Goal: Task Accomplishment & Management: Use online tool/utility

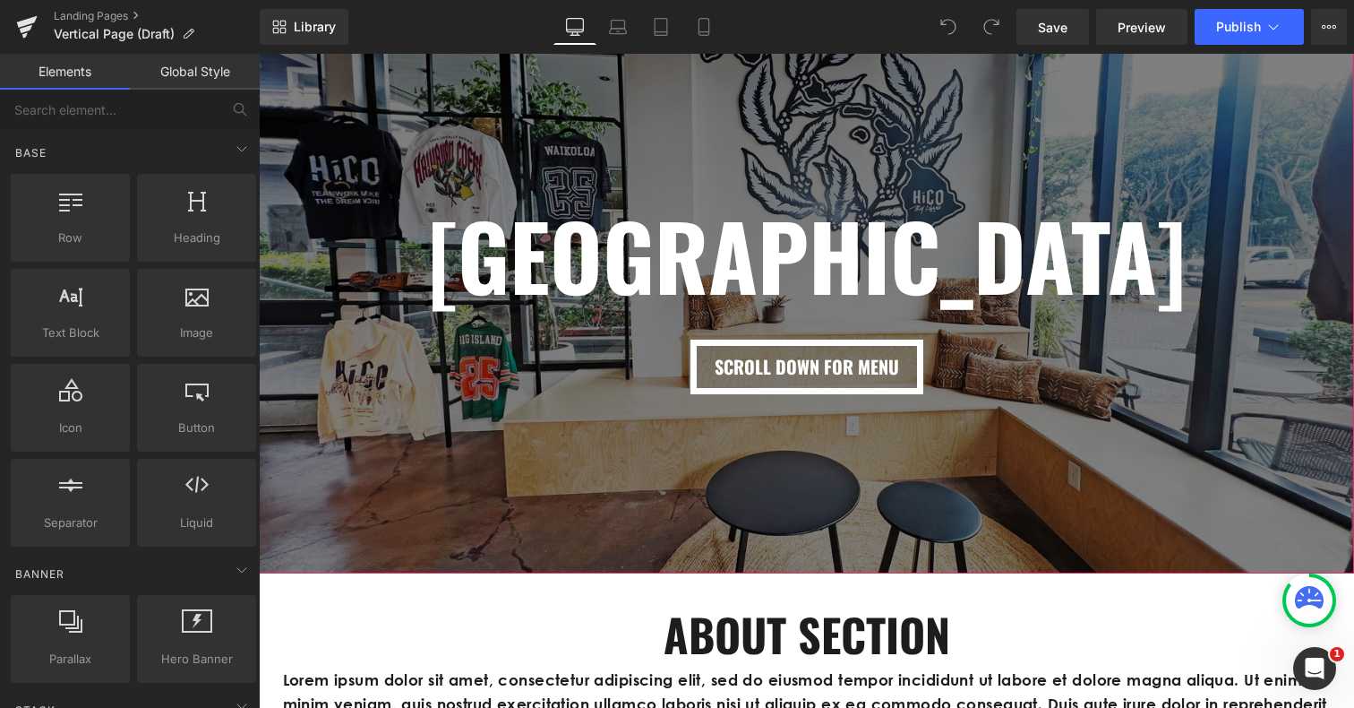
scroll to position [428, 0]
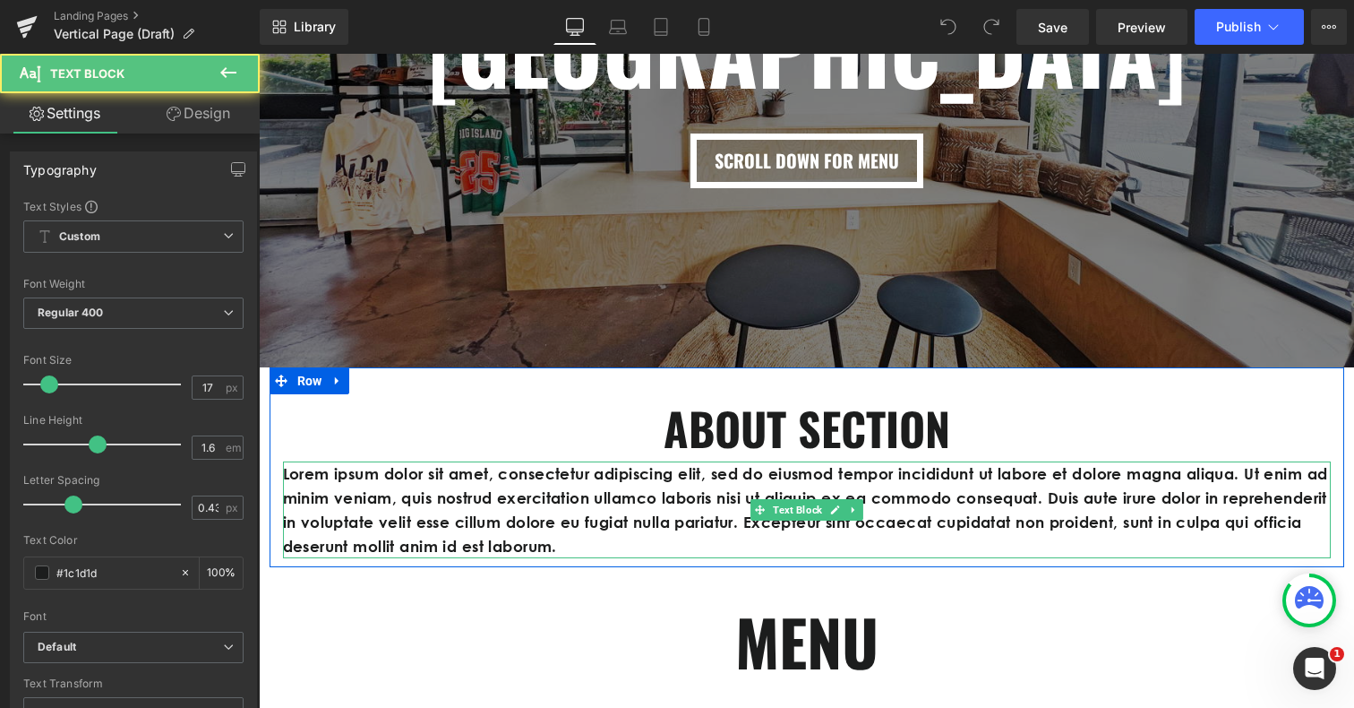
click at [582, 479] on p "Lorem ipsum dolor sit amet, consectetur adipiscing elit, sed do eiusmod tempor …" at bounding box center [807, 510] width 1048 height 98
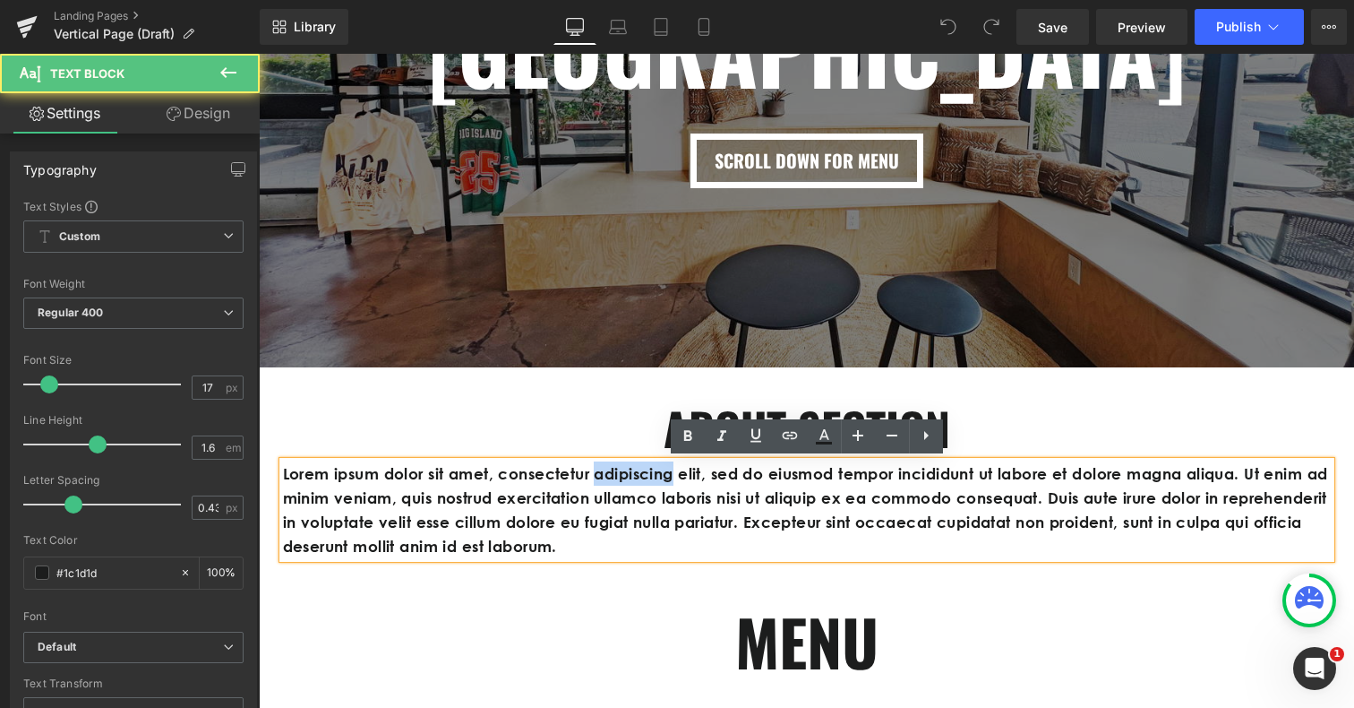
click at [582, 479] on p "Lorem ipsum dolor sit amet, consectetur adipiscing elit, sed do eiusmod tempor …" at bounding box center [807, 510] width 1048 height 98
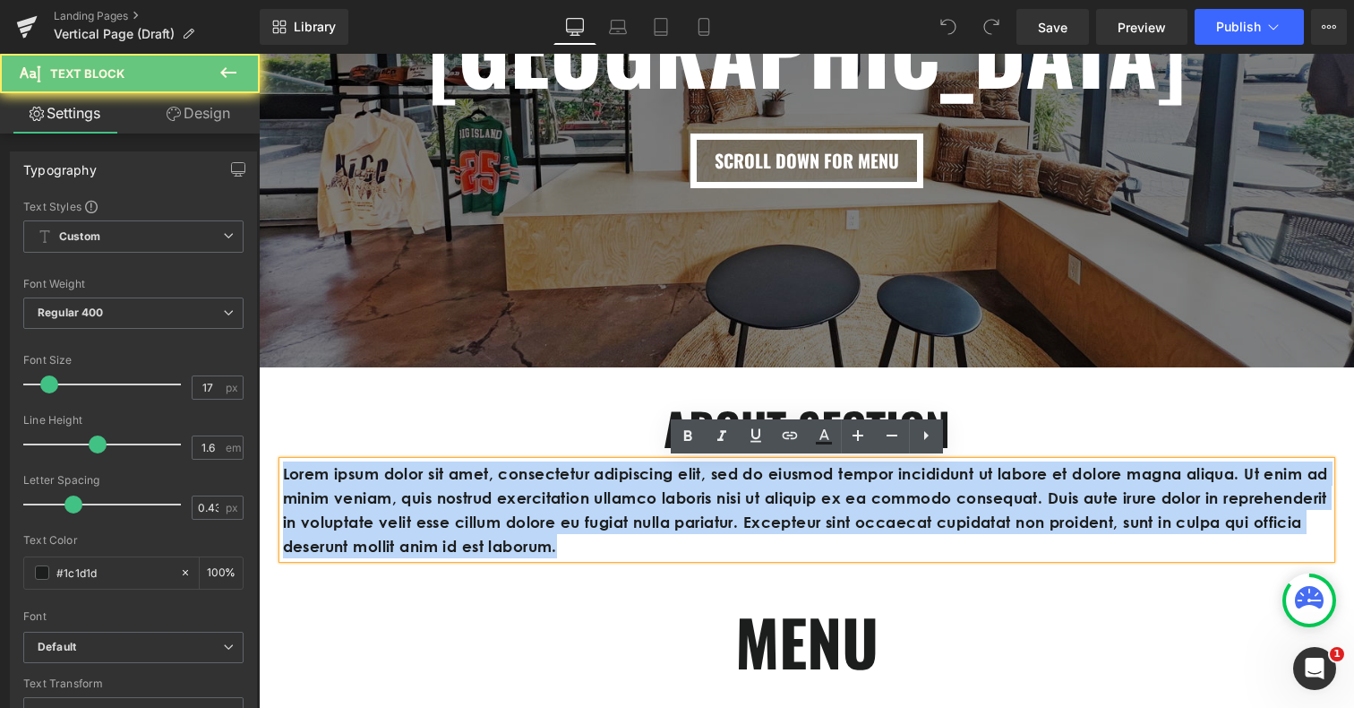
click at [582, 479] on p "Lorem ipsum dolor sit amet, consectetur adipiscing elit, sed do eiusmod tempor …" at bounding box center [807, 510] width 1048 height 98
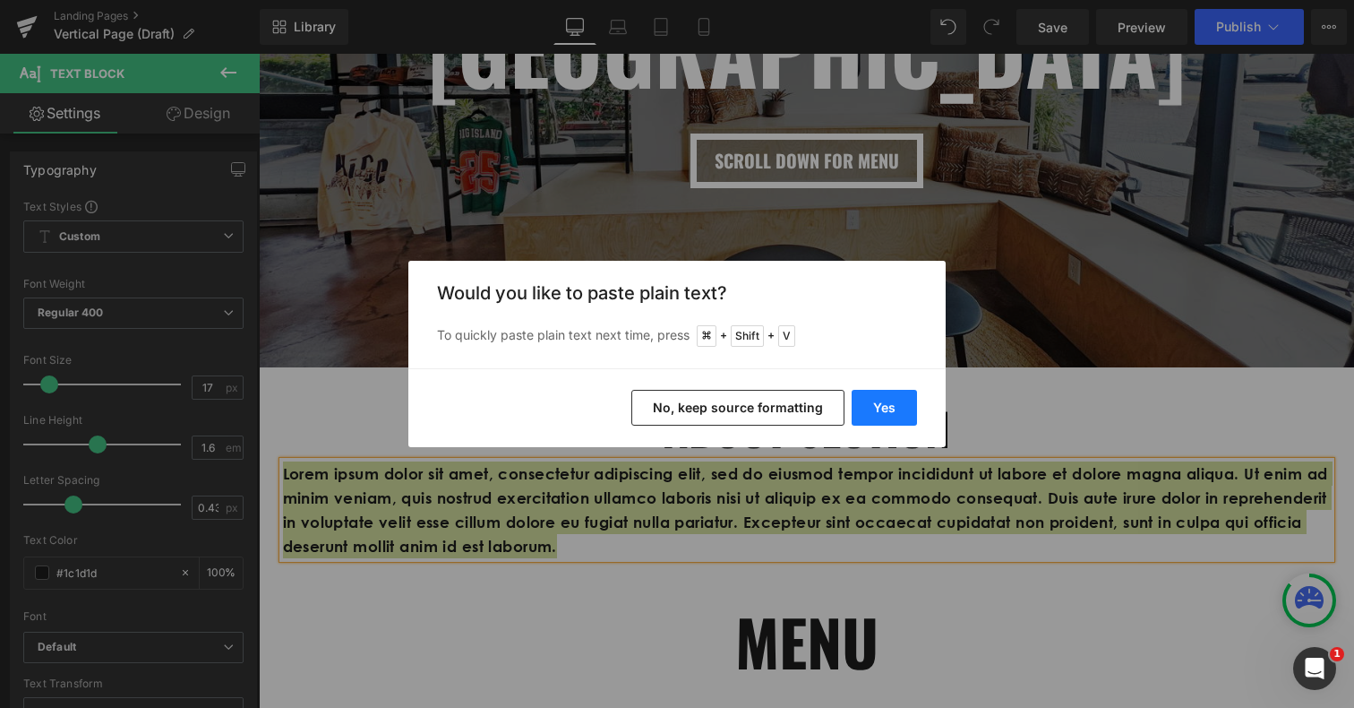
click at [892, 405] on button "Yes" at bounding box center [884, 408] width 65 height 36
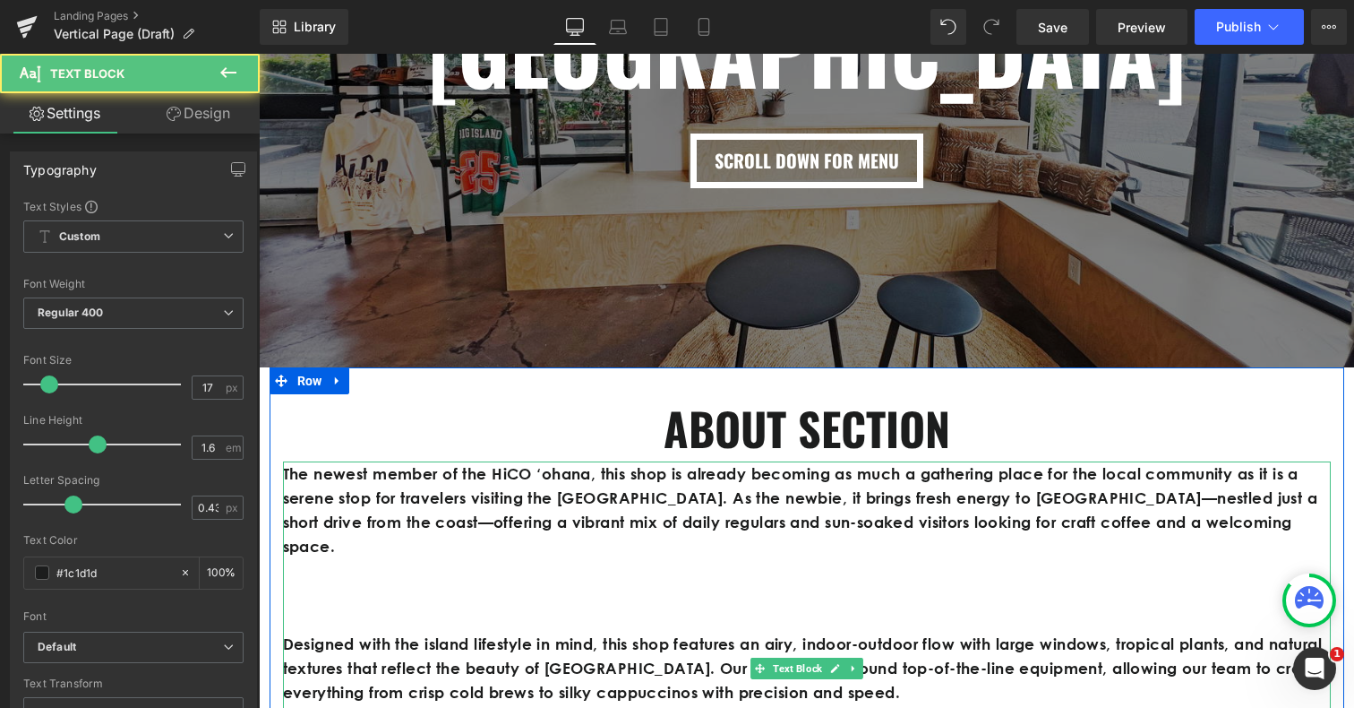
click at [324, 607] on p at bounding box center [807, 619] width 1048 height 24
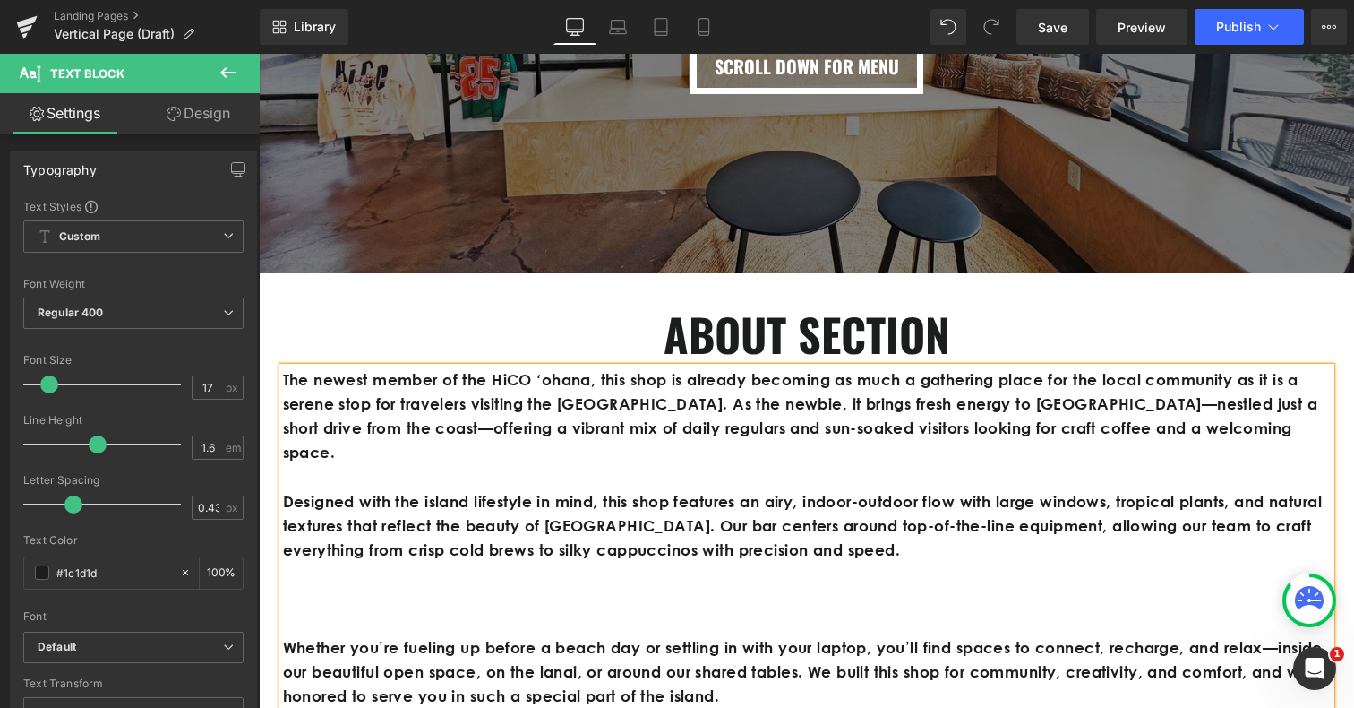
scroll to position [524, 0]
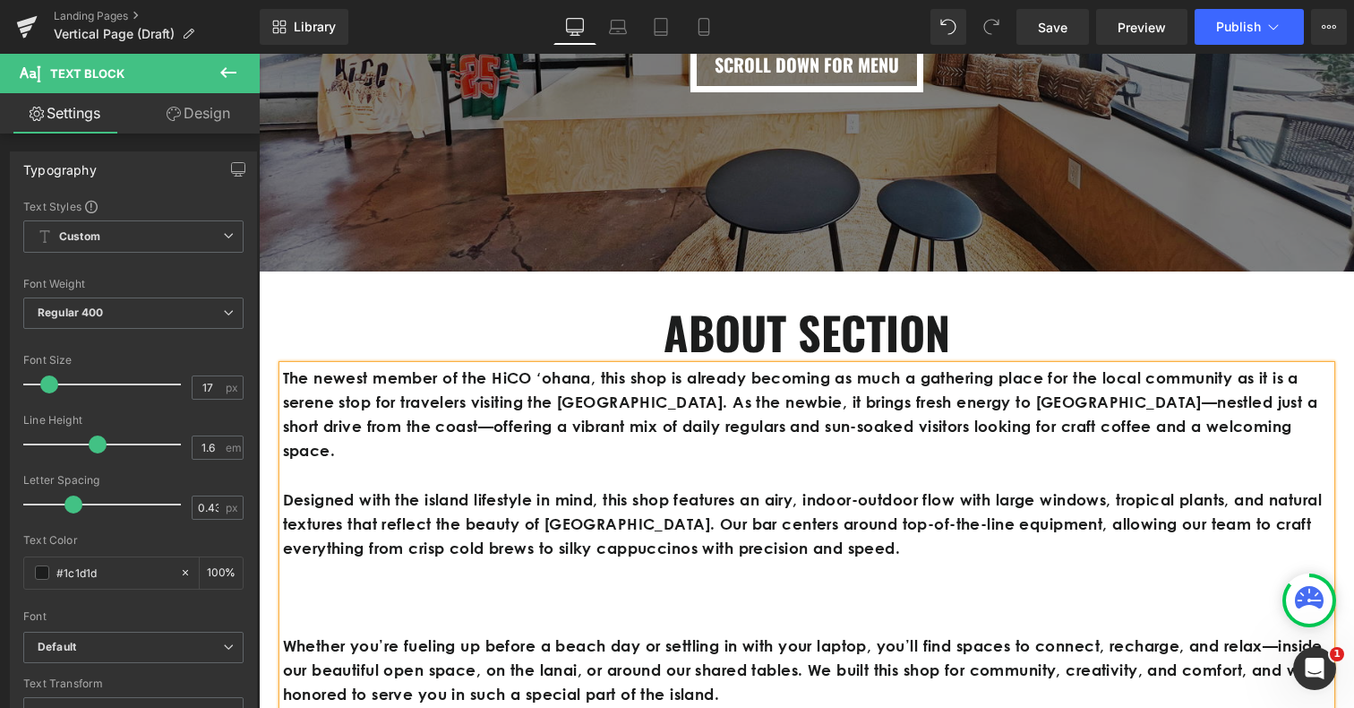
click at [305, 609] on p at bounding box center [807, 621] width 1048 height 24
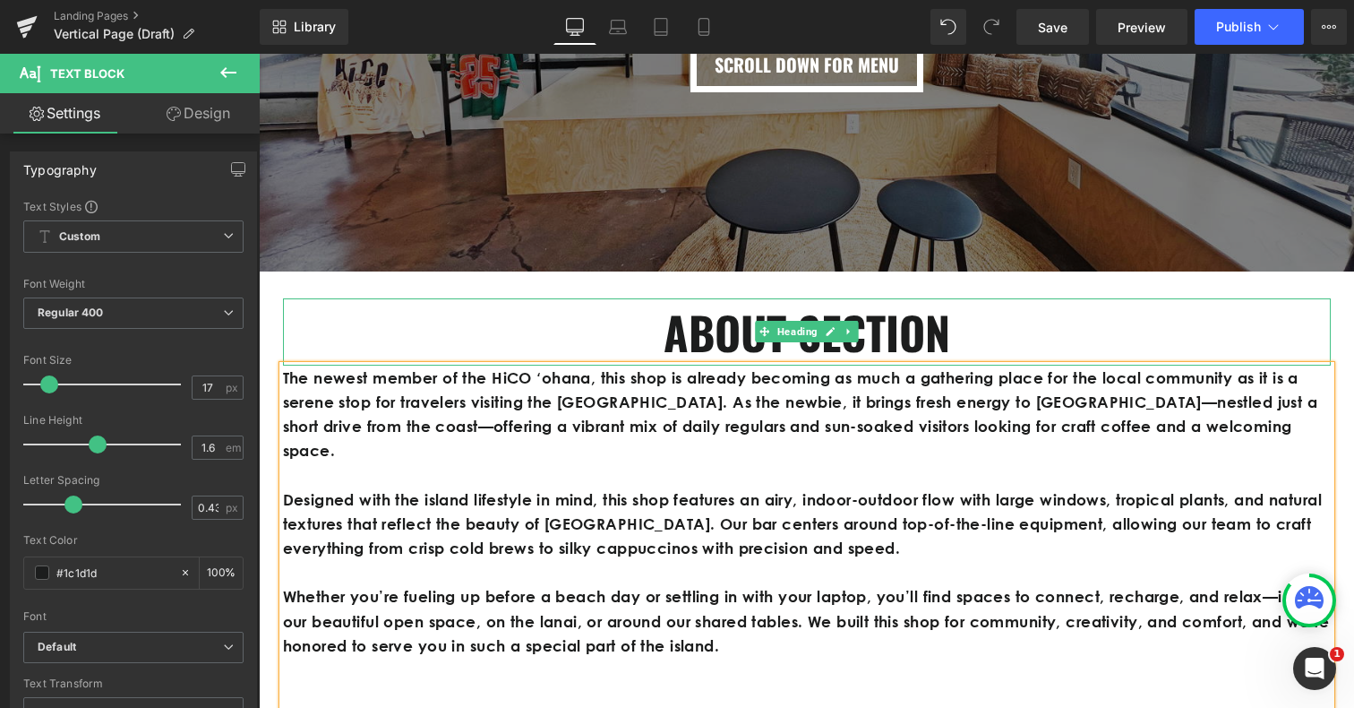
click at [558, 312] on h1 "ABOUT SECTION" at bounding box center [807, 331] width 1048 height 67
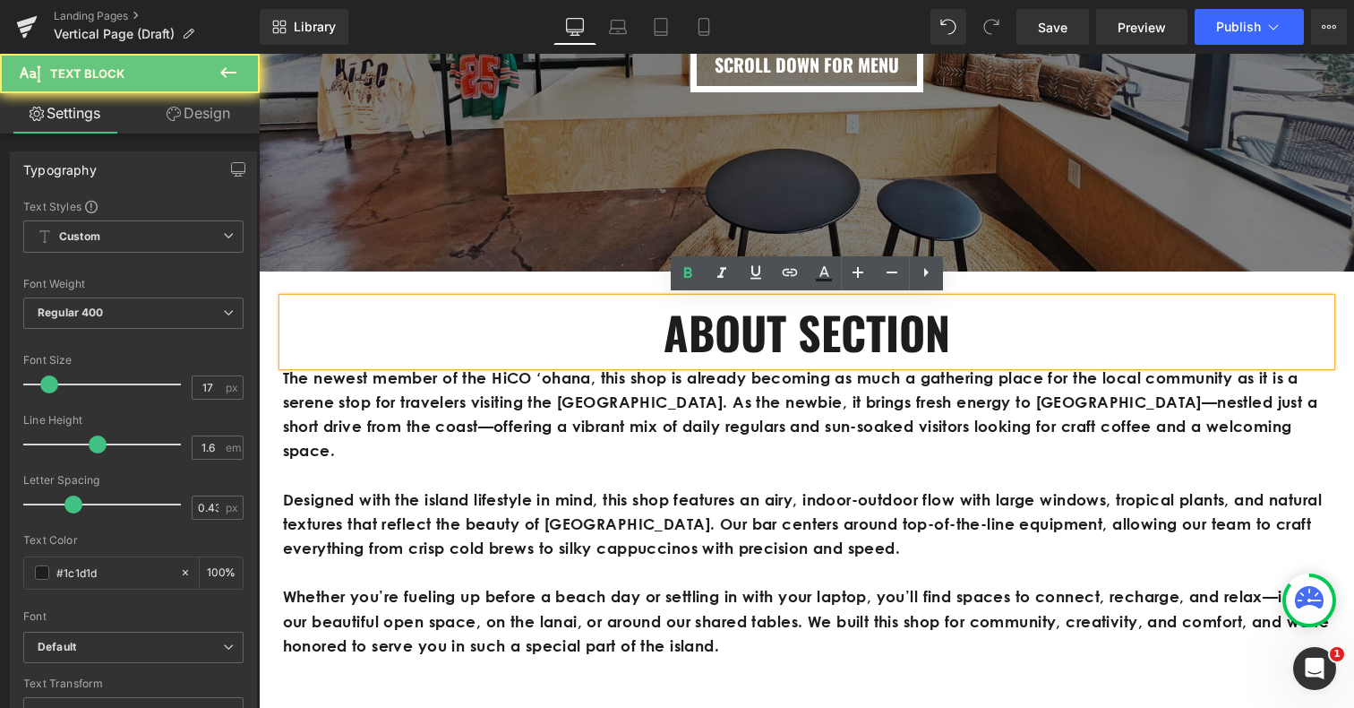
click at [519, 433] on p "The newest member of the HiCO ʻohana, this shop is already becoming as much a g…" at bounding box center [807, 414] width 1048 height 98
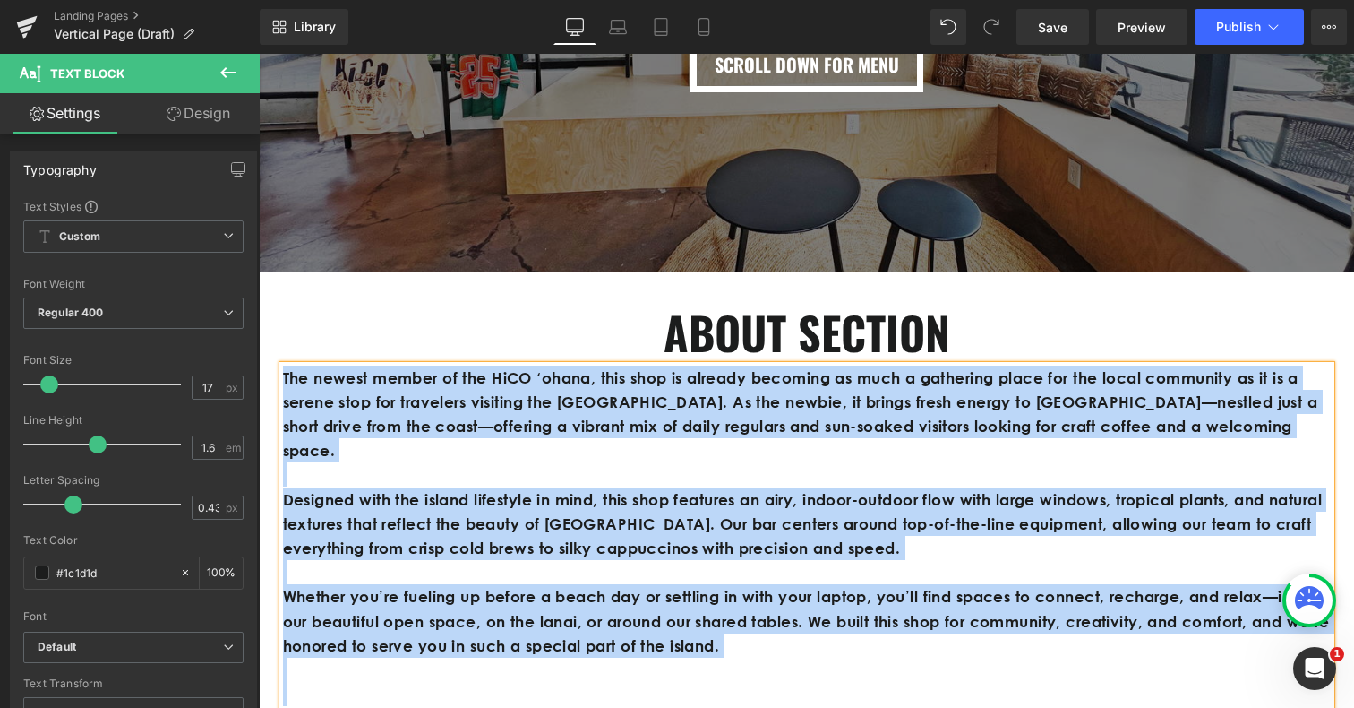
copy div "Lor ipsumd sitame co adi ElIT seddoe, temp inci ut laboree dolorema al enim a m…"
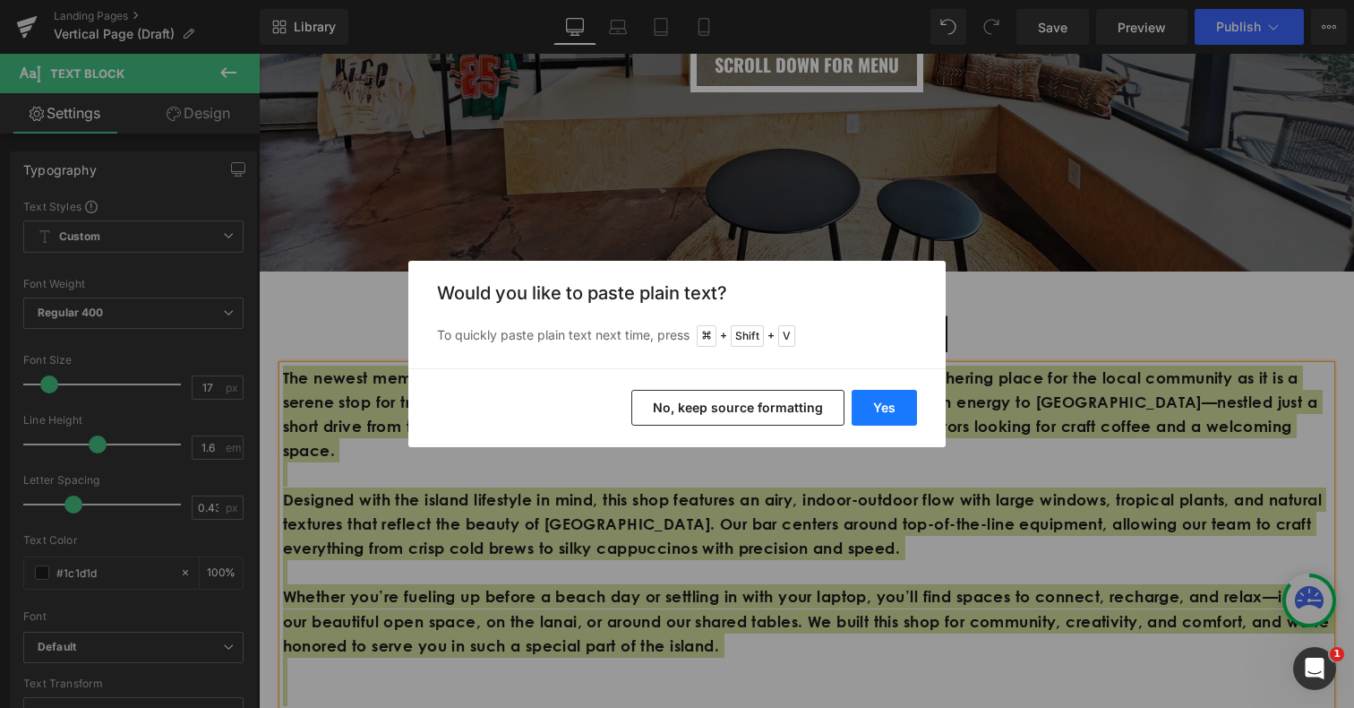
drag, startPoint x: 903, startPoint y: 402, endPoint x: 643, endPoint y: 348, distance: 265.2
click at [903, 402] on button "Yes" at bounding box center [884, 408] width 65 height 36
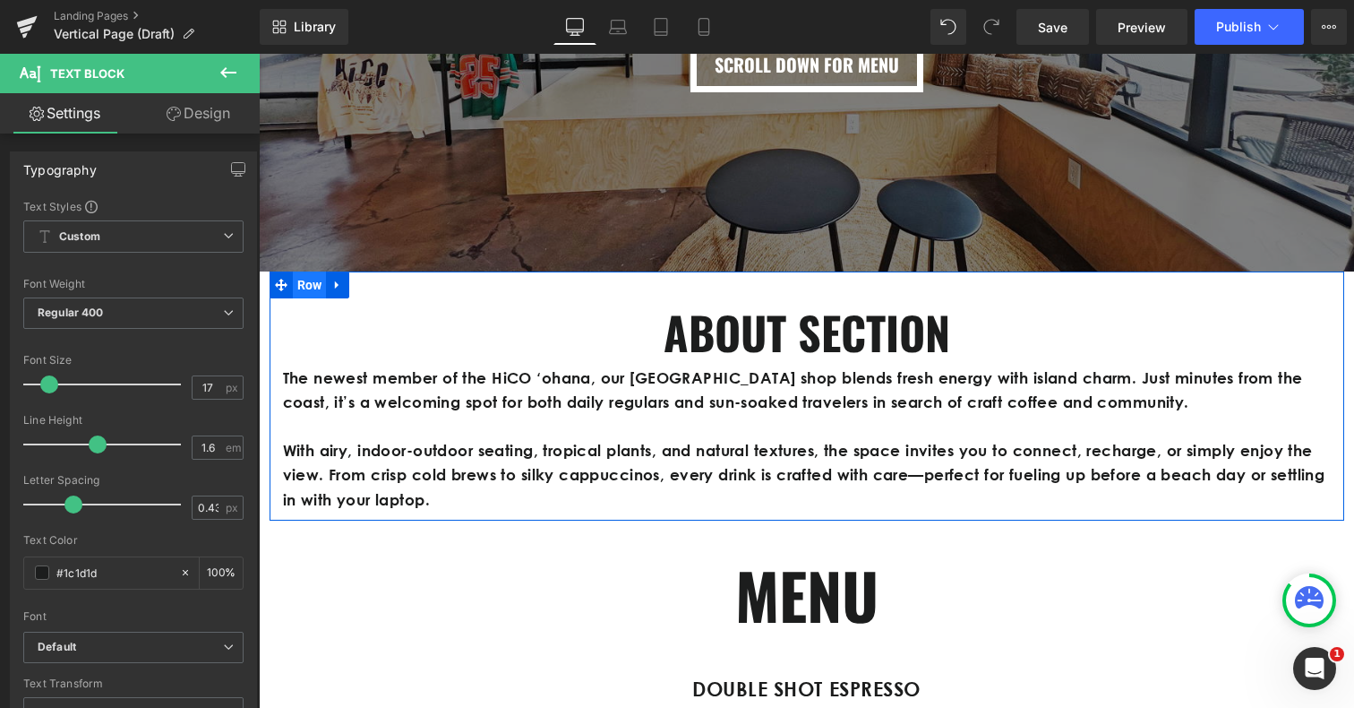
click at [314, 290] on span "Row" at bounding box center [310, 284] width 34 height 27
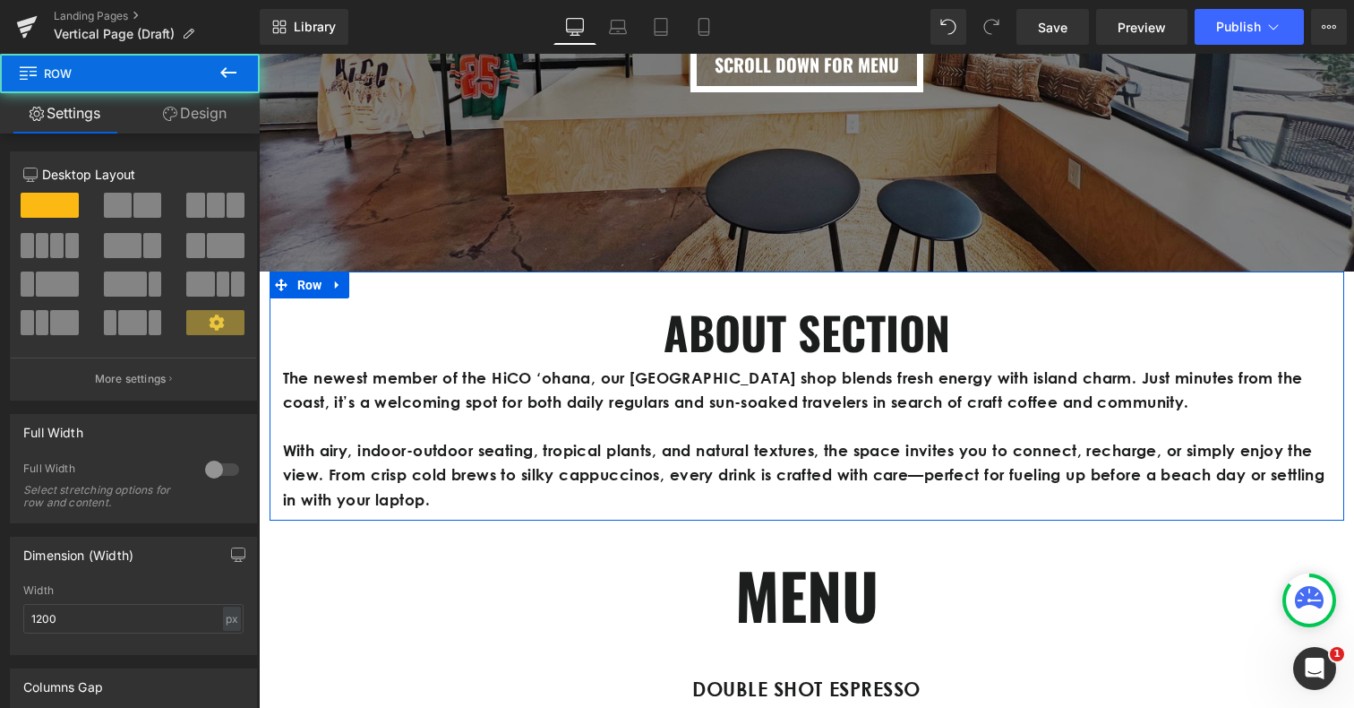
click at [211, 112] on link "Design" at bounding box center [195, 113] width 130 height 40
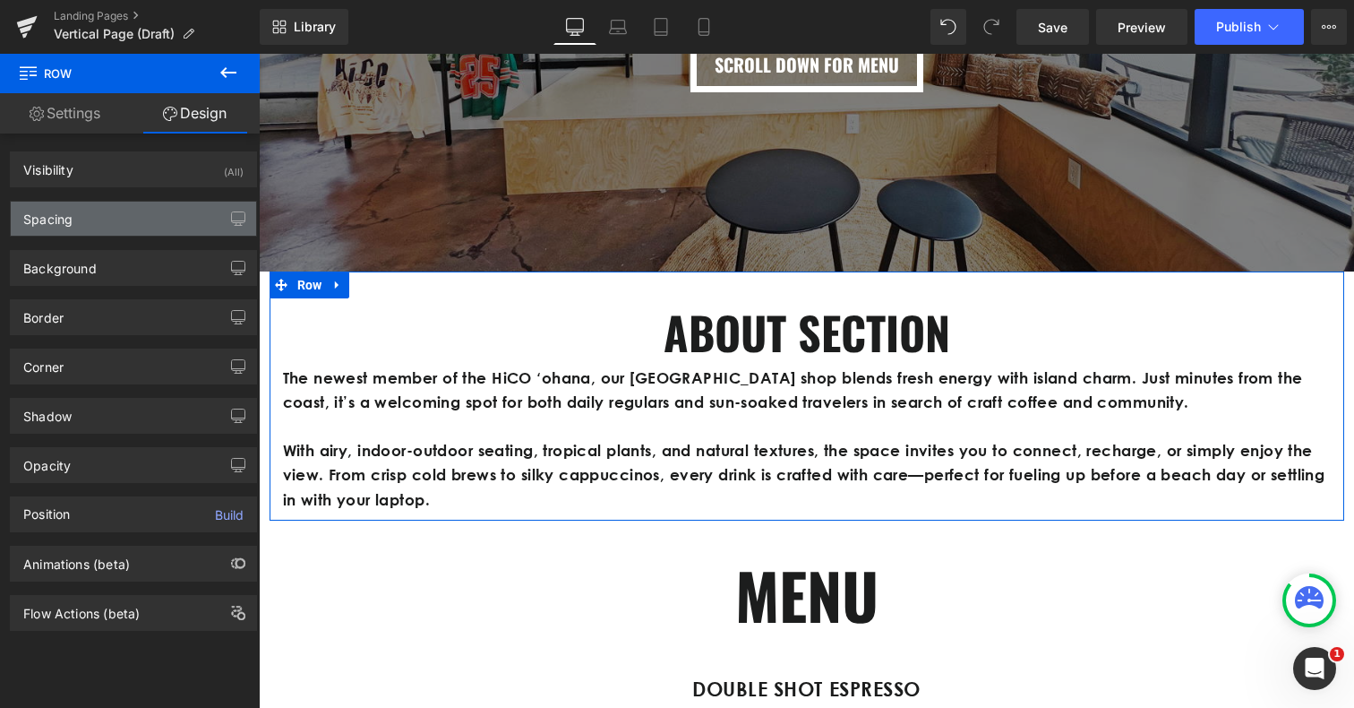
click at [142, 225] on div "Spacing" at bounding box center [133, 219] width 245 height 34
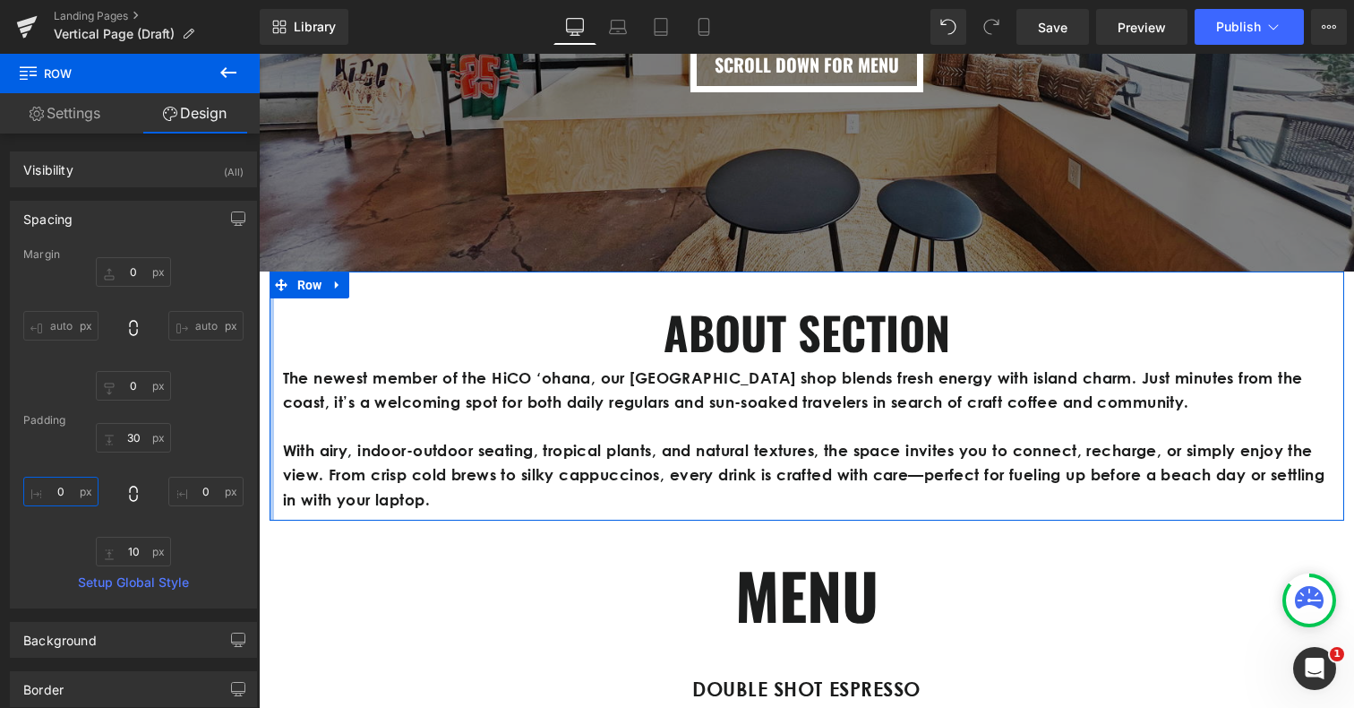
click at [57, 493] on input "0" at bounding box center [60, 491] width 75 height 30
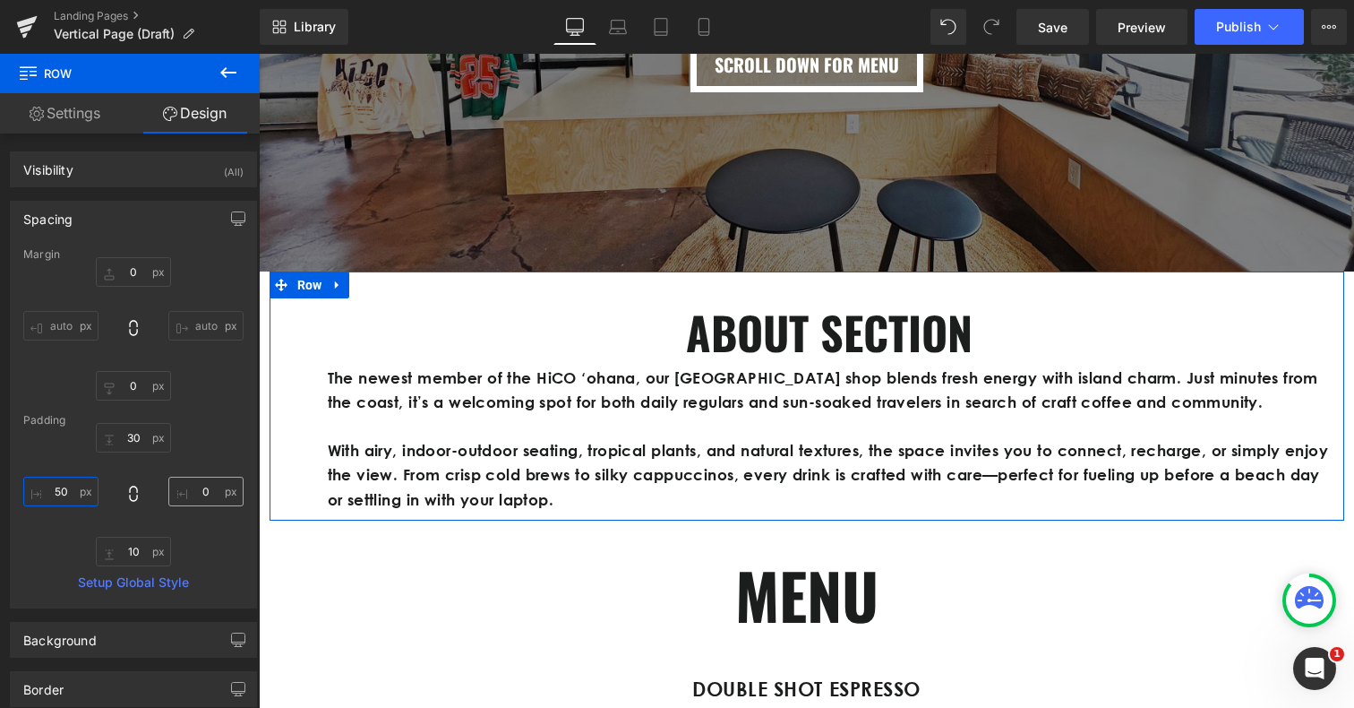
type input "50"
click at [200, 495] on input "0" at bounding box center [205, 491] width 75 height 30
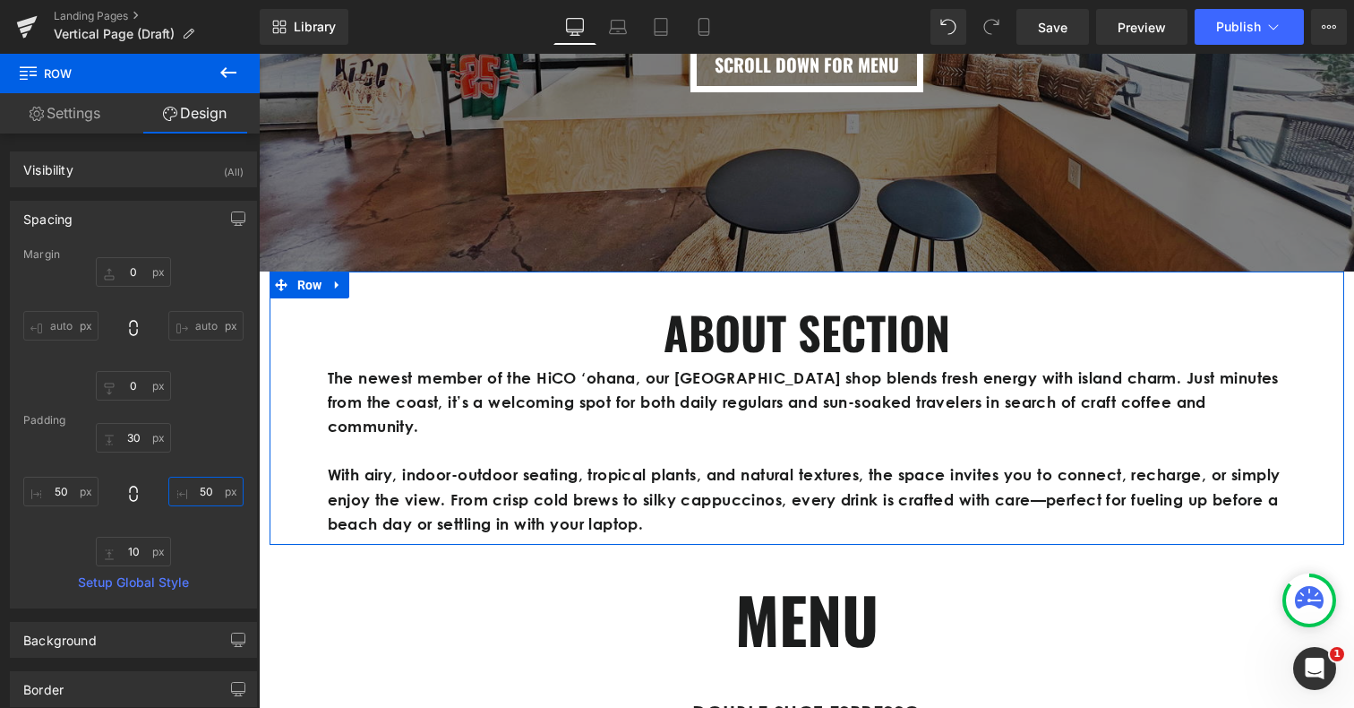
click at [200, 495] on input "50" at bounding box center [205, 491] width 75 height 30
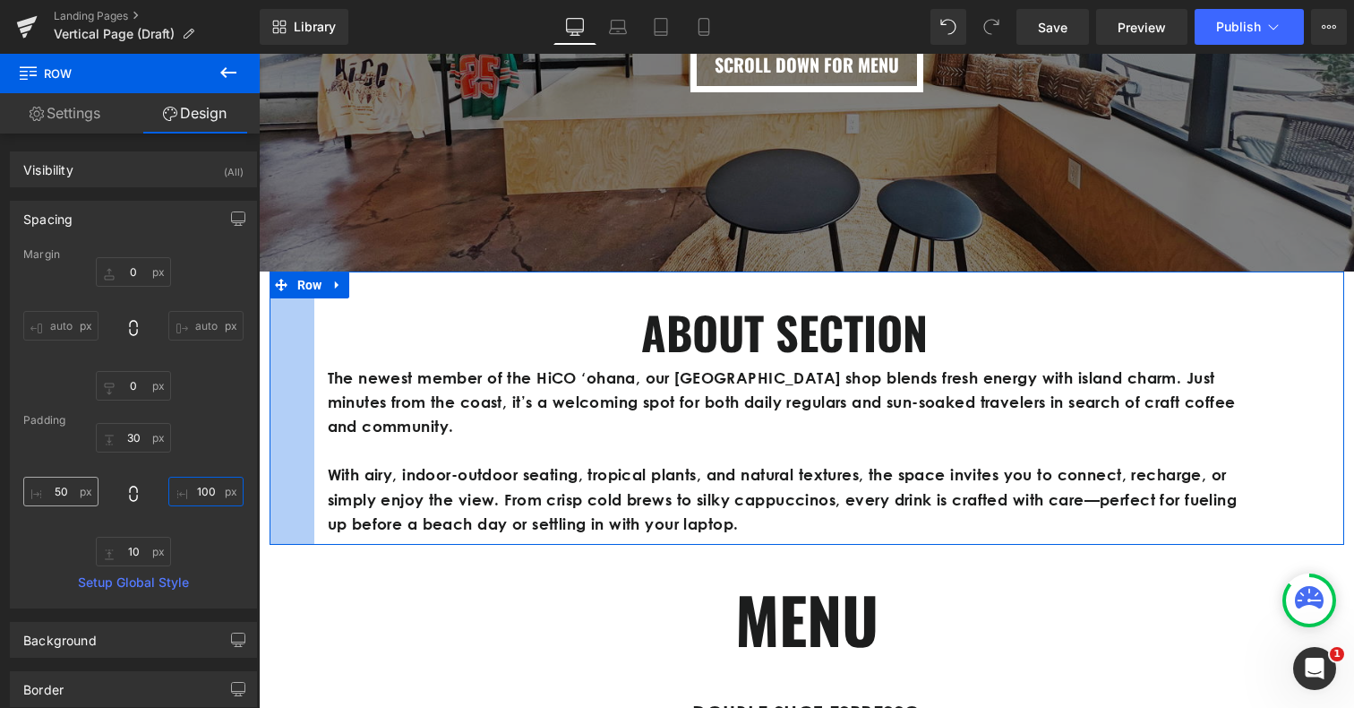
type input "100"
click at [61, 488] on input "50" at bounding box center [60, 491] width 75 height 30
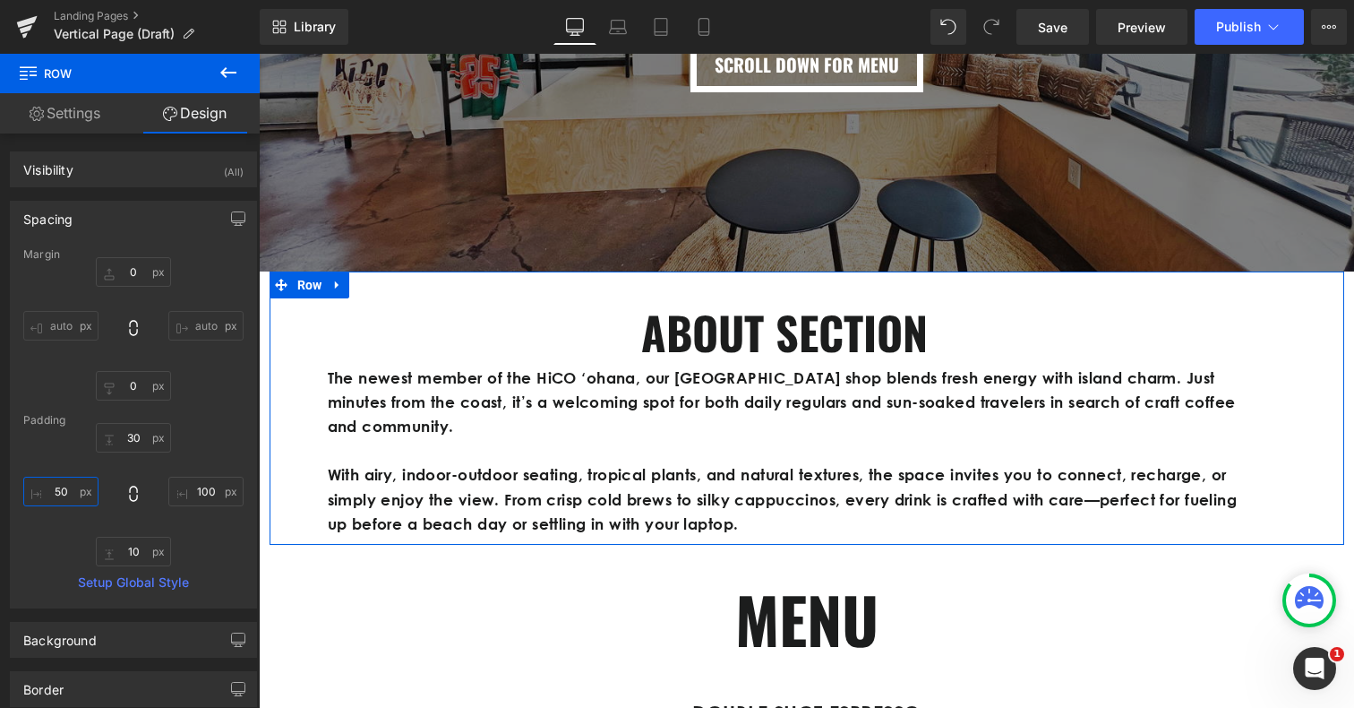
click at [61, 488] on input "50" at bounding box center [60, 491] width 75 height 30
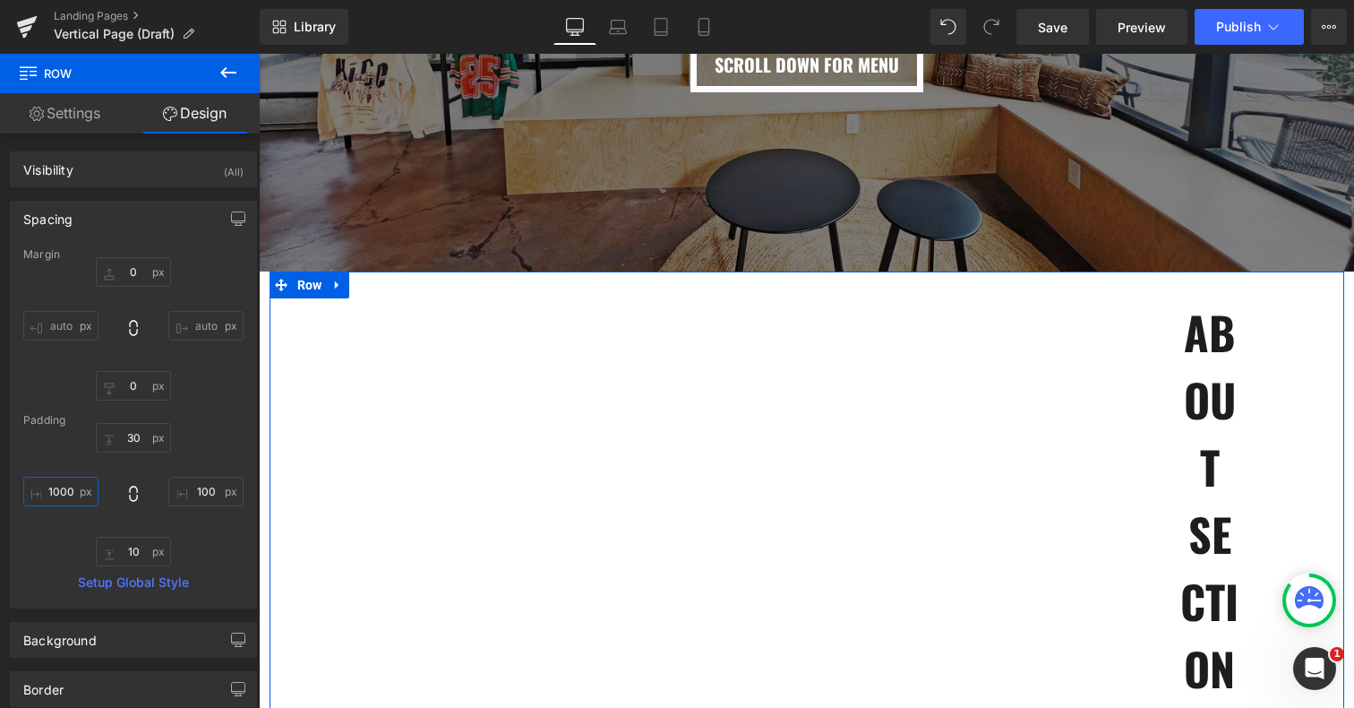
type input "100"
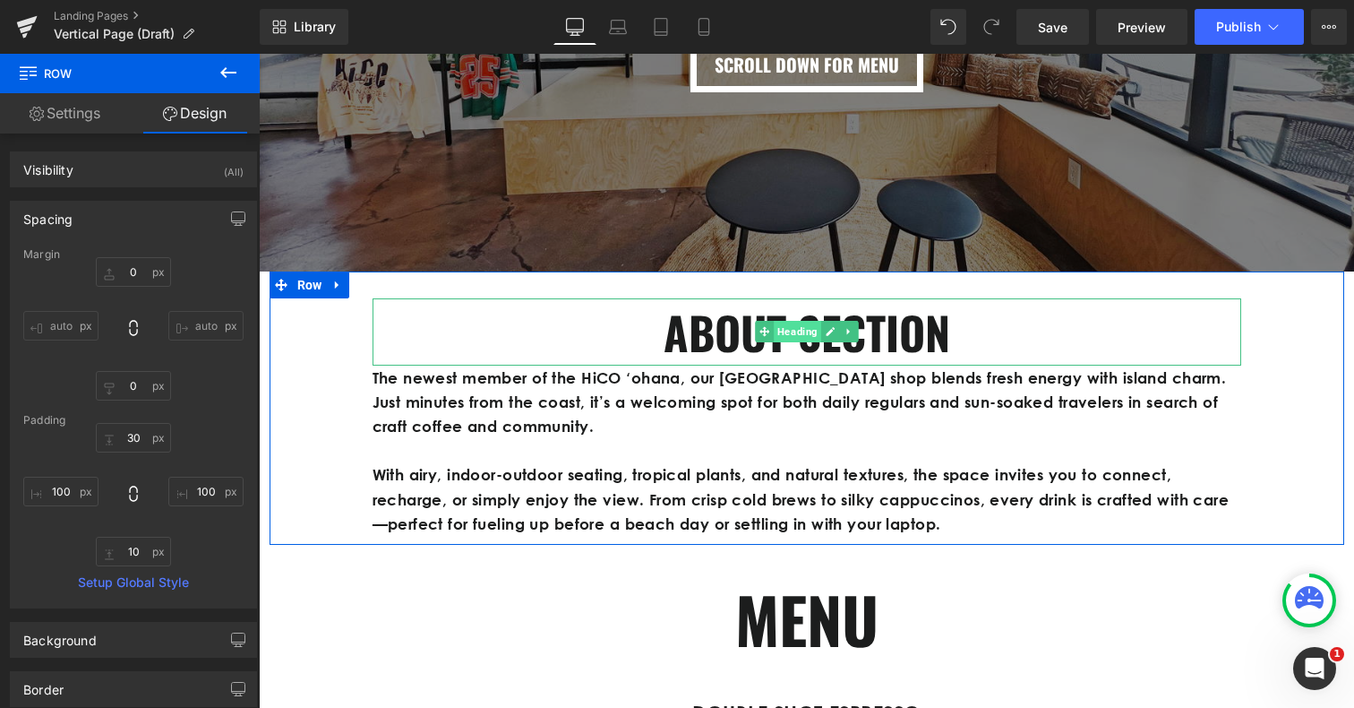
click at [785, 334] on span "Heading" at bounding box center [797, 331] width 47 height 21
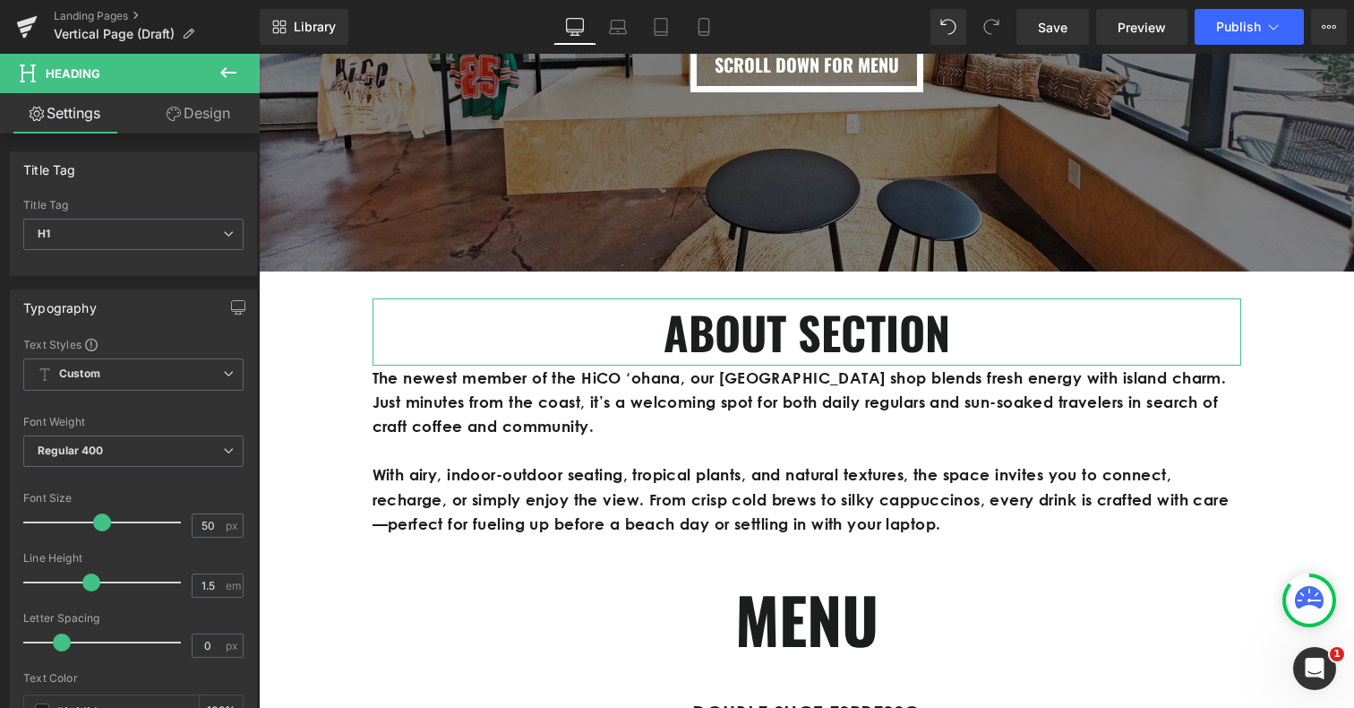
click at [193, 117] on link "Design" at bounding box center [198, 113] width 130 height 40
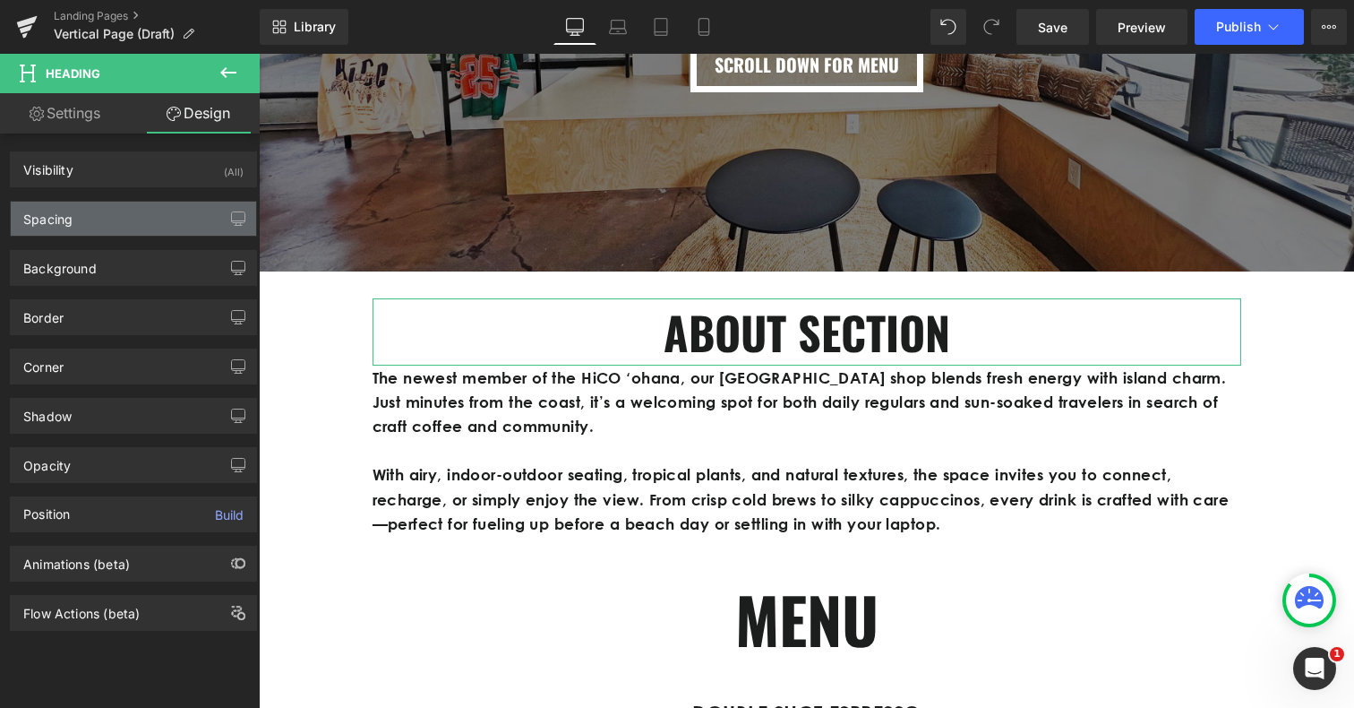
click at [142, 226] on div "Spacing" at bounding box center [133, 219] width 245 height 34
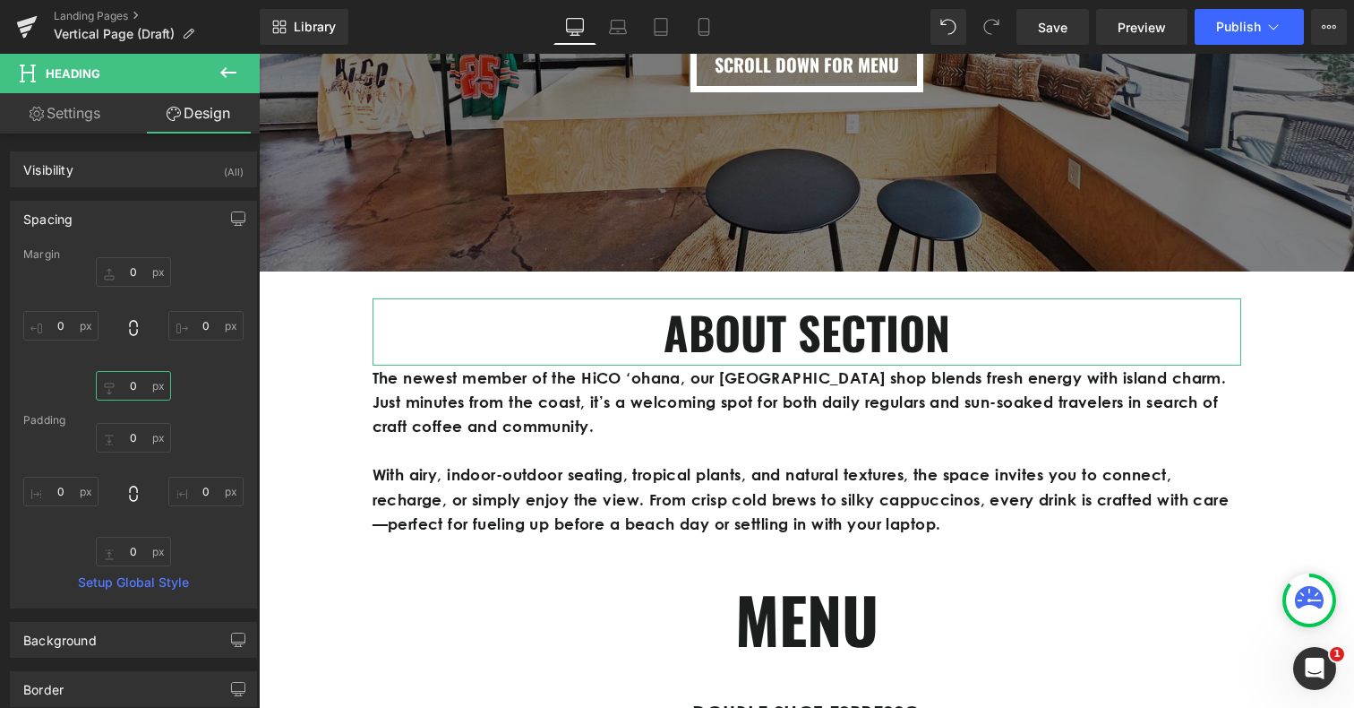
click at [127, 389] on input "0" at bounding box center [133, 386] width 75 height 30
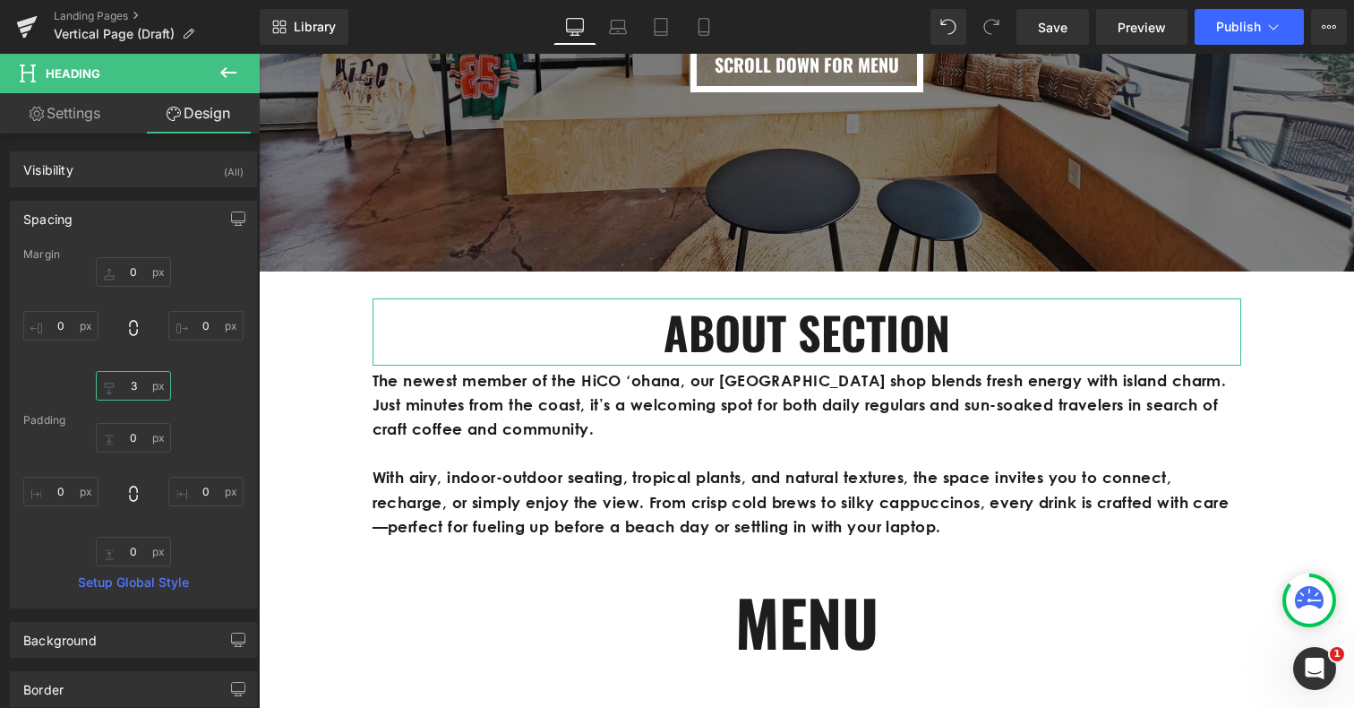
type input "30"
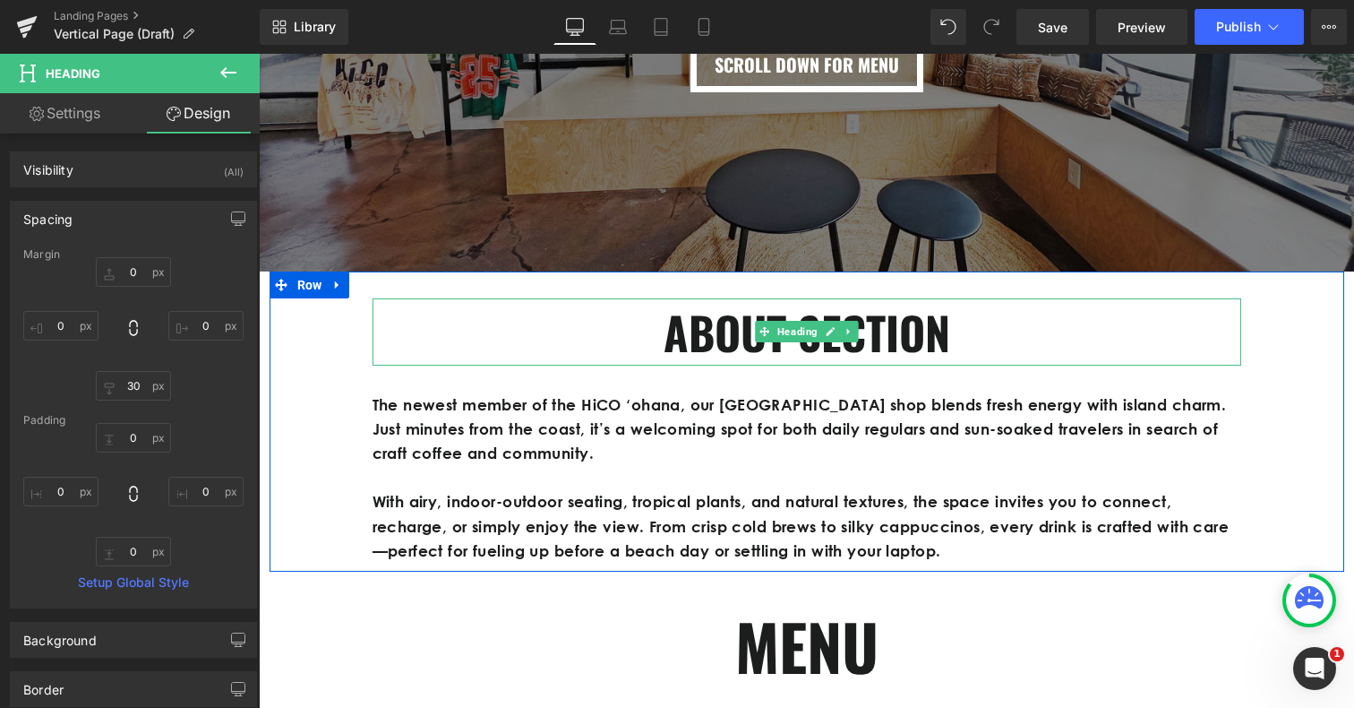
click at [706, 339] on h1 "ABOUT SECTION" at bounding box center [807, 331] width 869 height 67
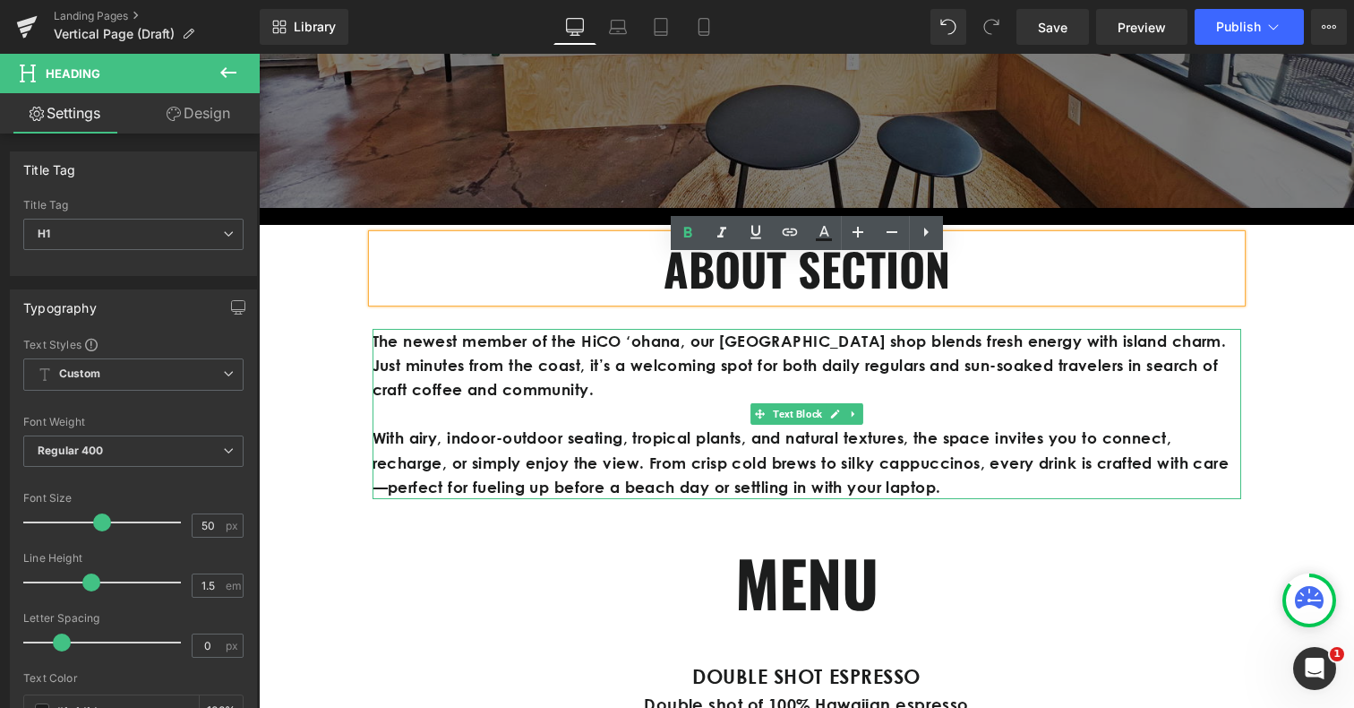
scroll to position [318, 0]
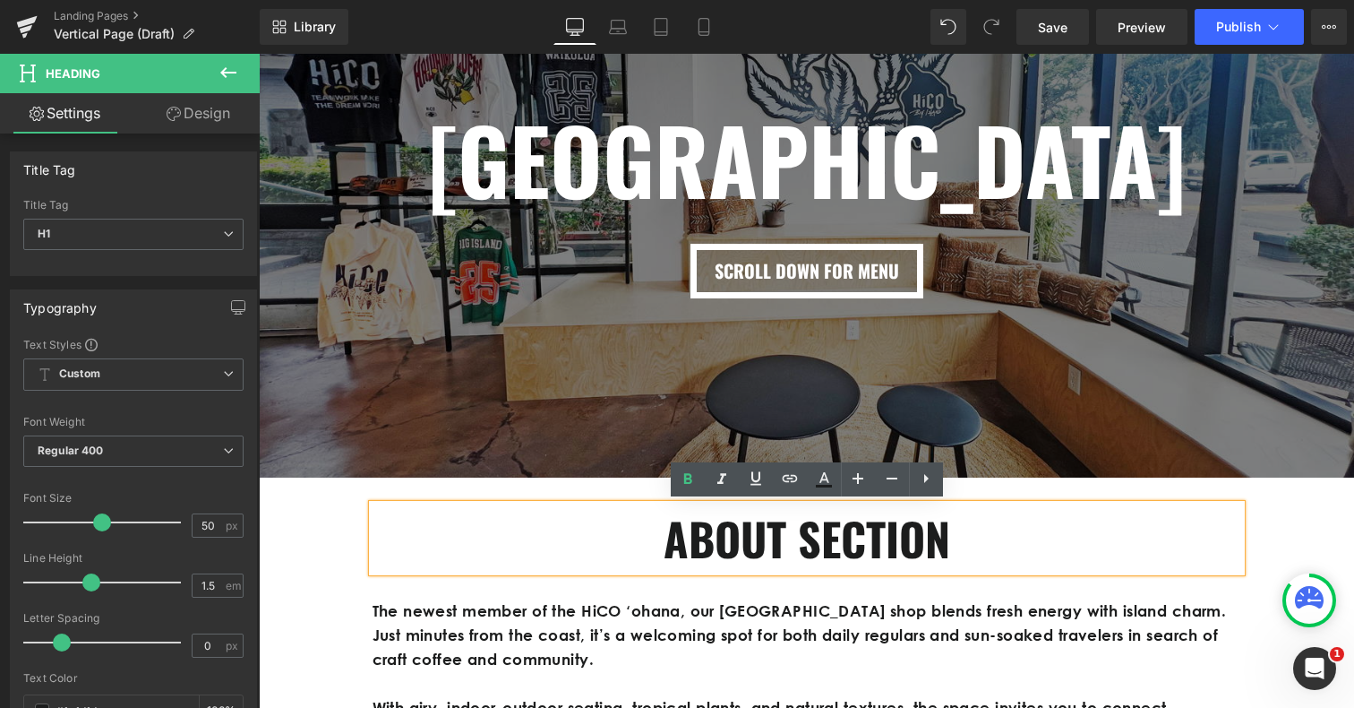
click at [1065, 486] on div "ABOUT SECTION Heading The newest member of the HiCO ʻohana, our Waikoloa Villag…" at bounding box center [807, 627] width 1075 height 300
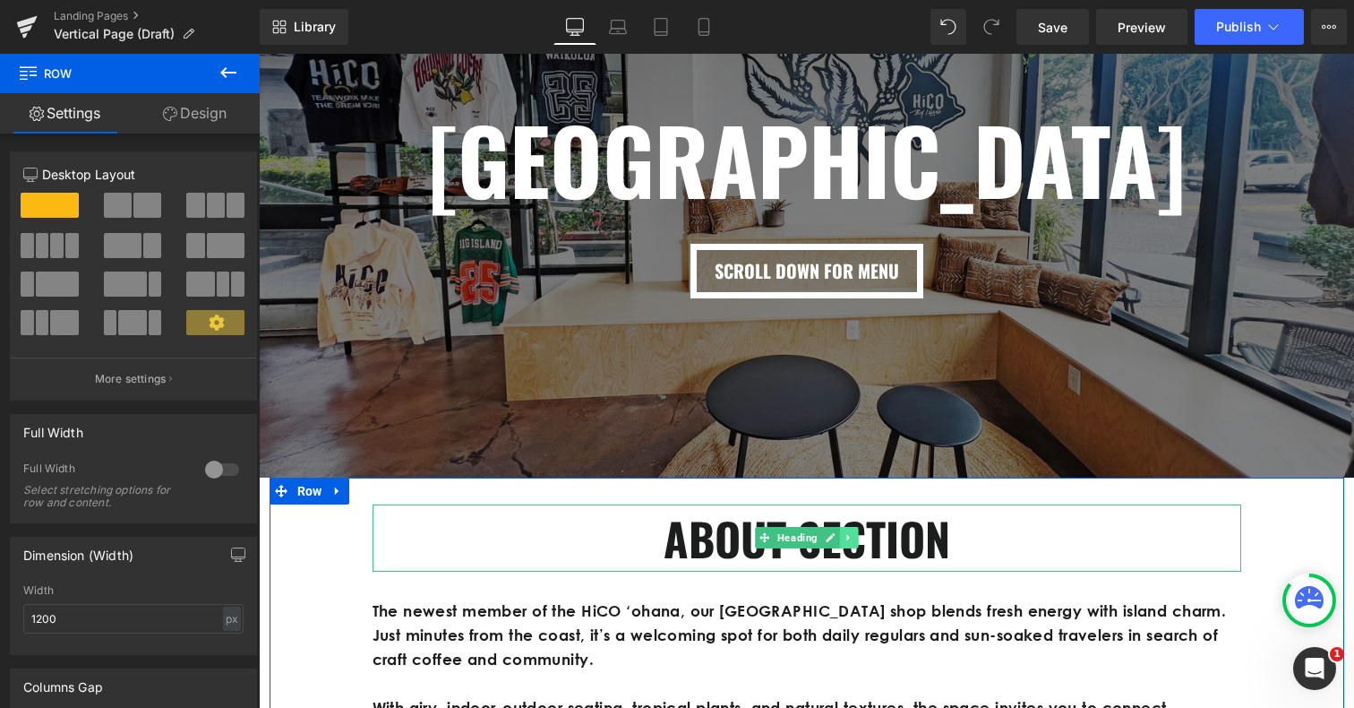
click at [851, 540] on icon at bounding box center [849, 537] width 10 height 11
click at [860, 537] on icon at bounding box center [859, 538] width 10 height 10
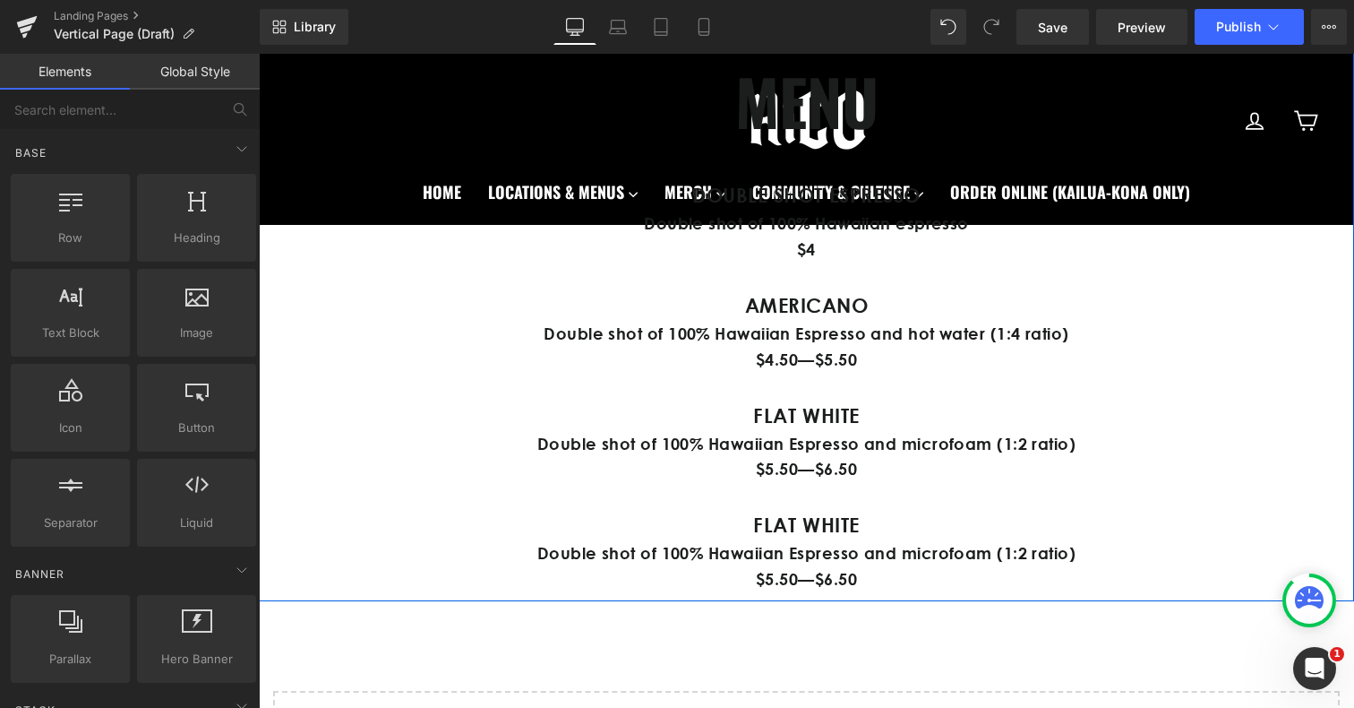
scroll to position [1022, 0]
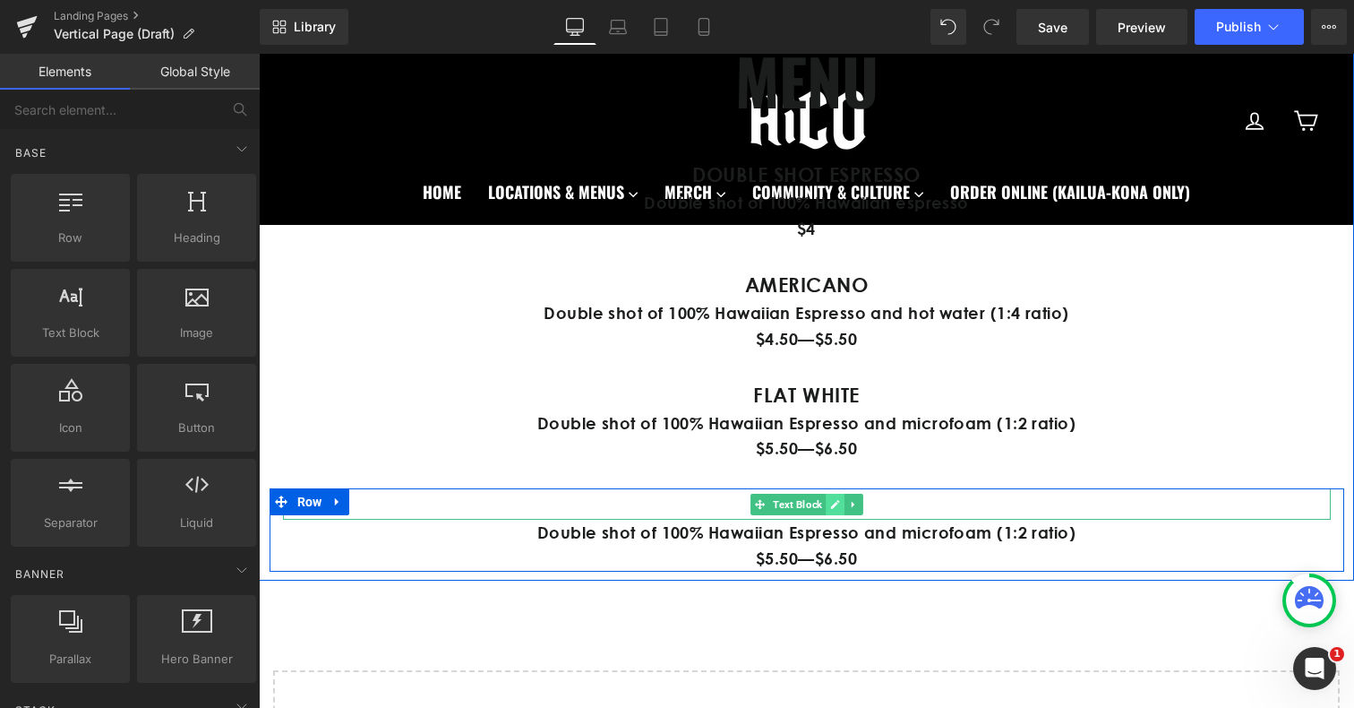
click at [837, 506] on icon at bounding box center [835, 504] width 10 height 11
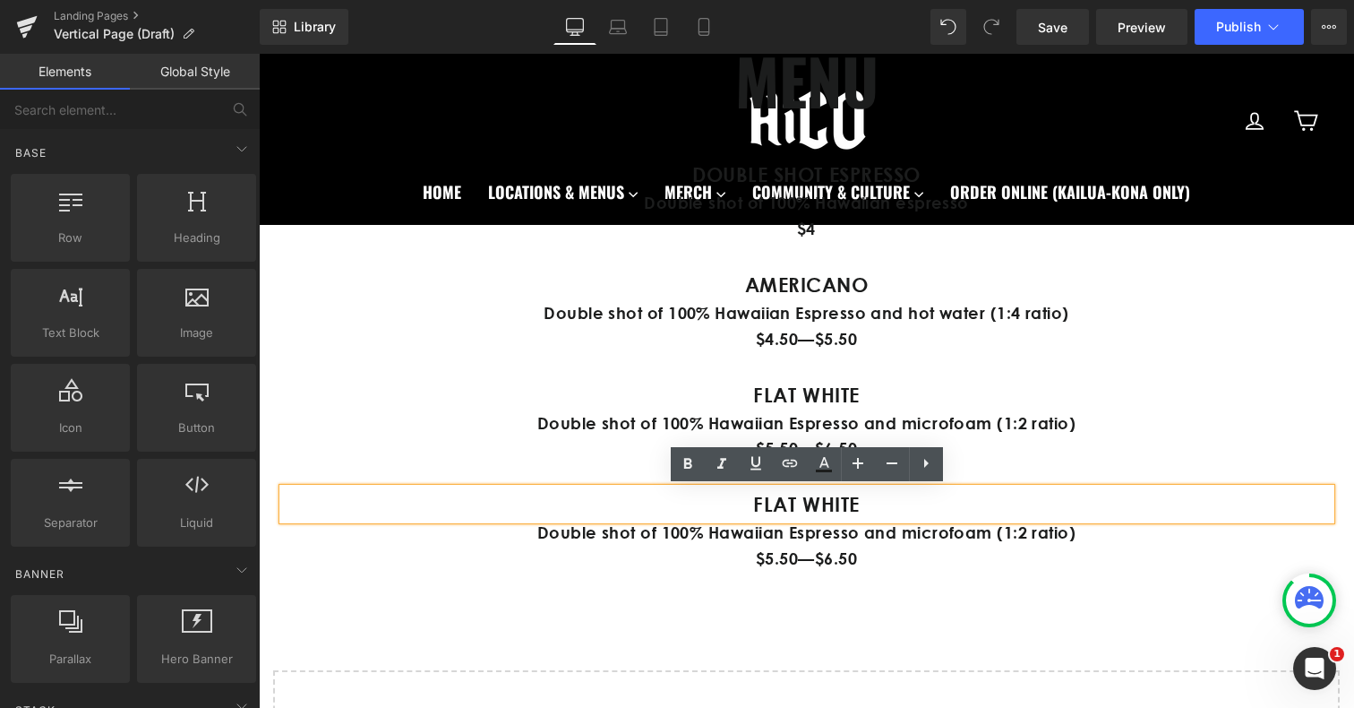
click at [814, 506] on strong "FLAT WHITE" at bounding box center [806, 504] width 107 height 24
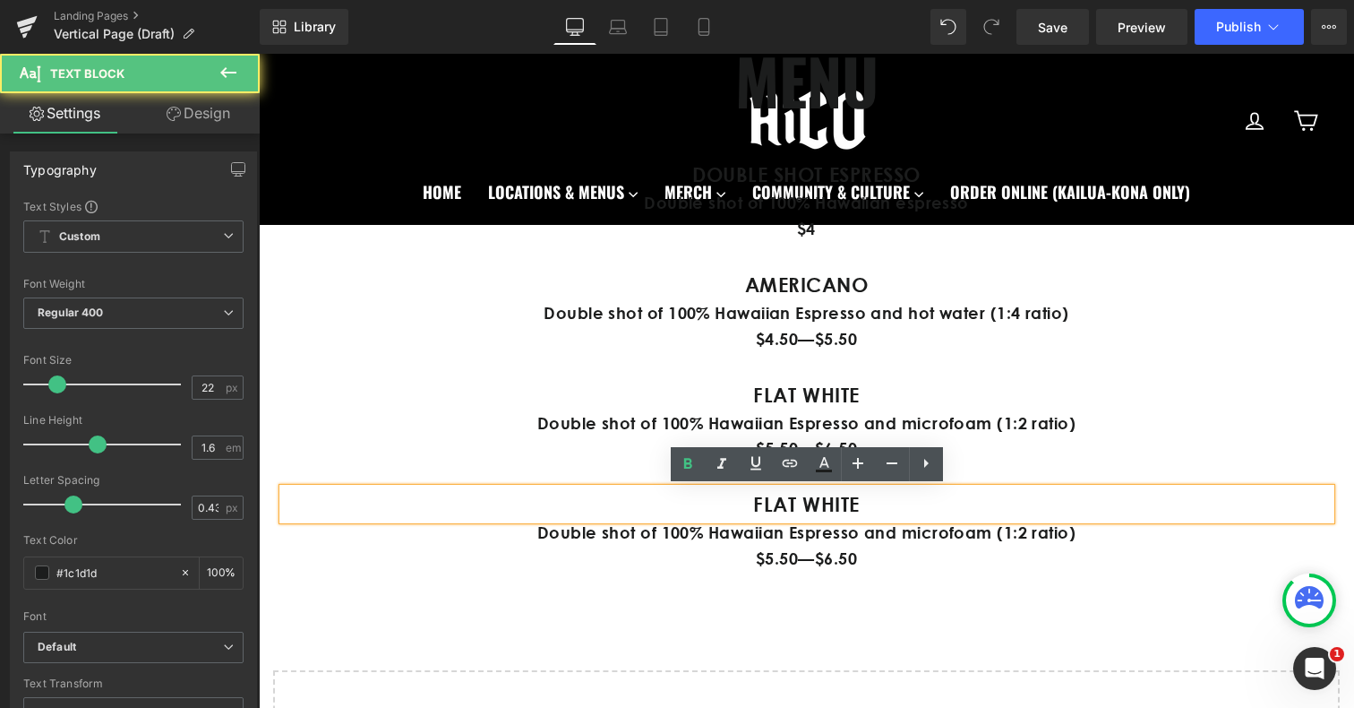
click at [811, 506] on strong "FLAT WHITE" at bounding box center [806, 504] width 107 height 24
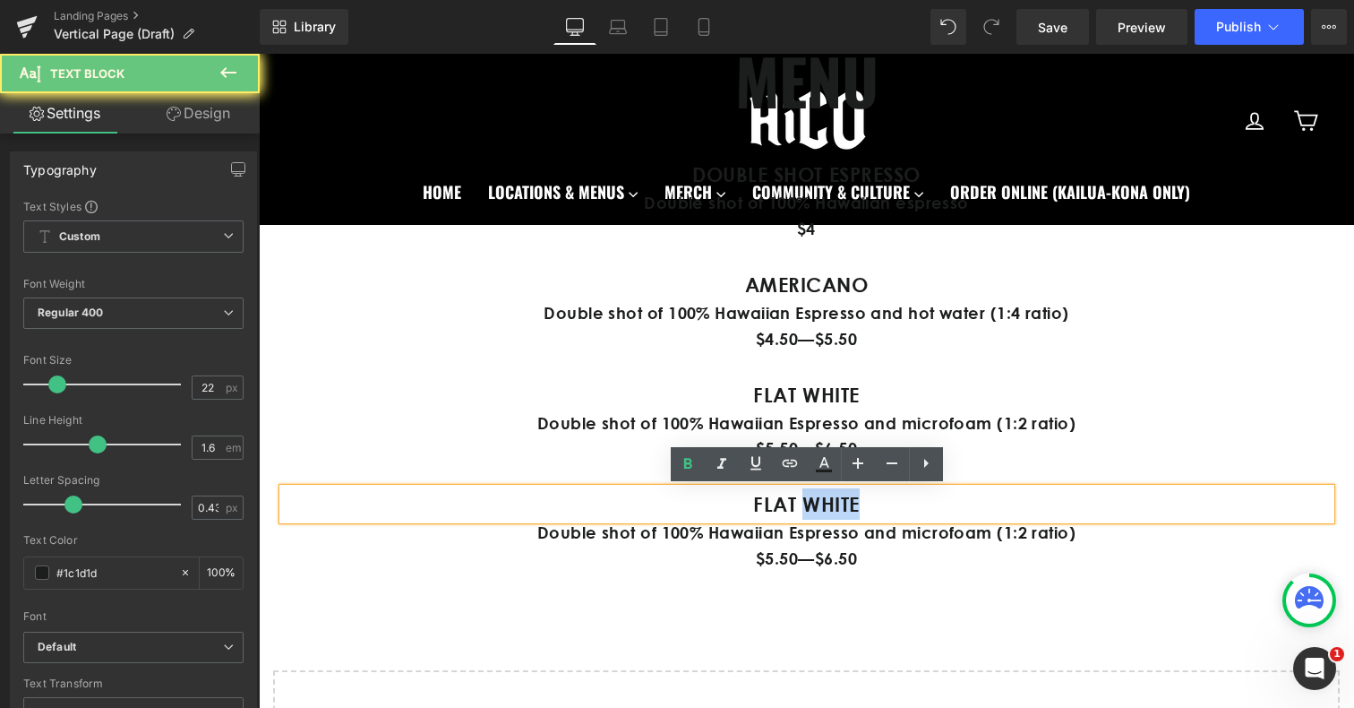
click at [811, 506] on strong "FLAT WHITE" at bounding box center [806, 504] width 107 height 24
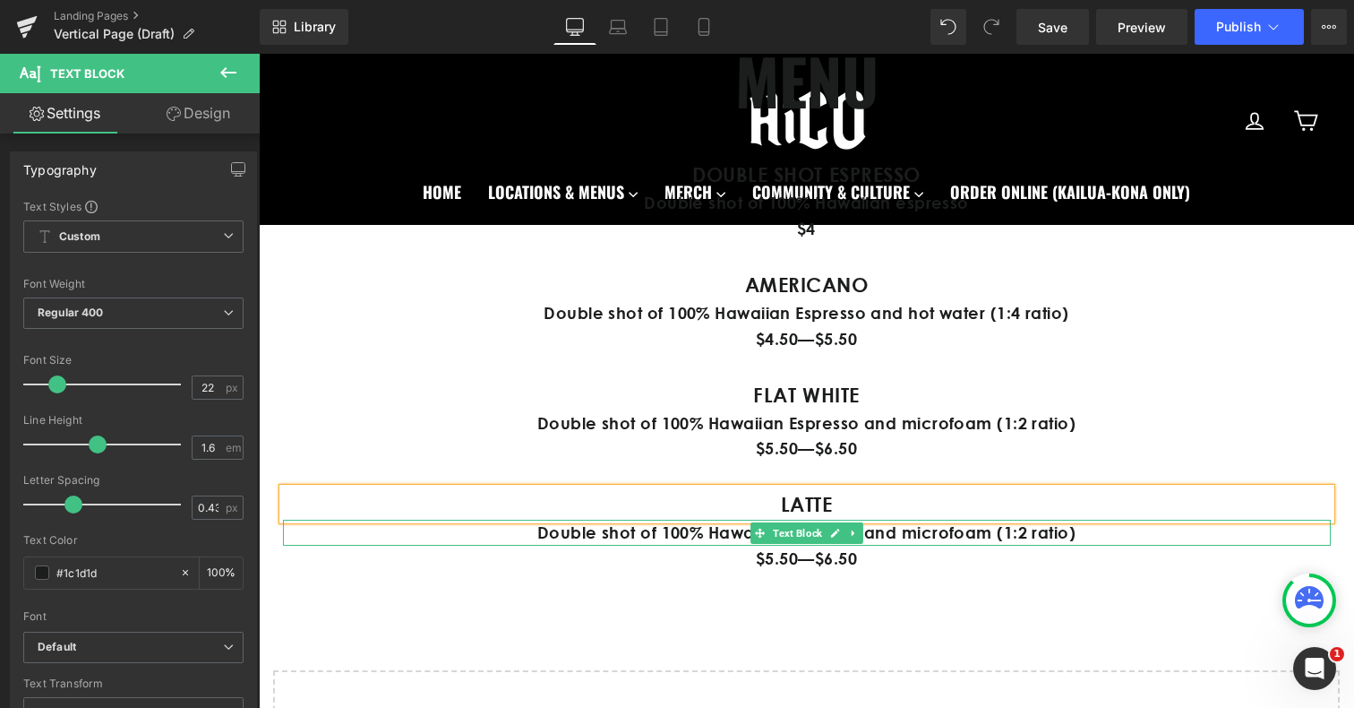
click at [613, 537] on p "Double shot of 100% Hawaiian Espresso and microfoam (1:2 ratio)" at bounding box center [807, 532] width 1048 height 26
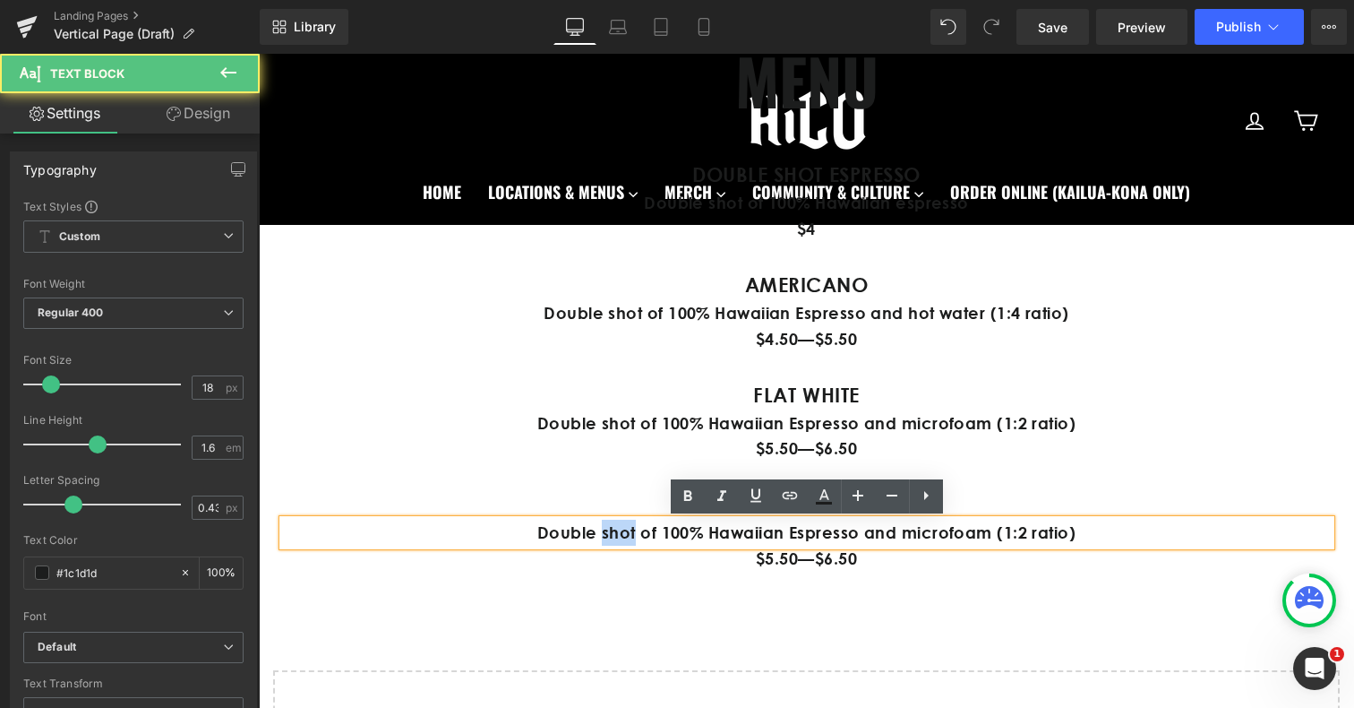
click at [613, 537] on p "Double shot of 100% Hawaiian Espresso and microfoam (1:2 ratio)" at bounding box center [807, 532] width 1048 height 26
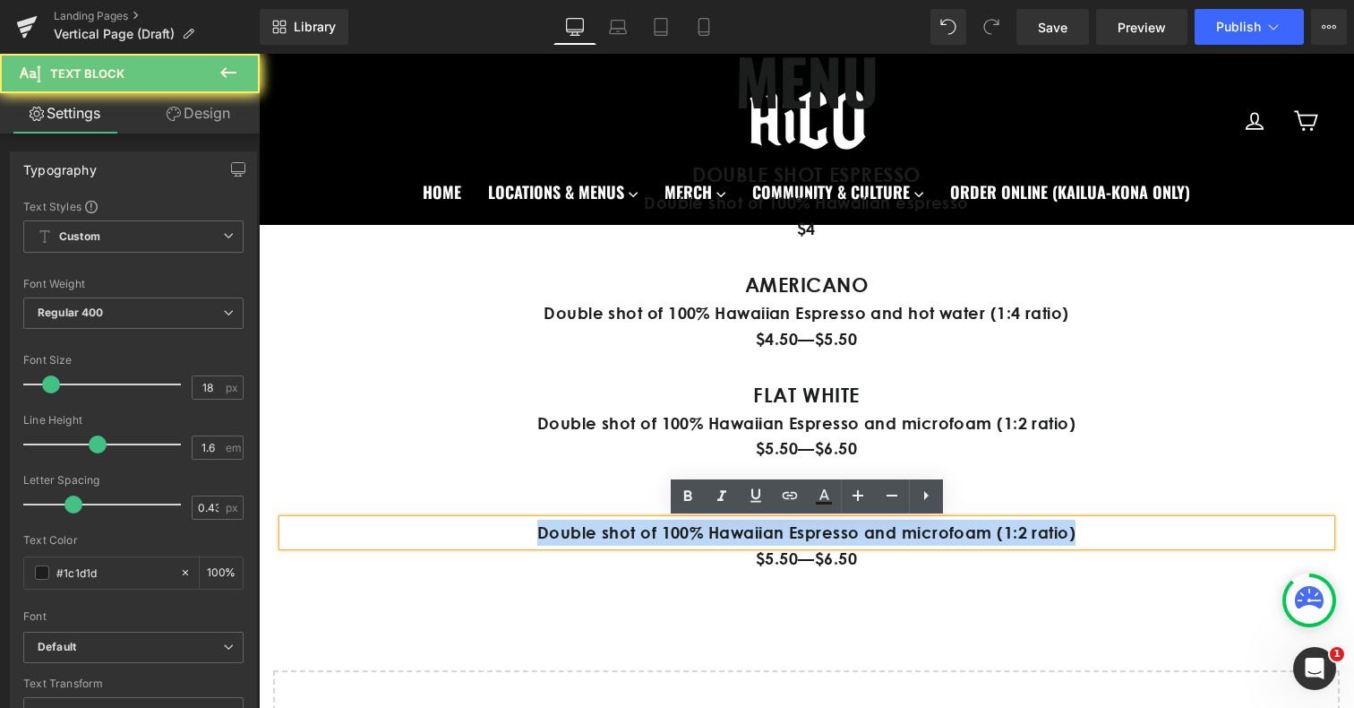
click at [613, 537] on p "Double shot of 100% Hawaiian Espresso and microfoam (1:2 ratio)" at bounding box center [807, 532] width 1048 height 26
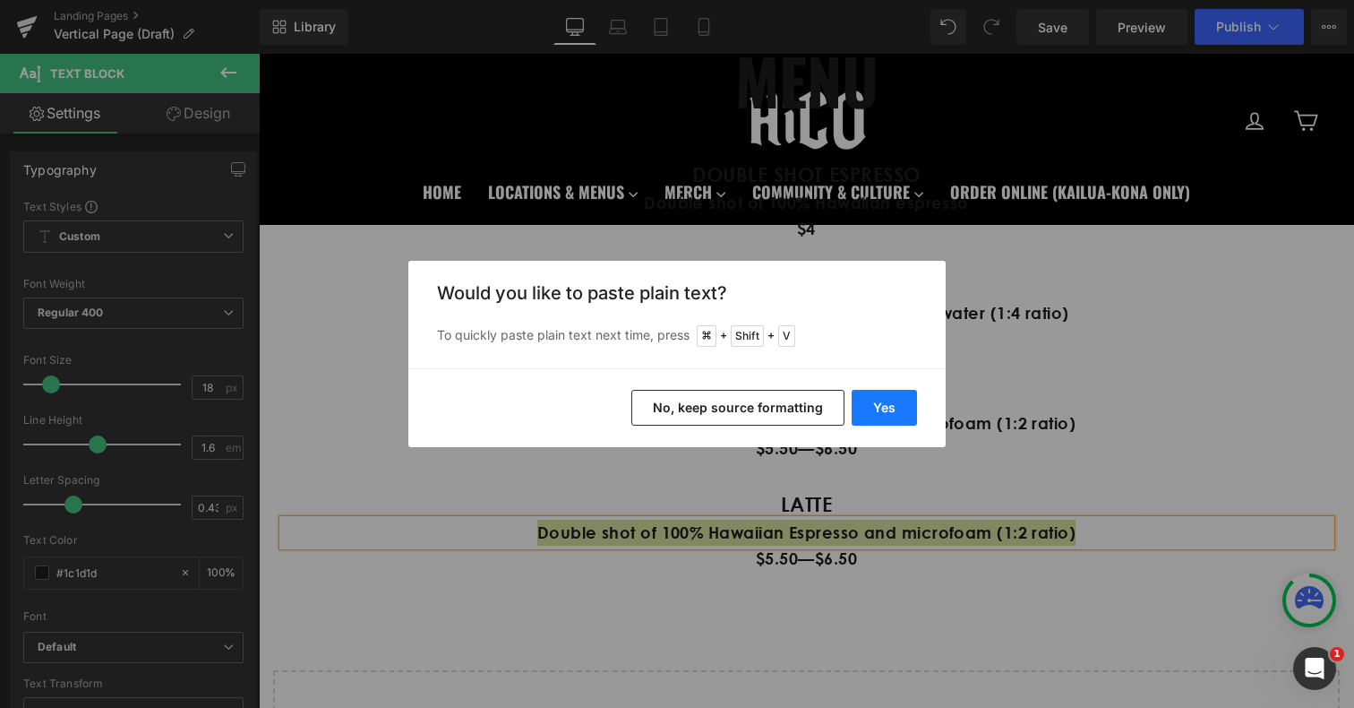
click at [887, 405] on button "Yes" at bounding box center [884, 408] width 65 height 36
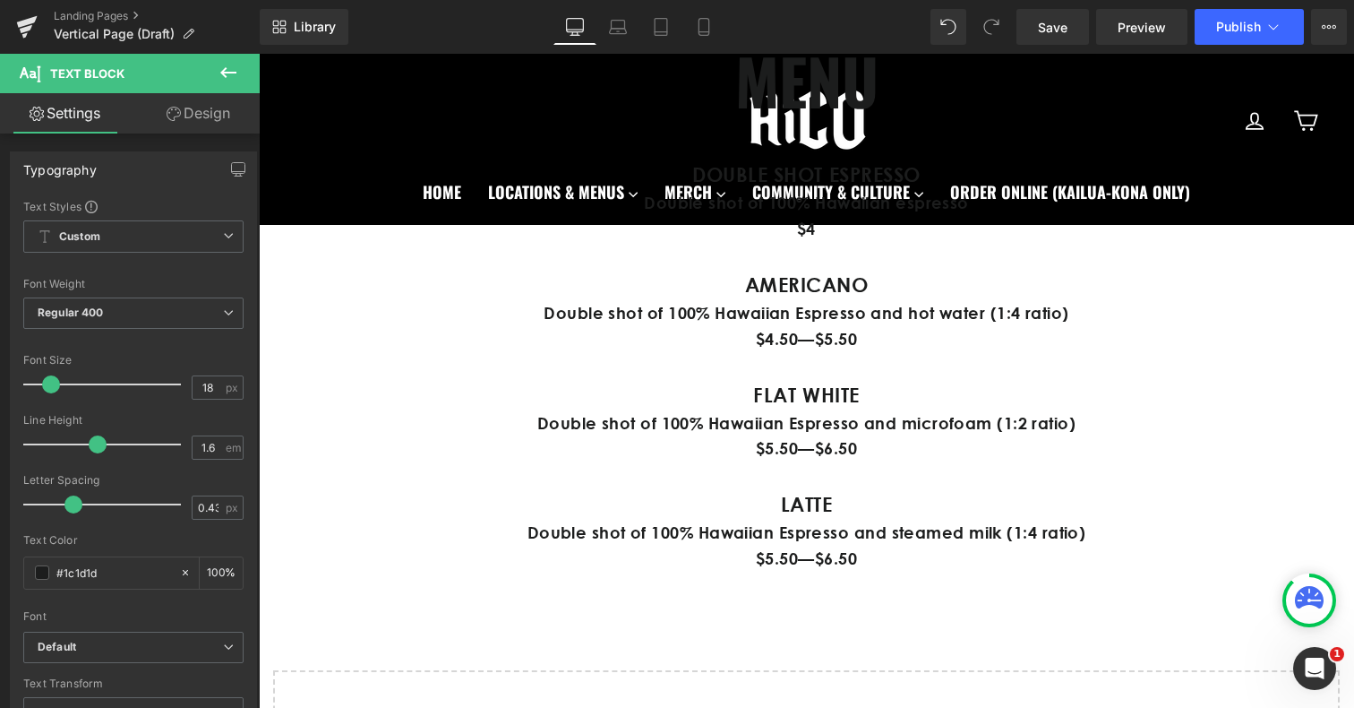
click at [894, 613] on div "[GEOGRAPHIC_DATA] Heading SCROLL DOWN FOR MENU Button Hero Banner The newest me…" at bounding box center [806, 26] width 1095 height 1582
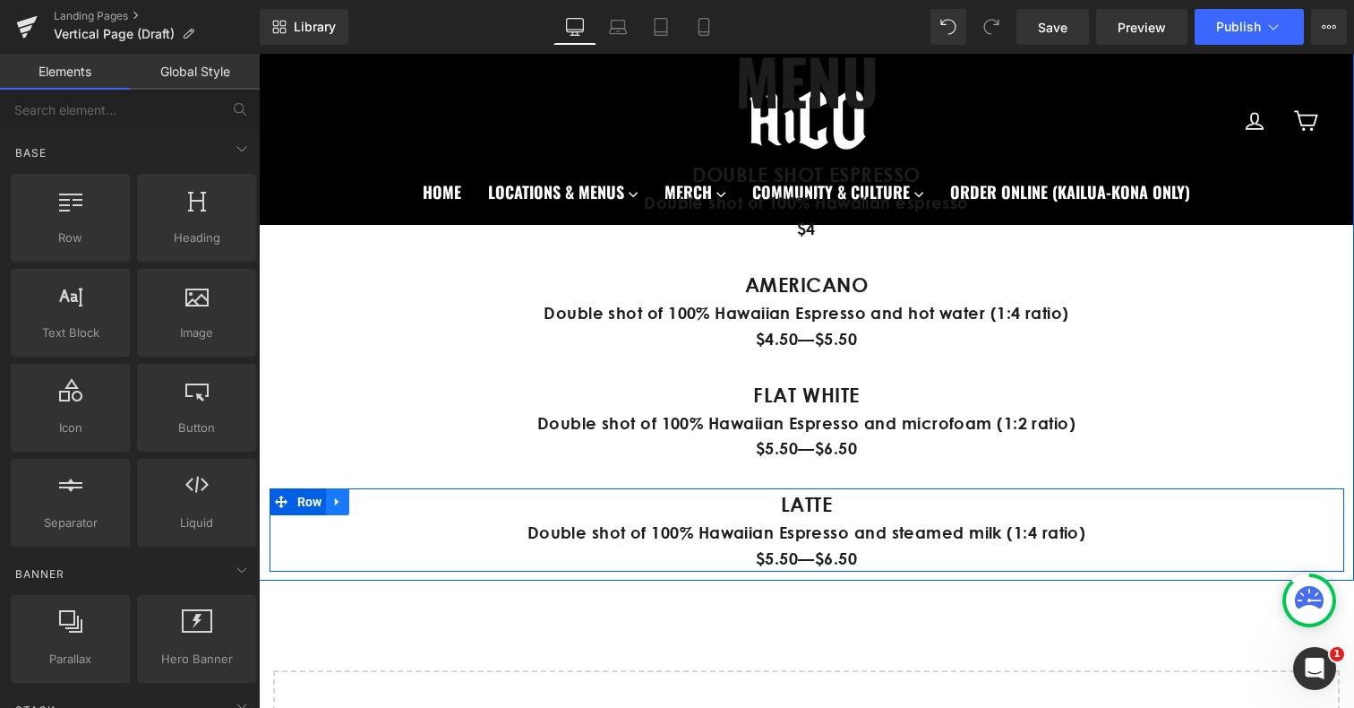
click at [339, 501] on icon at bounding box center [337, 501] width 13 height 13
click at [358, 502] on icon at bounding box center [361, 501] width 13 height 13
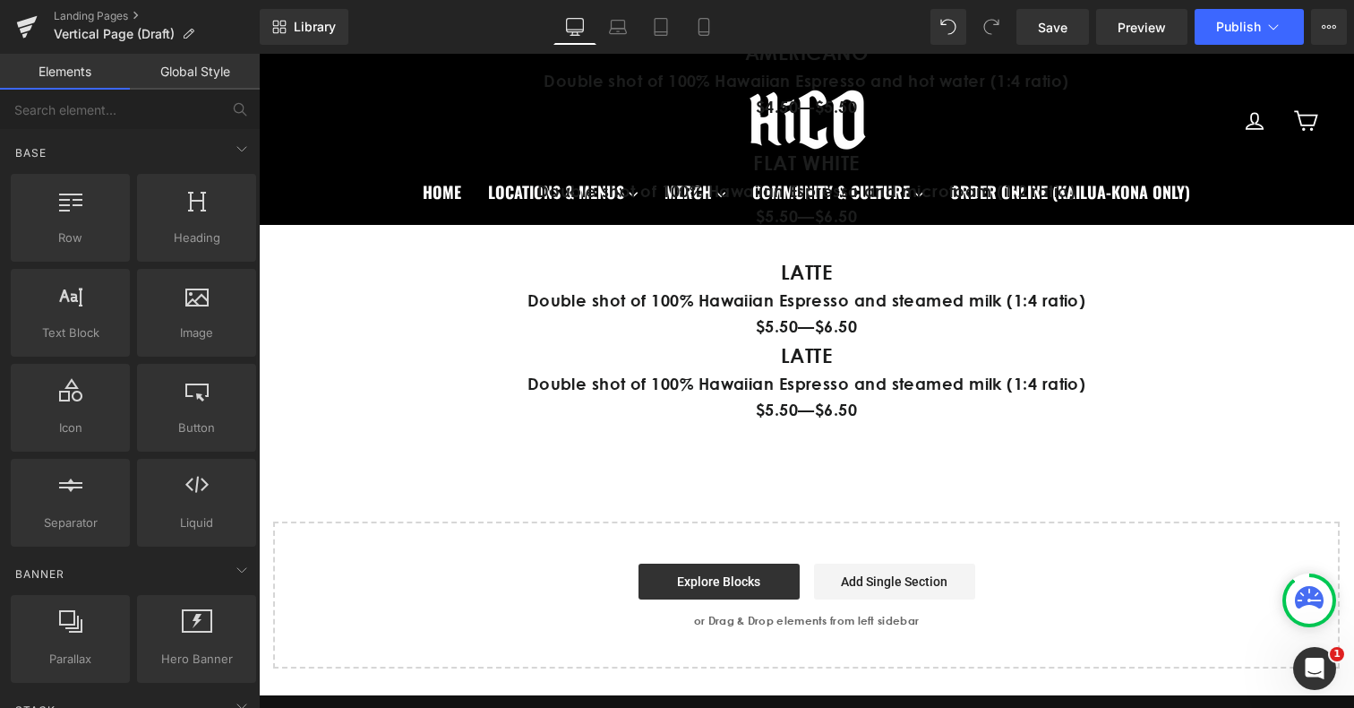
scroll to position [1263, 0]
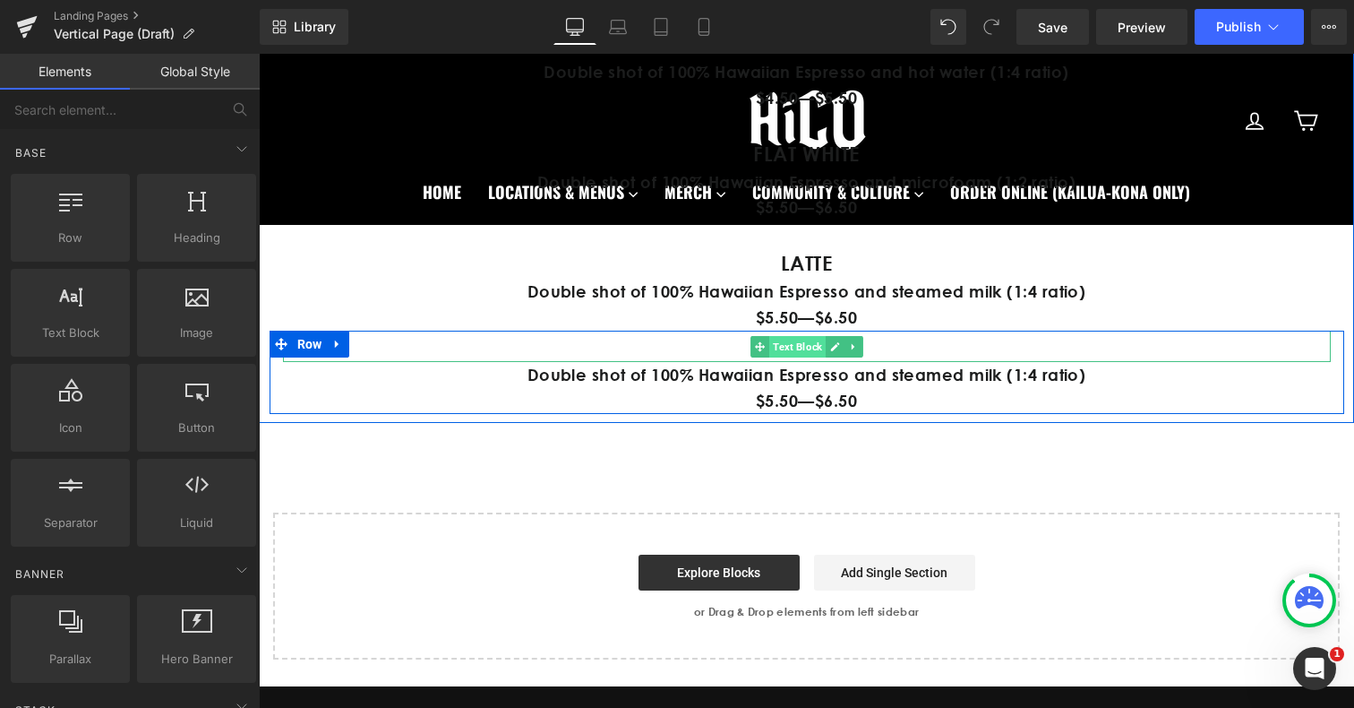
click at [790, 344] on span "Text Block" at bounding box center [797, 346] width 56 height 21
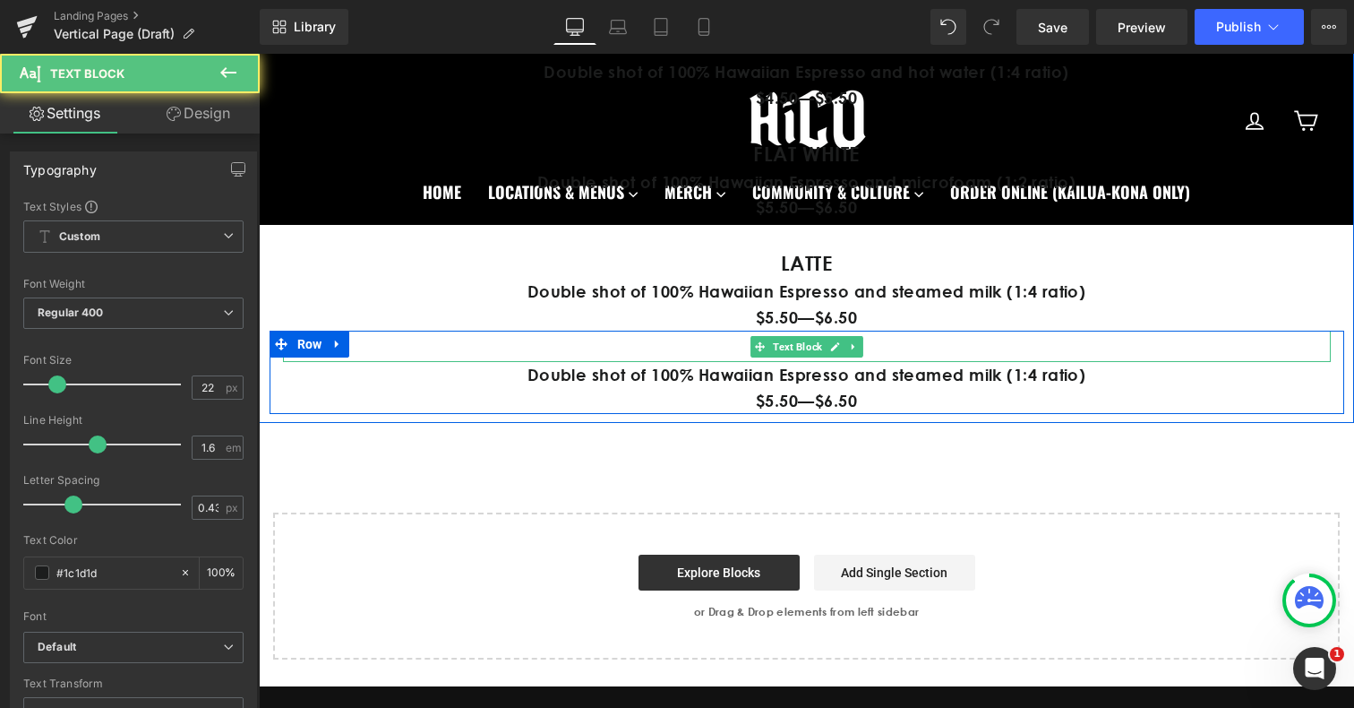
click at [715, 345] on p "LATTE" at bounding box center [807, 345] width 1048 height 31
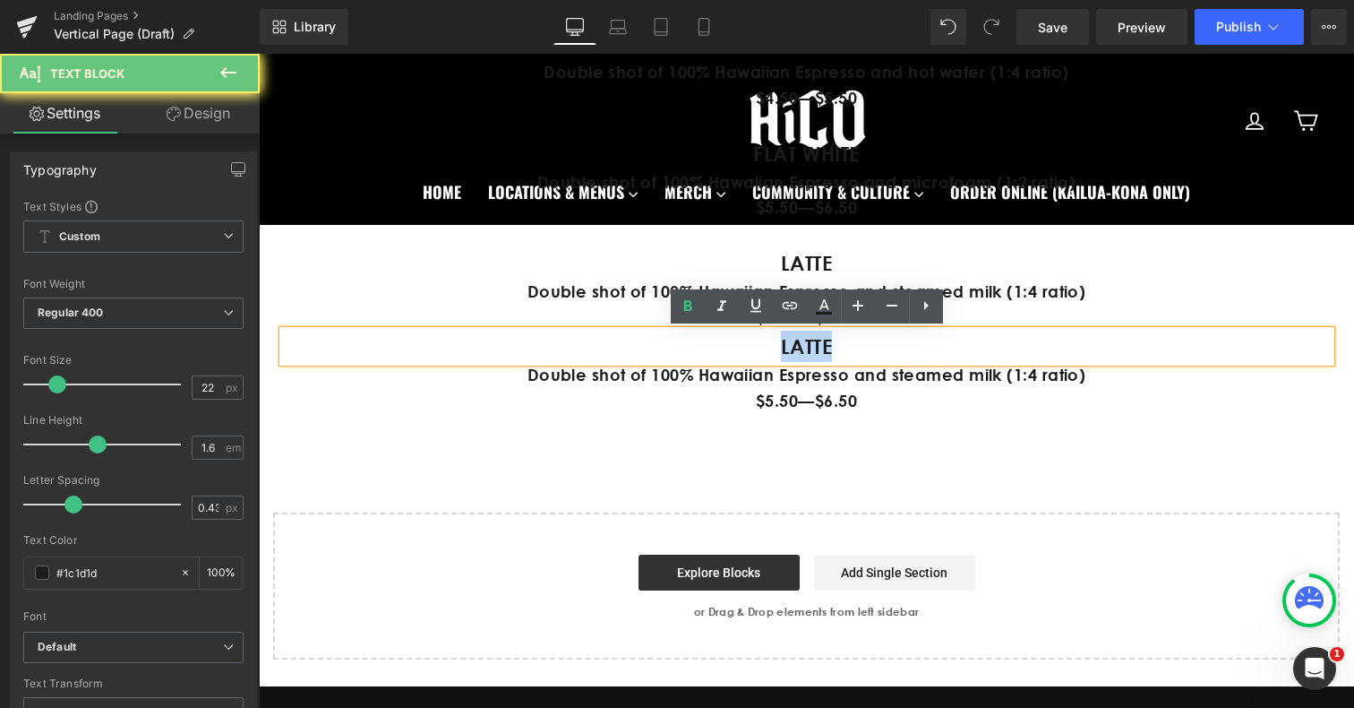
click at [715, 345] on p "LATTE" at bounding box center [807, 345] width 1048 height 31
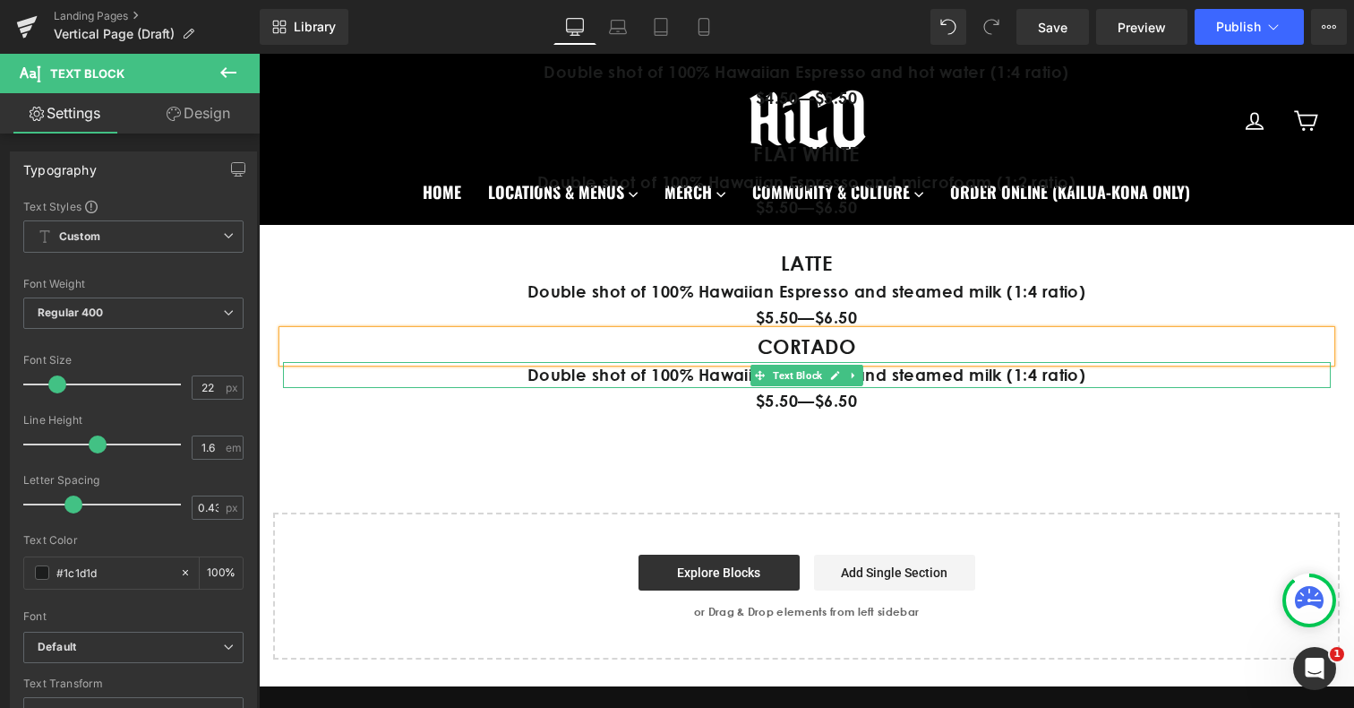
click at [579, 375] on p "Double shot of 100% Hawaiian Espresso and steamed milk (1:4 ratio)" at bounding box center [807, 375] width 1048 height 26
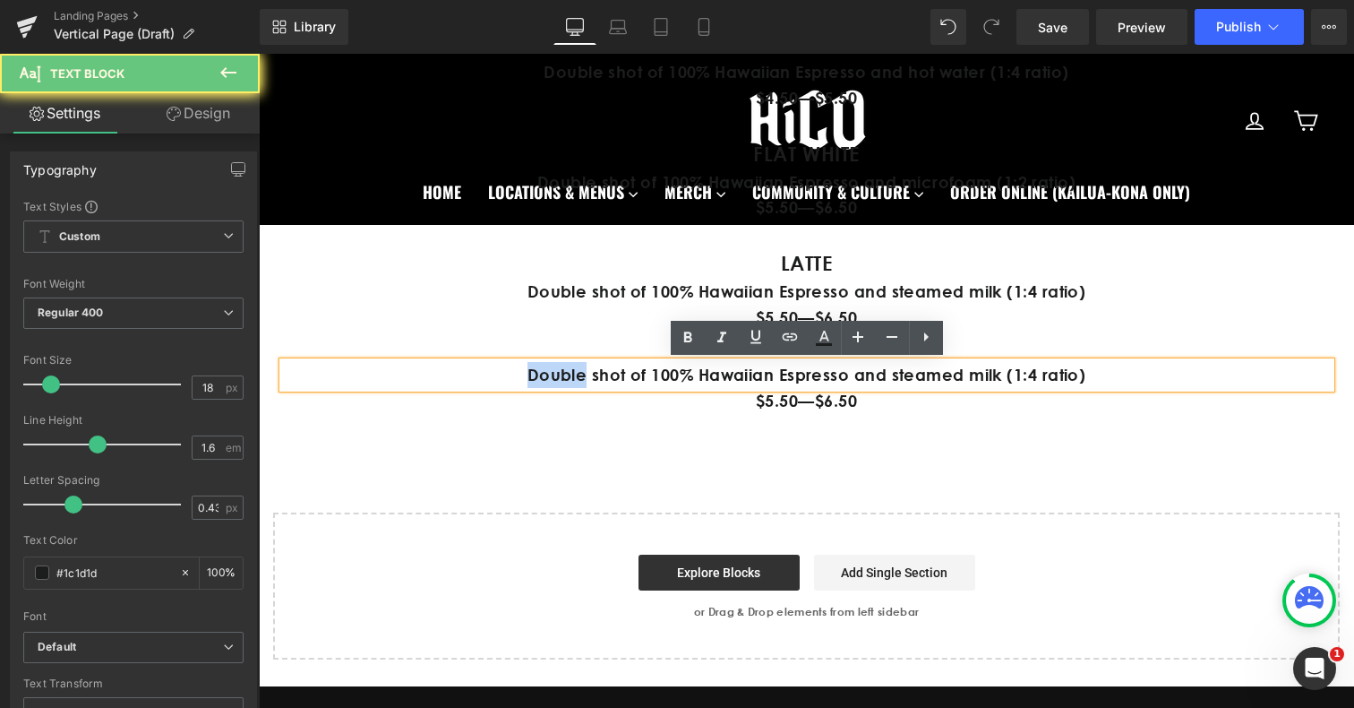
click at [579, 375] on p "Double shot of 100% Hawaiian Espresso and steamed milk (1:4 ratio)" at bounding box center [807, 375] width 1048 height 26
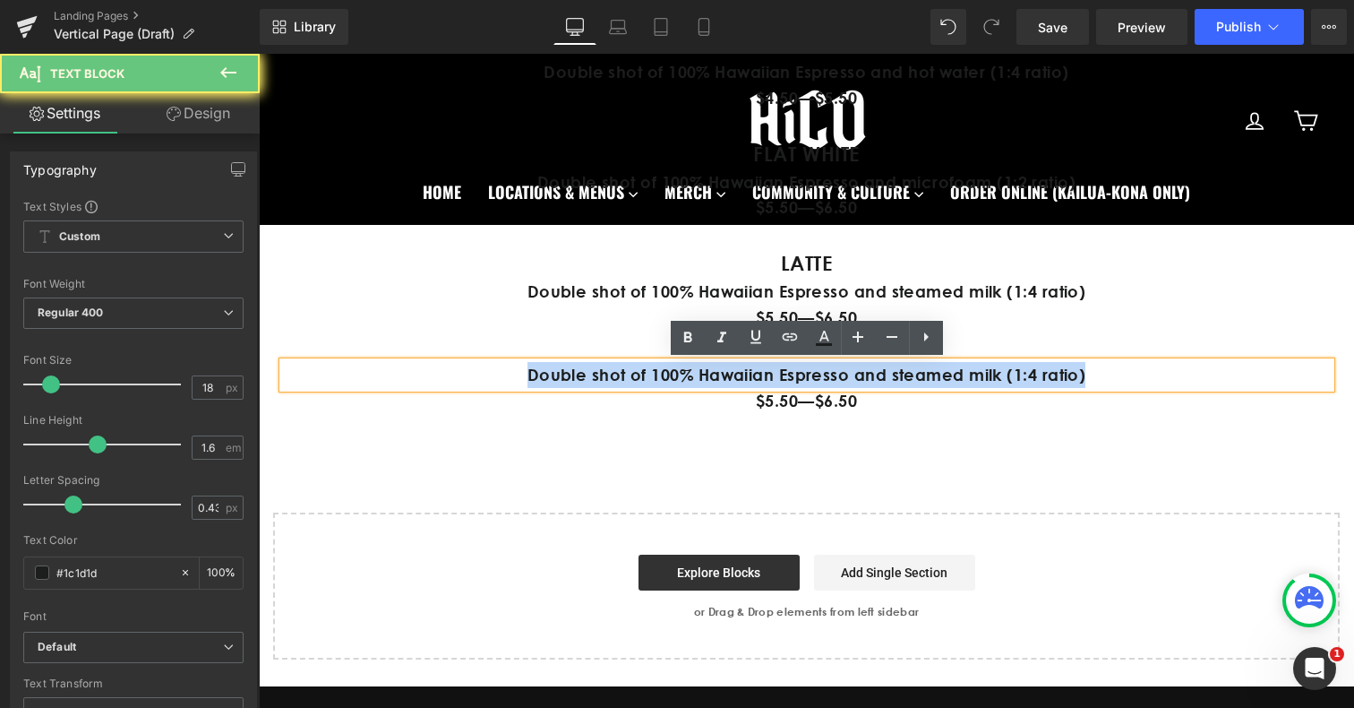
click at [579, 375] on p "Double shot of 100% Hawaiian Espresso and steamed milk (1:4 ratio)" at bounding box center [807, 375] width 1048 height 26
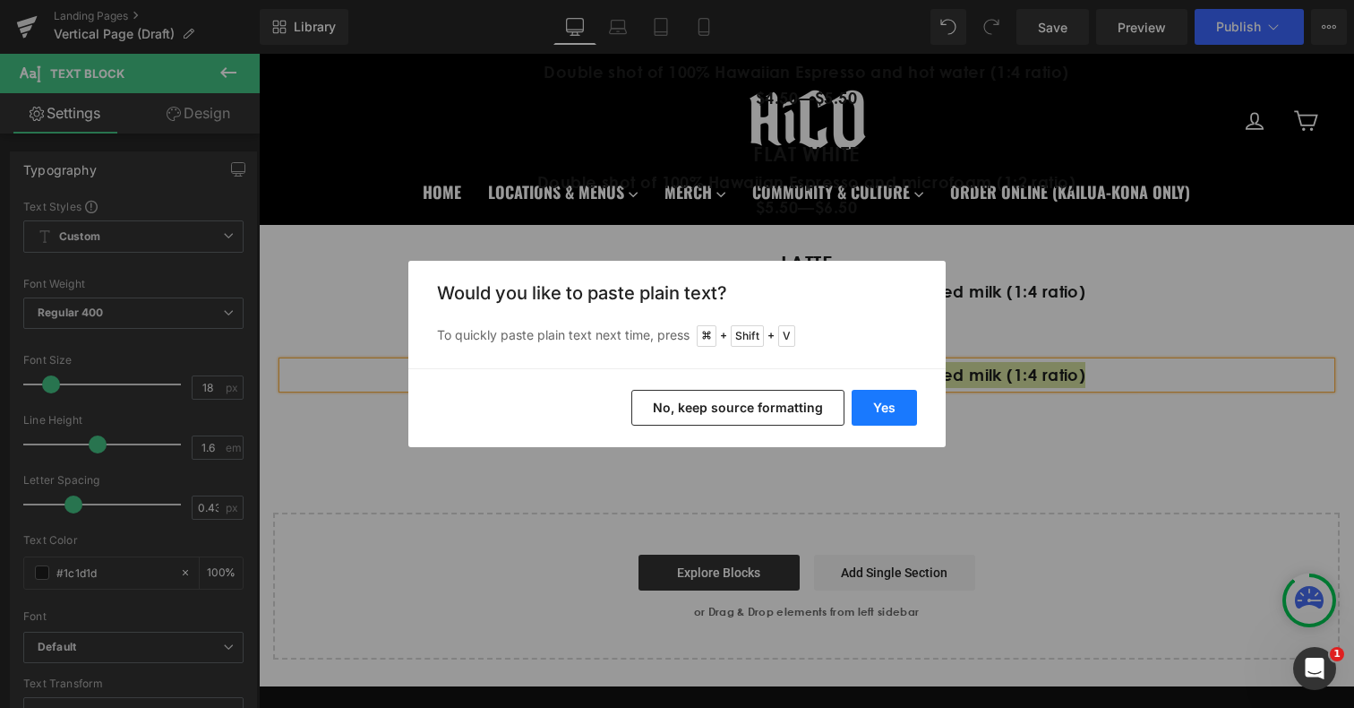
click at [893, 420] on button "Yes" at bounding box center [884, 408] width 65 height 36
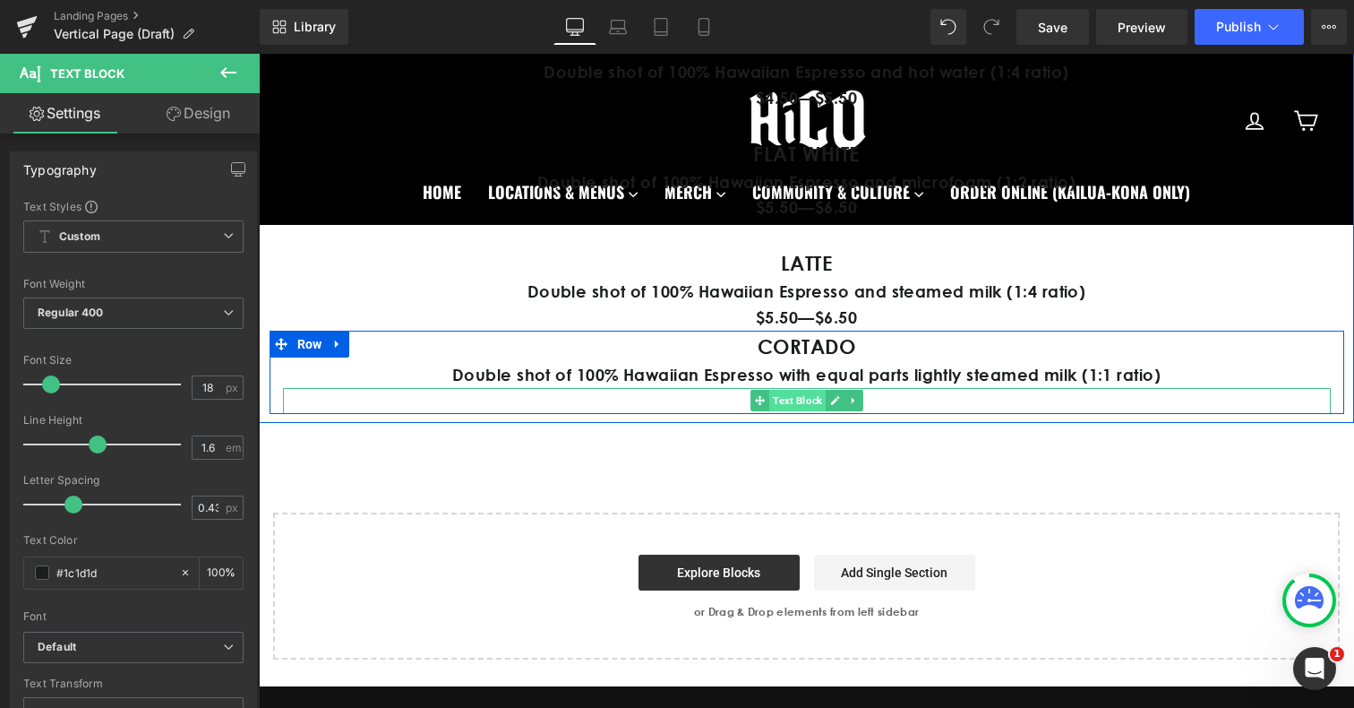
click at [791, 400] on span "Text Block" at bounding box center [797, 400] width 56 height 21
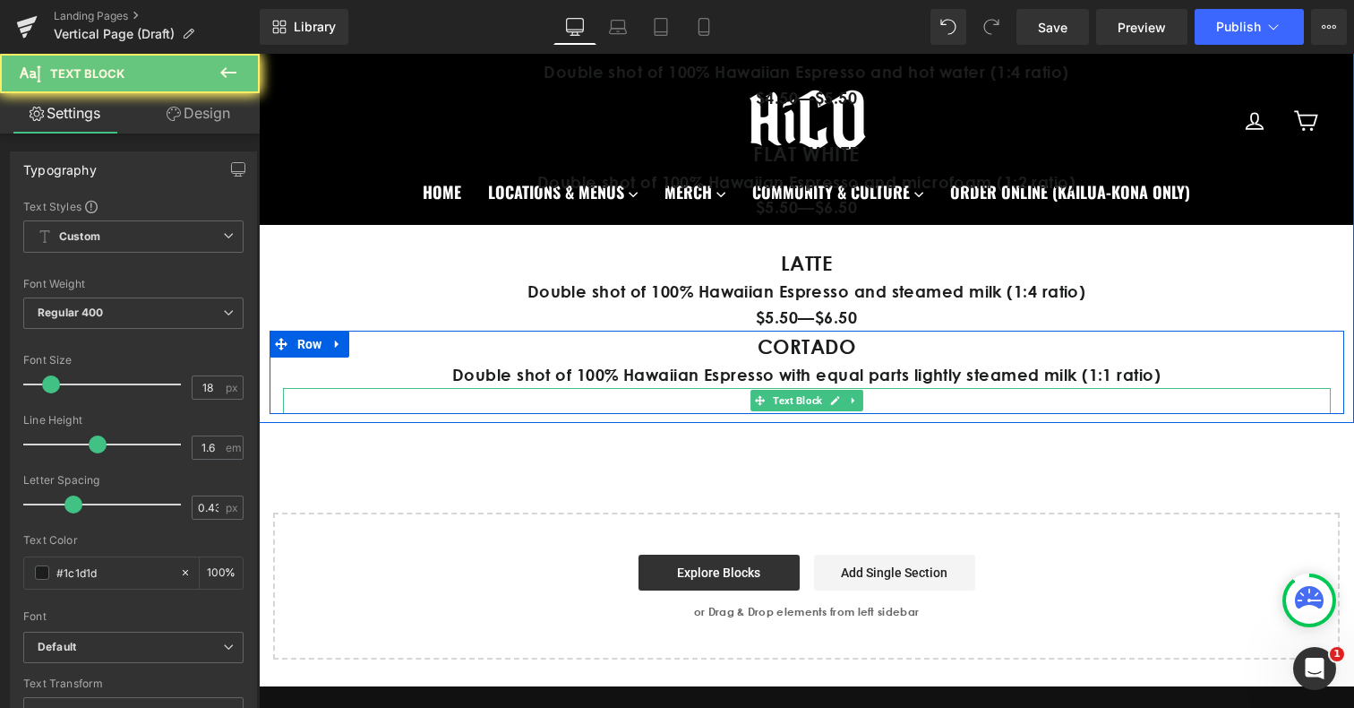
click at [731, 404] on p "$5.50—$6.50" at bounding box center [807, 401] width 1048 height 26
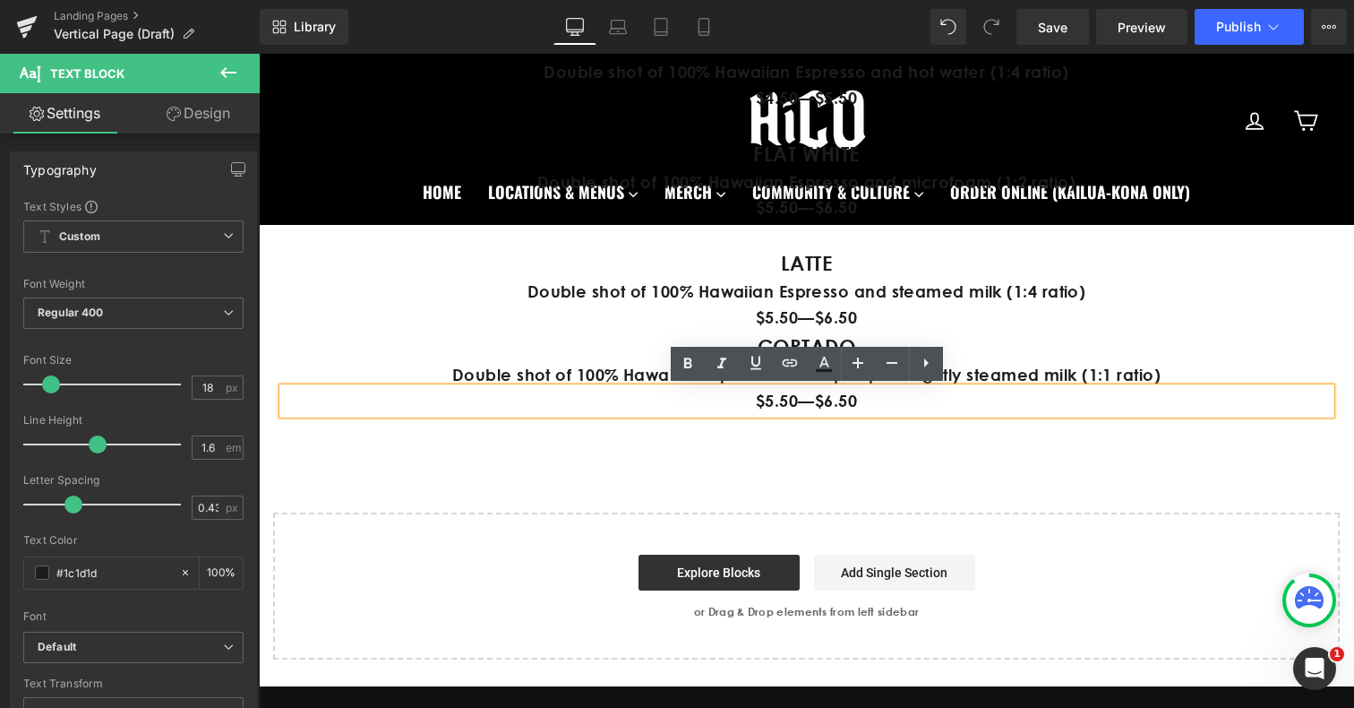
click at [772, 404] on p "$5.50—$6.50" at bounding box center [807, 401] width 1048 height 26
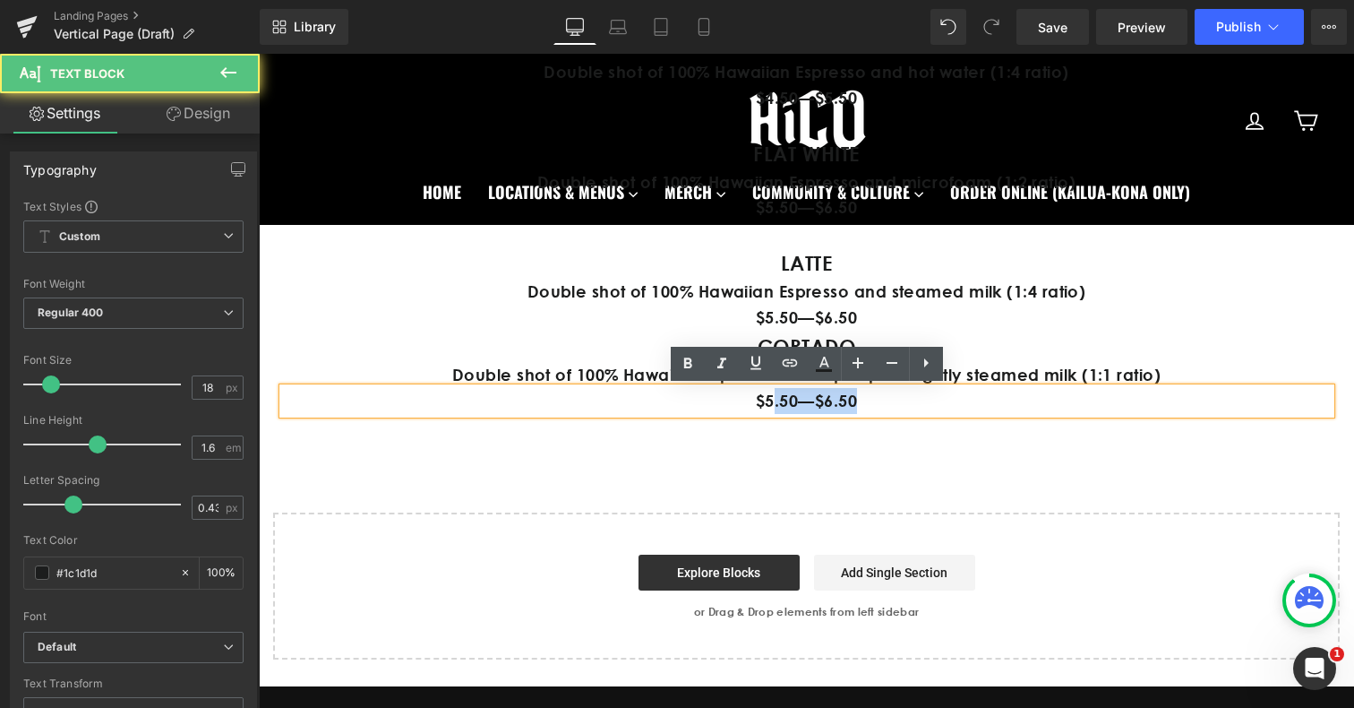
drag, startPoint x: 773, startPoint y: 404, endPoint x: 956, endPoint y: 396, distance: 182.9
click at [956, 396] on p "$5.50—$6.50" at bounding box center [807, 401] width 1048 height 26
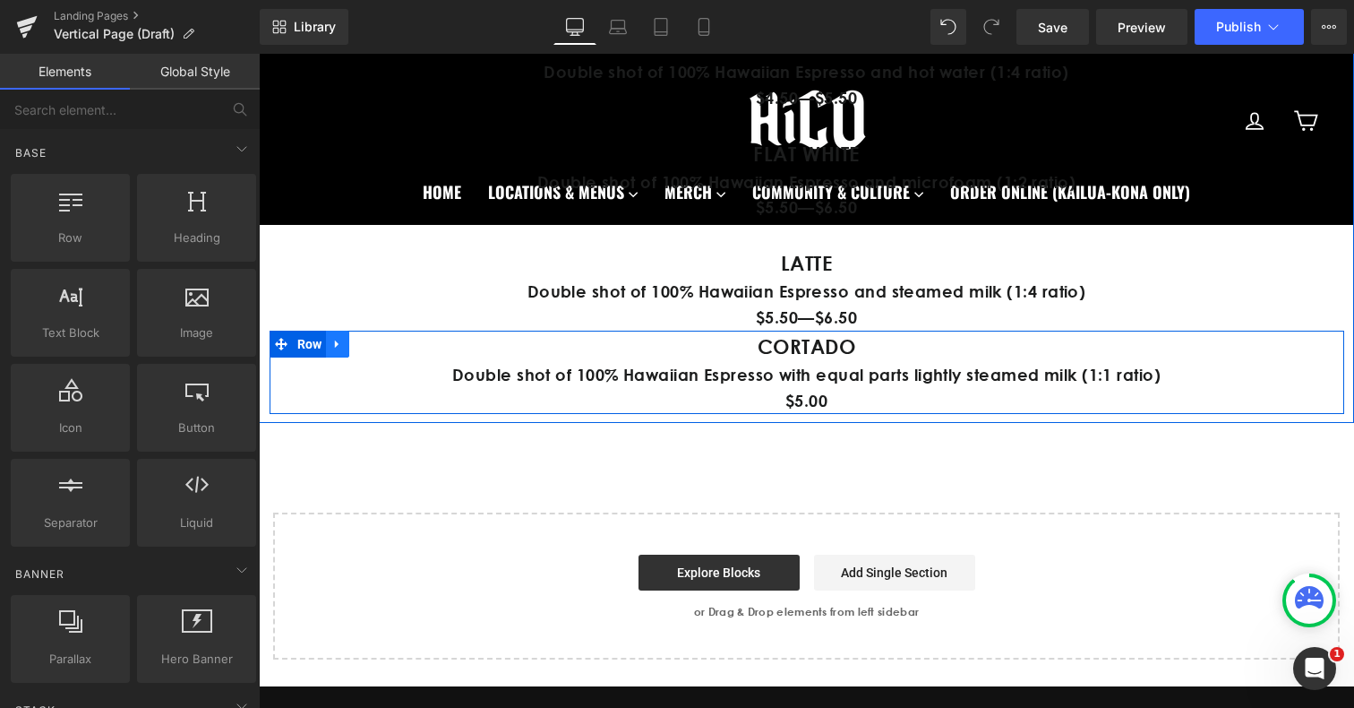
click at [334, 336] on link at bounding box center [337, 343] width 23 height 27
click at [358, 342] on icon at bounding box center [361, 344] width 13 height 13
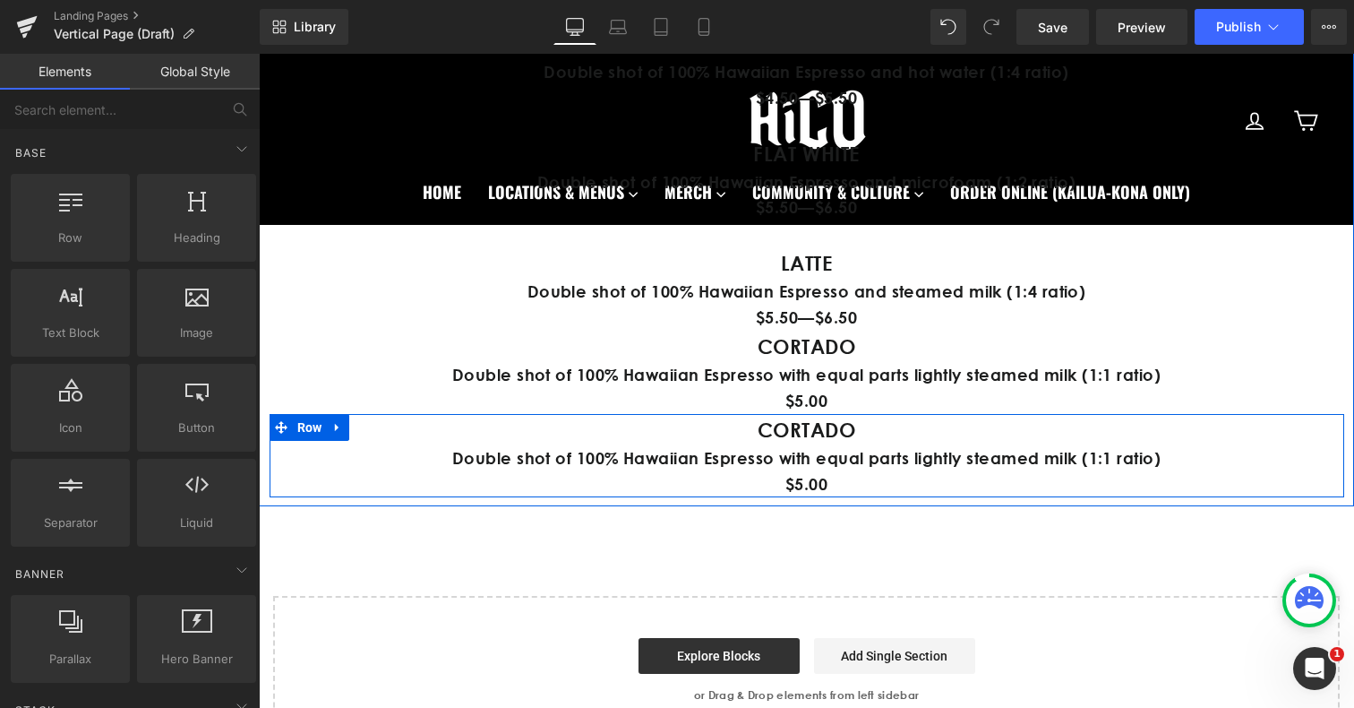
click at [830, 430] on icon at bounding box center [835, 429] width 10 height 11
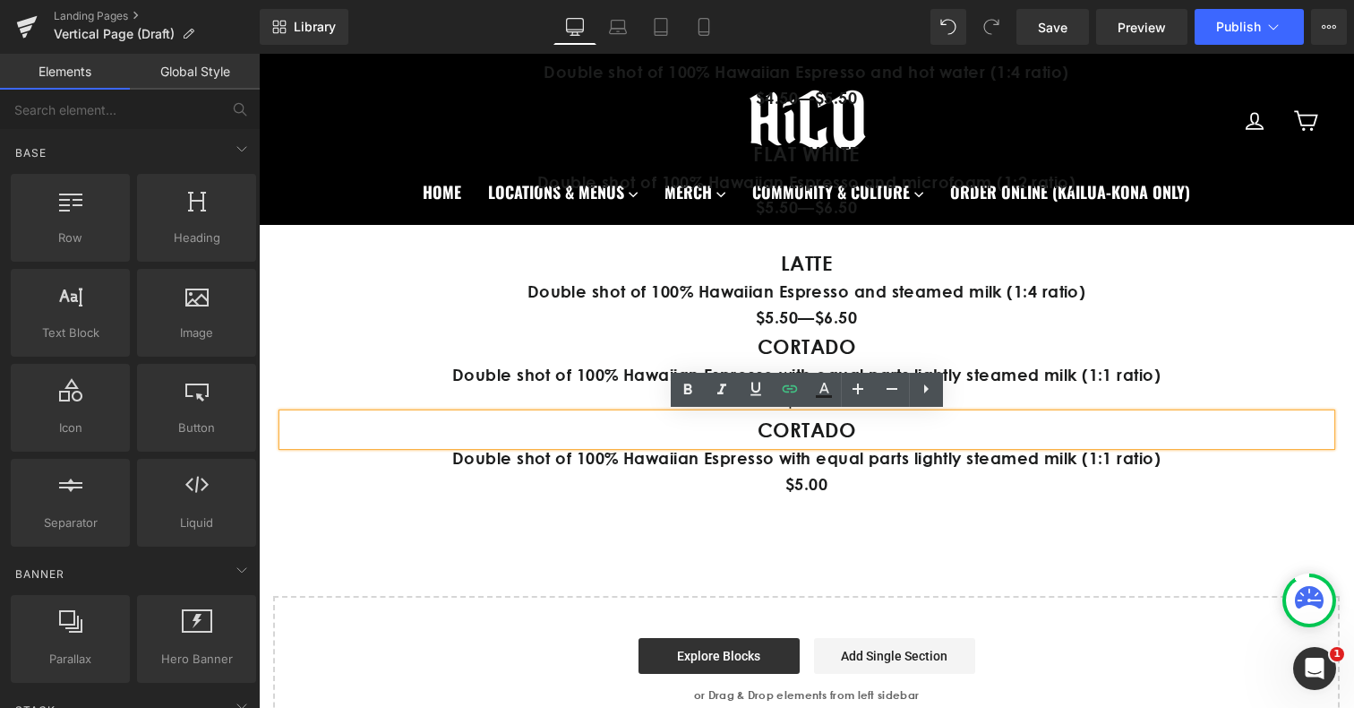
click at [829, 430] on strong "CORTADO" at bounding box center [807, 429] width 99 height 24
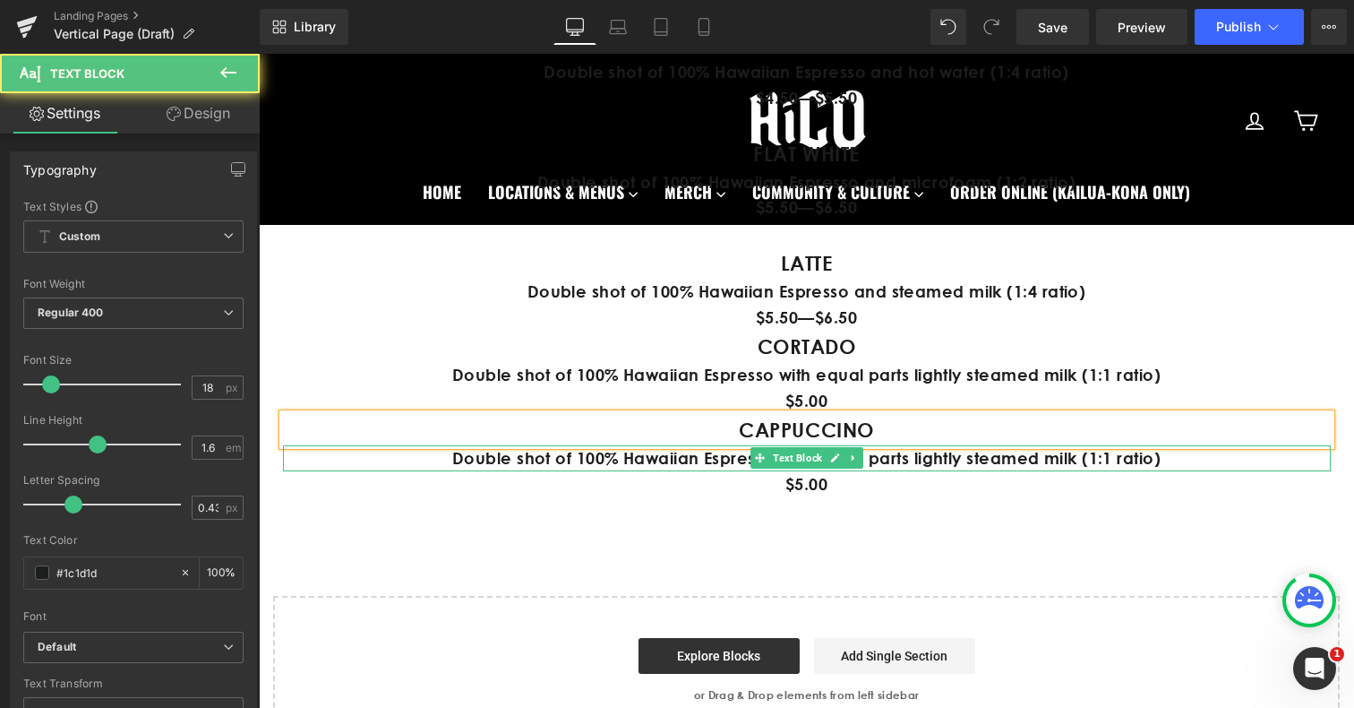
click at [637, 456] on p "Double shot of 100% Hawaiian Espresso with equal parts lightly steamed milk (1:…" at bounding box center [807, 458] width 1048 height 26
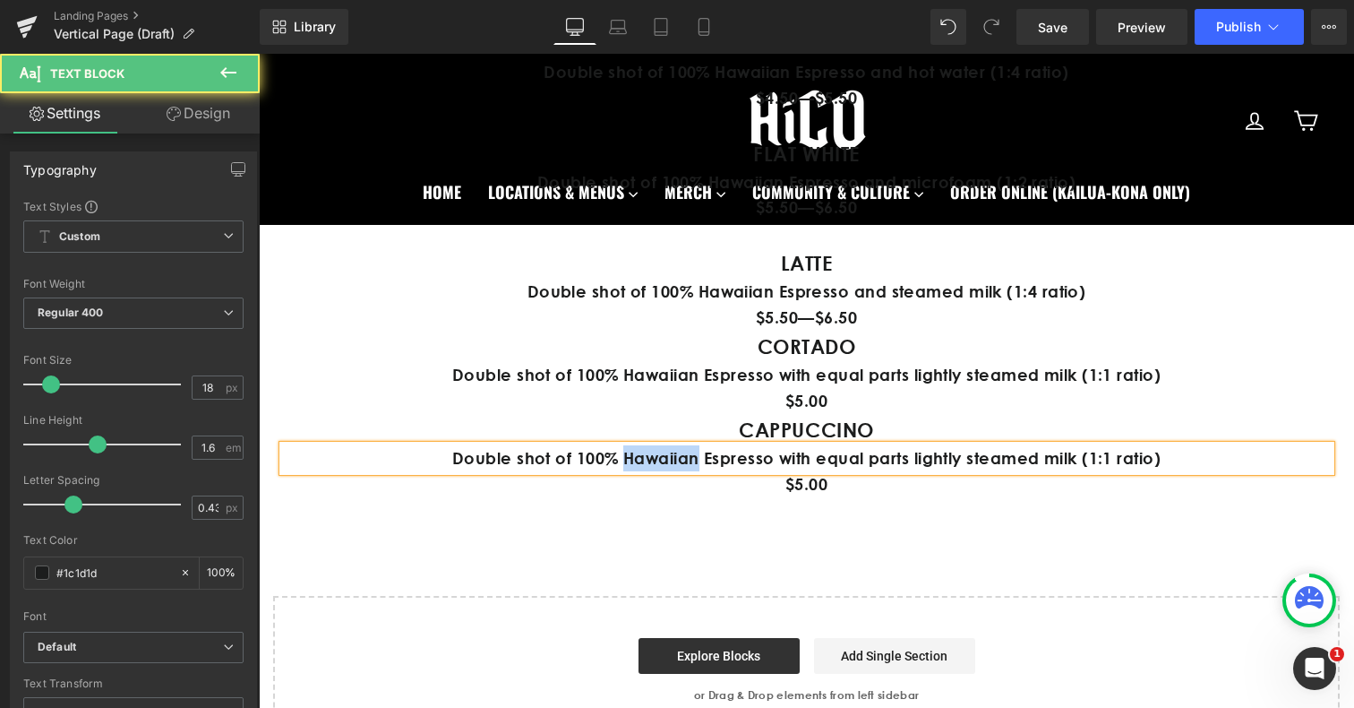
click at [637, 456] on p "Double shot of 100% Hawaiian Espresso with equal parts lightly steamed milk (1:…" at bounding box center [807, 458] width 1048 height 26
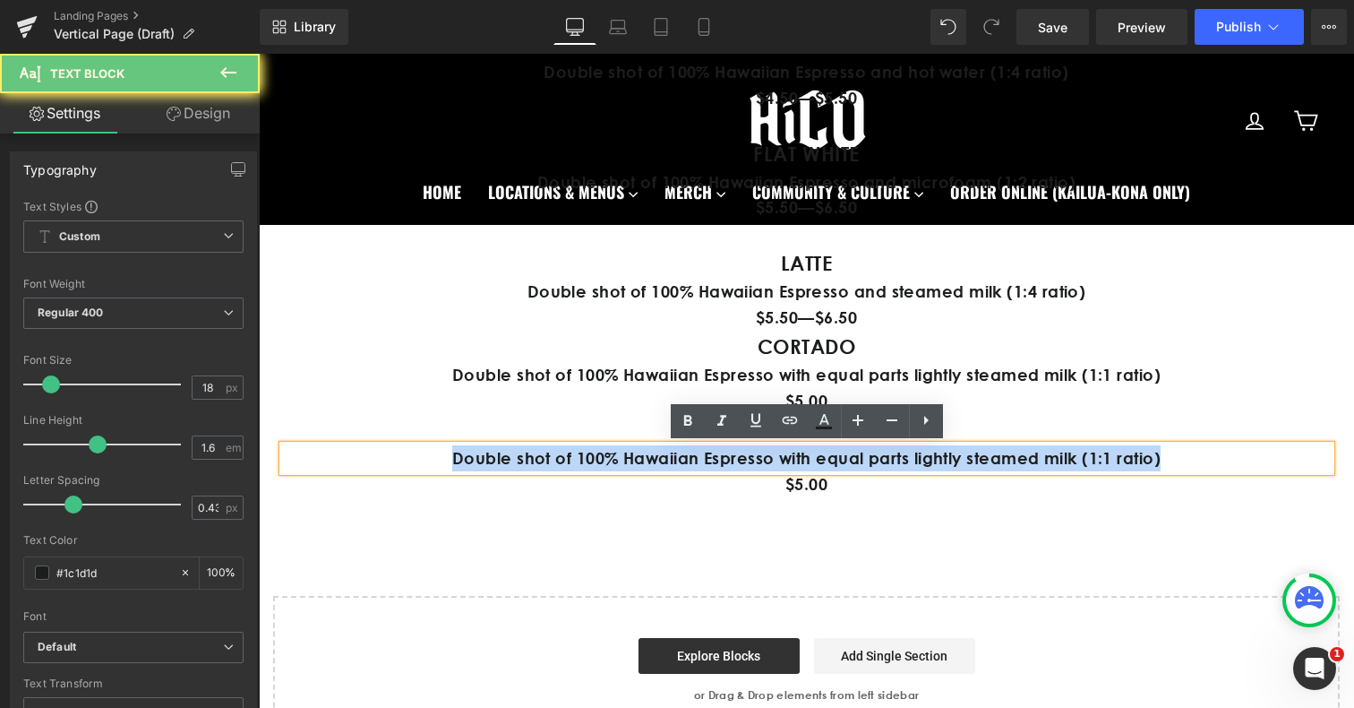
click at [637, 456] on p "Double shot of 100% Hawaiian Espresso with equal parts lightly steamed milk (1:…" at bounding box center [807, 458] width 1048 height 26
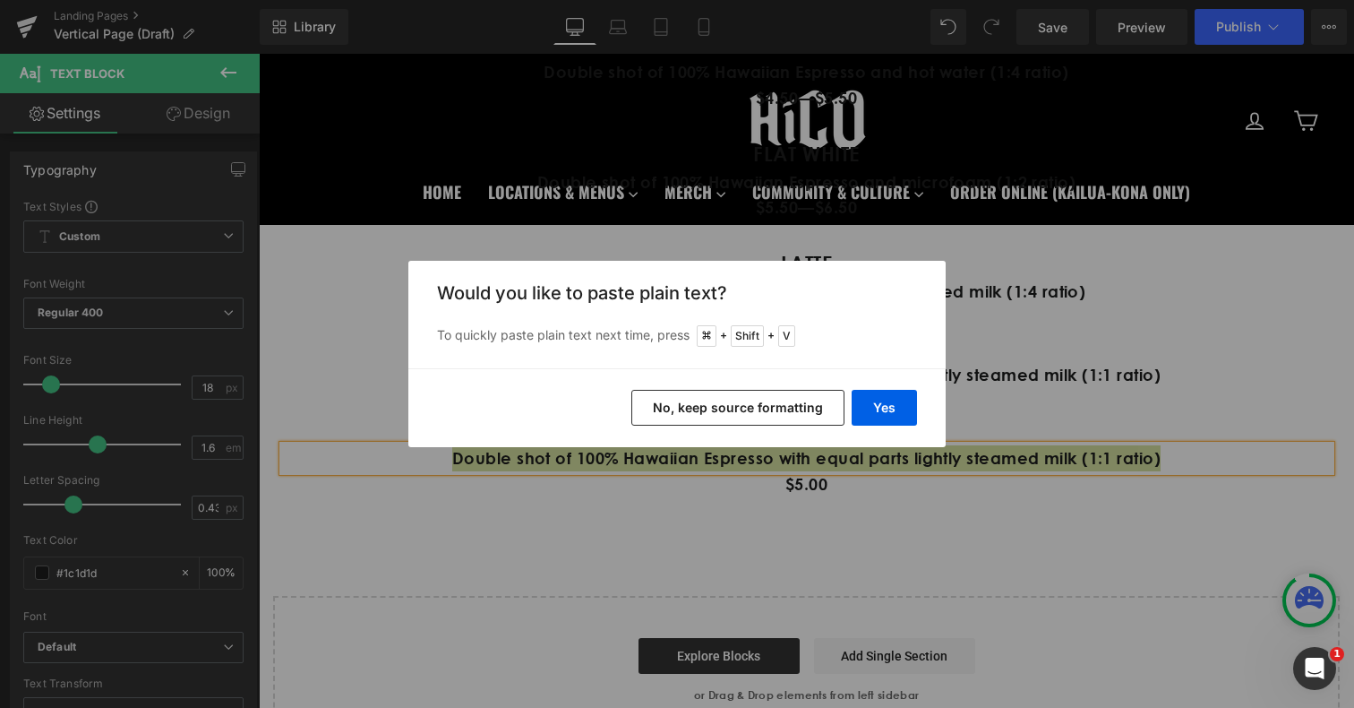
click at [879, 426] on div "Yes No, keep source formatting" at bounding box center [676, 407] width 537 height 79
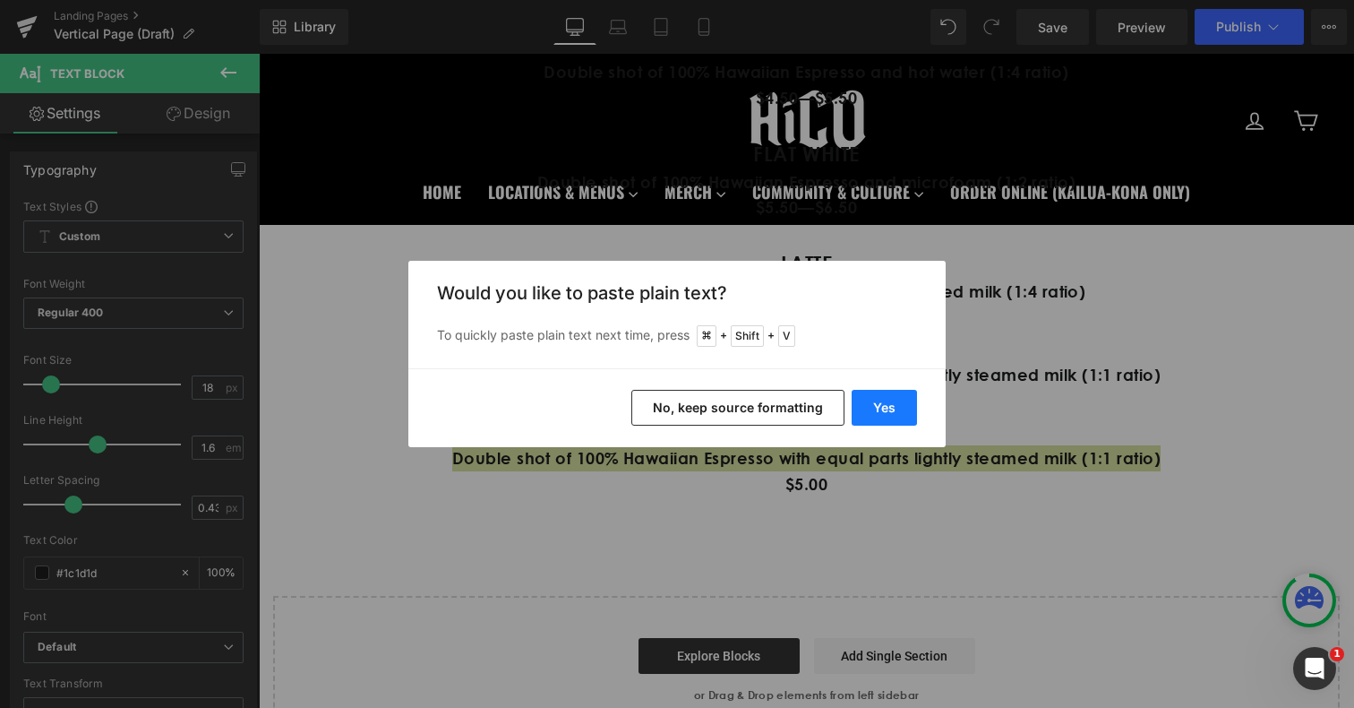
click at [880, 422] on button "Yes" at bounding box center [884, 408] width 65 height 36
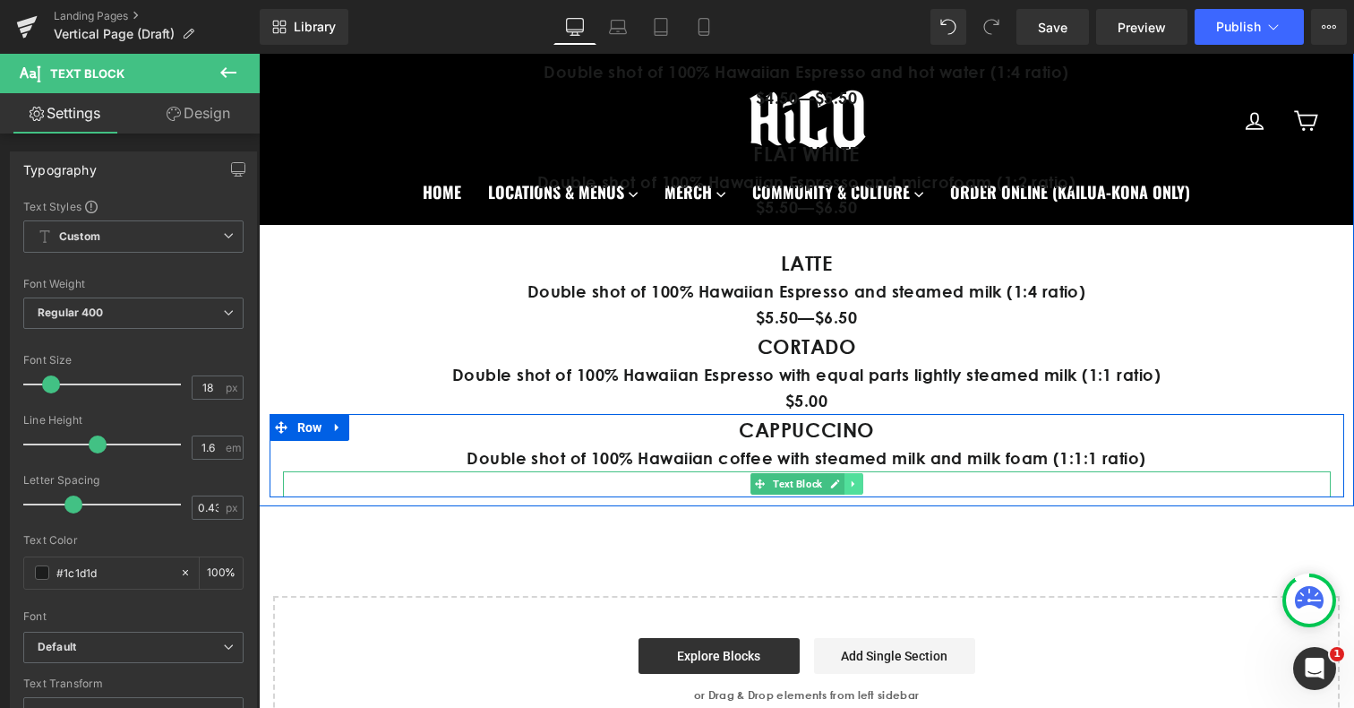
click at [845, 485] on link at bounding box center [854, 483] width 19 height 21
click at [930, 490] on p "$5.00" at bounding box center [807, 484] width 1048 height 26
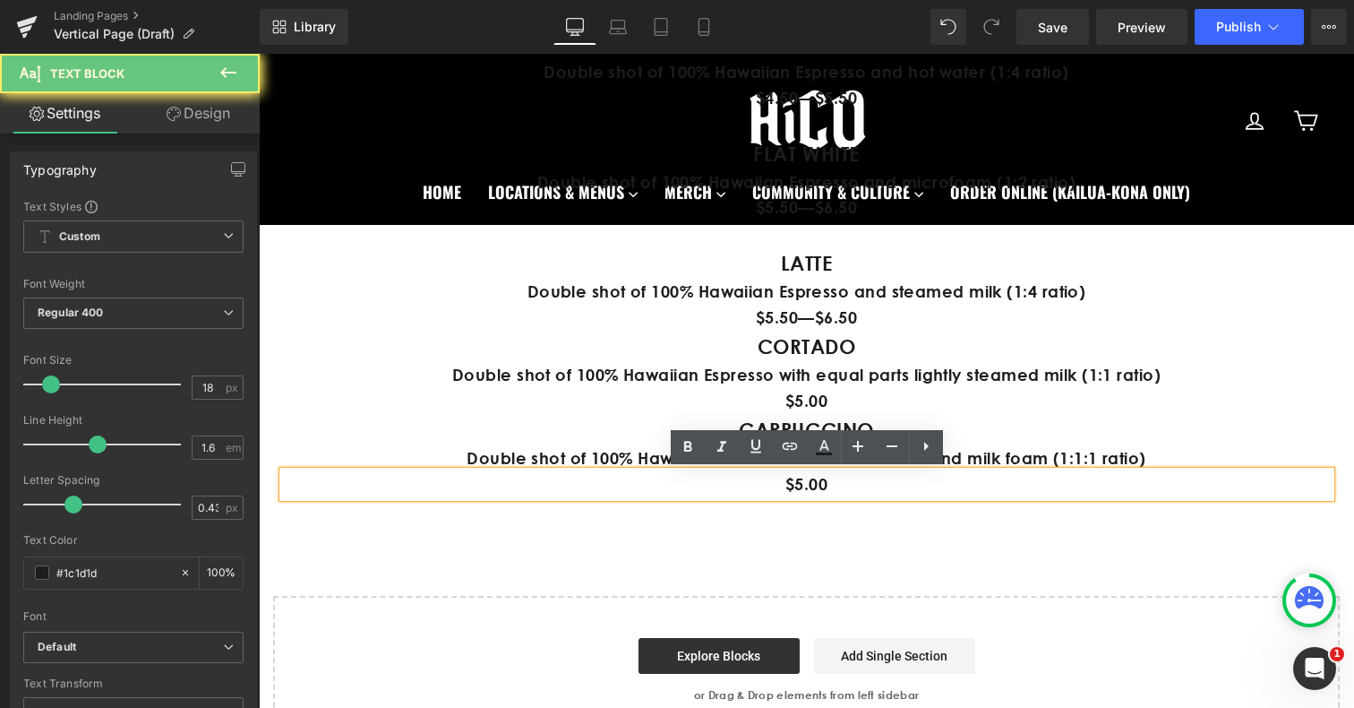
click at [932, 486] on p "$5.00" at bounding box center [807, 484] width 1048 height 26
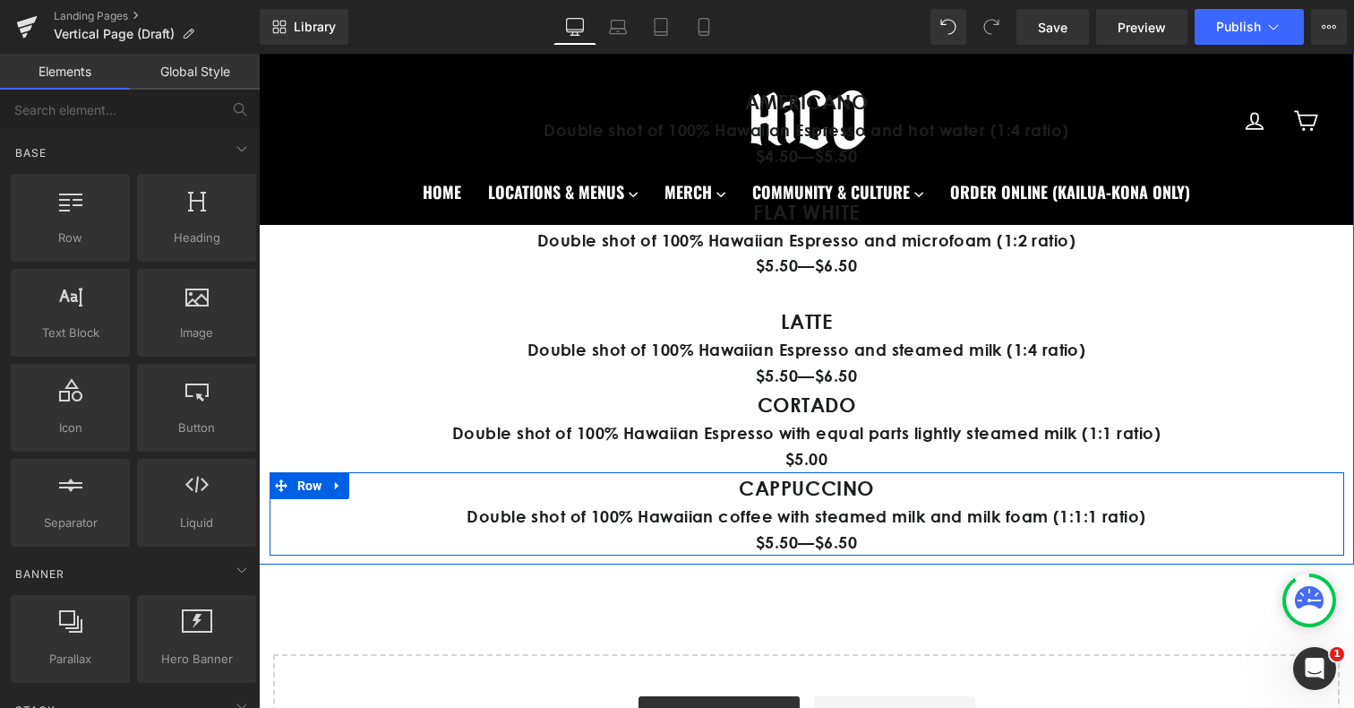
scroll to position [1208, 0]
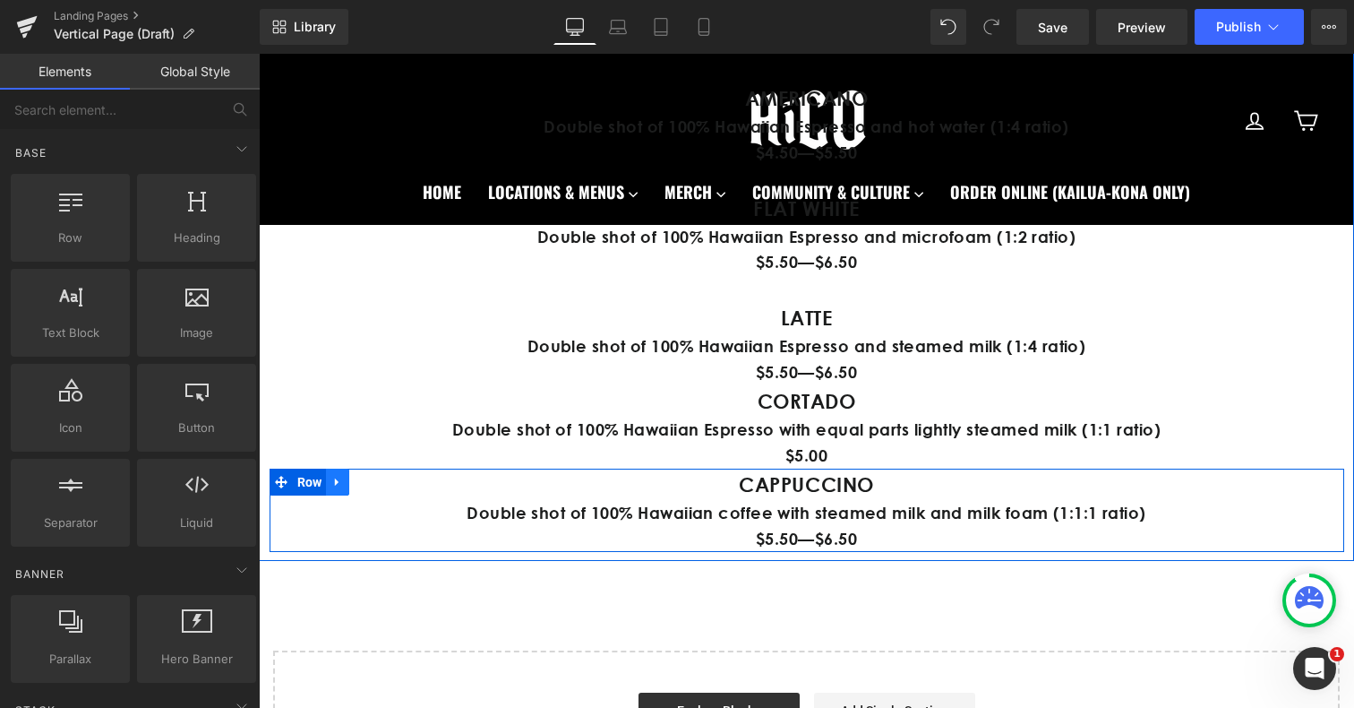
click at [342, 482] on icon at bounding box center [337, 481] width 13 height 13
click at [358, 482] on icon at bounding box center [361, 482] width 13 height 13
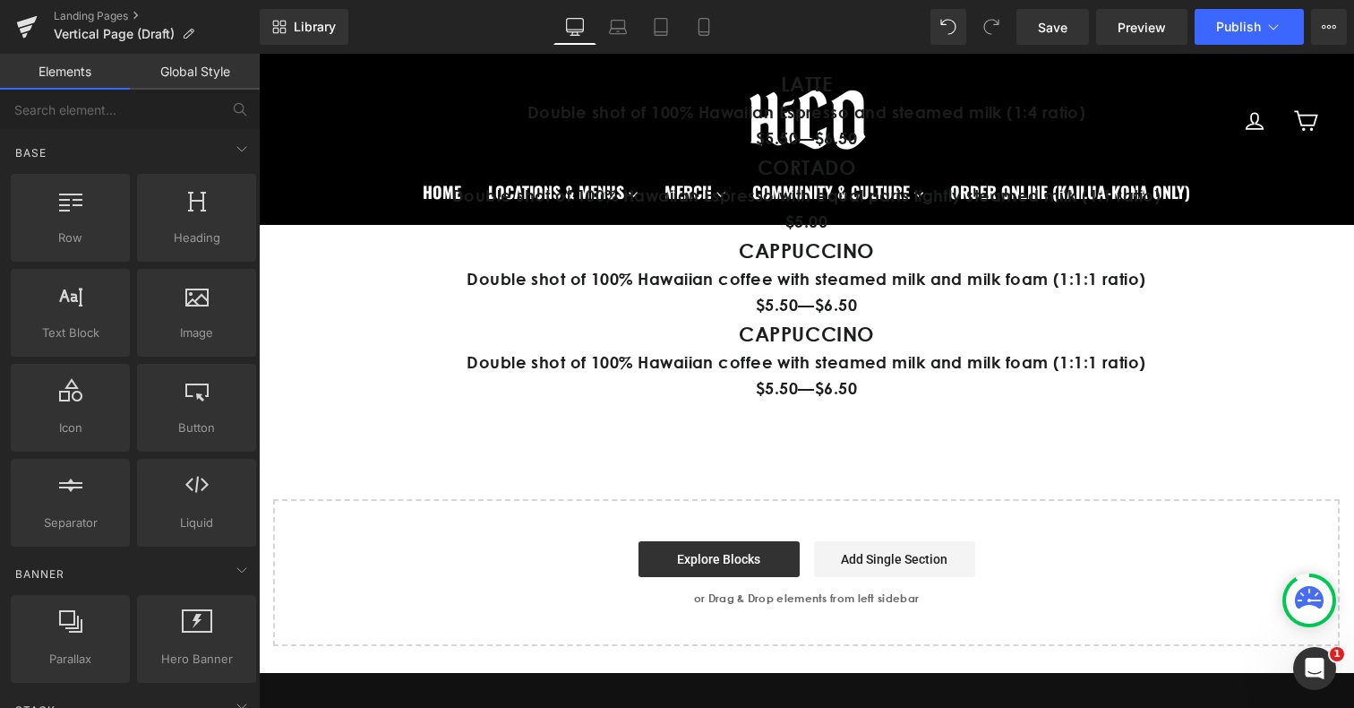
scroll to position [1427, 0]
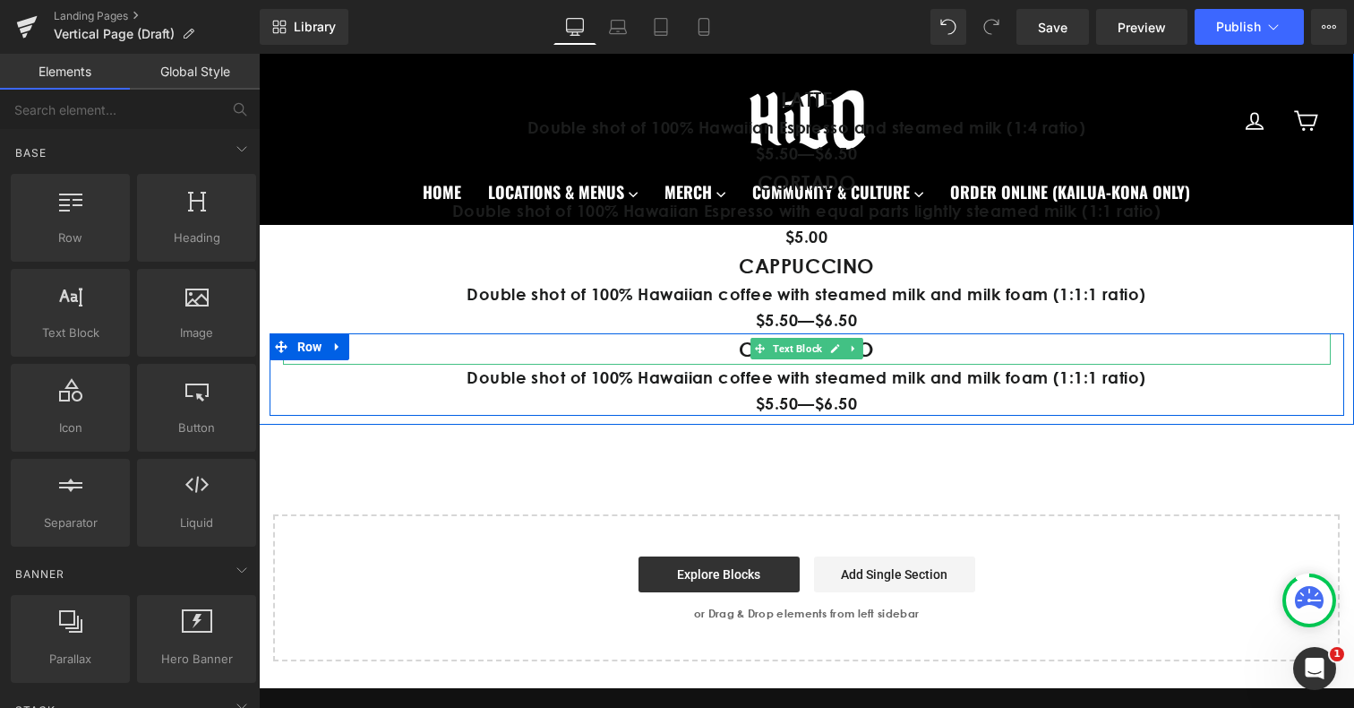
click at [730, 341] on p "CAPPUCCINO" at bounding box center [807, 348] width 1048 height 31
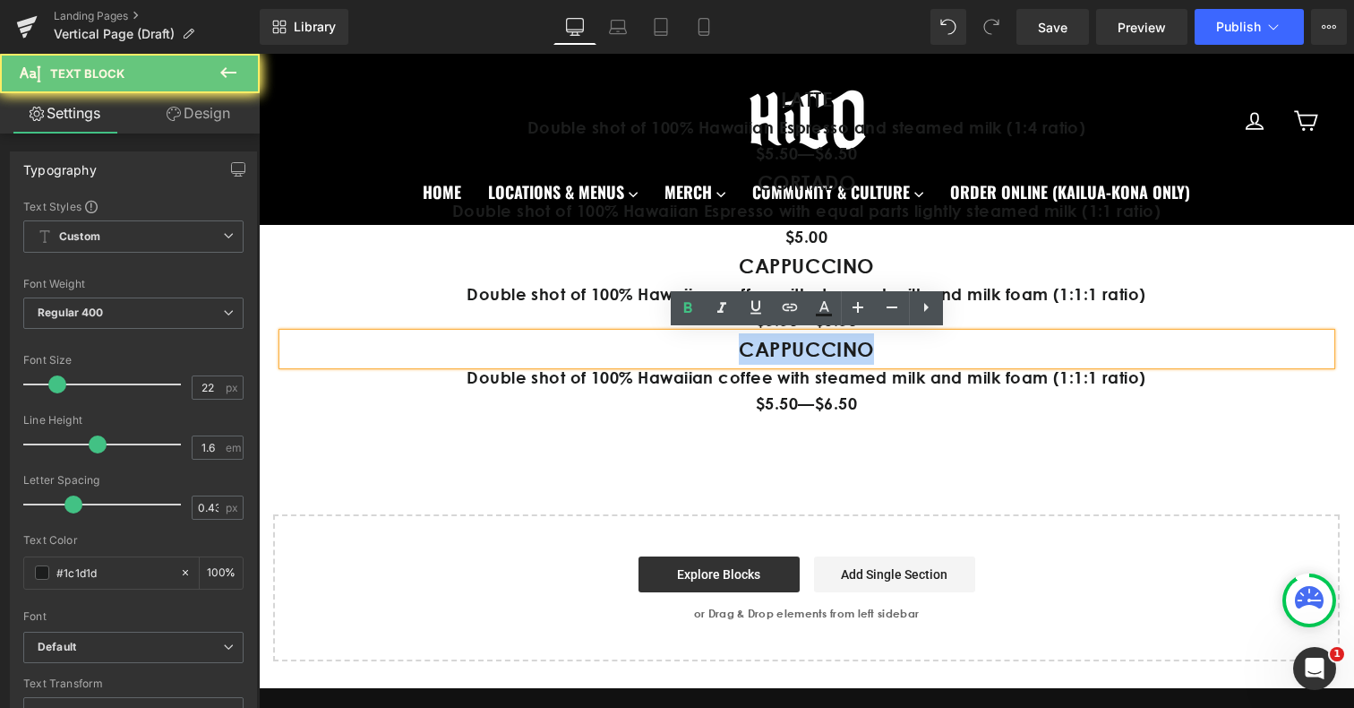
click at [730, 341] on p "CAPPUCCINO" at bounding box center [807, 348] width 1048 height 31
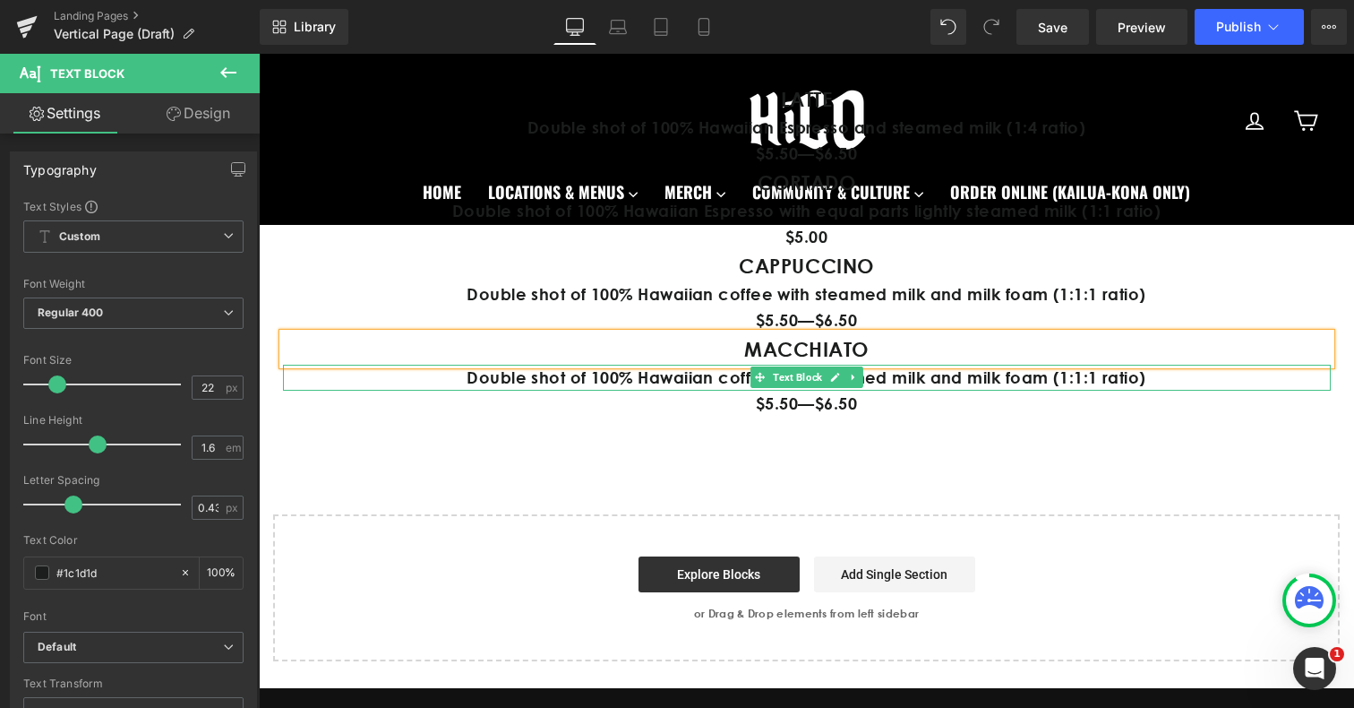
click at [596, 382] on p "Double shot of 100% Hawaiian coffee with steamed milk and milk foam (1:1:1 rati…" at bounding box center [807, 378] width 1048 height 26
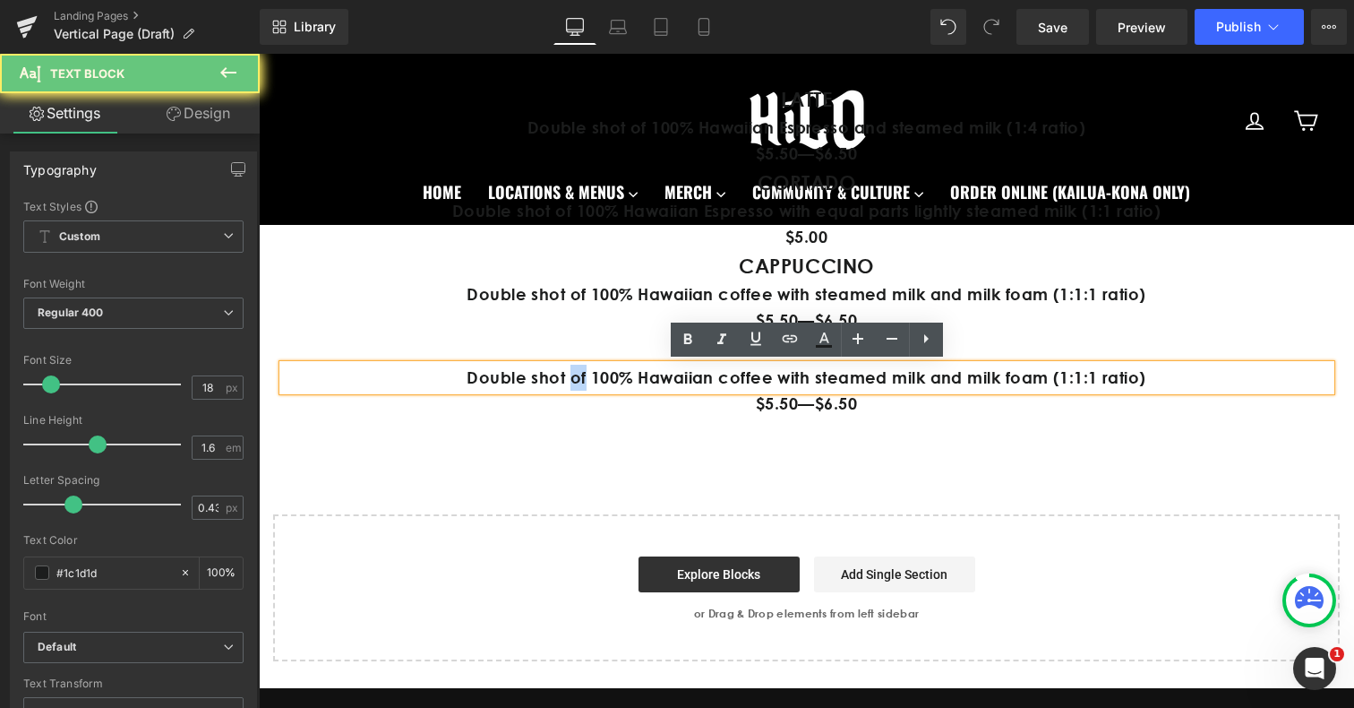
click at [596, 382] on p "Double shot of 100% Hawaiian coffee with steamed milk and milk foam (1:1:1 rati…" at bounding box center [807, 378] width 1048 height 26
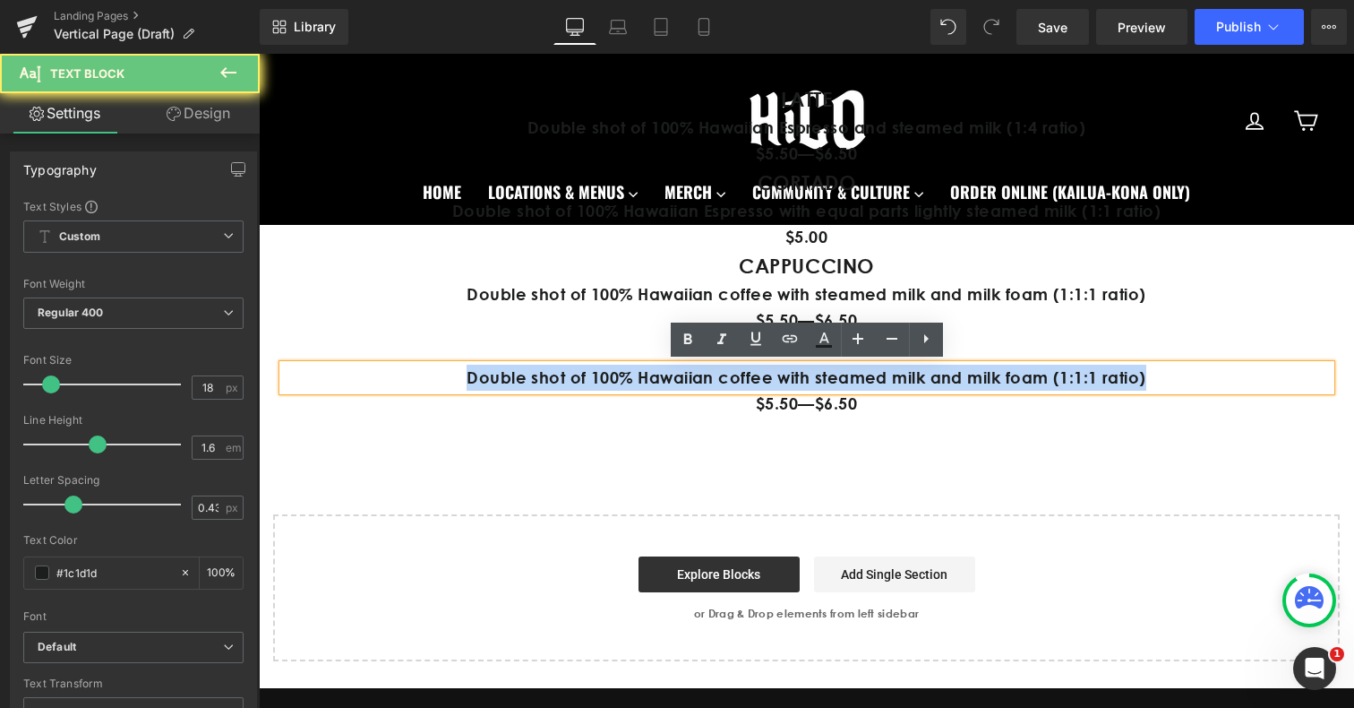
click at [596, 382] on p "Double shot of 100% Hawaiian coffee with steamed milk and milk foam (1:1:1 rati…" at bounding box center [807, 378] width 1048 height 26
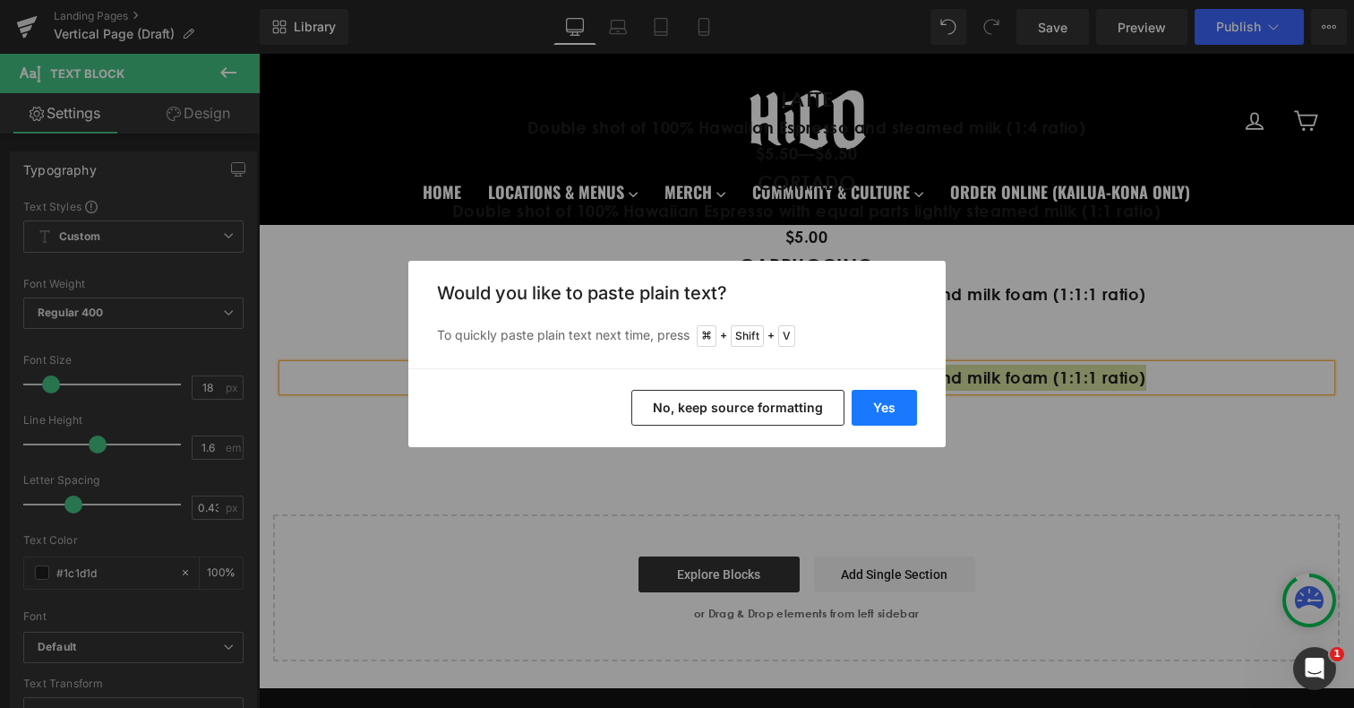
click at [905, 412] on button "Yes" at bounding box center [884, 408] width 65 height 36
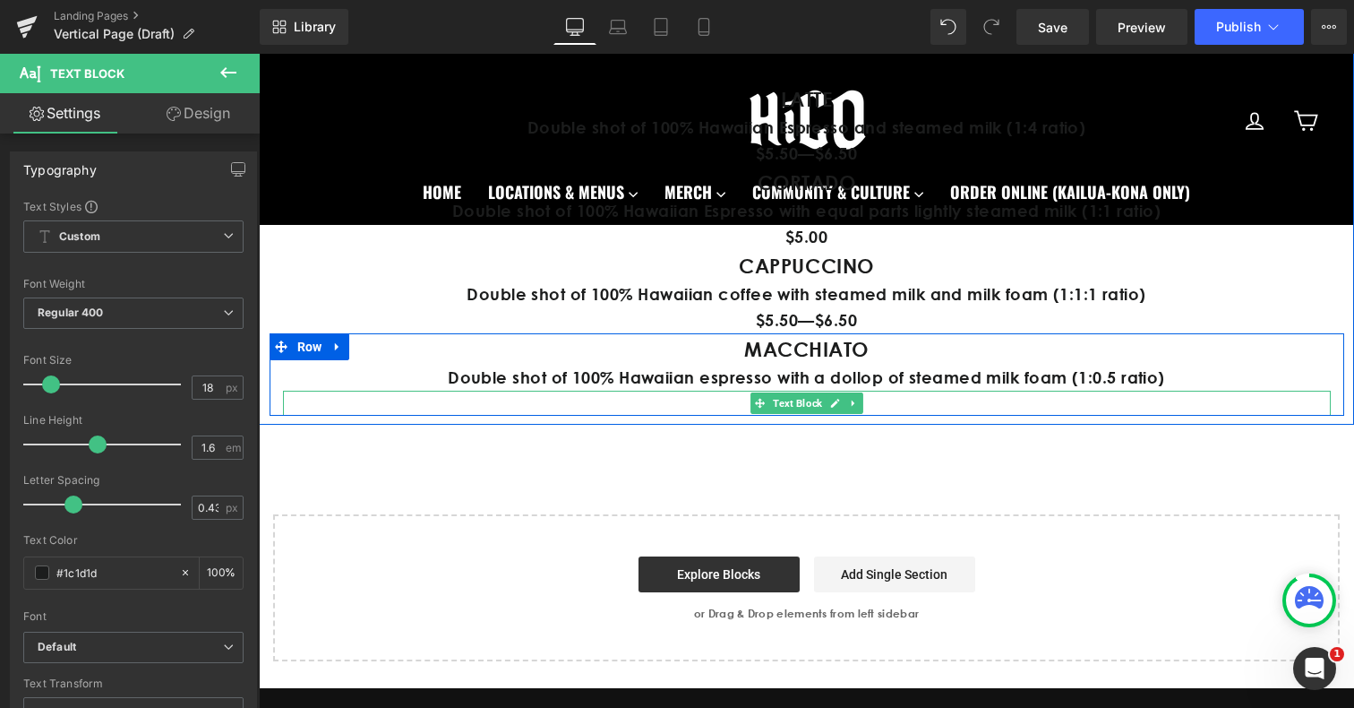
click at [743, 407] on p "$5.50—$6.50" at bounding box center [807, 403] width 1048 height 26
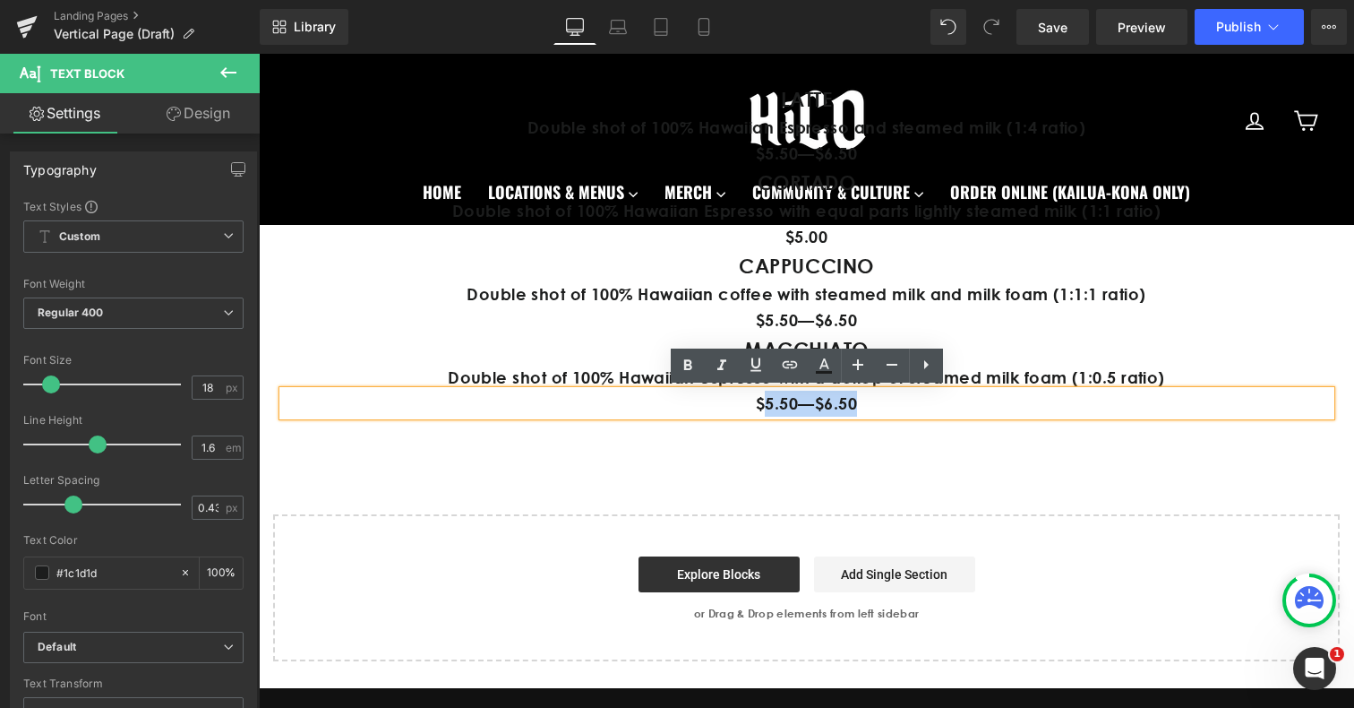
drag, startPoint x: 767, startPoint y: 402, endPoint x: 901, endPoint y: 399, distance: 134.4
click at [902, 399] on p "$5.50—$6.50" at bounding box center [807, 403] width 1048 height 26
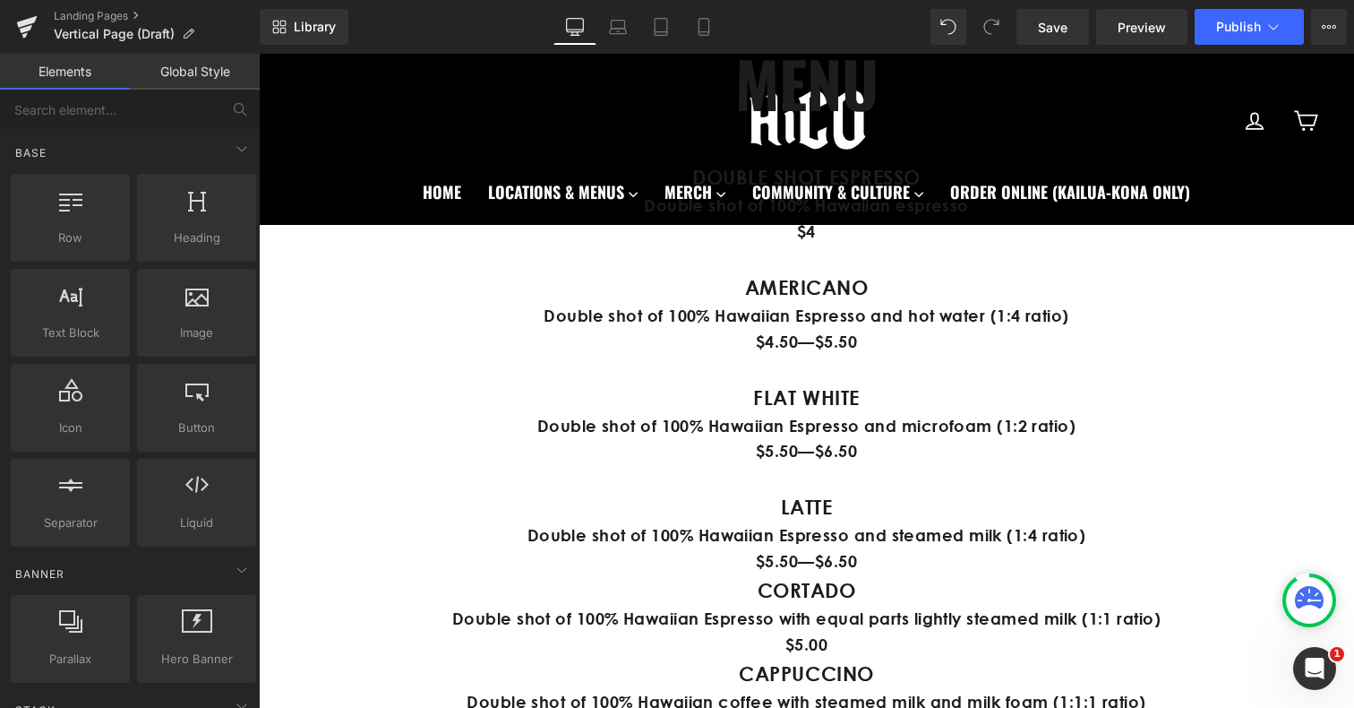
scroll to position [1020, 0]
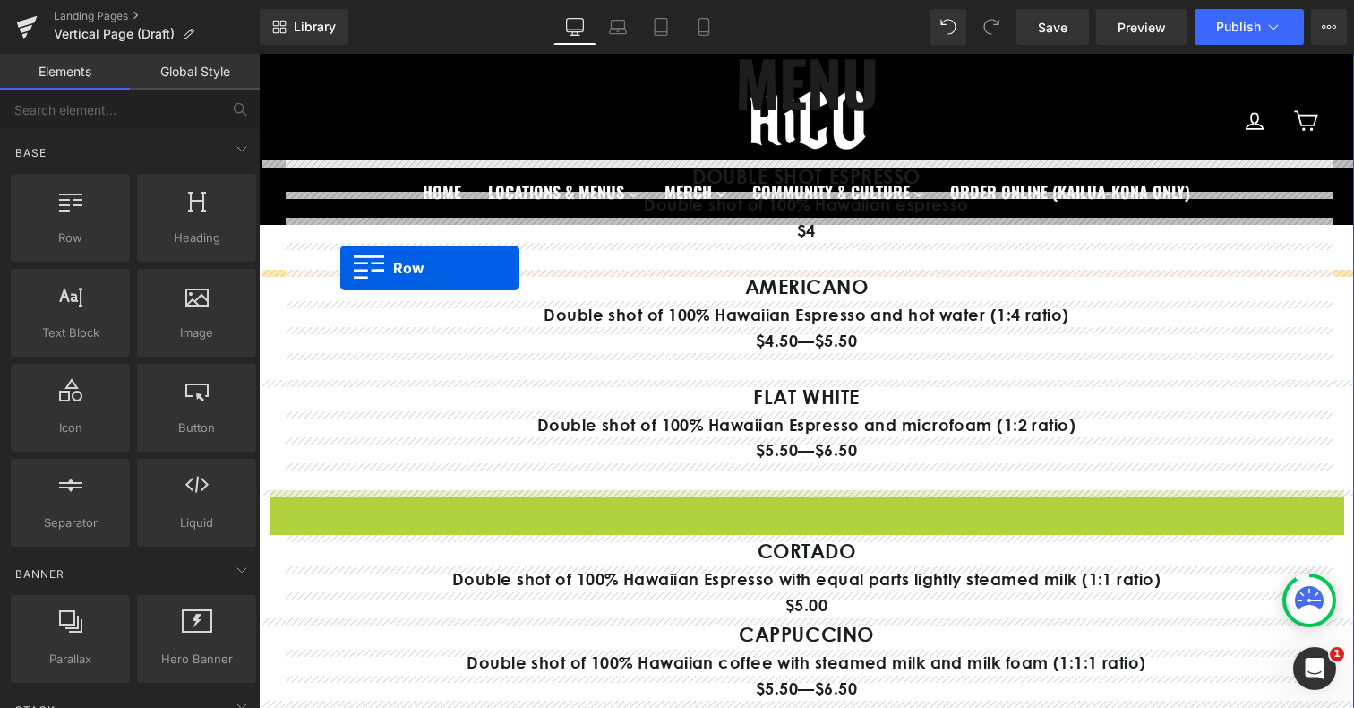
drag, startPoint x: 284, startPoint y: 502, endPoint x: 340, endPoint y: 268, distance: 240.5
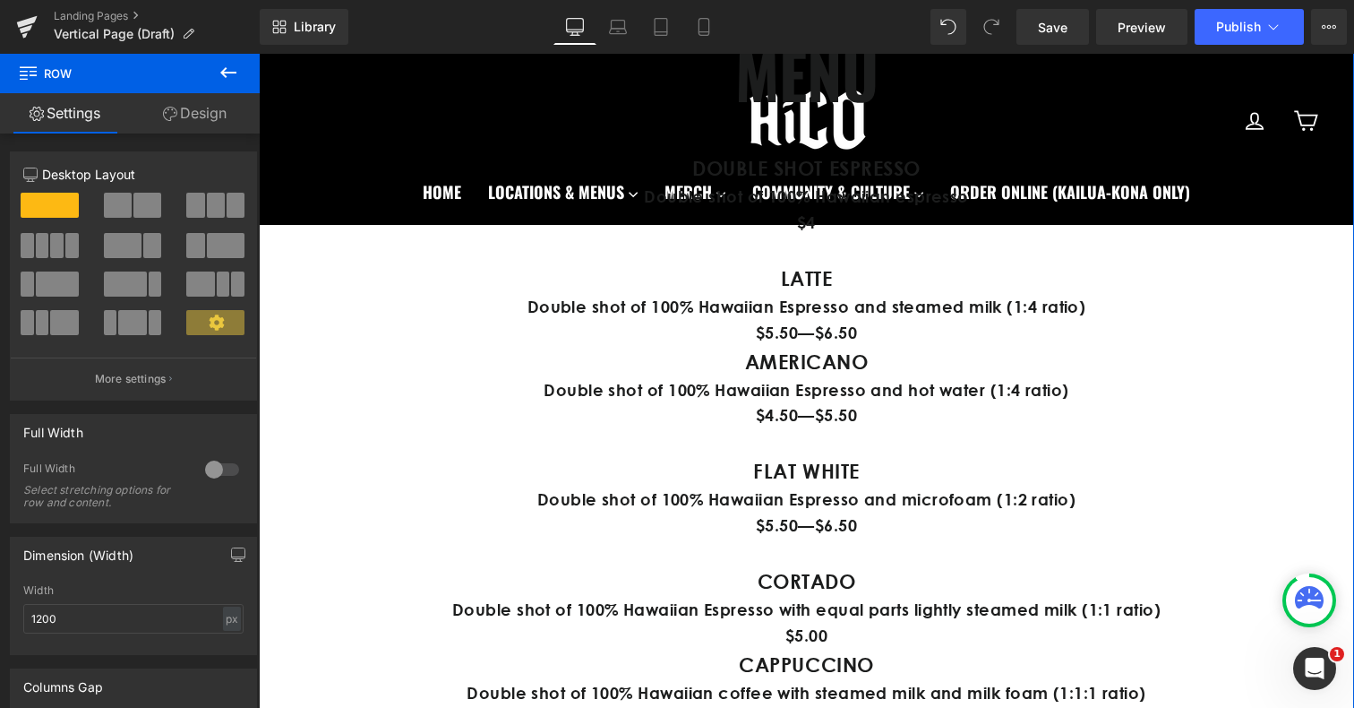
scroll to position [1030, 0]
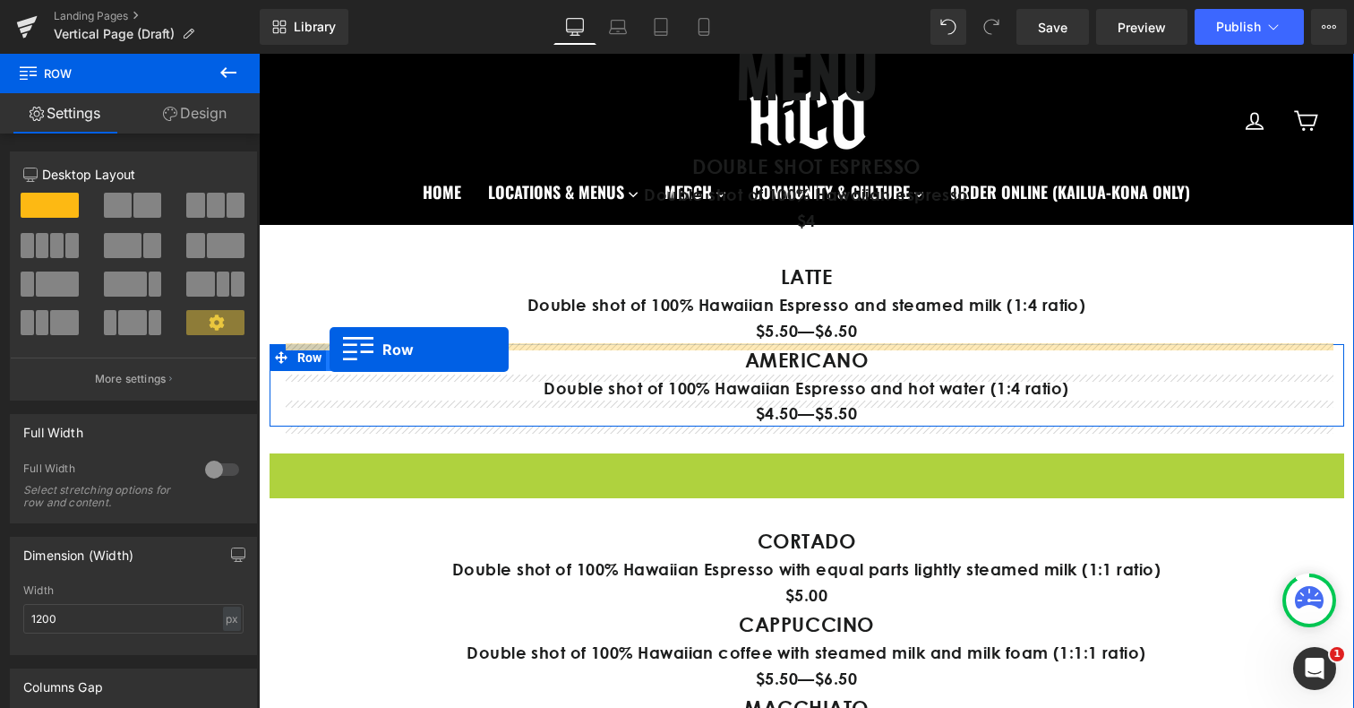
drag, startPoint x: 287, startPoint y: 468, endPoint x: 330, endPoint y: 348, distance: 126.6
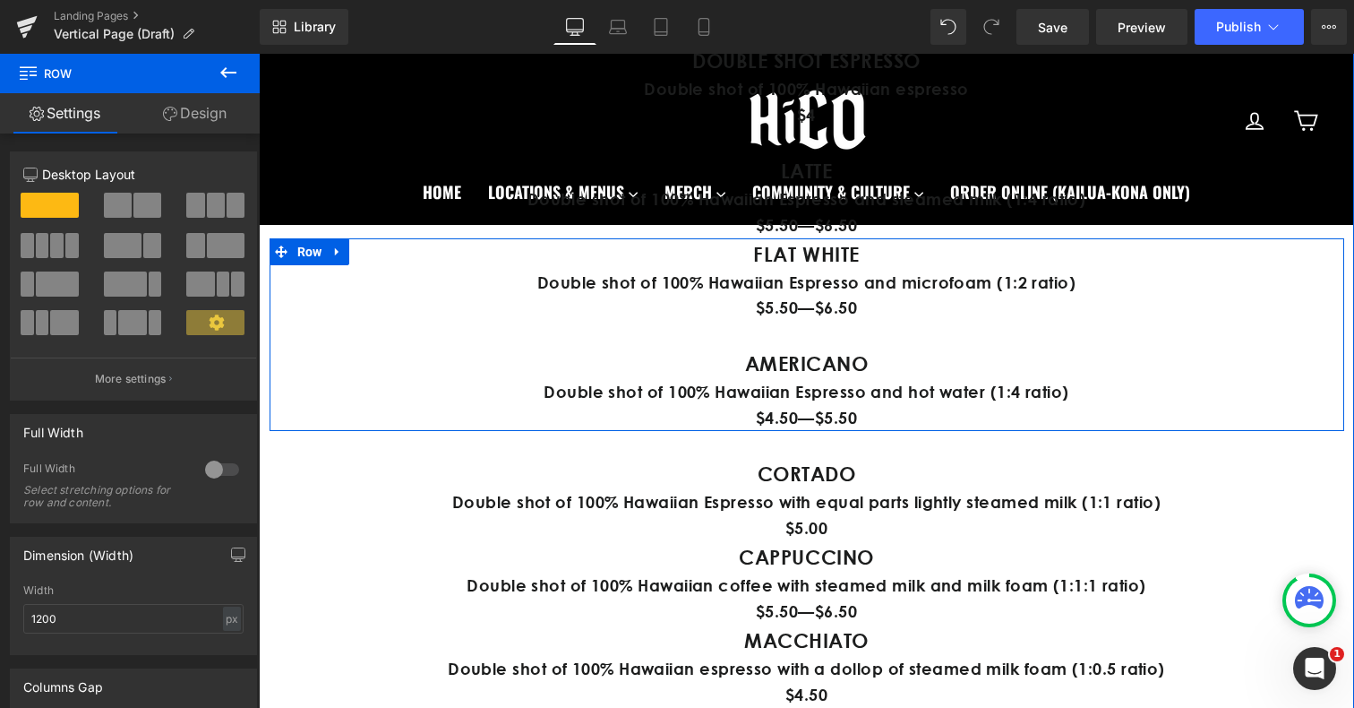
scroll to position [1137, 0]
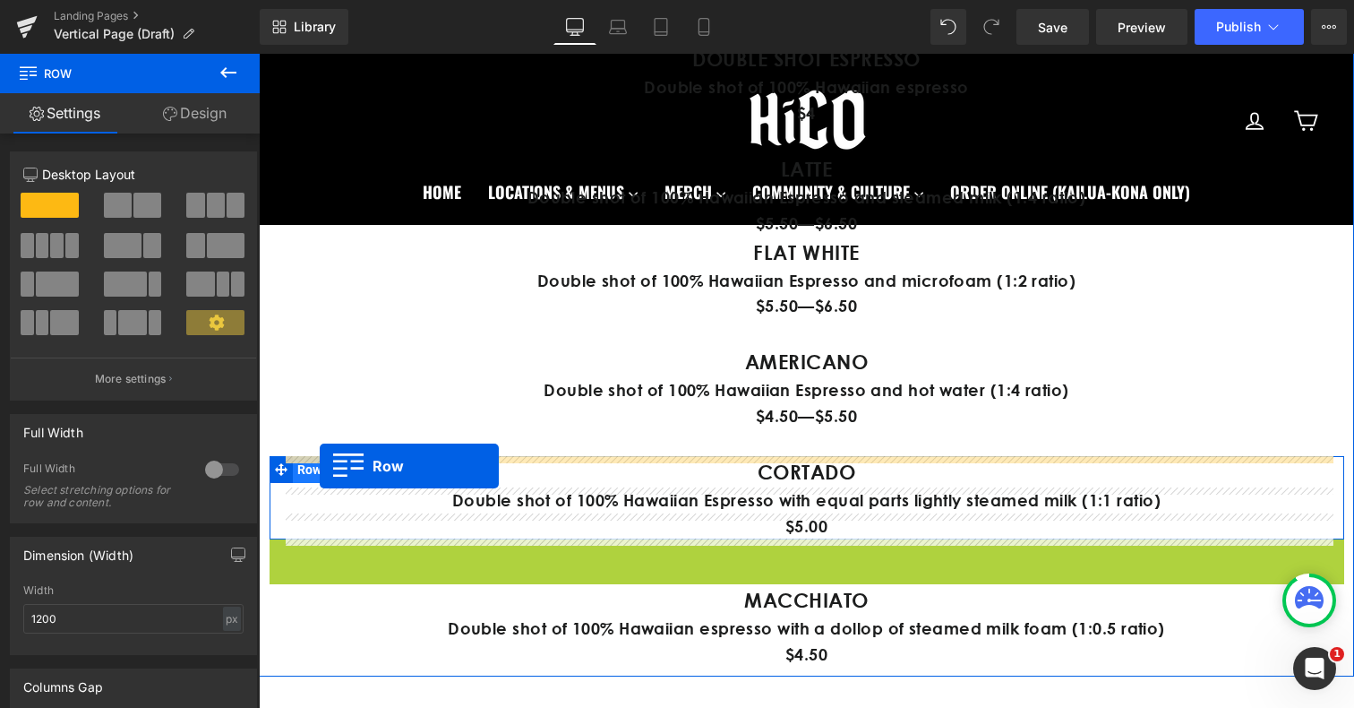
drag, startPoint x: 282, startPoint y: 558, endPoint x: 320, endPoint y: 466, distance: 99.6
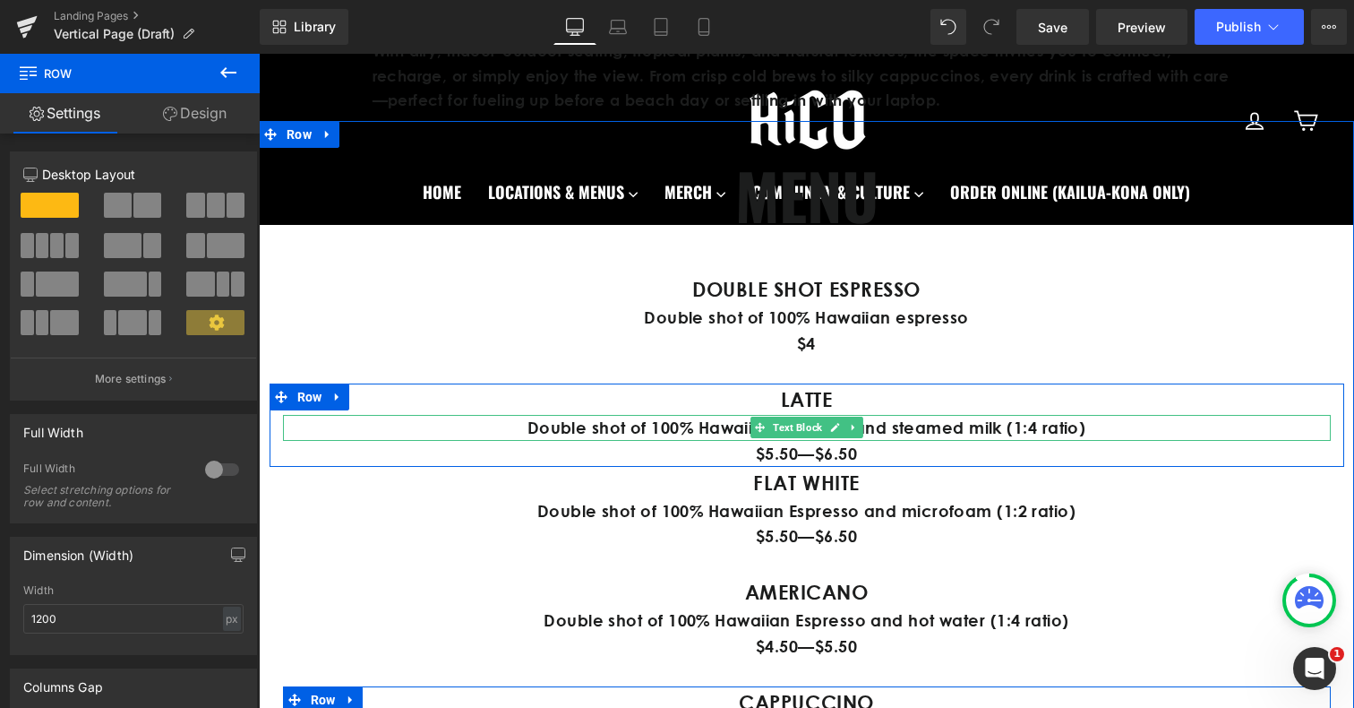
scroll to position [931, 0]
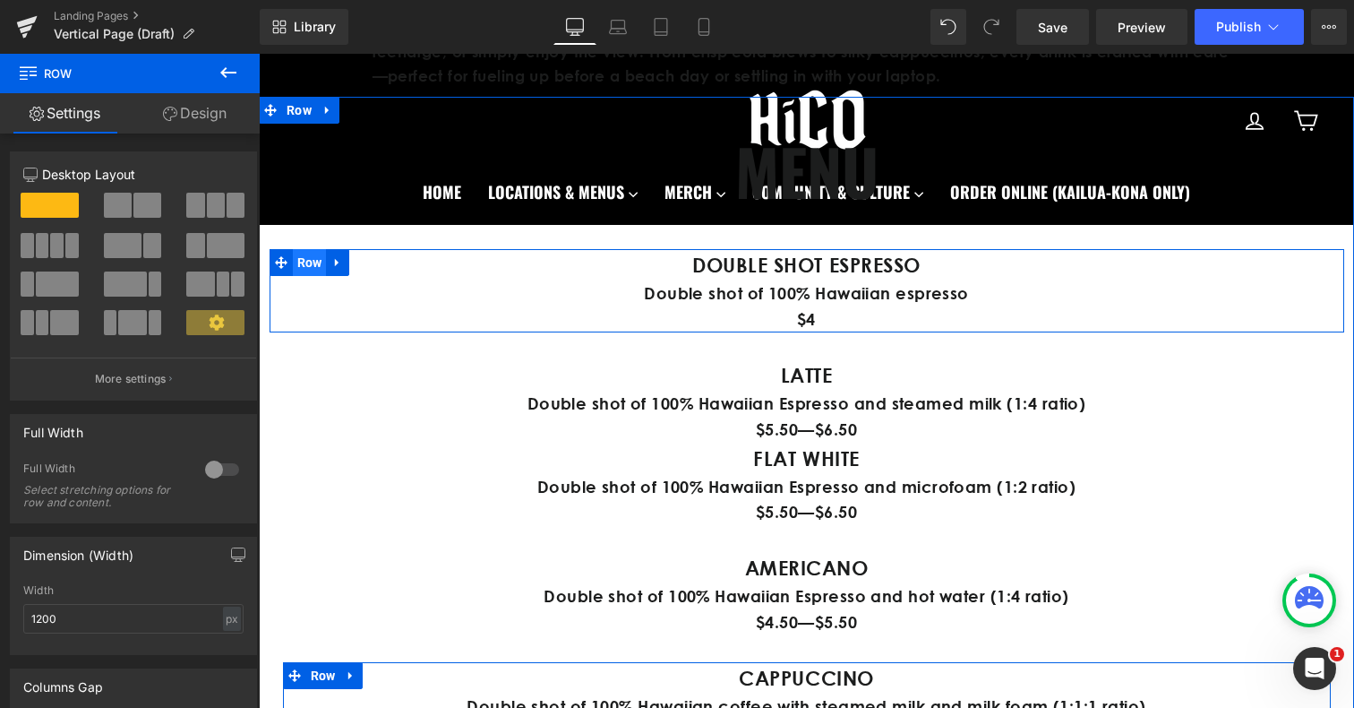
click at [314, 262] on span "Row" at bounding box center [310, 262] width 34 height 27
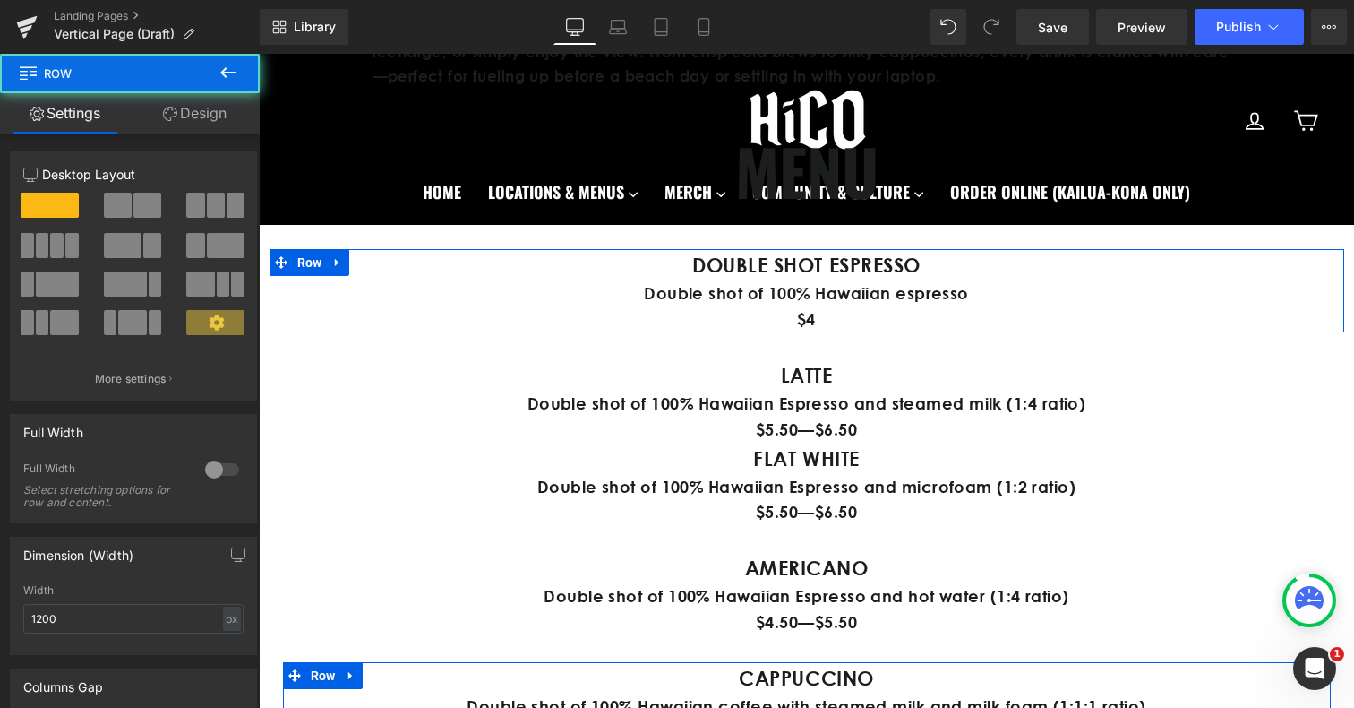
click at [211, 111] on link "Design" at bounding box center [195, 113] width 130 height 40
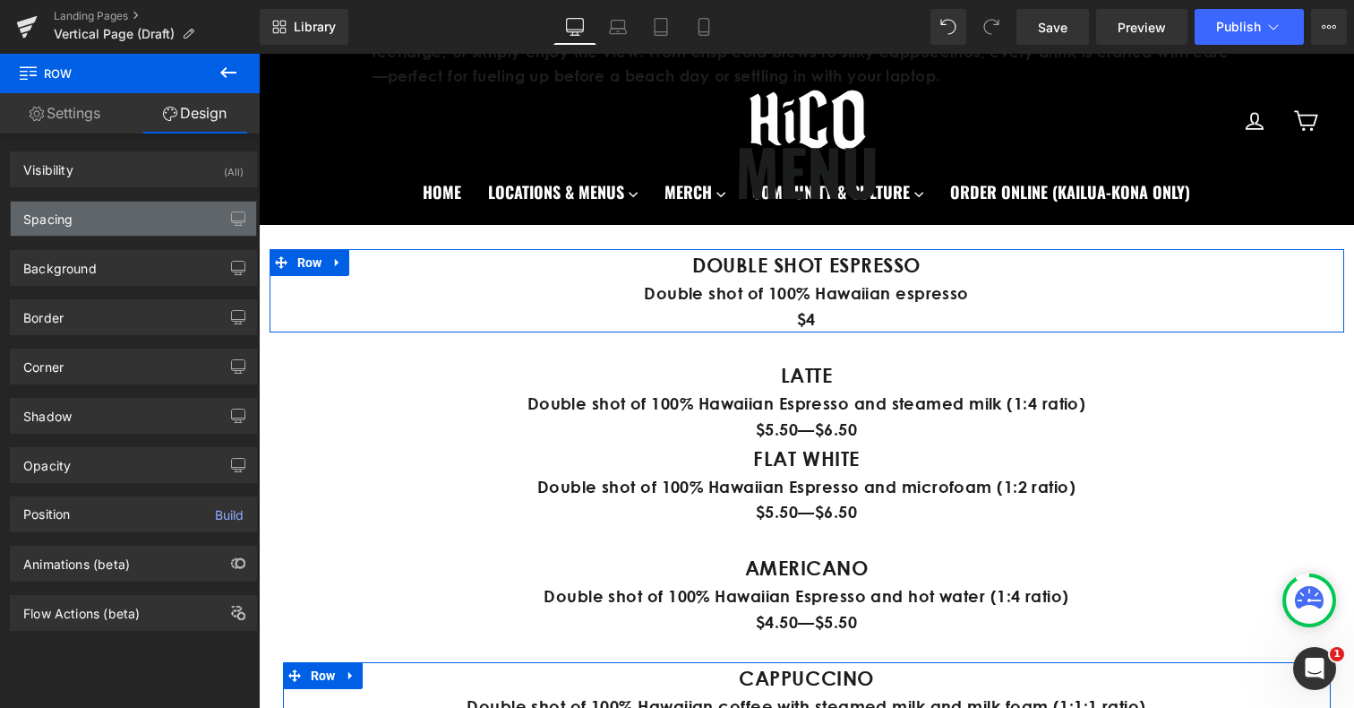
click at [159, 202] on div "Spacing" at bounding box center [133, 219] width 245 height 34
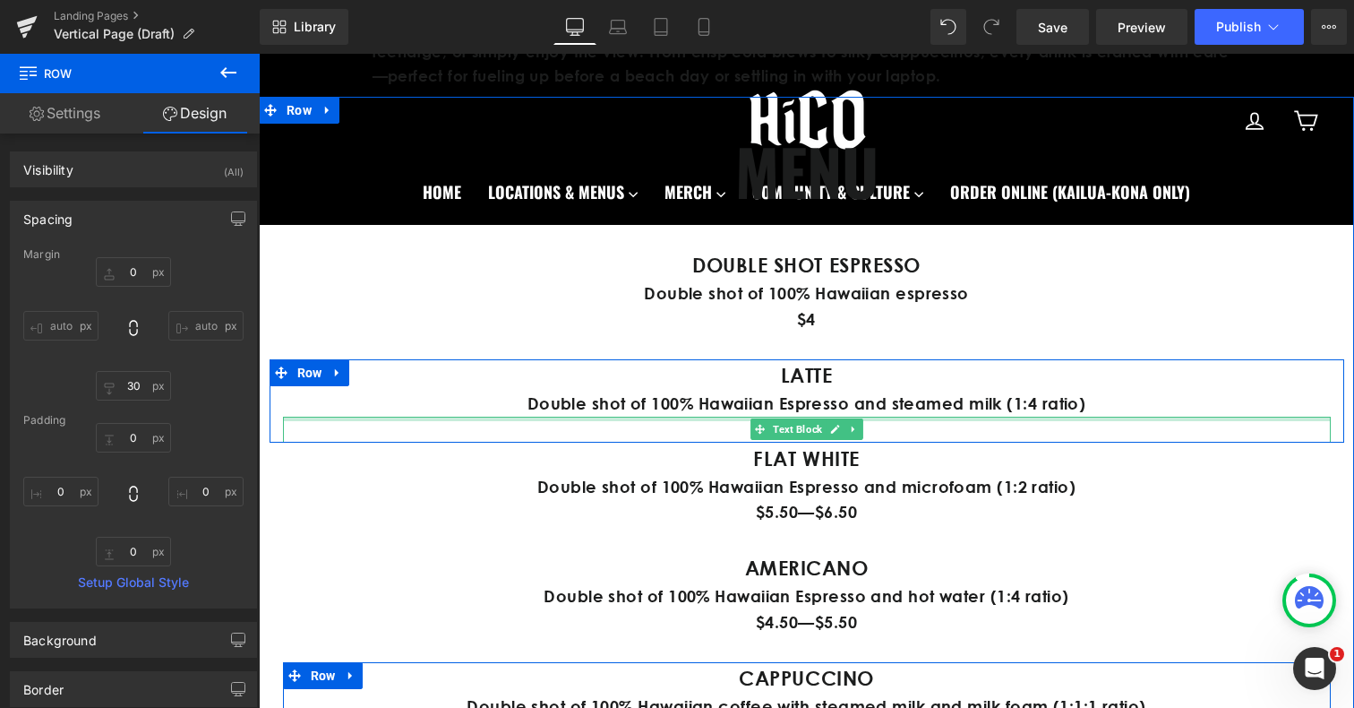
scroll to position [968, 0]
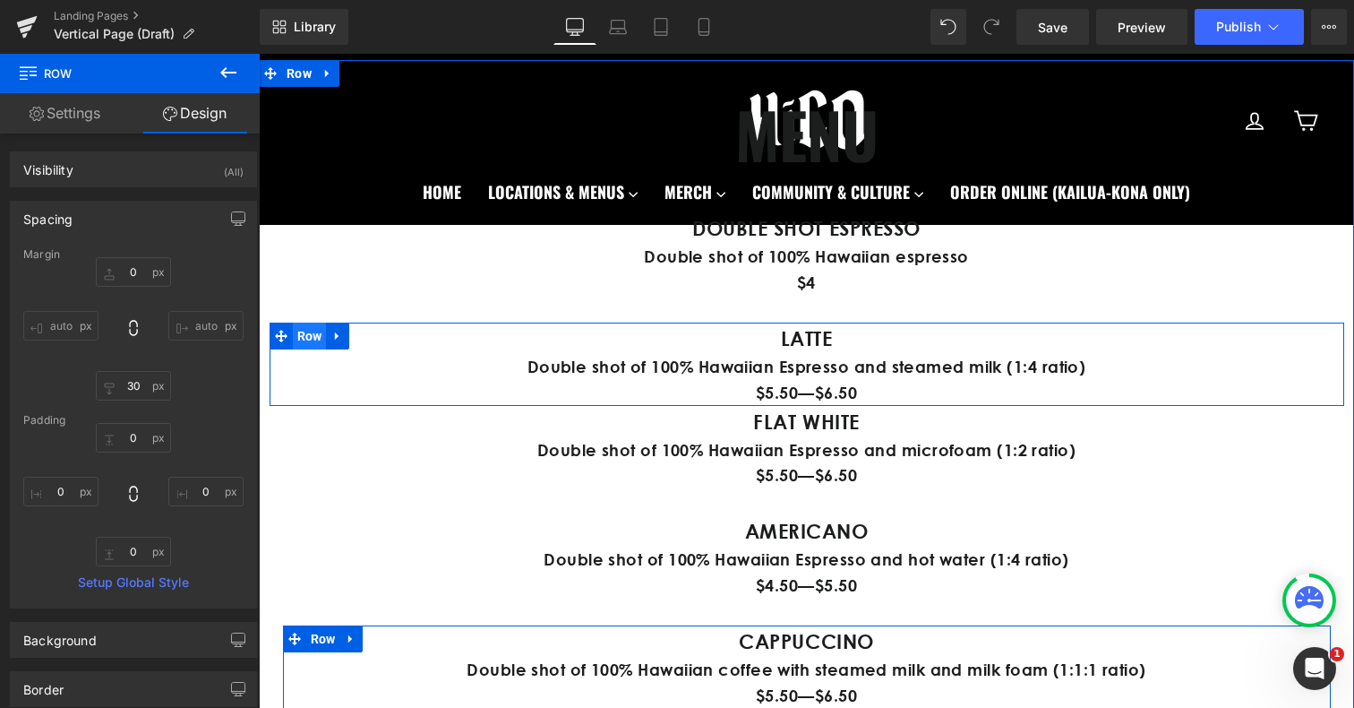
click at [313, 339] on span "Row" at bounding box center [310, 335] width 34 height 27
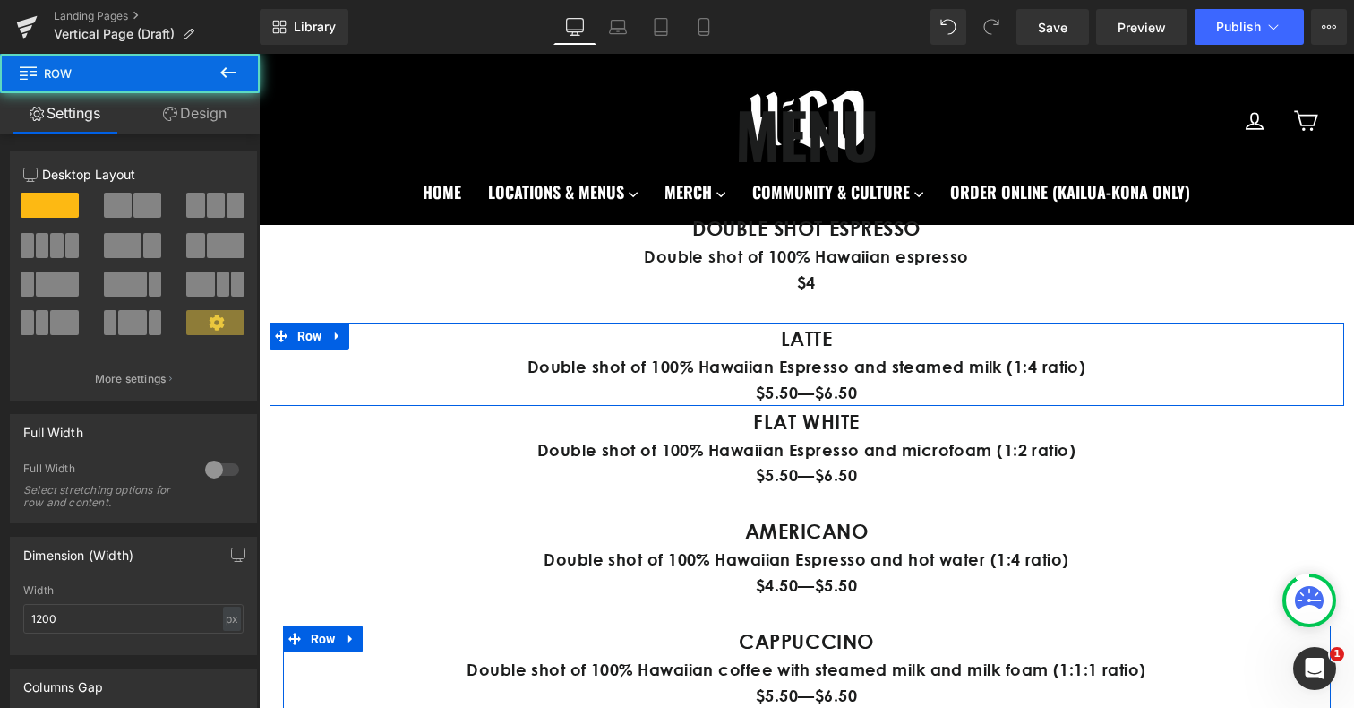
click at [176, 115] on link "Design" at bounding box center [195, 113] width 130 height 40
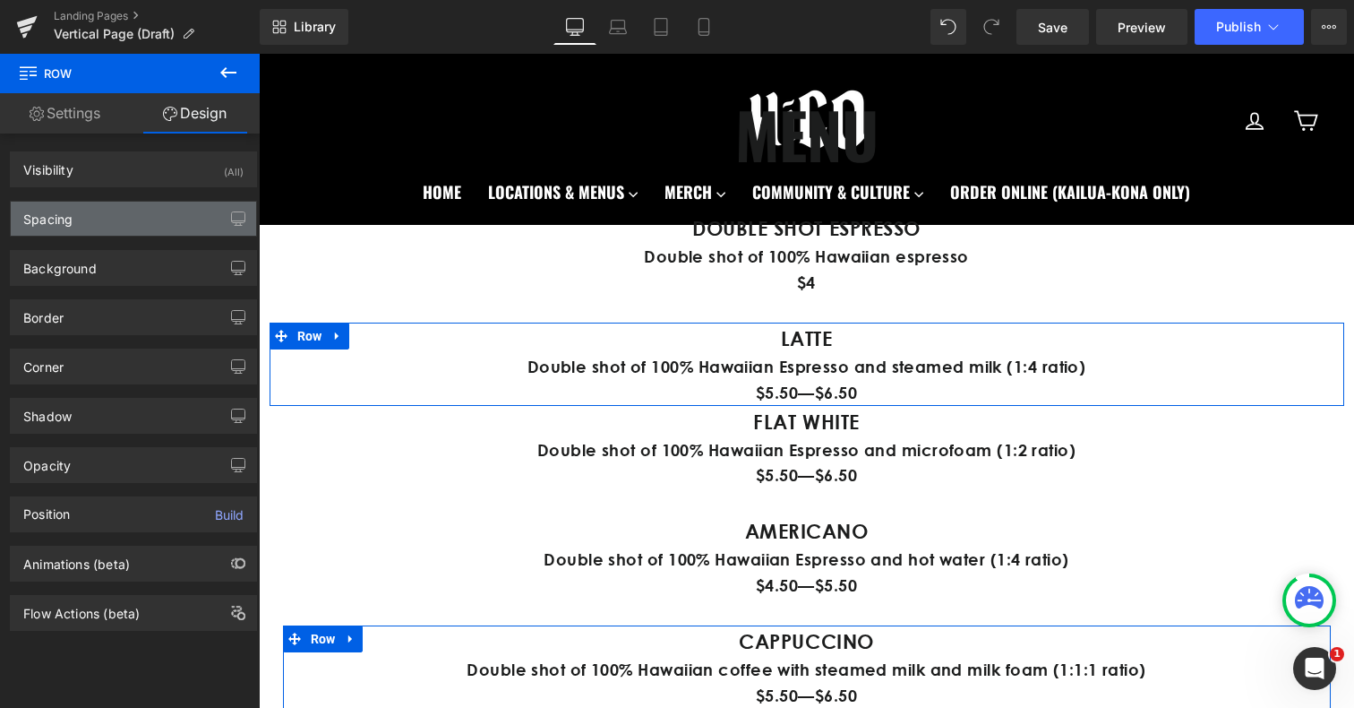
click at [137, 212] on div "Spacing" at bounding box center [133, 219] width 245 height 34
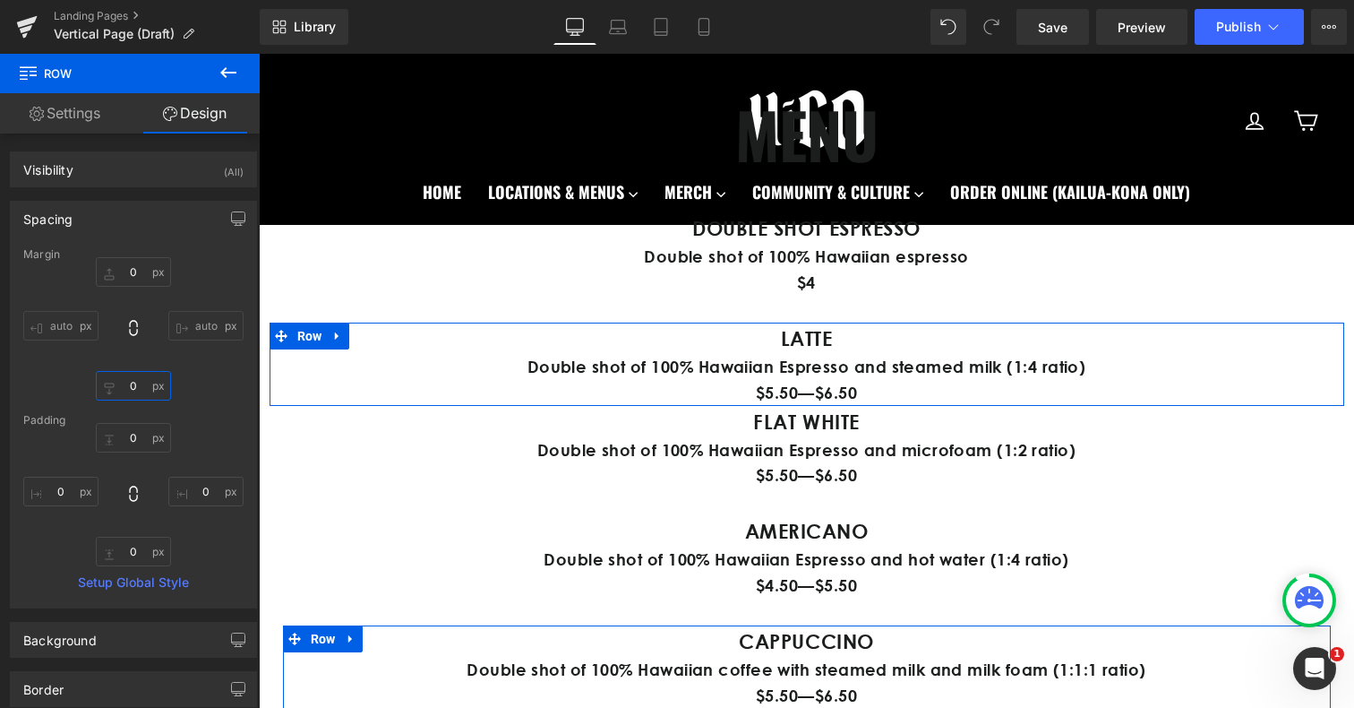
click at [132, 393] on input "0" at bounding box center [133, 386] width 75 height 30
type input "30"
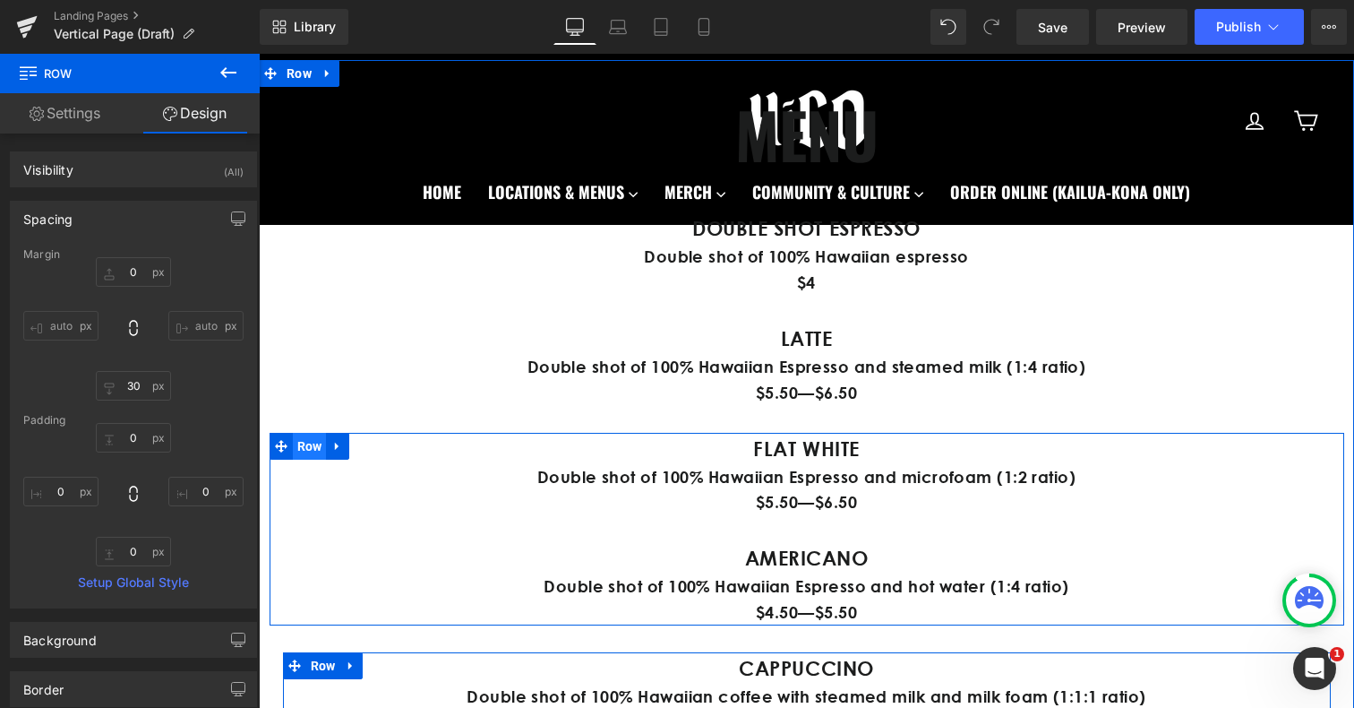
click at [311, 445] on span "Row" at bounding box center [310, 446] width 34 height 27
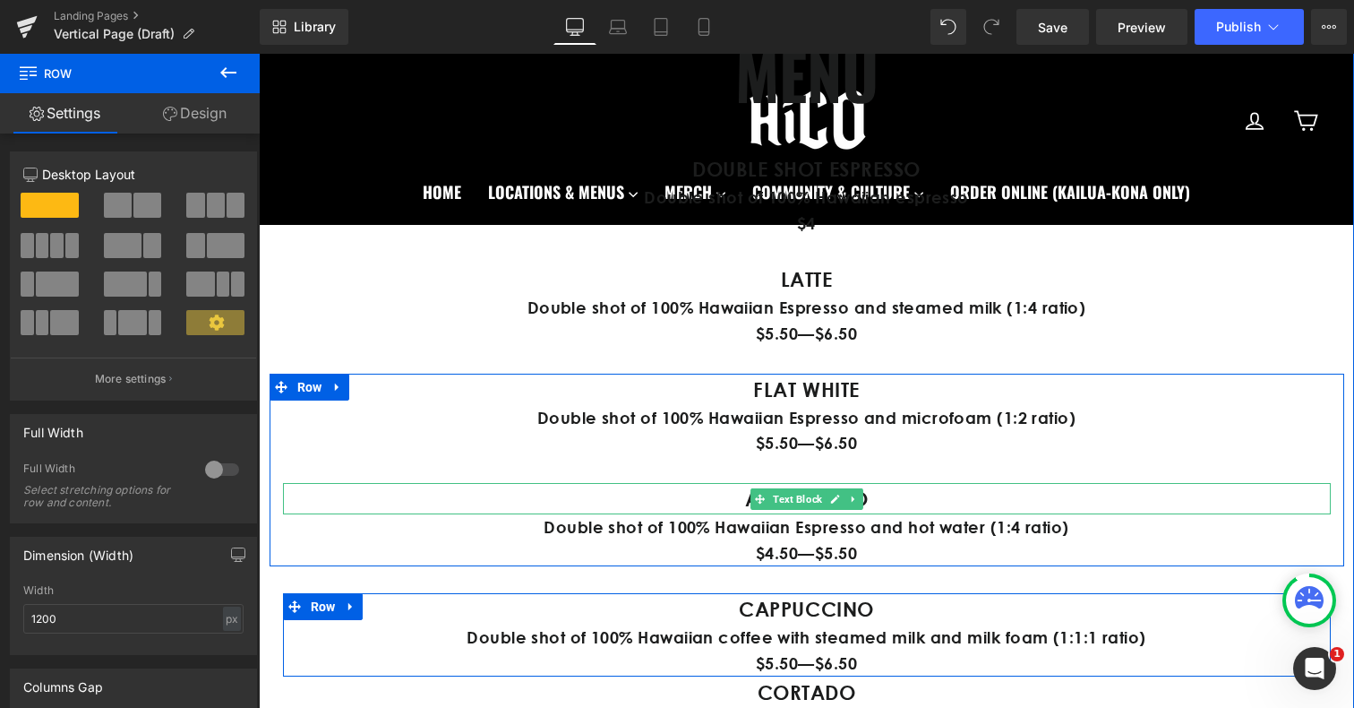
scroll to position [1040, 0]
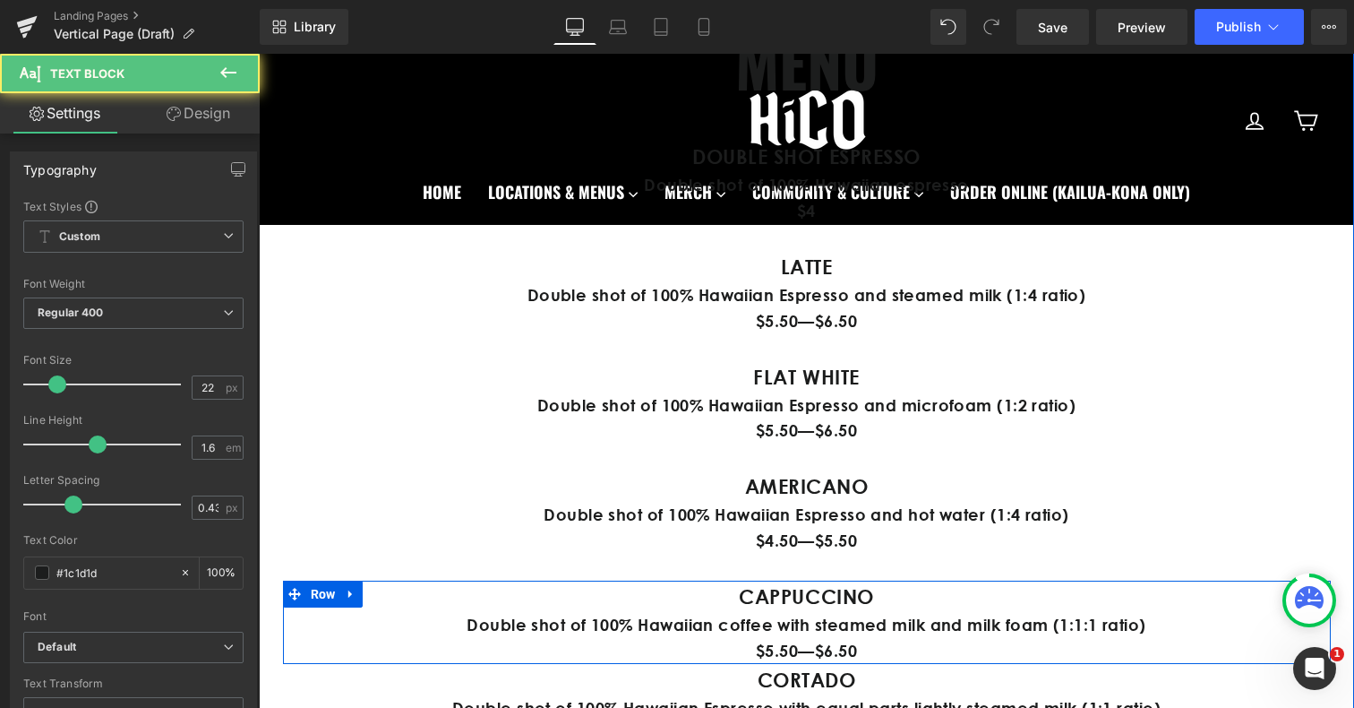
drag, startPoint x: 376, startPoint y: 375, endPoint x: 371, endPoint y: 347, distance: 29.2
click at [371, 347] on div "MENU Heading DOUBLE SHOT ESPRESSO Text Block Double shot of 100% Hawaiian espre…" at bounding box center [806, 422] width 1095 height 814
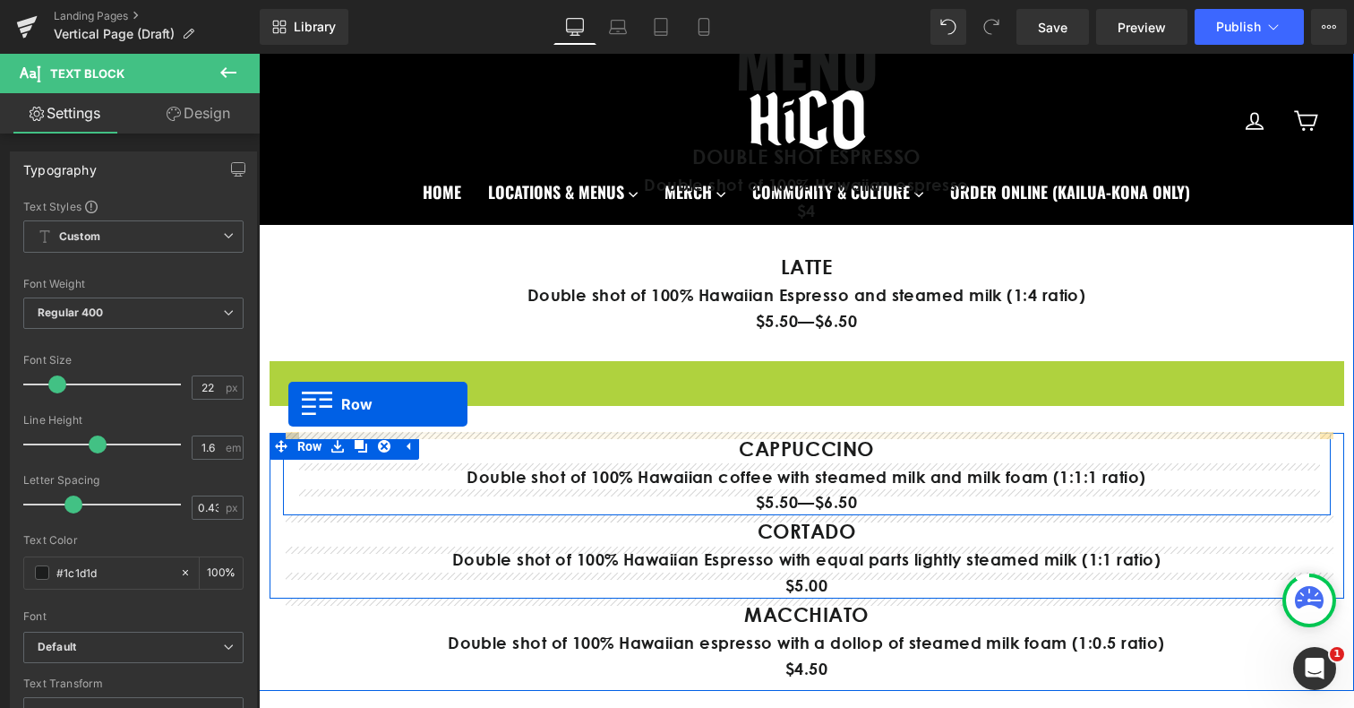
drag, startPoint x: 282, startPoint y: 374, endPoint x: 288, endPoint y: 403, distance: 29.3
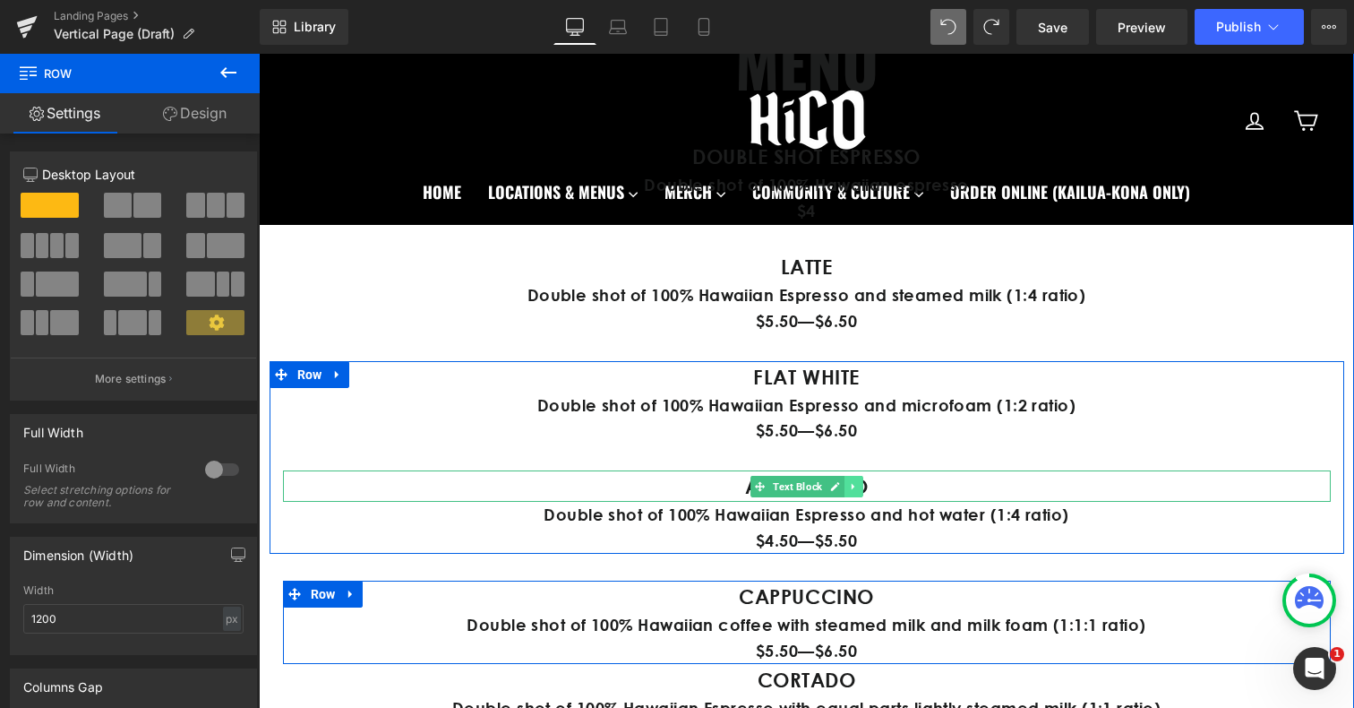
click at [855, 491] on icon at bounding box center [853, 486] width 10 height 11
click at [868, 491] on link at bounding box center [863, 486] width 19 height 21
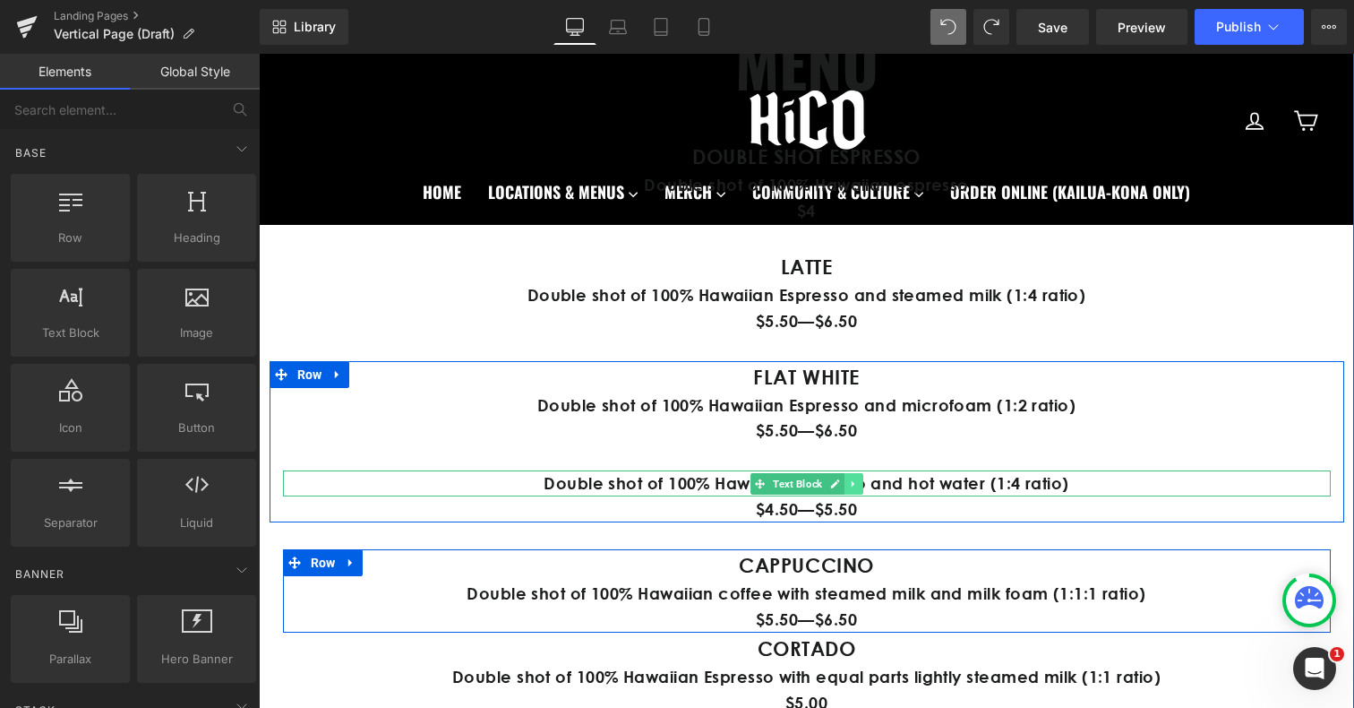
click at [852, 485] on icon at bounding box center [852, 483] width 3 height 6
click at [860, 485] on icon at bounding box center [863, 483] width 10 height 10
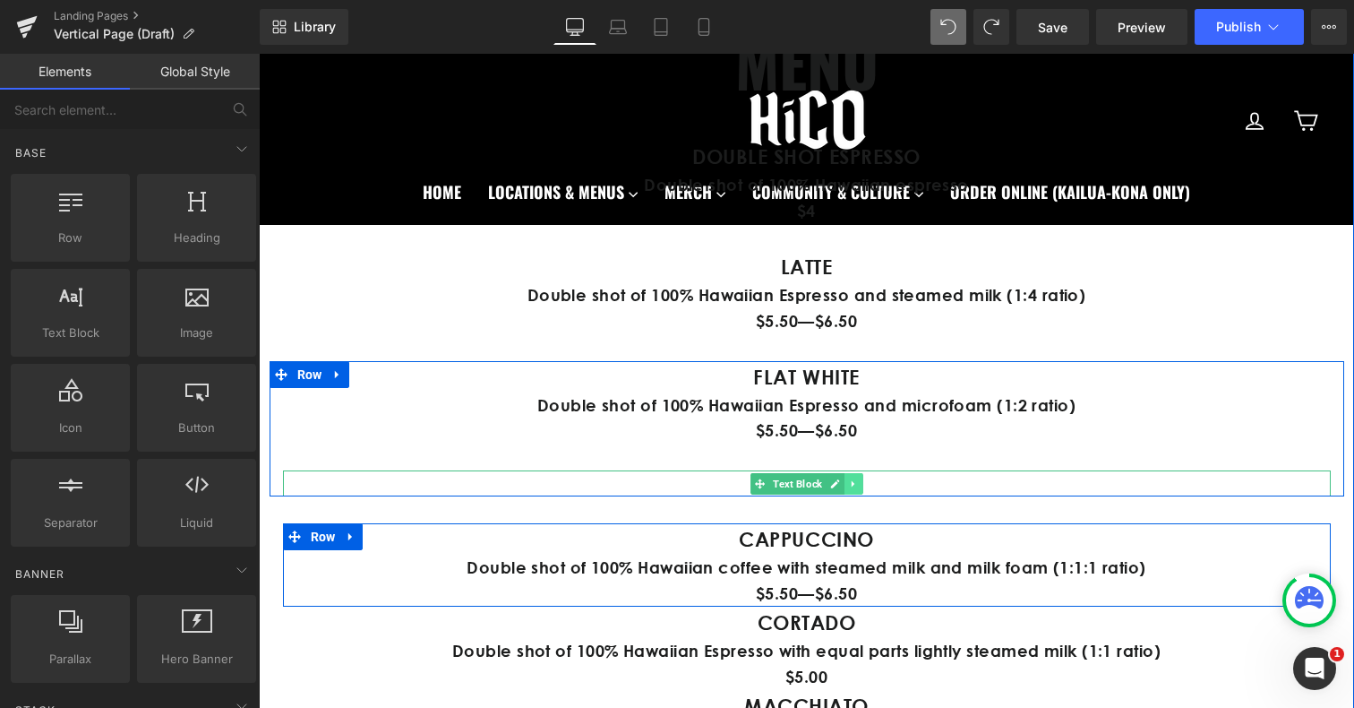
click at [857, 481] on icon at bounding box center [853, 483] width 10 height 11
click at [861, 483] on icon at bounding box center [863, 483] width 10 height 10
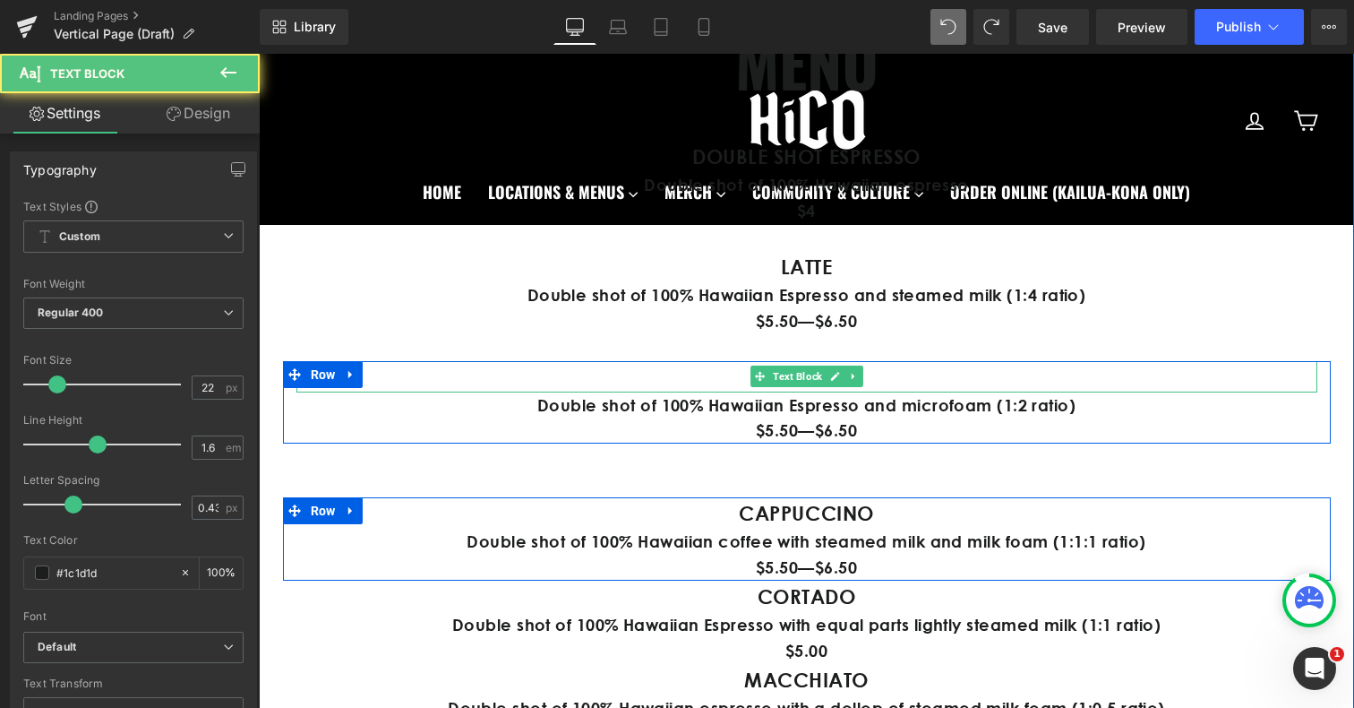
click at [381, 382] on p "FLAT WHITE" at bounding box center [806, 376] width 1021 height 31
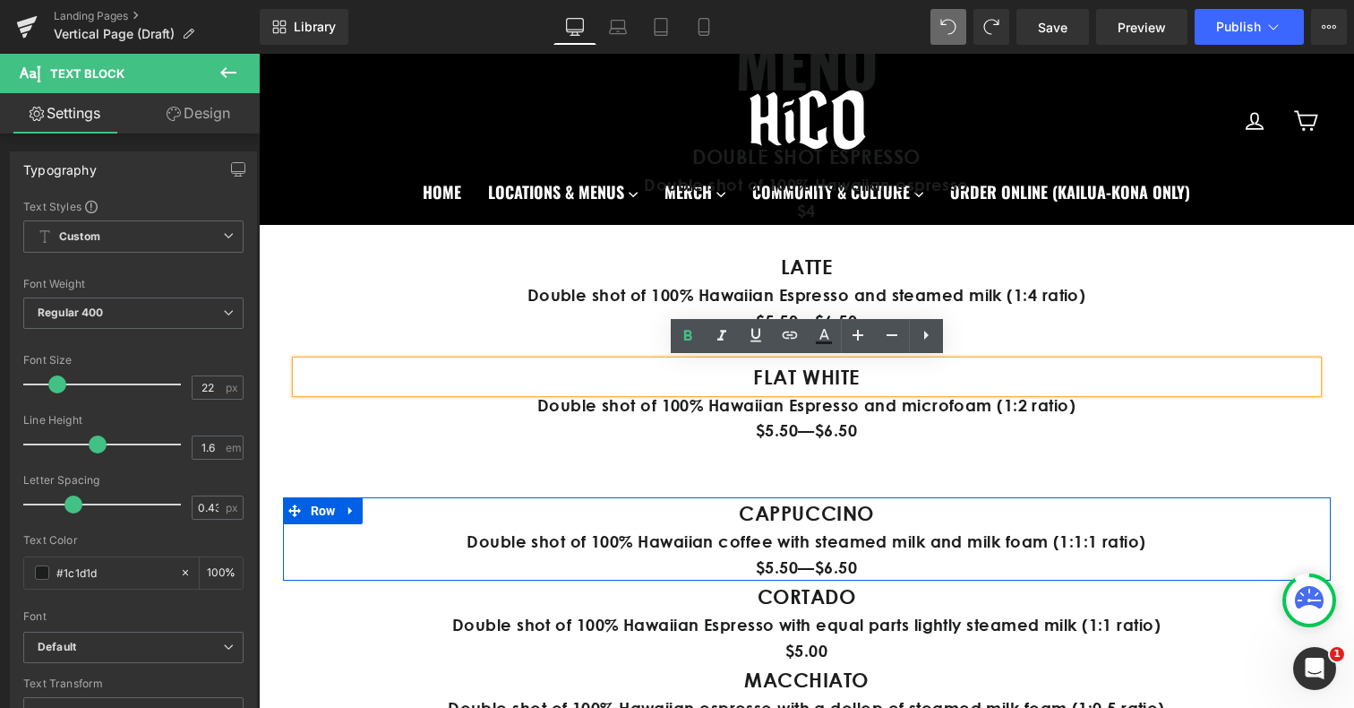
click at [283, 437] on div "FLAT WHITE Text Block Double shot of 100% Hawaiian Espresso and microfoam (1:2 …" at bounding box center [807, 402] width 1048 height 83
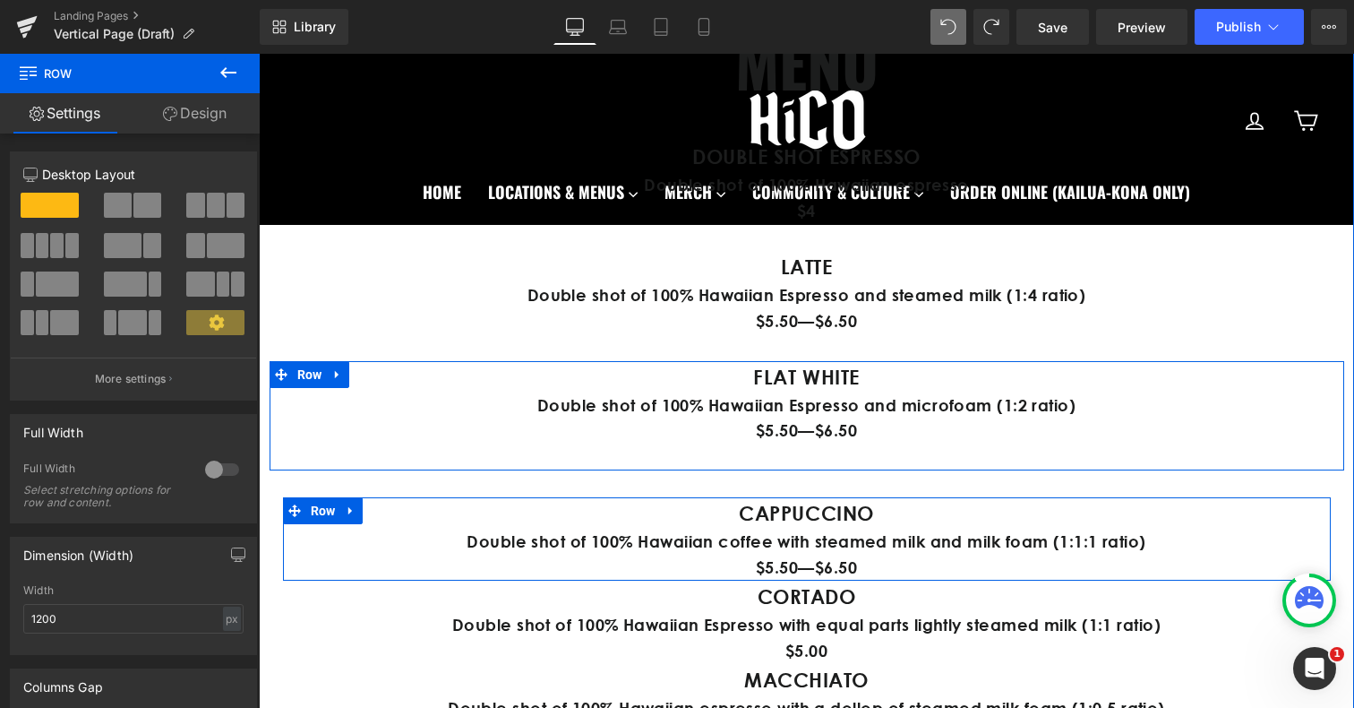
click at [277, 418] on div "FLAT WHITE Text Block Double shot of 100% Hawaiian Espresso and microfoam (1:2 …" at bounding box center [807, 416] width 1075 height 110
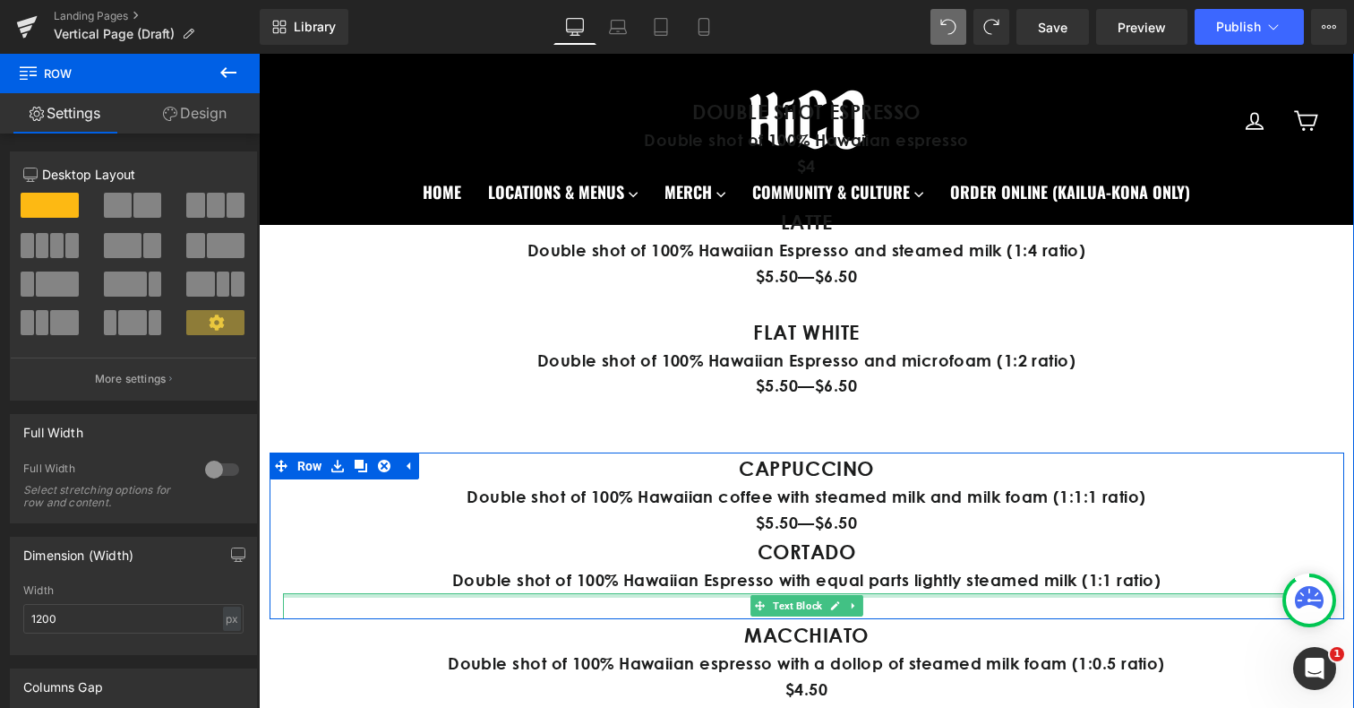
scroll to position [1082, 0]
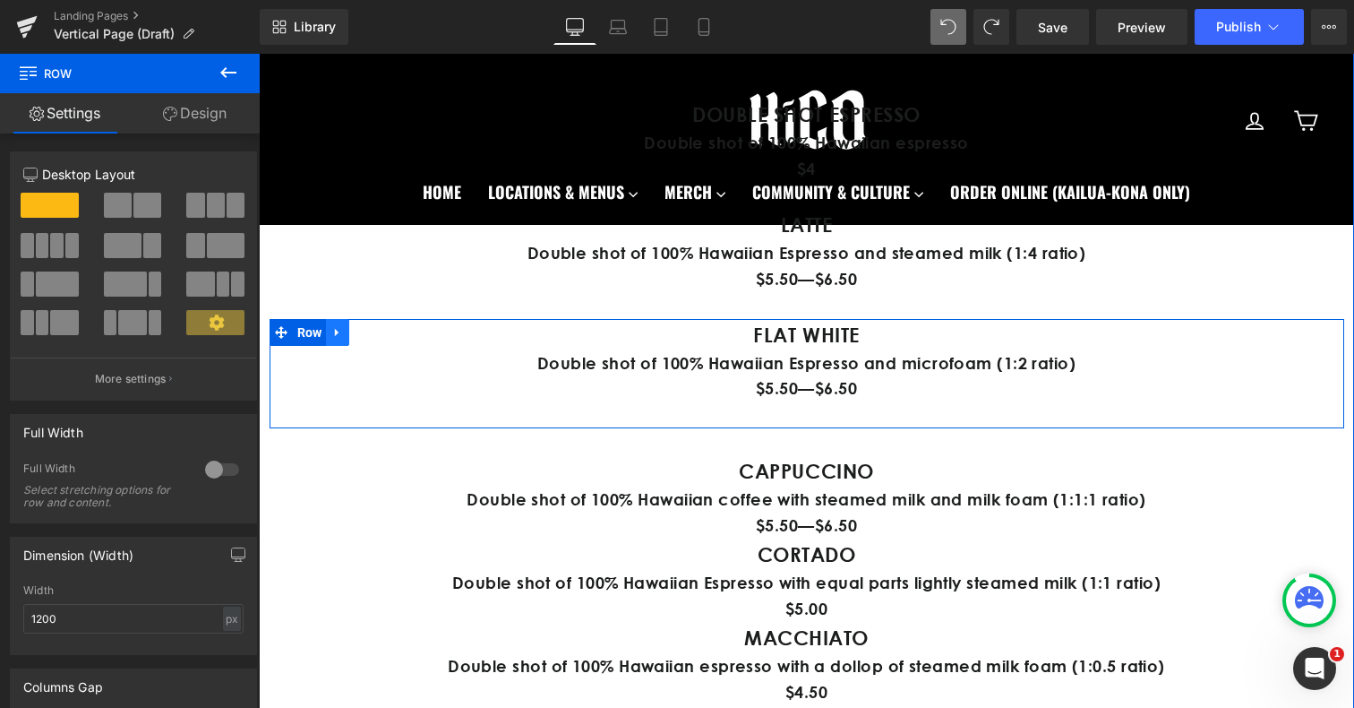
click at [334, 330] on icon at bounding box center [337, 331] width 13 height 13
click at [359, 332] on icon at bounding box center [361, 332] width 13 height 13
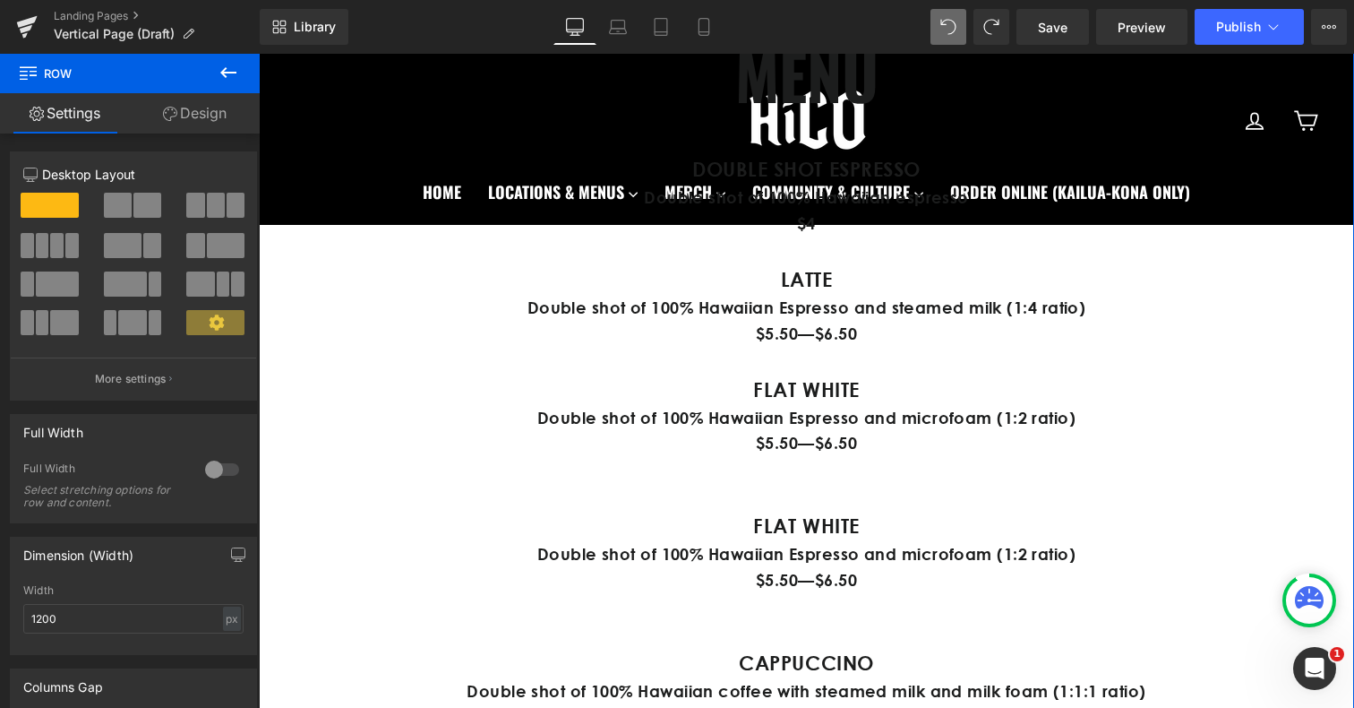
scroll to position [1116, 0]
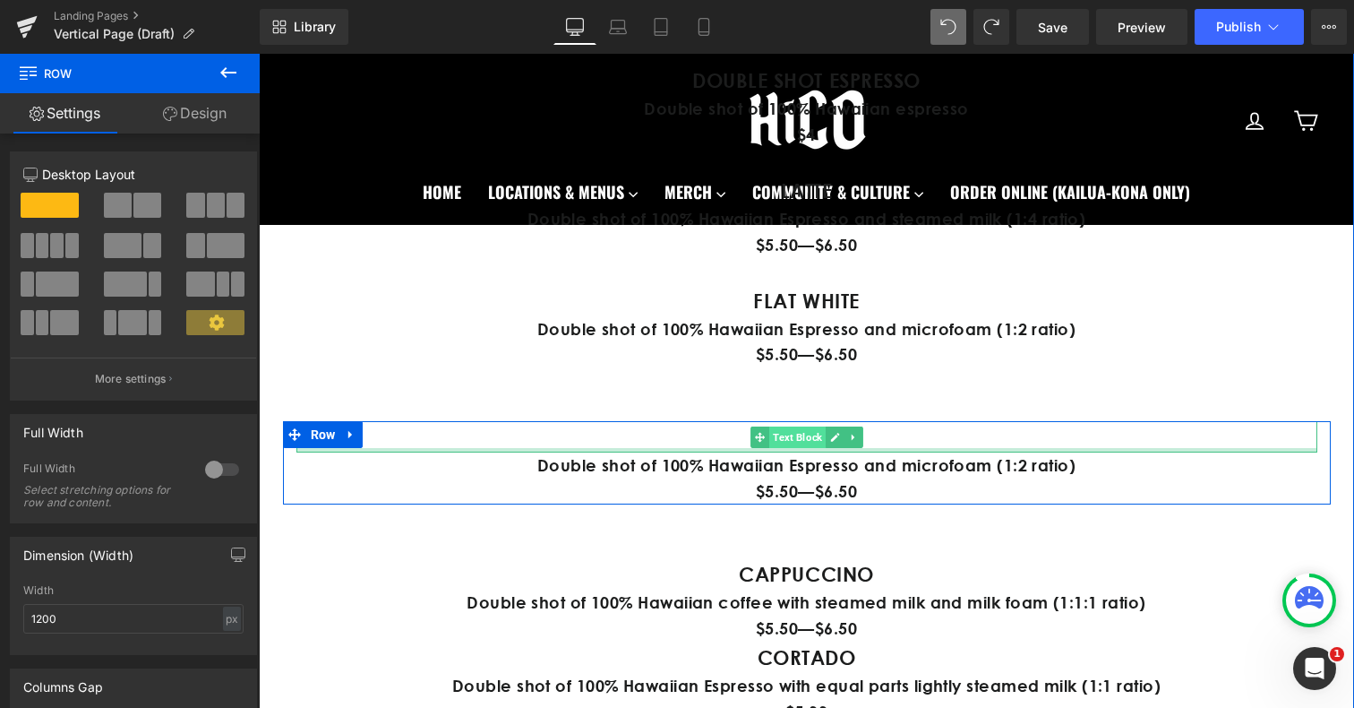
click at [775, 442] on span "Text Block" at bounding box center [797, 436] width 56 height 21
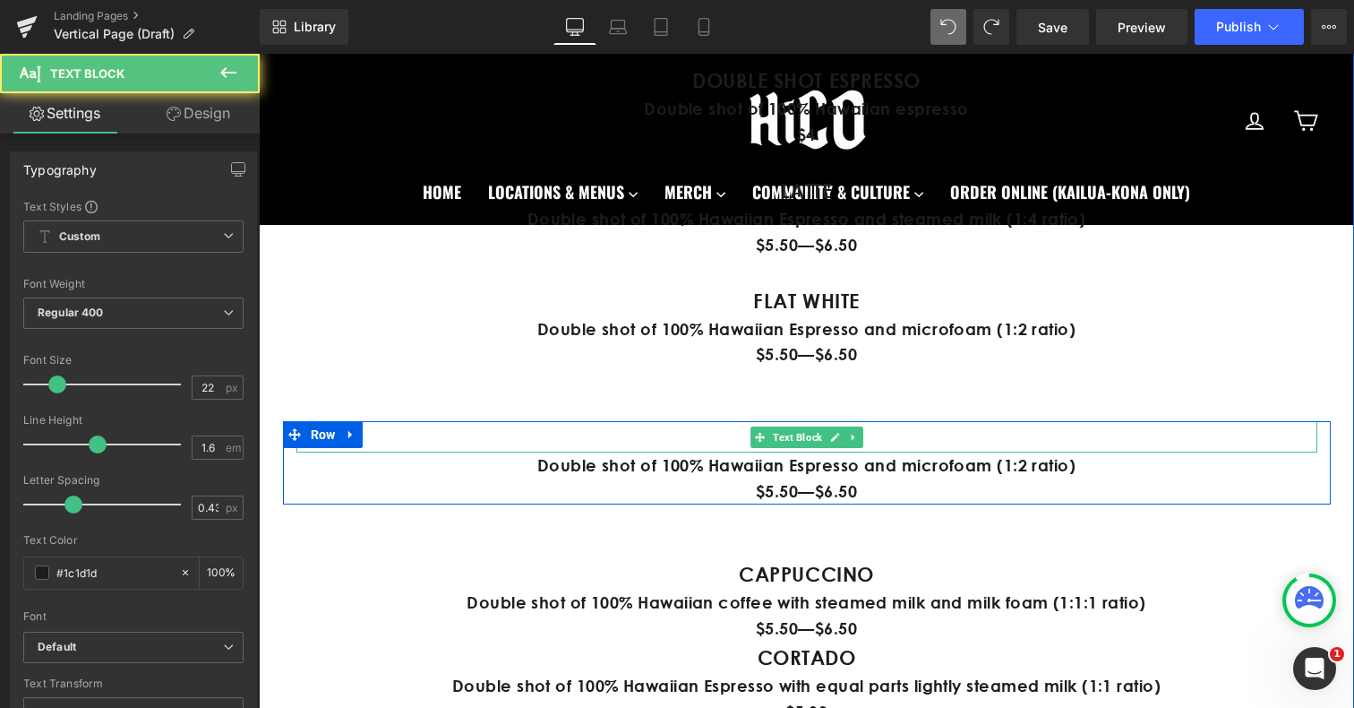
click at [725, 438] on p "FLAT WHITE" at bounding box center [806, 436] width 1021 height 31
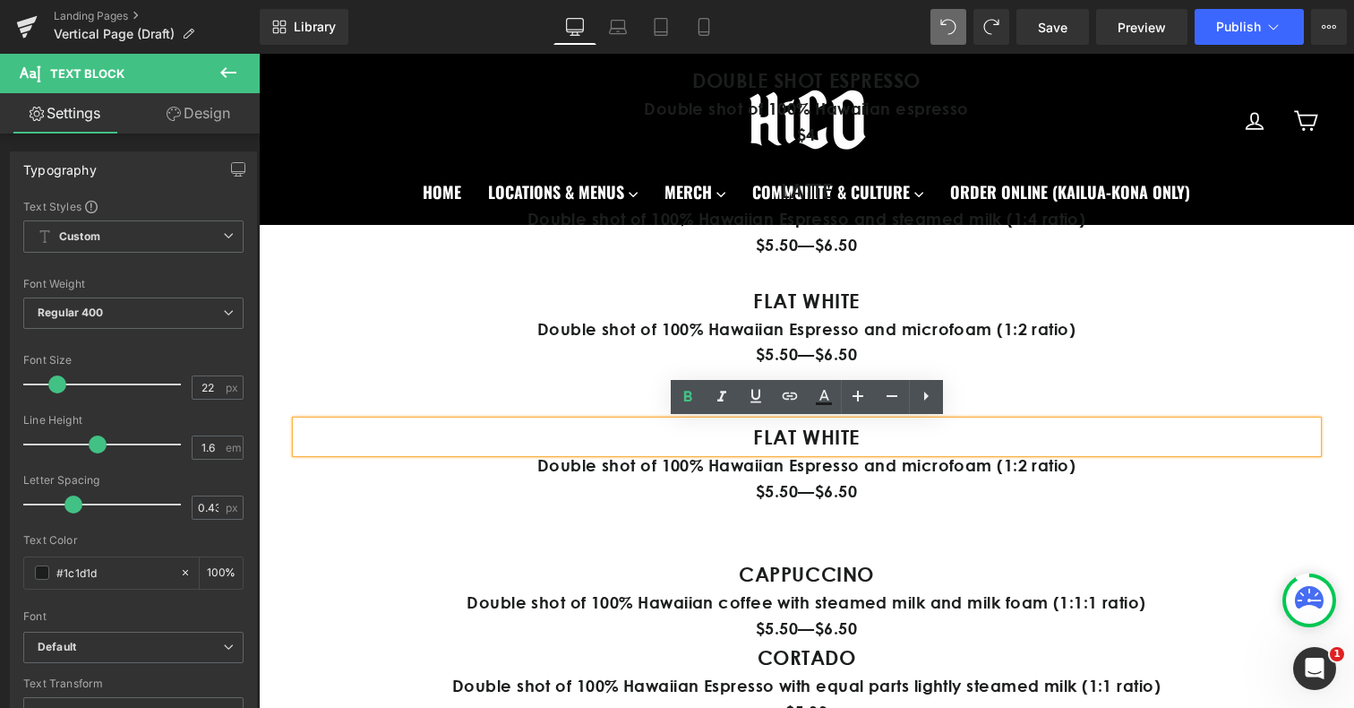
click at [742, 438] on p "FLAT WHITE" at bounding box center [806, 436] width 1021 height 31
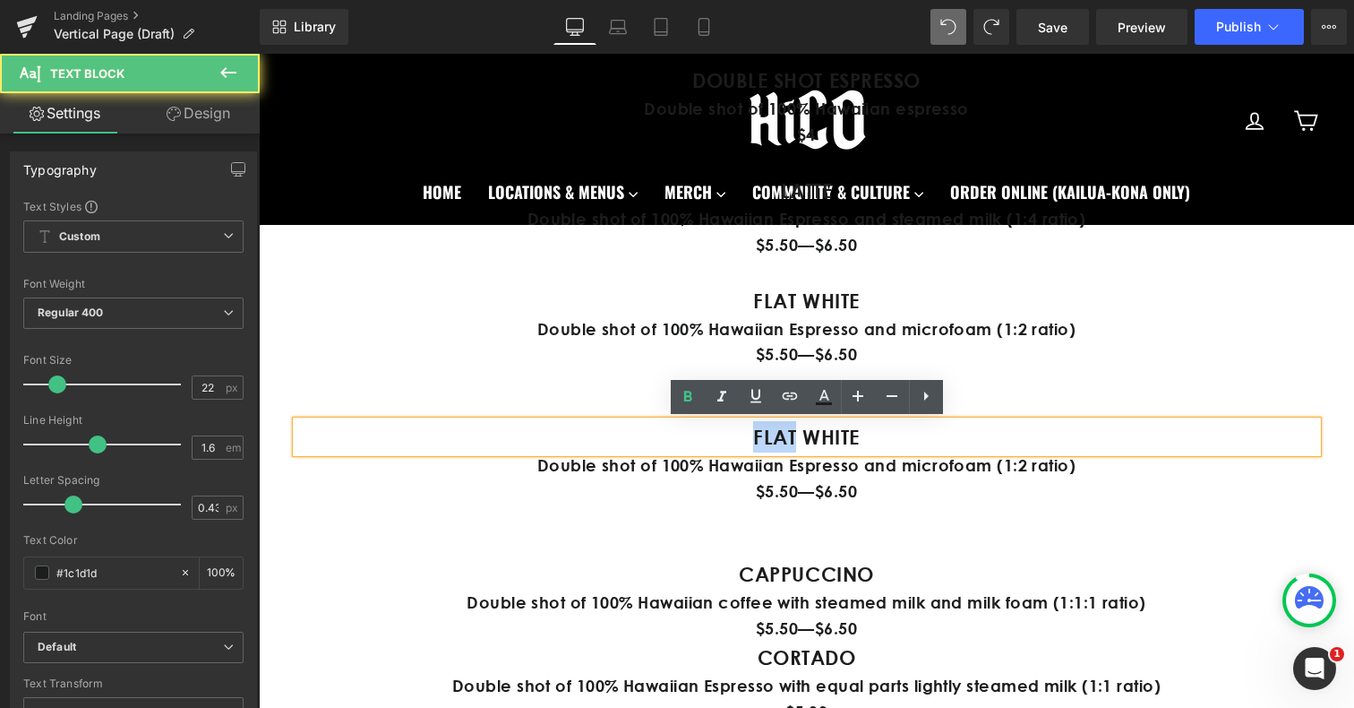
click at [742, 438] on p "FLAT WHITE" at bounding box center [806, 436] width 1021 height 31
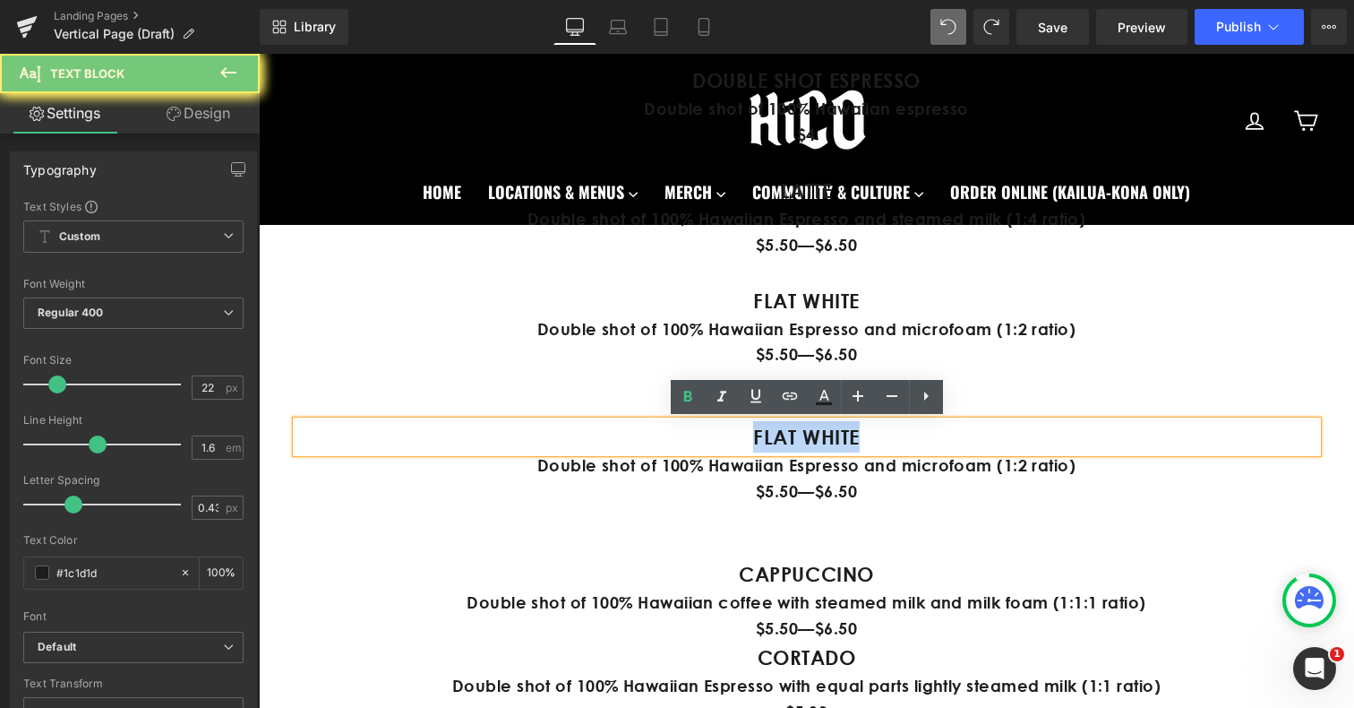
click at [742, 438] on p "FLAT WHITE" at bounding box center [806, 436] width 1021 height 31
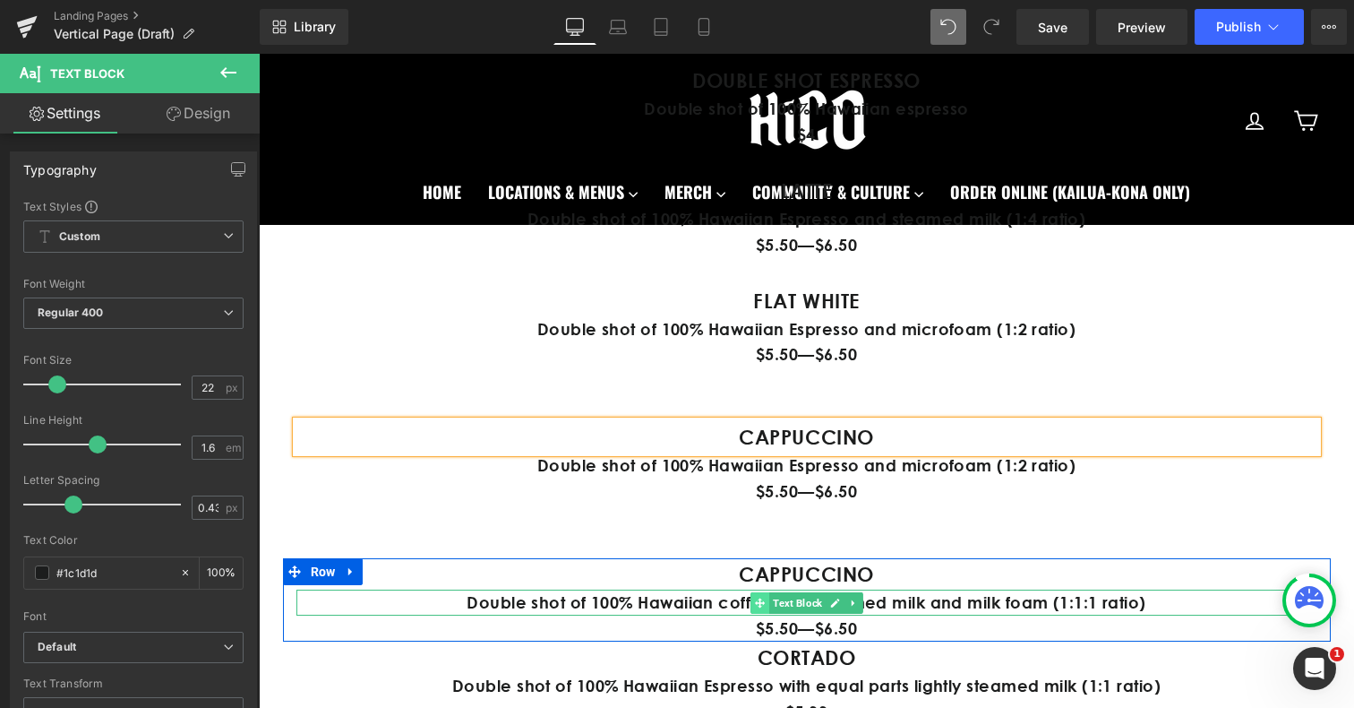
click at [757, 609] on span at bounding box center [760, 602] width 19 height 21
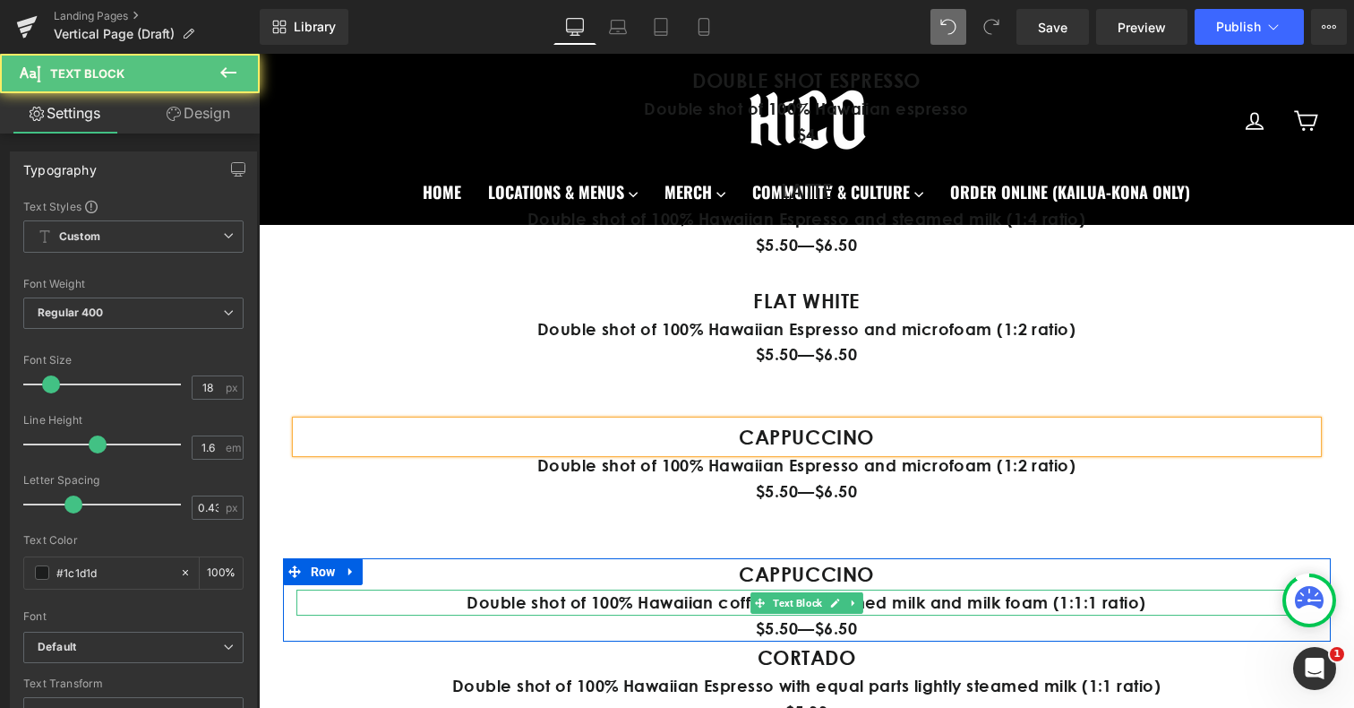
click at [704, 600] on p "Double shot of 100% Hawaiian coffee with steamed milk and milk foam (1:1:1 rati…" at bounding box center [806, 602] width 1021 height 26
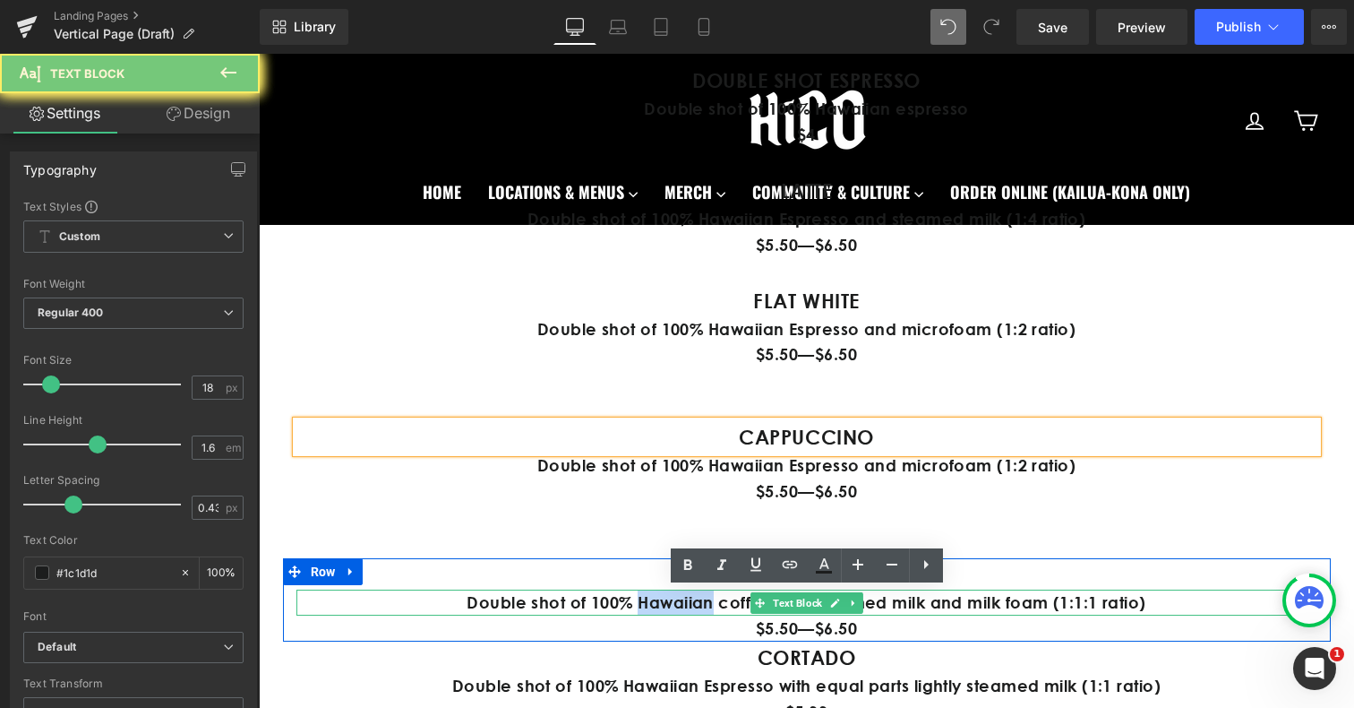
click at [704, 600] on p "Double shot of 100% Hawaiian coffee with steamed milk and milk foam (1:1:1 rati…" at bounding box center [806, 602] width 1021 height 26
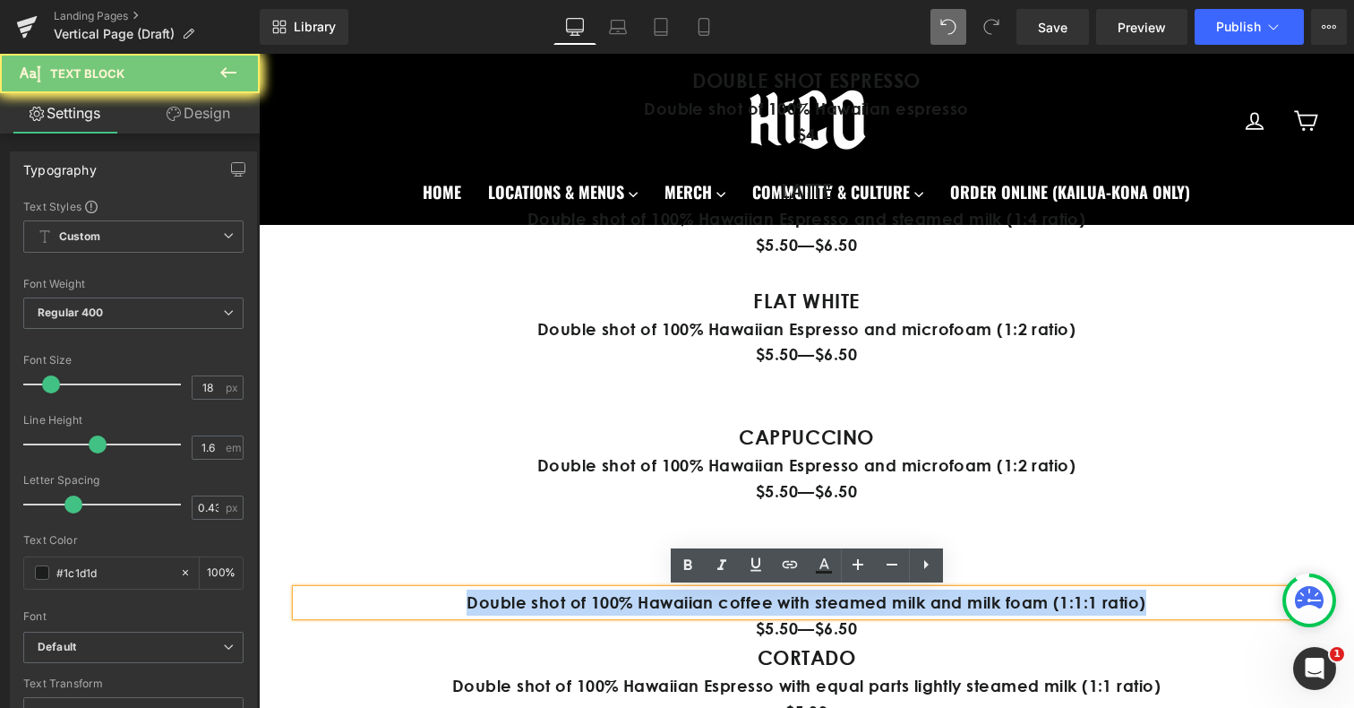
click at [704, 600] on p "Double shot of 100% Hawaiian coffee with steamed milk and milk foam (1:1:1 rati…" at bounding box center [806, 602] width 1021 height 26
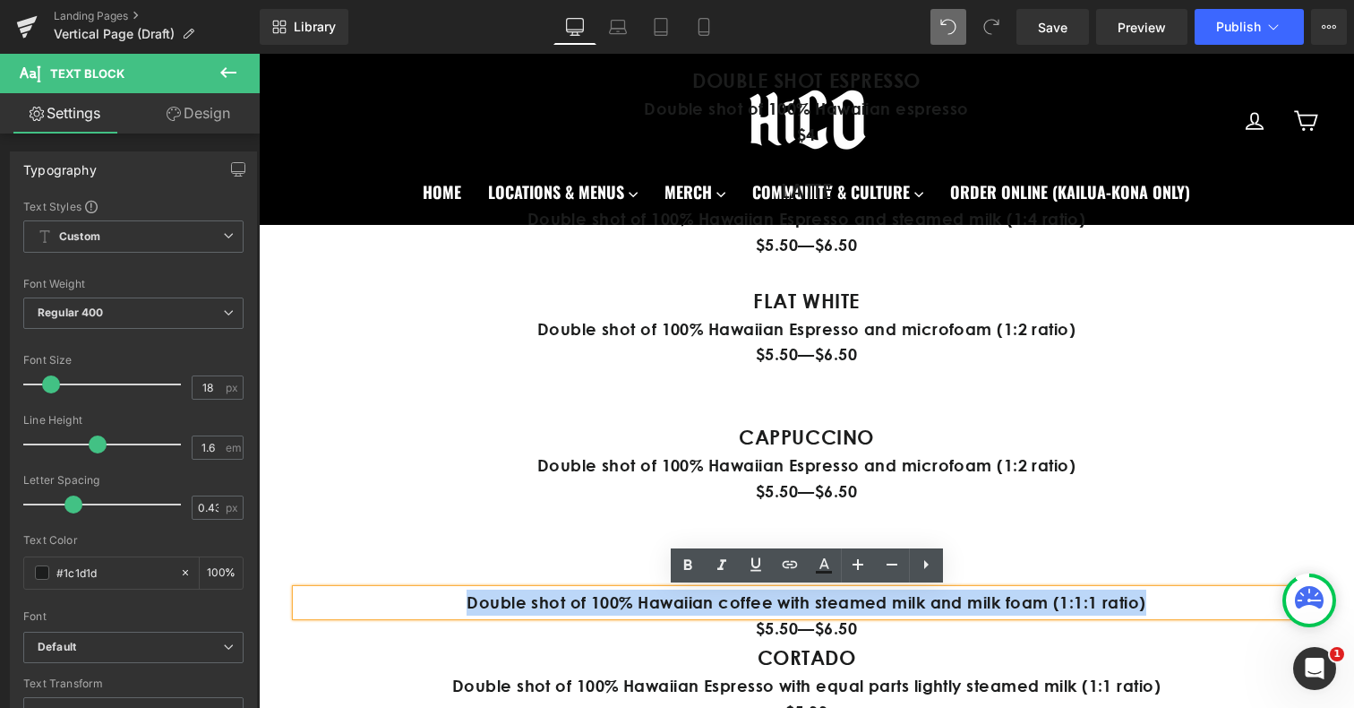
copy p "Double shot of 100% Hawaiian coffee with steamed milk and milk foam (1:1:1 rati…"
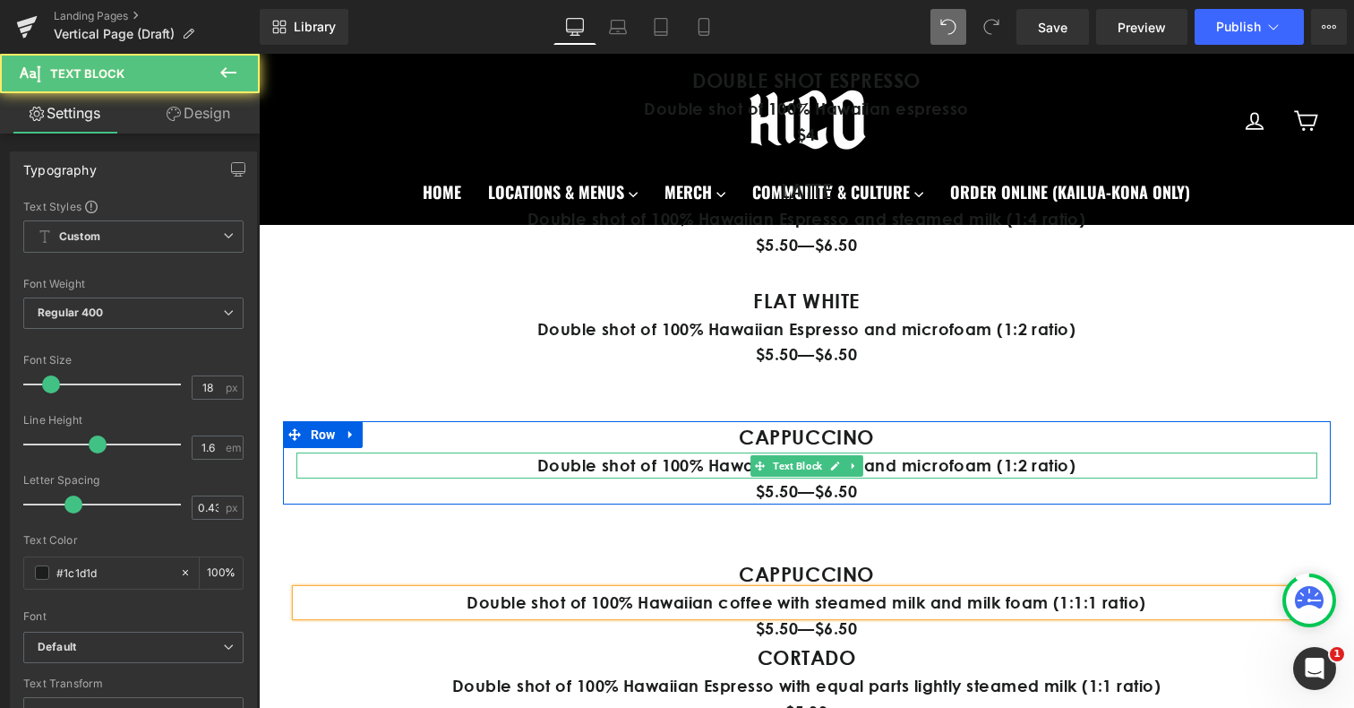
click at [686, 468] on p "Double shot of 100% Hawaiian Espresso and microfoam (1:2 ratio)" at bounding box center [806, 465] width 1021 height 26
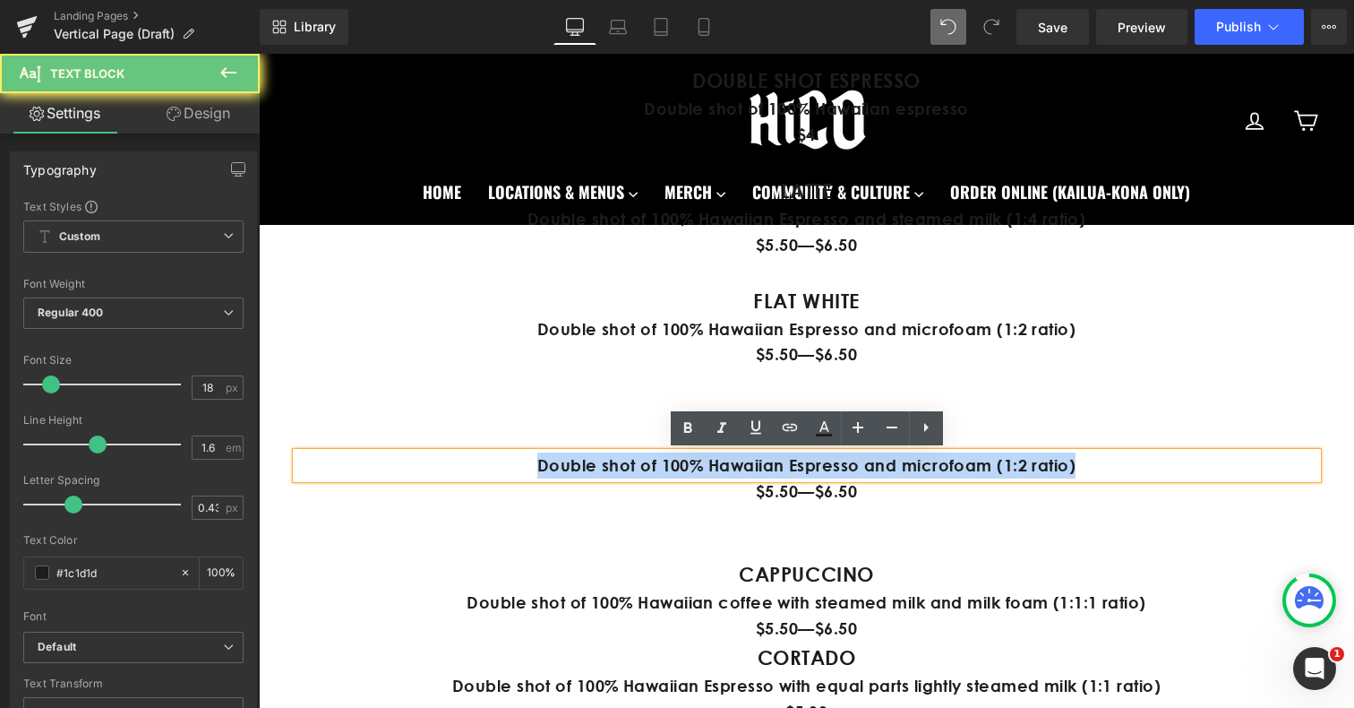
click at [686, 468] on p "Double shot of 100% Hawaiian Espresso and microfoam (1:2 ratio)" at bounding box center [806, 465] width 1021 height 26
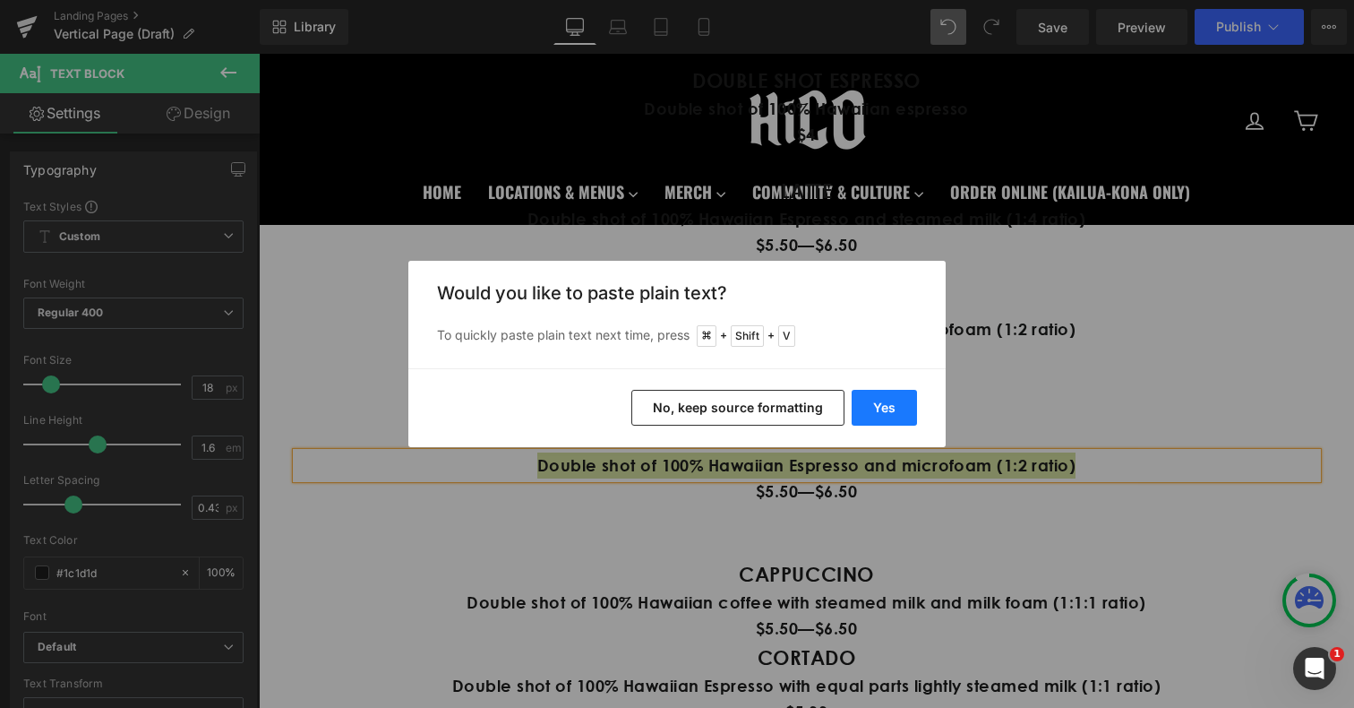
click at [888, 399] on button "Yes" at bounding box center [884, 408] width 65 height 36
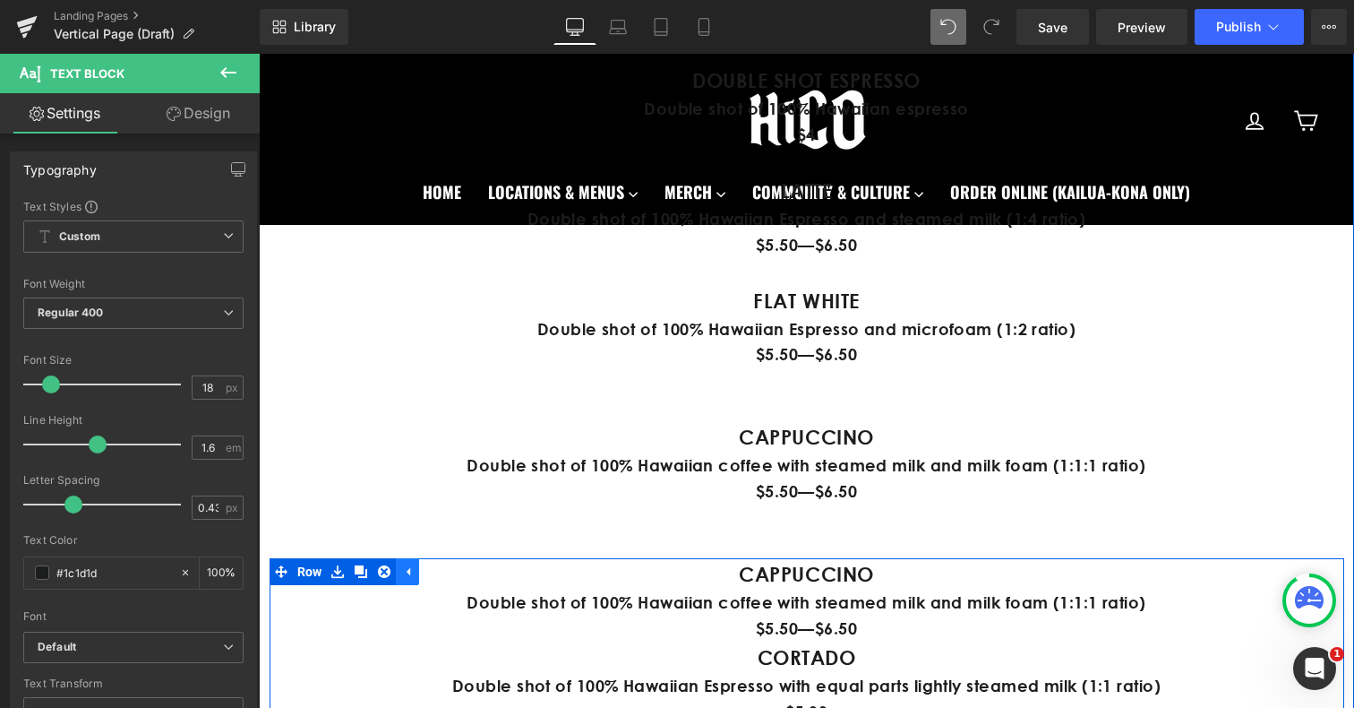
click at [414, 575] on icon at bounding box center [407, 571] width 13 height 13
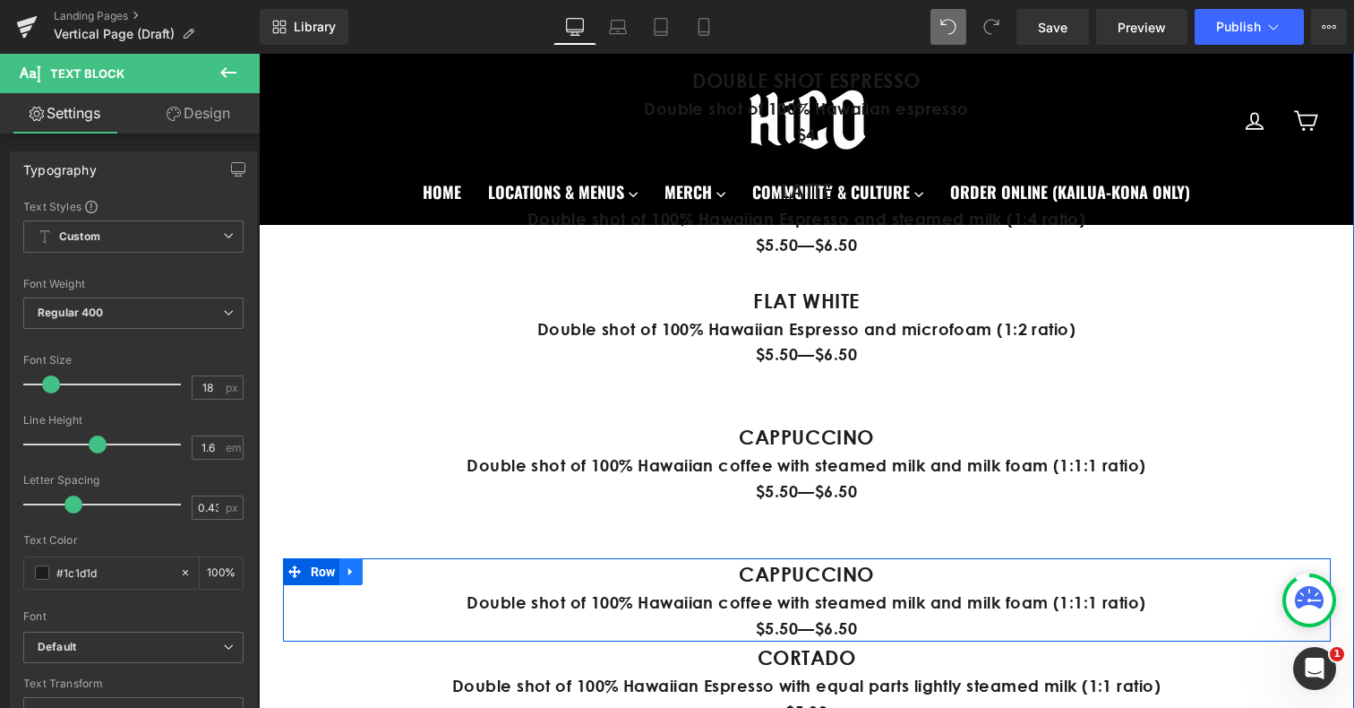
click at [350, 574] on icon at bounding box center [351, 571] width 13 height 13
click at [397, 573] on icon at bounding box center [397, 571] width 13 height 13
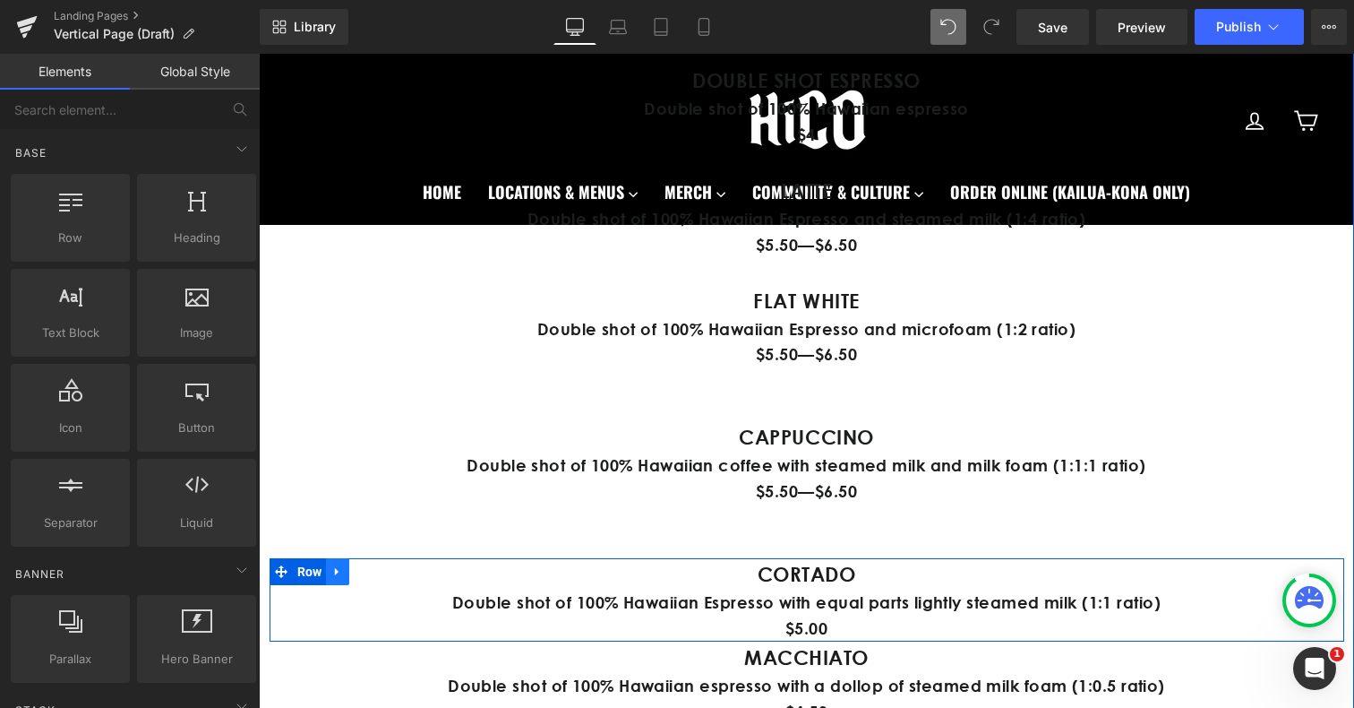
click at [341, 571] on icon at bounding box center [337, 571] width 13 height 13
click at [381, 573] on icon at bounding box center [384, 571] width 13 height 13
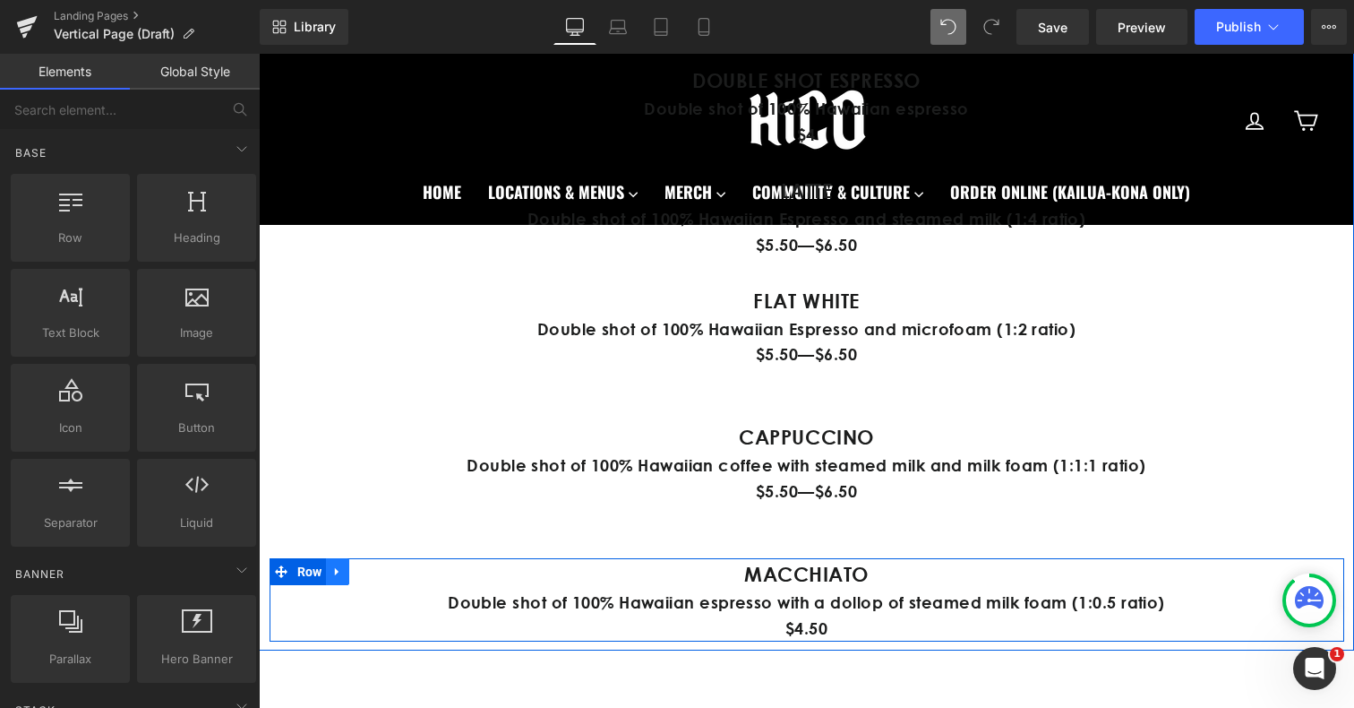
click at [336, 570] on icon at bounding box center [337, 572] width 4 height 8
click at [382, 570] on icon at bounding box center [384, 571] width 13 height 13
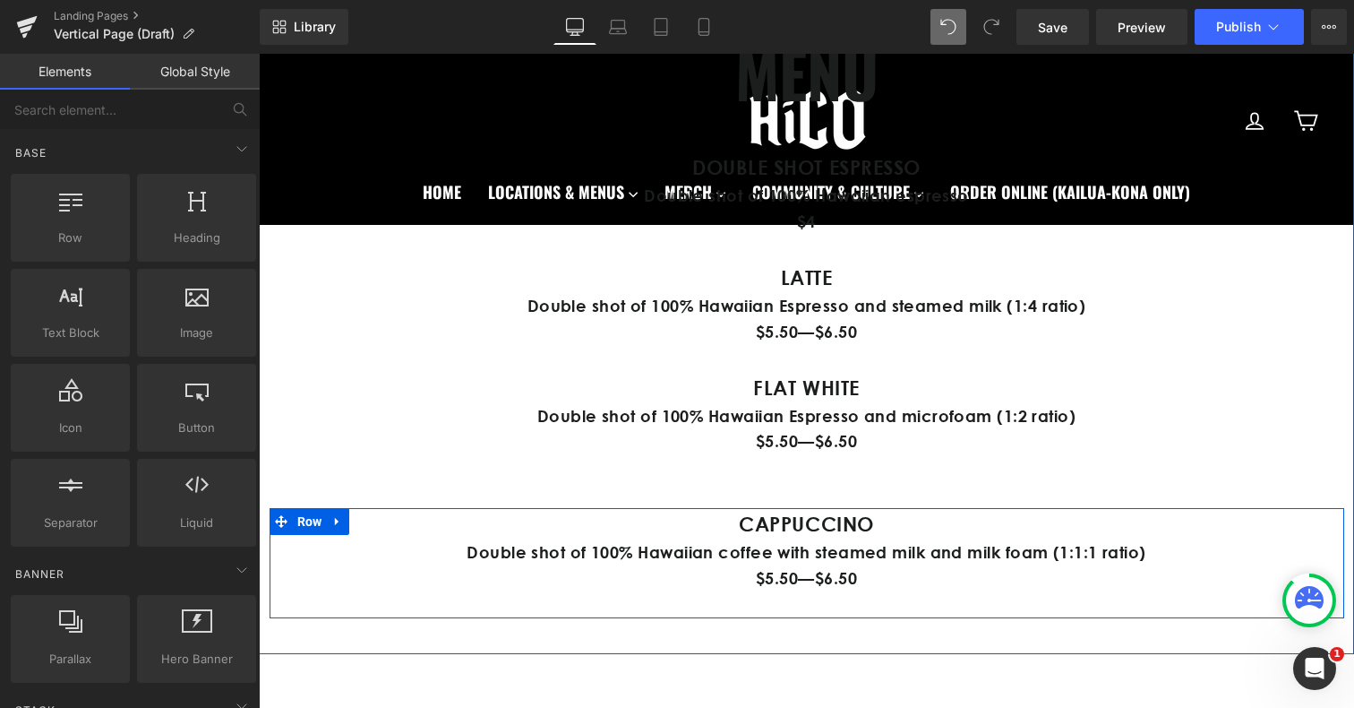
scroll to position [1027, 0]
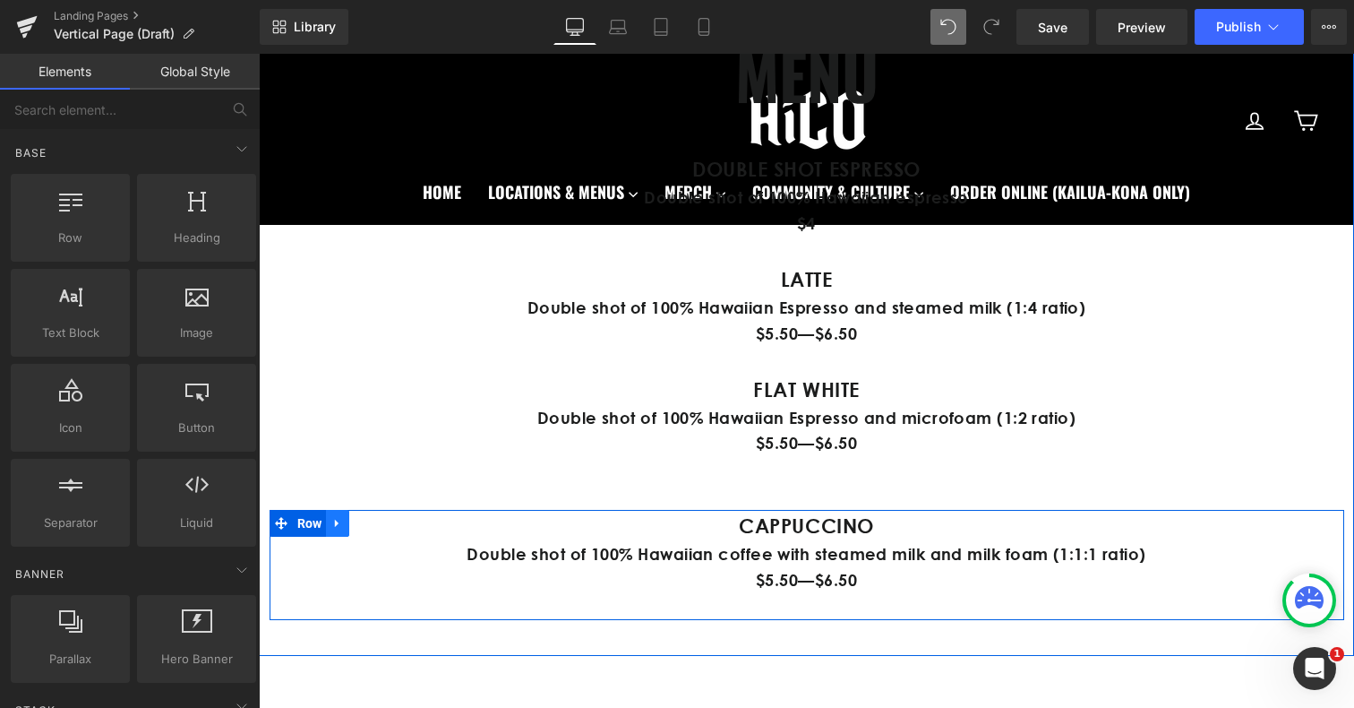
click at [340, 528] on icon at bounding box center [337, 523] width 13 height 13
click at [357, 527] on icon at bounding box center [361, 523] width 13 height 13
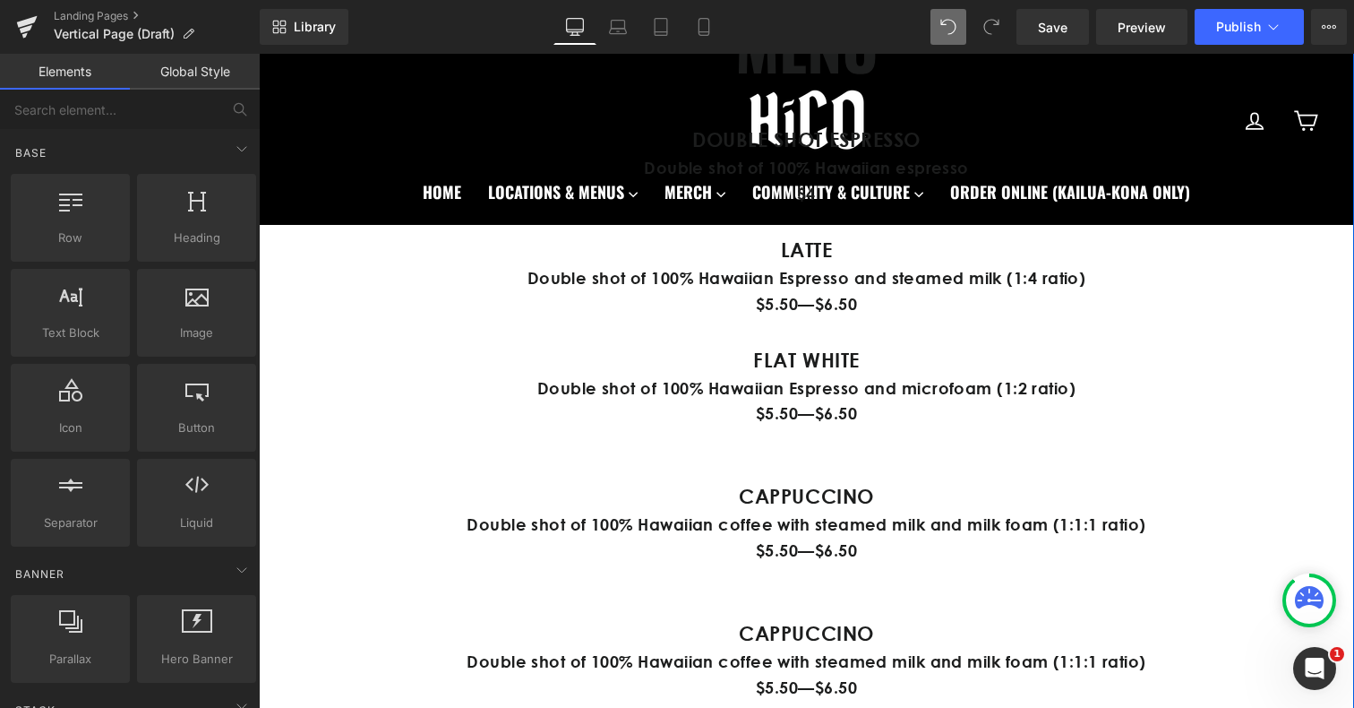
scroll to position [1207, 0]
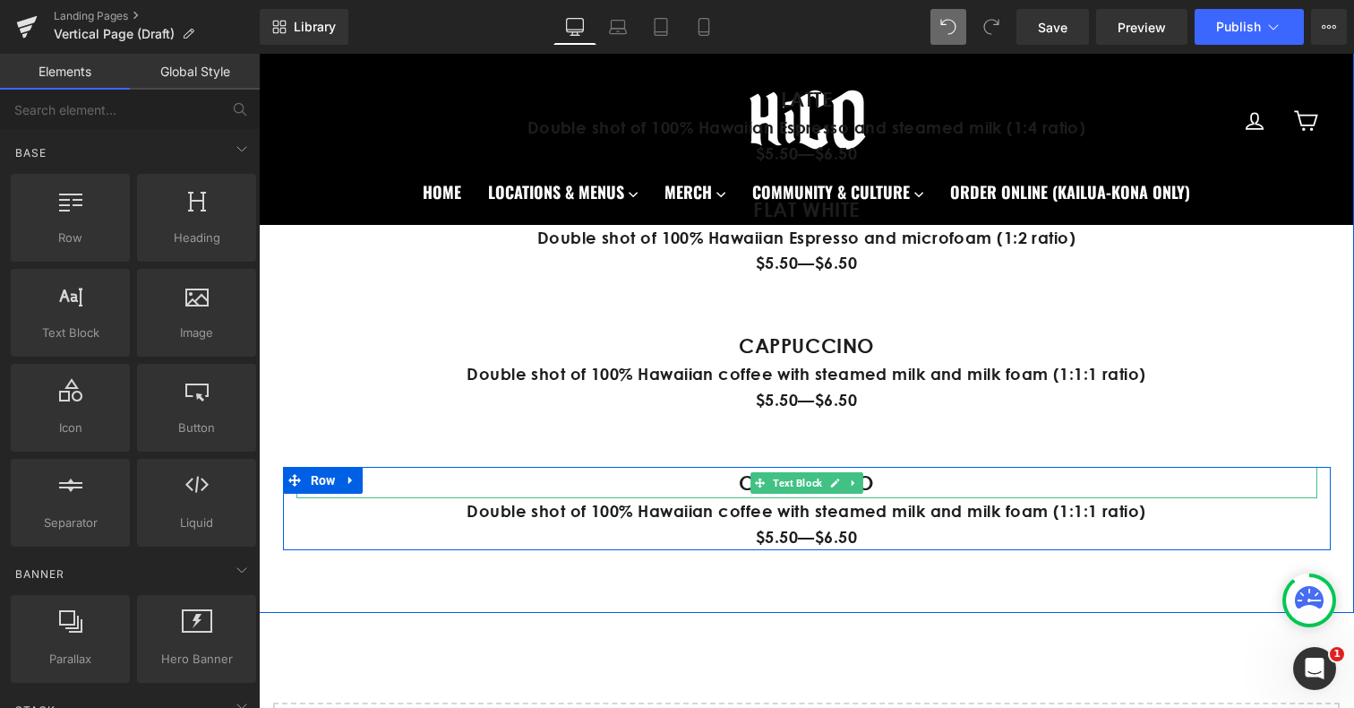
click at [739, 481] on strong "CAPPUCCINO" at bounding box center [806, 482] width 135 height 24
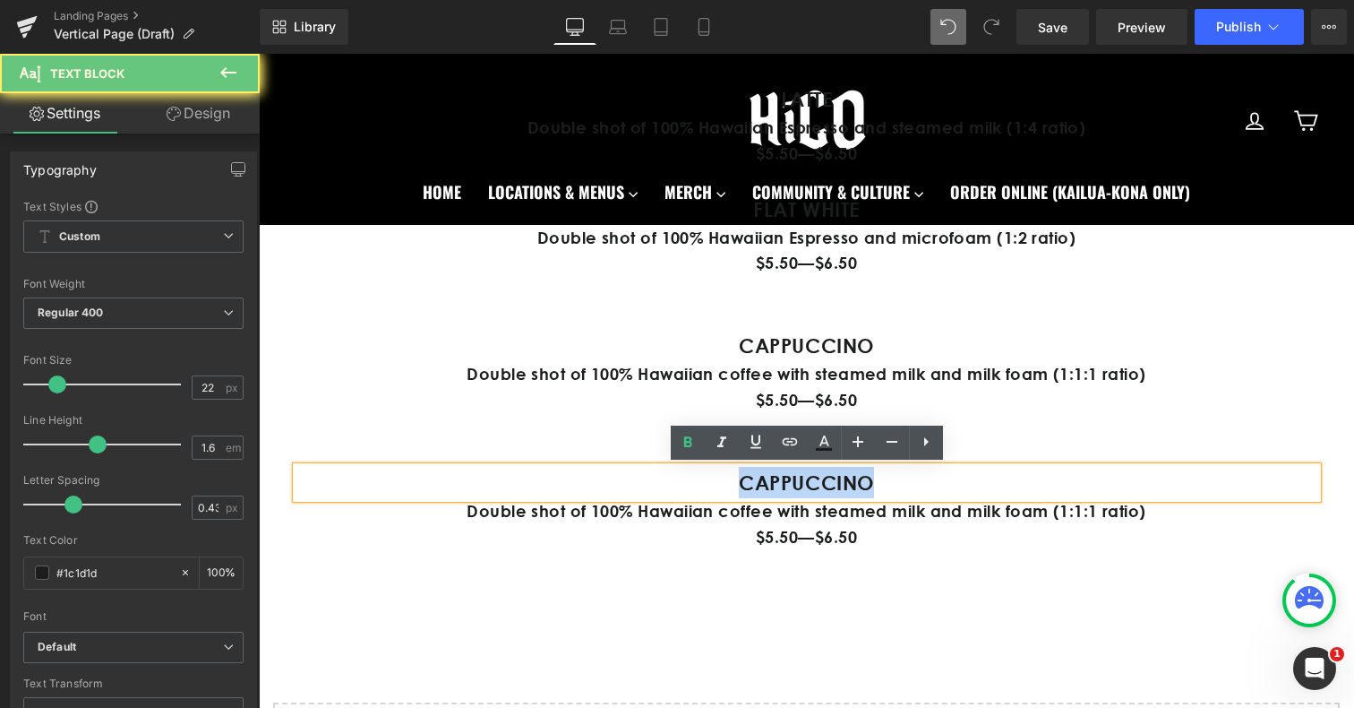
click at [739, 481] on strong "CAPPUCCINO" at bounding box center [806, 482] width 135 height 24
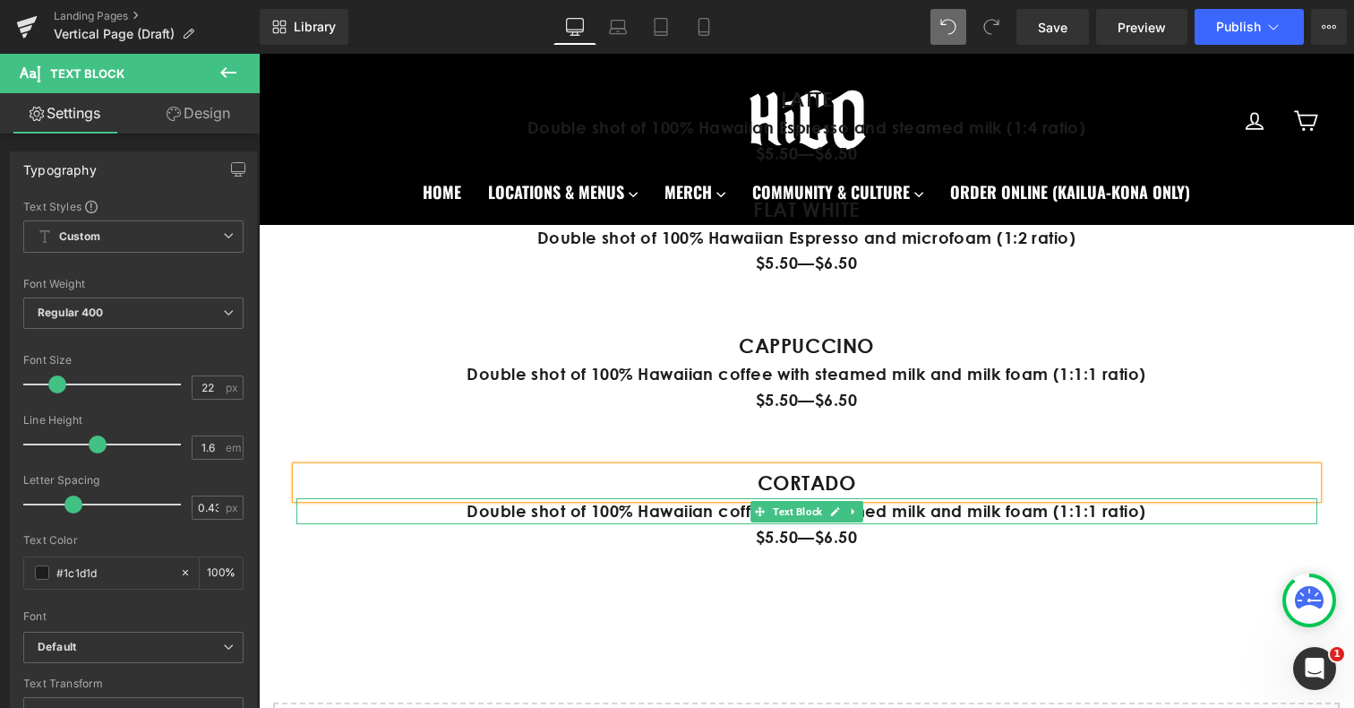
click at [684, 508] on p "Double shot of 100% Hawaiian coffee with steamed milk and milk foam (1:1:1 rati…" at bounding box center [806, 511] width 1021 height 26
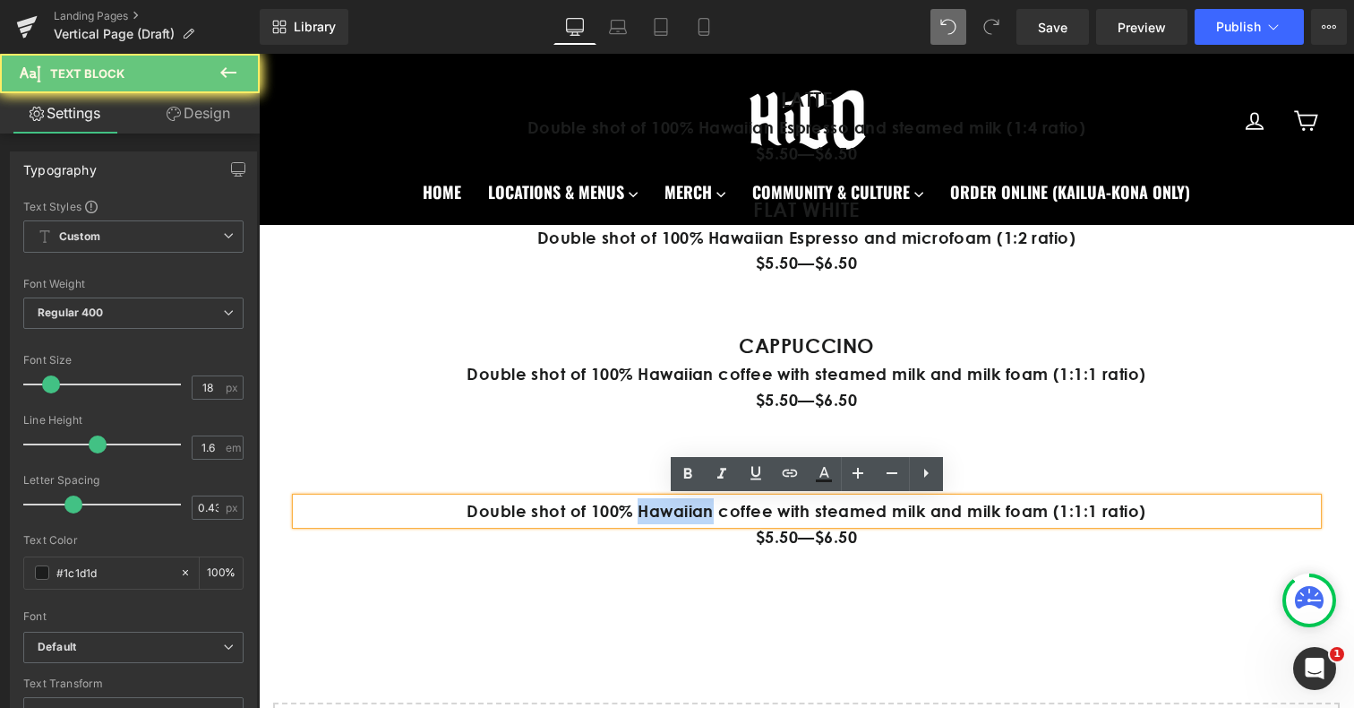
click at [684, 508] on p "Double shot of 100% Hawaiian coffee with steamed milk and milk foam (1:1:1 rati…" at bounding box center [806, 511] width 1021 height 26
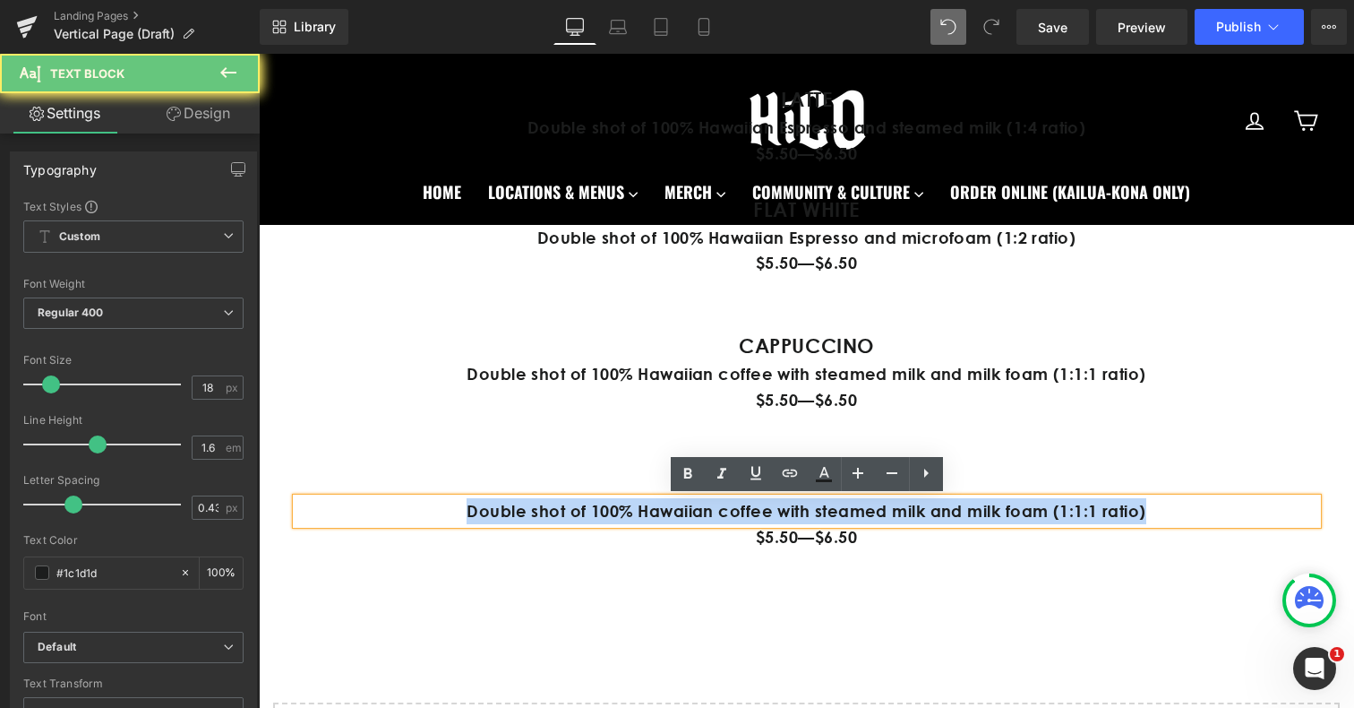
click at [684, 508] on p "Double shot of 100% Hawaiian coffee with steamed milk and milk foam (1:1:1 rati…" at bounding box center [806, 511] width 1021 height 26
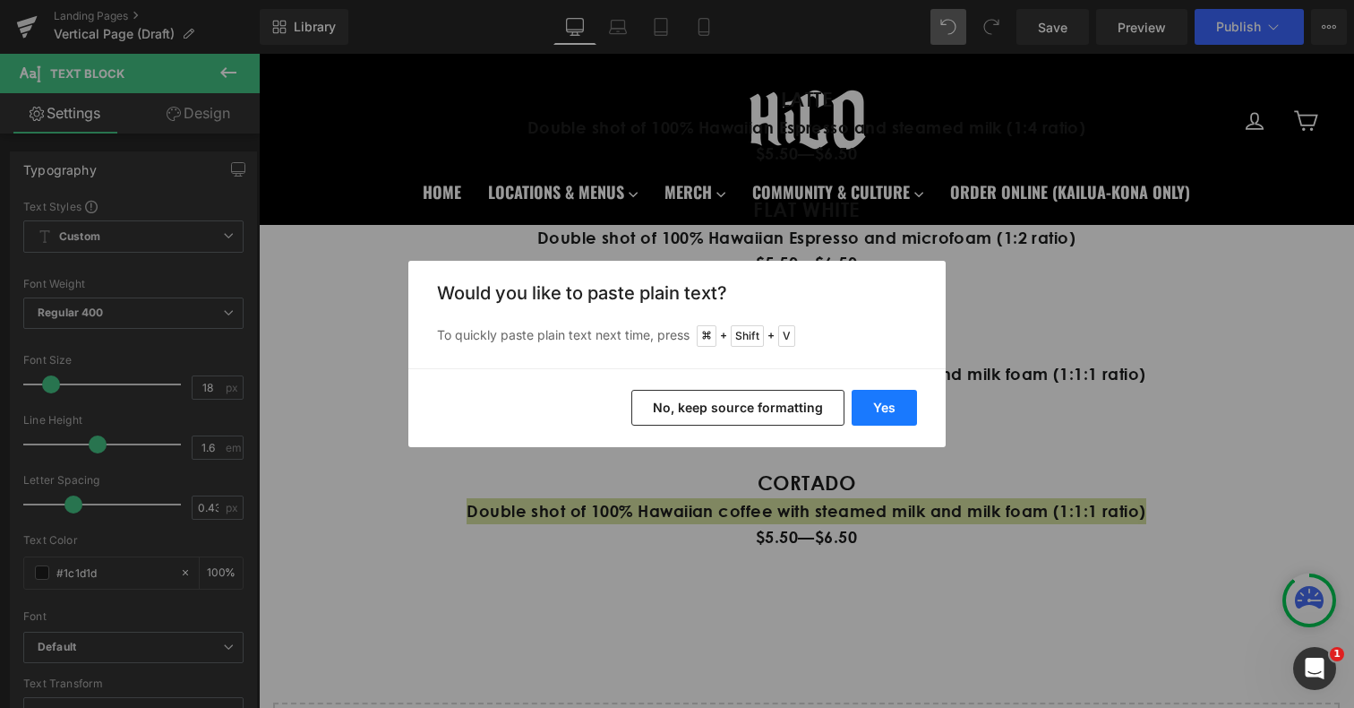
click at [898, 416] on button "Yes" at bounding box center [884, 408] width 65 height 36
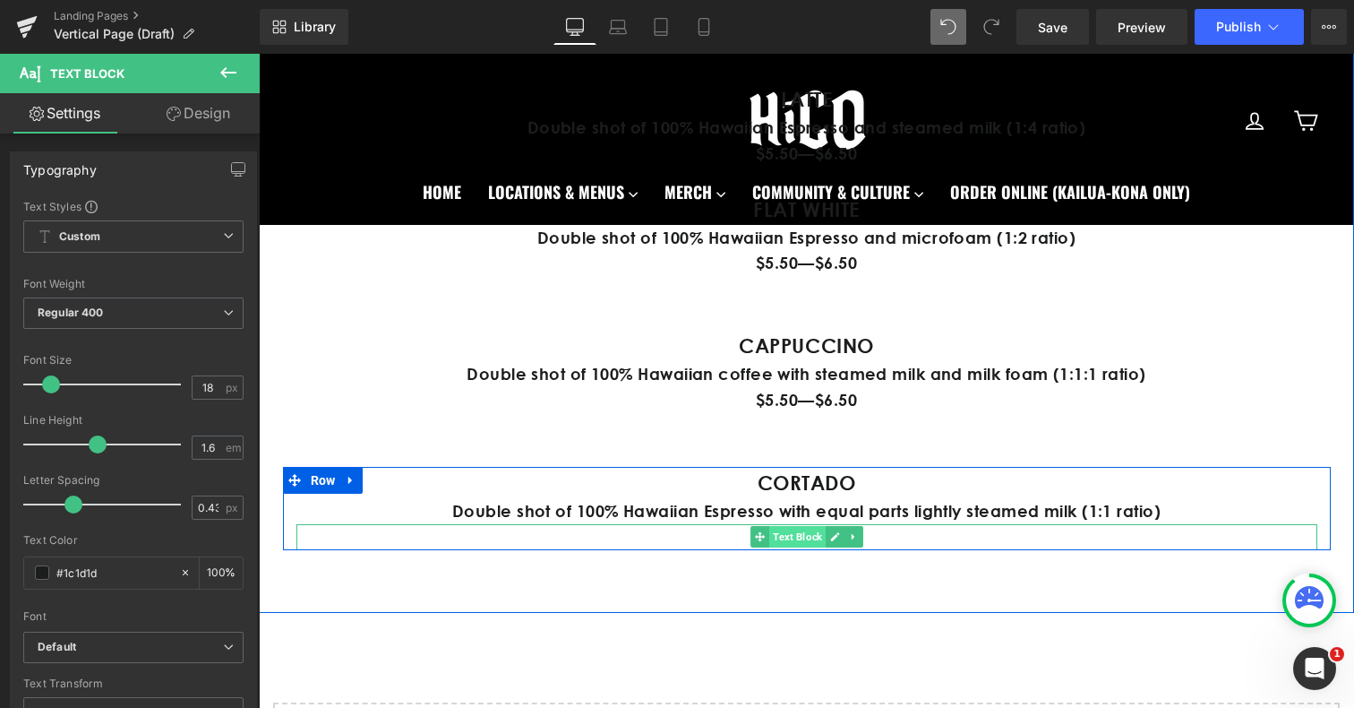
click at [785, 538] on span "Text Block" at bounding box center [797, 536] width 56 height 21
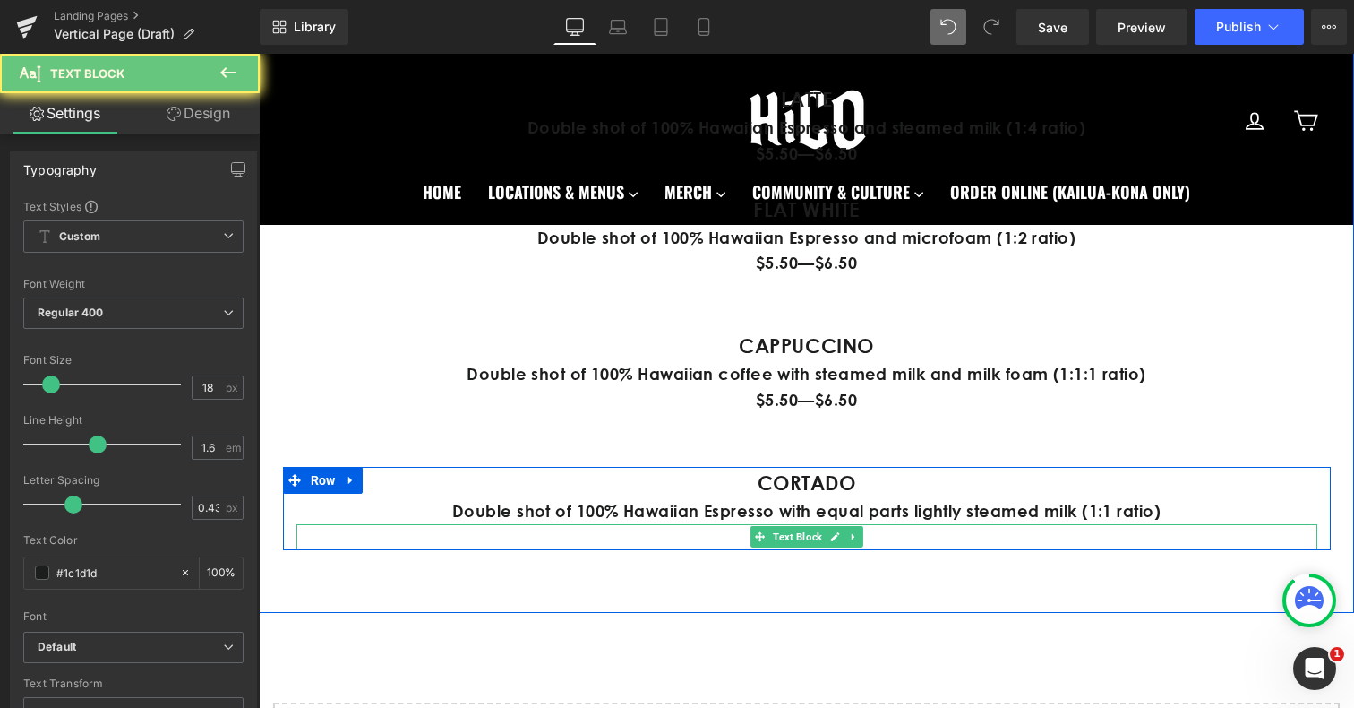
click at [734, 539] on p "$5.50—$6.50" at bounding box center [806, 537] width 1021 height 26
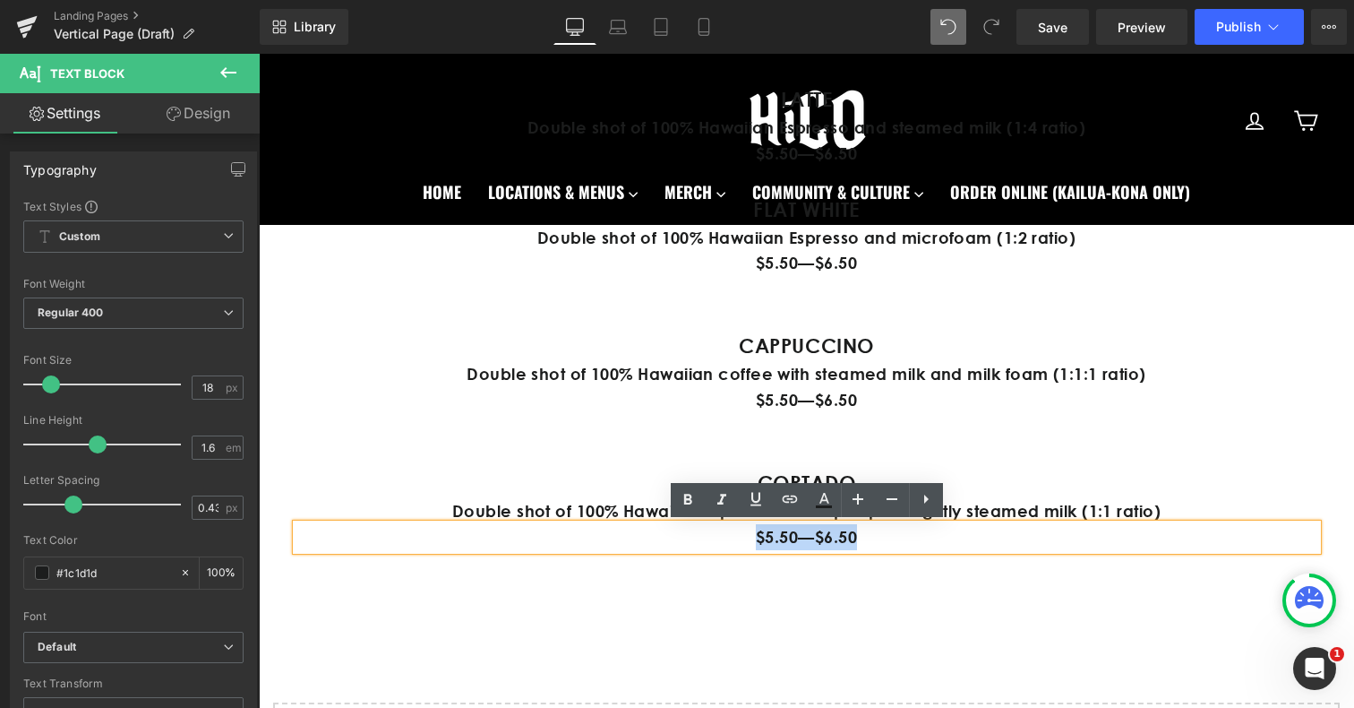
click at [734, 539] on p "$5.50—$6.50" at bounding box center [806, 537] width 1021 height 26
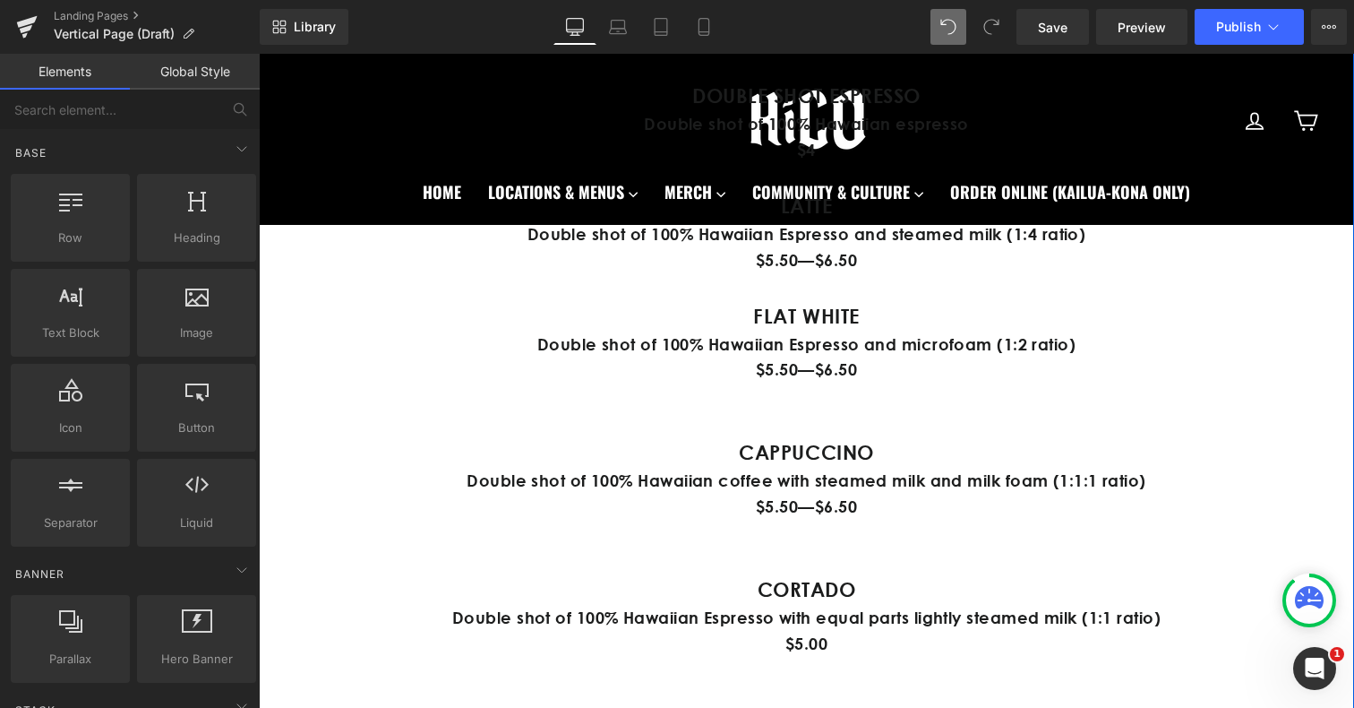
scroll to position [1141, 0]
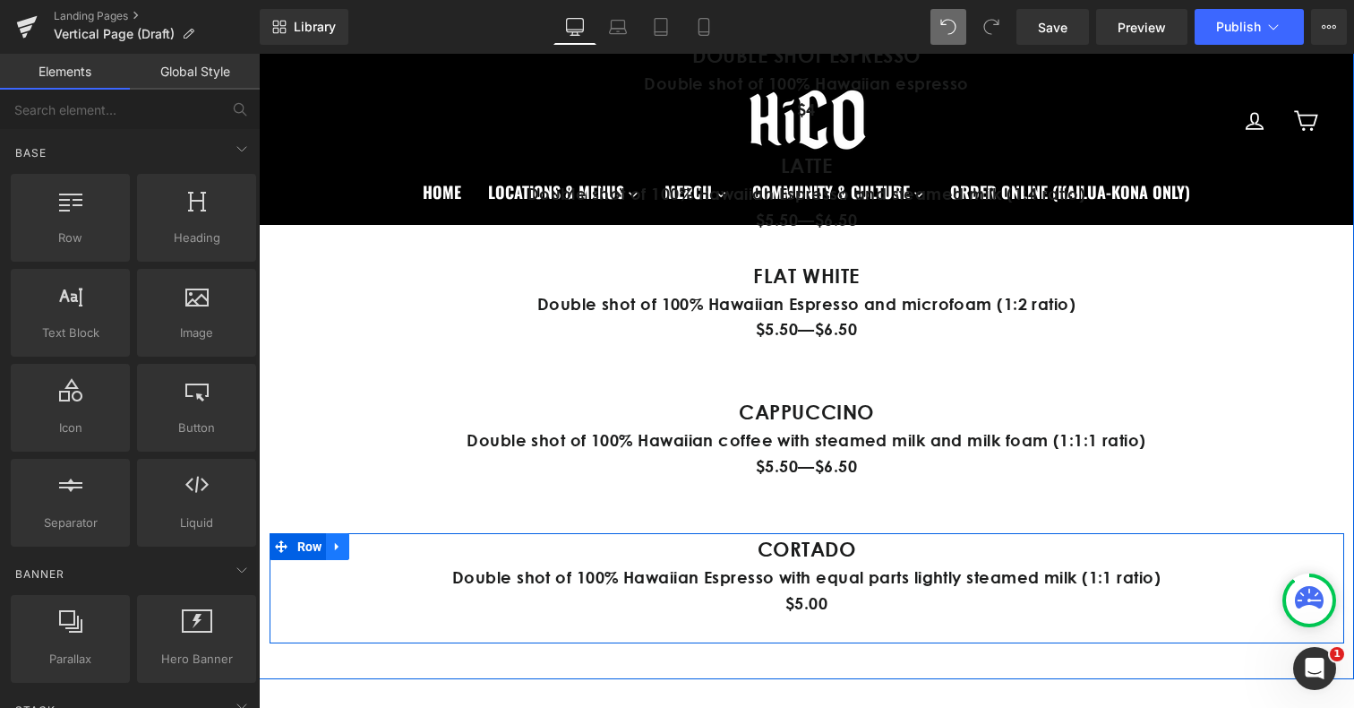
click at [336, 553] on link at bounding box center [337, 546] width 23 height 27
click at [364, 552] on icon at bounding box center [361, 546] width 13 height 13
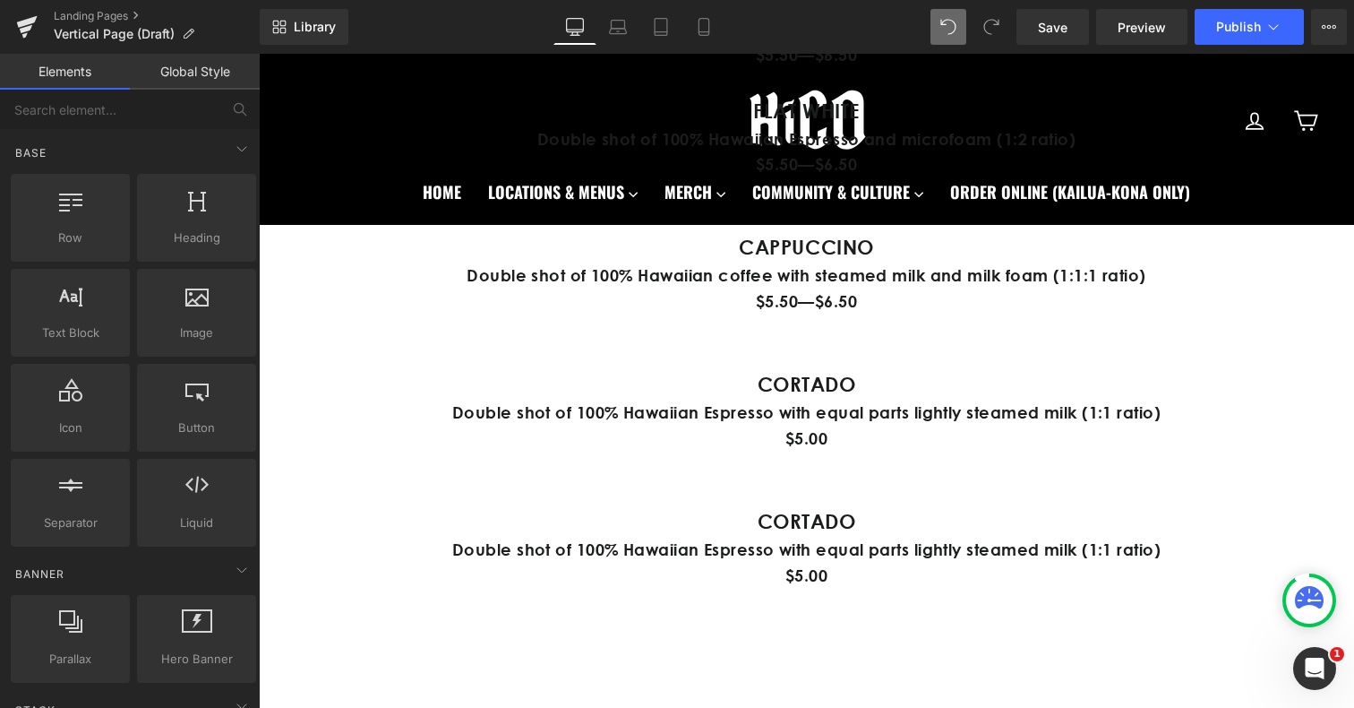
scroll to position [1308, 0]
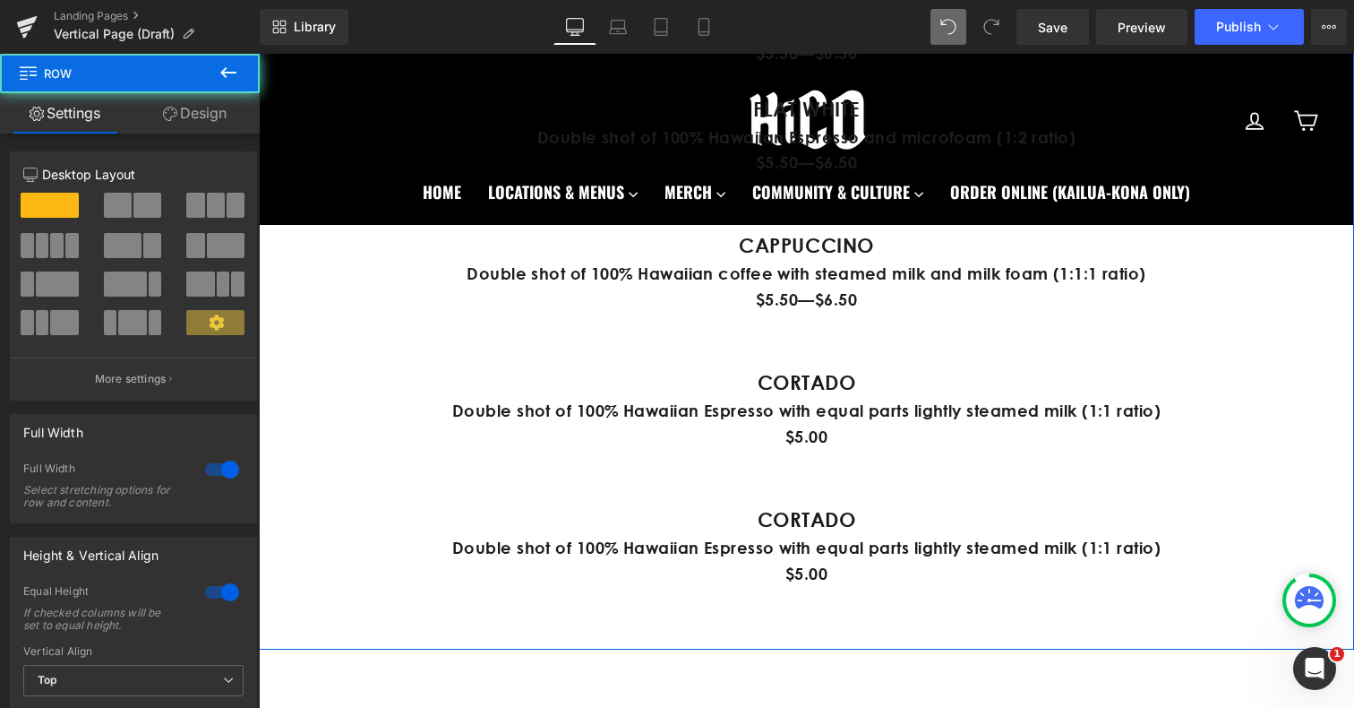
click at [507, 482] on div "MENU Heading DOUBLE SHOT ESPRESSO Text Block Double shot of 100% Hawaiian espre…" at bounding box center [806, 193] width 1095 height 893
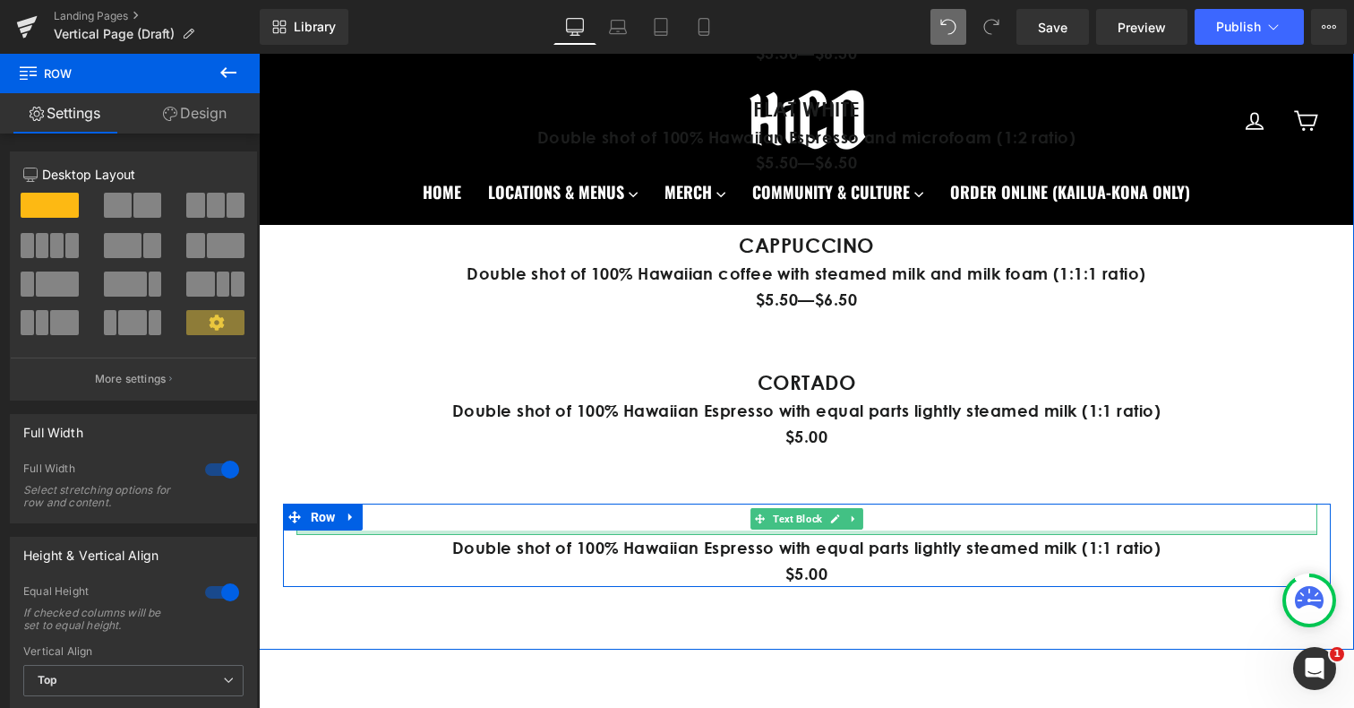
click at [736, 527] on p "CORTADO" at bounding box center [806, 518] width 1021 height 31
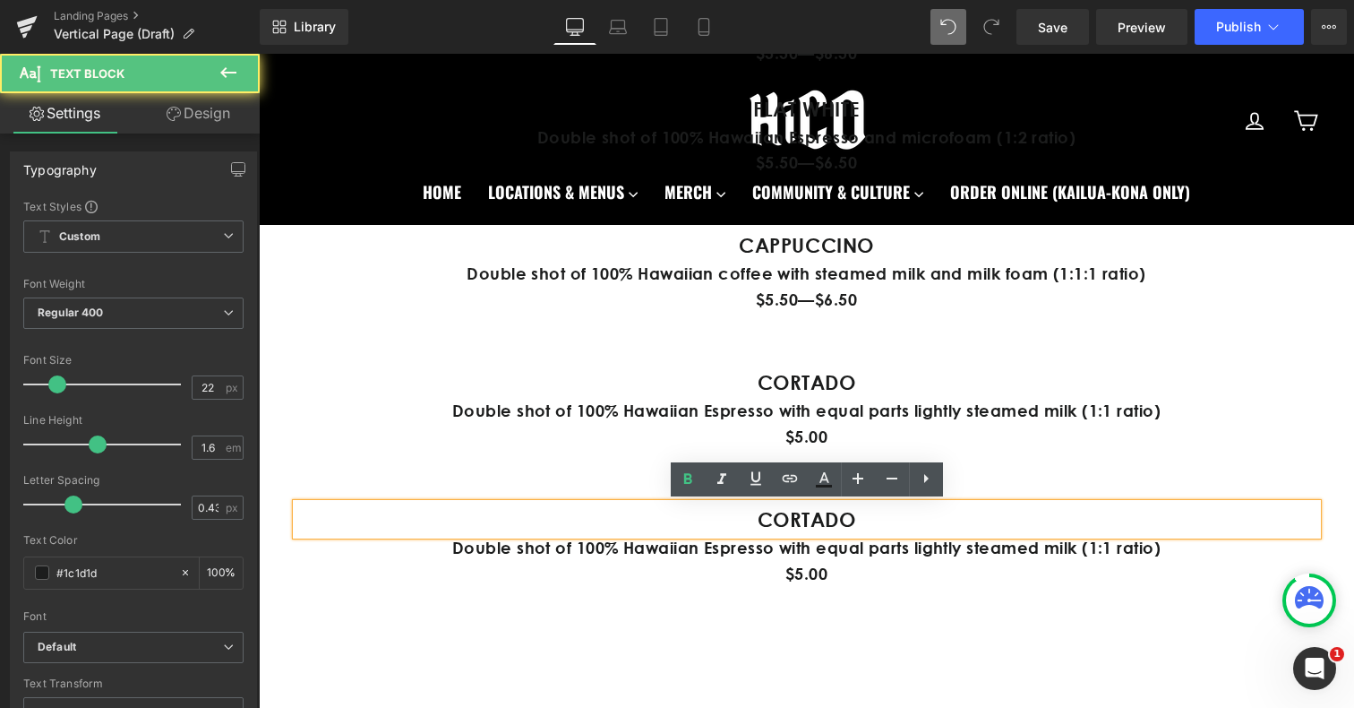
click at [736, 515] on p "CORTADO" at bounding box center [806, 518] width 1021 height 31
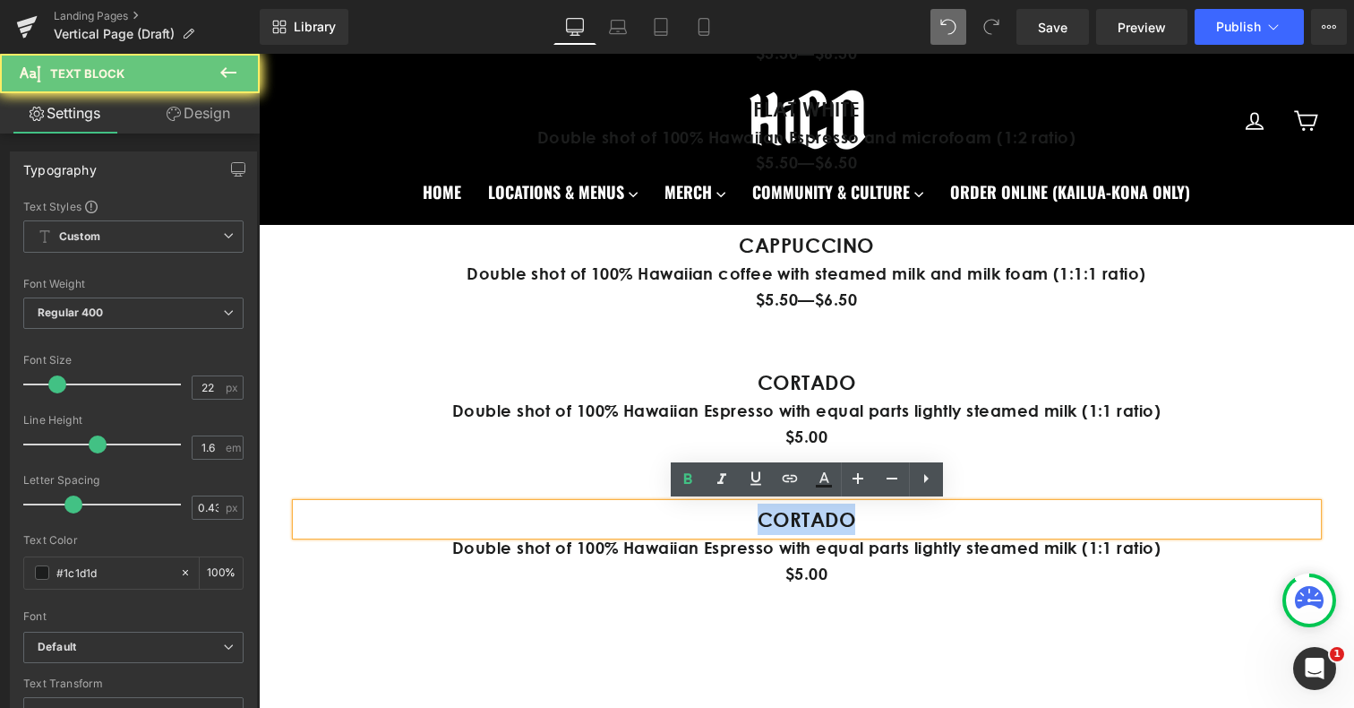
click at [736, 515] on p "CORTADO" at bounding box center [806, 518] width 1021 height 31
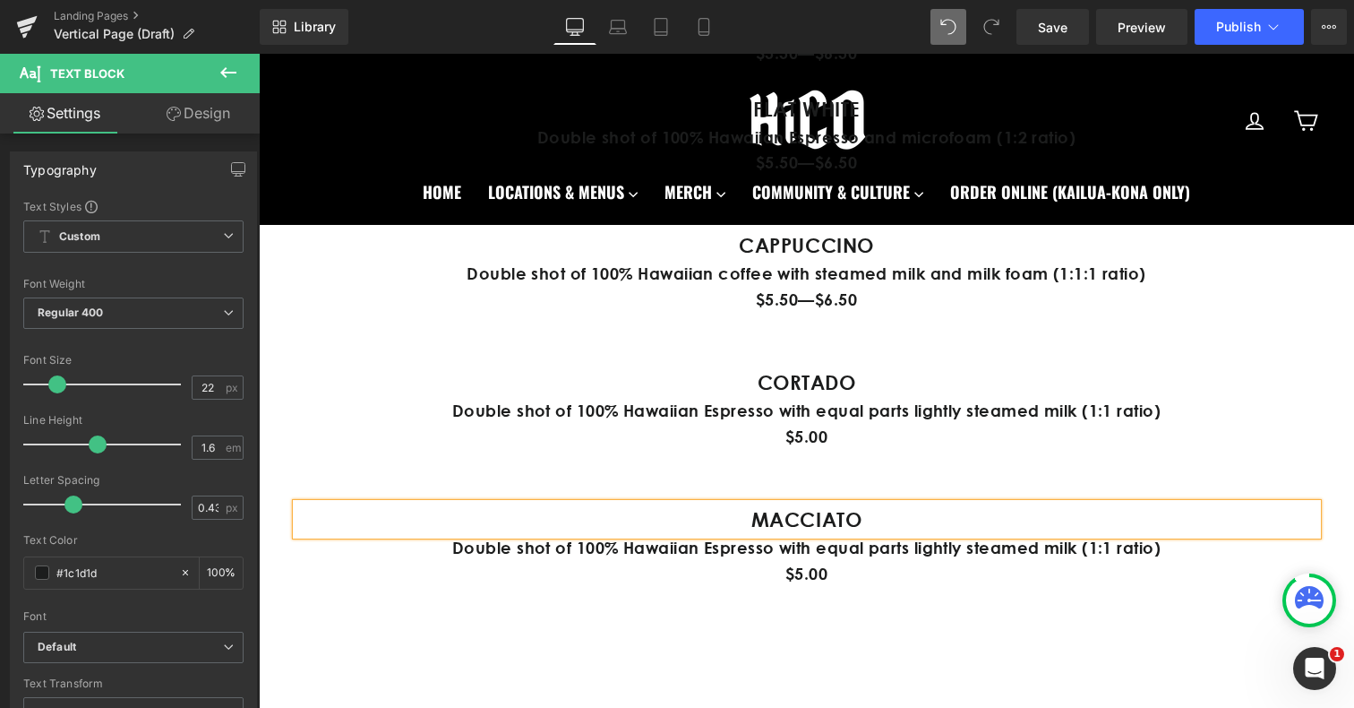
click at [811, 517] on strong "MACCIATO" at bounding box center [806, 519] width 110 height 24
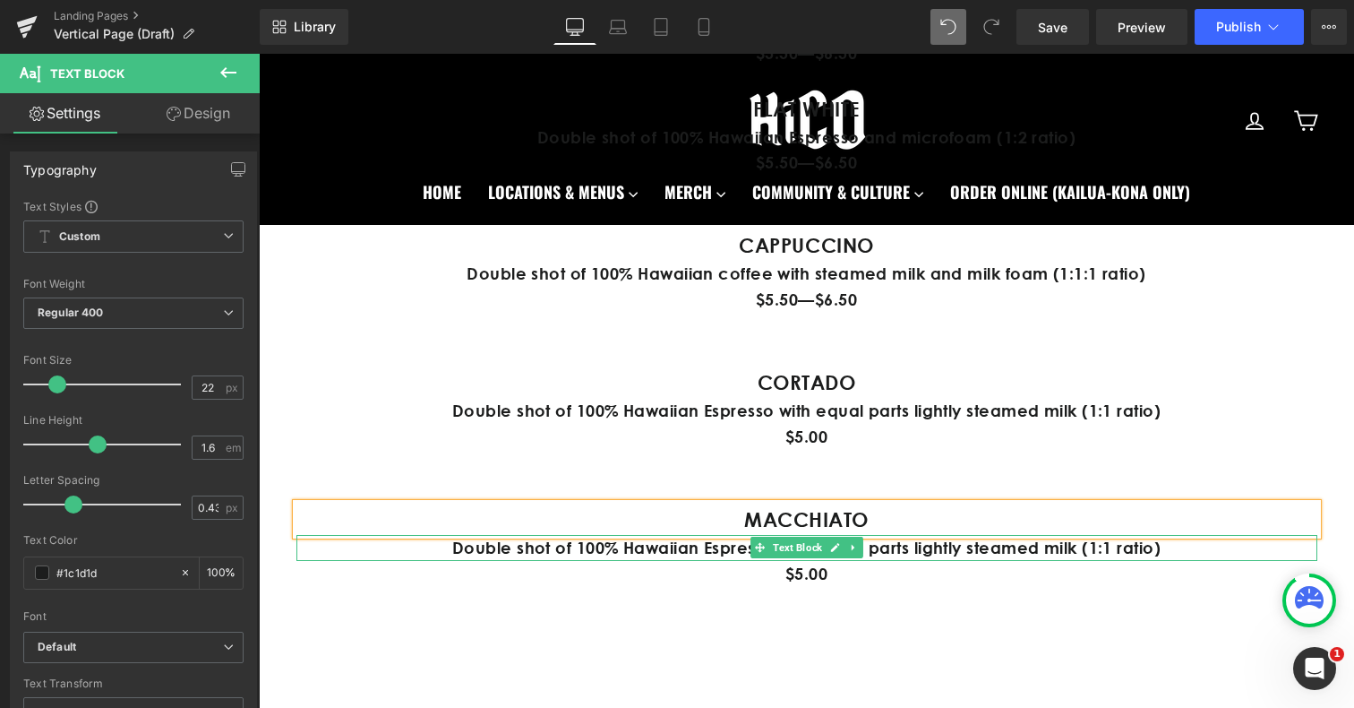
click at [638, 552] on p "Double shot of 100% Hawaiian Espresso with equal parts lightly steamed milk (1:…" at bounding box center [806, 548] width 1021 height 26
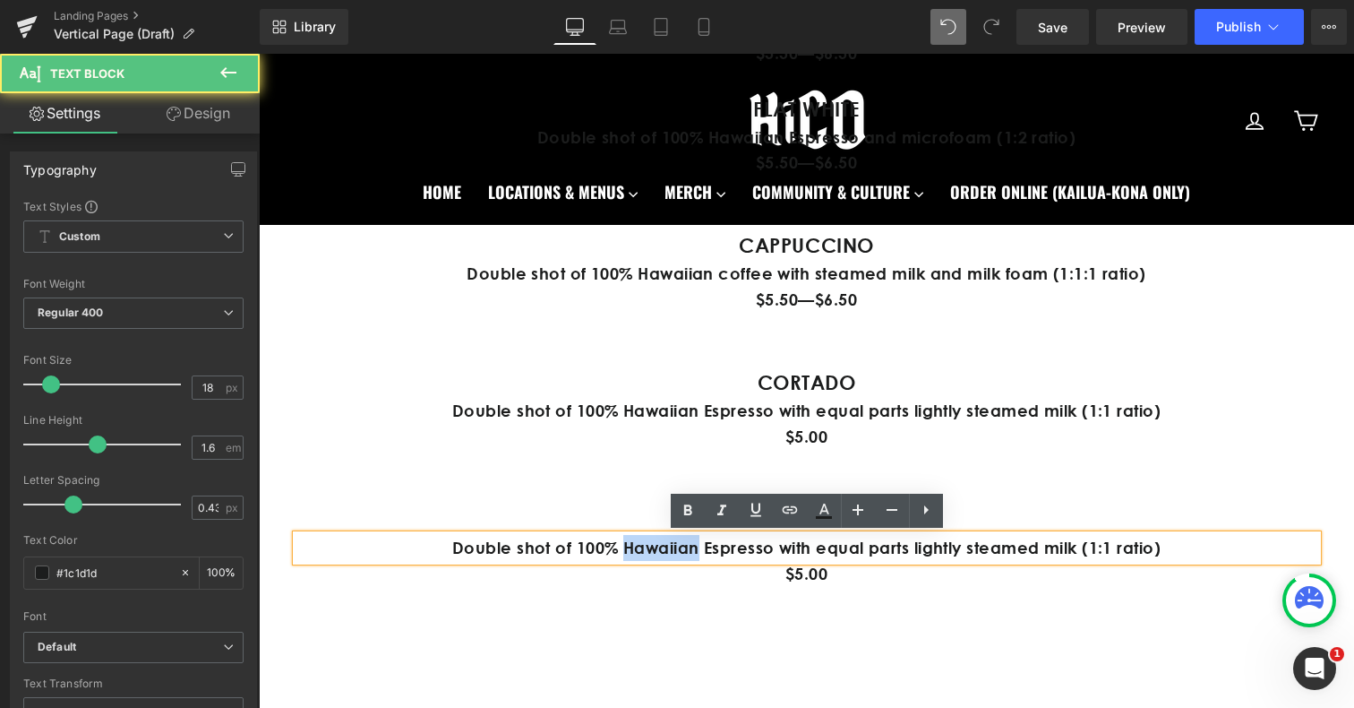
click at [638, 552] on p "Double shot of 100% Hawaiian Espresso with equal parts lightly steamed milk (1:…" at bounding box center [806, 548] width 1021 height 26
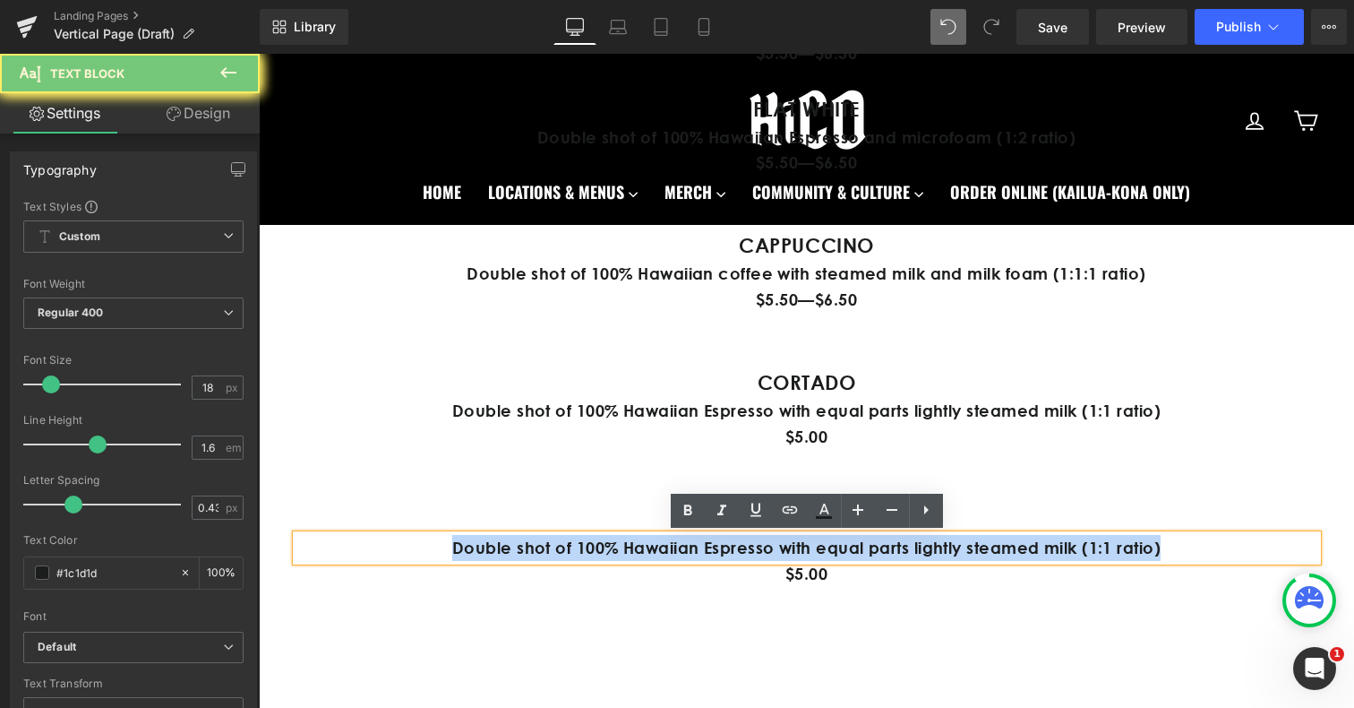
click at [638, 552] on p "Double shot of 100% Hawaiian Espresso with equal parts lightly steamed milk (1:…" at bounding box center [806, 548] width 1021 height 26
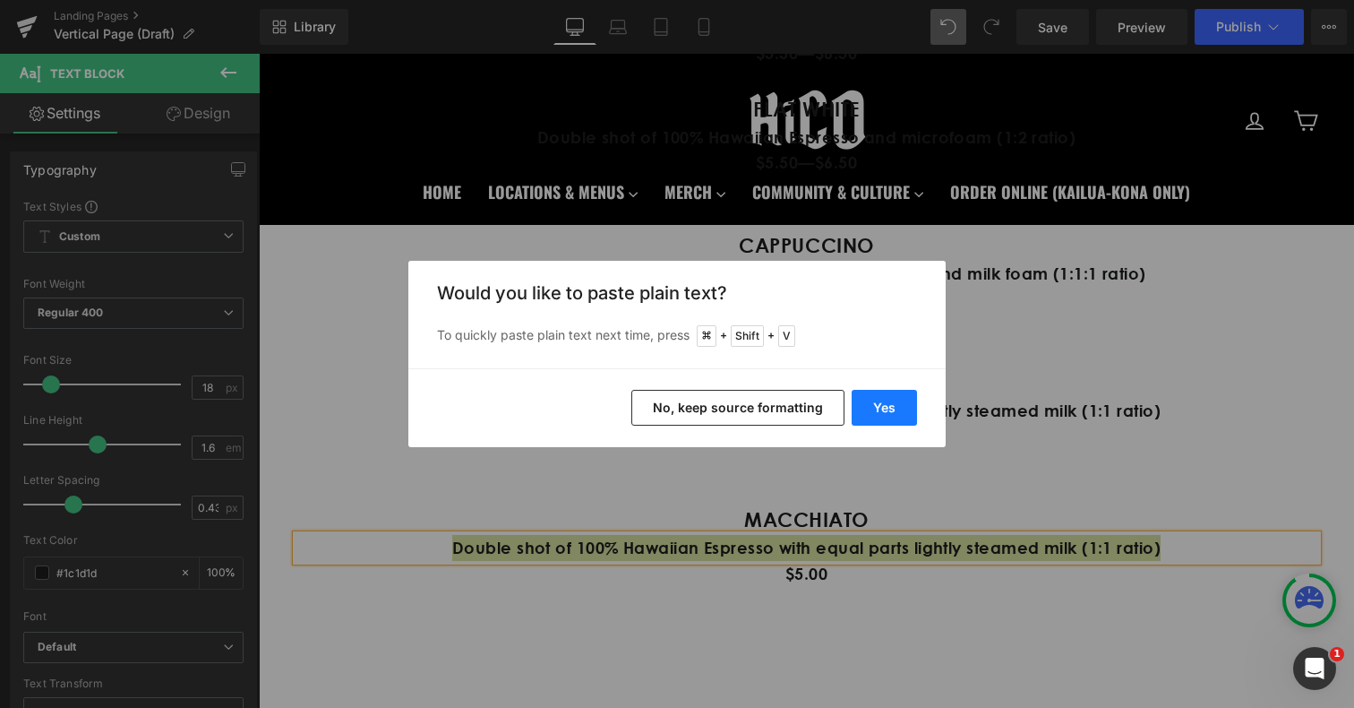
click at [903, 409] on button "Yes" at bounding box center [884, 408] width 65 height 36
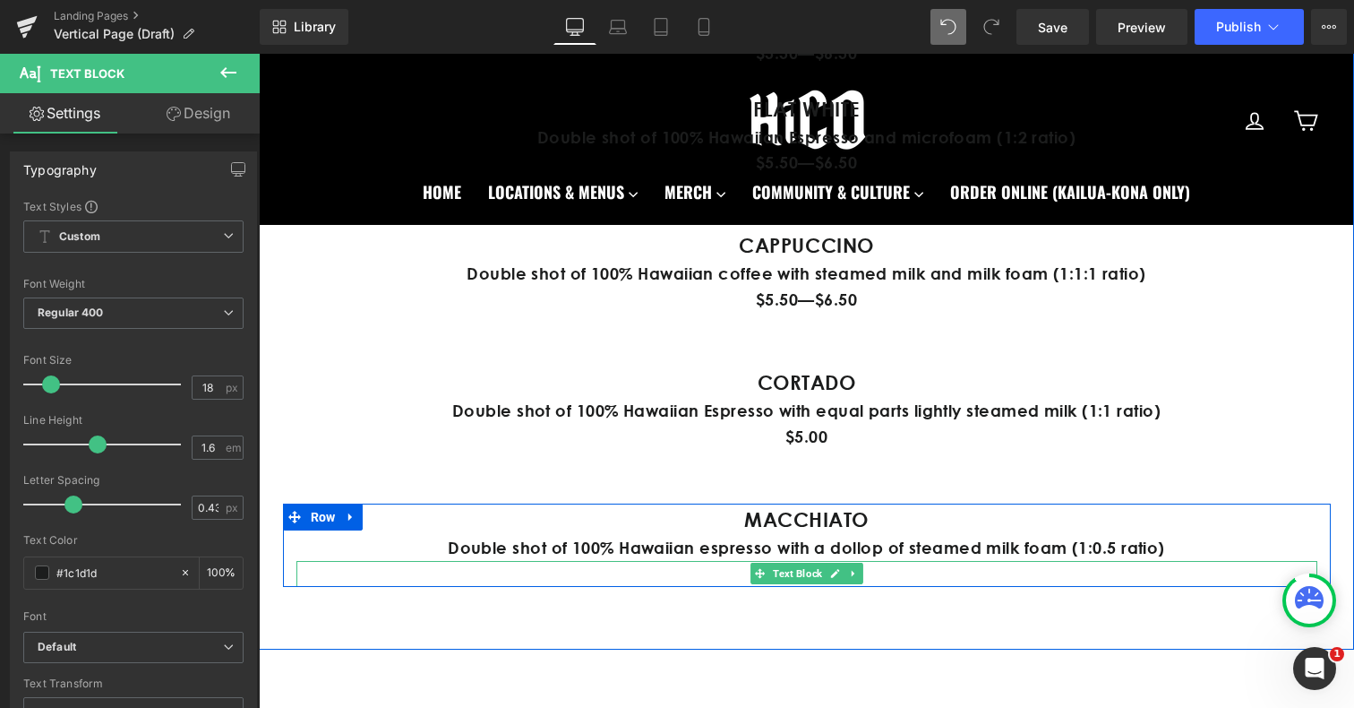
click at [918, 561] on div at bounding box center [806, 563] width 1021 height 4
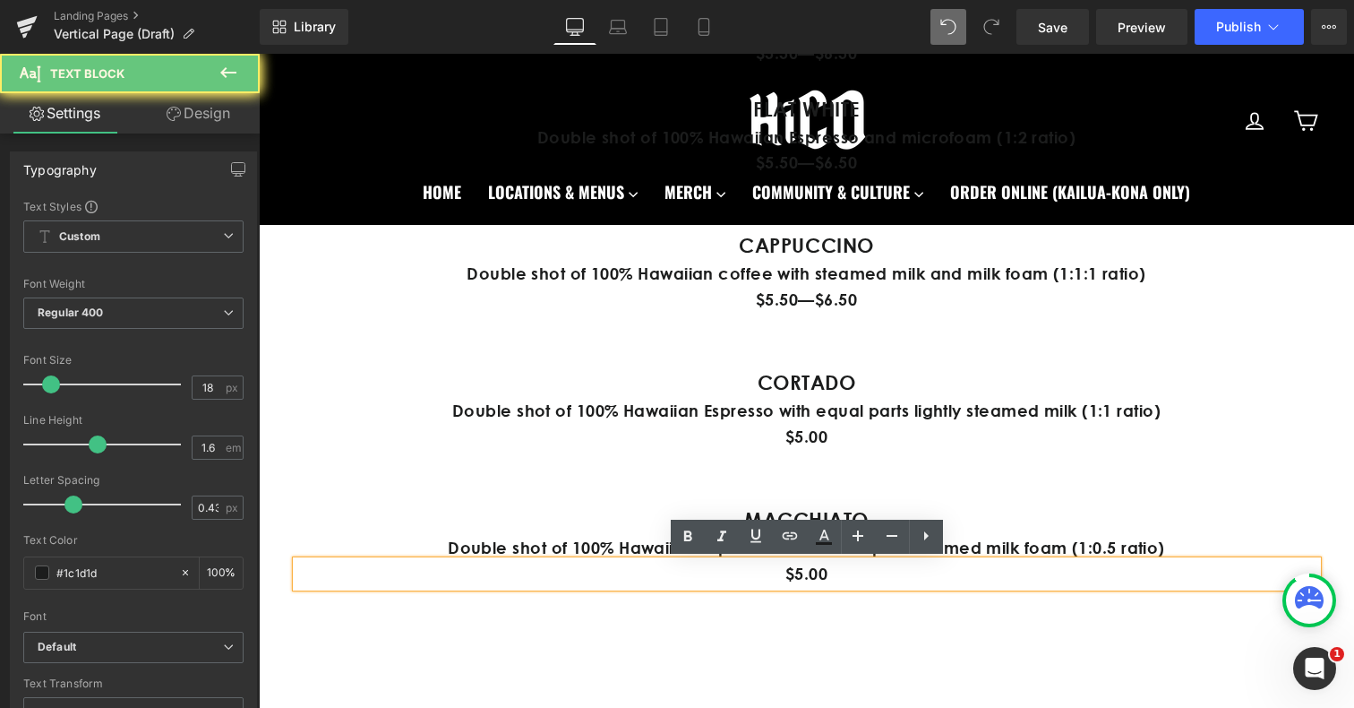
click at [890, 577] on p "$5.00" at bounding box center [806, 574] width 1021 height 26
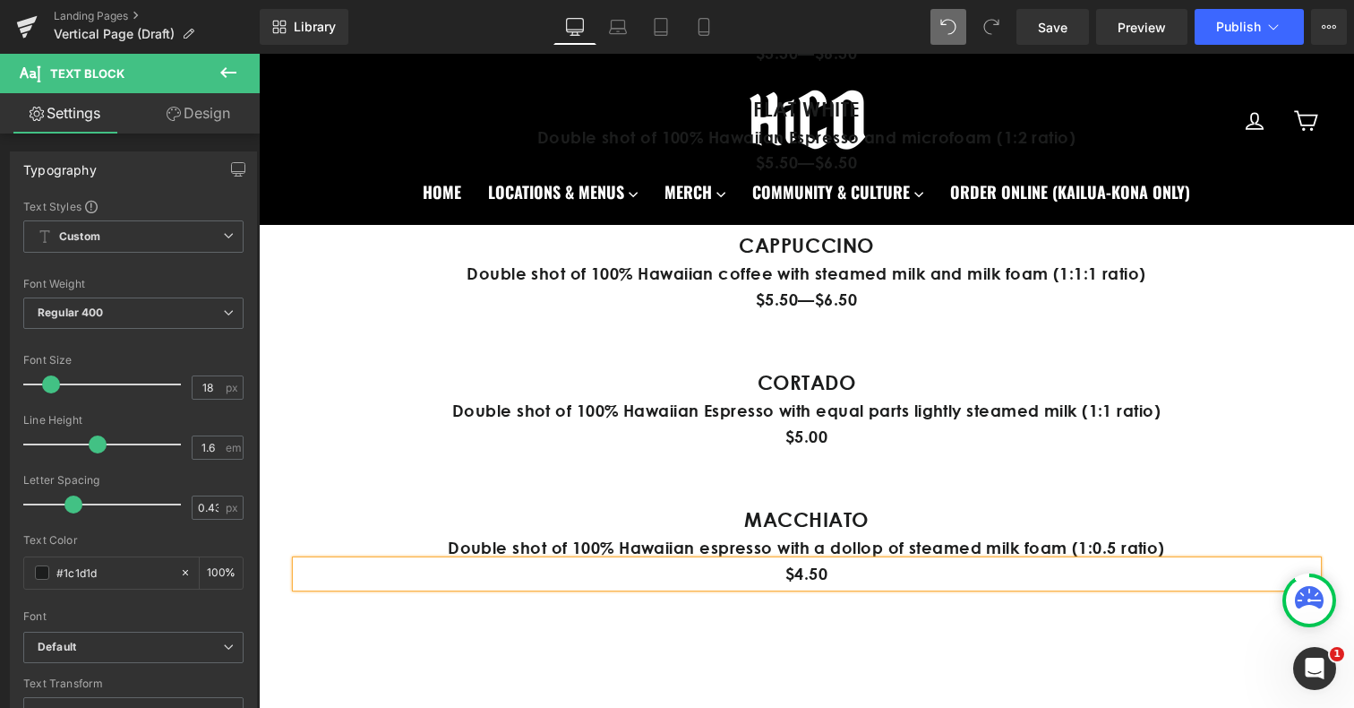
click at [947, 634] on div "MENU Heading DOUBLE SHOT ESPRESSO Text Block Double shot of 100% Hawaiian espre…" at bounding box center [806, 193] width 1095 height 893
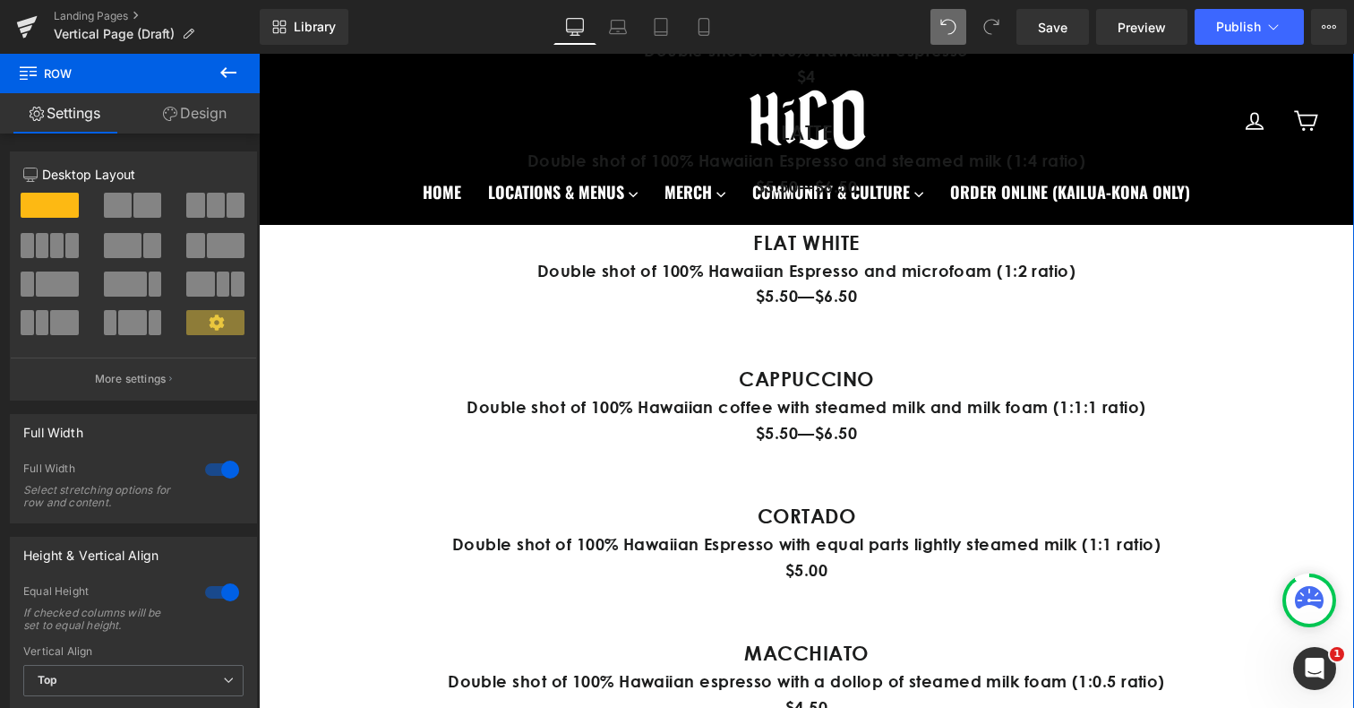
scroll to position [1317, 0]
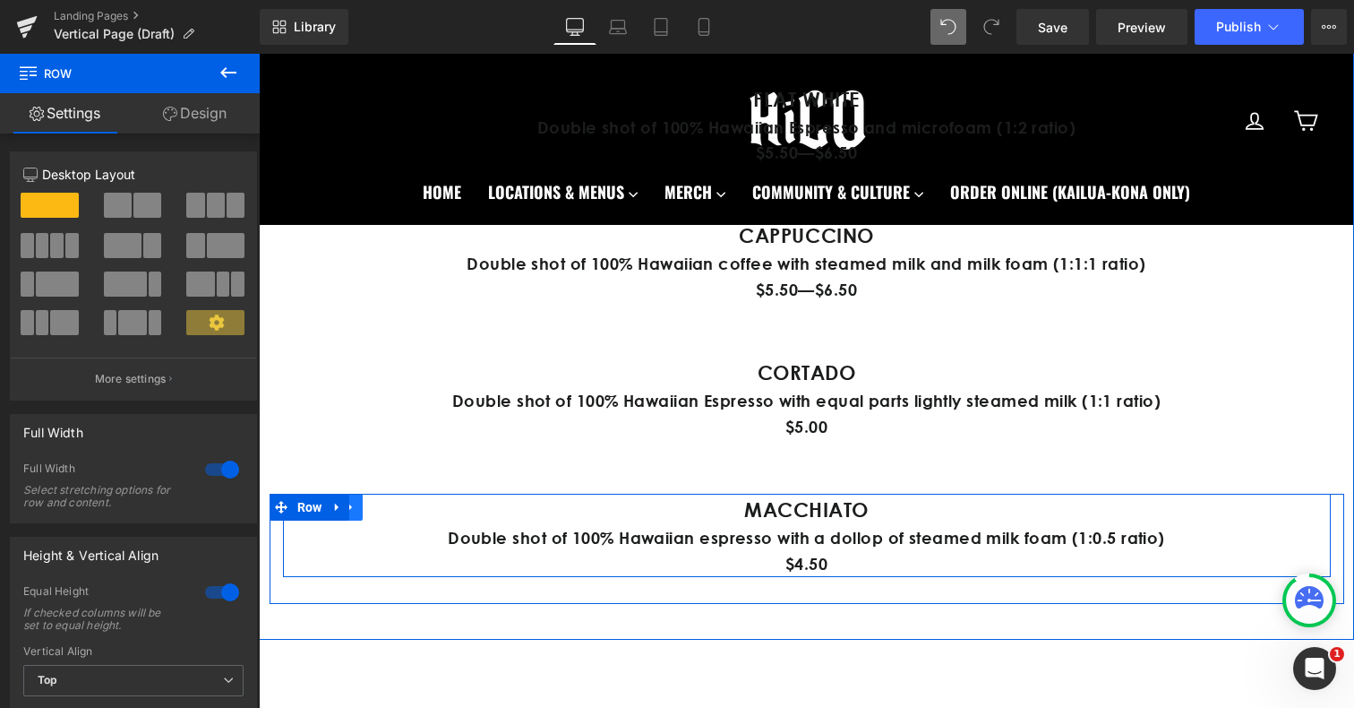
click at [355, 509] on icon at bounding box center [351, 506] width 13 height 13
click at [374, 511] on icon at bounding box center [374, 507] width 13 height 13
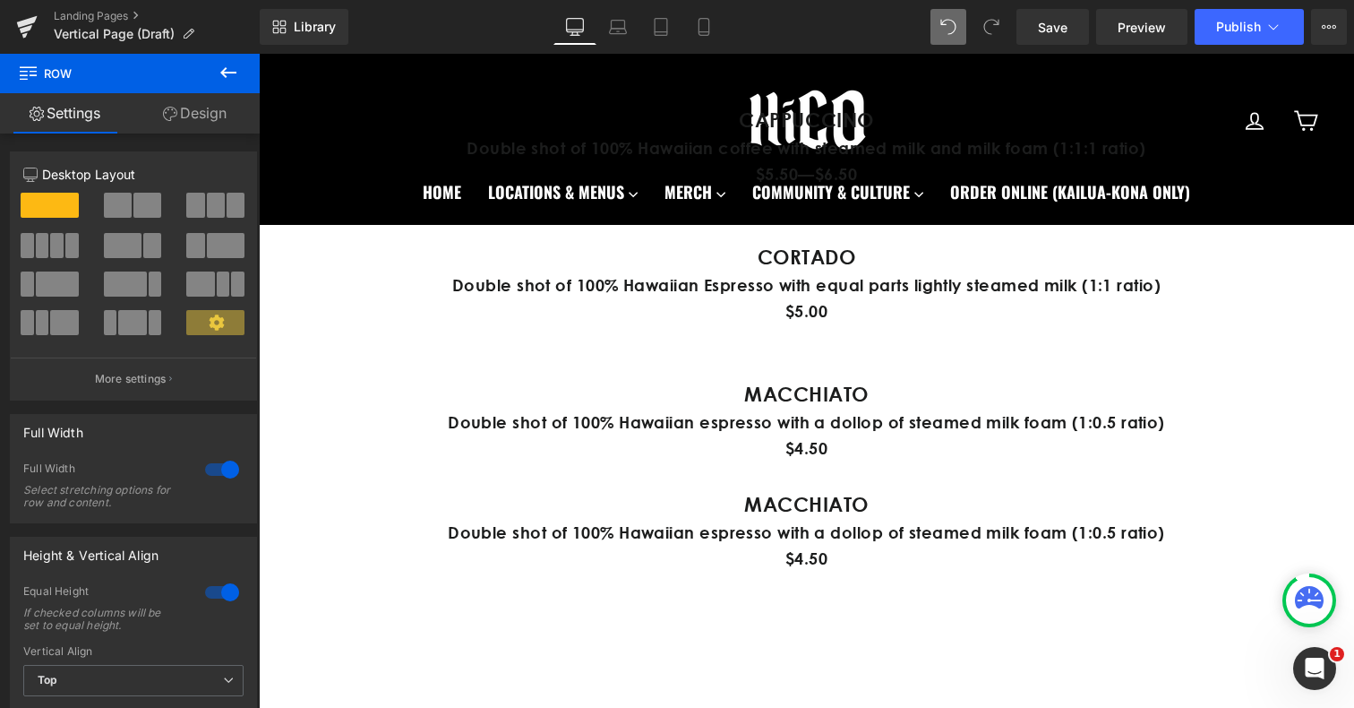
scroll to position [1412, 0]
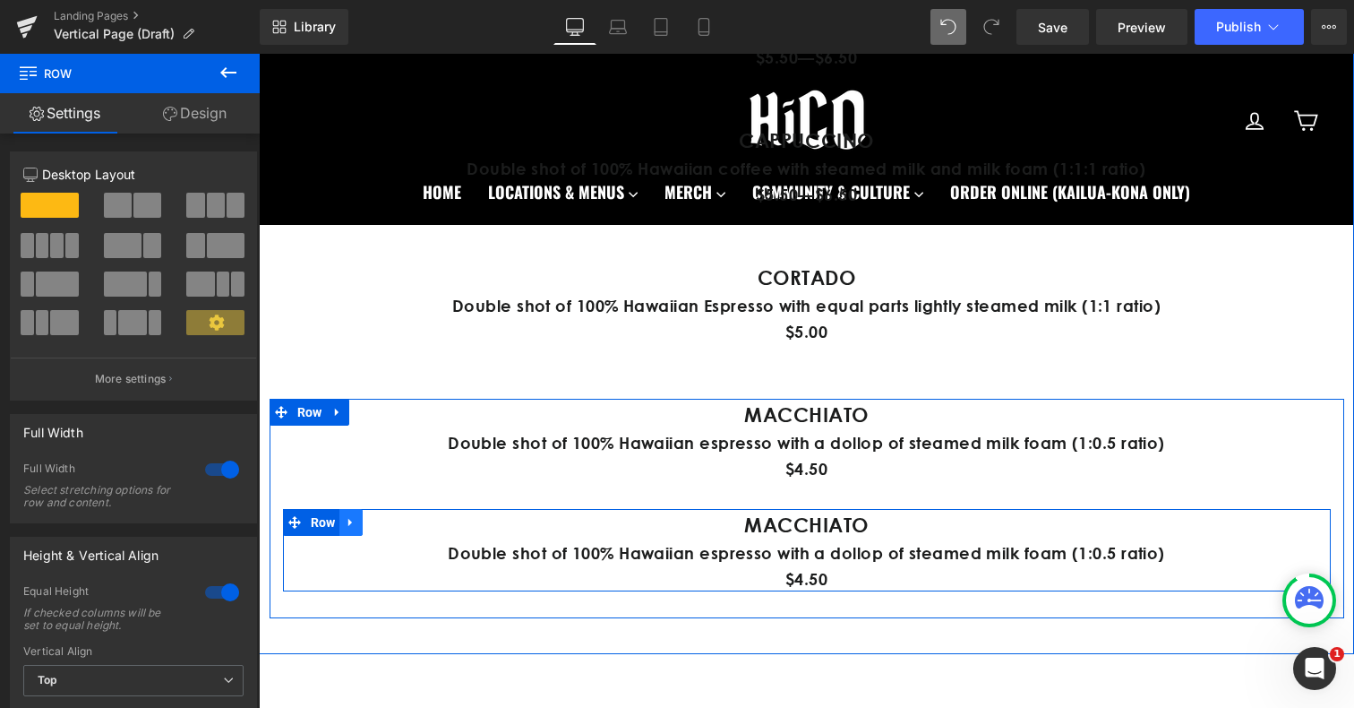
click at [355, 524] on icon at bounding box center [351, 521] width 13 height 13
click at [404, 519] on link at bounding box center [397, 522] width 23 height 27
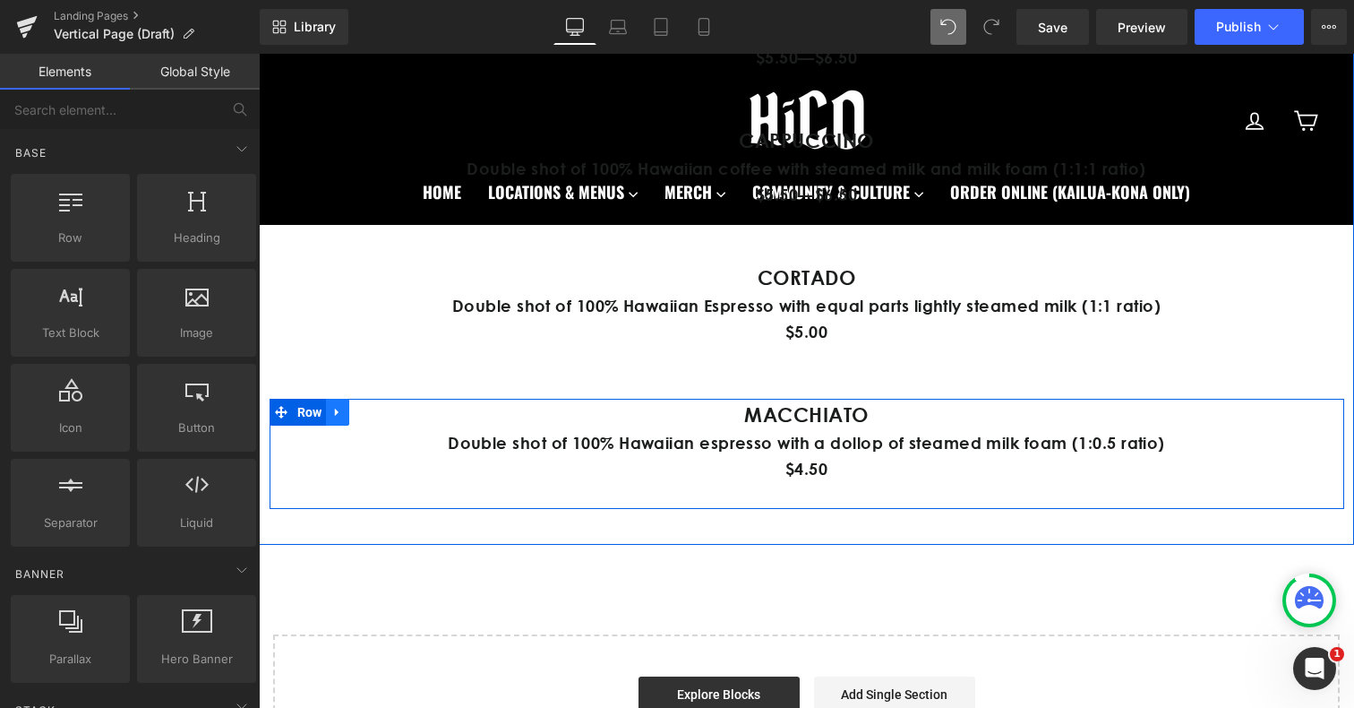
click at [336, 415] on icon at bounding box center [337, 411] width 13 height 13
click at [365, 415] on icon at bounding box center [361, 411] width 13 height 13
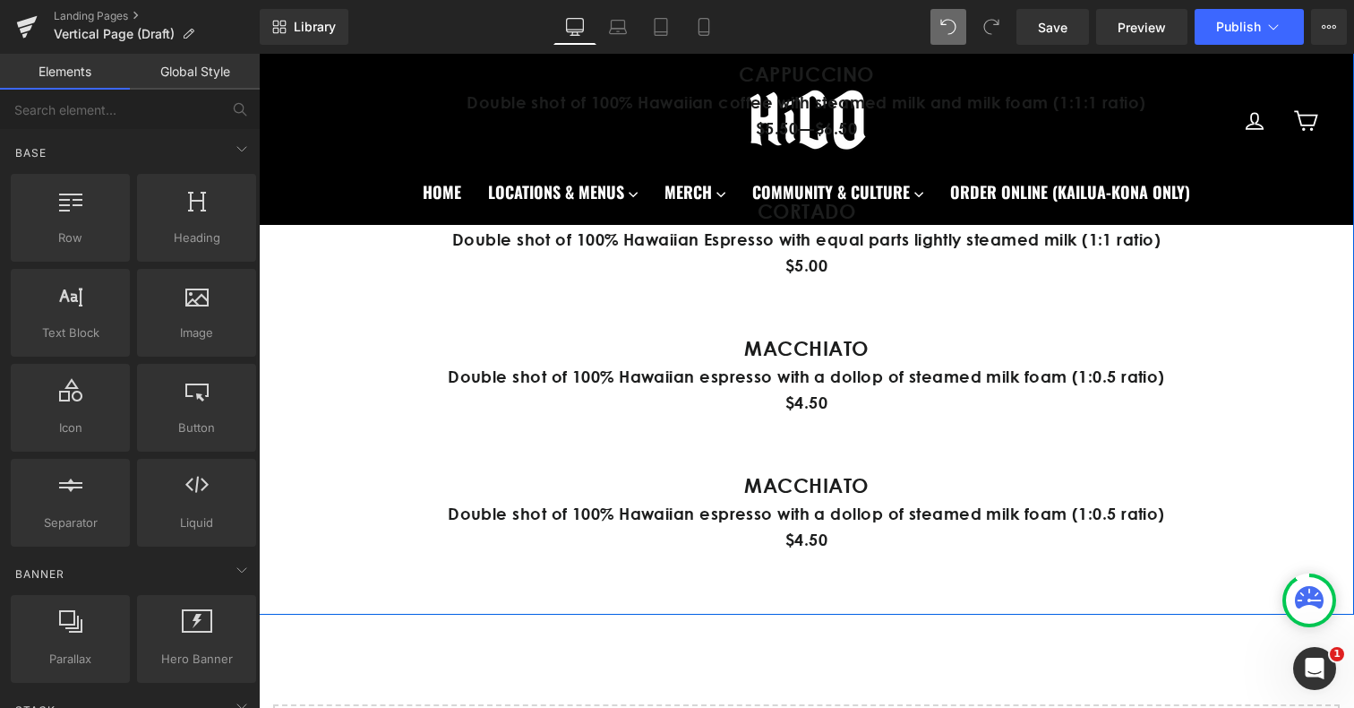
scroll to position [1504, 0]
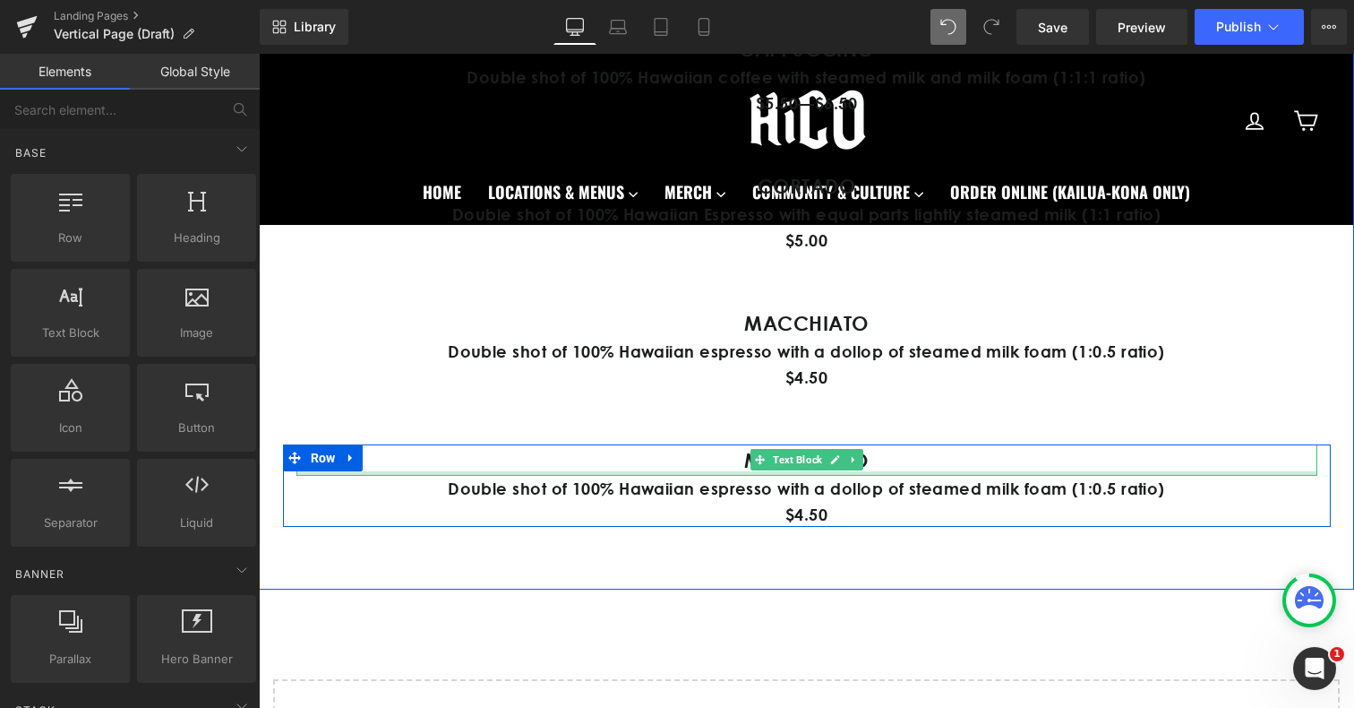
click at [734, 469] on p "MACCHIATO" at bounding box center [806, 459] width 1021 height 31
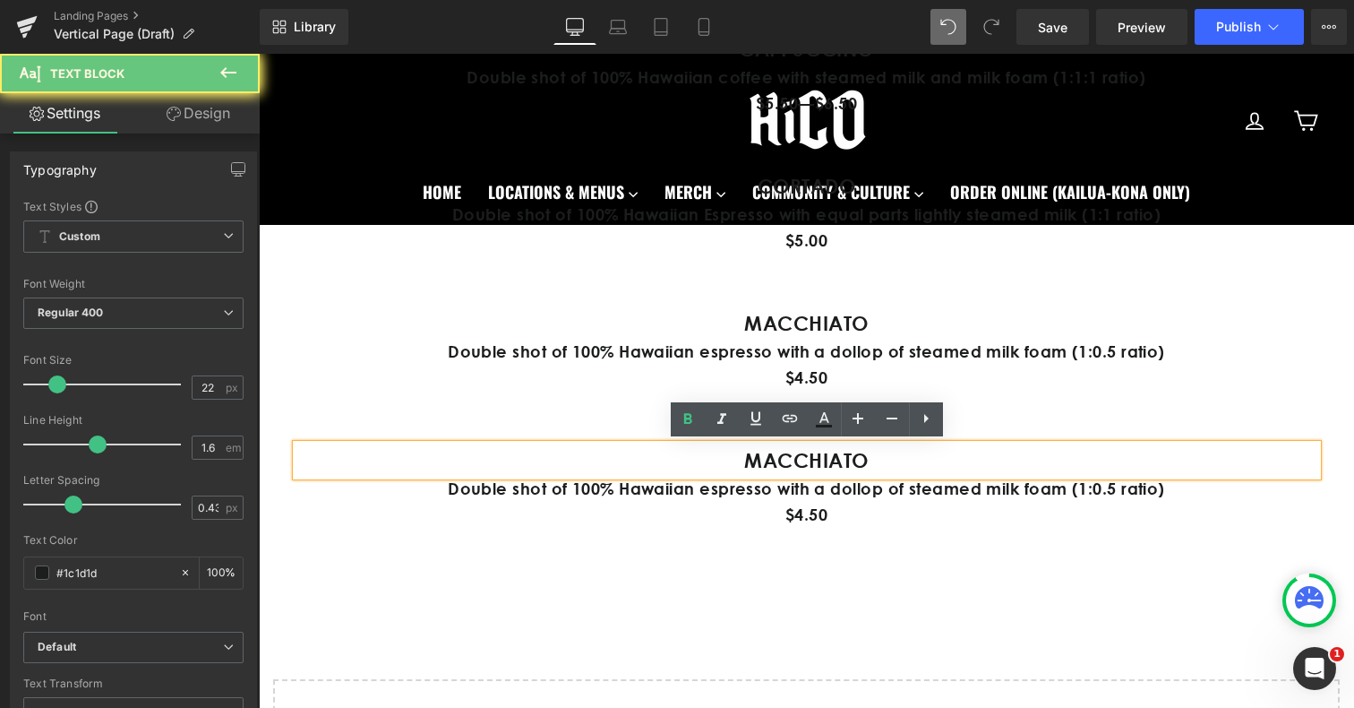
click at [735, 466] on p "MACCHIATO" at bounding box center [806, 459] width 1021 height 31
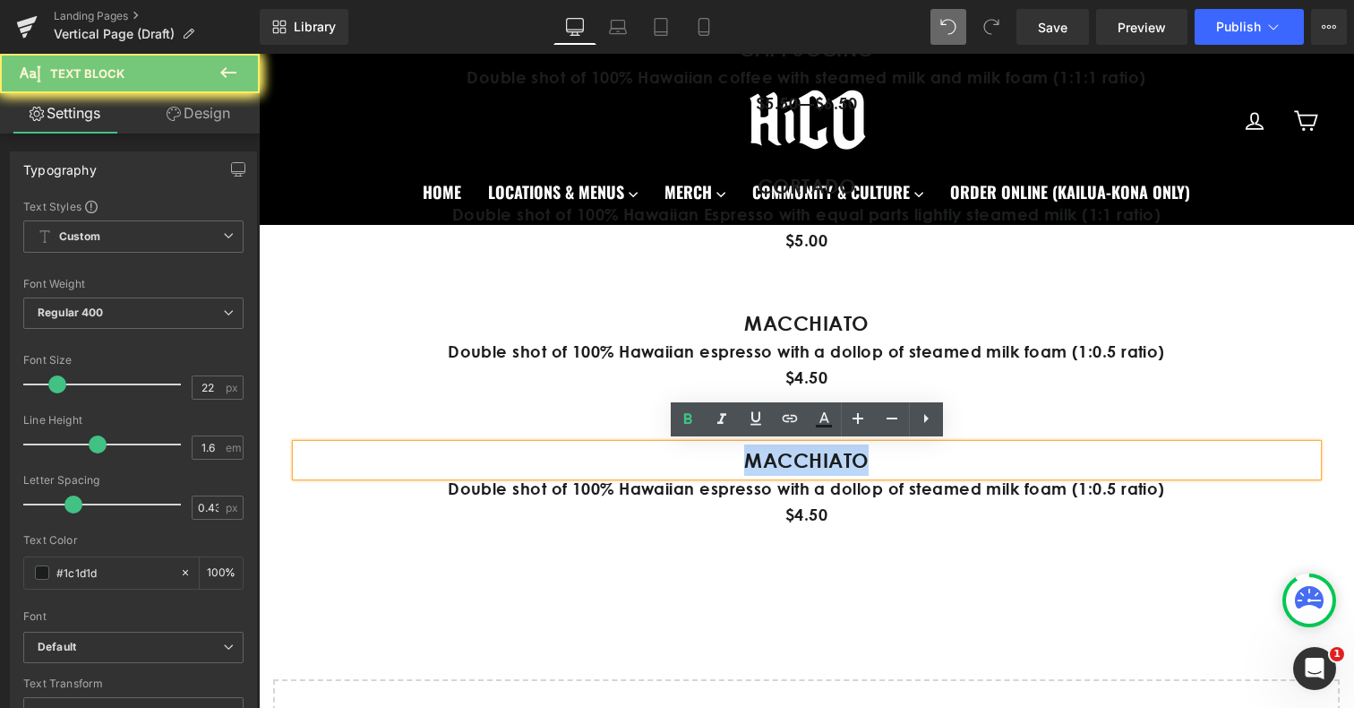
click at [735, 466] on p "MACCHIATO" at bounding box center [806, 459] width 1021 height 31
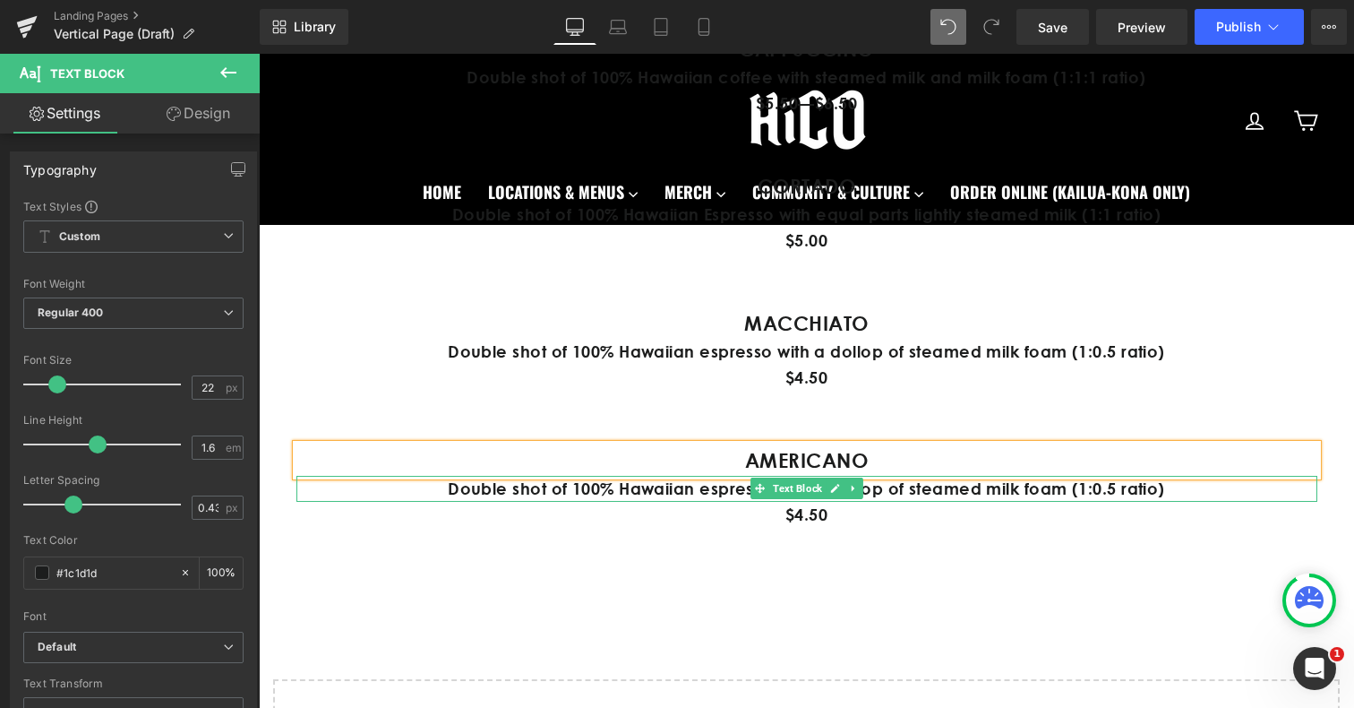
click at [599, 493] on p "Double shot of 100% Hawaiian espresso with a dollop of steamed milk foam (1:0.5…" at bounding box center [806, 489] width 1021 height 26
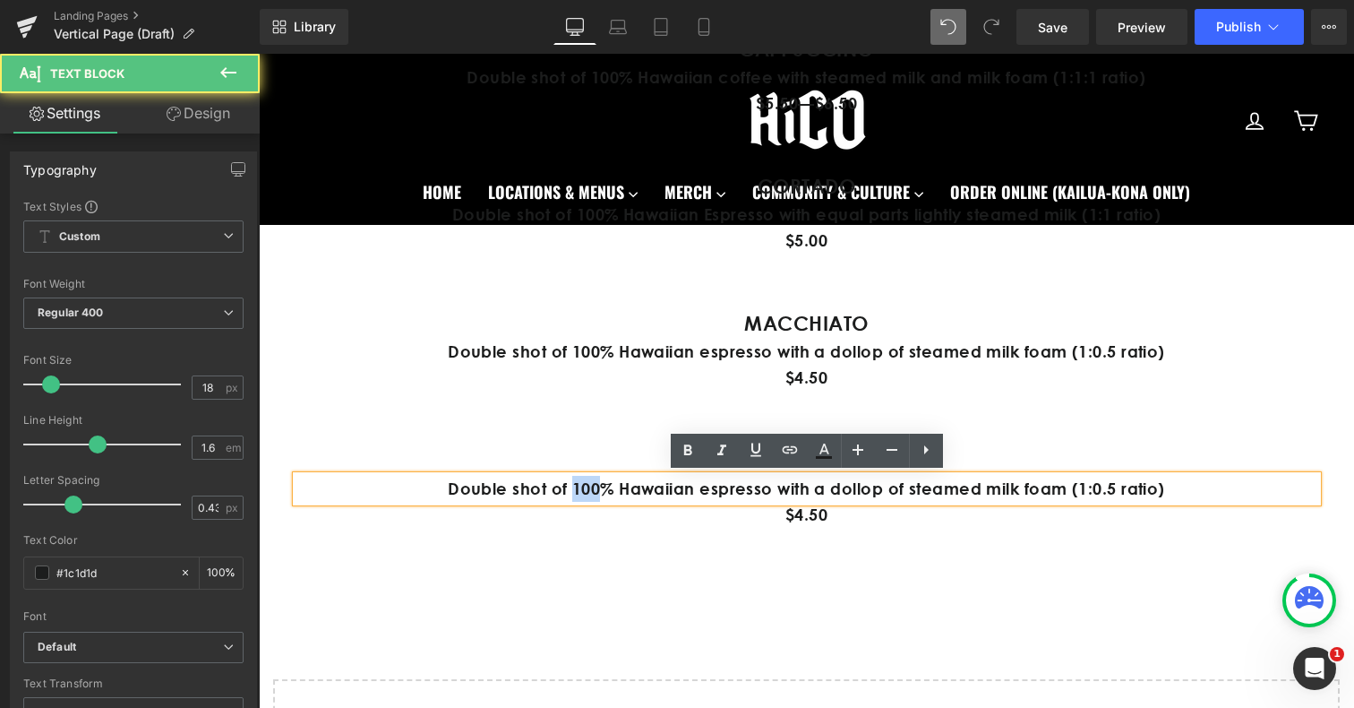
click at [599, 493] on p "Double shot of 100% Hawaiian espresso with a dollop of steamed milk foam (1:0.5…" at bounding box center [806, 489] width 1021 height 26
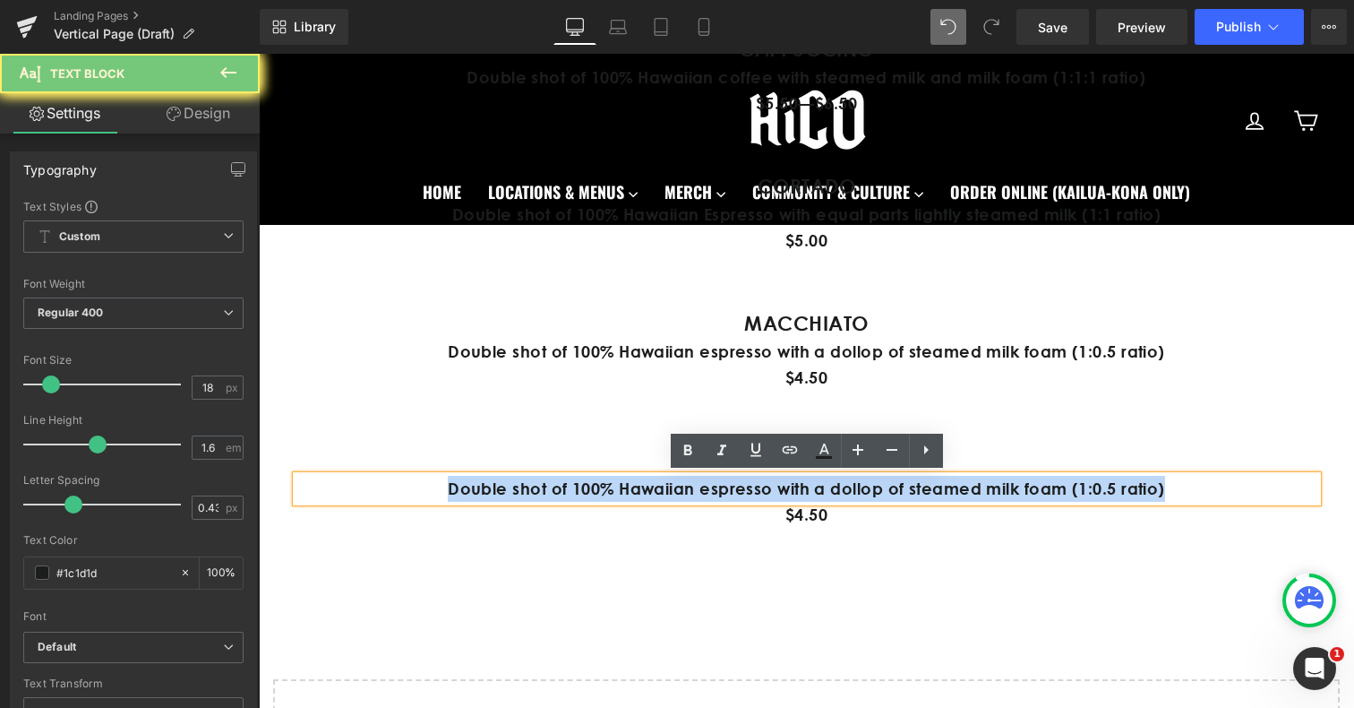
click at [599, 493] on p "Double shot of 100% Hawaiian espresso with a dollop of steamed milk foam (1:0.5…" at bounding box center [806, 489] width 1021 height 26
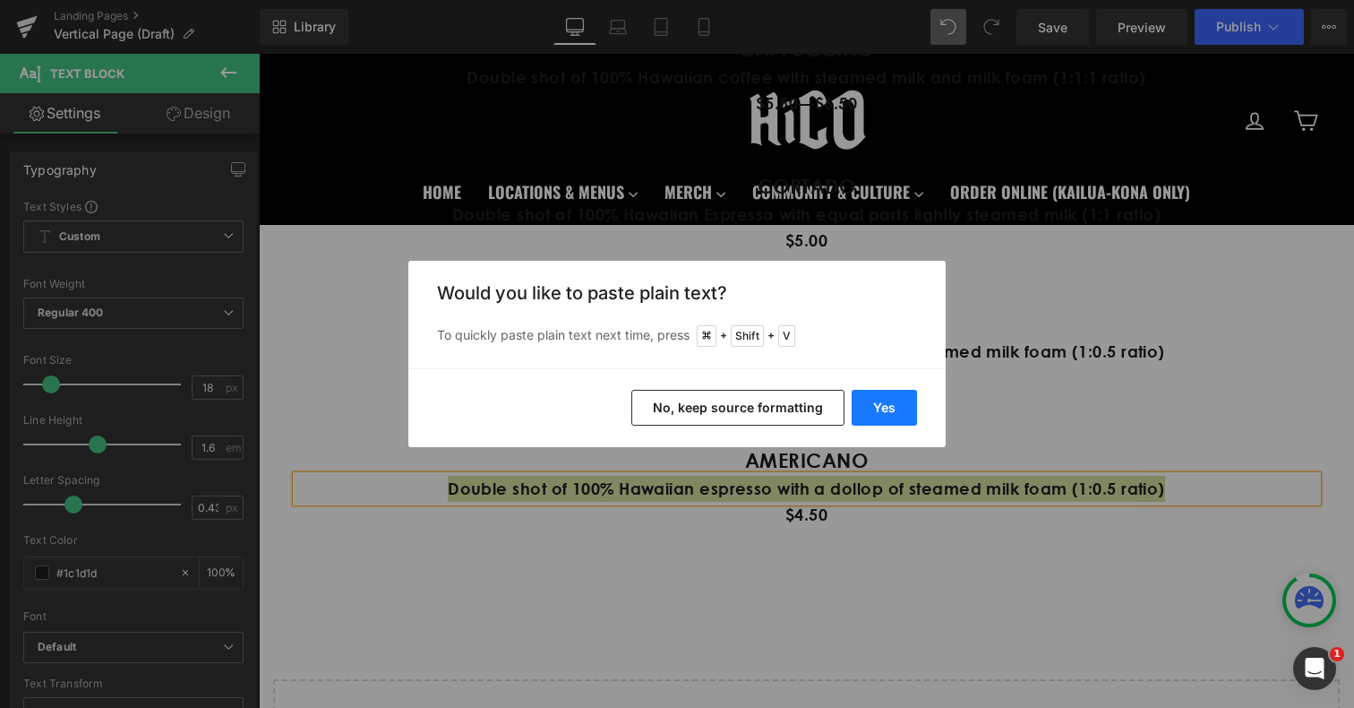
click at [888, 400] on button "Yes" at bounding box center [884, 408] width 65 height 36
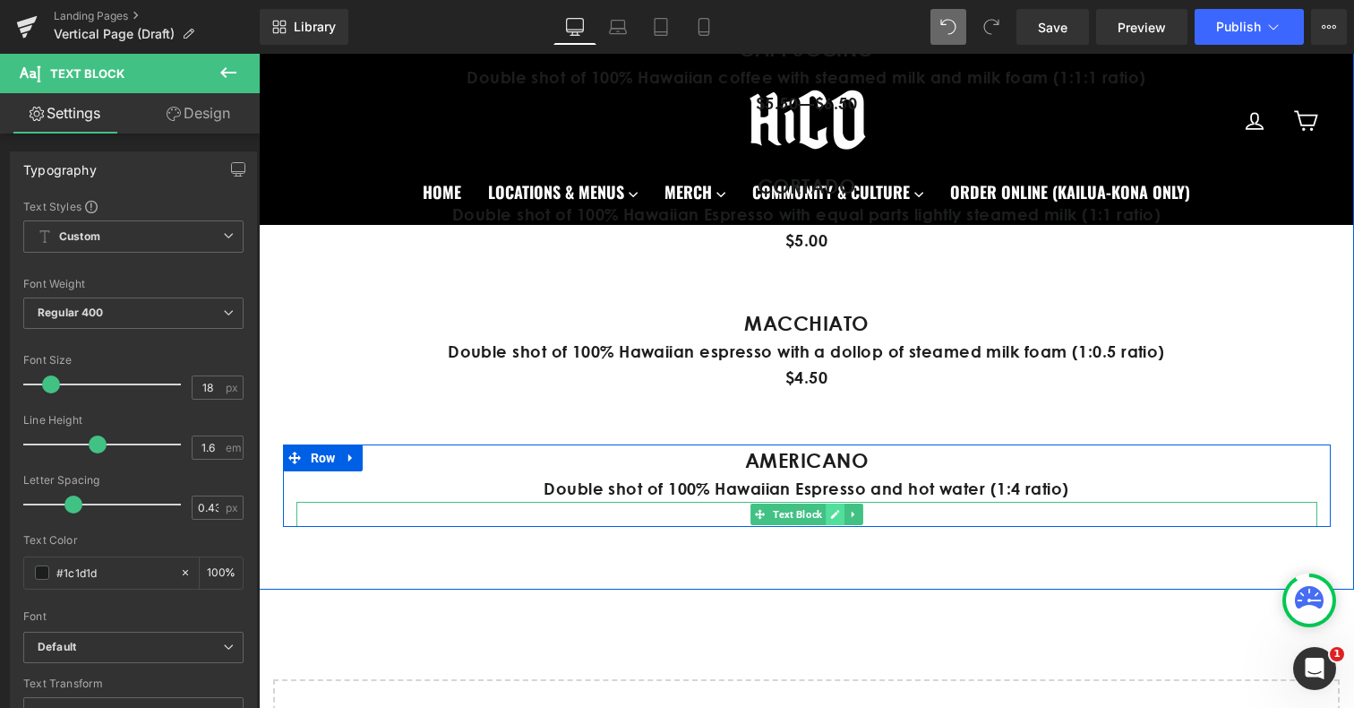
click at [838, 518] on icon at bounding box center [835, 514] width 10 height 11
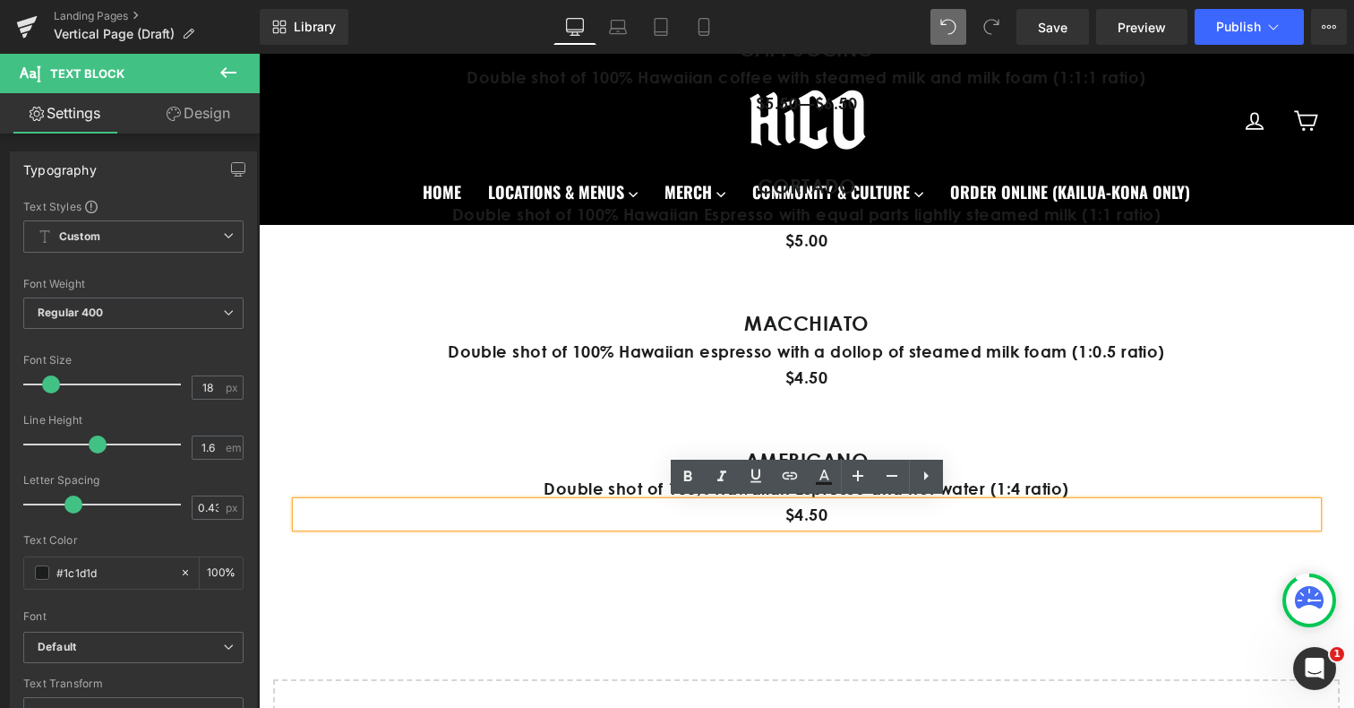
click at [888, 525] on p "$4.50" at bounding box center [806, 515] width 1021 height 26
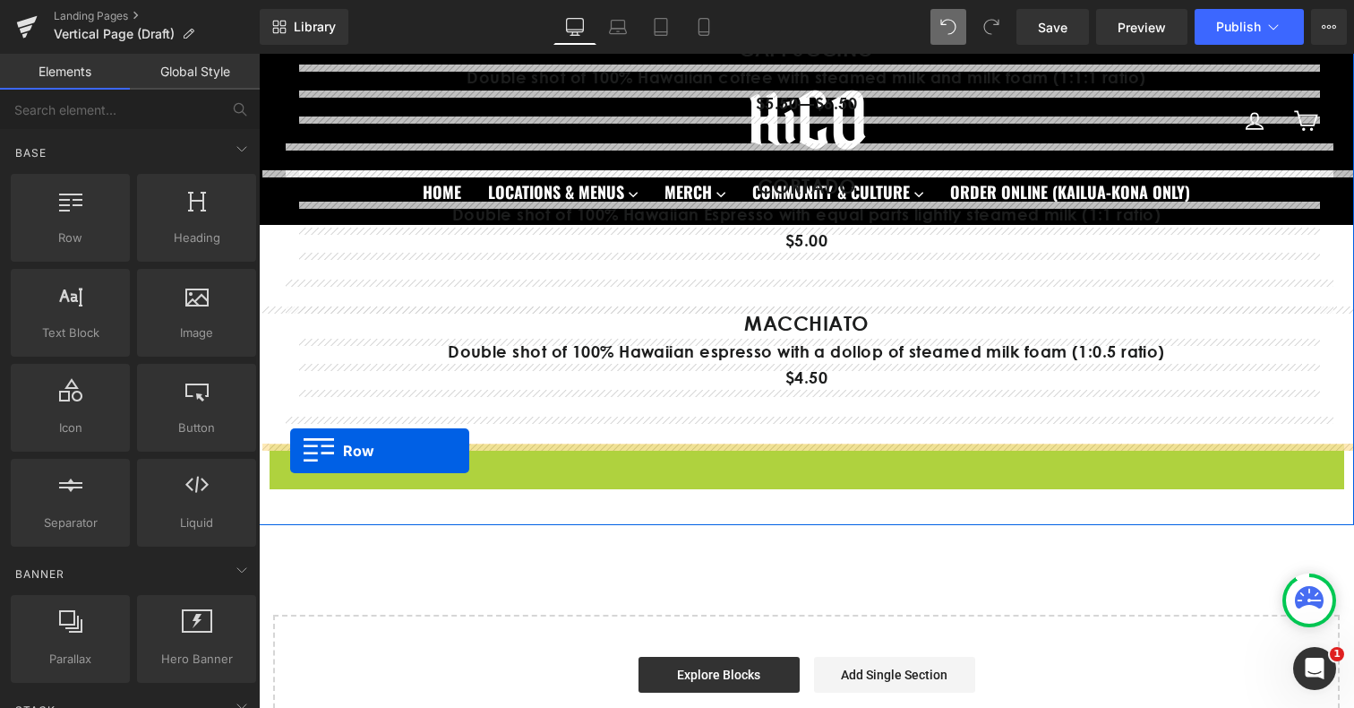
drag, startPoint x: 280, startPoint y: 460, endPoint x: 290, endPoint y: 450, distance: 14.6
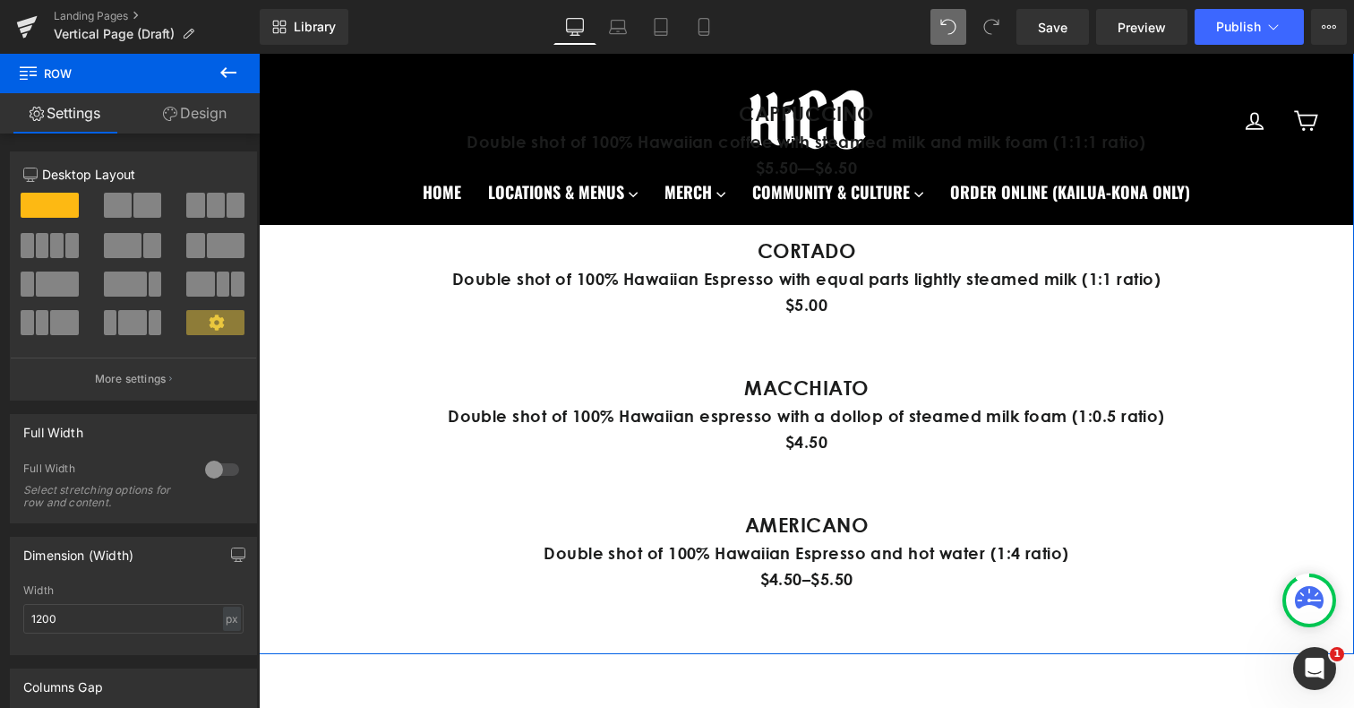
scroll to position [1432, 0]
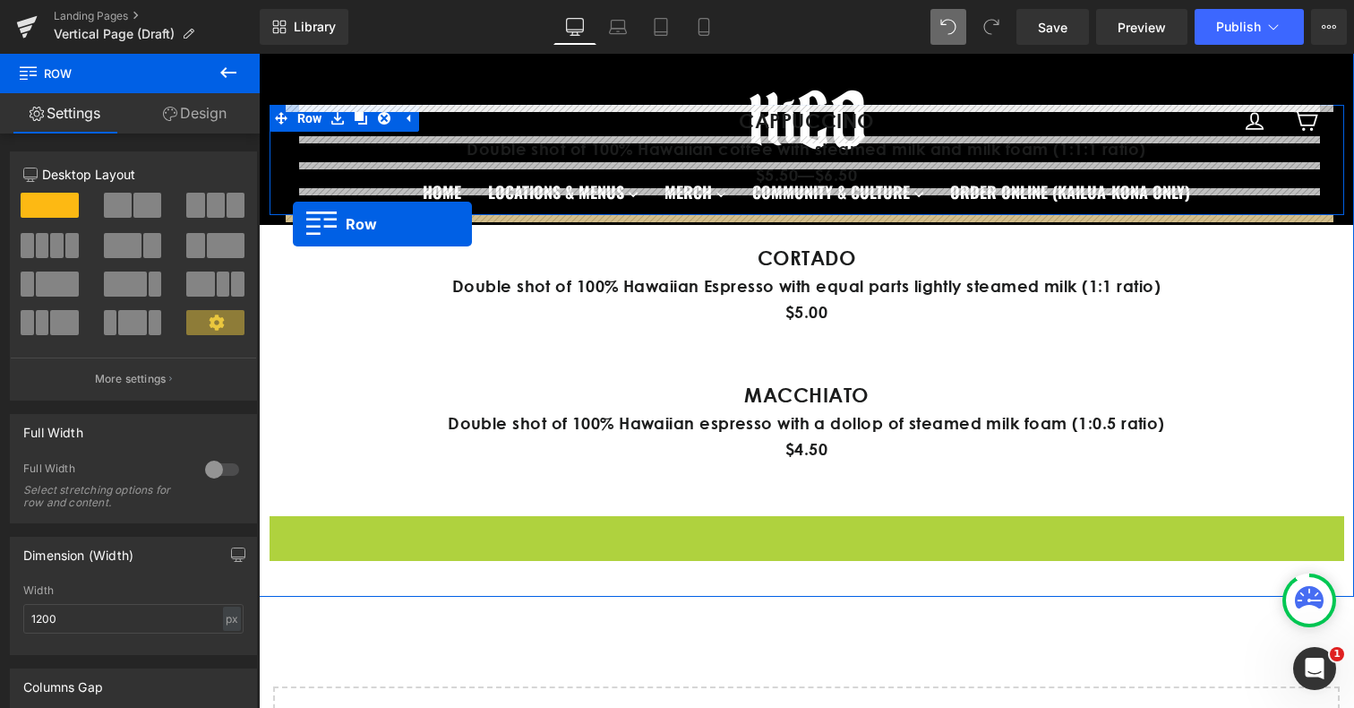
drag, startPoint x: 274, startPoint y: 529, endPoint x: 293, endPoint y: 223, distance: 306.9
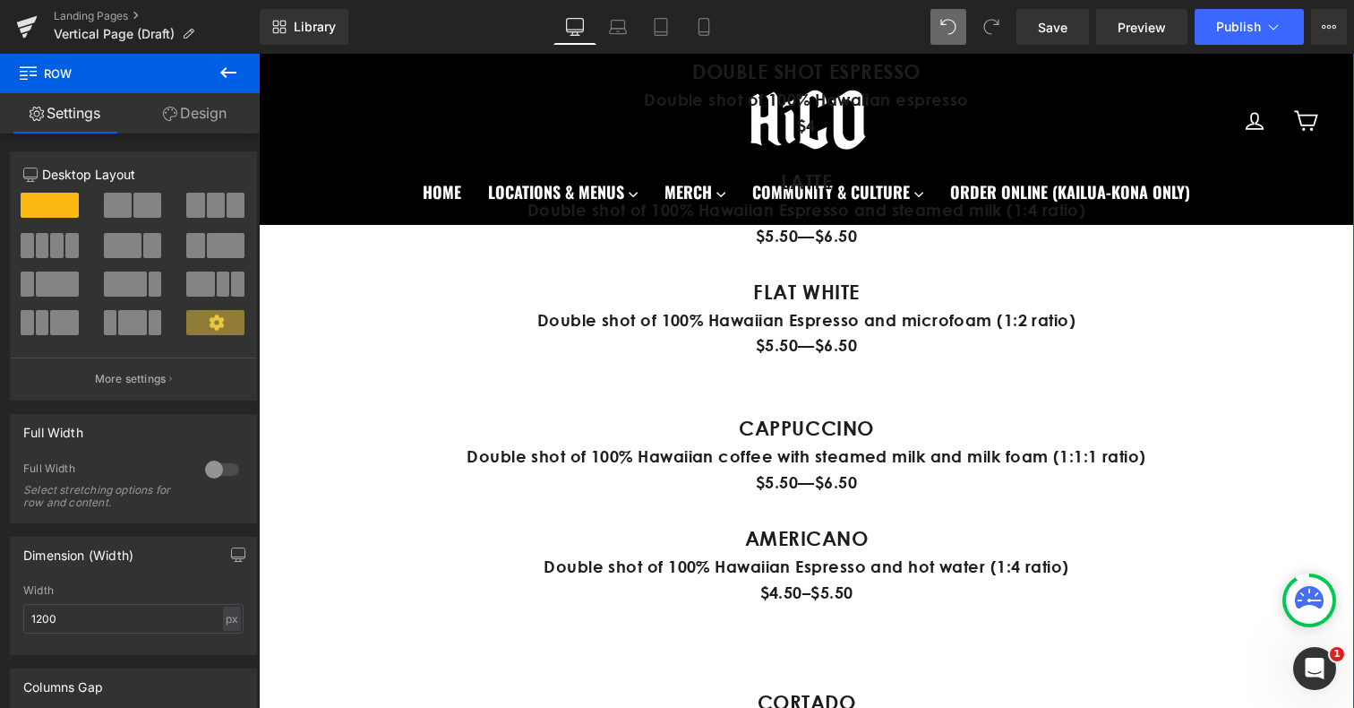
scroll to position [1080, 0]
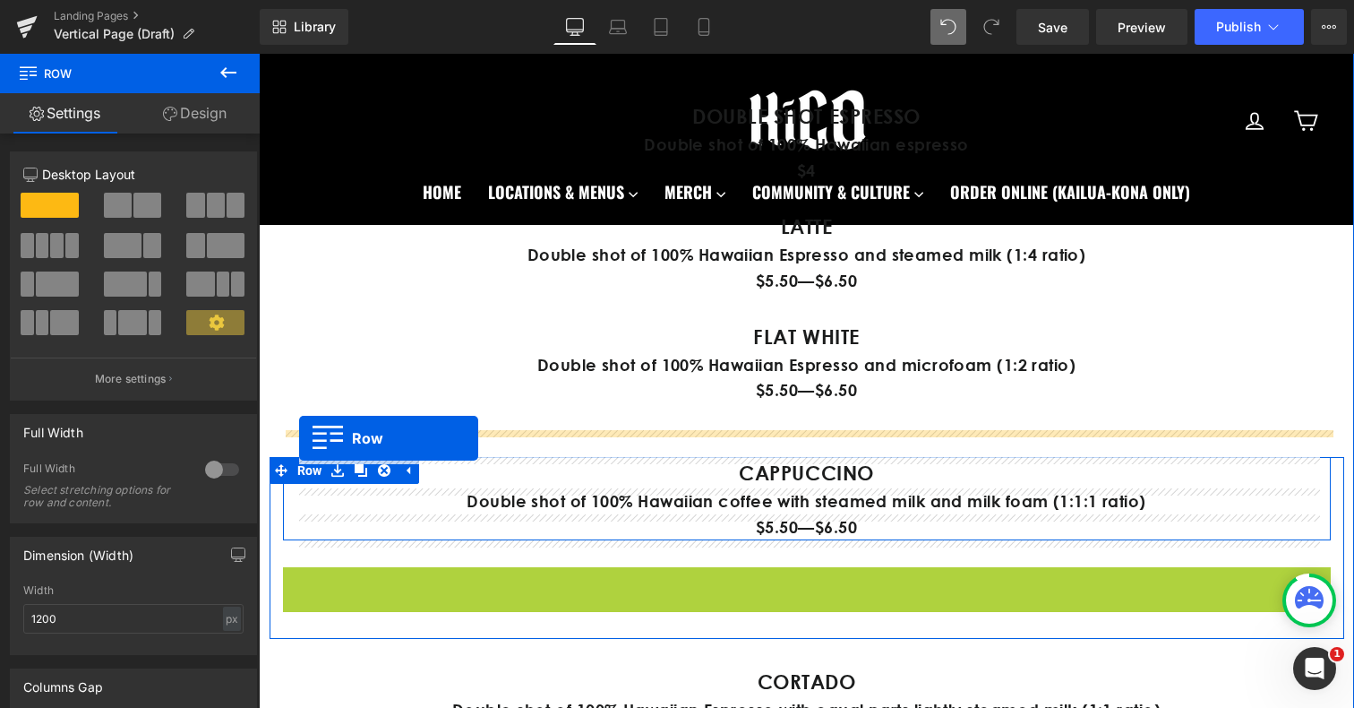
drag, startPoint x: 296, startPoint y: 578, endPoint x: 299, endPoint y: 437, distance: 140.7
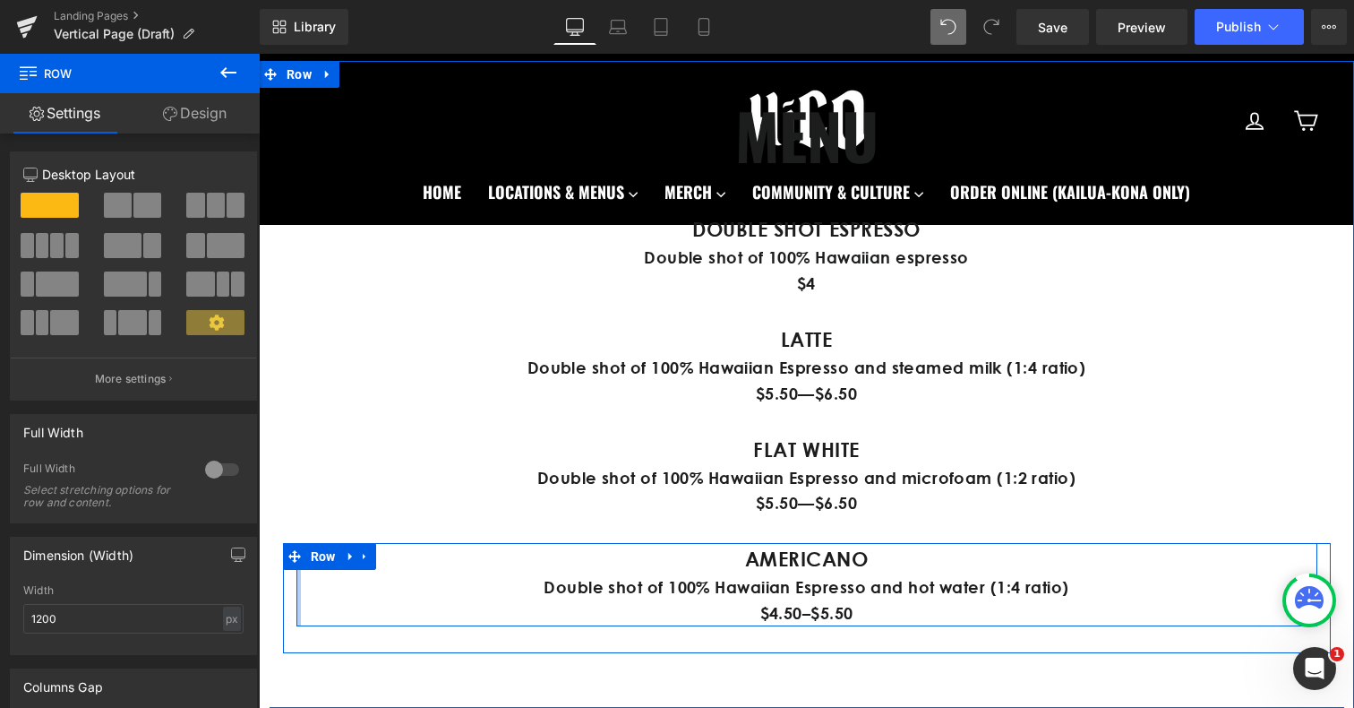
scroll to position [991, 0]
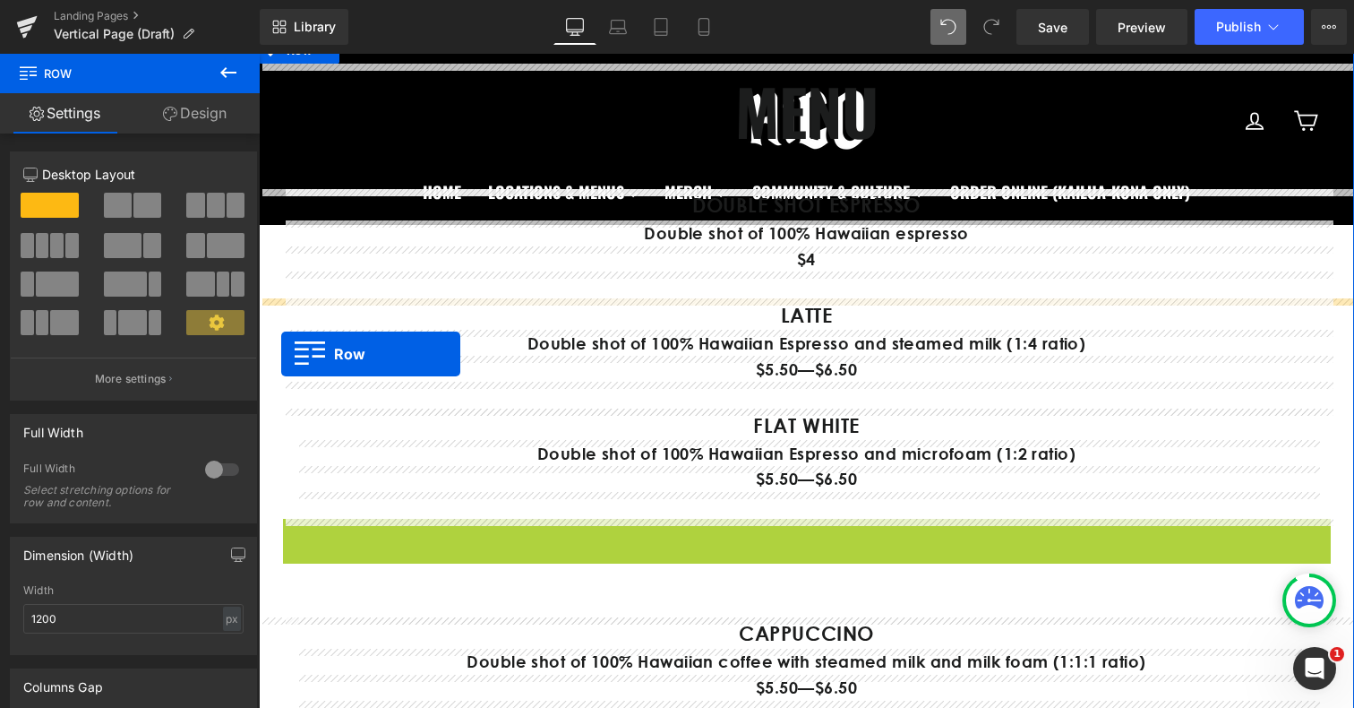
drag, startPoint x: 296, startPoint y: 536, endPoint x: 281, endPoint y: 354, distance: 183.3
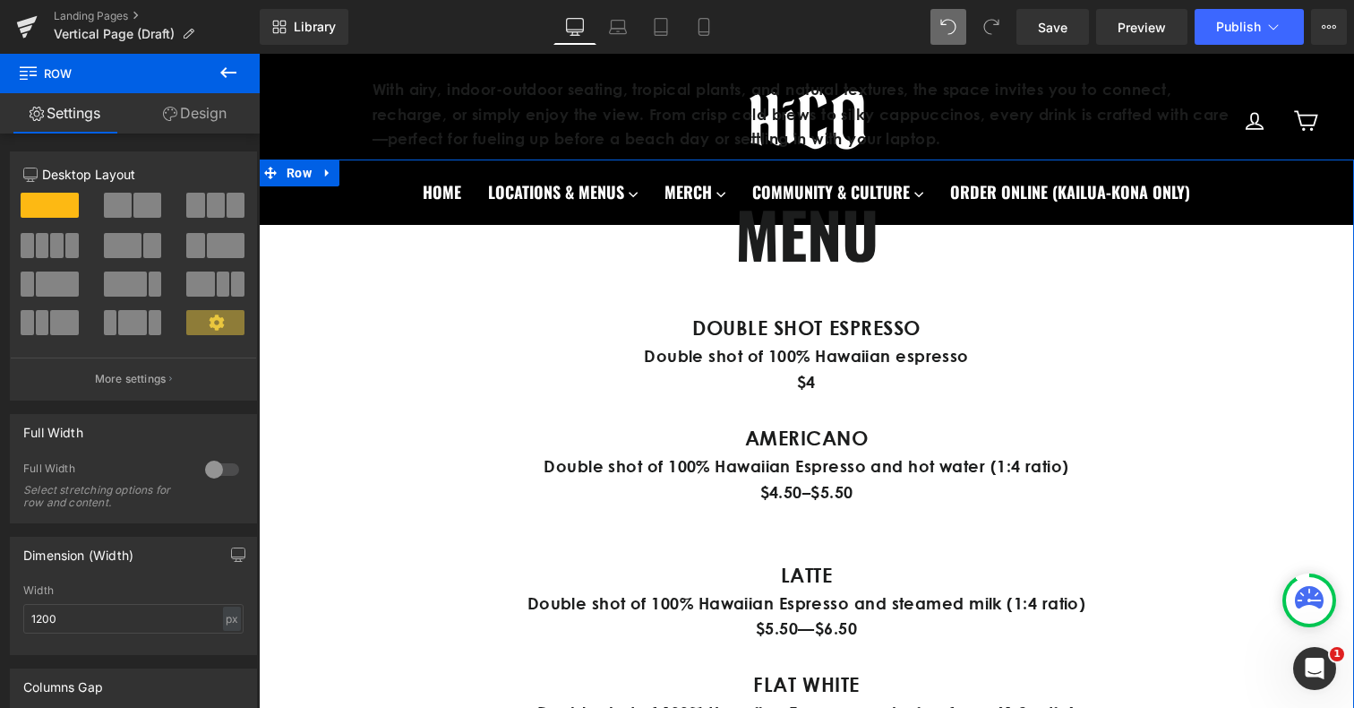
scroll to position [890, 0]
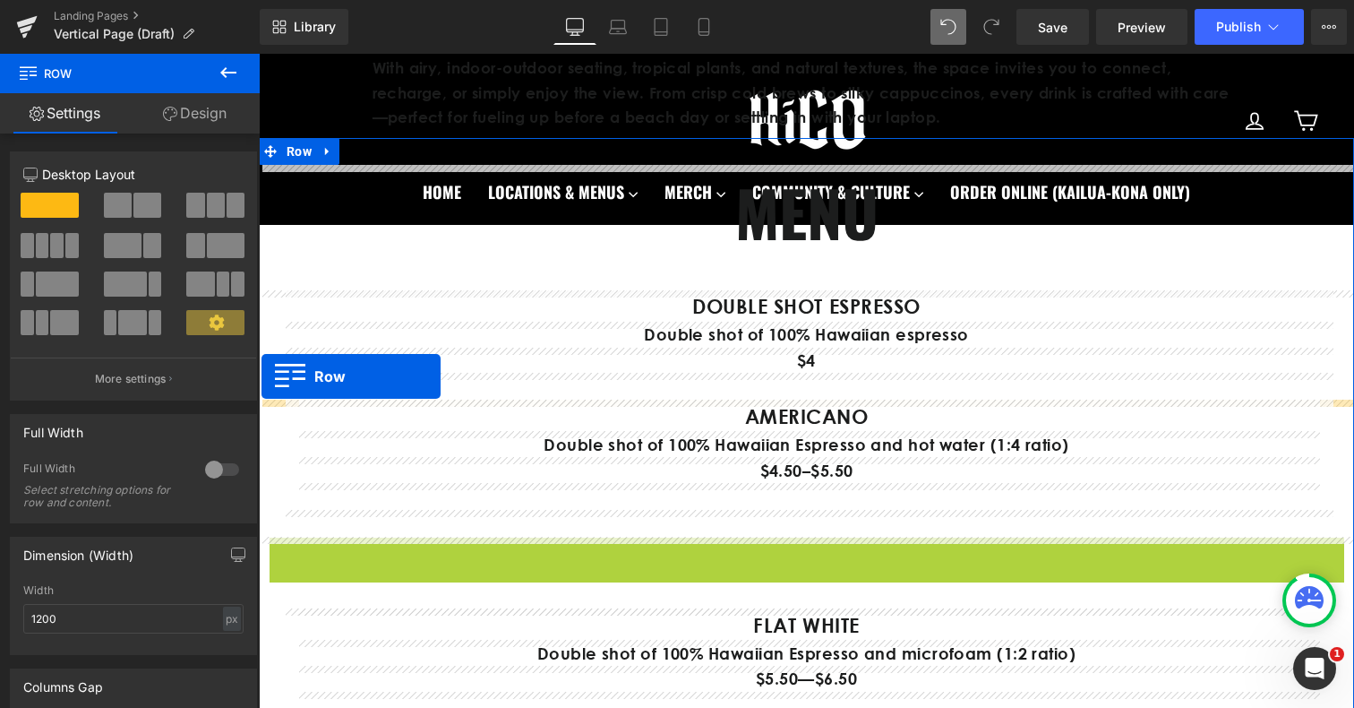
drag, startPoint x: 284, startPoint y: 552, endPoint x: 262, endPoint y: 376, distance: 176.9
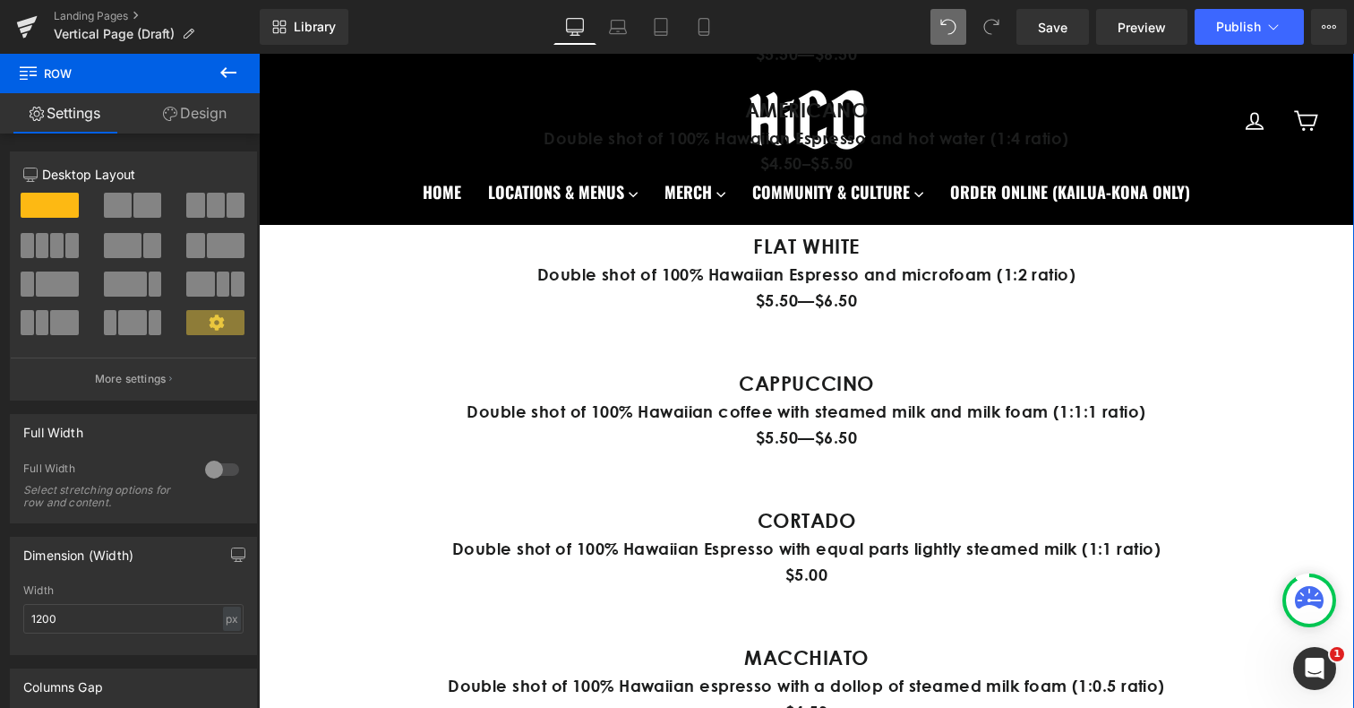
scroll to position [1278, 0]
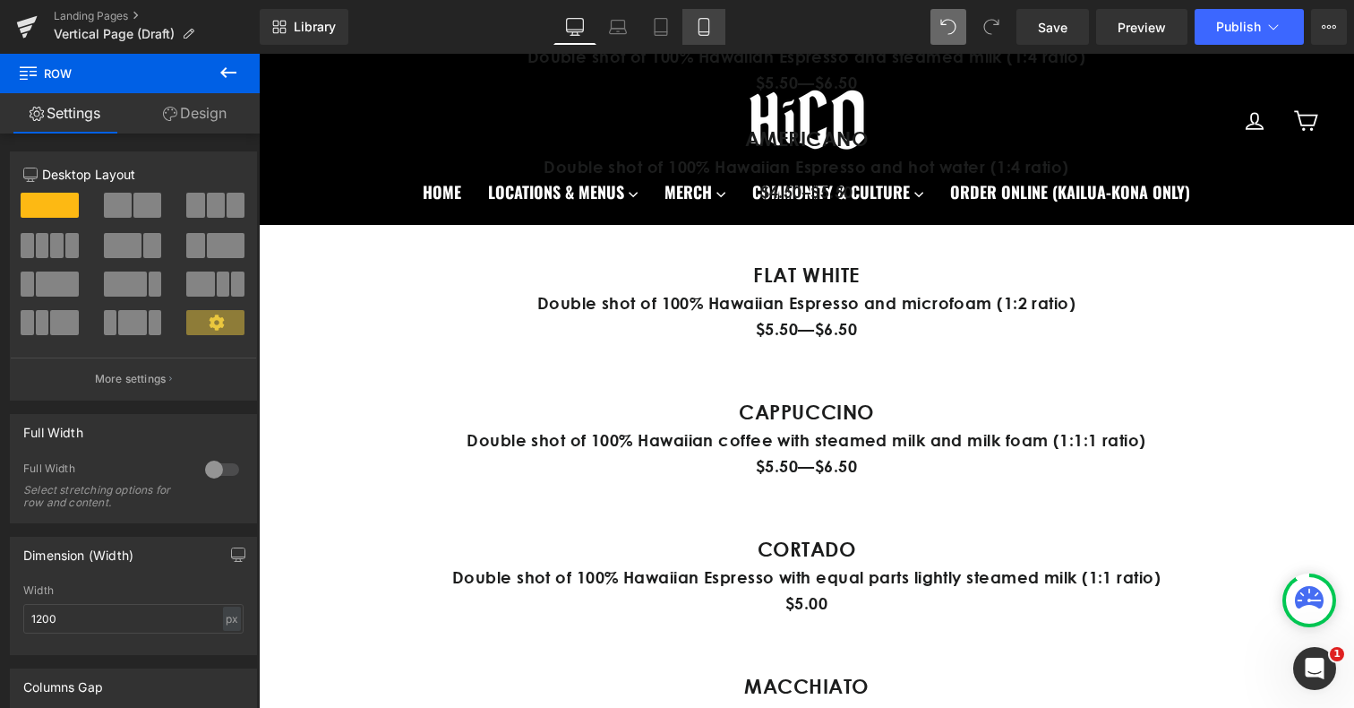
click at [701, 37] on link "Mobile" at bounding box center [703, 27] width 43 height 36
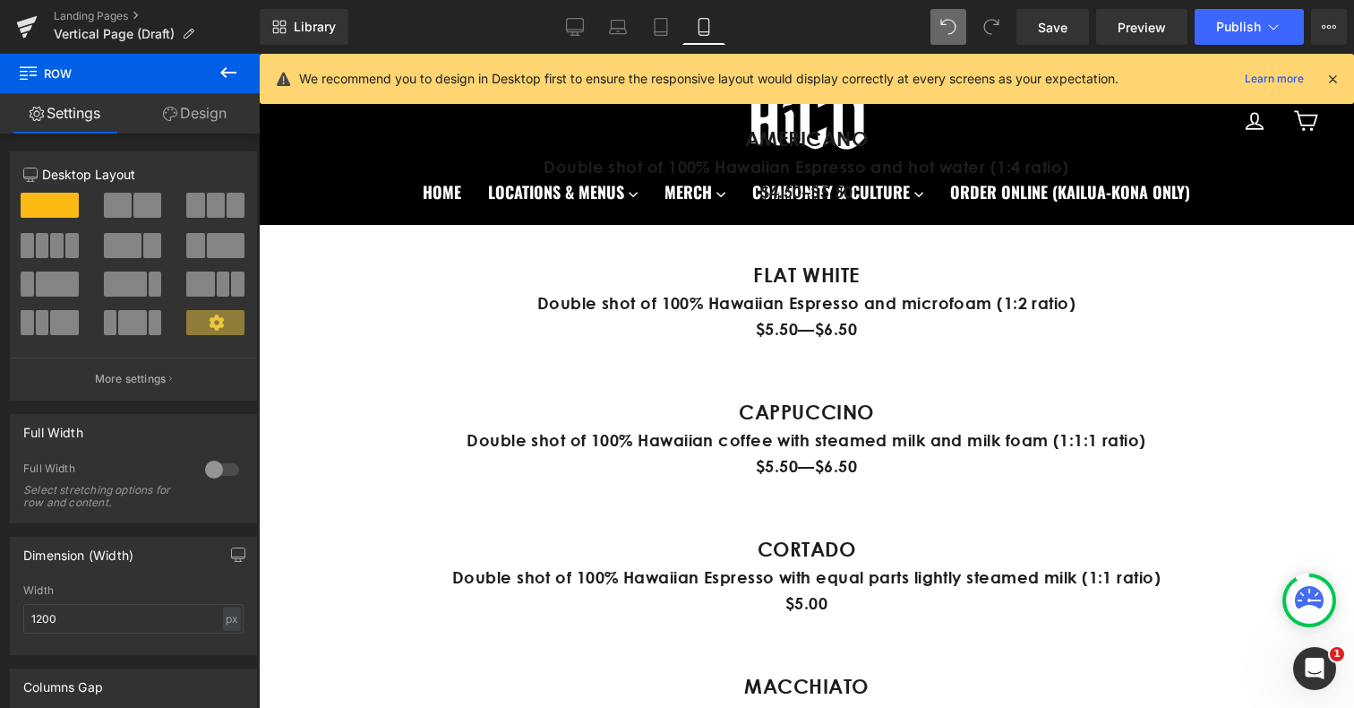
scroll to position [1408, 0]
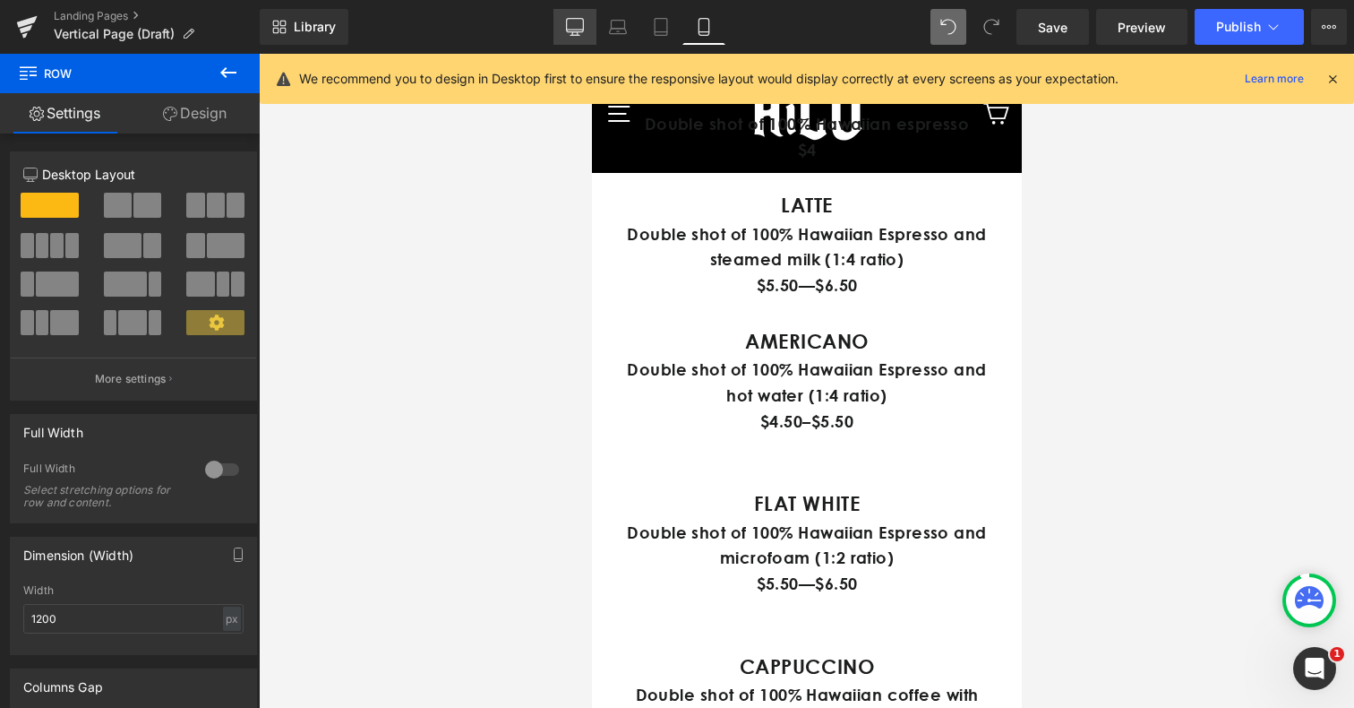
click at [577, 39] on link "Desktop" at bounding box center [574, 27] width 43 height 36
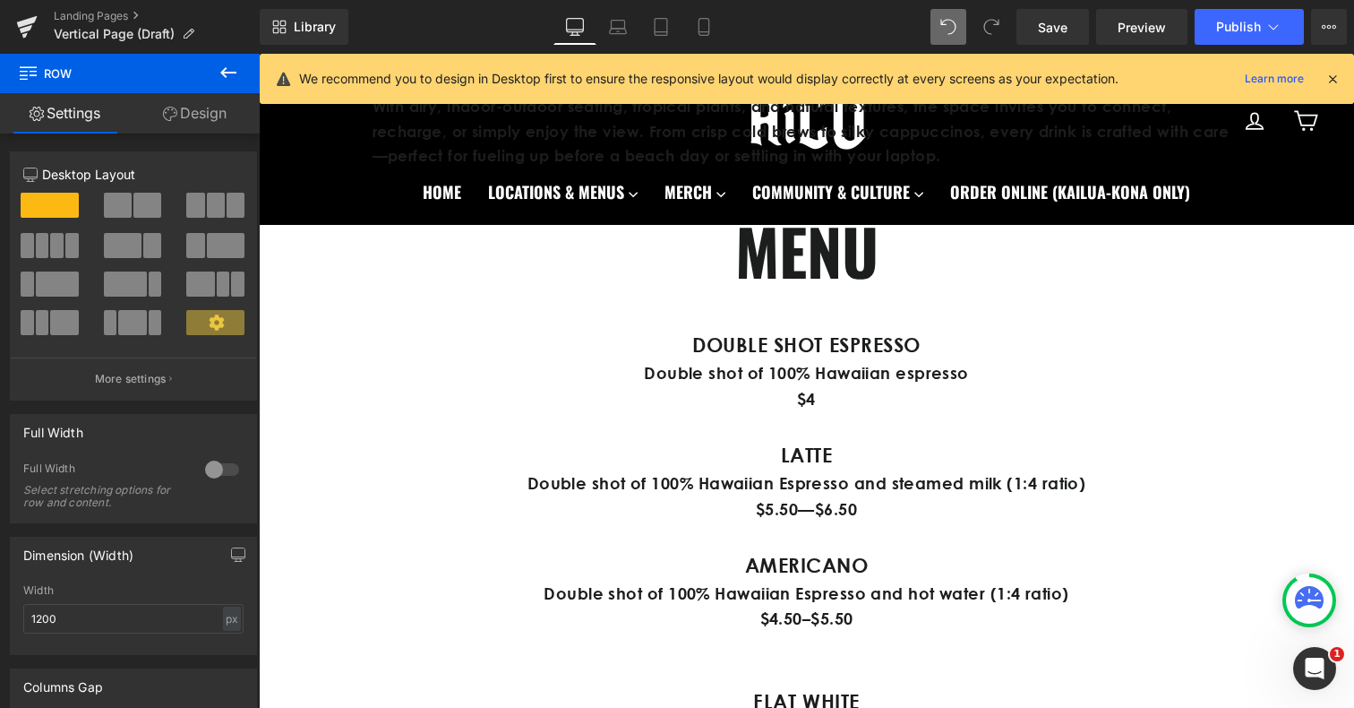
scroll to position [834, 0]
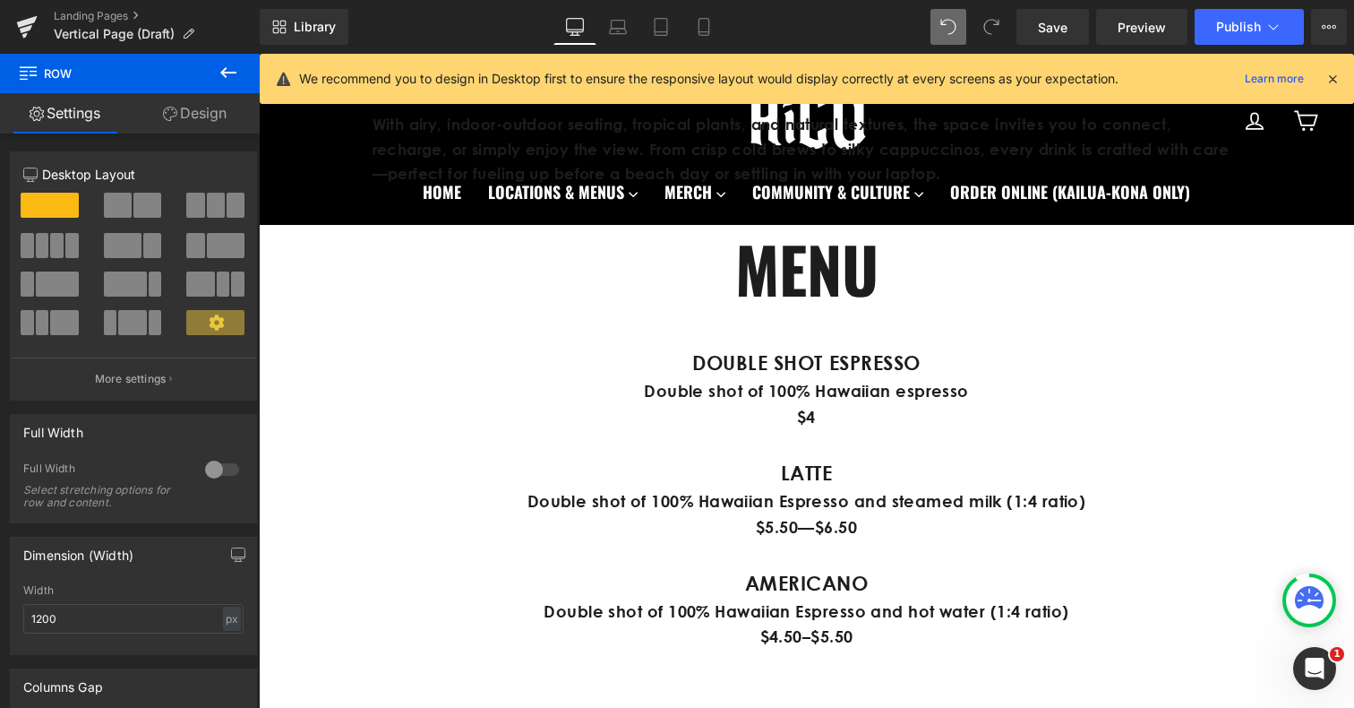
click at [674, 392] on span "Double shot of 100% Hawaiian espresso" at bounding box center [806, 391] width 325 height 20
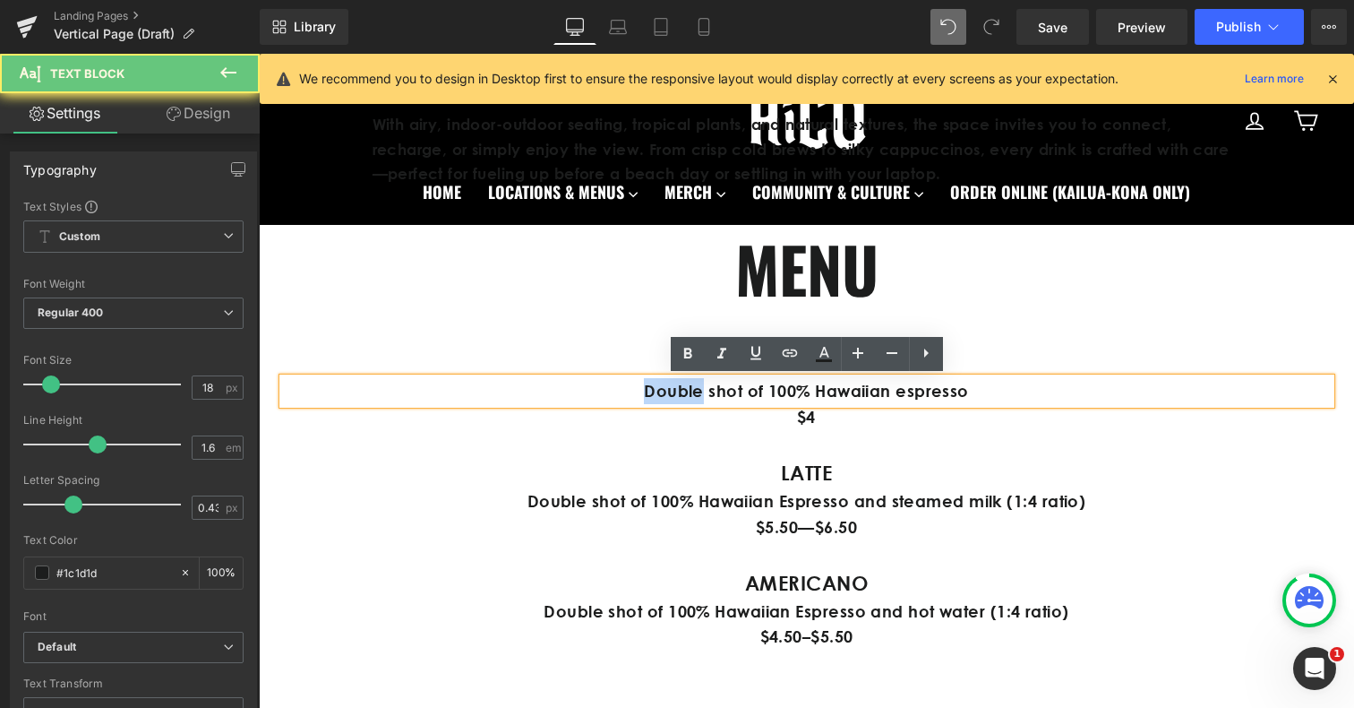
click at [674, 392] on span "Double shot of 100% Hawaiian espresso" at bounding box center [806, 391] width 325 height 20
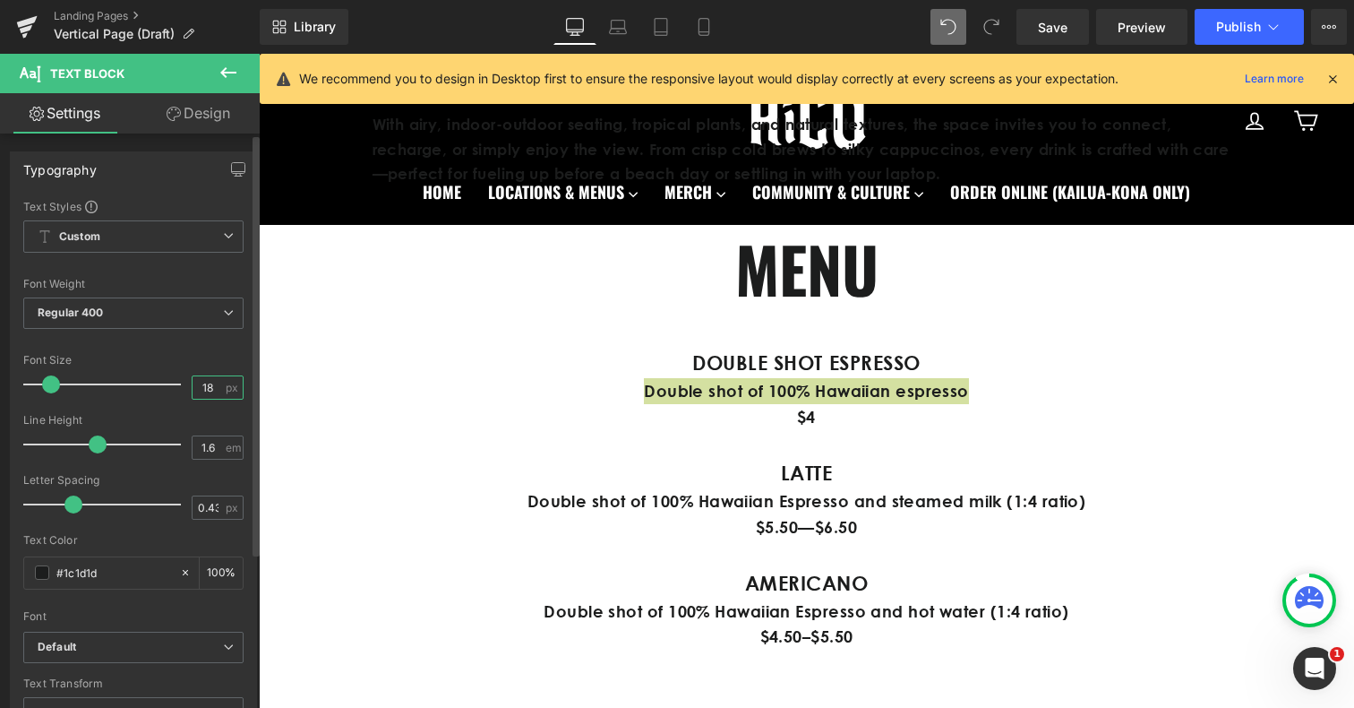
click at [206, 392] on input "18" at bounding box center [208, 387] width 31 height 22
type input "14"
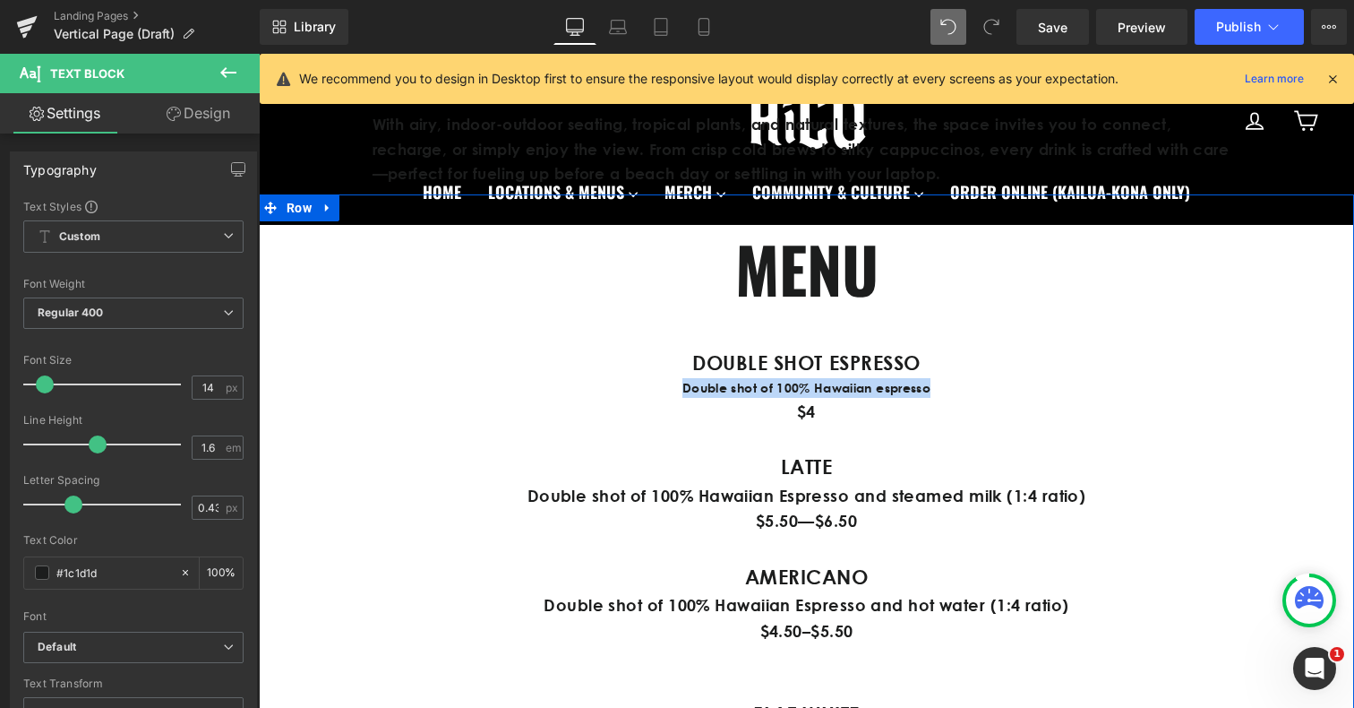
click at [595, 493] on p "Double shot of 100% Hawaiian Espresso and steamed milk (1:4 ratio)" at bounding box center [807, 496] width 1048 height 26
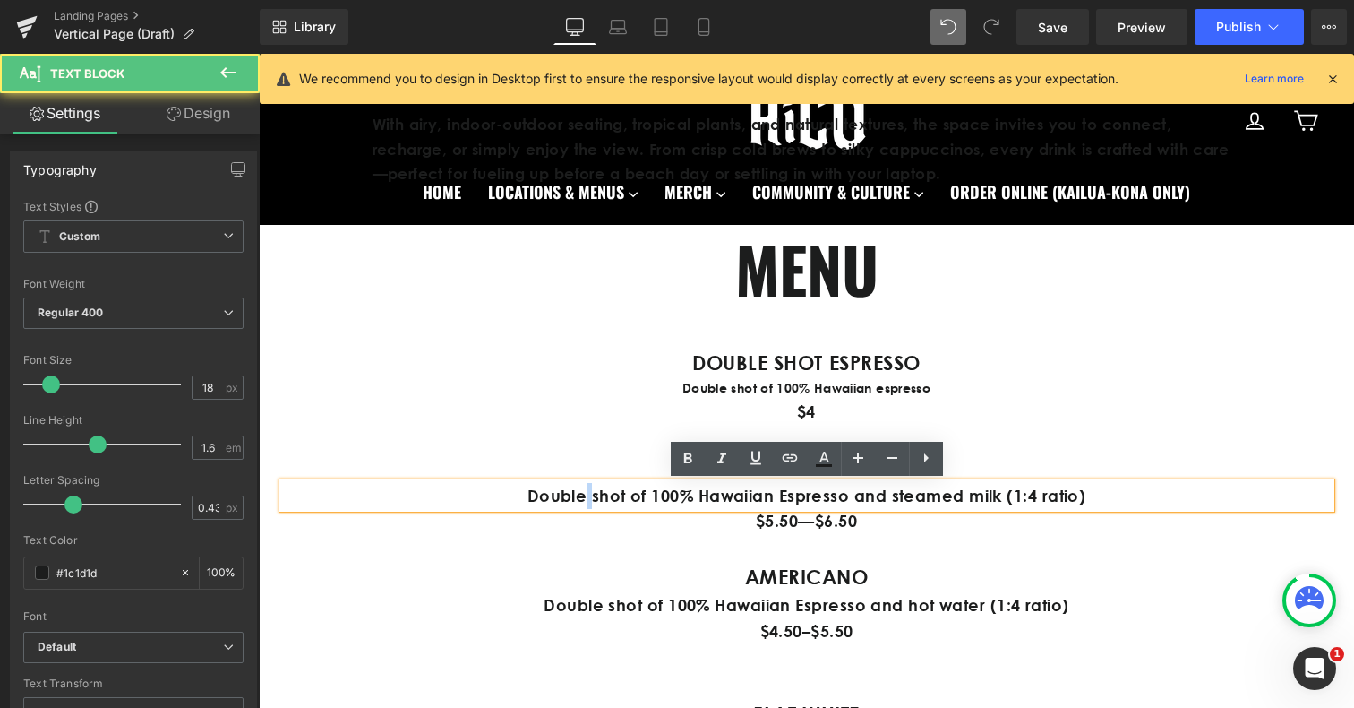
click at [595, 493] on p "Double shot of 100% Hawaiian Espresso and steamed milk (1:4 ratio)" at bounding box center [807, 496] width 1048 height 26
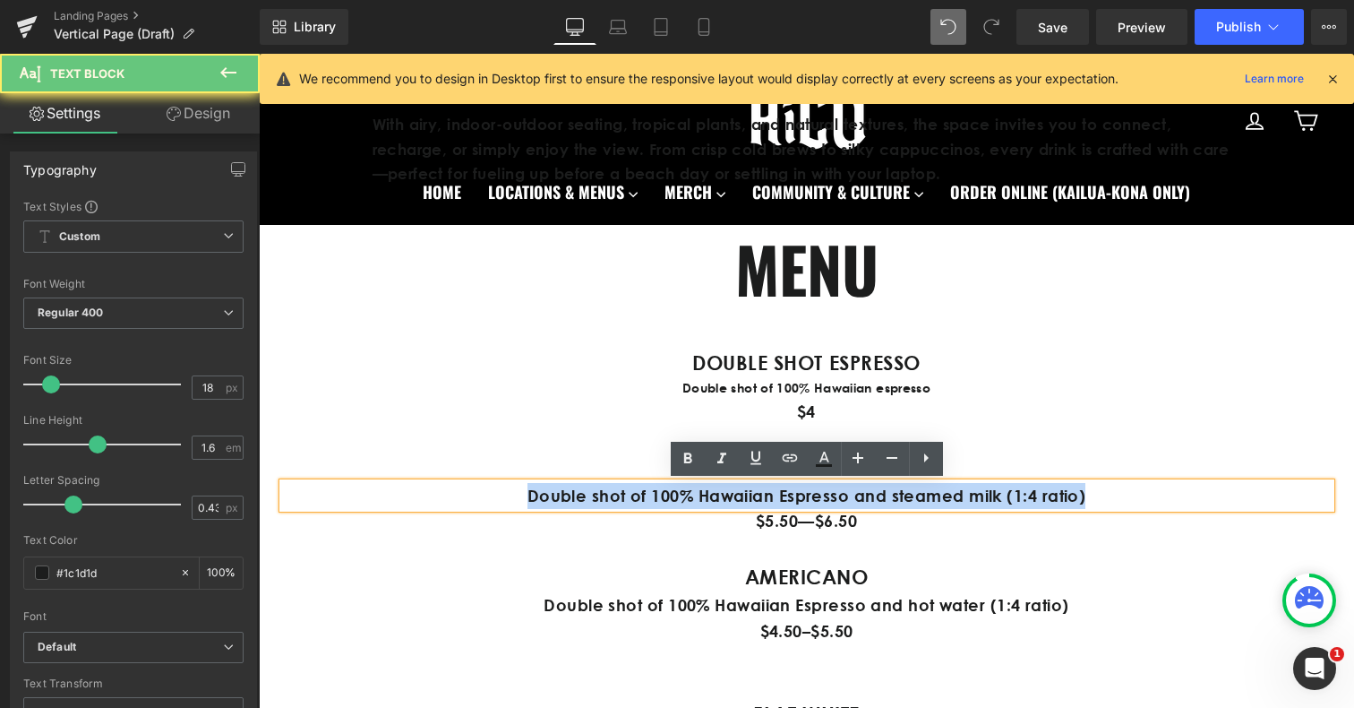
click at [595, 493] on p "Double shot of 100% Hawaiian Espresso and steamed milk (1:4 ratio)" at bounding box center [807, 496] width 1048 height 26
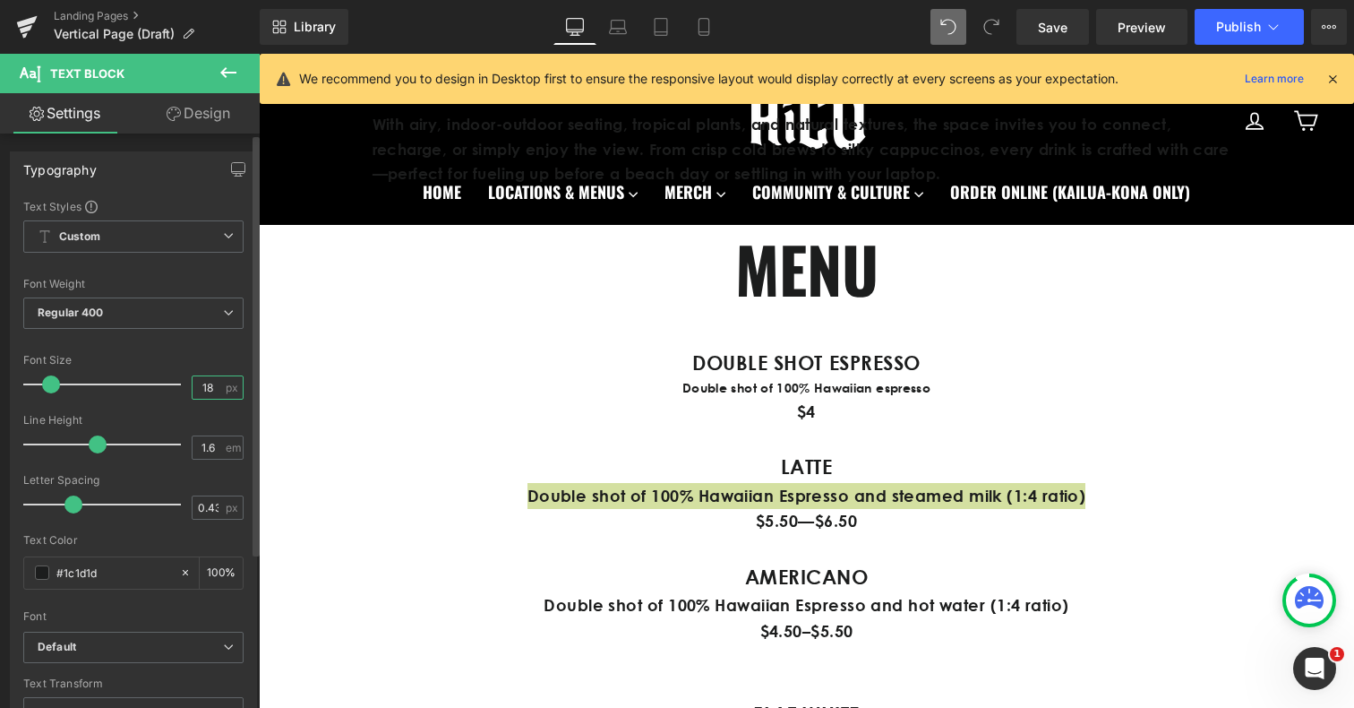
click at [201, 392] on input "18" at bounding box center [208, 387] width 31 height 22
type input "14"
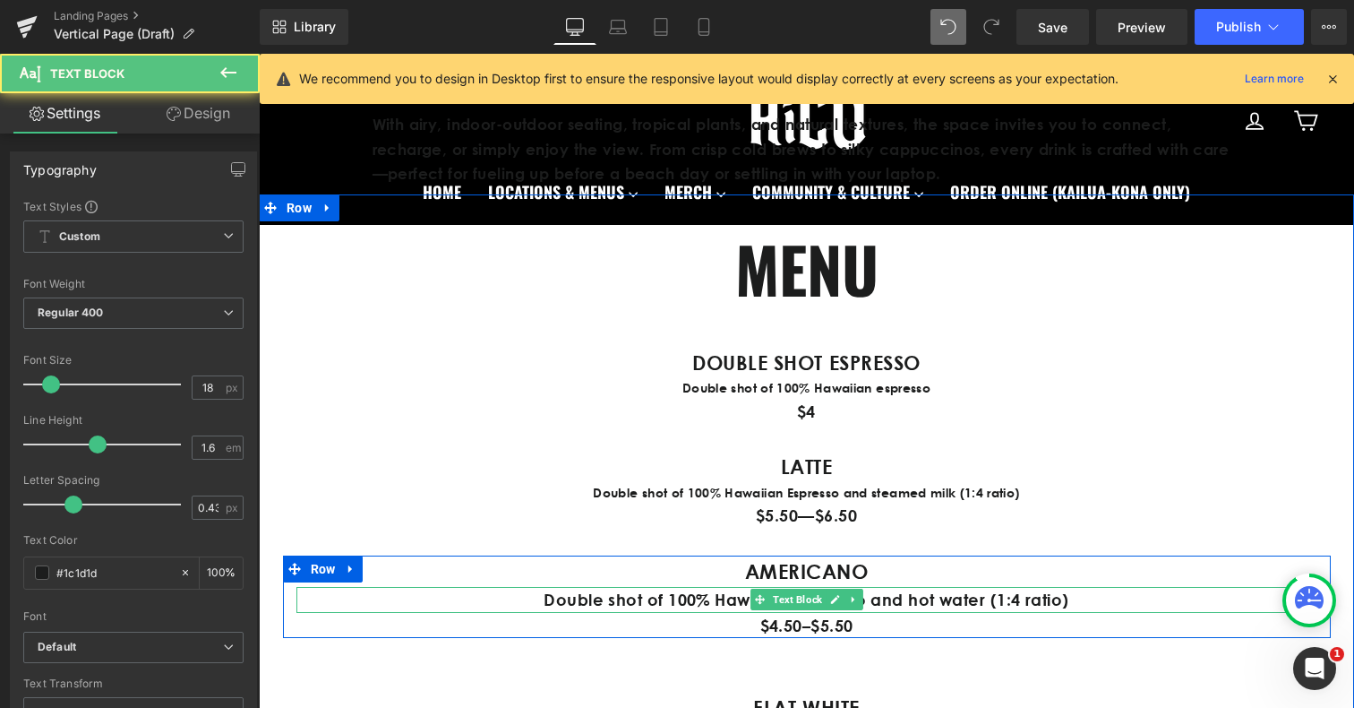
click at [578, 599] on p "Double shot of 100% Hawaiian Espresso and hot water (1:4 ratio)" at bounding box center [806, 600] width 1021 height 26
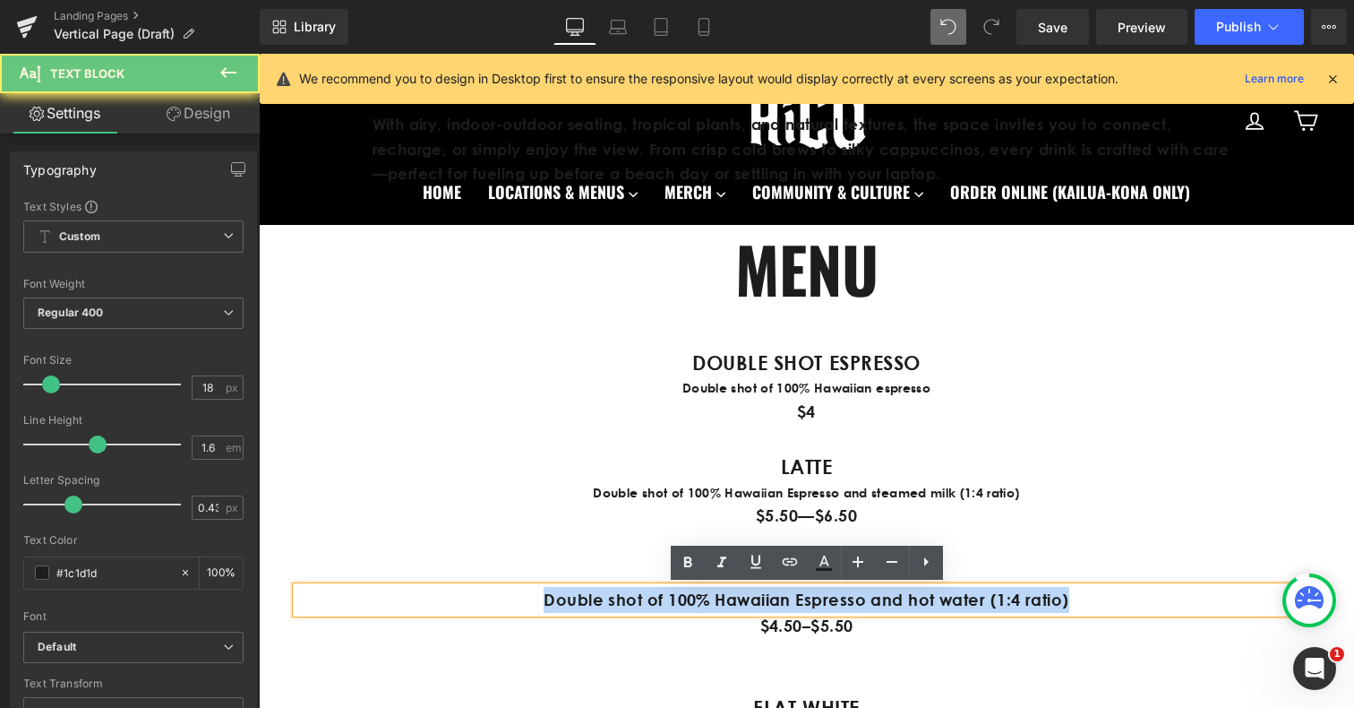
click at [578, 599] on p "Double shot of 100% Hawaiian Espresso and hot water (1:4 ratio)" at bounding box center [806, 600] width 1021 height 26
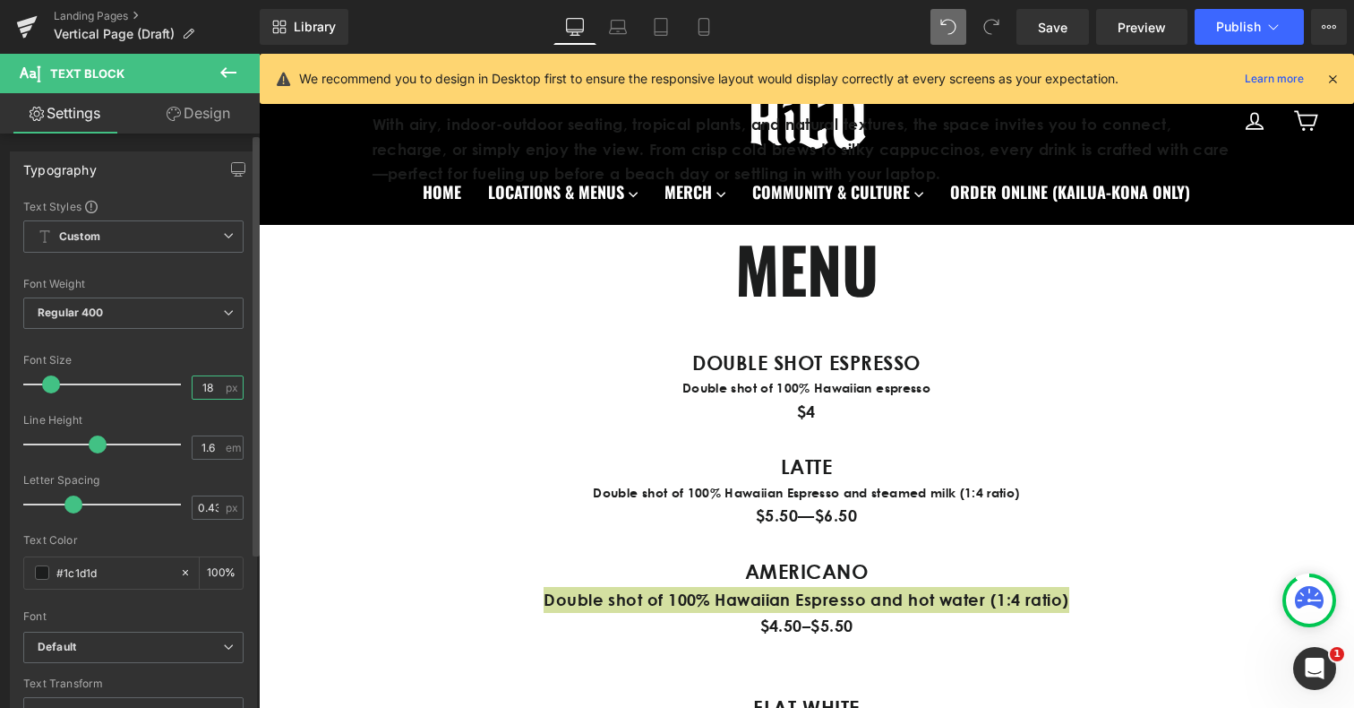
click at [197, 384] on input "18" at bounding box center [208, 387] width 31 height 22
type input "14"
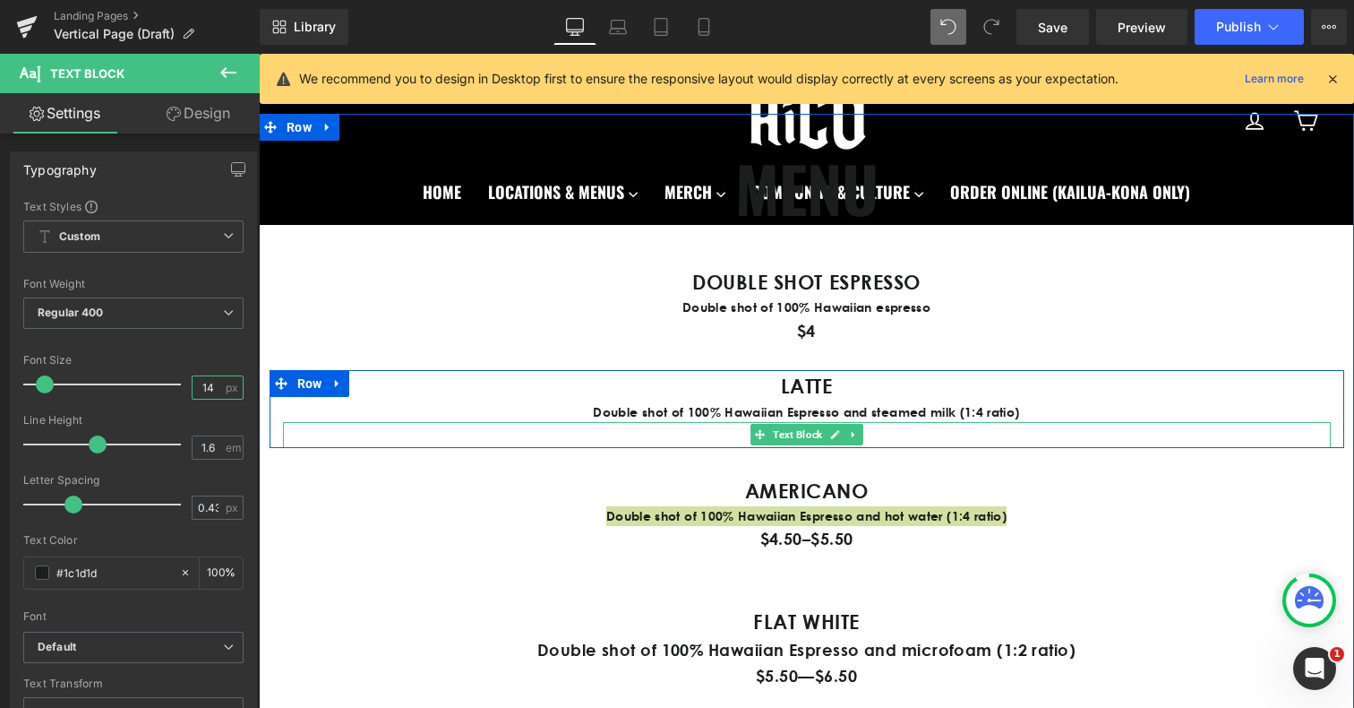
scroll to position [948, 0]
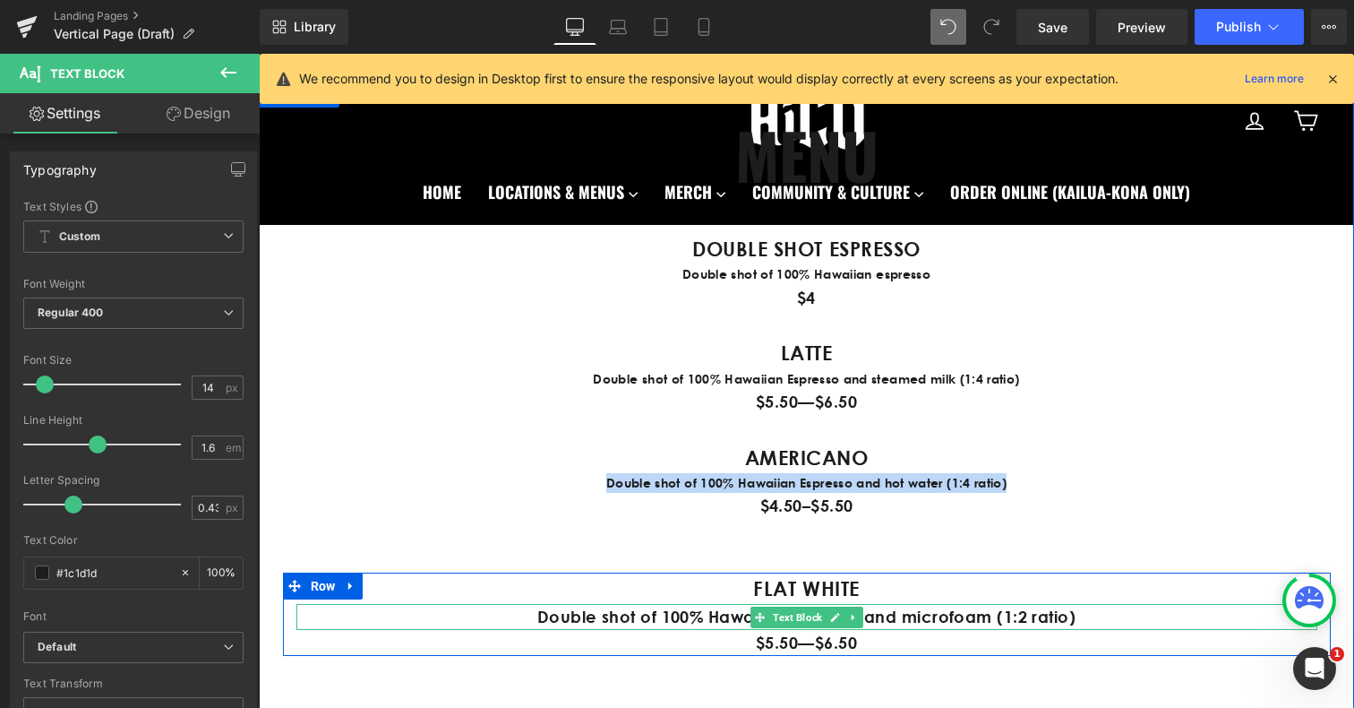
click at [571, 623] on p "Double shot of 100% Hawaiian Espresso and microfoam (1:2 ratio)" at bounding box center [806, 617] width 1021 height 26
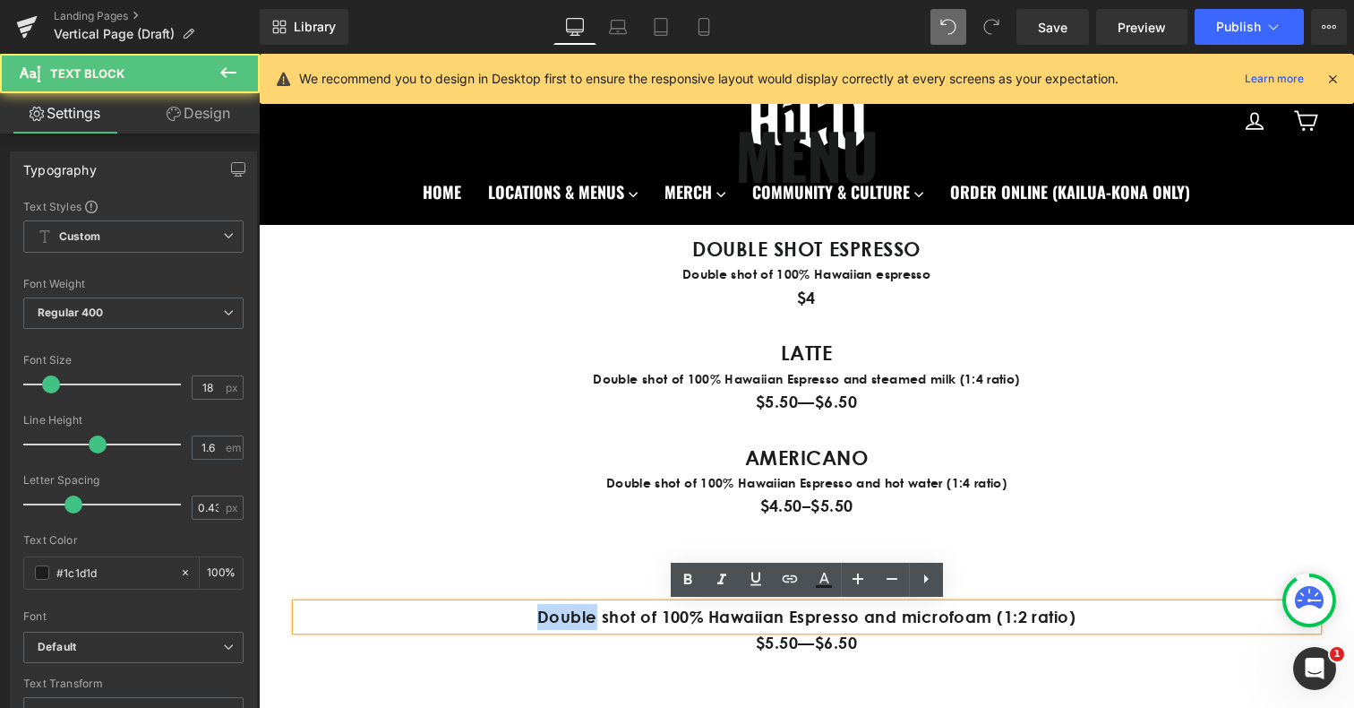
click at [571, 623] on p "Double shot of 100% Hawaiian Espresso and microfoam (1:2 ratio)" at bounding box center [806, 617] width 1021 height 26
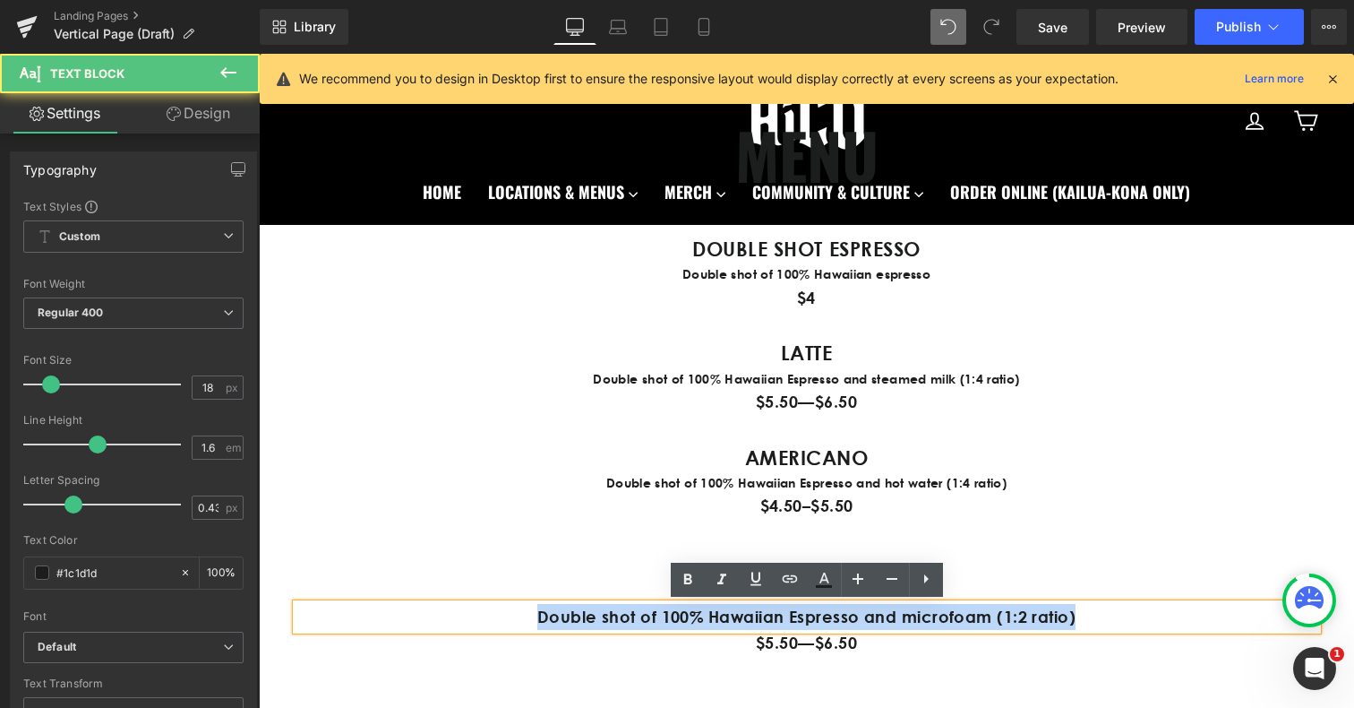
click at [571, 623] on p "Double shot of 100% Hawaiian Espresso and microfoam (1:2 ratio)" at bounding box center [806, 617] width 1021 height 26
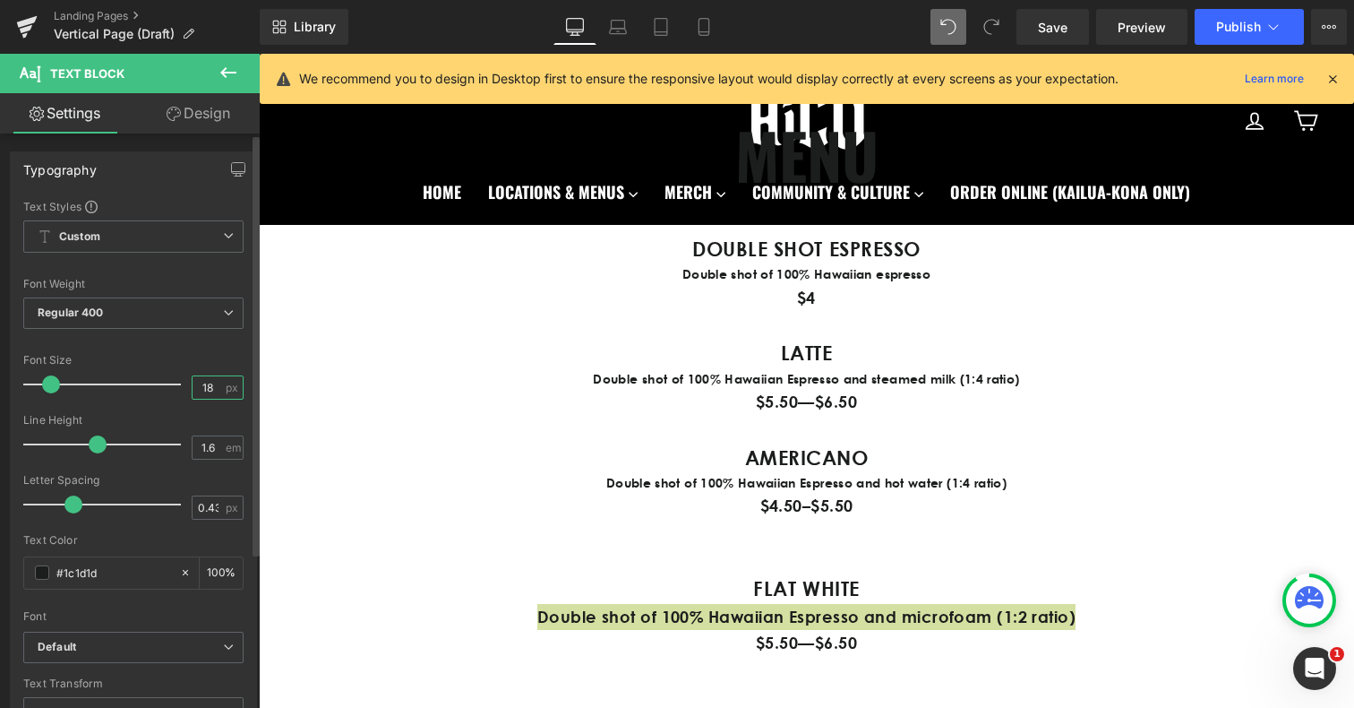
click at [205, 384] on input "18" at bounding box center [208, 387] width 31 height 22
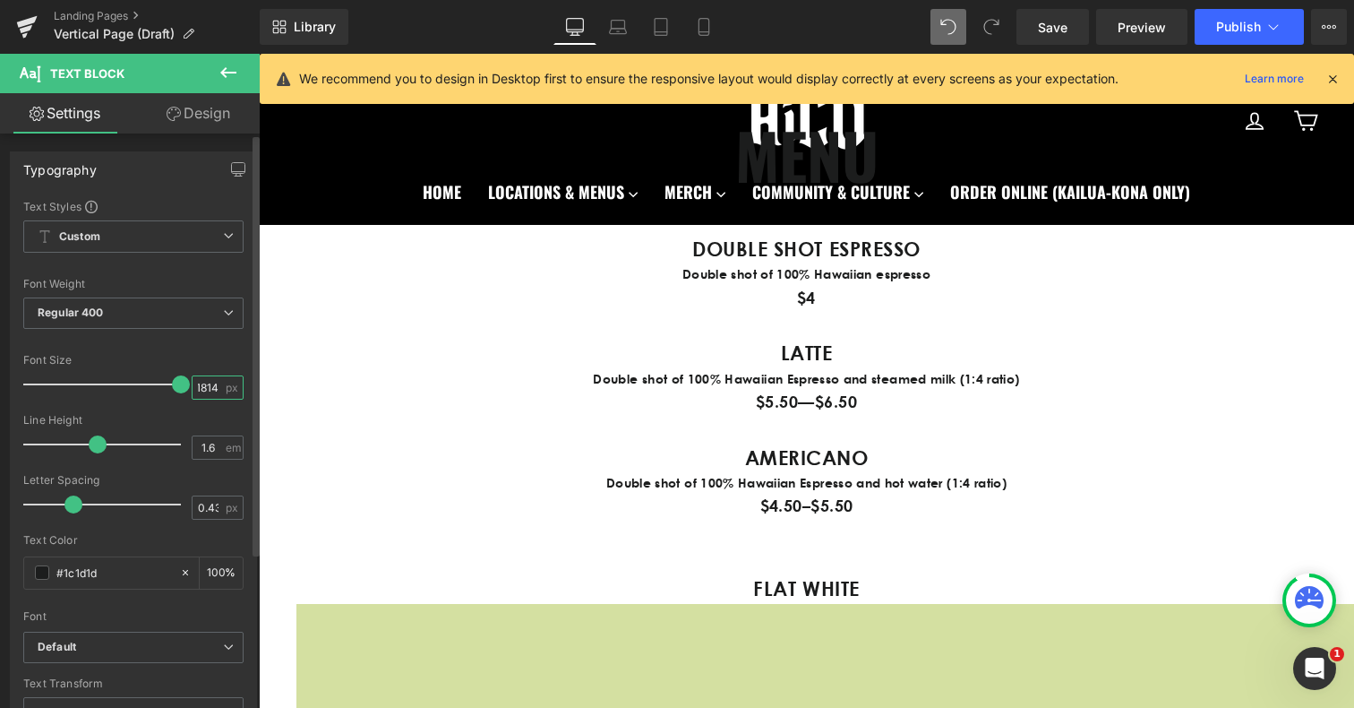
click at [198, 390] on input "1814" at bounding box center [208, 387] width 31 height 22
type input "14"
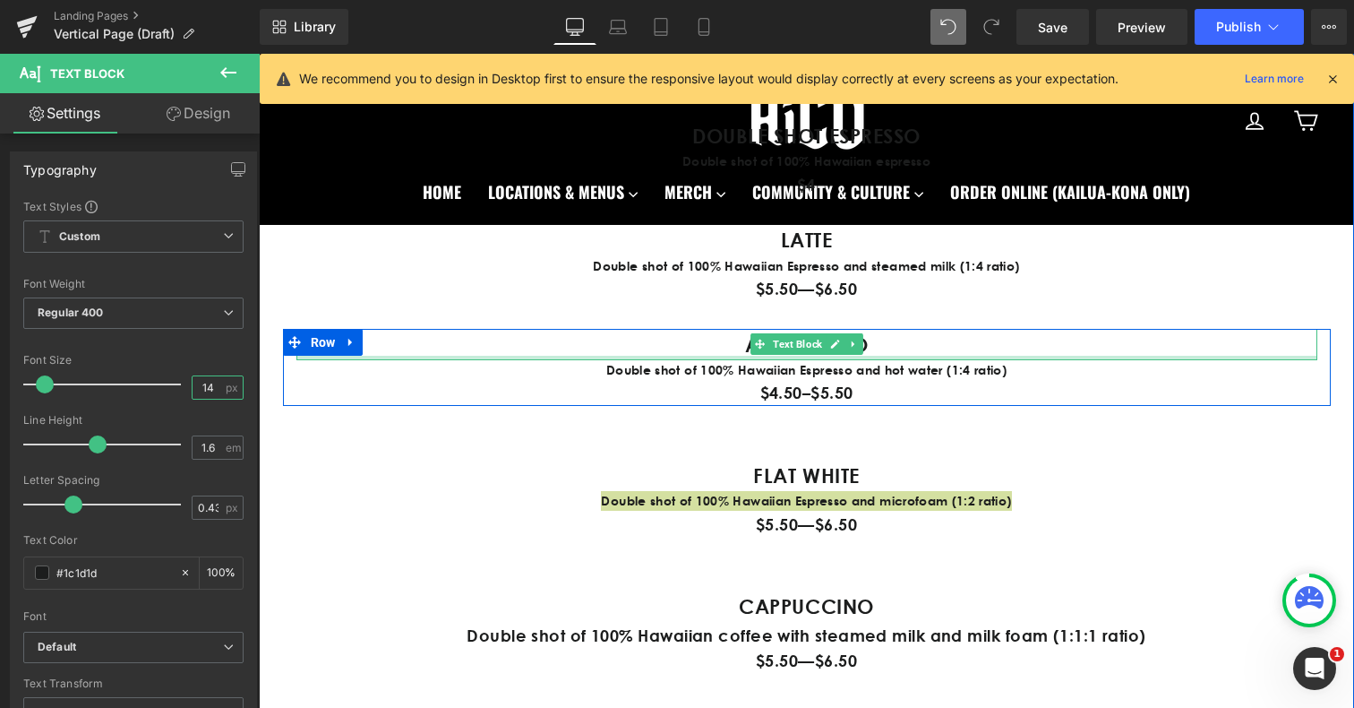
scroll to position [1063, 0]
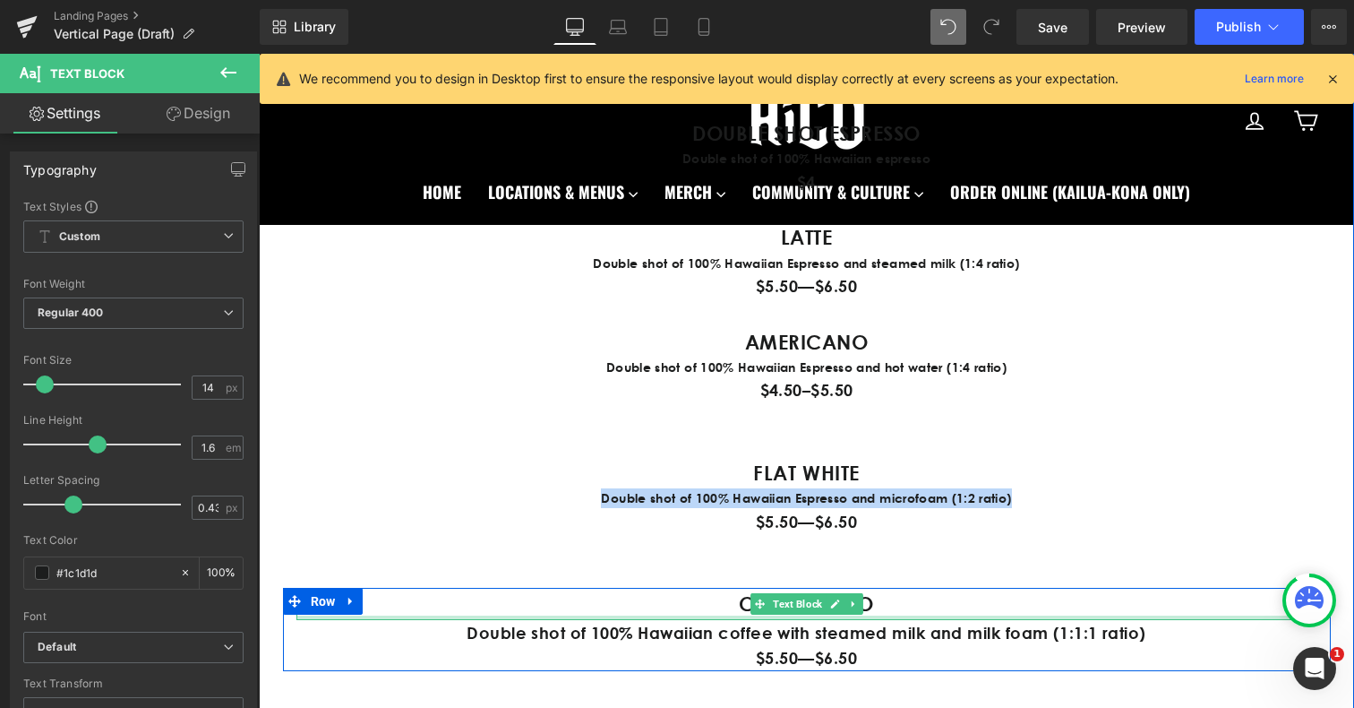
click at [530, 638] on p "Double shot of 100% Hawaiian coffee with steamed milk and milk foam (1:1:1 rati…" at bounding box center [806, 633] width 1021 height 26
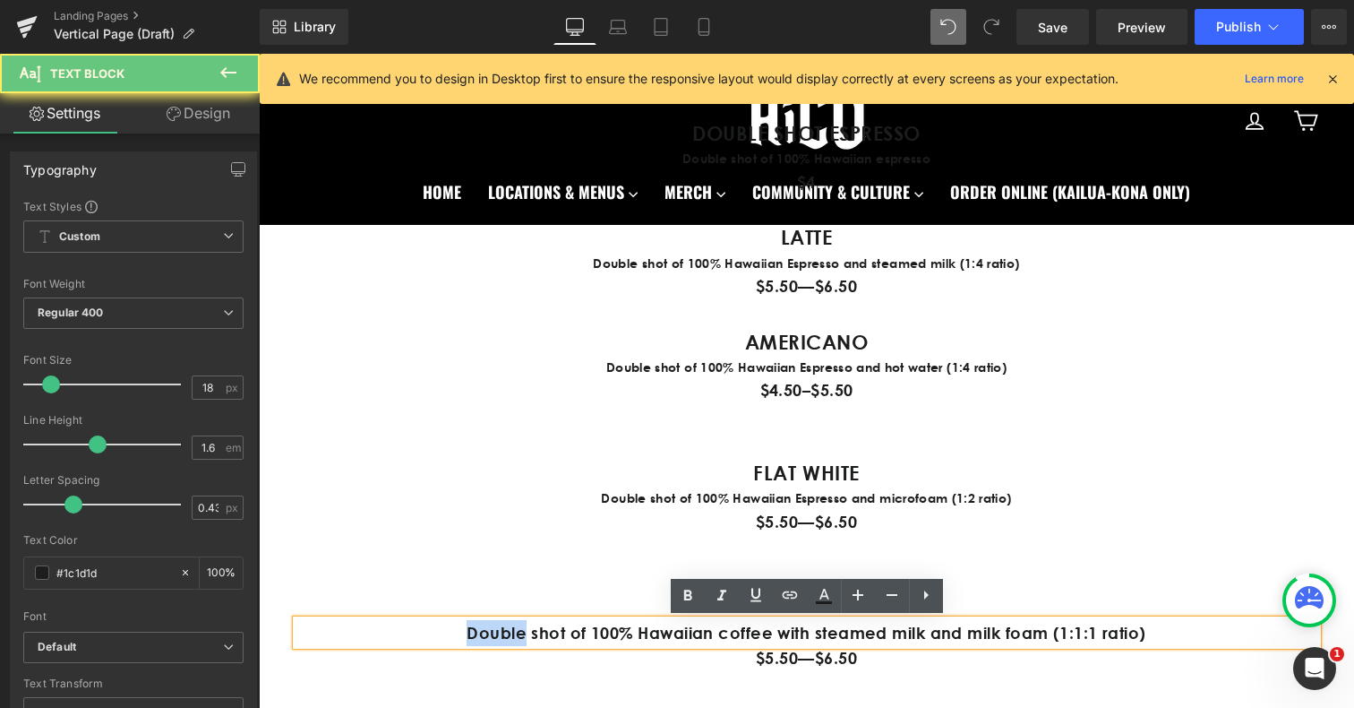
click at [530, 638] on p "Double shot of 100% Hawaiian coffee with steamed milk and milk foam (1:1:1 rati…" at bounding box center [806, 633] width 1021 height 26
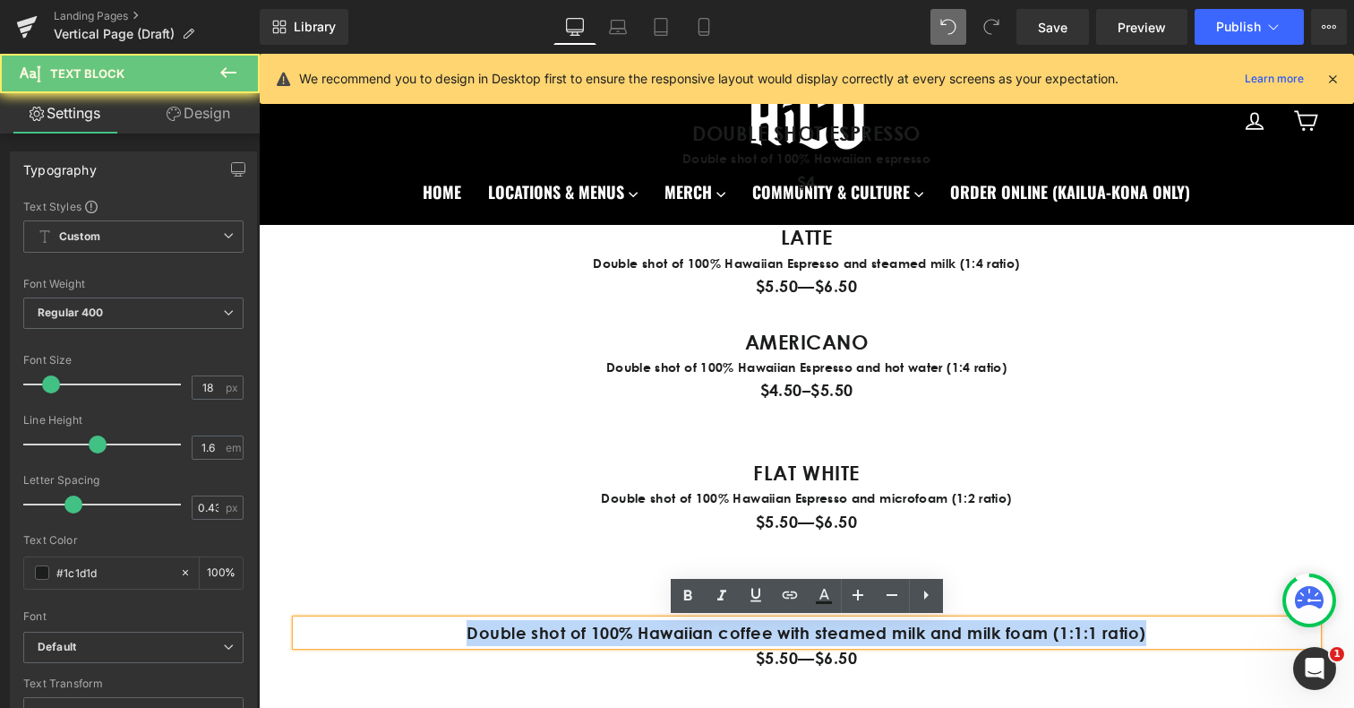
click at [530, 638] on p "Double shot of 100% Hawaiian coffee with steamed milk and milk foam (1:1:1 rati…" at bounding box center [806, 633] width 1021 height 26
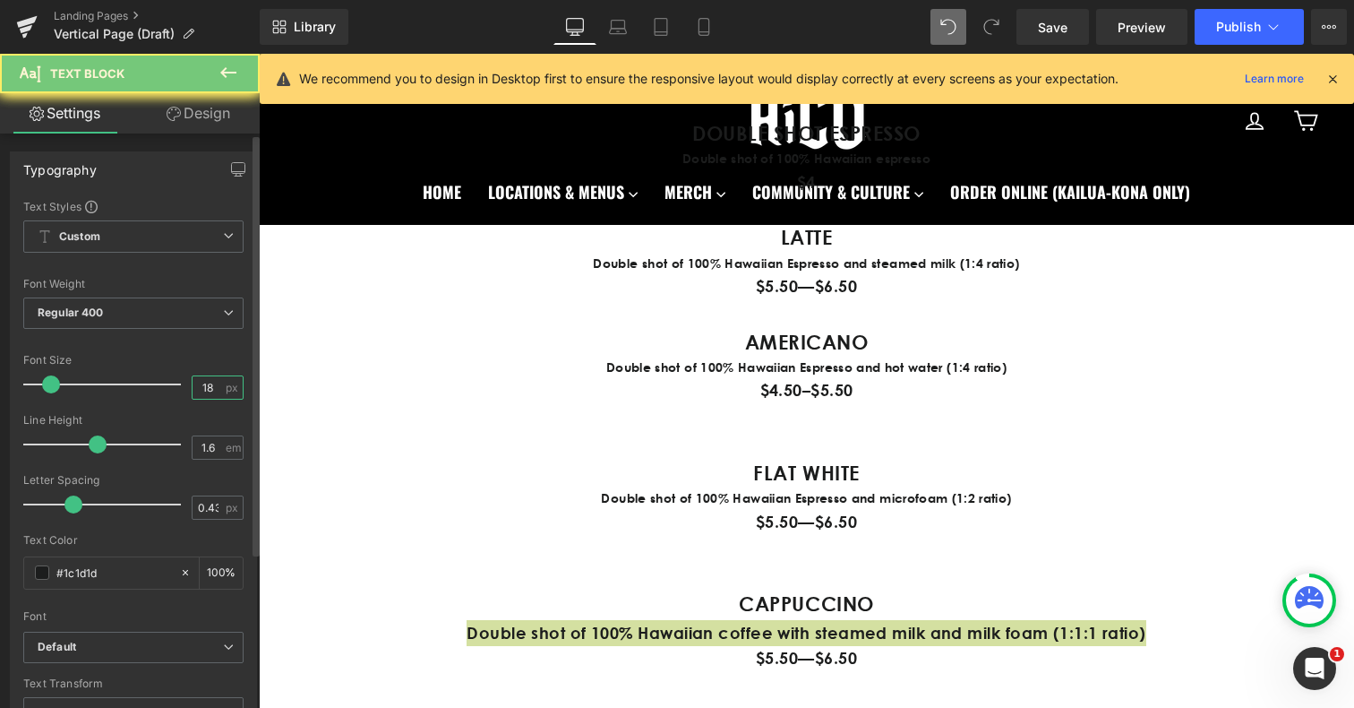
click at [206, 384] on input "18" at bounding box center [208, 387] width 31 height 22
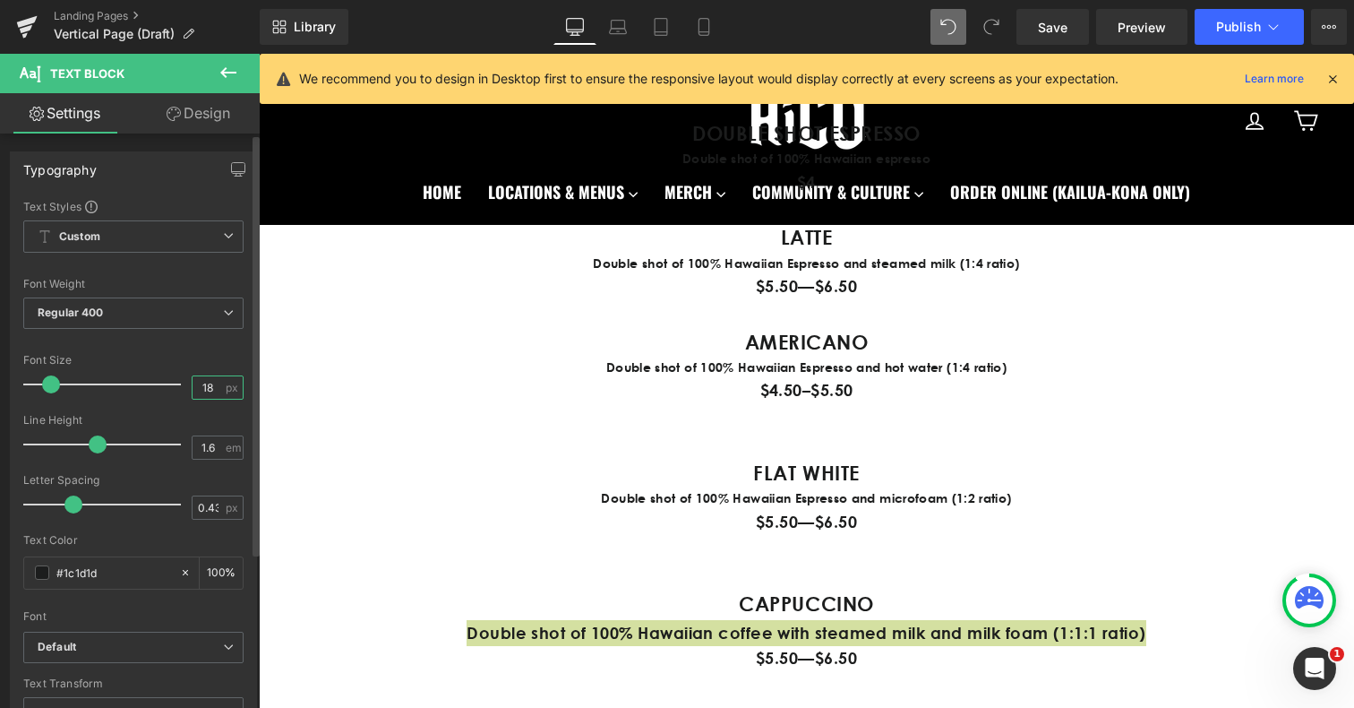
click at [206, 384] on input "18" at bounding box center [208, 387] width 31 height 22
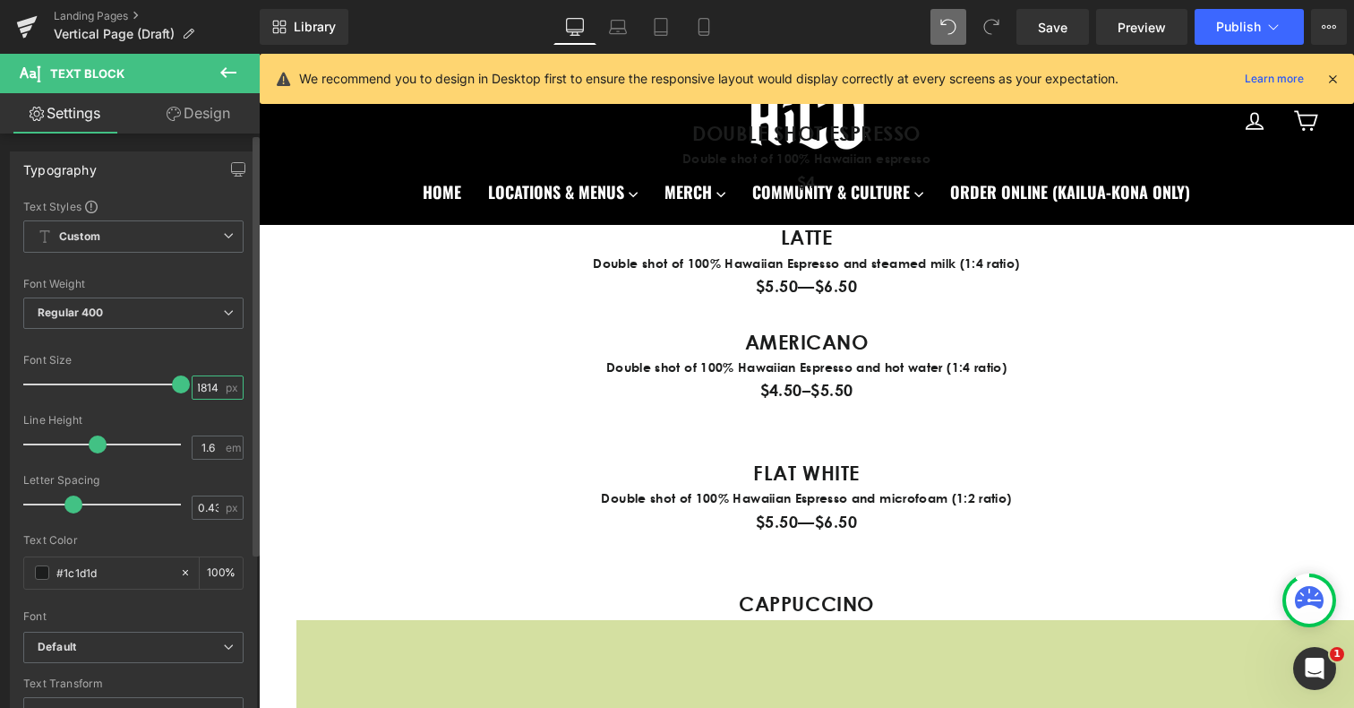
click at [206, 392] on input "1814" at bounding box center [208, 387] width 31 height 22
type input "14"
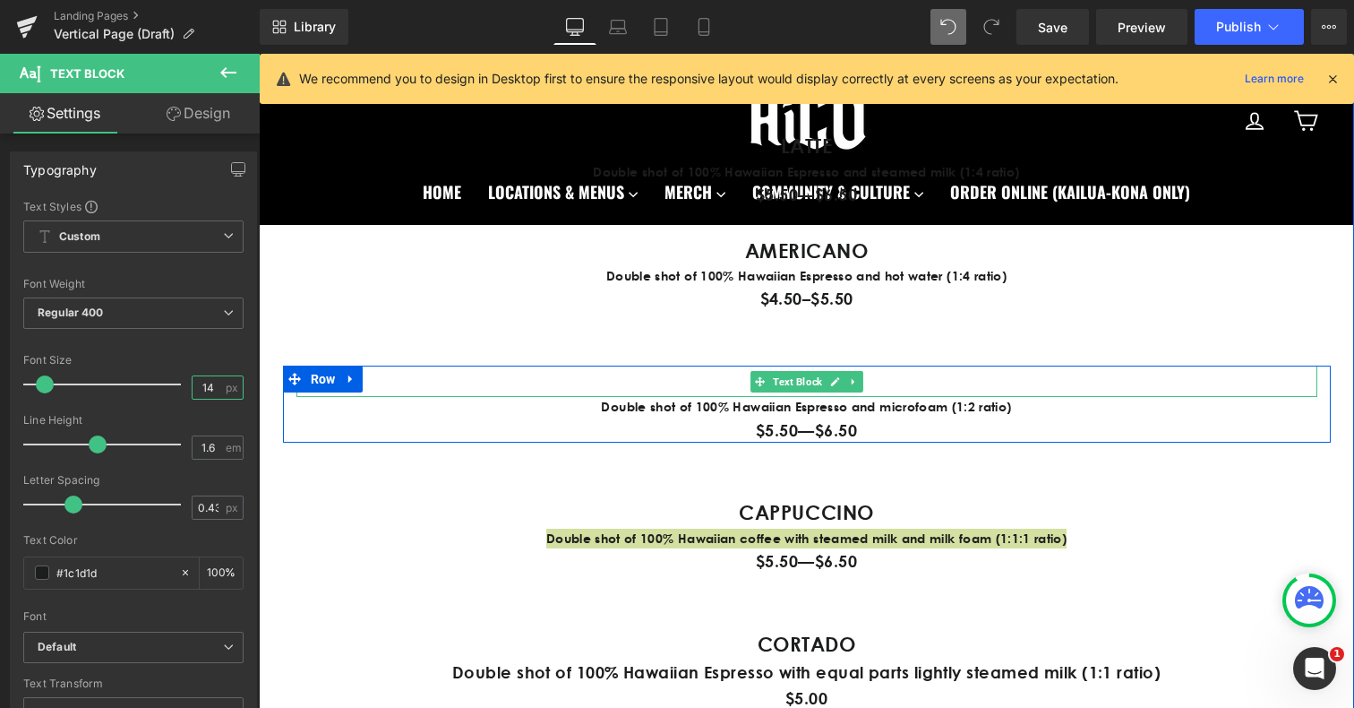
scroll to position [1162, 0]
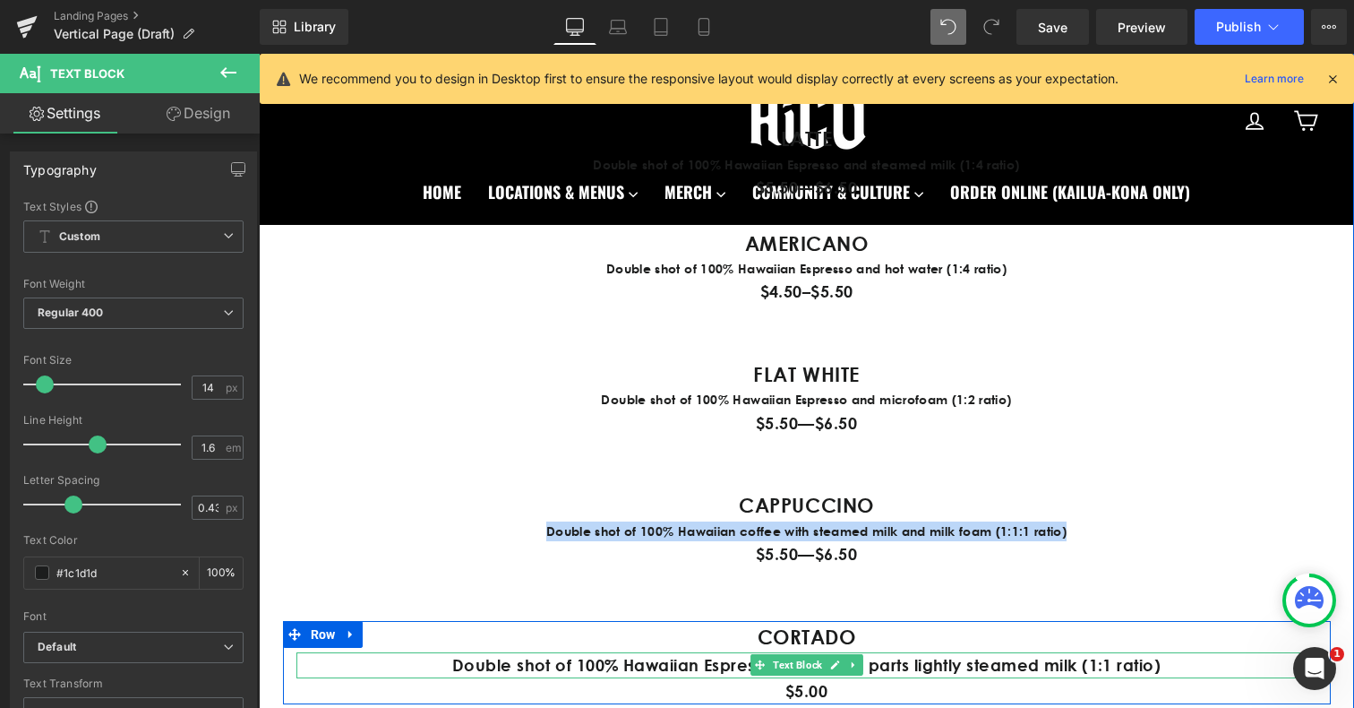
click at [563, 666] on p "Double shot of 100% Hawaiian Espresso with equal parts lightly steamed milk (1:…" at bounding box center [806, 665] width 1021 height 26
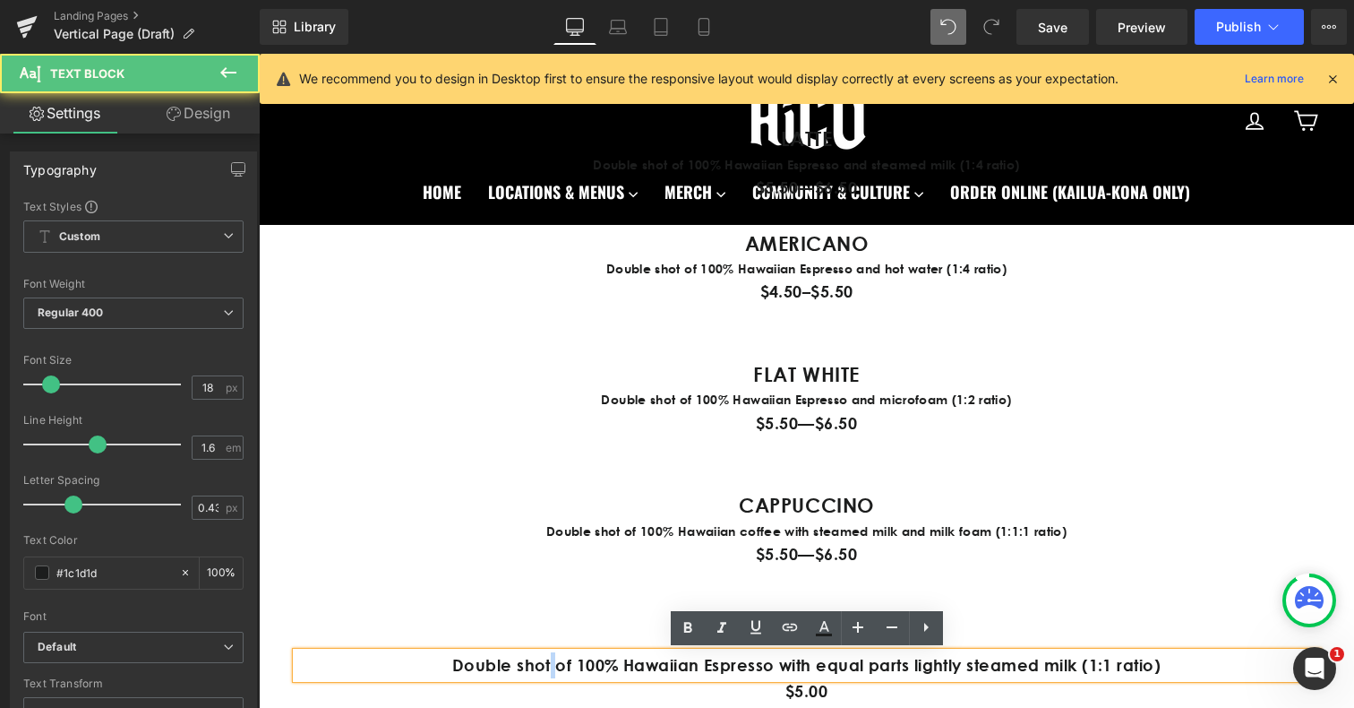
click at [563, 666] on p "Double shot of 100% Hawaiian Espresso with equal parts lightly steamed milk (1:…" at bounding box center [806, 665] width 1021 height 26
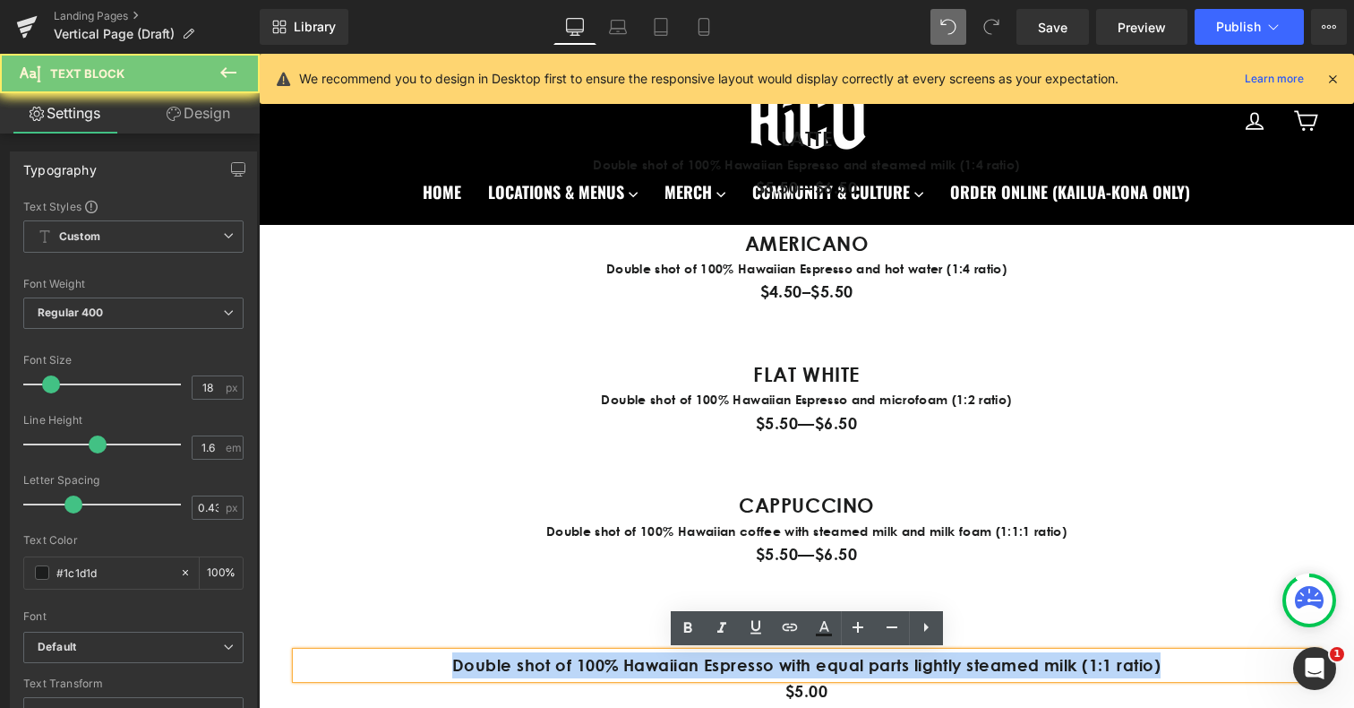
click at [563, 666] on p "Double shot of 100% Hawaiian Espresso with equal parts lightly steamed milk (1:…" at bounding box center [806, 665] width 1021 height 26
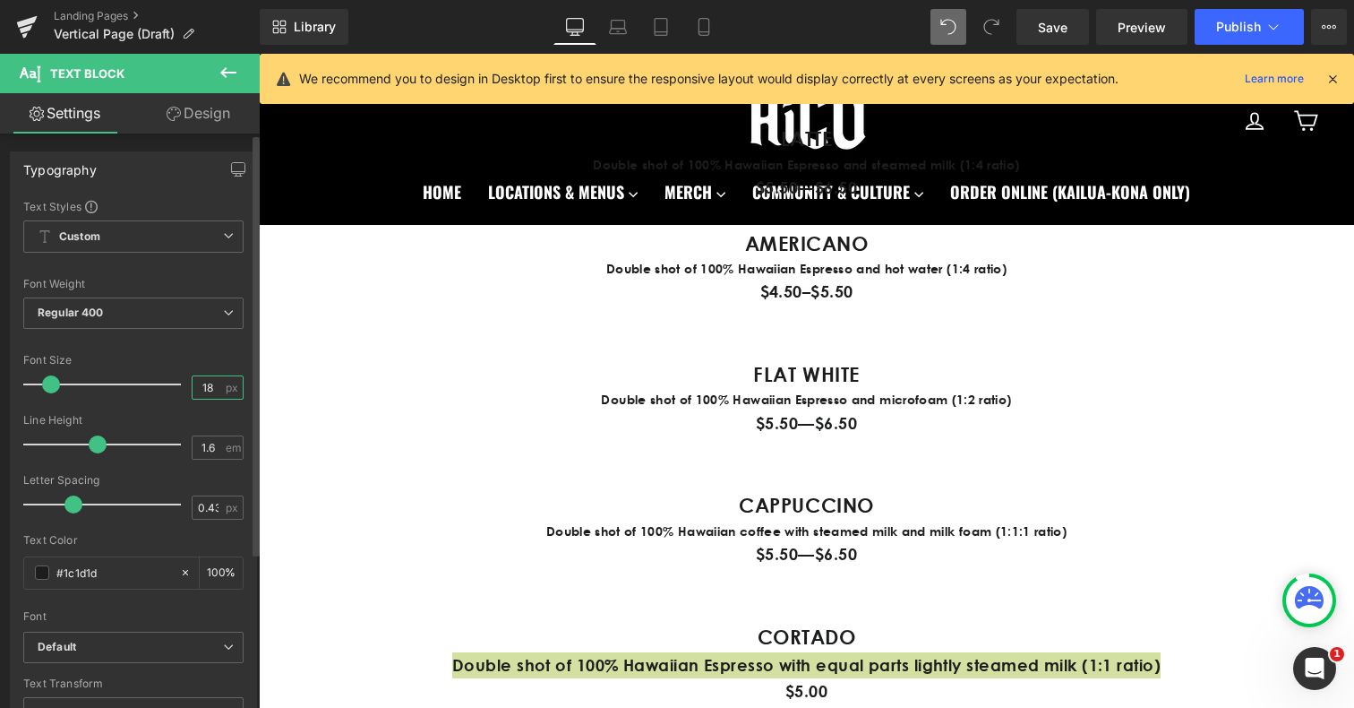
click at [199, 393] on input "18" at bounding box center [208, 387] width 31 height 22
type input "14"
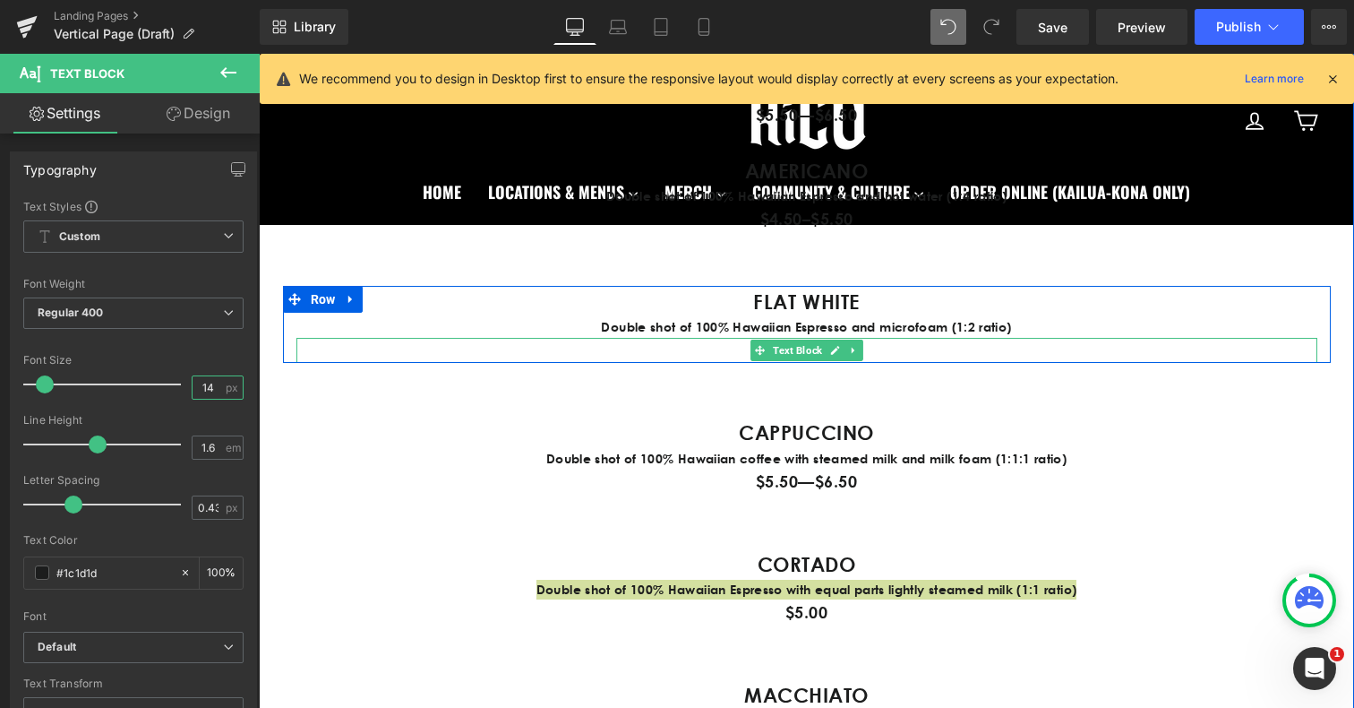
scroll to position [1421, 0]
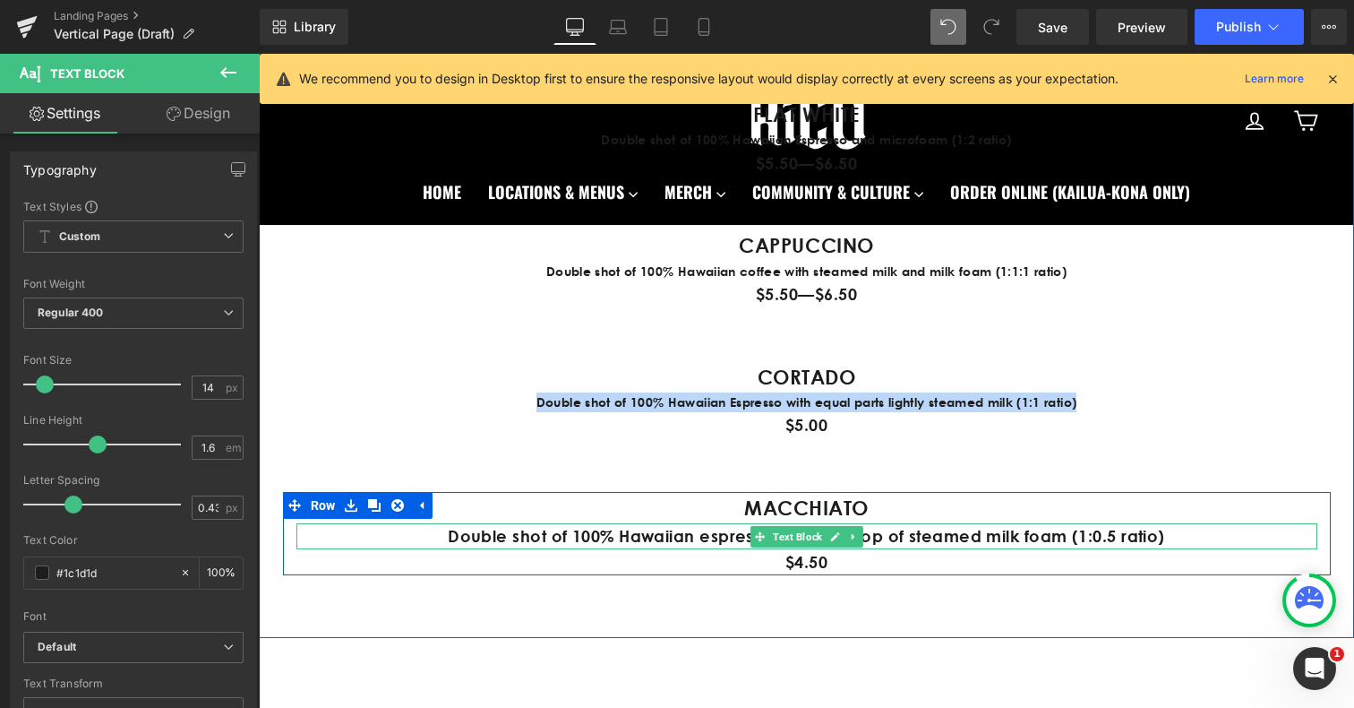
click at [605, 533] on p "Double shot of 100% Hawaiian espresso with a dollop of steamed milk foam (1:0.5…" at bounding box center [806, 536] width 1021 height 26
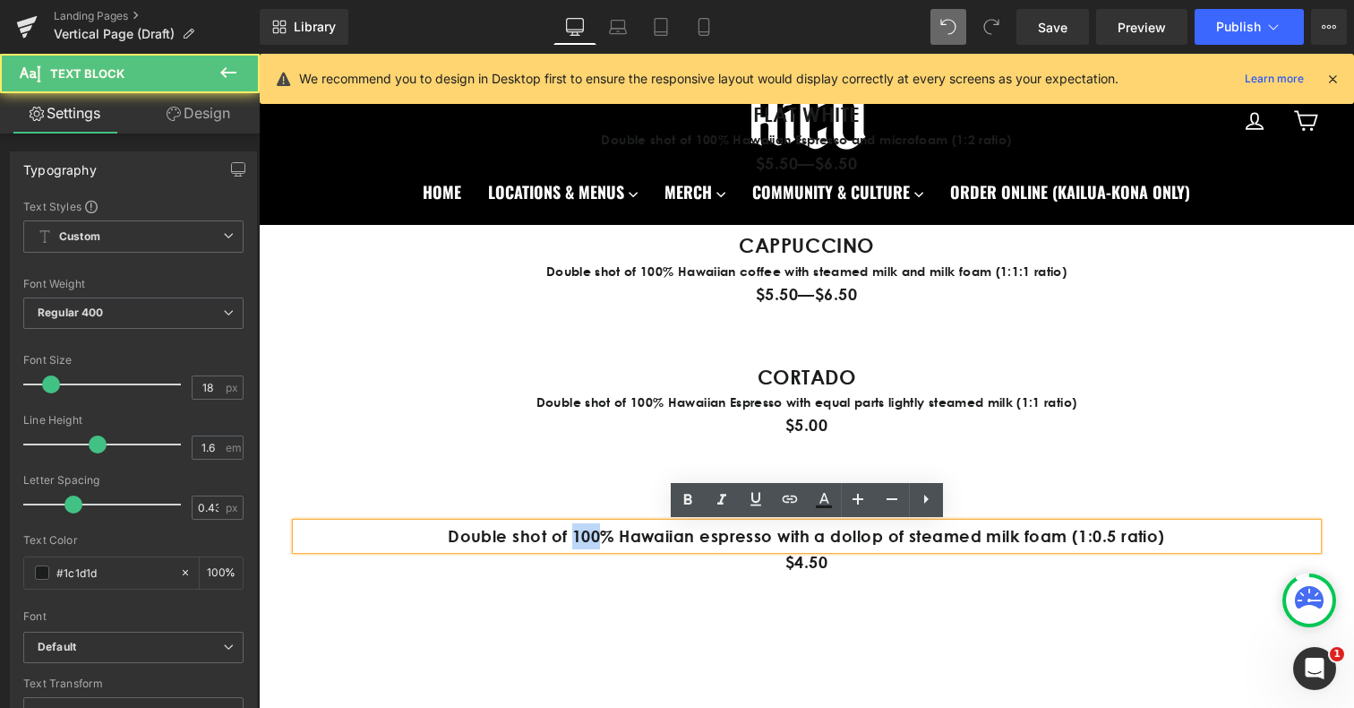
click at [605, 533] on p "Double shot of 100% Hawaiian espresso with a dollop of steamed milk foam (1:0.5…" at bounding box center [806, 536] width 1021 height 26
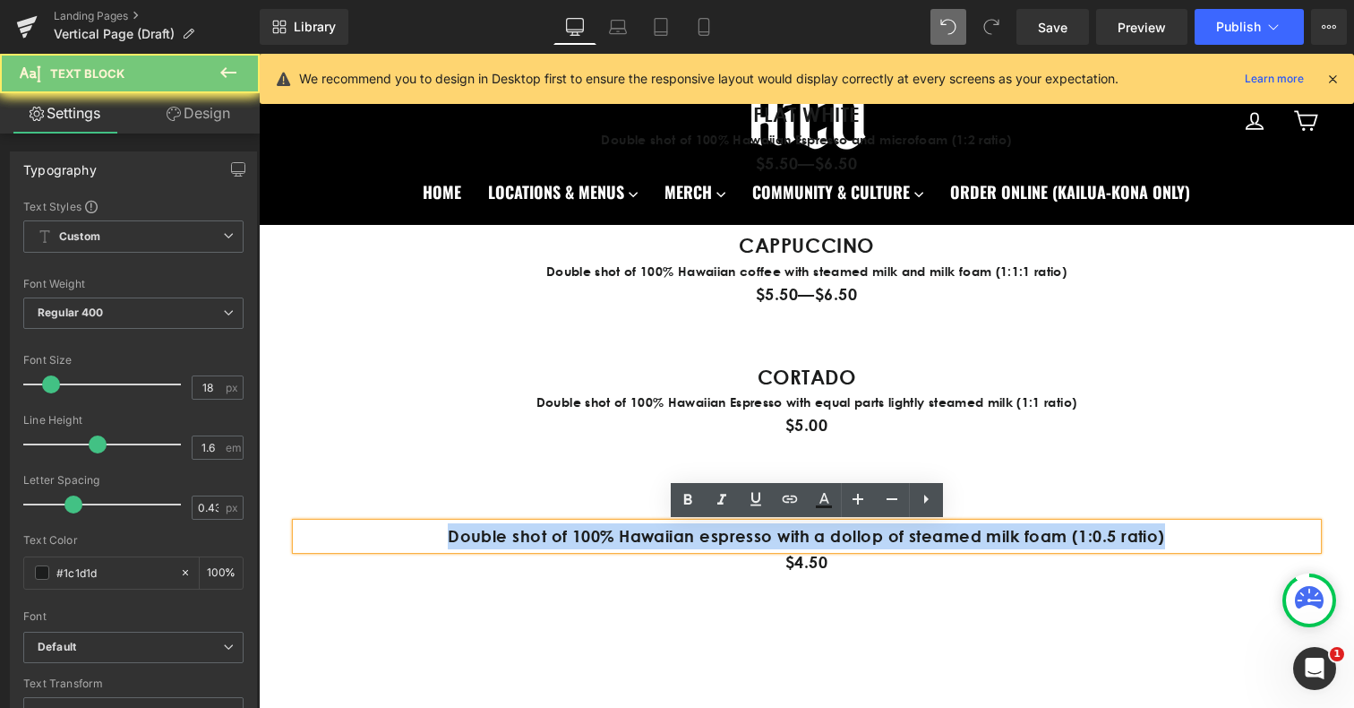
click at [605, 533] on p "Double shot of 100% Hawaiian espresso with a dollop of steamed milk foam (1:0.5…" at bounding box center [806, 536] width 1021 height 26
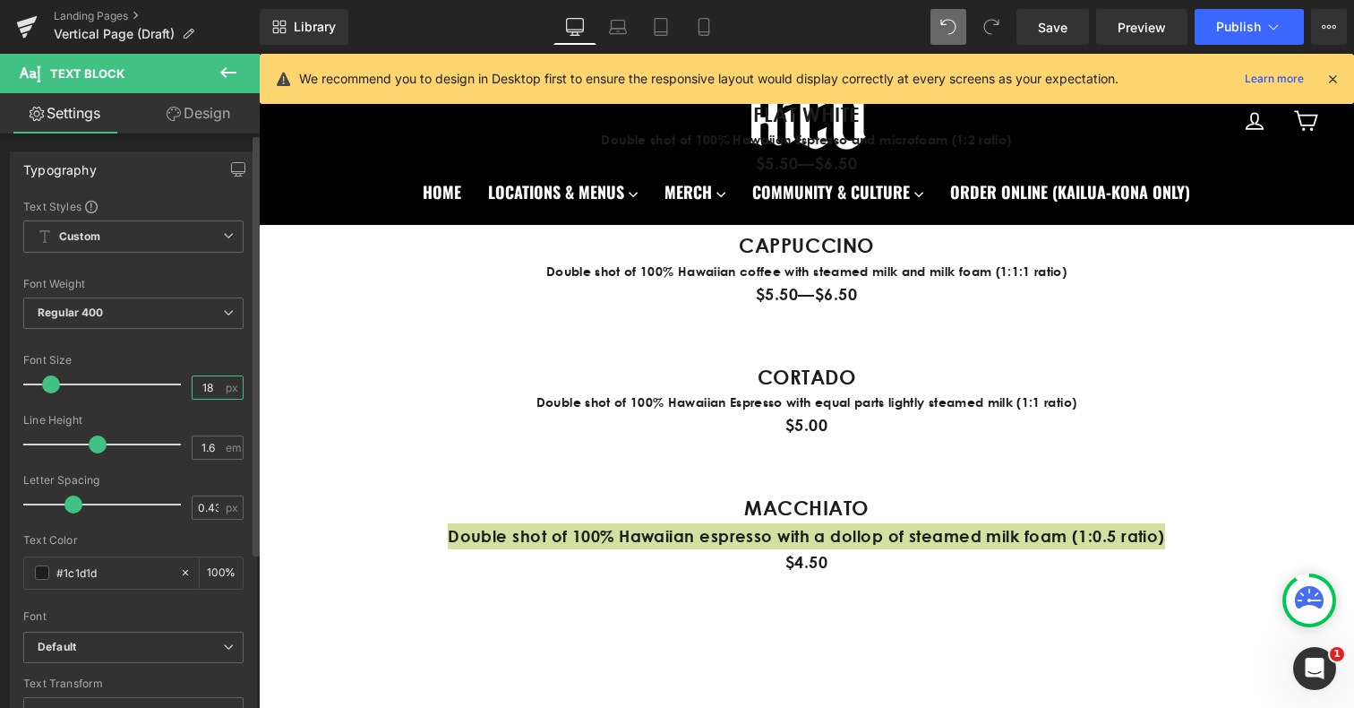
click at [200, 384] on input "18" at bounding box center [208, 387] width 31 height 22
type input "14"
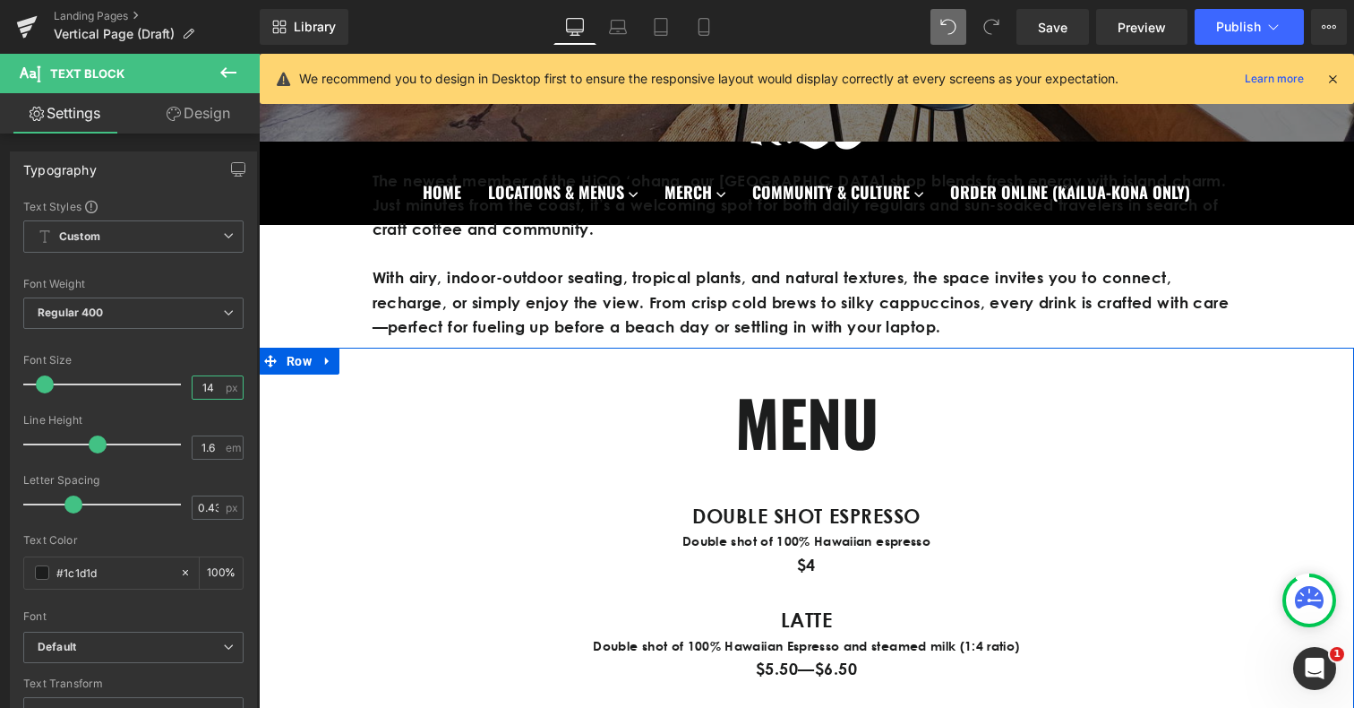
scroll to position [738, 0]
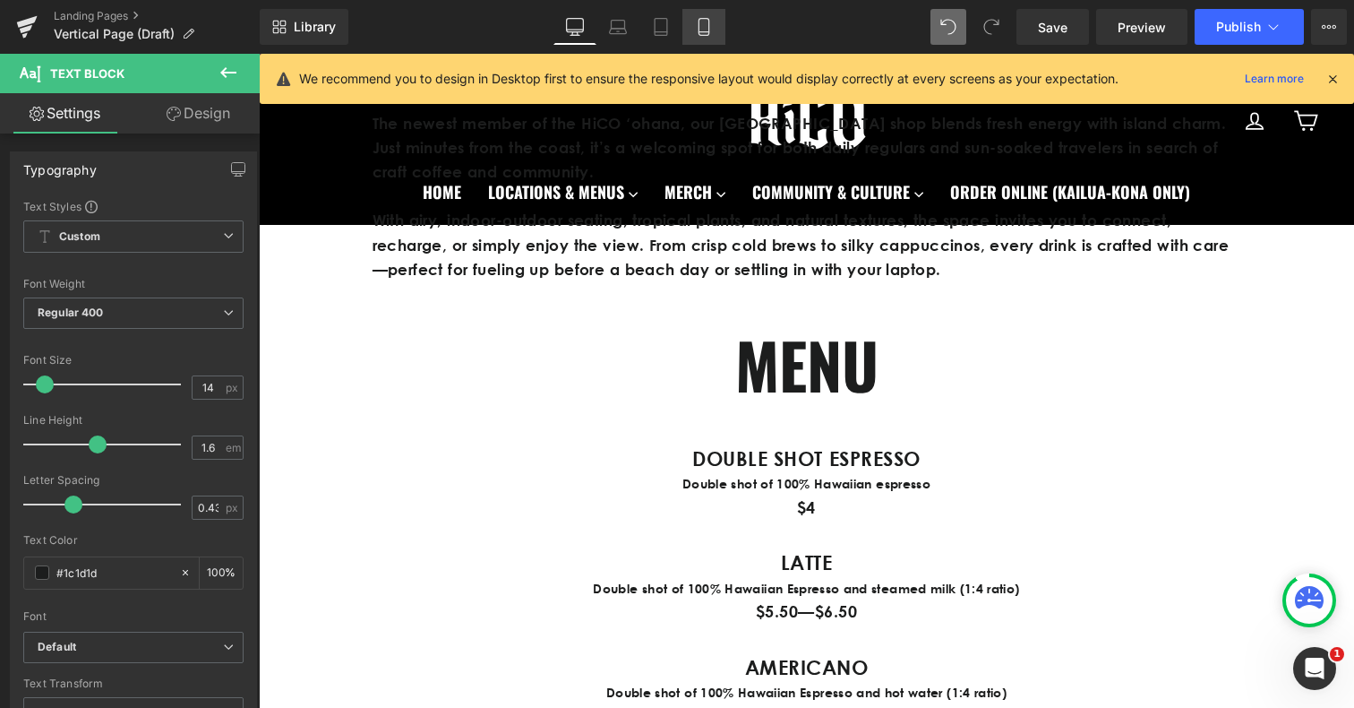
click at [708, 29] on icon at bounding box center [704, 27] width 18 height 18
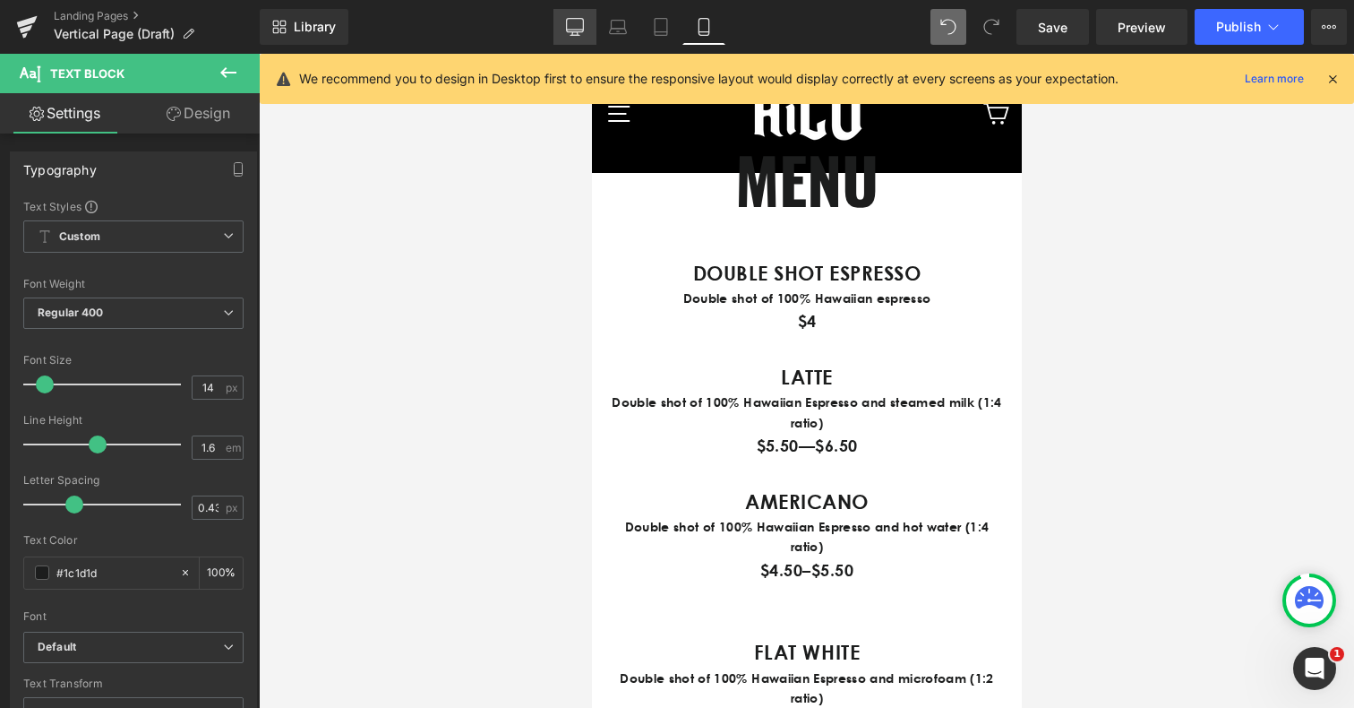
click at [581, 30] on icon at bounding box center [575, 27] width 18 height 18
type input "100"
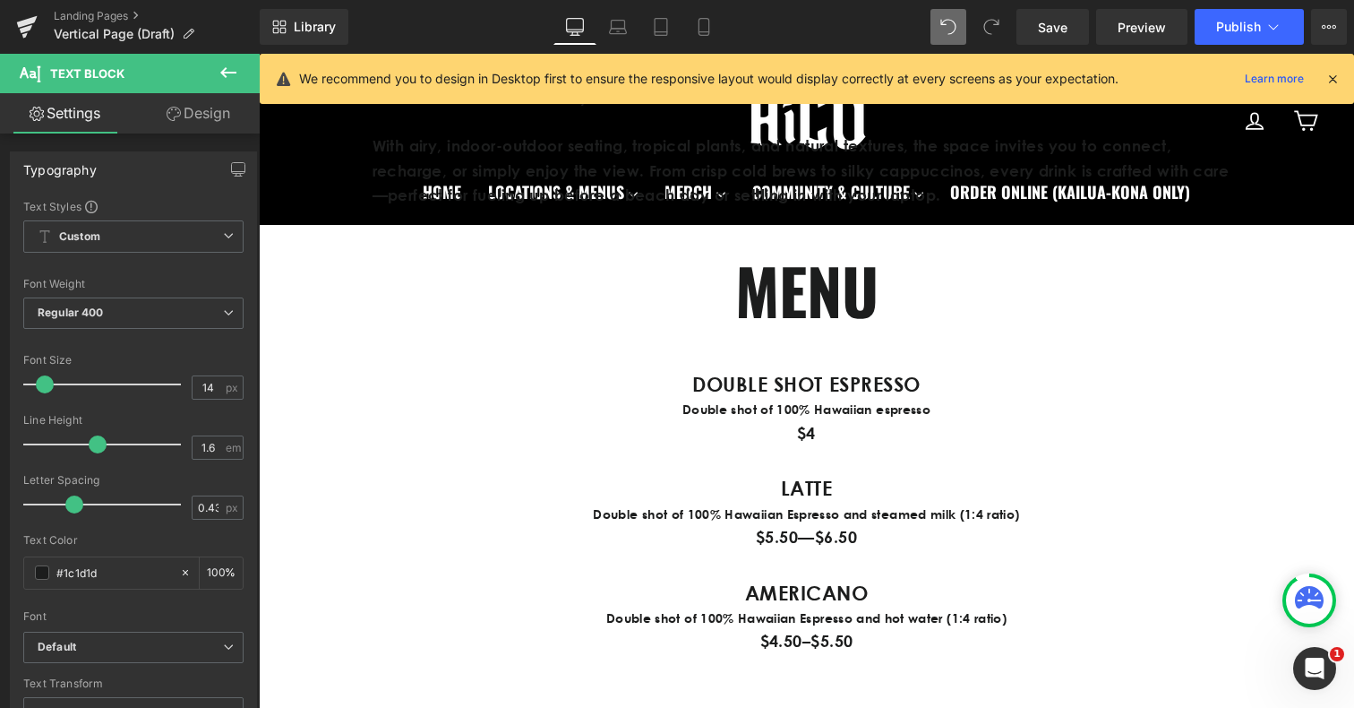
scroll to position [845, 0]
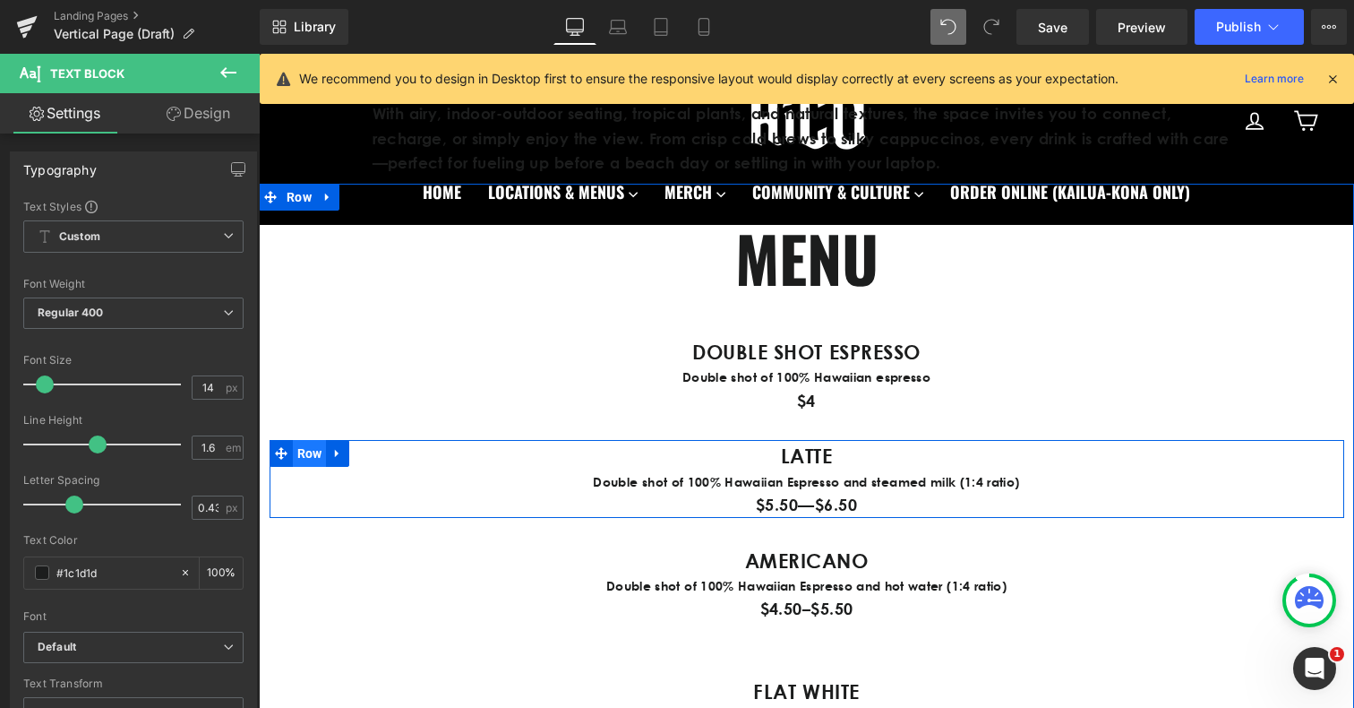
click at [302, 455] on span "Row" at bounding box center [310, 453] width 34 height 27
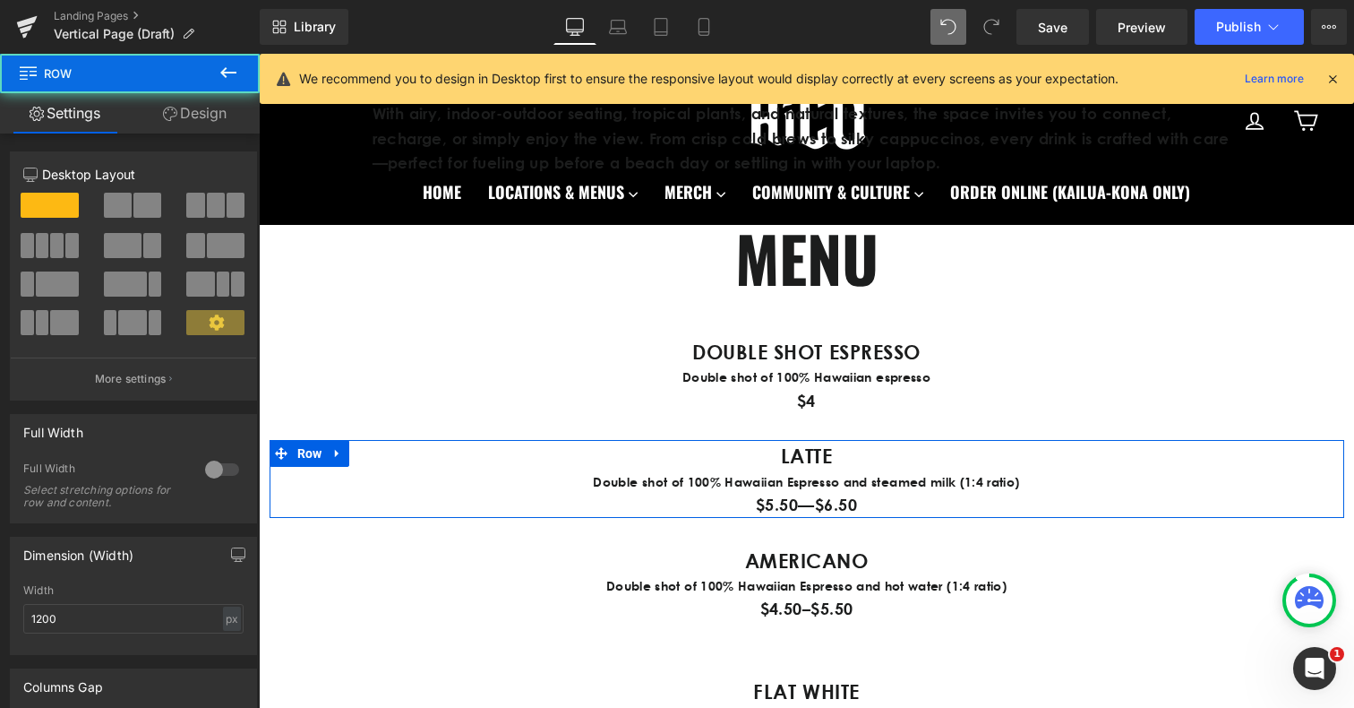
click at [184, 121] on link "Design" at bounding box center [195, 113] width 130 height 40
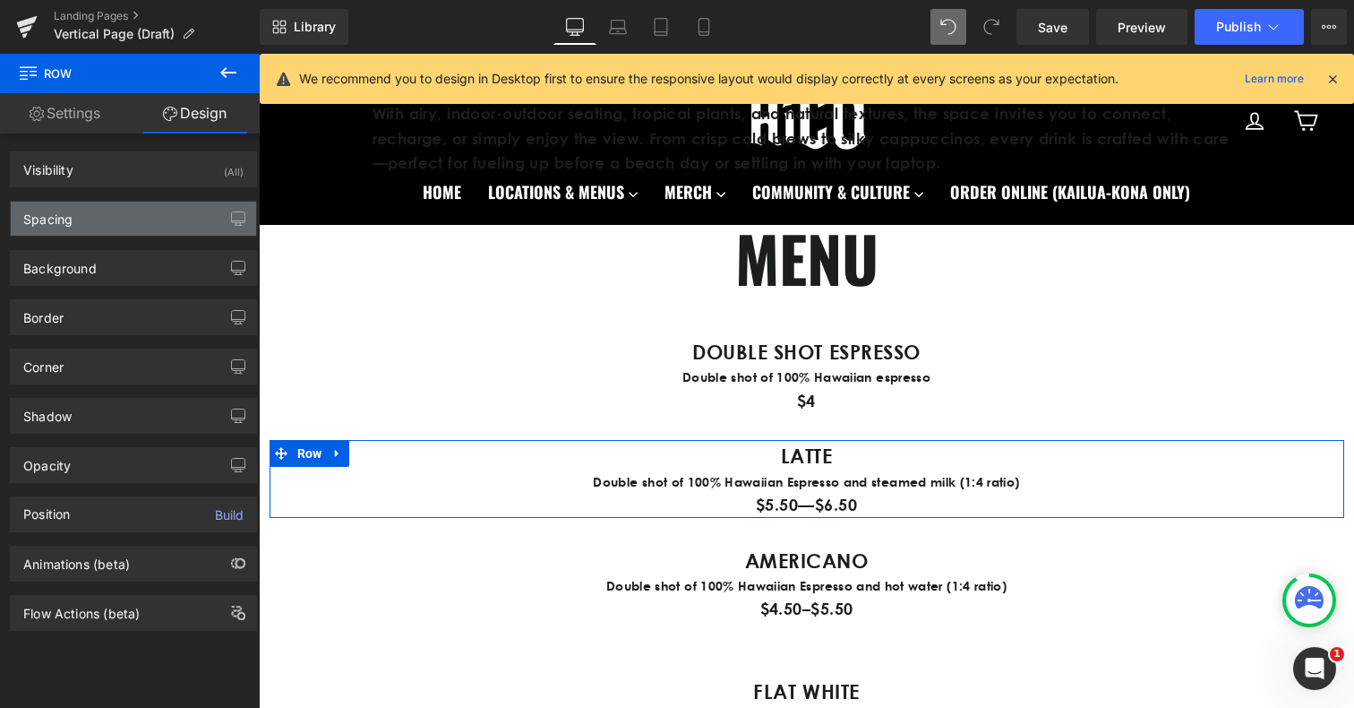
click at [150, 217] on div "Spacing" at bounding box center [133, 219] width 245 height 34
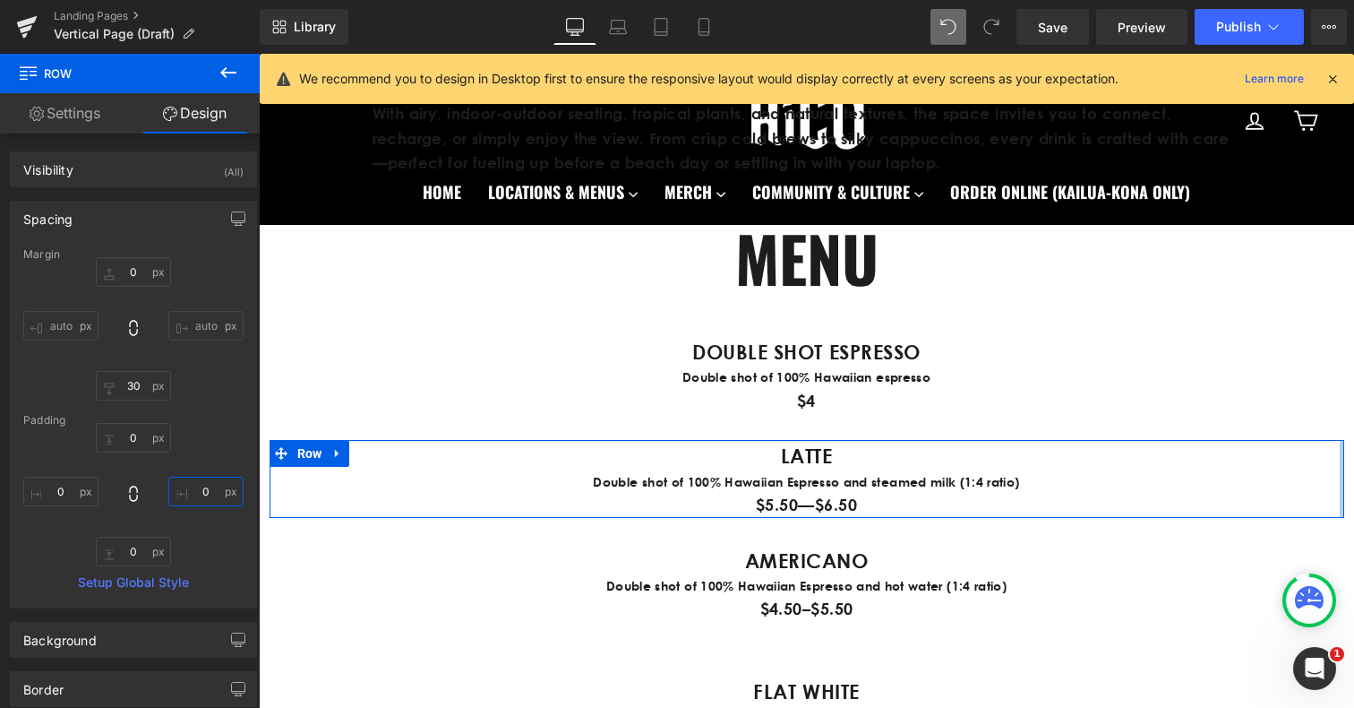
click at [197, 494] on input "0" at bounding box center [205, 491] width 75 height 30
type input "50"
click at [60, 499] on input "0" at bounding box center [60, 491] width 75 height 30
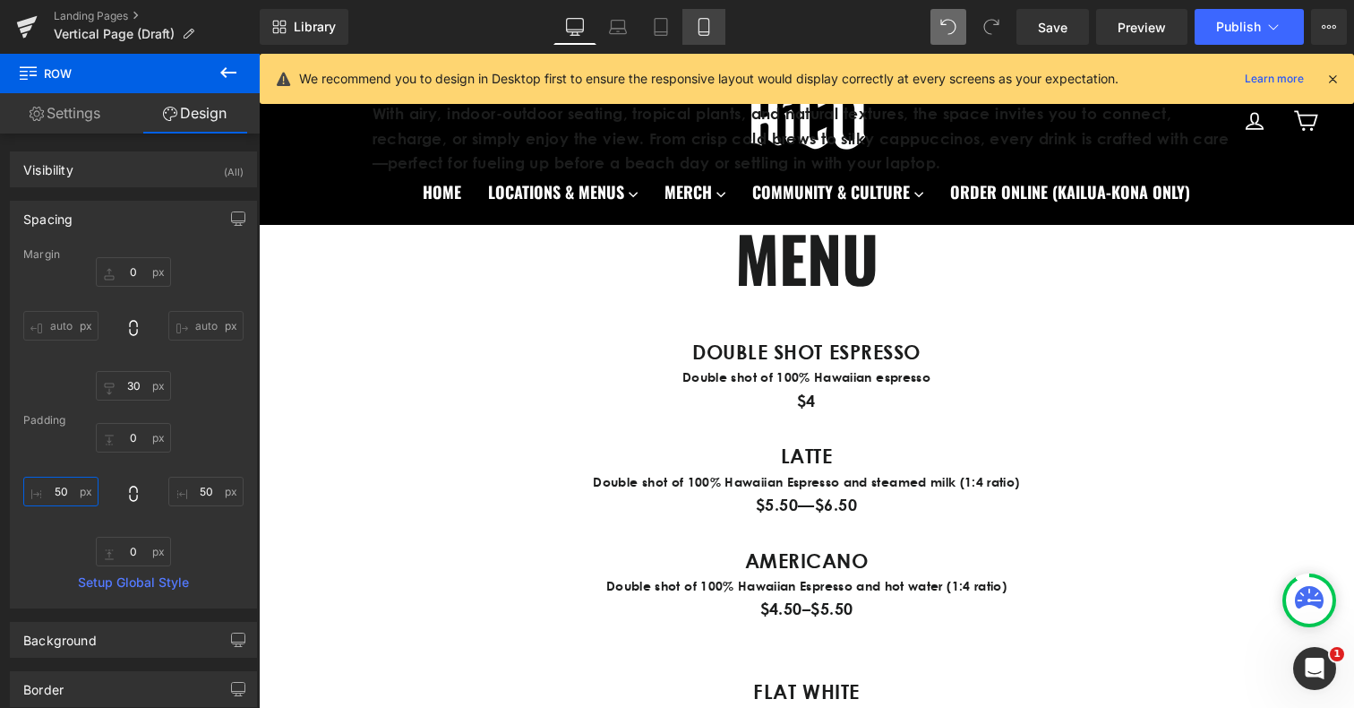
type input "50"
click at [719, 31] on link "Mobile" at bounding box center [703, 27] width 43 height 36
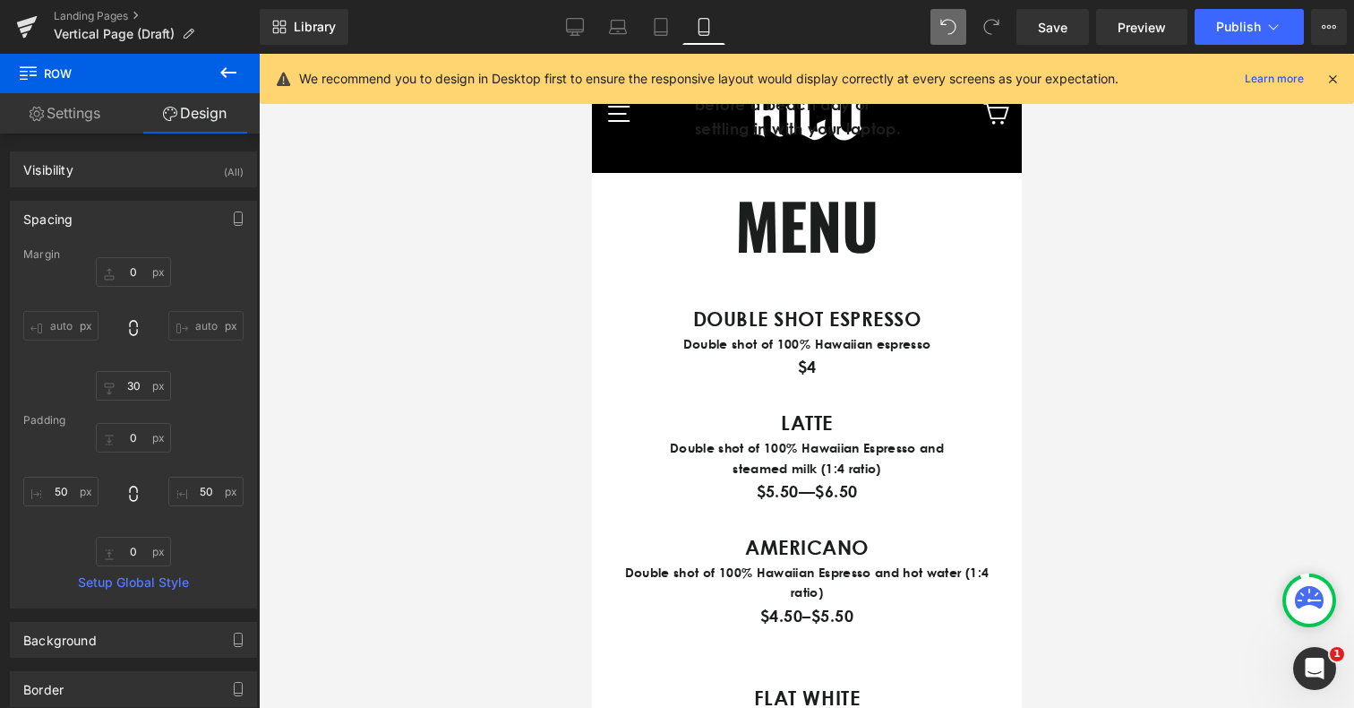
type input "0"
type input "30"
type input "0"
type input "50"
type input "0"
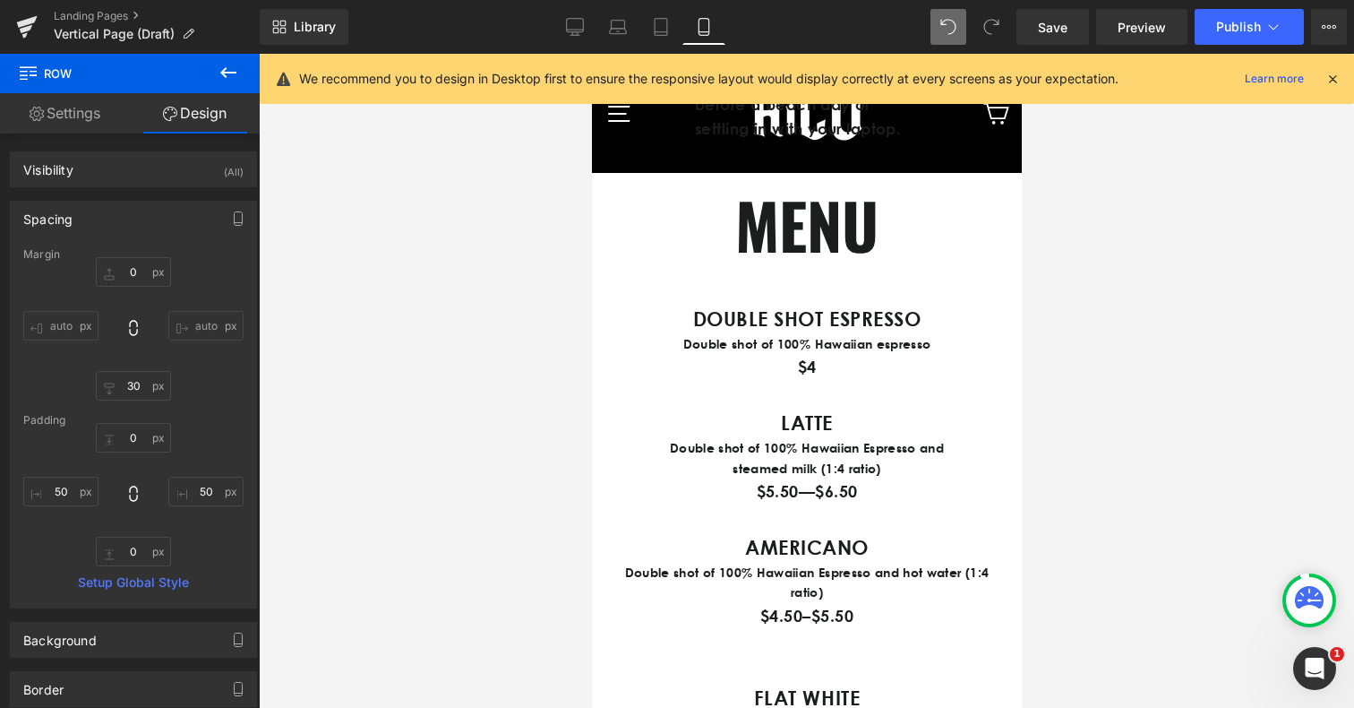
type input "50"
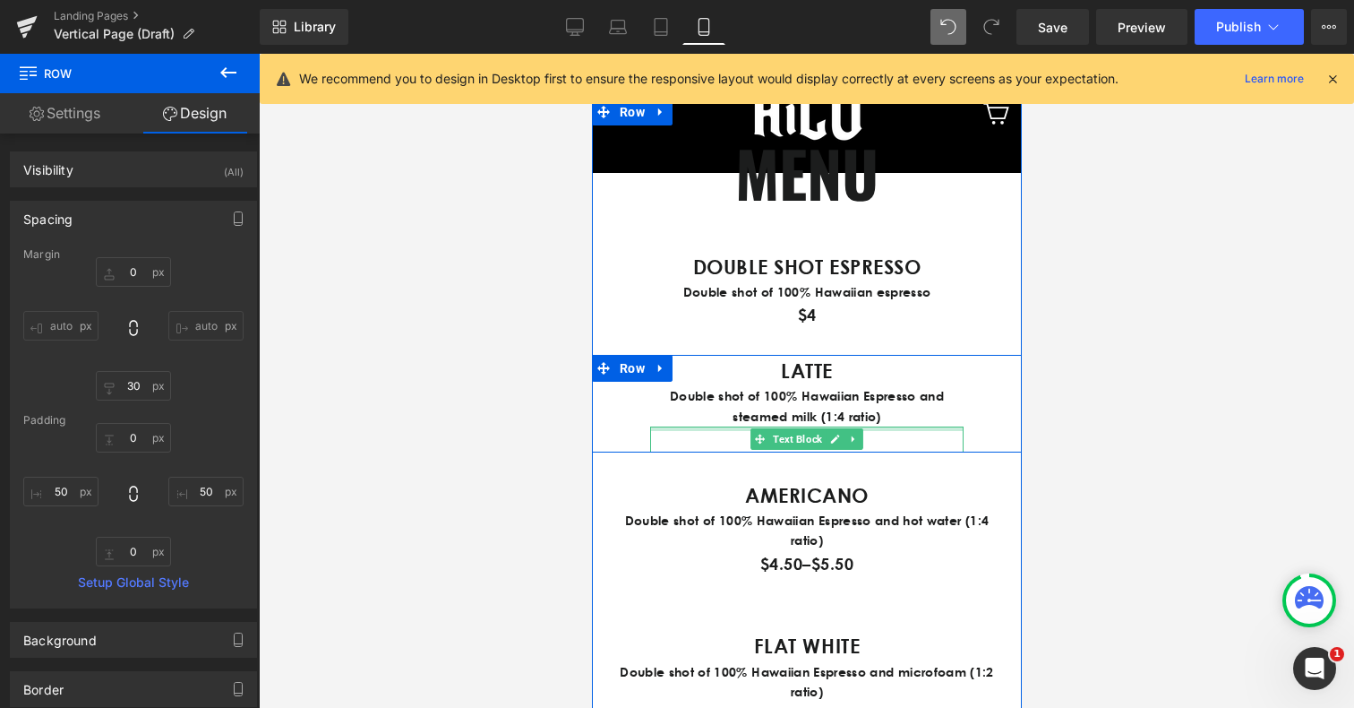
scroll to position [1279, 0]
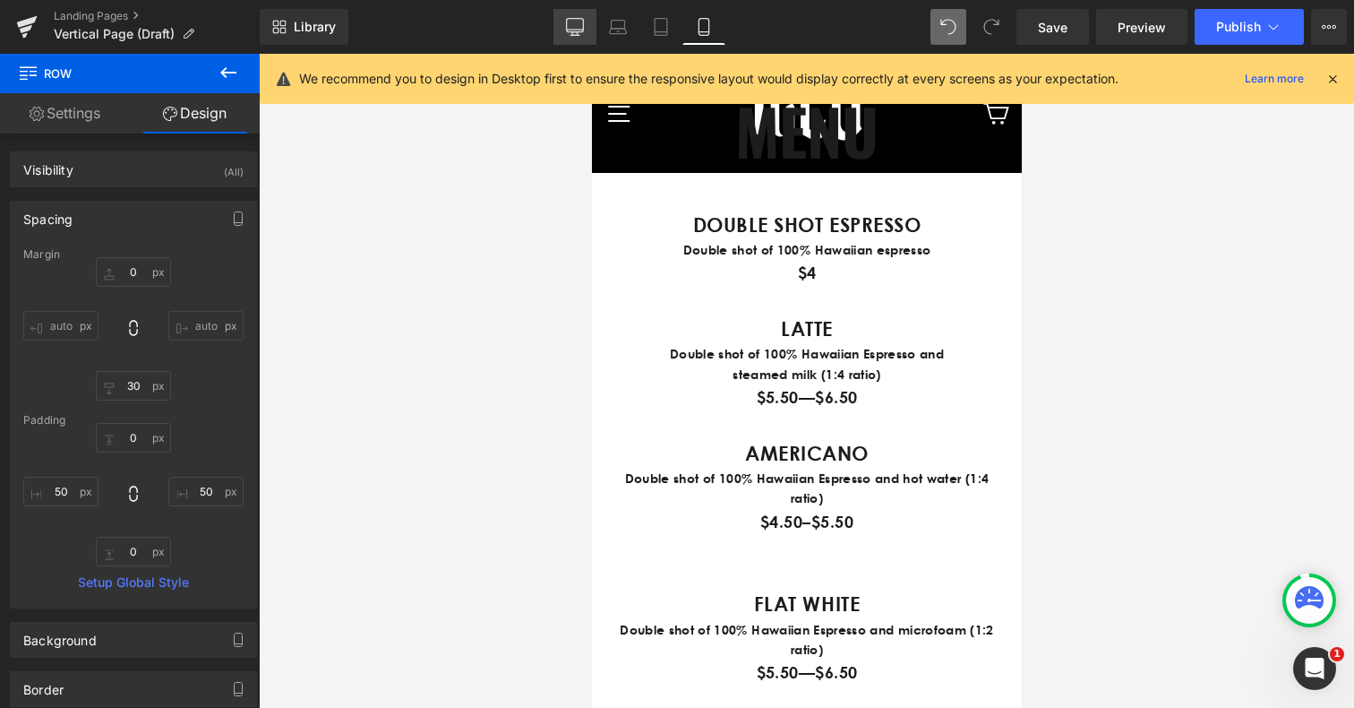
click at [569, 44] on link "Desktop" at bounding box center [574, 27] width 43 height 36
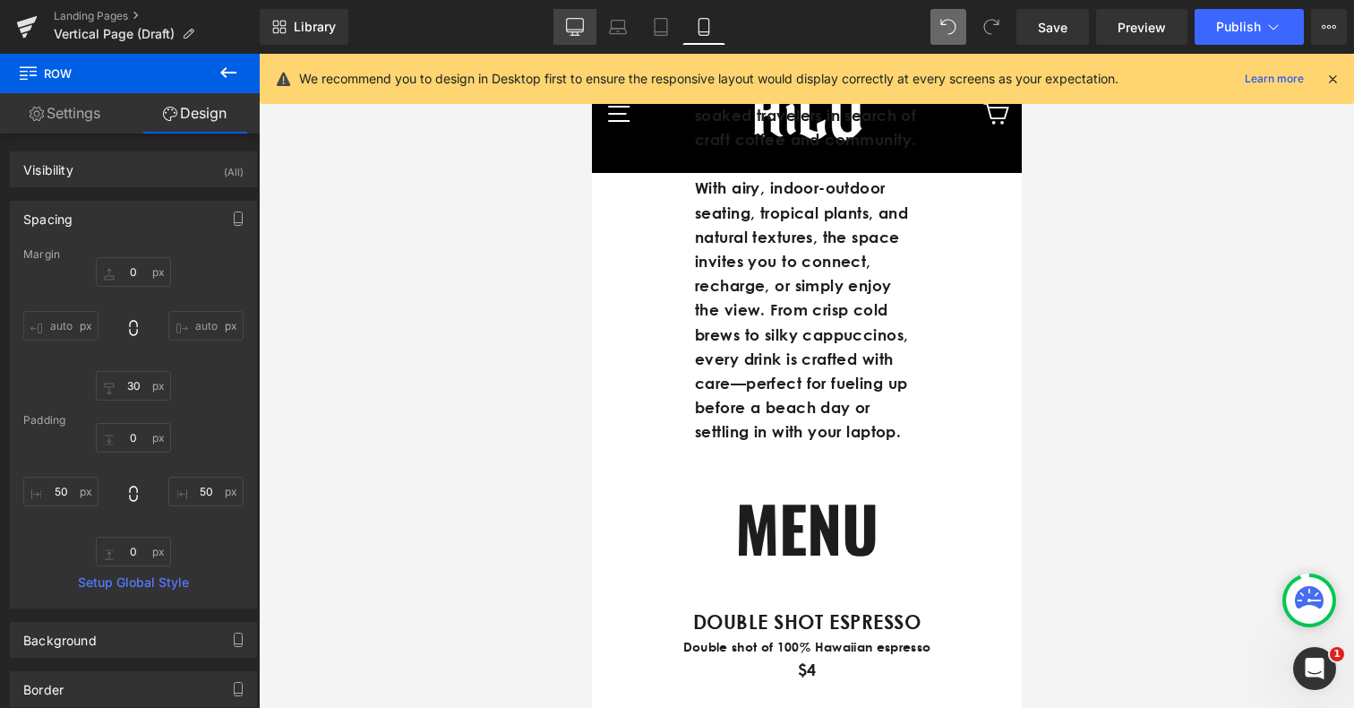
type input "0"
type input "30"
type input "0"
type input "50"
type input "0"
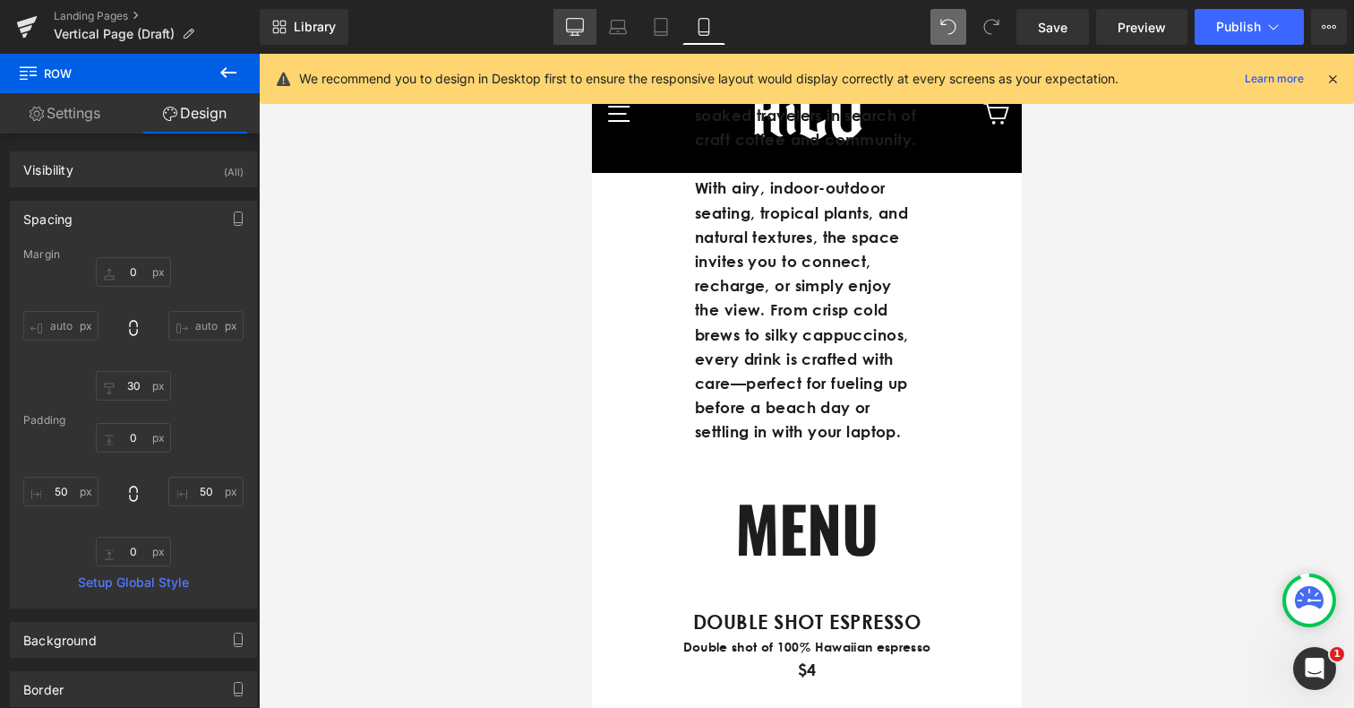
type input "50"
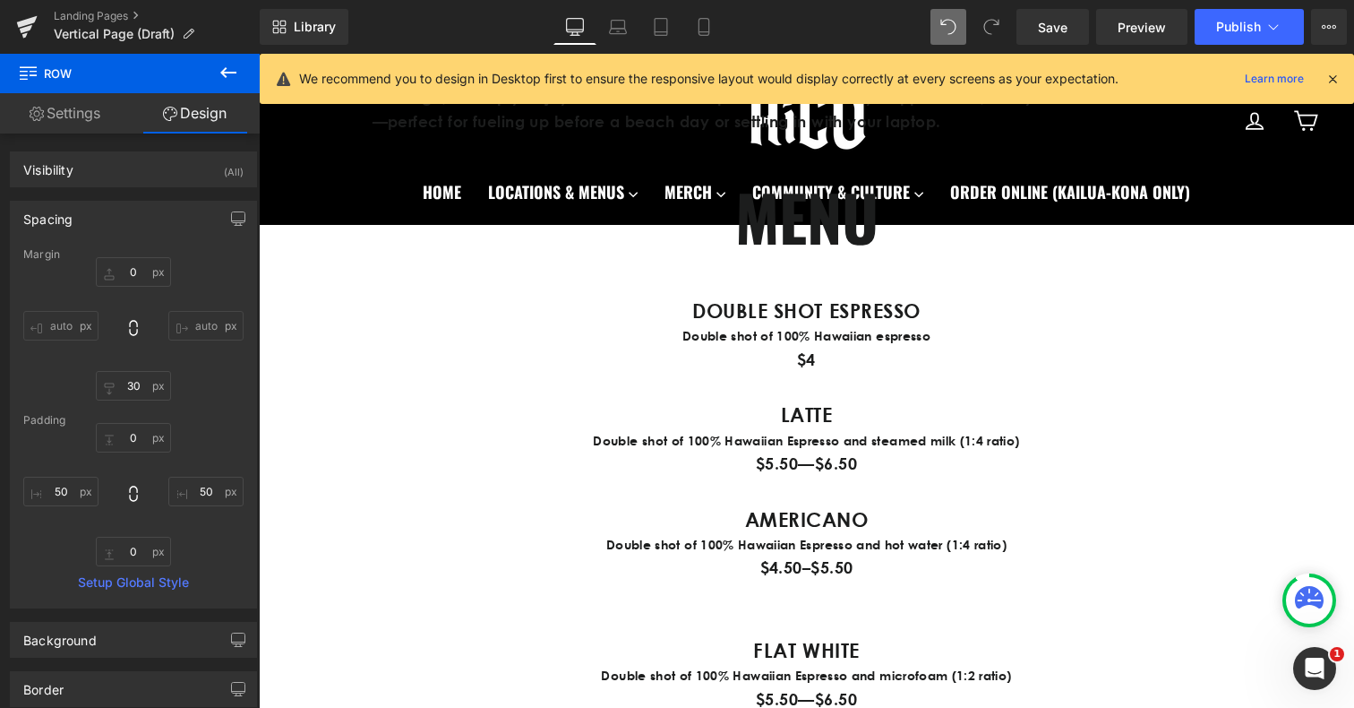
scroll to position [887, 0]
click at [576, 34] on icon at bounding box center [575, 27] width 18 height 18
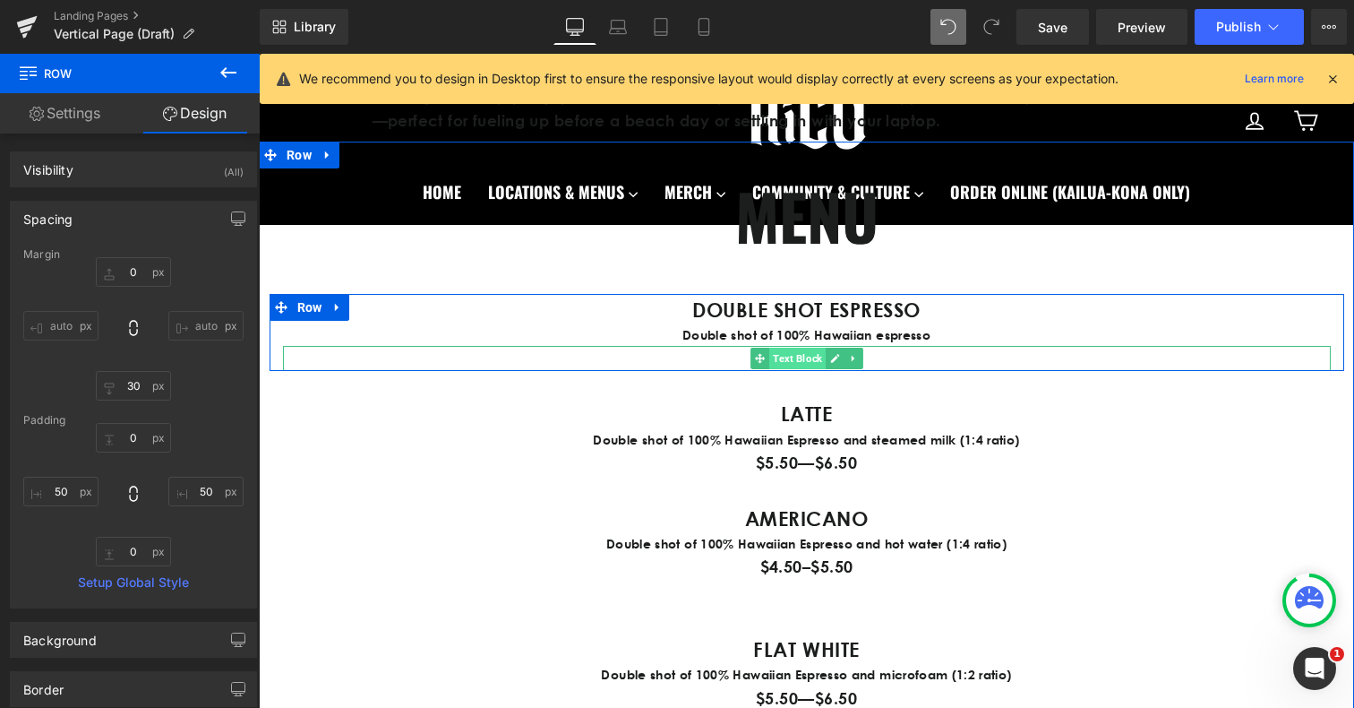
click at [788, 359] on span "Text Block" at bounding box center [797, 358] width 56 height 21
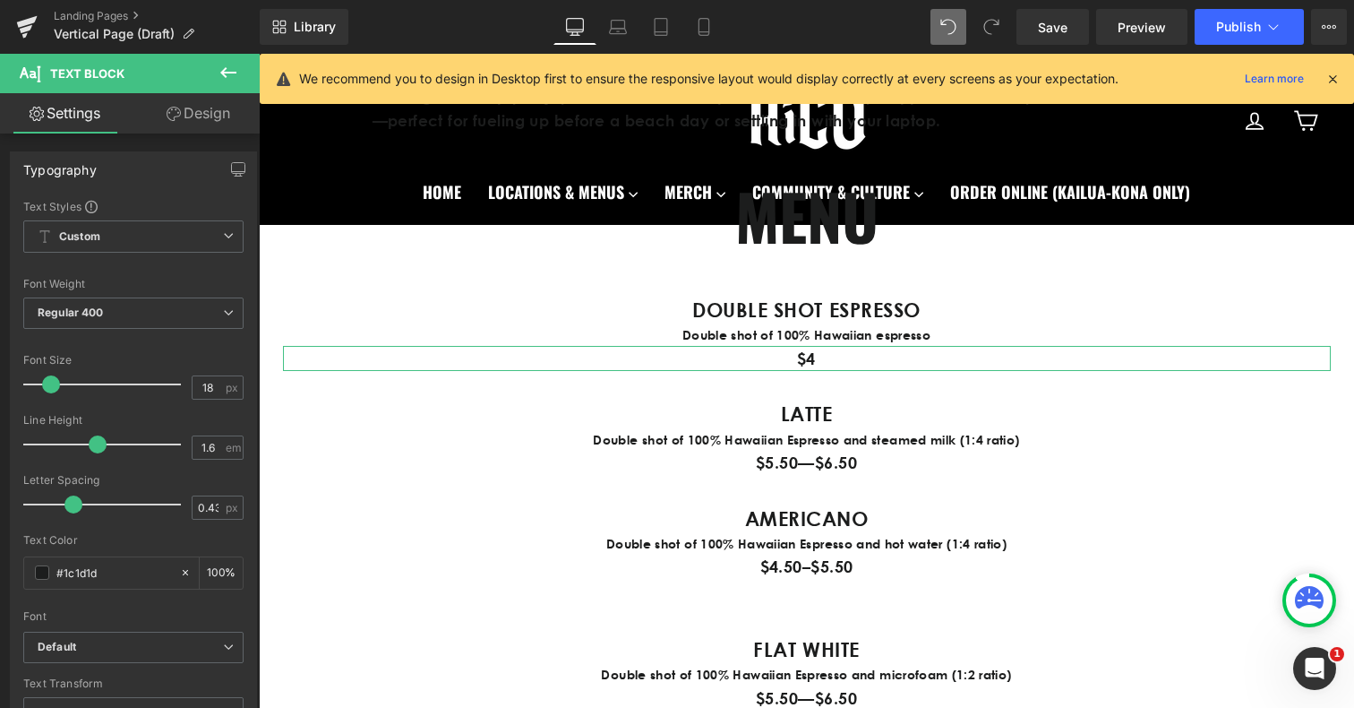
click at [203, 124] on link "Design" at bounding box center [198, 113] width 130 height 40
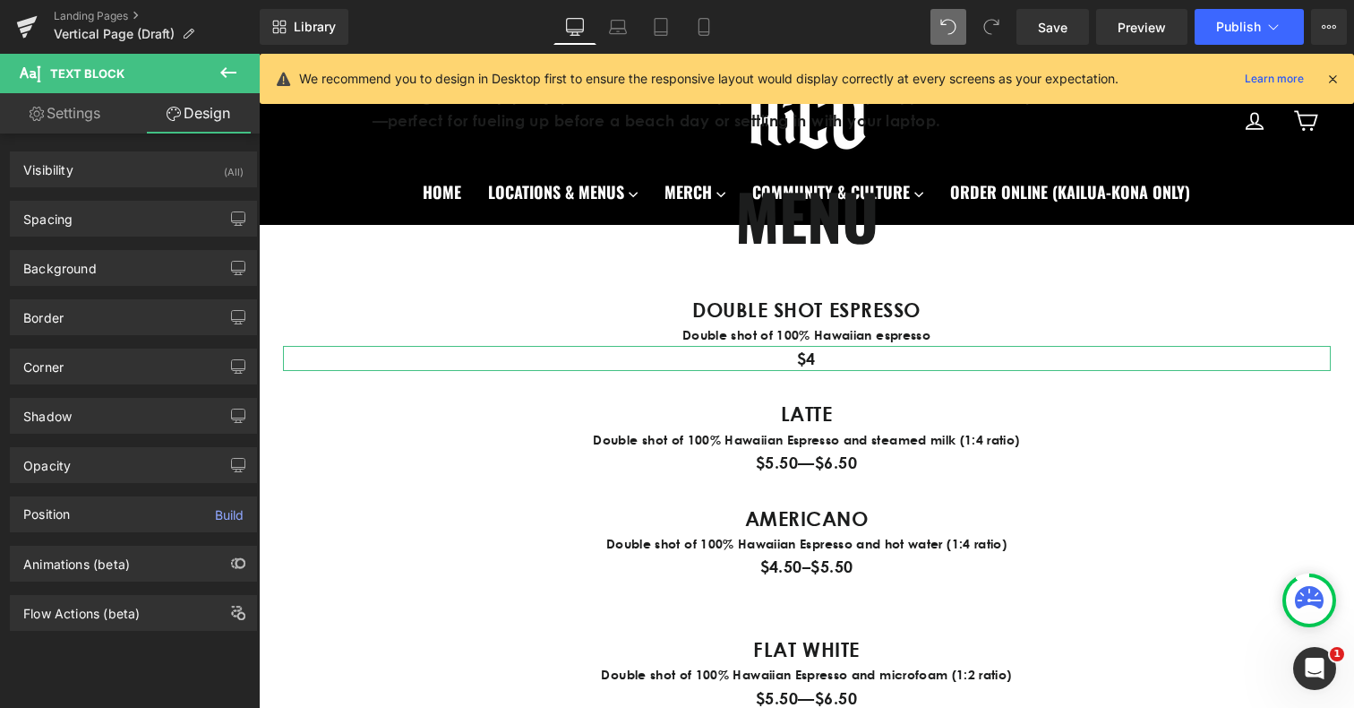
type input "0"
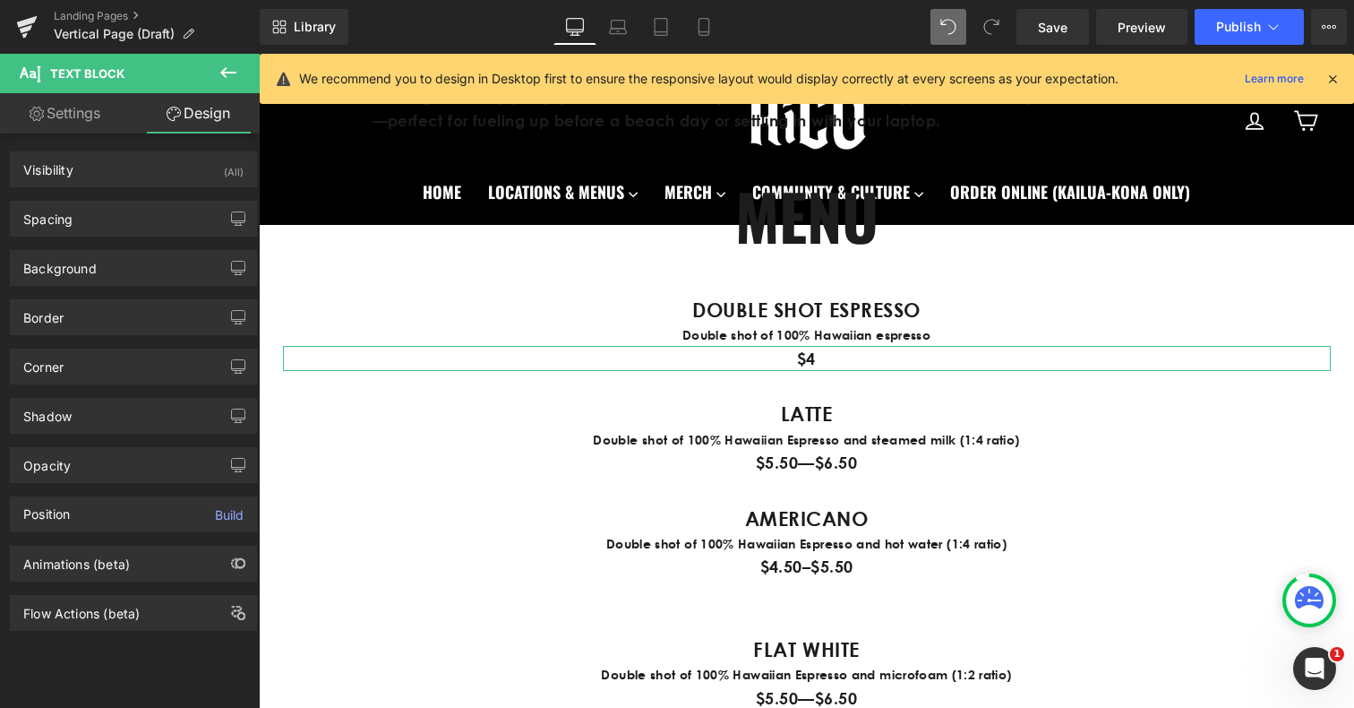
type input "0"
click at [113, 214] on div "Spacing" at bounding box center [133, 219] width 245 height 34
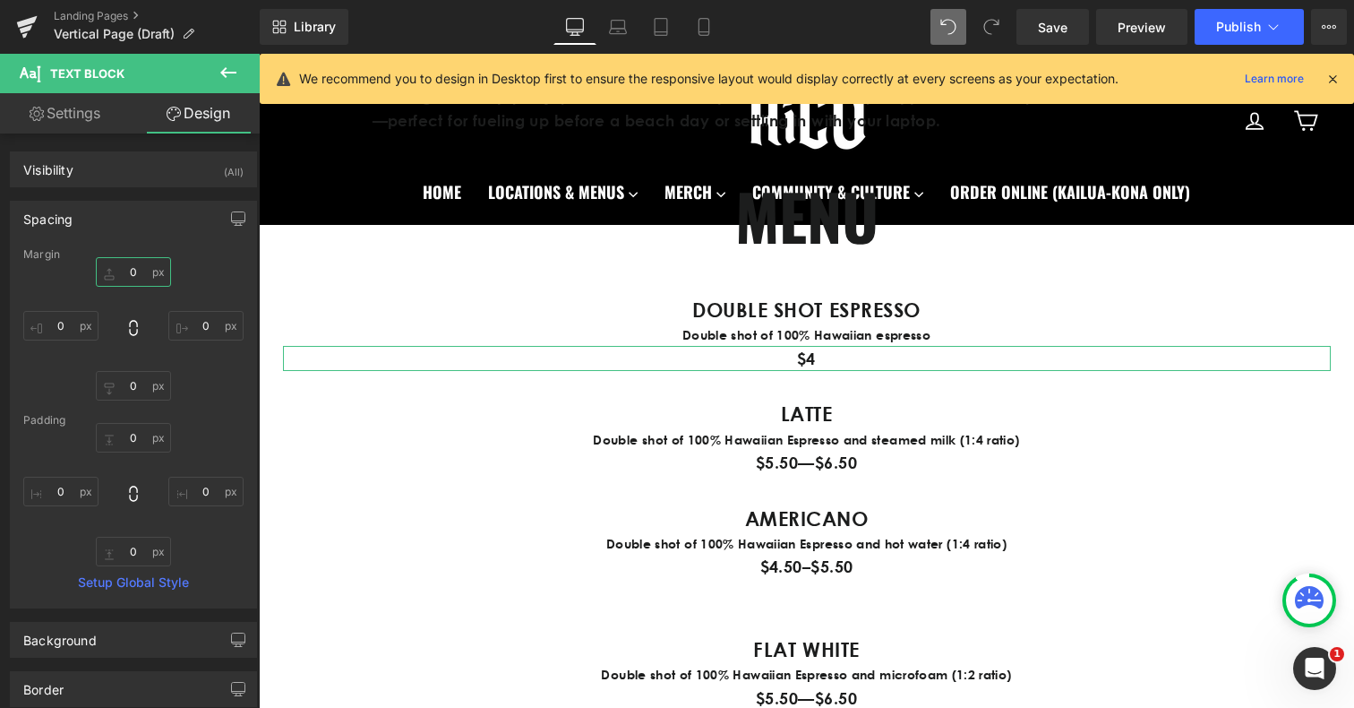
click at [124, 274] on input "0" at bounding box center [133, 272] width 75 height 30
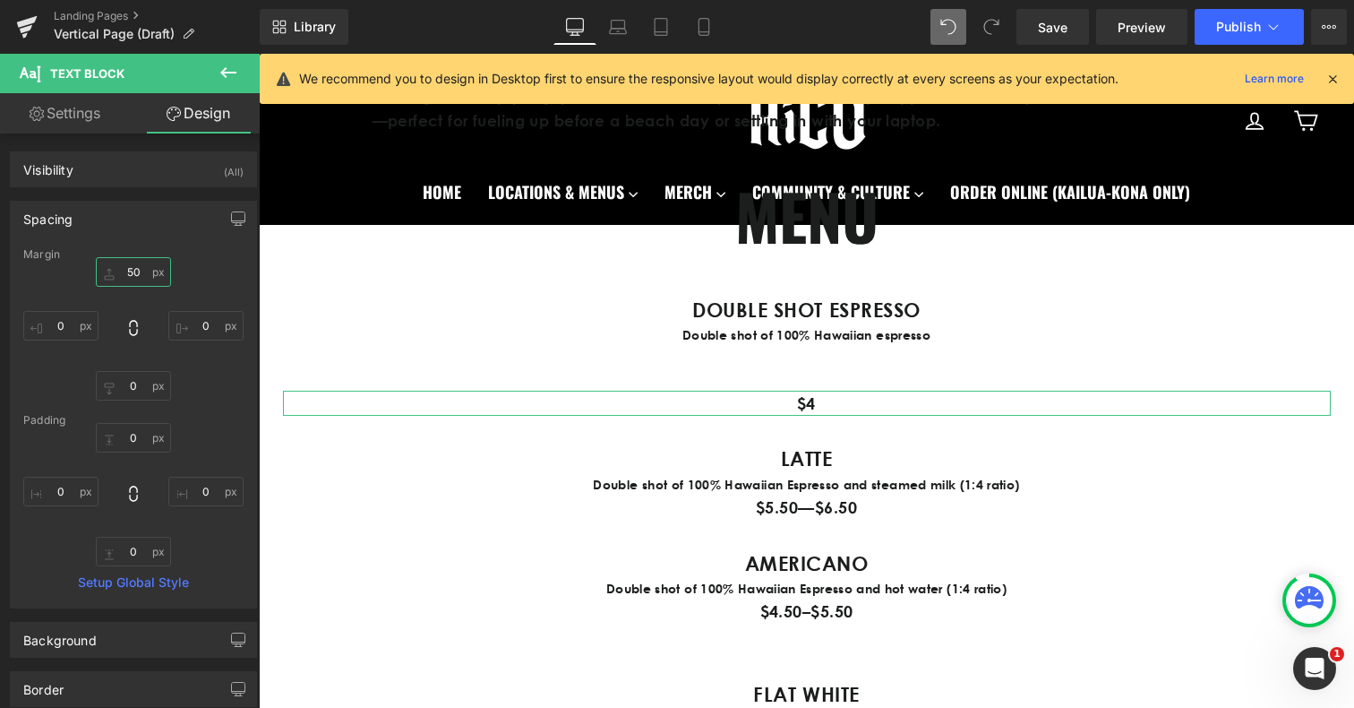
type input "5"
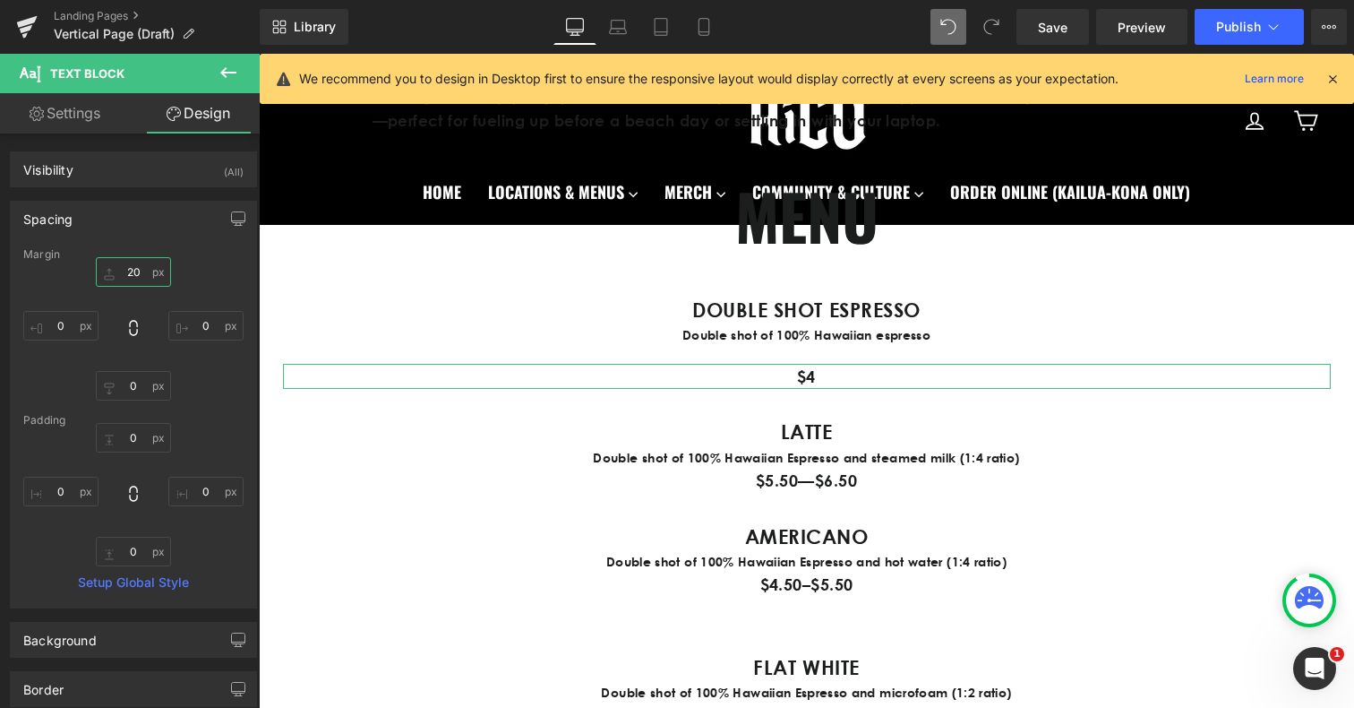
type input "2"
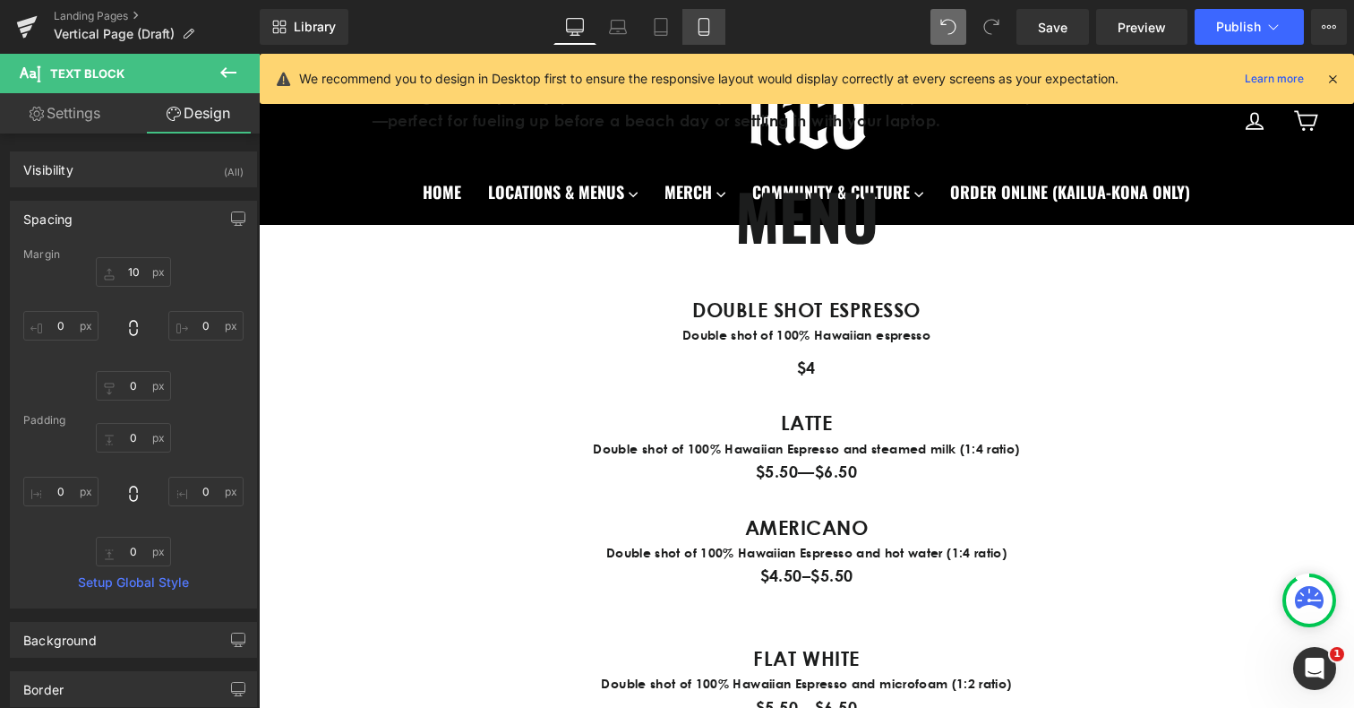
click at [708, 35] on icon at bounding box center [704, 27] width 10 height 17
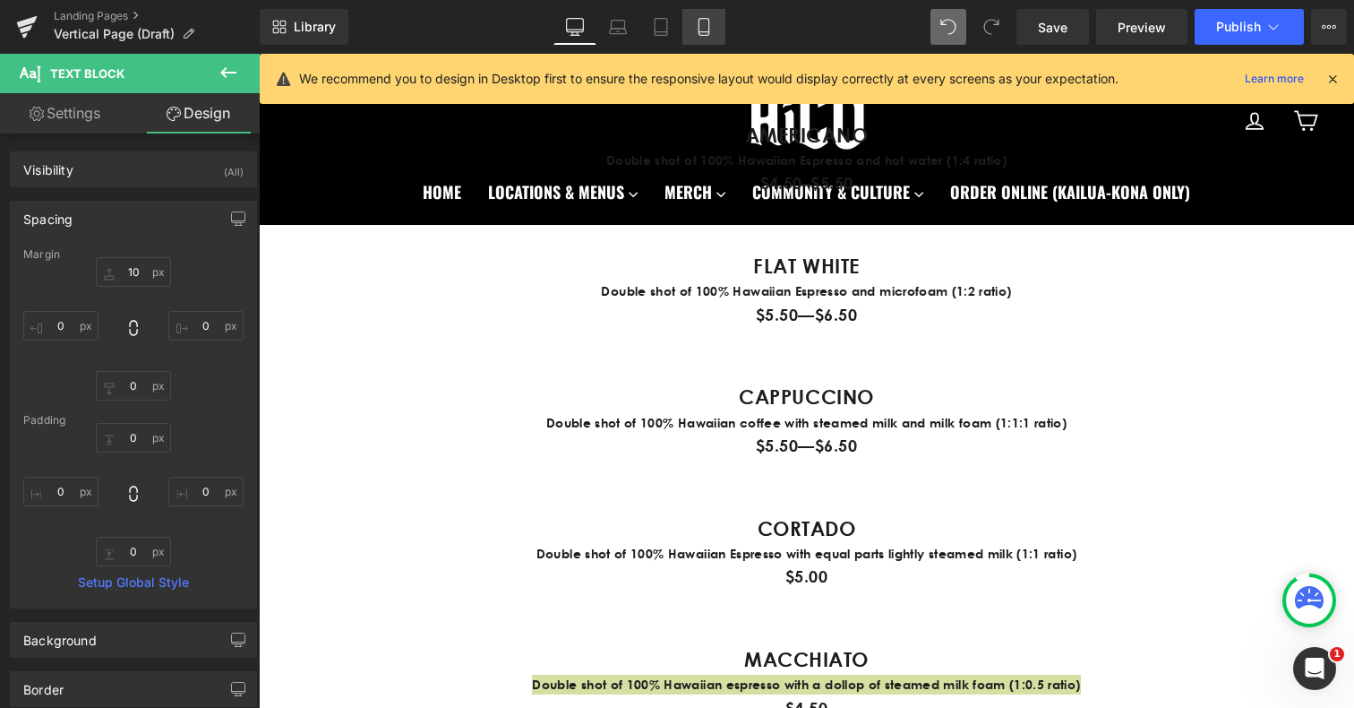
type input "10"
type input "0"
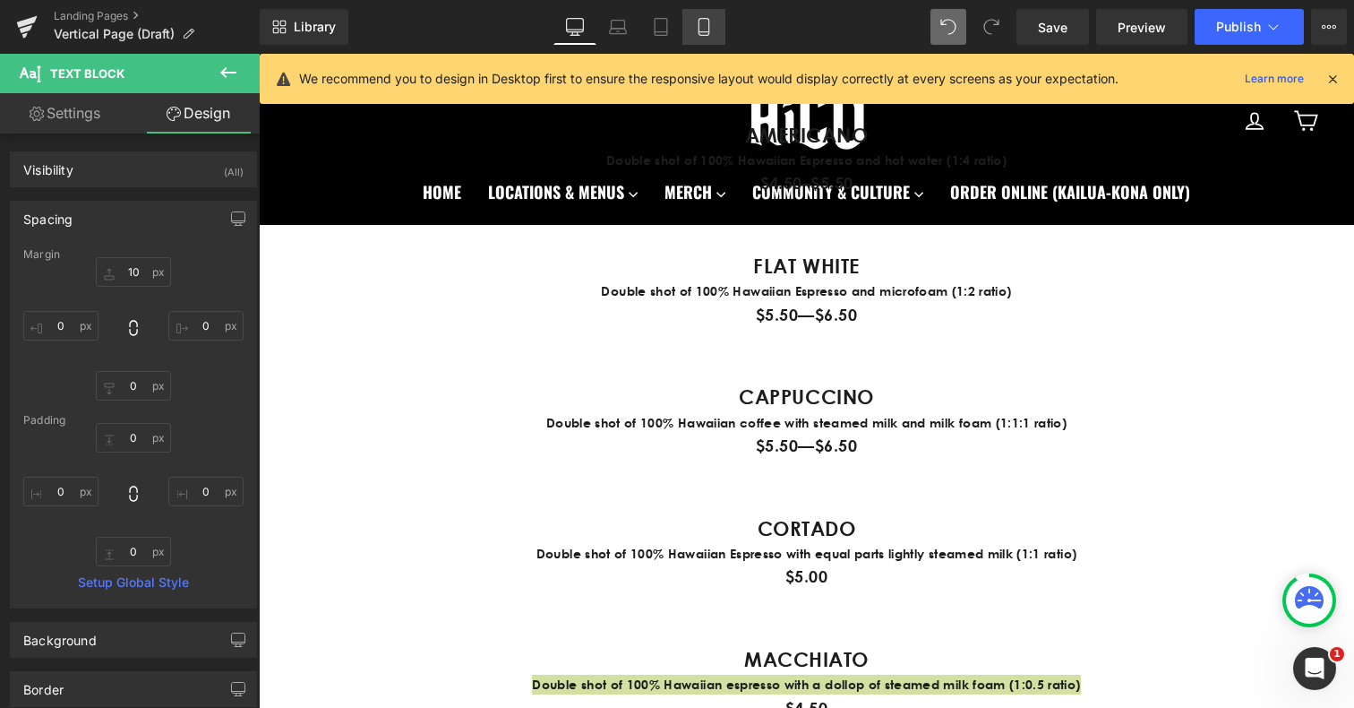
type input "0"
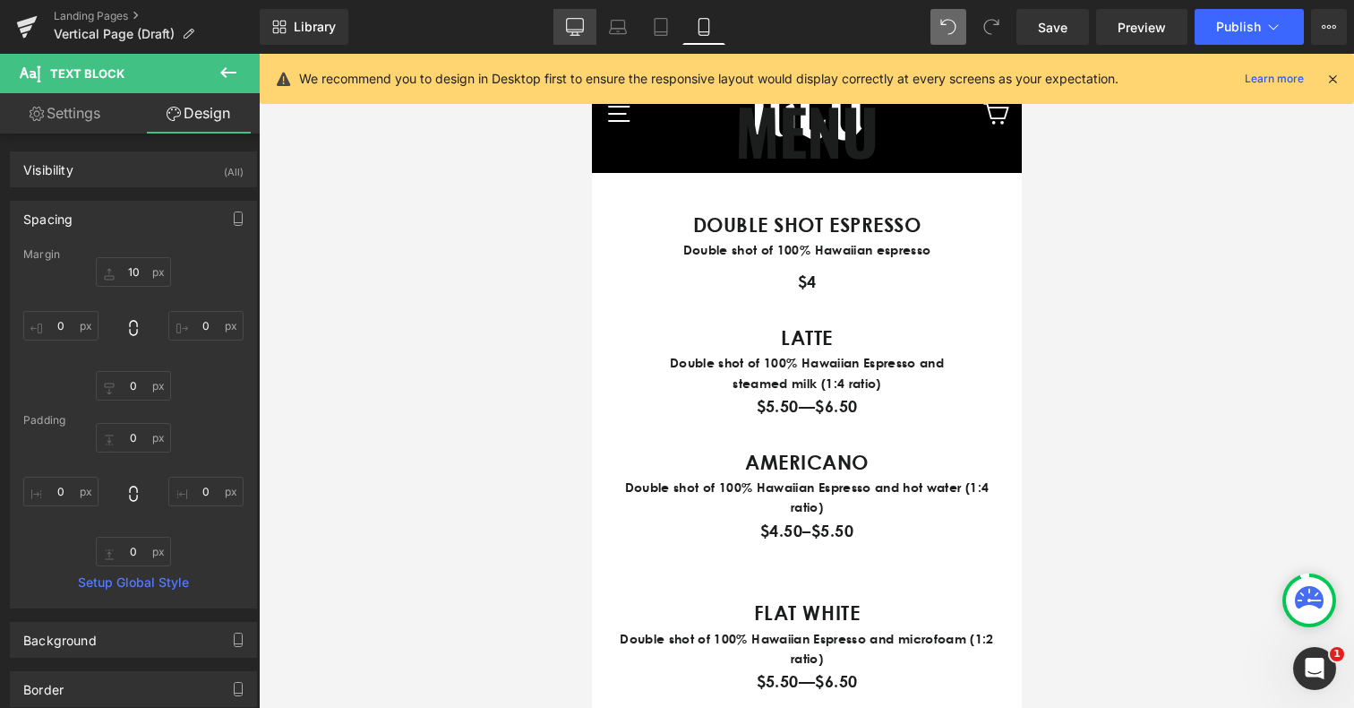
click at [575, 28] on icon at bounding box center [575, 27] width 18 height 18
type input "10"
type input "0"
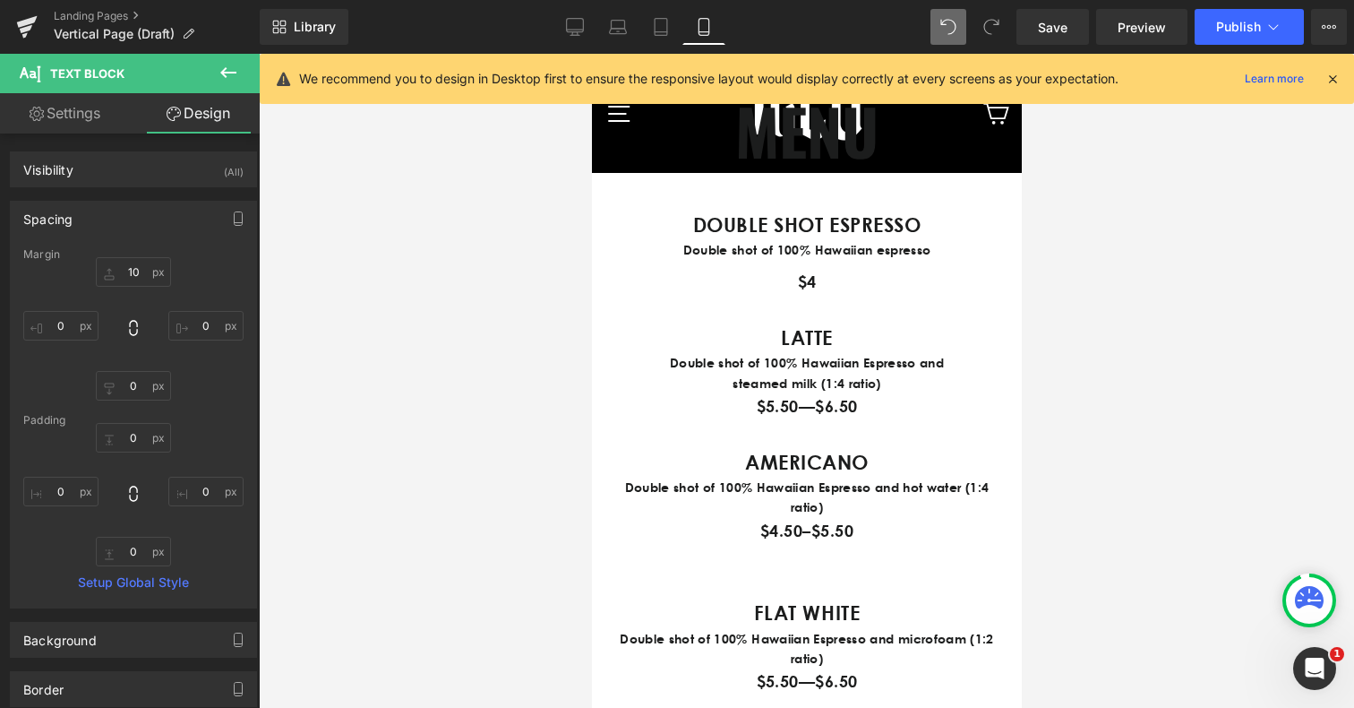
type input "0"
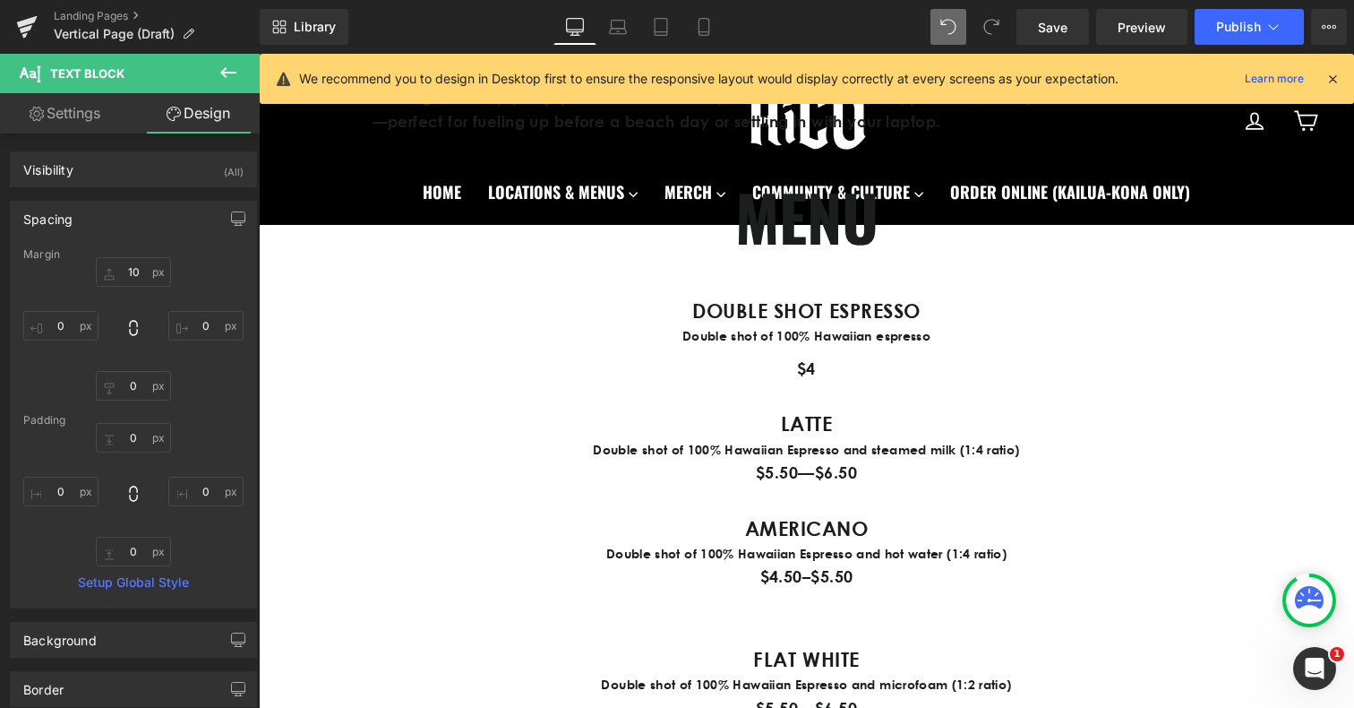
scroll to position [887, 0]
click at [733, 477] on p "$5.50—$6.50" at bounding box center [807, 472] width 958 height 26
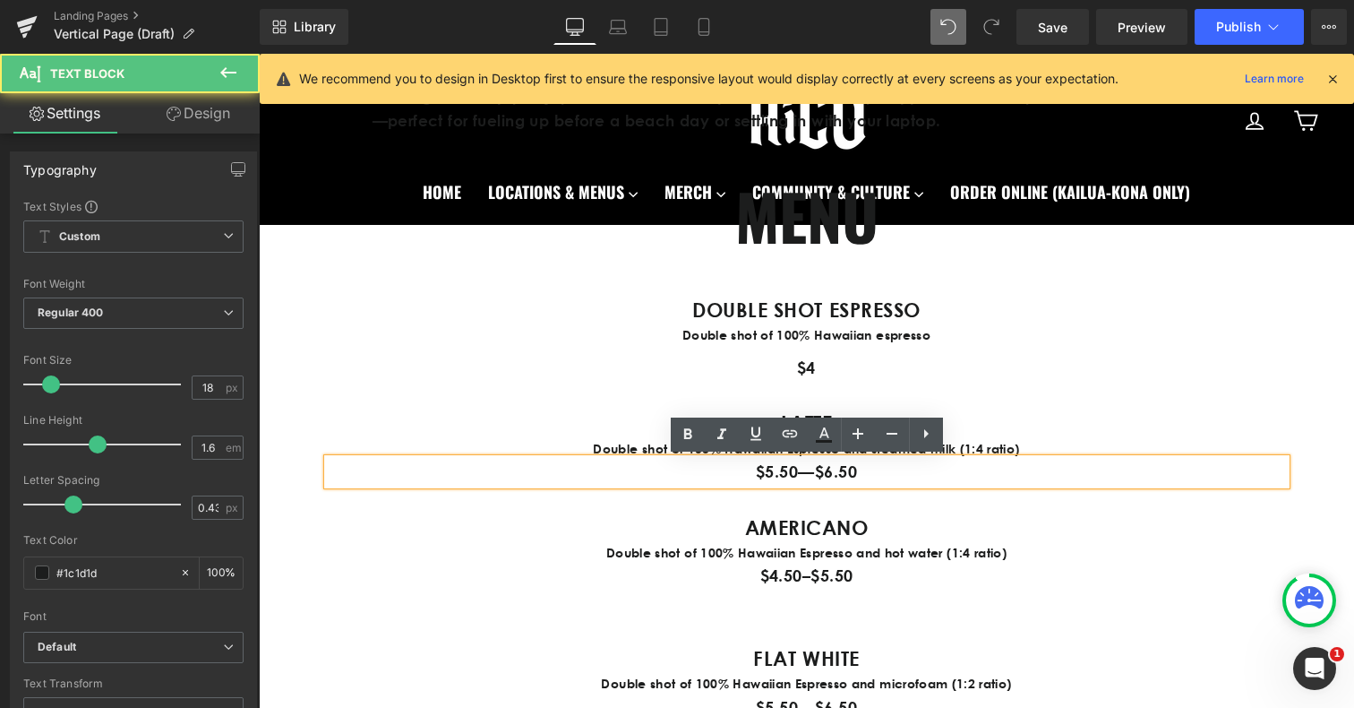
click at [757, 473] on p "$5.50—$6.50" at bounding box center [807, 472] width 958 height 26
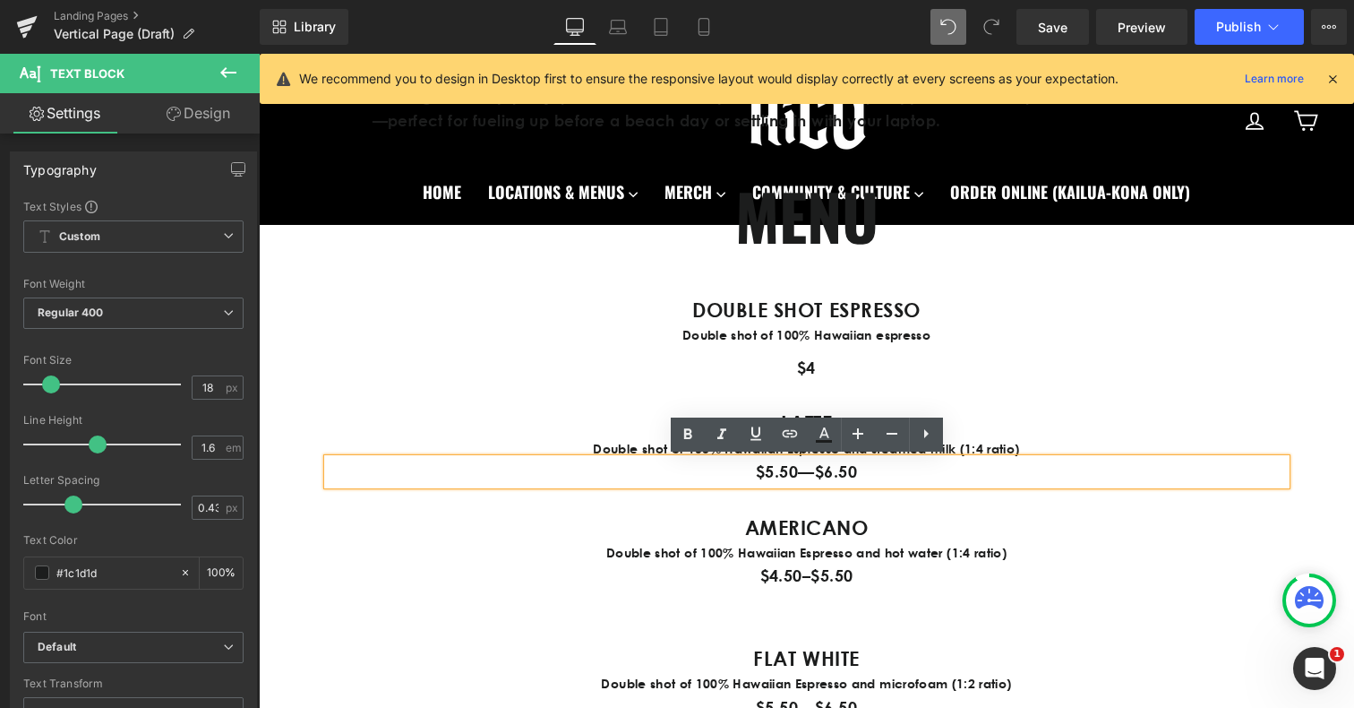
click at [689, 503] on div "MENU Heading DOUBLE SHOT ESPRESSO Text Block Double shot of 100% Hawaiian espre…" at bounding box center [806, 667] width 1095 height 999
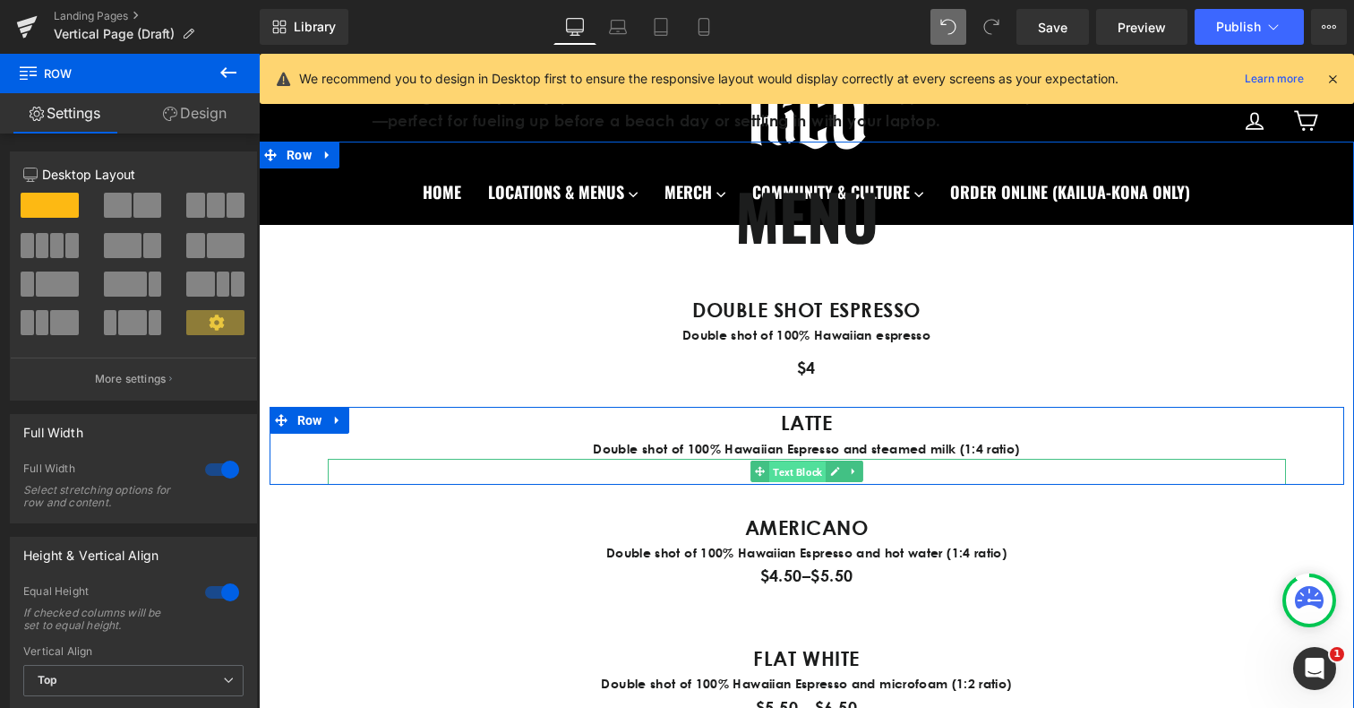
click at [798, 473] on span "Text Block" at bounding box center [797, 471] width 56 height 21
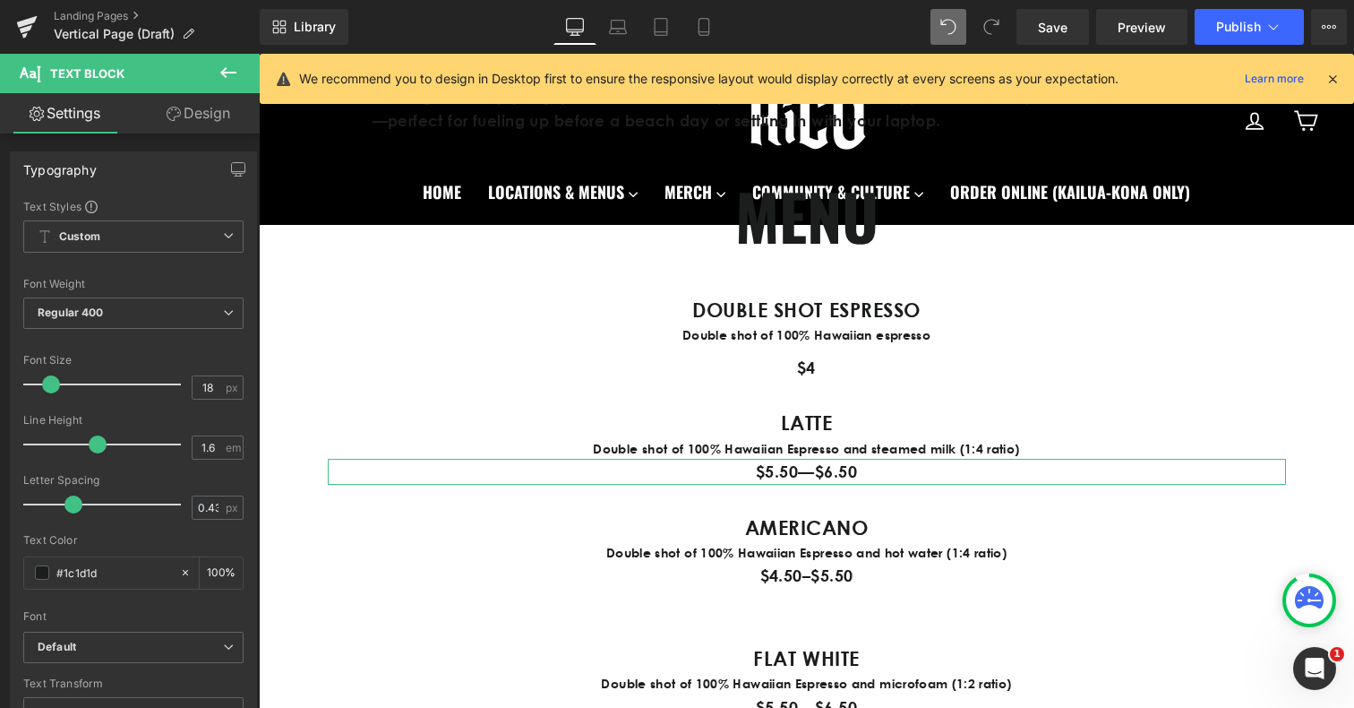
click at [220, 107] on link "Design" at bounding box center [198, 113] width 130 height 40
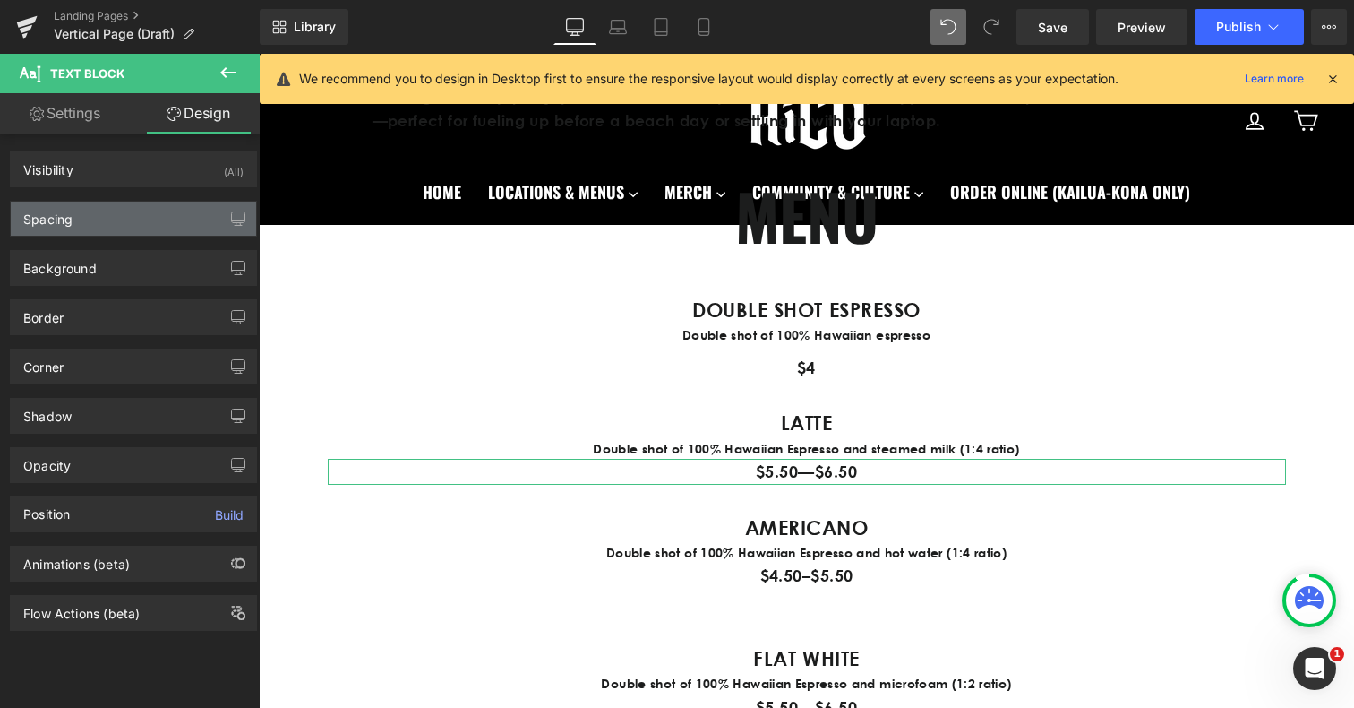
click at [116, 230] on div "Spacing" at bounding box center [133, 219] width 245 height 34
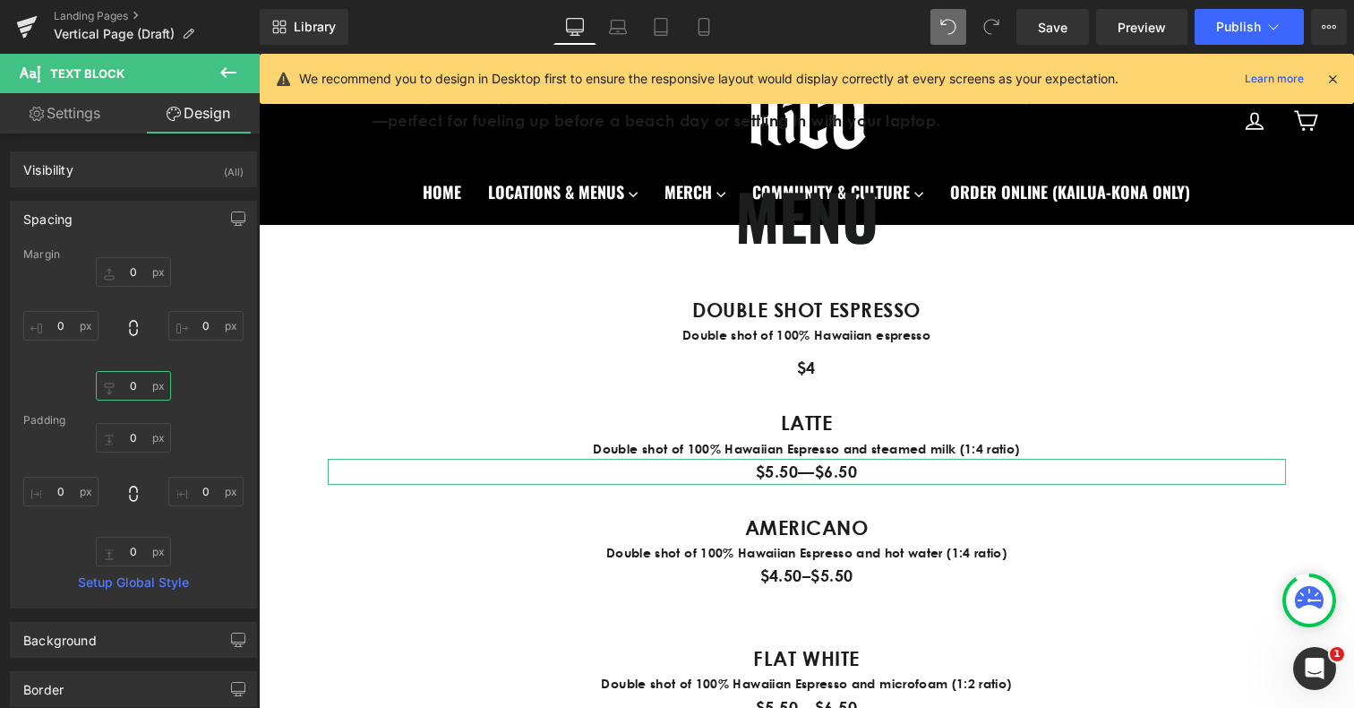
click at [124, 386] on input "0" at bounding box center [133, 386] width 75 height 30
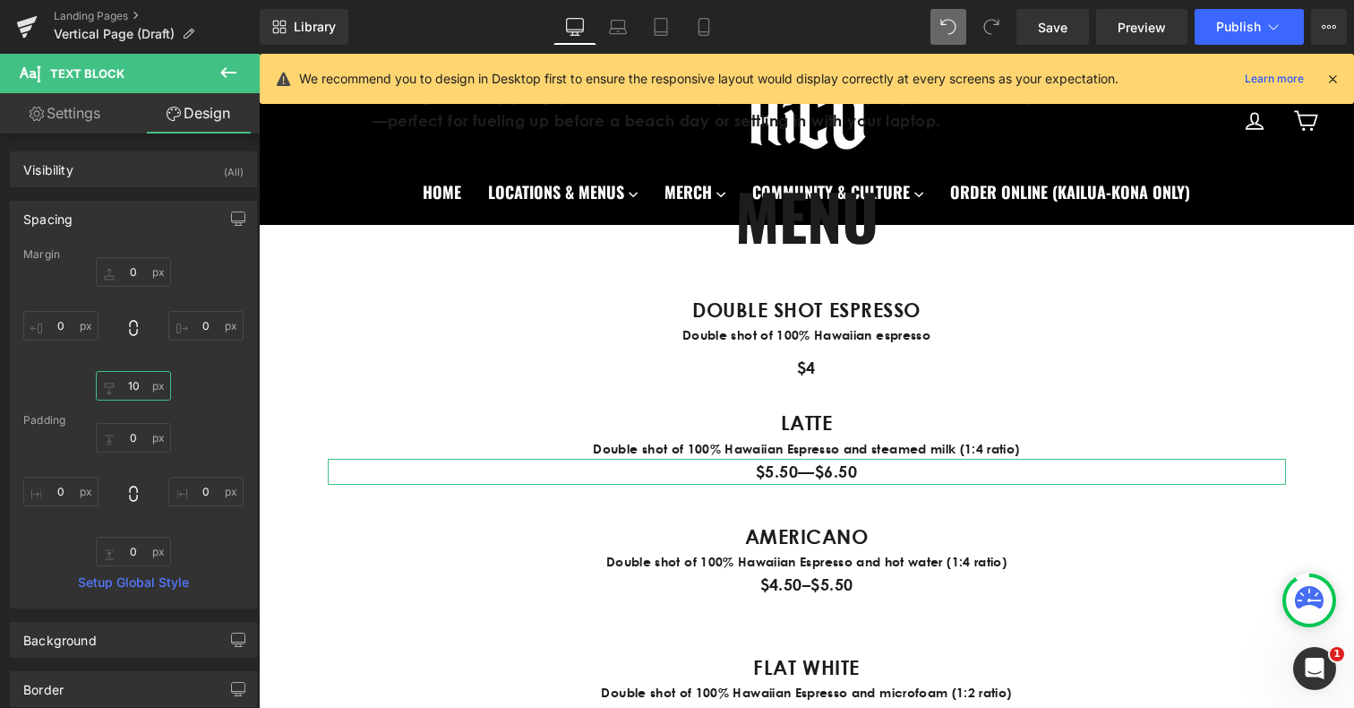
type input "1"
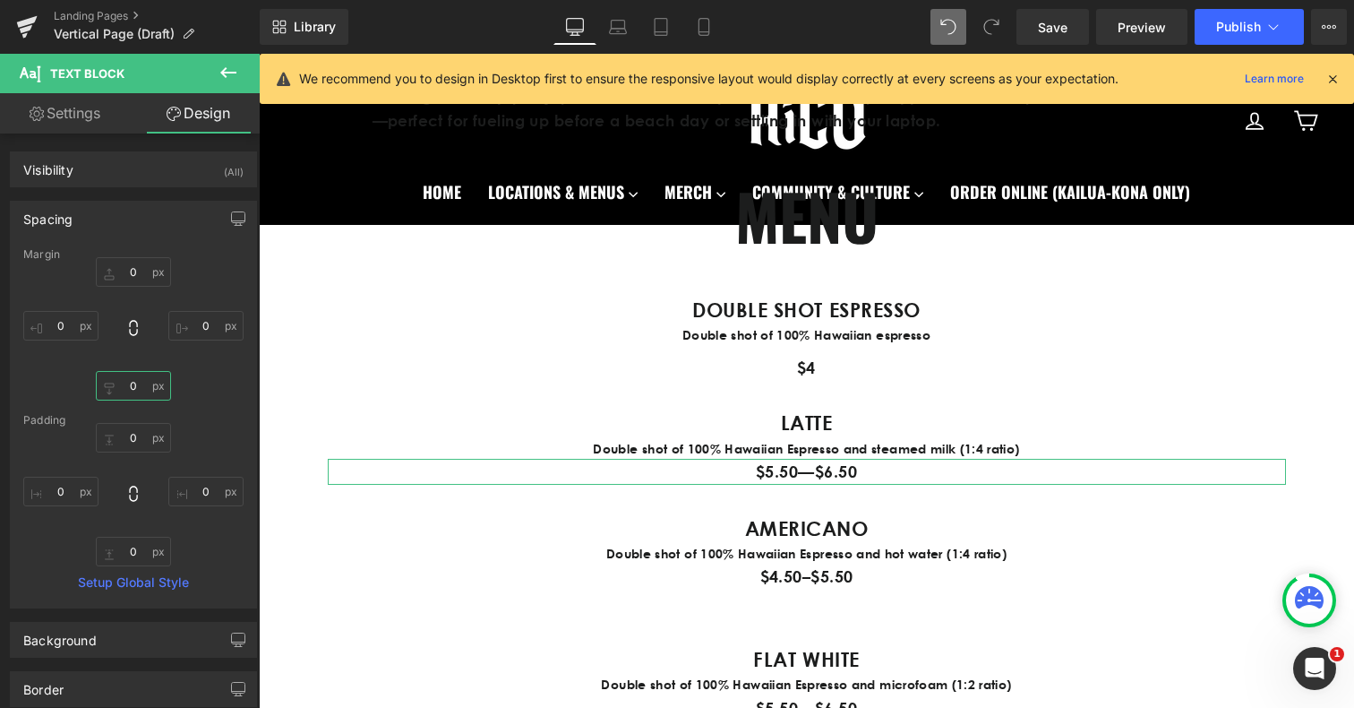
type input "0"
click at [125, 276] on input "0" at bounding box center [133, 272] width 75 height 30
type input "10"
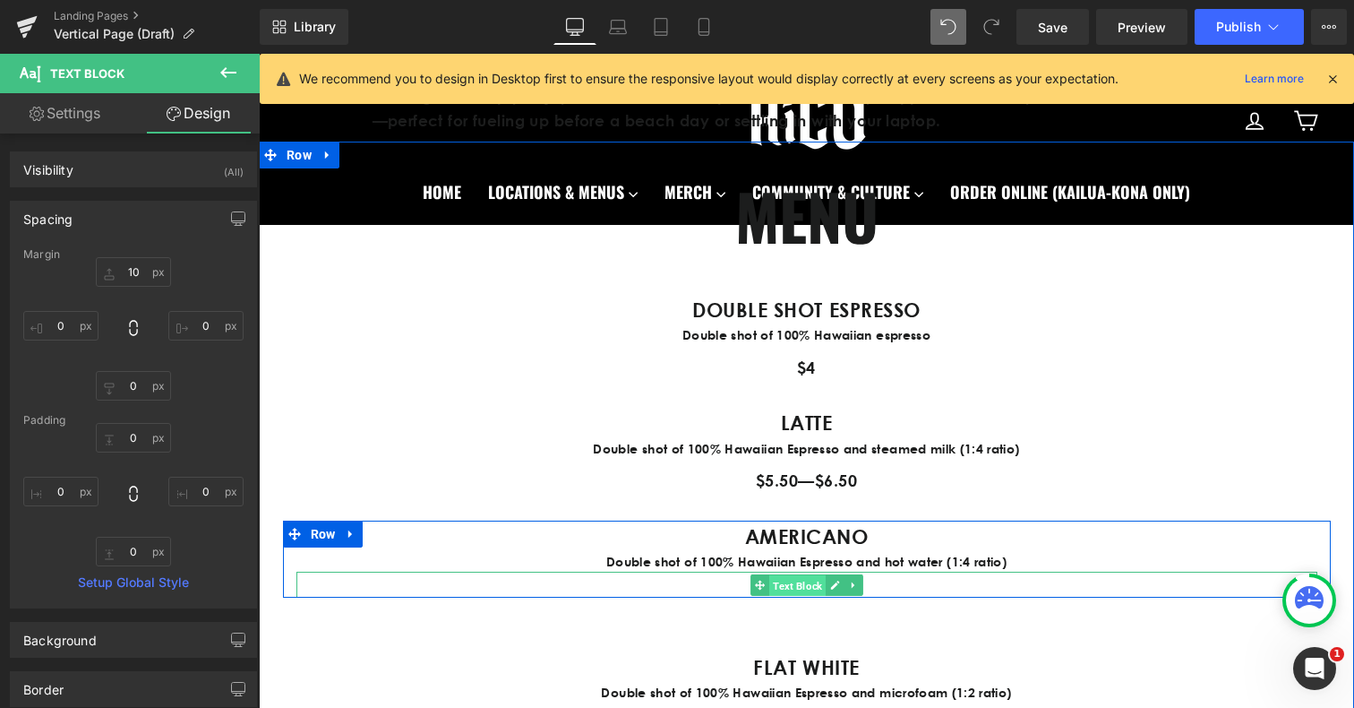
click at [787, 588] on span "Text Block" at bounding box center [797, 584] width 56 height 21
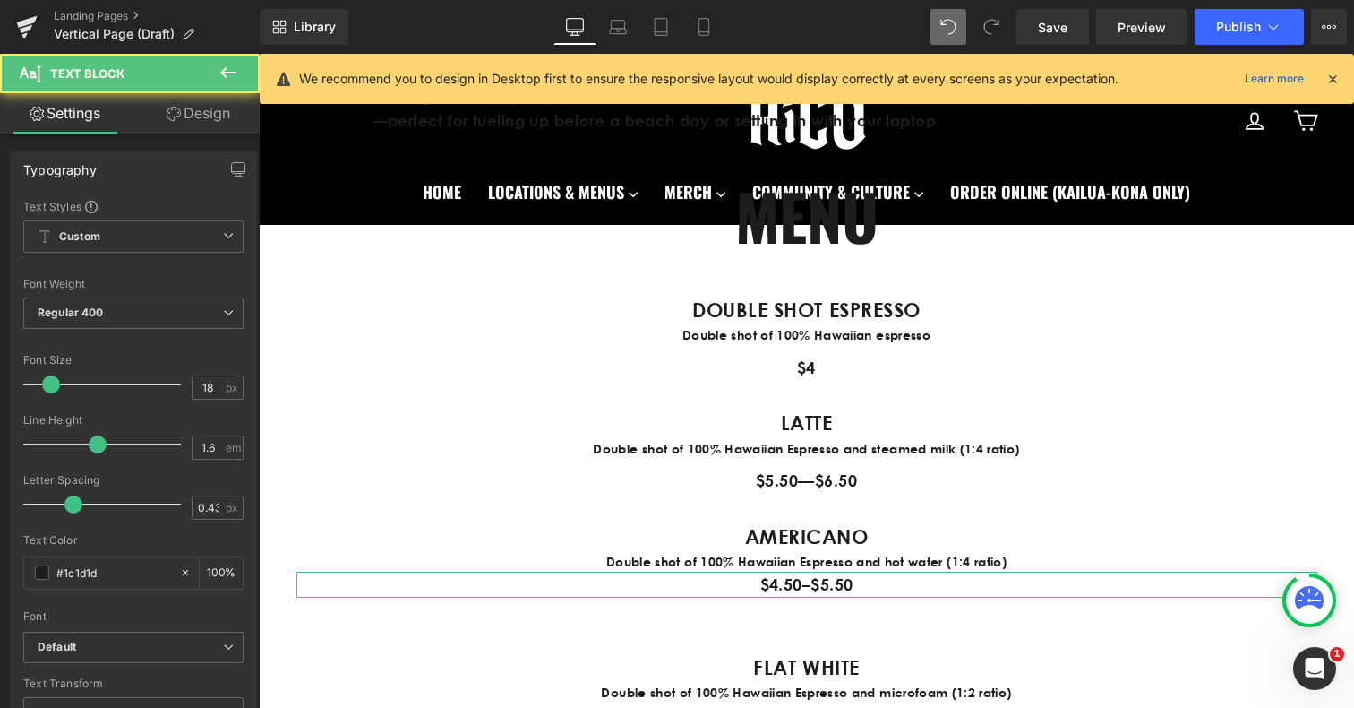
click at [219, 102] on link "Design" at bounding box center [198, 113] width 130 height 40
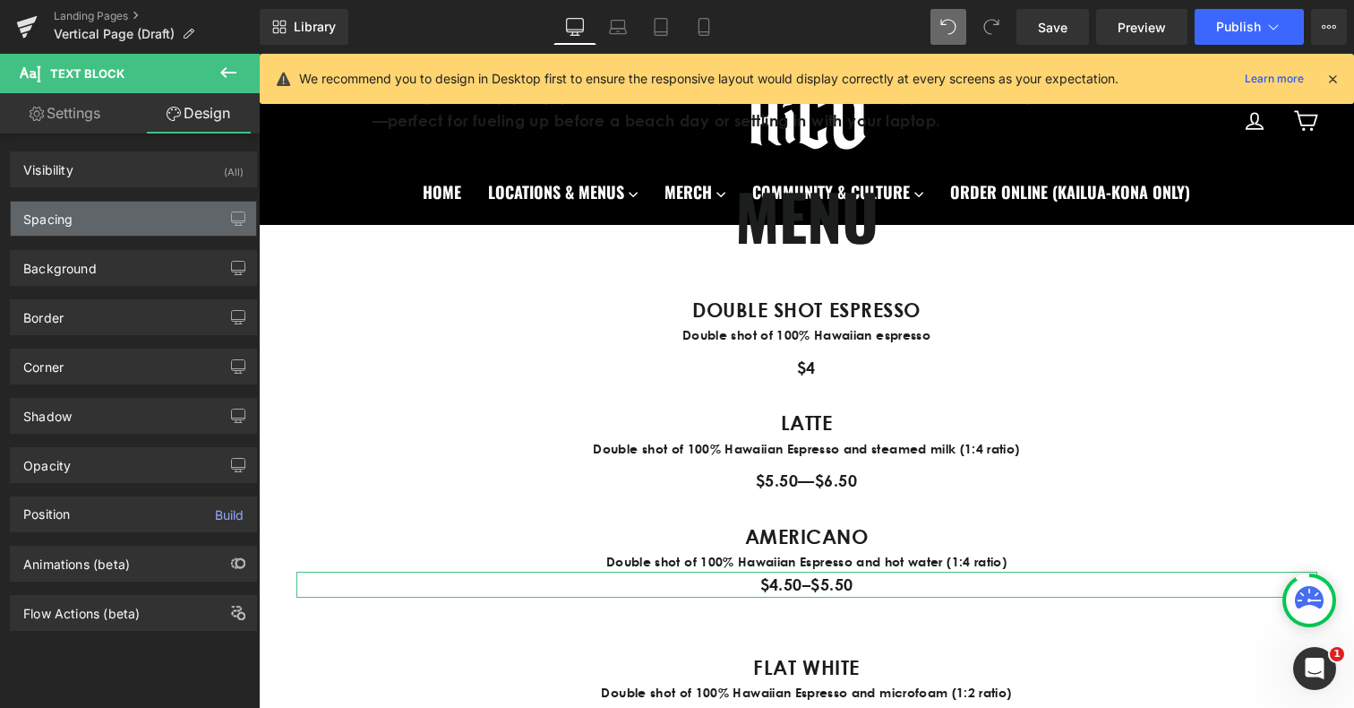
click at [123, 221] on div "Spacing" at bounding box center [133, 219] width 245 height 34
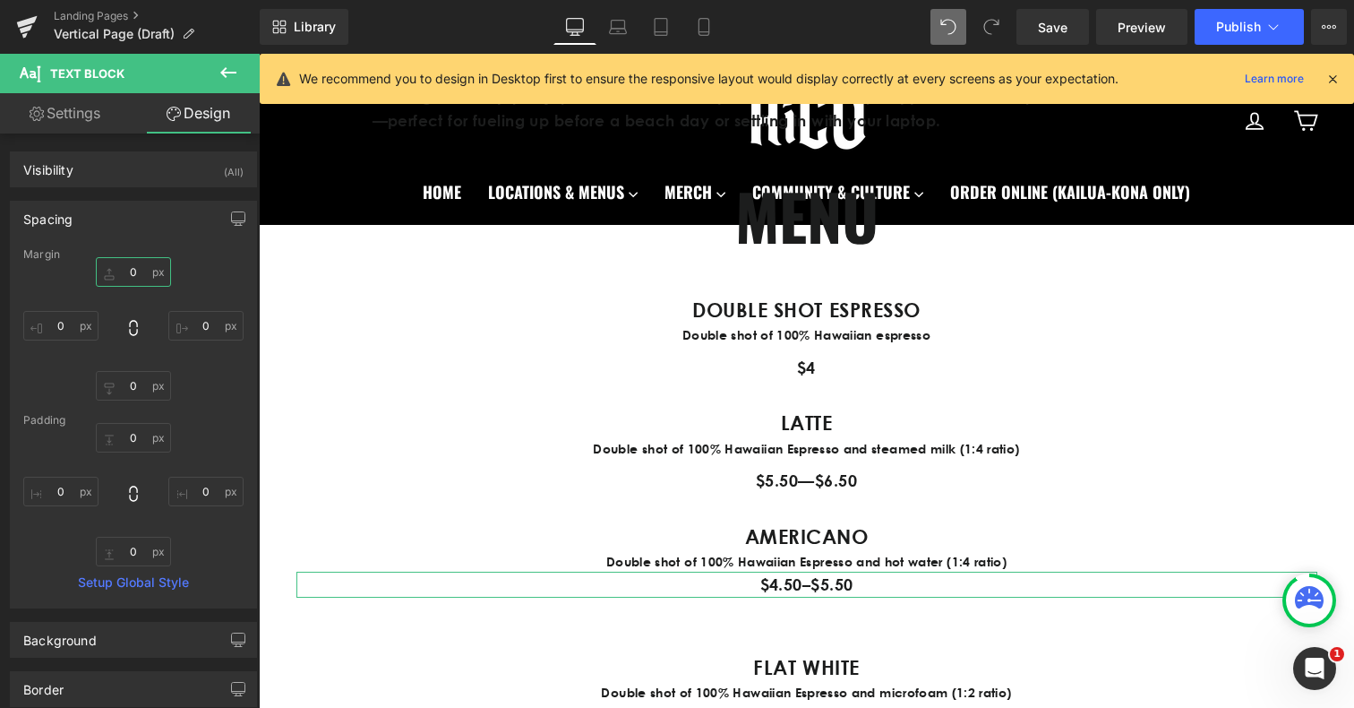
click at [134, 273] on input "0" at bounding box center [133, 272] width 75 height 30
type input "10"
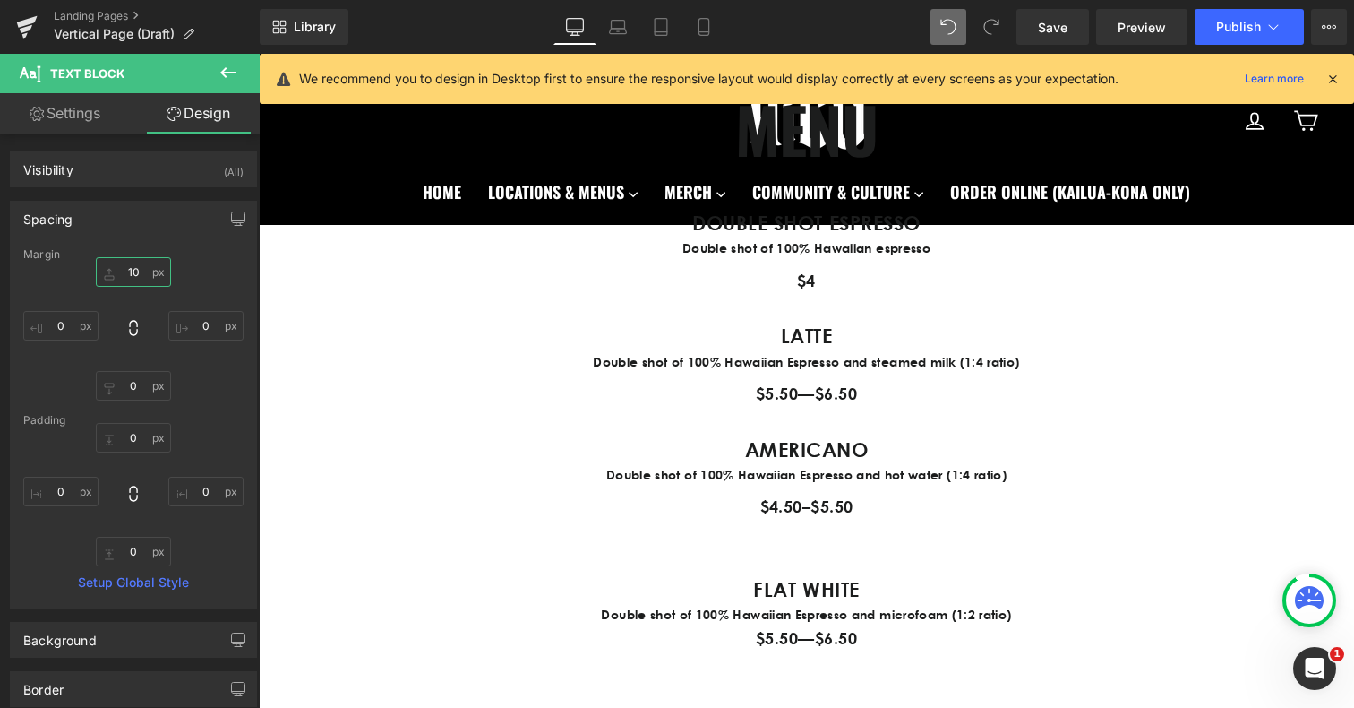
scroll to position [978, 0]
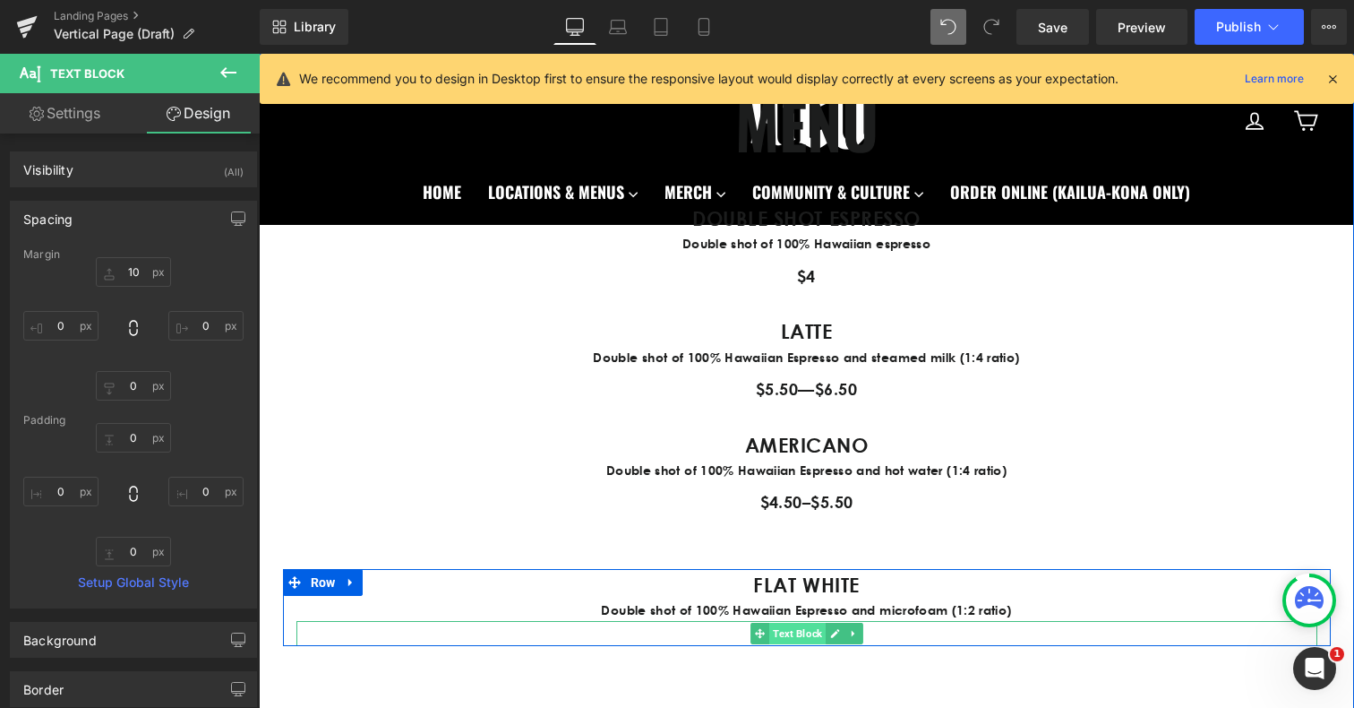
click at [794, 632] on span "Text Block" at bounding box center [797, 632] width 56 height 21
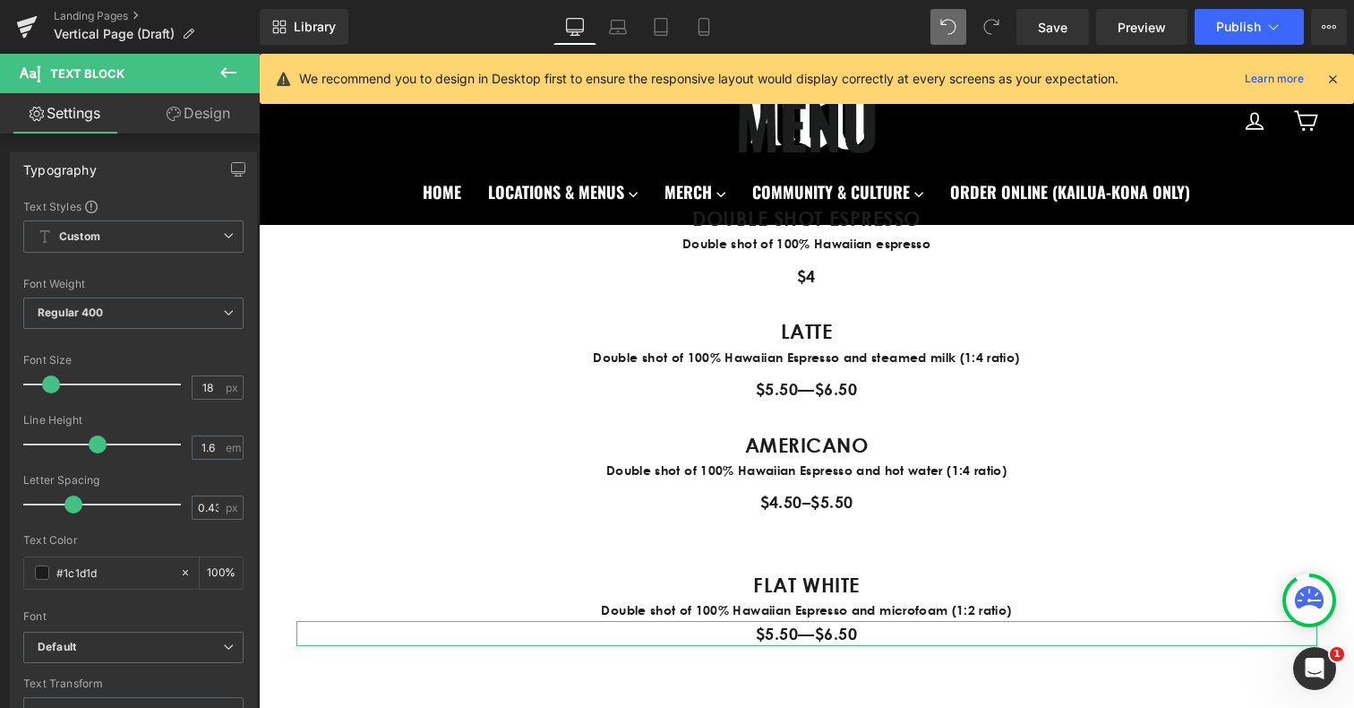
click at [217, 122] on link "Design" at bounding box center [198, 113] width 130 height 40
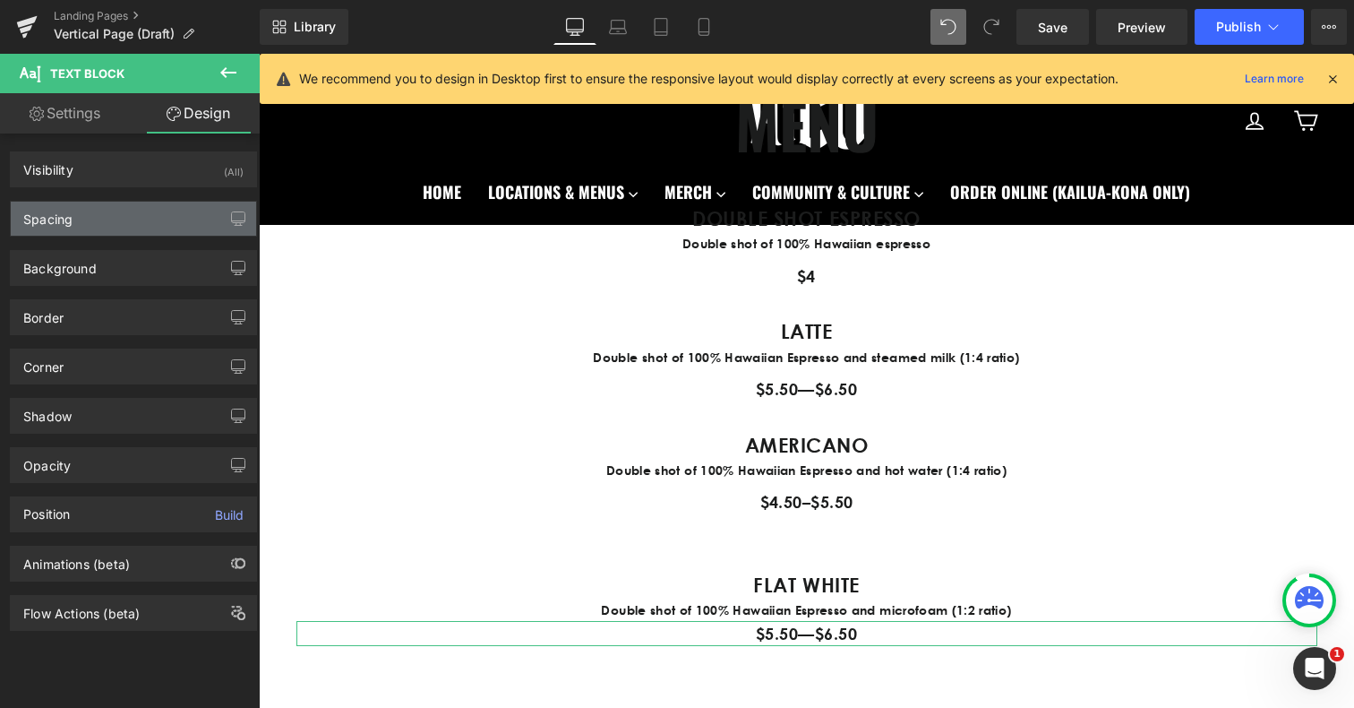
click at [132, 207] on div "Spacing" at bounding box center [133, 219] width 245 height 34
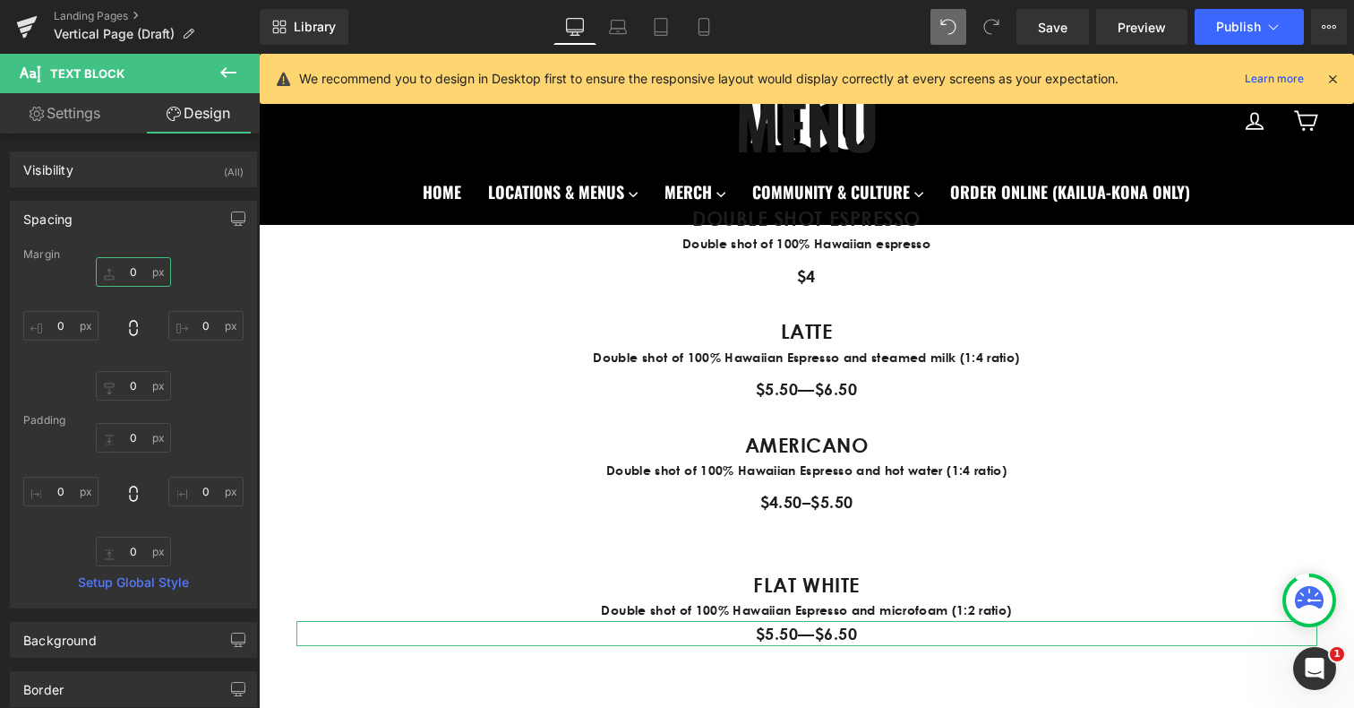
click at [131, 279] on input "0" at bounding box center [133, 272] width 75 height 30
type input "10"
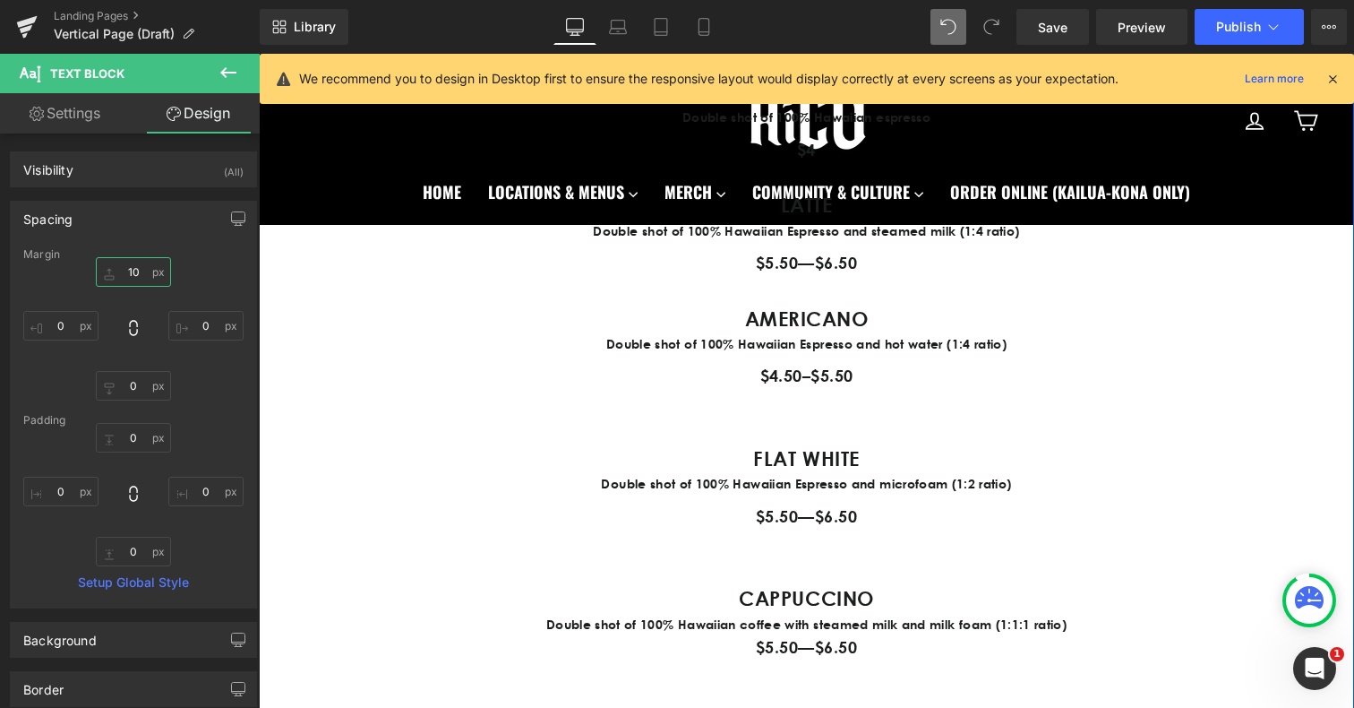
scroll to position [1122, 0]
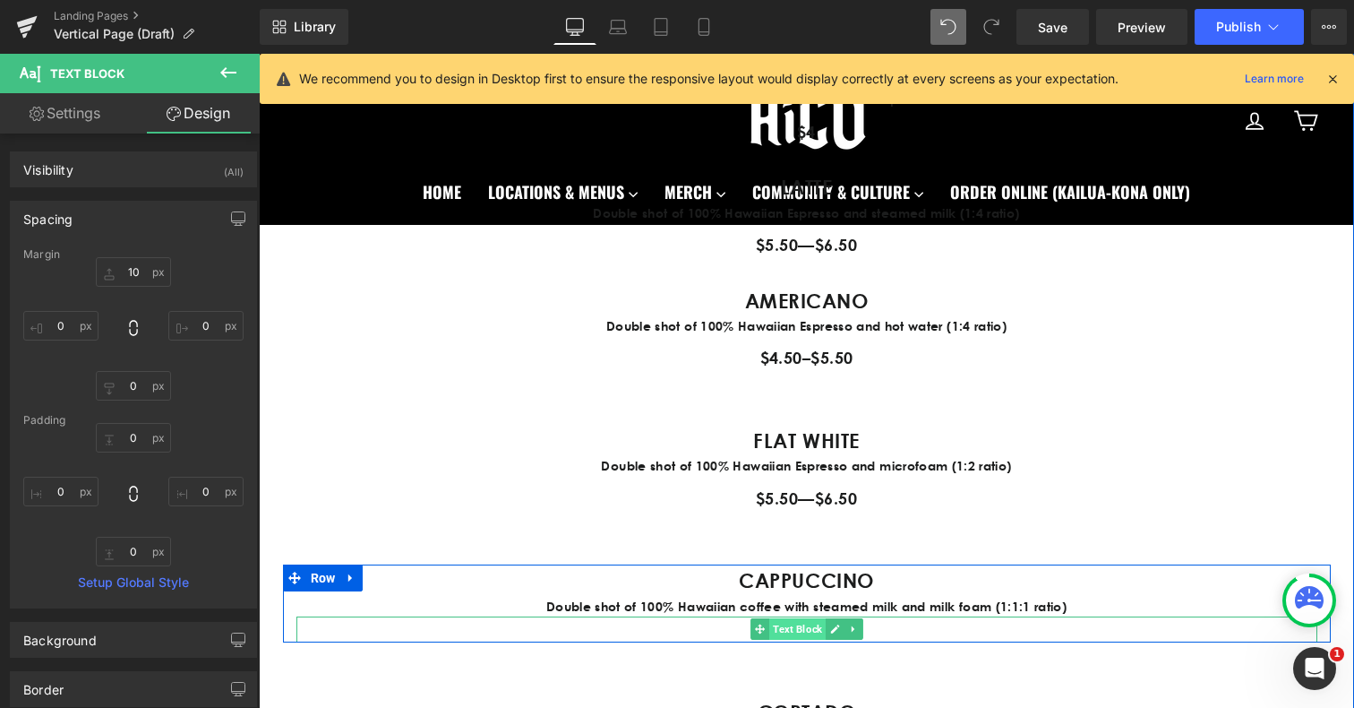
click at [807, 633] on span "Text Block" at bounding box center [797, 628] width 56 height 21
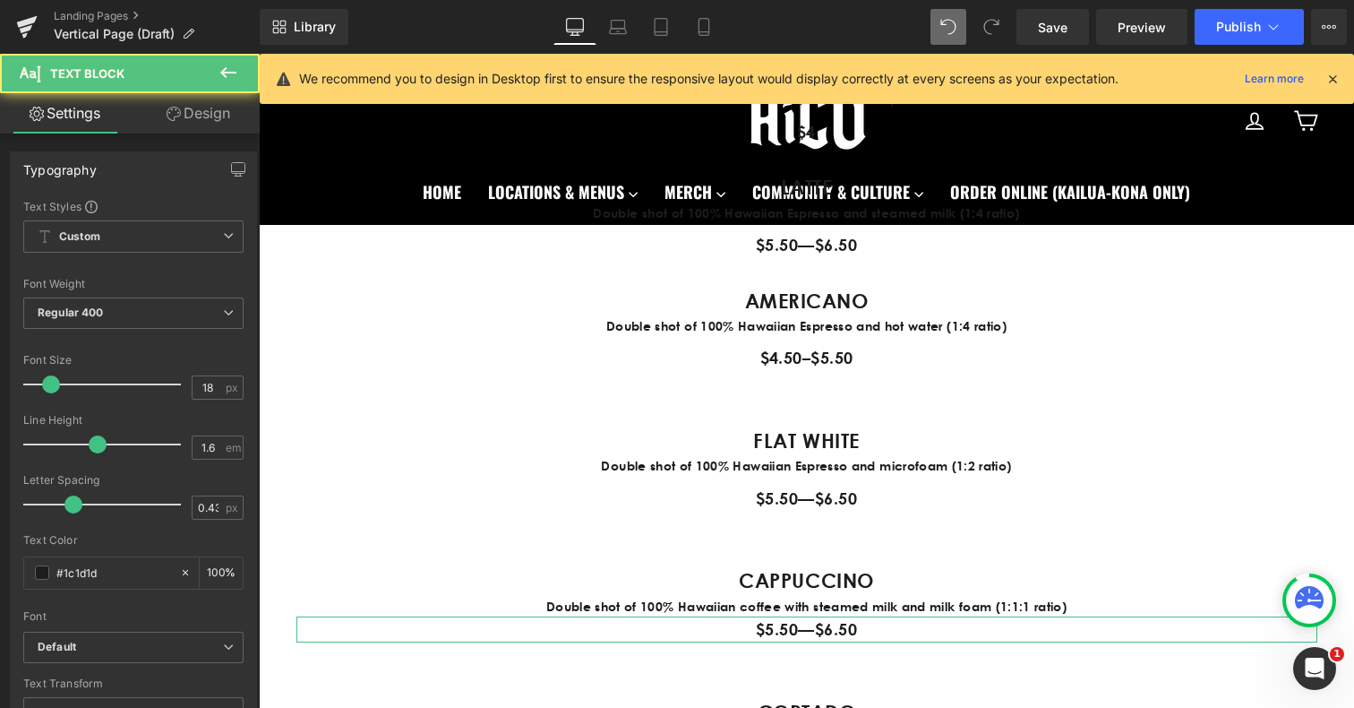
click at [214, 122] on link "Design" at bounding box center [198, 113] width 130 height 40
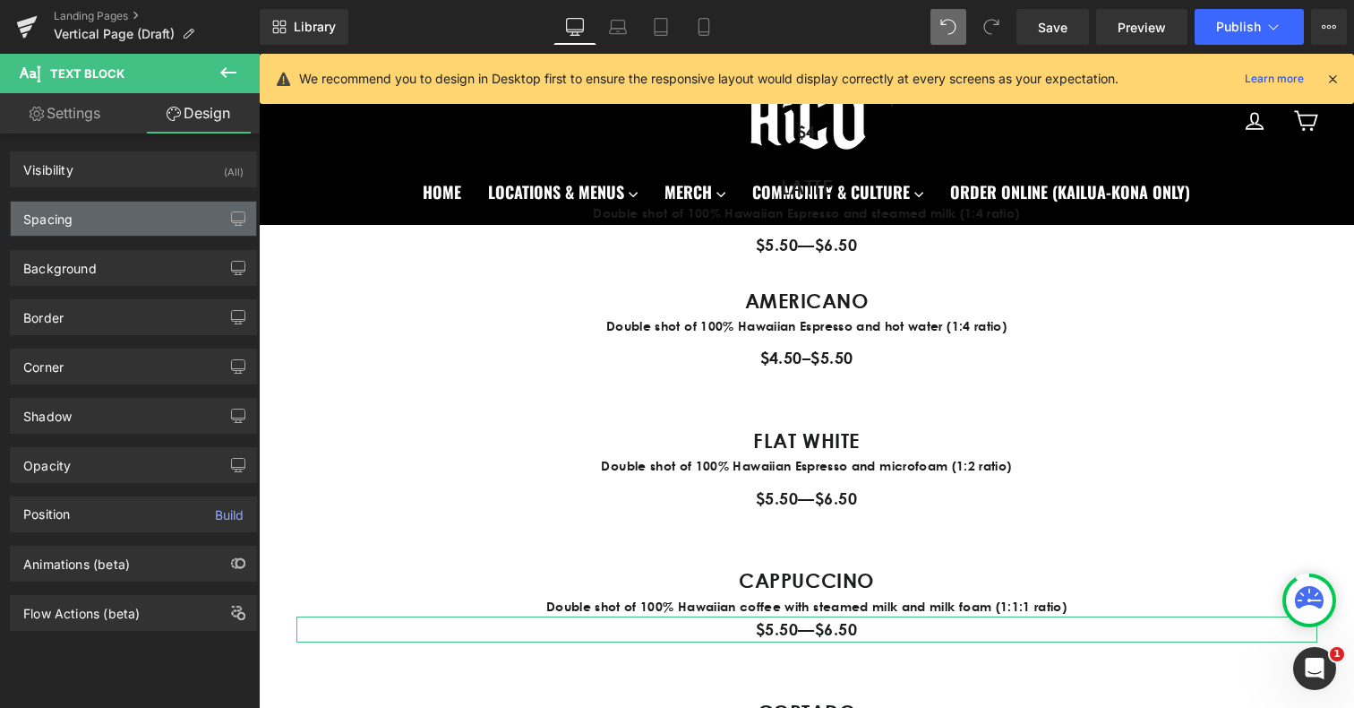
click at [106, 219] on div "Spacing" at bounding box center [133, 219] width 245 height 34
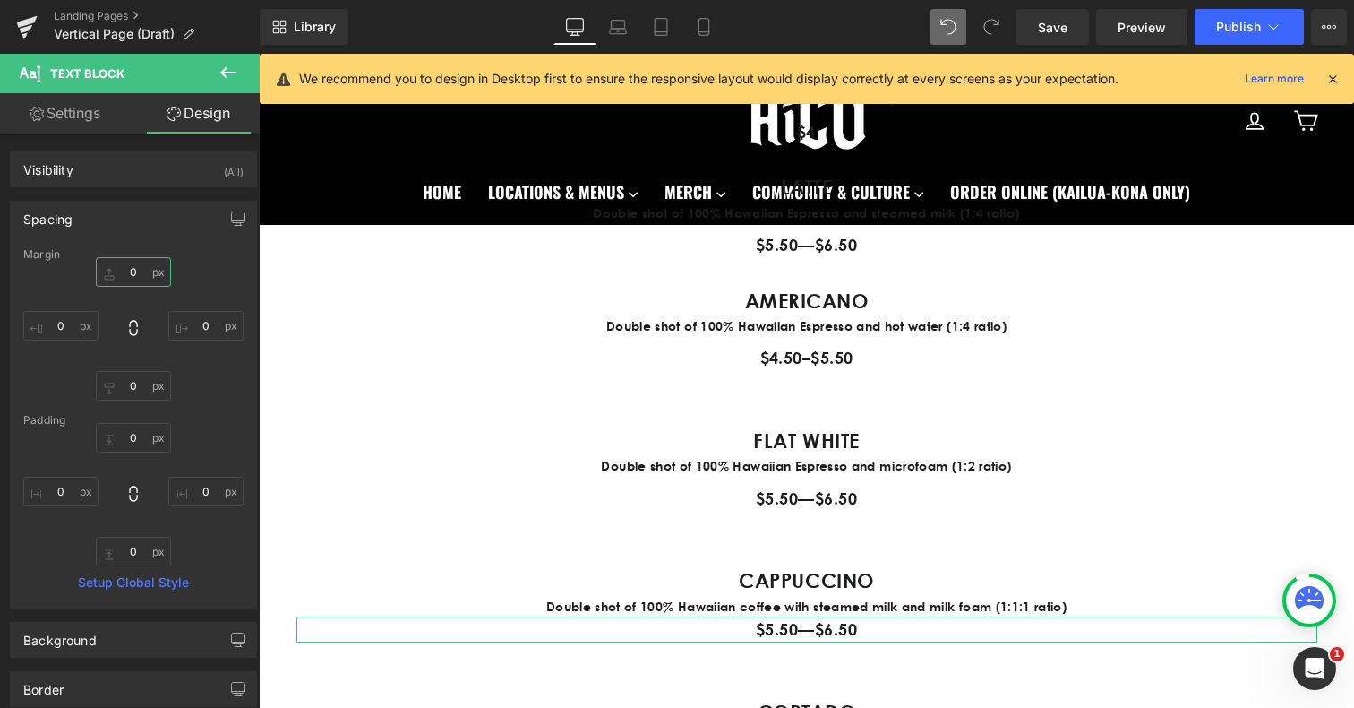
click at [133, 277] on input "0" at bounding box center [133, 272] width 75 height 30
type input "10"
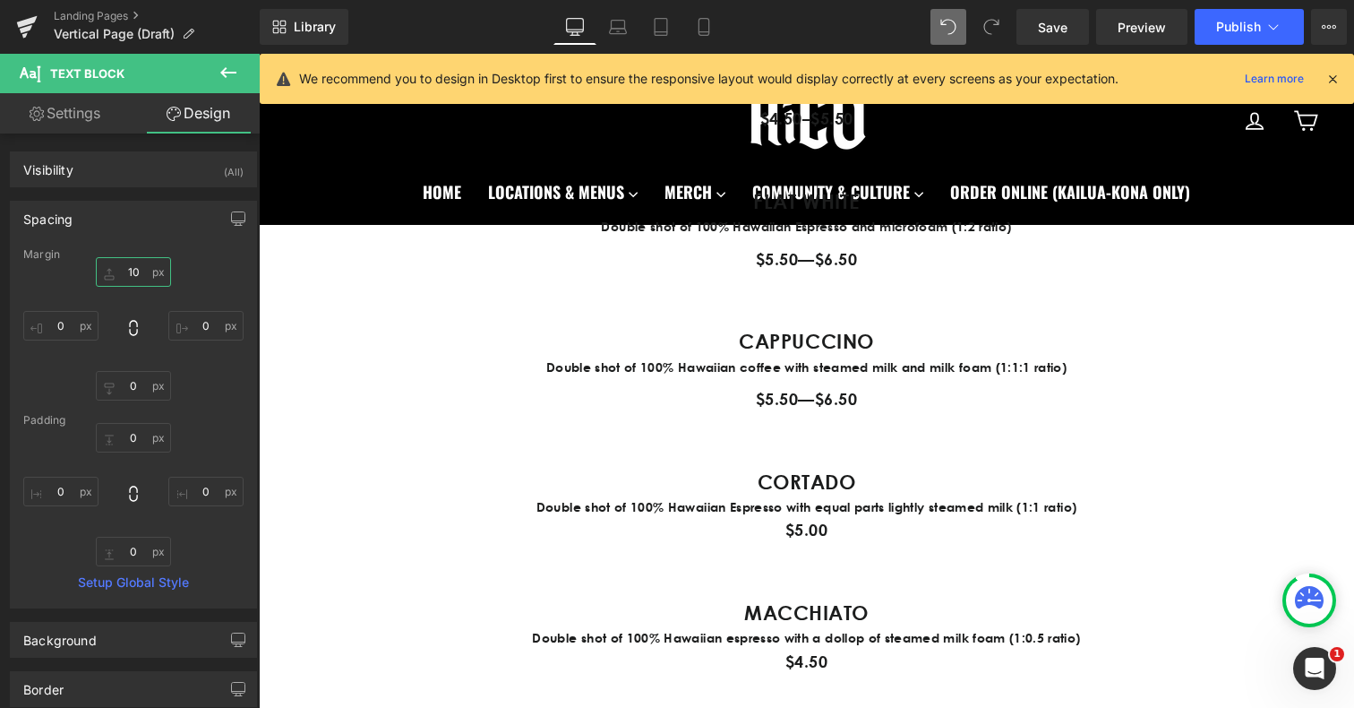
scroll to position [1434, 0]
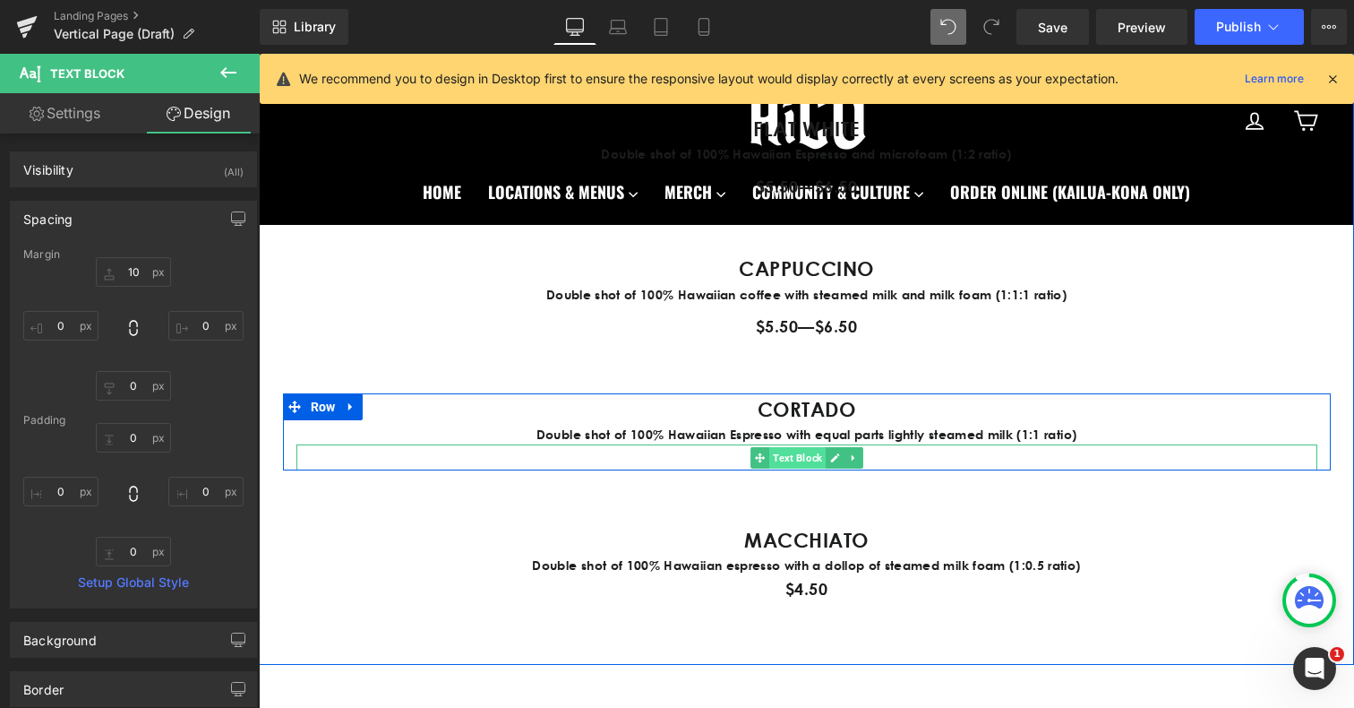
click at [808, 460] on span "Text Block" at bounding box center [797, 457] width 56 height 21
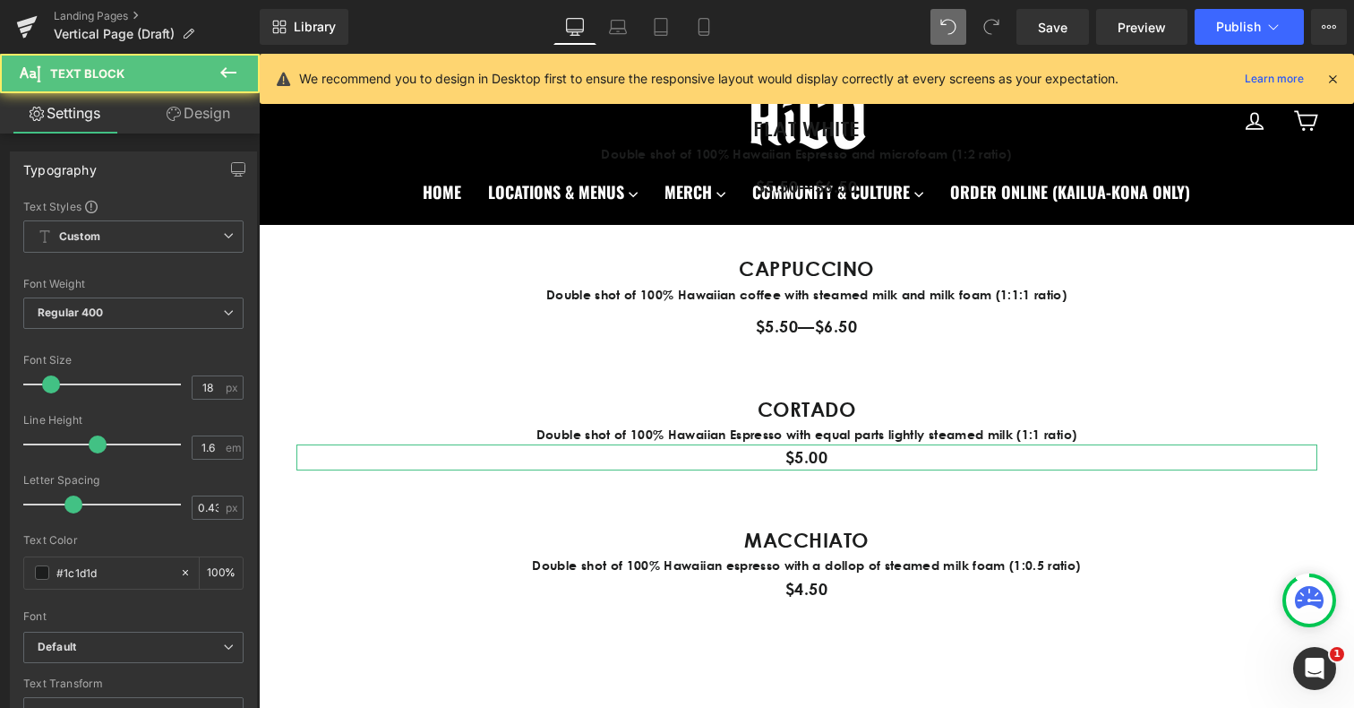
click at [210, 116] on link "Design" at bounding box center [198, 113] width 130 height 40
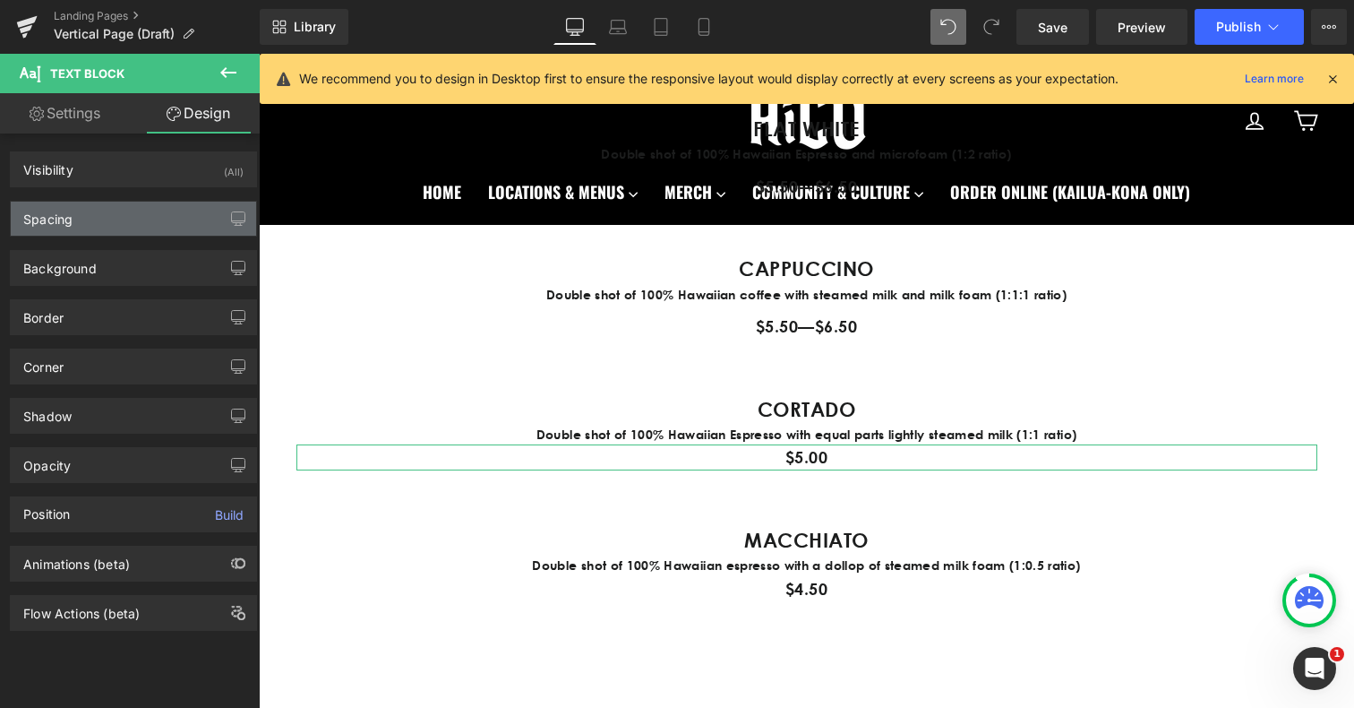
click at [134, 219] on div "Spacing" at bounding box center [133, 219] width 245 height 34
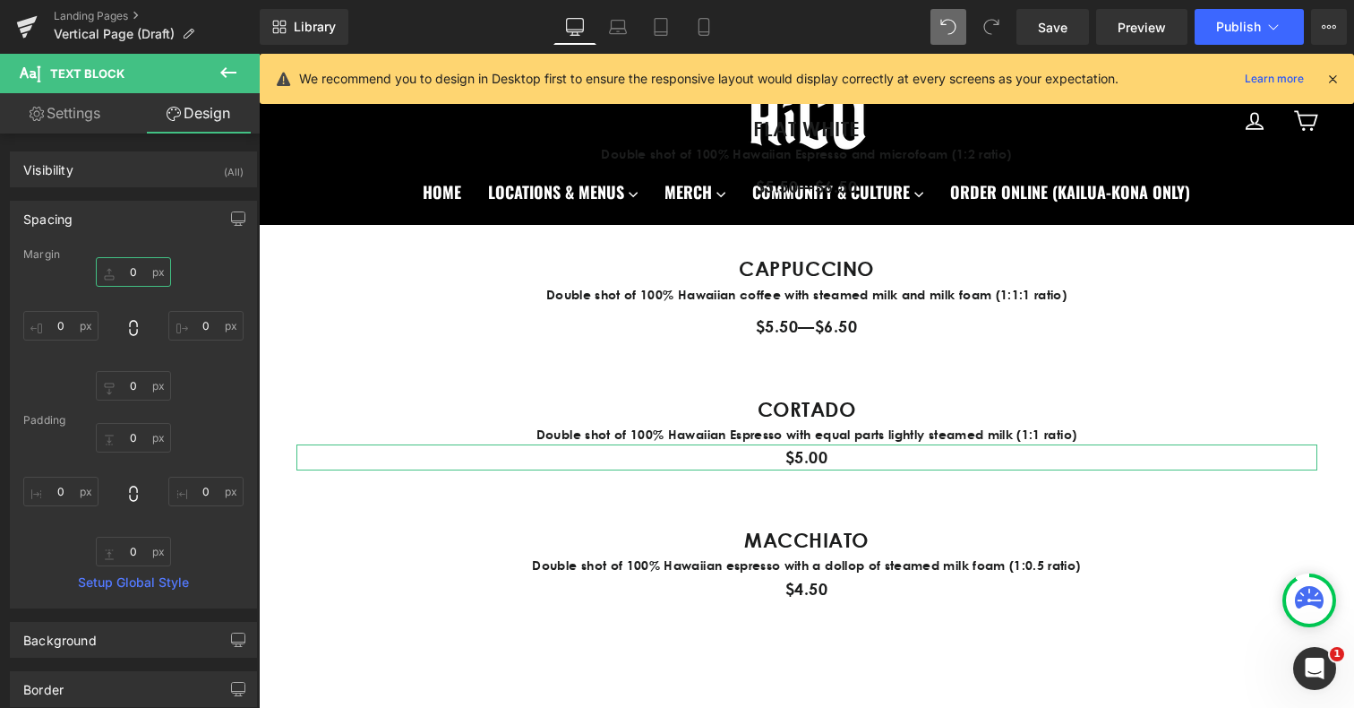
click at [124, 262] on input "0" at bounding box center [133, 272] width 75 height 30
type input "10"
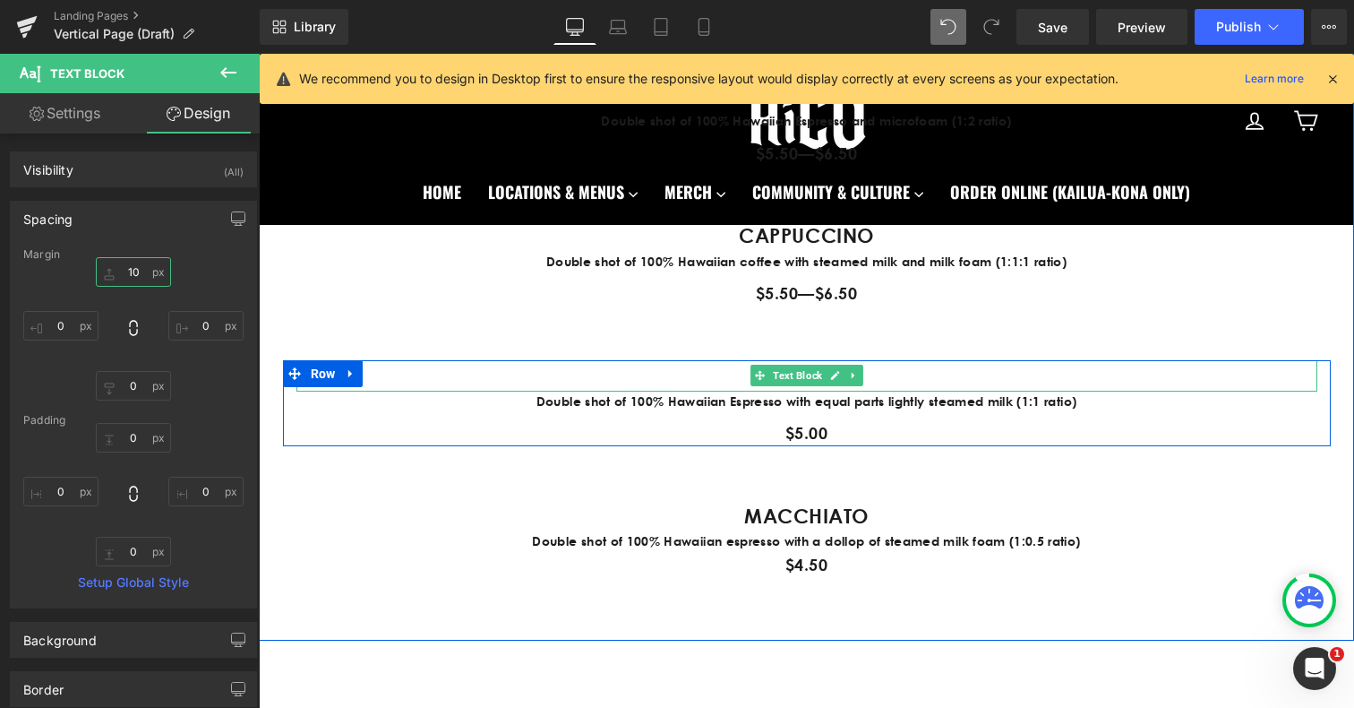
scroll to position [1510, 0]
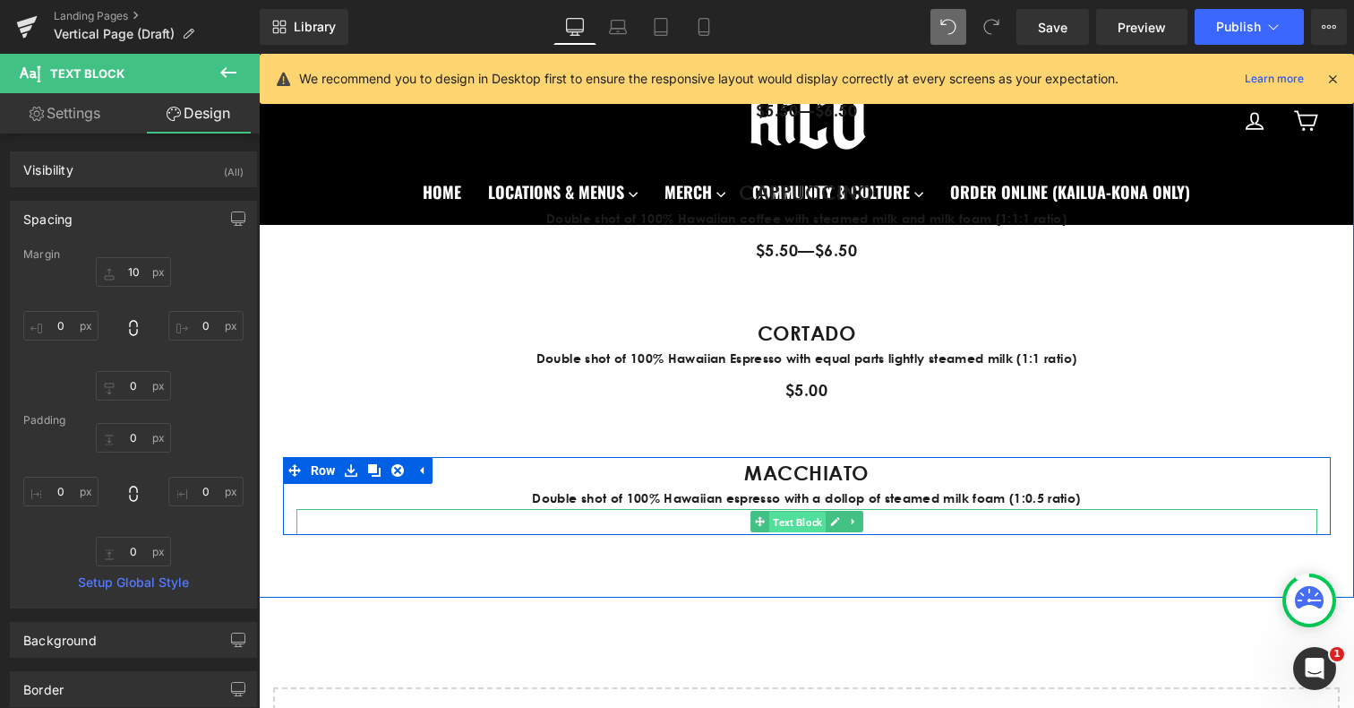
click at [814, 518] on span "Text Block" at bounding box center [797, 521] width 56 height 21
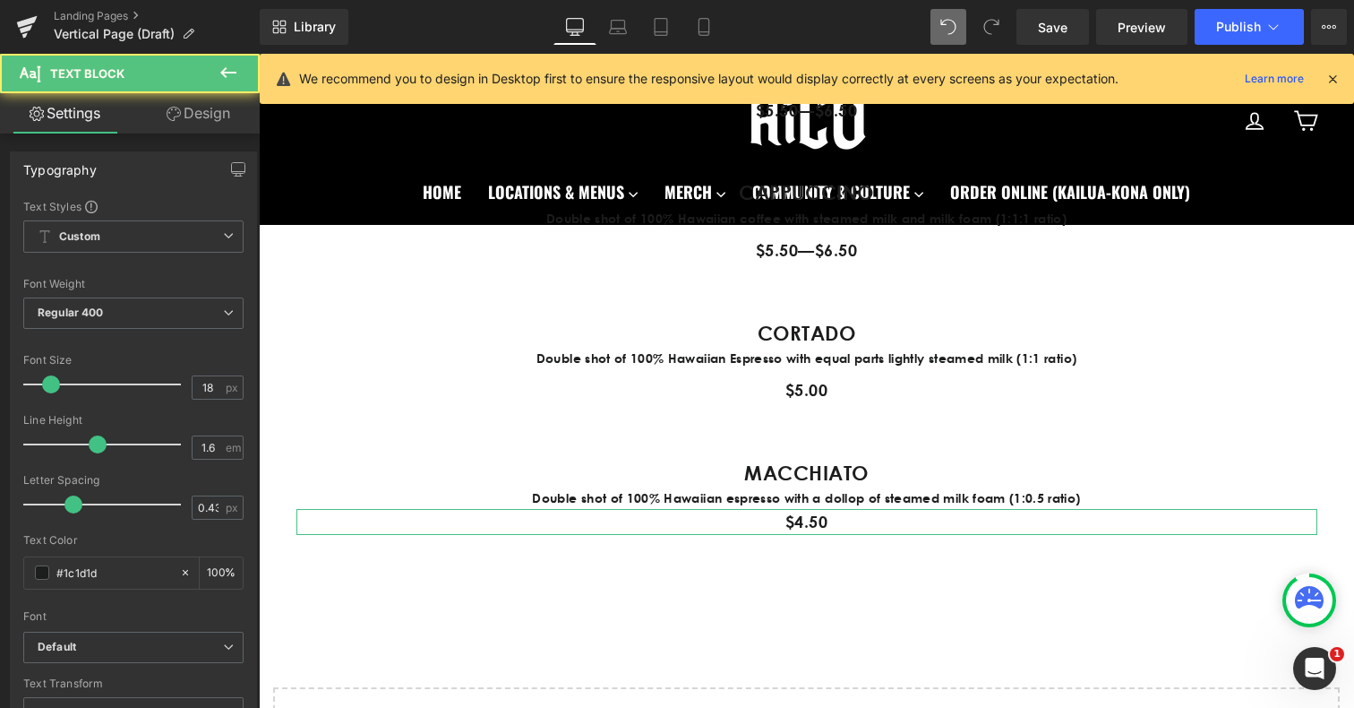
click at [233, 120] on link "Design" at bounding box center [198, 113] width 130 height 40
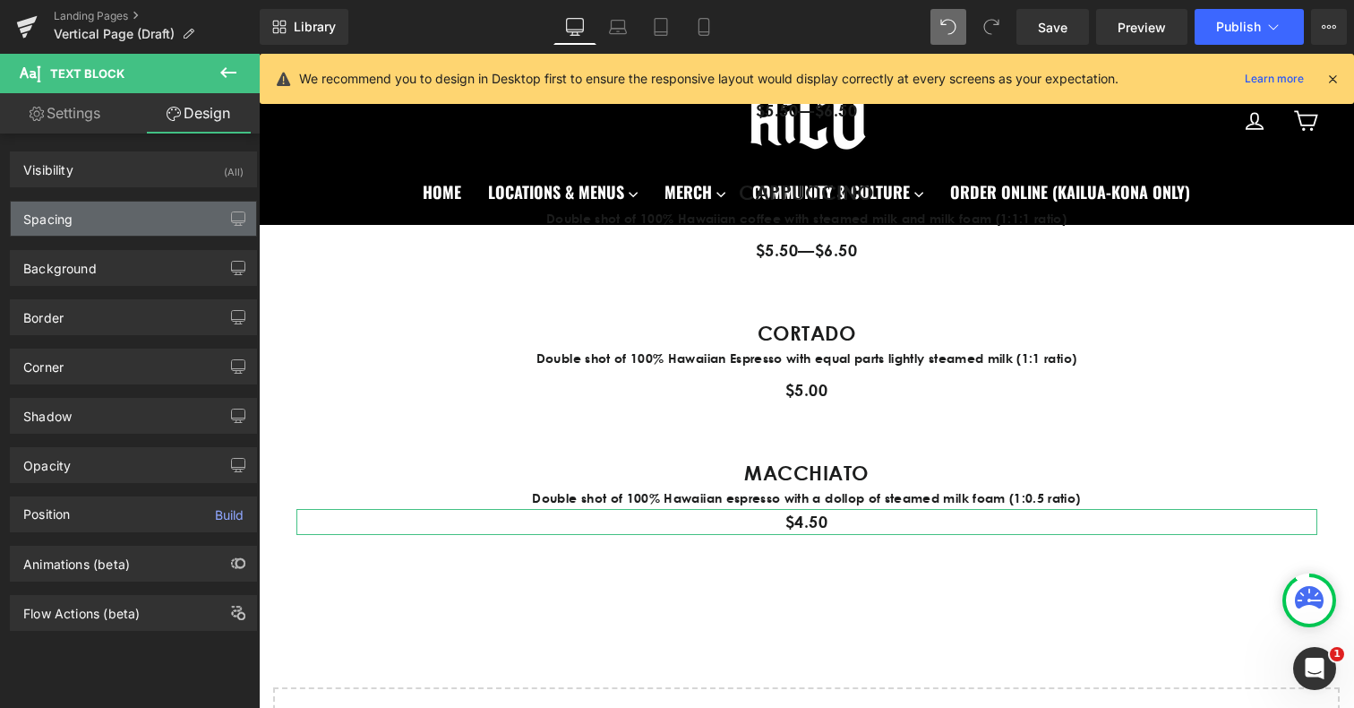
click at [116, 217] on div "Spacing" at bounding box center [133, 219] width 245 height 34
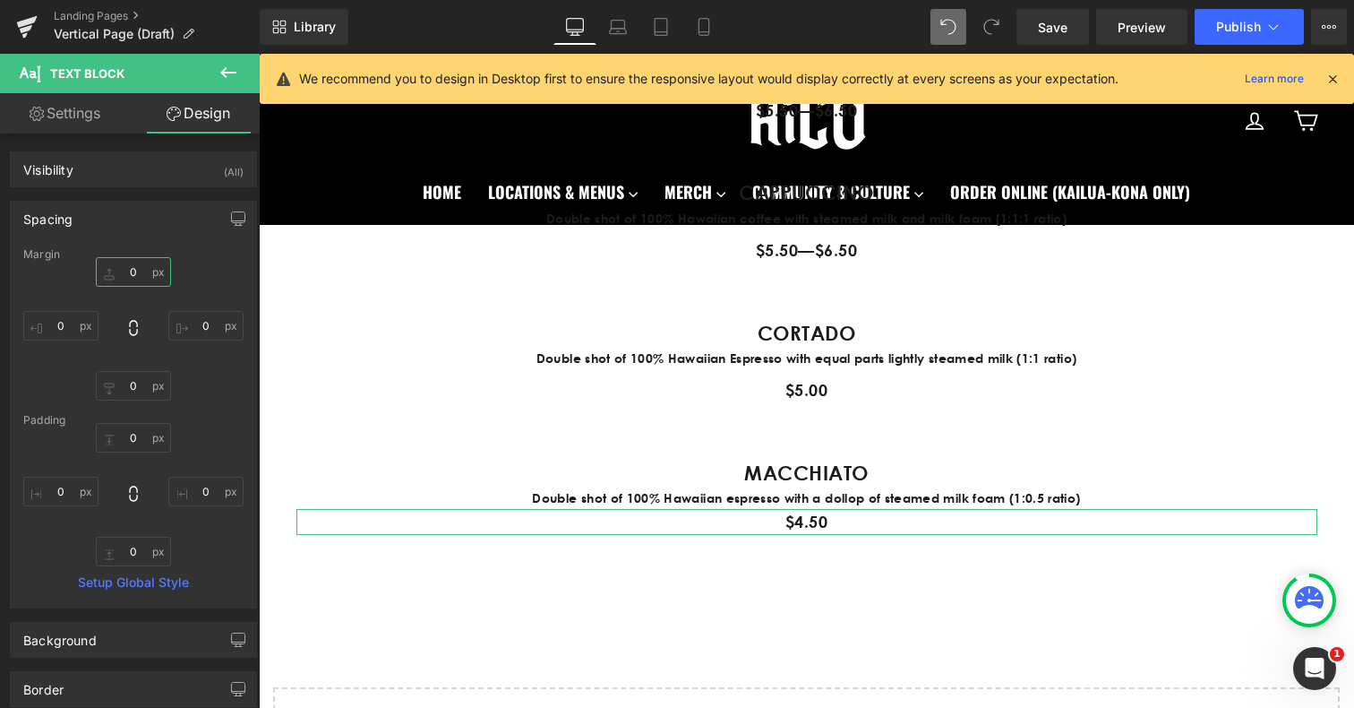
click at [131, 271] on input "0" at bounding box center [133, 272] width 75 height 30
type input "10"
click at [523, 594] on div "MENU Heading DOUBLE SHOT ESPRESSO Text Block Double shot of 100% Hawaiian espre…" at bounding box center [806, 71] width 1095 height 1052
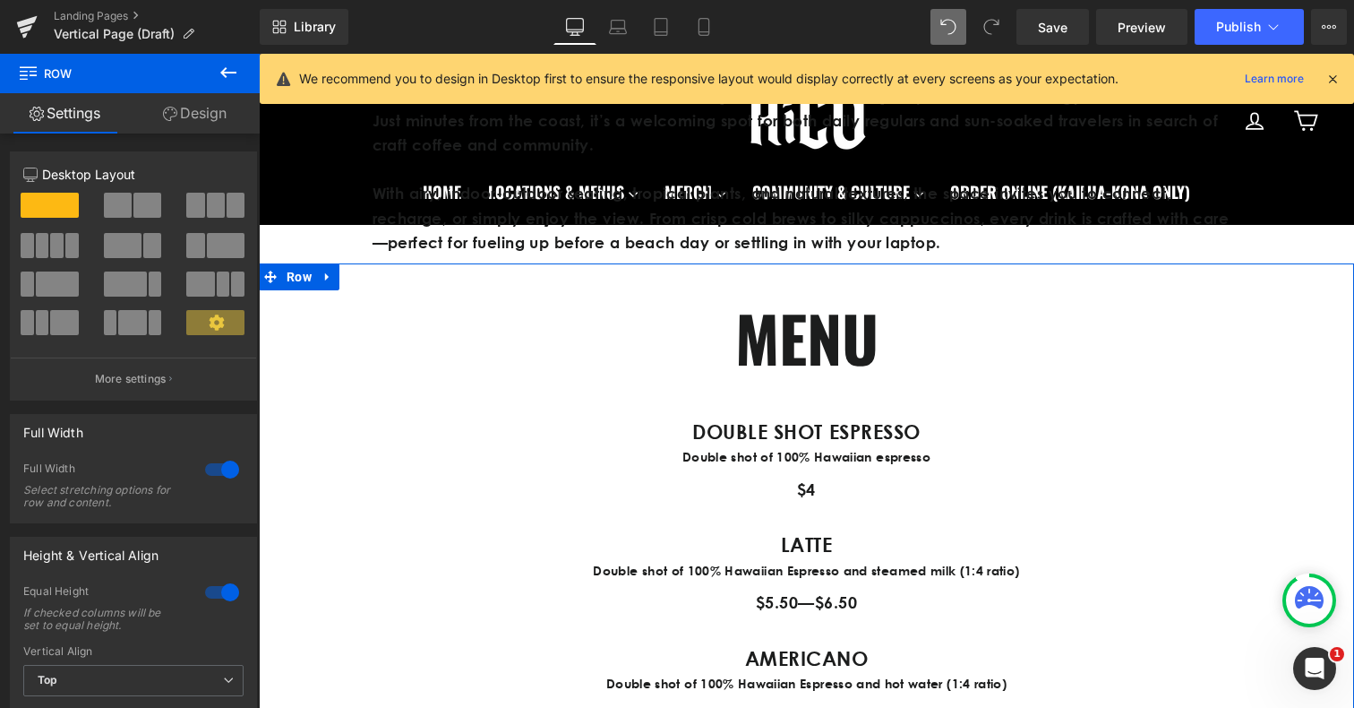
scroll to position [698, 0]
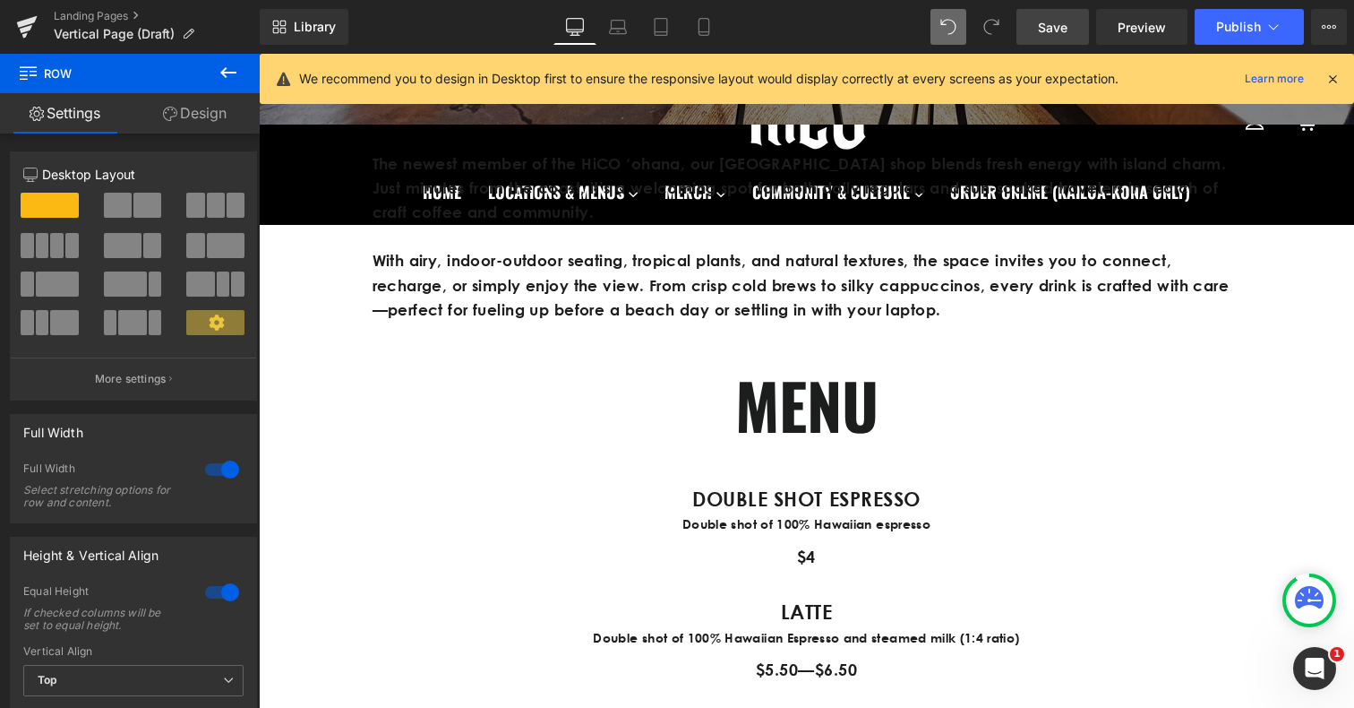
click at [1060, 20] on span "Save" at bounding box center [1053, 27] width 30 height 19
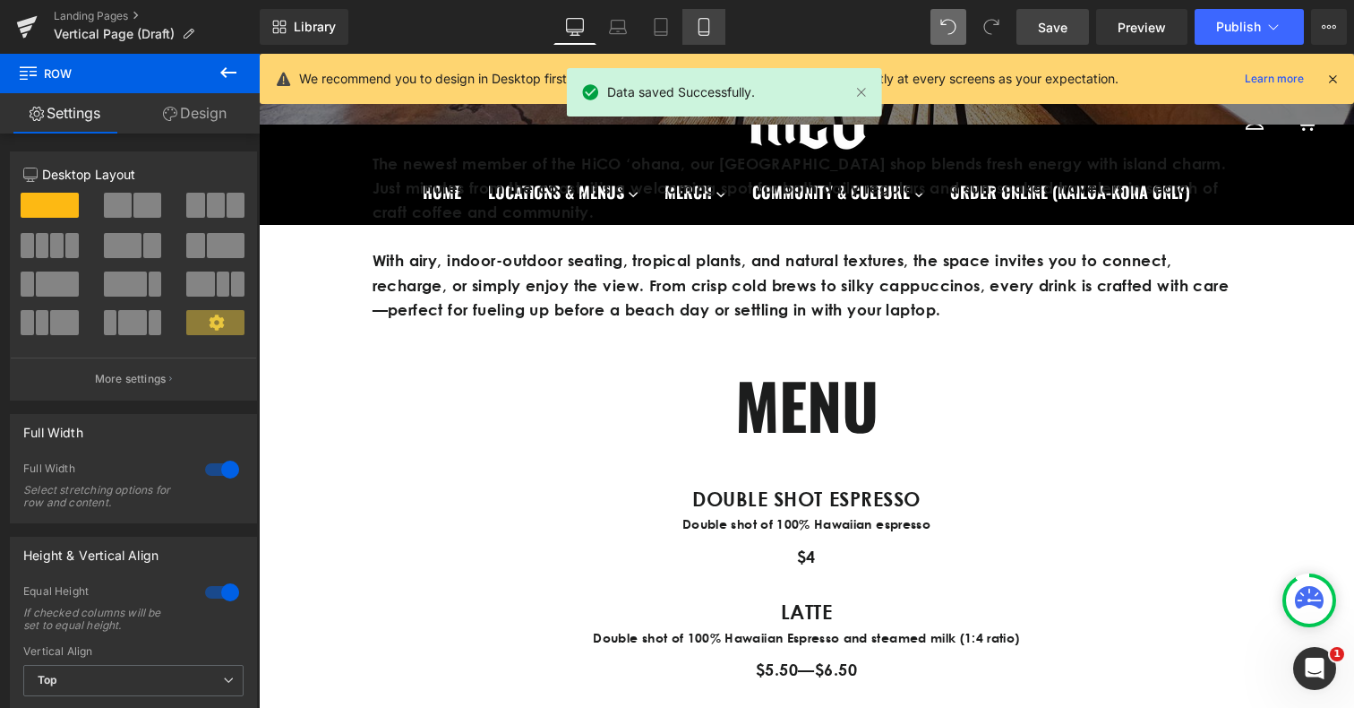
click at [713, 37] on link "Mobile" at bounding box center [703, 27] width 43 height 36
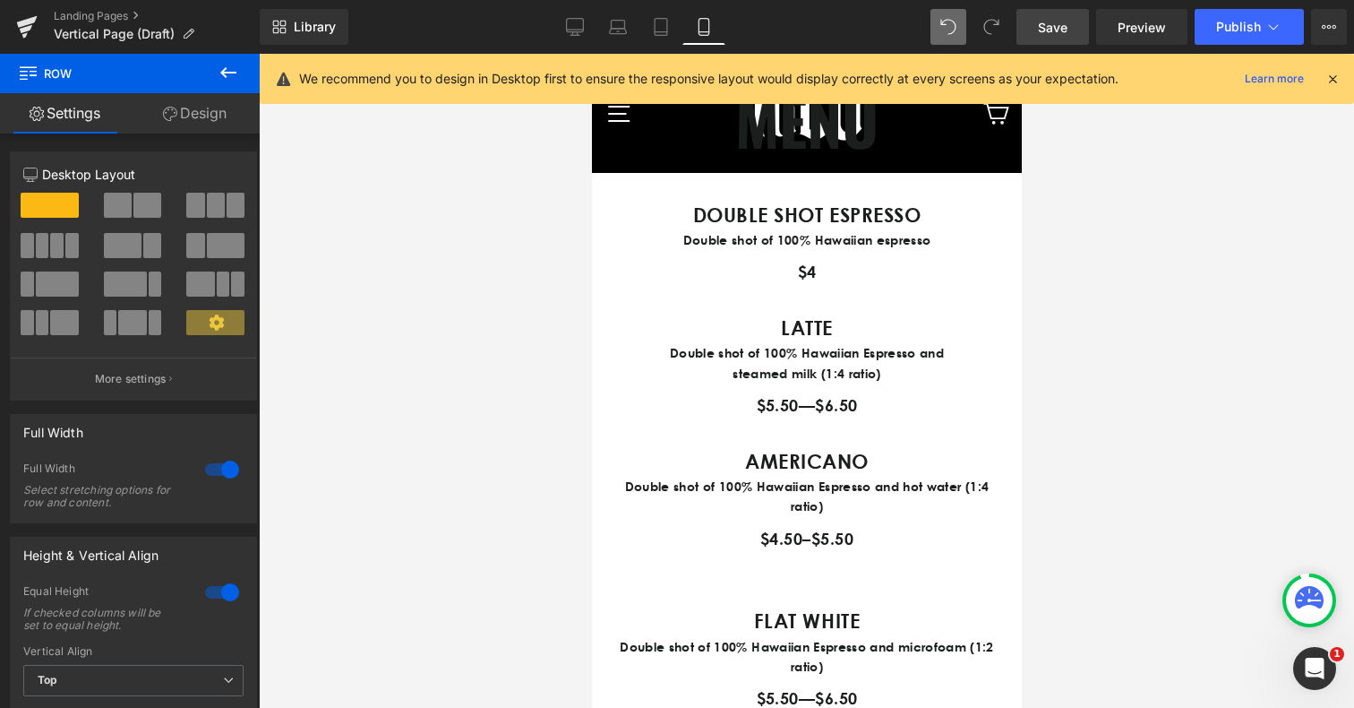
scroll to position [1315, 0]
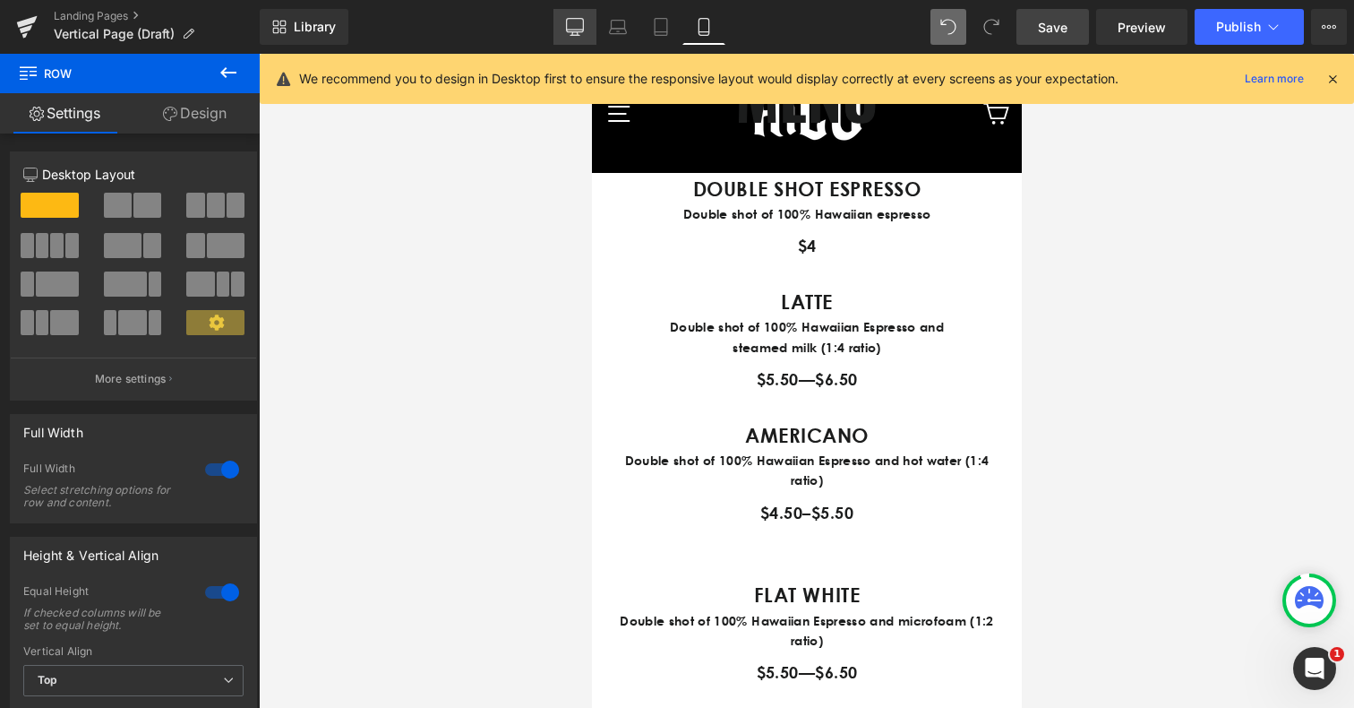
click at [579, 30] on icon at bounding box center [575, 30] width 17 height 0
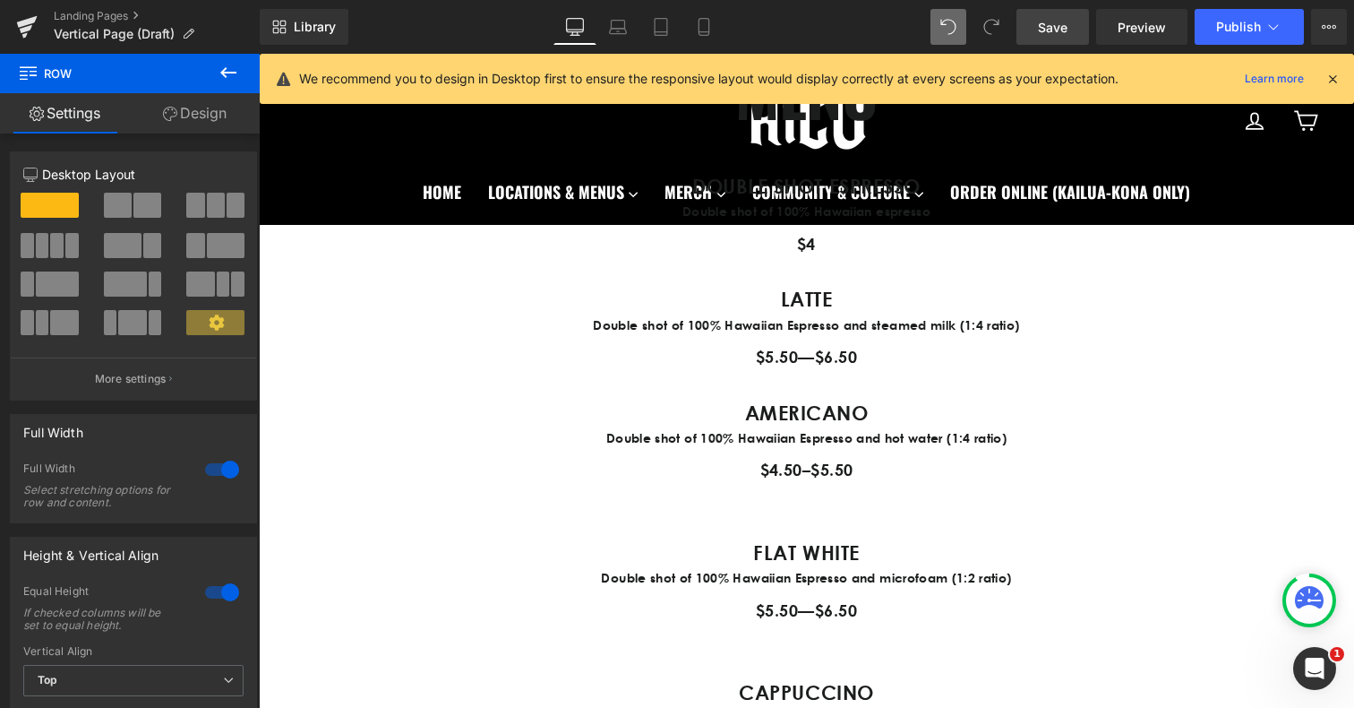
scroll to position [1054, 0]
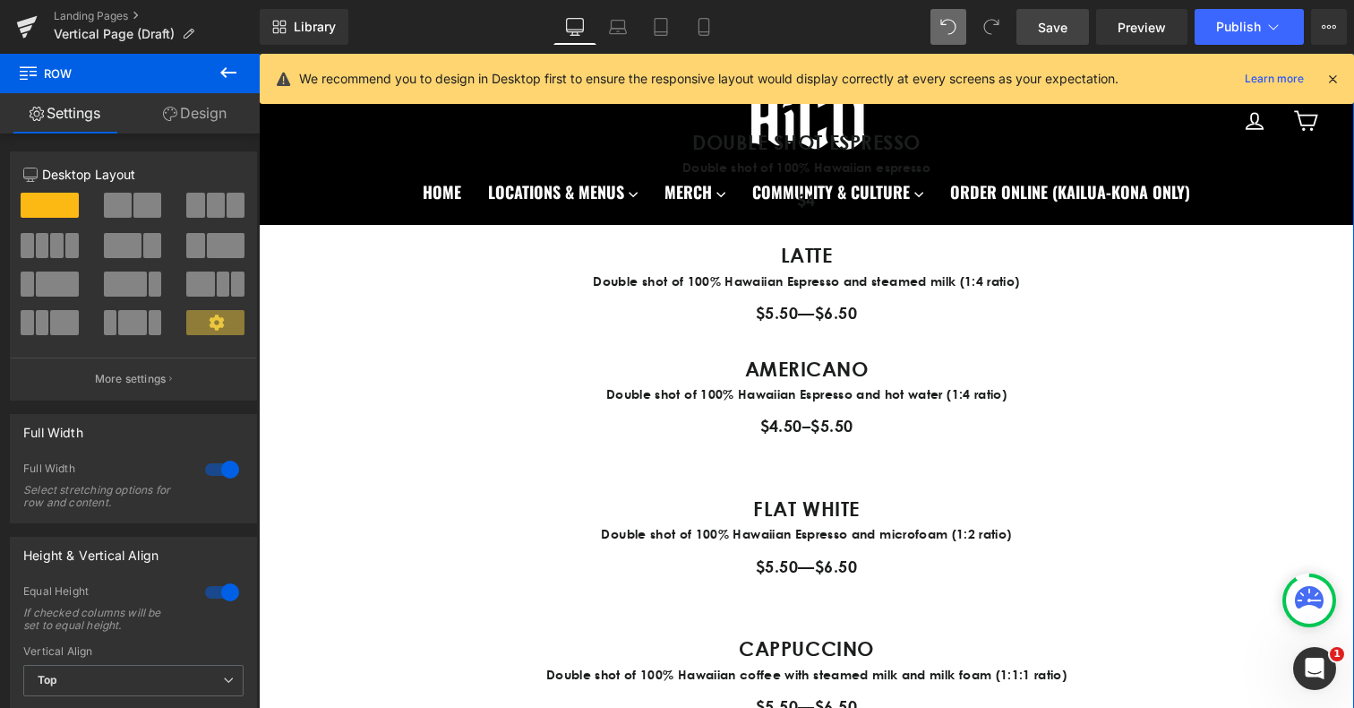
click at [317, 370] on span "Row" at bounding box center [309, 366] width 27 height 21
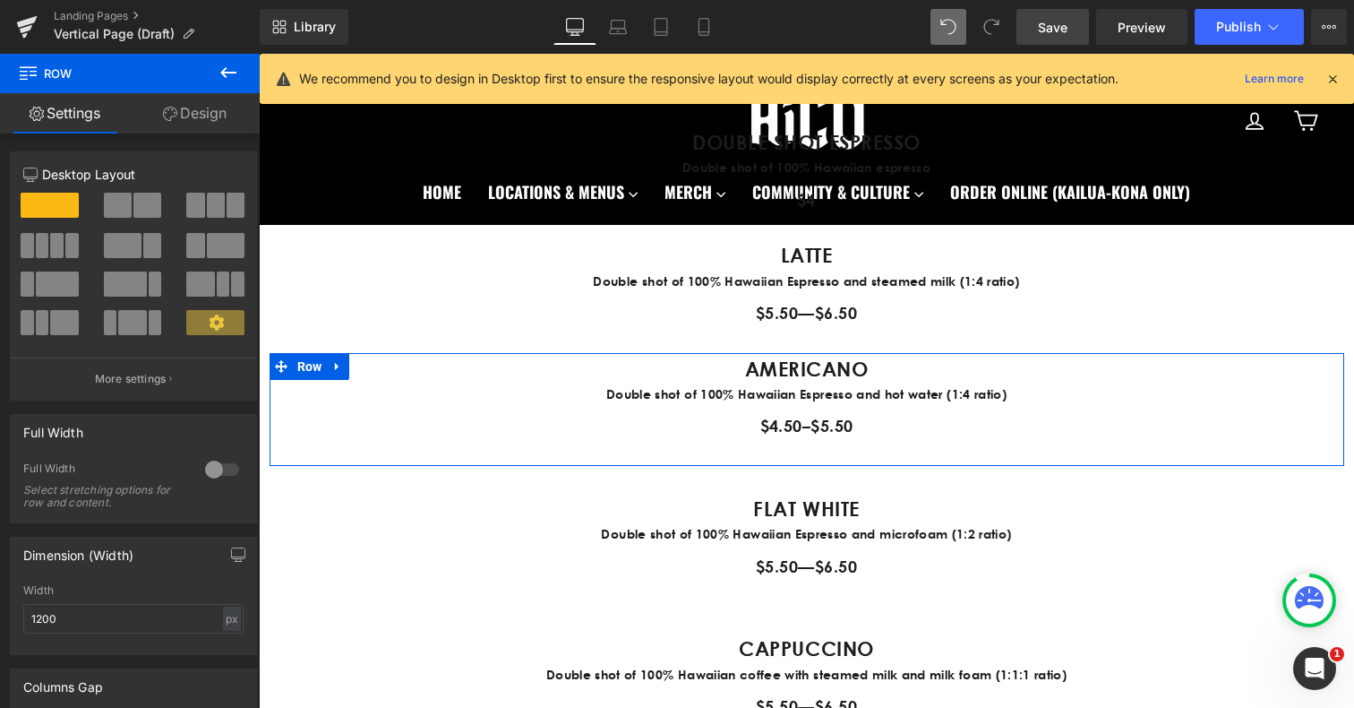
click at [204, 120] on link "Design" at bounding box center [195, 113] width 130 height 40
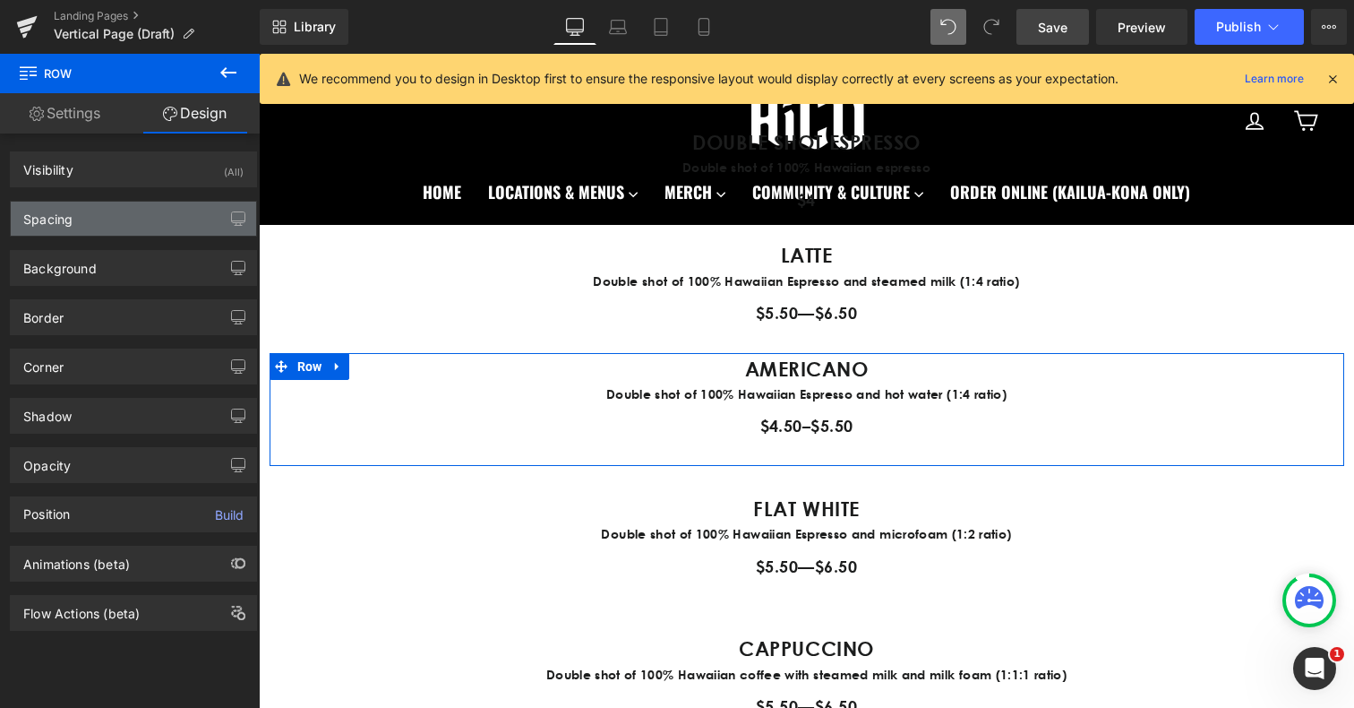
click at [128, 211] on div "Spacing" at bounding box center [133, 219] width 245 height 34
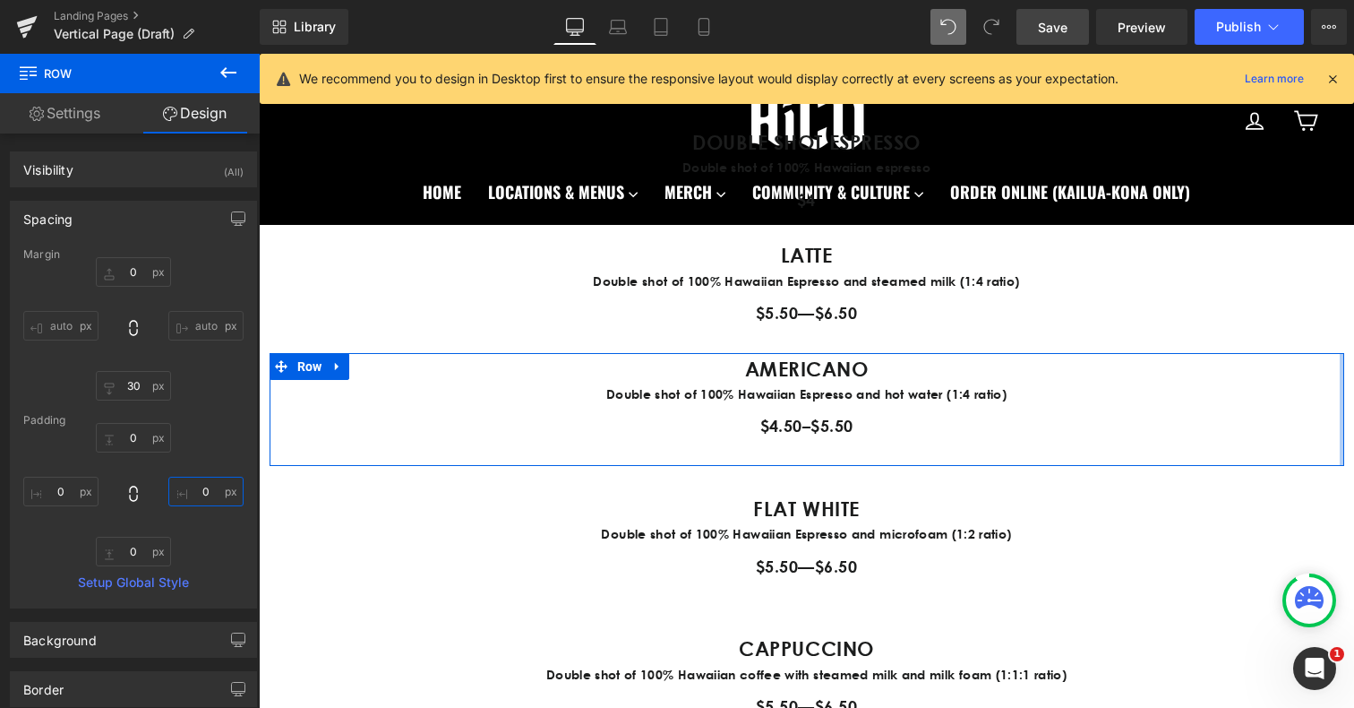
click at [204, 488] on input "0" at bounding box center [205, 491] width 75 height 30
type input "50"
click at [58, 485] on input "0" at bounding box center [60, 491] width 75 height 30
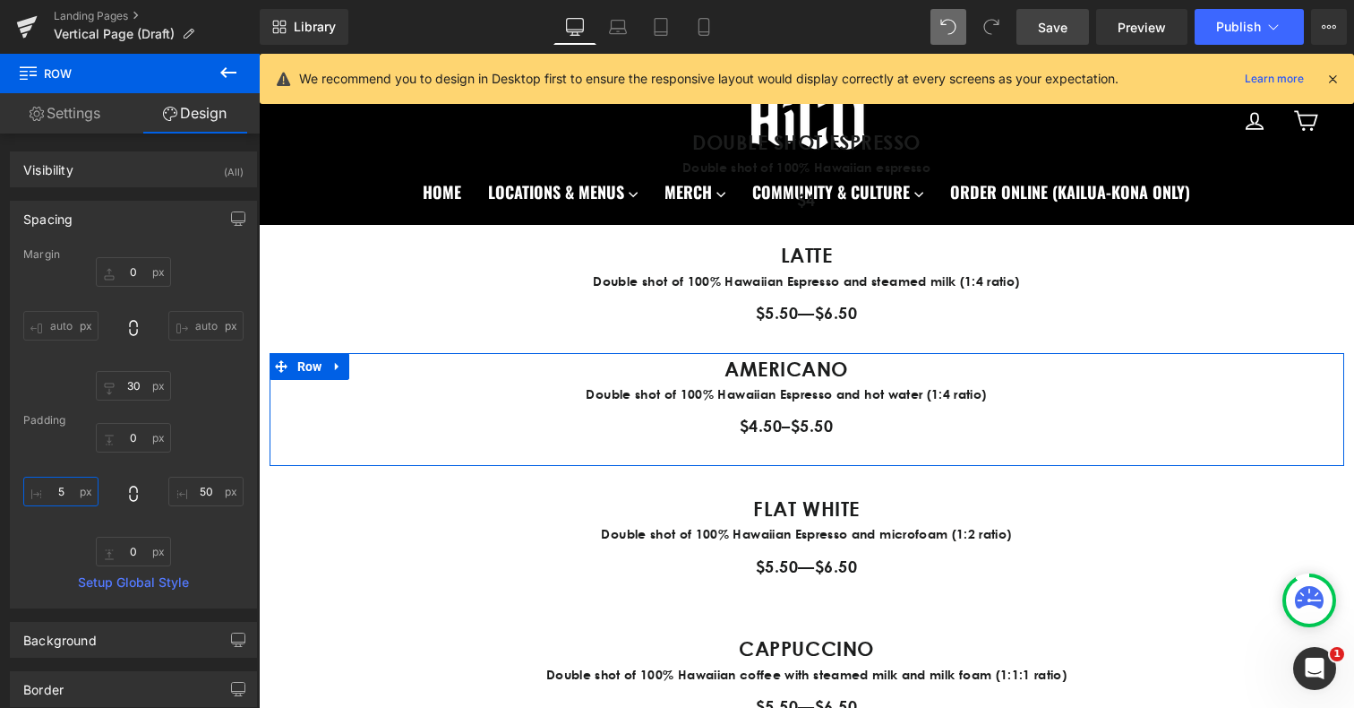
type input "50"
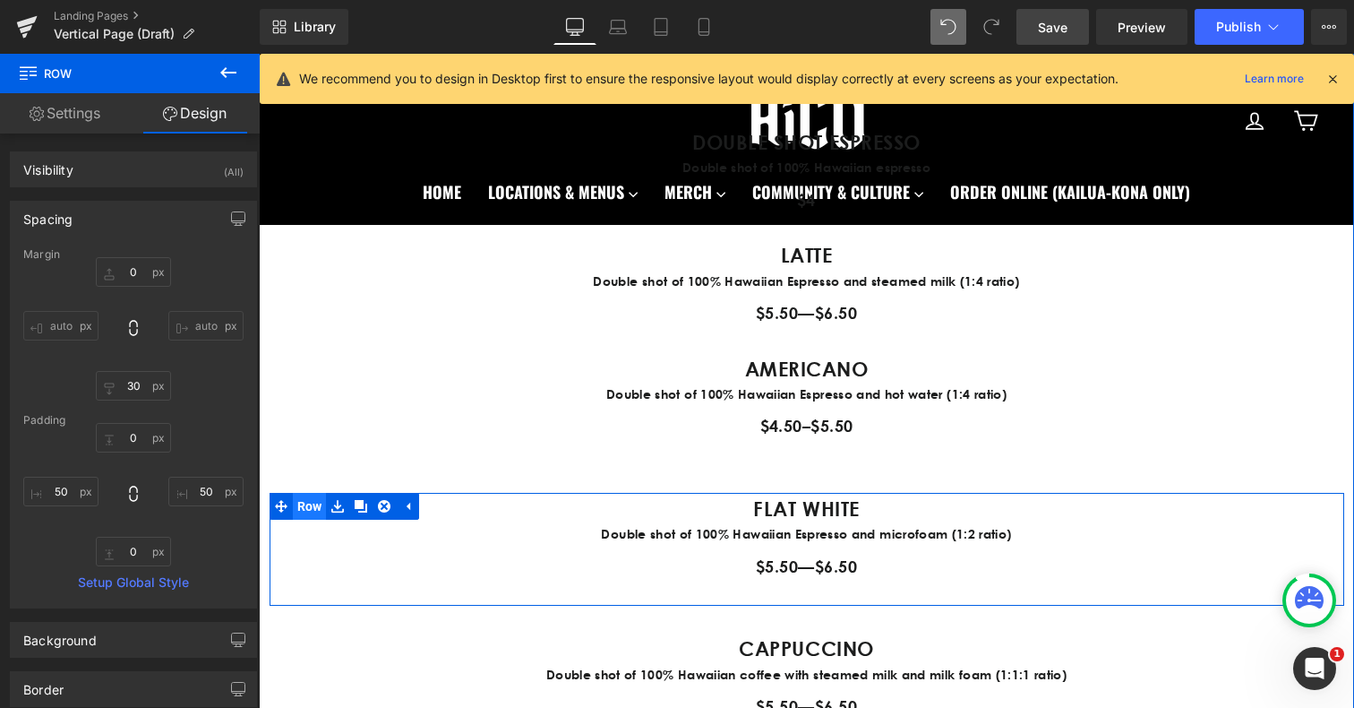
click at [311, 505] on span "Row" at bounding box center [310, 506] width 34 height 27
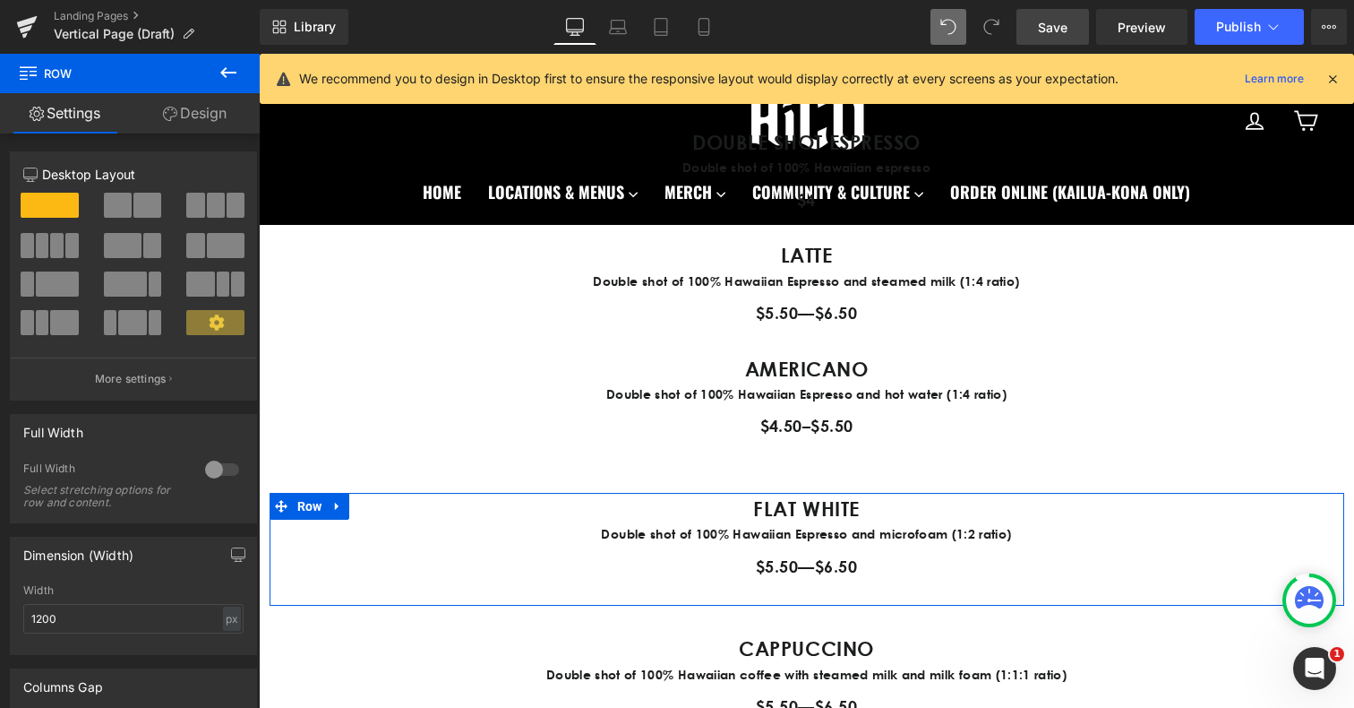
click at [177, 122] on link "Design" at bounding box center [195, 113] width 130 height 40
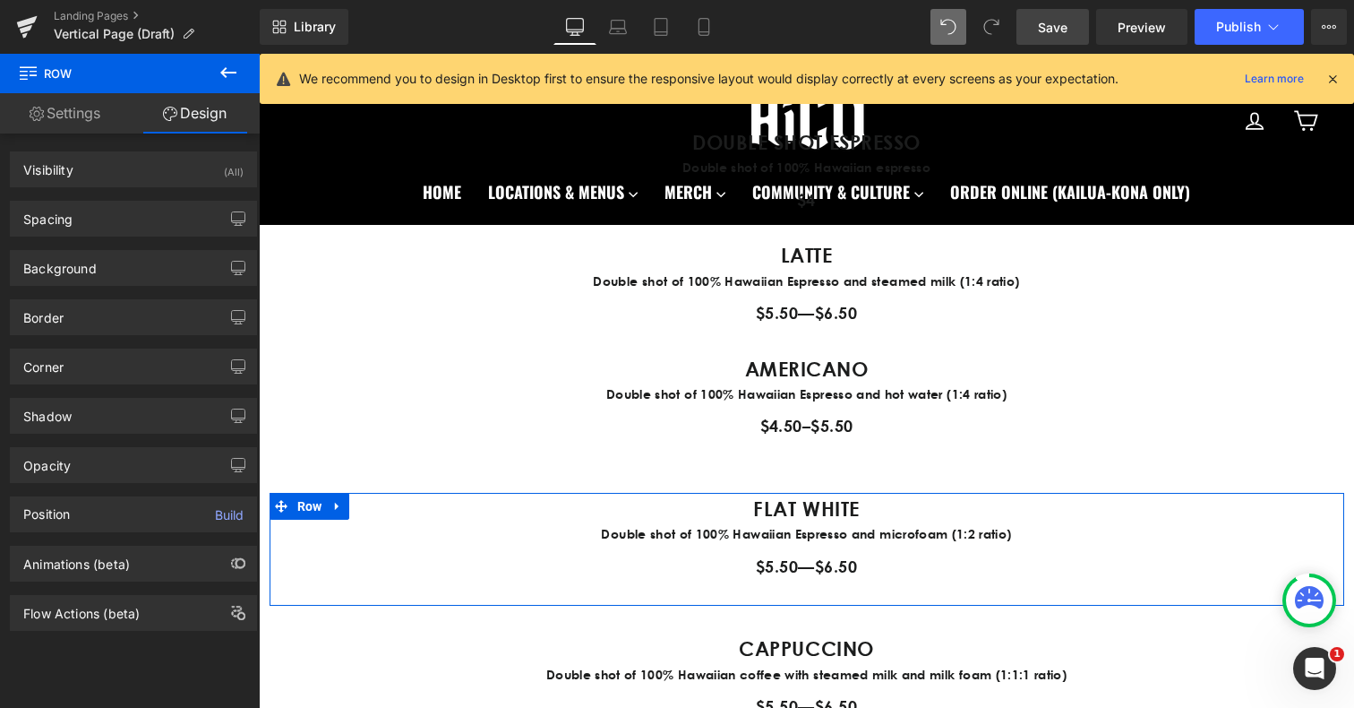
click at [87, 236] on div "Background Color & Image color transparent Color transparent 0 % Image Replace …" at bounding box center [134, 260] width 268 height 49
click at [79, 229] on div "Spacing" at bounding box center [133, 219] width 245 height 34
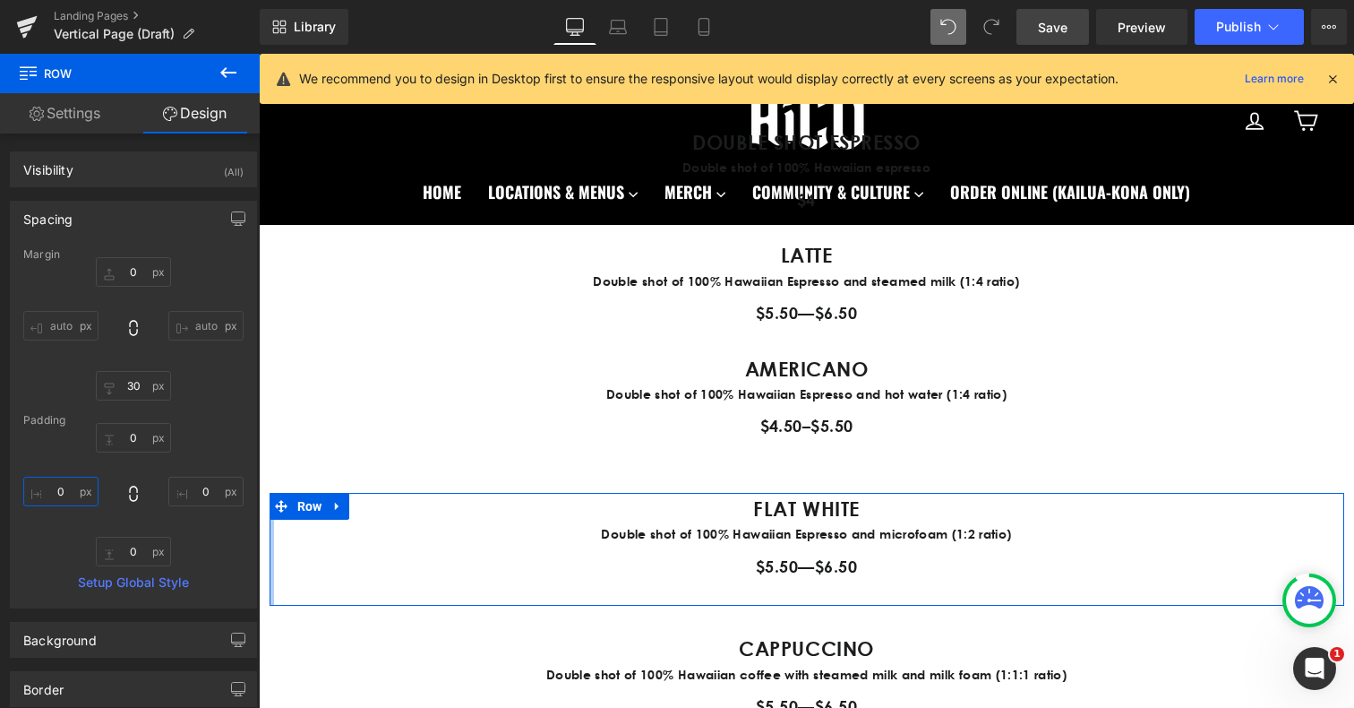
click at [65, 497] on input "0" at bounding box center [60, 491] width 75 height 30
type input "50"
click at [198, 486] on input "0" at bounding box center [205, 491] width 75 height 30
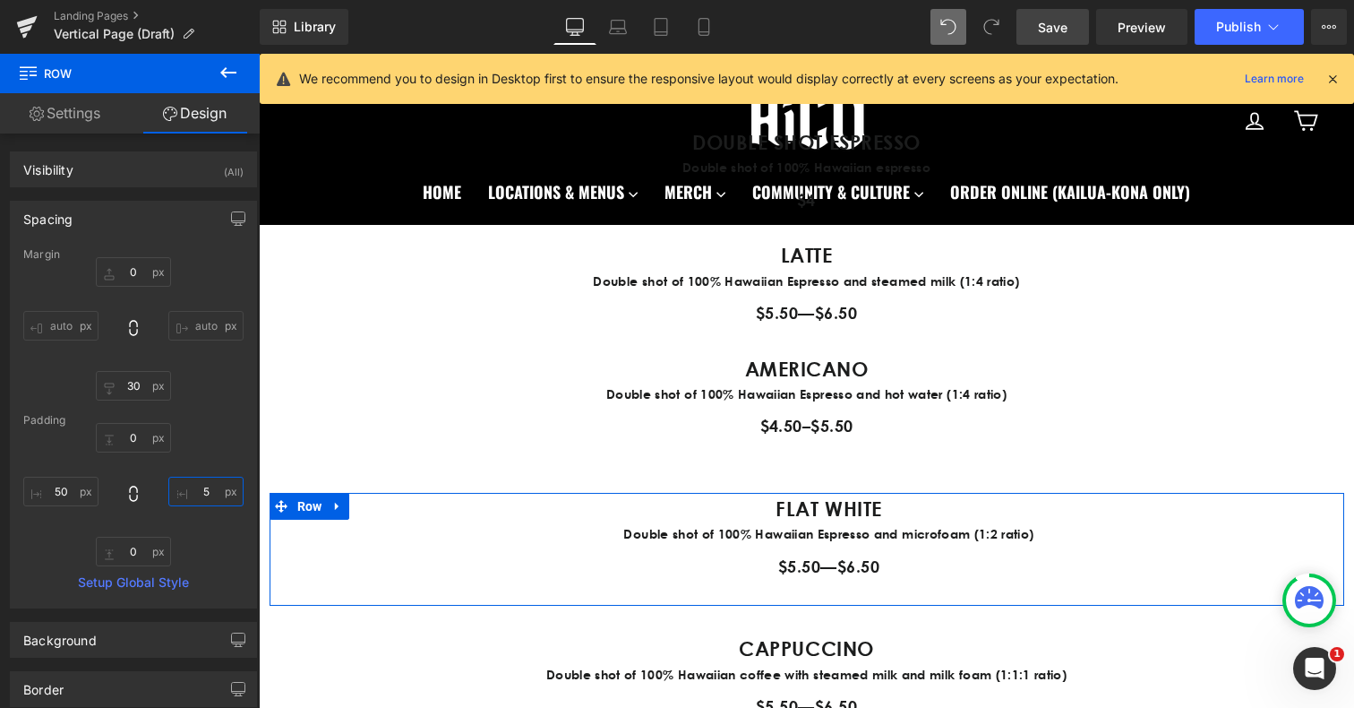
type input "50"
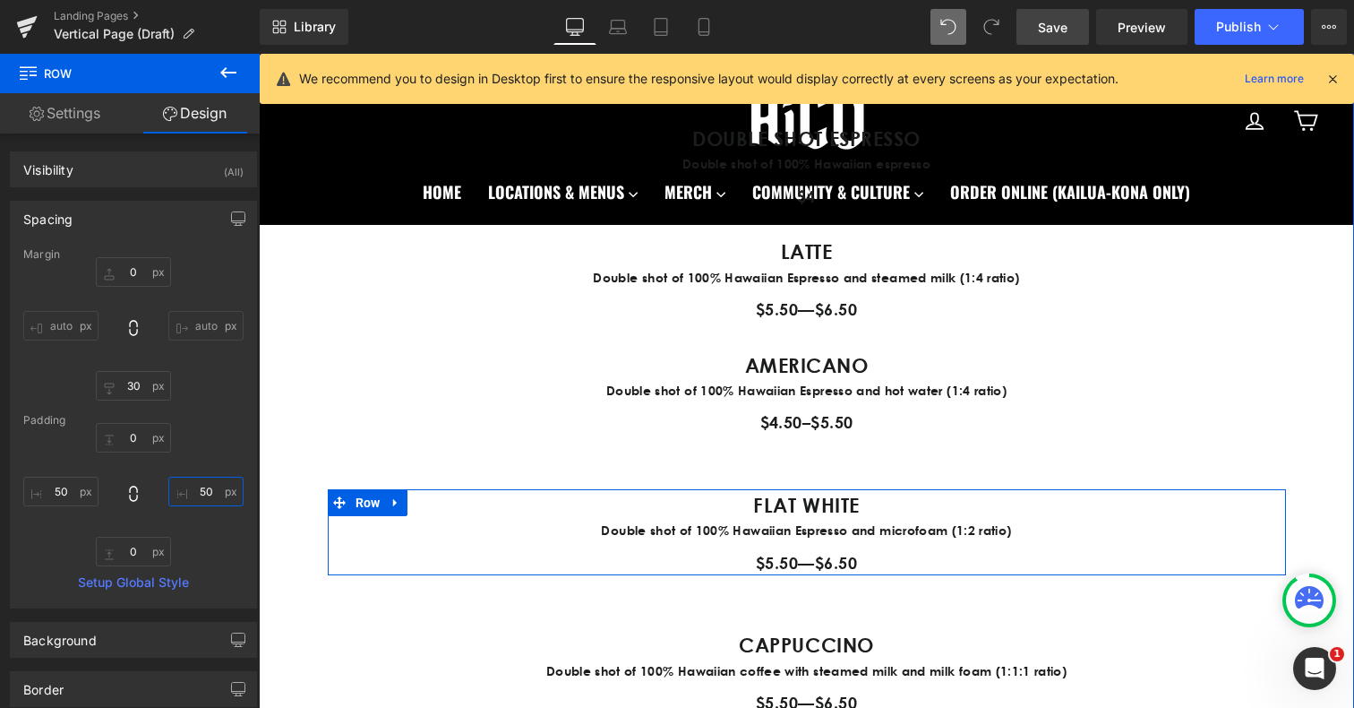
scroll to position [1216, 0]
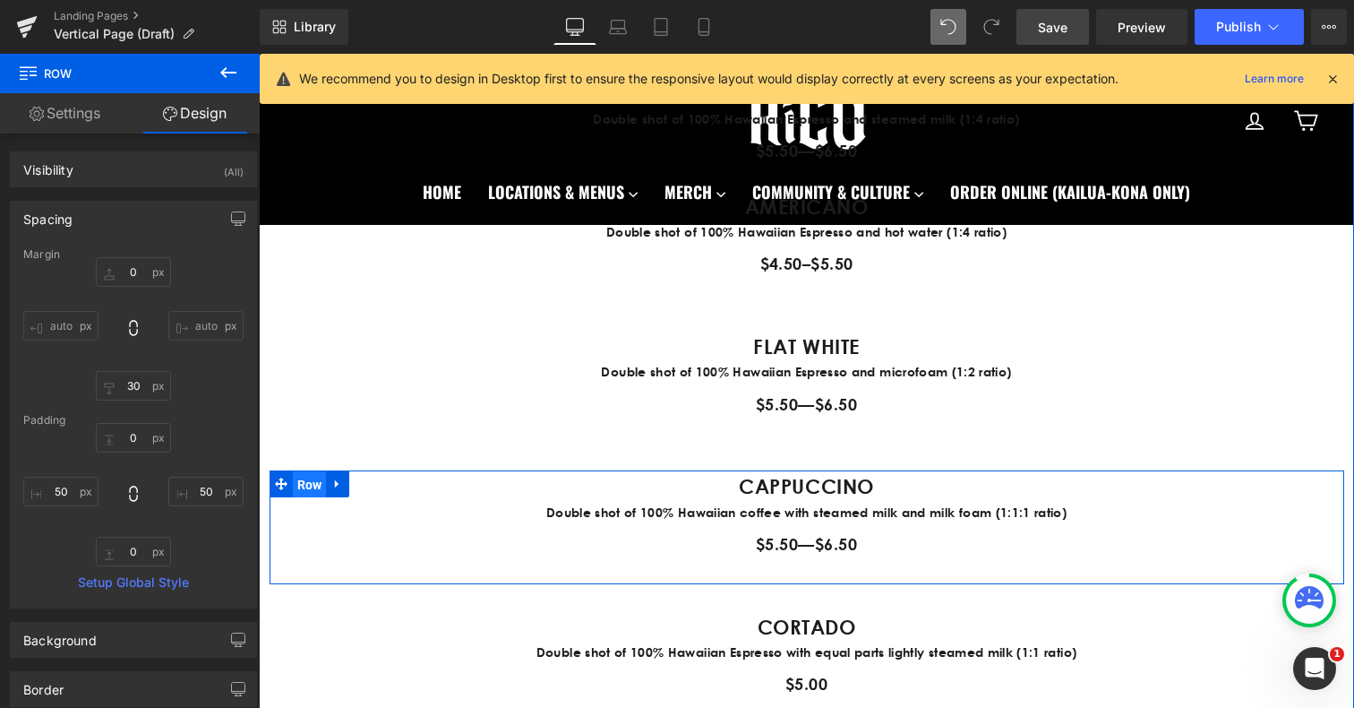
click at [322, 480] on span "Row" at bounding box center [310, 484] width 34 height 27
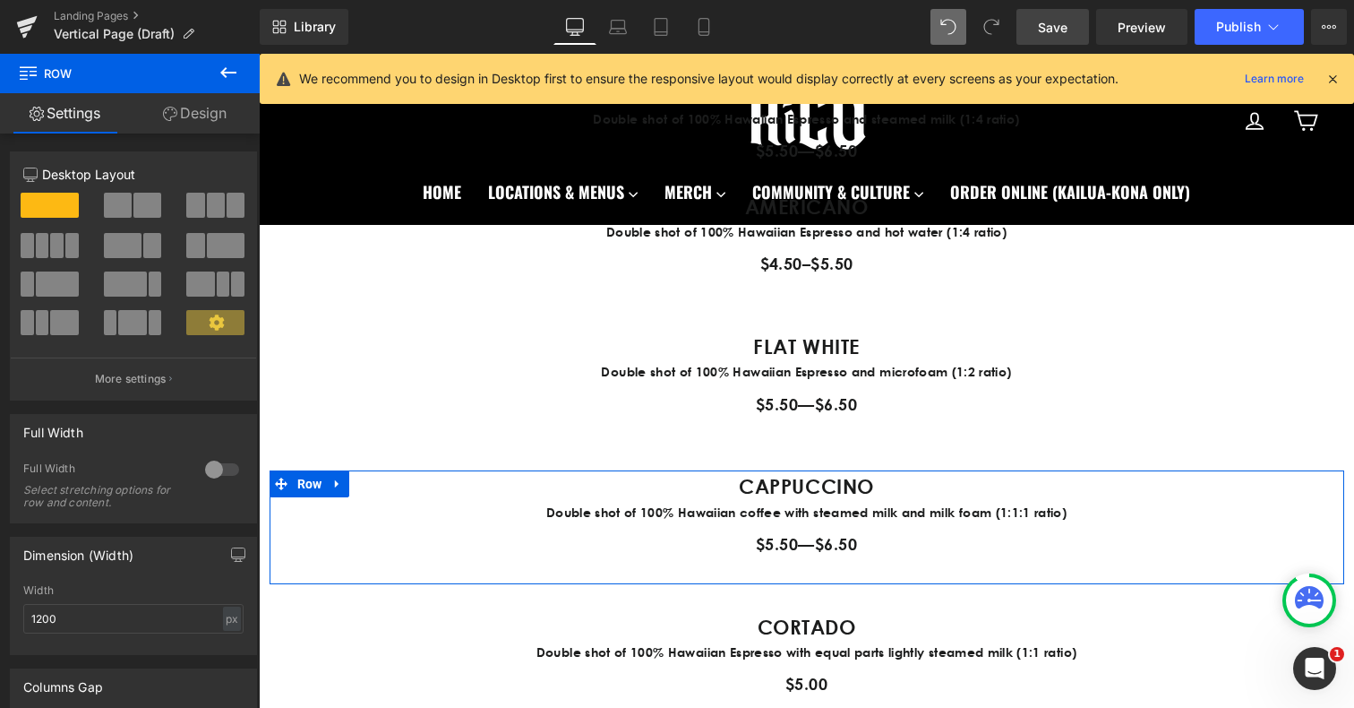
click at [202, 107] on link "Design" at bounding box center [195, 113] width 130 height 40
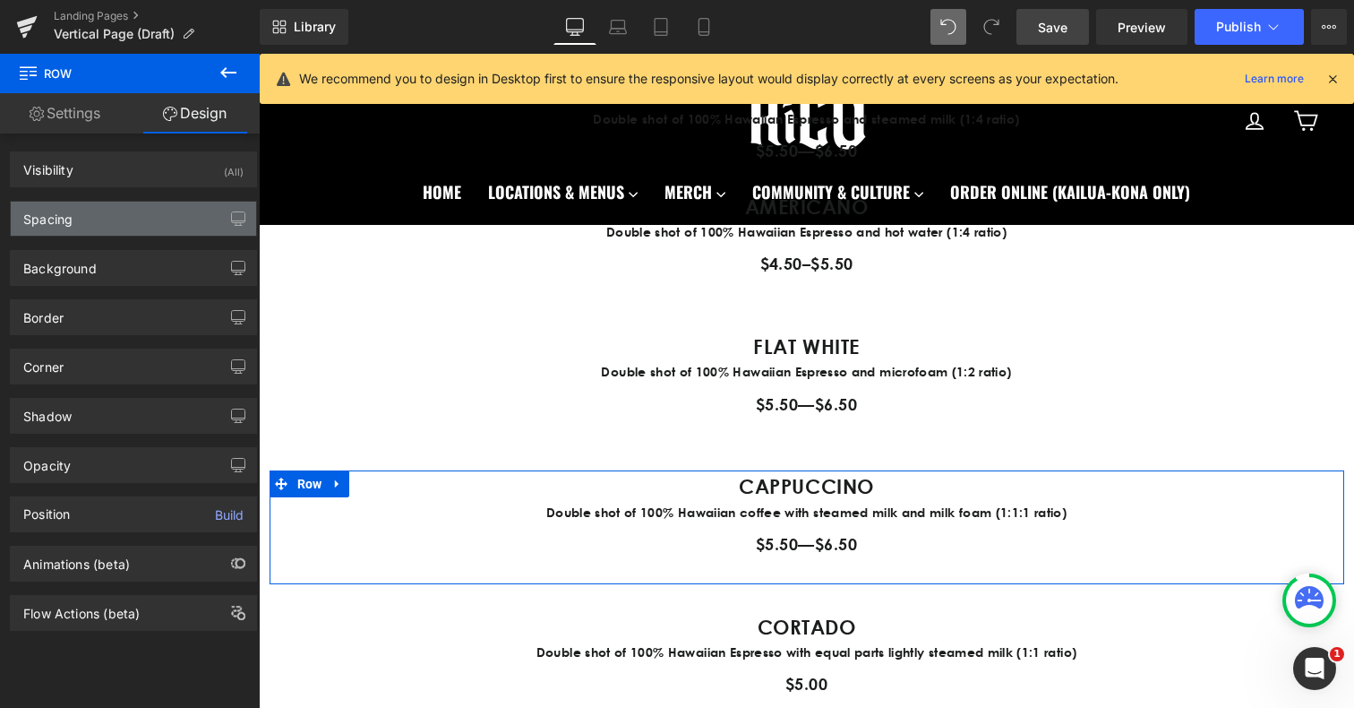
click at [85, 229] on div "Spacing" at bounding box center [133, 219] width 245 height 34
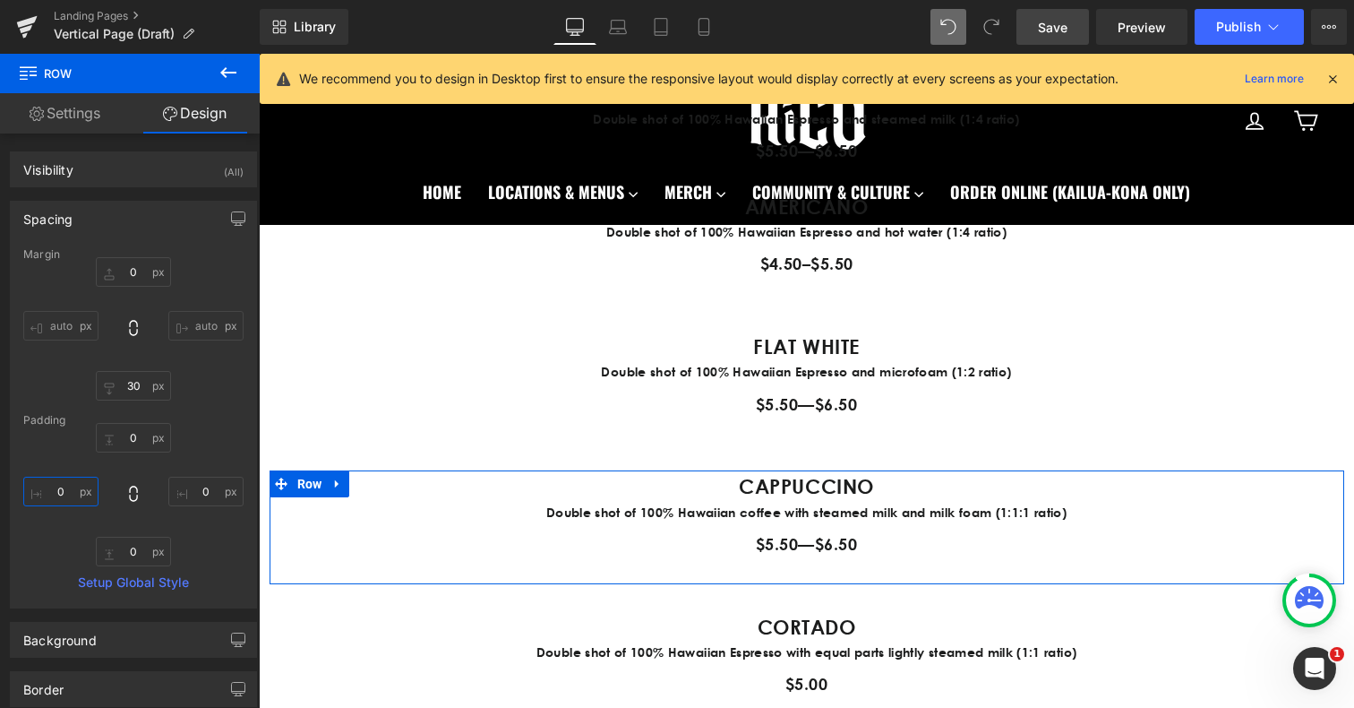
click at [62, 484] on input "0" at bounding box center [60, 491] width 75 height 30
type input "50"
click at [186, 494] on input "0" at bounding box center [205, 491] width 75 height 30
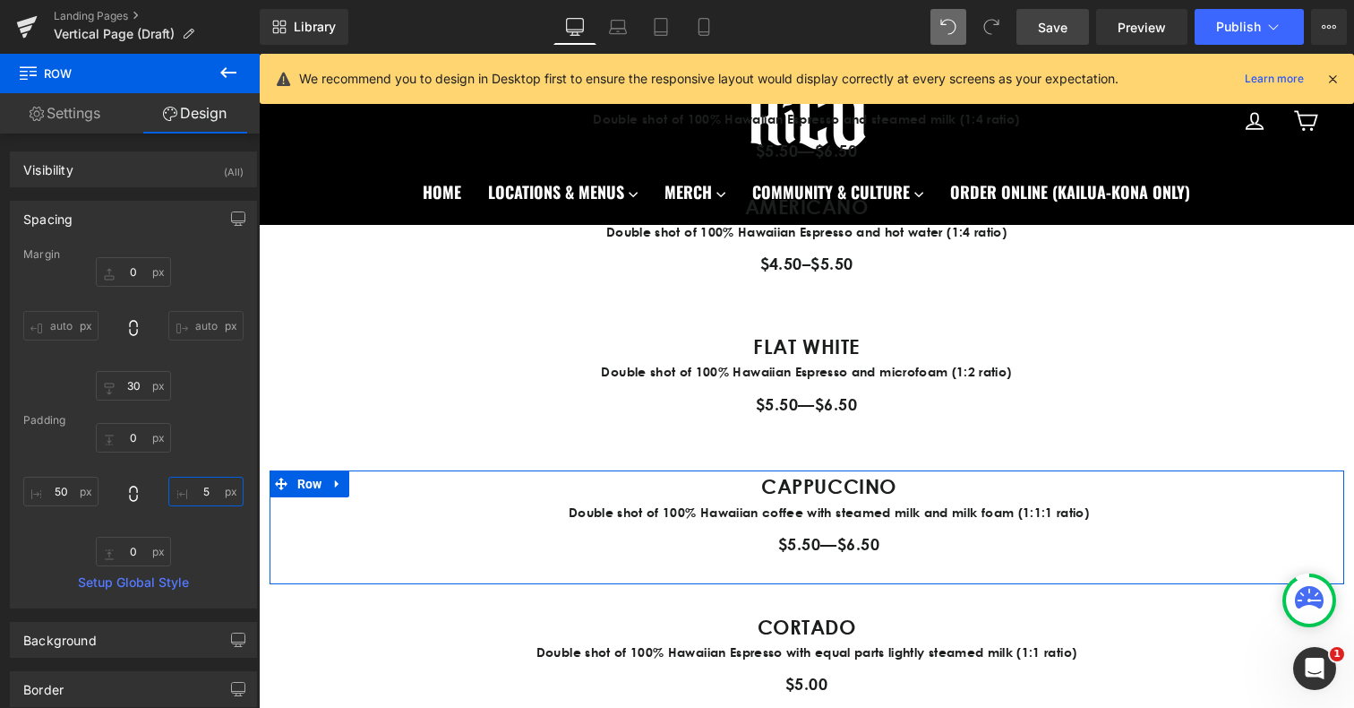
type input "50"
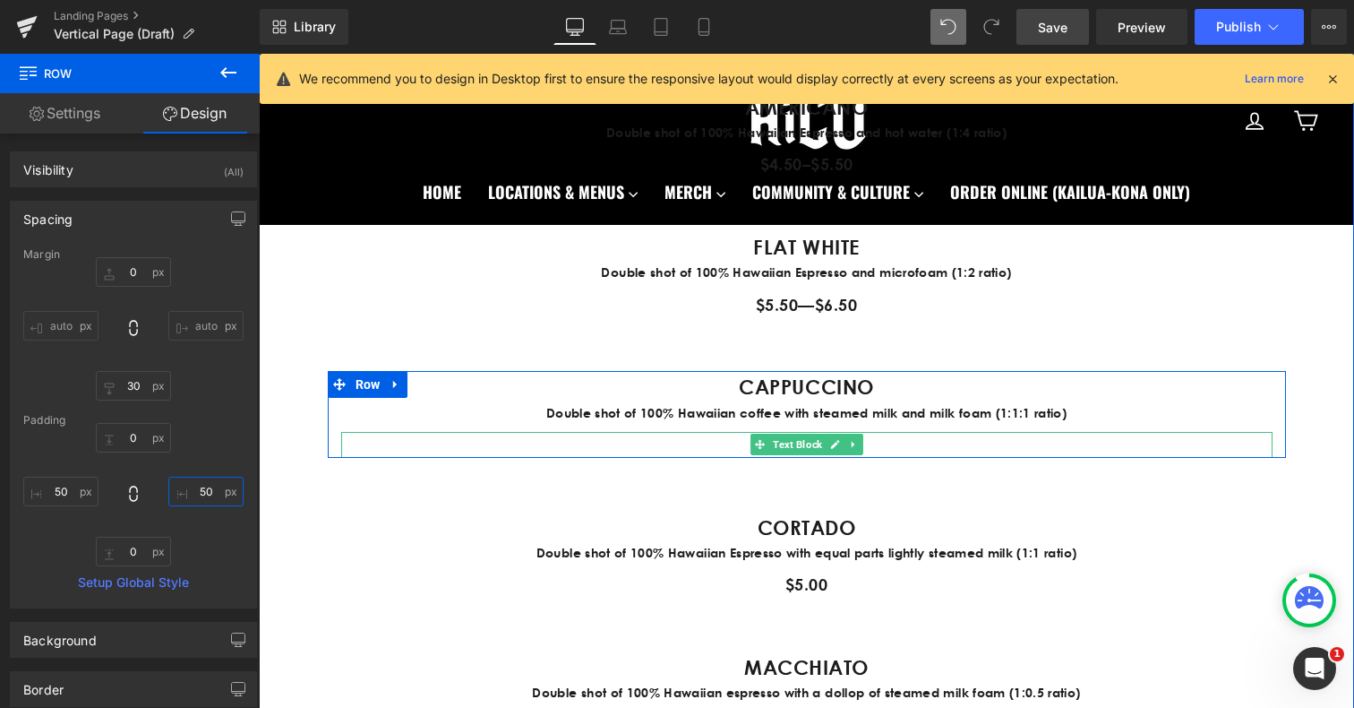
scroll to position [1332, 0]
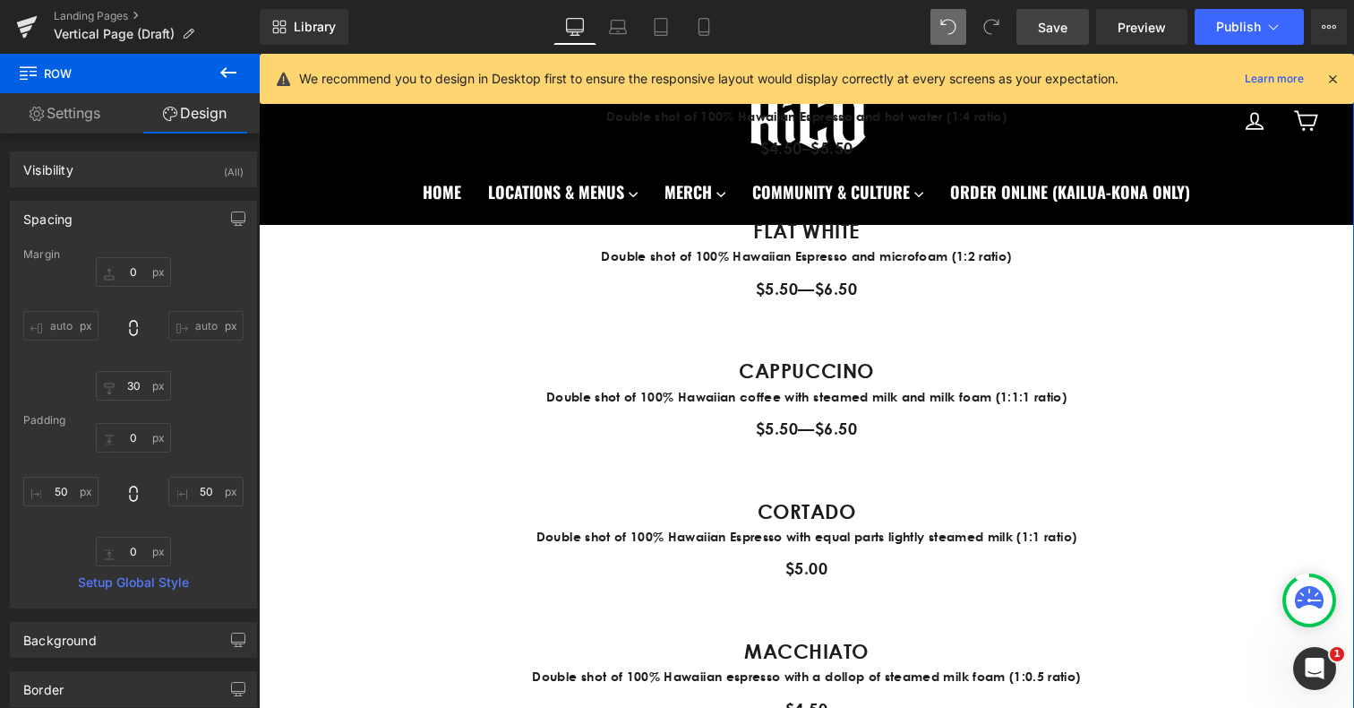
click at [316, 513] on span "Row" at bounding box center [316, 508] width 27 height 21
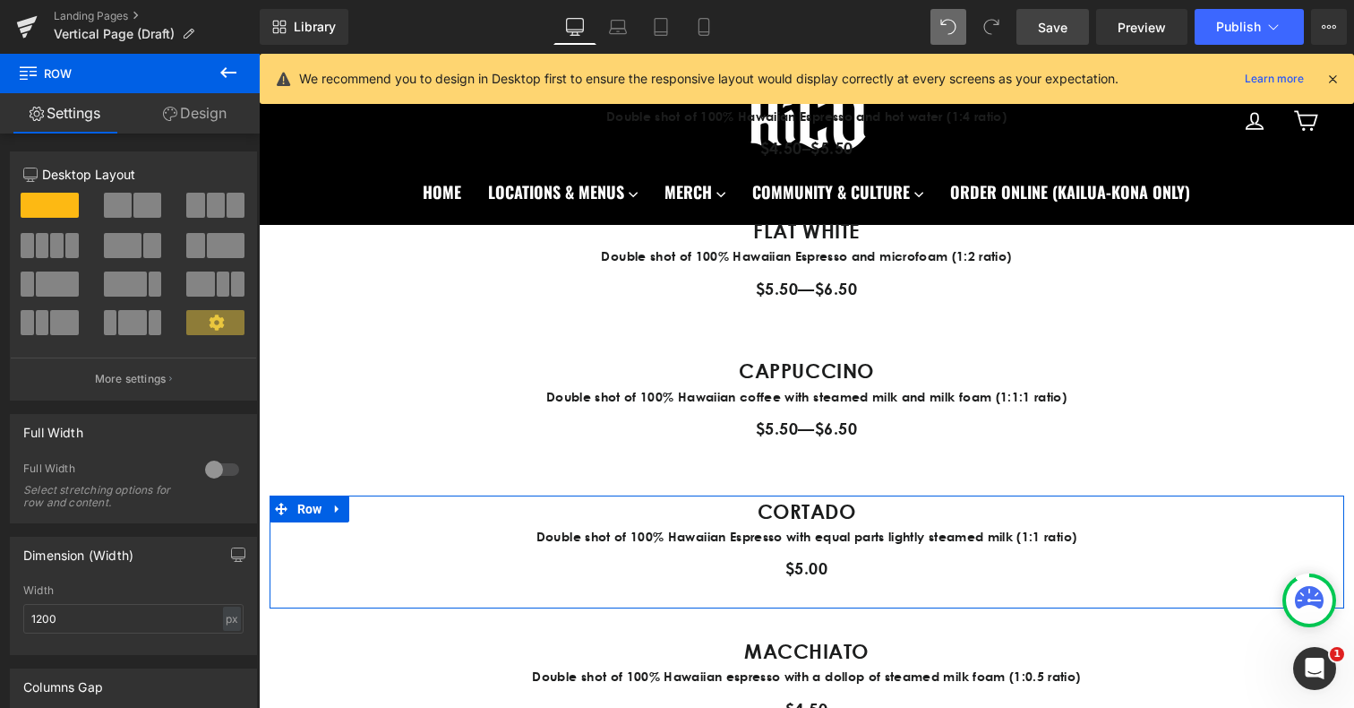
click at [184, 113] on link "Design" at bounding box center [195, 113] width 130 height 40
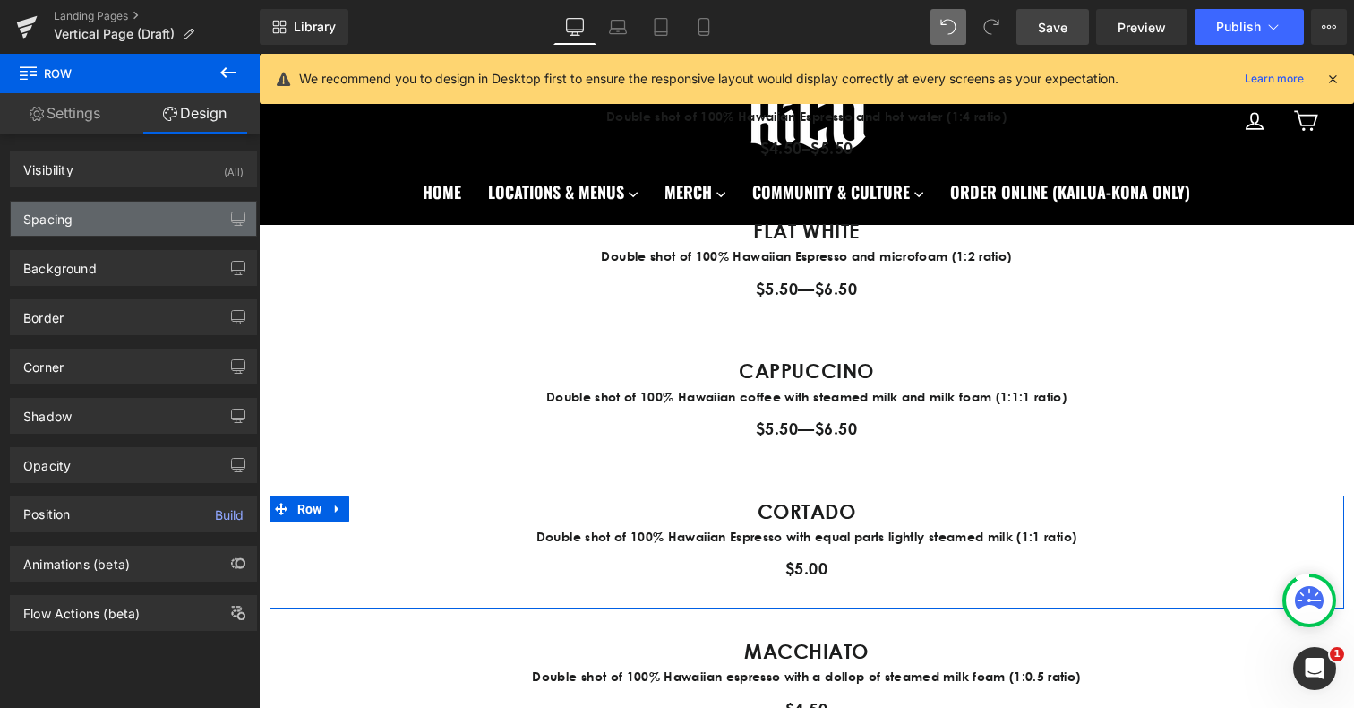
click at [82, 229] on div "Spacing" at bounding box center [133, 219] width 245 height 34
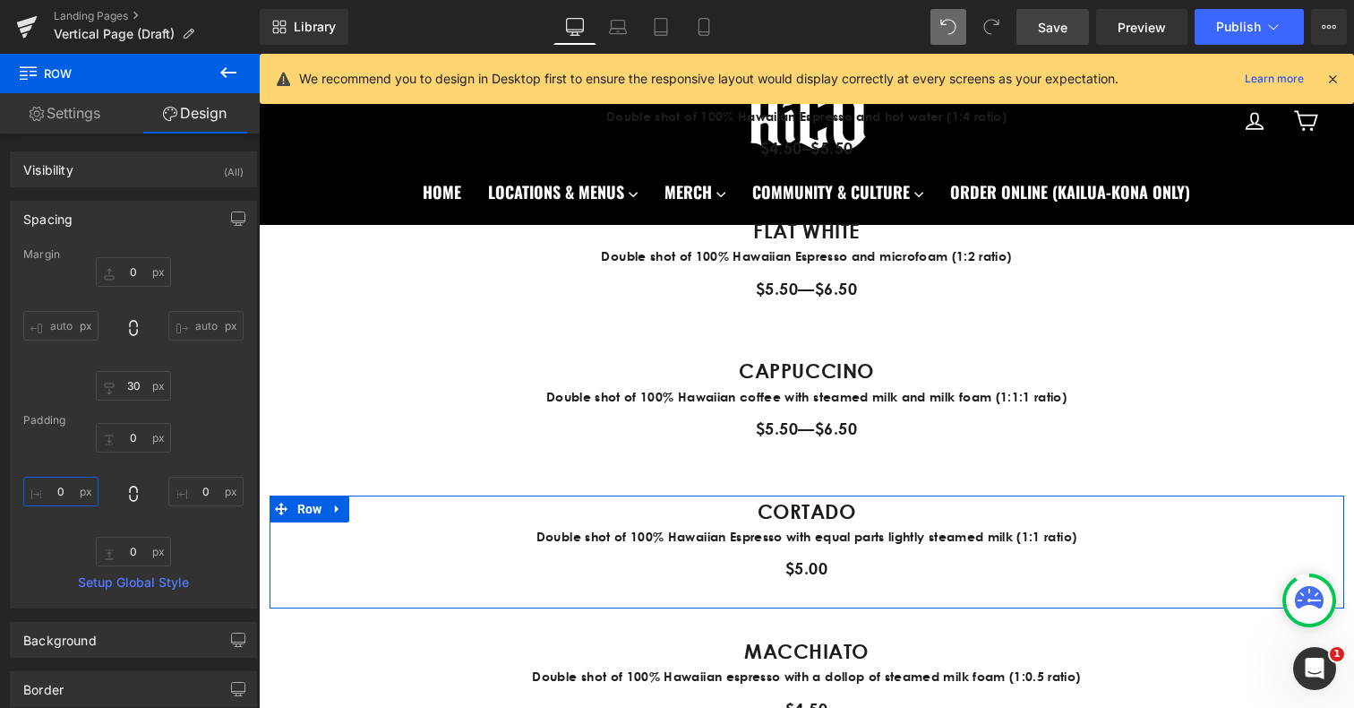
click at [64, 497] on input "0" at bounding box center [60, 491] width 75 height 30
type input "5-"
type input "50"
click at [200, 495] on input "0" at bounding box center [205, 491] width 75 height 30
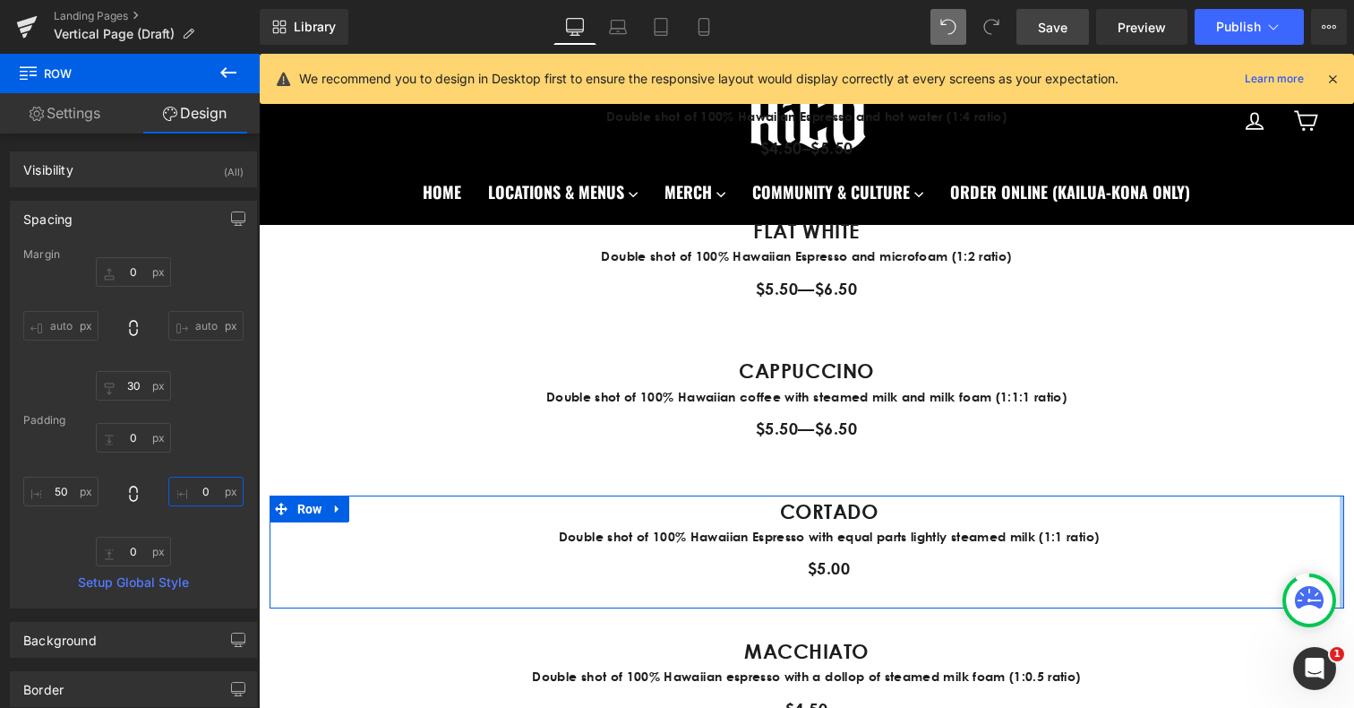
click at [200, 495] on input "0" at bounding box center [205, 491] width 75 height 30
type input "5-"
type input "50"
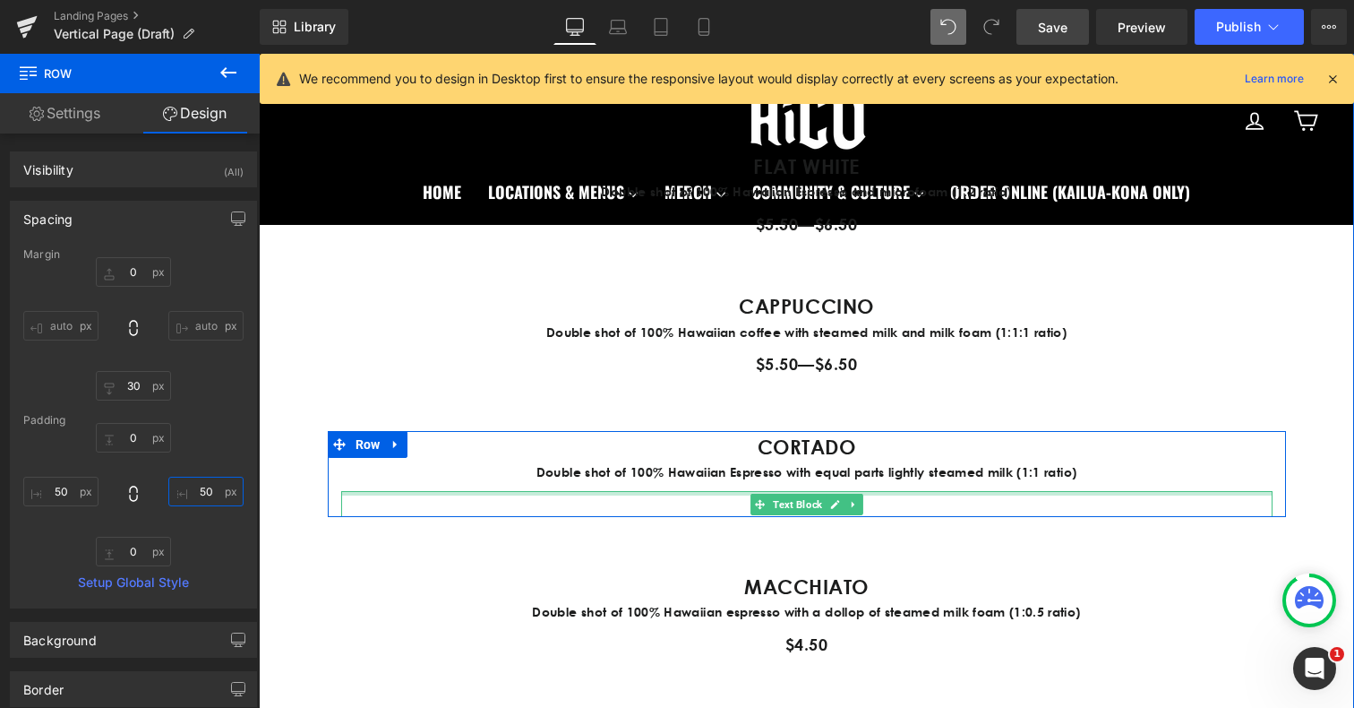
scroll to position [1398, 0]
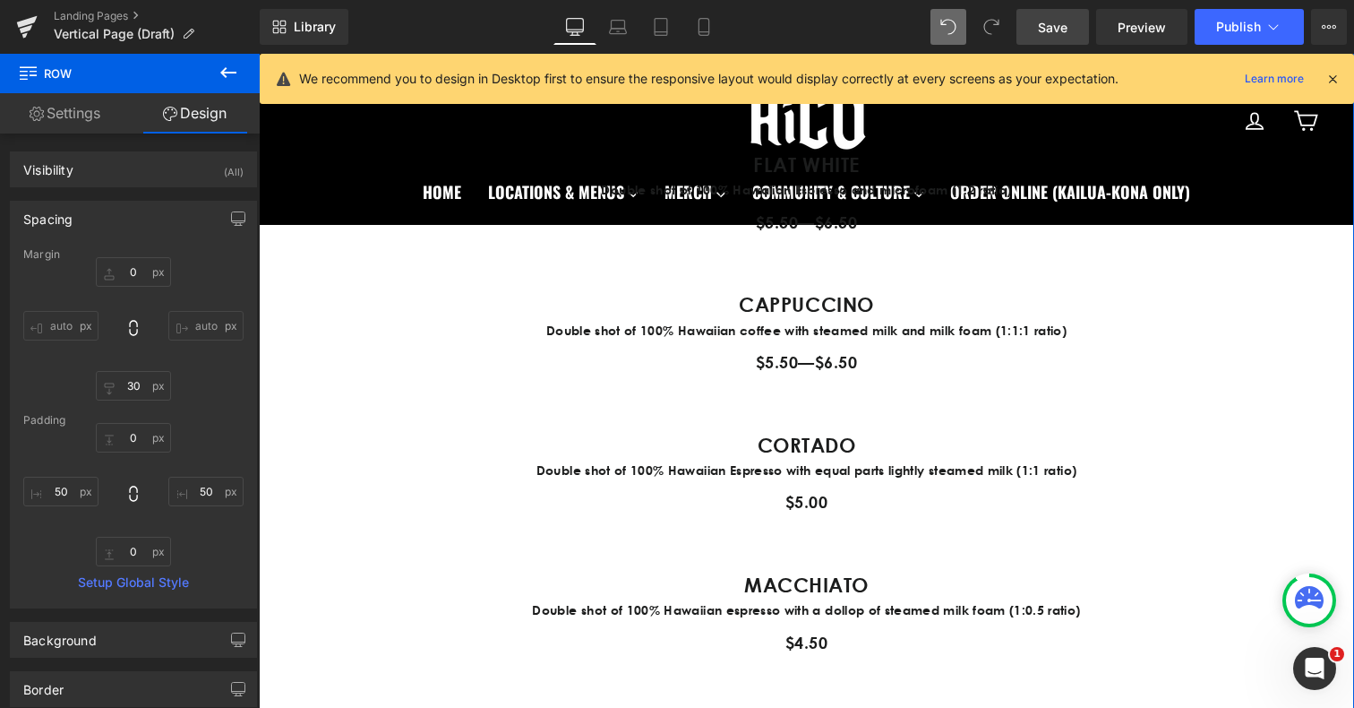
click at [382, 605] on p "Double shot of 100% Hawaiian espresso with a dollop of steamed milk foam (1:0.5…" at bounding box center [806, 610] width 1021 height 20
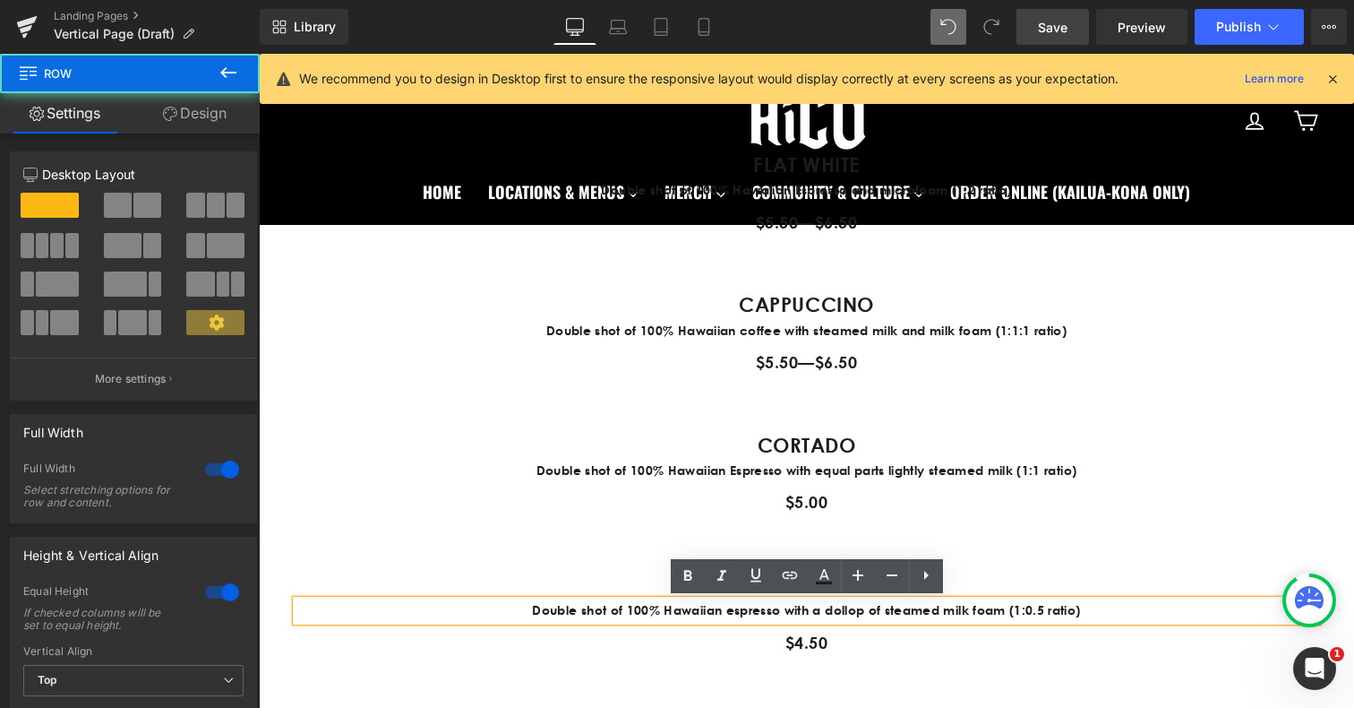
click at [348, 562] on div "MENU Heading DOUBLE SHOT ESPRESSO Text Block Double shot of 100% Hawaiian espre…" at bounding box center [806, 183] width 1095 height 1052
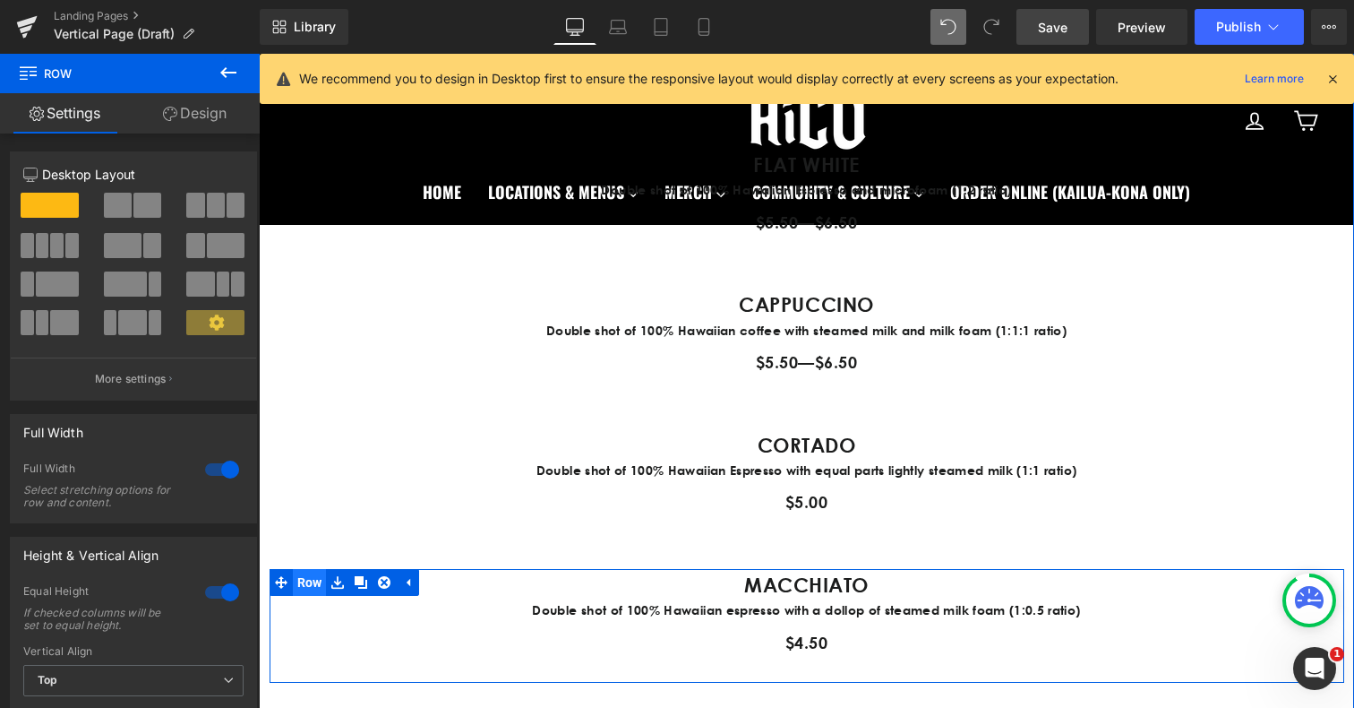
click at [312, 588] on span "Row" at bounding box center [310, 582] width 34 height 27
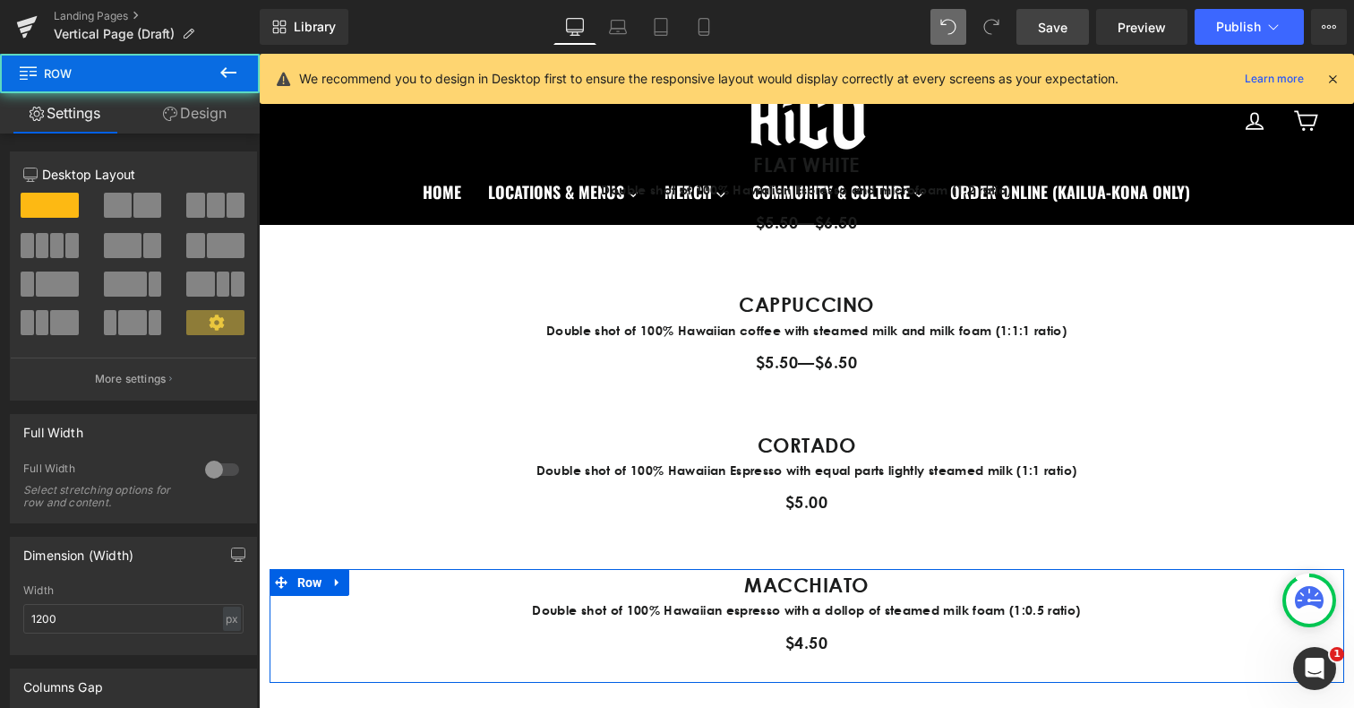
click at [220, 121] on link "Design" at bounding box center [195, 113] width 130 height 40
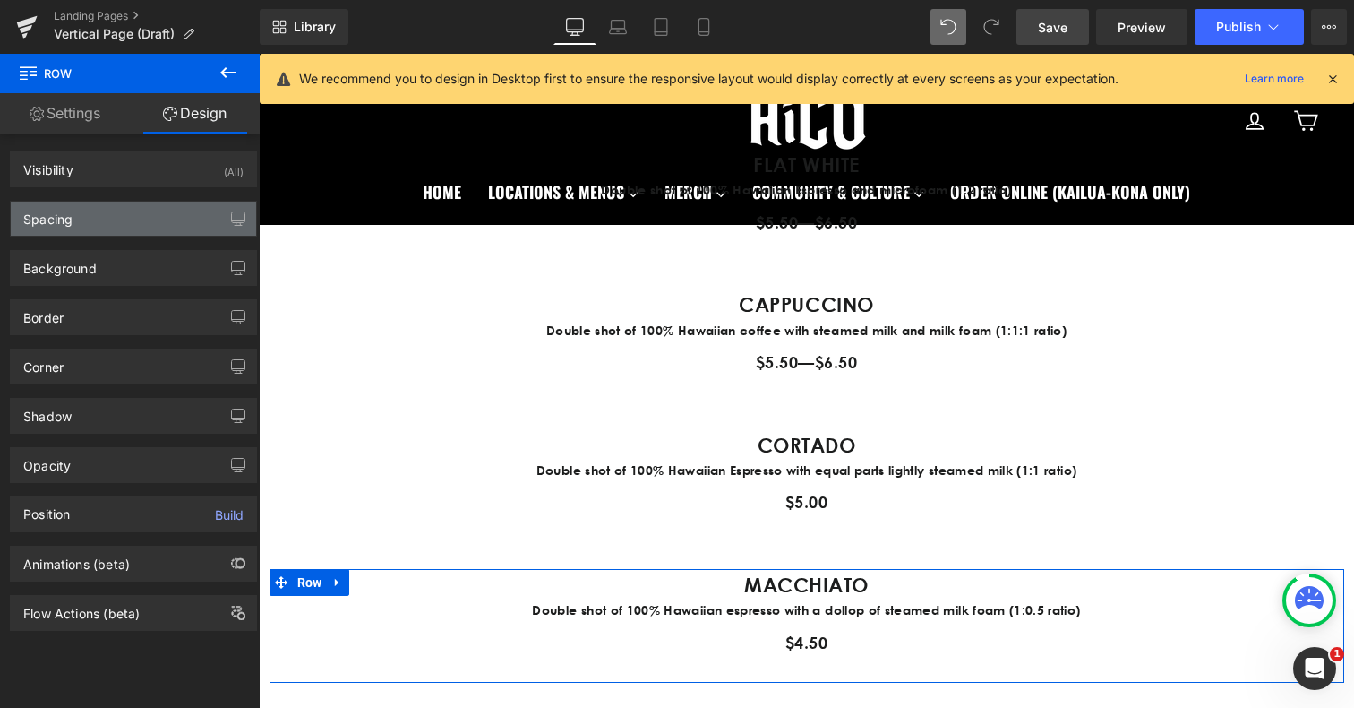
click at [102, 209] on div "Spacing" at bounding box center [133, 219] width 245 height 34
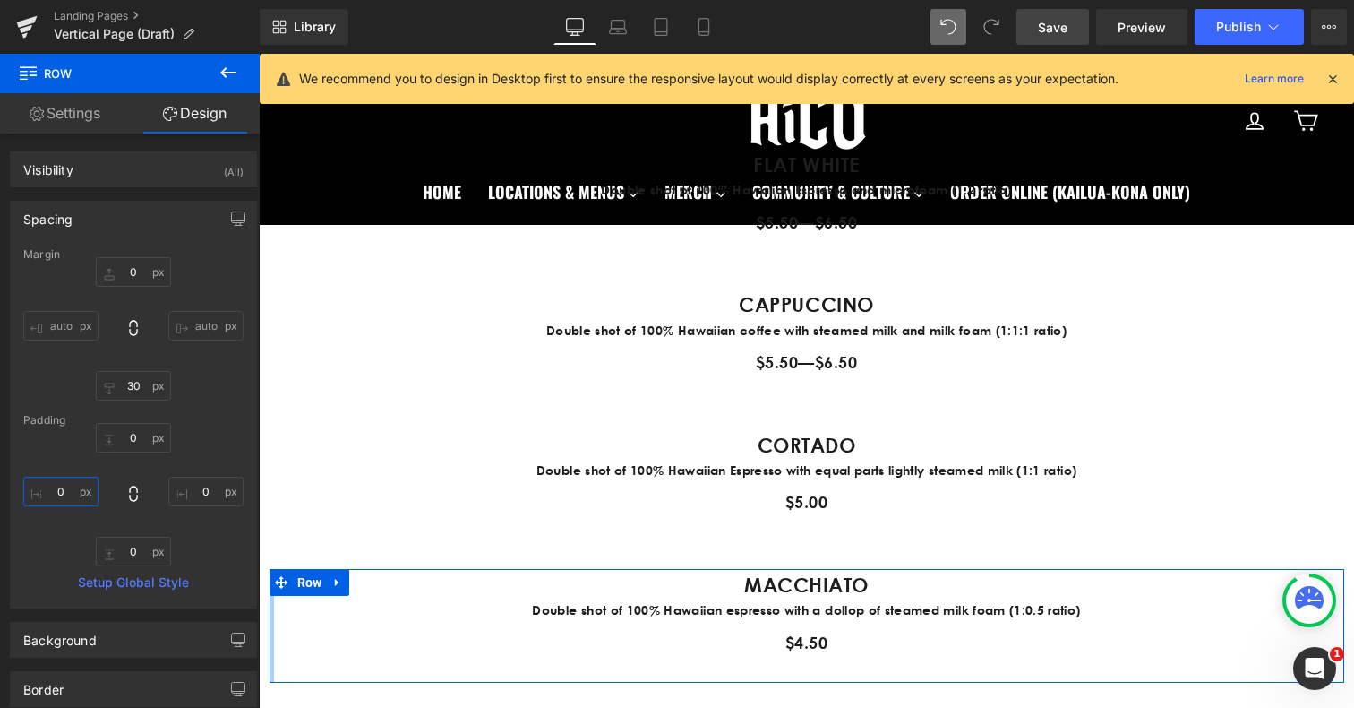
click at [67, 491] on input "0" at bounding box center [60, 491] width 75 height 30
type input "50"
click at [202, 487] on input "0" at bounding box center [205, 491] width 75 height 30
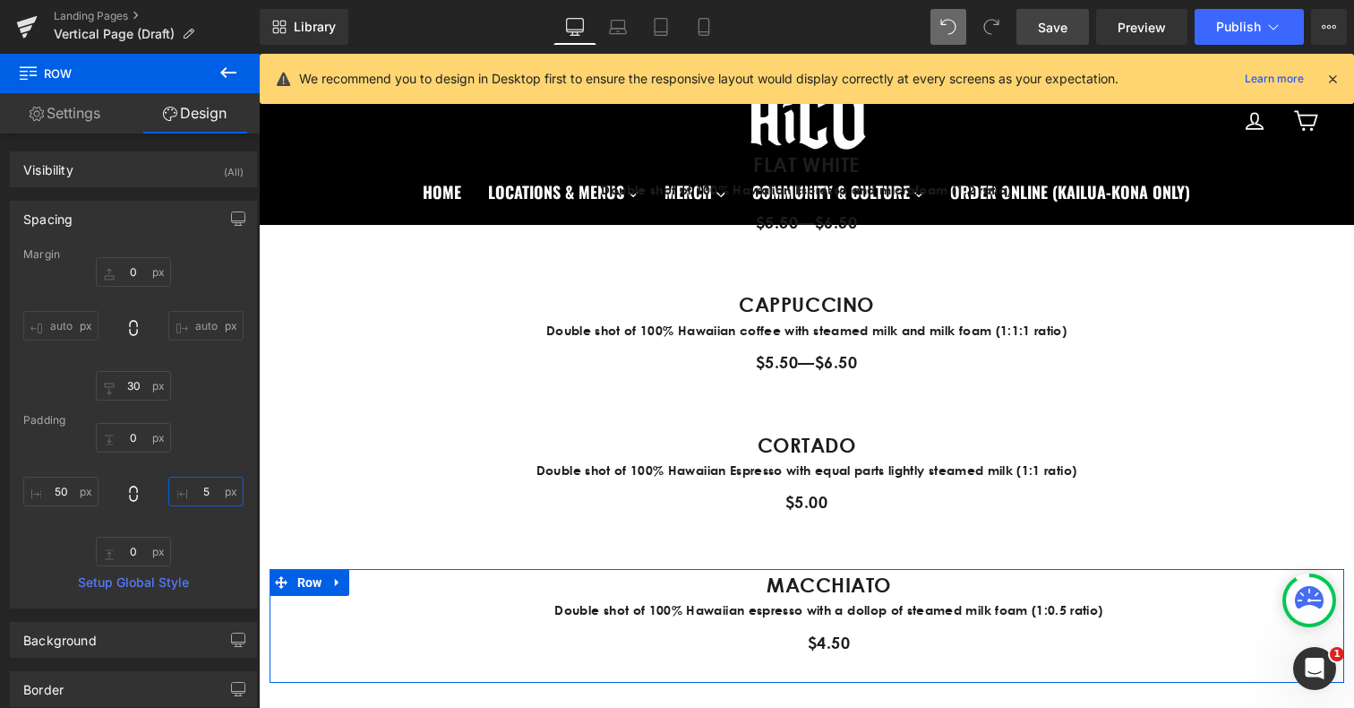
type input "5-"
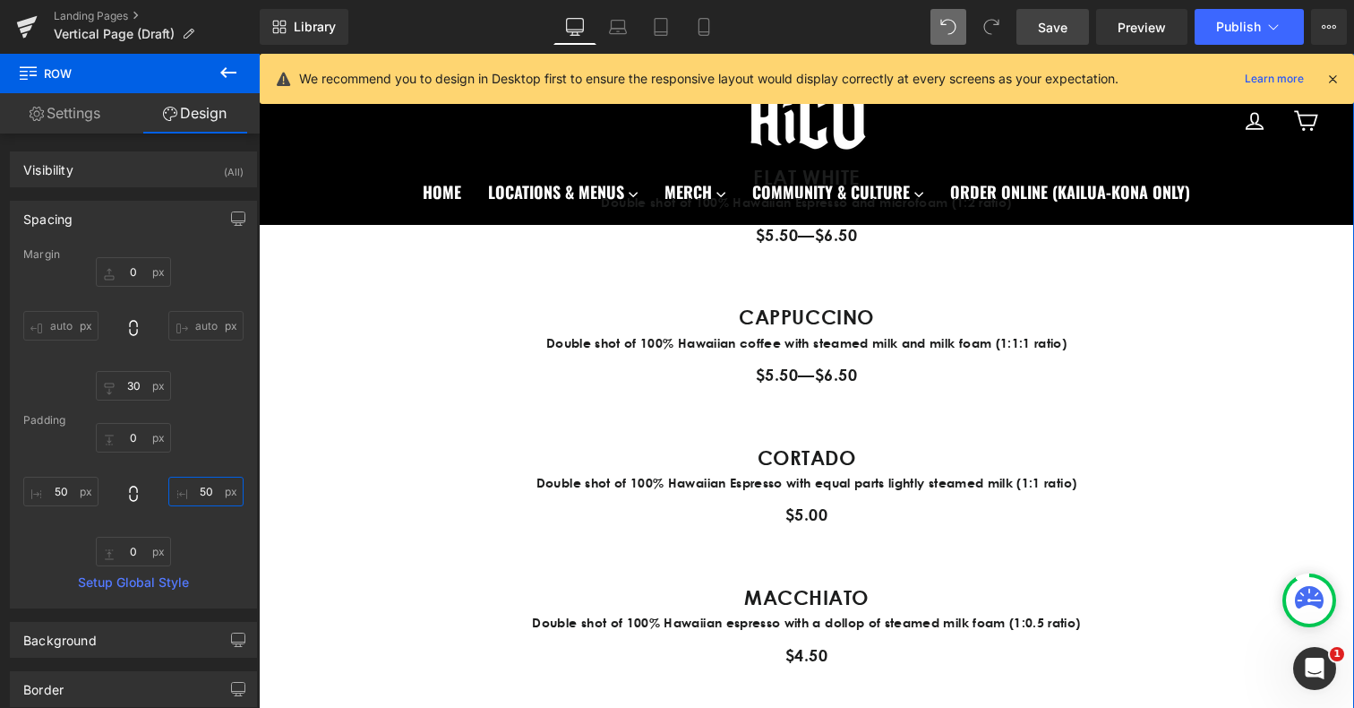
scroll to position [1331, 0]
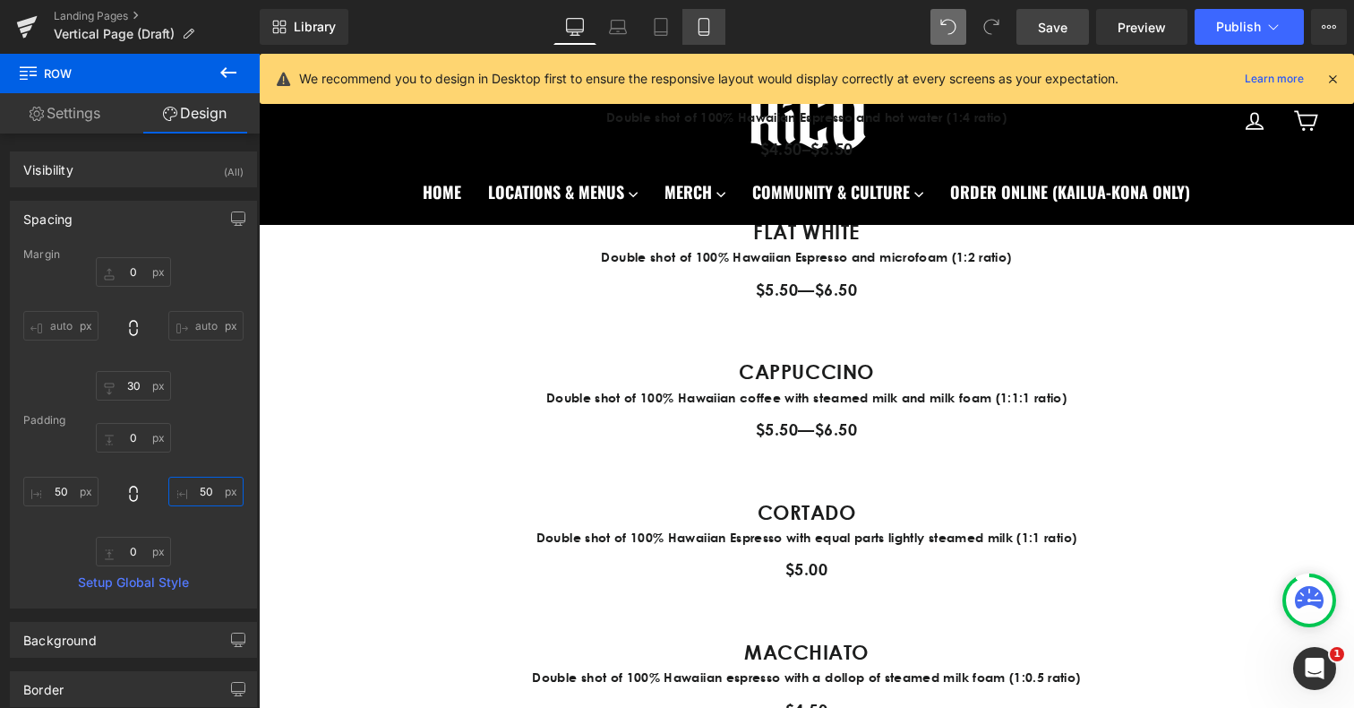
type input "50"
click at [696, 37] on link "Mobile" at bounding box center [703, 27] width 43 height 36
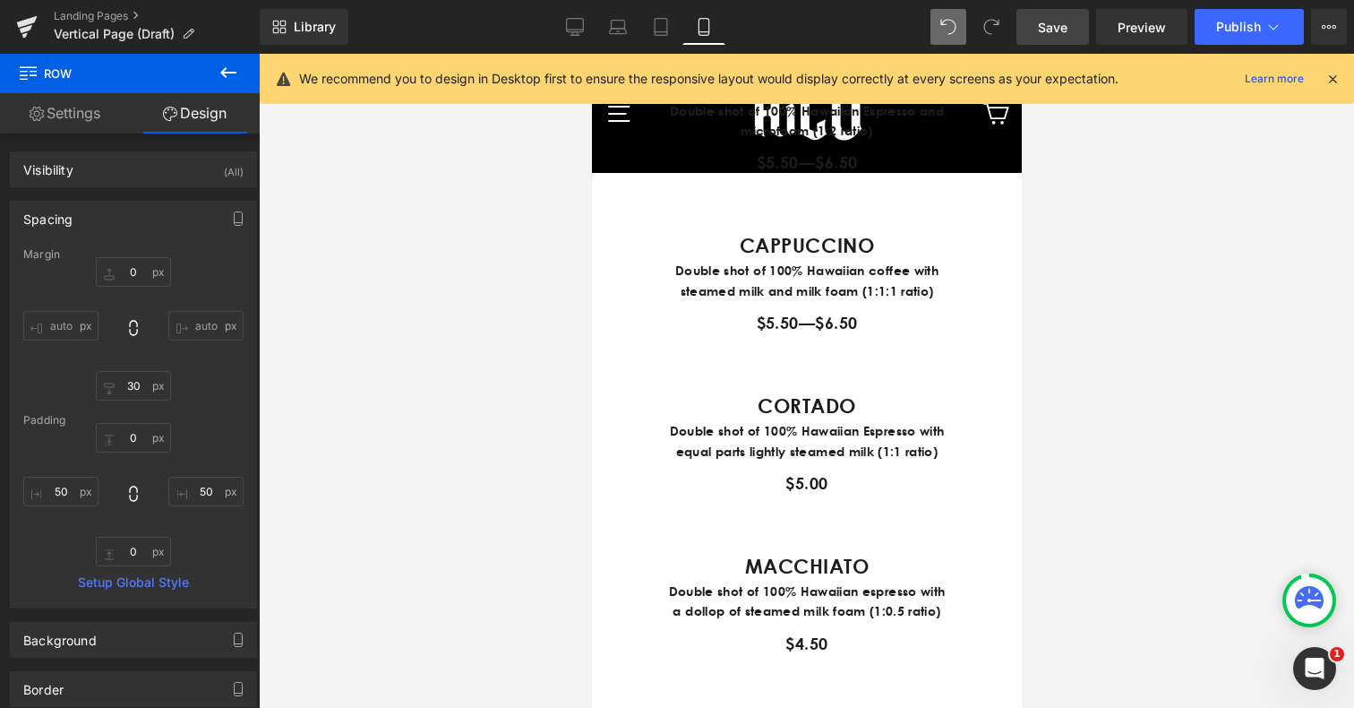
type input "0"
type input "30"
type input "0"
type input "50"
type input "0"
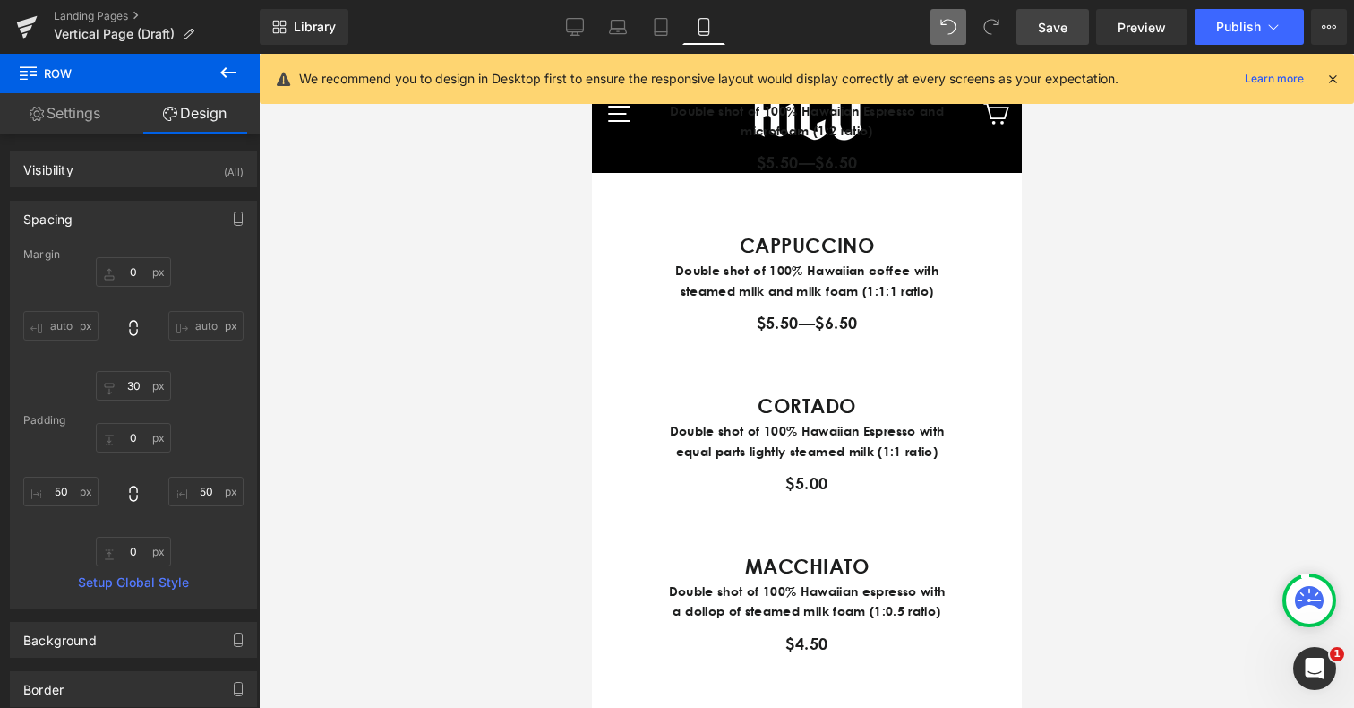
type input "50"
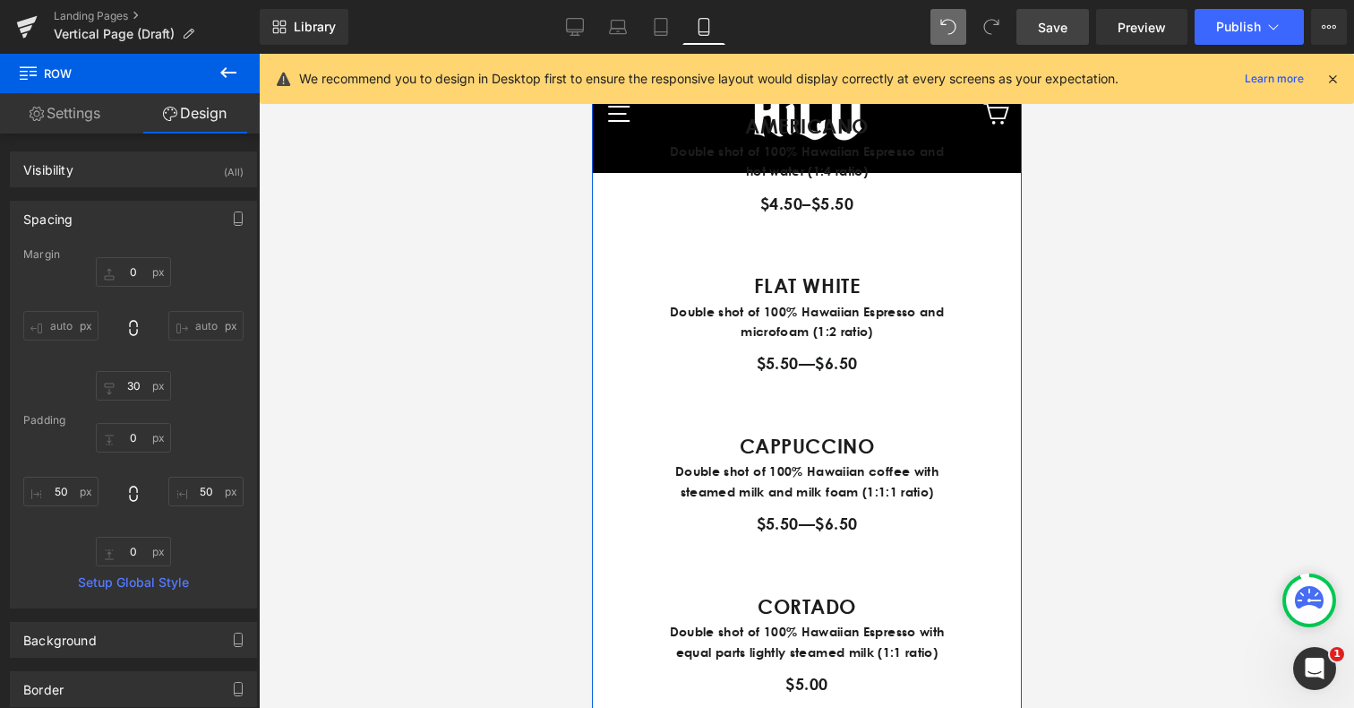
scroll to position [1160, 0]
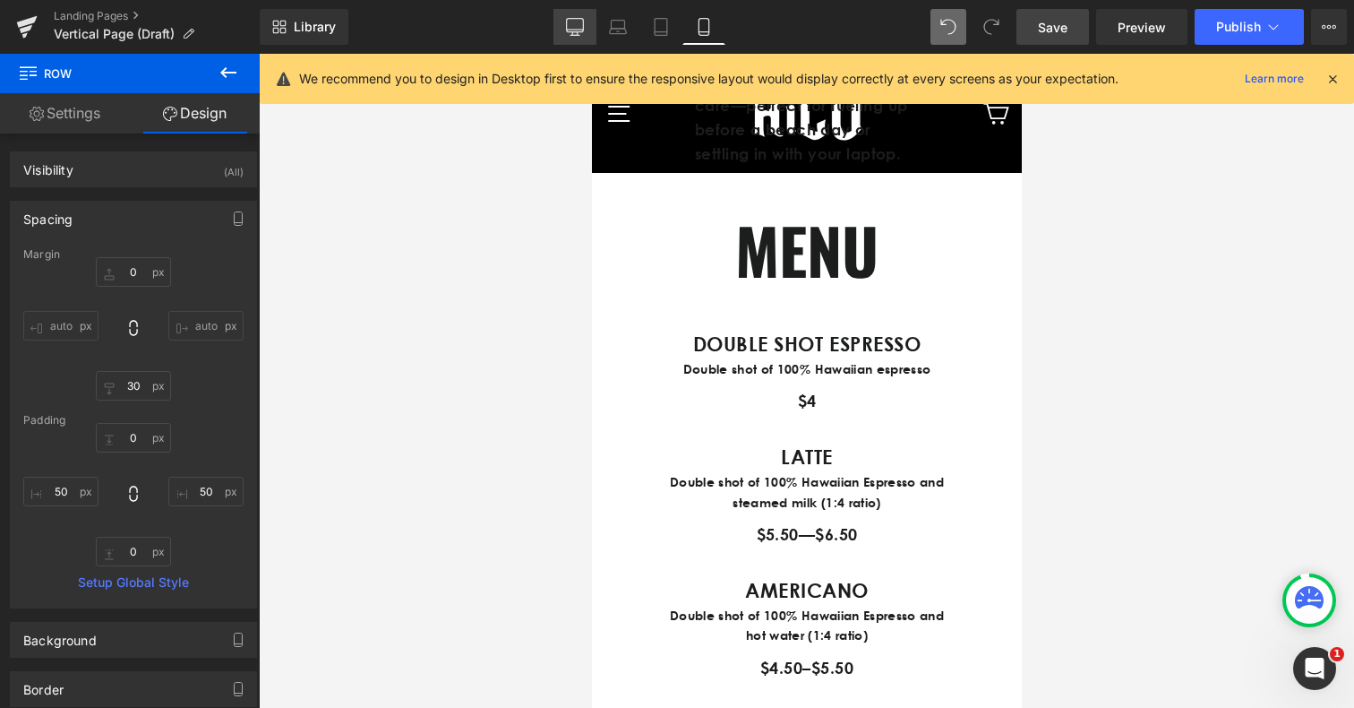
click at [577, 32] on icon at bounding box center [575, 27] width 18 height 18
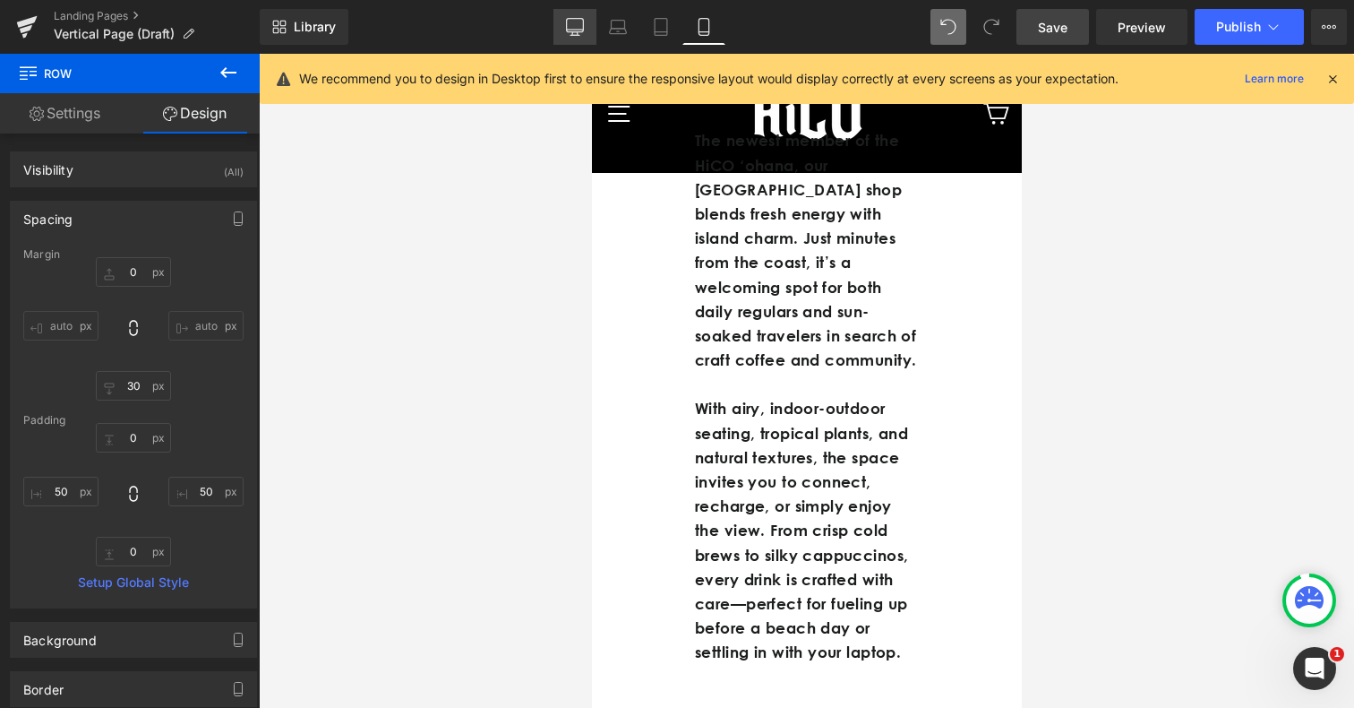
type input "0"
type input "30"
type input "0"
type input "50"
type input "0"
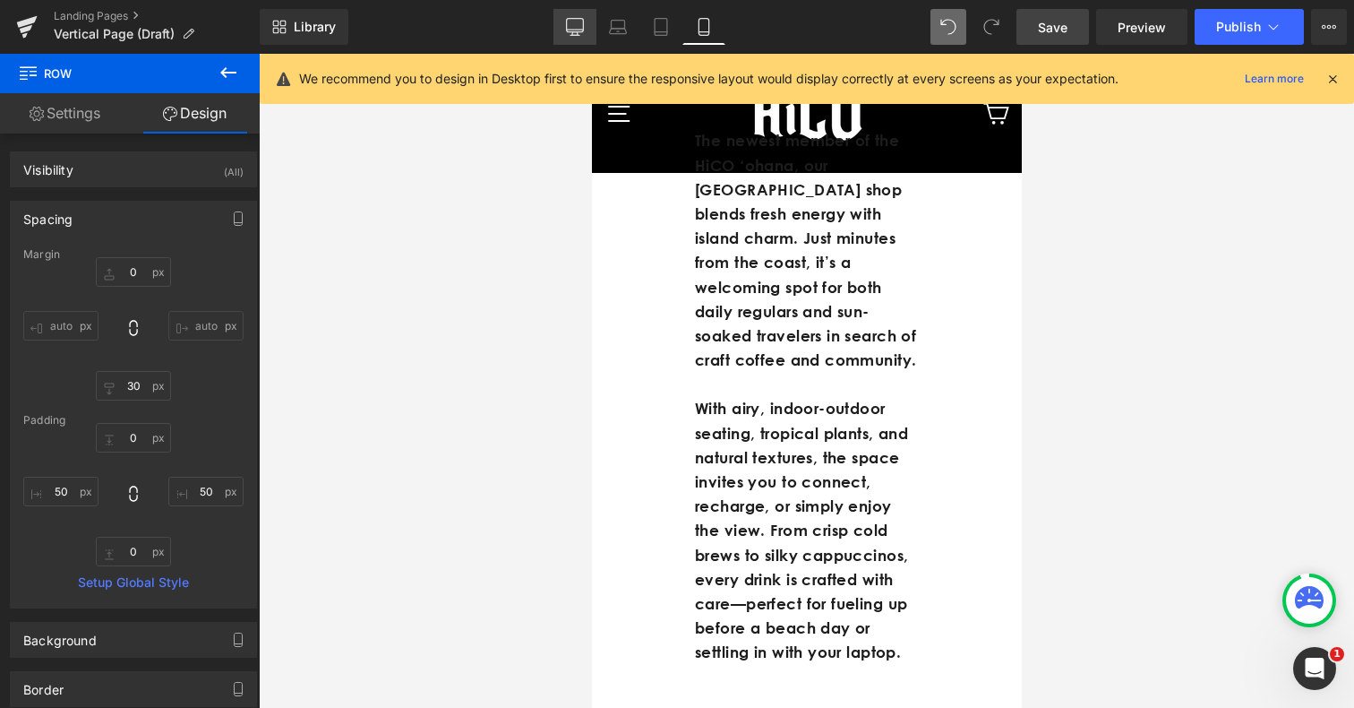
type input "50"
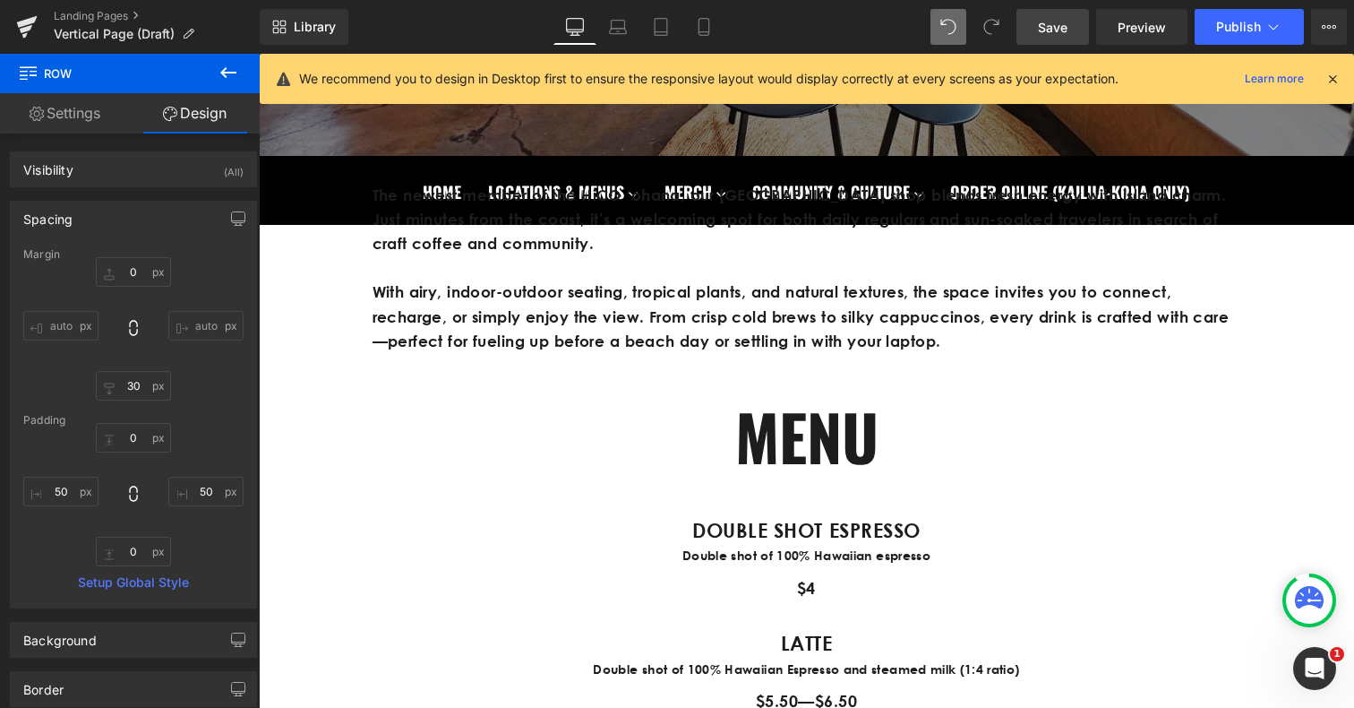
scroll to position [666, 0]
click at [754, 449] on h1 "MENU" at bounding box center [806, 436] width 1095 height 94
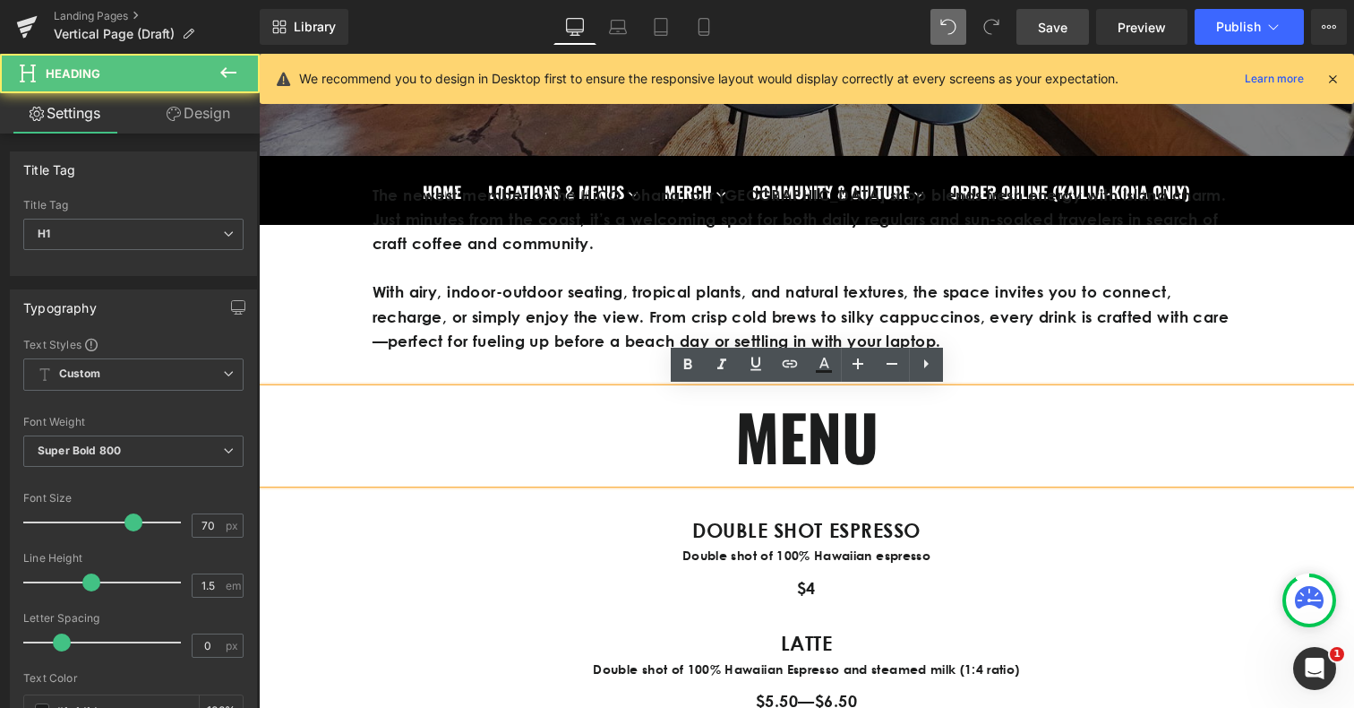
click at [754, 449] on h1 "MENU" at bounding box center [806, 436] width 1095 height 94
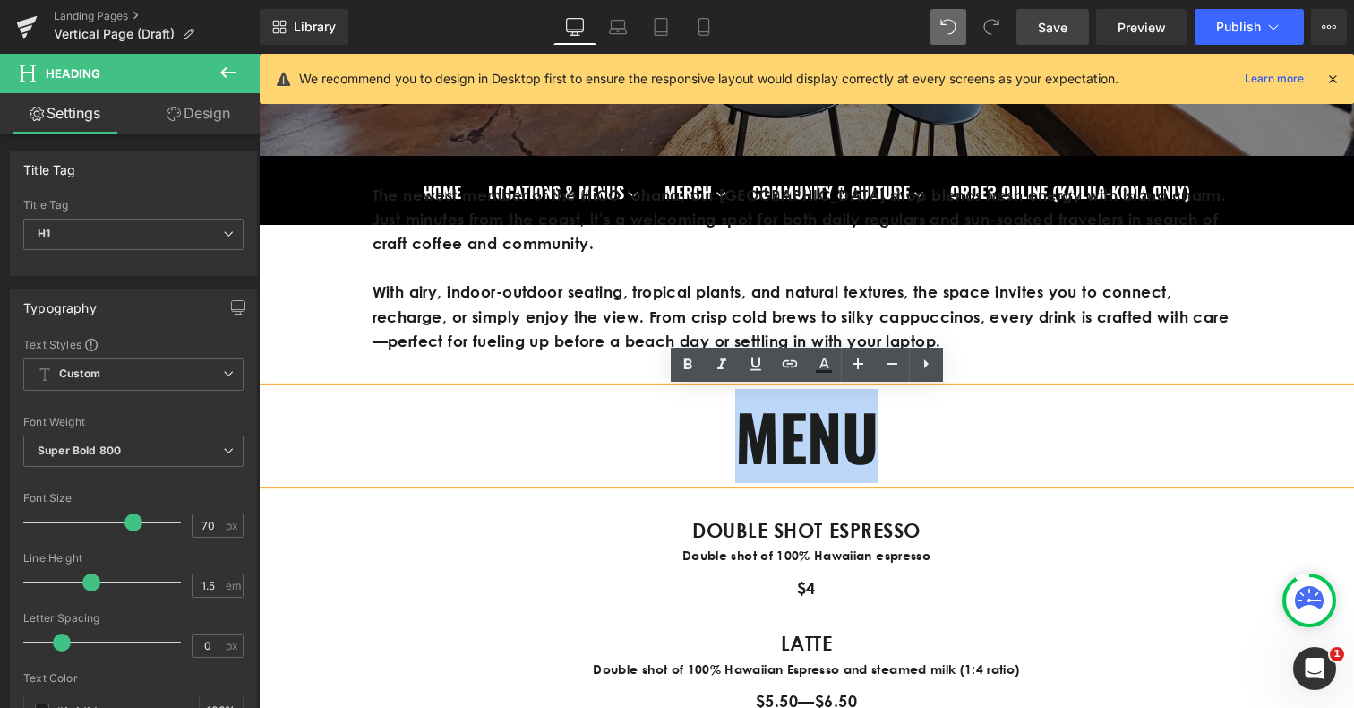
click at [754, 449] on h1 "MENU" at bounding box center [806, 436] width 1095 height 94
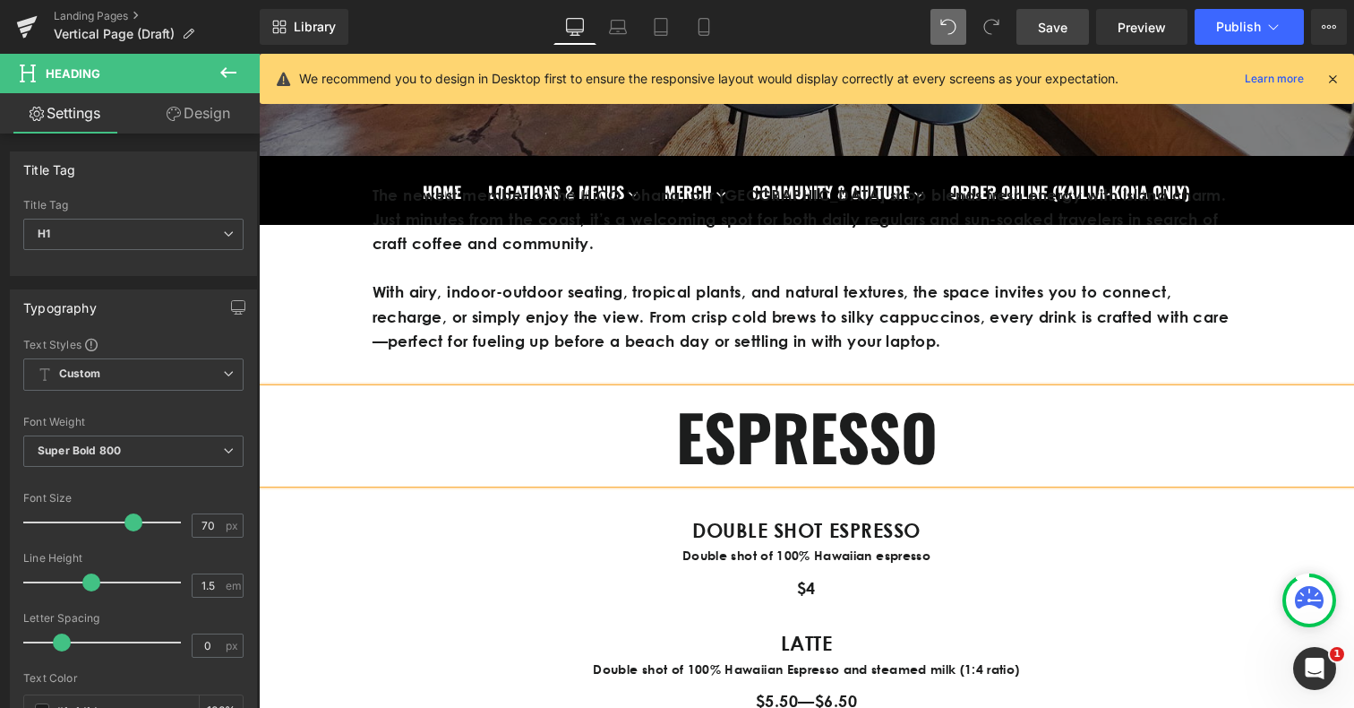
click at [1087, 584] on p "$4" at bounding box center [807, 588] width 1048 height 26
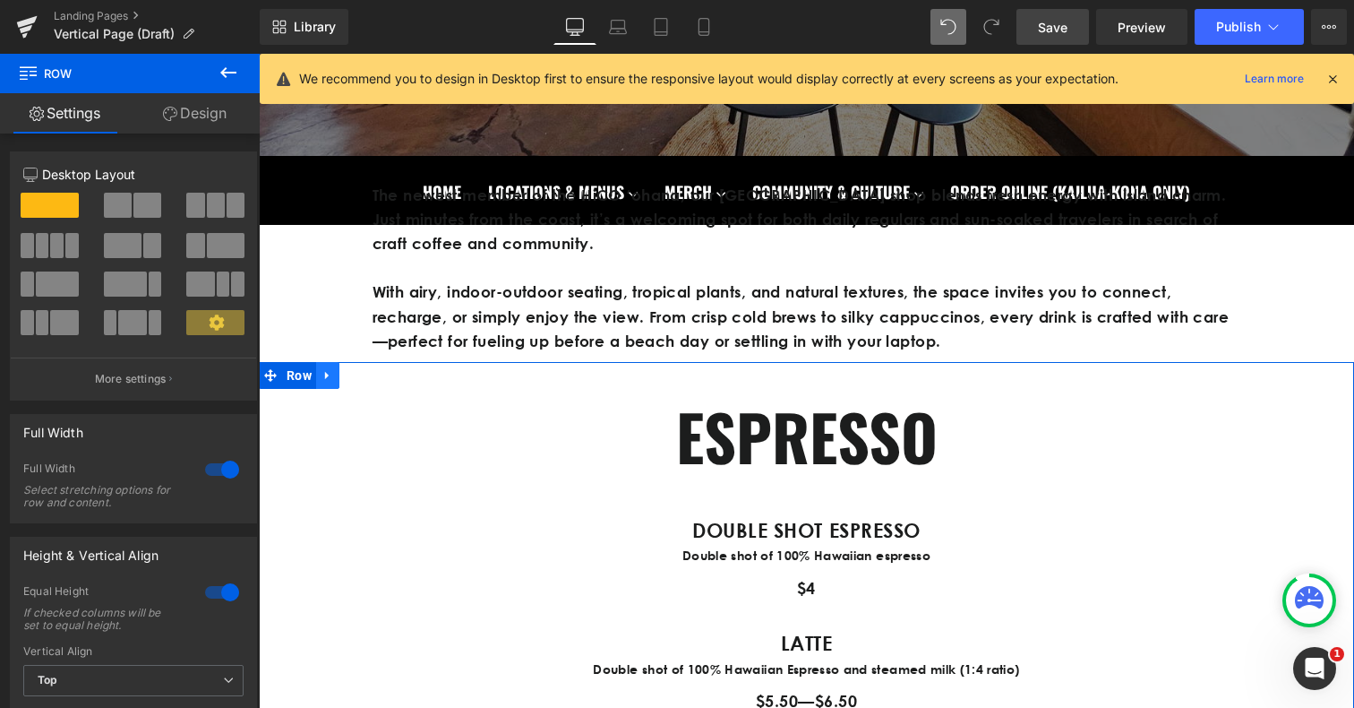
click at [327, 378] on icon at bounding box center [328, 374] width 13 height 13
click at [351, 379] on icon at bounding box center [351, 375] width 13 height 13
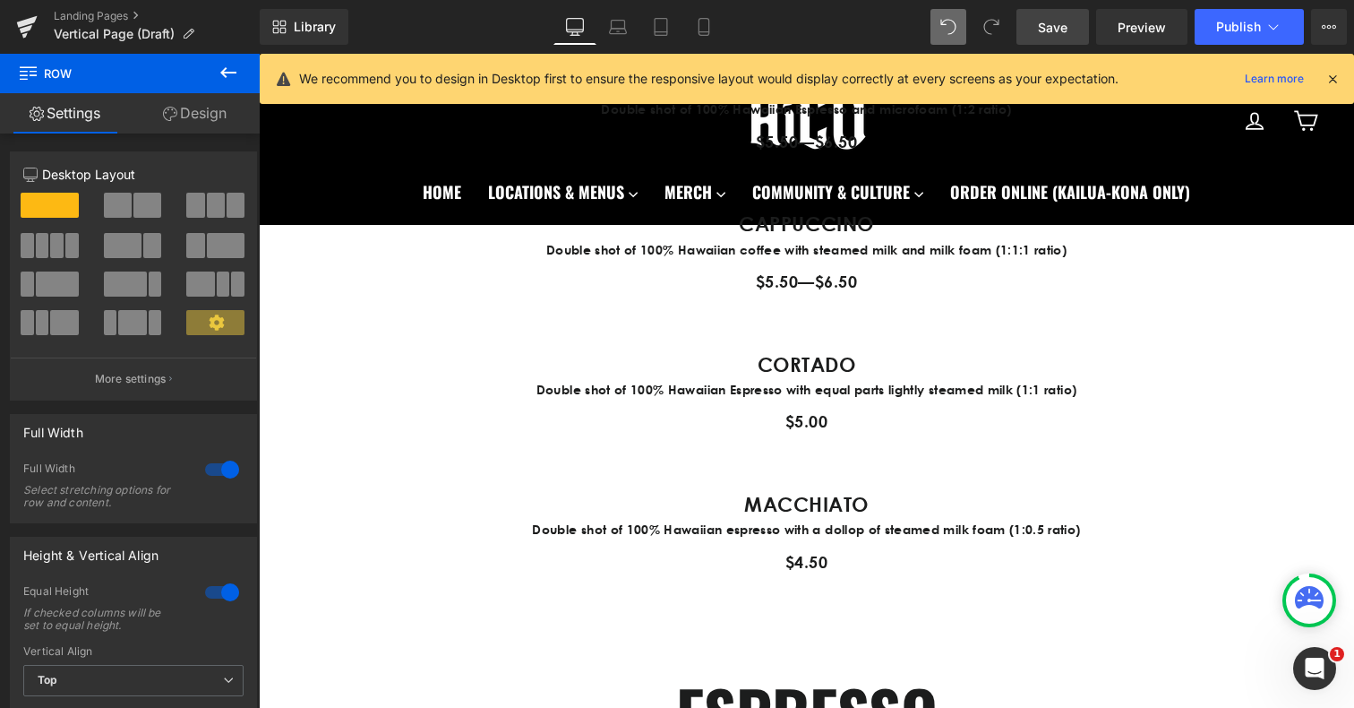
scroll to position [1680, 0]
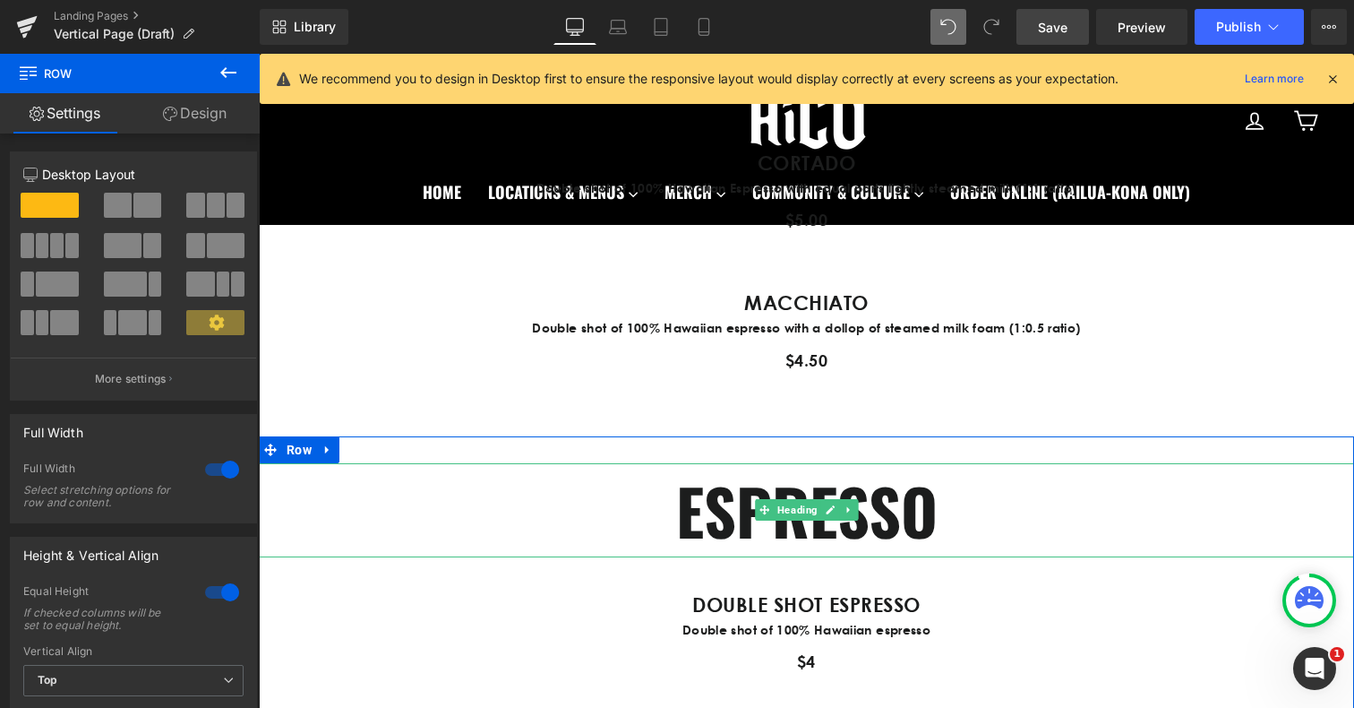
click at [713, 508] on h1 "ESPRESSO" at bounding box center [806, 510] width 1095 height 94
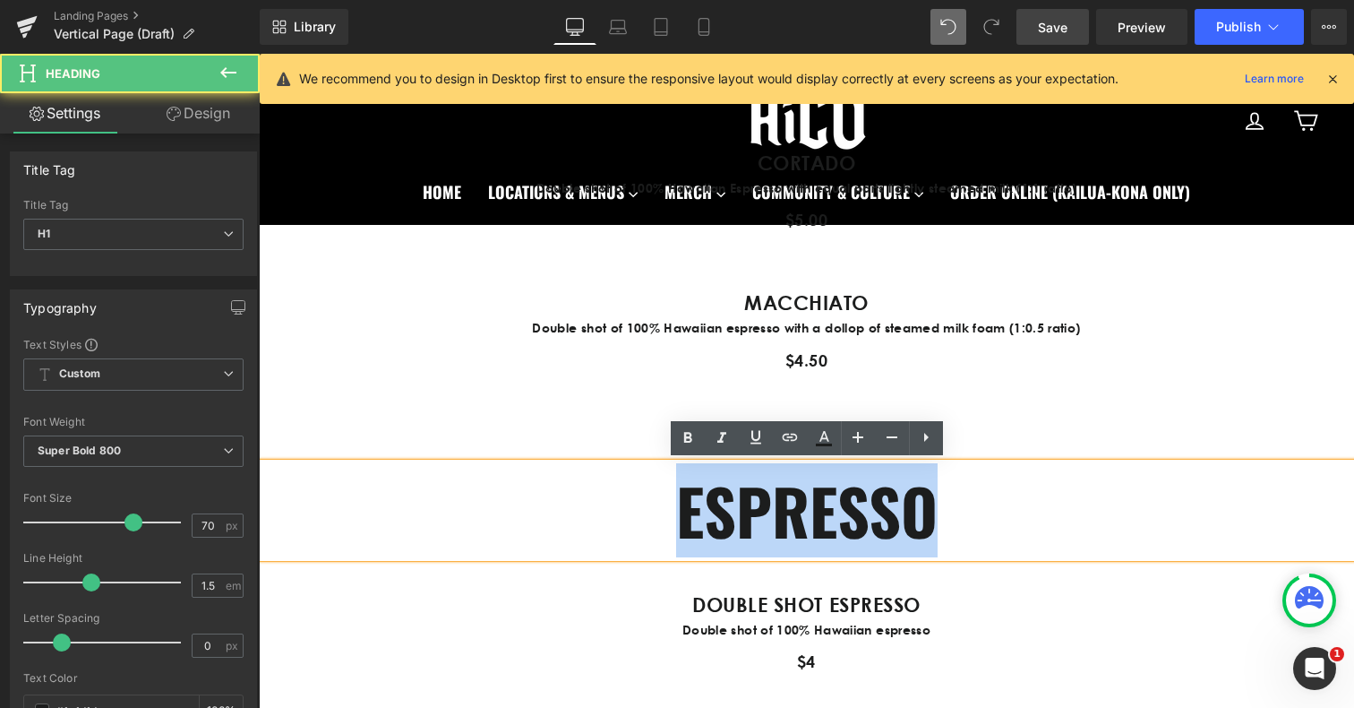
click at [713, 508] on h1 "ESPRESSO" at bounding box center [806, 510] width 1095 height 94
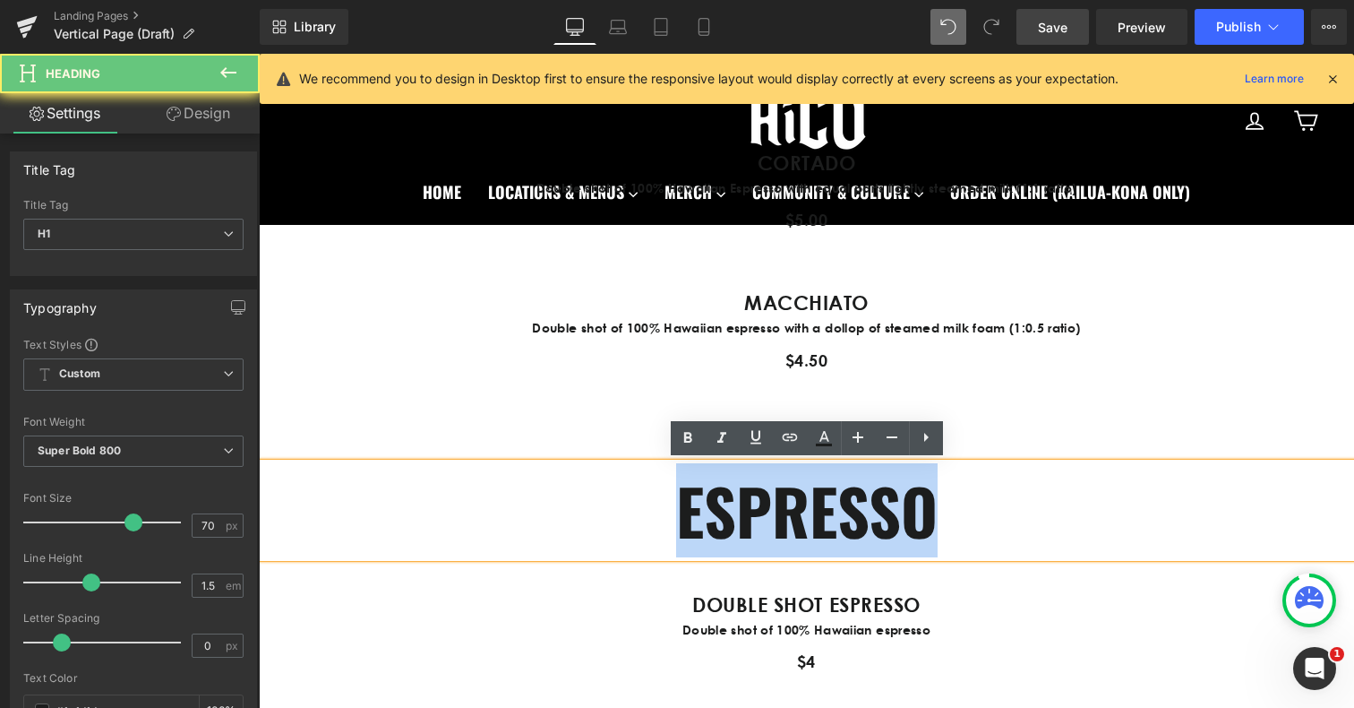
click at [713, 508] on h1 "ESPRESSO" at bounding box center [806, 510] width 1095 height 94
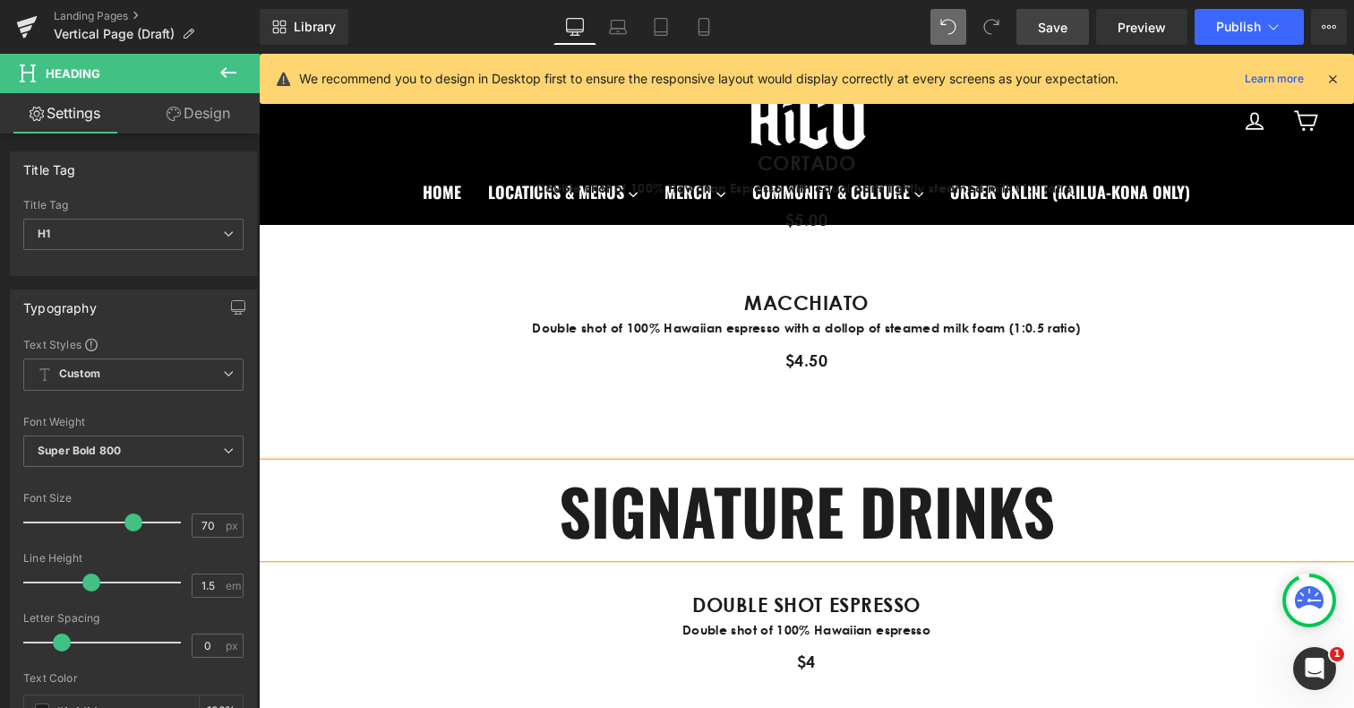
click at [1096, 625] on p "Double shot of 100% Hawaiian espresso" at bounding box center [807, 630] width 1048 height 20
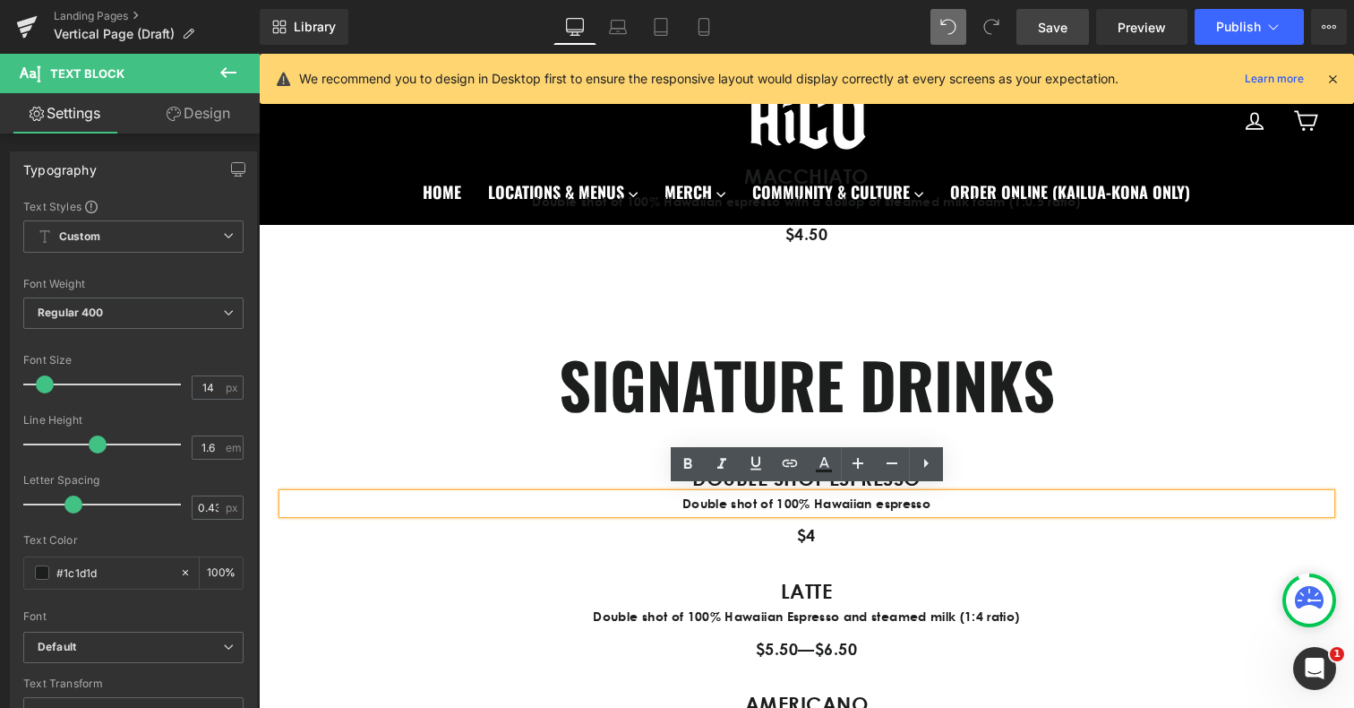
scroll to position [1811, 0]
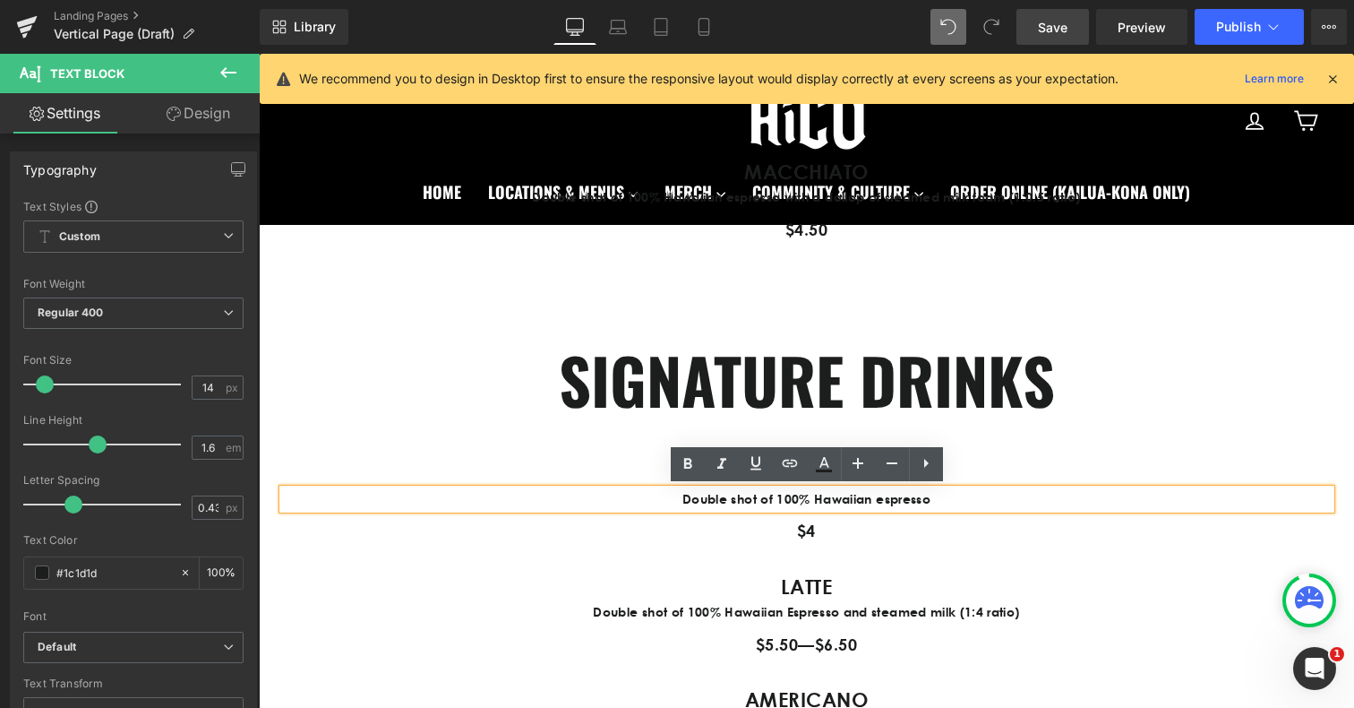
click at [471, 536] on p "$4" at bounding box center [807, 531] width 1048 height 26
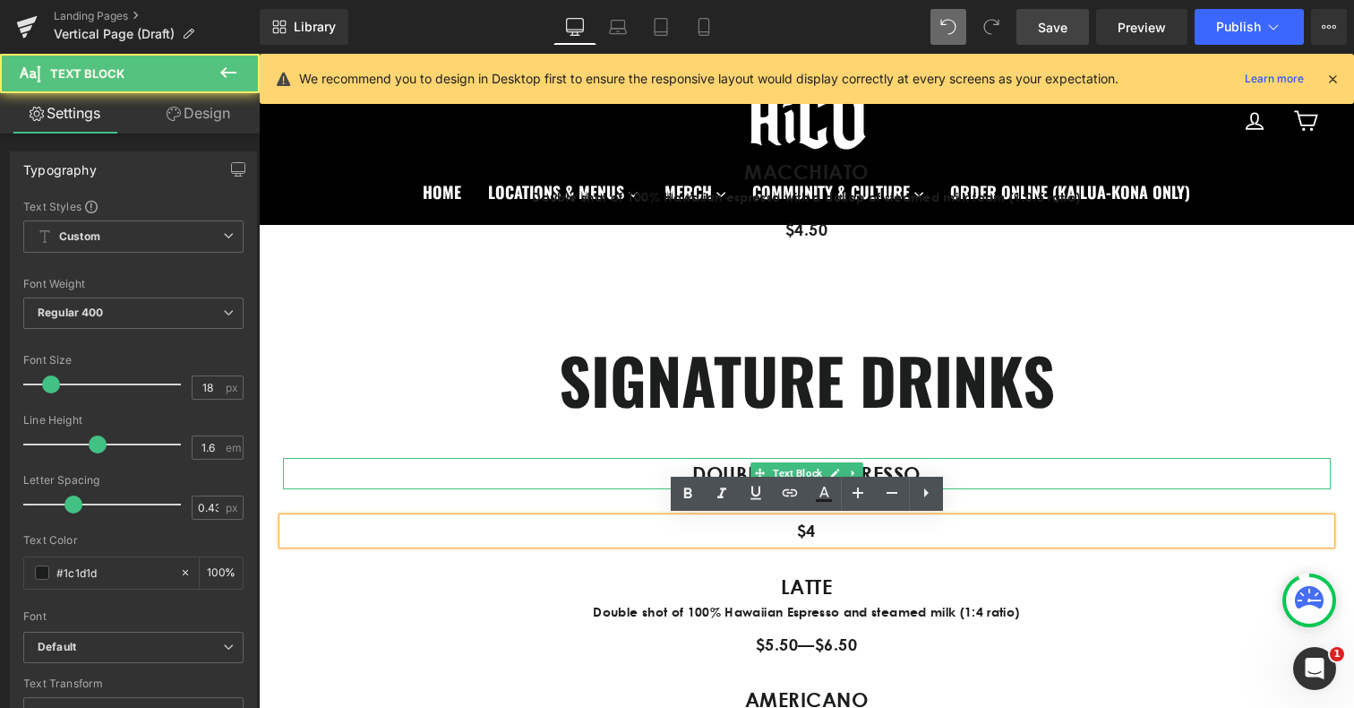
click at [711, 468] on strong "DOUBLE SHOT ESPRESSO" at bounding box center [806, 473] width 228 height 24
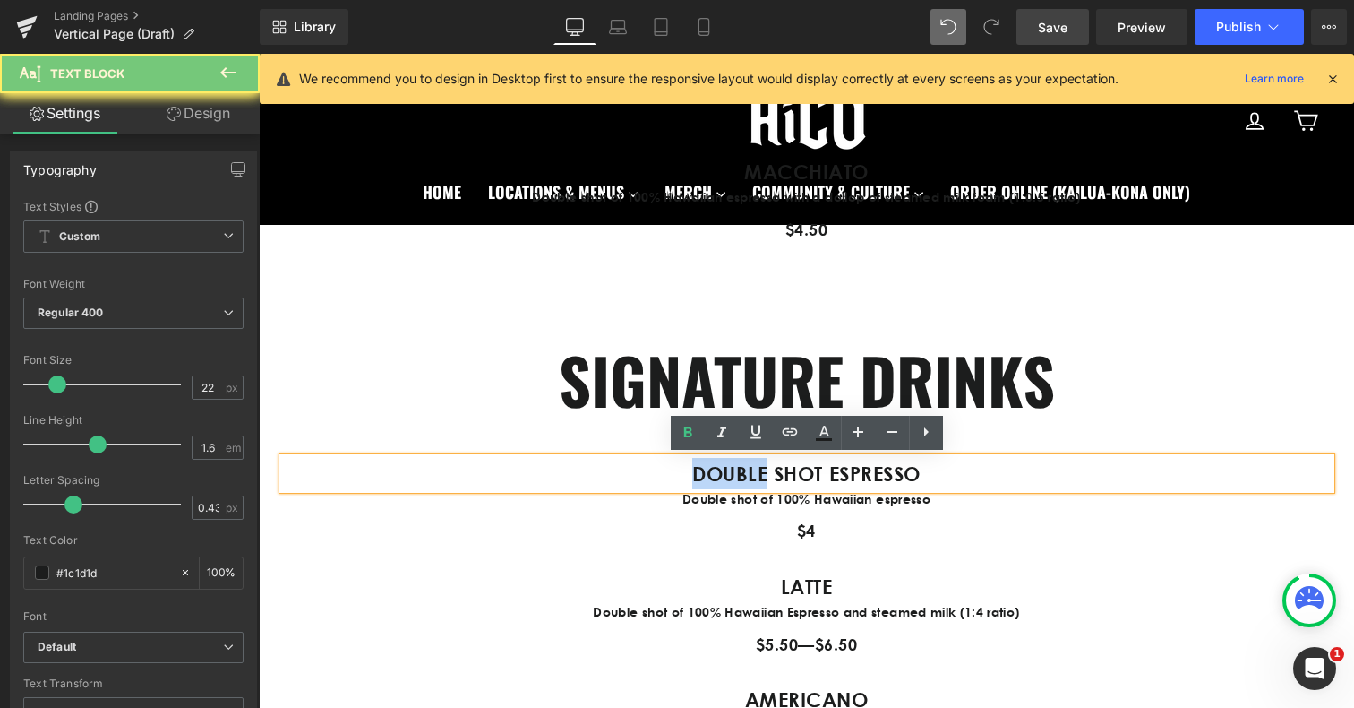
click at [711, 468] on strong "DOUBLE SHOT ESPRESSO" at bounding box center [806, 473] width 228 height 24
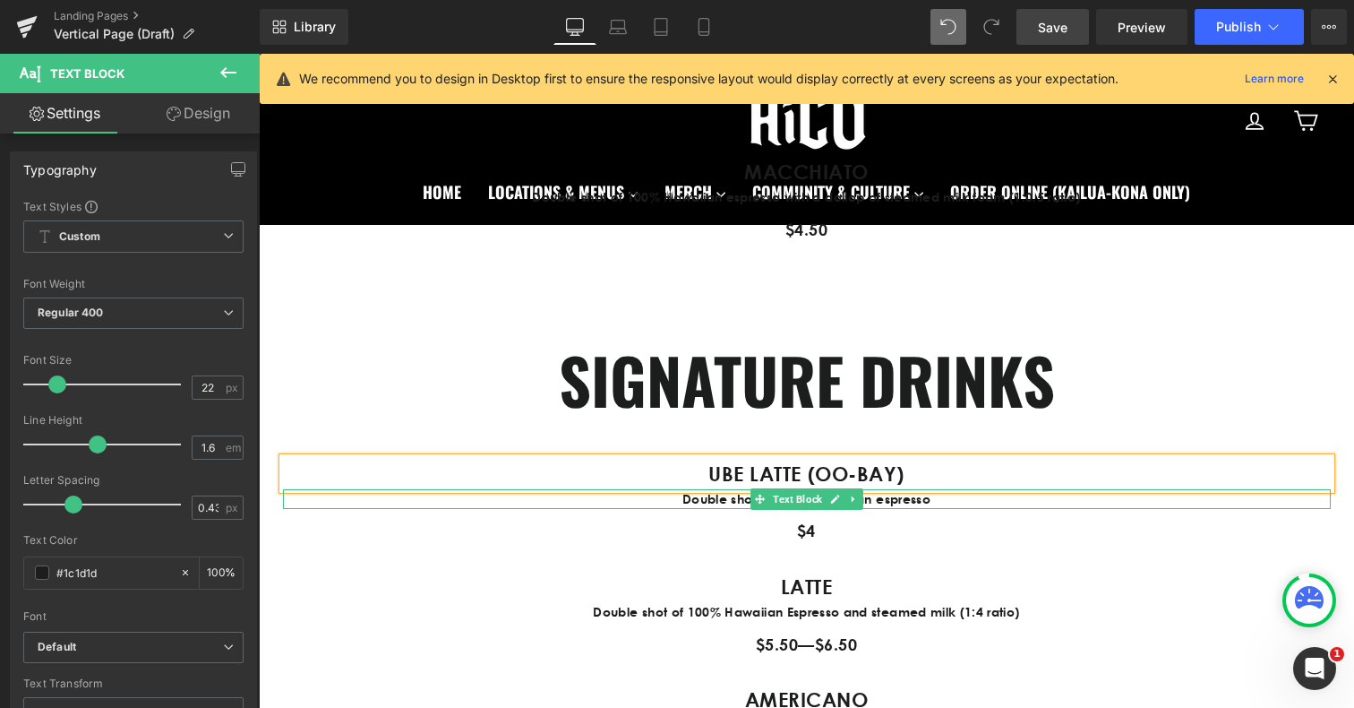
click at [703, 498] on span "Double shot of 100% Hawaiian espresso" at bounding box center [806, 498] width 248 height 15
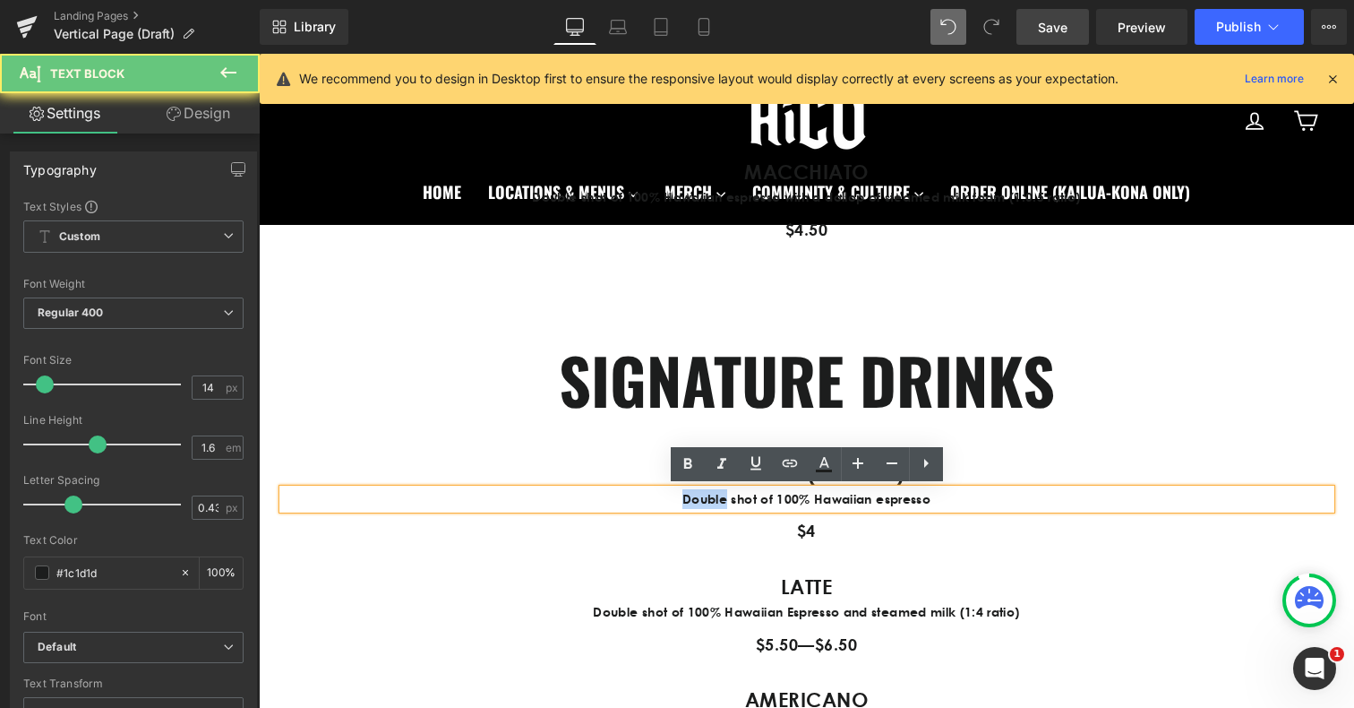
click at [703, 498] on span "Double shot of 100% Hawaiian espresso" at bounding box center [806, 498] width 248 height 15
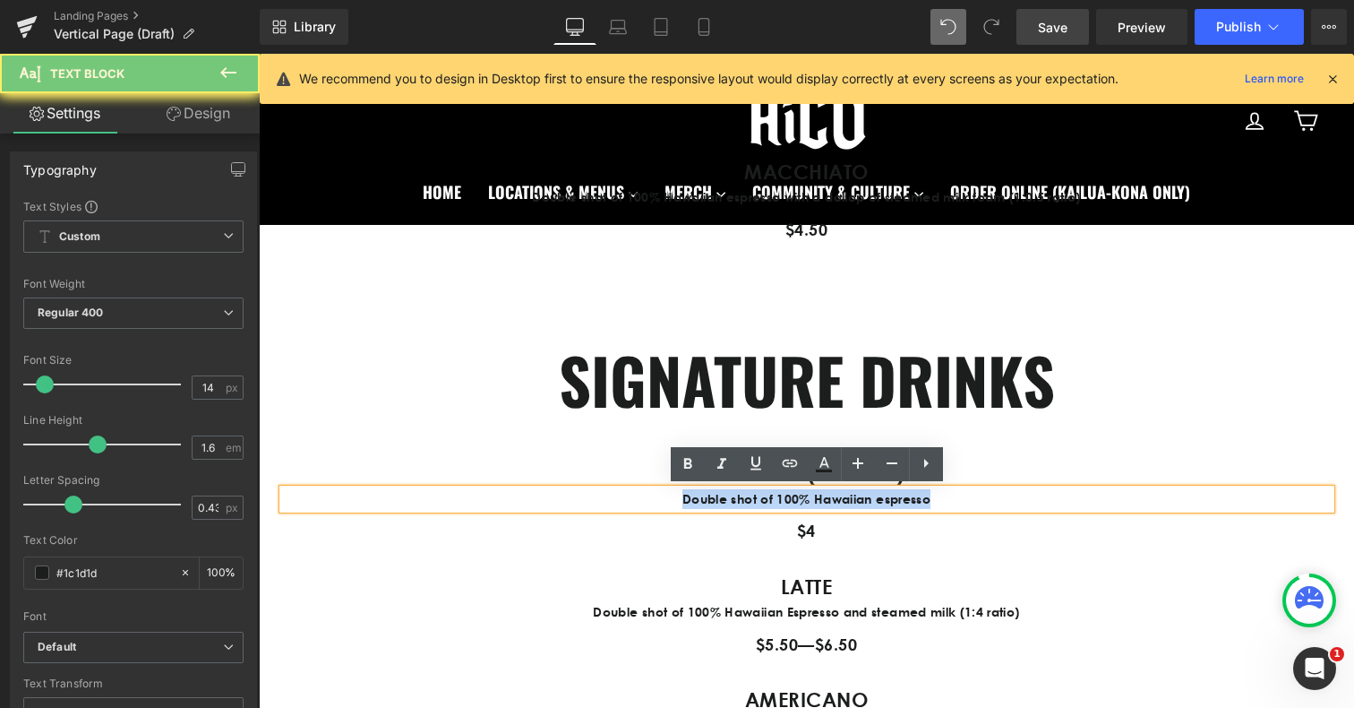
click at [703, 498] on span "Double shot of 100% Hawaiian espresso" at bounding box center [806, 498] width 248 height 15
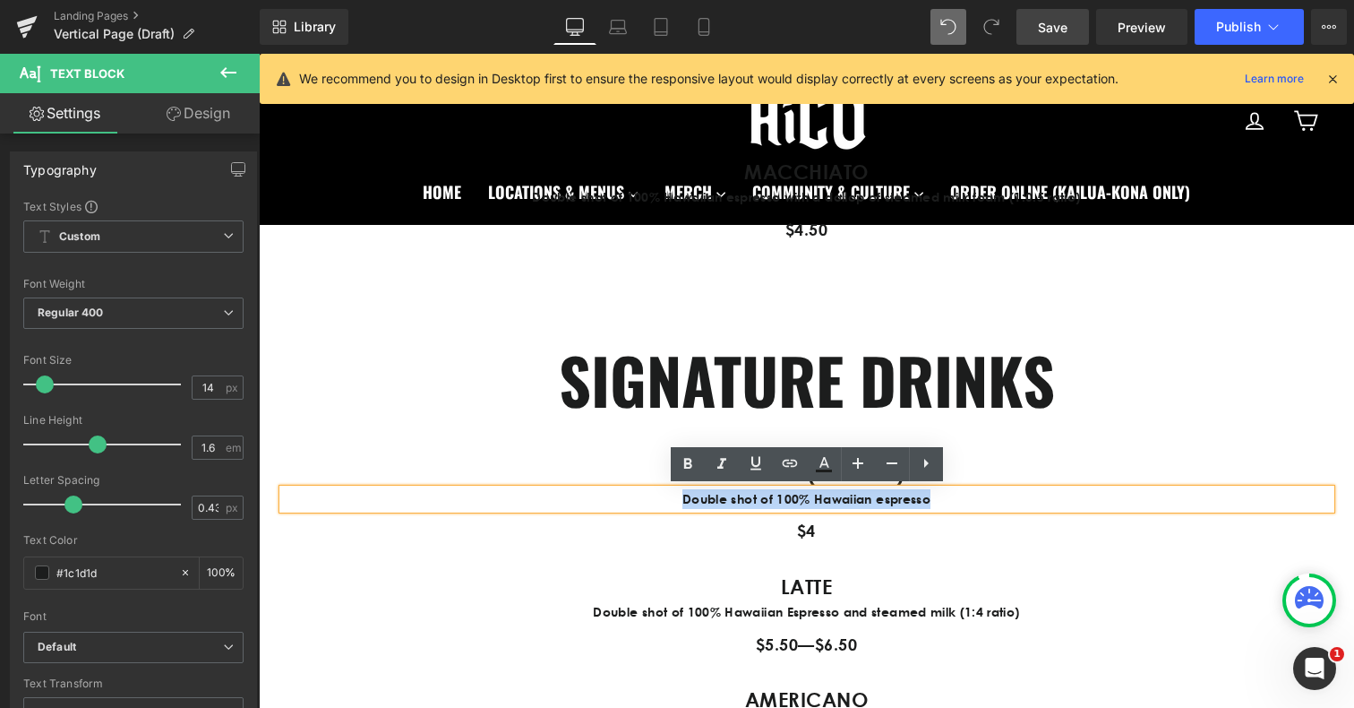
click at [742, 507] on p "Double shot of 100% Hawaiian espresso" at bounding box center [807, 499] width 1048 height 20
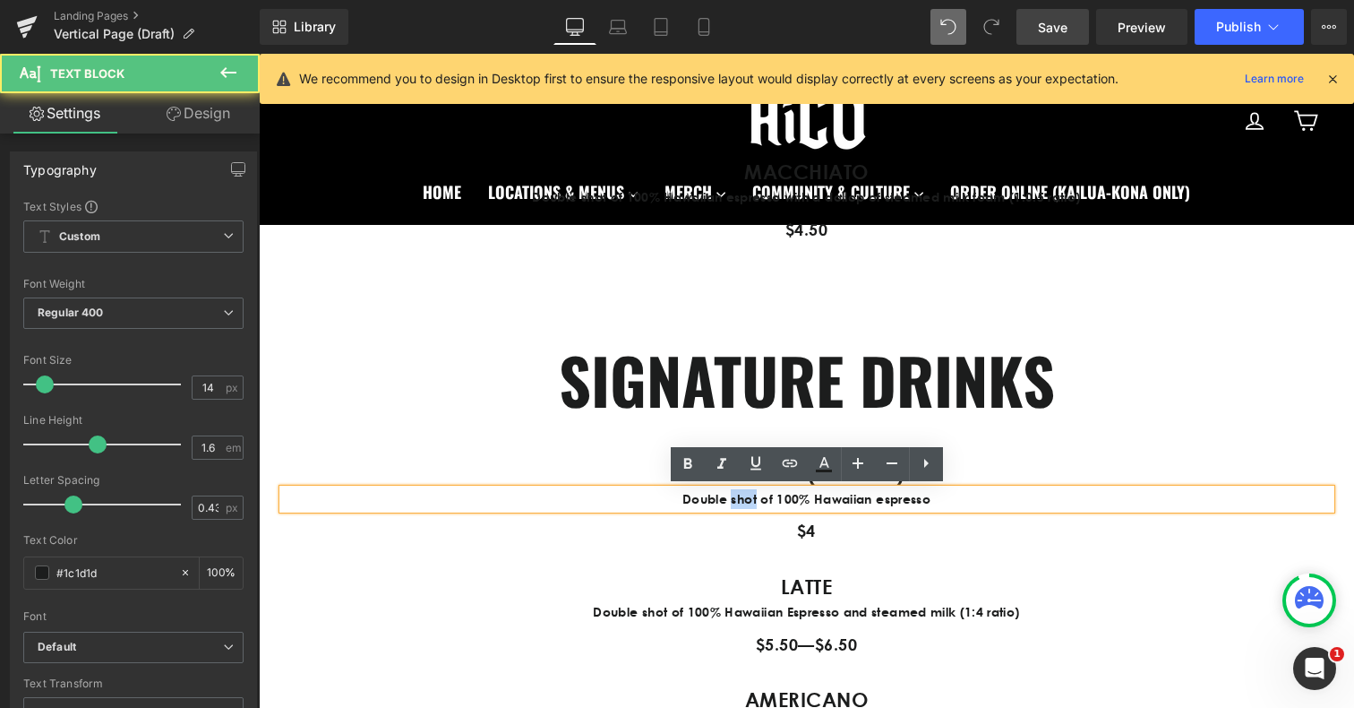
click at [742, 507] on p "Double shot of 100% Hawaiian espresso" at bounding box center [807, 499] width 1048 height 20
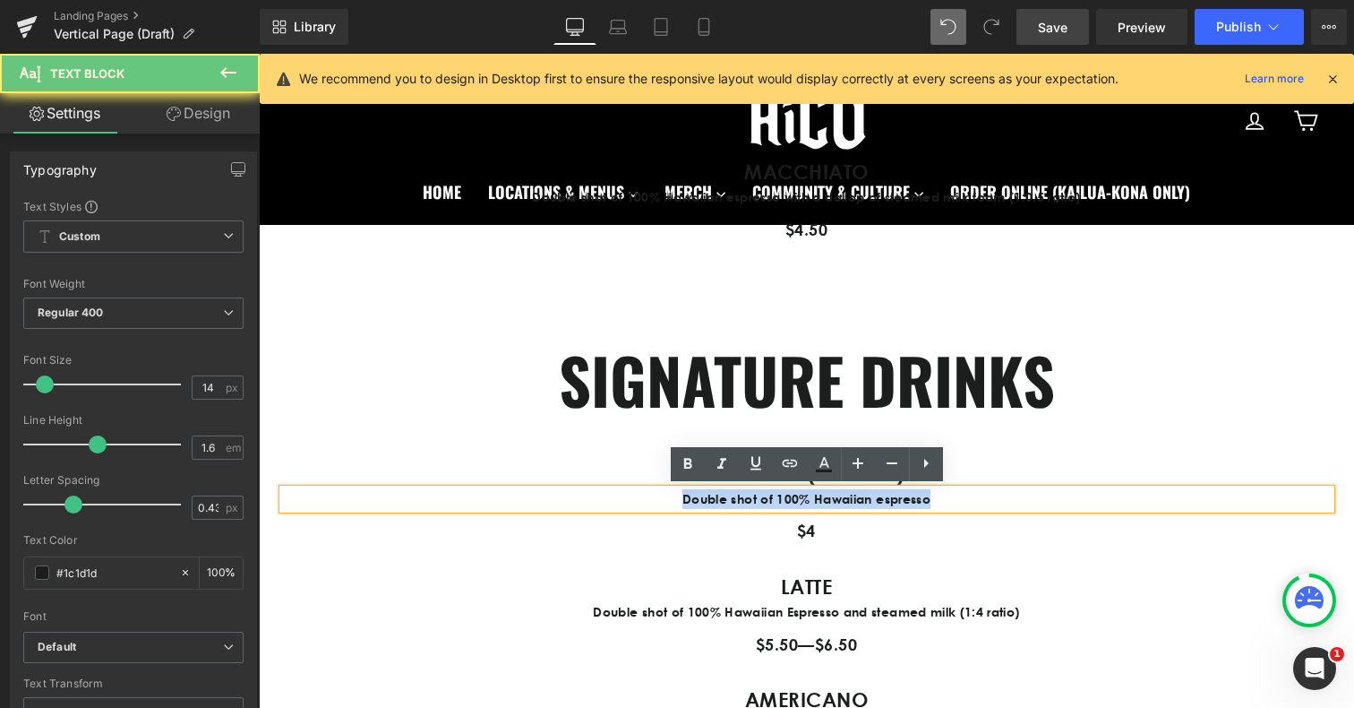
click at [742, 507] on p "Double shot of 100% Hawaiian espresso" at bounding box center [807, 499] width 1048 height 20
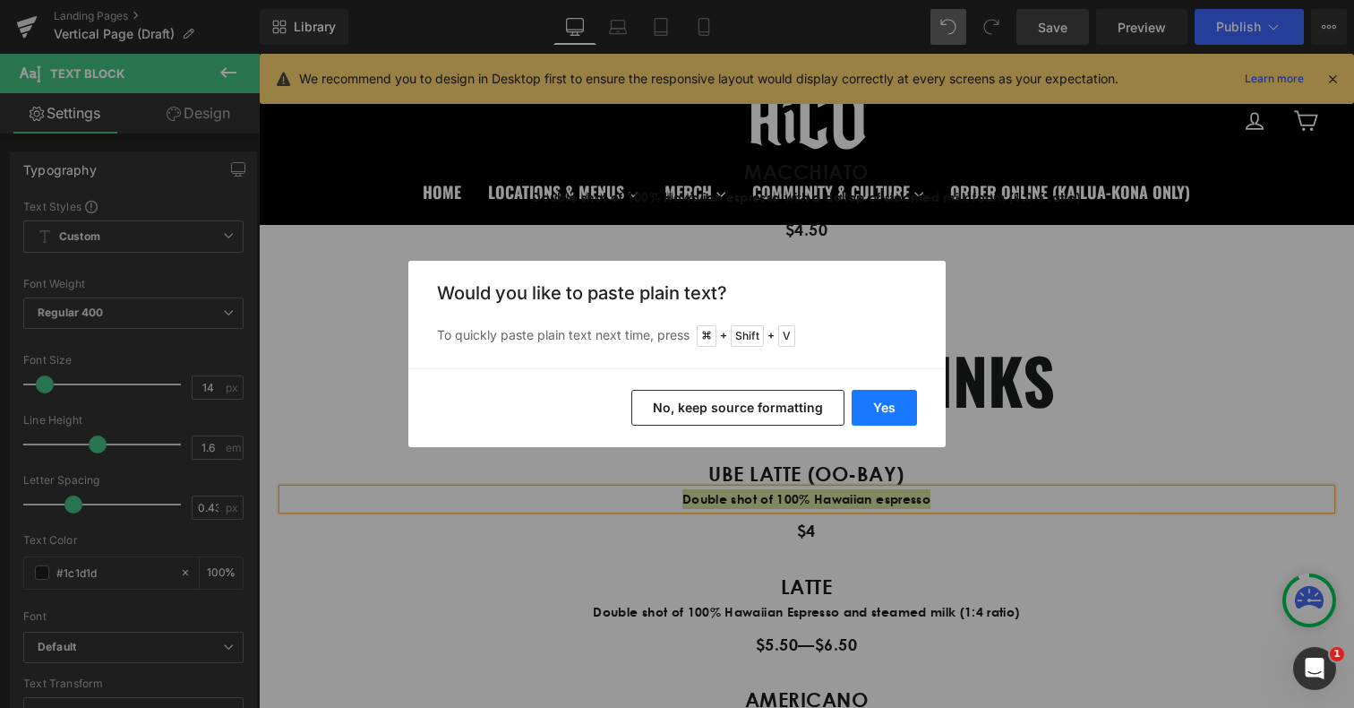
click at [888, 417] on button "Yes" at bounding box center [884, 408] width 65 height 36
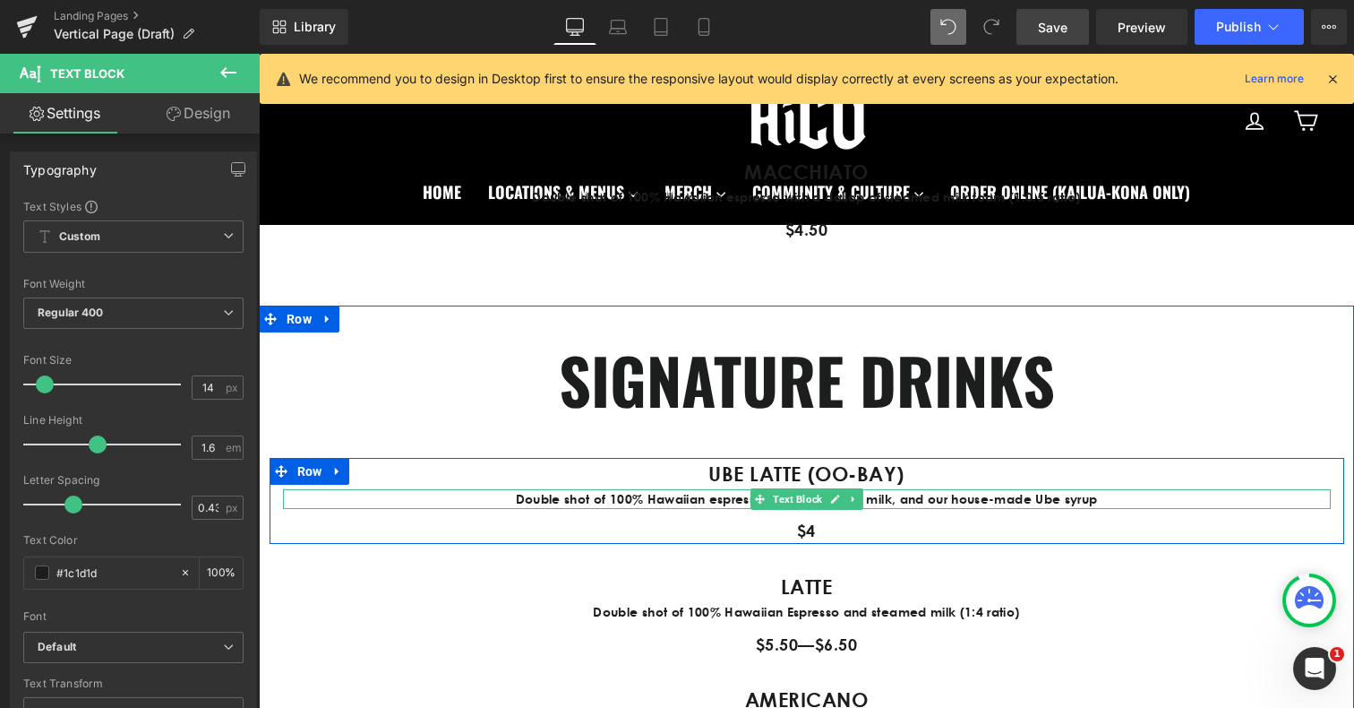
click at [1092, 502] on p "Double shot of 100% Hawaiian espresso, your choice of milk, and our house-made …" at bounding box center [807, 499] width 1048 height 20
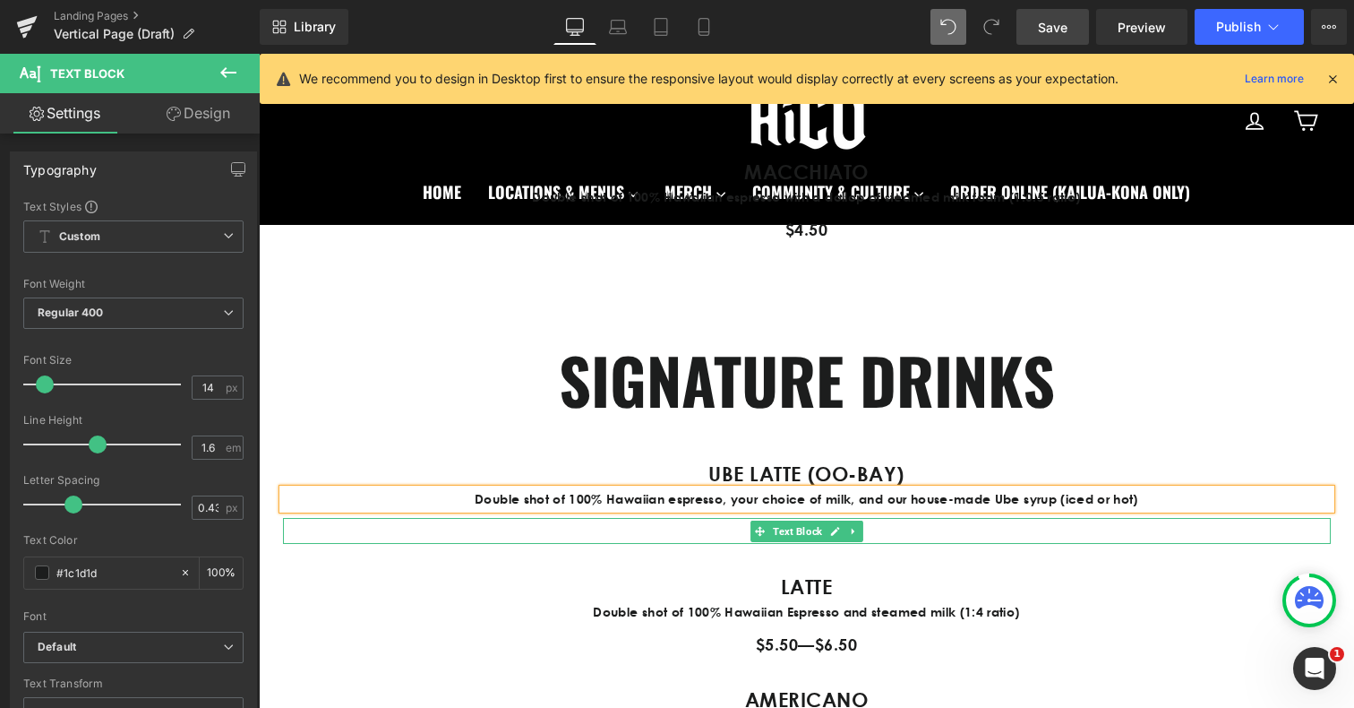
click at [738, 528] on p "$4" at bounding box center [807, 531] width 1048 height 26
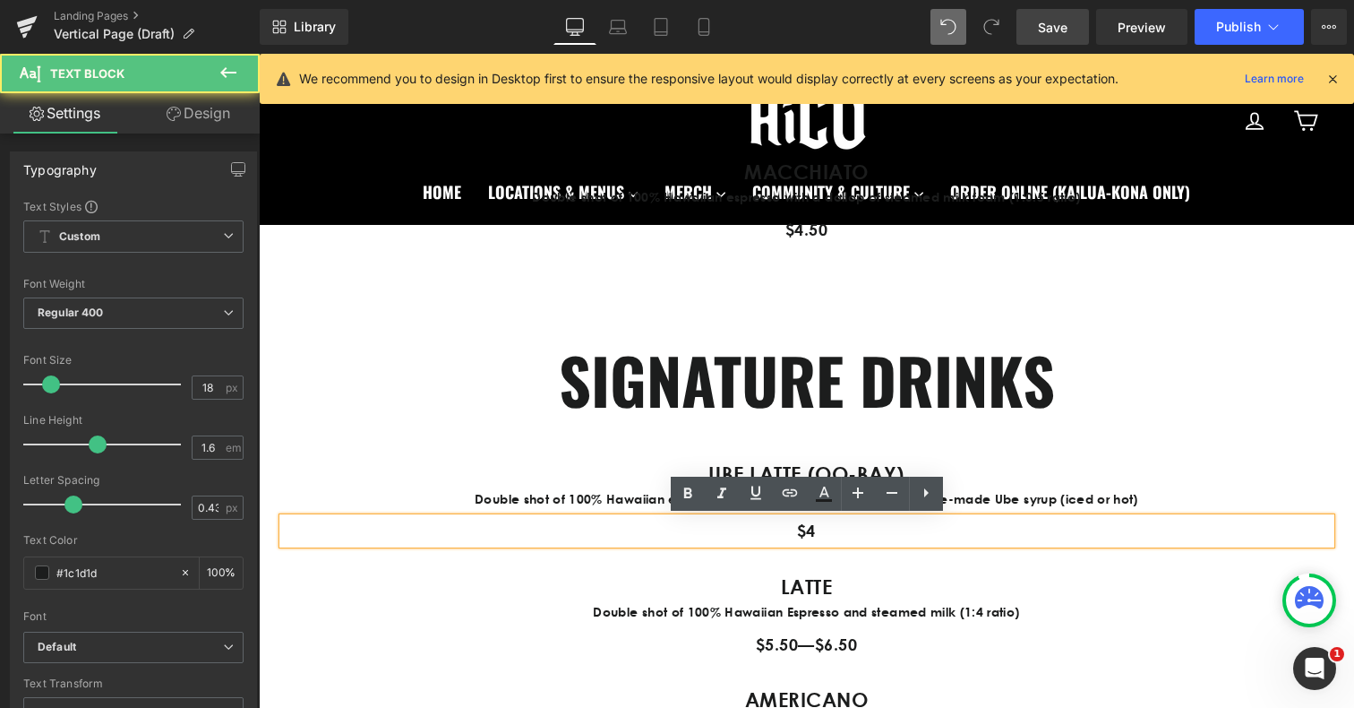
click at [741, 528] on p "$4" at bounding box center [807, 531] width 1048 height 26
click at [818, 532] on p "$4" at bounding box center [807, 531] width 1048 height 26
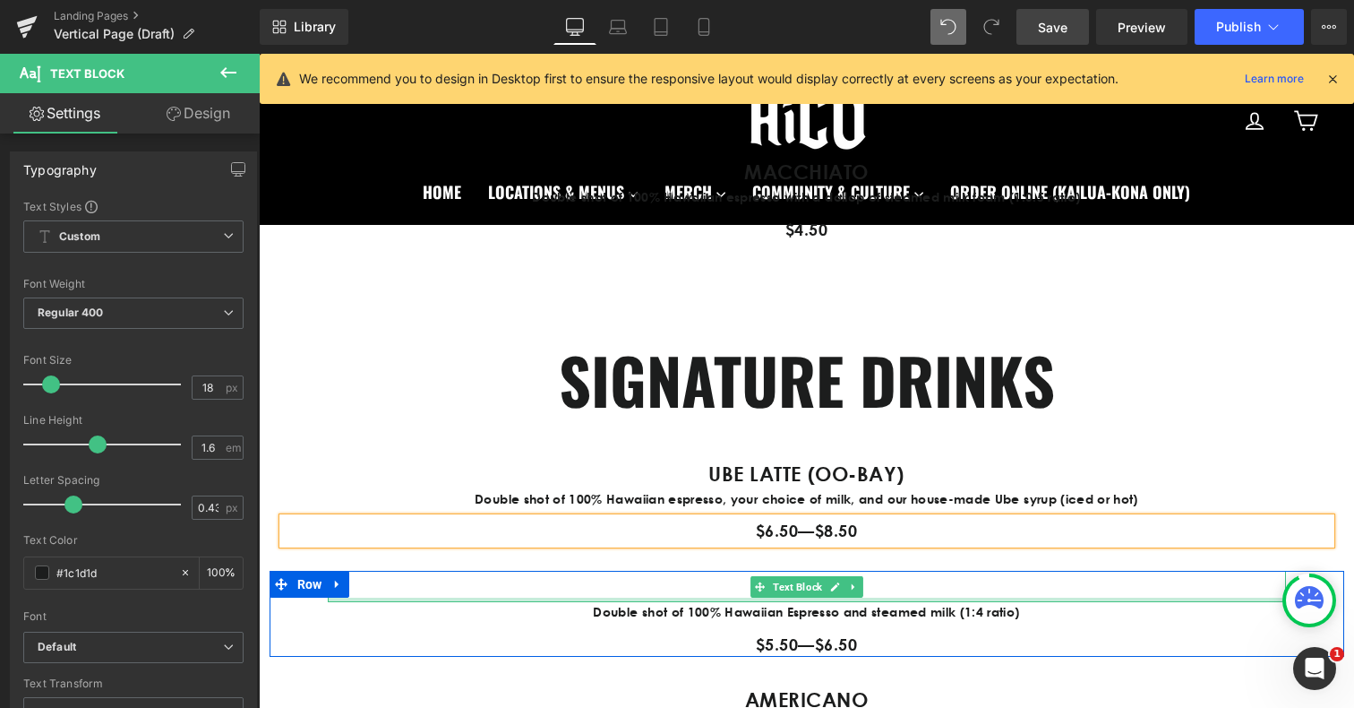
click at [1115, 584] on p "LATTE" at bounding box center [807, 586] width 958 height 31
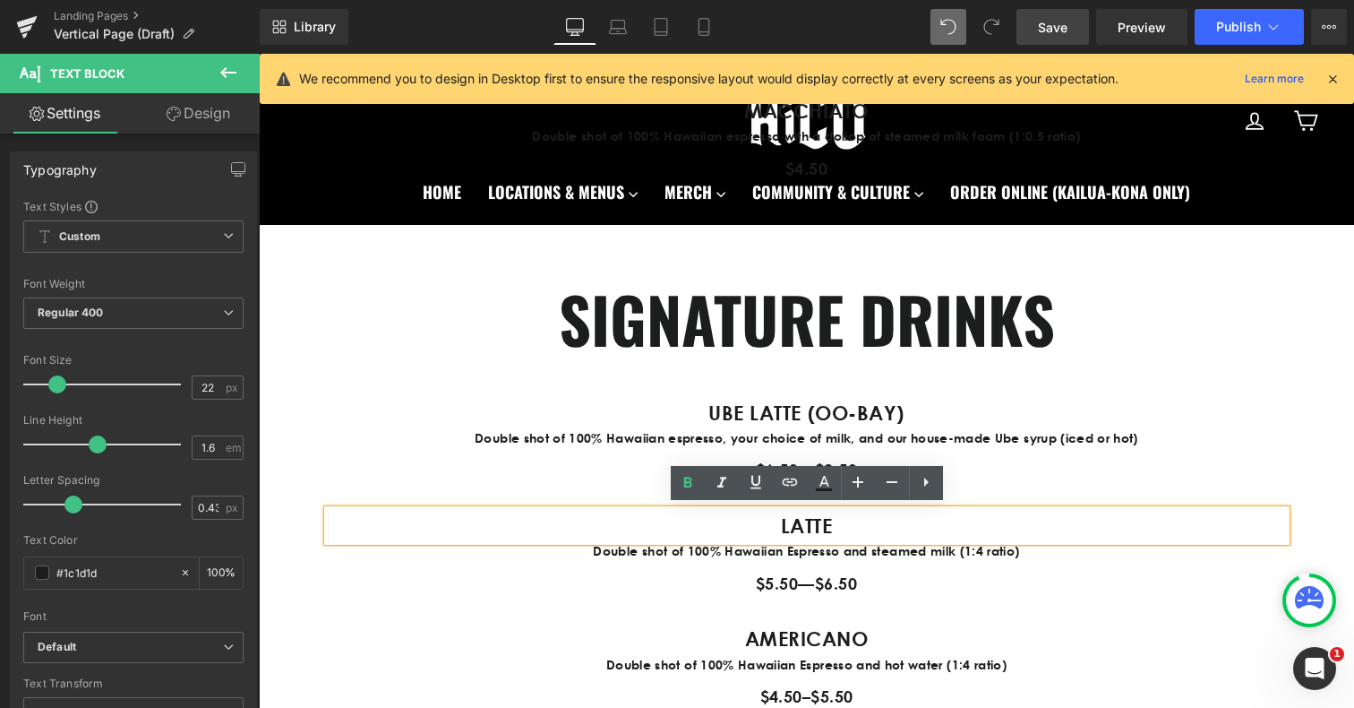
scroll to position [1875, 0]
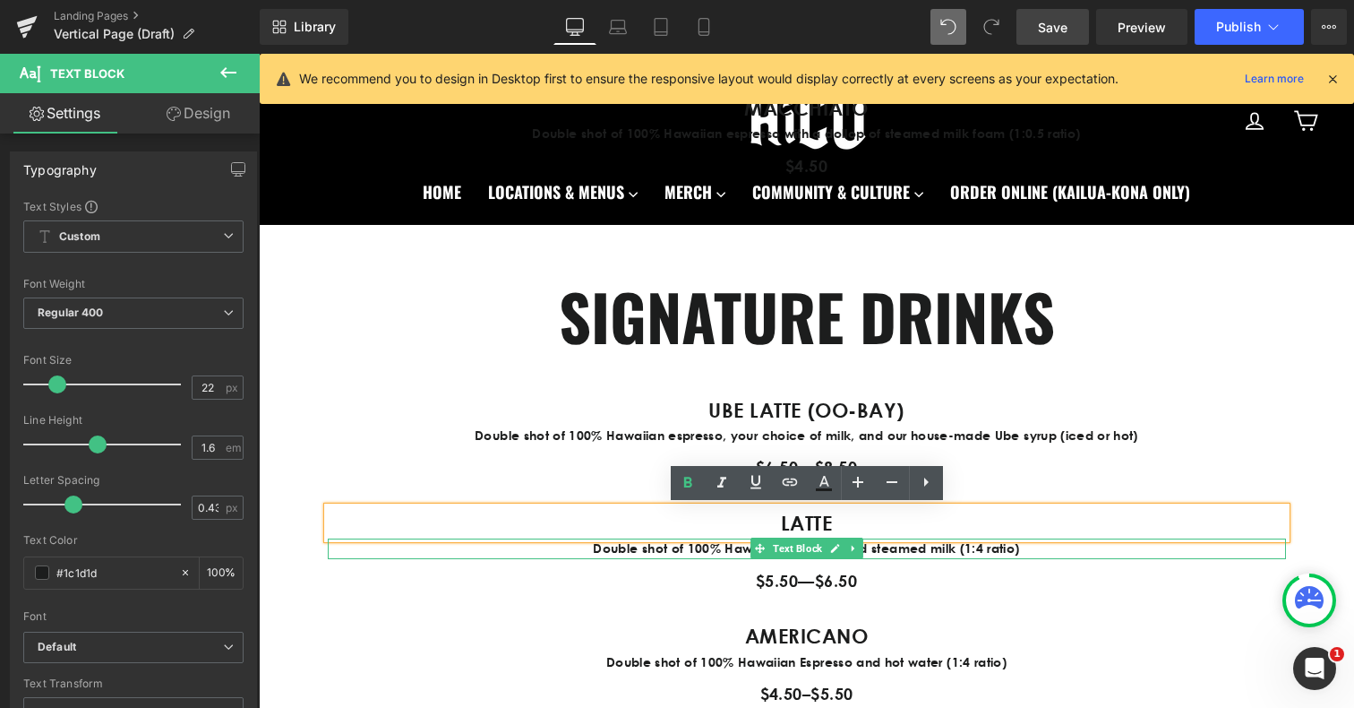
click at [734, 553] on p "Double shot of 100% Hawaiian Espresso and steamed milk (1:4 ratio)" at bounding box center [807, 548] width 958 height 20
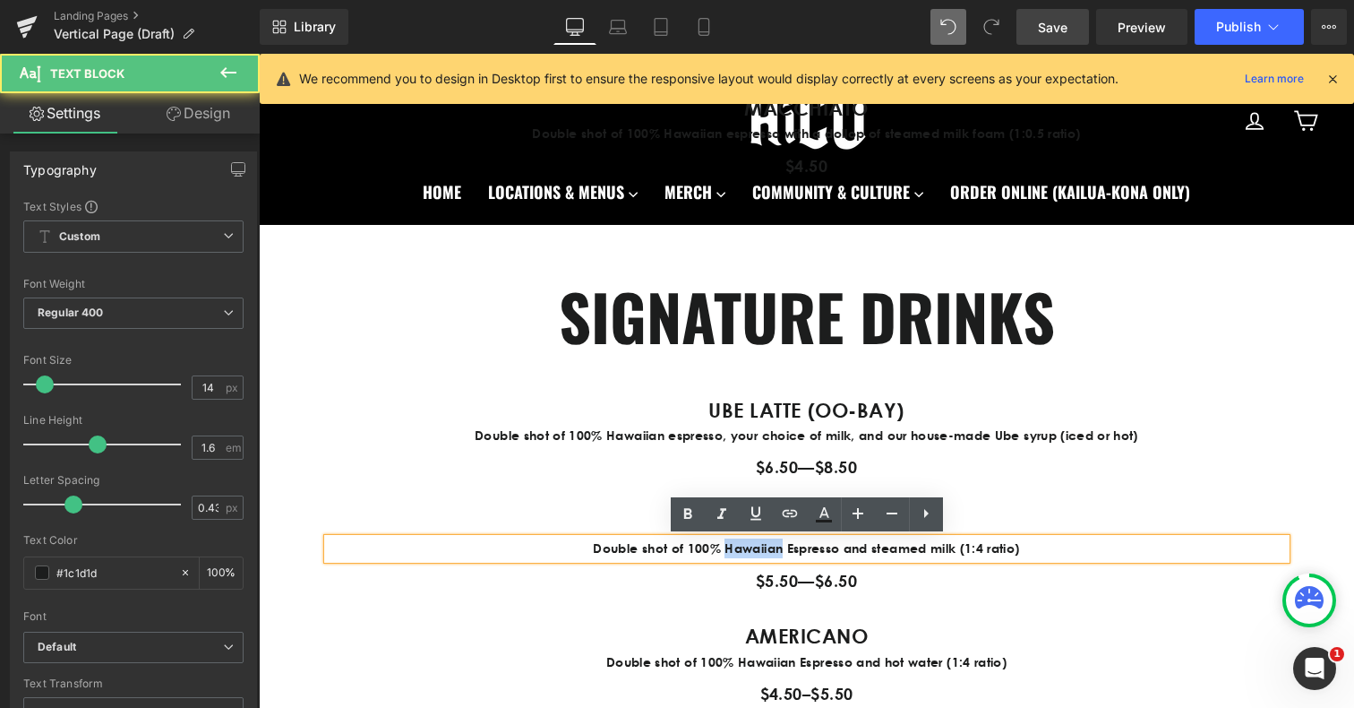
click at [734, 553] on p "Double shot of 100% Hawaiian Espresso and steamed milk (1:4 ratio)" at bounding box center [807, 548] width 958 height 20
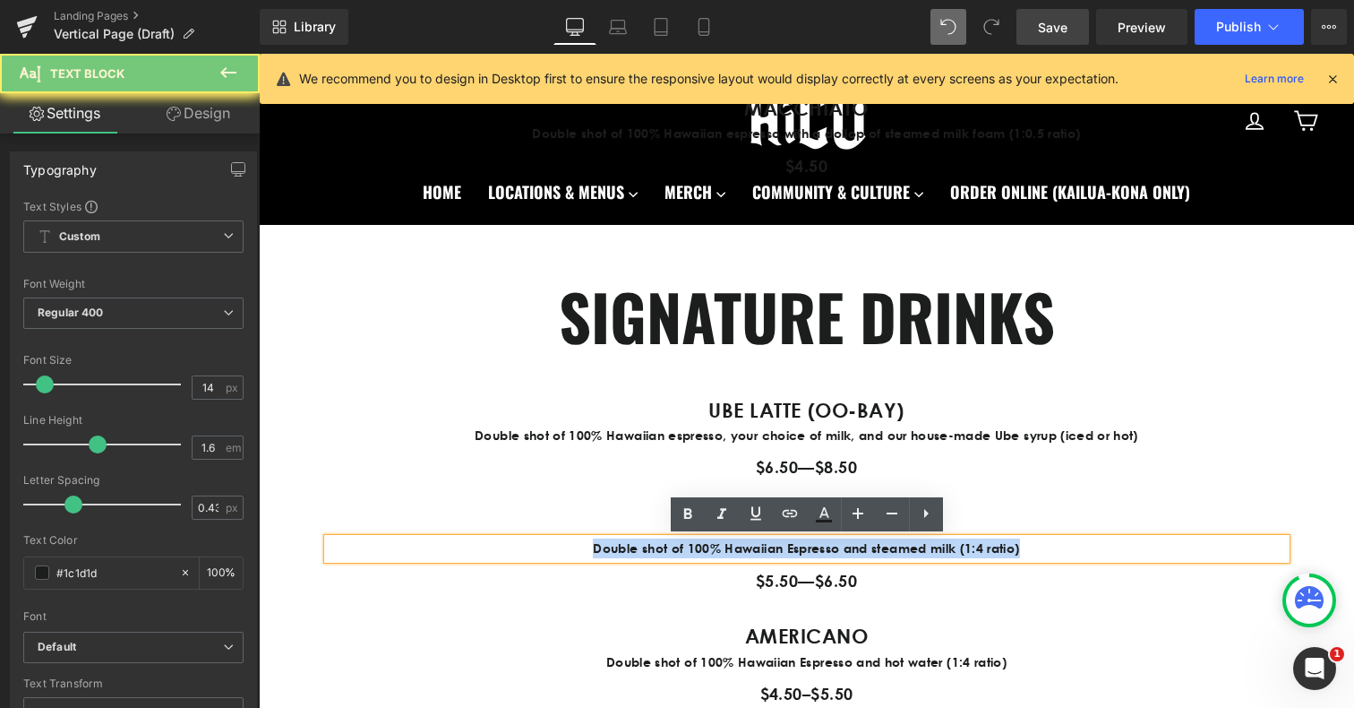
click at [734, 553] on p "Double shot of 100% Hawaiian Espresso and steamed milk (1:4 ratio)" at bounding box center [807, 548] width 958 height 20
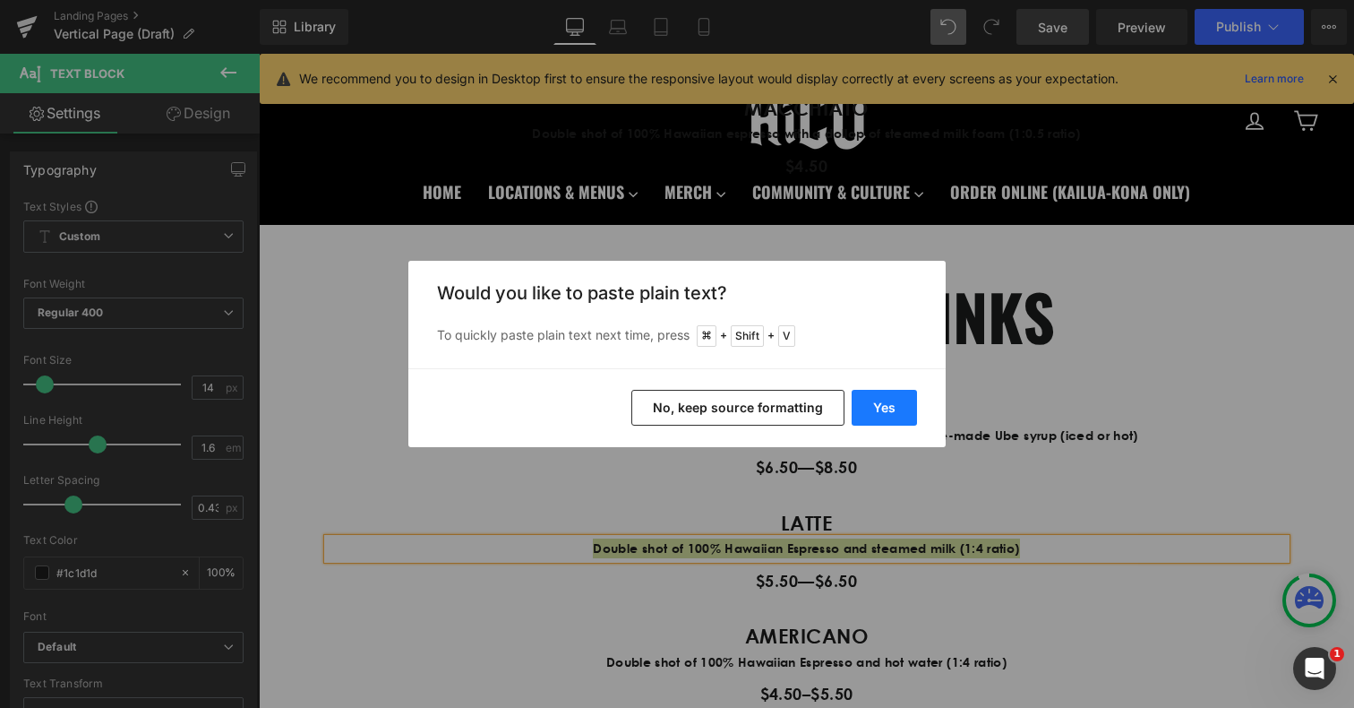
click at [873, 418] on button "Yes" at bounding box center [884, 408] width 65 height 36
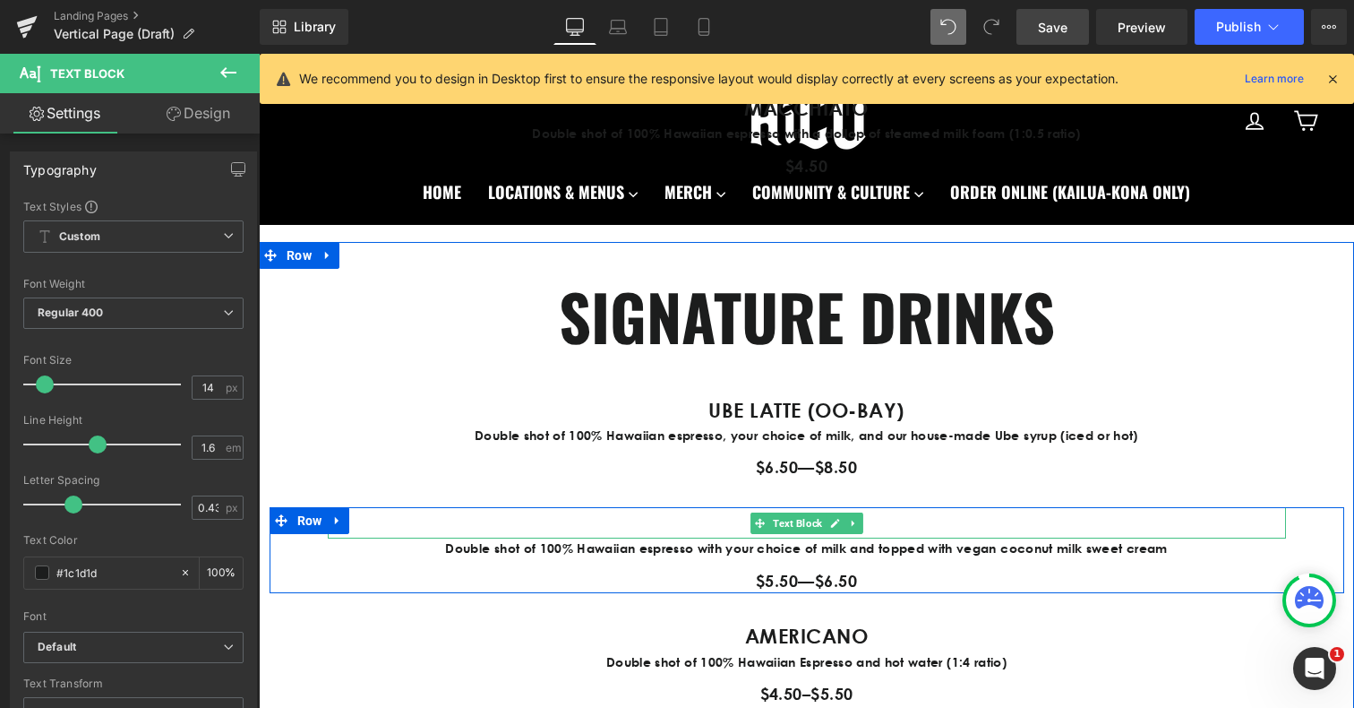
click at [728, 515] on p "LATTE" at bounding box center [807, 522] width 958 height 31
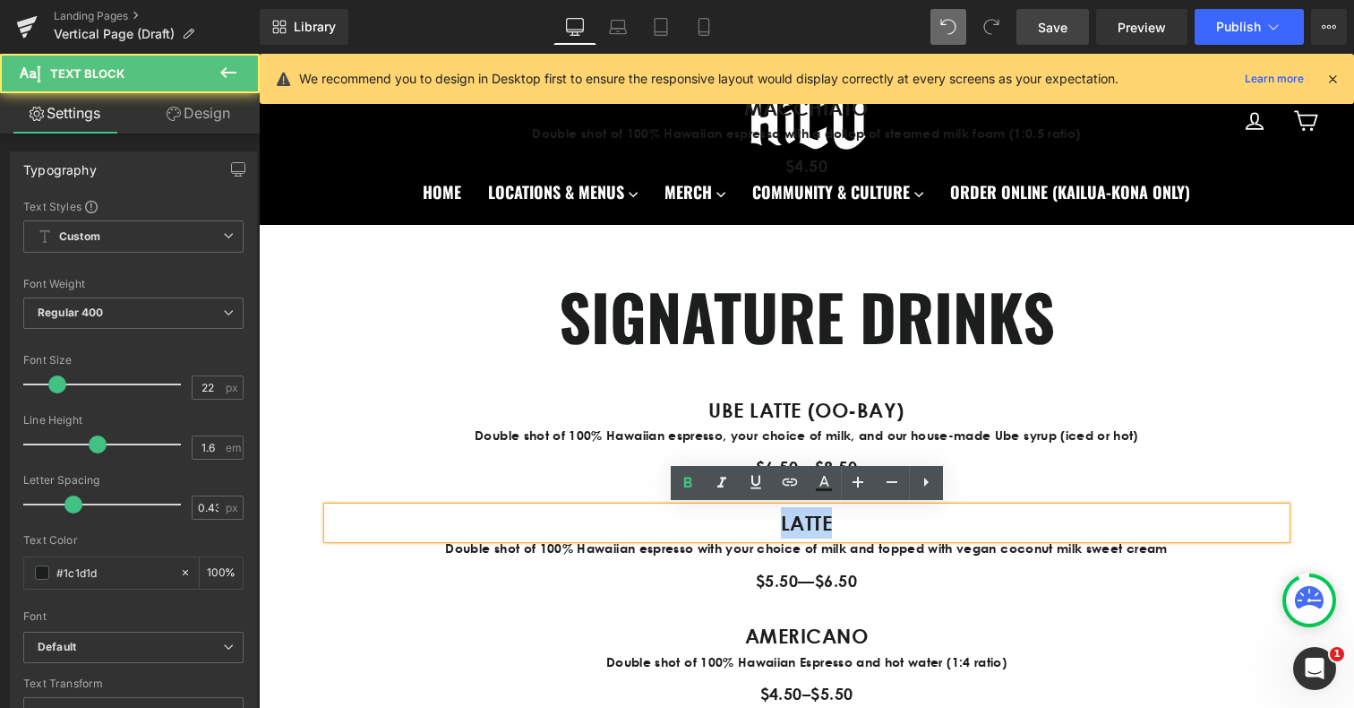
click at [728, 515] on p "LATTE" at bounding box center [807, 522] width 958 height 31
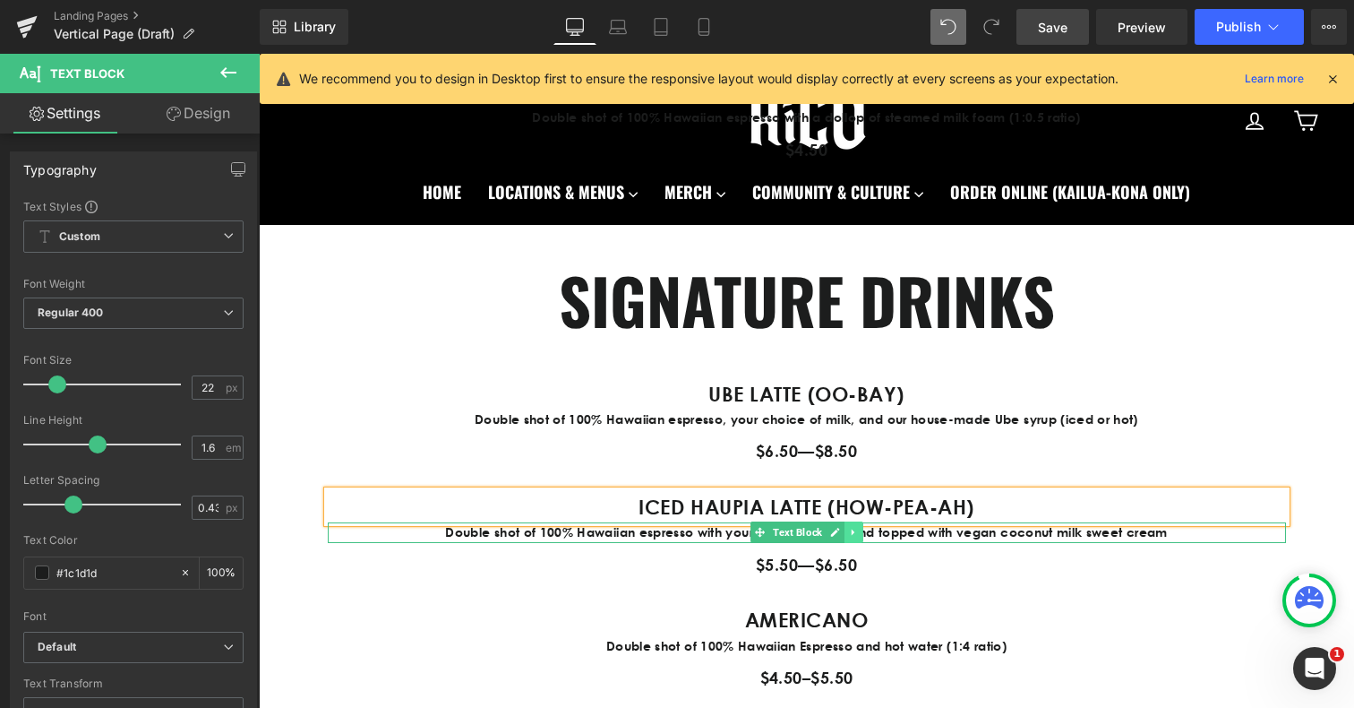
scroll to position [1895, 0]
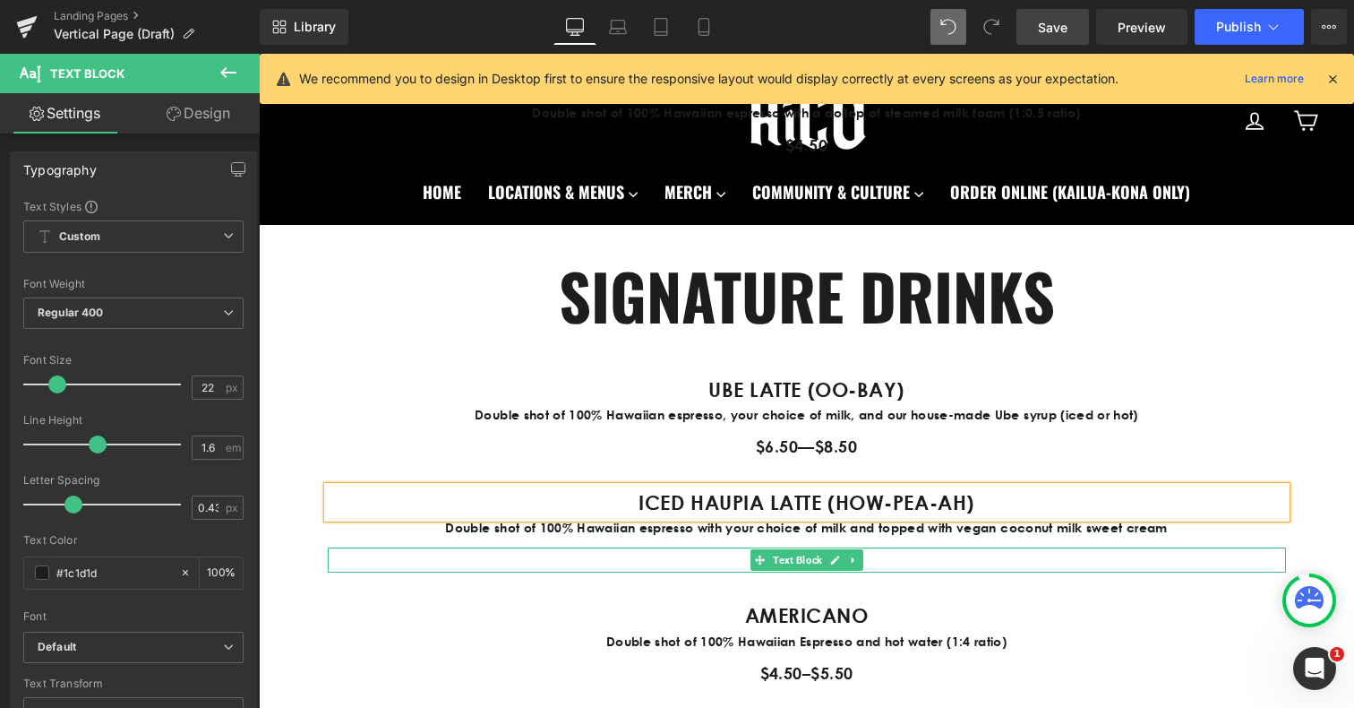
click at [731, 564] on p "$5.50—$6.50" at bounding box center [807, 560] width 958 height 26
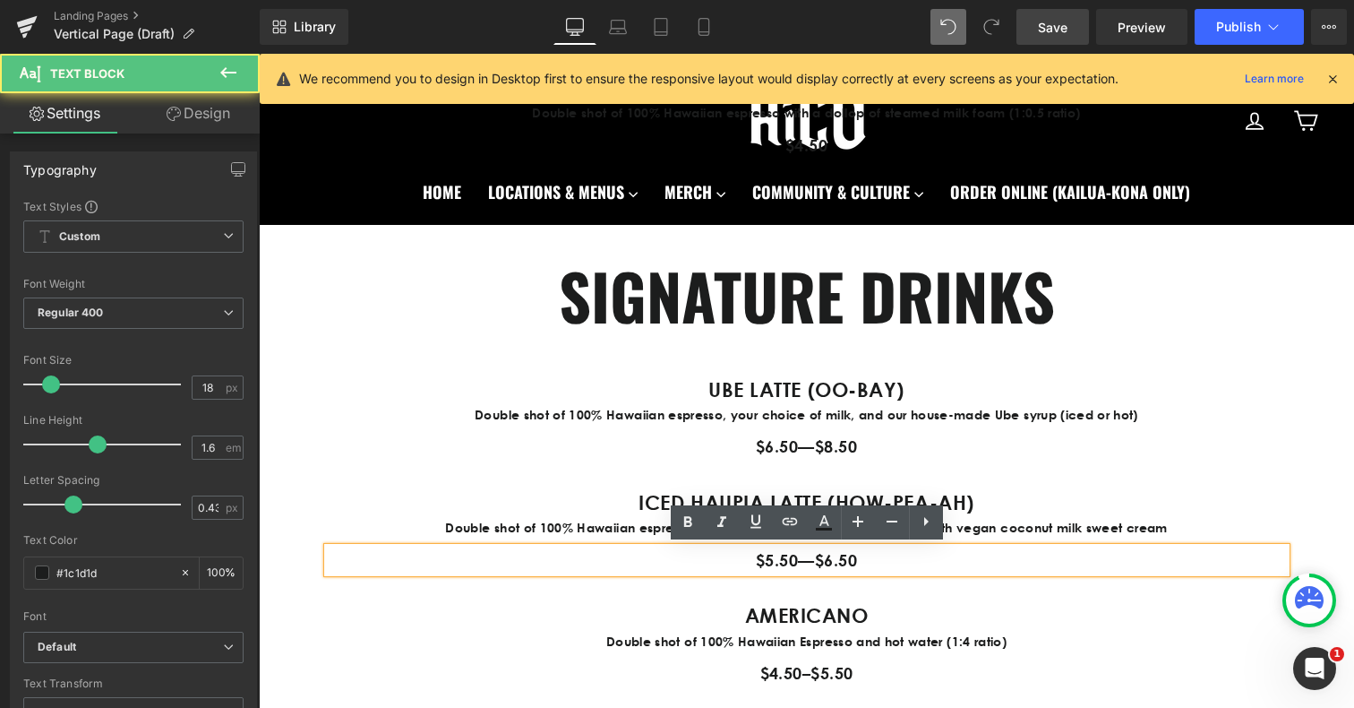
click at [773, 563] on p "$5.50—$6.50" at bounding box center [807, 560] width 958 height 26
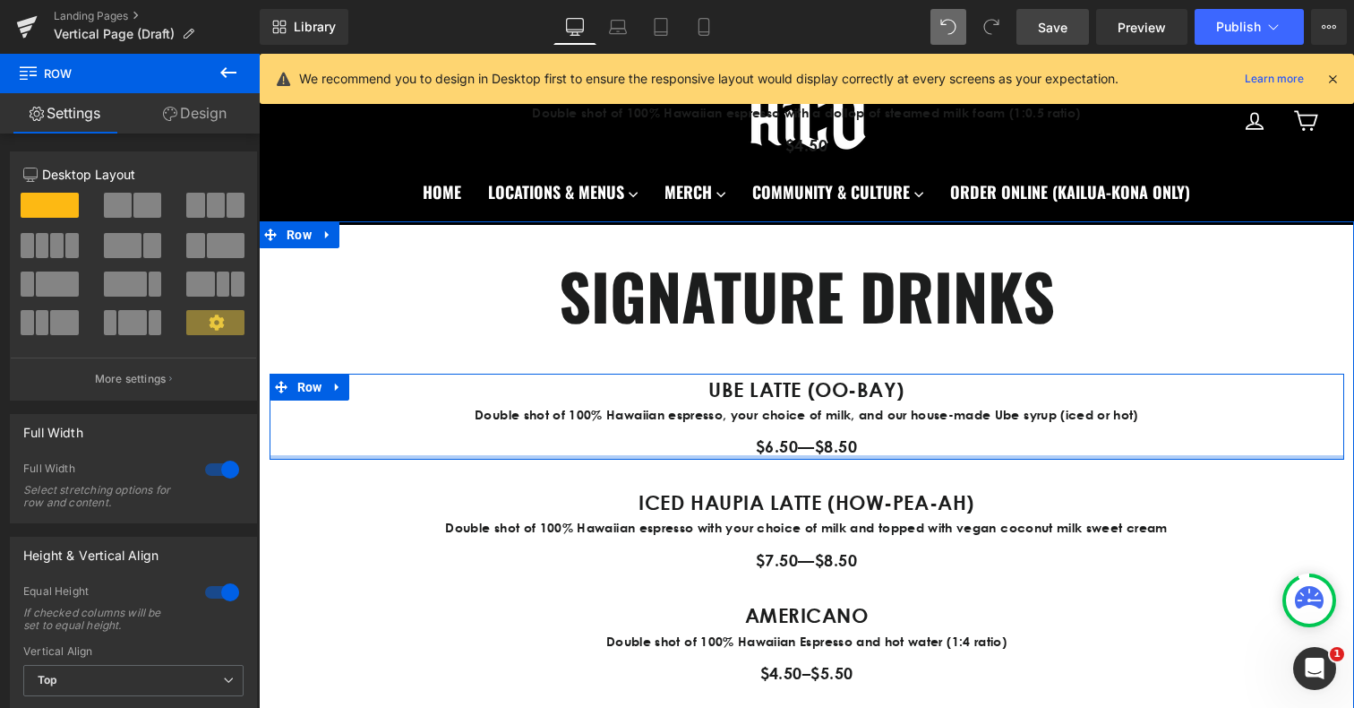
click at [694, 458] on div "UBE LATTE (OO-BAY) Text Block Double shot of 100% Hawaiian espresso, your choic…" at bounding box center [807, 416] width 1075 height 86
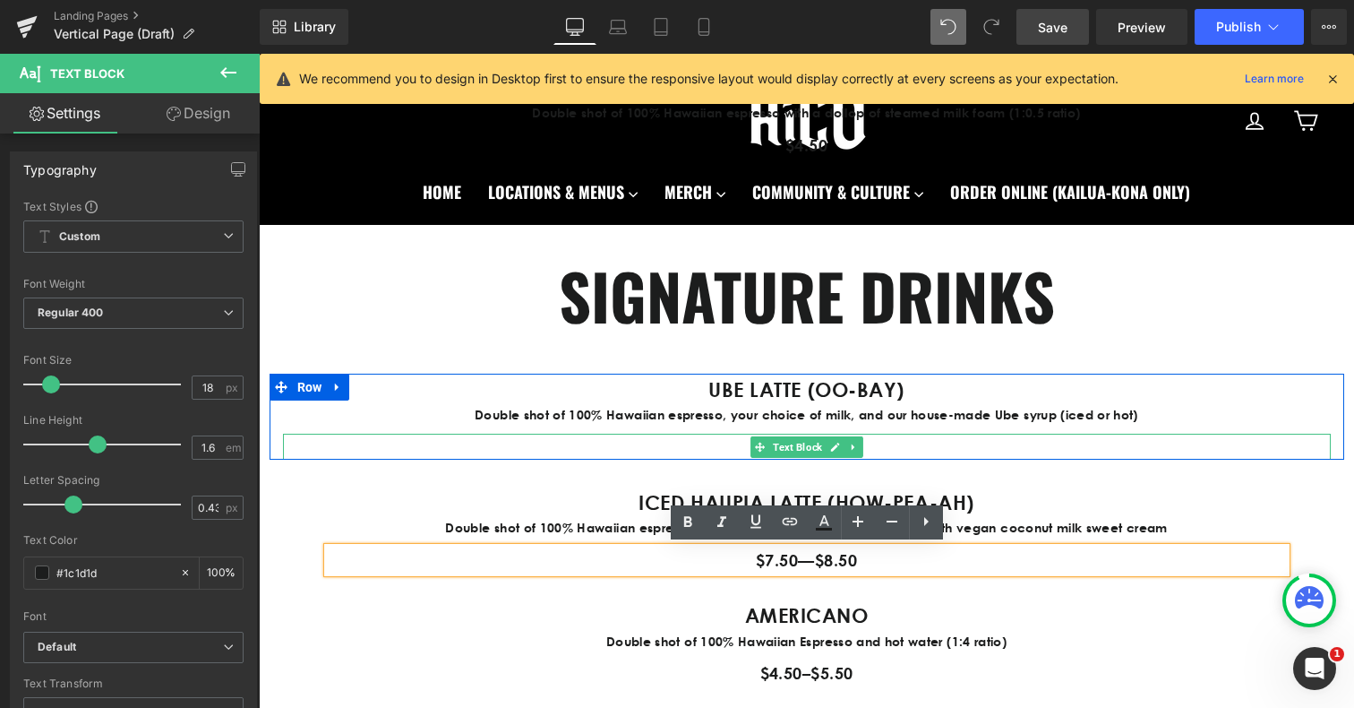
click at [734, 445] on p "$6.50—$8.50" at bounding box center [807, 446] width 1048 height 26
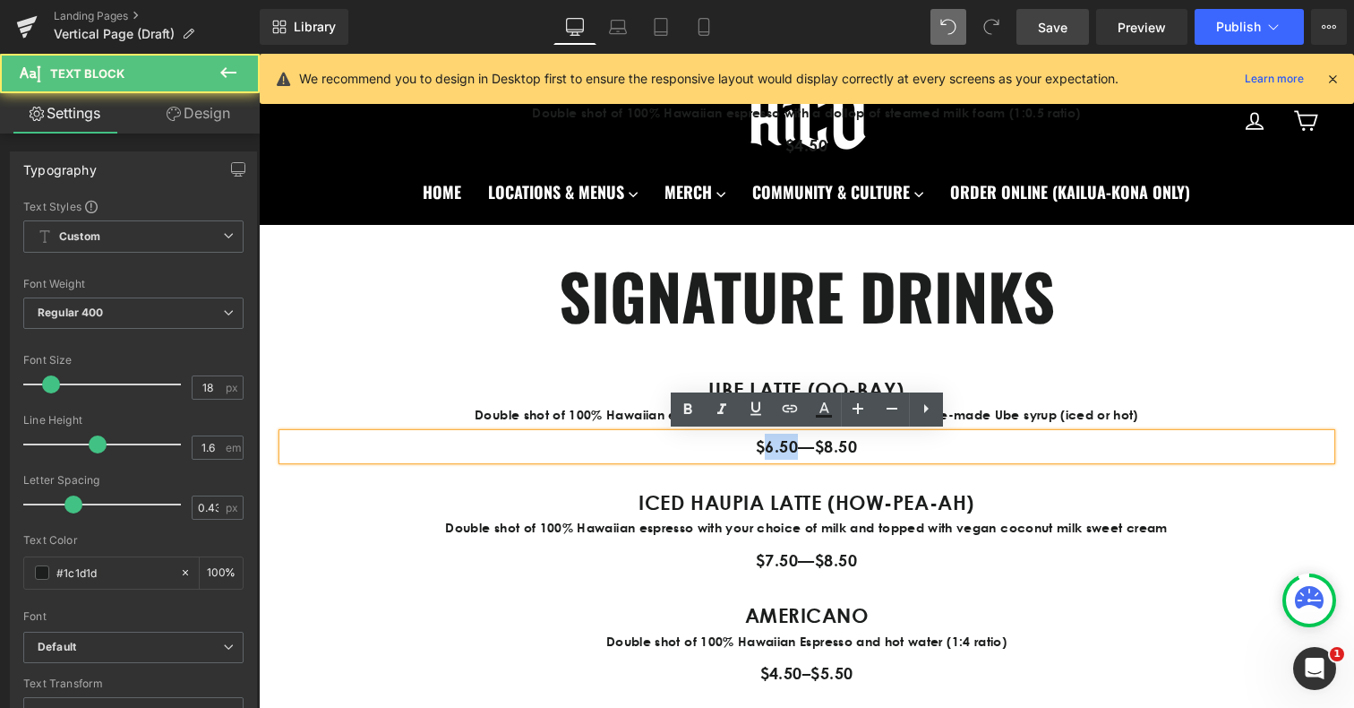
drag, startPoint x: 796, startPoint y: 447, endPoint x: 766, endPoint y: 447, distance: 30.5
click at [766, 447] on p "$6.50—$8.50" at bounding box center [807, 446] width 1048 height 26
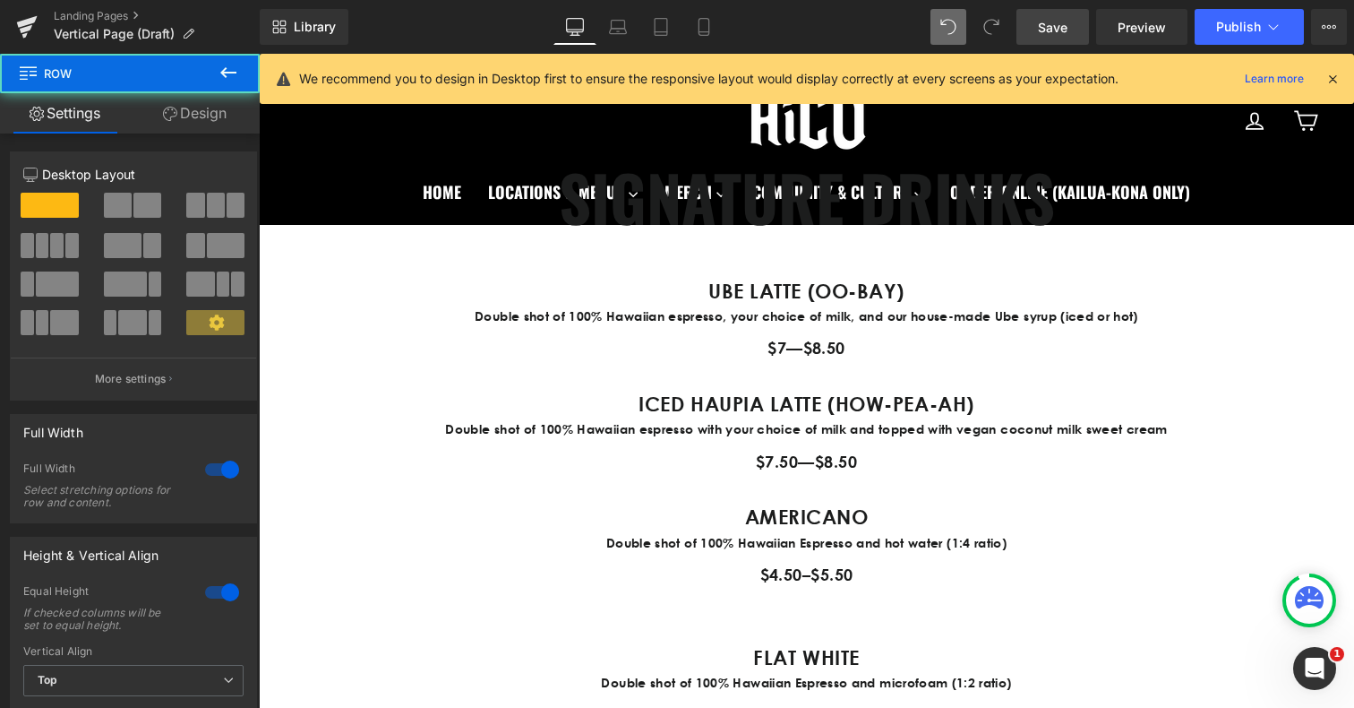
scroll to position [2000, 0]
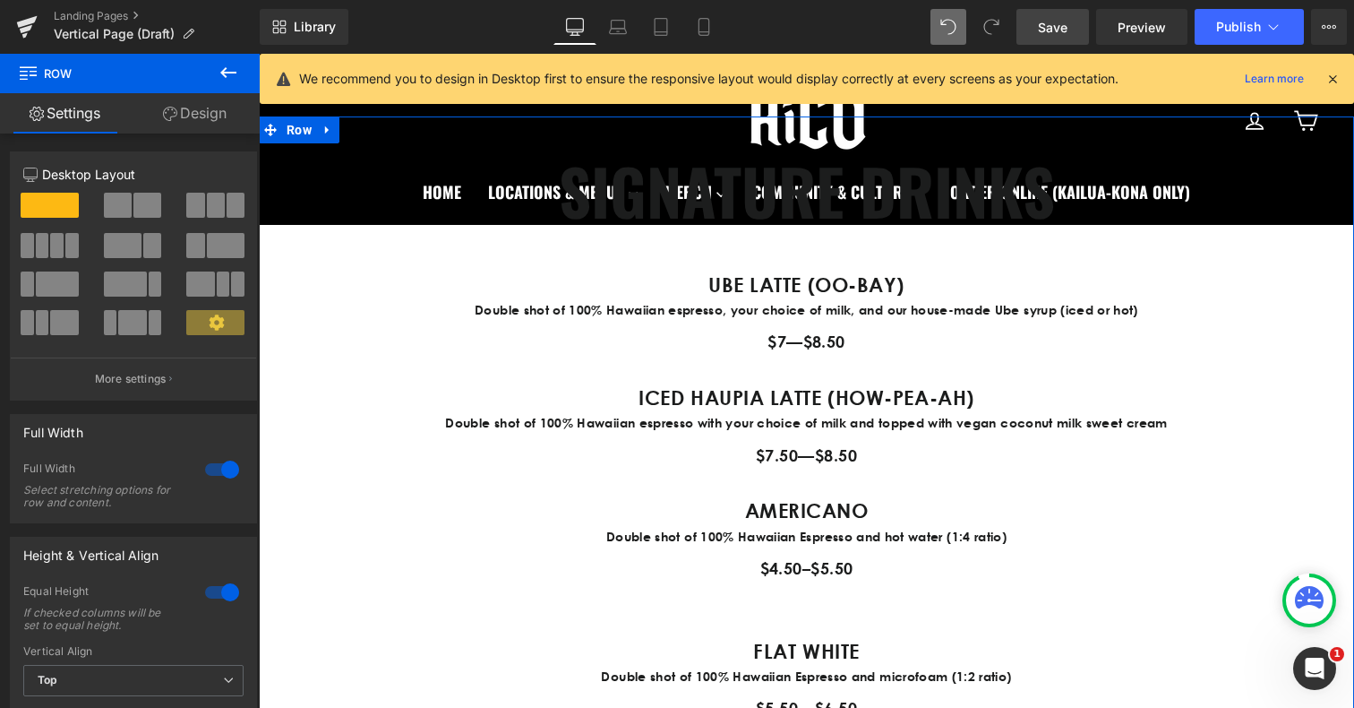
click at [802, 610] on div "SIGNATURE DRINKS Heading UBE LATTE (OO-BAY) Text Block Double shot of 100% Hawa…" at bounding box center [806, 669] width 1095 height 1052
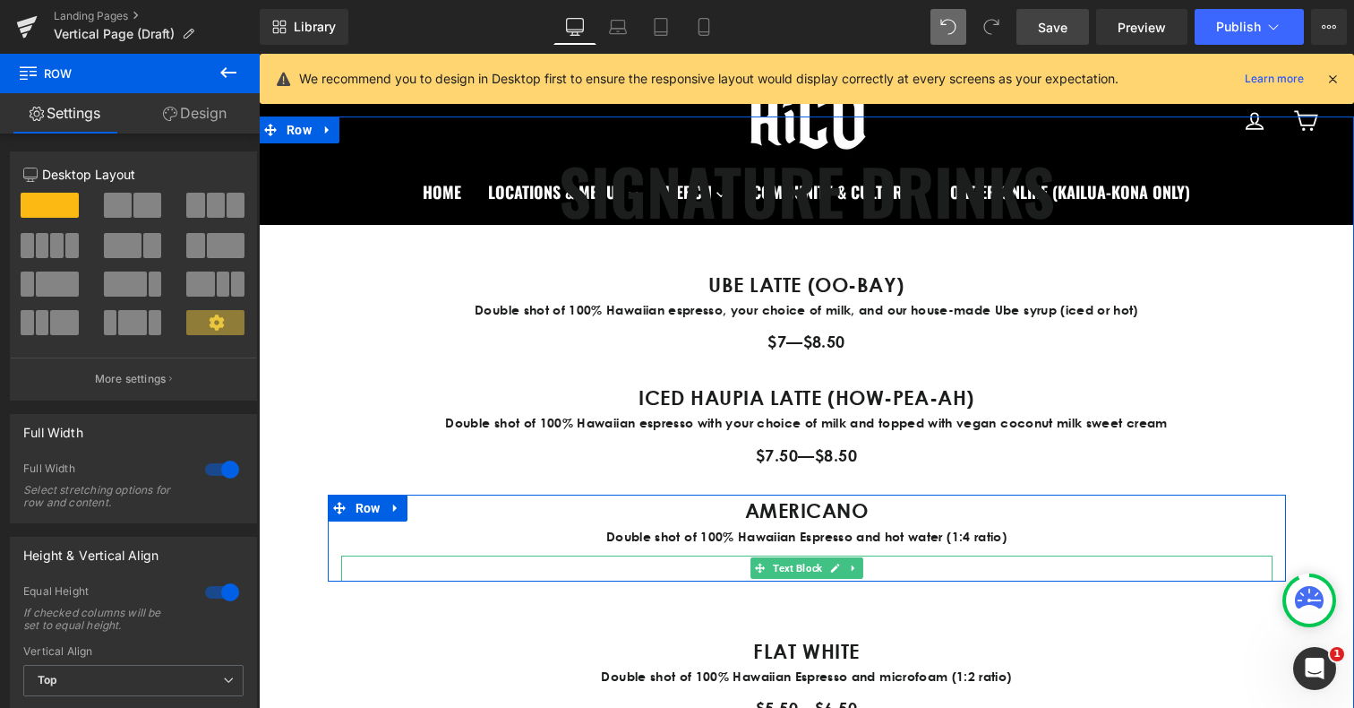
click at [394, 569] on p "$4.50–$5.50" at bounding box center [806, 568] width 931 height 26
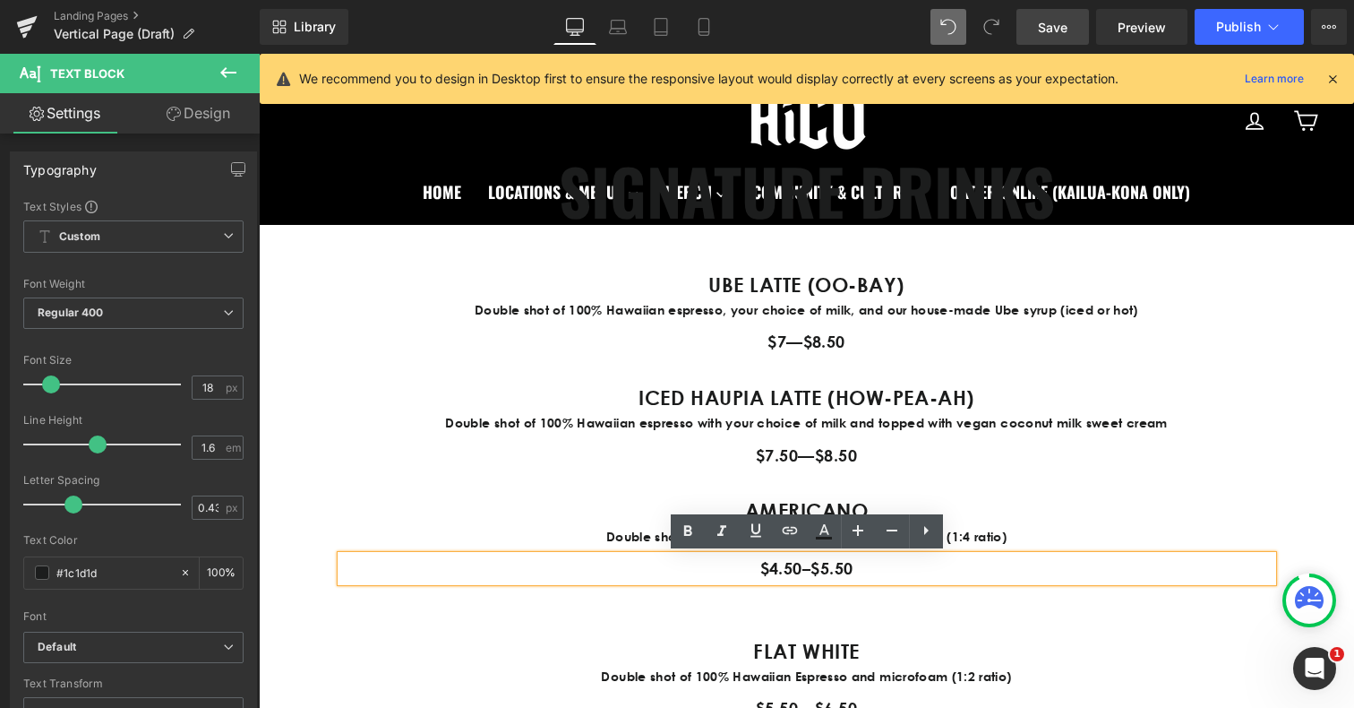
click at [404, 612] on div "SIGNATURE DRINKS Heading UBE LATTE (OO-BAY) Text Block Double shot of 100% Hawa…" at bounding box center [806, 669] width 1095 height 1052
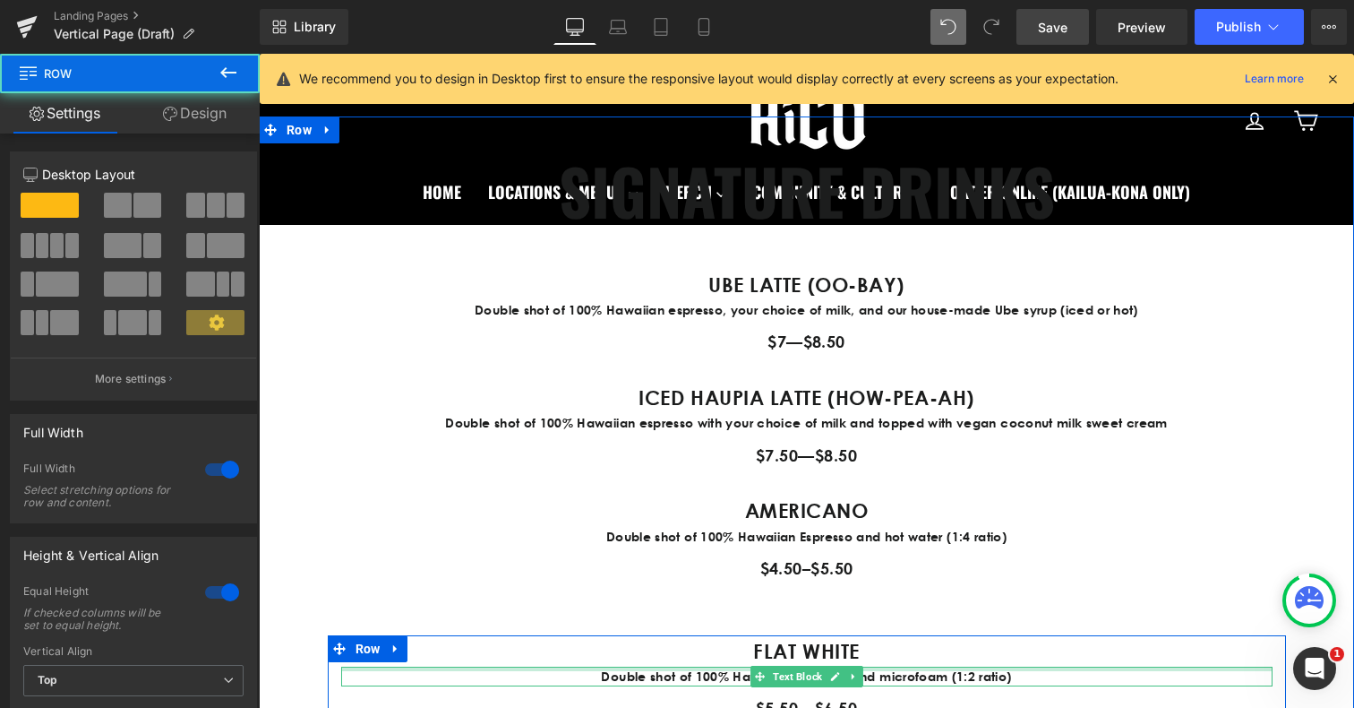
scroll to position [2029, 0]
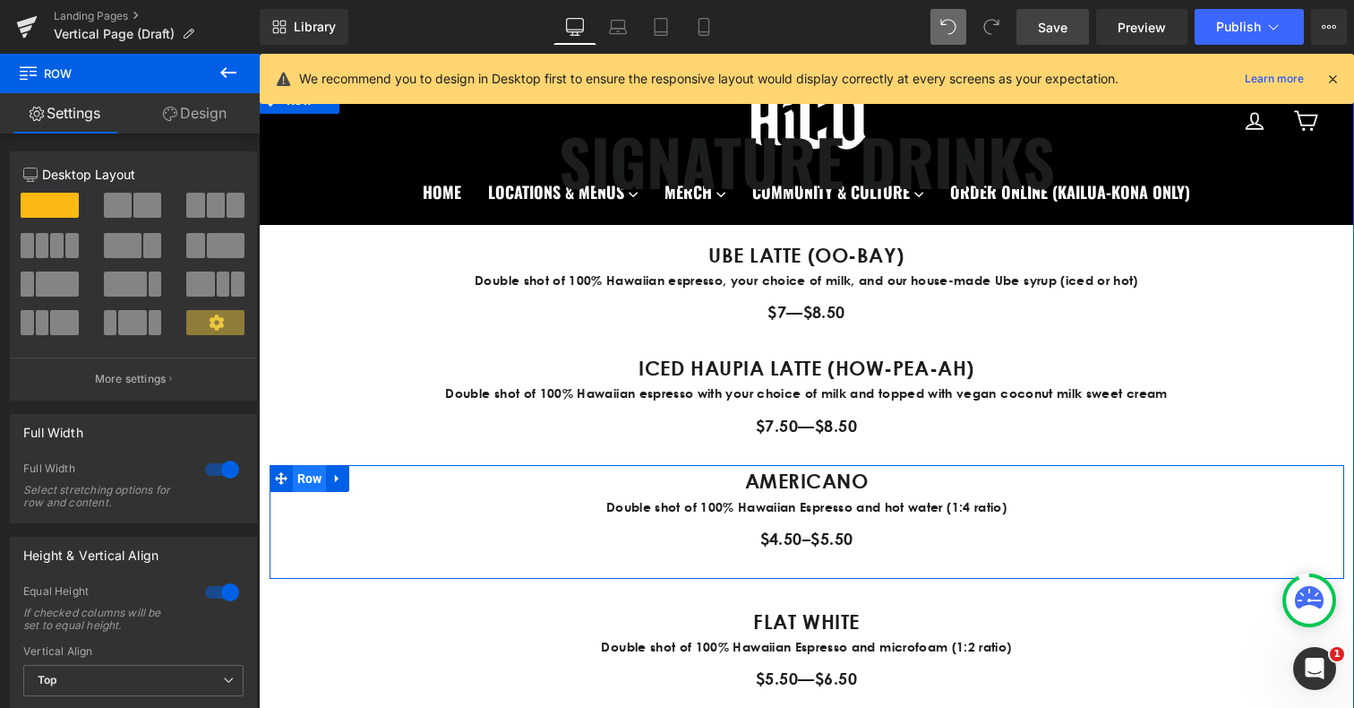
click at [297, 476] on span "Row" at bounding box center [310, 478] width 34 height 27
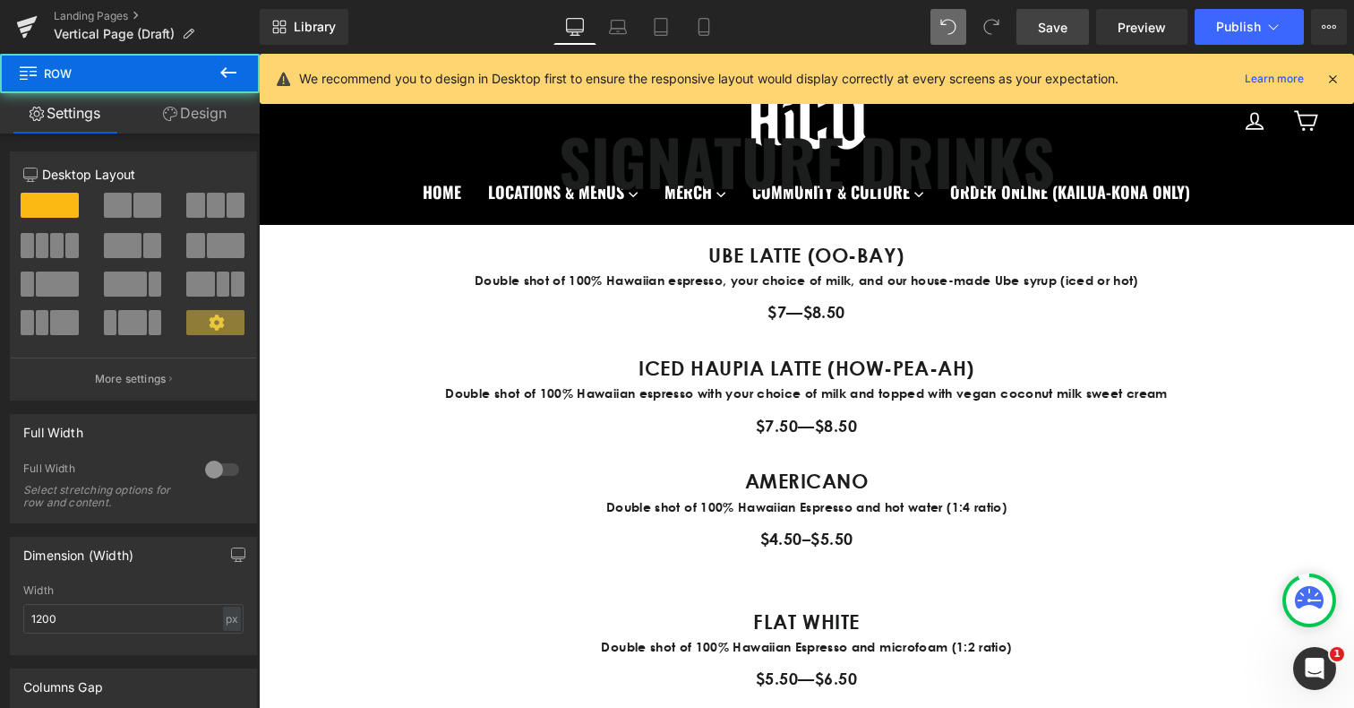
click at [193, 91] on span "Row" at bounding box center [107, 73] width 179 height 39
click at [193, 103] on link "Design" at bounding box center [195, 113] width 130 height 40
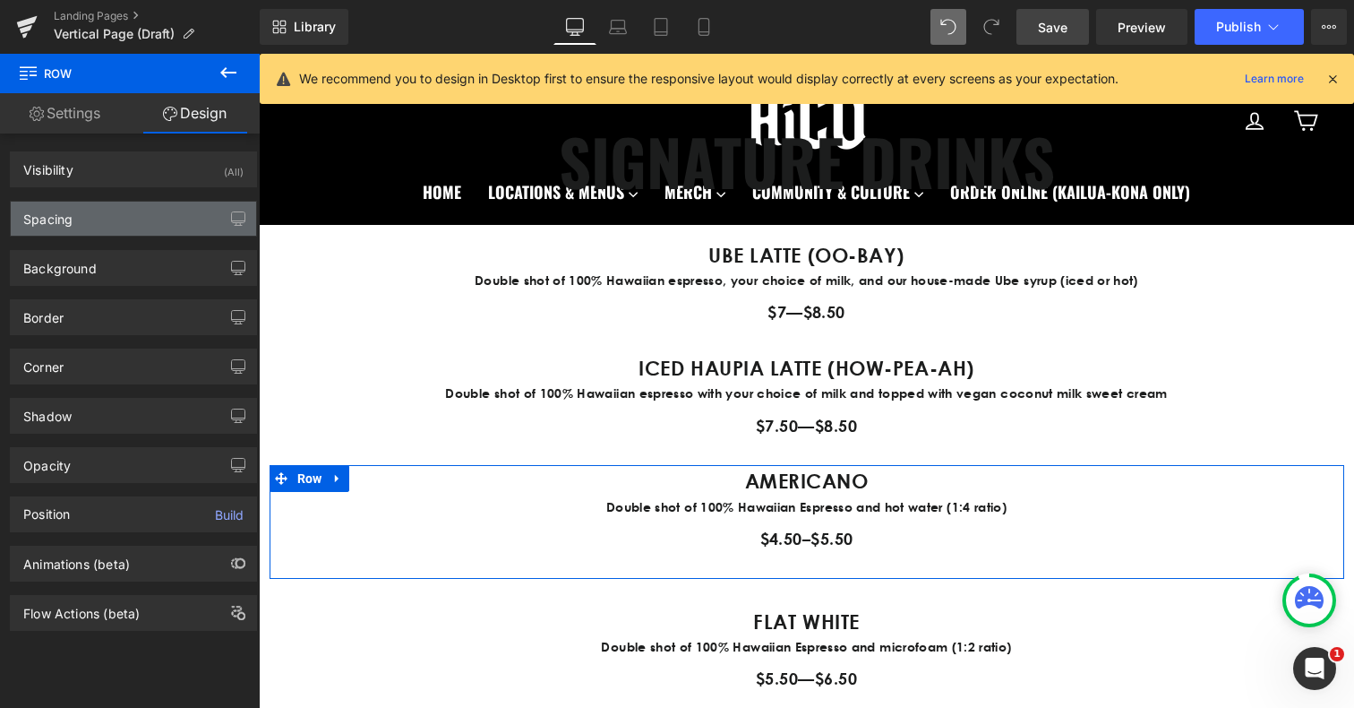
click at [142, 206] on div "Spacing" at bounding box center [133, 219] width 245 height 34
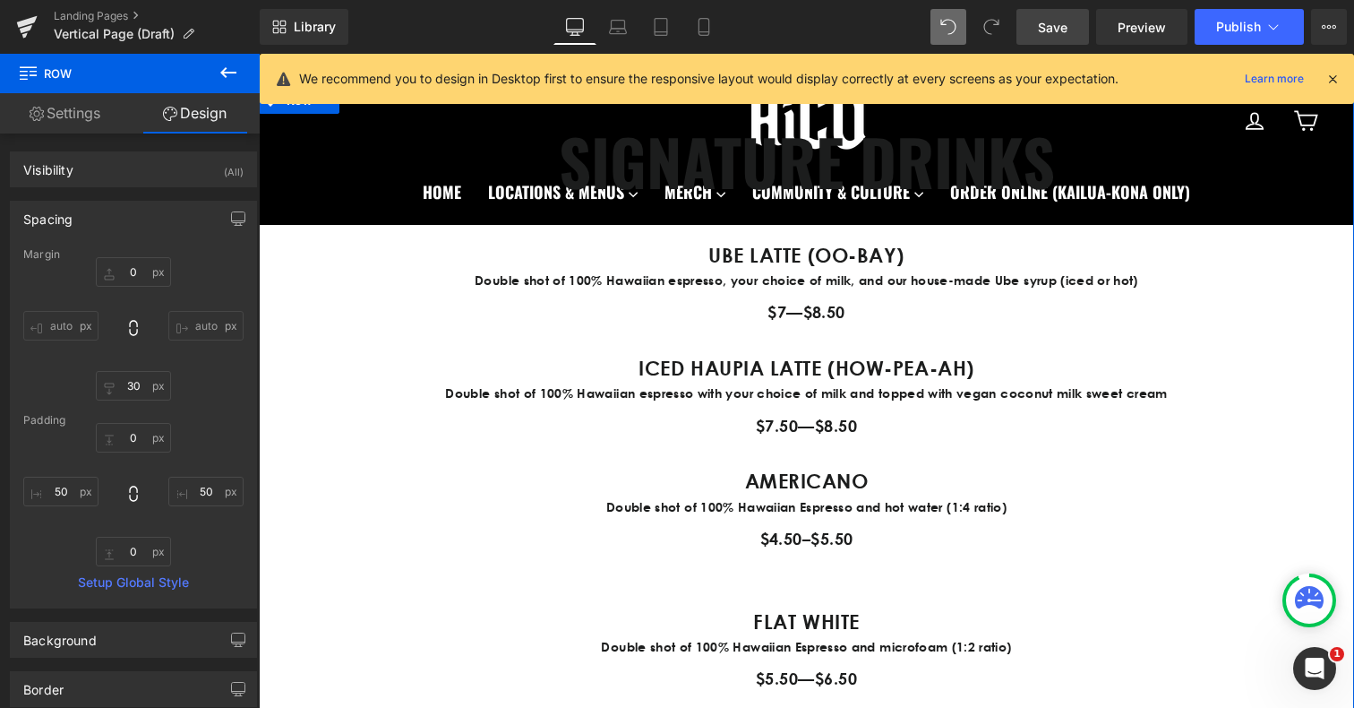
click at [424, 457] on div "SIGNATURE DRINKS Heading UBE LATTE (OO-BAY) Text Block Double shot of 100% Hawa…" at bounding box center [806, 640] width 1095 height 1052
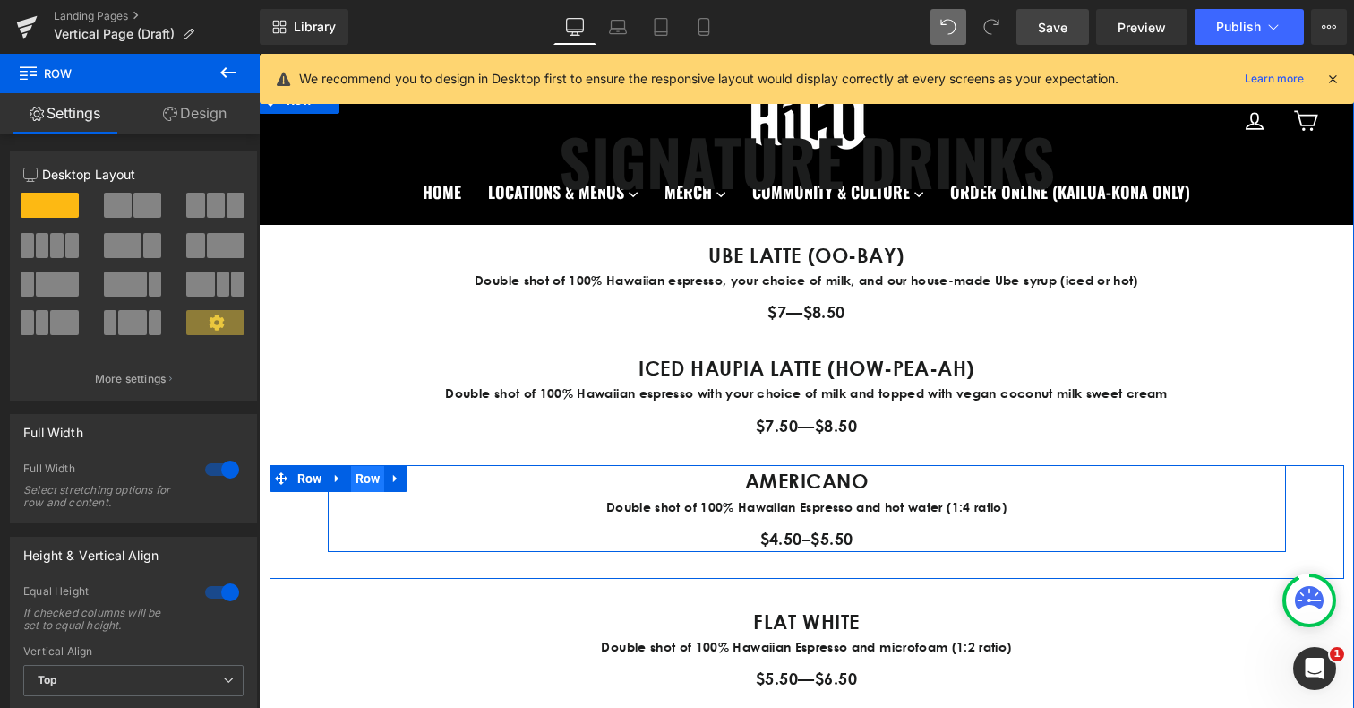
click at [365, 479] on span "Row" at bounding box center [368, 478] width 34 height 27
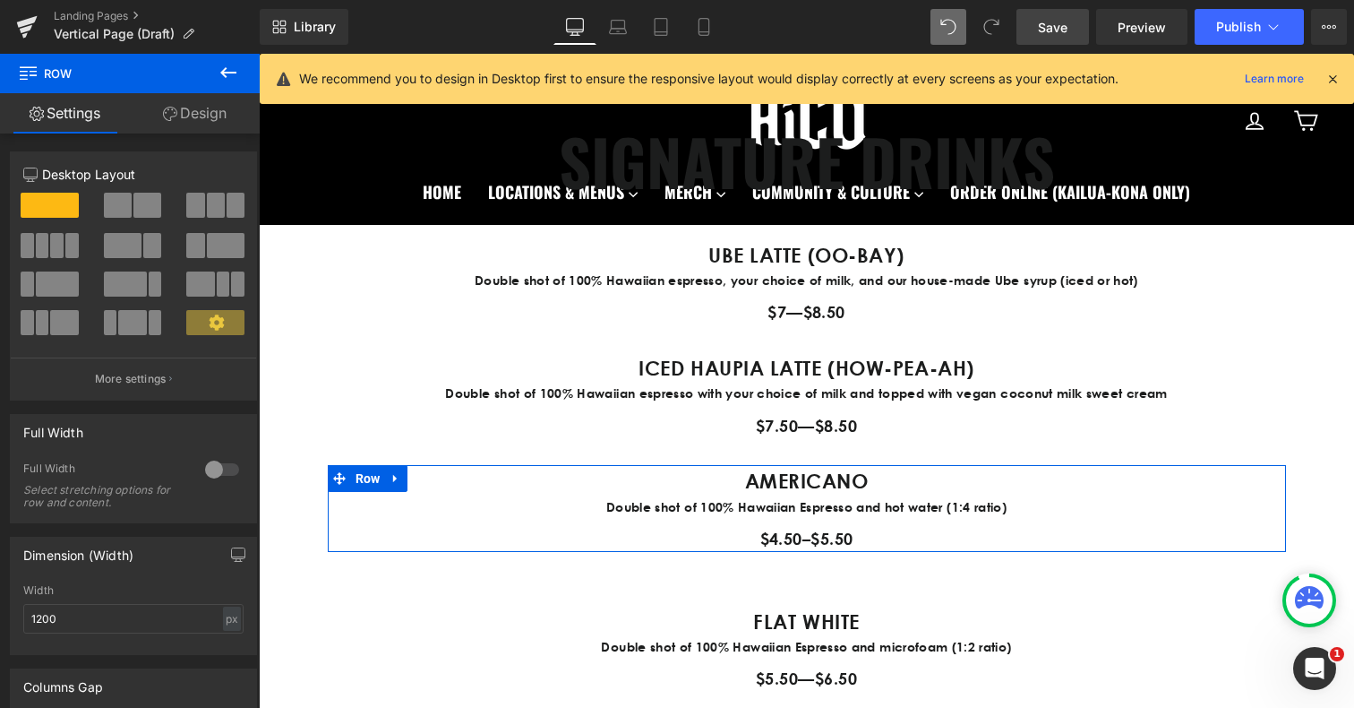
click at [221, 113] on link "Design" at bounding box center [195, 113] width 130 height 40
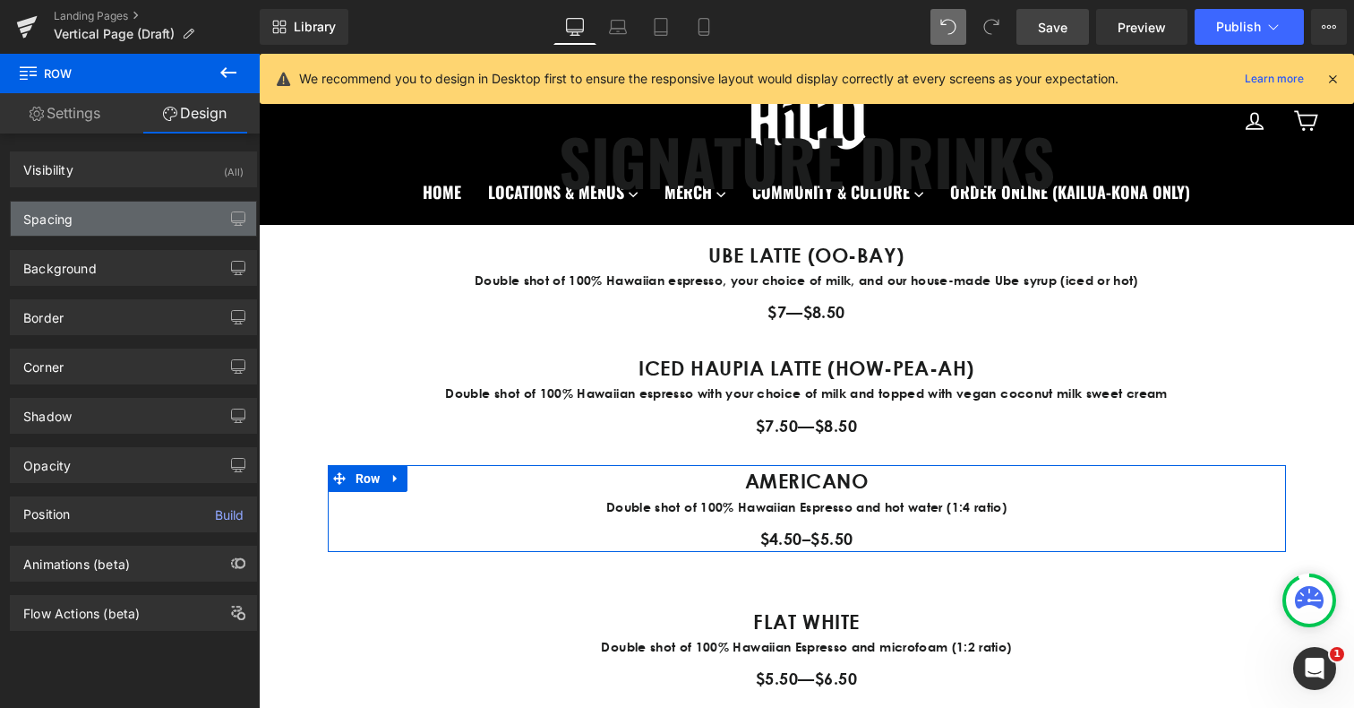
click at [165, 210] on div "Spacing" at bounding box center [133, 219] width 245 height 34
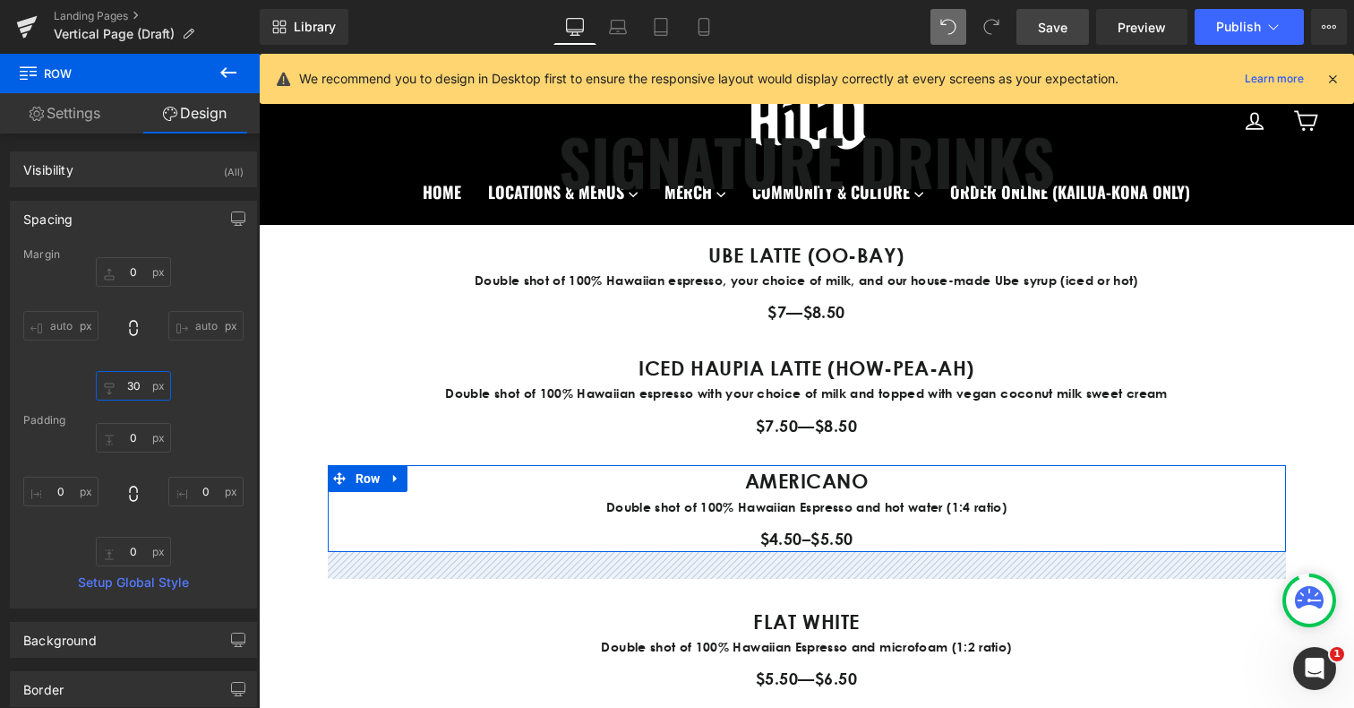
click at [130, 384] on input "30" at bounding box center [133, 386] width 75 height 30
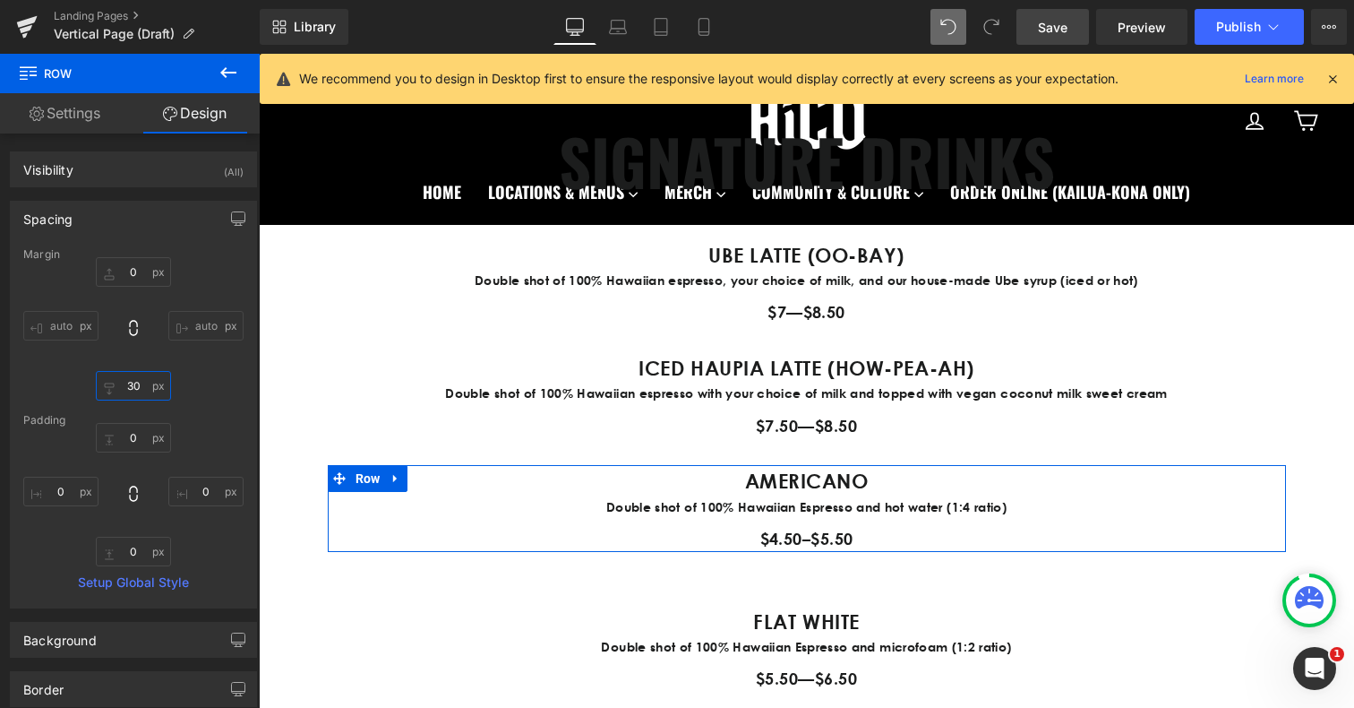
click at [130, 384] on input "30" at bounding box center [133, 386] width 75 height 30
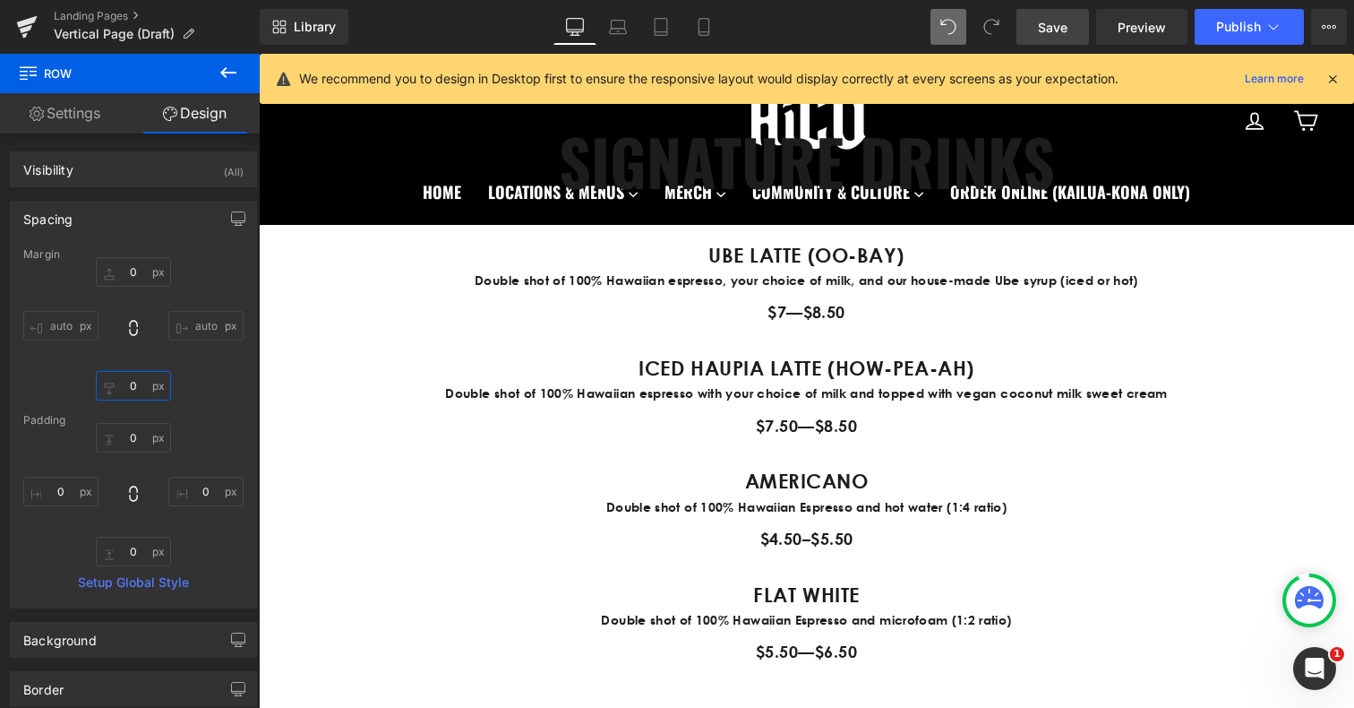
type input "0"
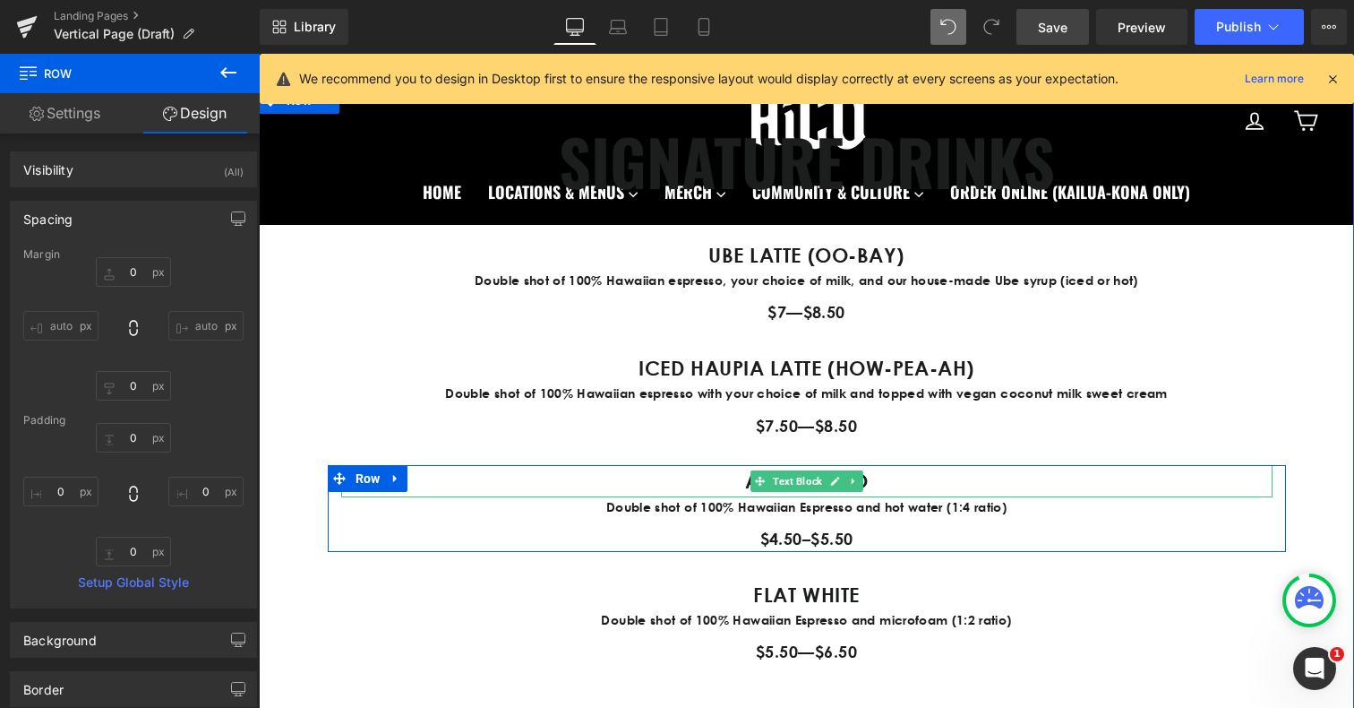
click at [739, 477] on p "AMERICANO" at bounding box center [806, 480] width 931 height 31
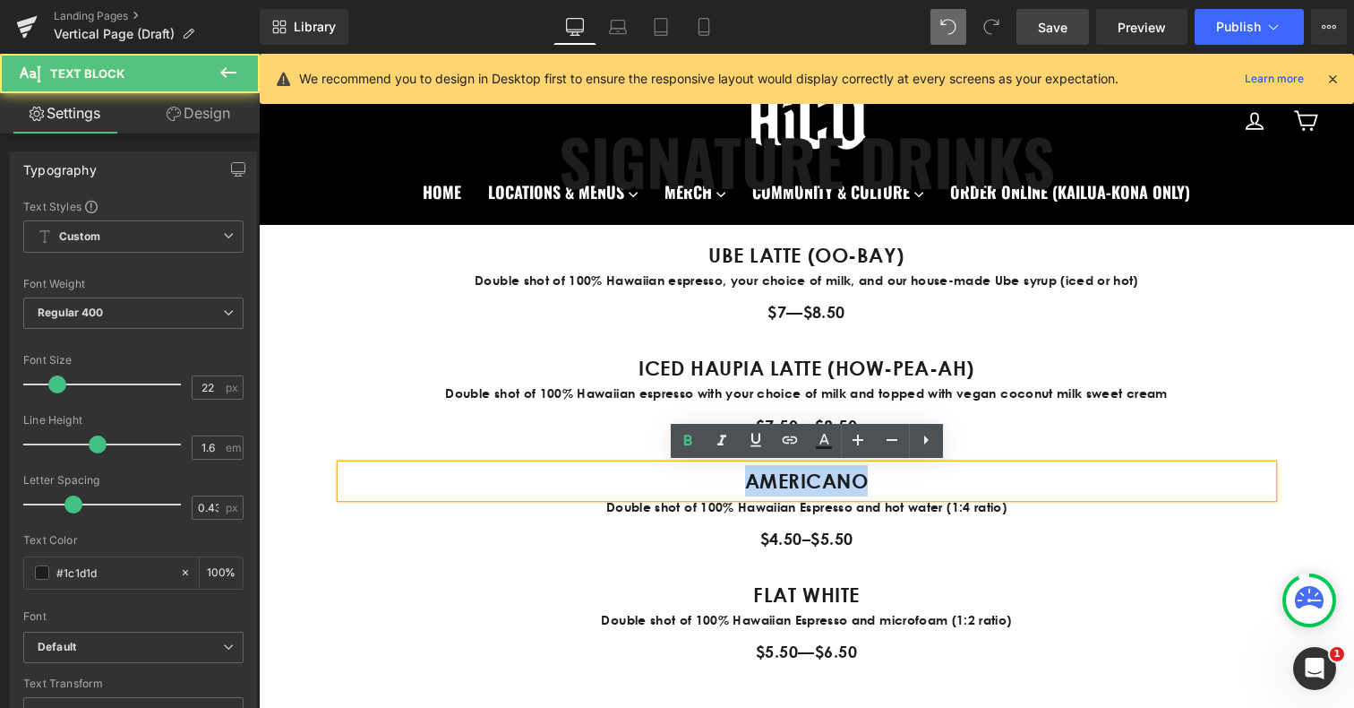
click at [739, 477] on p "AMERICANO" at bounding box center [806, 480] width 931 height 31
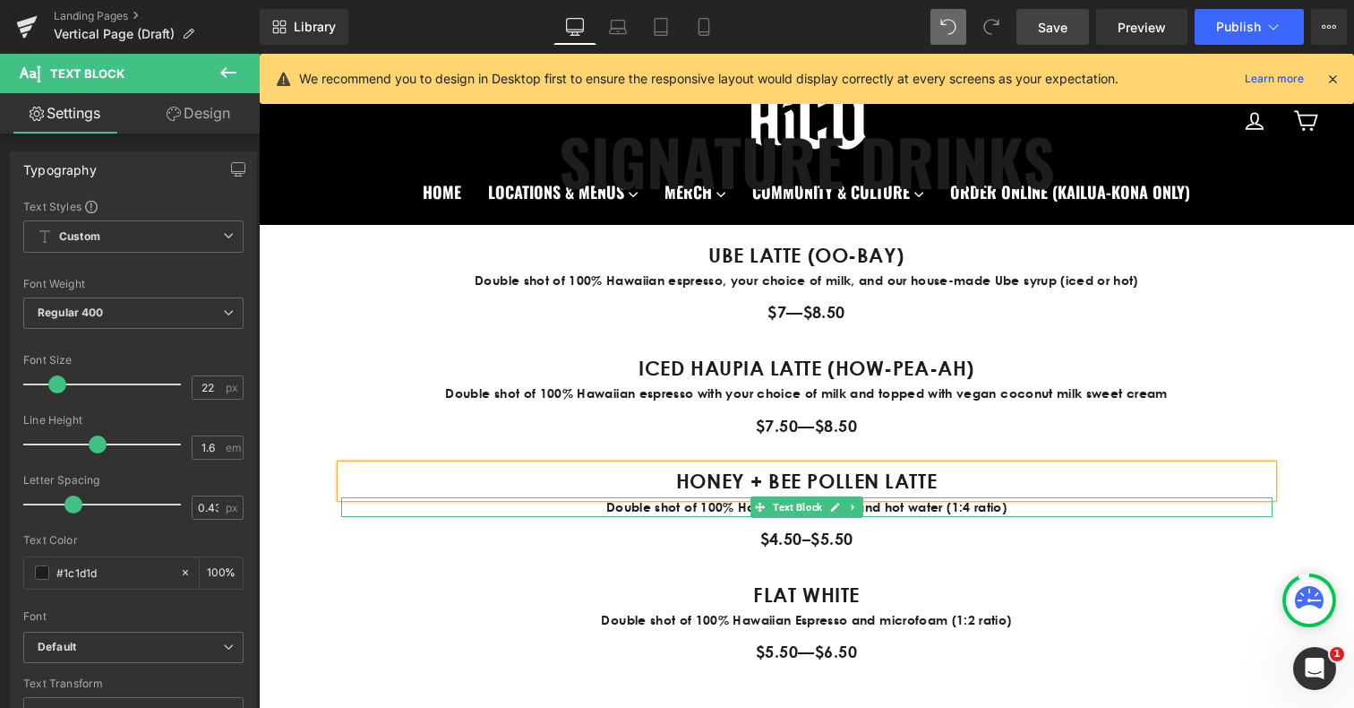
click at [633, 508] on p "Double shot of 100% Hawaiian Espresso and hot water (1:4 ratio)" at bounding box center [806, 507] width 931 height 20
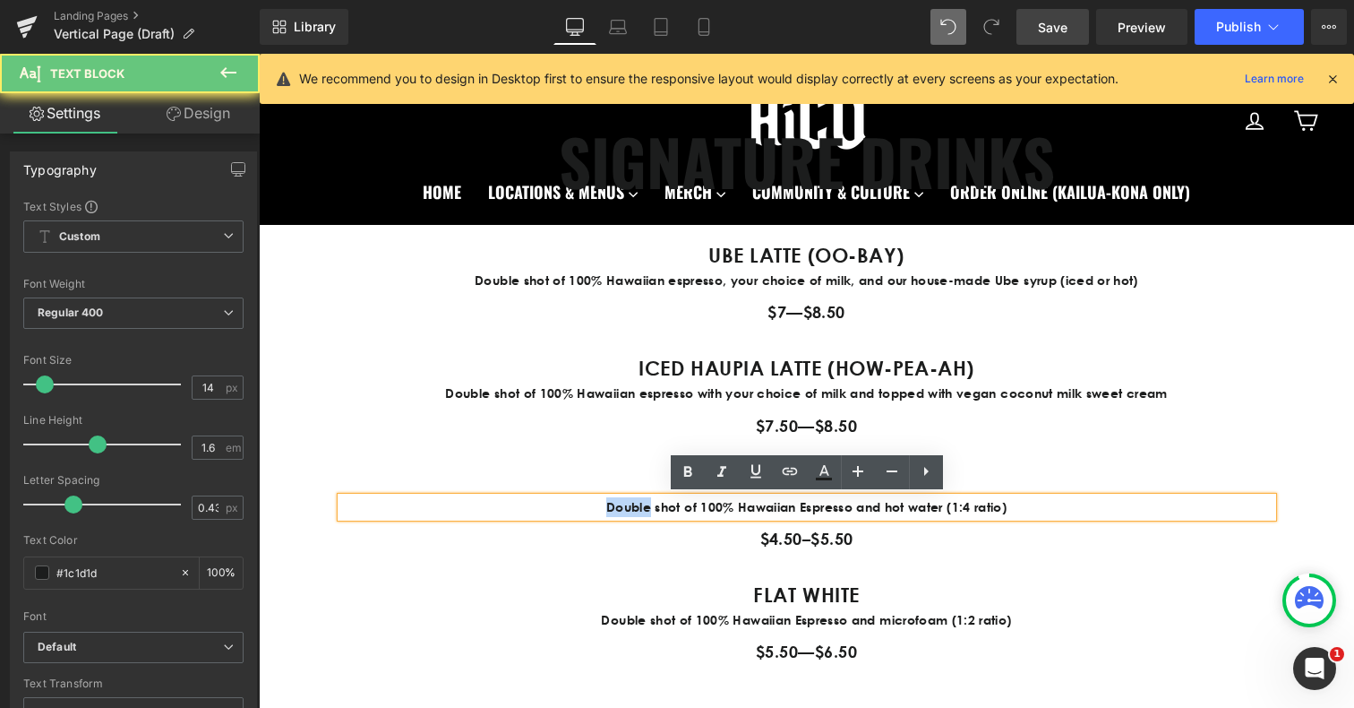
click at [633, 508] on p "Double shot of 100% Hawaiian Espresso and hot water (1:4 ratio)" at bounding box center [806, 507] width 931 height 20
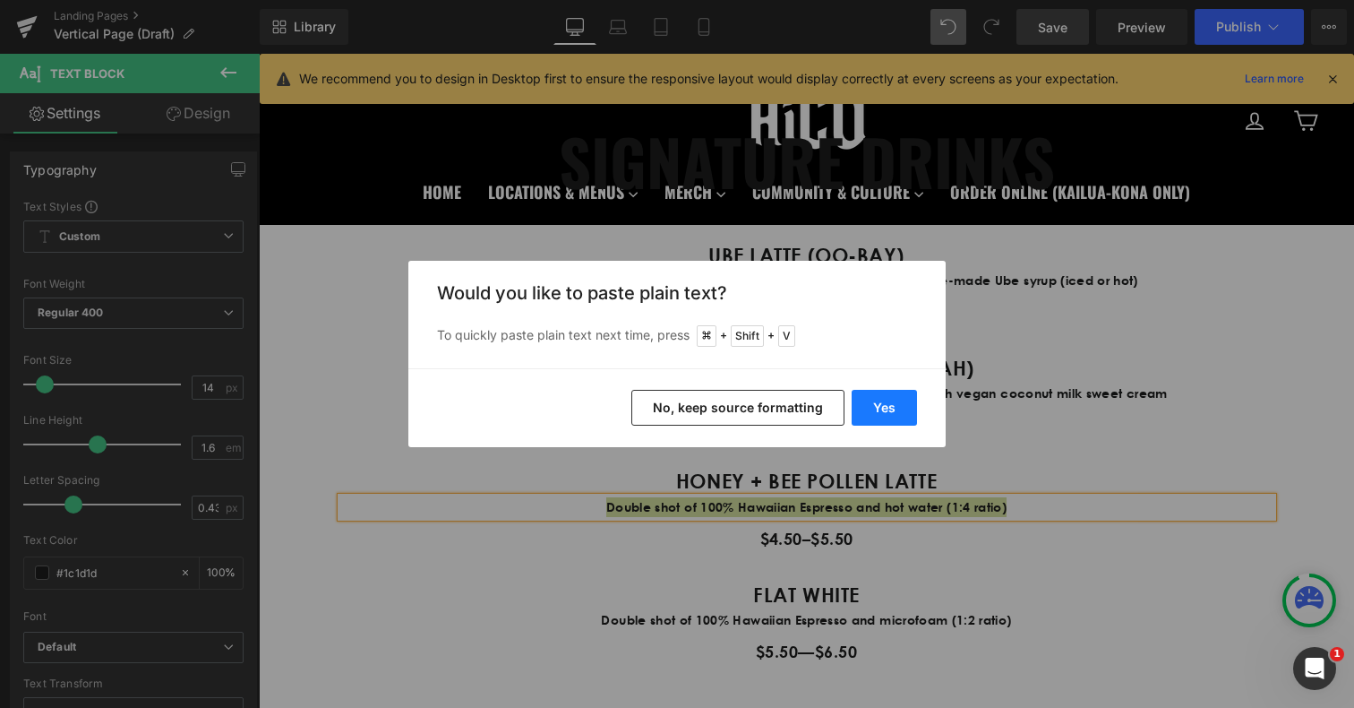
click at [879, 401] on button "Yes" at bounding box center [884, 408] width 65 height 36
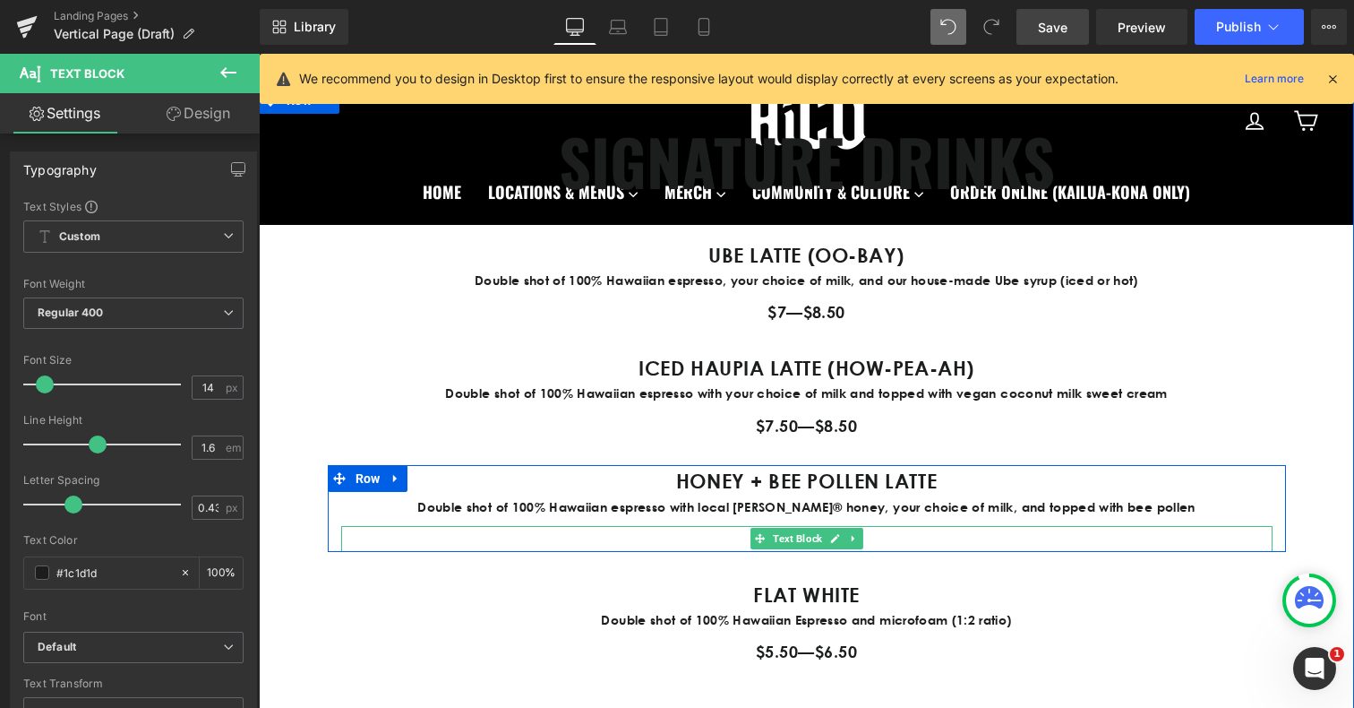
click at [723, 537] on p "$4.50–$5.50" at bounding box center [806, 539] width 931 height 26
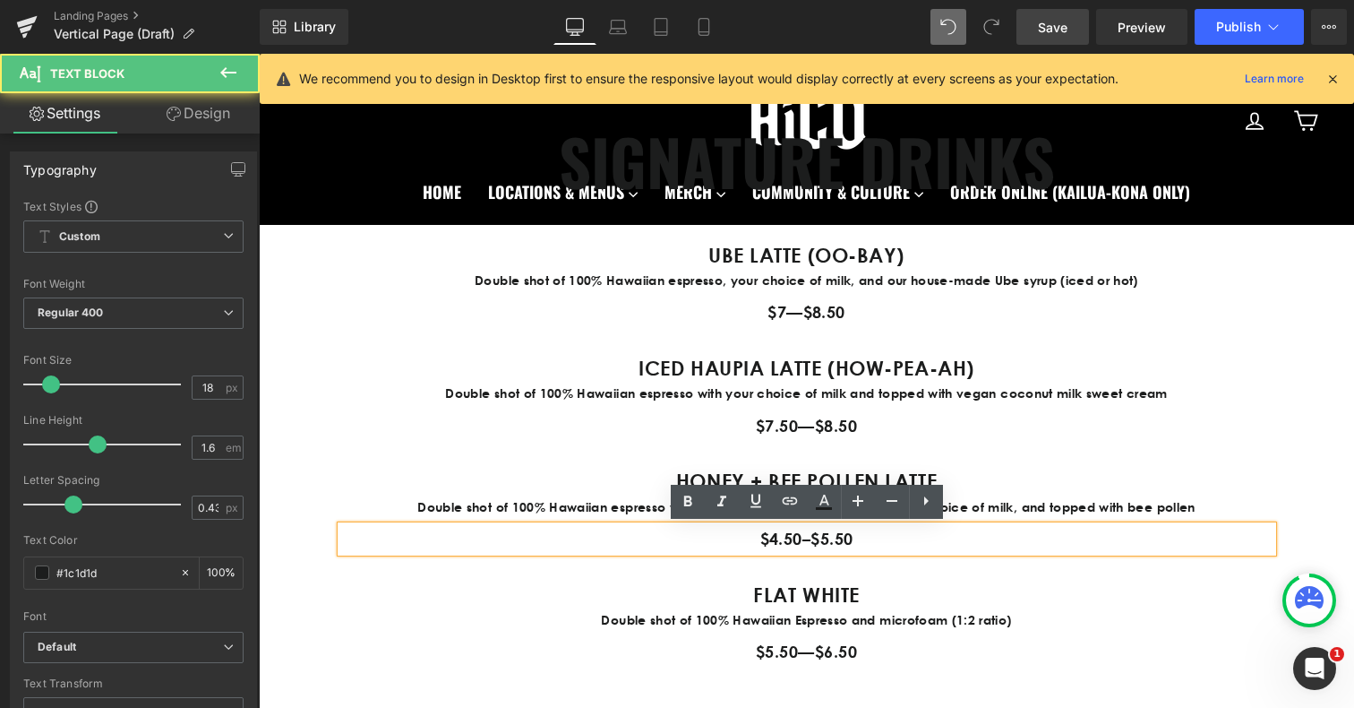
click at [778, 537] on p "$4.50–$5.50" at bounding box center [806, 539] width 931 height 26
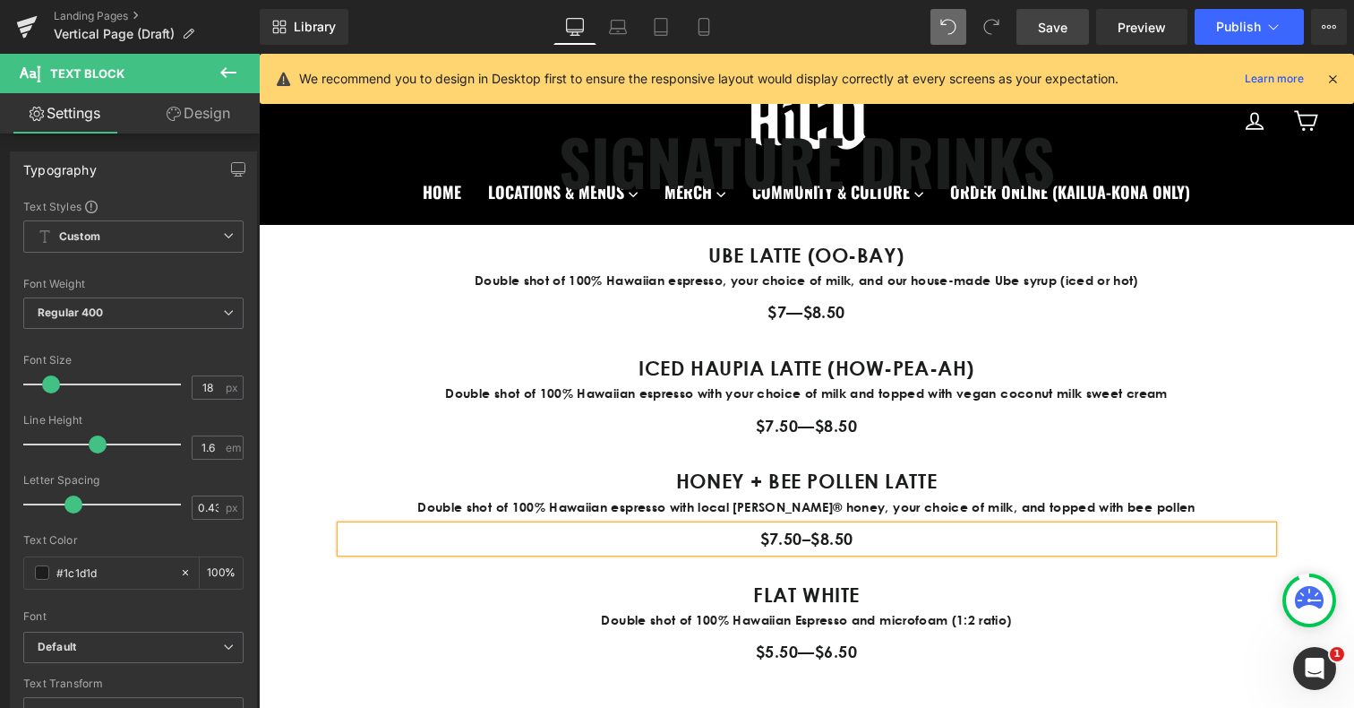
click at [1050, 592] on p "FLAT WHITE" at bounding box center [806, 594] width 931 height 31
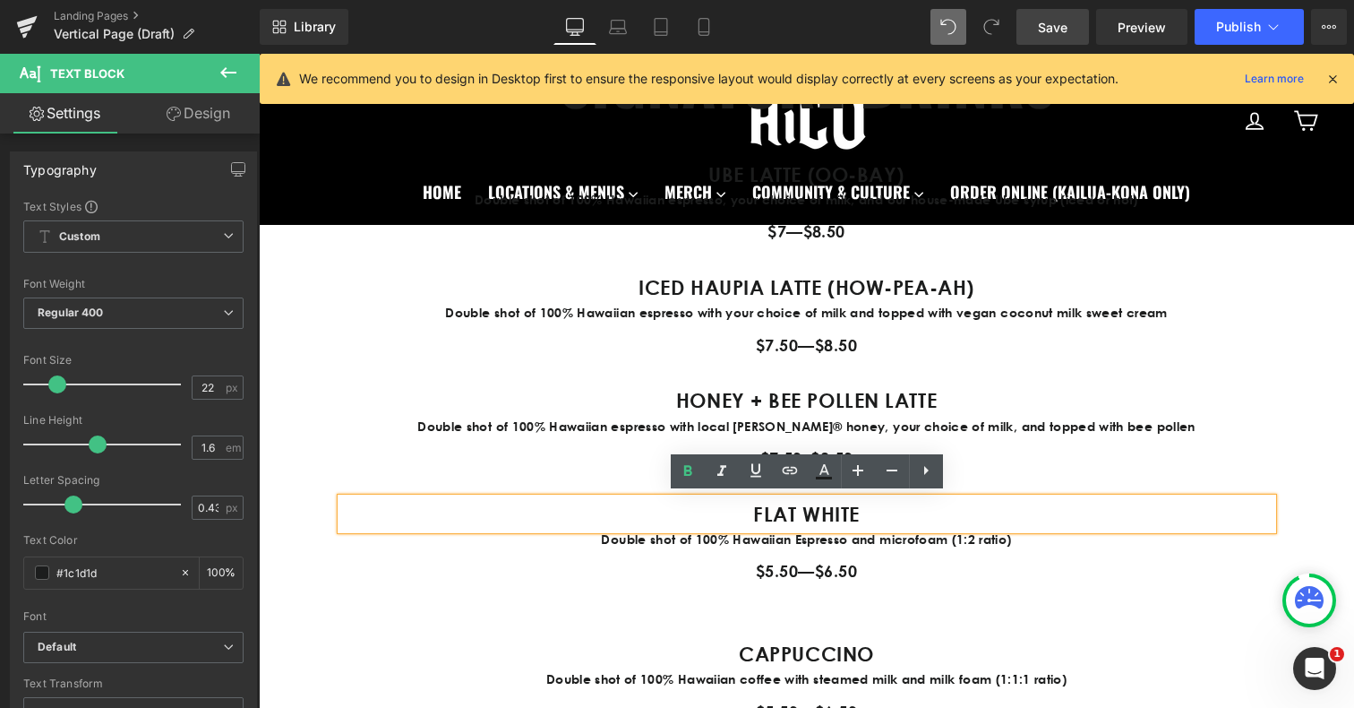
scroll to position [2115, 0]
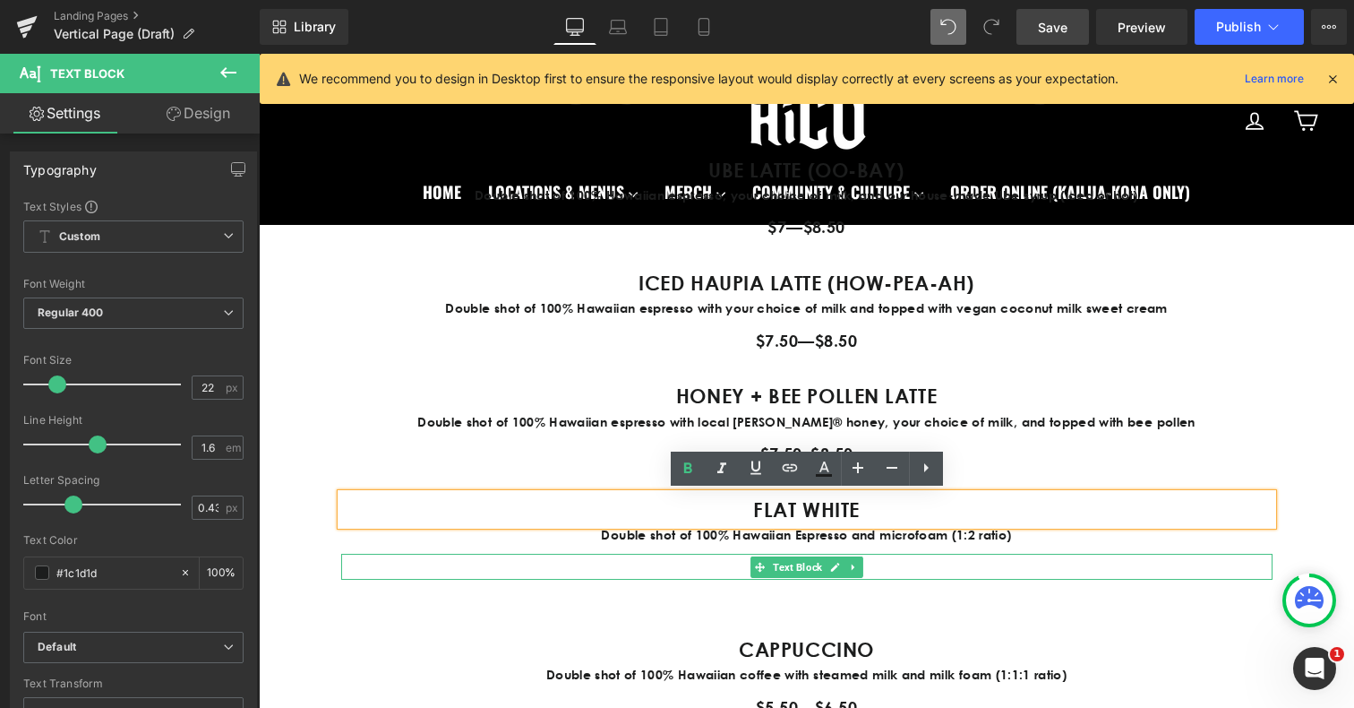
click at [726, 571] on p "$5.50—$6.50" at bounding box center [806, 566] width 931 height 26
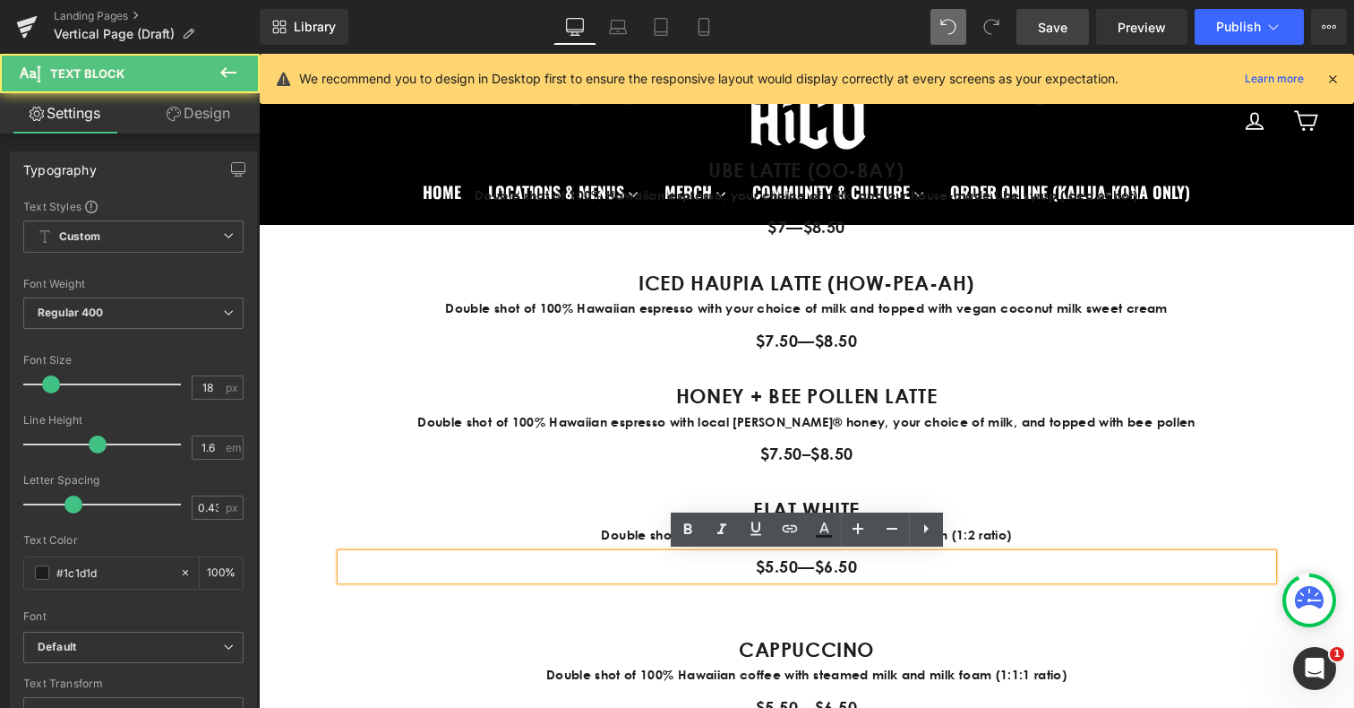
click at [634, 537] on p "Double shot of 100% Hawaiian Espresso and microfoam (1:2 ratio)" at bounding box center [806, 535] width 931 height 20
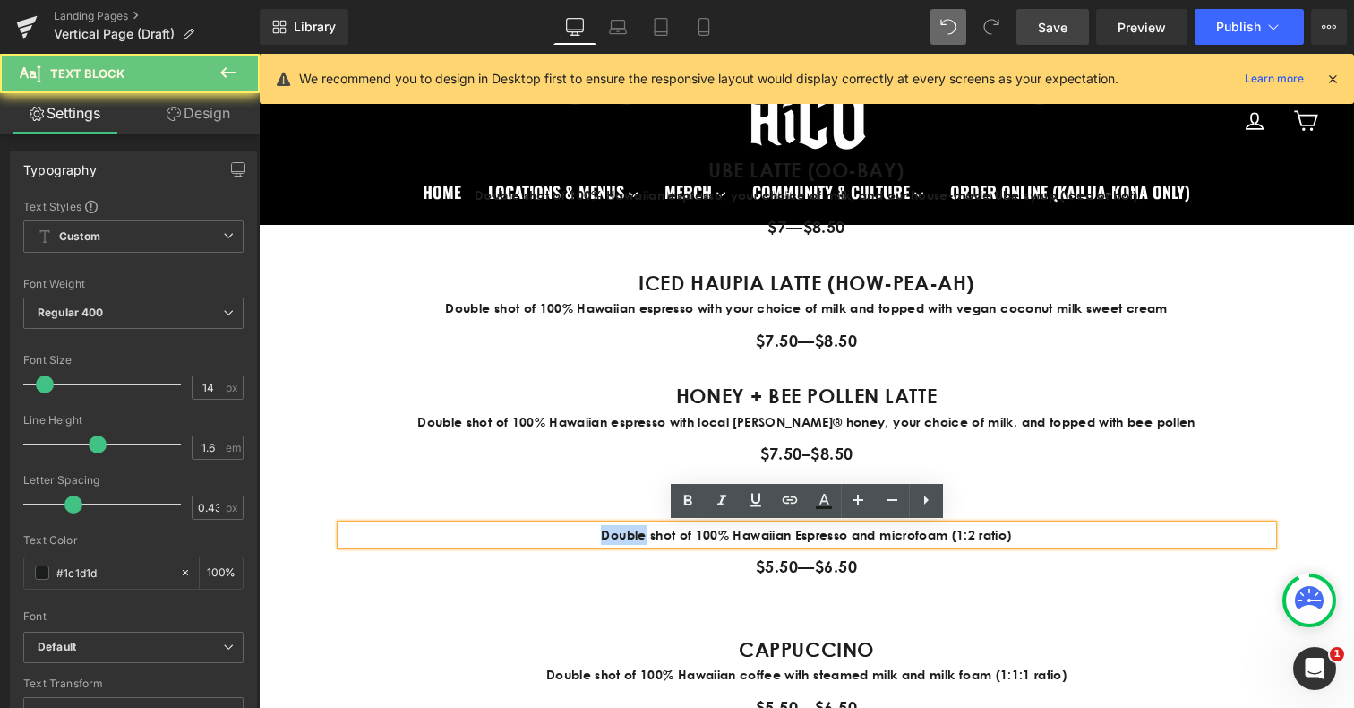
click at [634, 537] on p "Double shot of 100% Hawaiian Espresso and microfoam (1:2 ratio)" at bounding box center [806, 535] width 931 height 20
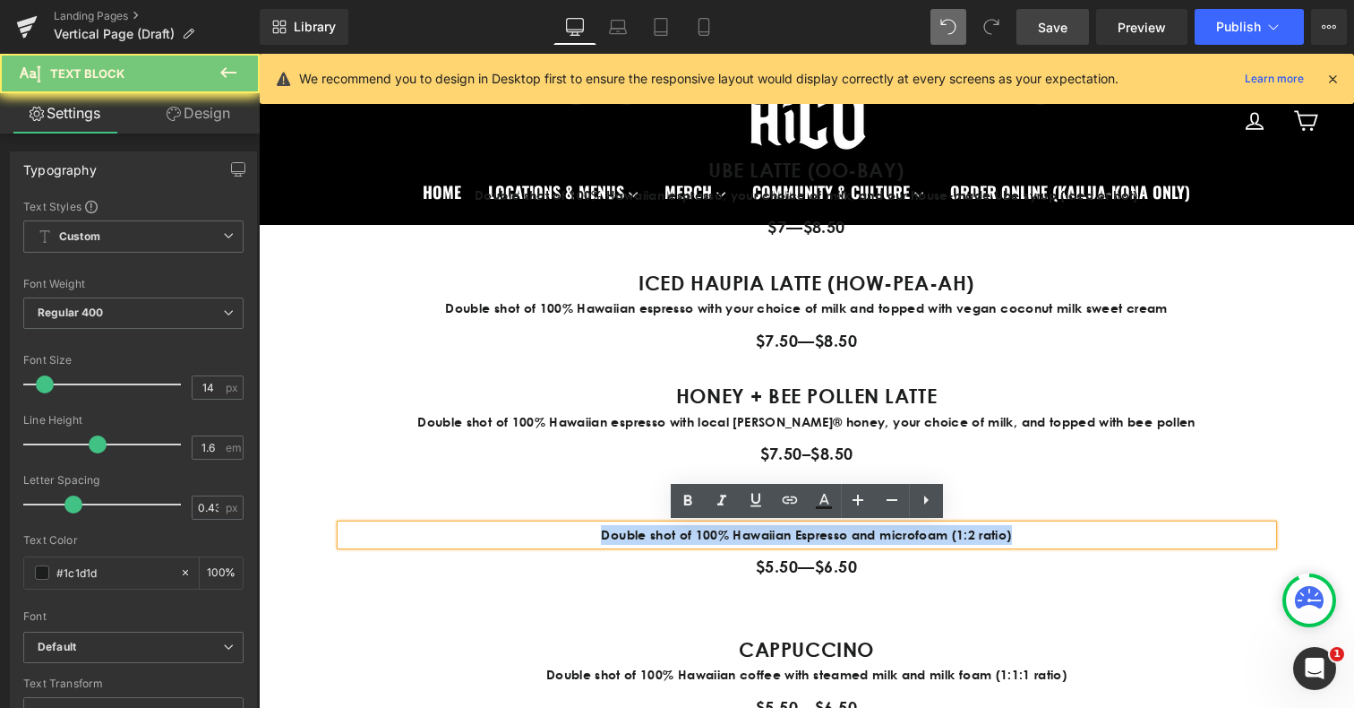
click at [634, 537] on p "Double shot of 100% Hawaiian Espresso and microfoam (1:2 ratio)" at bounding box center [806, 535] width 931 height 20
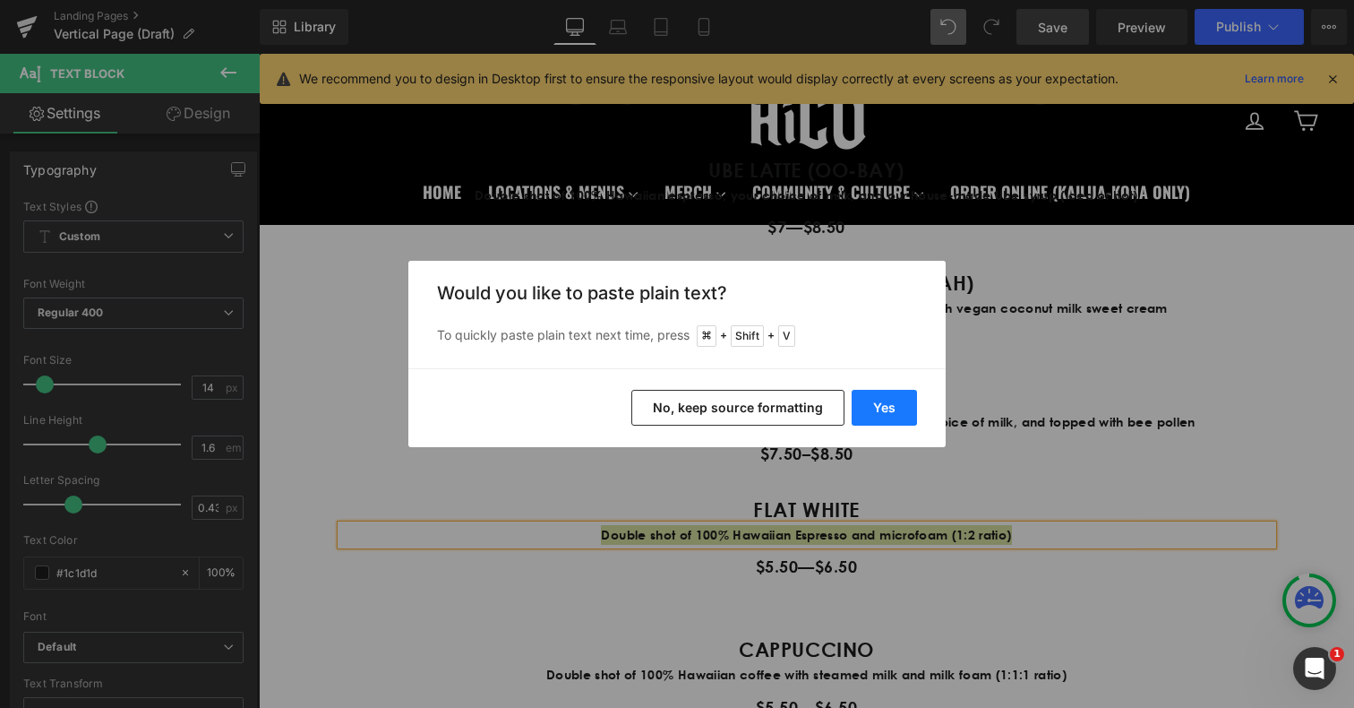
click at [878, 406] on button "Yes" at bounding box center [884, 408] width 65 height 36
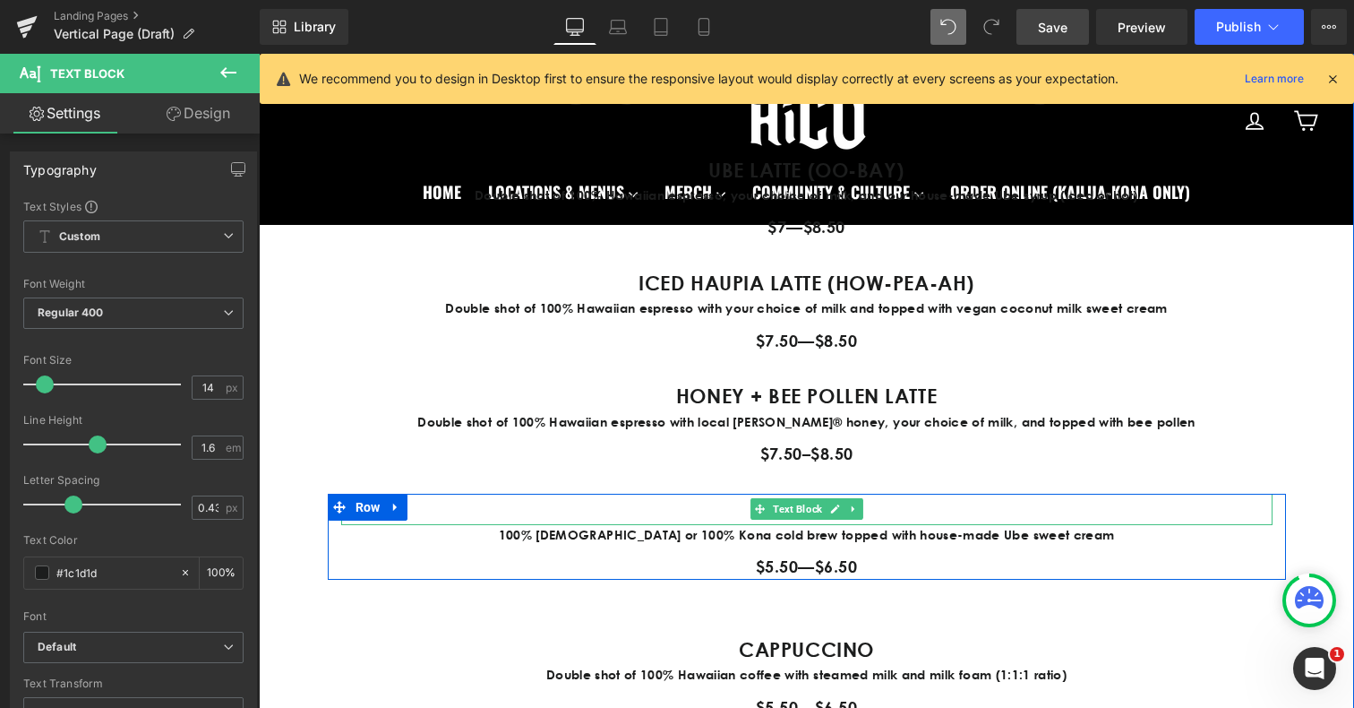
click at [738, 518] on p "FLAT WHITE" at bounding box center [806, 508] width 931 height 31
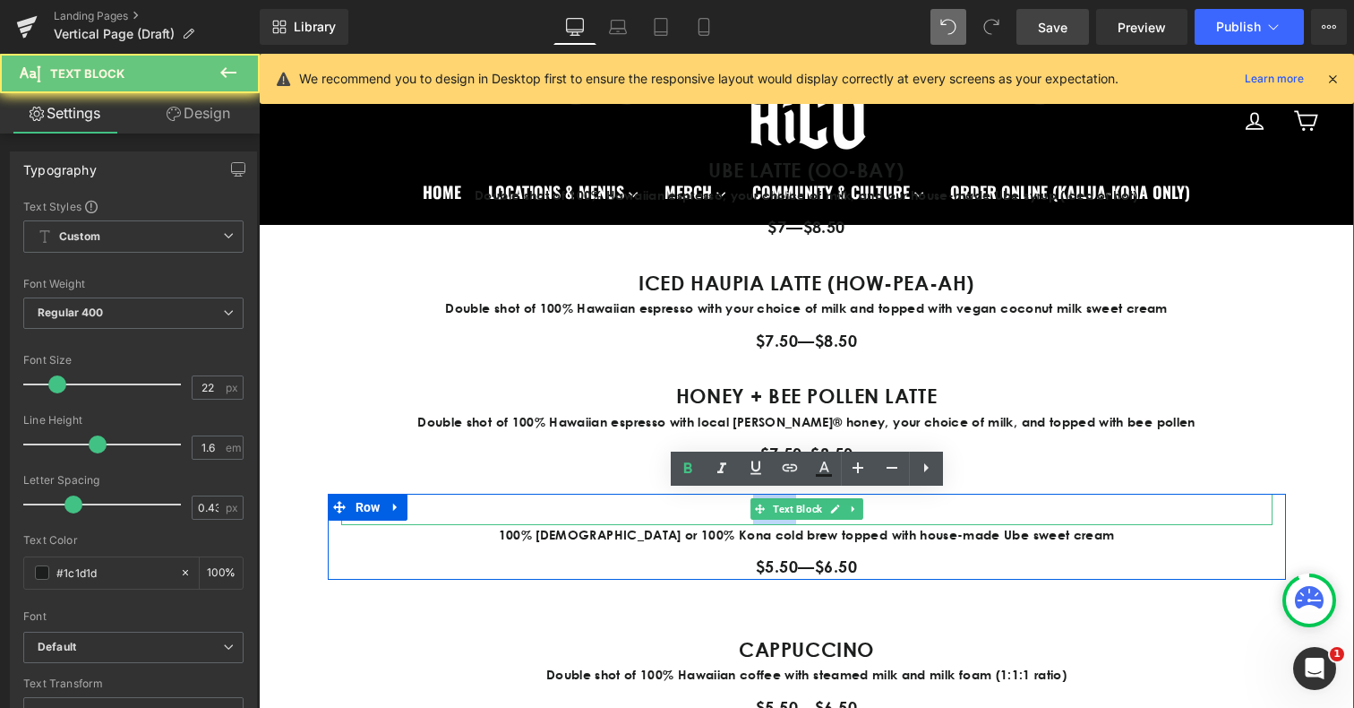
click at [738, 518] on p "FLAT WHITE" at bounding box center [806, 508] width 931 height 31
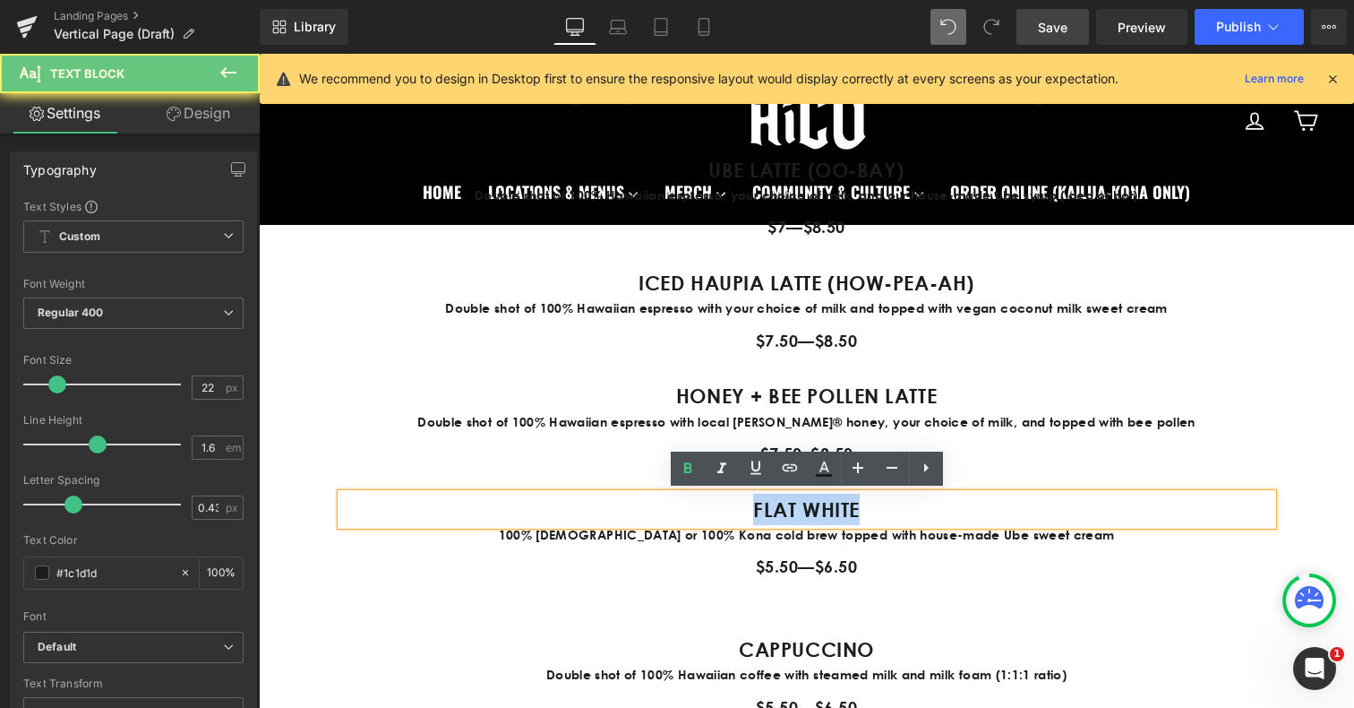
click at [738, 518] on p "FLAT WHITE" at bounding box center [806, 508] width 931 height 31
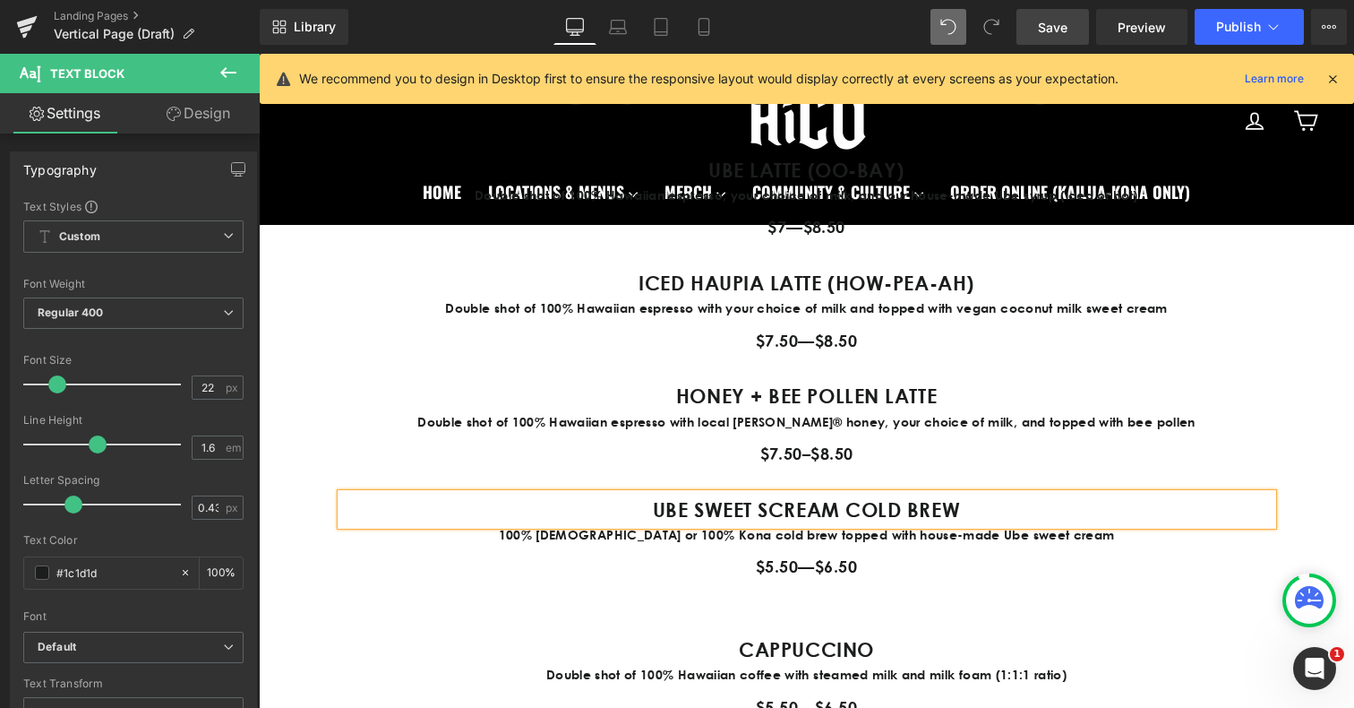
click at [768, 511] on strong "UBE SWEET SCREAM COLD BREW" at bounding box center [806, 509] width 307 height 24
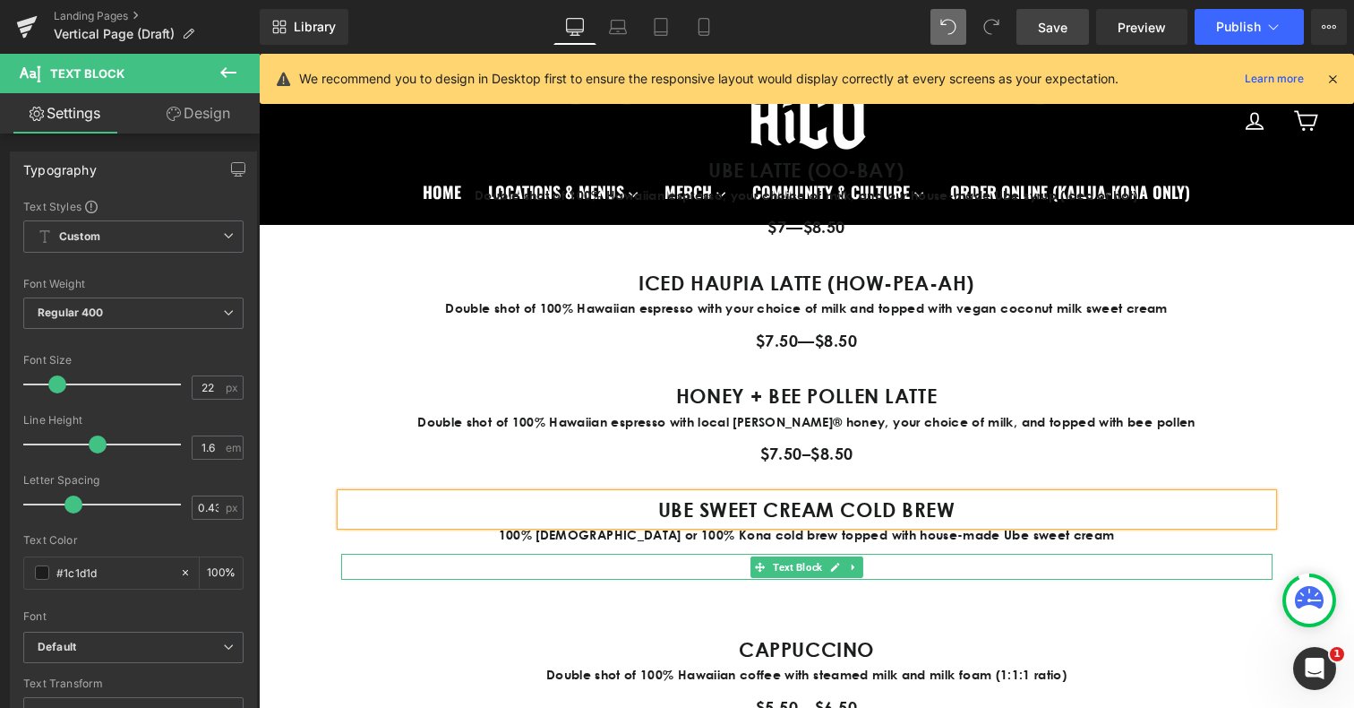
click at [736, 571] on p "$5.50—$6.50" at bounding box center [806, 566] width 931 height 26
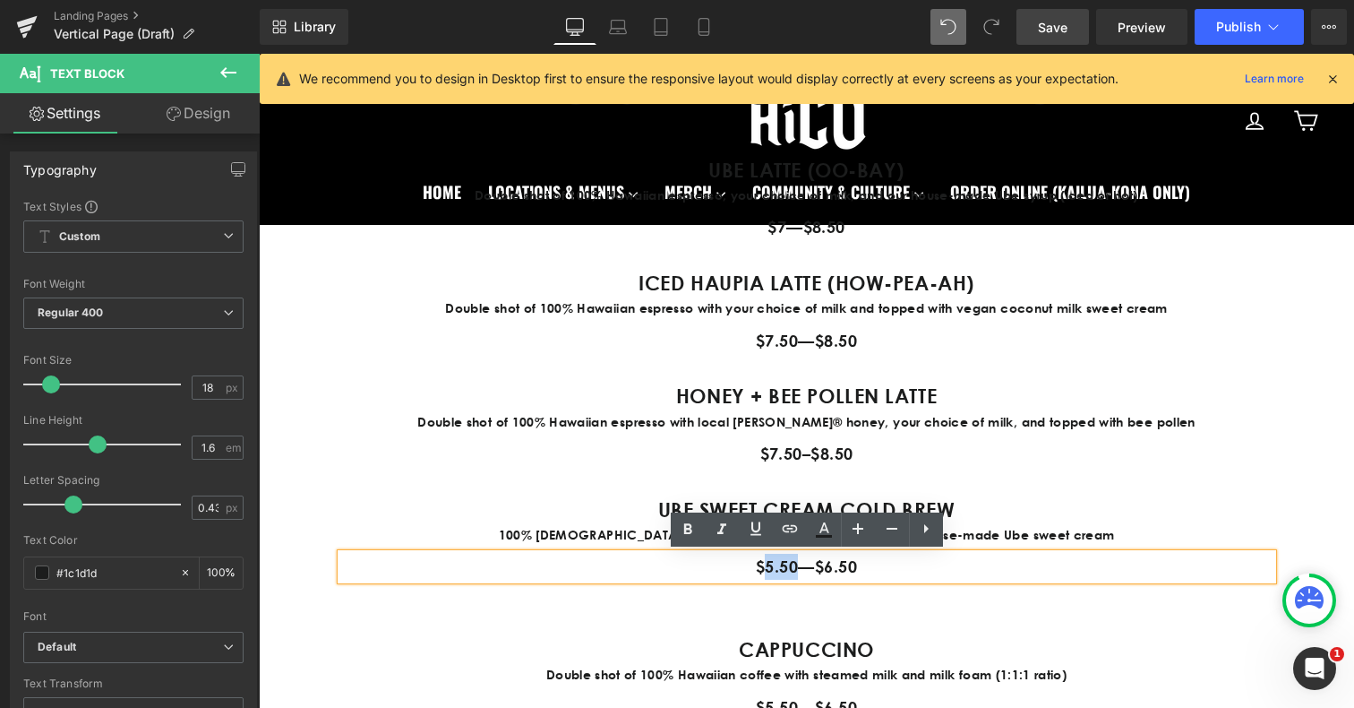
drag, startPoint x: 795, startPoint y: 569, endPoint x: 767, endPoint y: 569, distance: 28.7
click at [767, 569] on p "$5.50—$6.50" at bounding box center [806, 566] width 931 height 26
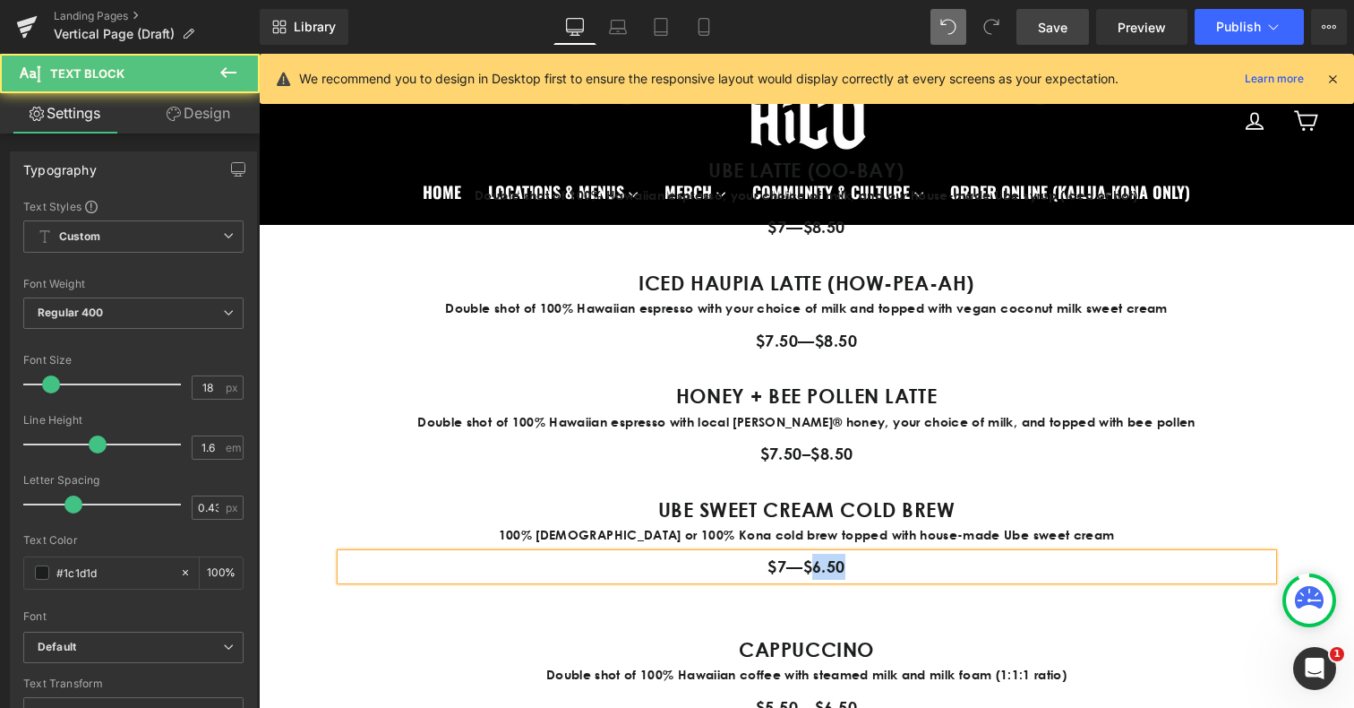
drag, startPoint x: 848, startPoint y: 568, endPoint x: 815, endPoint y: 570, distance: 33.2
click at [815, 570] on p "$7—$6.50" at bounding box center [806, 566] width 931 height 26
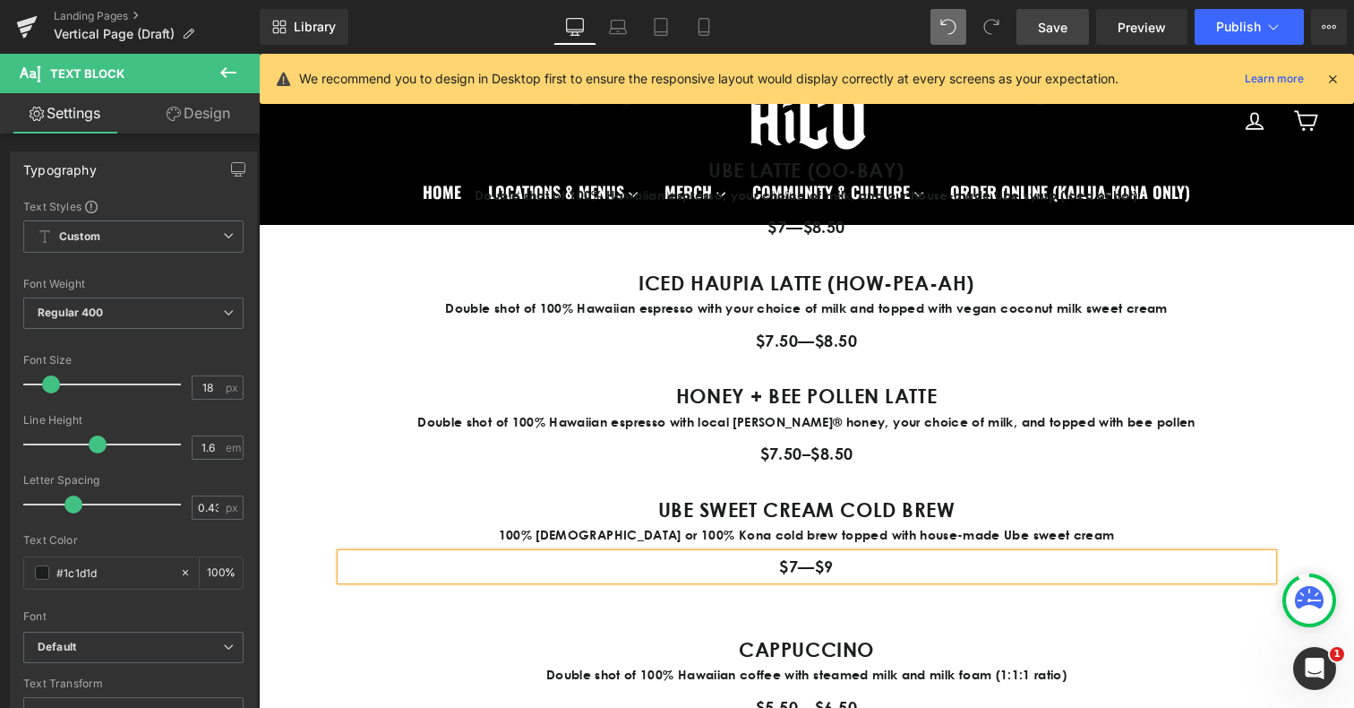
click at [1275, 509] on div "UBE SWEET CREAM COLD BREW Text Block 100% Hawaiian or 100% Kona cold brew toppe…" at bounding box center [807, 536] width 958 height 86
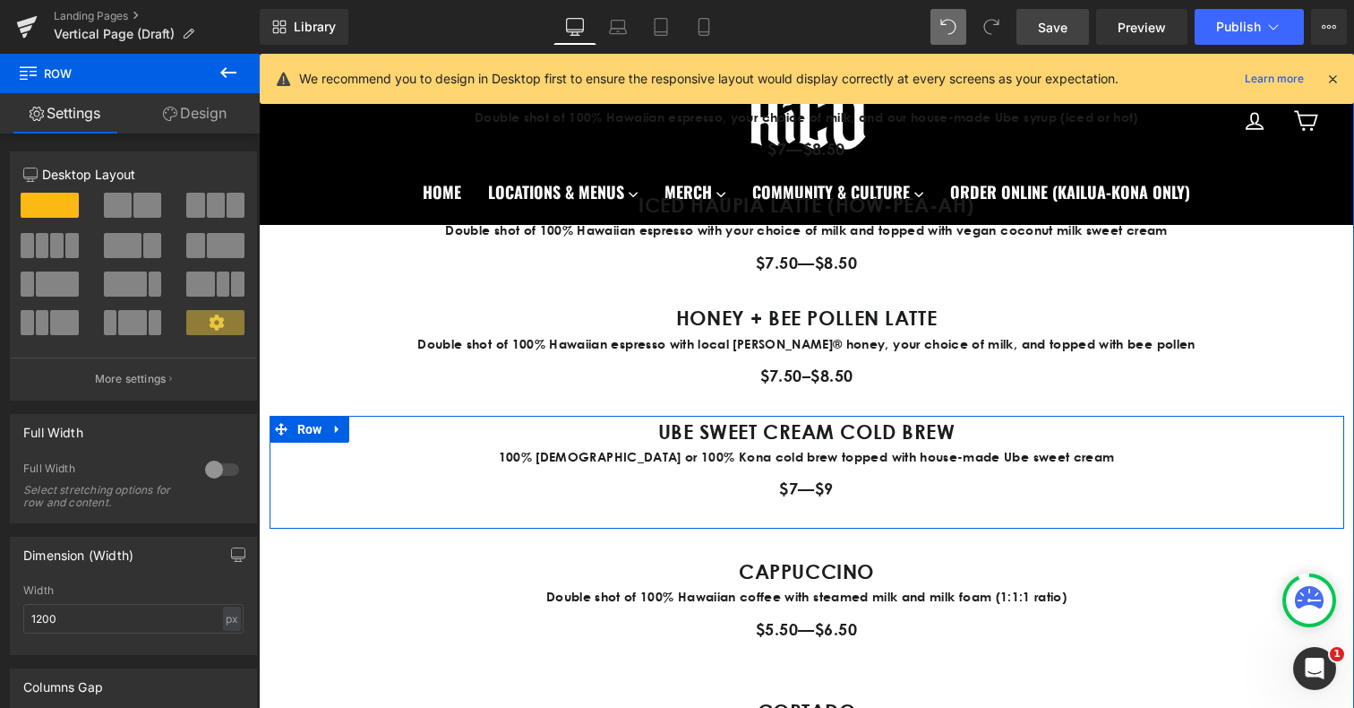
scroll to position [2201, 0]
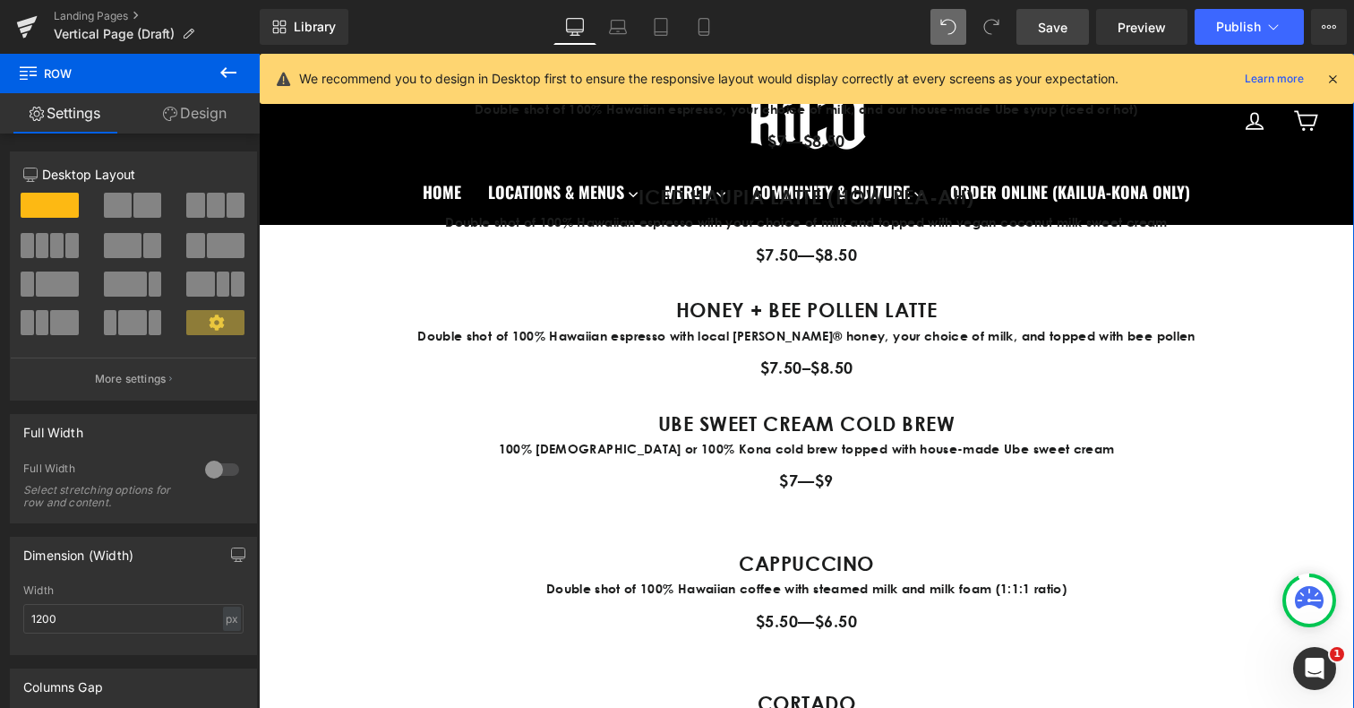
click at [402, 550] on div "CAPPUCCINO Text Block Double shot of 100% Hawaiian coffee with steamed milk and…" at bounding box center [807, 590] width 958 height 86
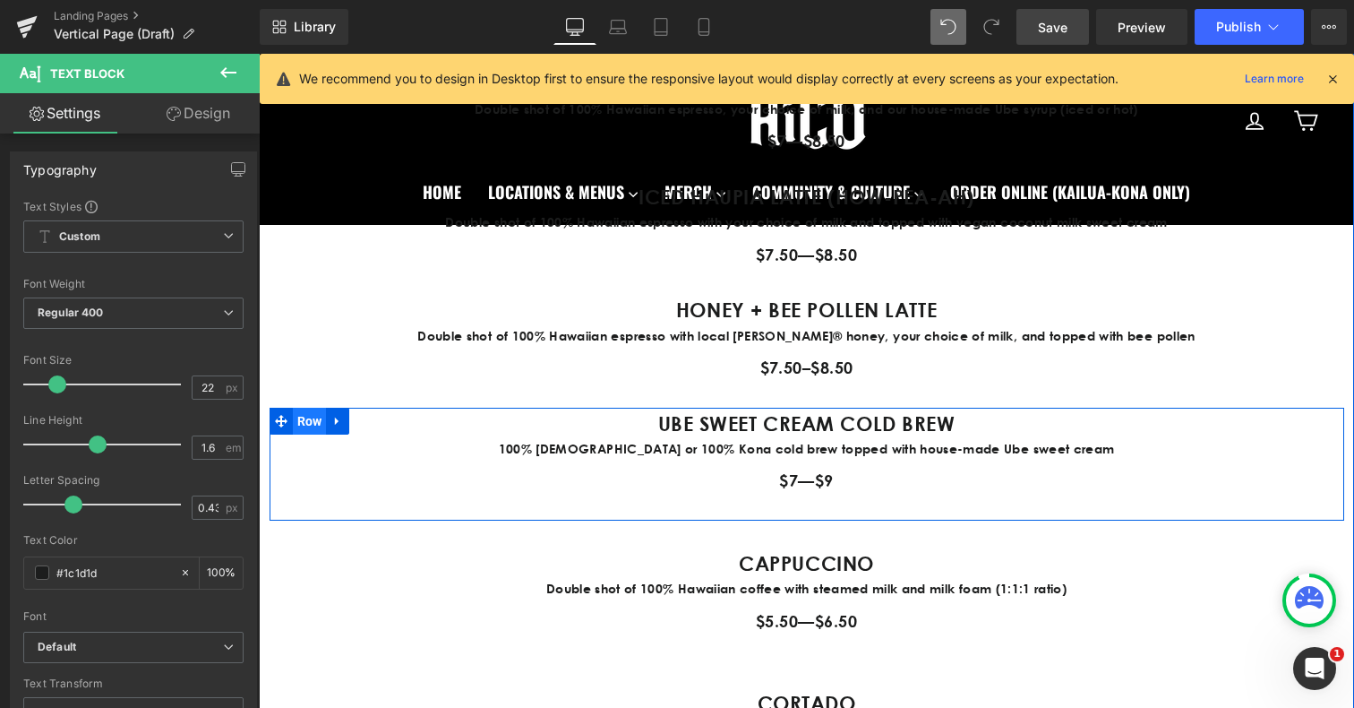
click at [305, 413] on span "Row" at bounding box center [310, 421] width 34 height 27
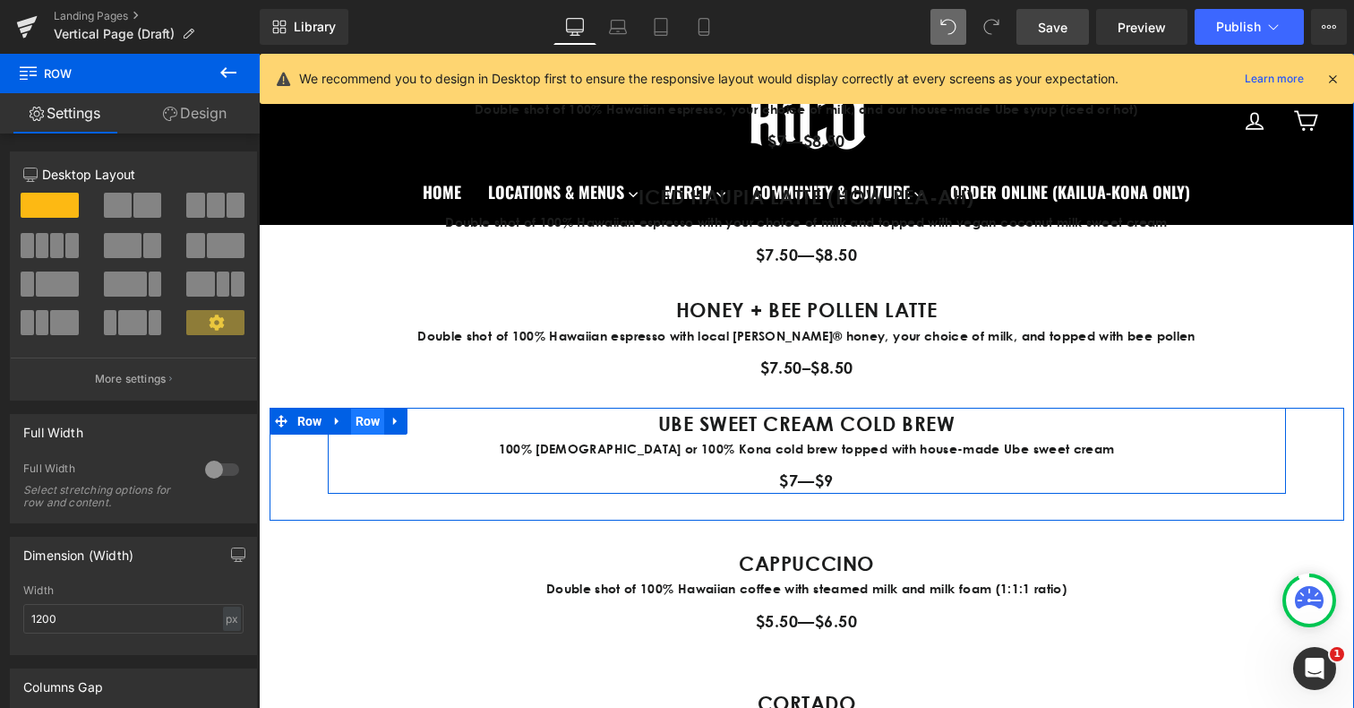
click at [370, 426] on span "Row" at bounding box center [368, 421] width 34 height 27
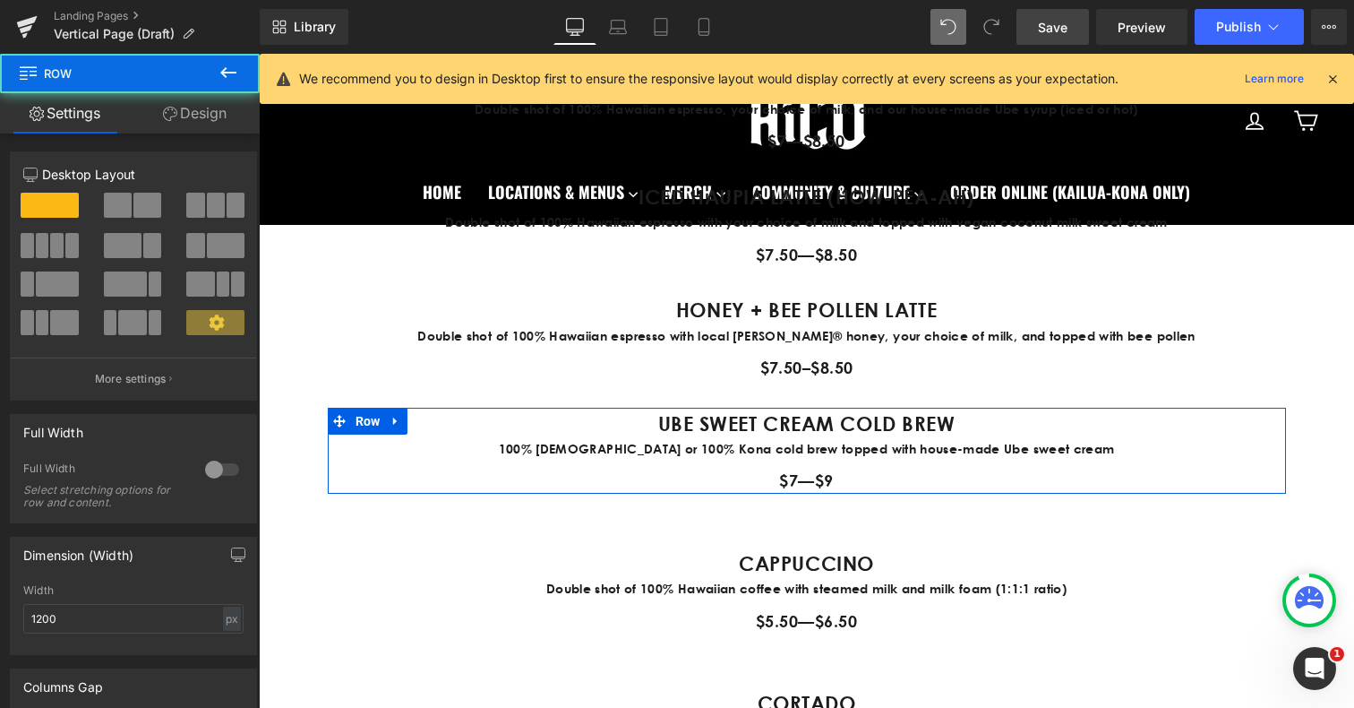
click at [202, 115] on link "Design" at bounding box center [195, 113] width 130 height 40
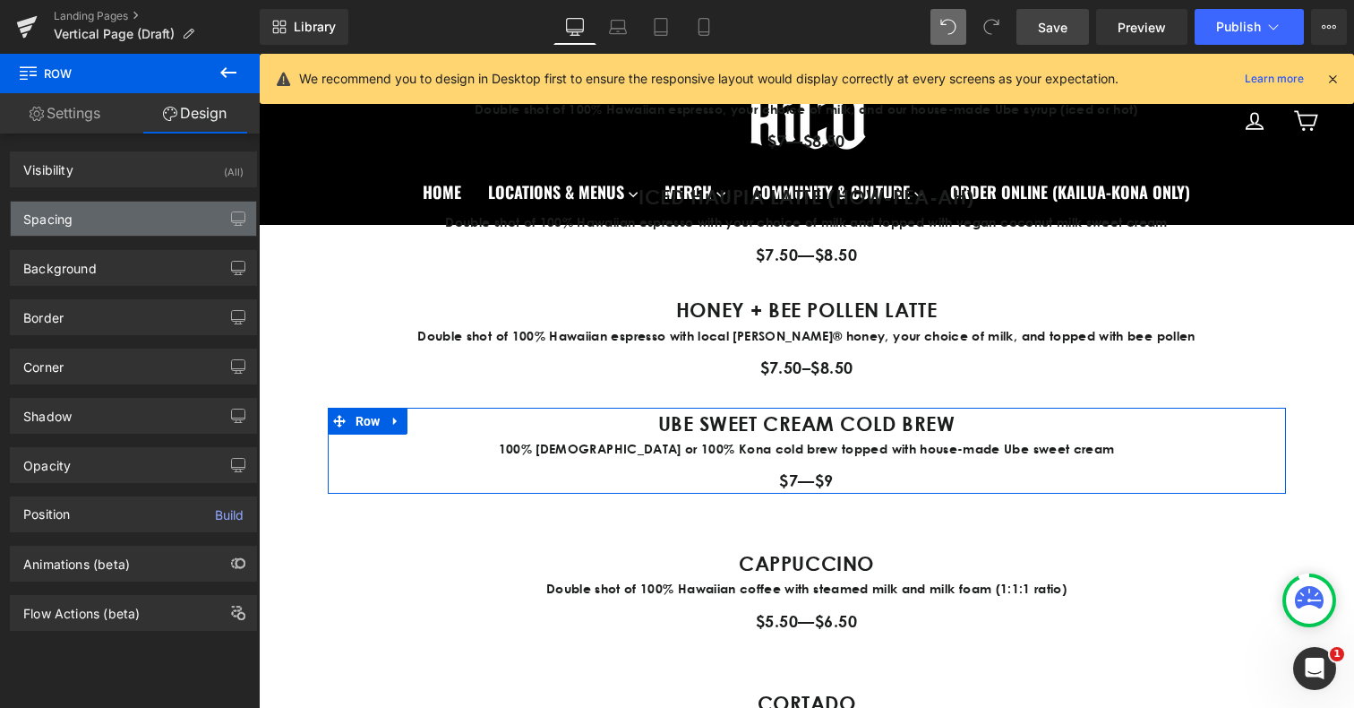
click at [138, 222] on div "Spacing" at bounding box center [133, 219] width 245 height 34
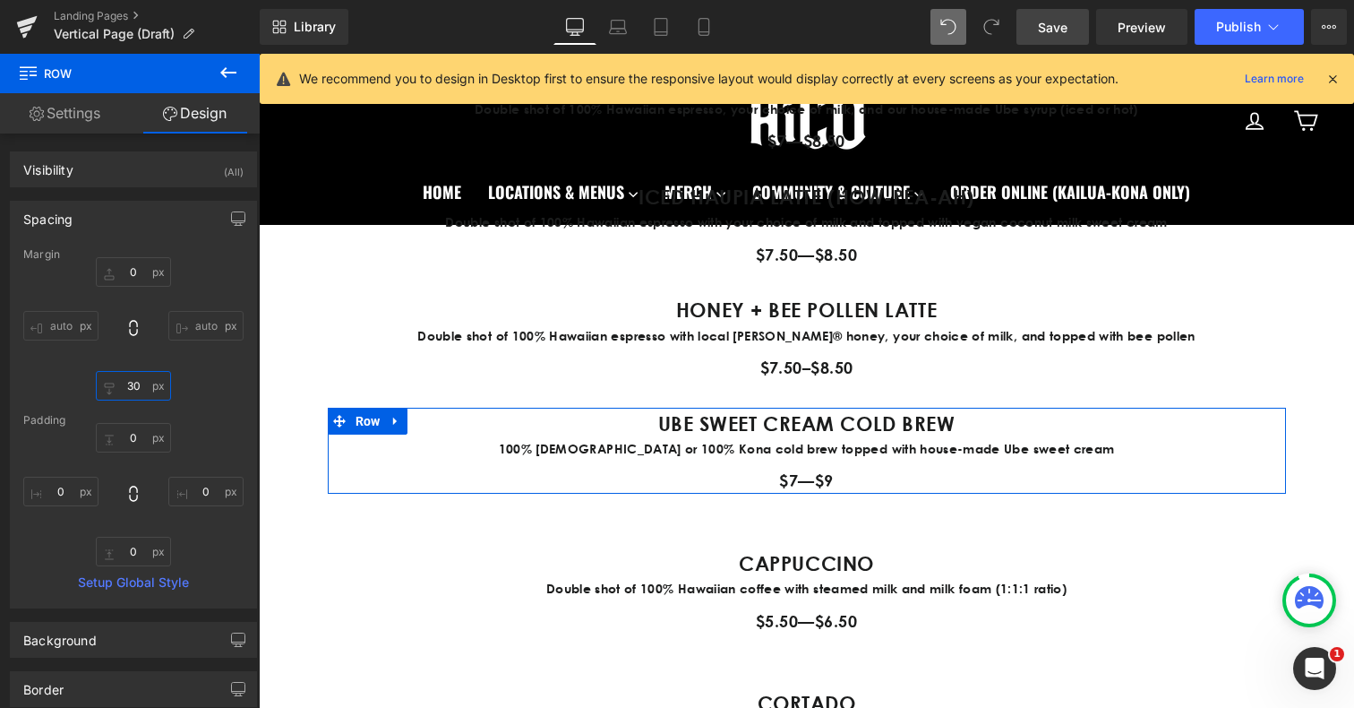
click at [131, 380] on input "30" at bounding box center [133, 386] width 75 height 30
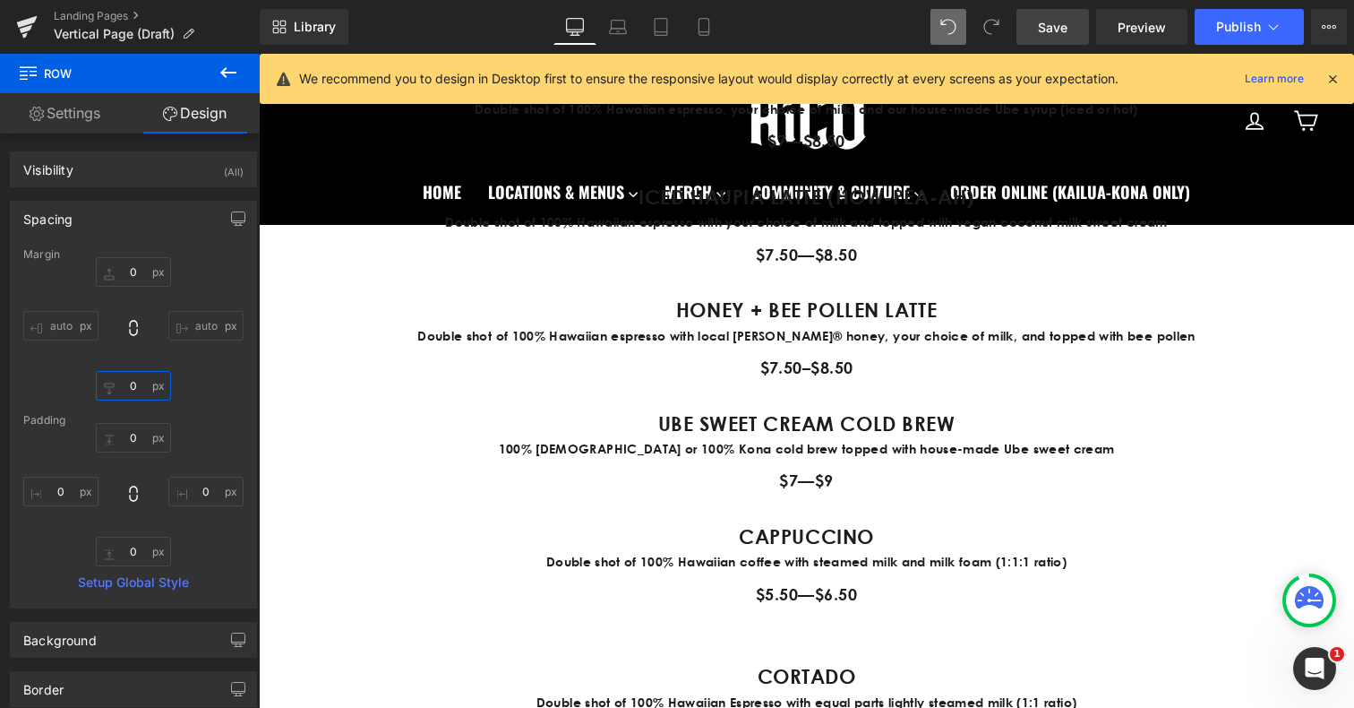
type input "0"
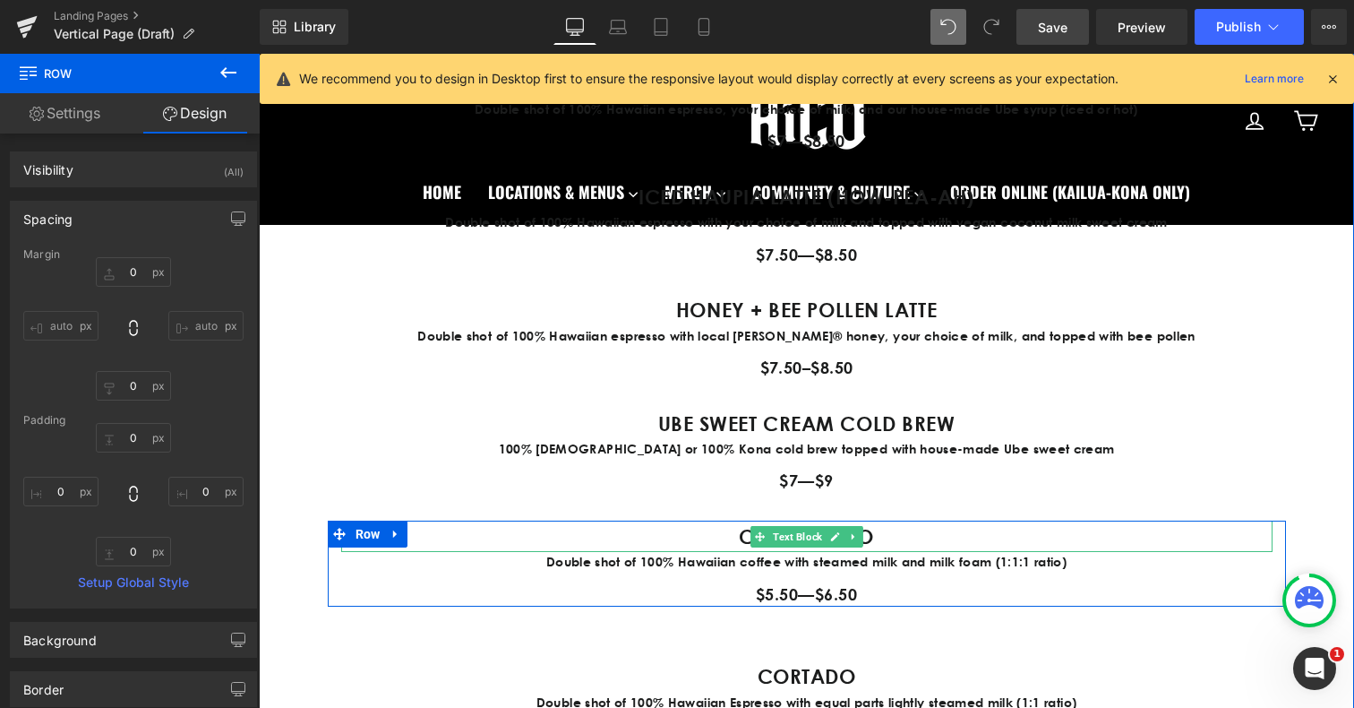
click at [732, 534] on p "CAPPUCCINO" at bounding box center [806, 535] width 931 height 31
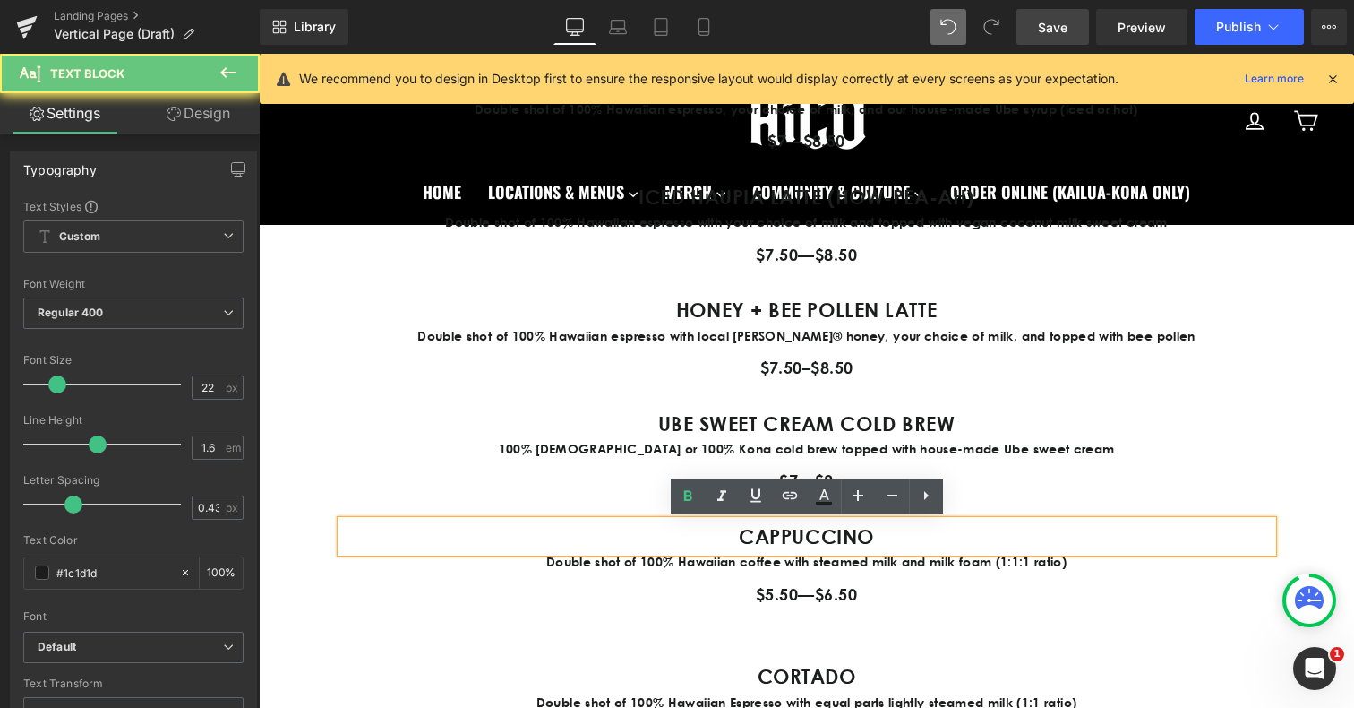
click at [745, 537] on strong "CAPPUCCINO" at bounding box center [806, 536] width 135 height 24
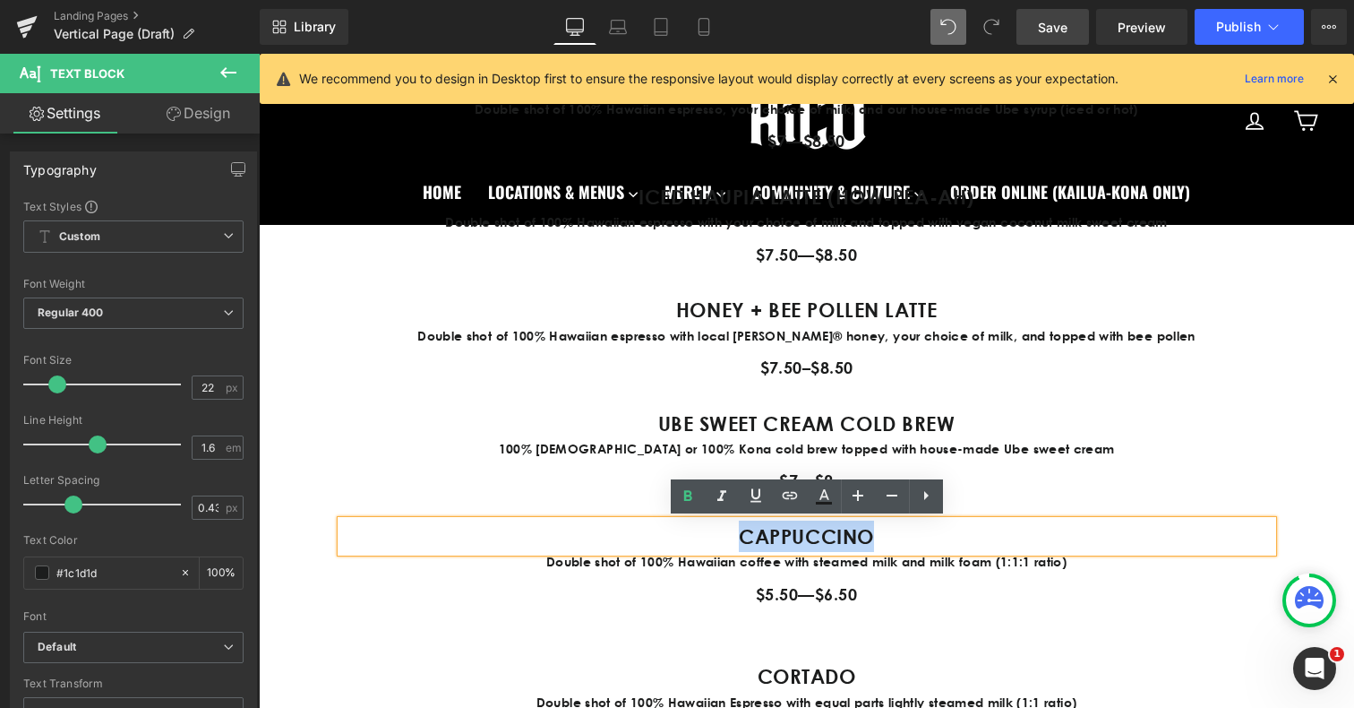
click at [745, 537] on strong "CAPPUCCINO" at bounding box center [806, 536] width 135 height 24
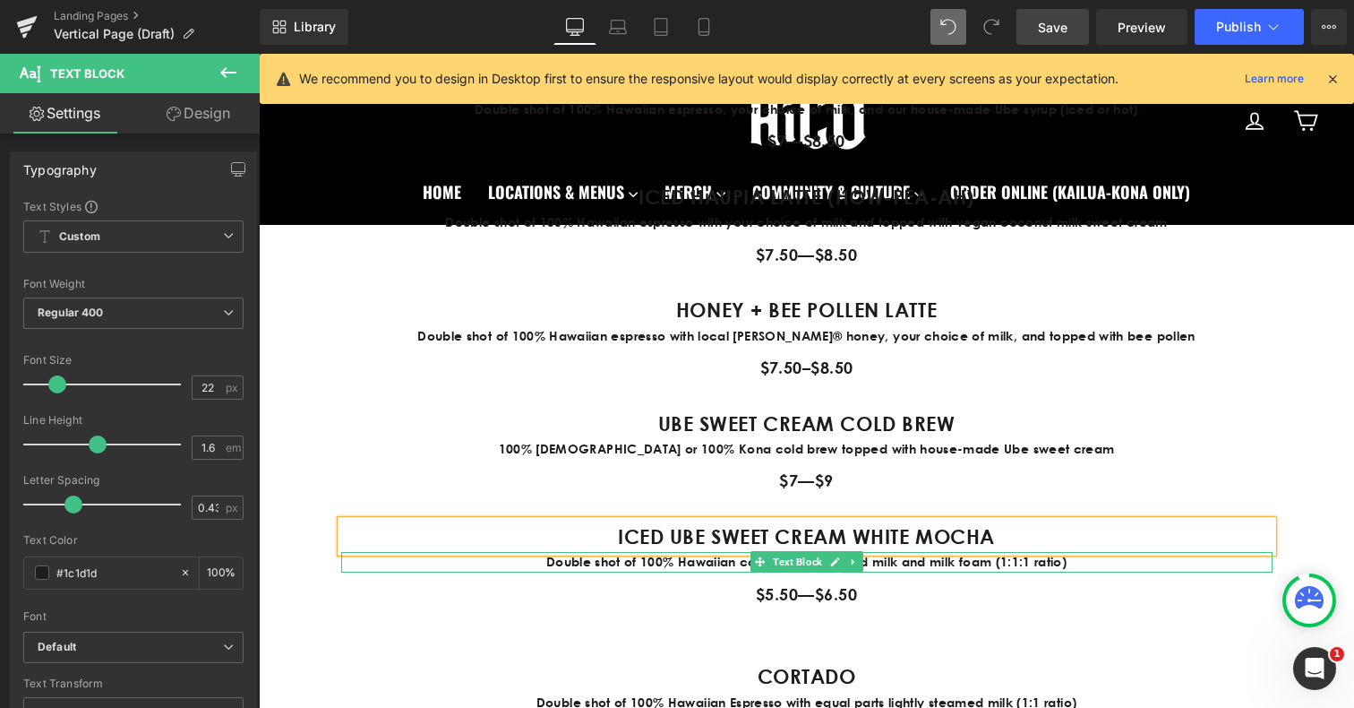
click at [572, 562] on p "Double shot of 100% Hawaiian coffee with steamed milk and milk foam (1:1:1 rati…" at bounding box center [806, 562] width 931 height 20
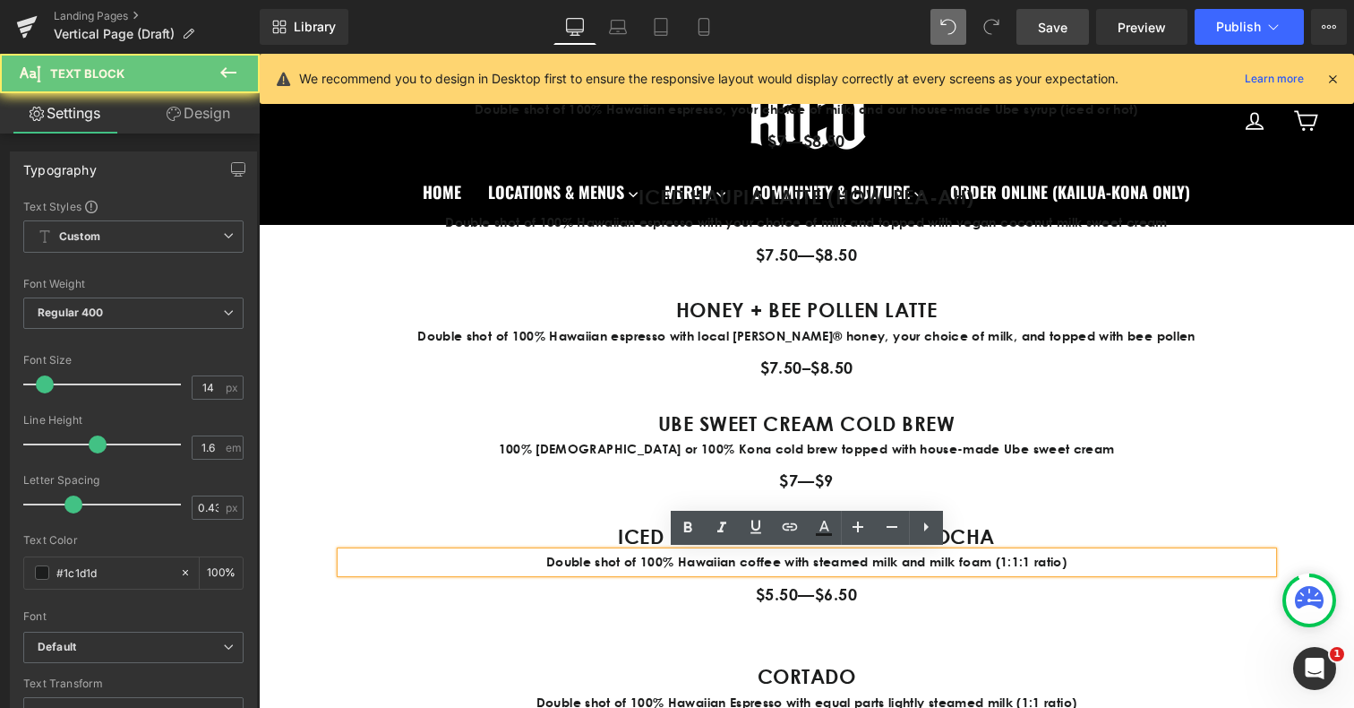
click at [572, 562] on p "Double shot of 100% Hawaiian coffee with steamed milk and milk foam (1:1:1 rati…" at bounding box center [806, 562] width 931 height 20
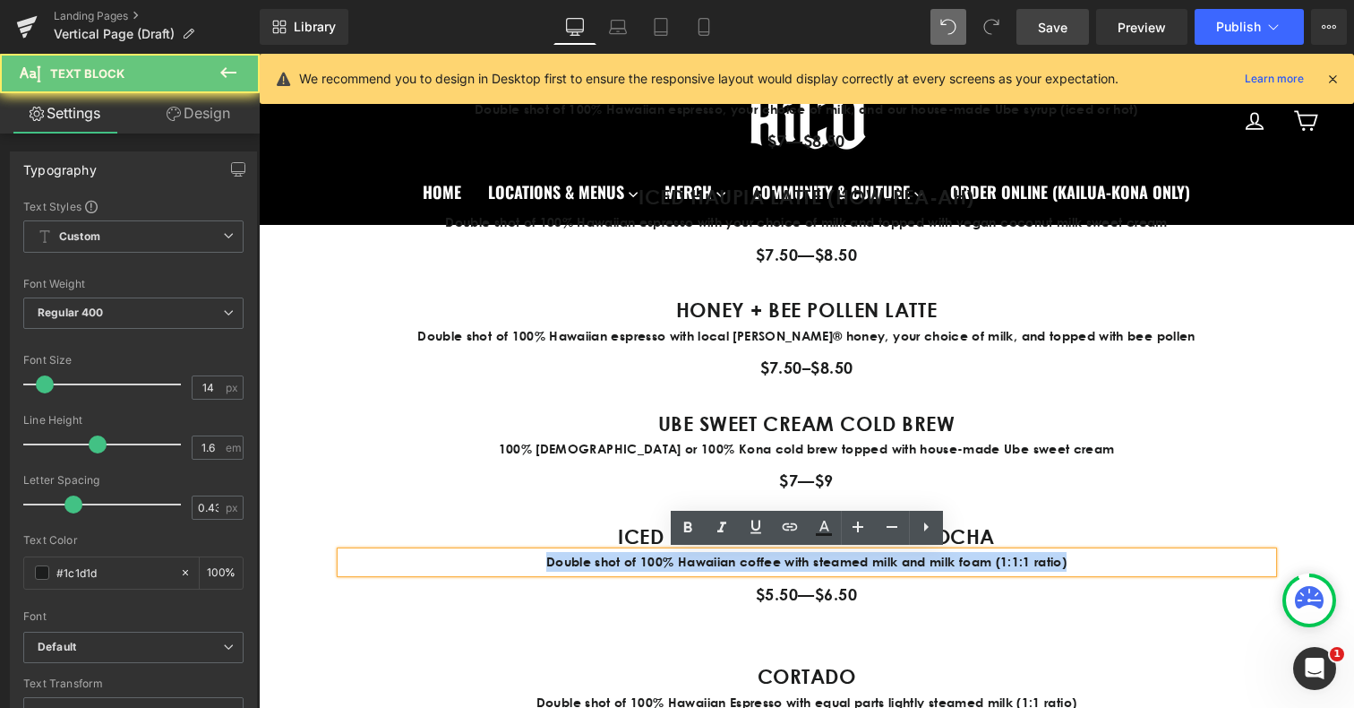
click at [572, 562] on p "Double shot of 100% Hawaiian coffee with steamed milk and milk foam (1:1:1 rati…" at bounding box center [806, 562] width 931 height 20
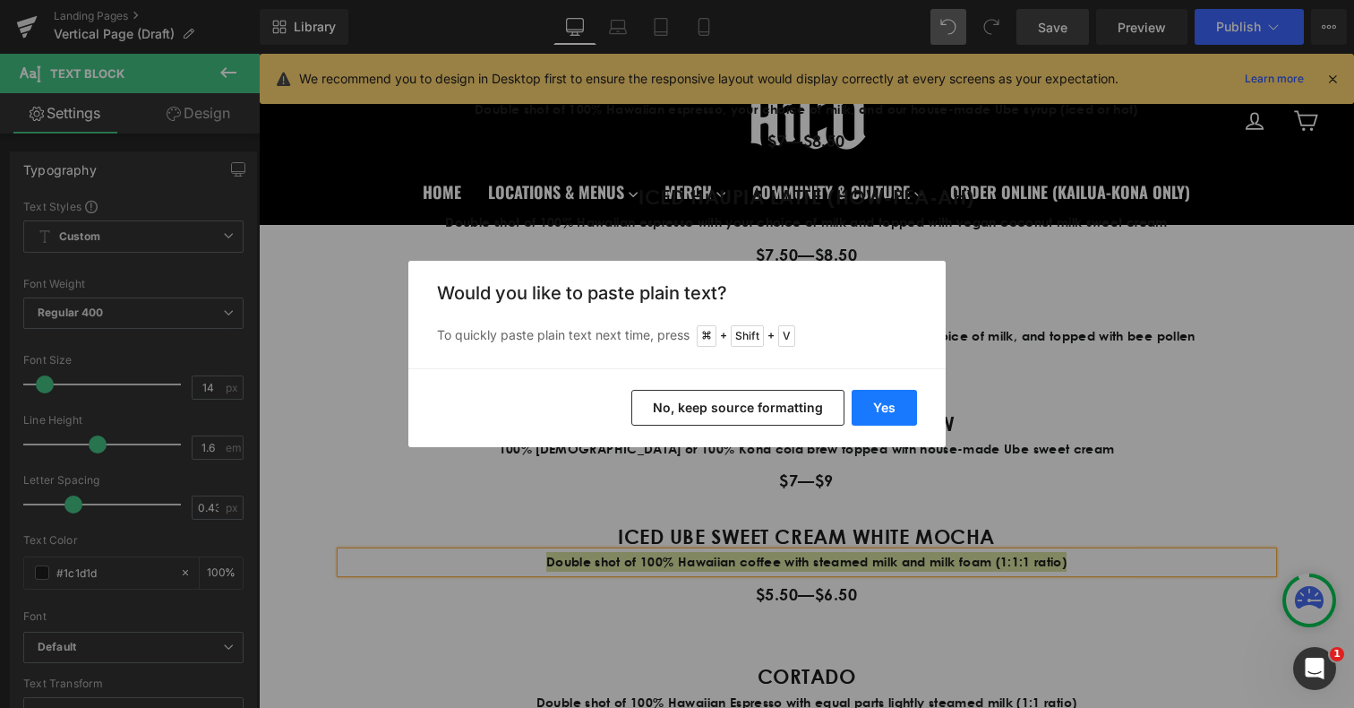
click at [887, 404] on button "Yes" at bounding box center [884, 408] width 65 height 36
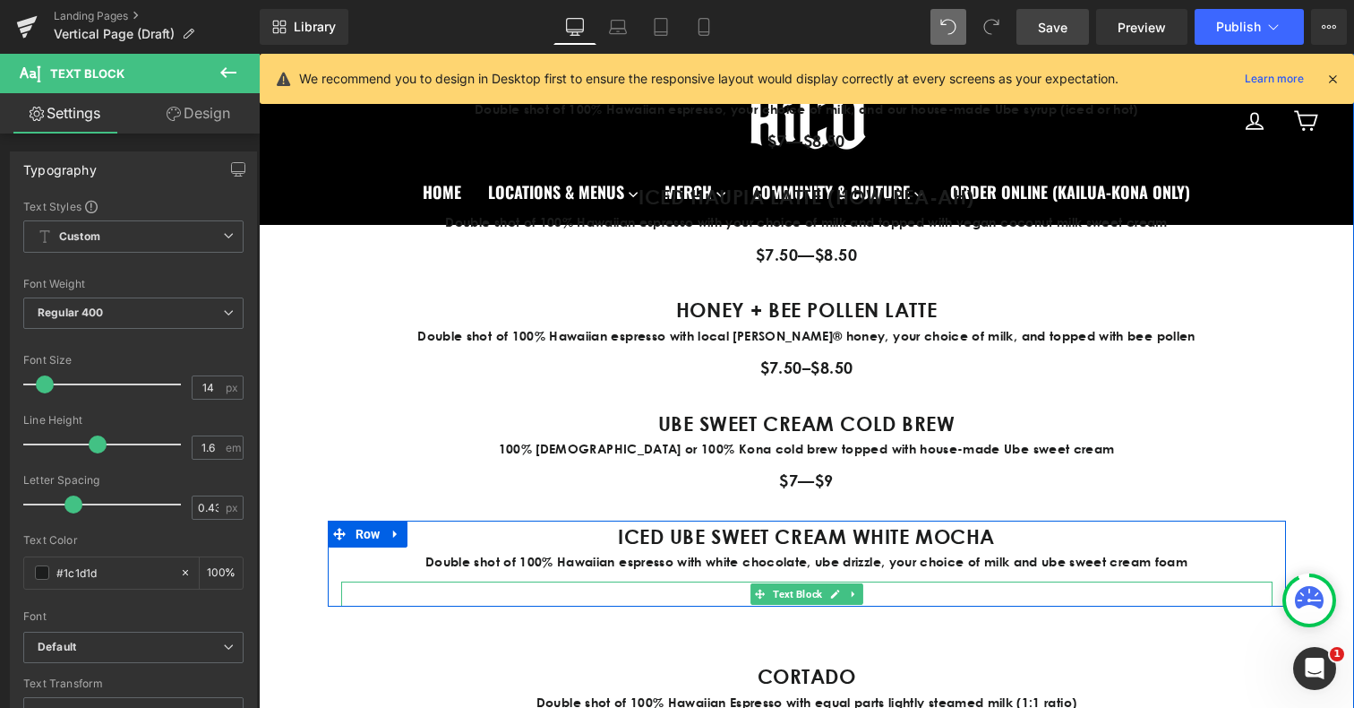
click at [731, 596] on p "$5.50—$6.50" at bounding box center [806, 594] width 931 height 26
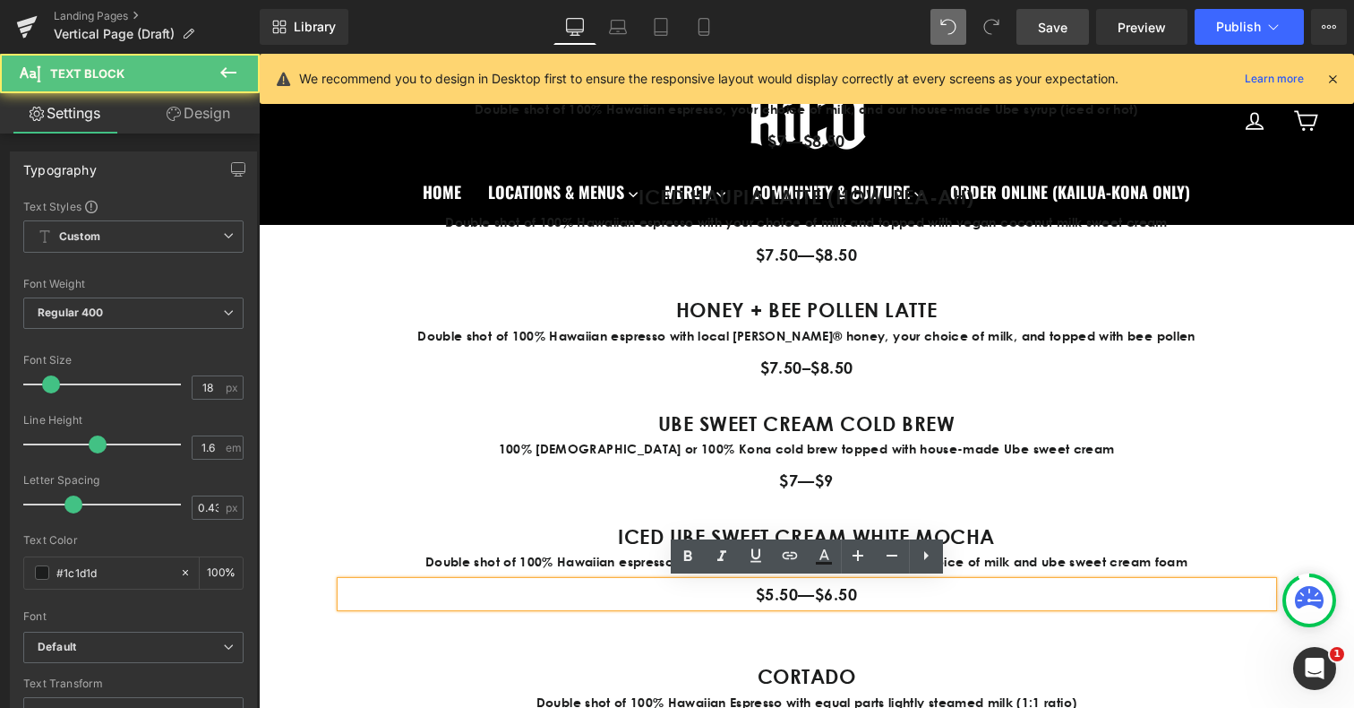
click at [774, 598] on p "$5.50—$6.50" at bounding box center [806, 594] width 931 height 26
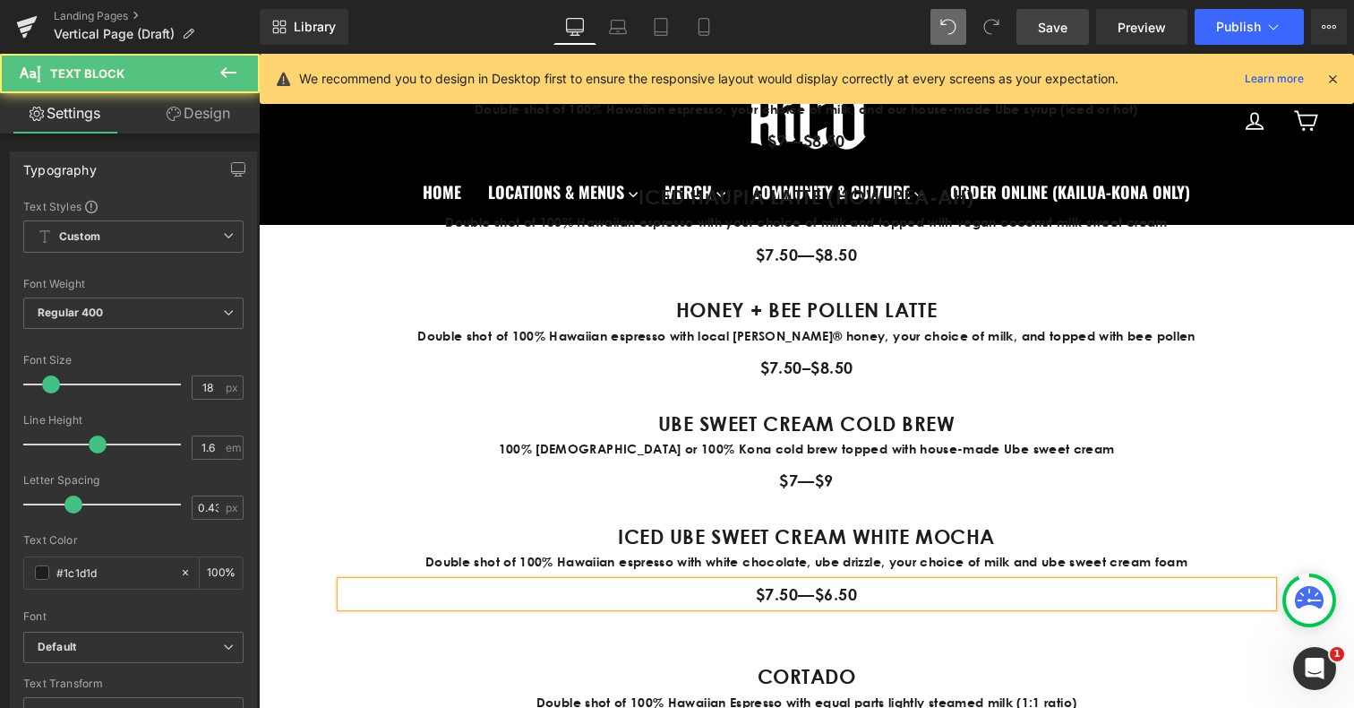
click at [830, 597] on p "$7.50—$6.50" at bounding box center [806, 594] width 931 height 26
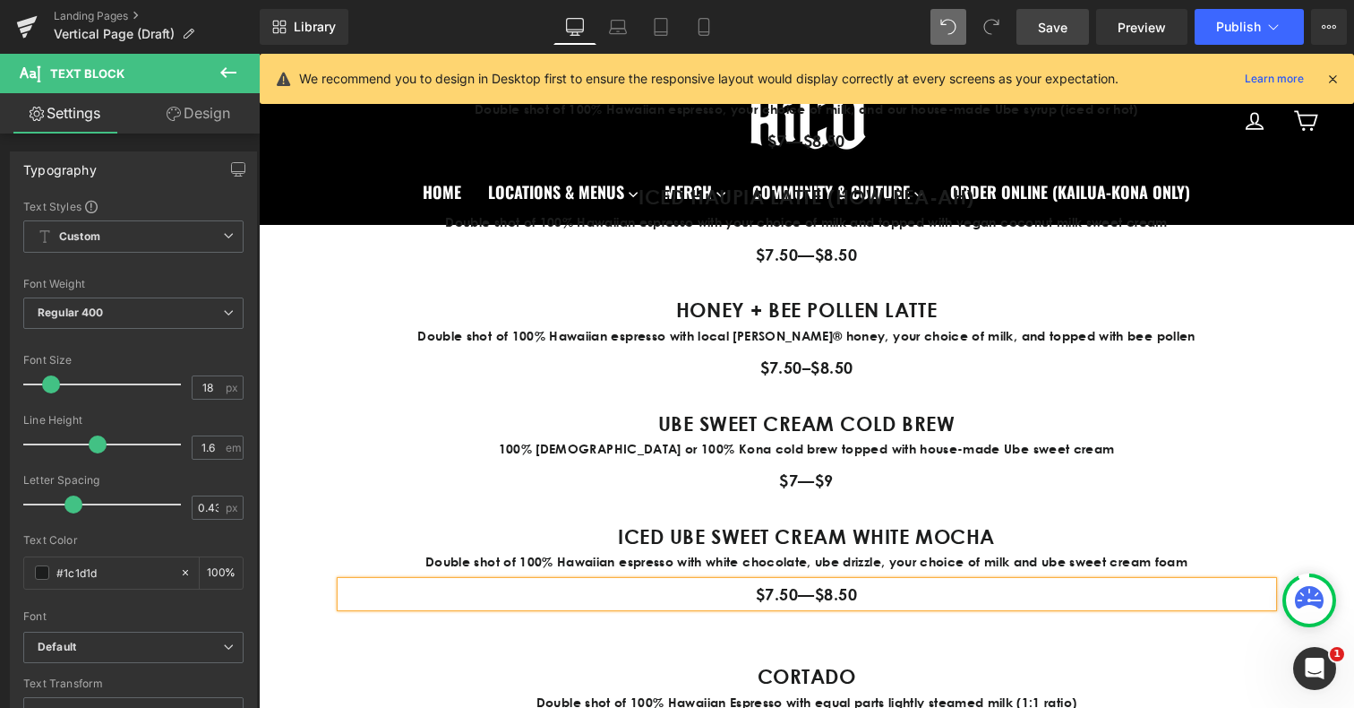
click at [965, 663] on div "CORTADO Text Block Double shot of 100% Hawaiian Espresso with equal parts light…" at bounding box center [807, 703] width 958 height 86
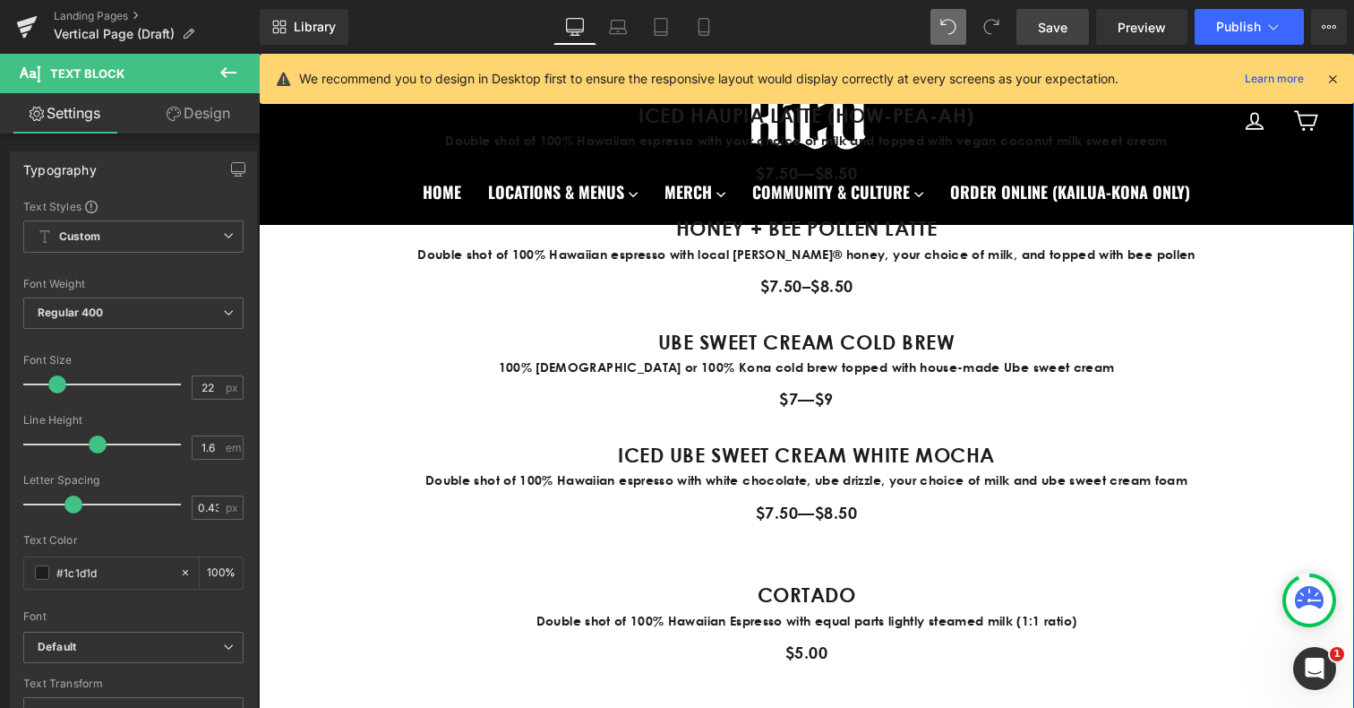
scroll to position [2274, 0]
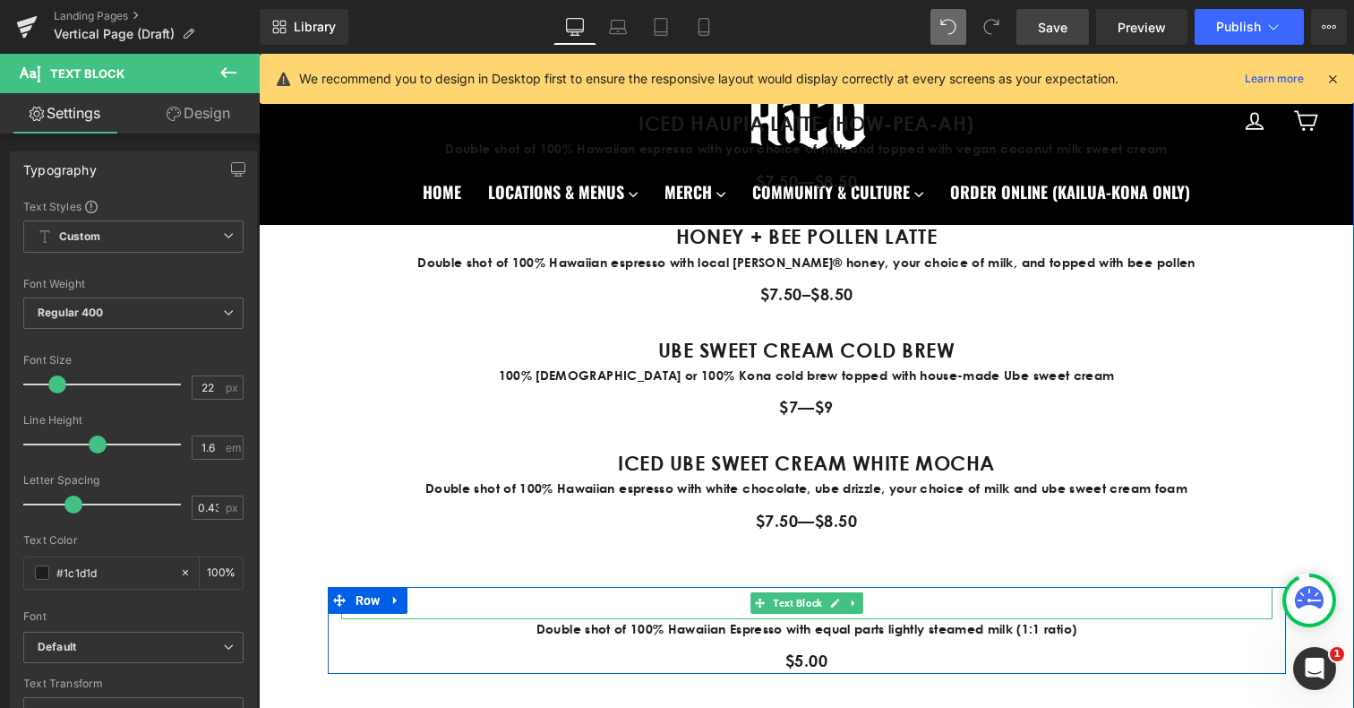
click at [725, 602] on p "CORTADO" at bounding box center [806, 602] width 931 height 31
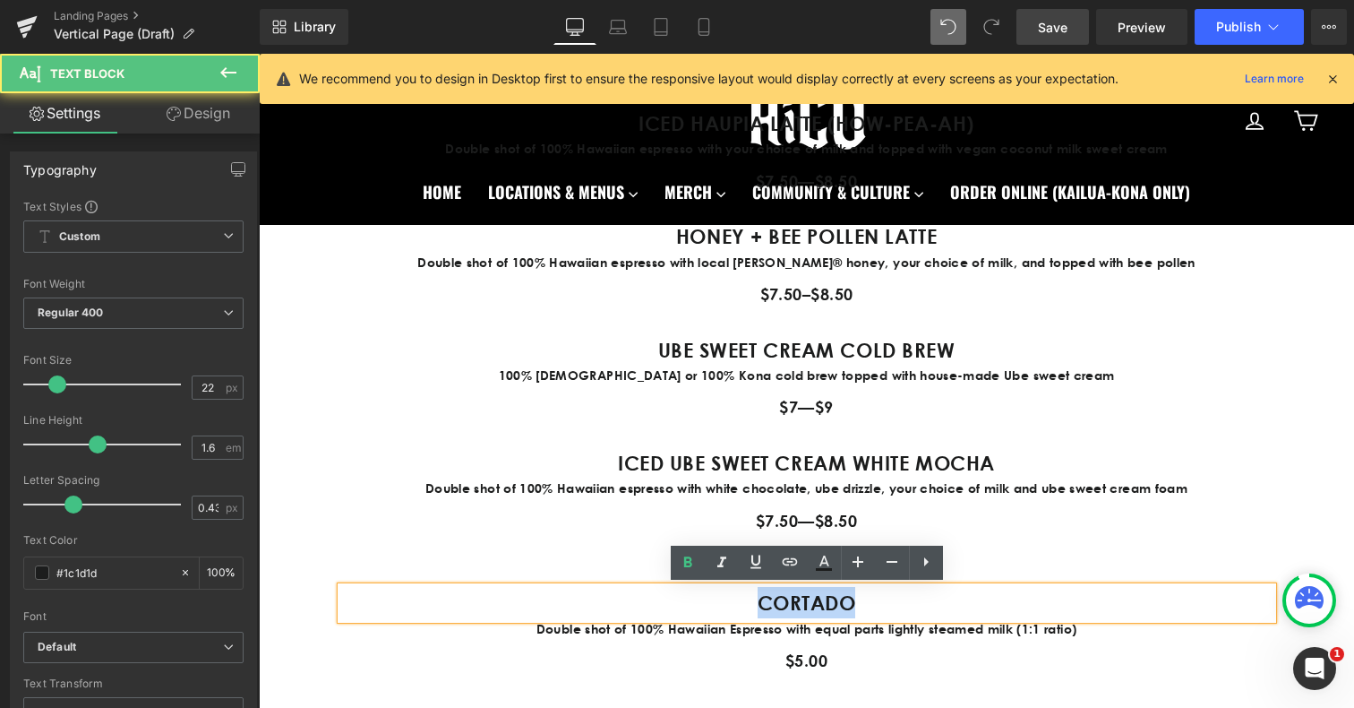
click at [725, 602] on p "CORTADO" at bounding box center [806, 602] width 931 height 31
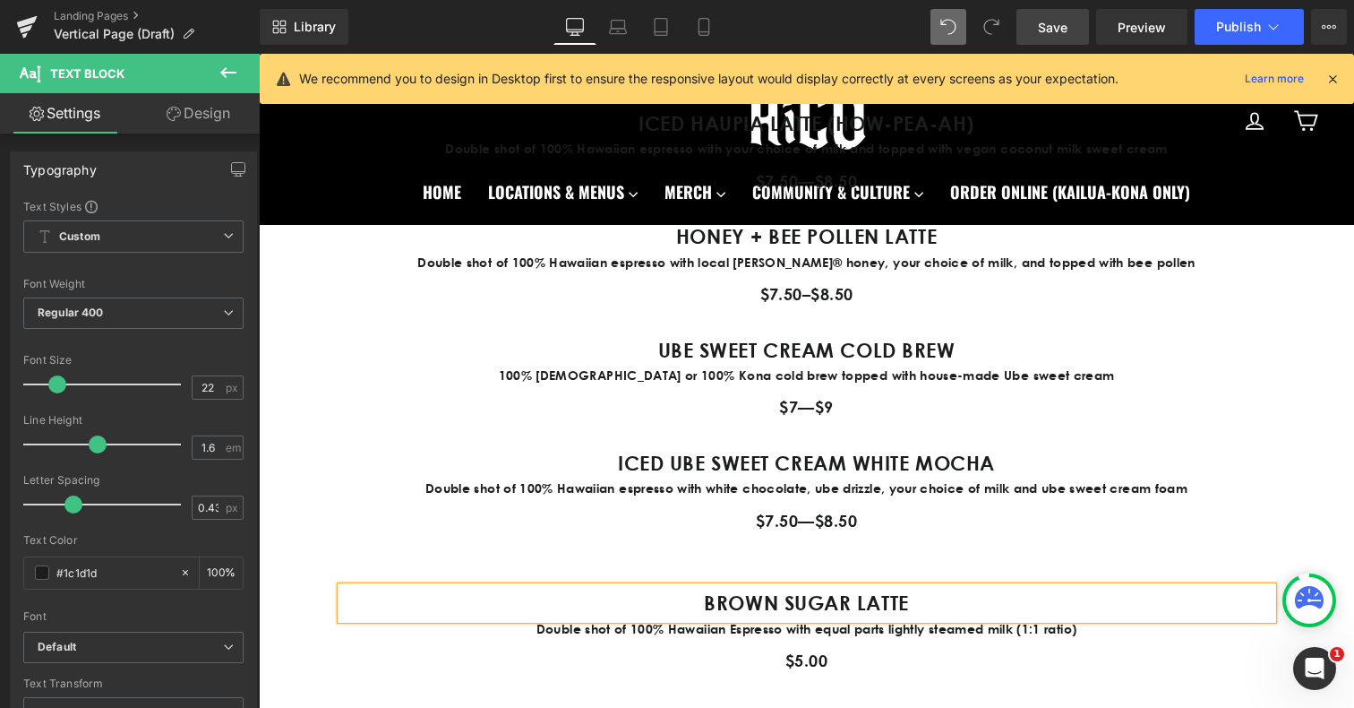
click at [259, 54] on div at bounding box center [259, 54] width 0 height 0
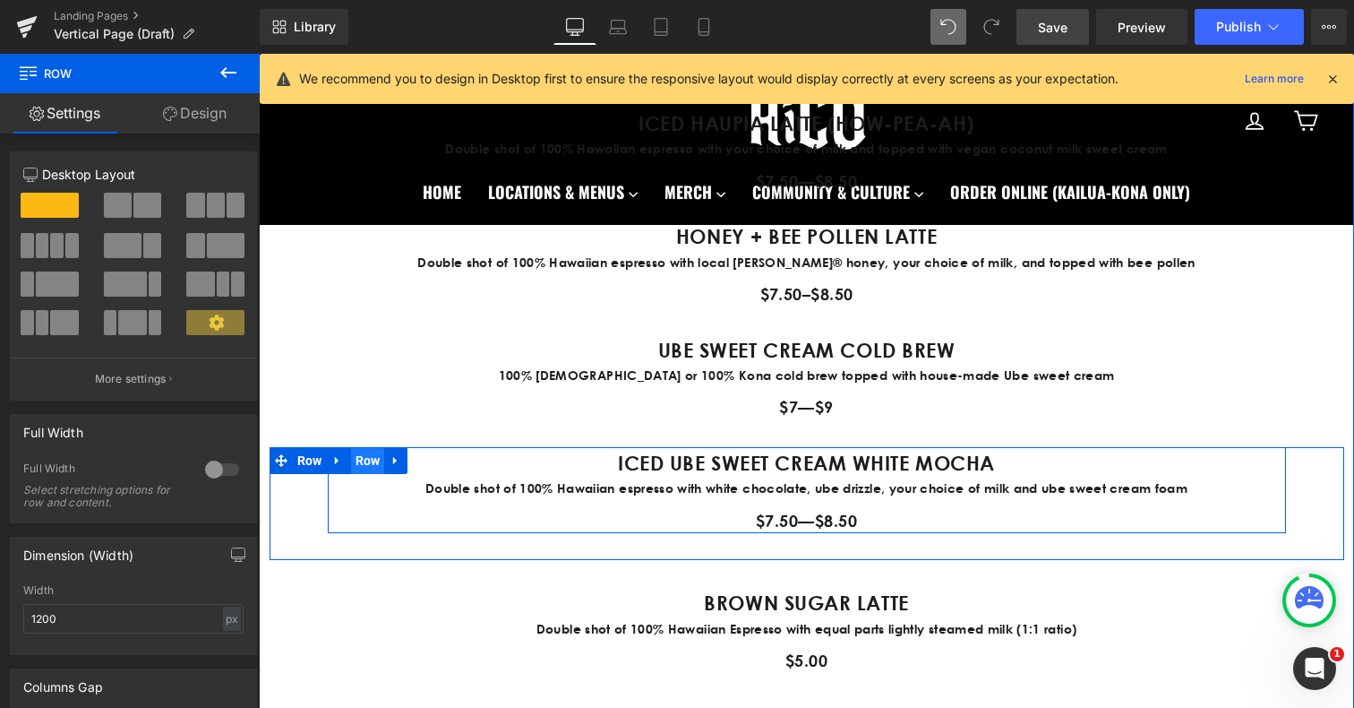
click at [365, 457] on span "Row" at bounding box center [368, 460] width 34 height 27
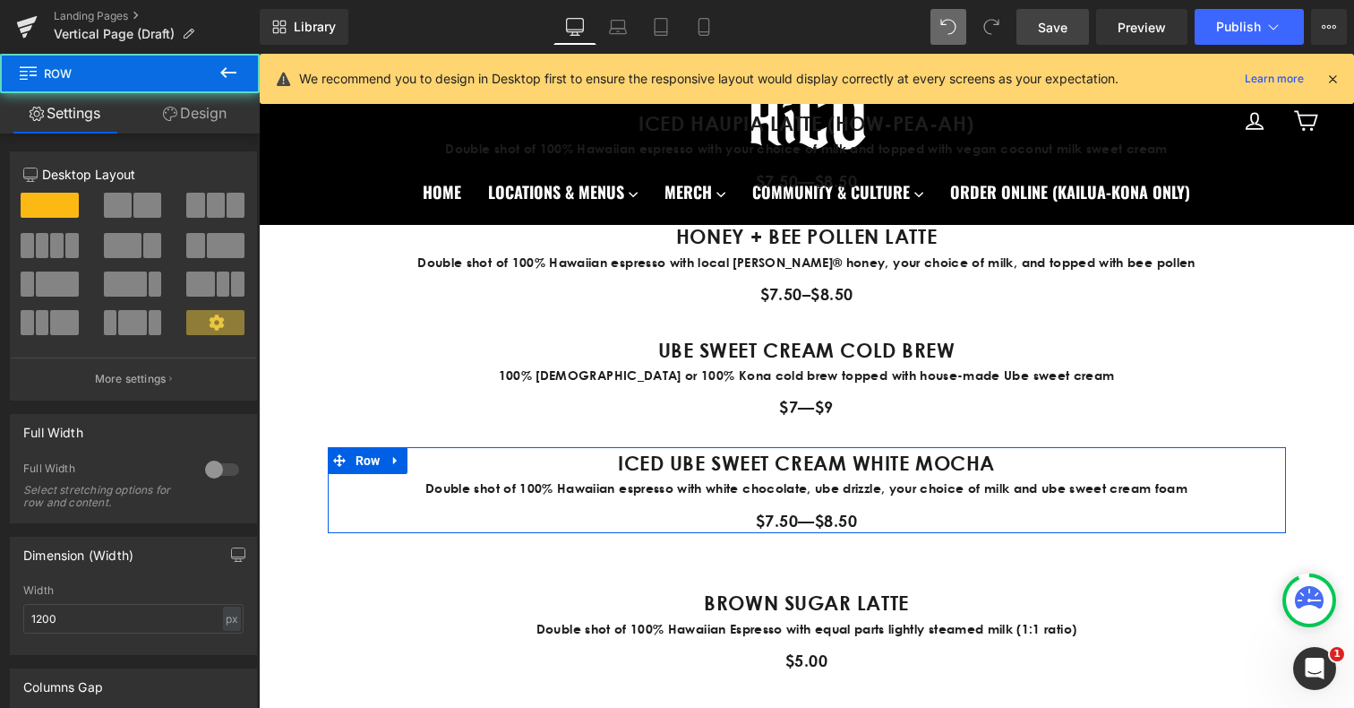
click at [221, 111] on link "Design" at bounding box center [195, 113] width 130 height 40
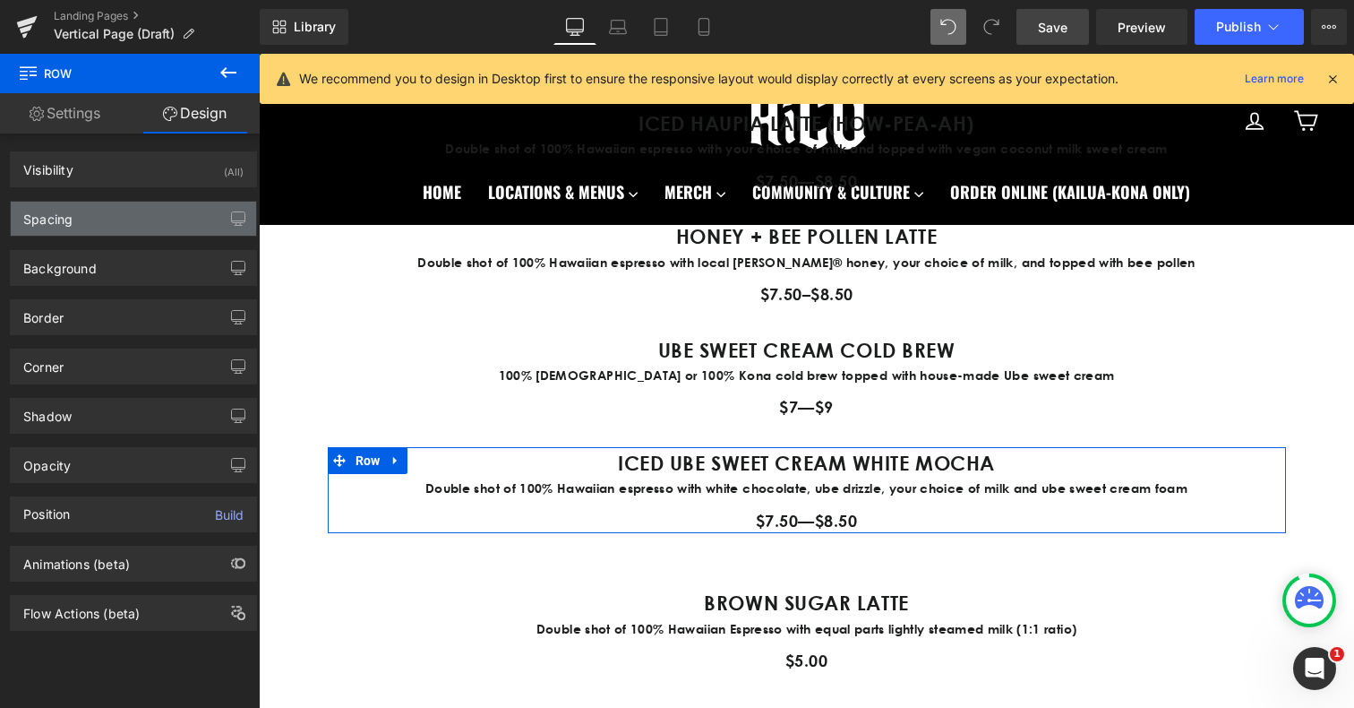
type input "0"
type input "30"
type input "0"
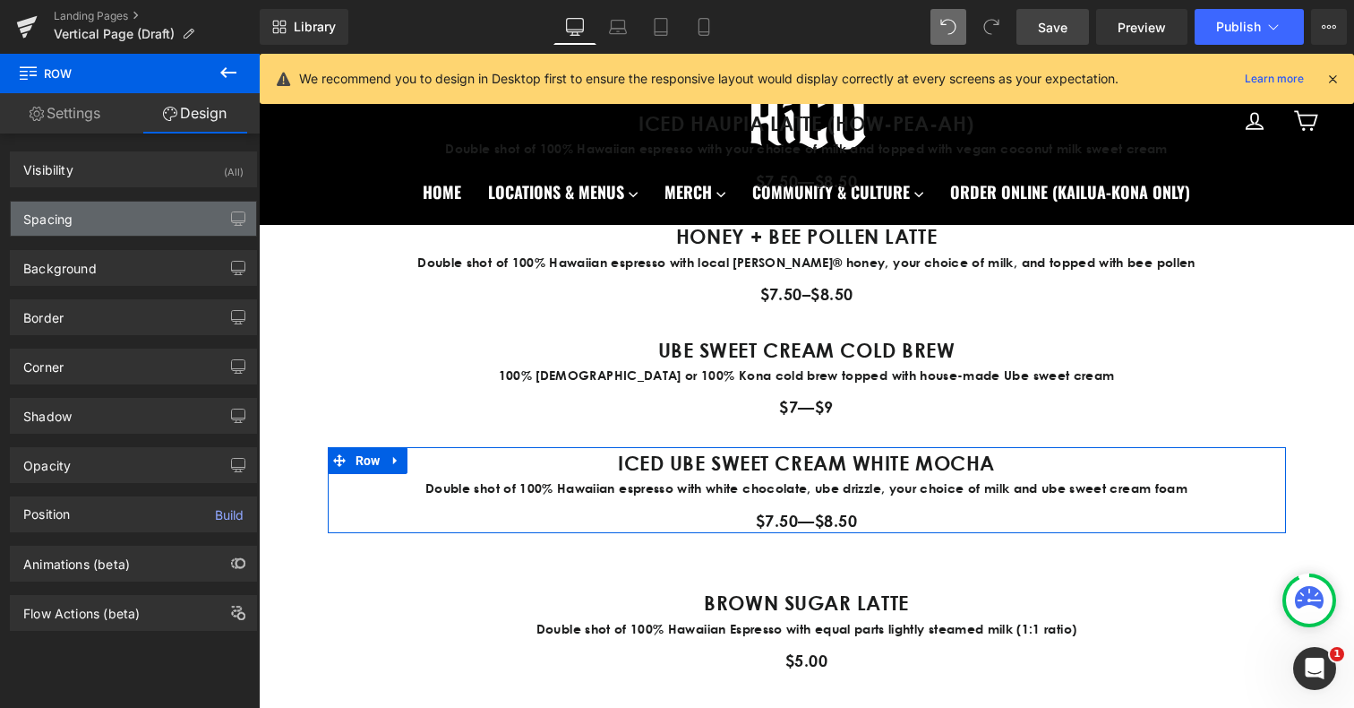
type input "0"
click at [124, 226] on div "Spacing" at bounding box center [133, 219] width 245 height 34
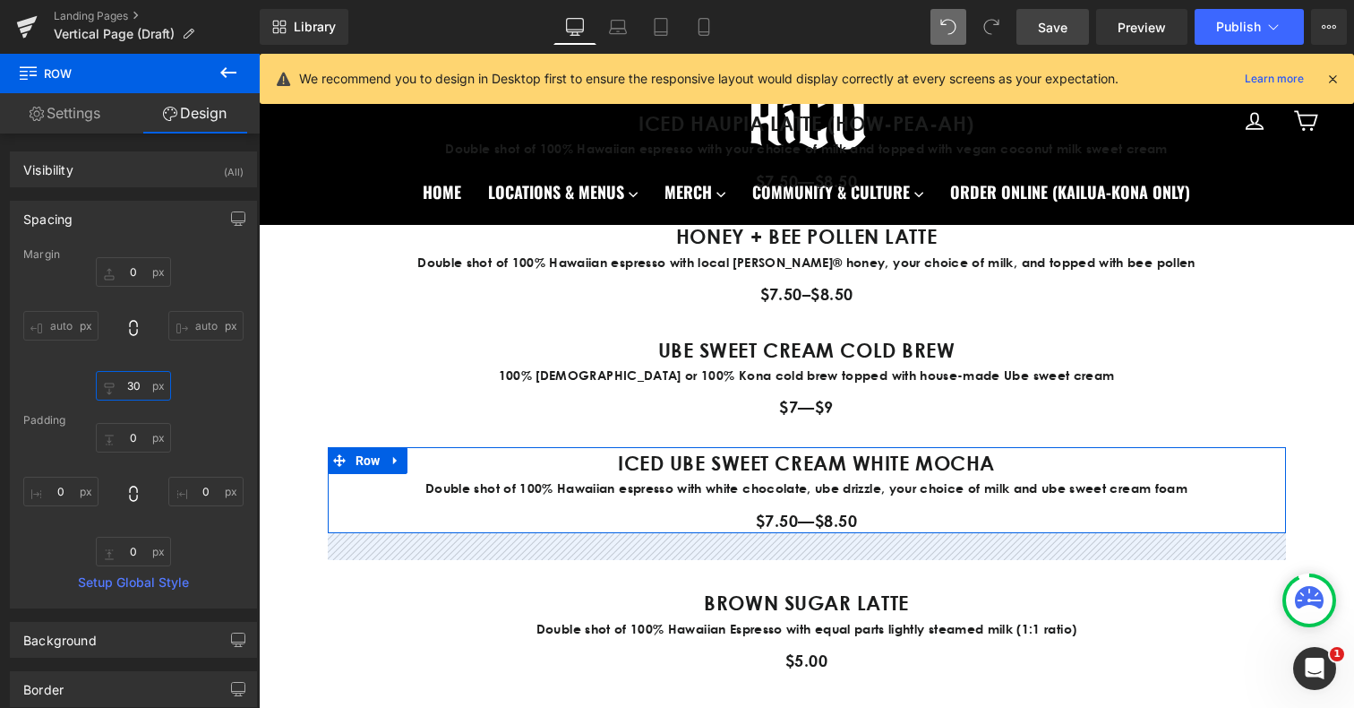
click at [130, 384] on input "30" at bounding box center [133, 386] width 75 height 30
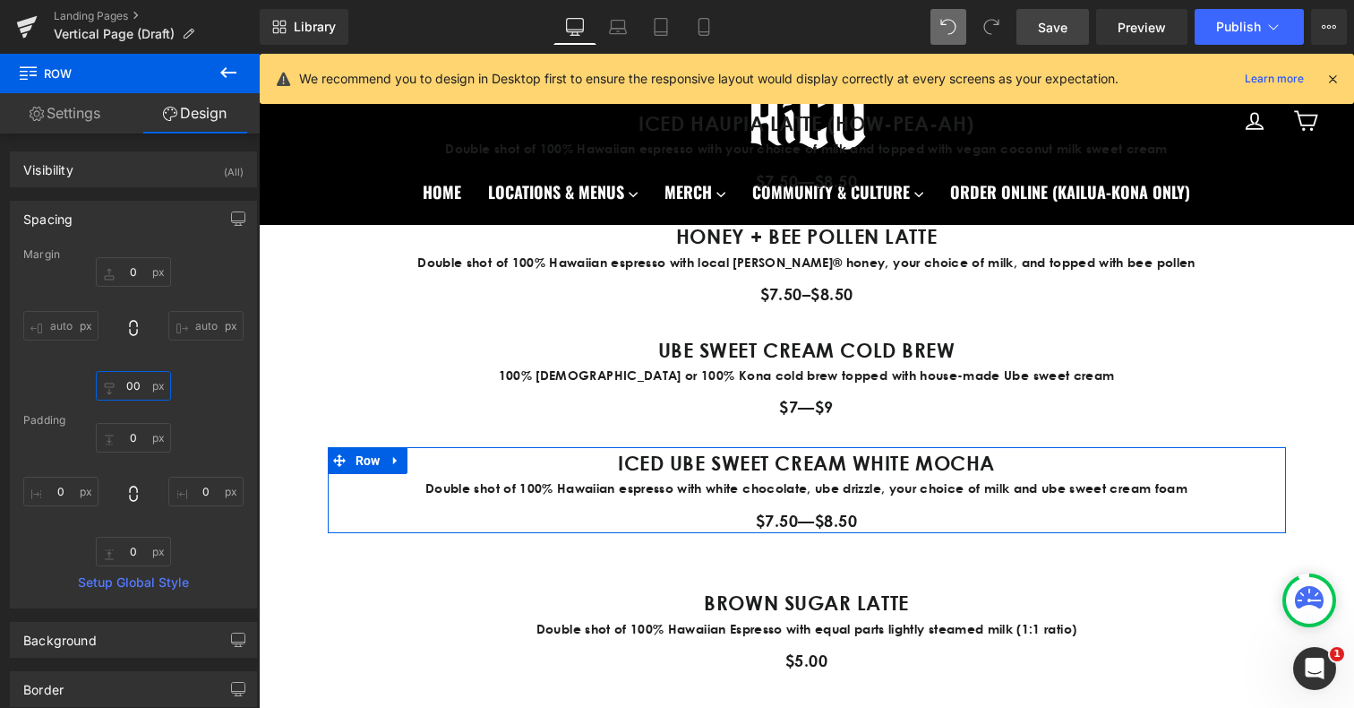
type input "00"
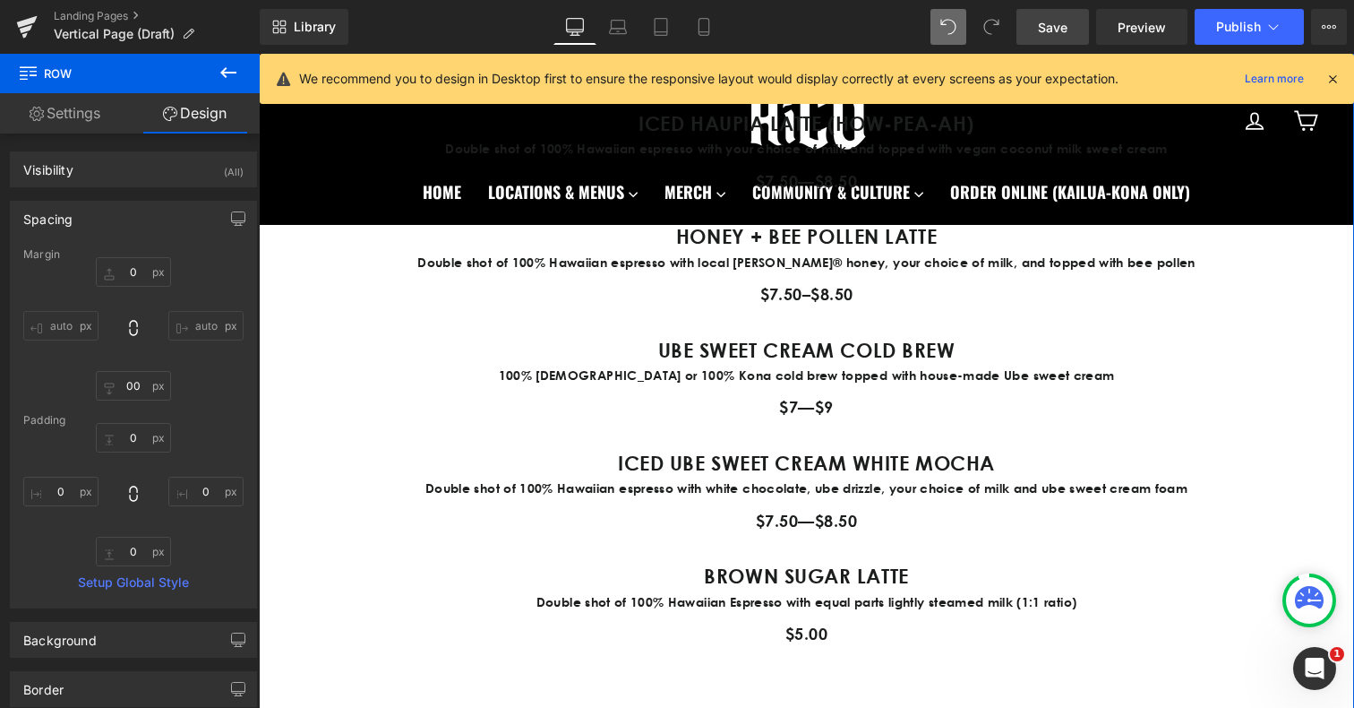
scroll to position [2321, 0]
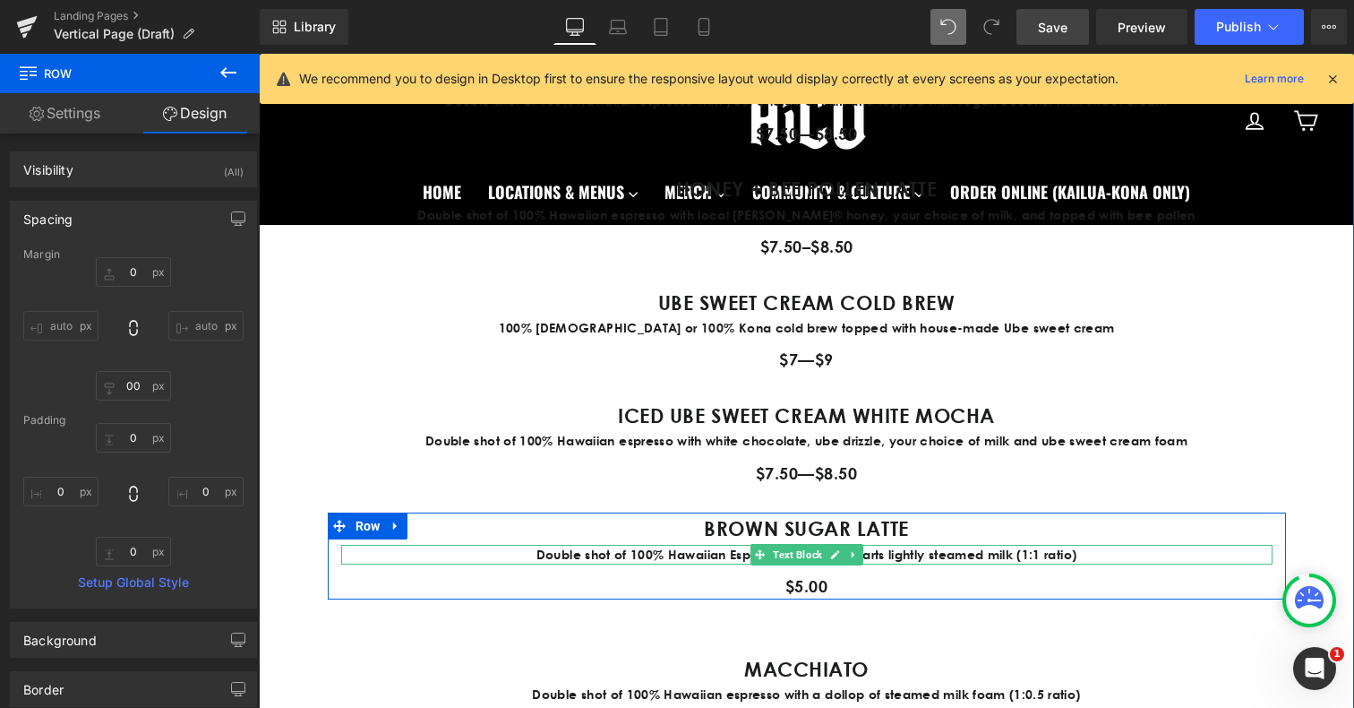
click at [629, 553] on p "Double shot of 100% Hawaiian Espresso with equal parts lightly steamed milk (1:…" at bounding box center [806, 555] width 931 height 20
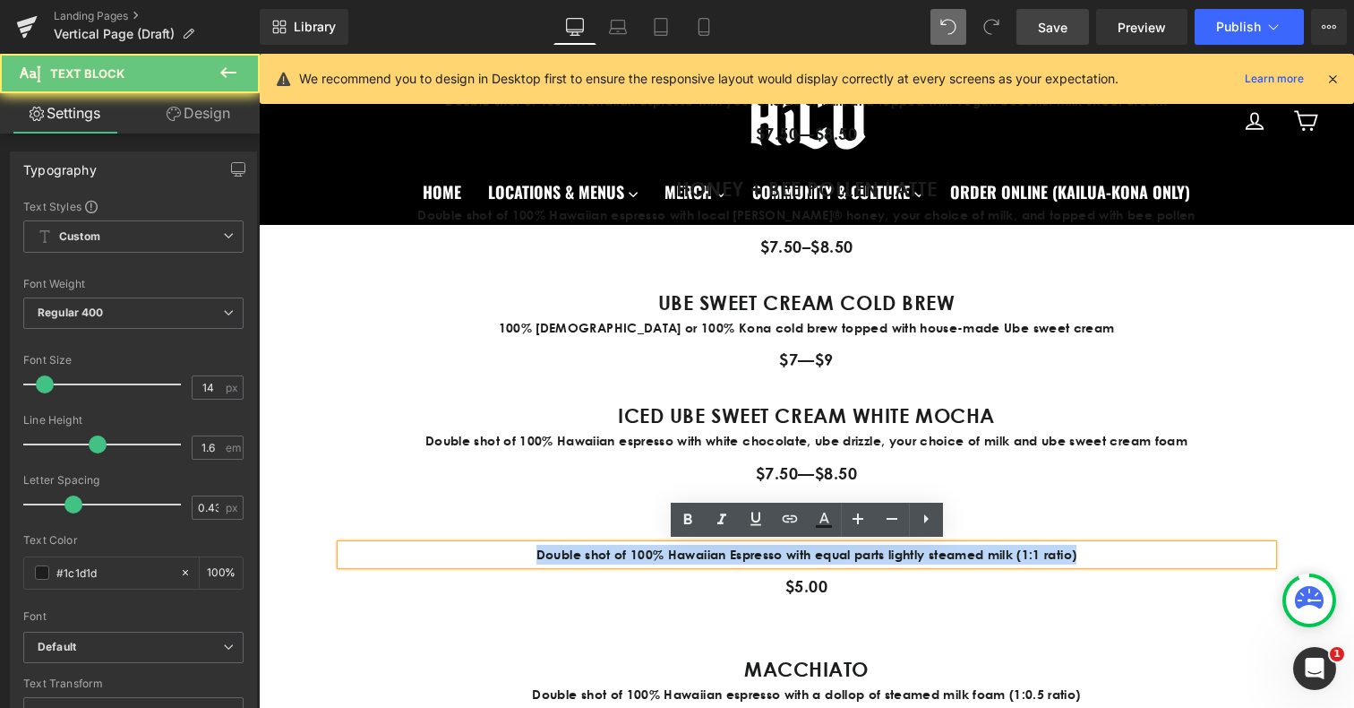
click at [629, 553] on p "Double shot of 100% Hawaiian Espresso with equal parts lightly steamed milk (1:…" at bounding box center [806, 555] width 931 height 20
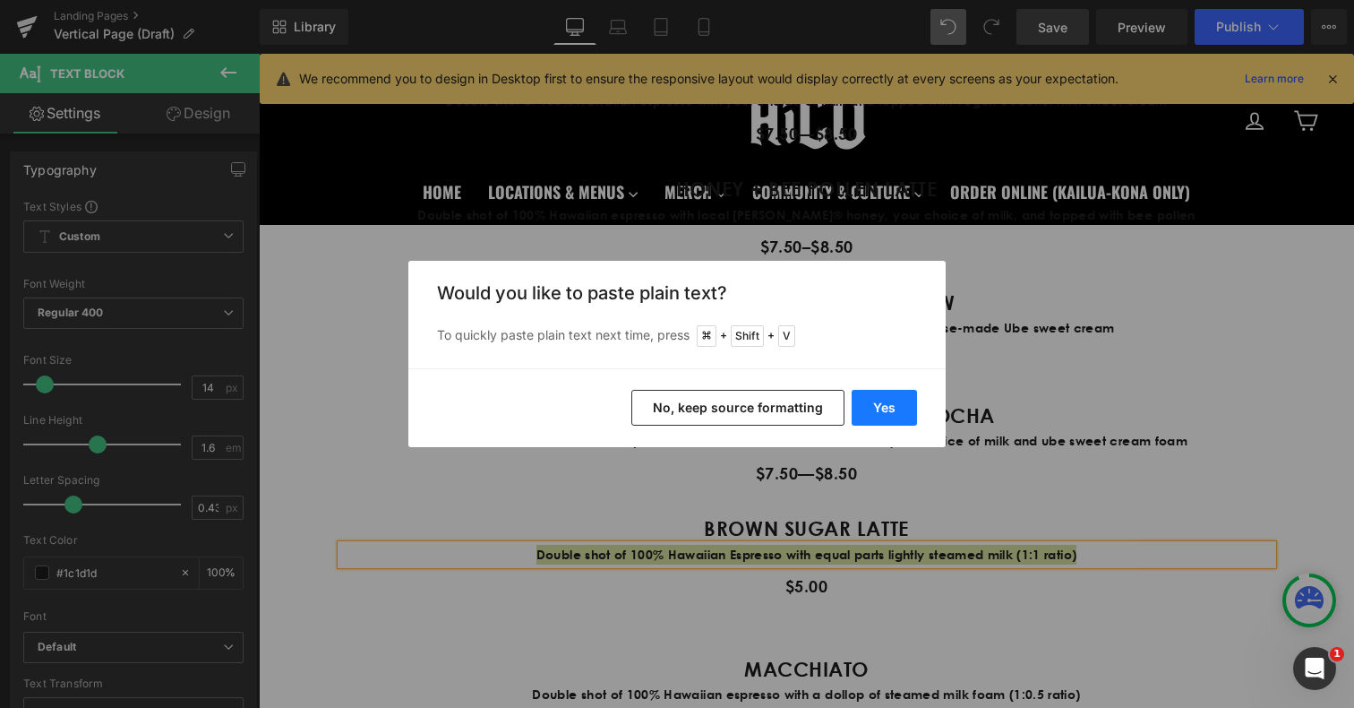
click at [876, 394] on button "Yes" at bounding box center [884, 408] width 65 height 36
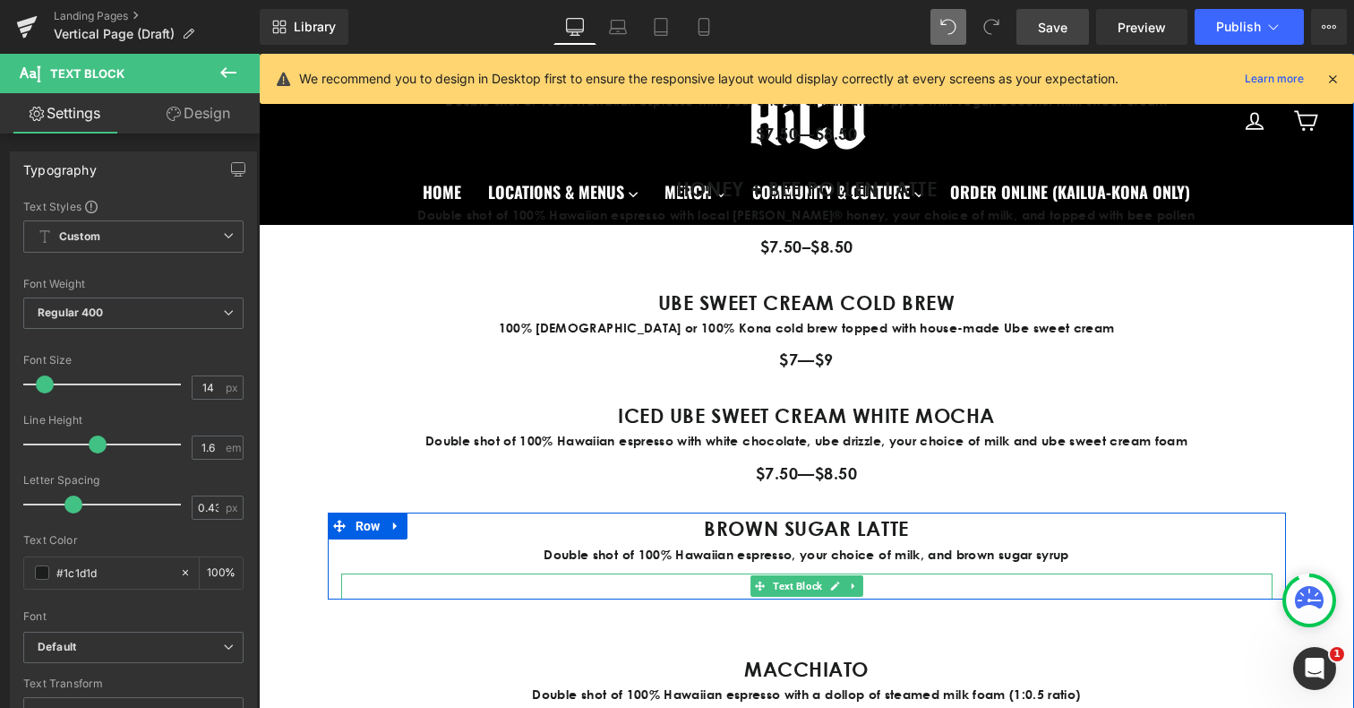
click at [897, 587] on p "$5.00" at bounding box center [806, 586] width 931 height 26
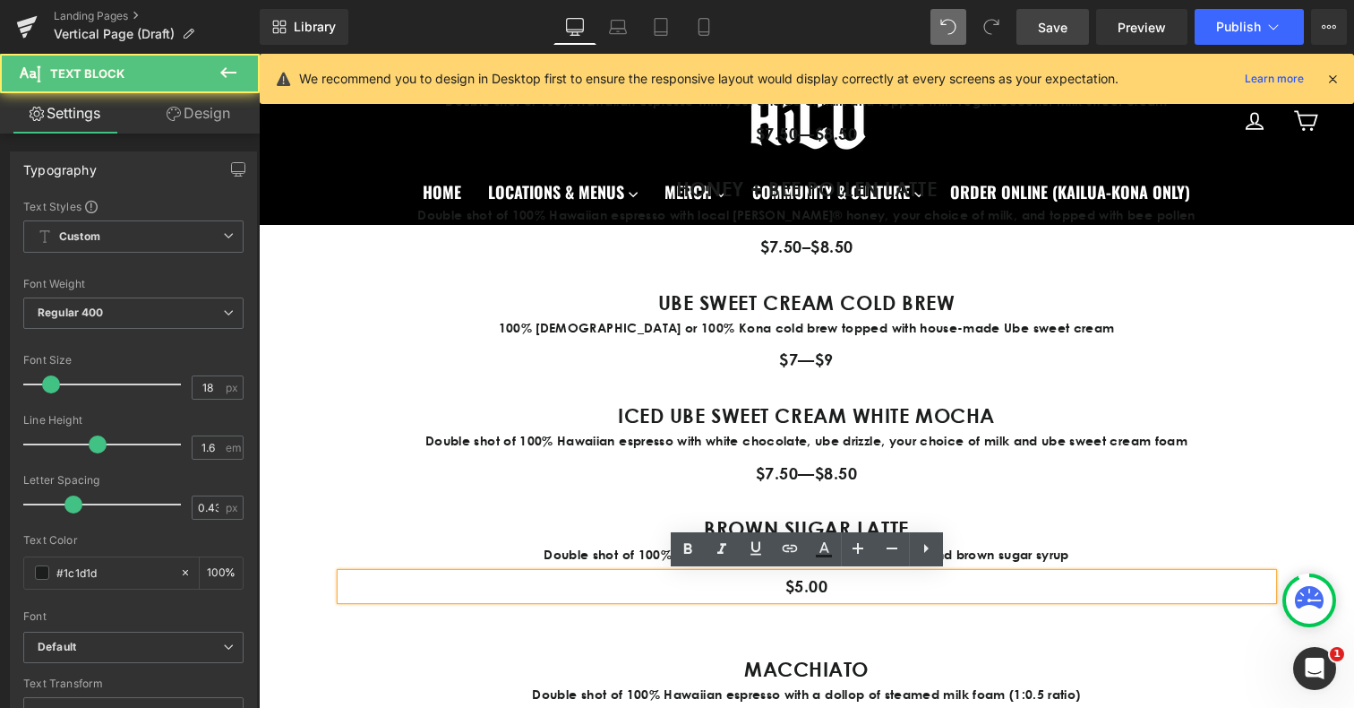
click at [851, 588] on p "$5.00" at bounding box center [806, 586] width 931 height 26
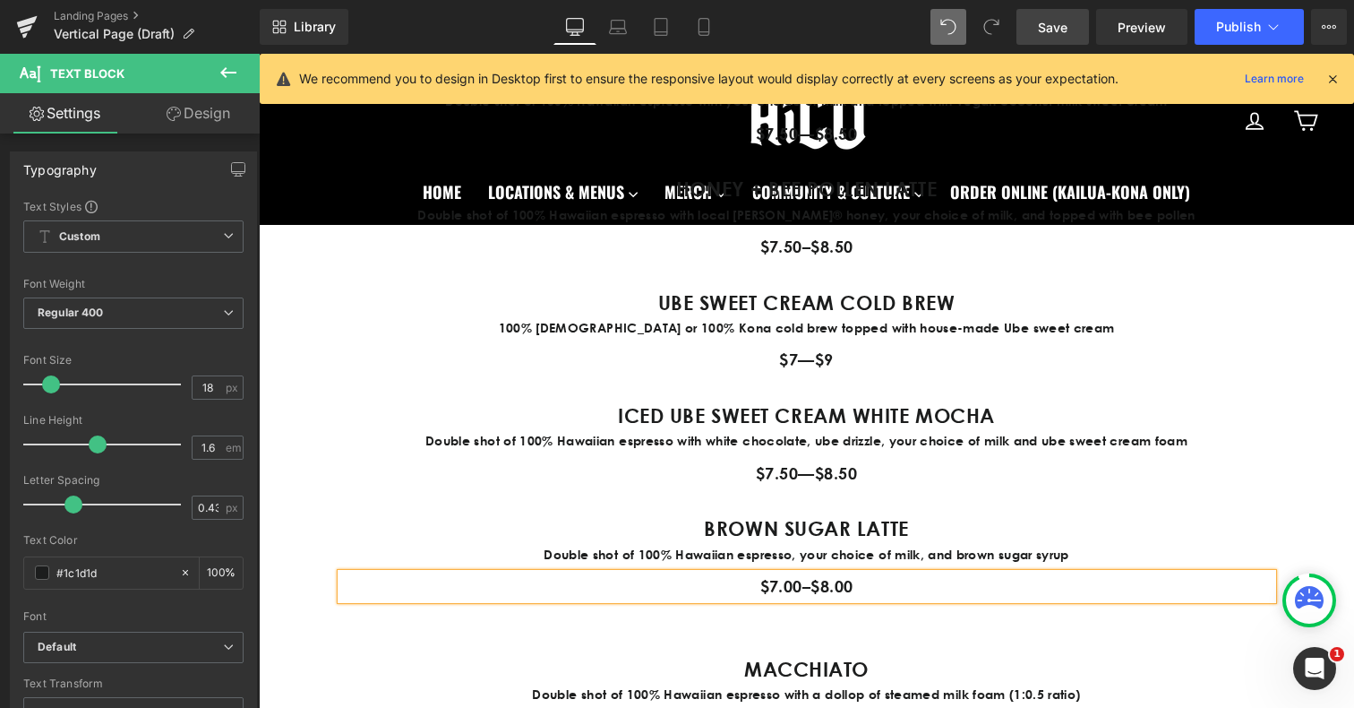
click at [1036, 639] on div "SIGNATURE DRINKS Heading UBE LATTE (OO-BAY) Text Block Double shot of 100% Hawa…" at bounding box center [806, 308] width 1095 height 972
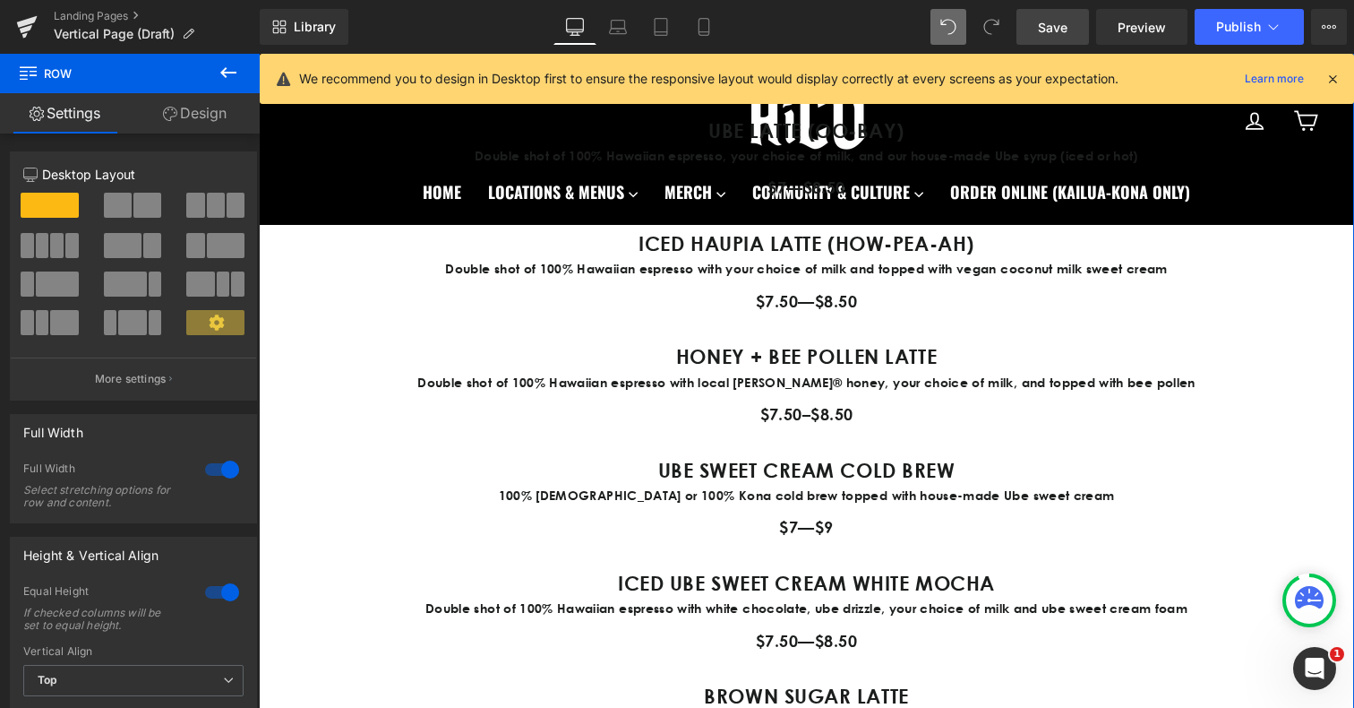
scroll to position [2403, 0]
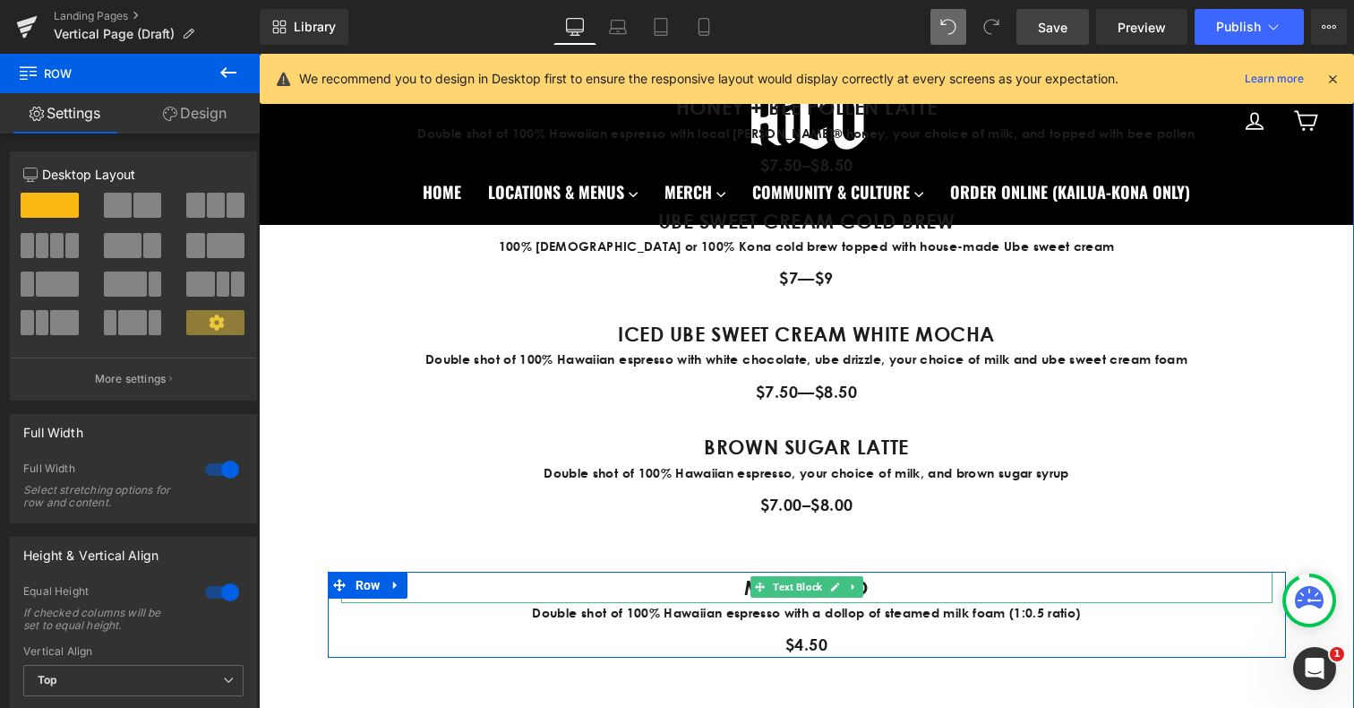
click at [739, 581] on p "MACCHIATO" at bounding box center [806, 586] width 931 height 31
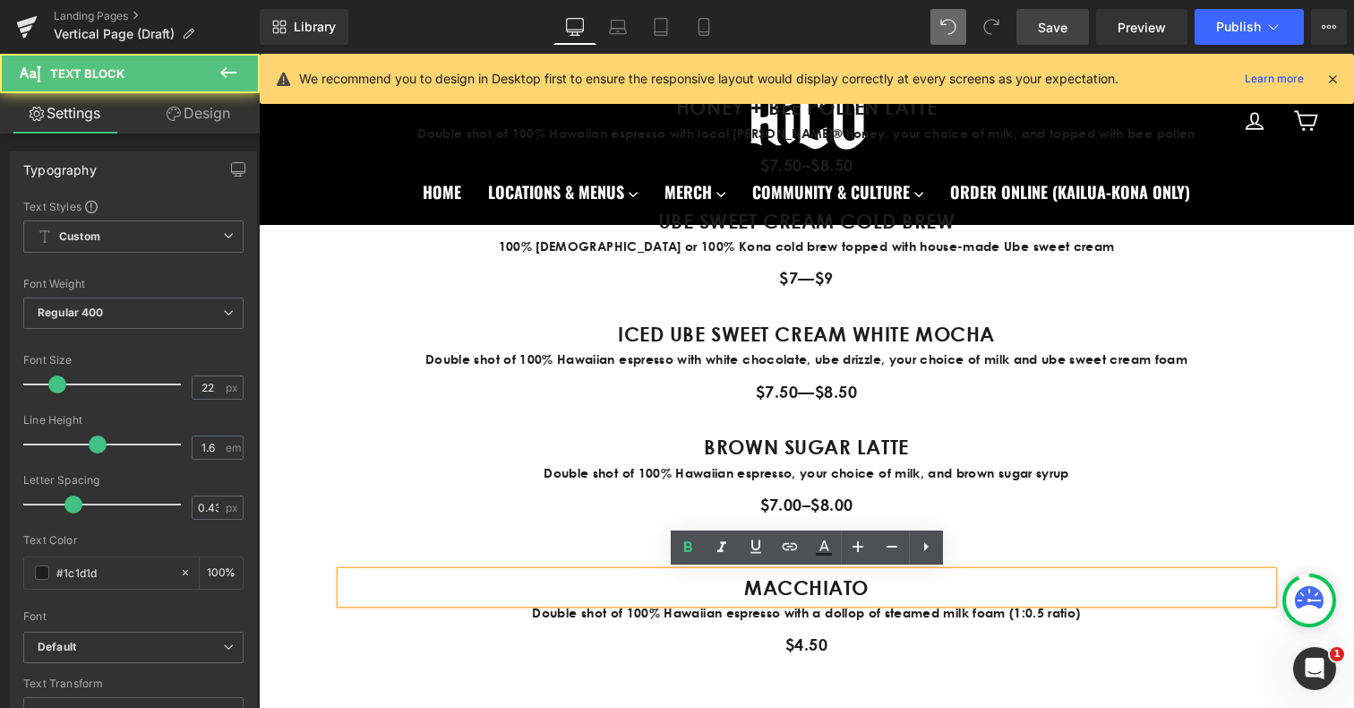
click at [743, 581] on p "MACCHIATO" at bounding box center [806, 586] width 931 height 31
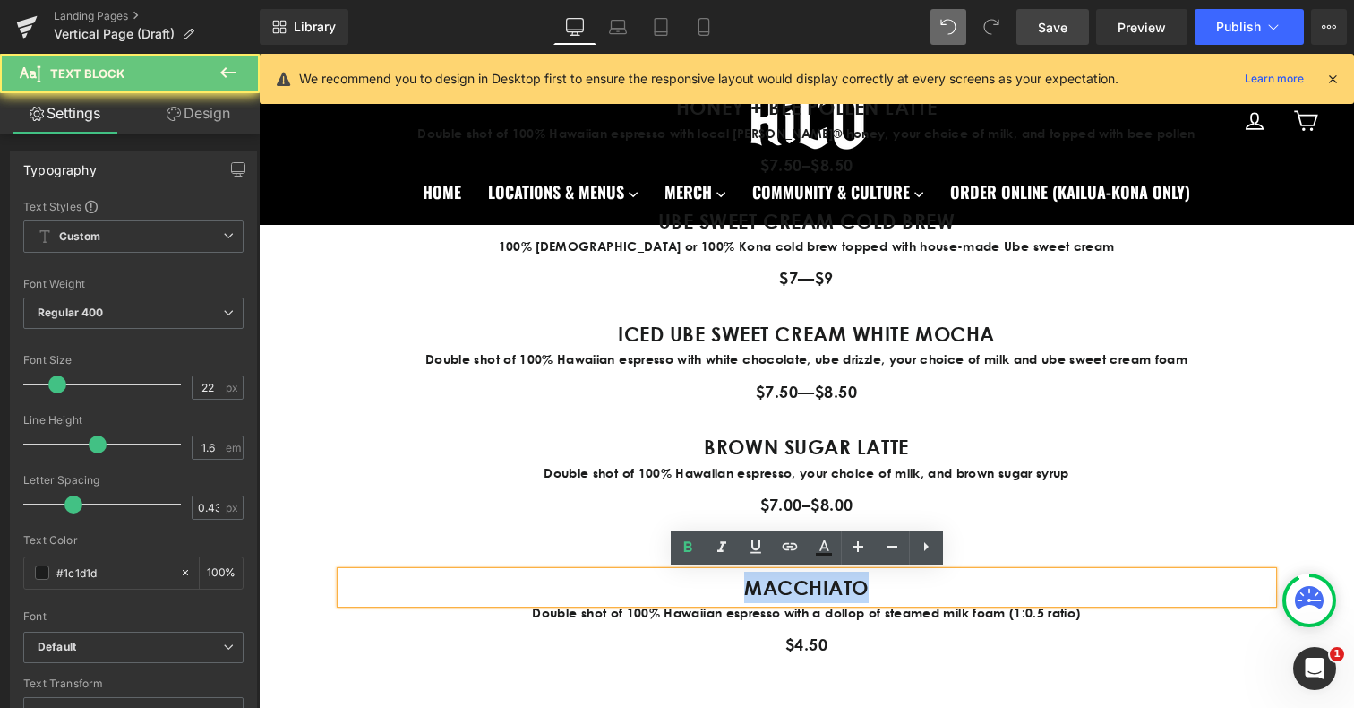
click at [743, 581] on p "MACCHIATO" at bounding box center [806, 586] width 931 height 31
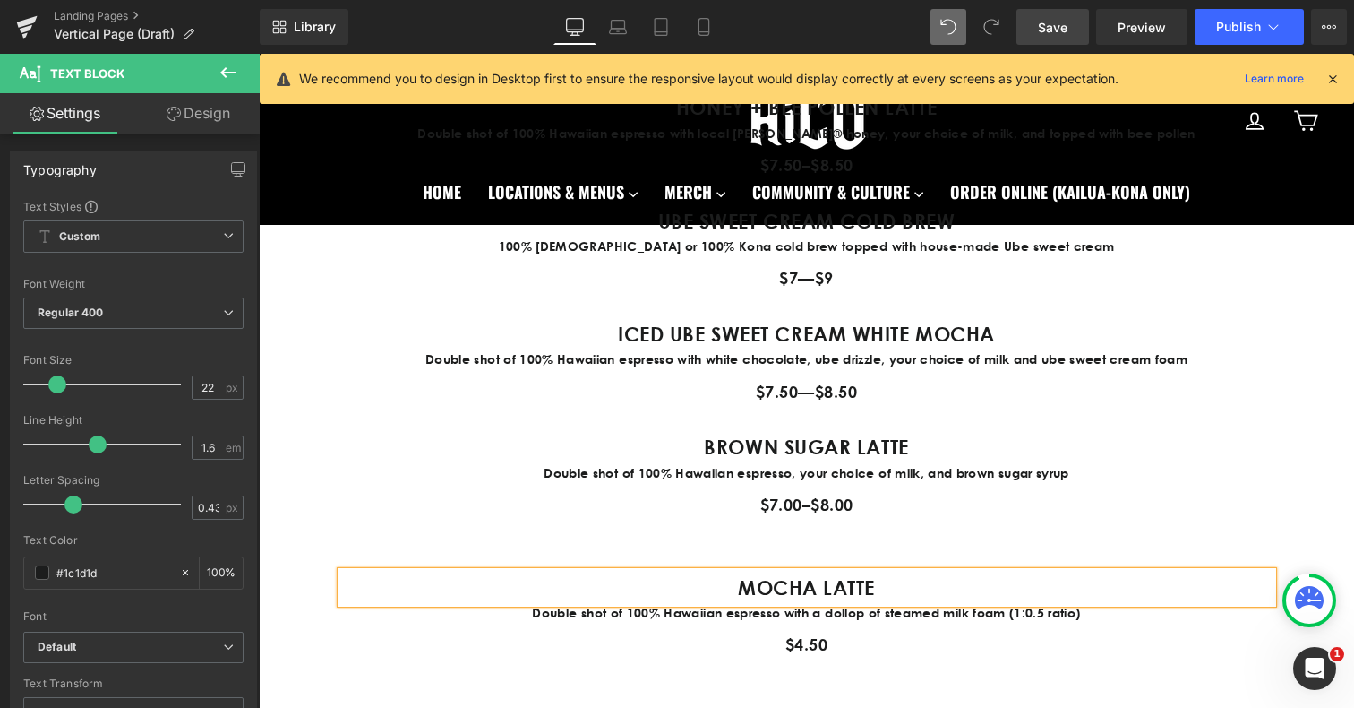
click at [588, 615] on p "Double shot of 100% Hawaiian espresso with a dollop of steamed milk foam (1:0.5…" at bounding box center [806, 613] width 931 height 20
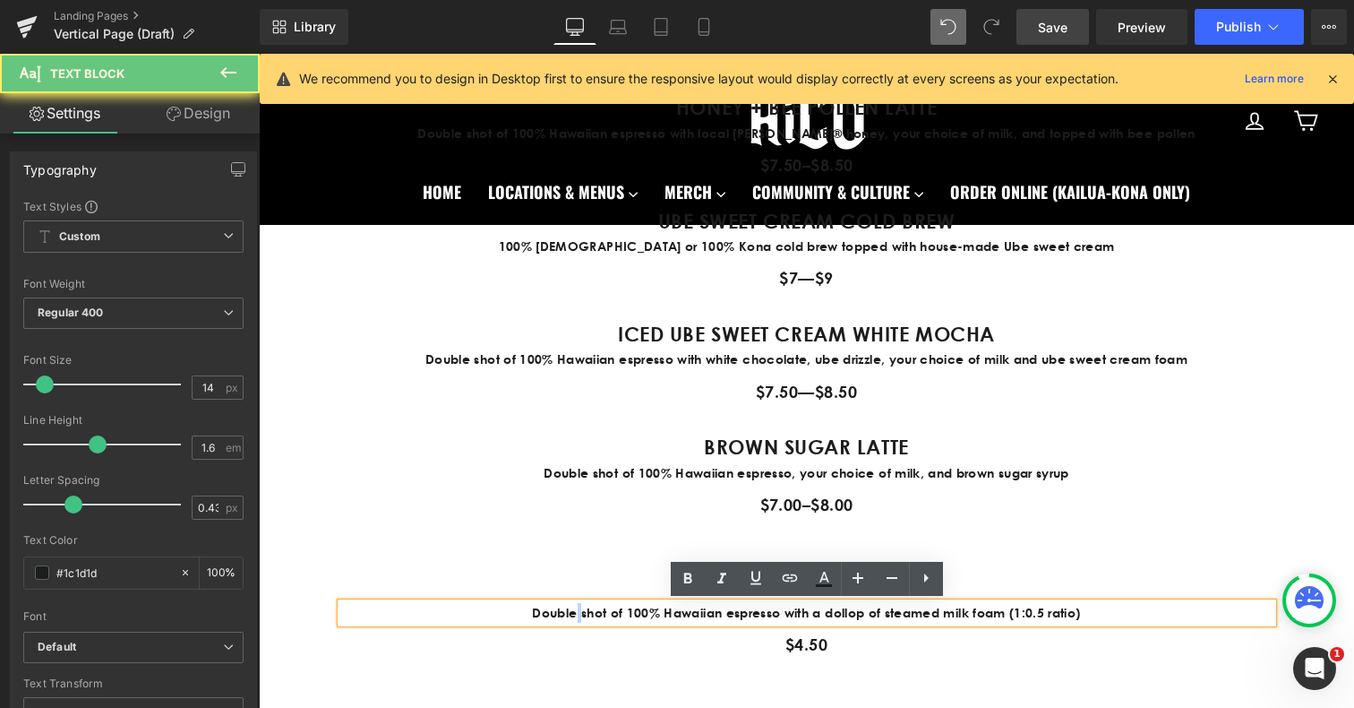
click at [588, 615] on p "Double shot of 100% Hawaiian espresso with a dollop of steamed milk foam (1:0.5…" at bounding box center [806, 613] width 931 height 20
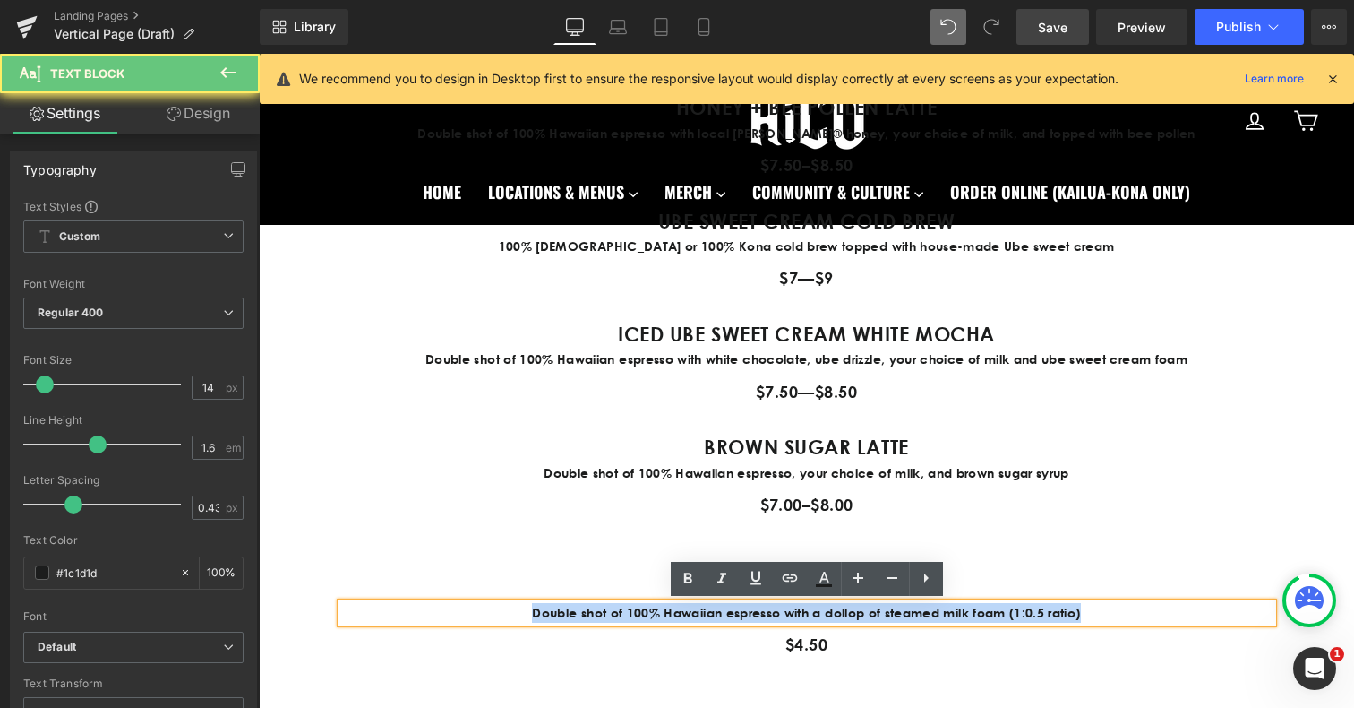
click at [588, 615] on p "Double shot of 100% Hawaiian espresso with a dollop of steamed milk foam (1:0.5…" at bounding box center [806, 613] width 931 height 20
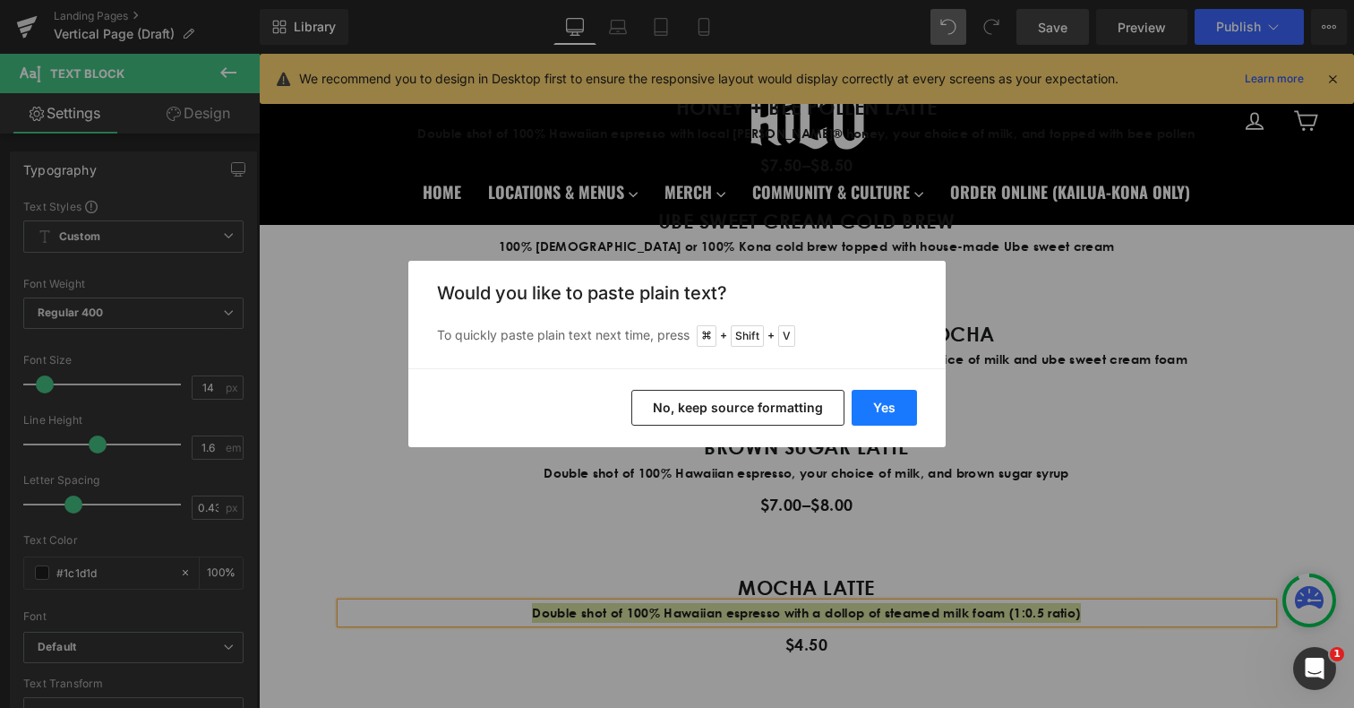
click at [875, 395] on button "Yes" at bounding box center [884, 408] width 65 height 36
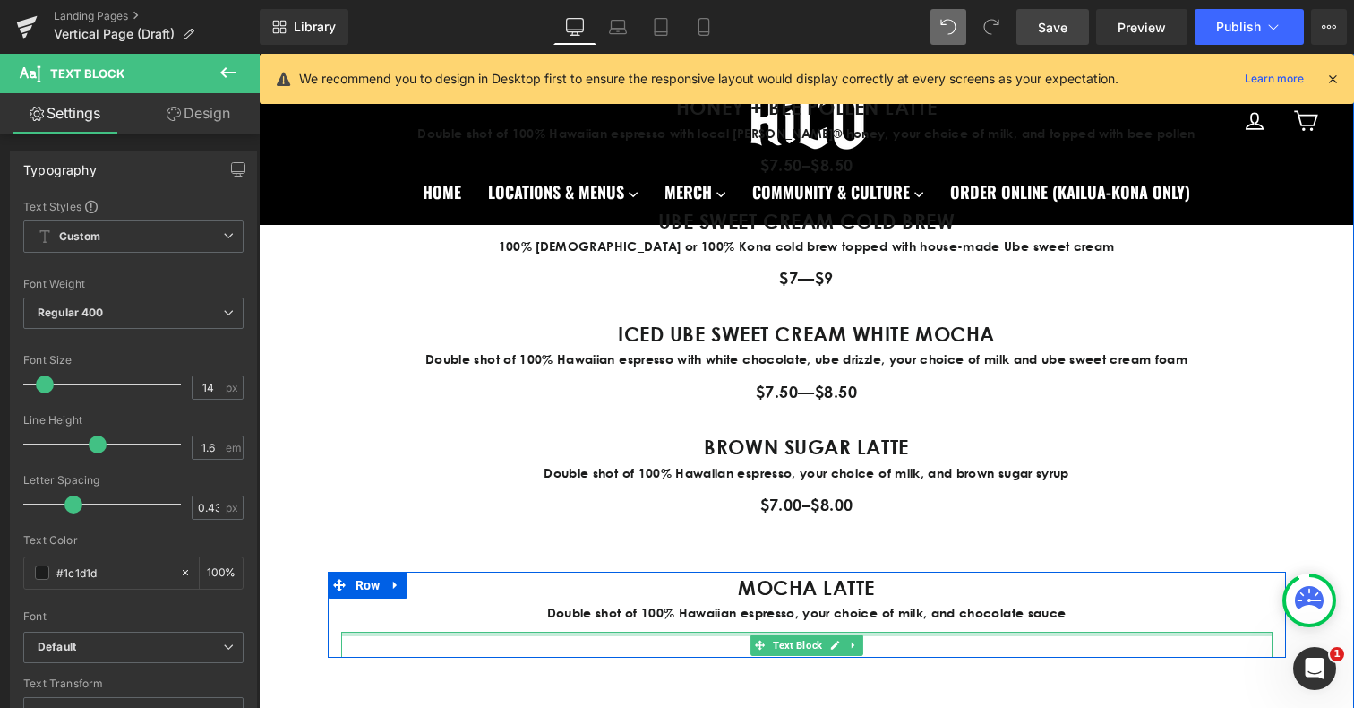
click at [873, 637] on p "$4.50" at bounding box center [806, 644] width 931 height 26
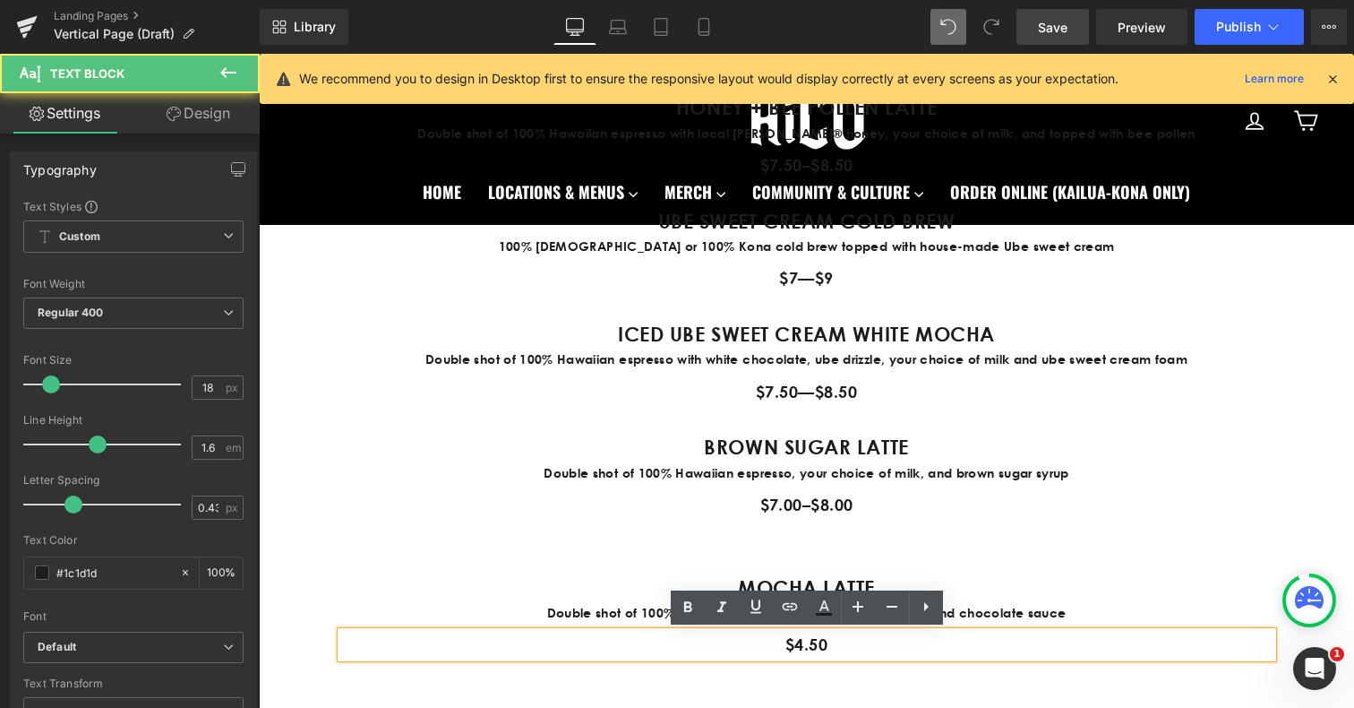
click at [804, 646] on p "$4.50" at bounding box center [806, 644] width 931 height 26
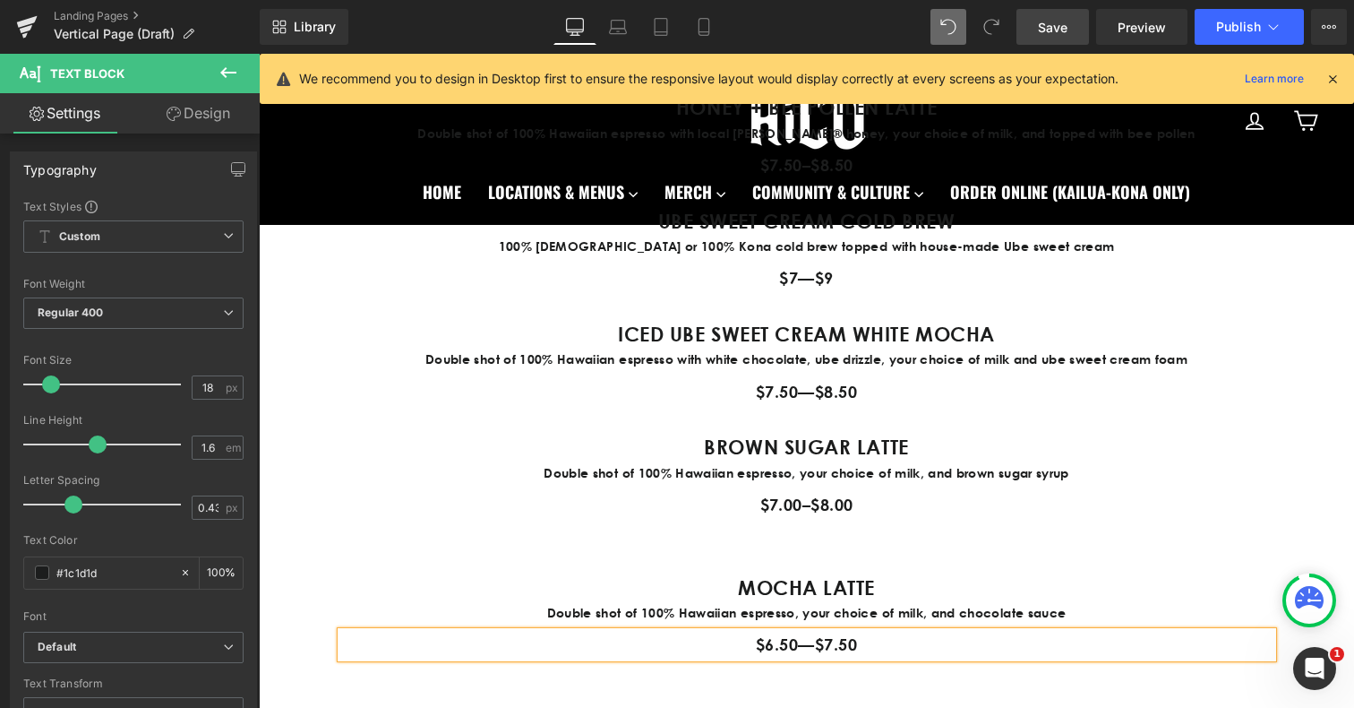
click at [1149, 551] on div "SIGNATURE DRINKS Heading UBE LATTE (OO-BAY) Text Block Double shot of 100% Hawa…" at bounding box center [806, 226] width 1095 height 972
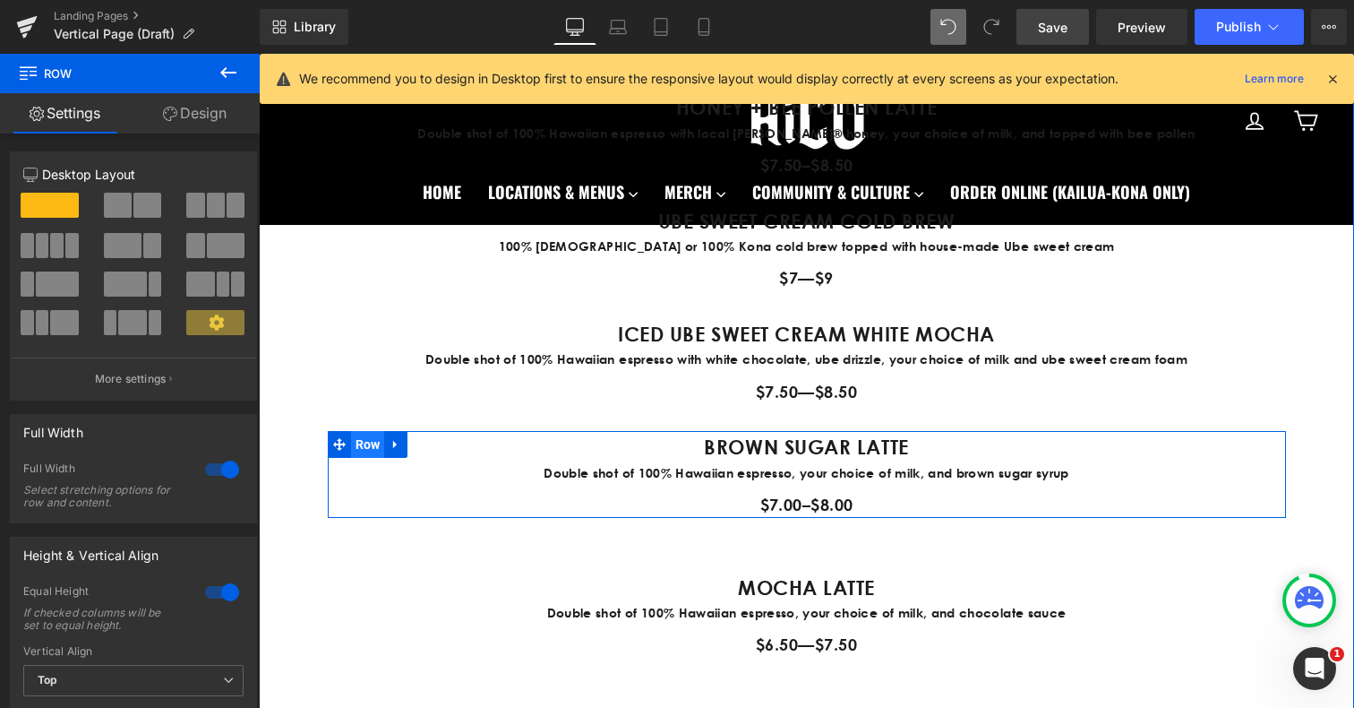
click at [363, 443] on span "Row" at bounding box center [368, 444] width 34 height 27
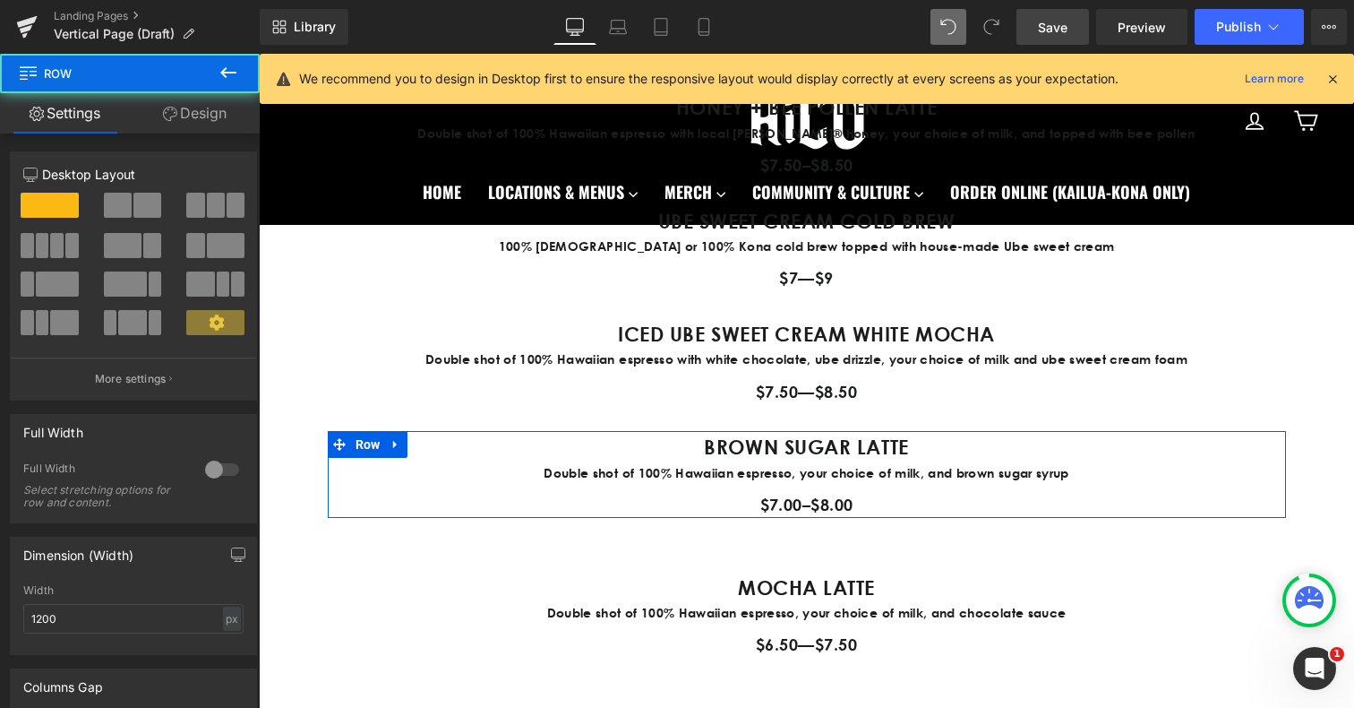
click at [188, 116] on link "Design" at bounding box center [195, 113] width 130 height 40
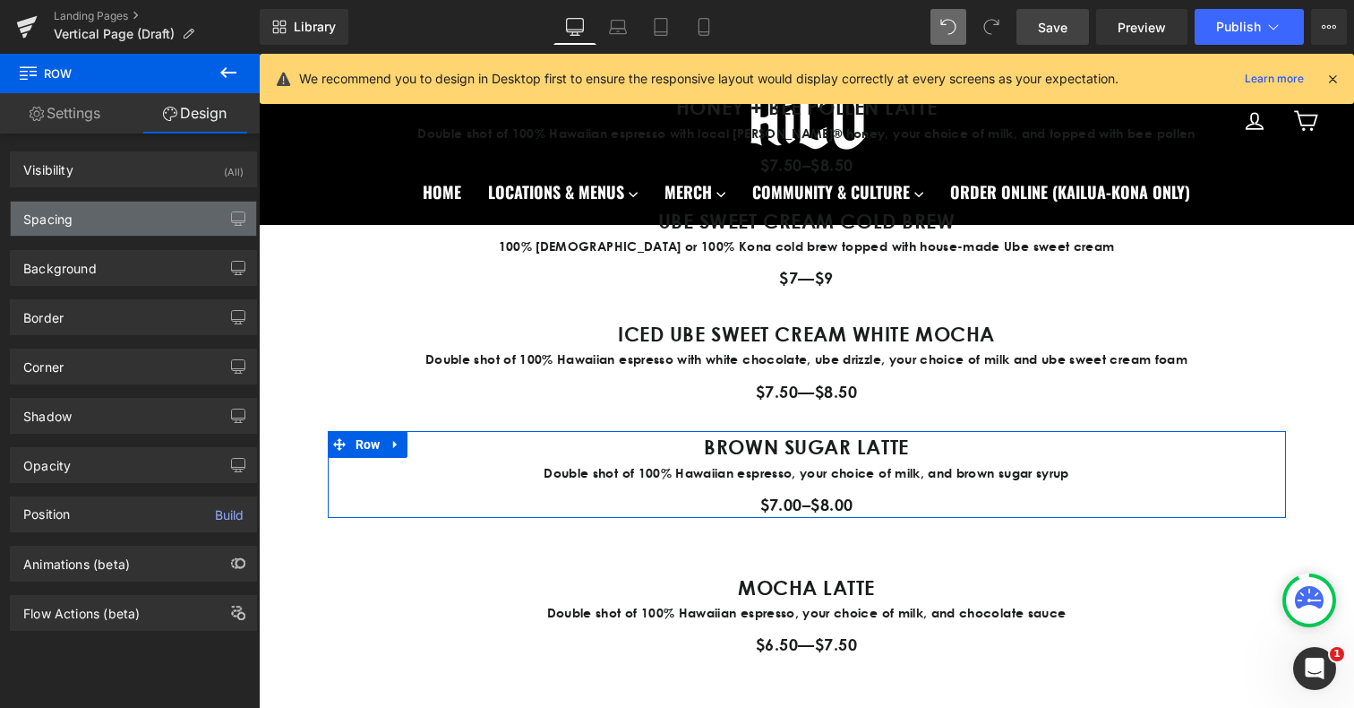
click at [114, 225] on div "Spacing" at bounding box center [133, 219] width 245 height 34
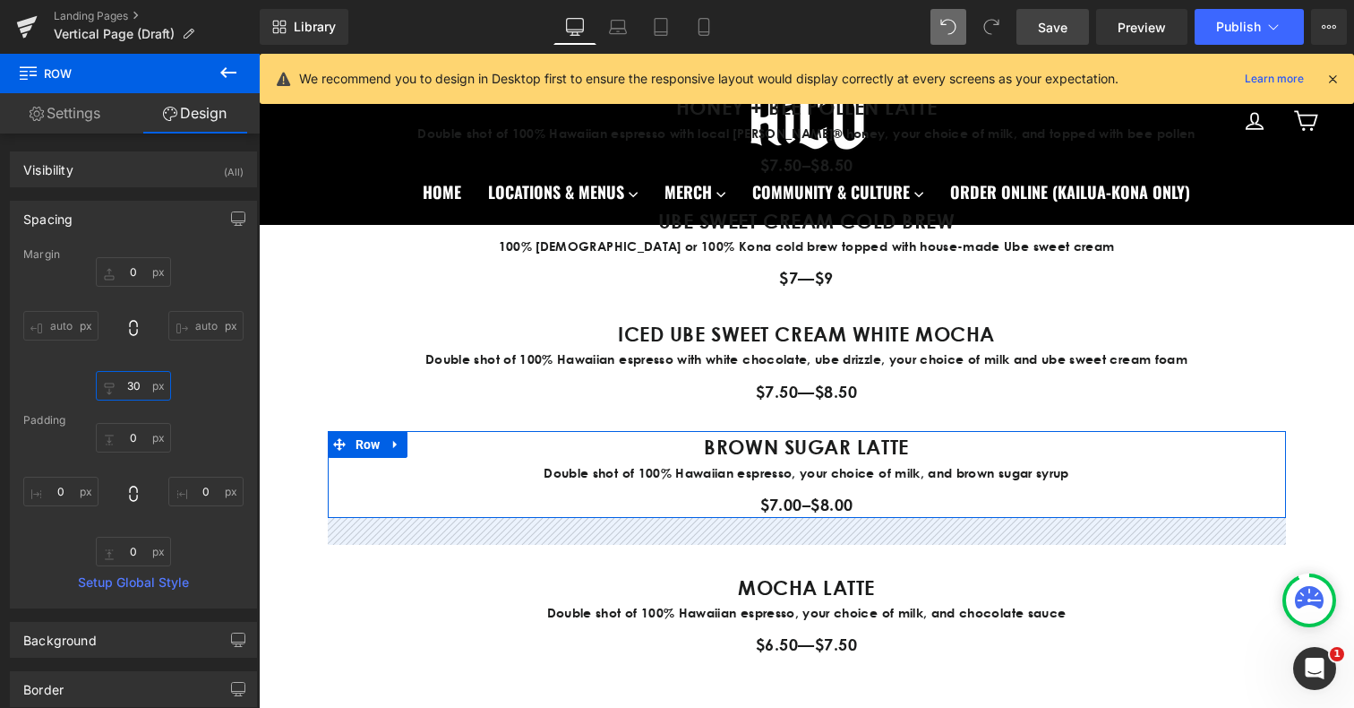
click at [133, 382] on input "30" at bounding box center [133, 386] width 75 height 30
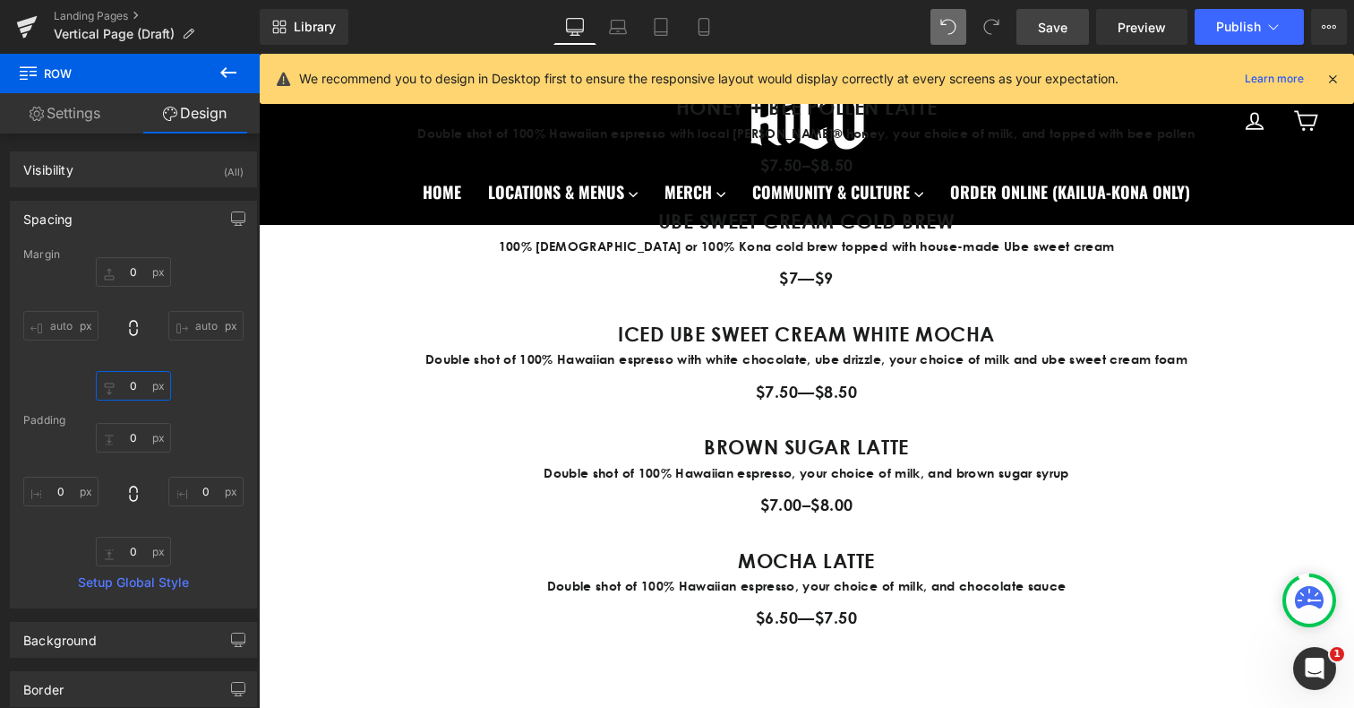
type input "0"
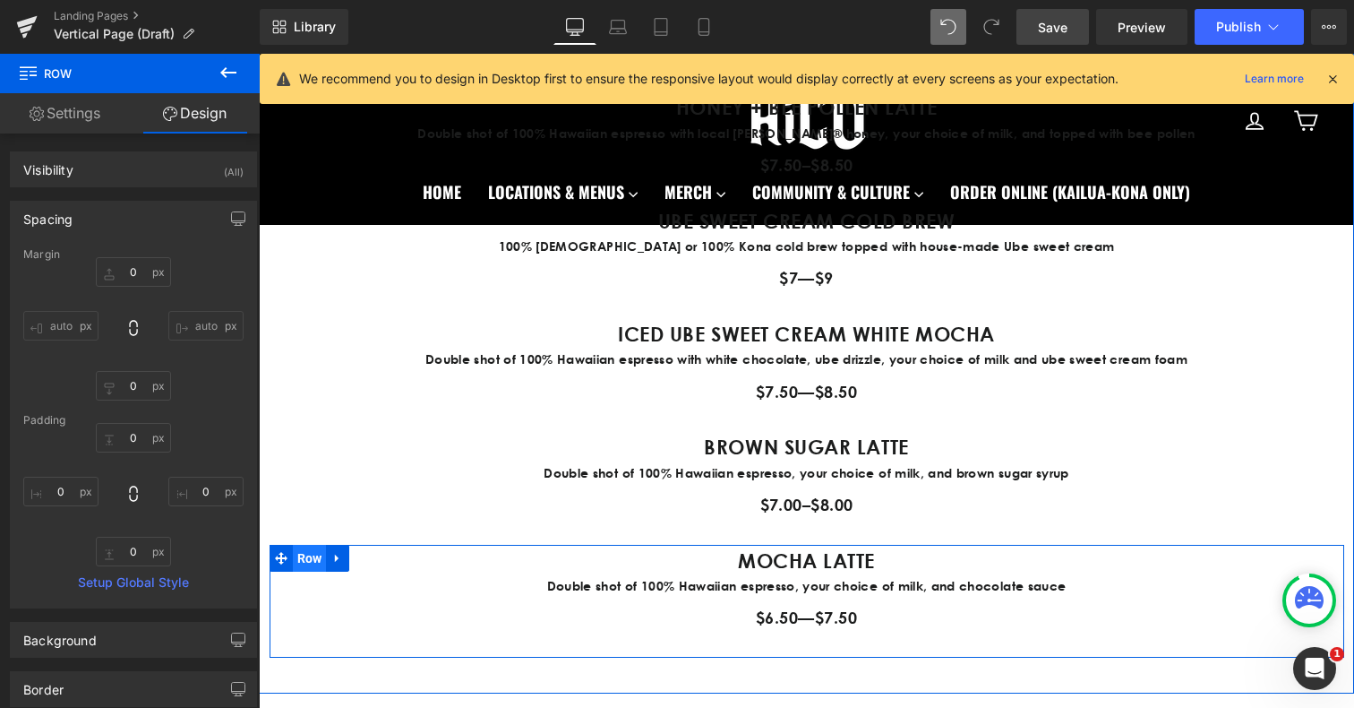
click at [308, 562] on span "Row" at bounding box center [310, 558] width 34 height 27
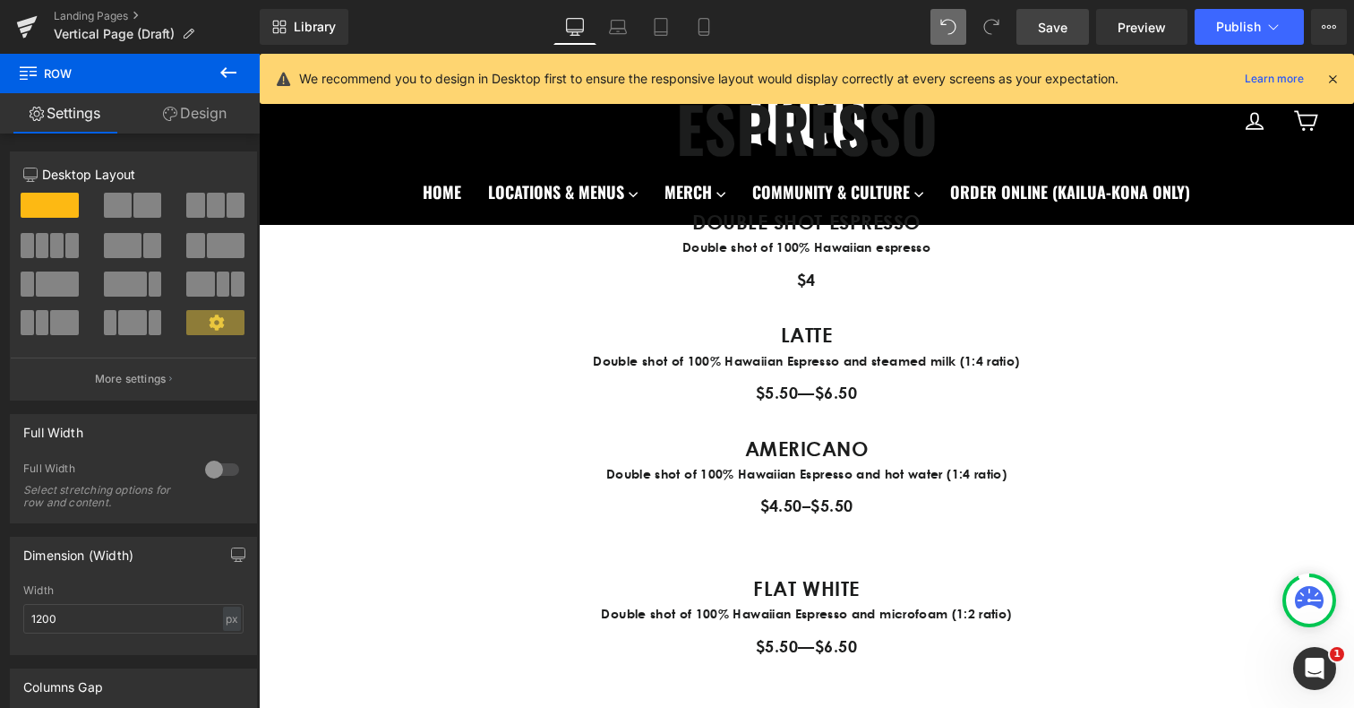
scroll to position [951, 0]
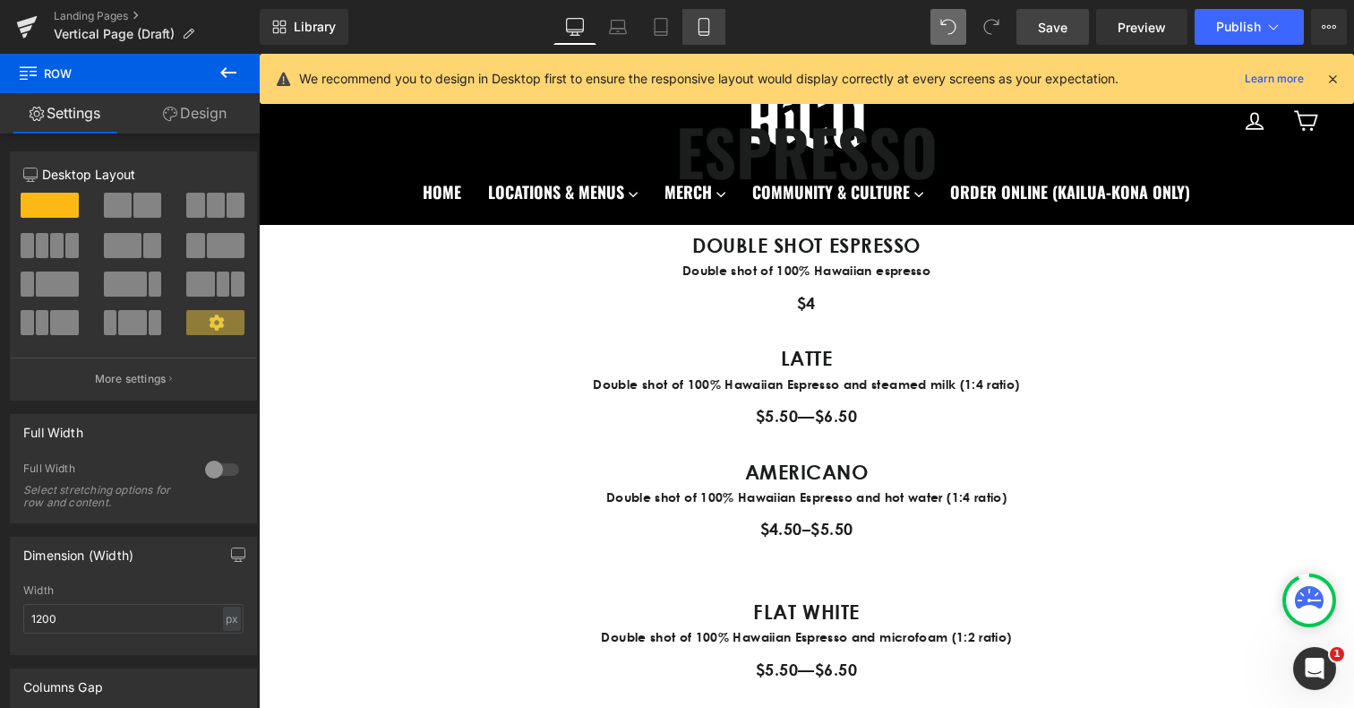
click at [715, 34] on link "Mobile" at bounding box center [703, 27] width 43 height 36
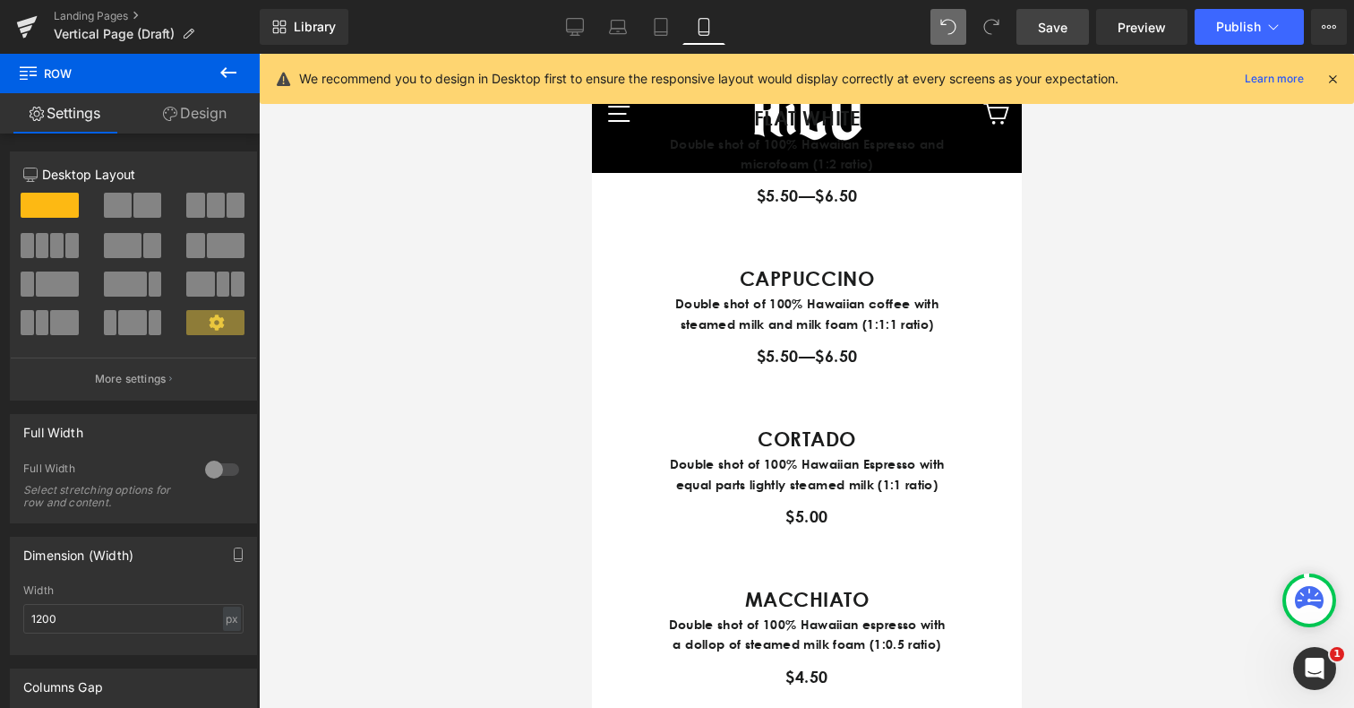
scroll to position [1401, 0]
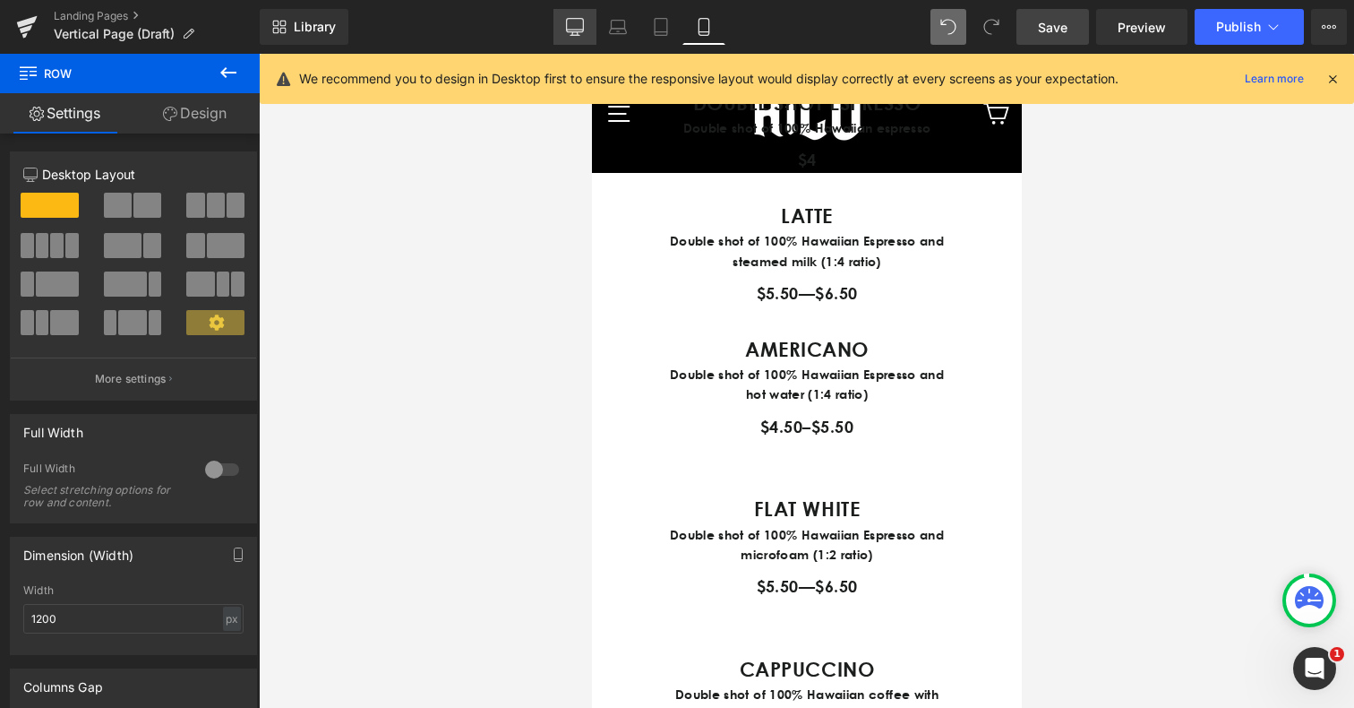
click at [582, 23] on icon at bounding box center [575, 27] width 18 height 18
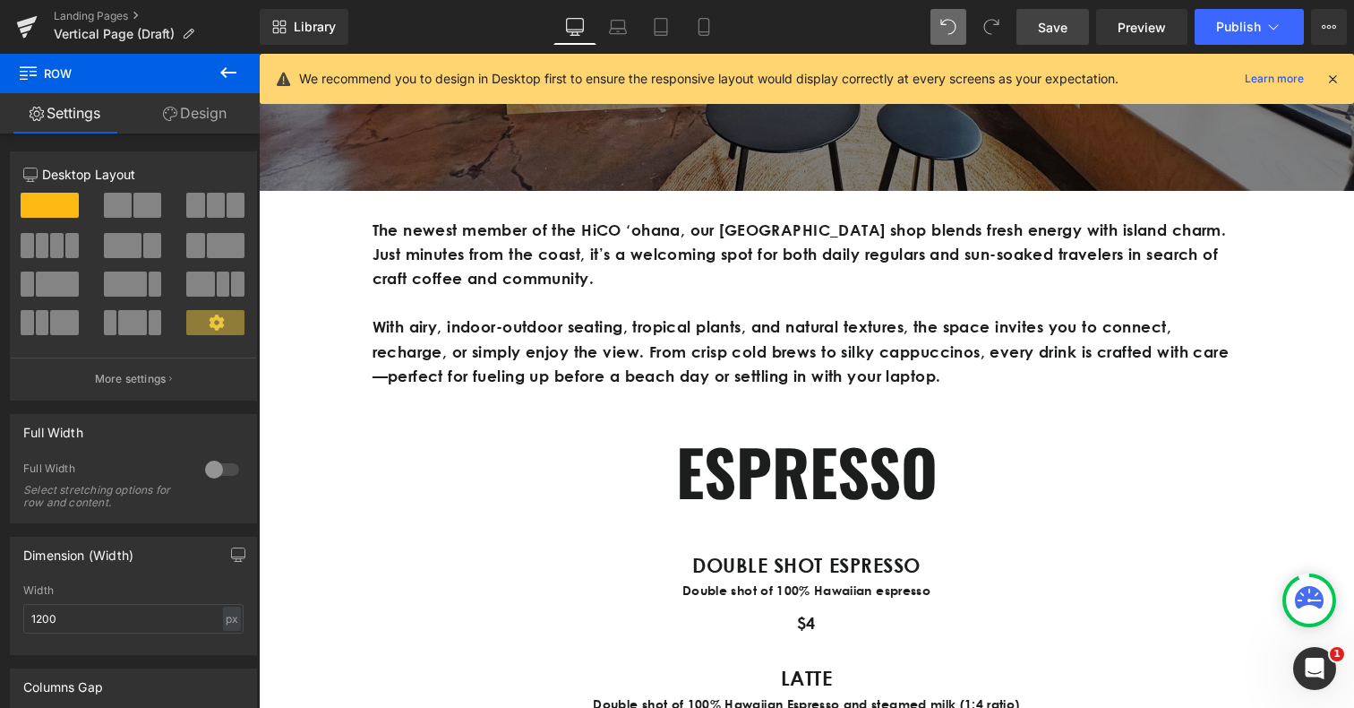
scroll to position [839, 0]
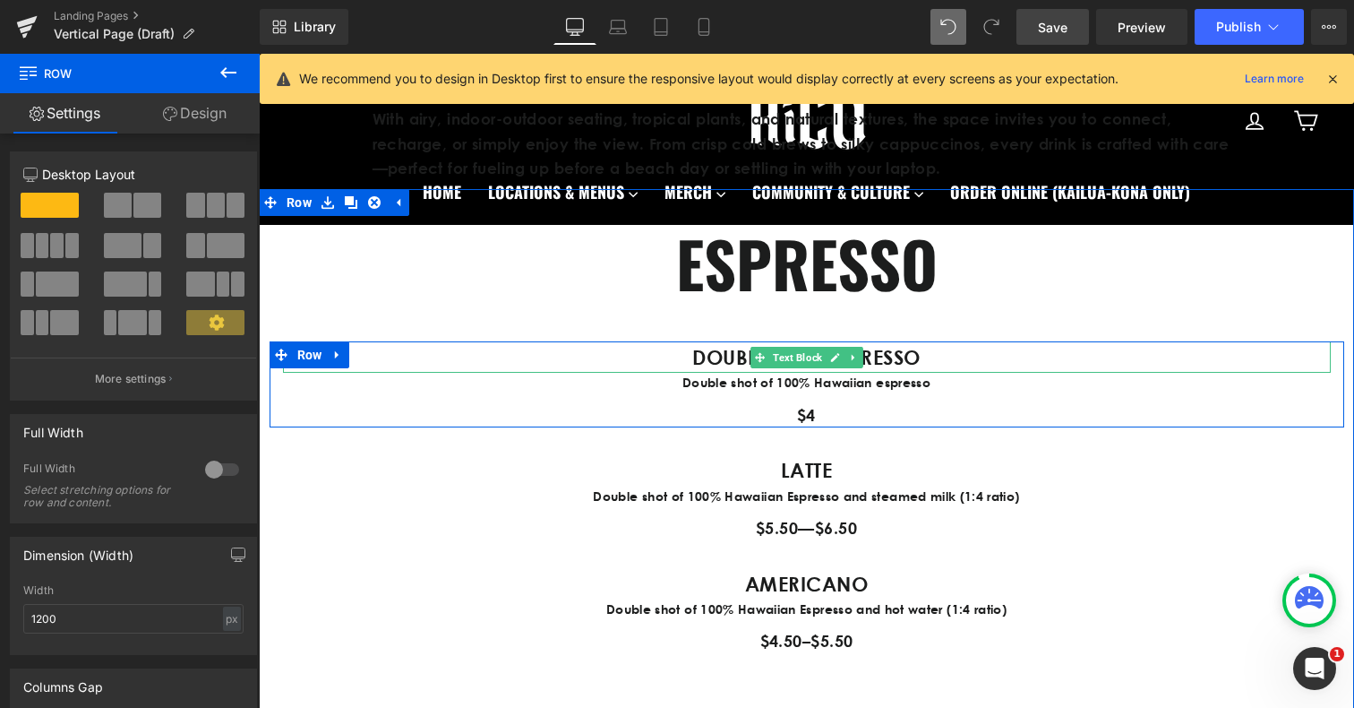
click at [713, 356] on strong "DOUBLE SHOT ESPRESSO" at bounding box center [806, 357] width 228 height 24
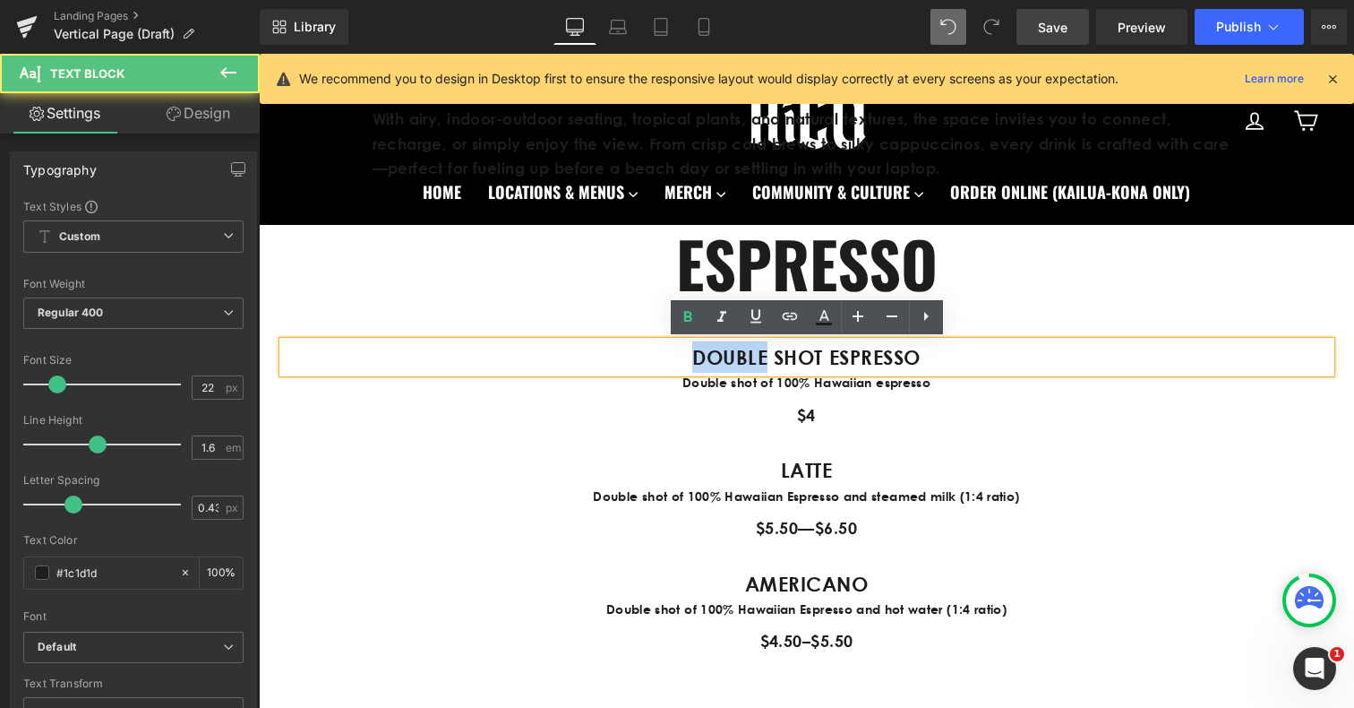
click at [713, 356] on strong "DOUBLE SHOT ESPRESSO" at bounding box center [806, 357] width 228 height 24
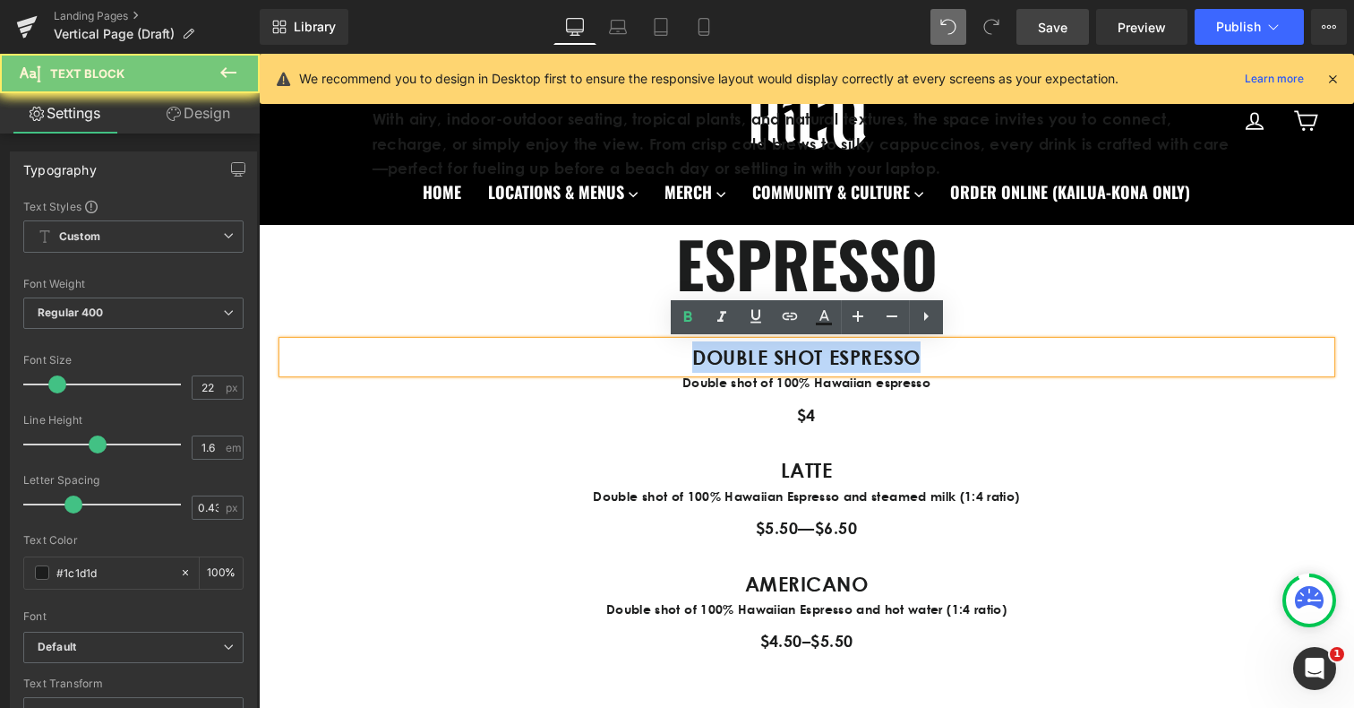
click at [713, 356] on strong "DOUBLE SHOT ESPRESSO" at bounding box center [806, 357] width 228 height 24
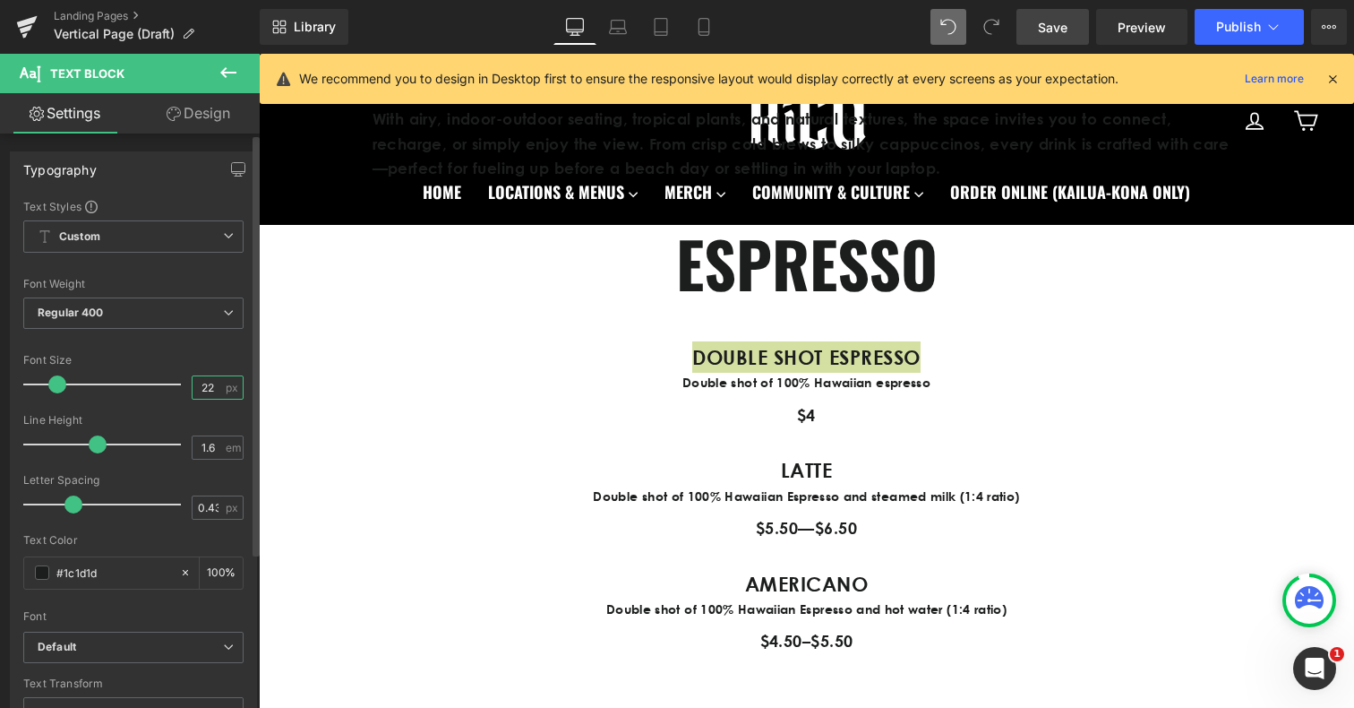
click at [197, 385] on input "22" at bounding box center [208, 387] width 31 height 22
type input "20"
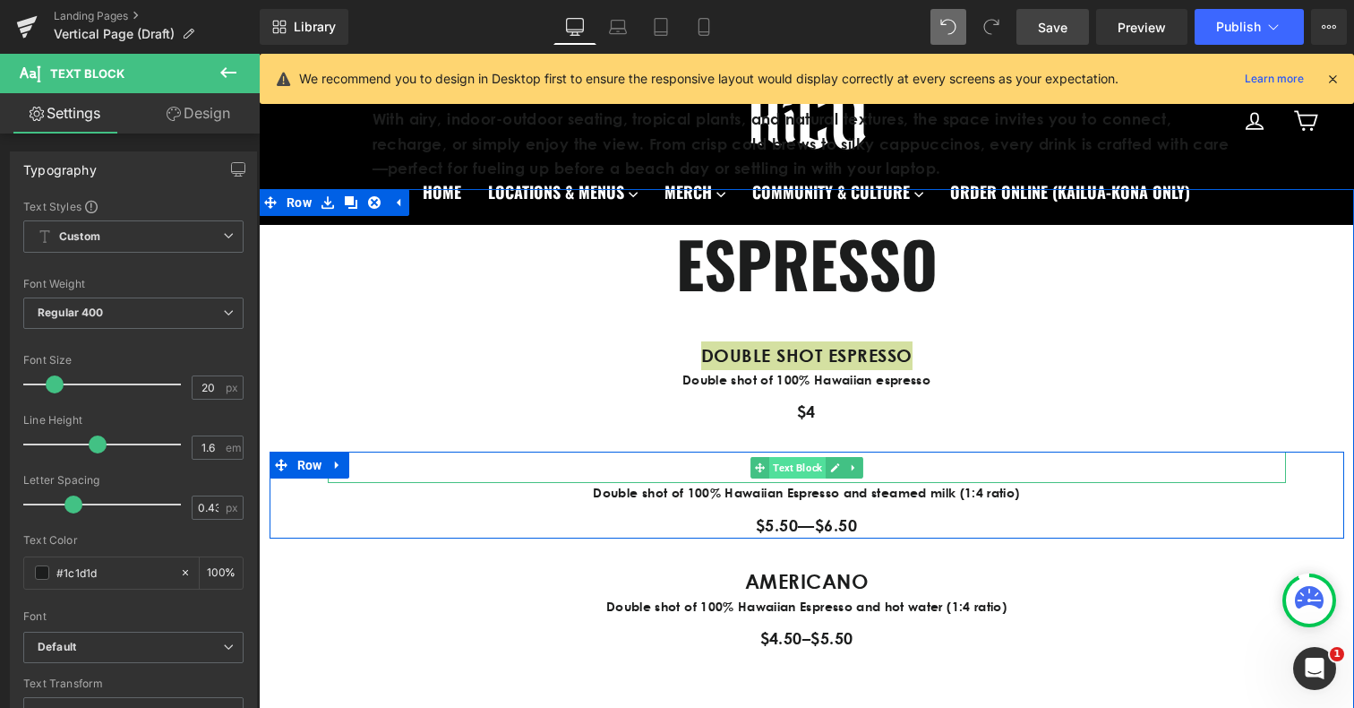
click at [770, 466] on span "Text Block" at bounding box center [797, 467] width 56 height 21
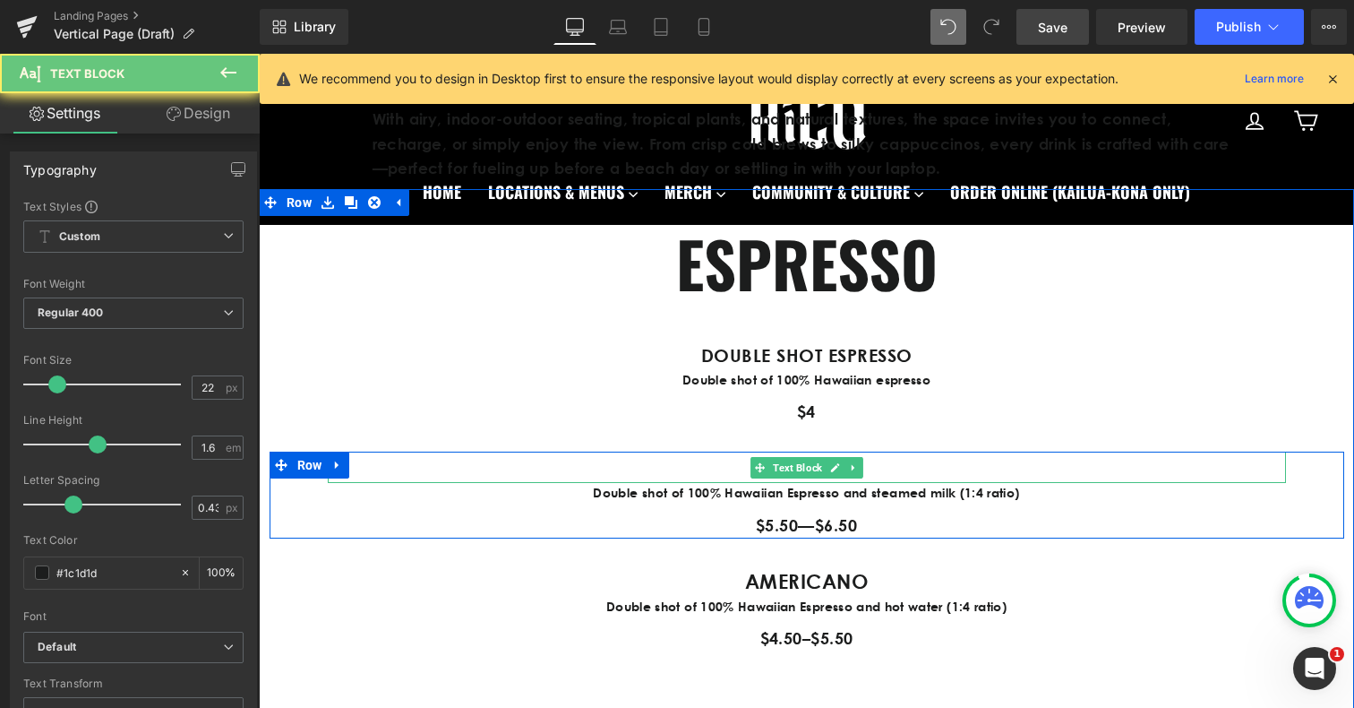
click at [708, 475] on p "LATTE" at bounding box center [807, 466] width 958 height 31
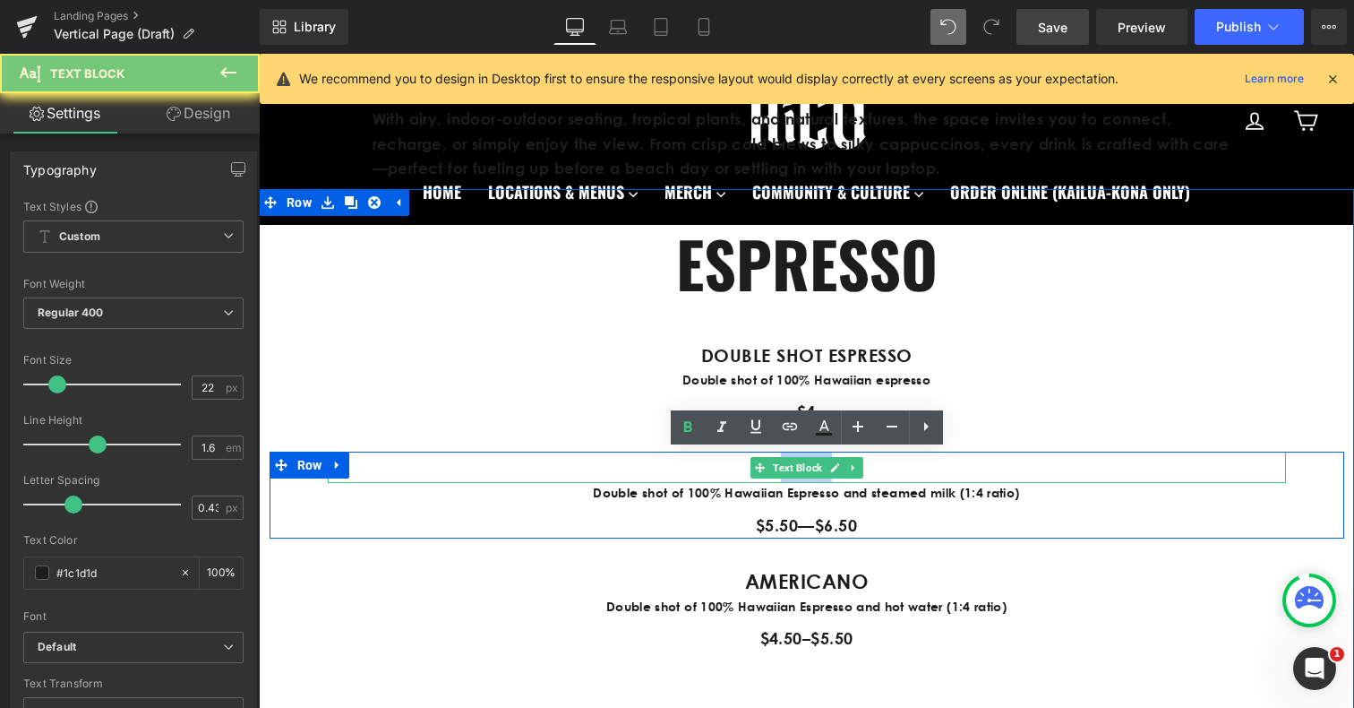
click at [708, 475] on p "LATTE" at bounding box center [807, 466] width 958 height 31
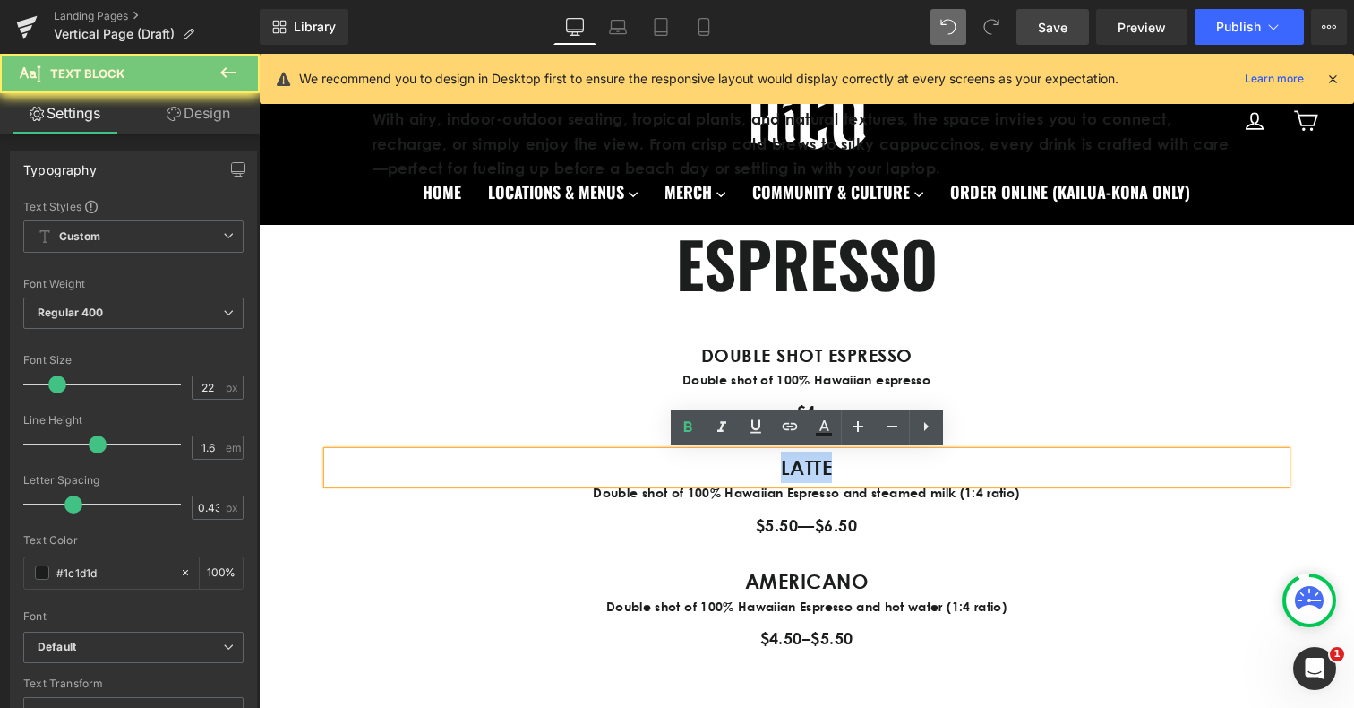
click at [708, 475] on p "LATTE" at bounding box center [807, 466] width 958 height 31
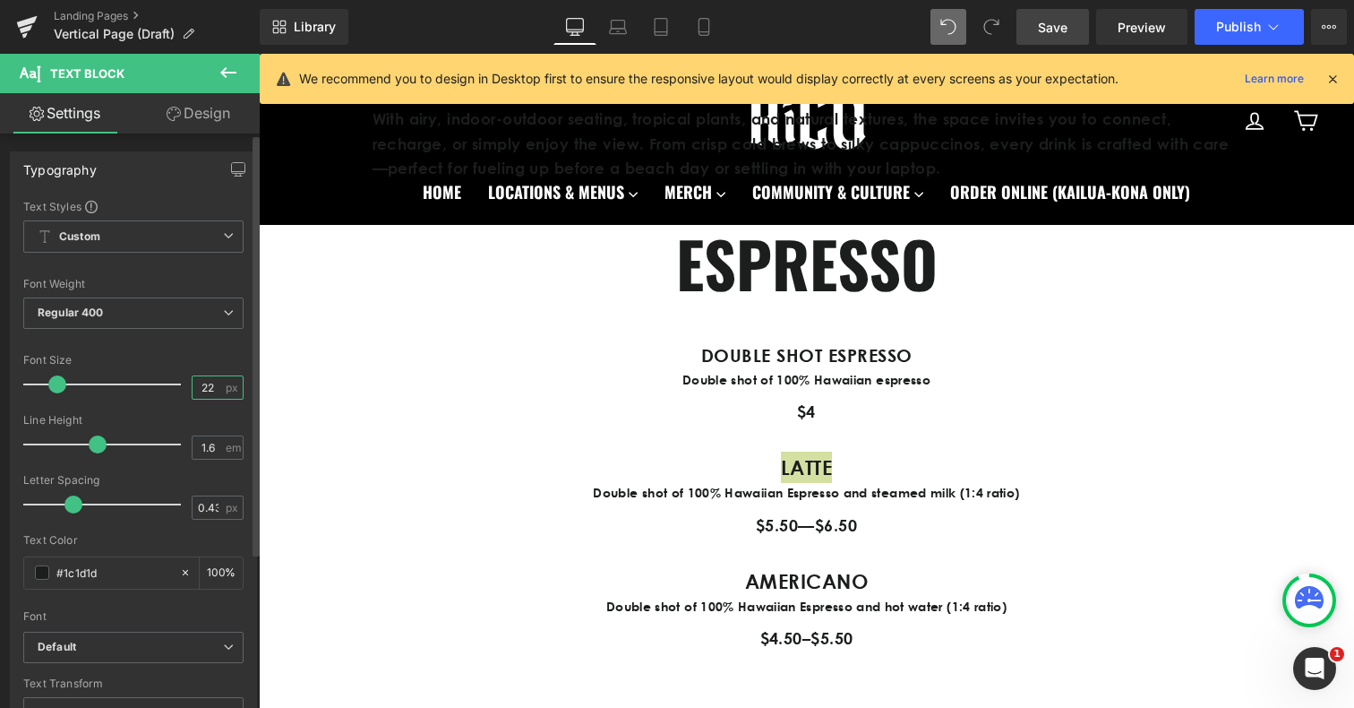
click at [203, 386] on input "22" at bounding box center [208, 387] width 31 height 22
type input "20"
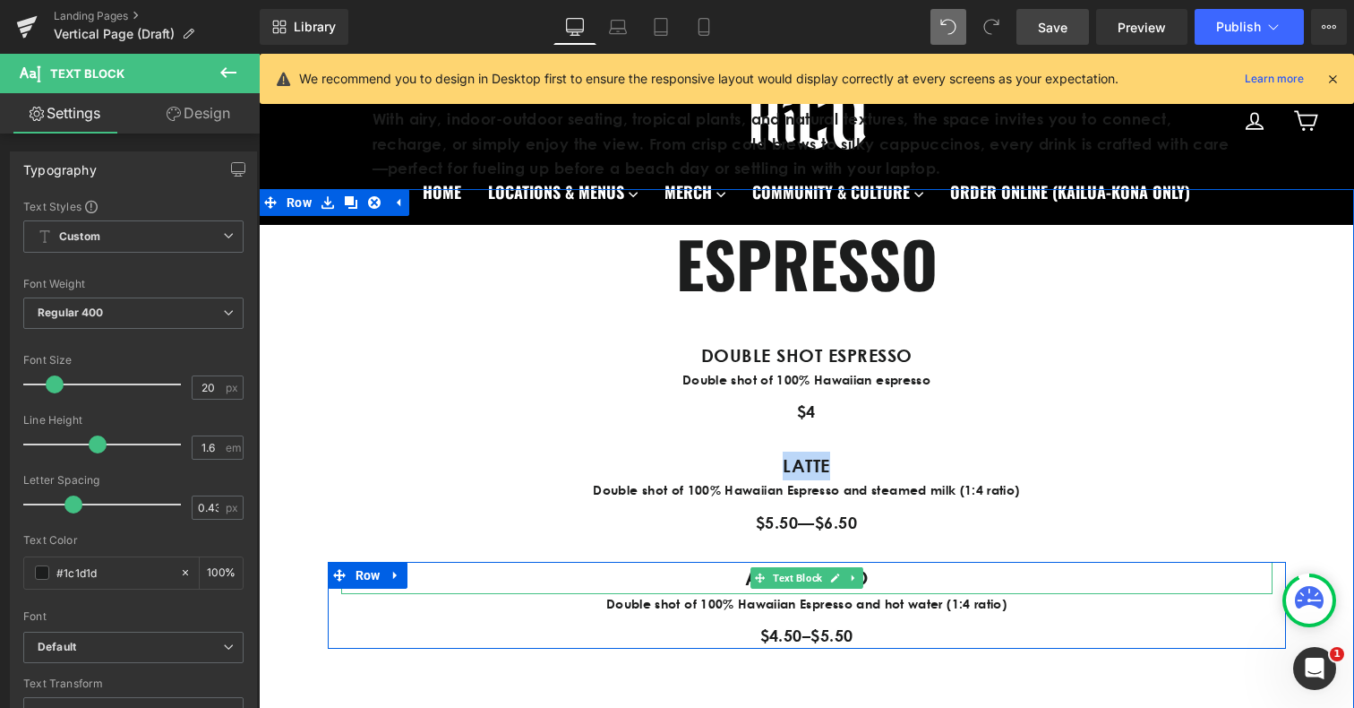
click at [732, 572] on p "AMERICANO" at bounding box center [806, 577] width 931 height 31
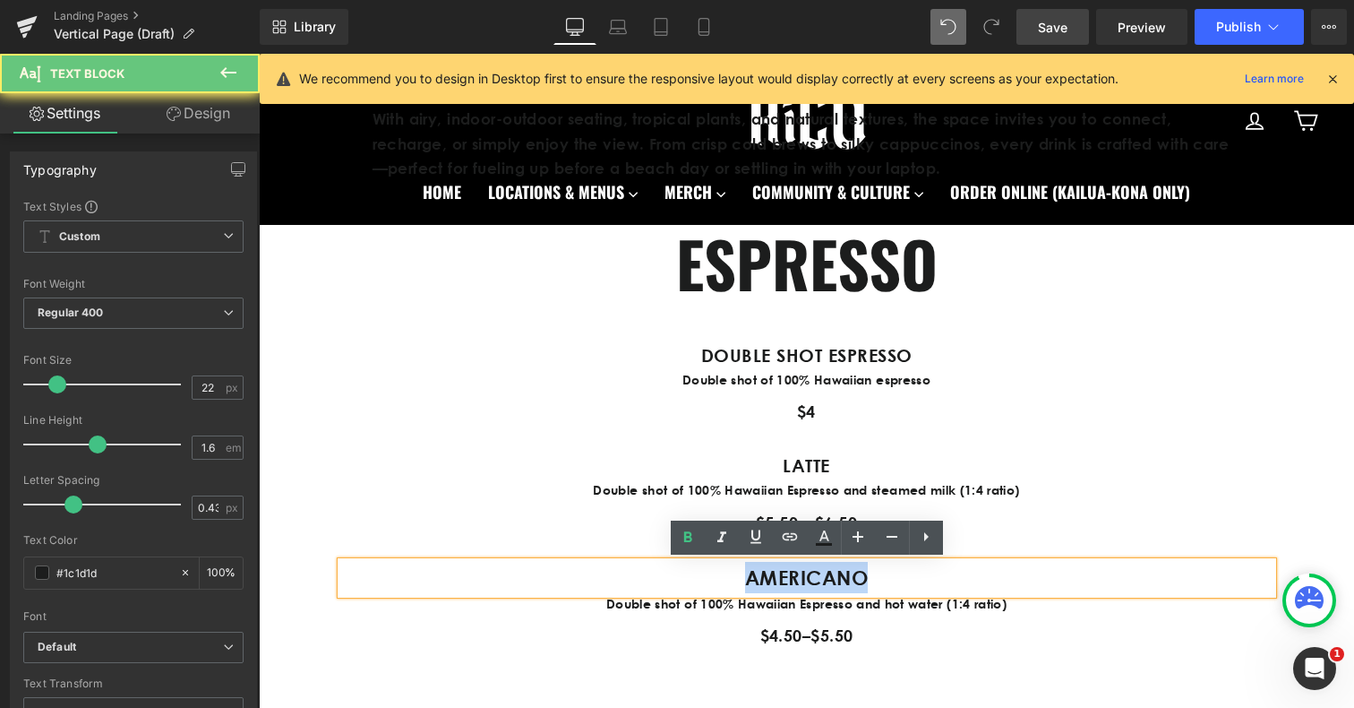
click at [732, 572] on p "AMERICANO" at bounding box center [806, 577] width 931 height 31
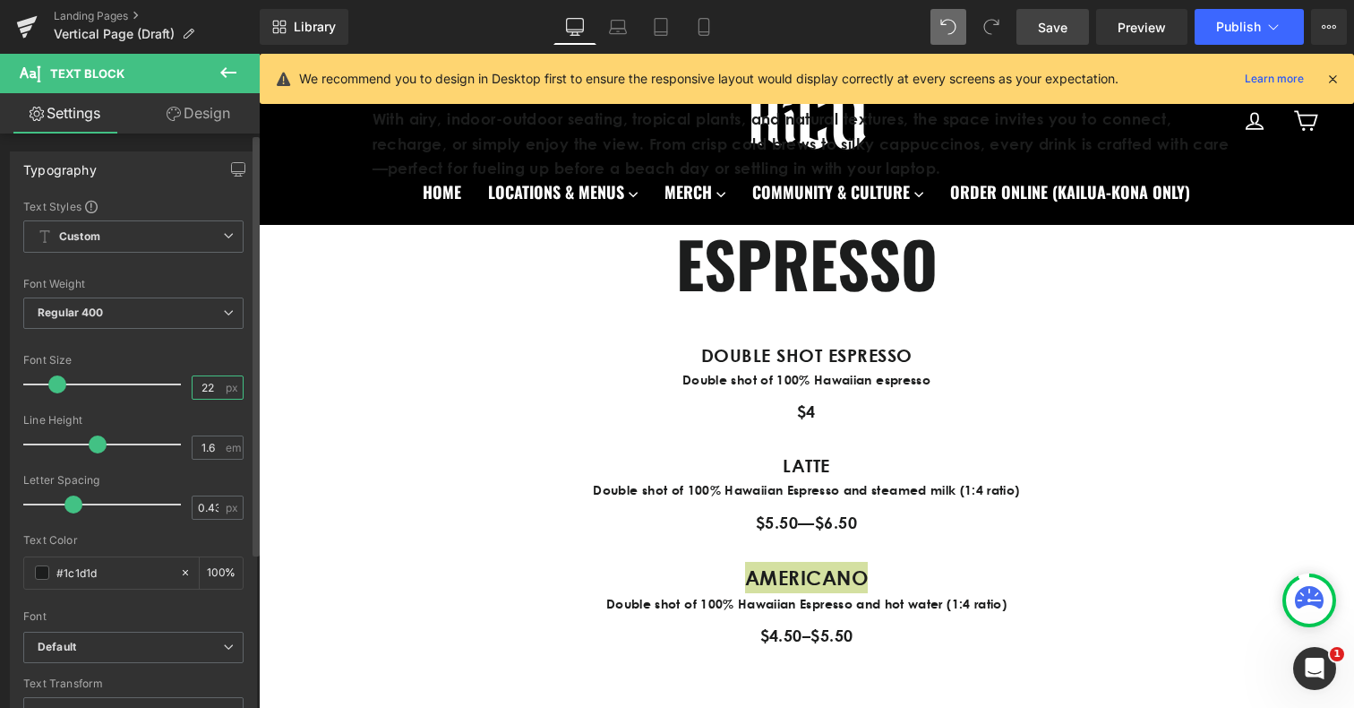
click at [196, 388] on input "22" at bounding box center [208, 387] width 31 height 22
type input "2"
type input "20"
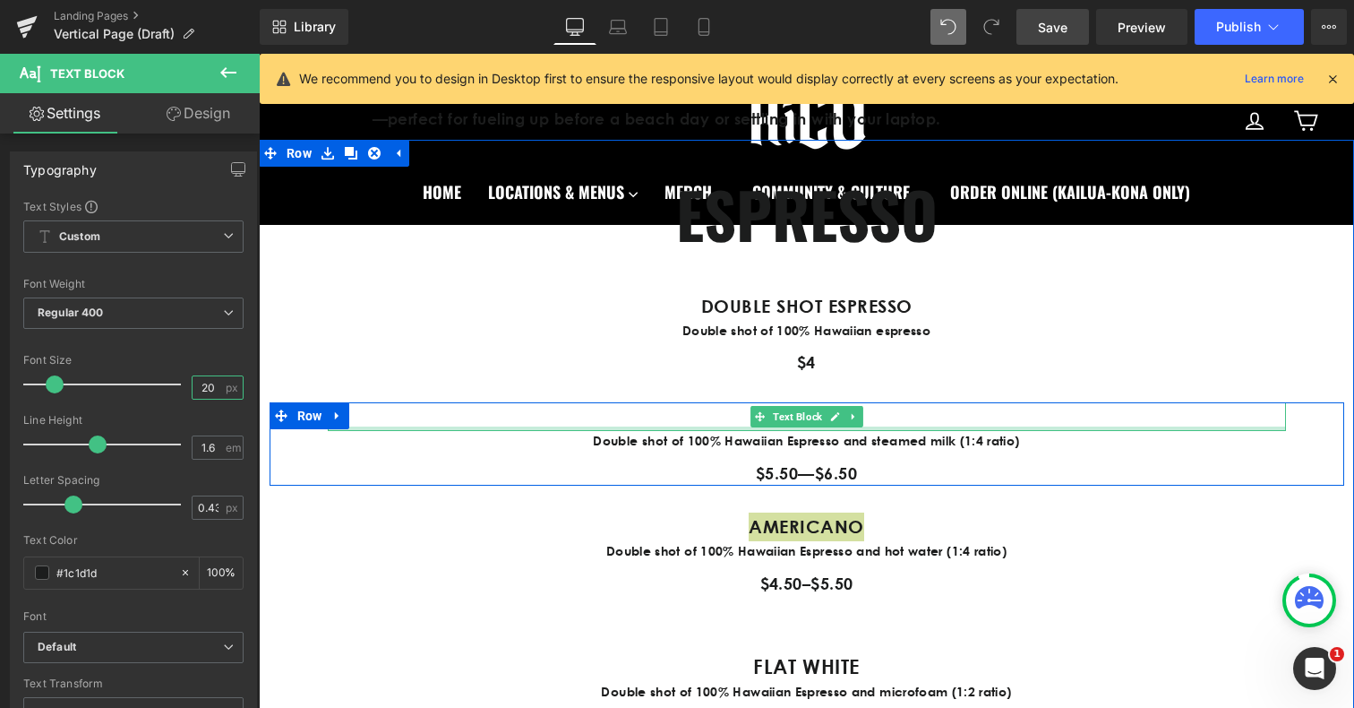
scroll to position [916, 0]
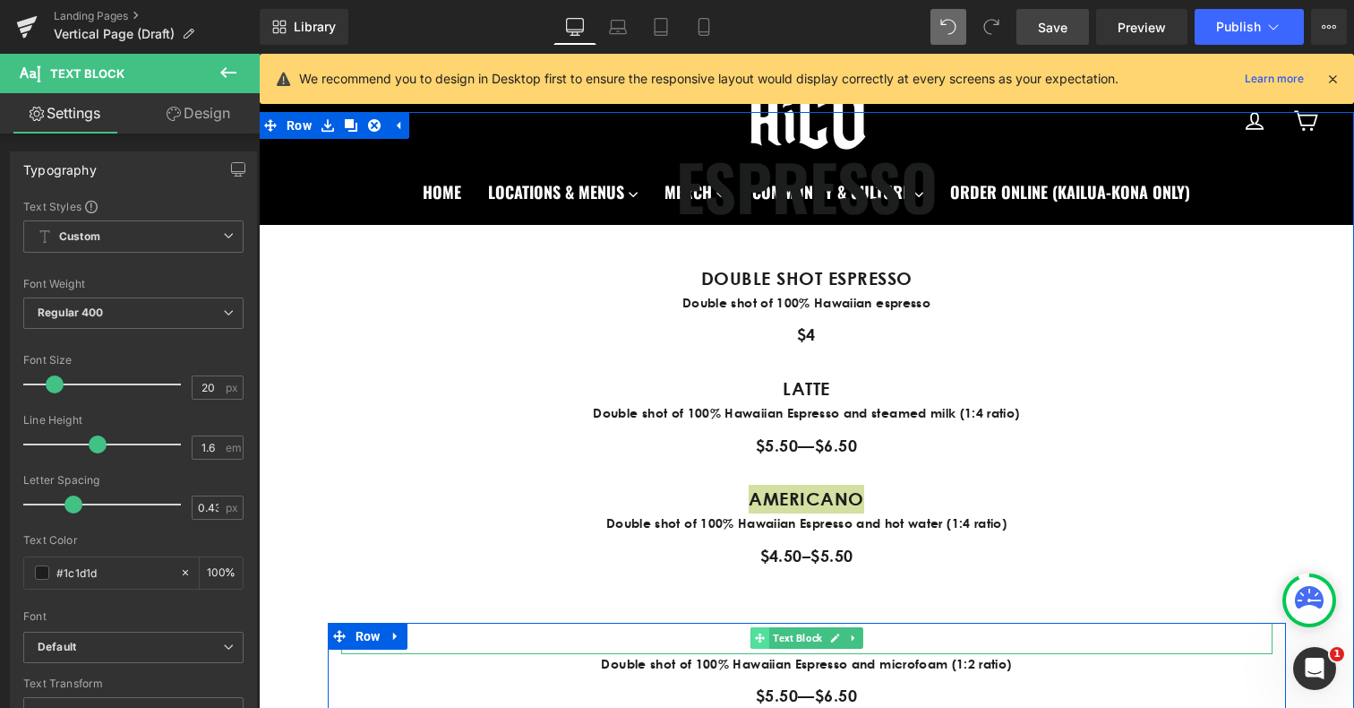
click at [752, 633] on span at bounding box center [760, 637] width 19 height 21
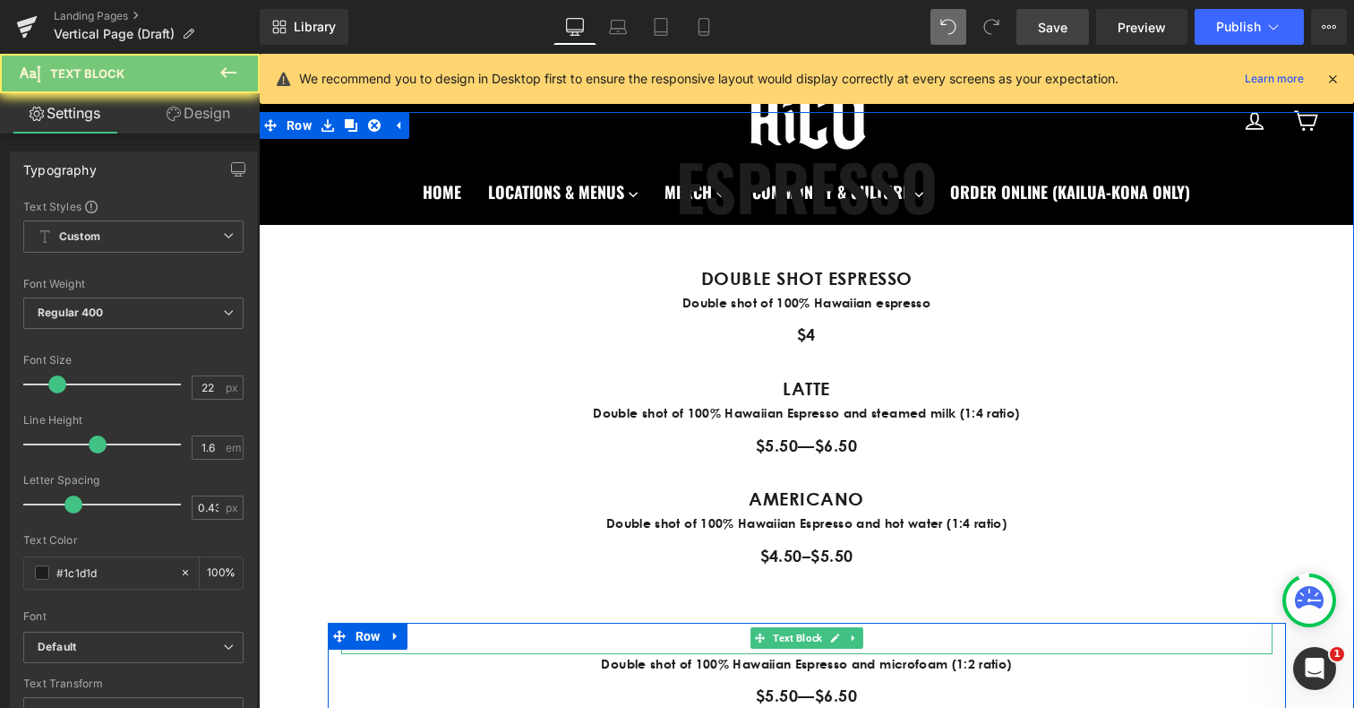
click at [734, 633] on p "FLAT WHITE" at bounding box center [806, 637] width 931 height 31
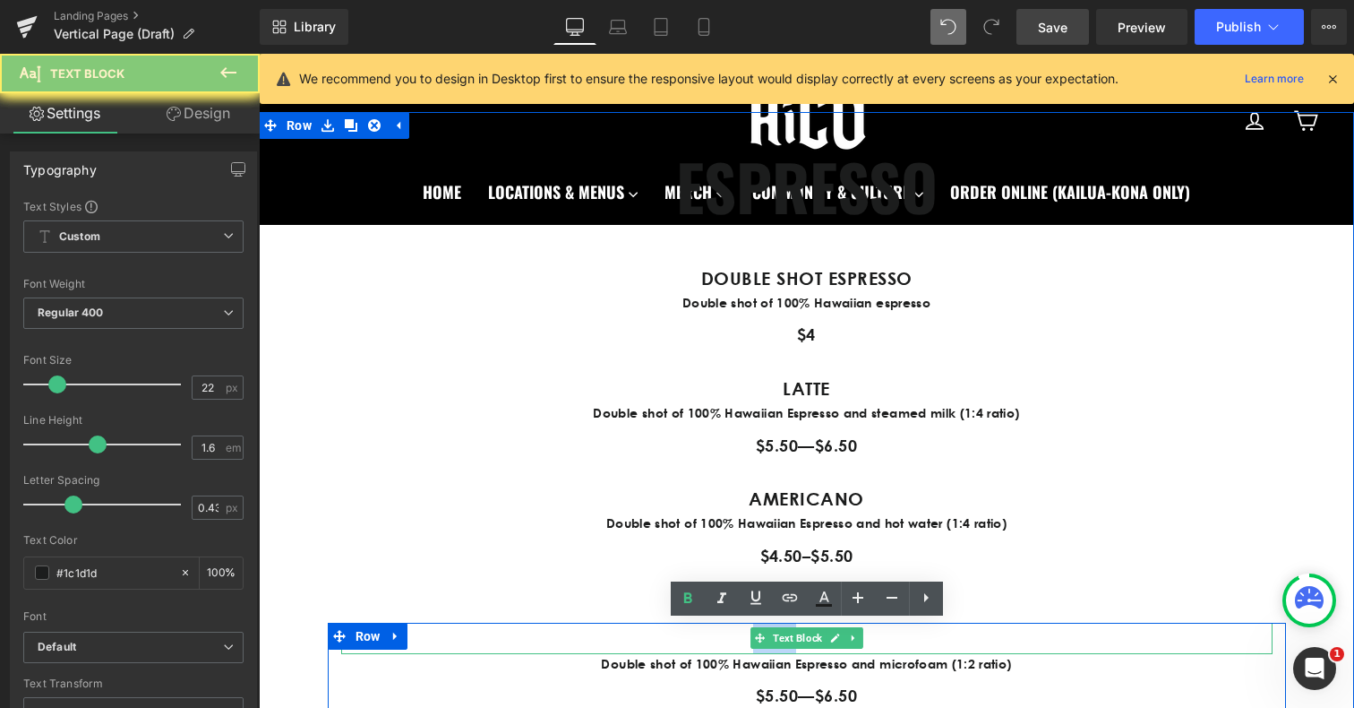
click at [734, 633] on p "FLAT WHITE" at bounding box center [806, 637] width 931 height 31
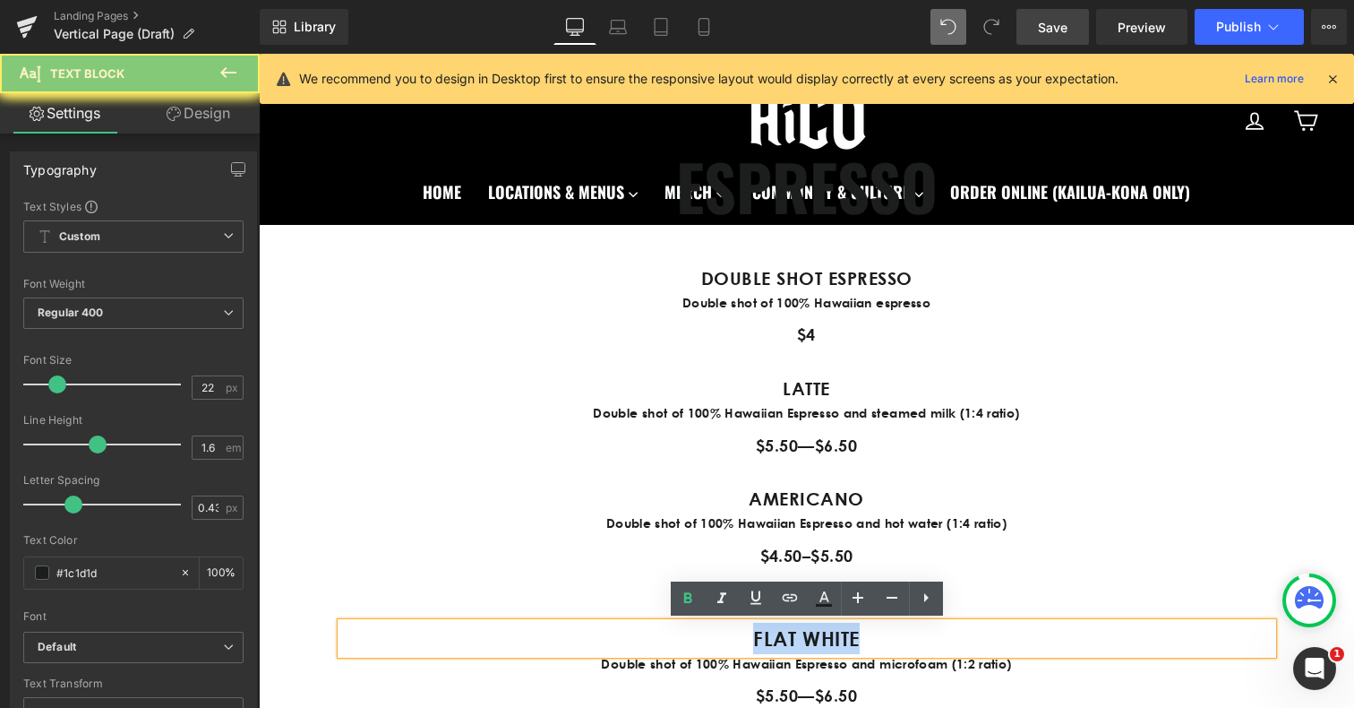
click at [734, 633] on p "FLAT WHITE" at bounding box center [806, 637] width 931 height 31
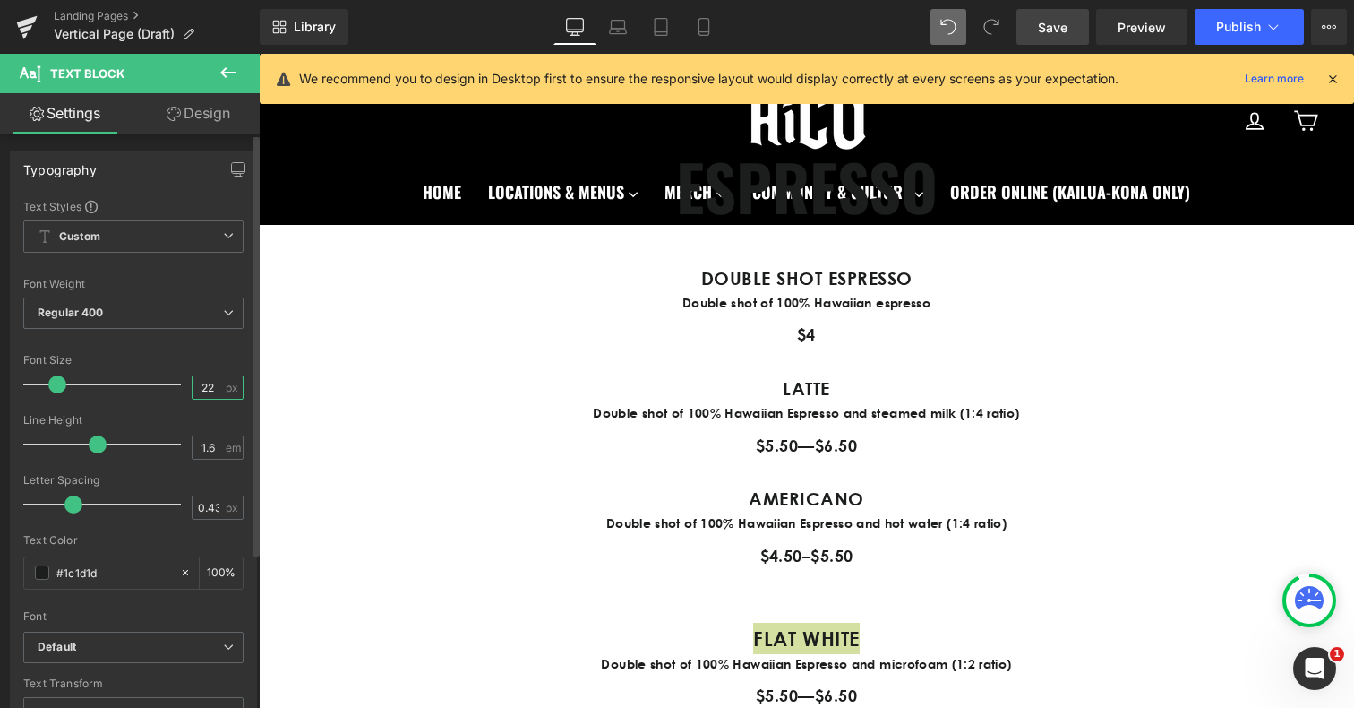
click at [206, 385] on input "22" at bounding box center [208, 387] width 31 height 22
type input "2"
type input "20"
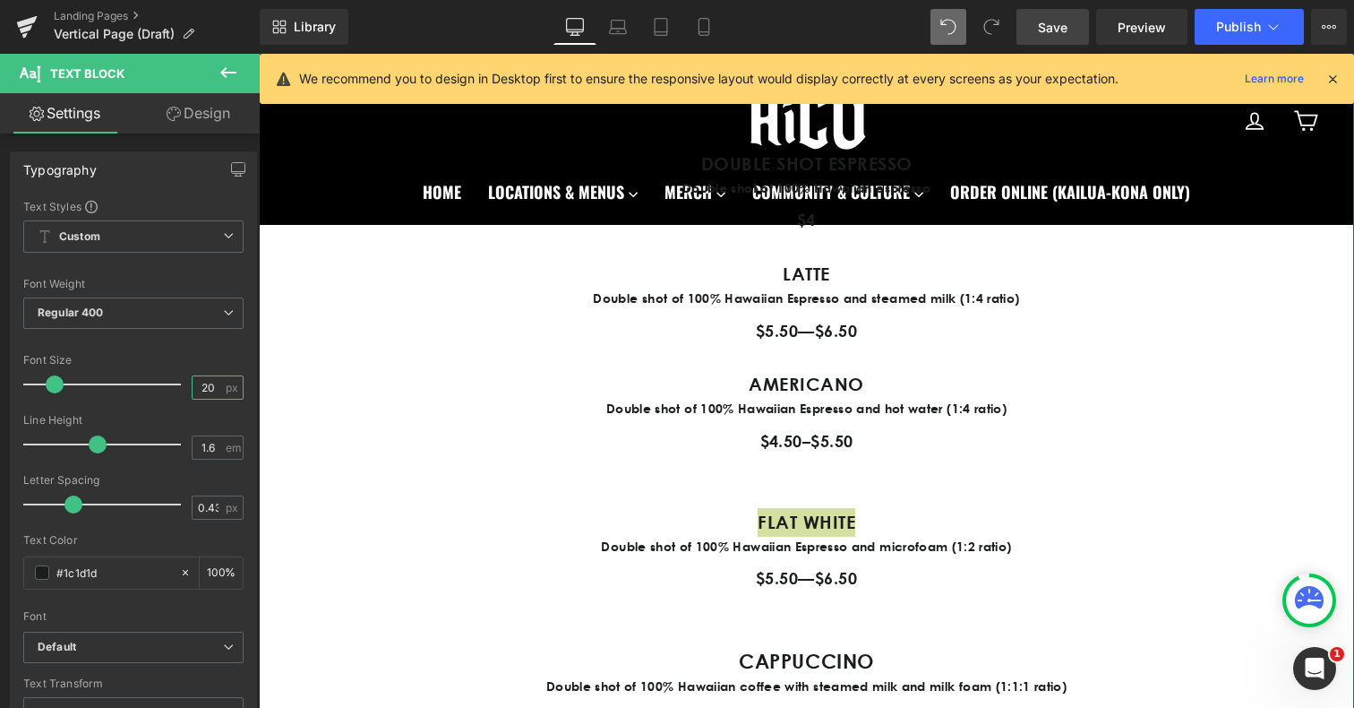
scroll to position [1034, 0]
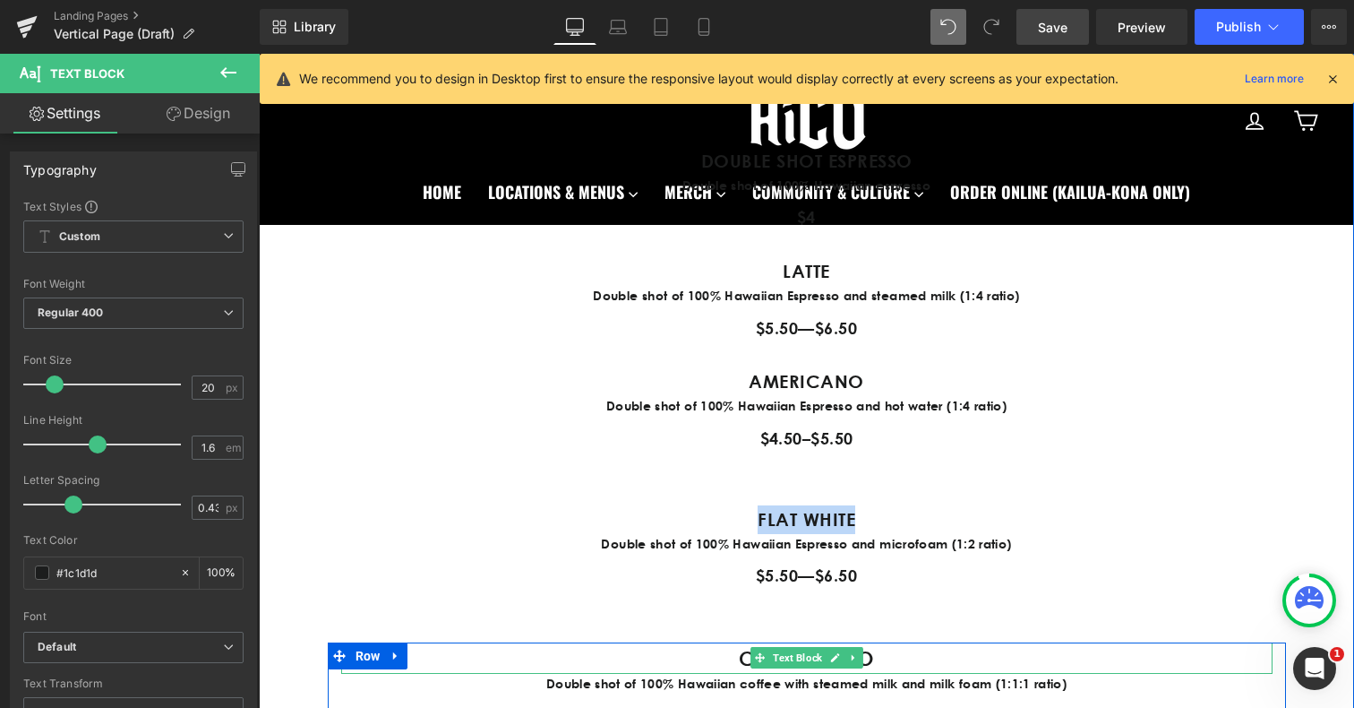
click at [736, 657] on p "CAPPUCCINO" at bounding box center [806, 657] width 931 height 31
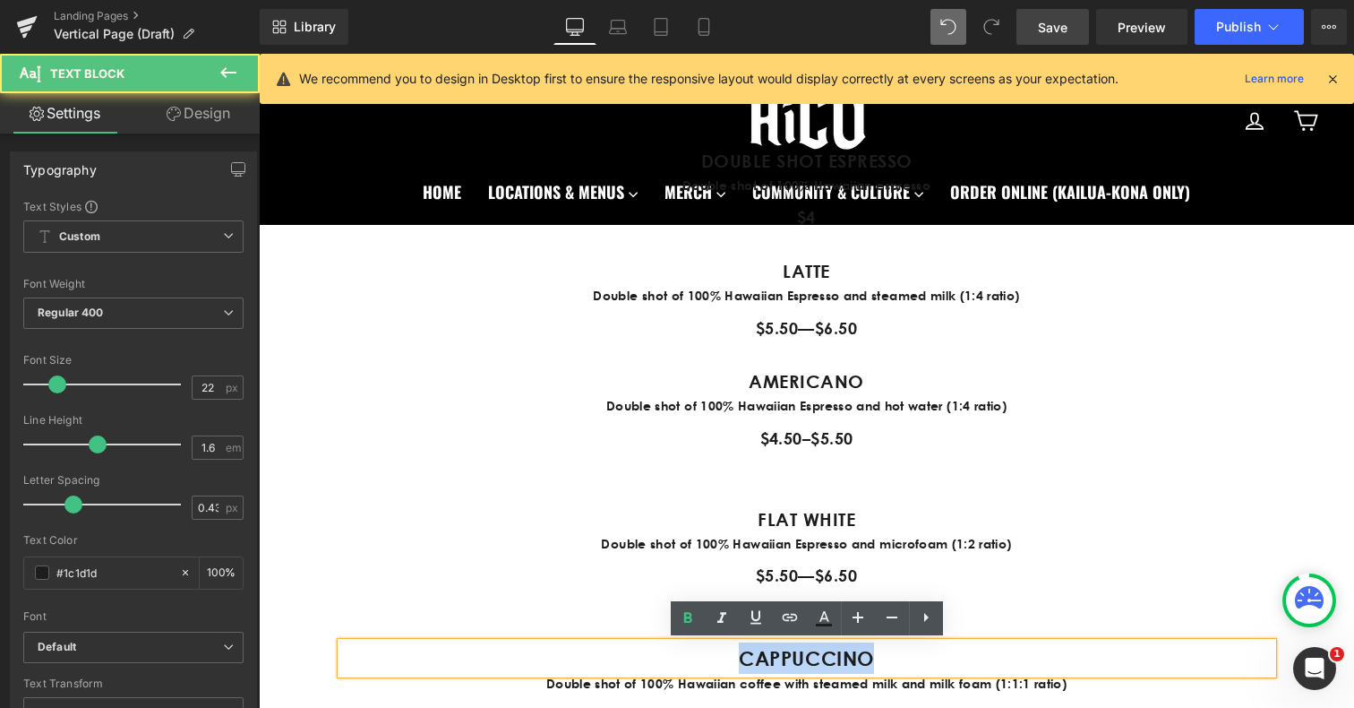
click at [736, 657] on p "CAPPUCCINO" at bounding box center [806, 657] width 931 height 31
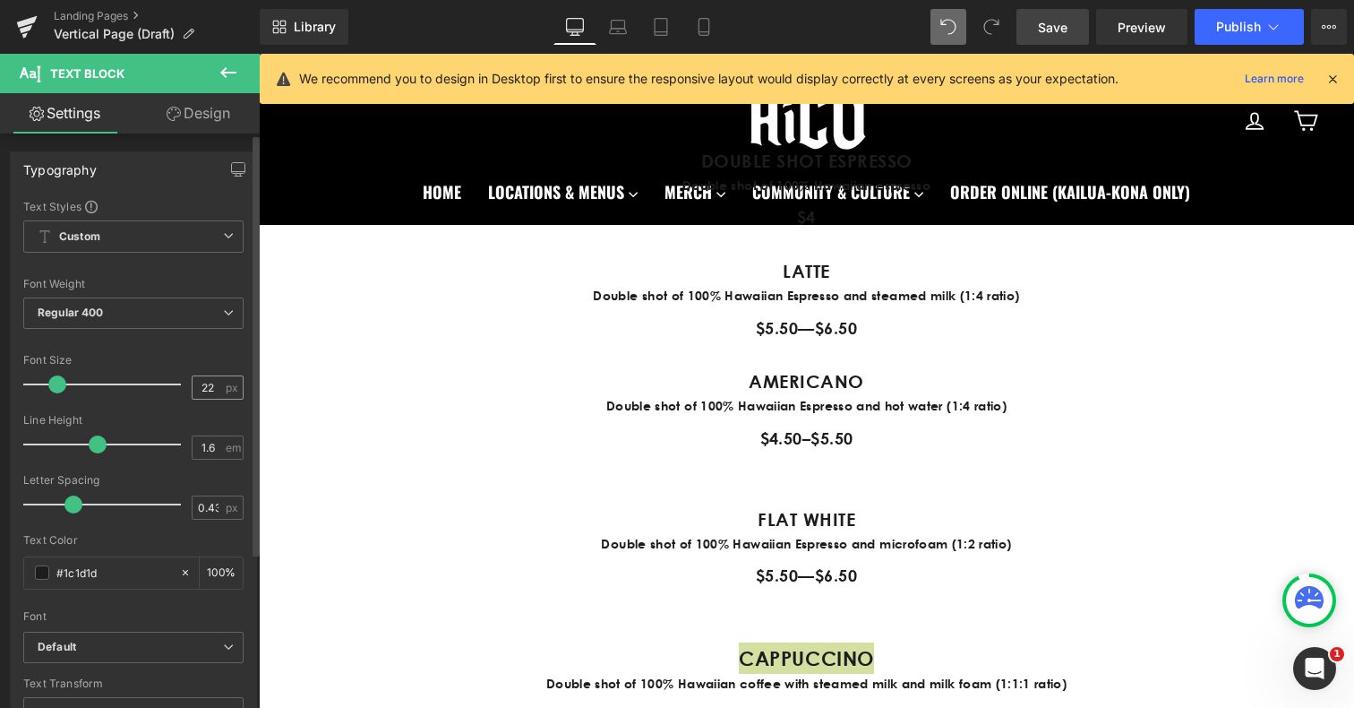
click at [226, 382] on span "px" at bounding box center [233, 388] width 15 height 12
click at [206, 382] on input "22" at bounding box center [208, 387] width 31 height 22
type input "20"
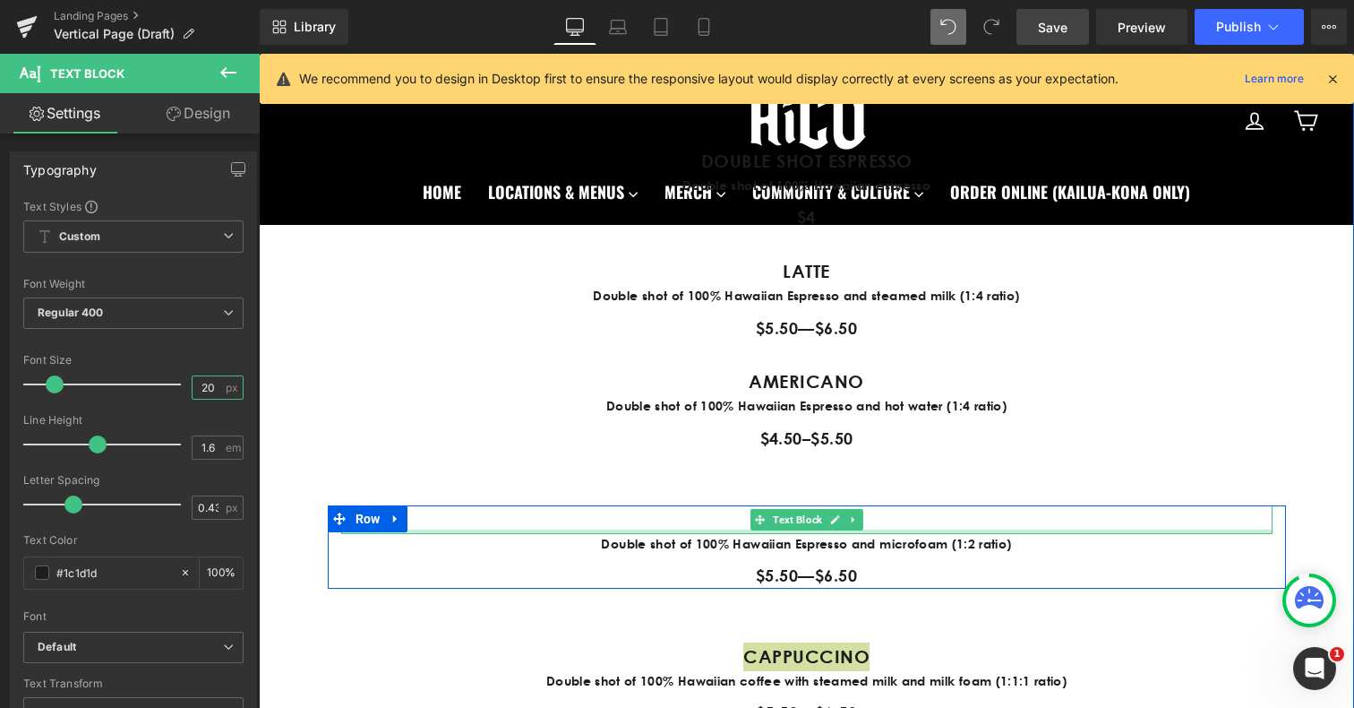
scroll to position [1188, 0]
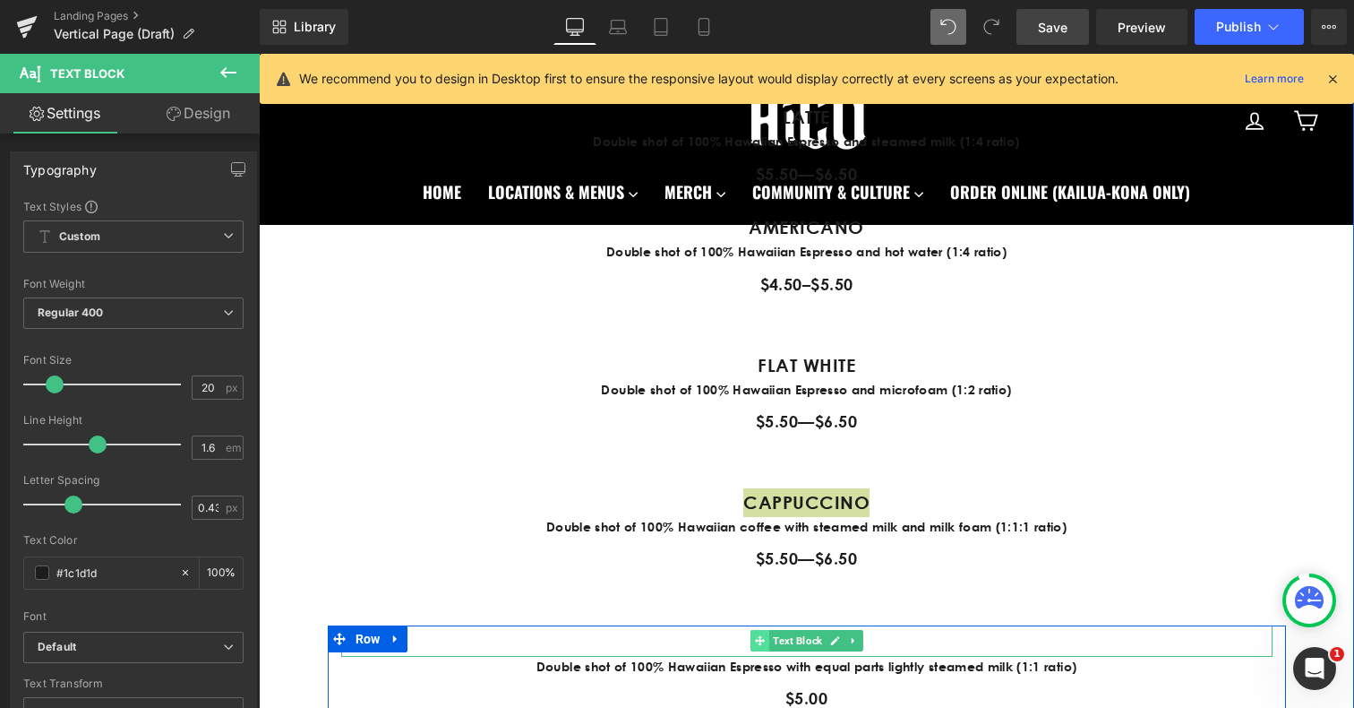
click at [768, 635] on span at bounding box center [760, 640] width 19 height 21
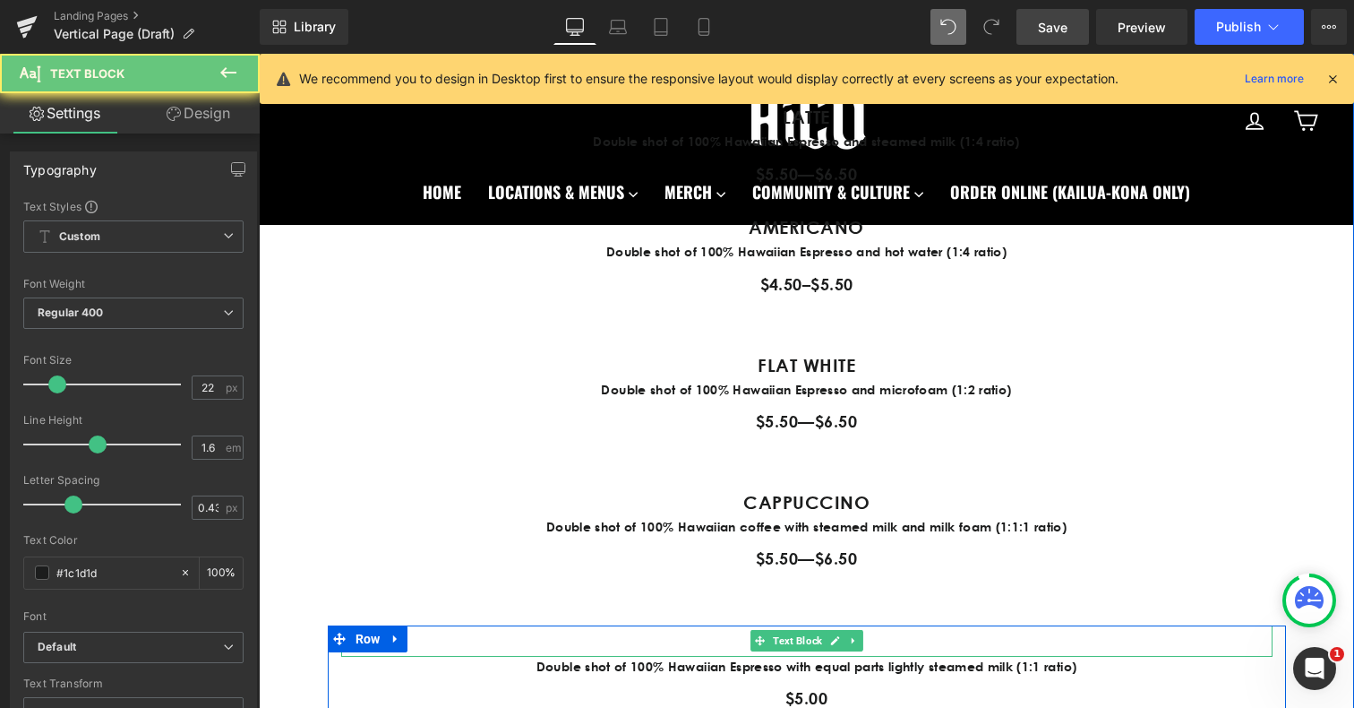
click at [734, 639] on p "CORTADO" at bounding box center [806, 640] width 931 height 31
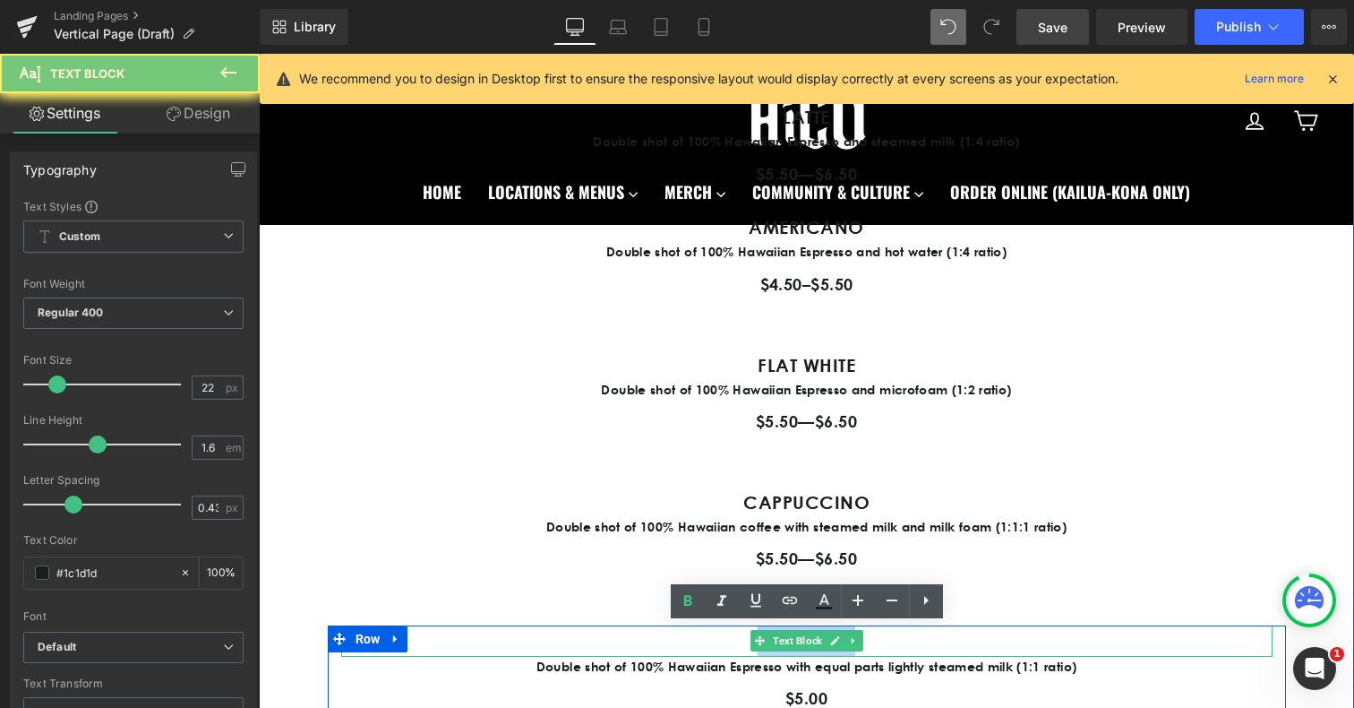
click at [734, 639] on p "CORTADO" at bounding box center [806, 640] width 931 height 31
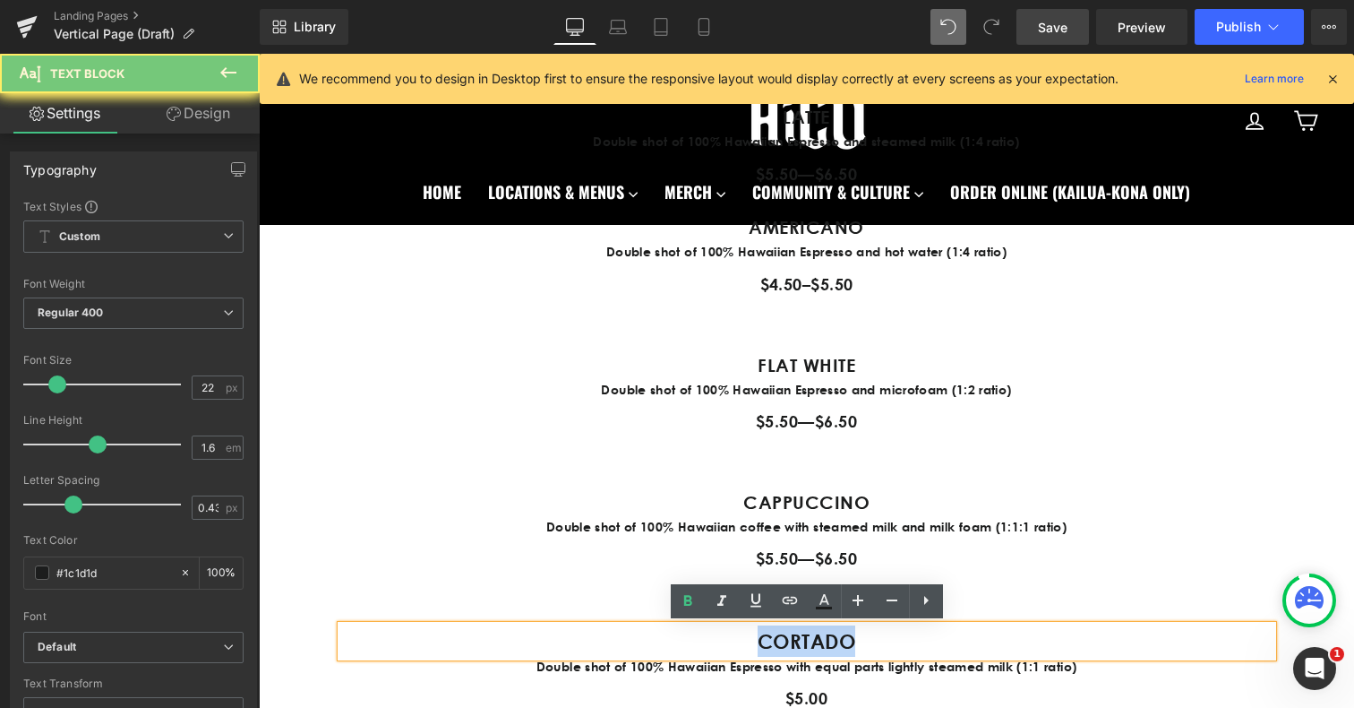
click at [734, 639] on p "CORTADO" at bounding box center [806, 640] width 931 height 31
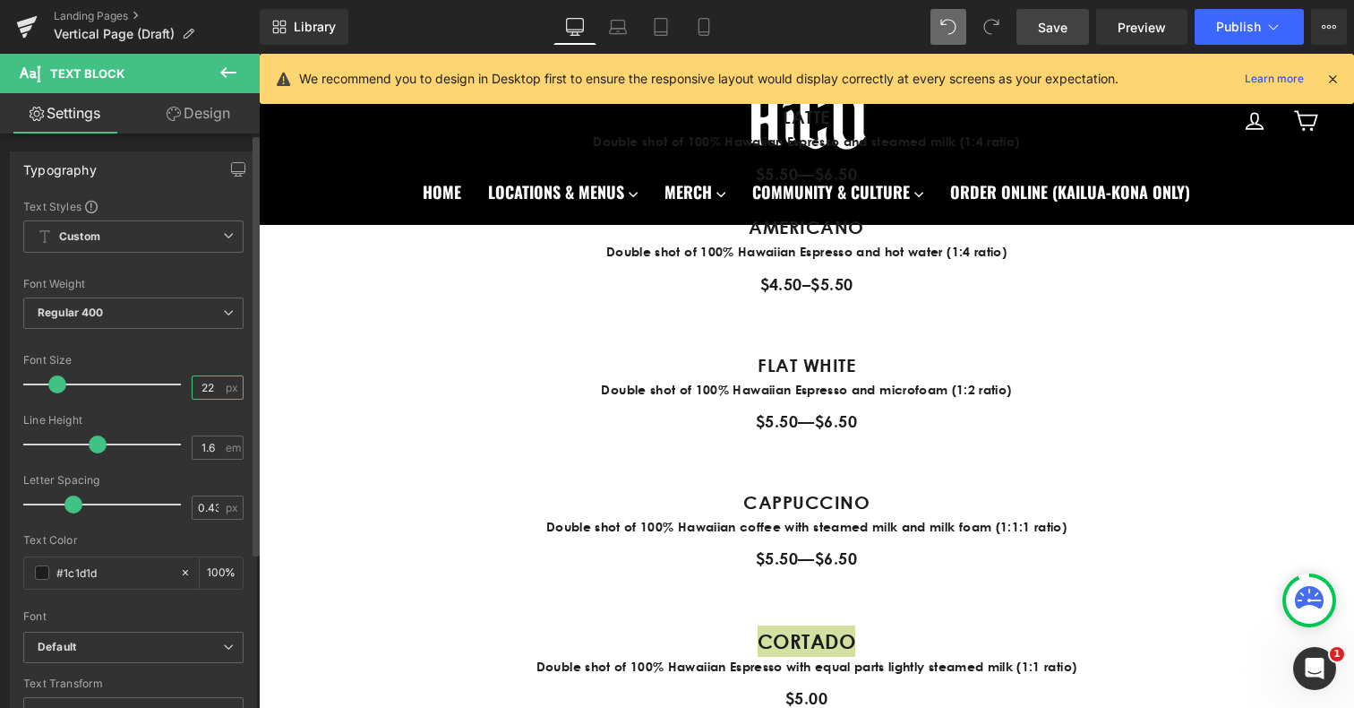
click at [202, 386] on input "22" at bounding box center [208, 387] width 31 height 22
type input "20"
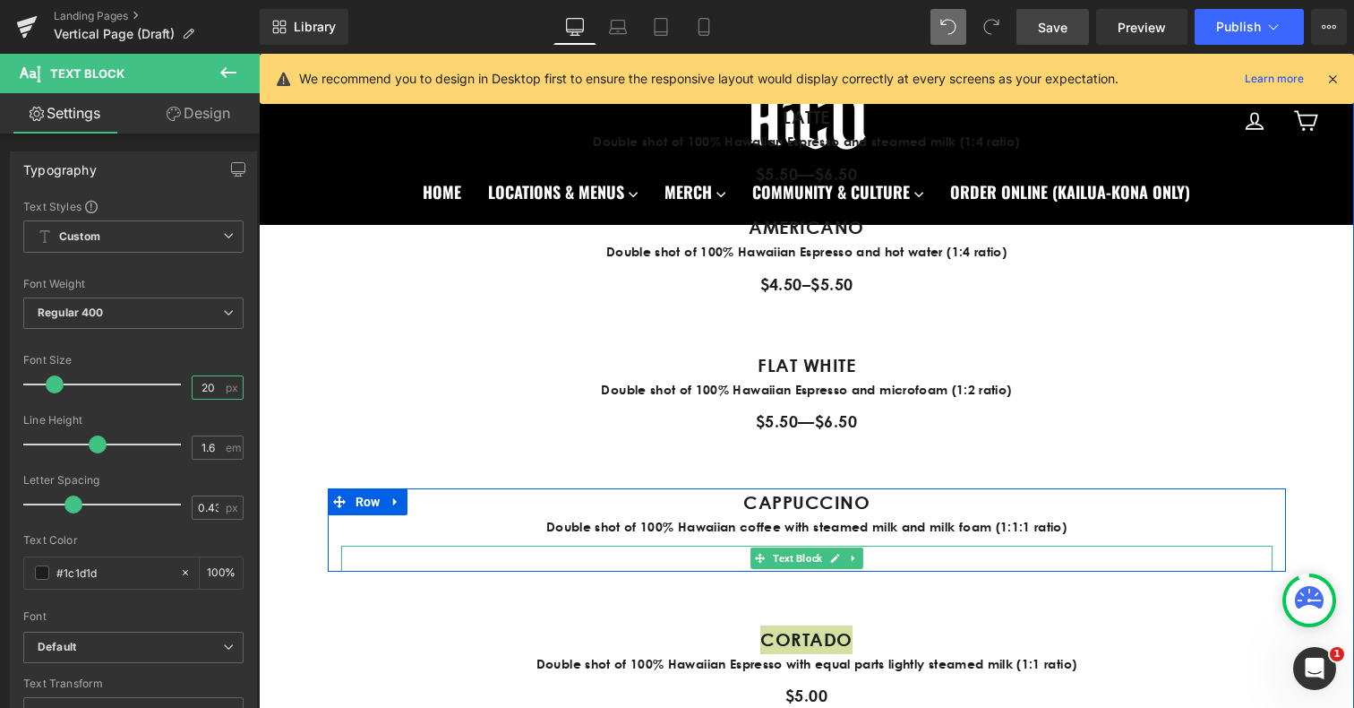
scroll to position [1463, 0]
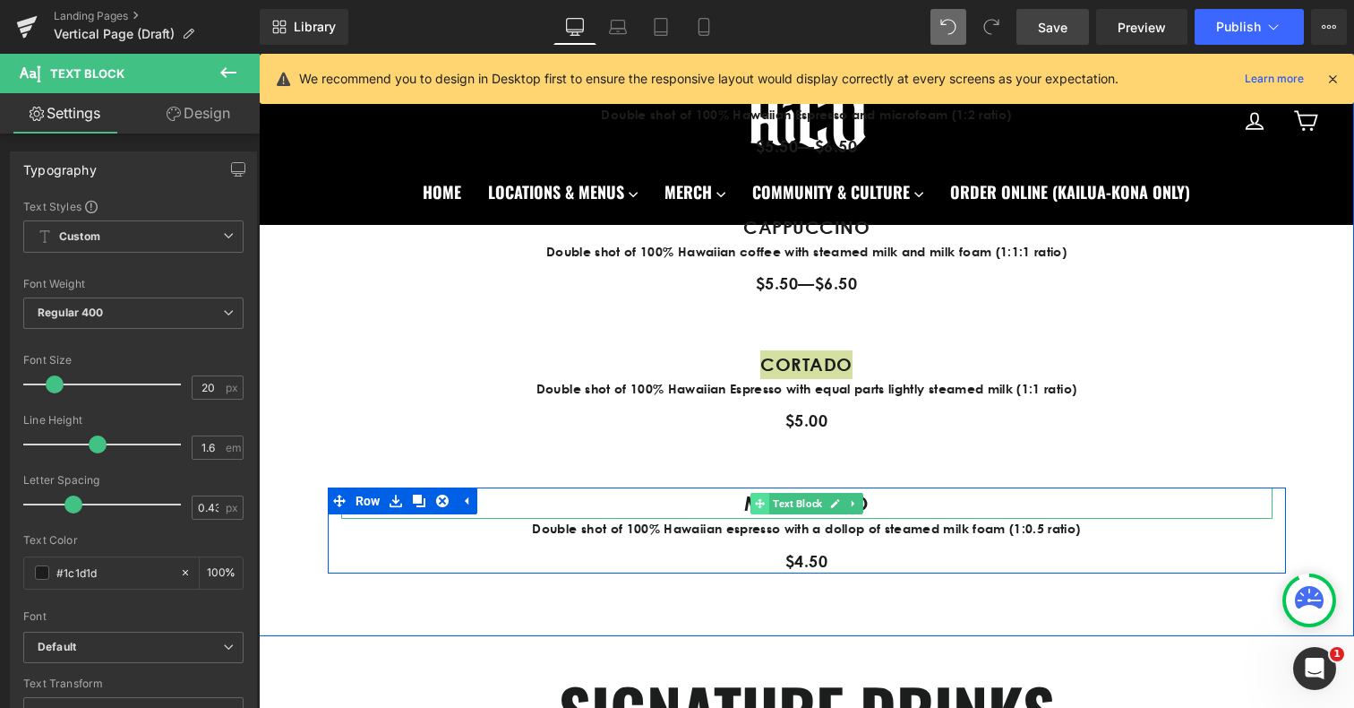
click at [755, 498] on icon at bounding box center [760, 503] width 10 height 11
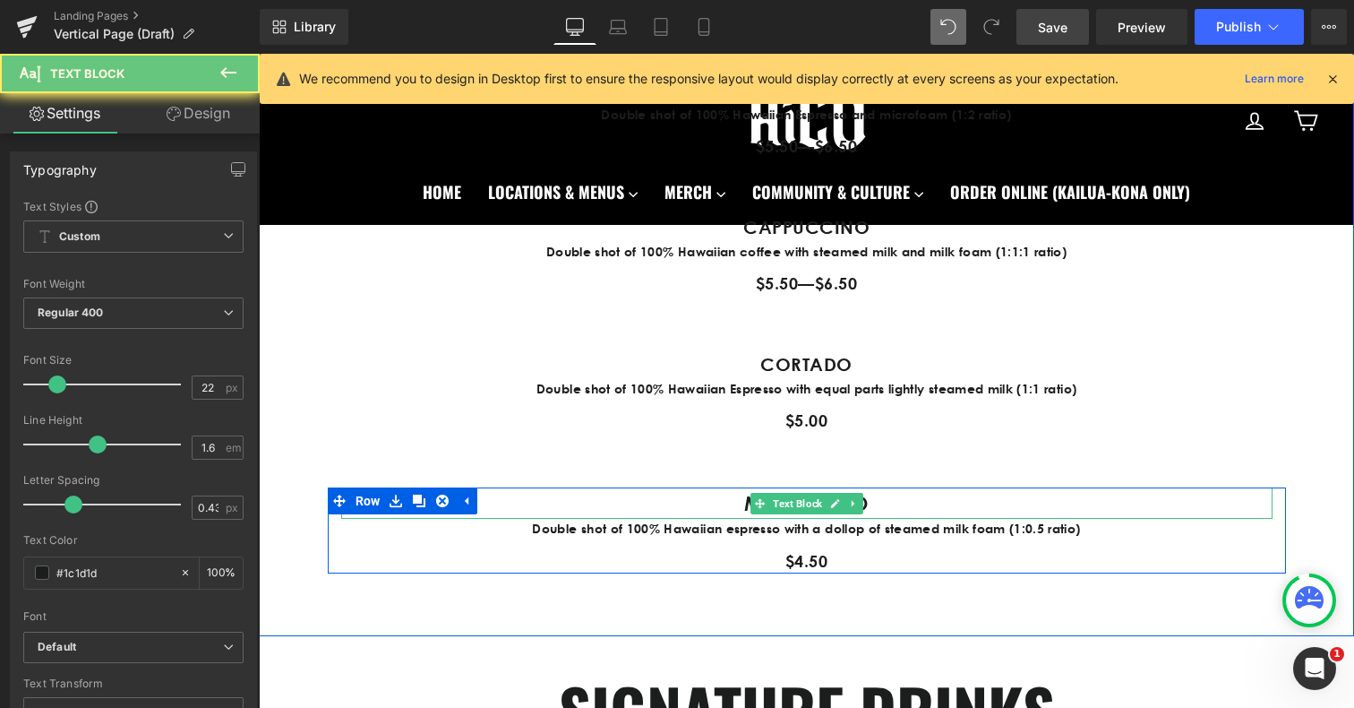
click at [725, 502] on p "MACCHIATO" at bounding box center [806, 502] width 931 height 31
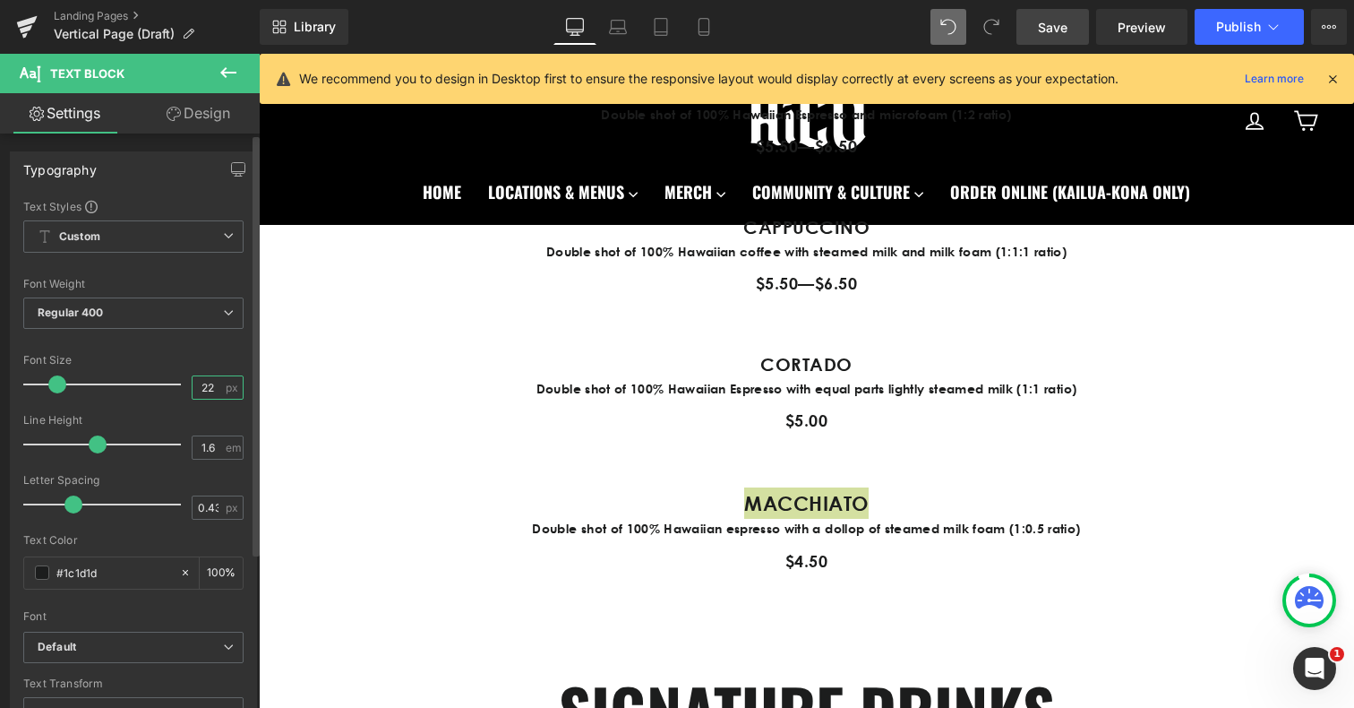
click at [201, 389] on input "22" at bounding box center [208, 387] width 31 height 22
type input "20"
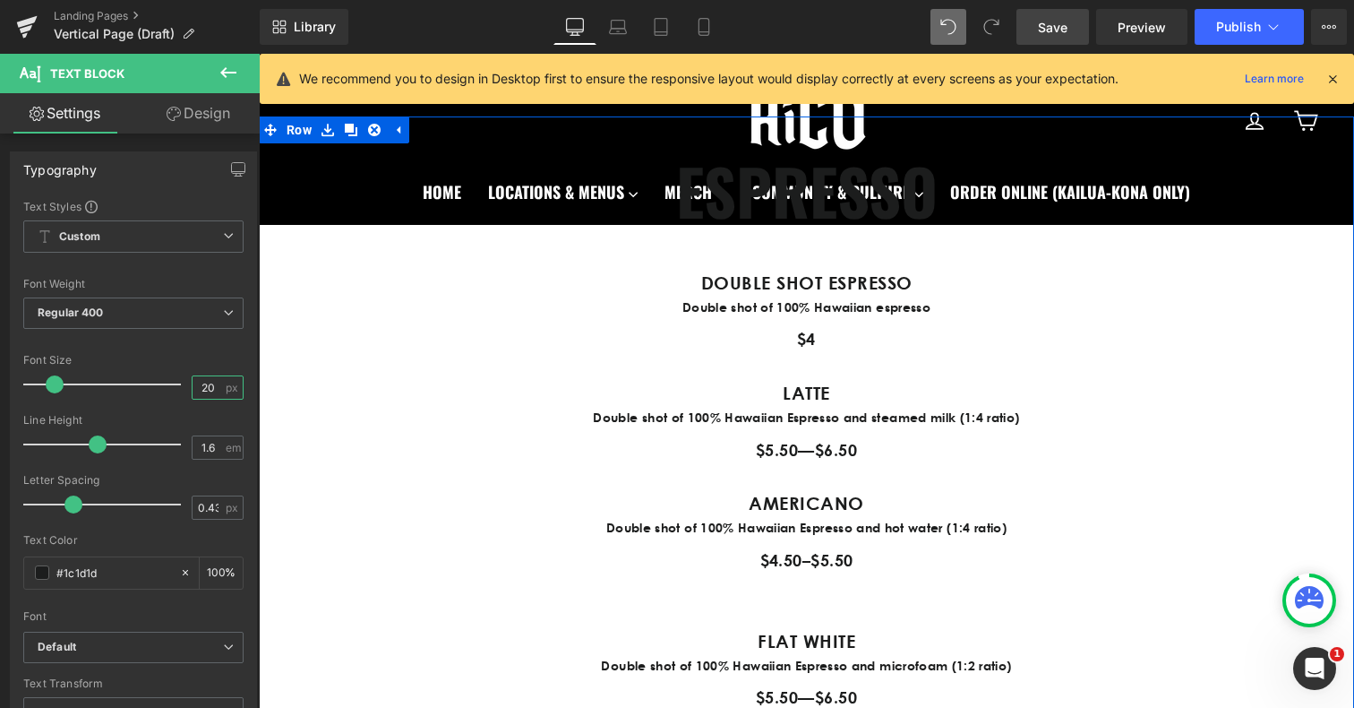
scroll to position [898, 0]
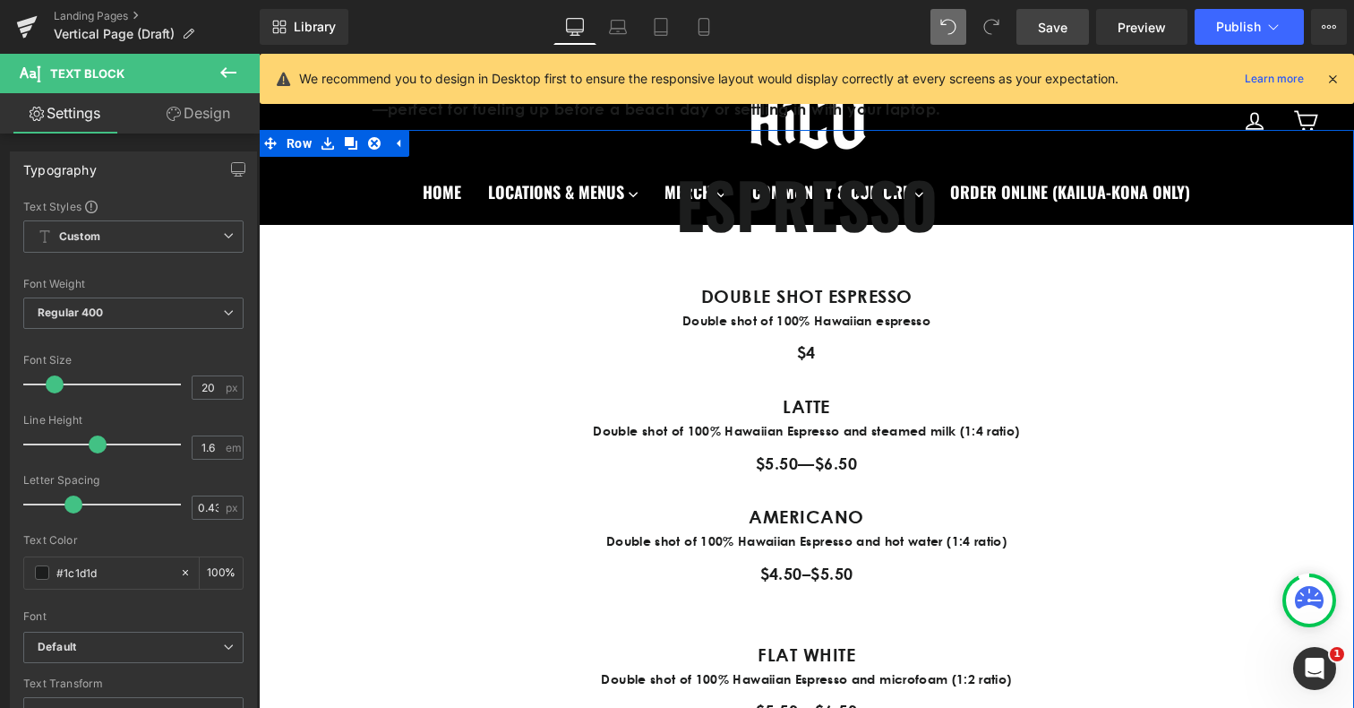
click at [448, 408] on p "LATTE" at bounding box center [807, 406] width 958 height 29
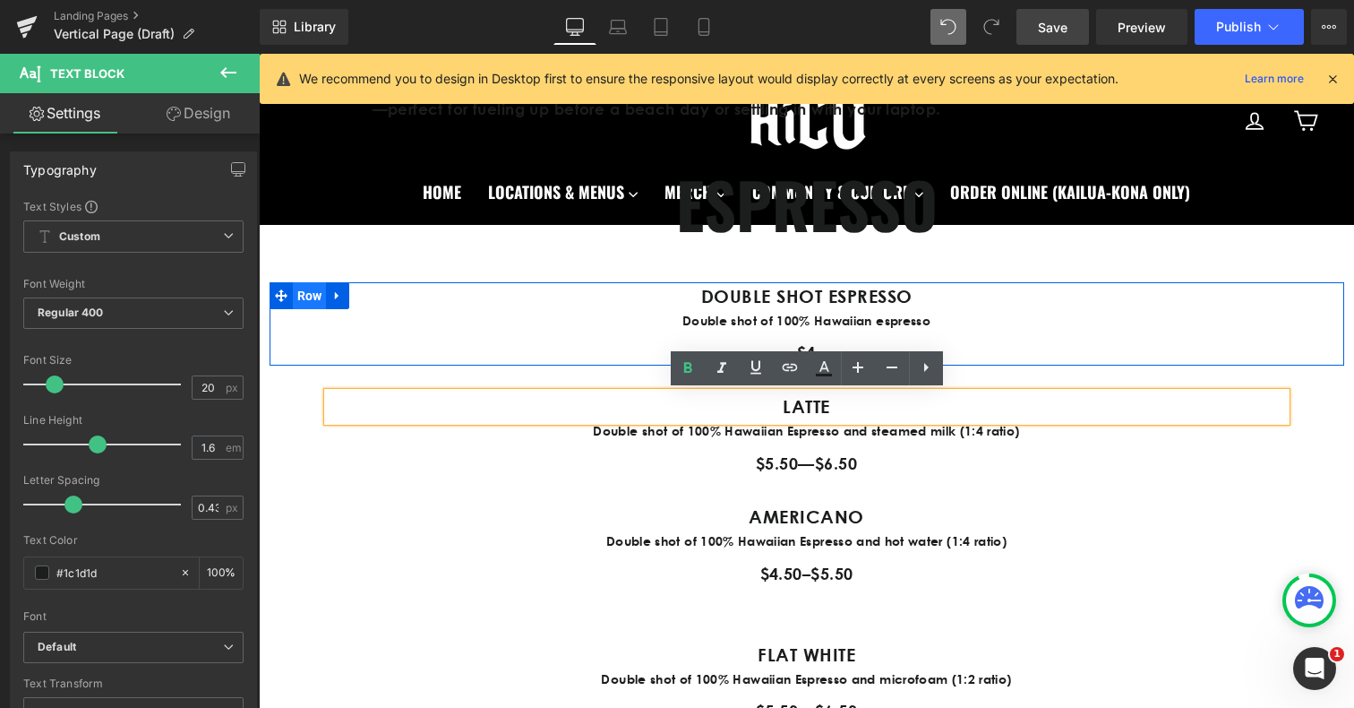
click at [315, 300] on span "Row" at bounding box center [310, 295] width 34 height 27
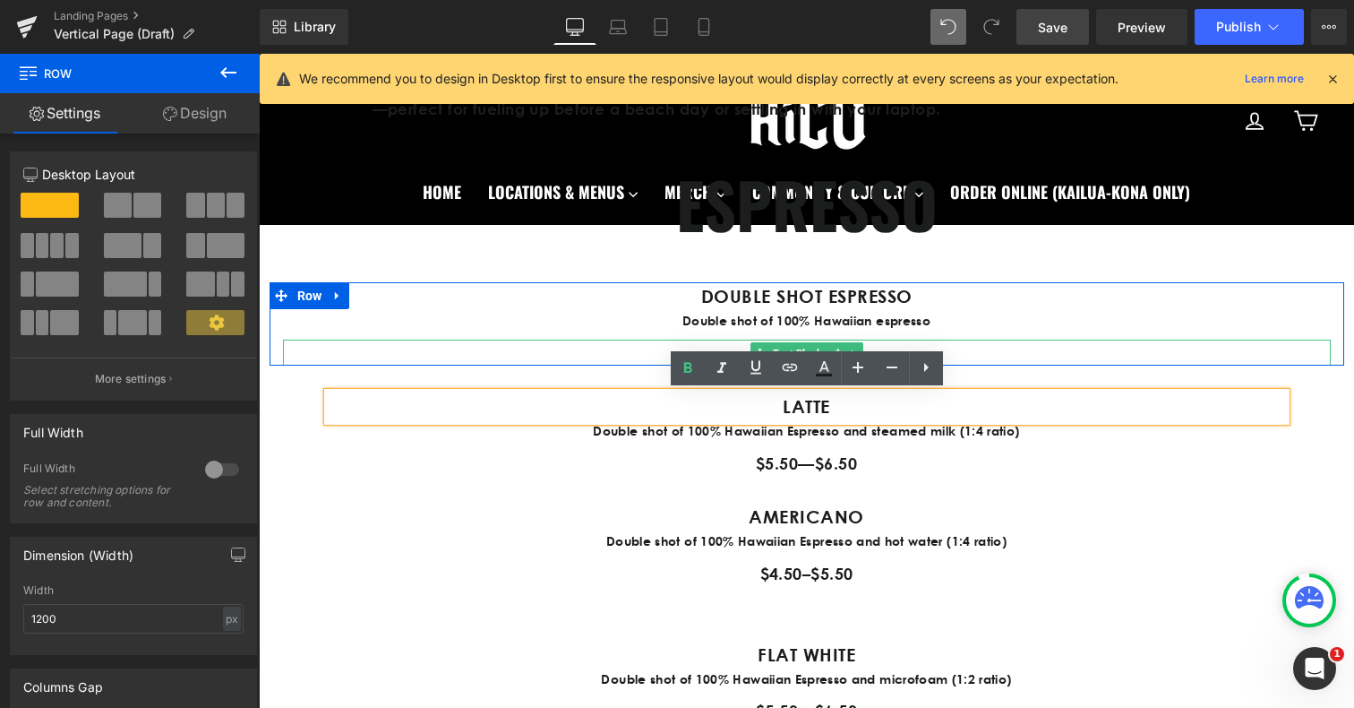
click at [656, 338] on div "DOUBLE SHOT ESPRESSO Text Block Double shot of 100% Hawaiian espresso Text Bloc…" at bounding box center [807, 323] width 1075 height 83
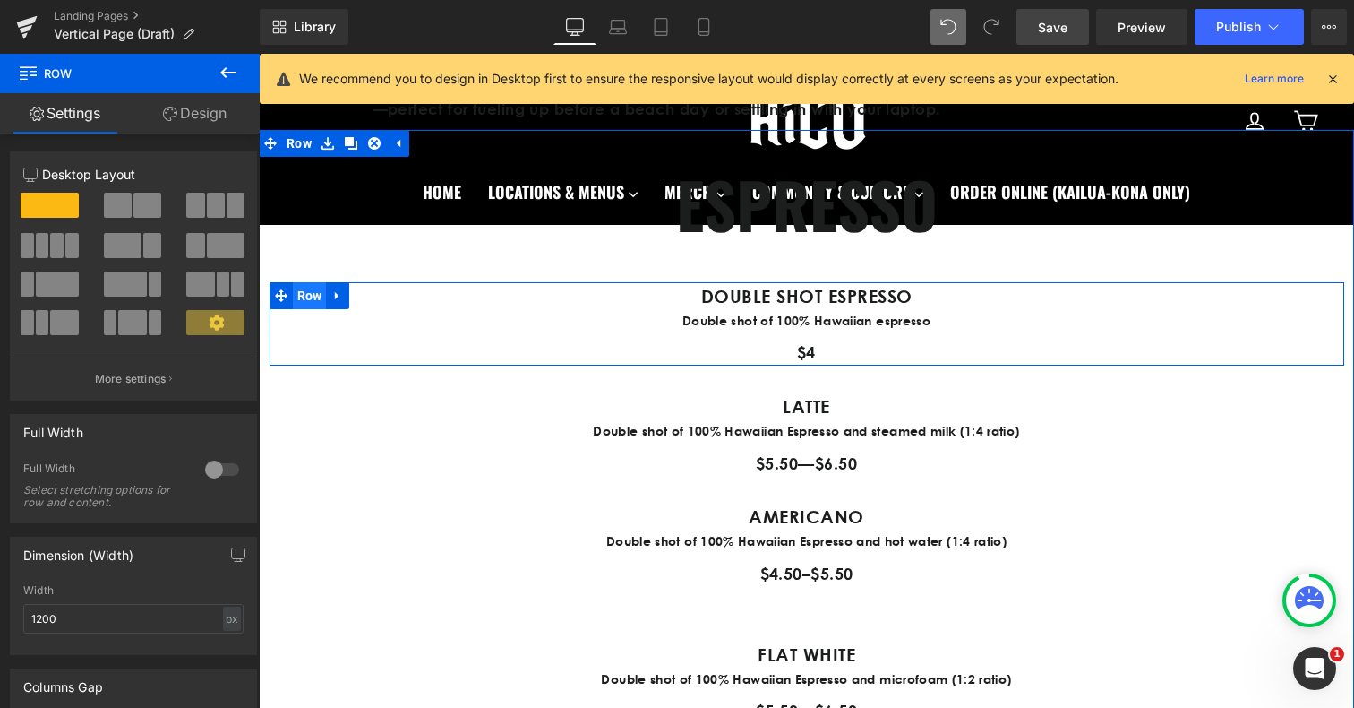
click at [312, 299] on span "Row" at bounding box center [310, 295] width 34 height 27
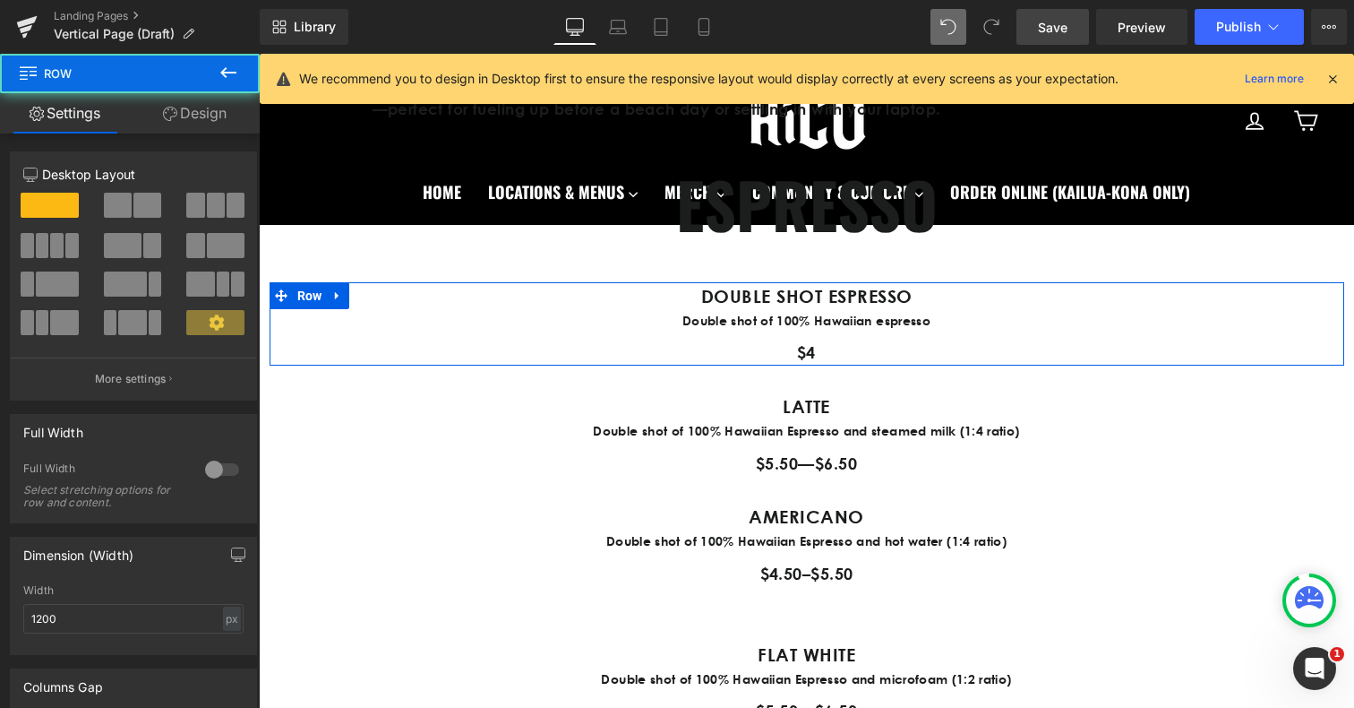
click at [200, 113] on link "Design" at bounding box center [195, 113] width 130 height 40
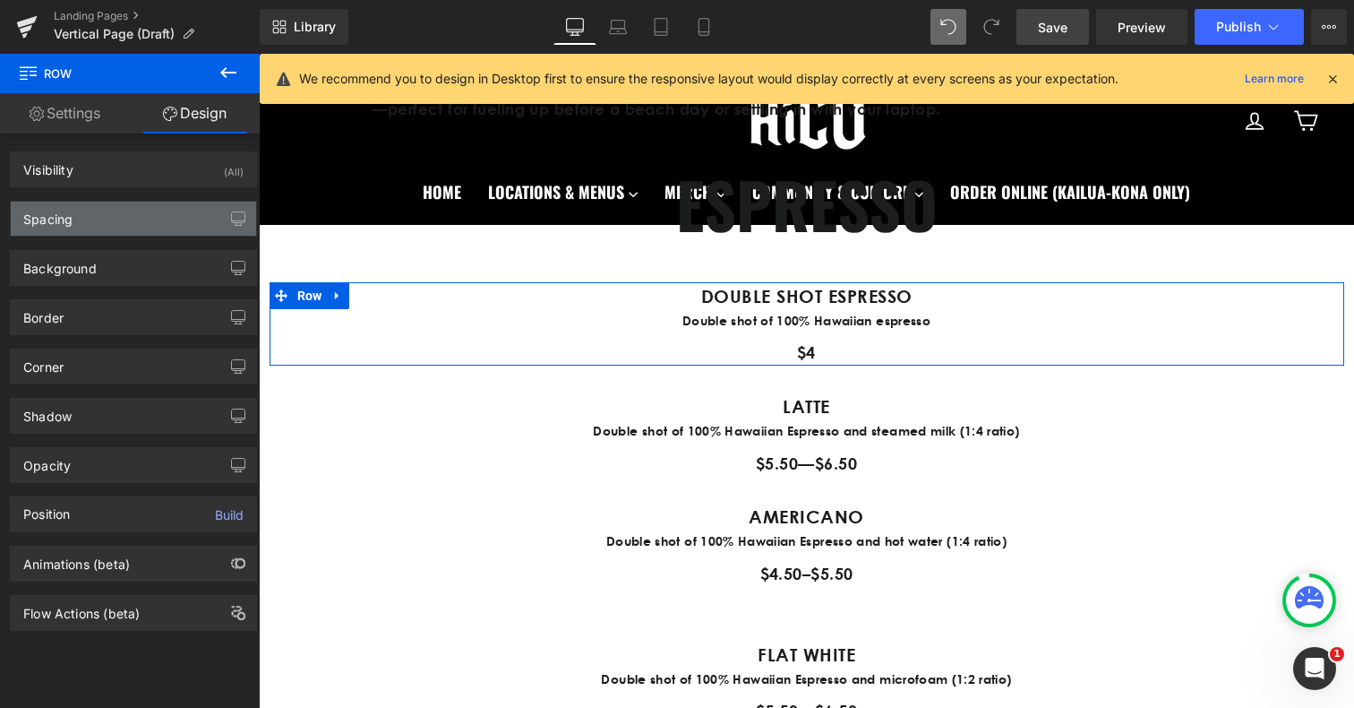
click at [146, 208] on div "Spacing" at bounding box center [133, 219] width 245 height 34
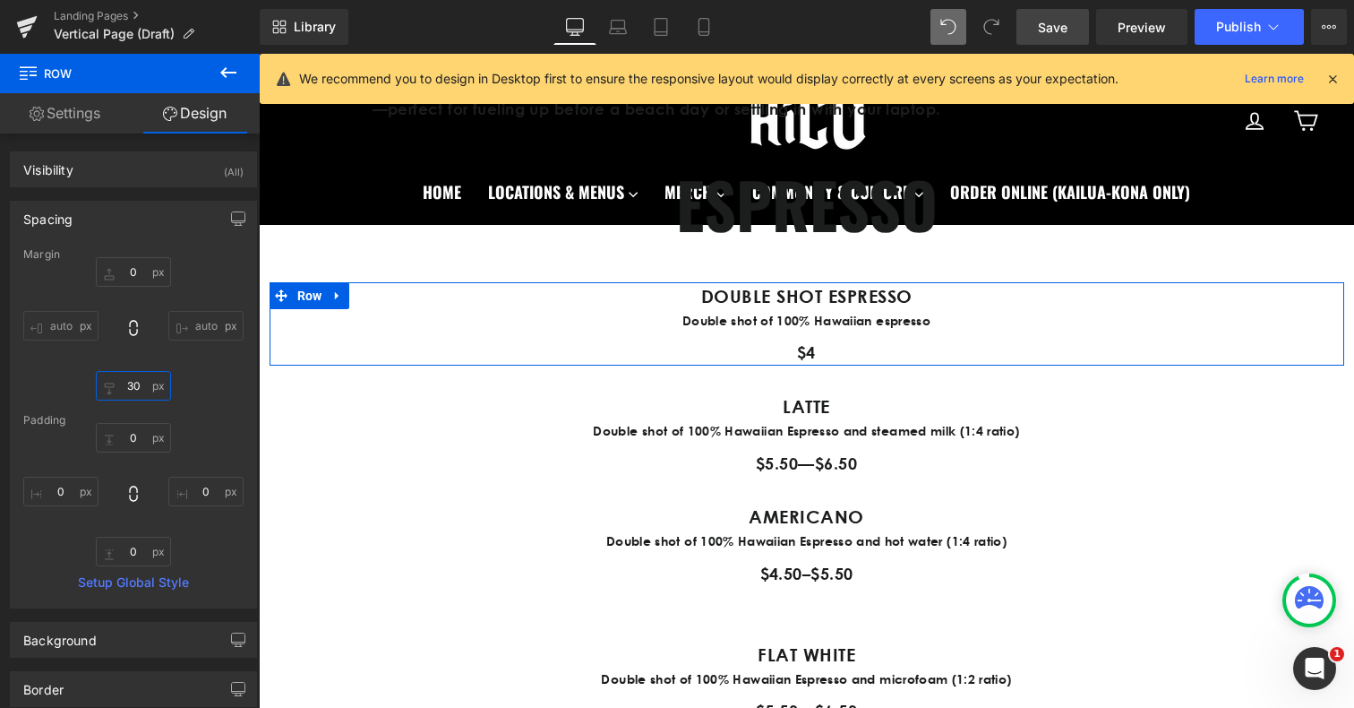
click at [133, 390] on input "30" at bounding box center [133, 386] width 75 height 30
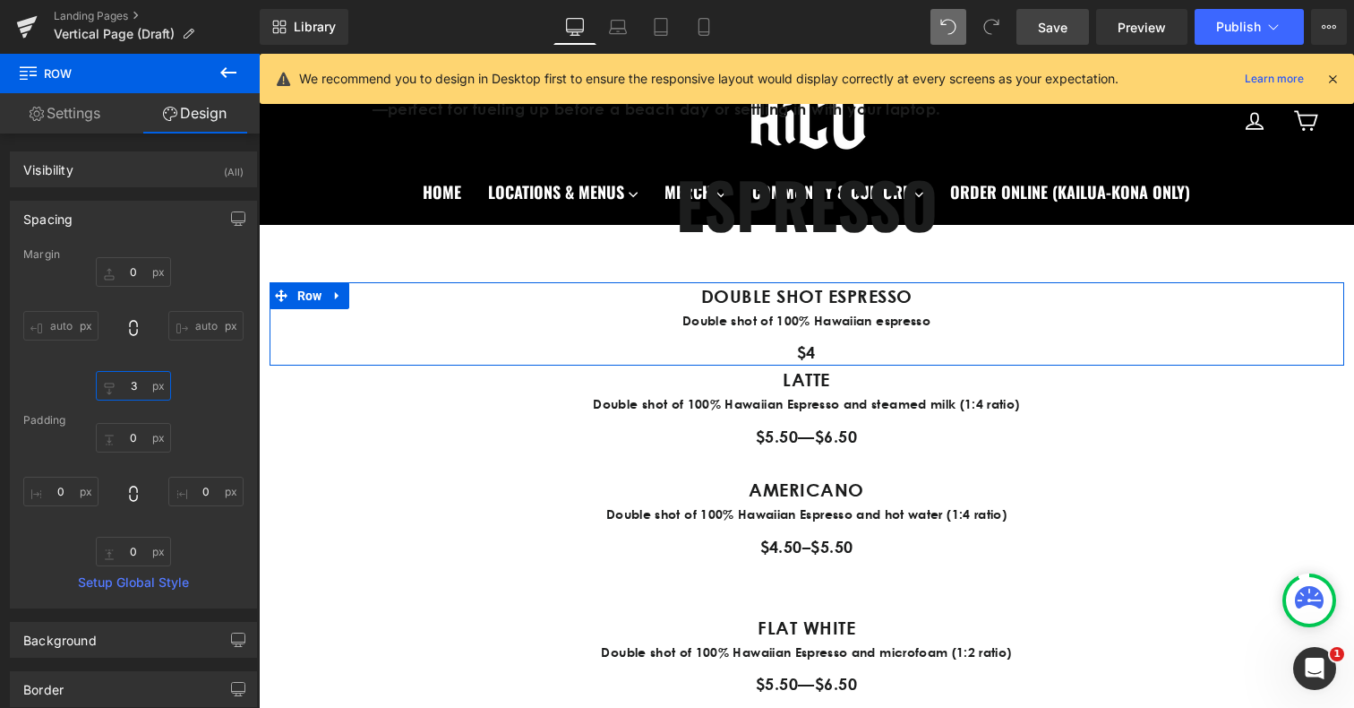
type input "30"
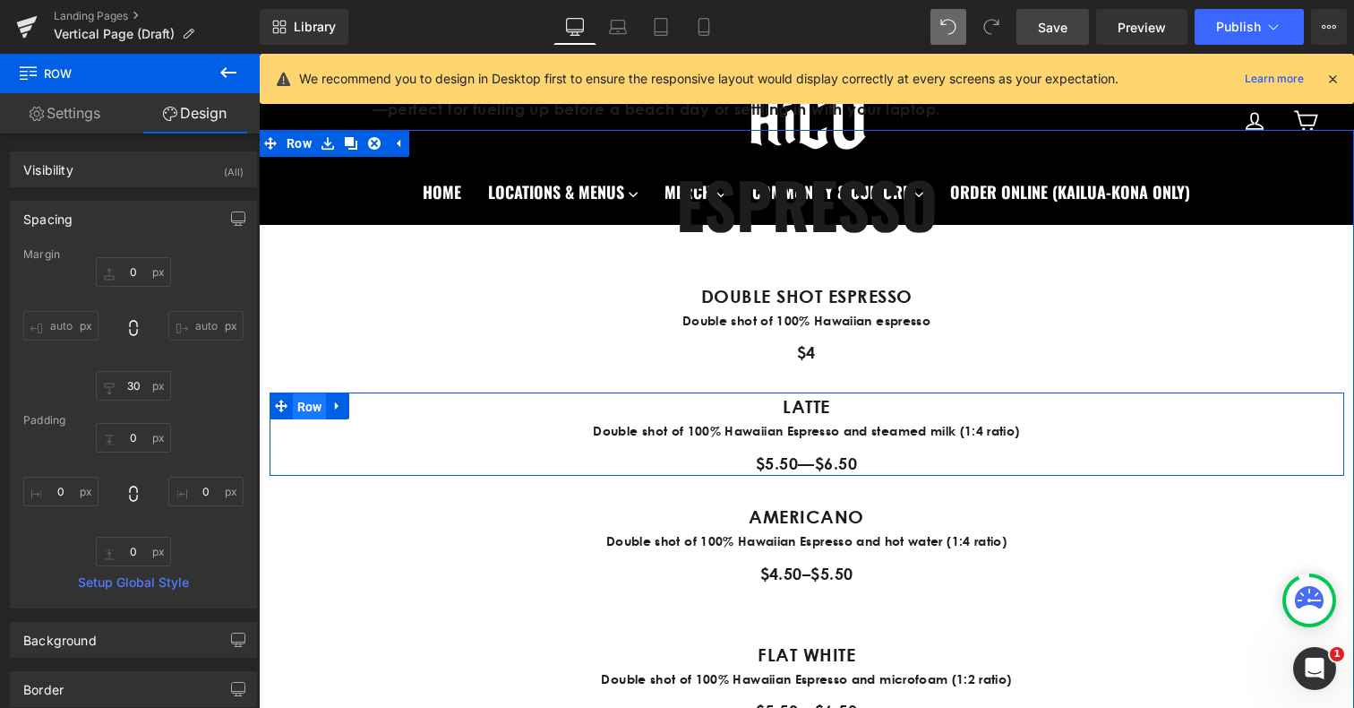
click at [310, 404] on span "Row" at bounding box center [310, 406] width 34 height 27
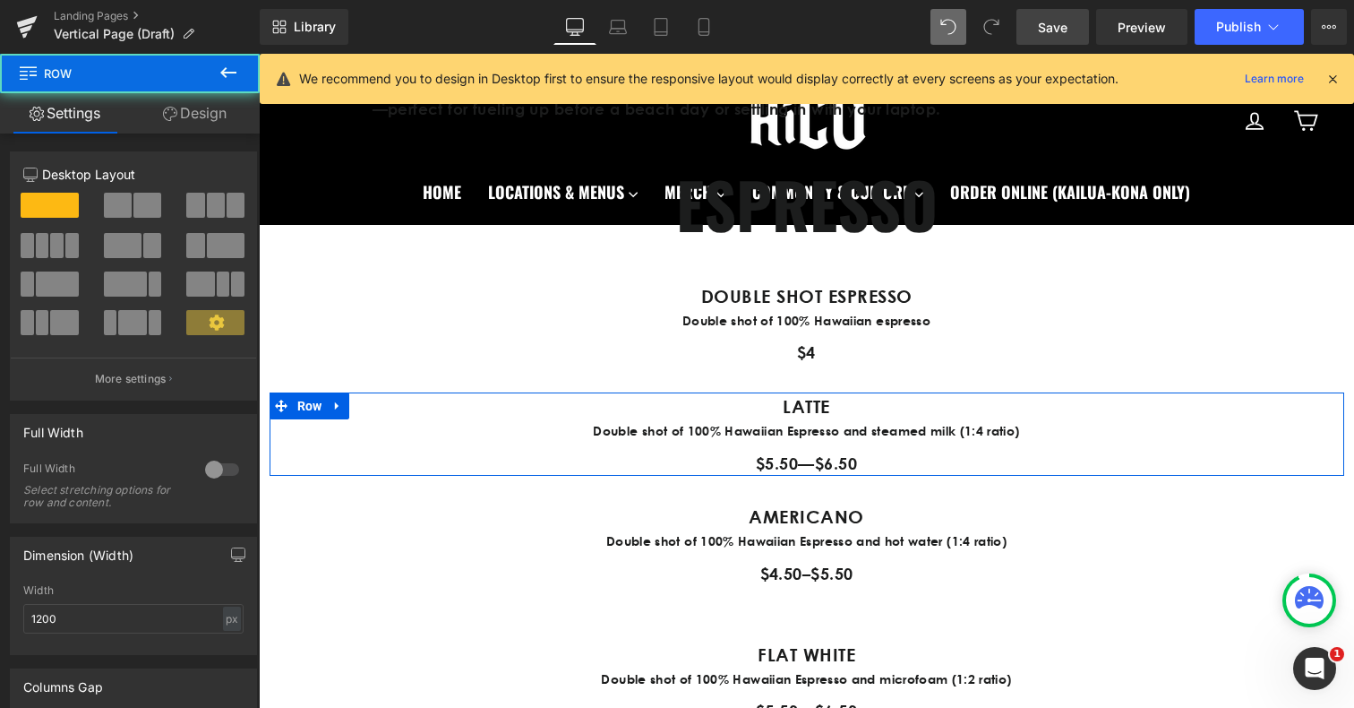
click at [196, 117] on link "Design" at bounding box center [195, 113] width 130 height 40
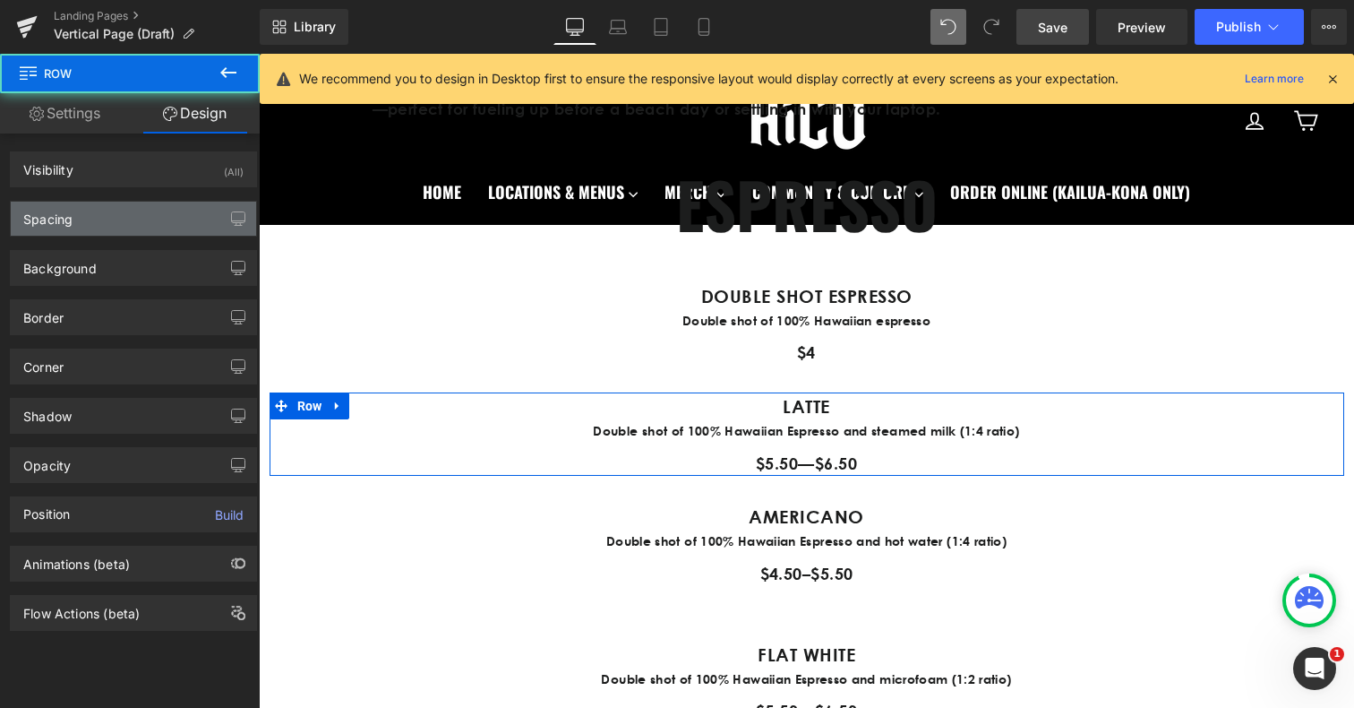
type input "0"
type input "30"
type input "0"
type input "50"
type input "0"
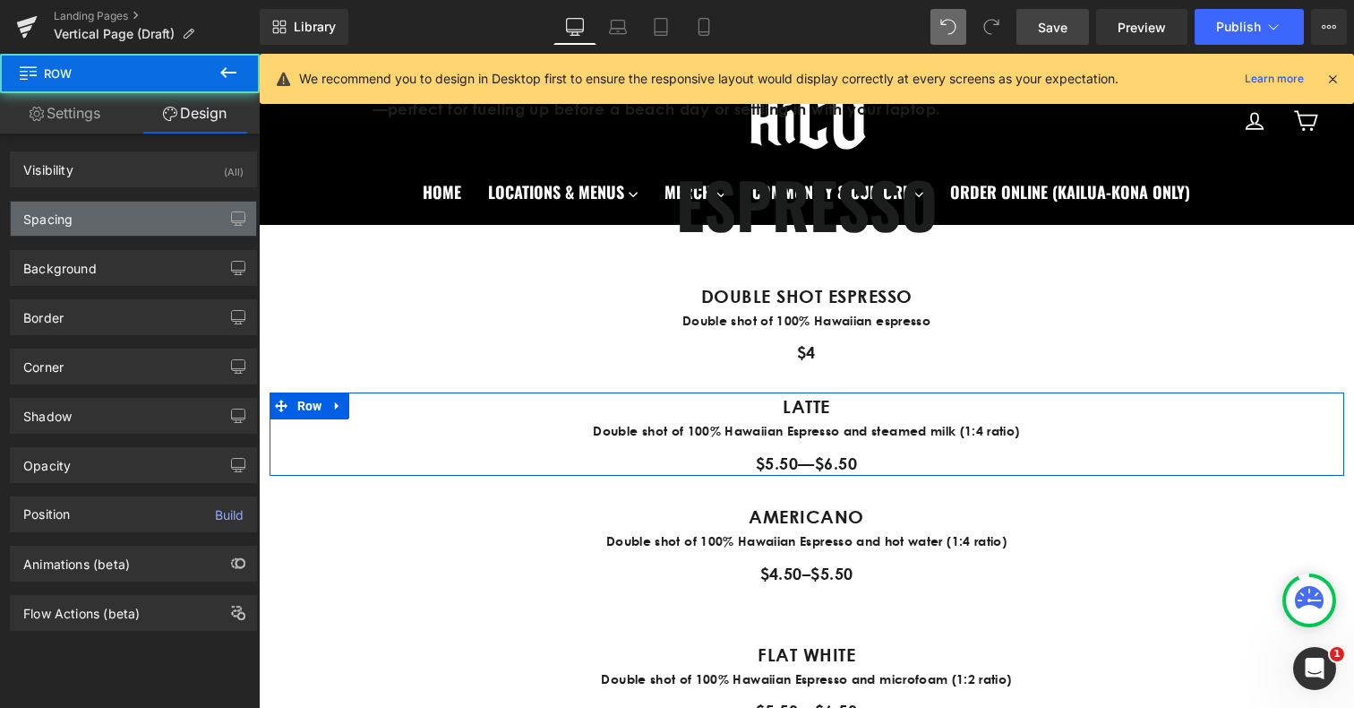
type input "50"
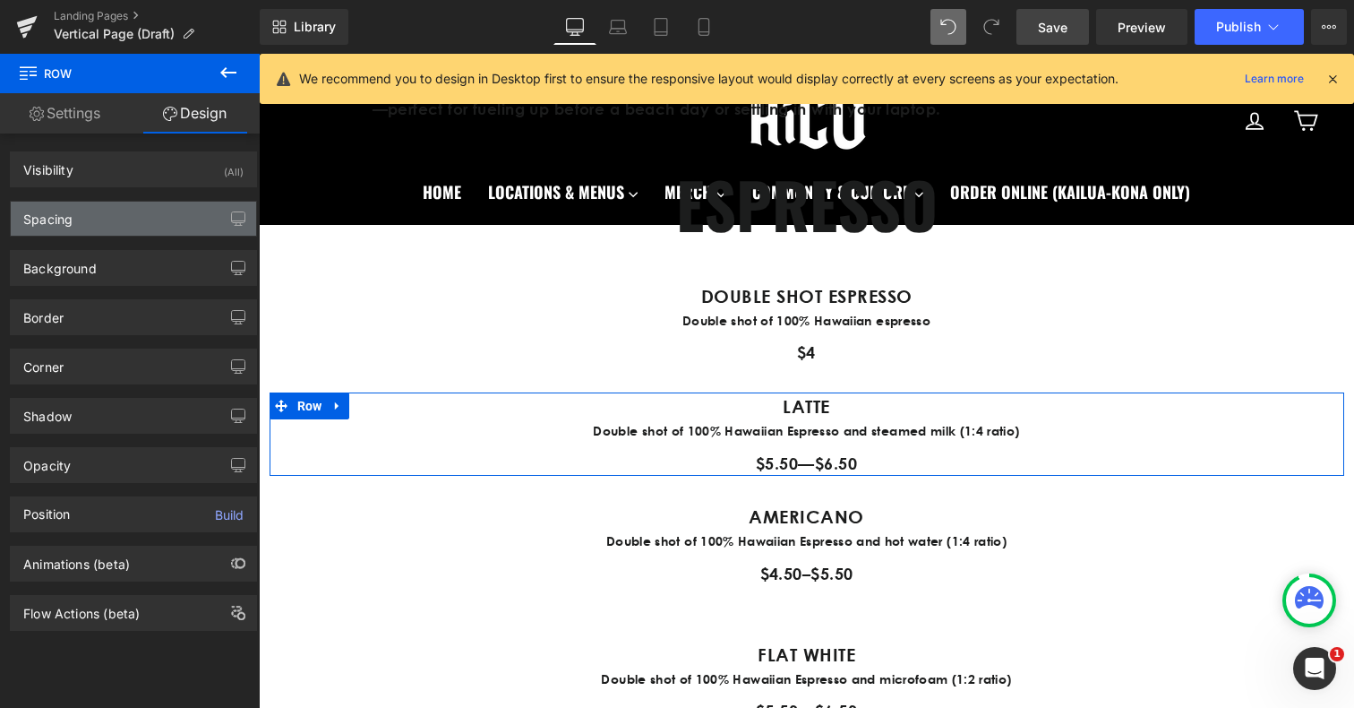
click at [118, 222] on div "Spacing" at bounding box center [133, 219] width 245 height 34
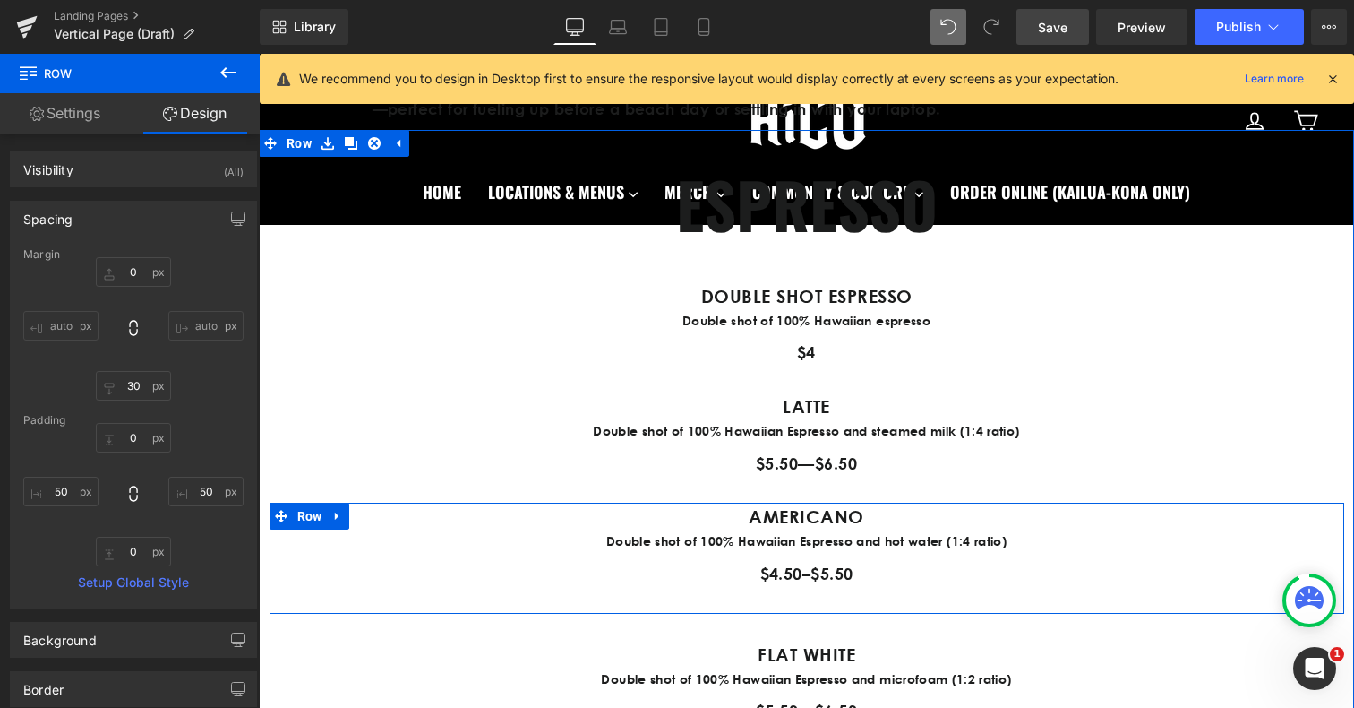
scroll to position [899, 0]
click at [318, 523] on span "Row" at bounding box center [310, 515] width 34 height 27
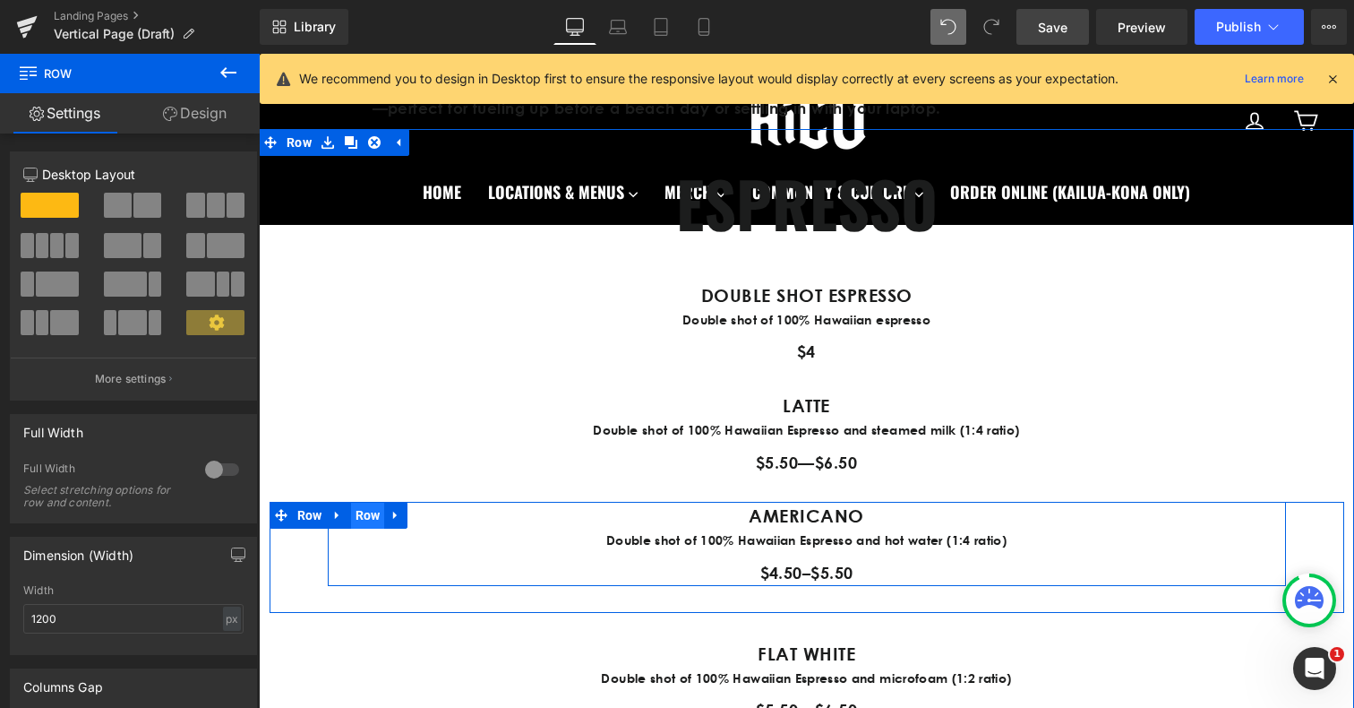
click at [375, 517] on span "Row" at bounding box center [368, 515] width 34 height 27
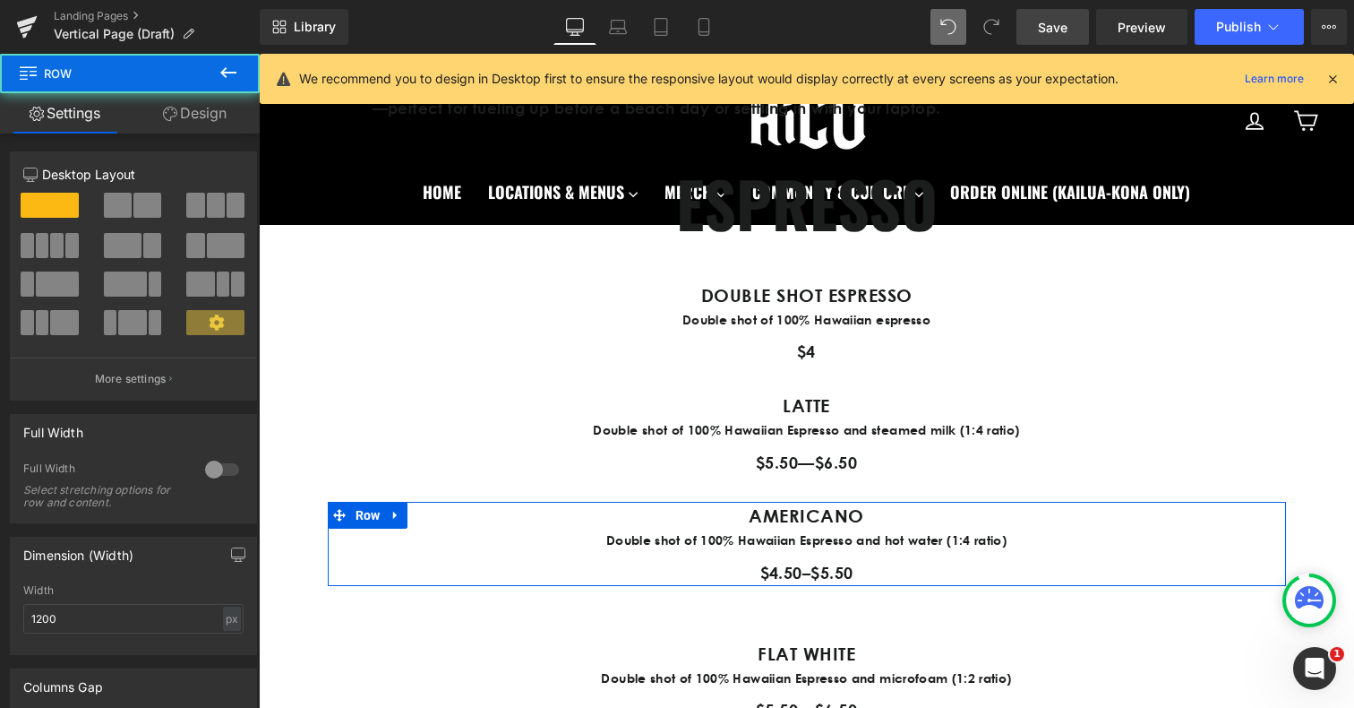
click at [205, 121] on link "Design" at bounding box center [195, 113] width 130 height 40
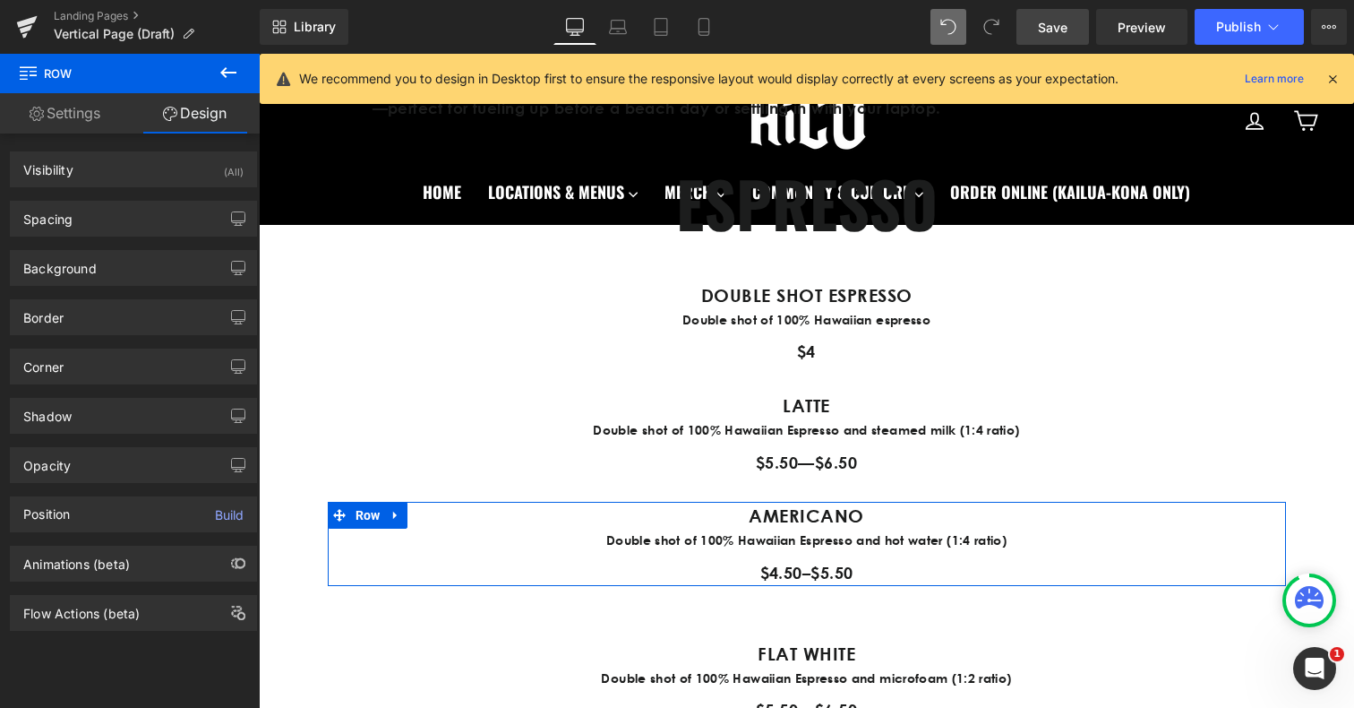
type input "0"
type input "30"
type input "0"
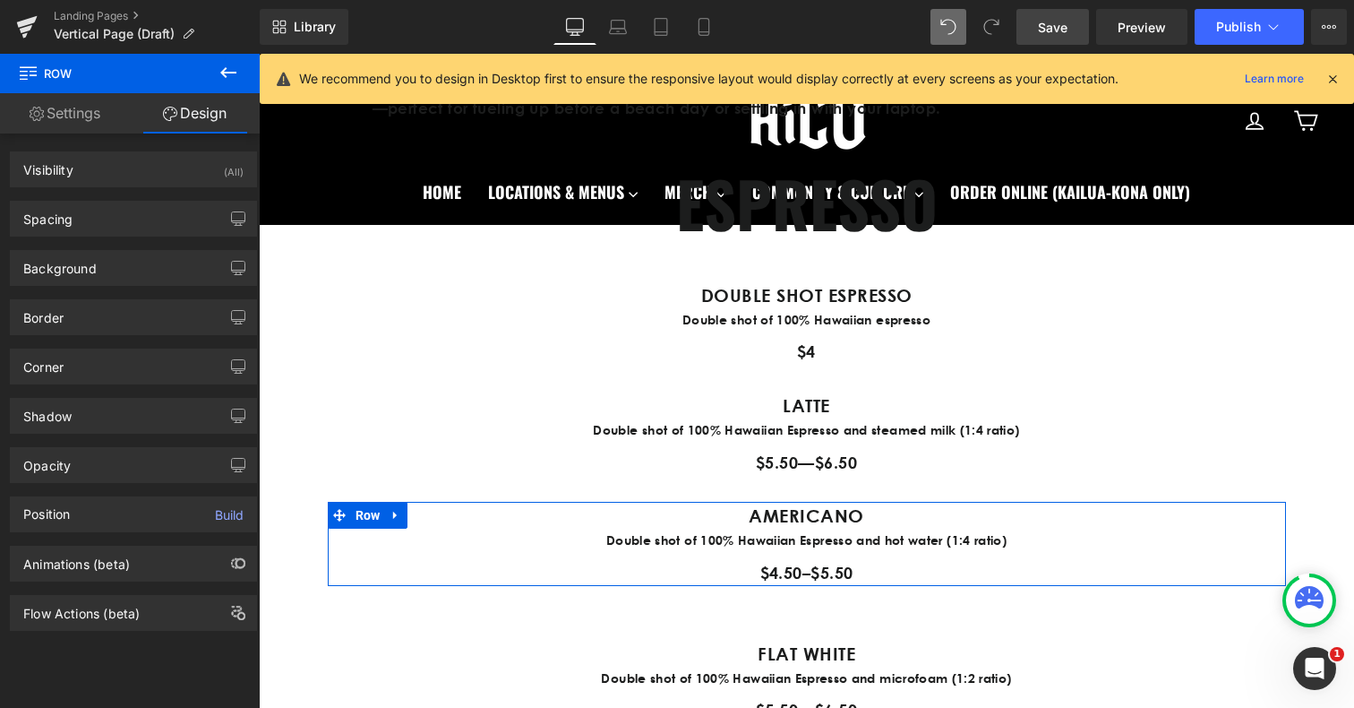
type input "0"
click at [127, 218] on div "Spacing" at bounding box center [133, 219] width 245 height 34
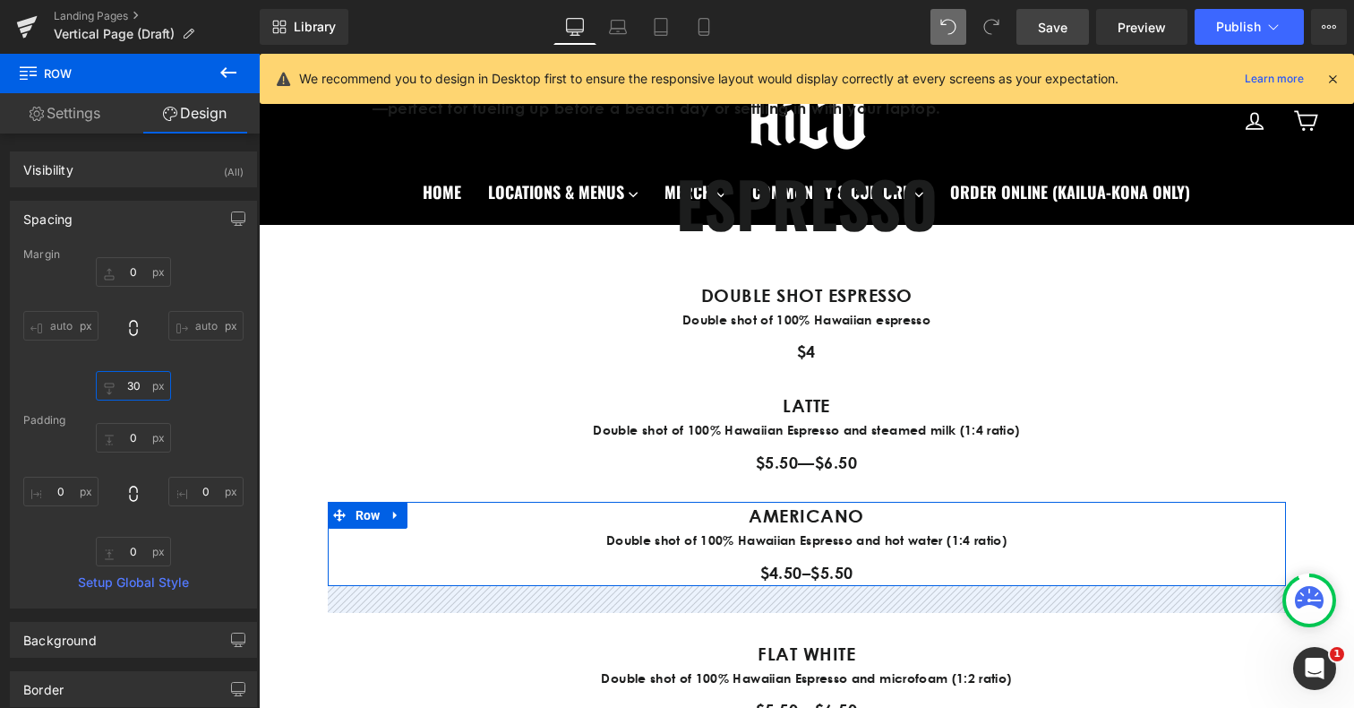
click at [134, 389] on input "30" at bounding box center [133, 386] width 75 height 30
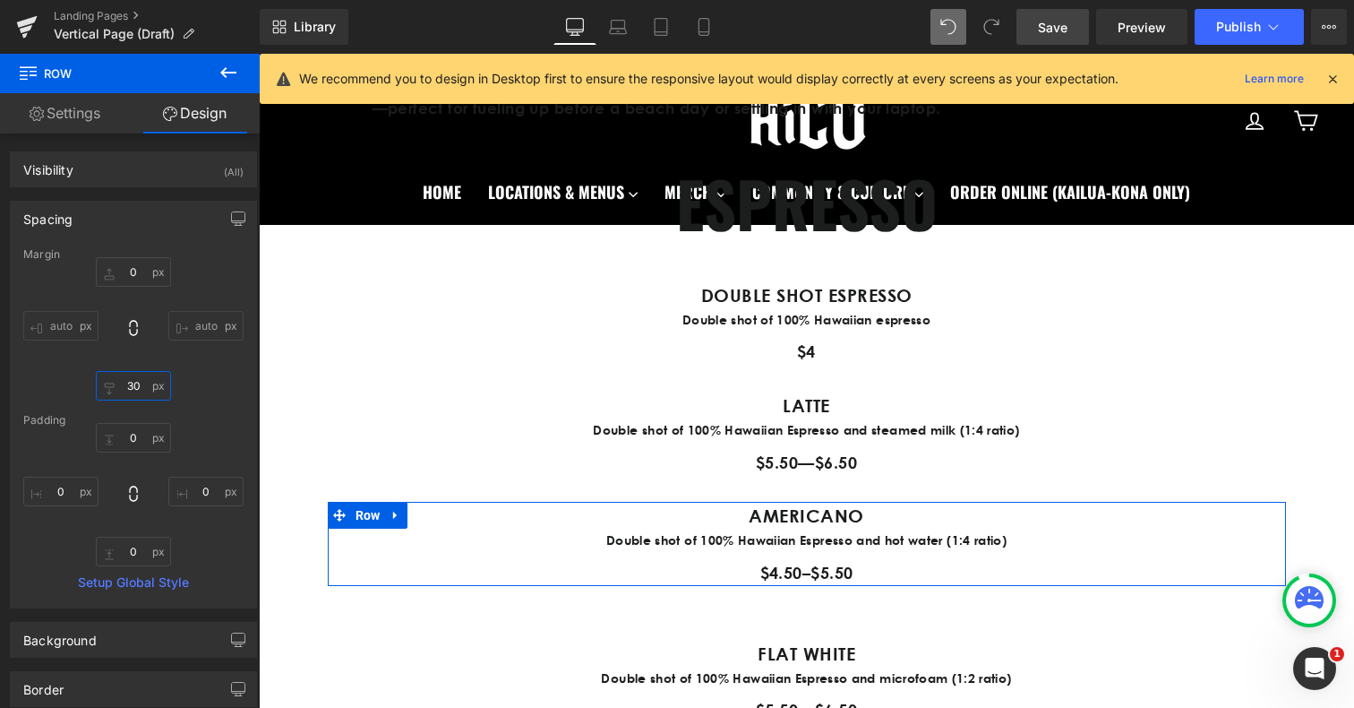
type input "3"
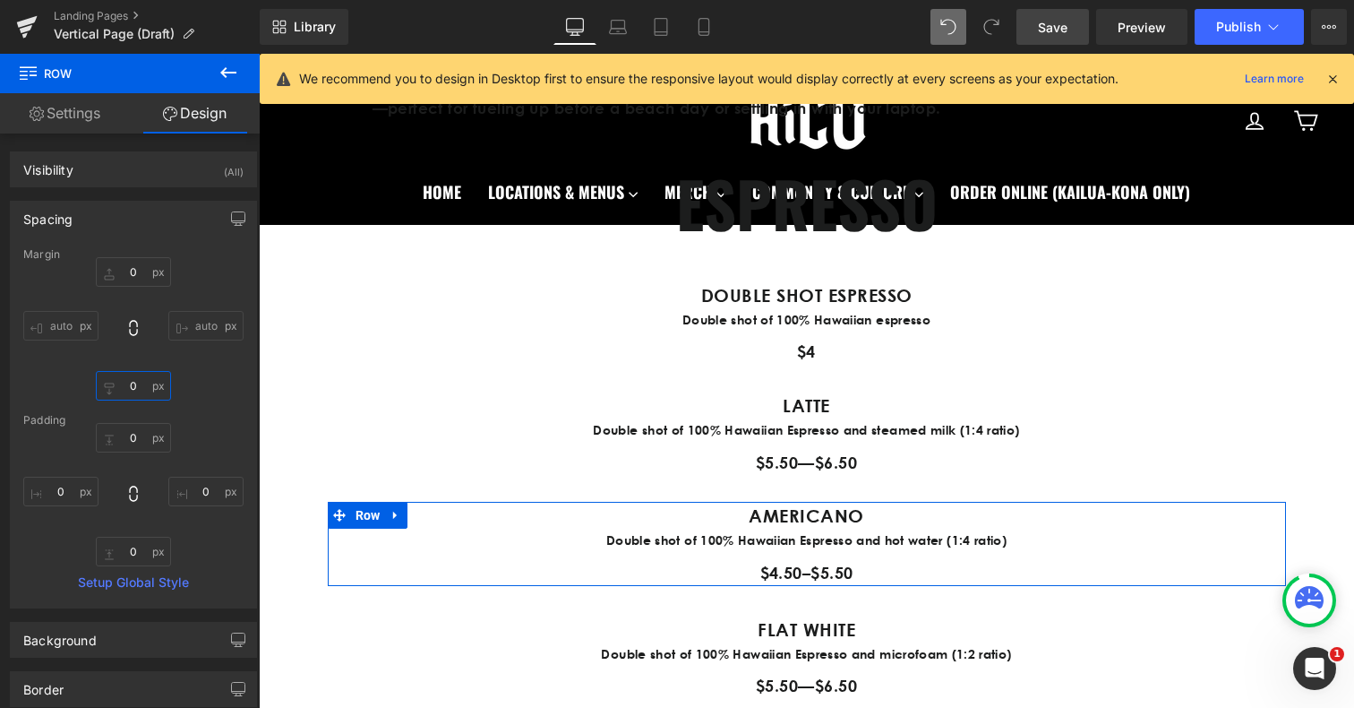
type input "0"
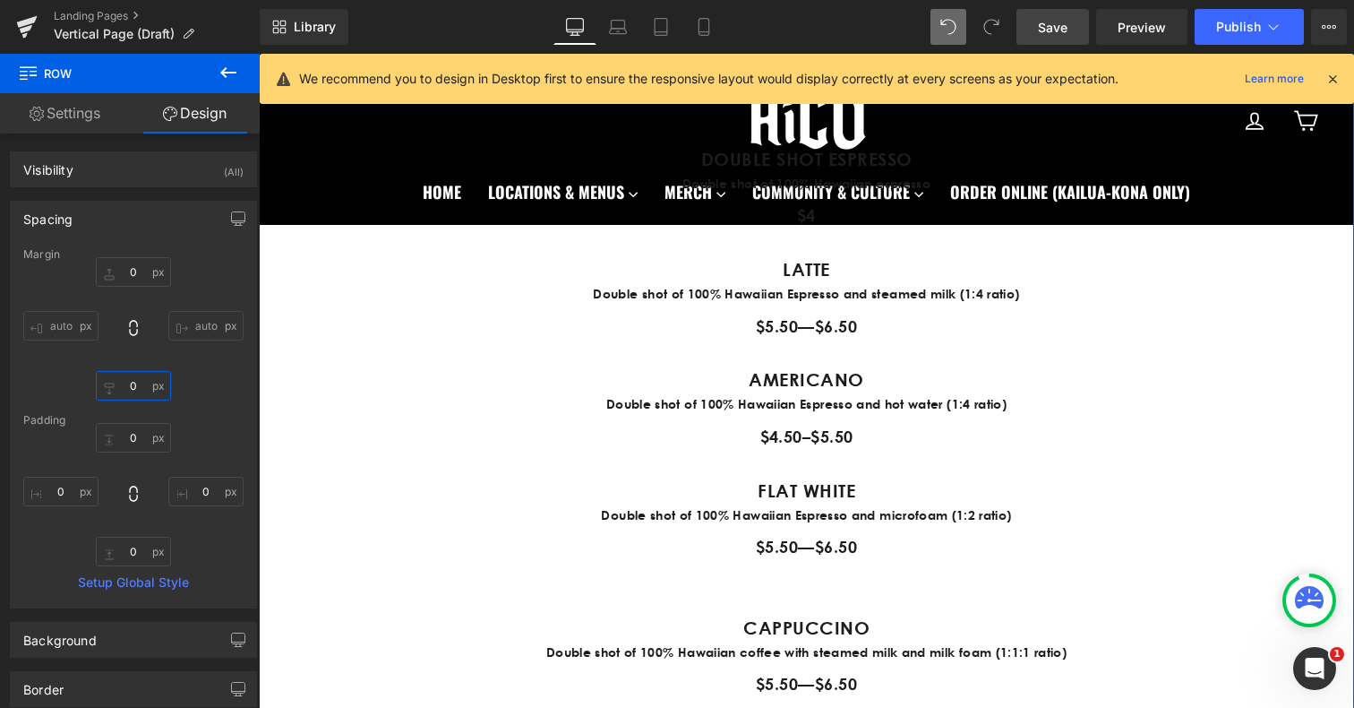
scroll to position [1107, 0]
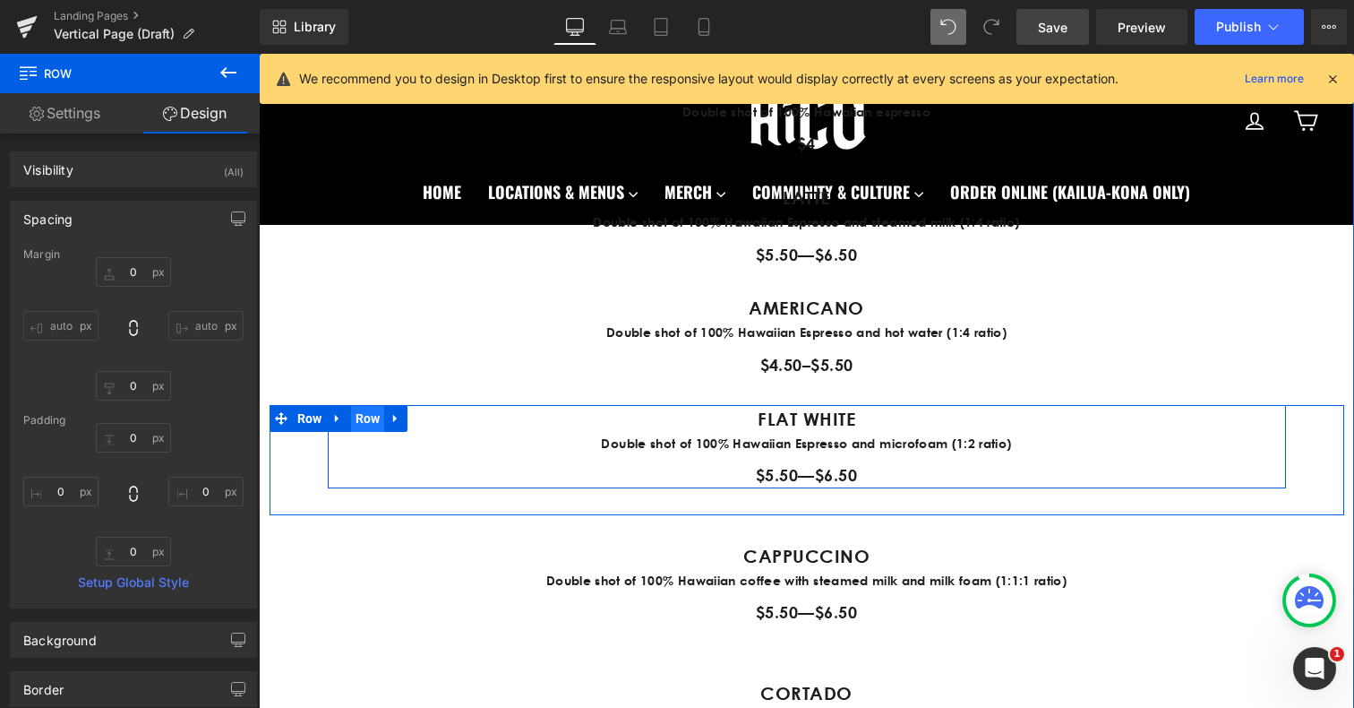
click at [373, 421] on span "Row" at bounding box center [368, 418] width 34 height 27
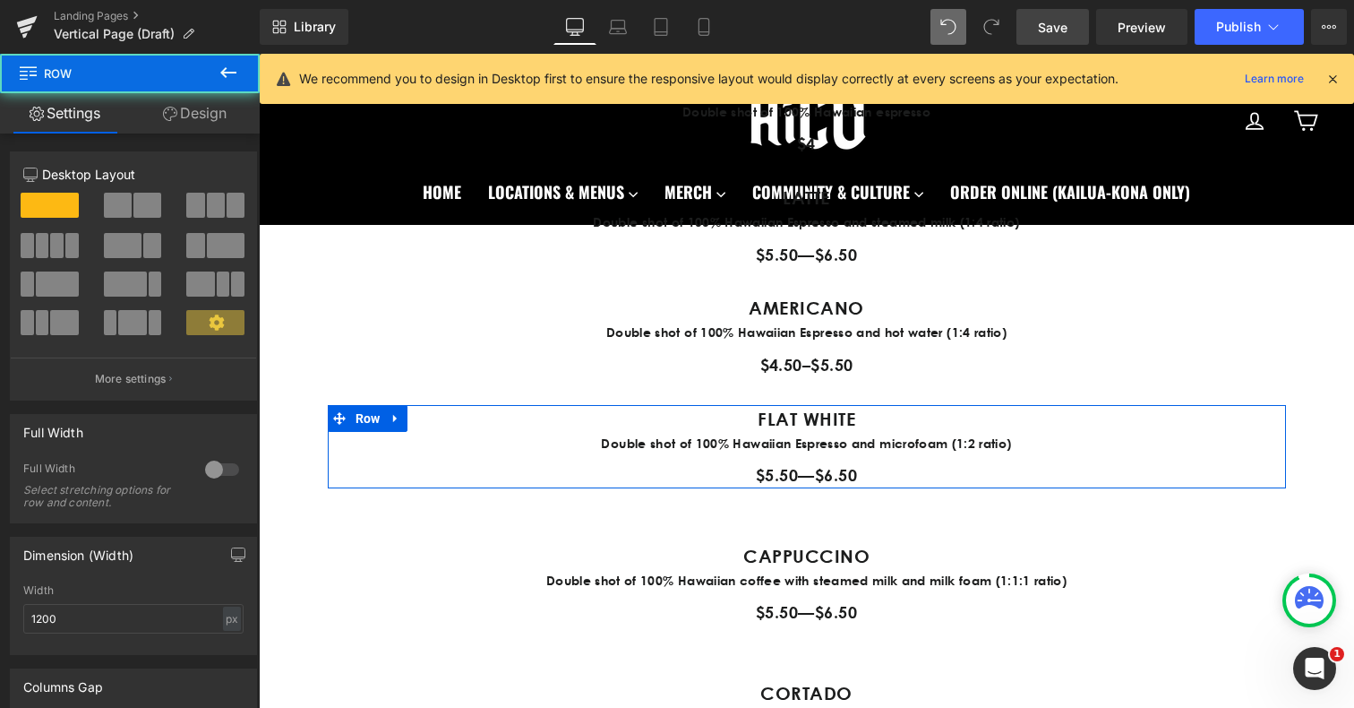
click at [191, 111] on link "Design" at bounding box center [195, 113] width 130 height 40
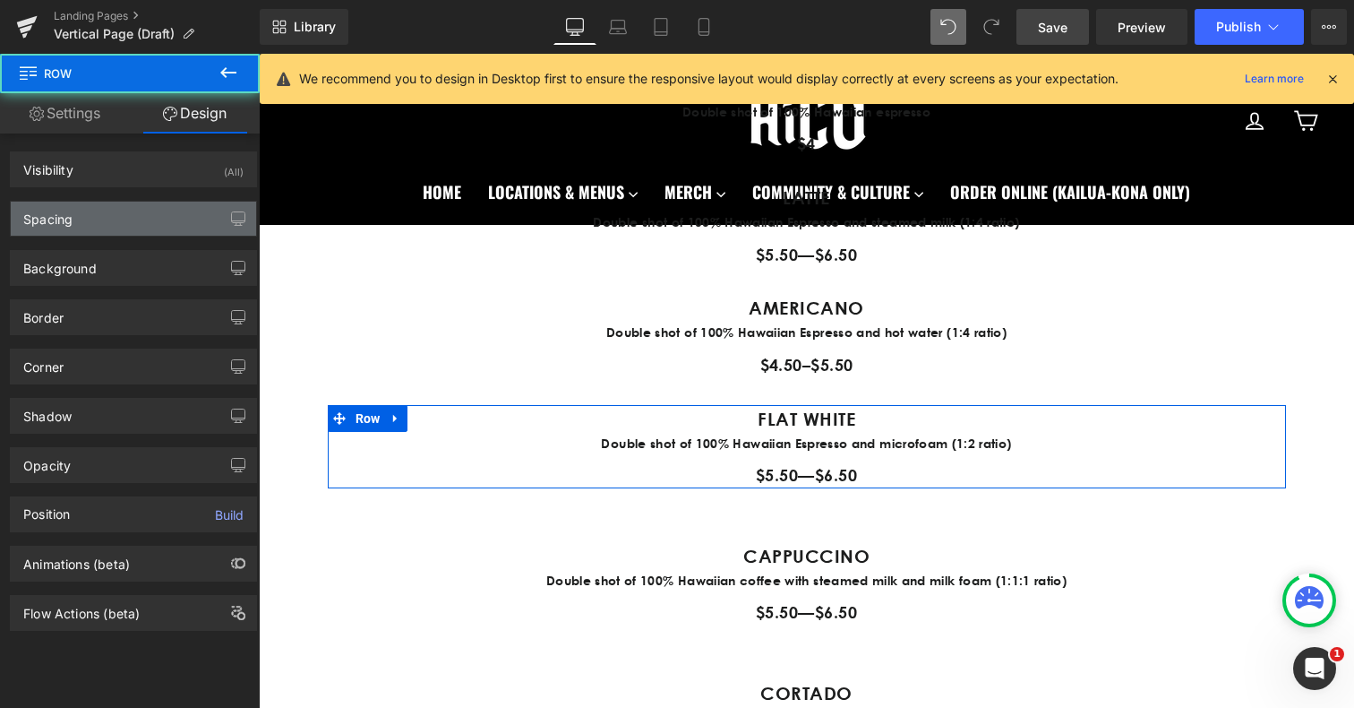
click at [155, 220] on div "Spacing" at bounding box center [133, 219] width 245 height 34
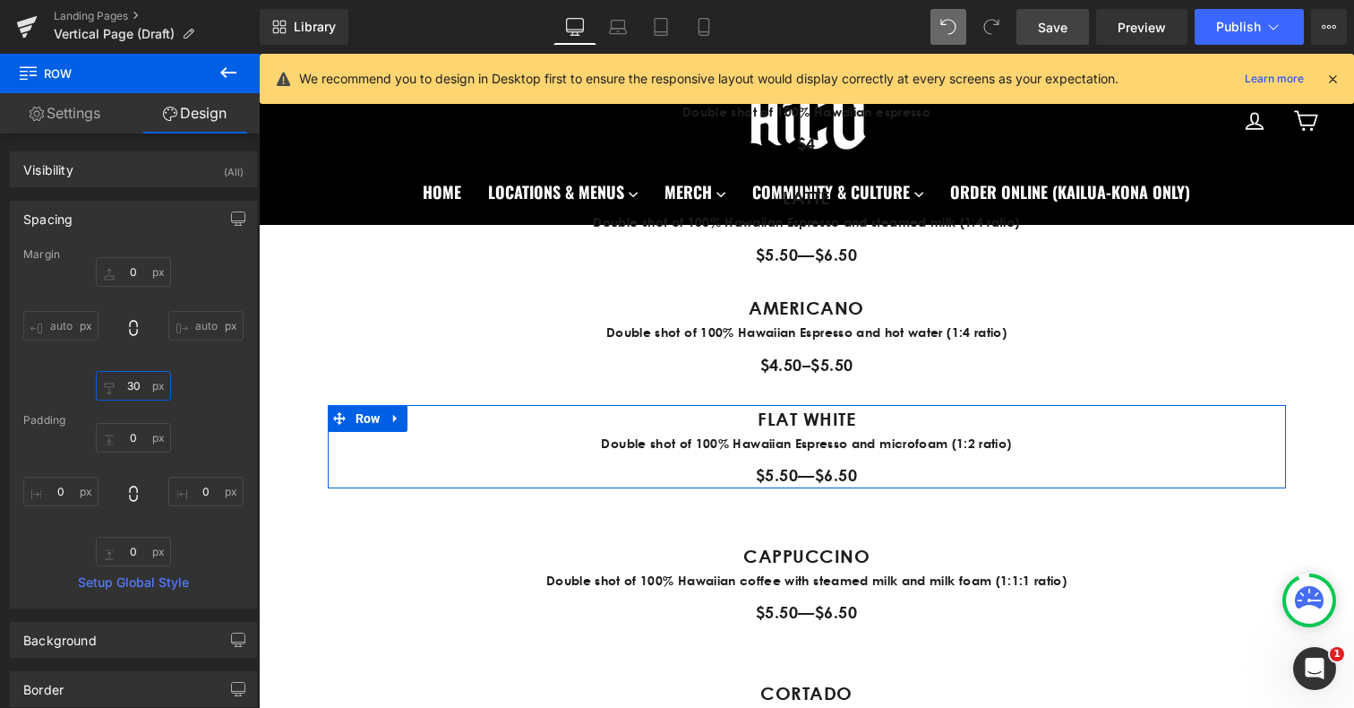
click at [134, 382] on input "30" at bounding box center [133, 386] width 75 height 30
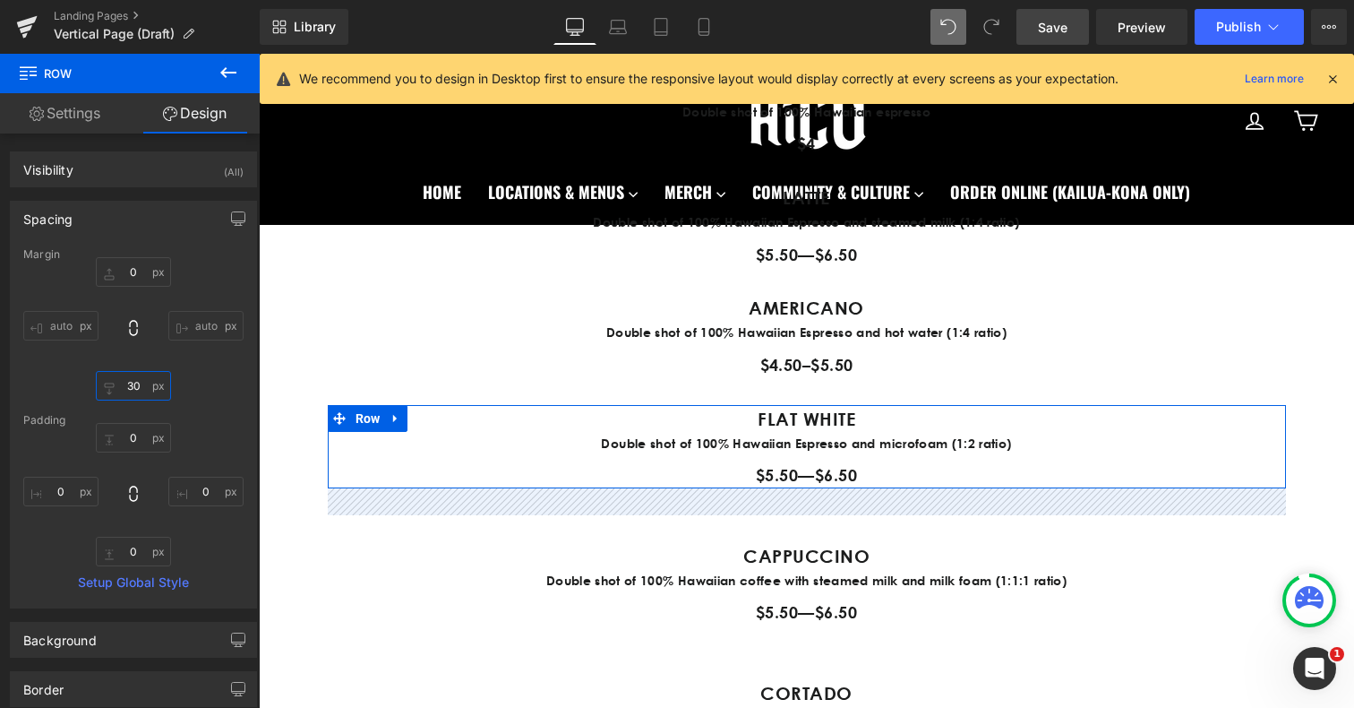
click at [134, 382] on input "30" at bounding box center [133, 386] width 75 height 30
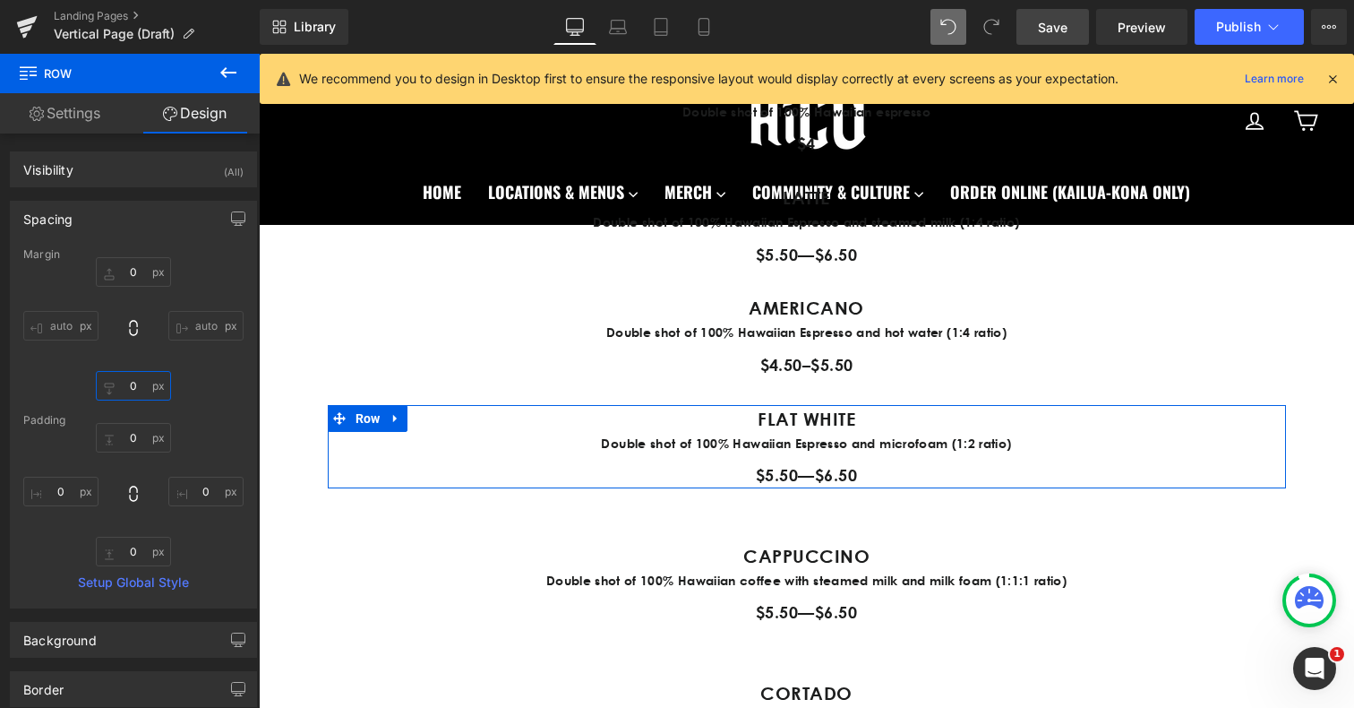
type input "0"
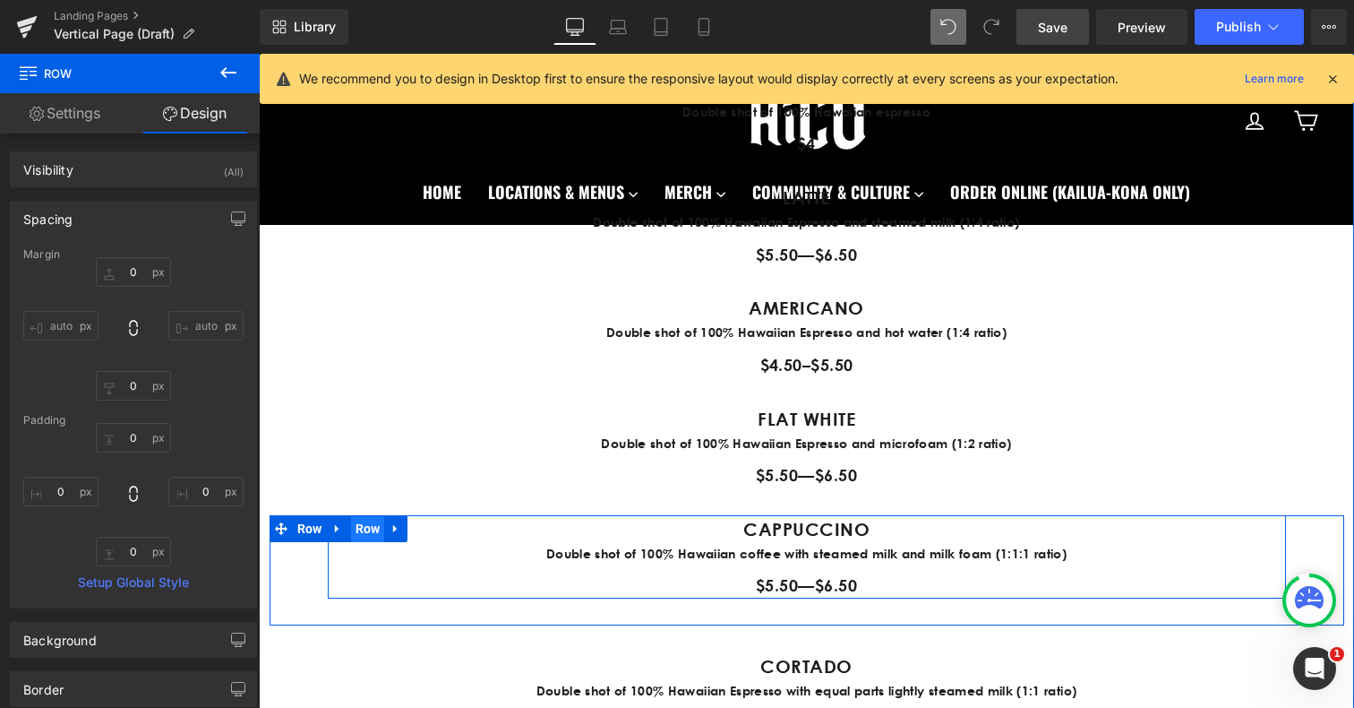
click at [372, 530] on span "Row" at bounding box center [368, 528] width 34 height 27
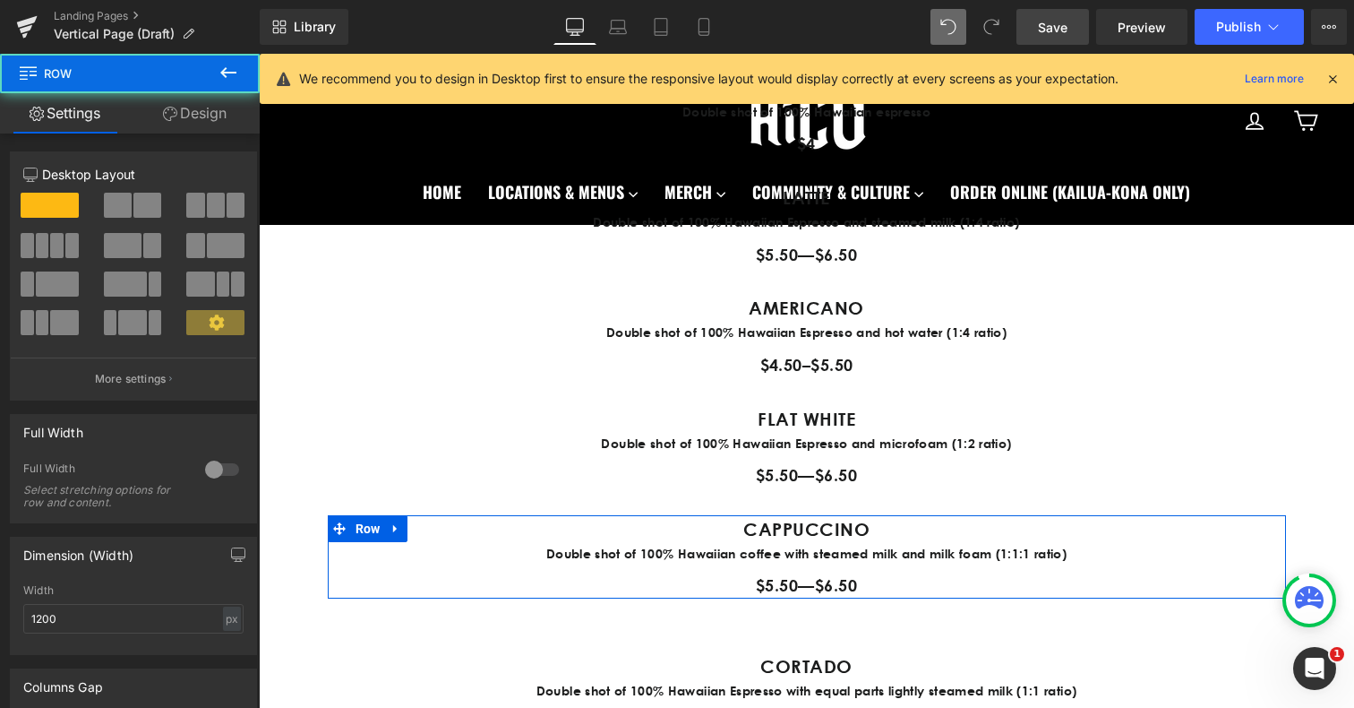
click at [214, 117] on link "Design" at bounding box center [195, 113] width 130 height 40
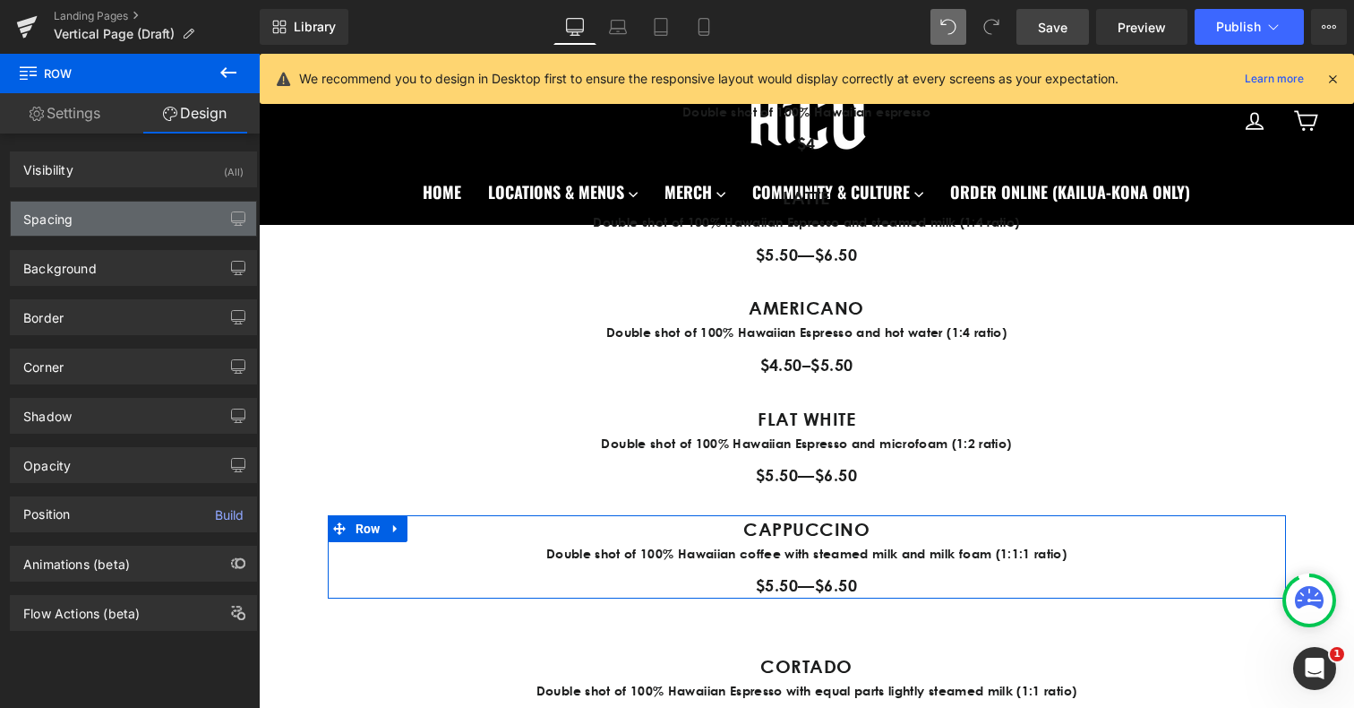
click at [140, 221] on div "Spacing" at bounding box center [133, 219] width 245 height 34
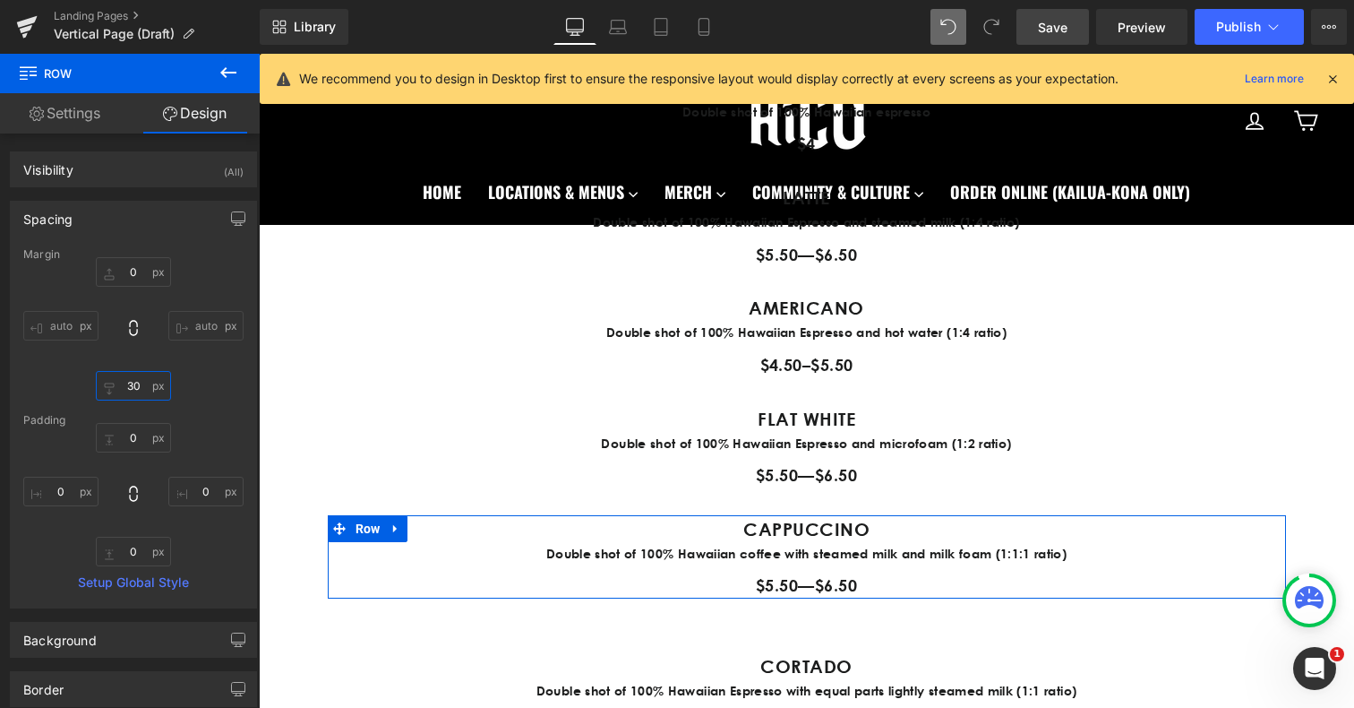
click at [135, 383] on input "30" at bounding box center [133, 386] width 75 height 30
type input "0"
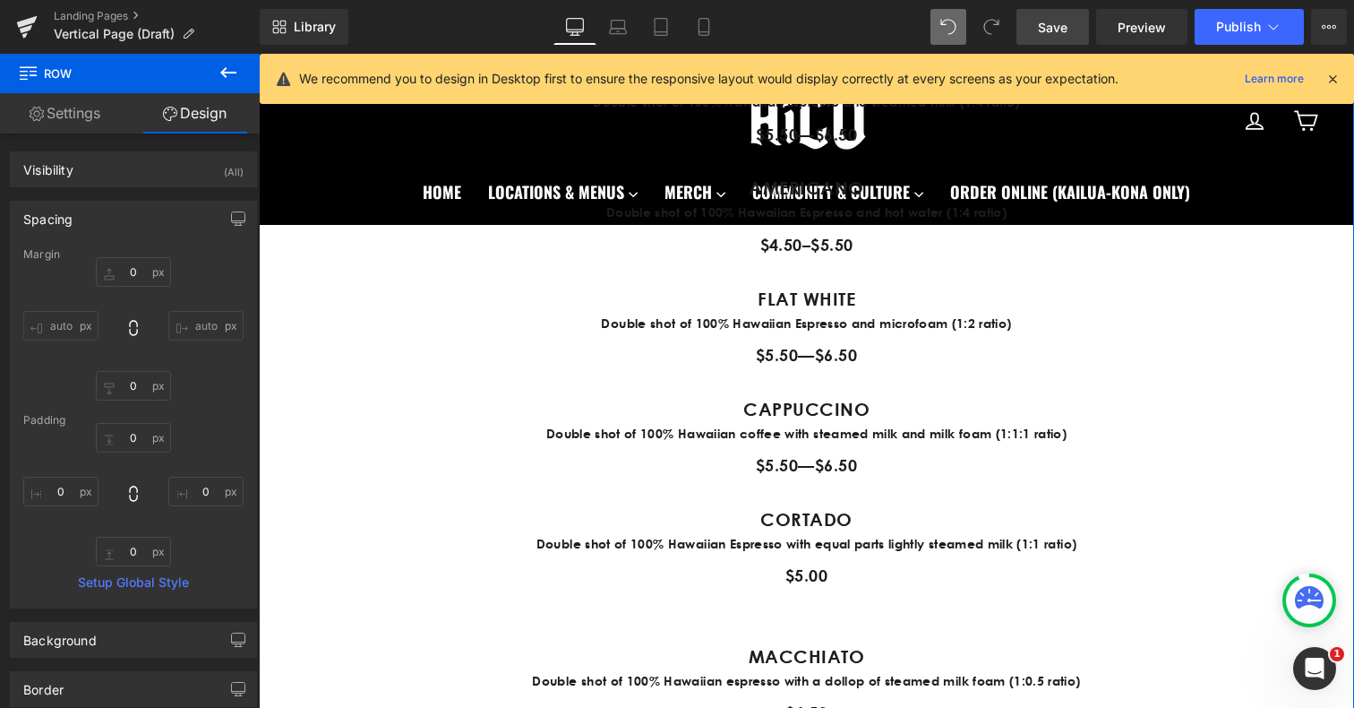
scroll to position [1279, 0]
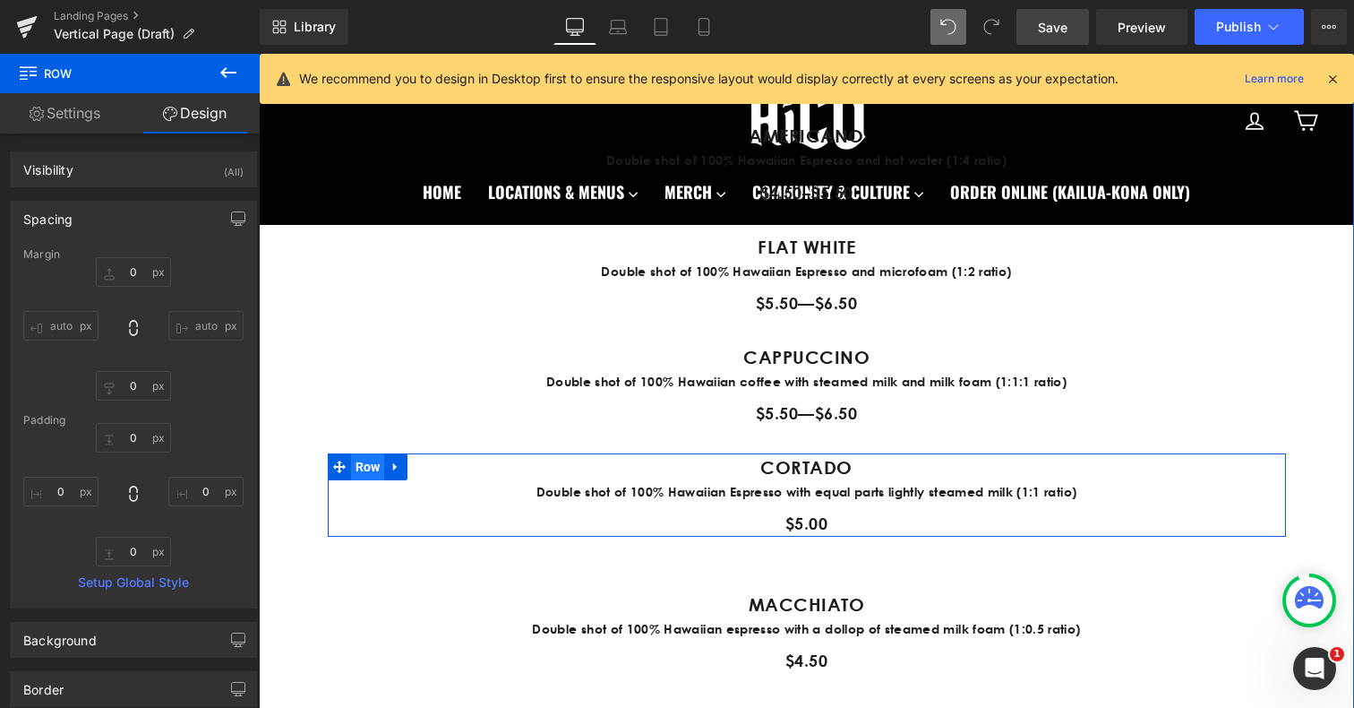
click at [371, 468] on span "Row" at bounding box center [368, 466] width 34 height 27
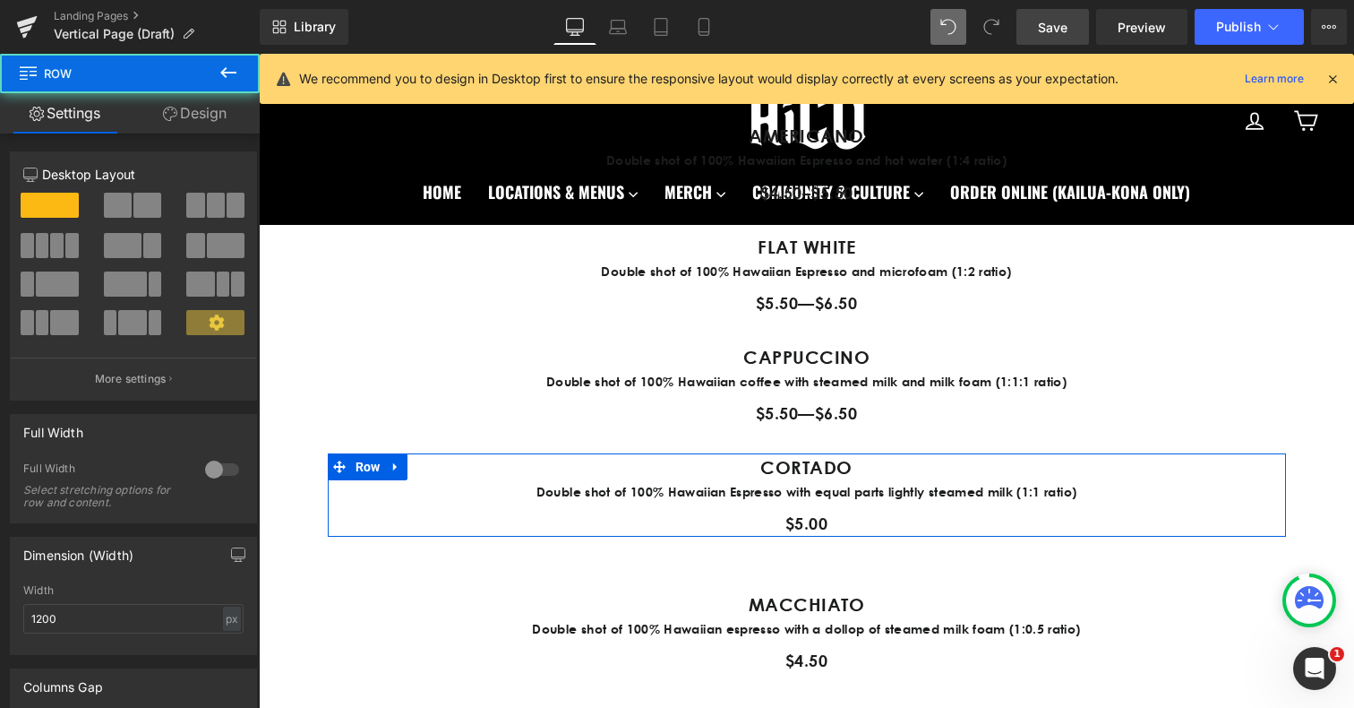
click at [195, 115] on link "Design" at bounding box center [195, 113] width 130 height 40
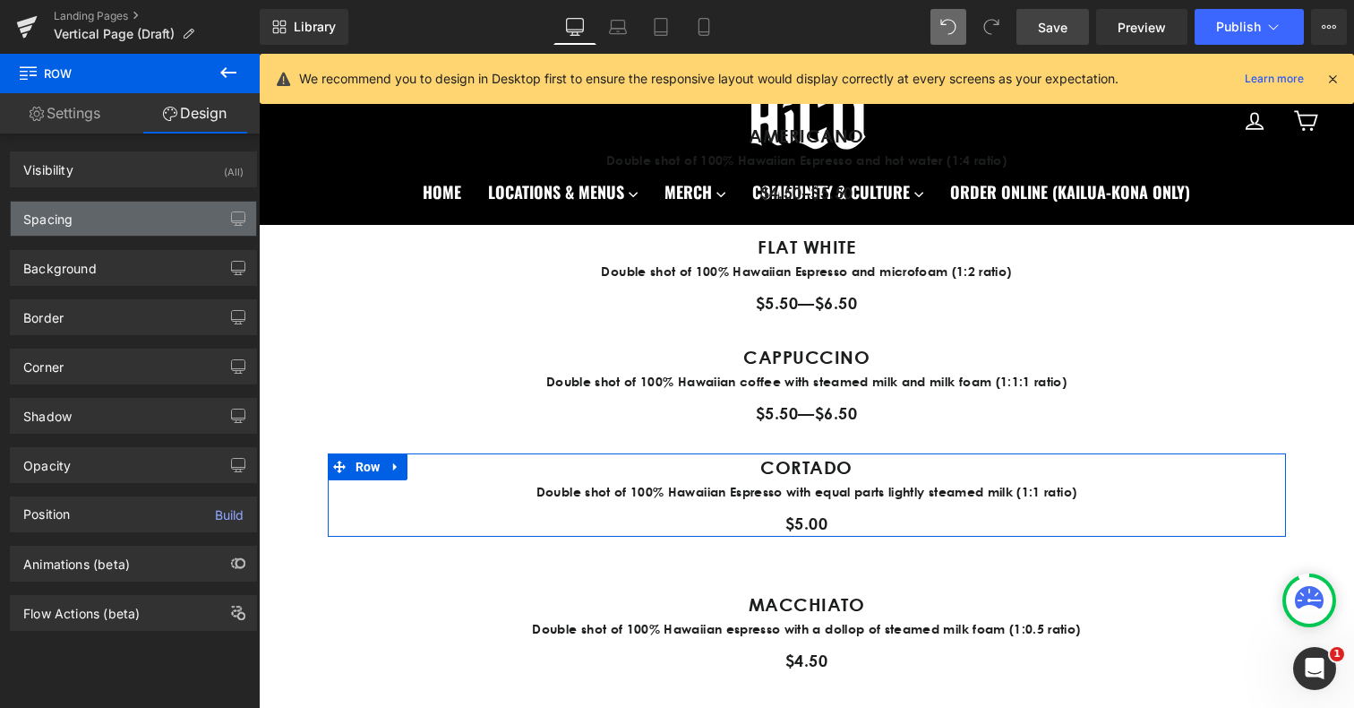
click at [118, 215] on div "Spacing" at bounding box center [133, 219] width 245 height 34
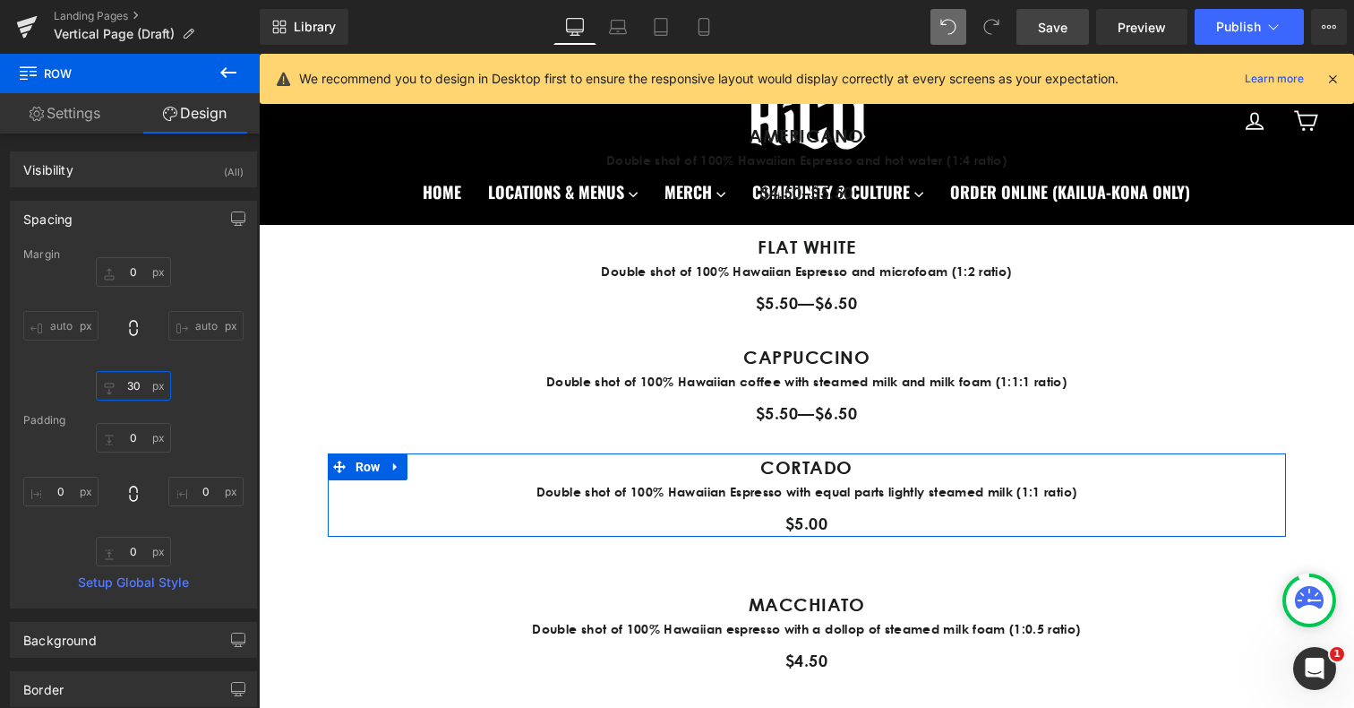
click at [129, 382] on input "30" at bounding box center [133, 386] width 75 height 30
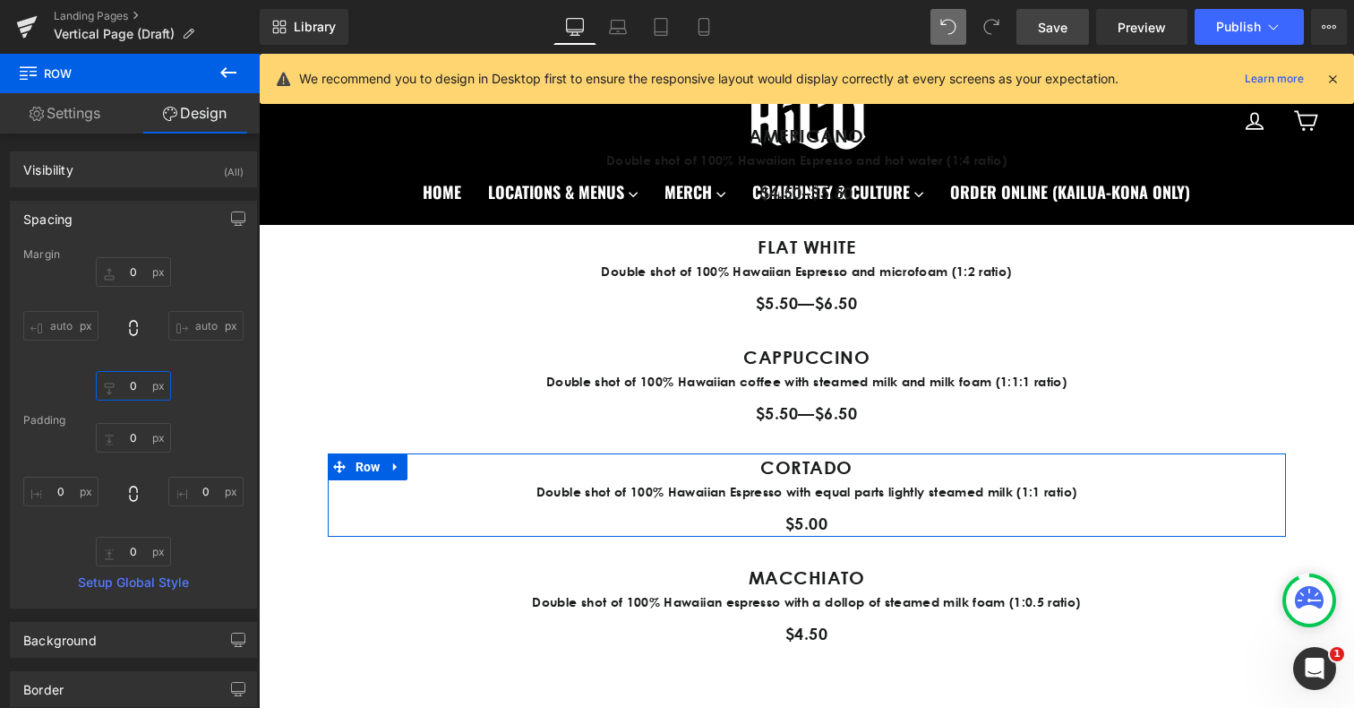
type input "0"
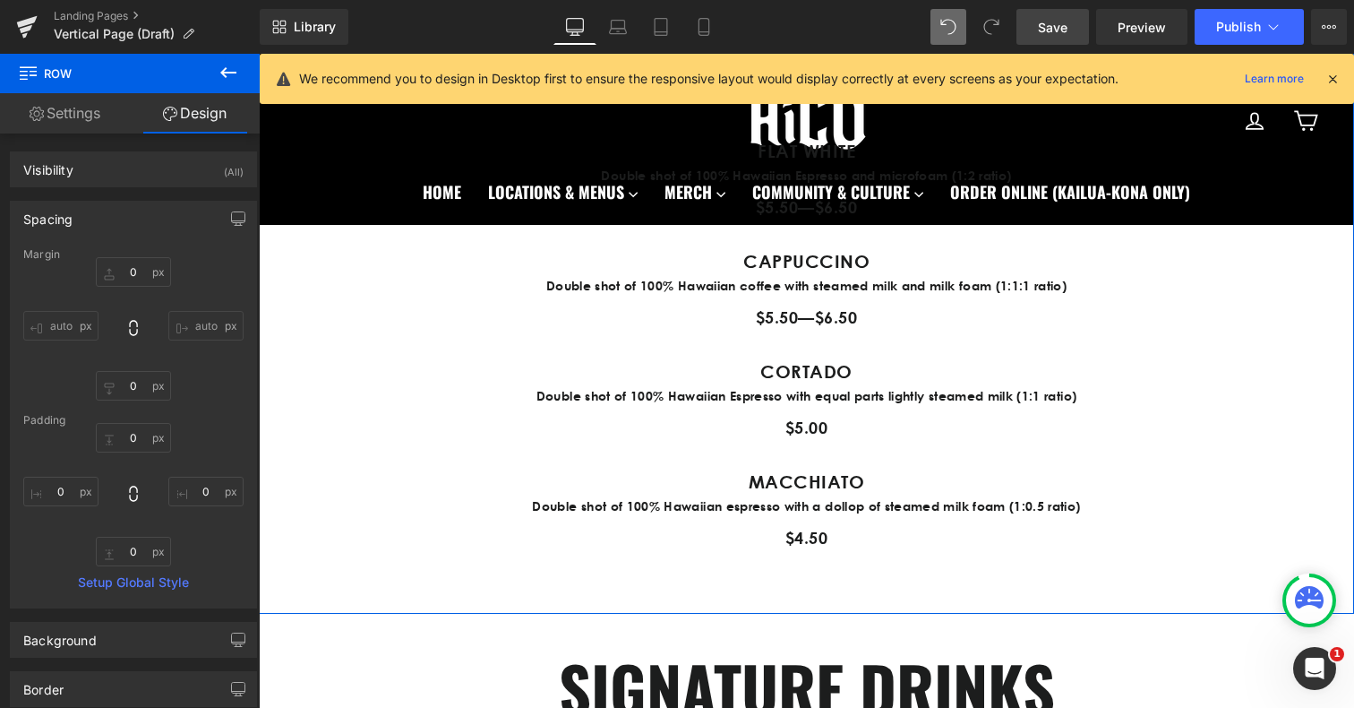
scroll to position [1381, 0]
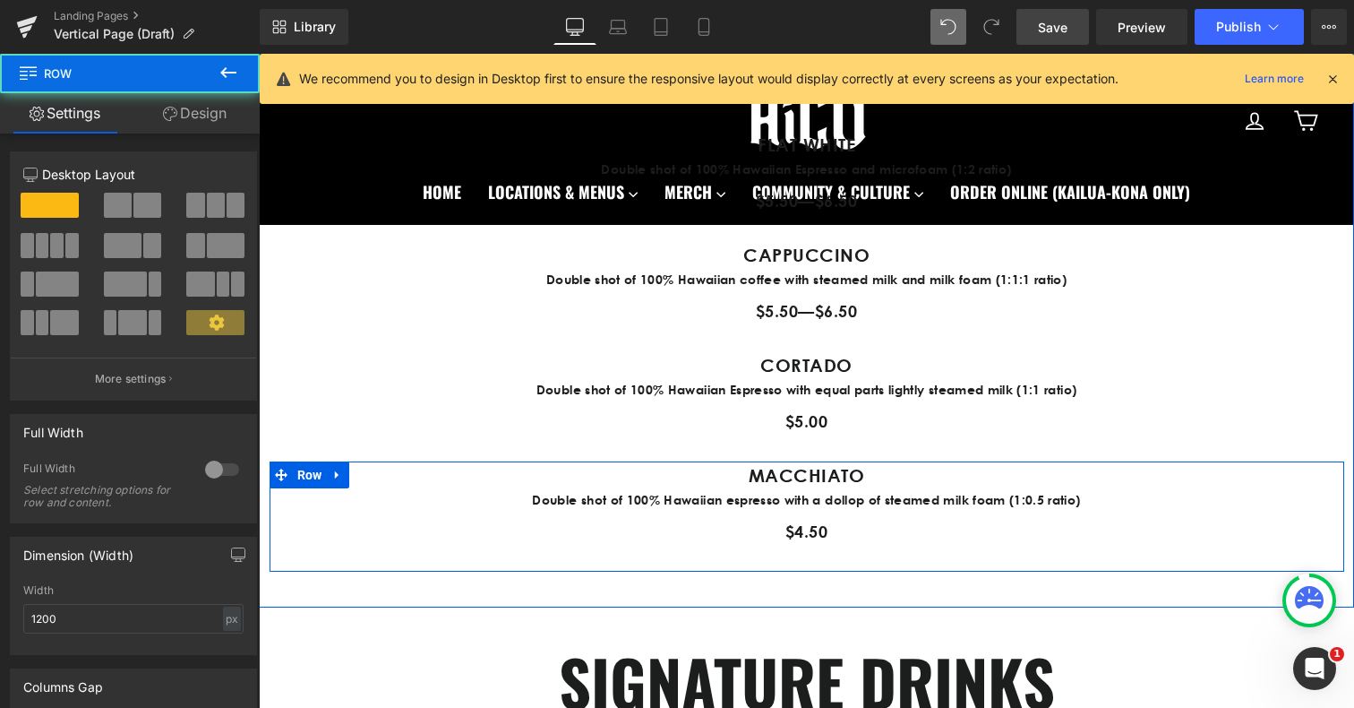
click at [705, 553] on div "MACCHIATO Text Block Double shot of 100% Hawaiian espresso with a dollop of ste…" at bounding box center [806, 516] width 985 height 110
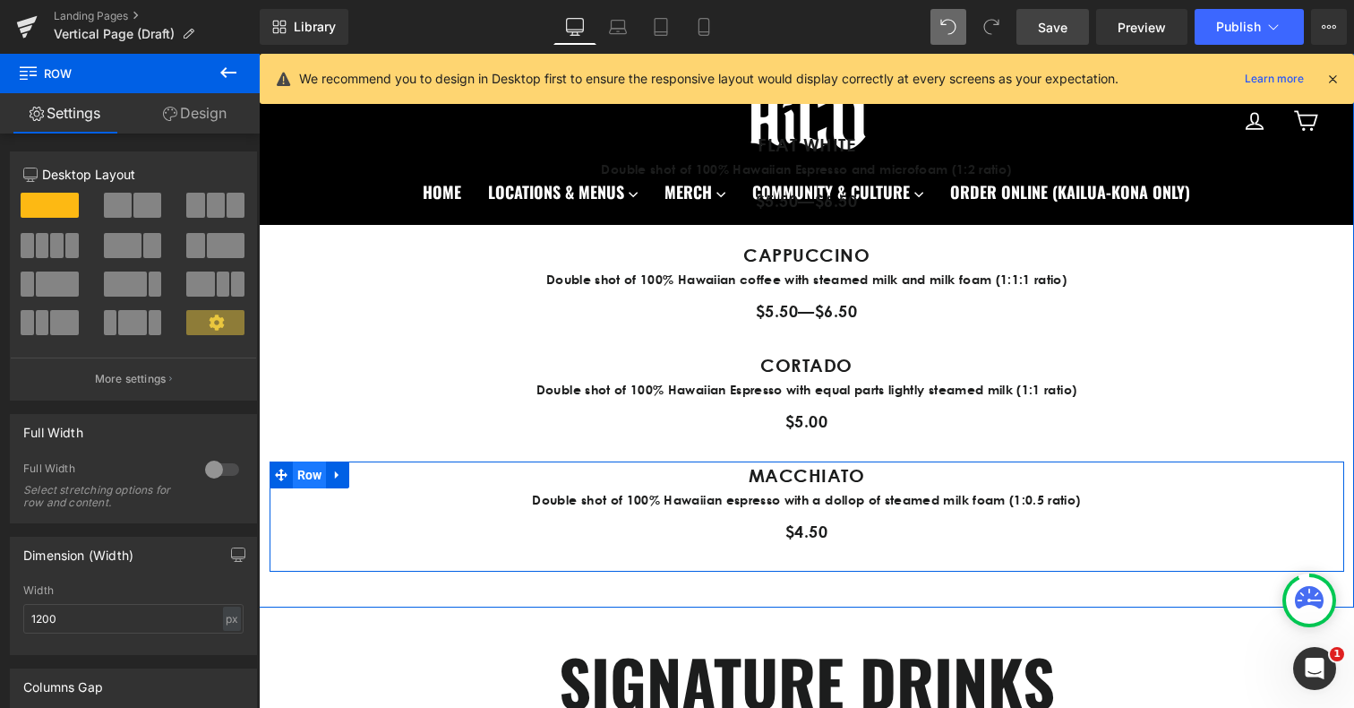
click at [309, 481] on span "Row" at bounding box center [310, 474] width 34 height 27
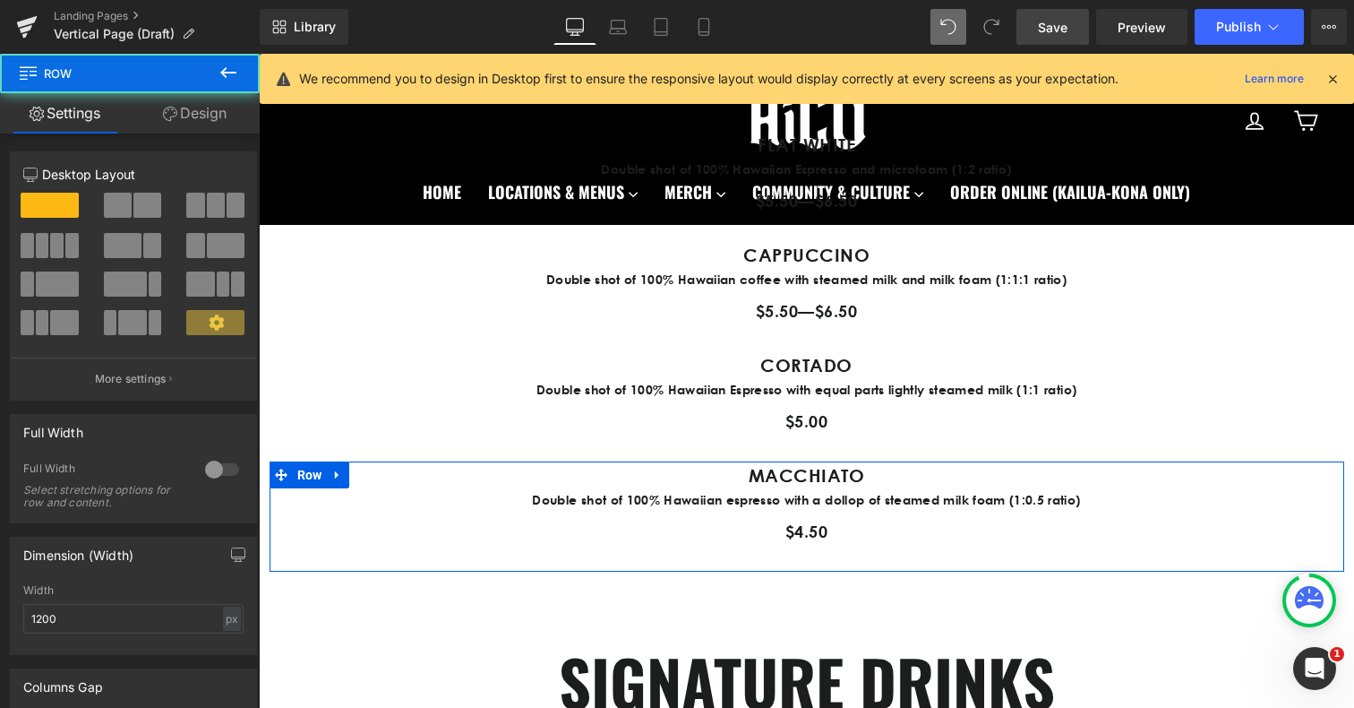
click at [195, 104] on link "Design" at bounding box center [195, 113] width 130 height 40
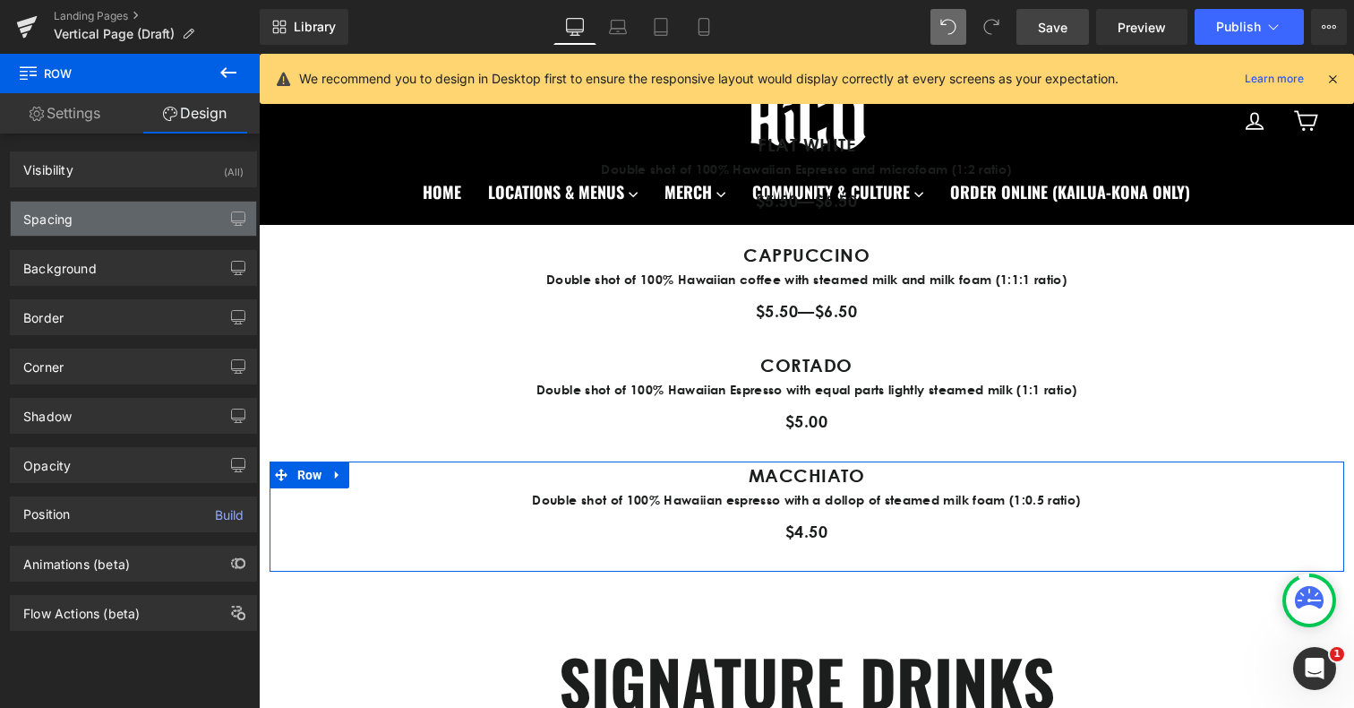
click at [142, 219] on div "Spacing" at bounding box center [133, 219] width 245 height 34
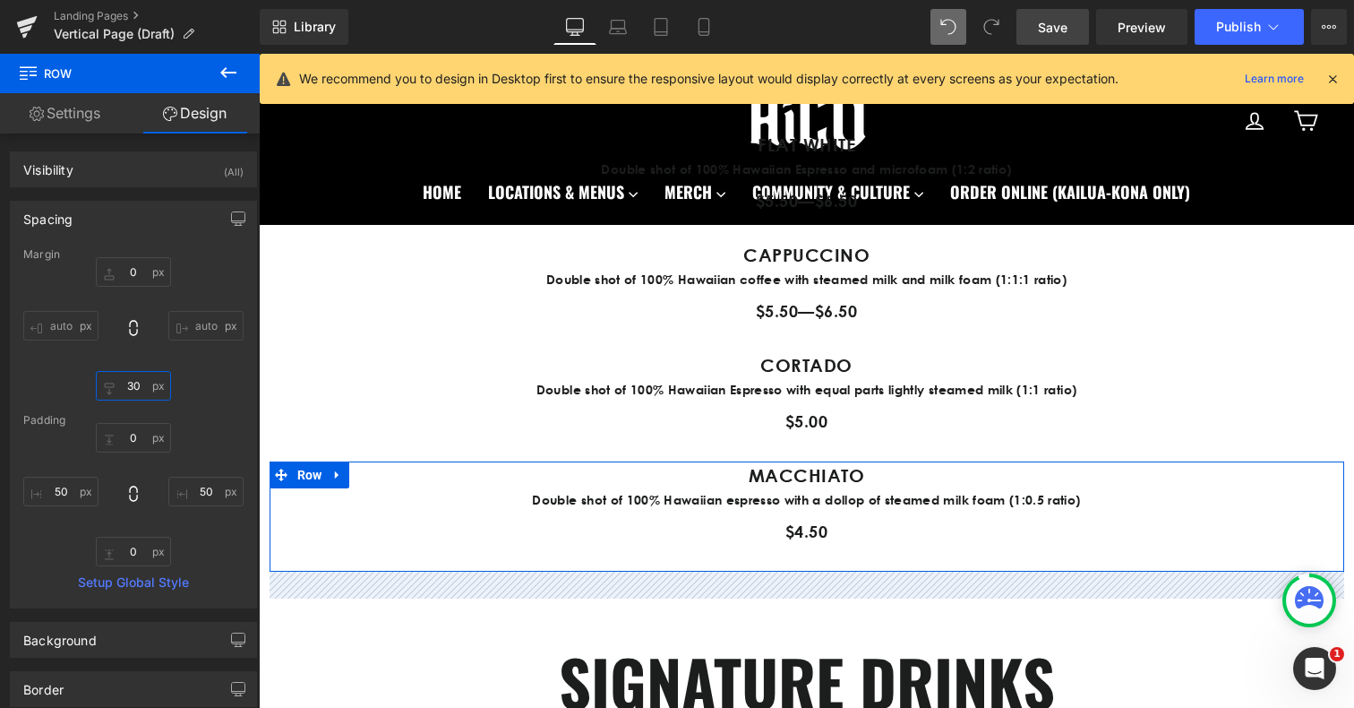
click at [136, 393] on input "30" at bounding box center [133, 386] width 75 height 30
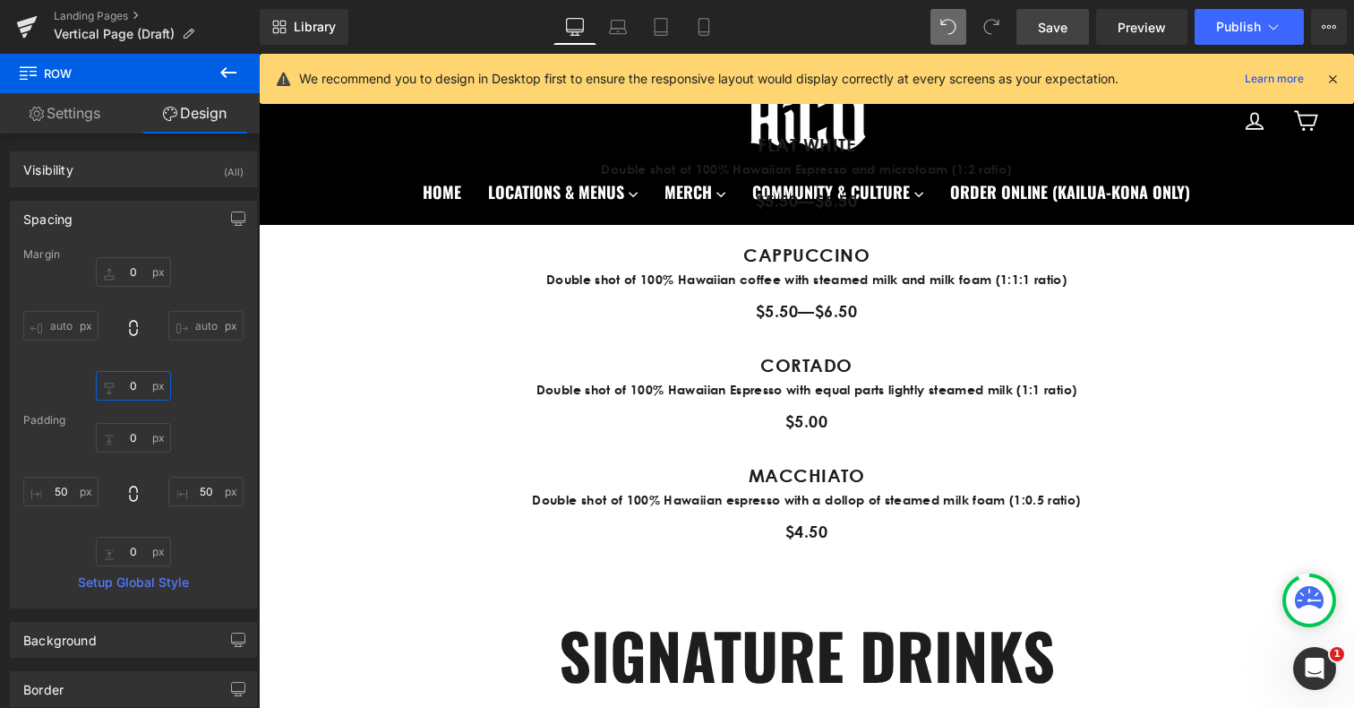
type input "0"
click at [1065, 31] on span "Save" at bounding box center [1053, 27] width 30 height 19
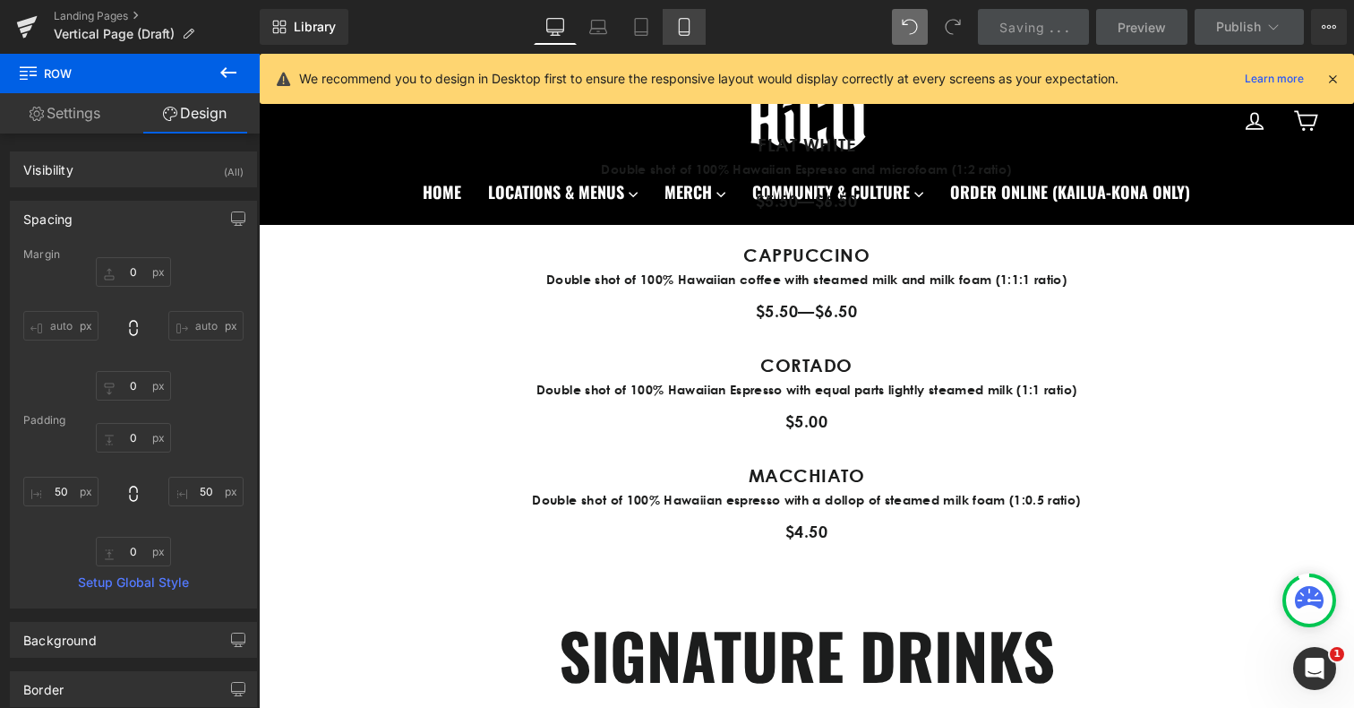
click at [689, 30] on icon at bounding box center [684, 27] width 18 height 18
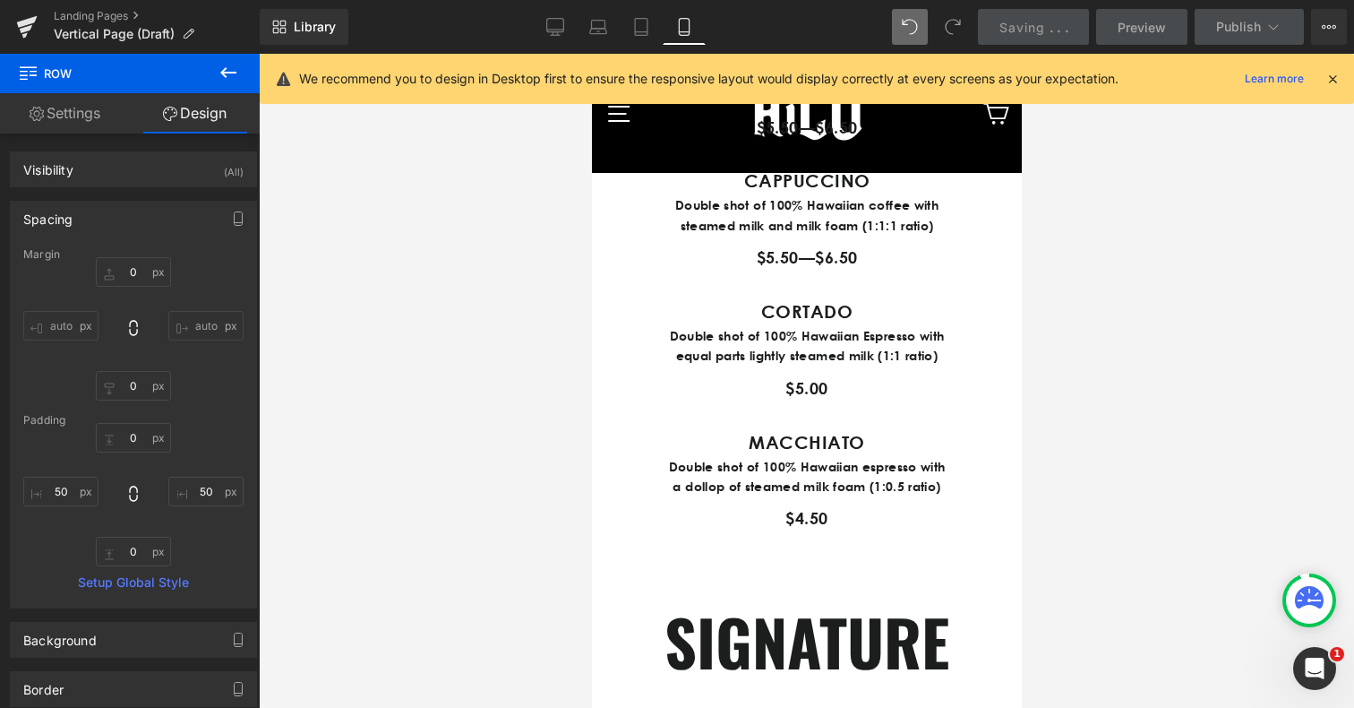
type input "0"
type input "50"
type input "0"
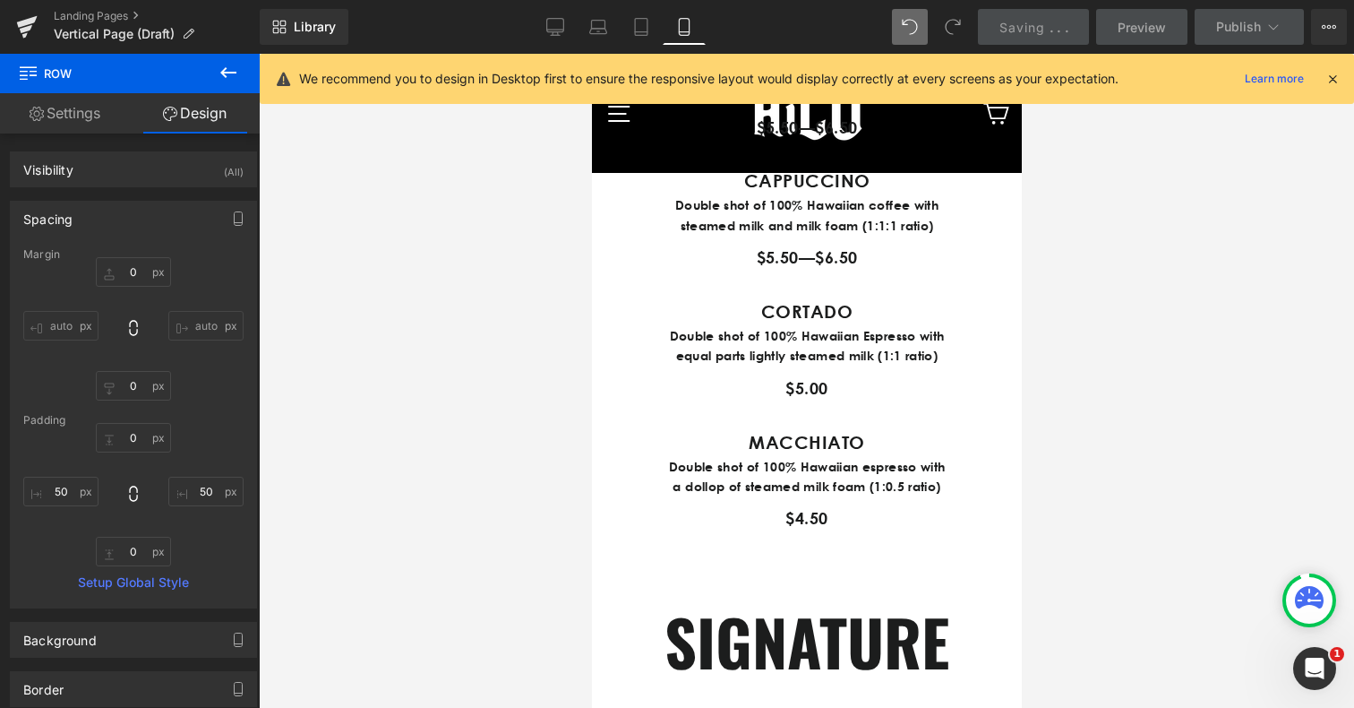
type input "50"
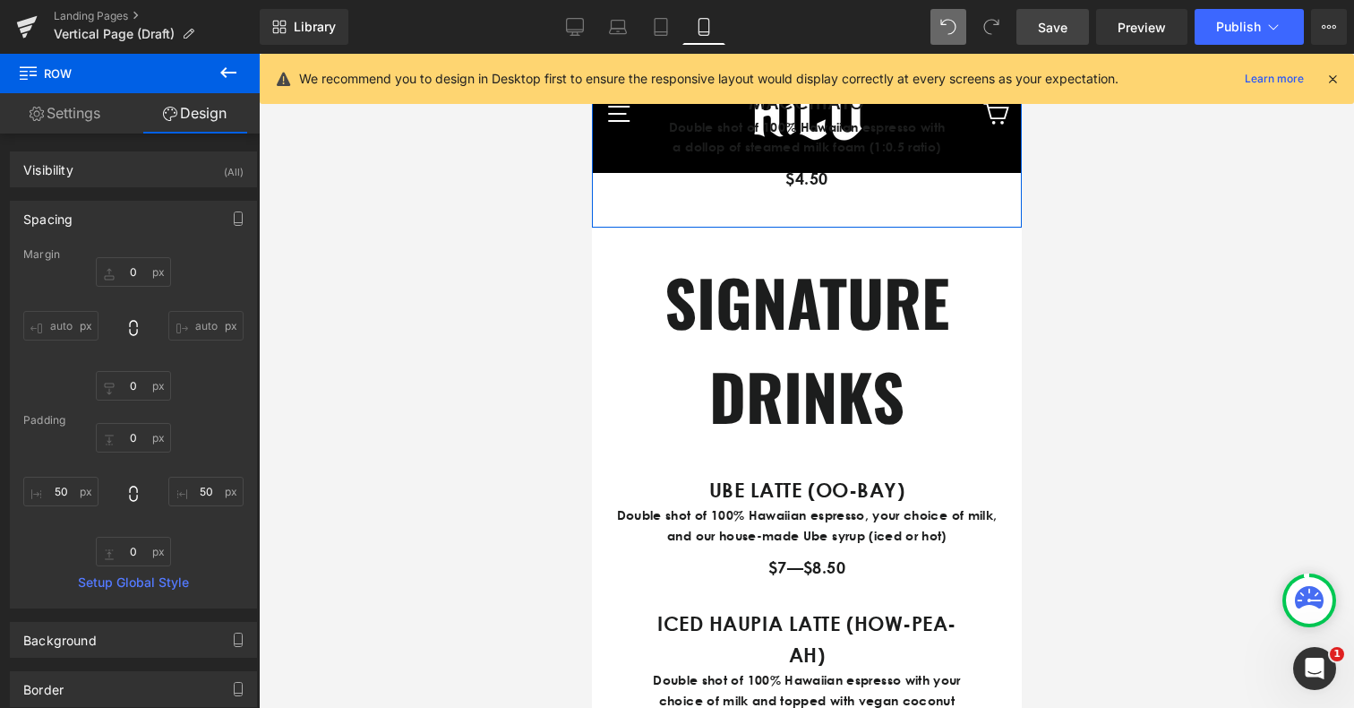
scroll to position [2234, 0]
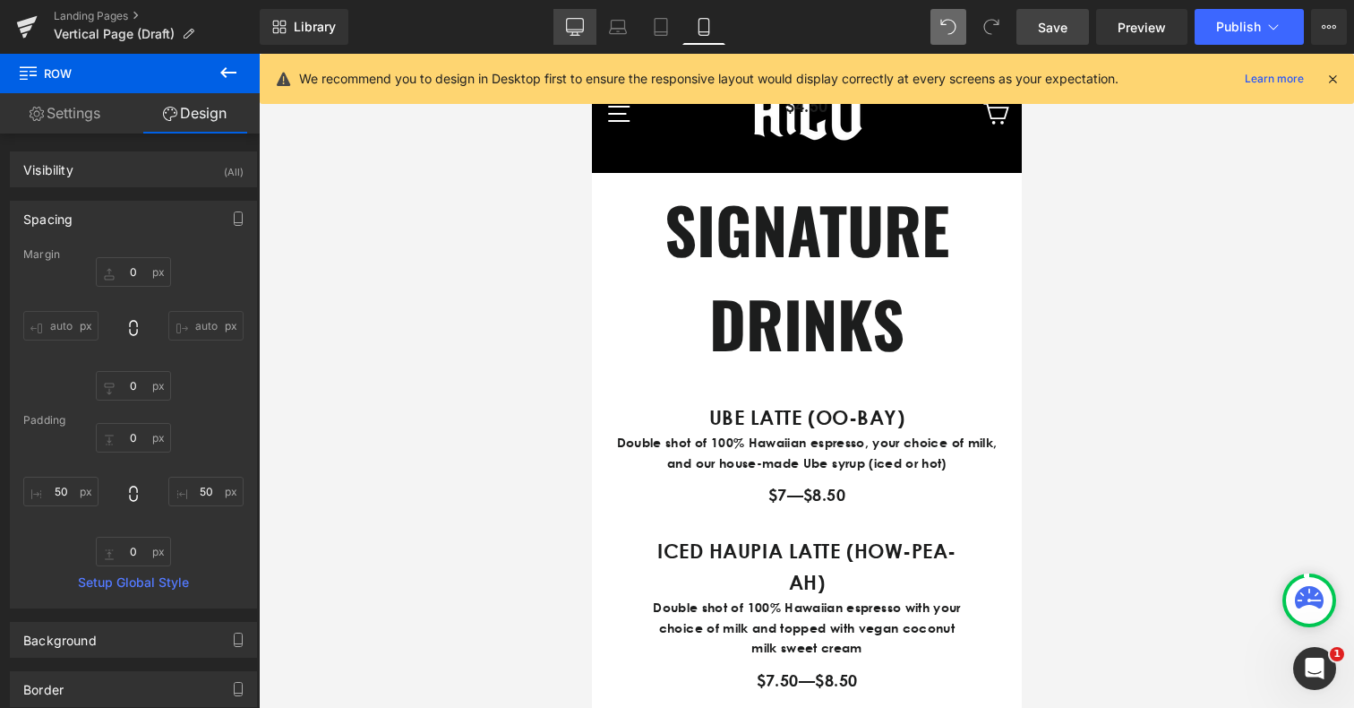
click at [591, 19] on link "Desktop" at bounding box center [574, 27] width 43 height 36
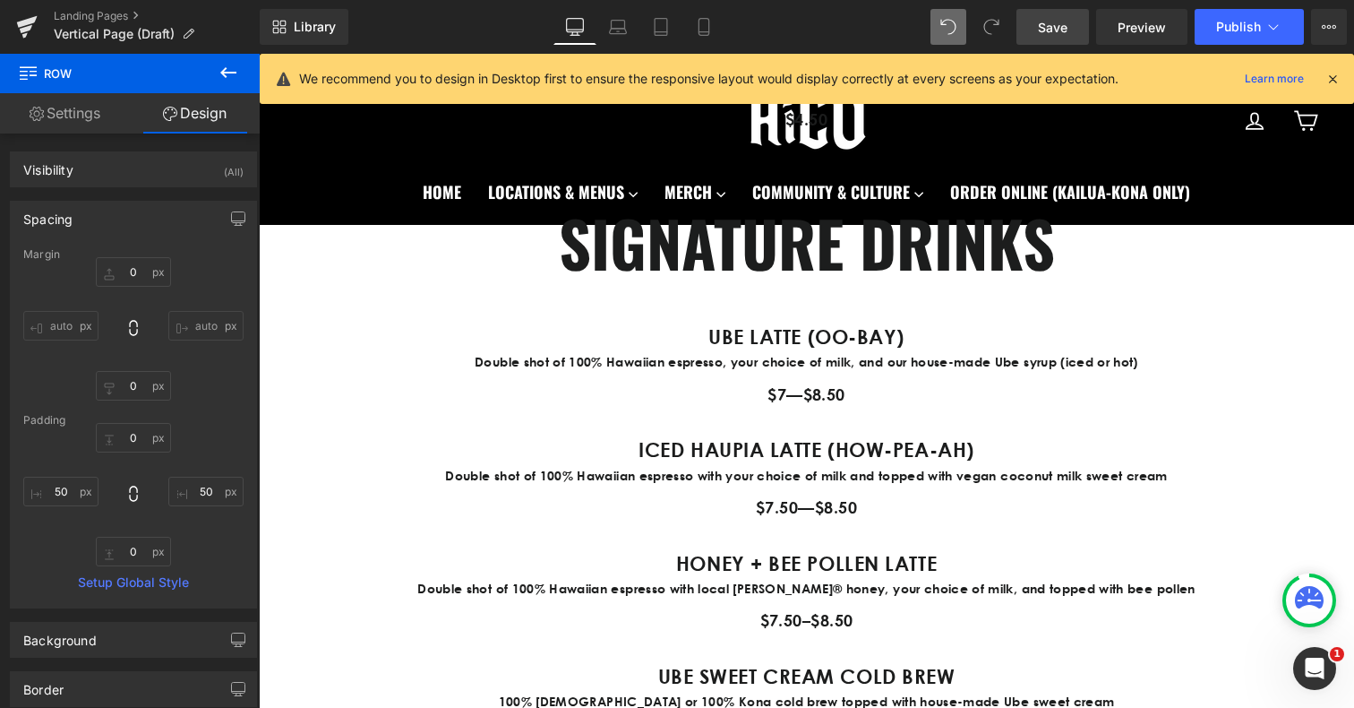
type input "0"
type input "50"
type input "0"
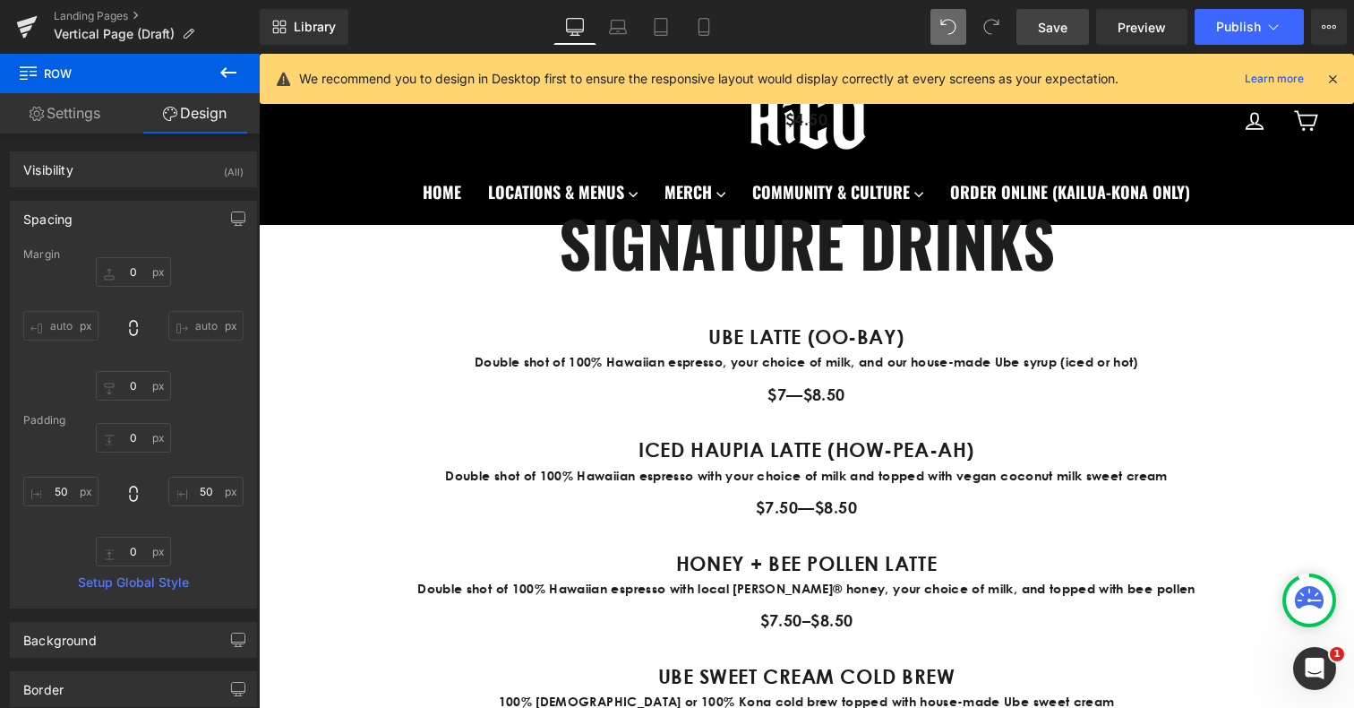
type input "50"
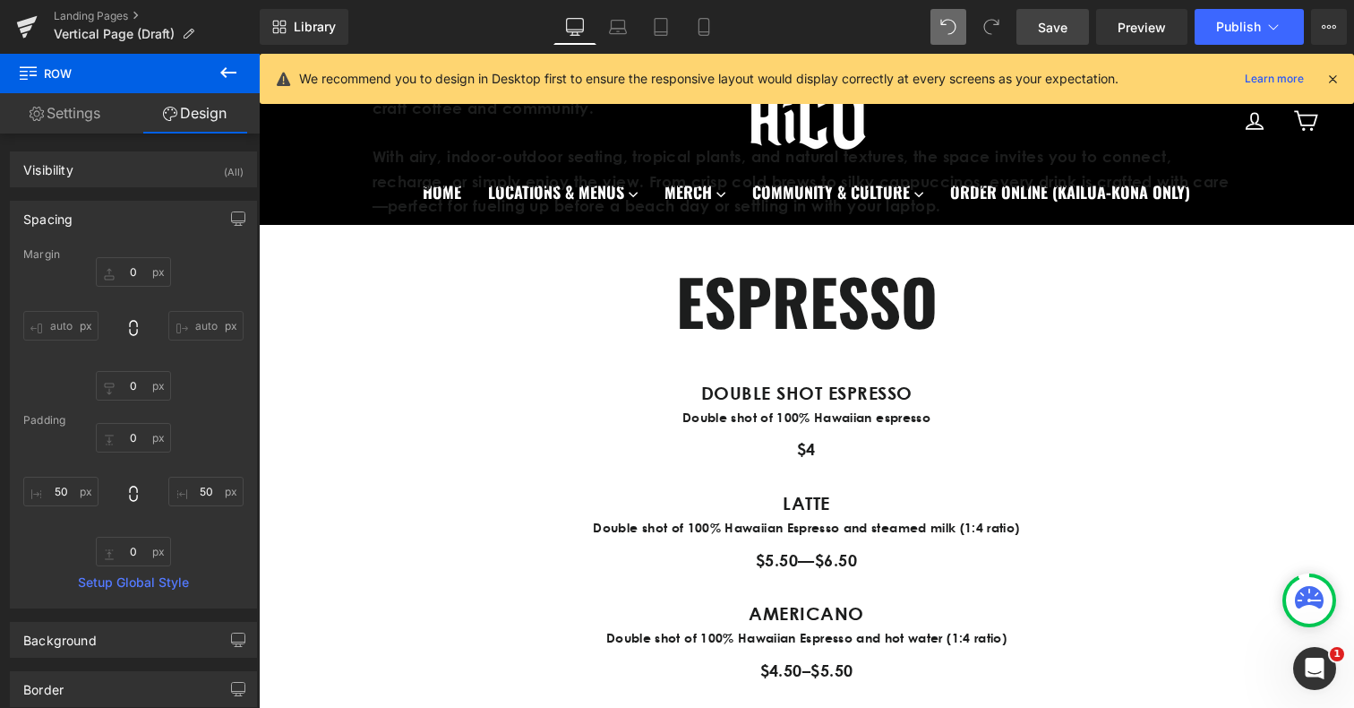
scroll to position [687, 0]
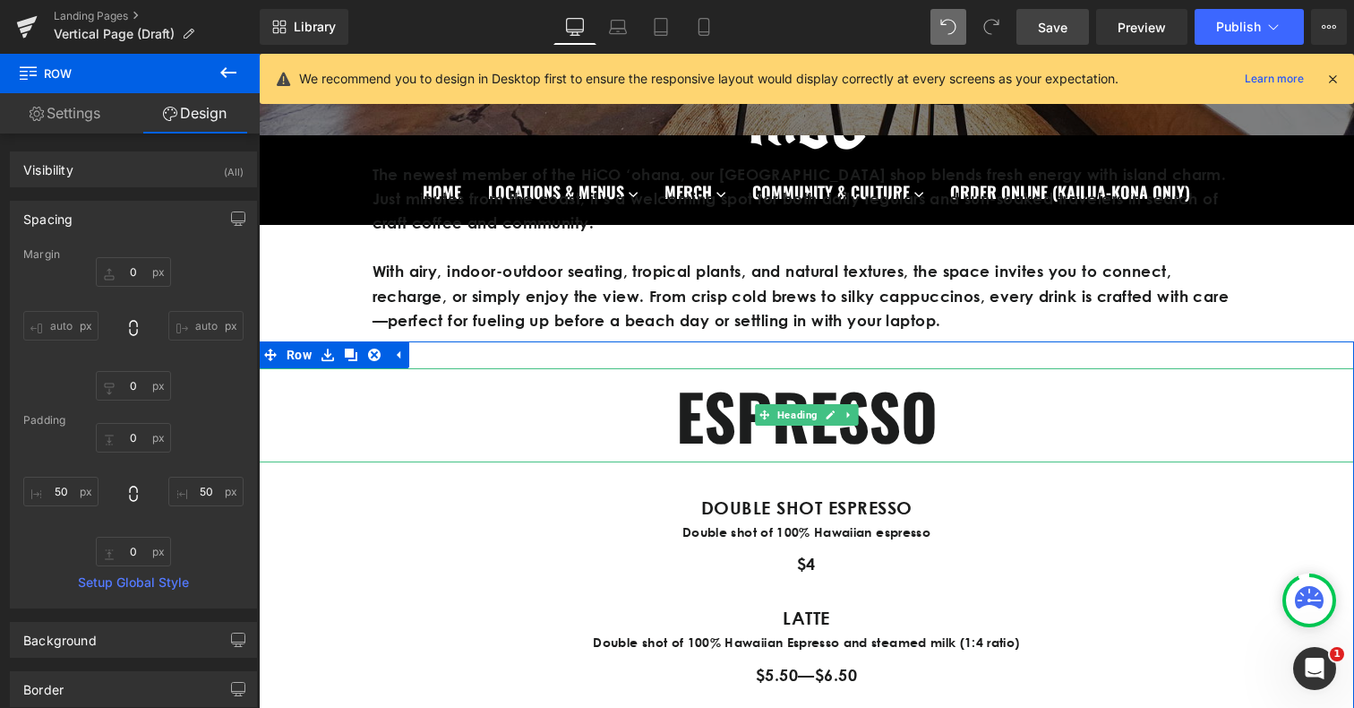
click at [716, 429] on h1 "ESPRESSO" at bounding box center [806, 415] width 1095 height 94
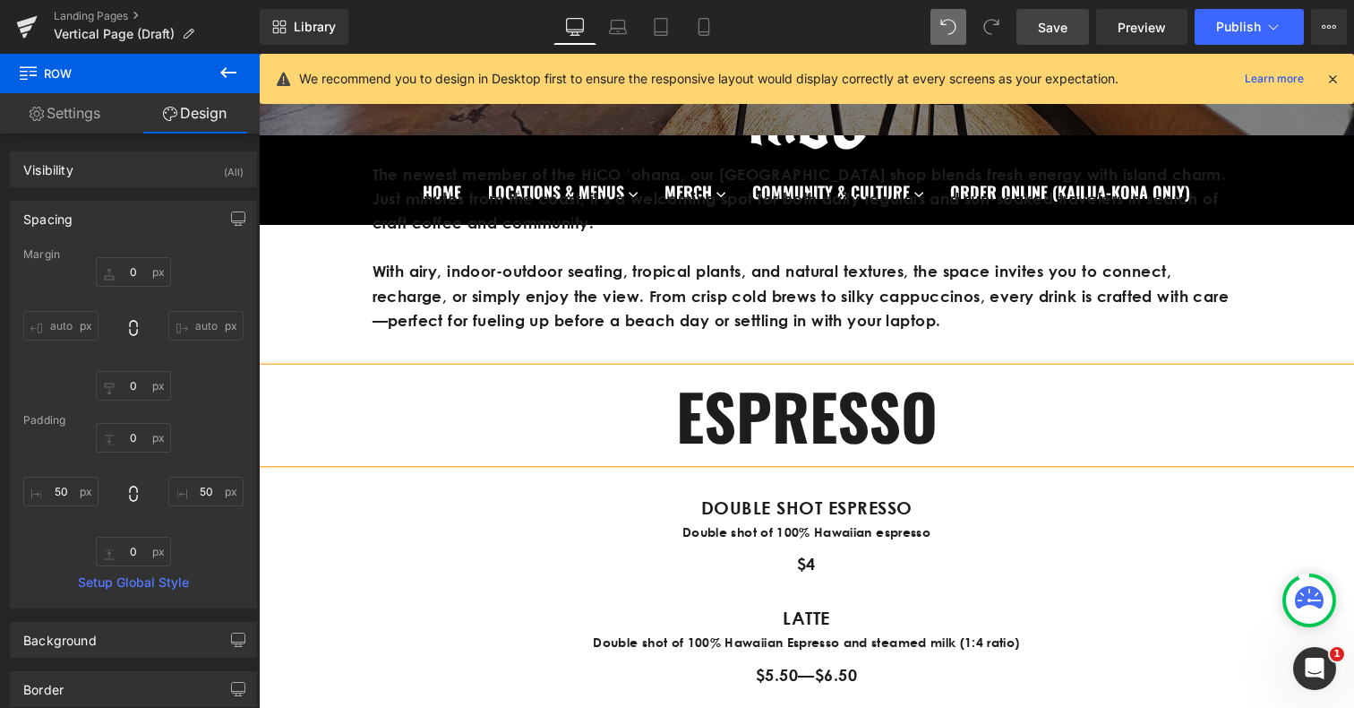
click at [716, 429] on h1 "ESPRESSO" at bounding box center [806, 415] width 1095 height 94
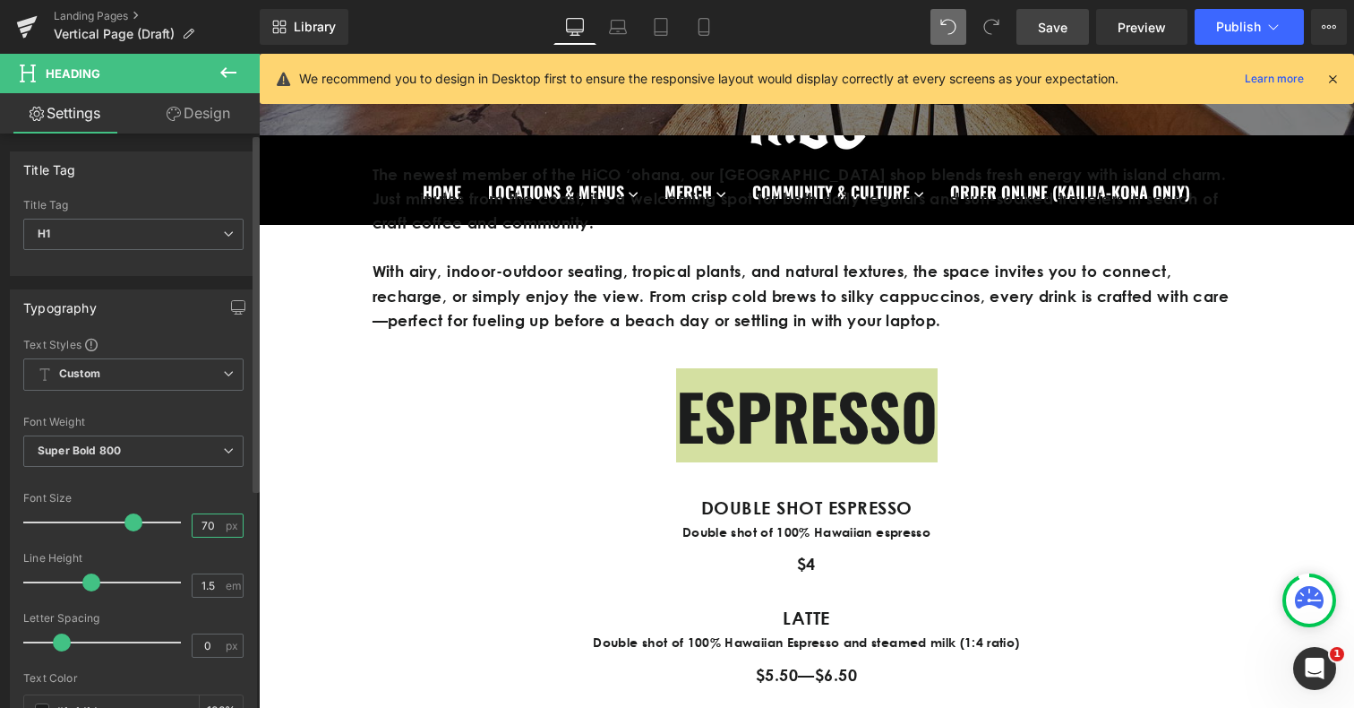
click at [195, 525] on input "70" at bounding box center [208, 525] width 31 height 22
type input "50"
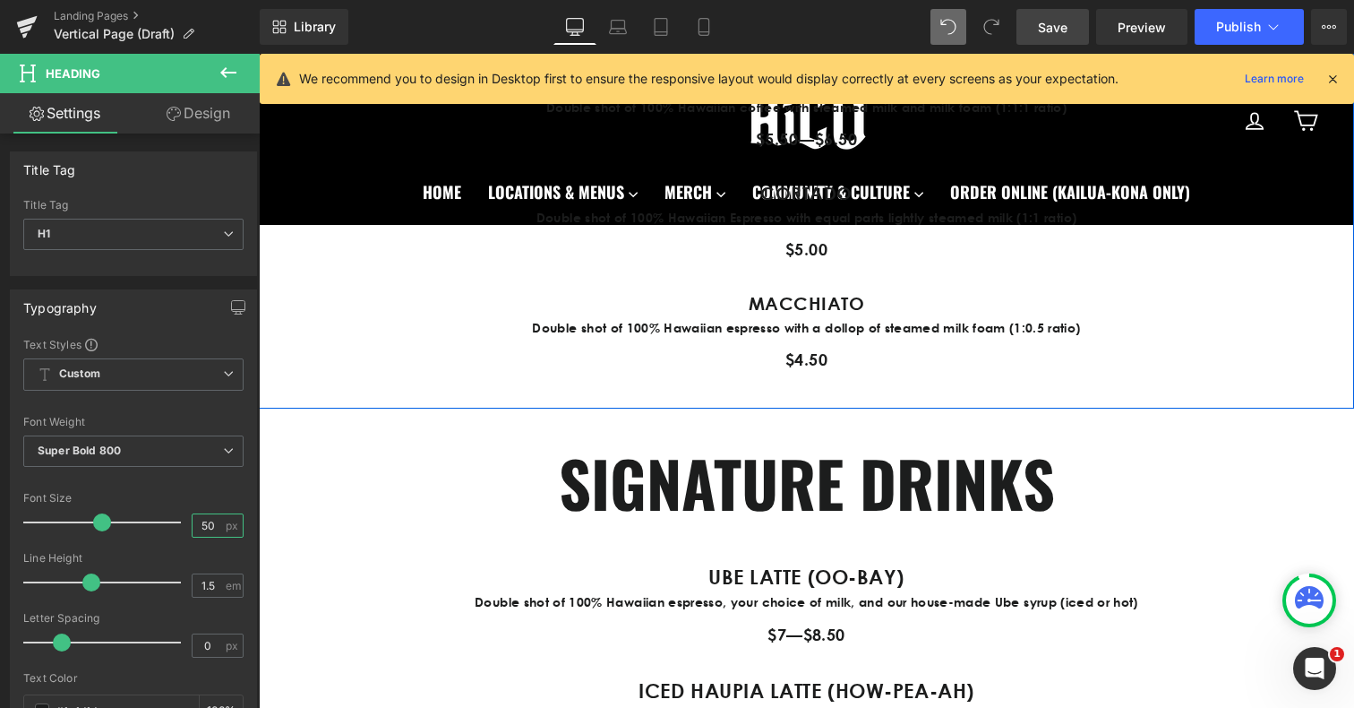
scroll to position [1583, 0]
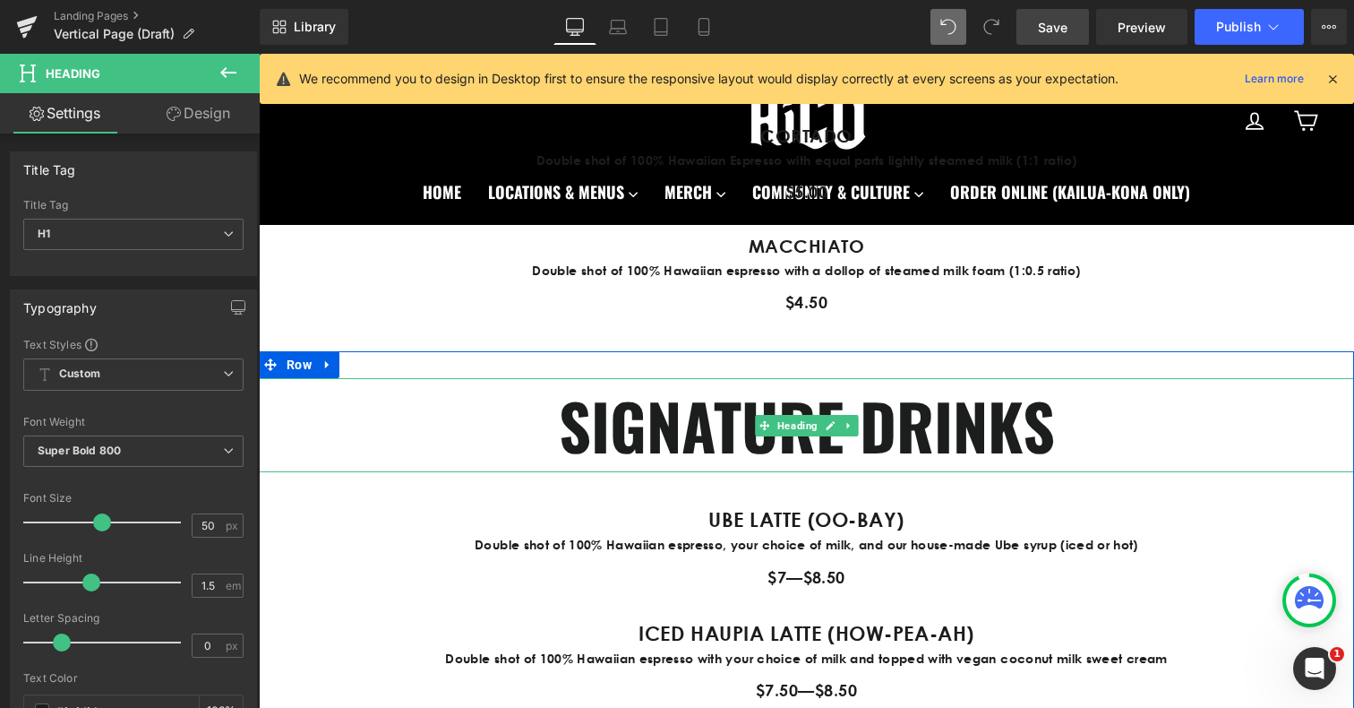
click at [614, 435] on h1 "SIGNATURE DRINKS" at bounding box center [806, 425] width 1095 height 94
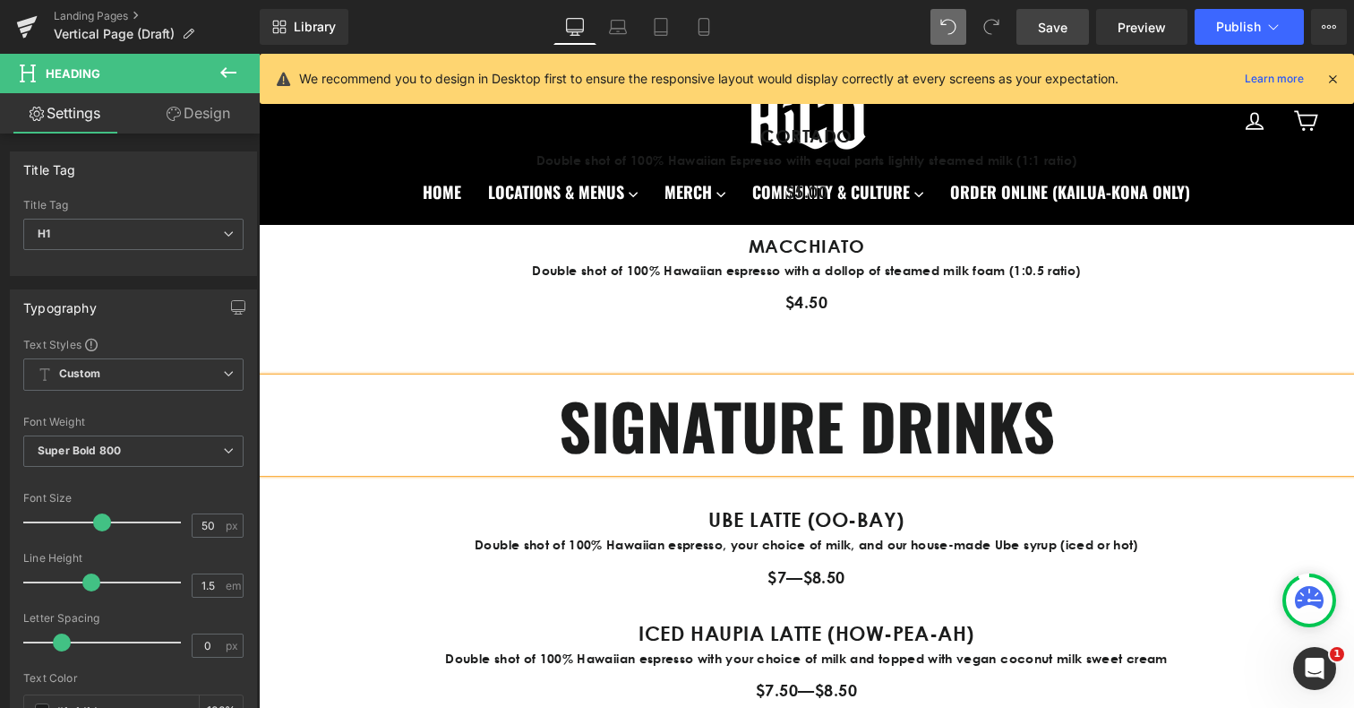
click at [614, 435] on h1 "SIGNATURE DRINKS" at bounding box center [806, 425] width 1095 height 94
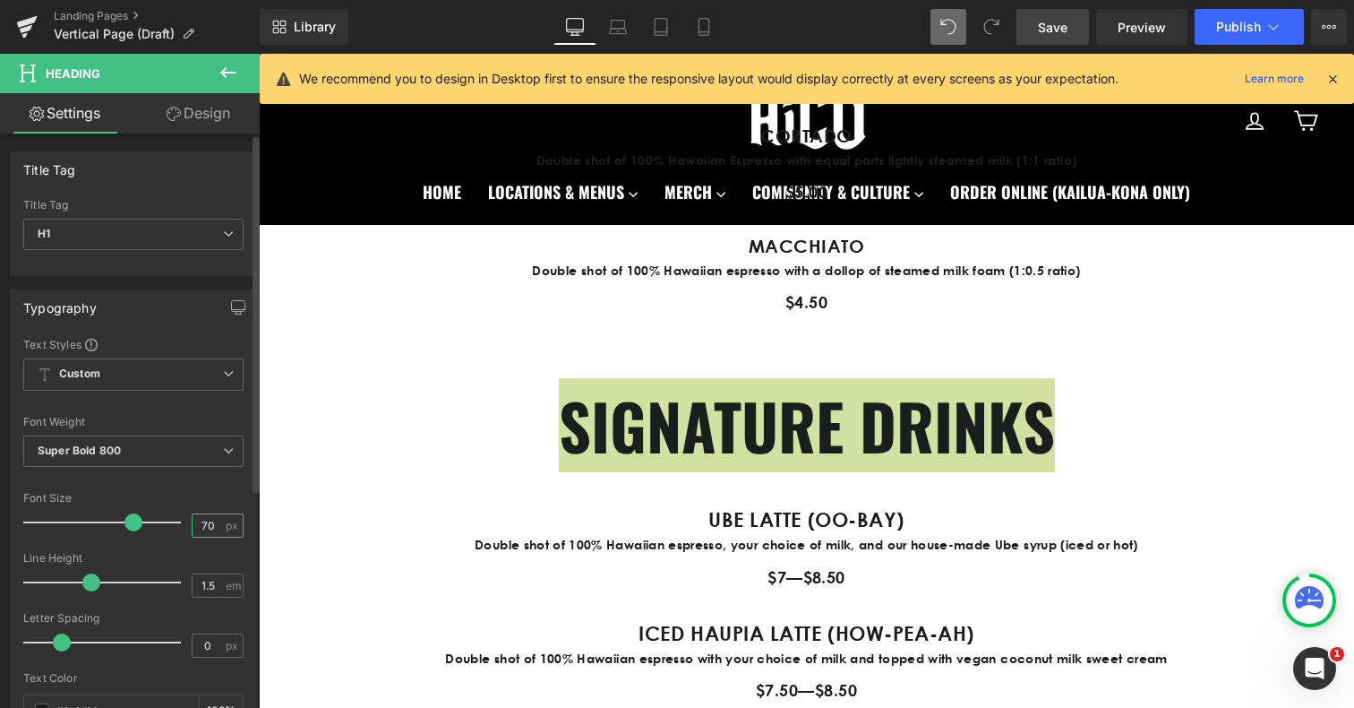
click at [200, 525] on input "70" at bounding box center [208, 525] width 31 height 22
type input "50"
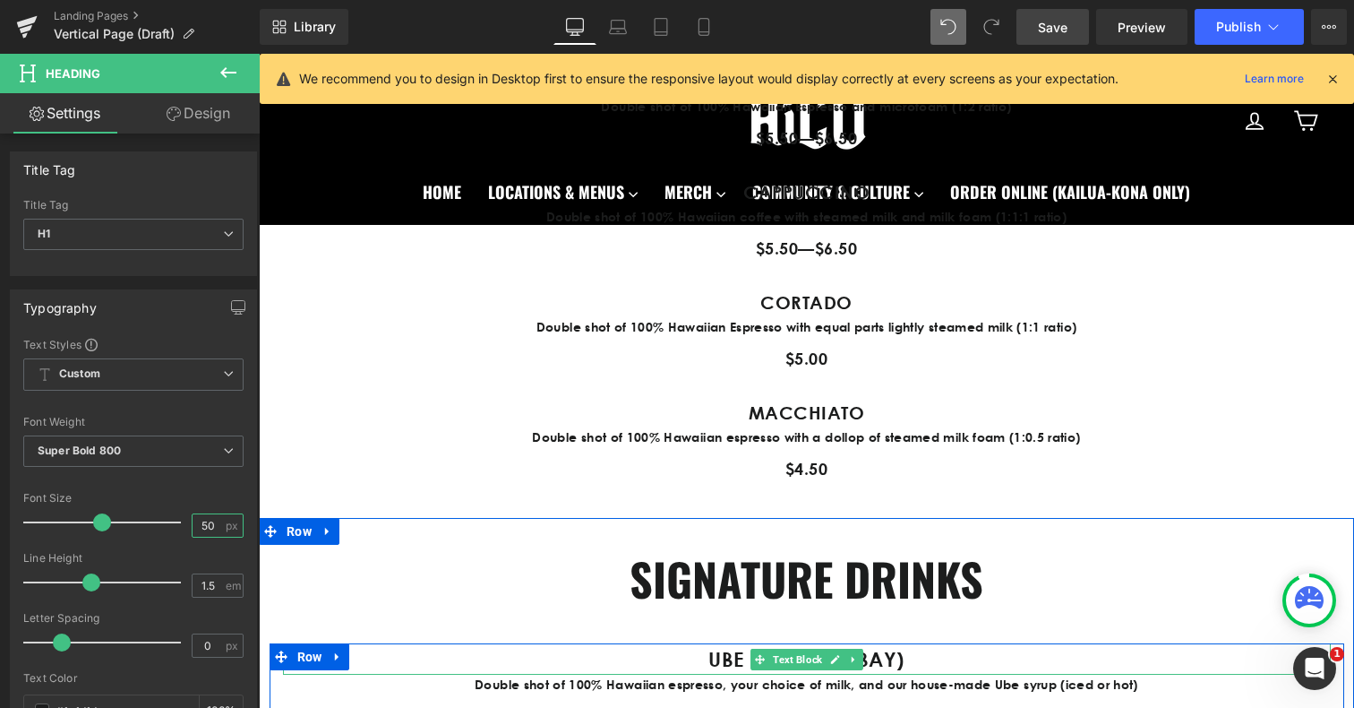
scroll to position [1360, 0]
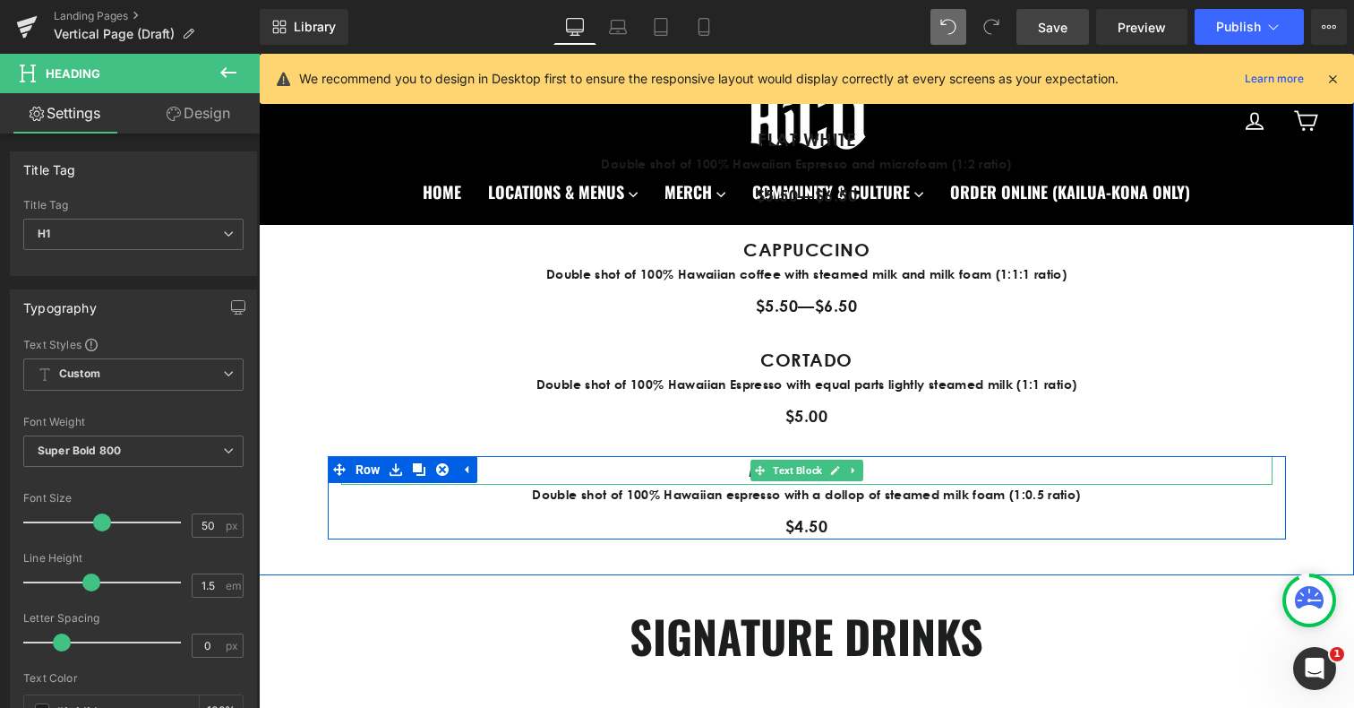
click at [730, 468] on p "MACCHIATO" at bounding box center [806, 470] width 931 height 29
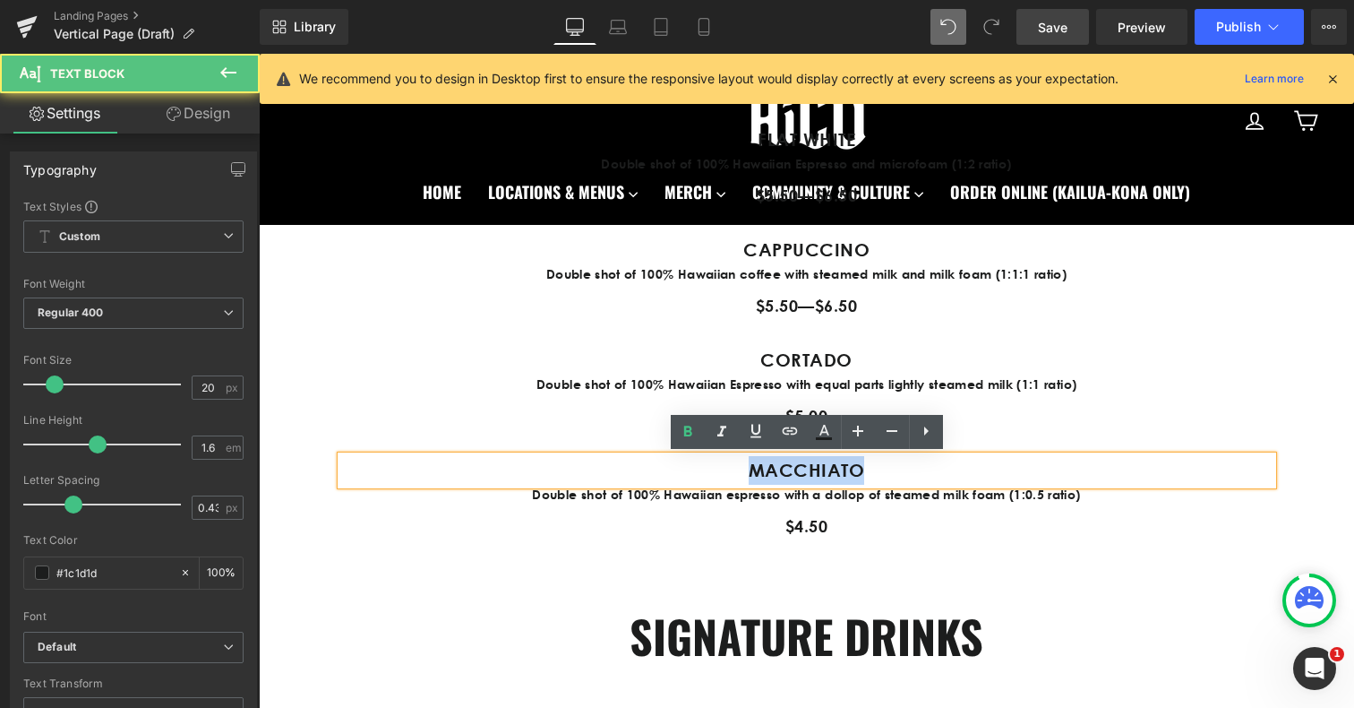
click at [730, 468] on p "MACCHIATO" at bounding box center [806, 470] width 931 height 29
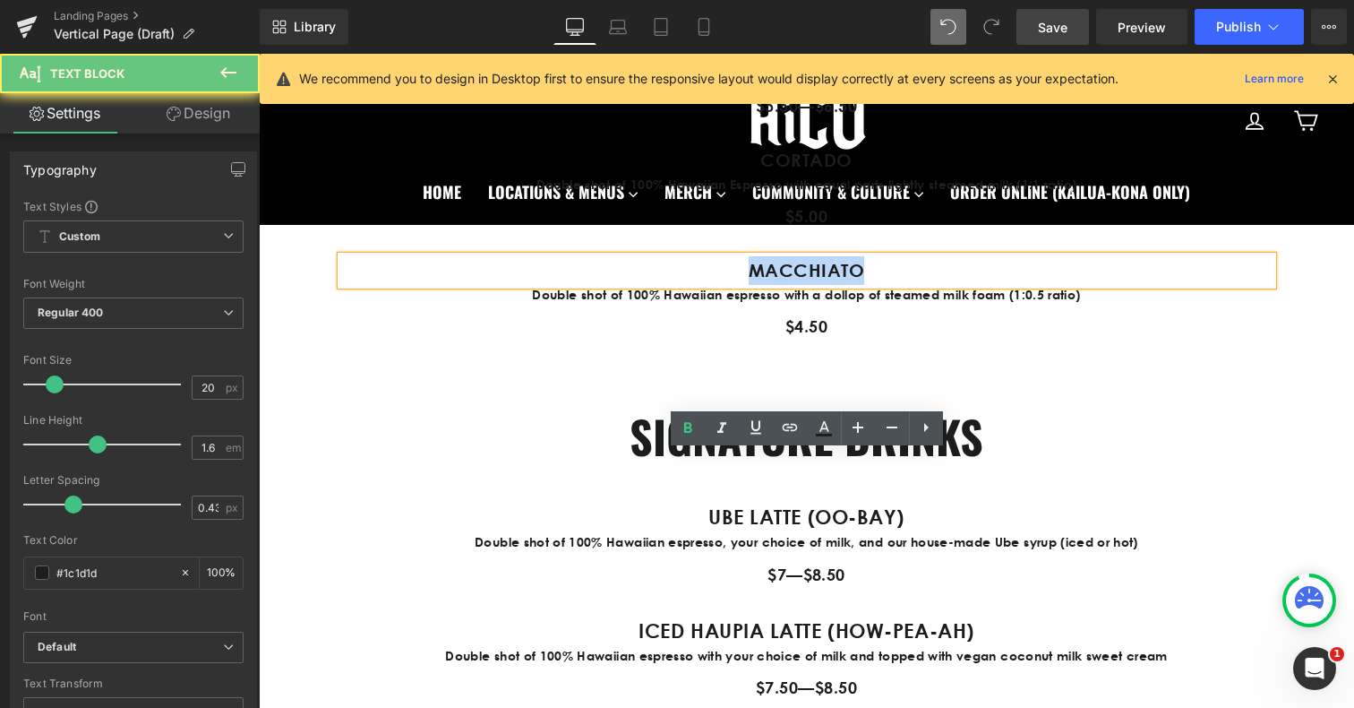
scroll to position [1734, 0]
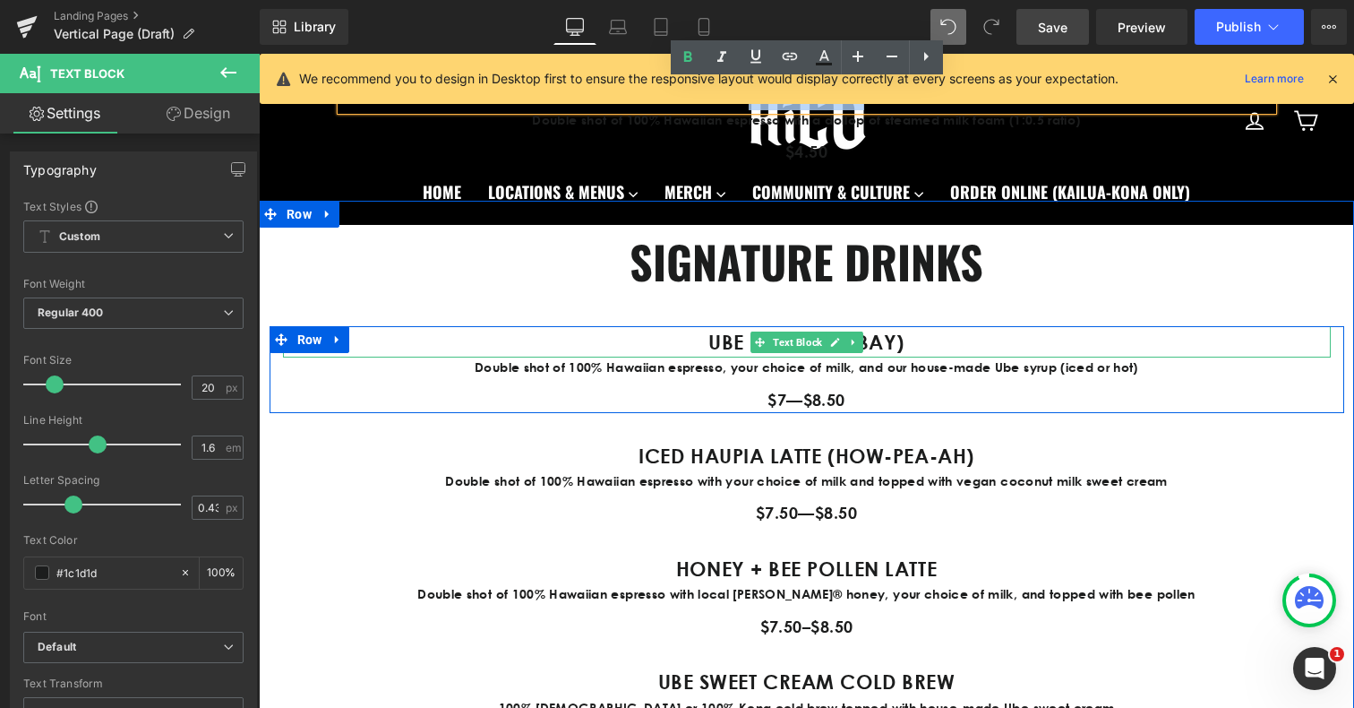
click at [716, 343] on strong "UBE LATTE (OO-BAY)" at bounding box center [806, 342] width 196 height 24
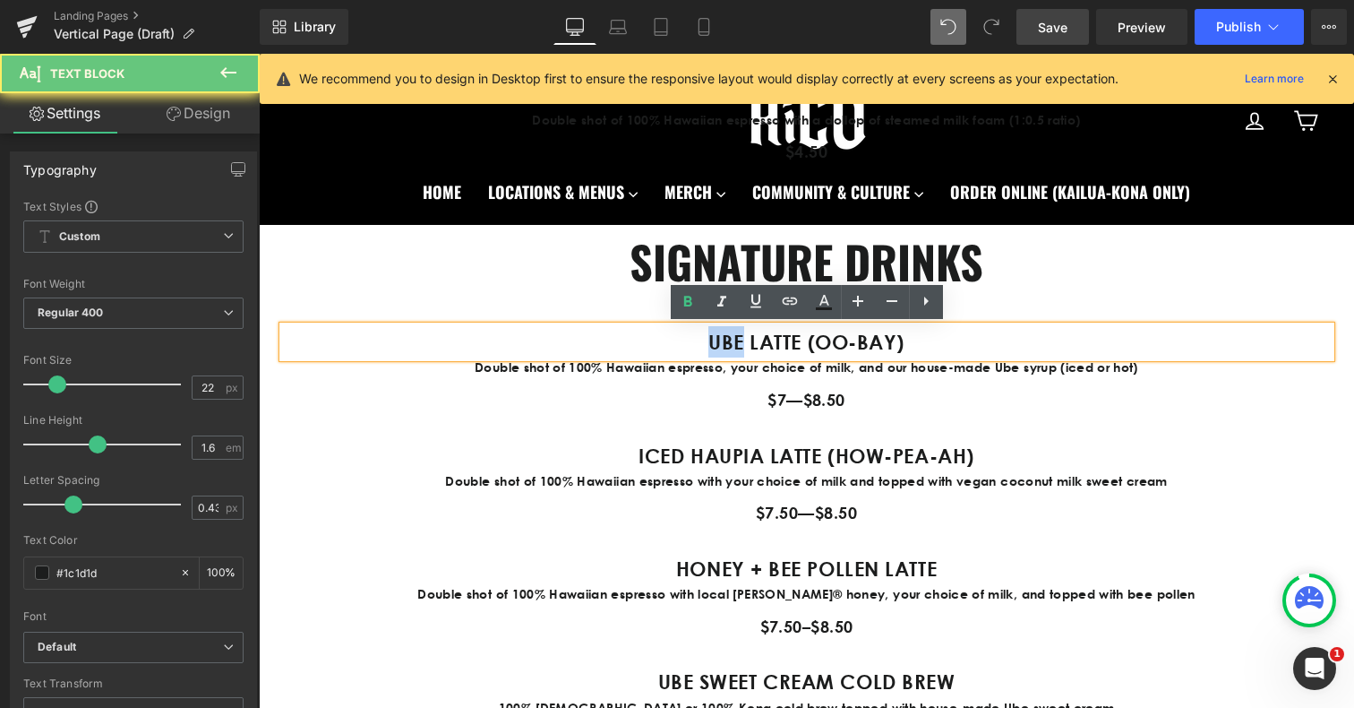
click at [716, 343] on strong "UBE LATTE (OO-BAY)" at bounding box center [806, 342] width 196 height 24
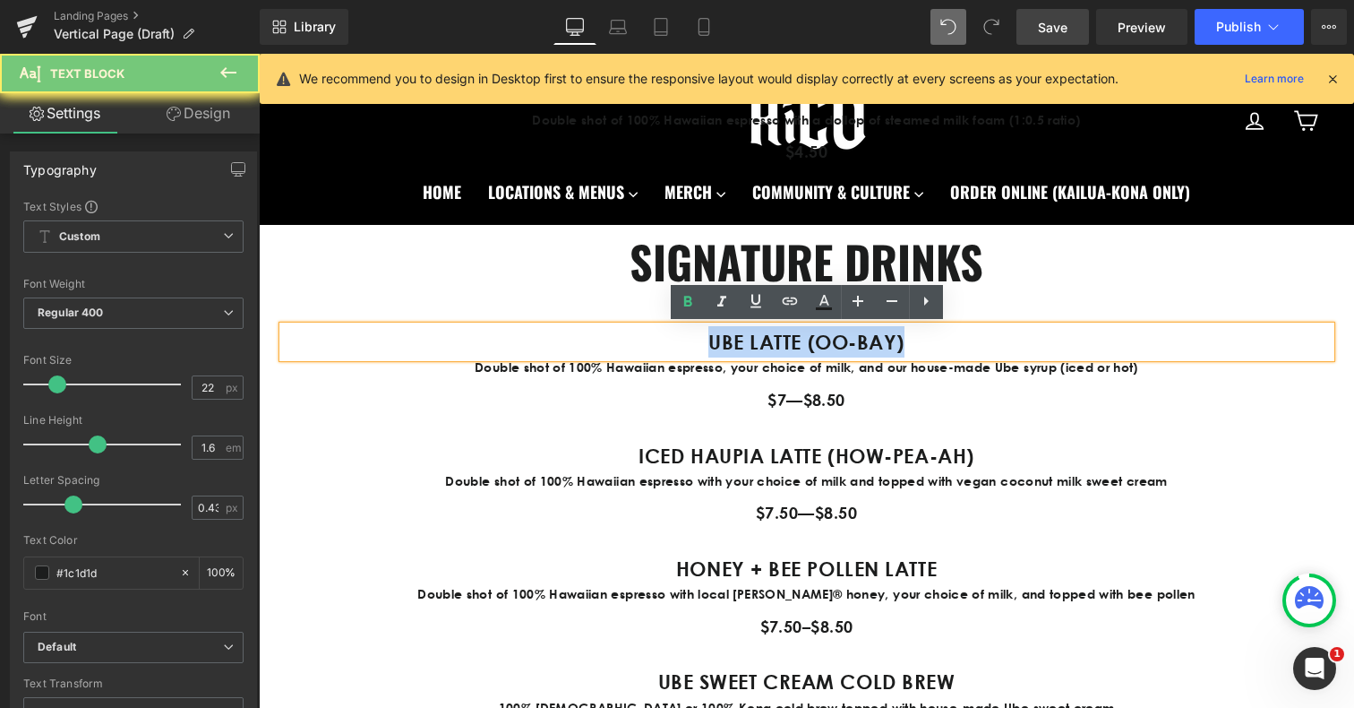
click at [716, 343] on strong "UBE LATTE (OO-BAY)" at bounding box center [806, 342] width 196 height 24
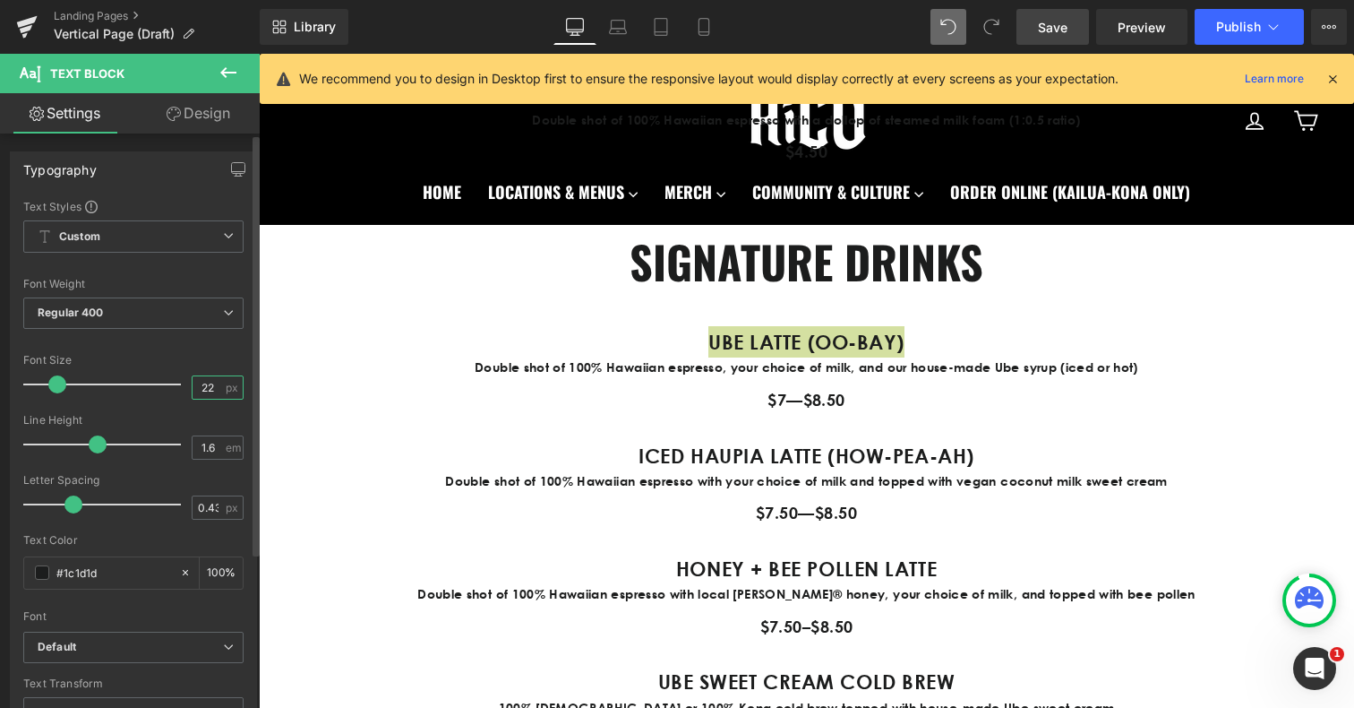
click at [202, 385] on input "22" at bounding box center [208, 387] width 31 height 22
type input "20"
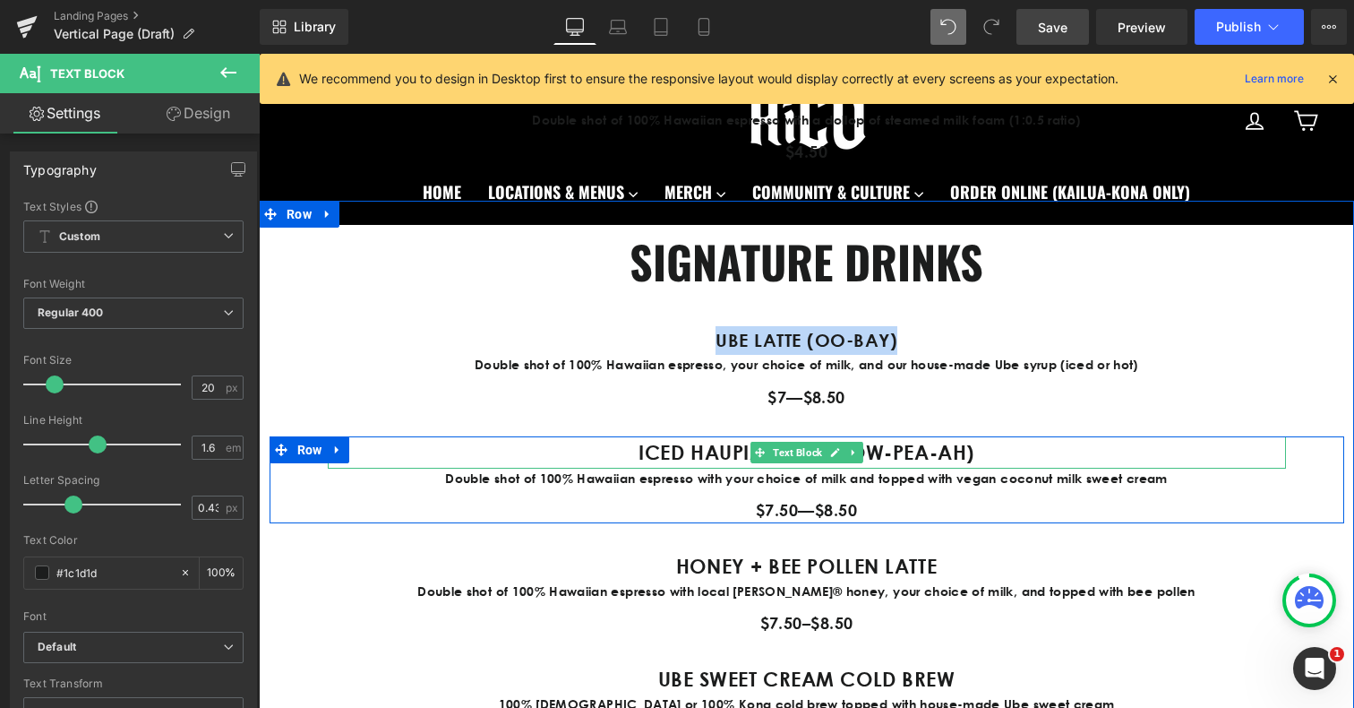
click at [641, 460] on strong "ICED HAUPIA LATTE (HOW-PEA-AH)" at bounding box center [807, 452] width 336 height 24
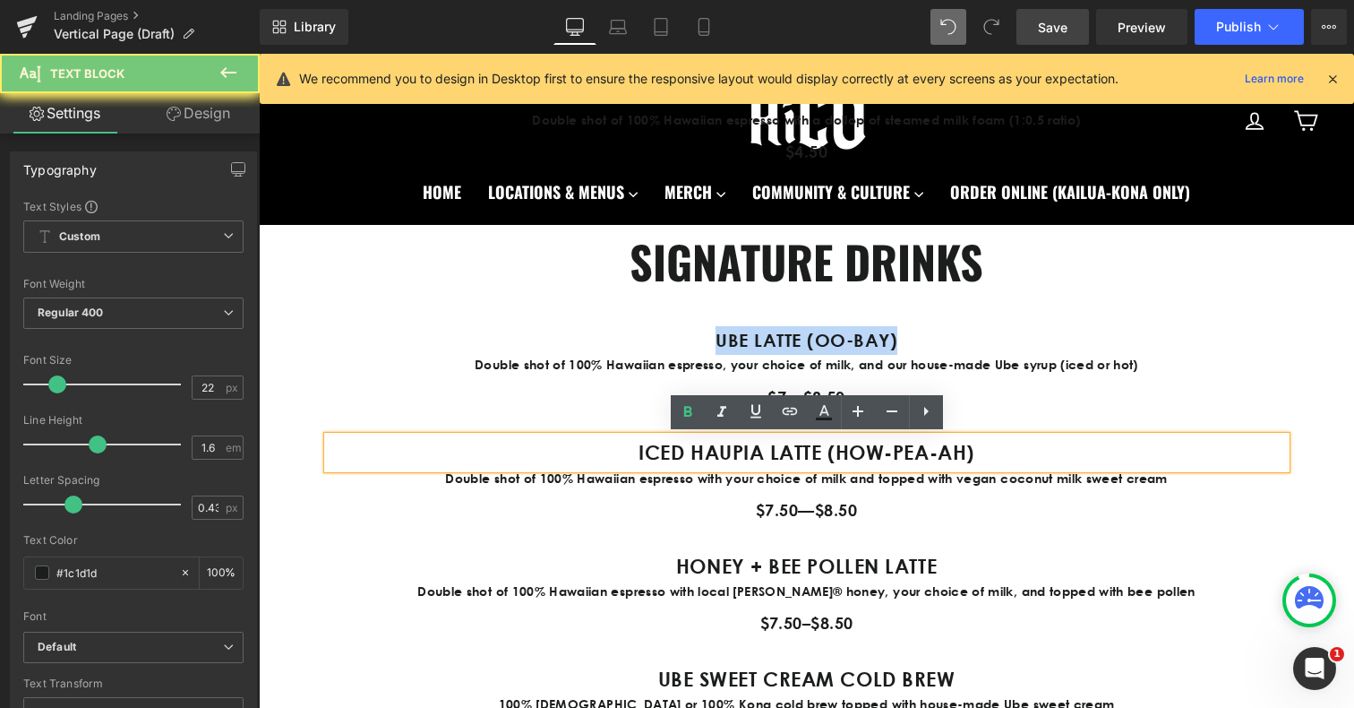
click at [641, 460] on strong "ICED HAUPIA LATTE (HOW-PEA-AH)" at bounding box center [807, 452] width 336 height 24
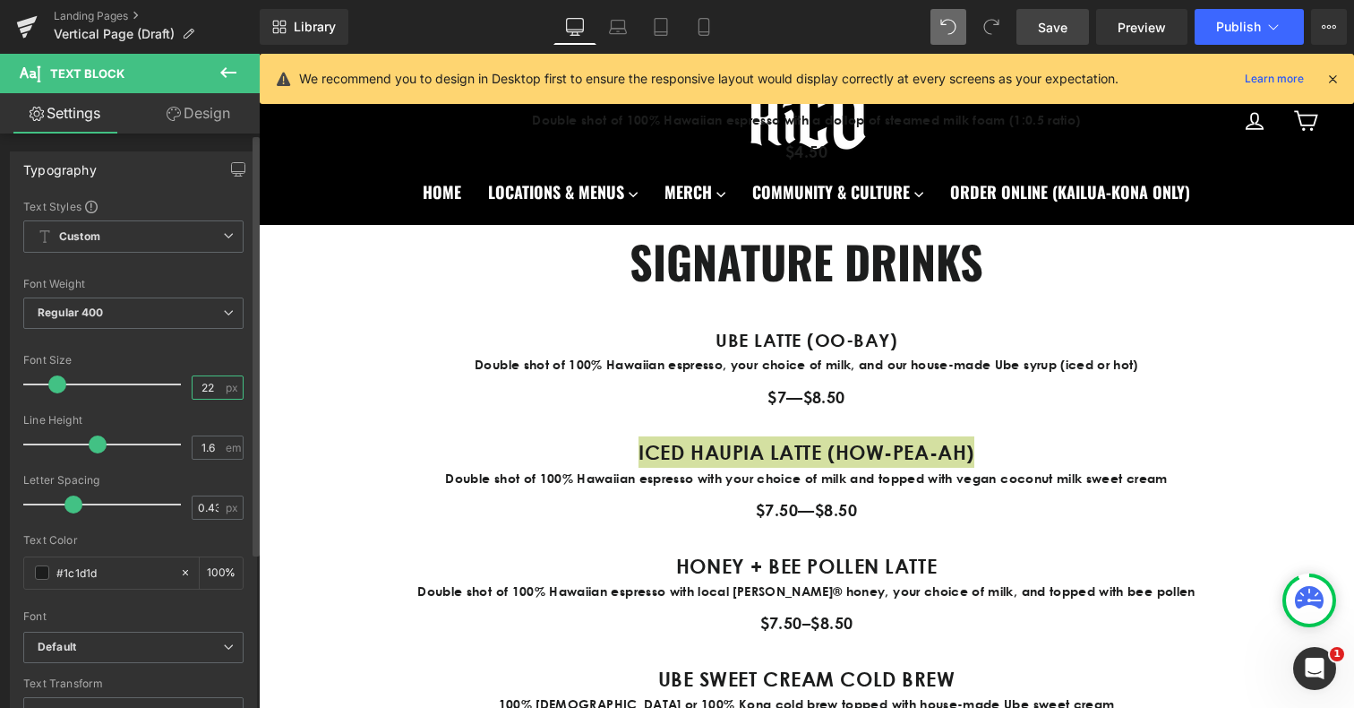
click at [200, 390] on input "22" at bounding box center [208, 387] width 31 height 22
type input "20"
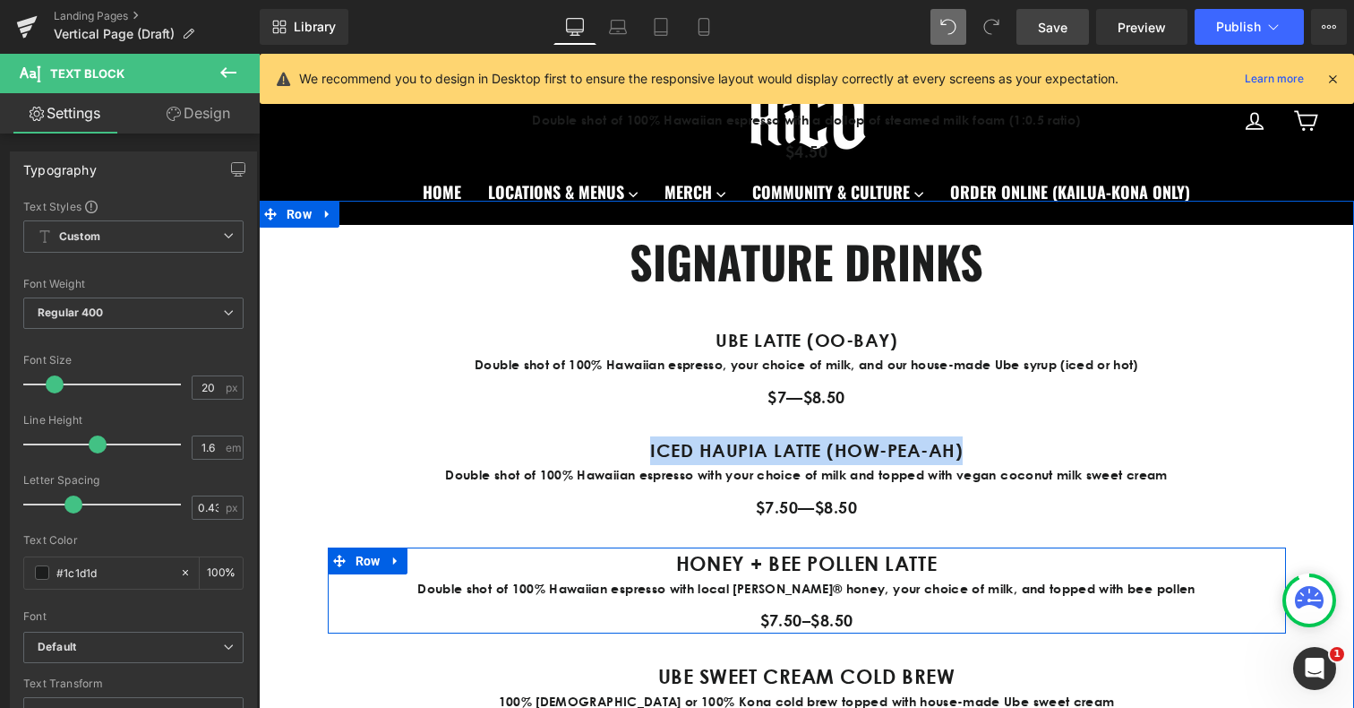
click at [676, 560] on strong "HONEY + BEE POLLEN LATTE" at bounding box center [806, 563] width 261 height 24
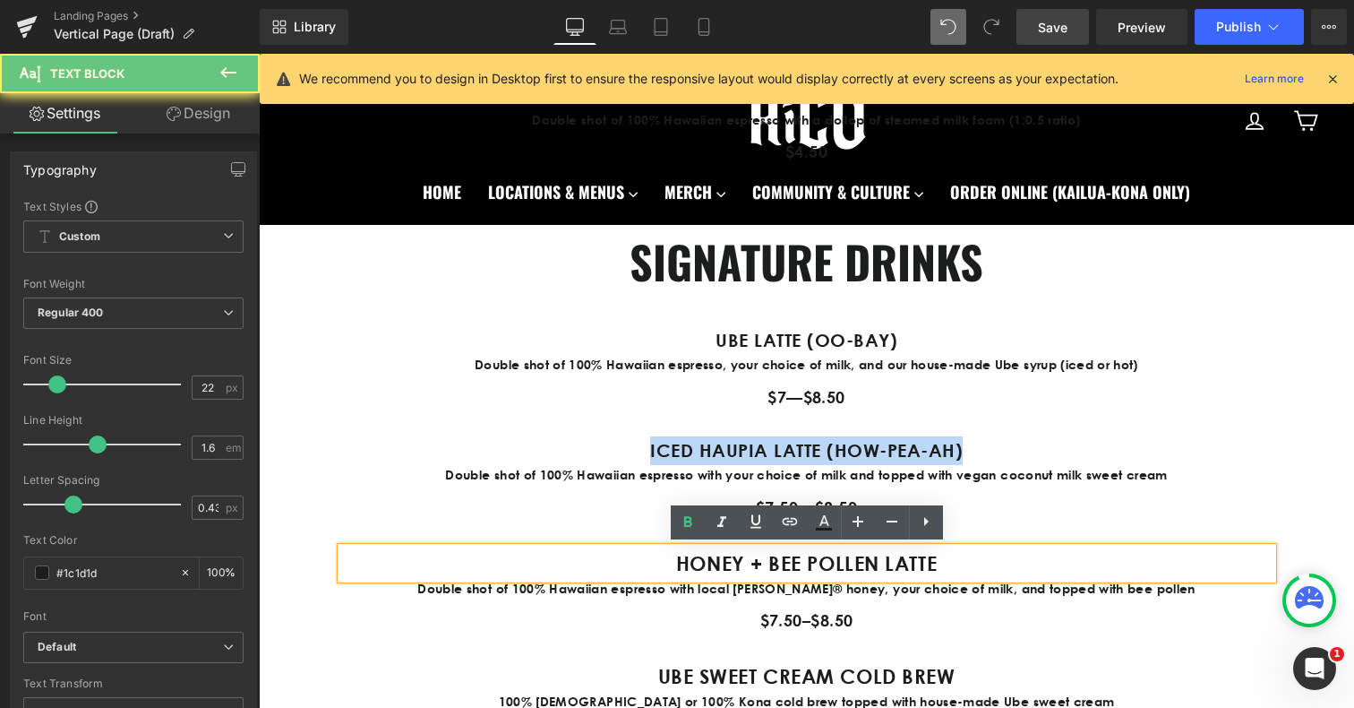
click at [676, 560] on strong "HONEY + BEE POLLEN LATTE" at bounding box center [806, 563] width 261 height 24
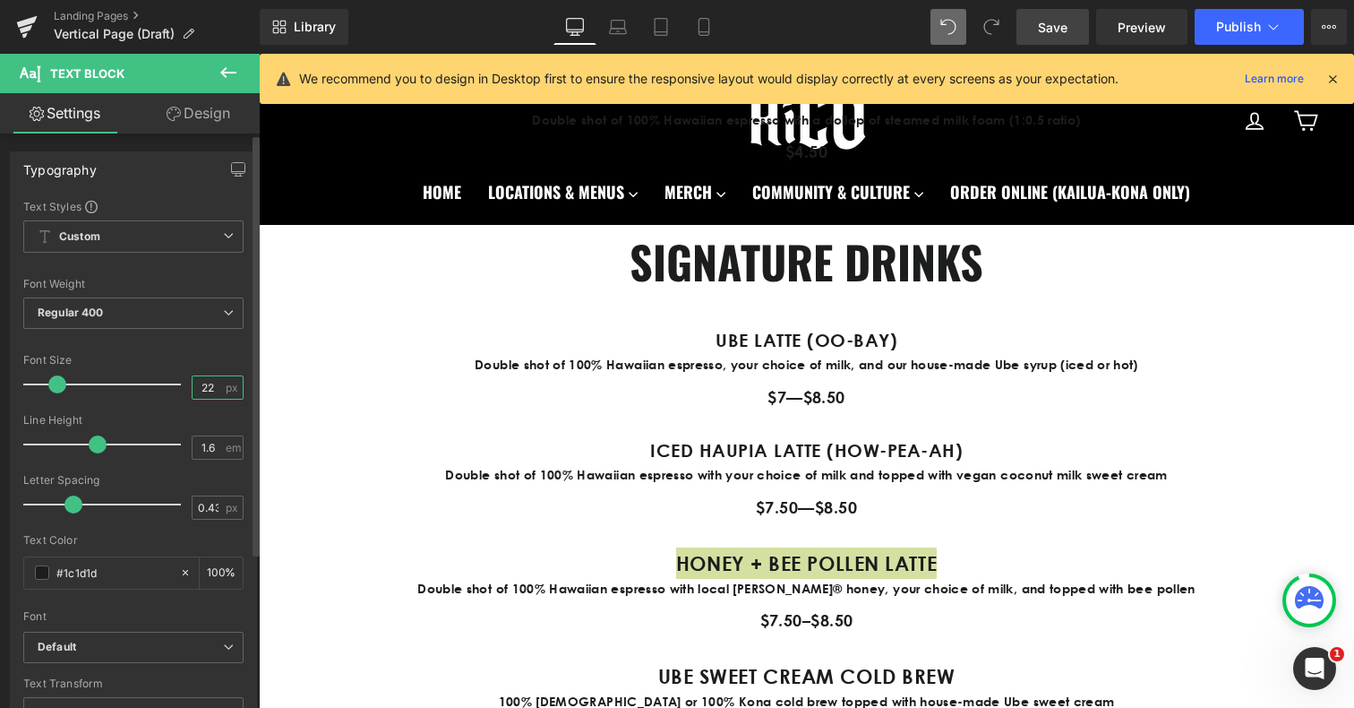
click at [204, 388] on input "22" at bounding box center [208, 387] width 31 height 22
type input "20"
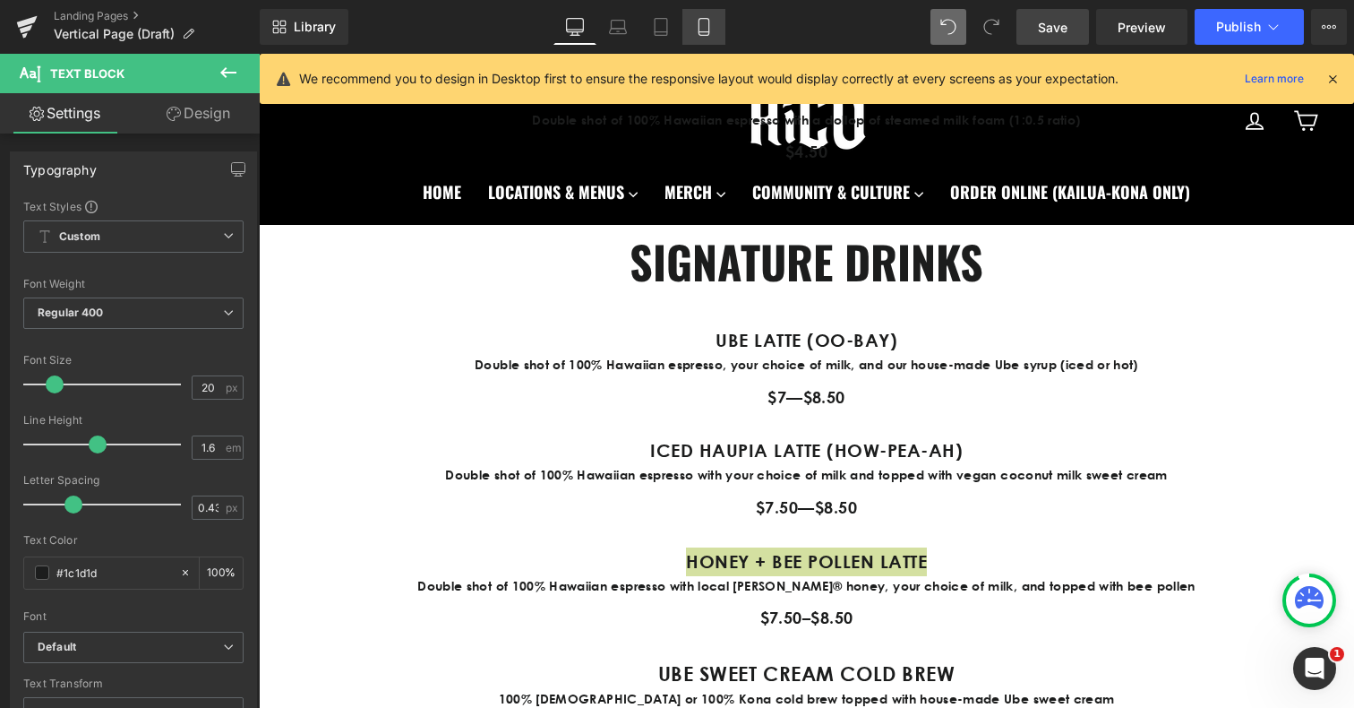
click at [703, 21] on icon at bounding box center [704, 27] width 18 height 18
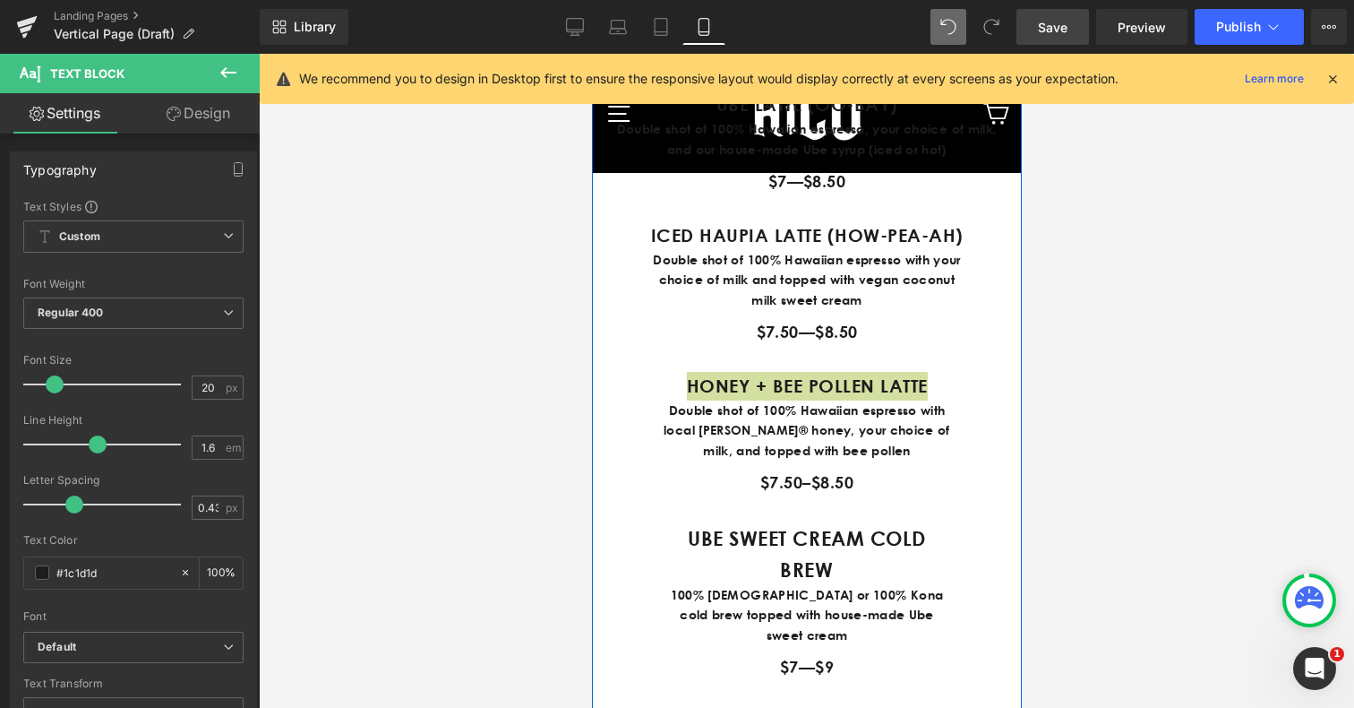
scroll to position [2395, 0]
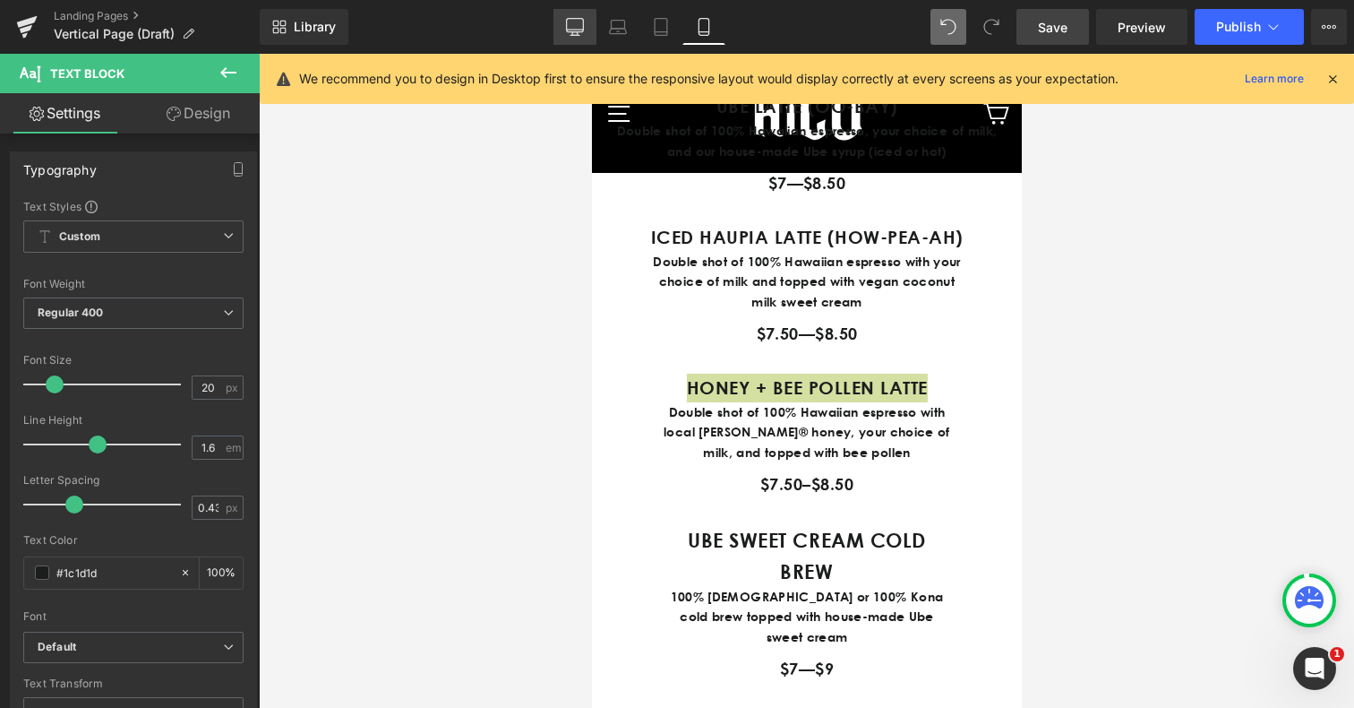
click at [587, 34] on link "Desktop" at bounding box center [574, 27] width 43 height 36
type input "100"
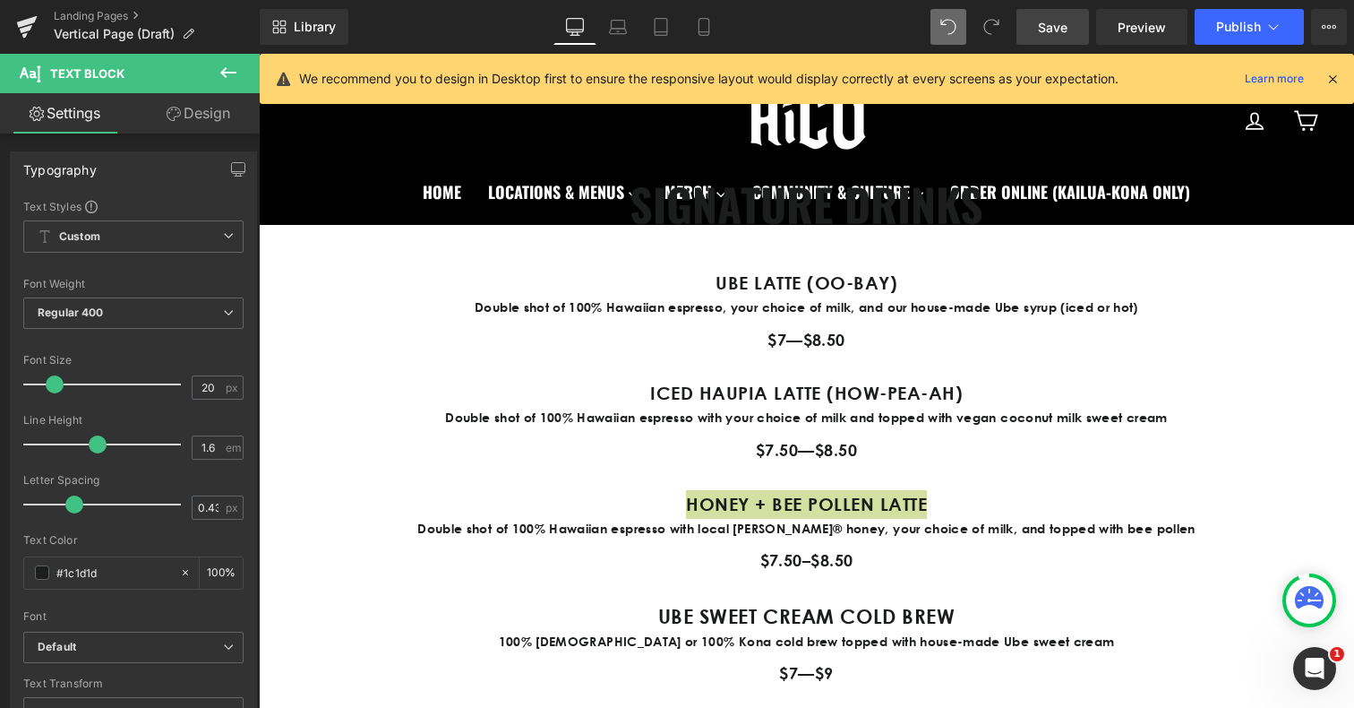
scroll to position [1793, 0]
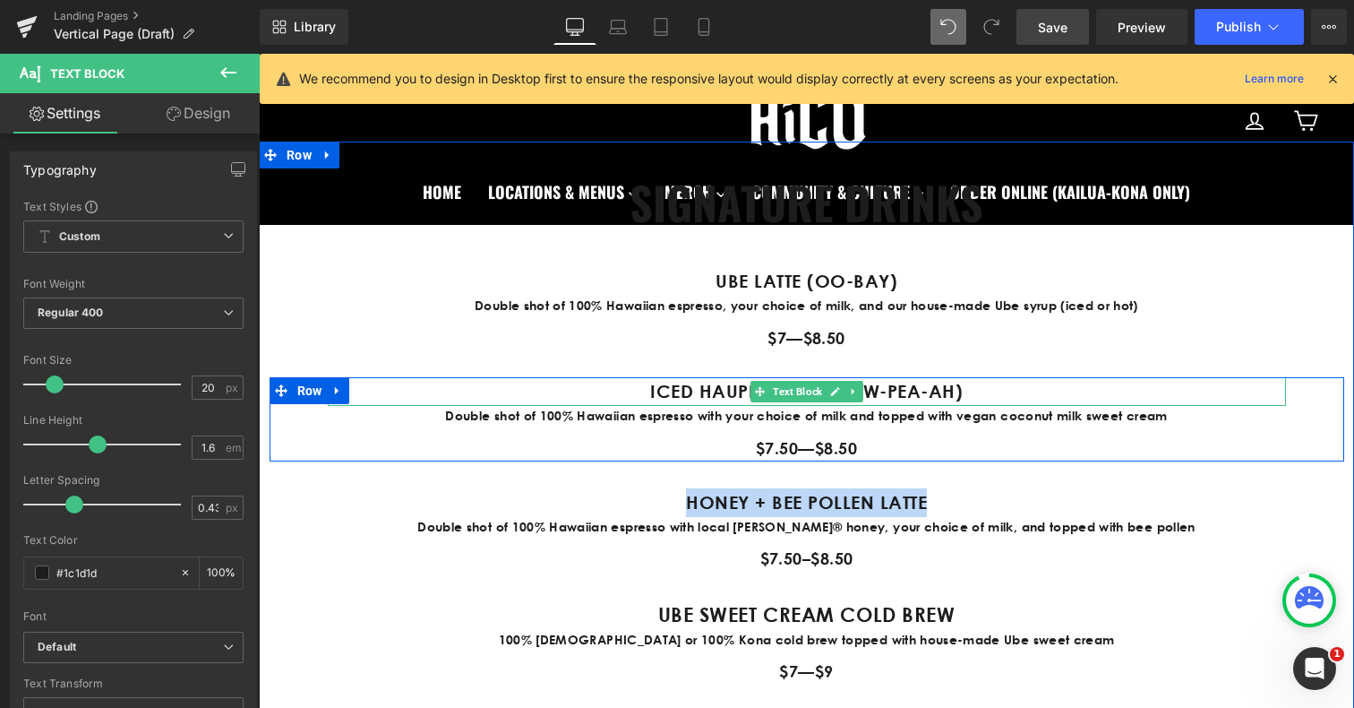
click at [889, 394] on strong "ICED HAUPIA LATTE (HOW-PEA-AH)" at bounding box center [806, 391] width 313 height 22
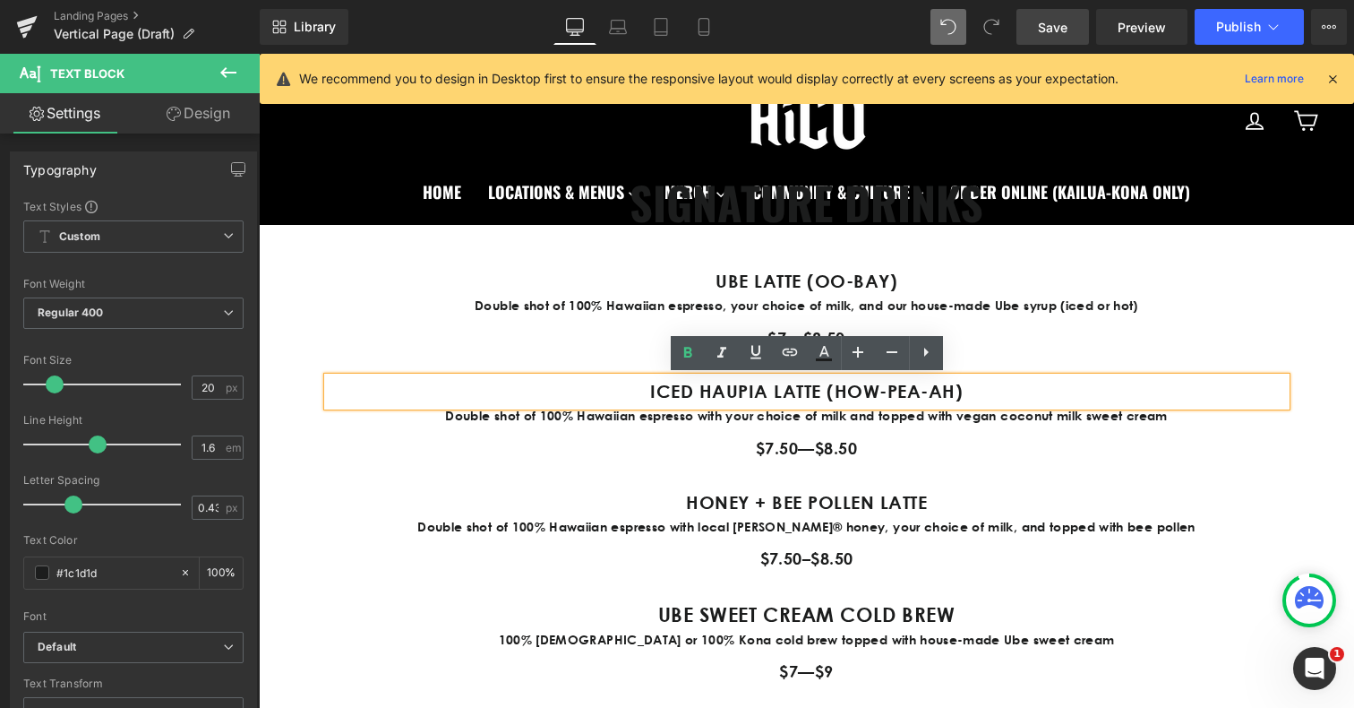
drag, startPoint x: 831, startPoint y: 390, endPoint x: 1027, endPoint y: 390, distance: 196.1
click at [1027, 390] on p "ICED HAUPIA LATTE (HOW-PEA-AH)" at bounding box center [807, 391] width 958 height 29
drag, startPoint x: 1027, startPoint y: 390, endPoint x: 830, endPoint y: 394, distance: 197.1
click at [830, 394] on p "ICED HAUPIA LATTE (HOW-PEA-AH)" at bounding box center [807, 391] width 958 height 29
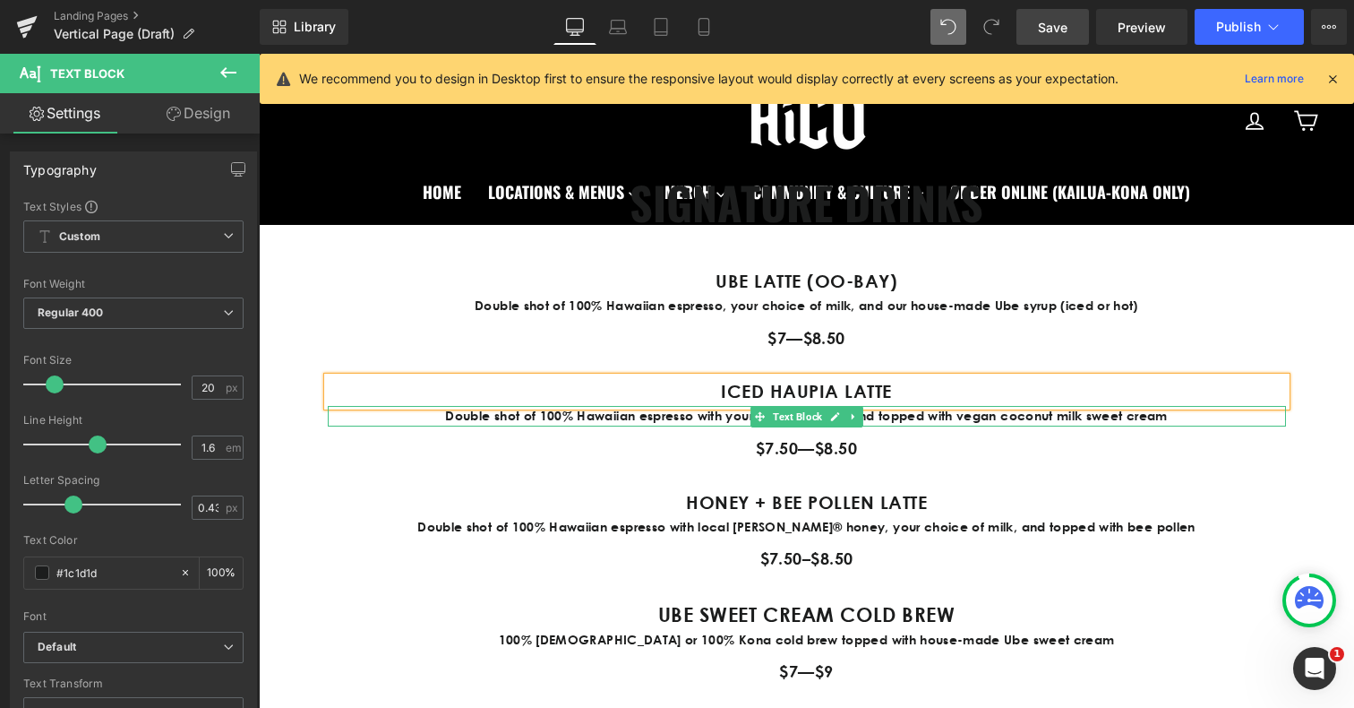
click at [470, 415] on p "Double shot of 100% Hawaiian espresso with your choice of milk and topped with …" at bounding box center [807, 416] width 958 height 20
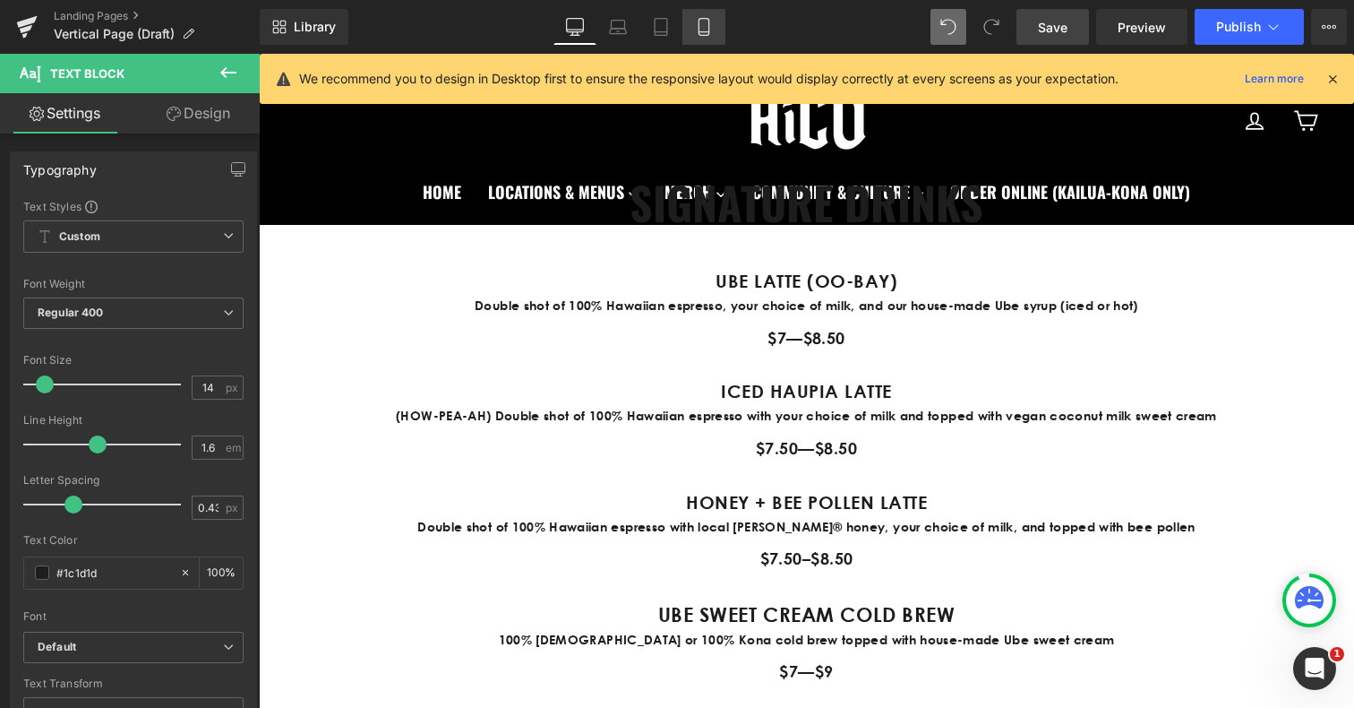
click at [707, 36] on link "Mobile" at bounding box center [703, 27] width 43 height 36
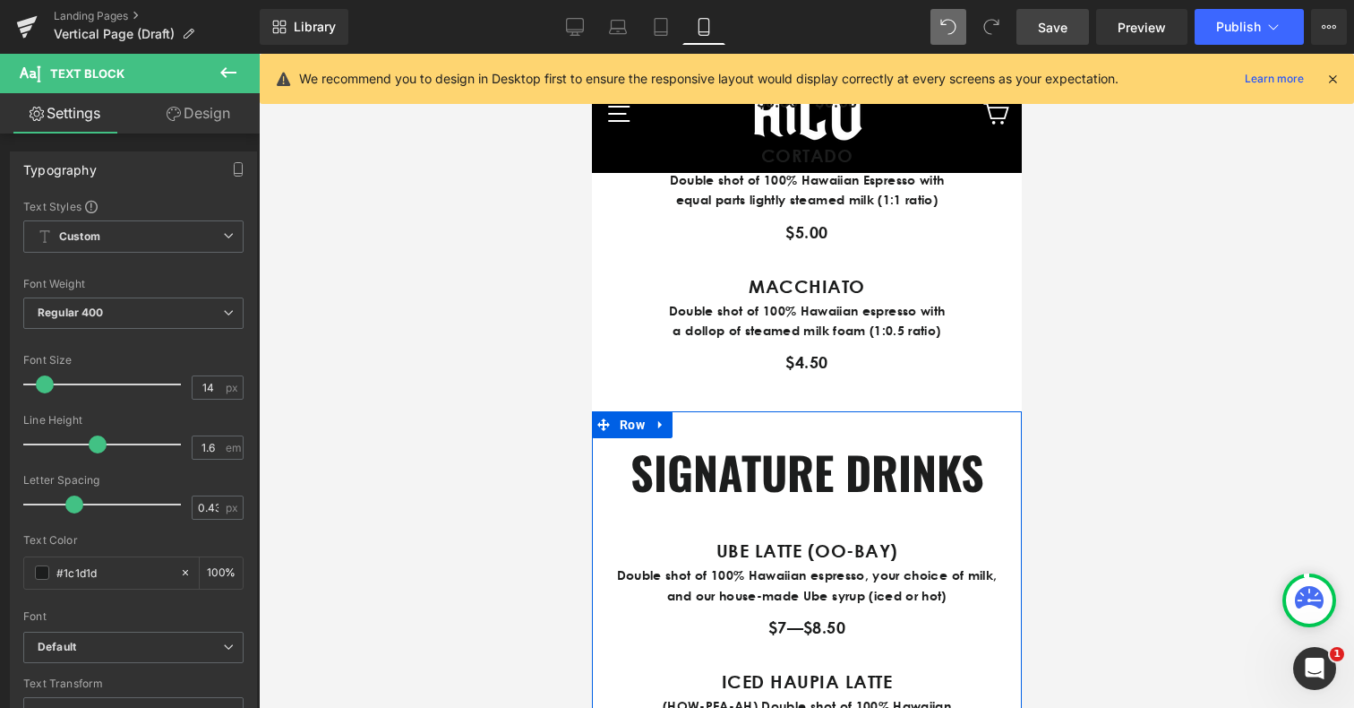
scroll to position [1969, 0]
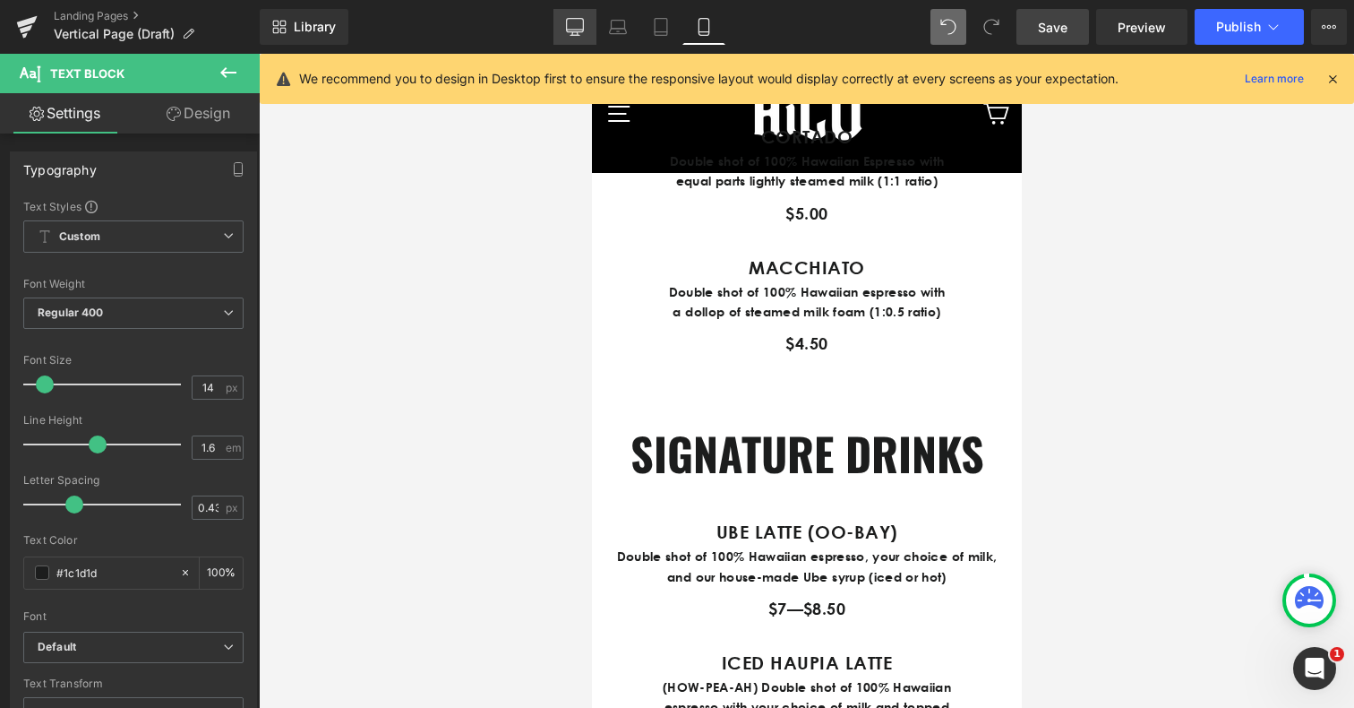
click at [573, 21] on icon at bounding box center [575, 27] width 18 height 18
type input "100"
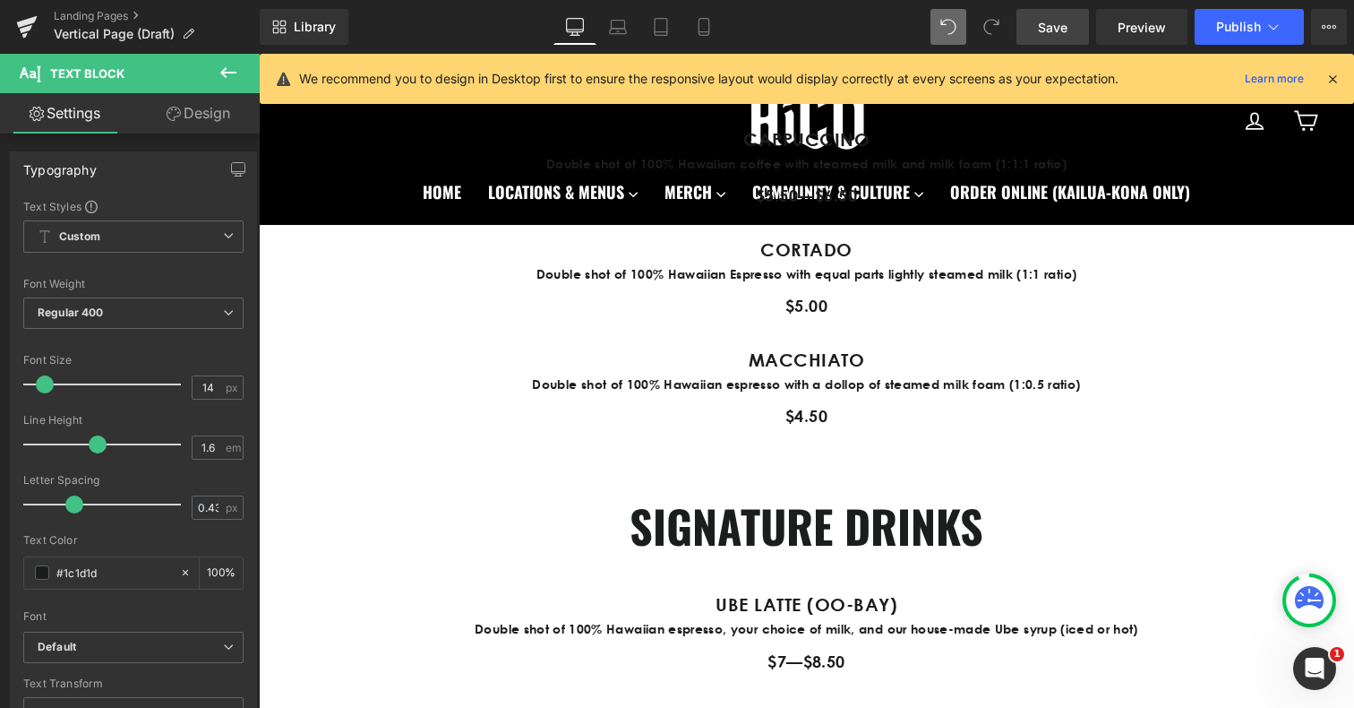
scroll to position [1665, 0]
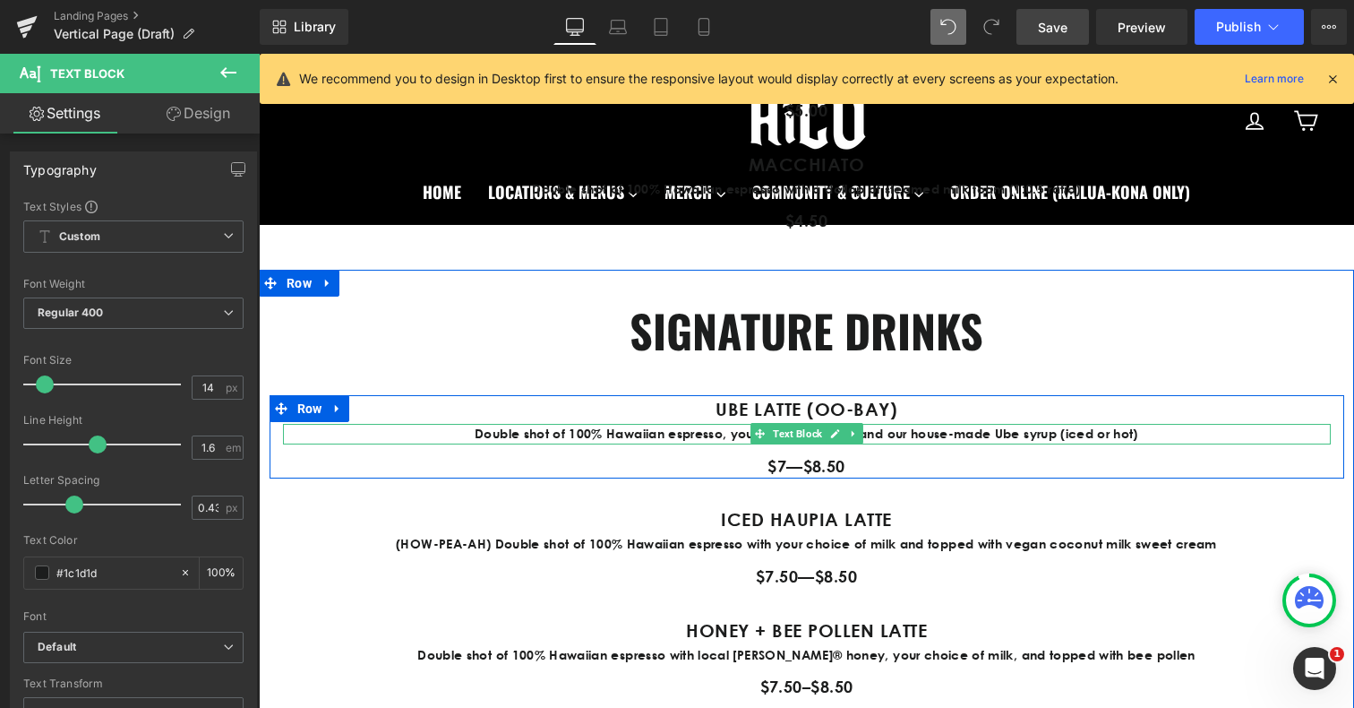
click at [496, 431] on p "Double shot of 100% Hawaiian espresso, your choice of milk, and our house-made …" at bounding box center [807, 434] width 1048 height 20
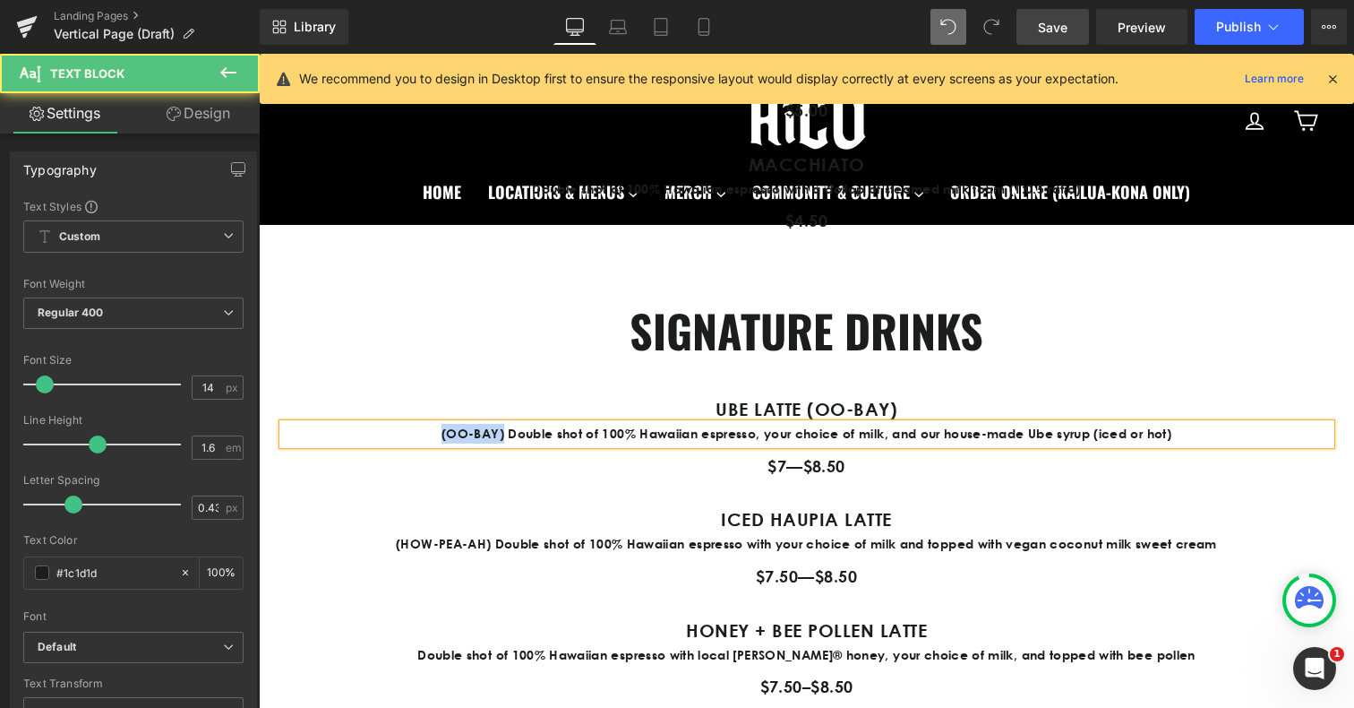
drag, startPoint x: 520, startPoint y: 436, endPoint x: 460, endPoint y: 436, distance: 60.0
click at [460, 436] on p "(OO-BAY) Double shot of 100% Hawaiian espresso, your choice of milk, and our ho…" at bounding box center [807, 434] width 1048 height 20
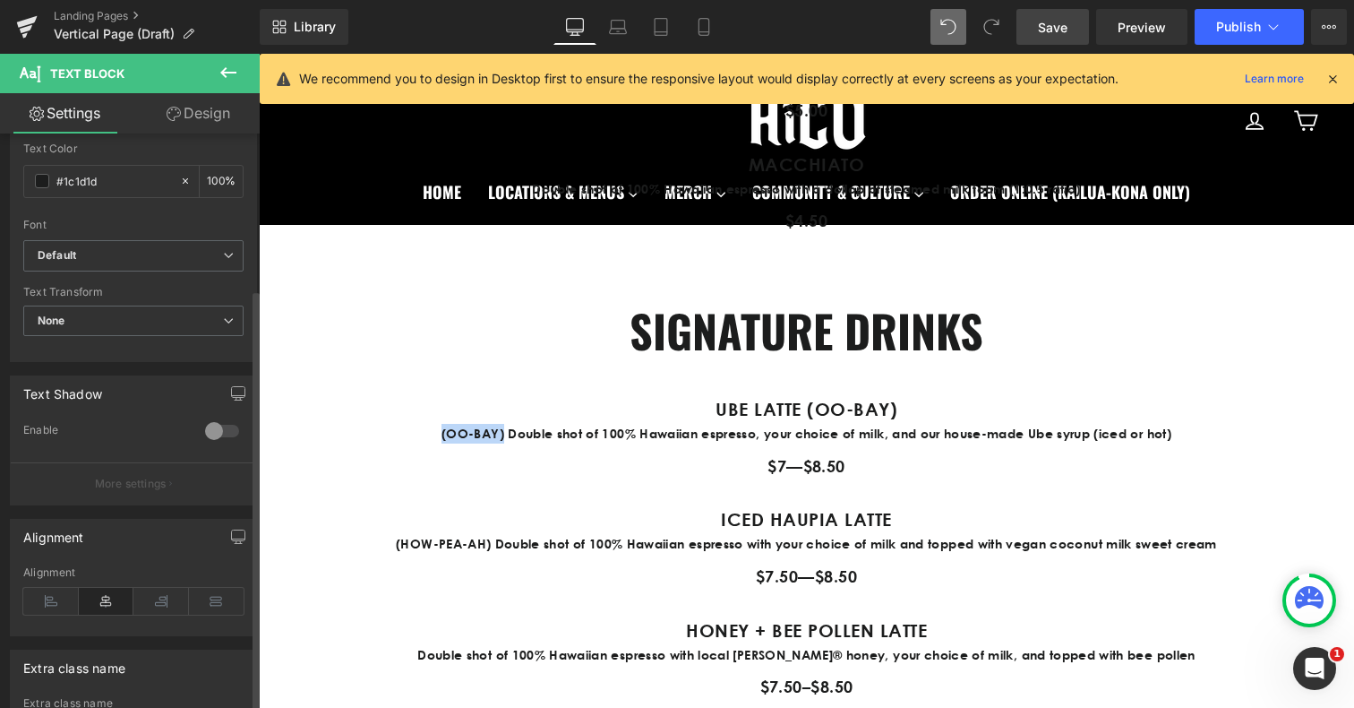
scroll to position [464, 0]
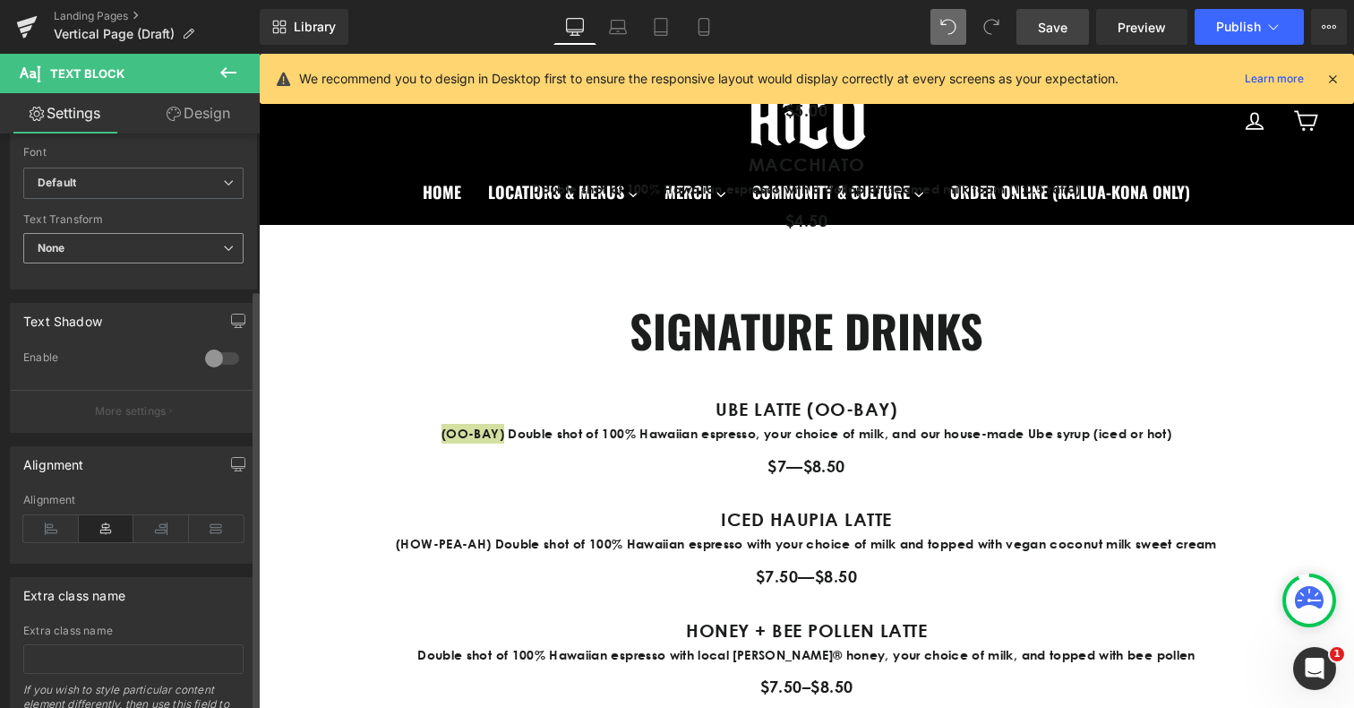
click at [108, 249] on span "None" at bounding box center [133, 248] width 220 height 31
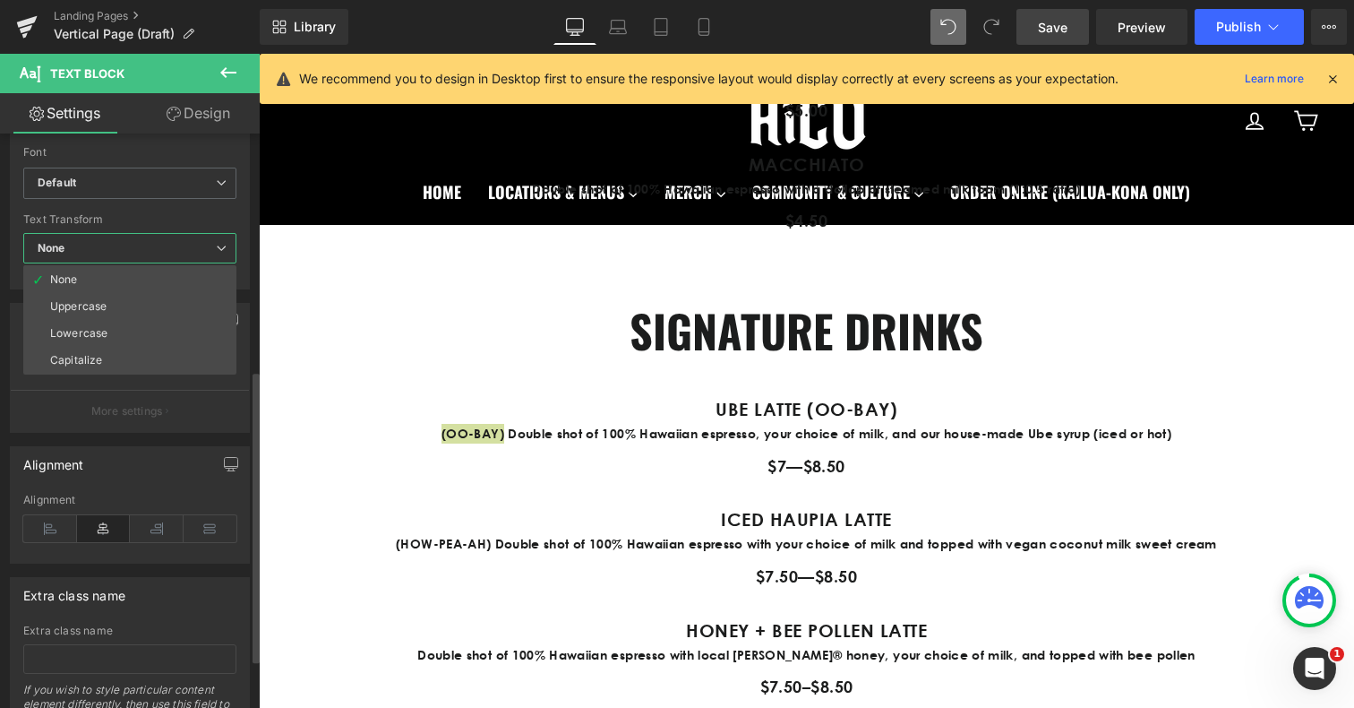
click at [108, 249] on span "None" at bounding box center [129, 248] width 213 height 31
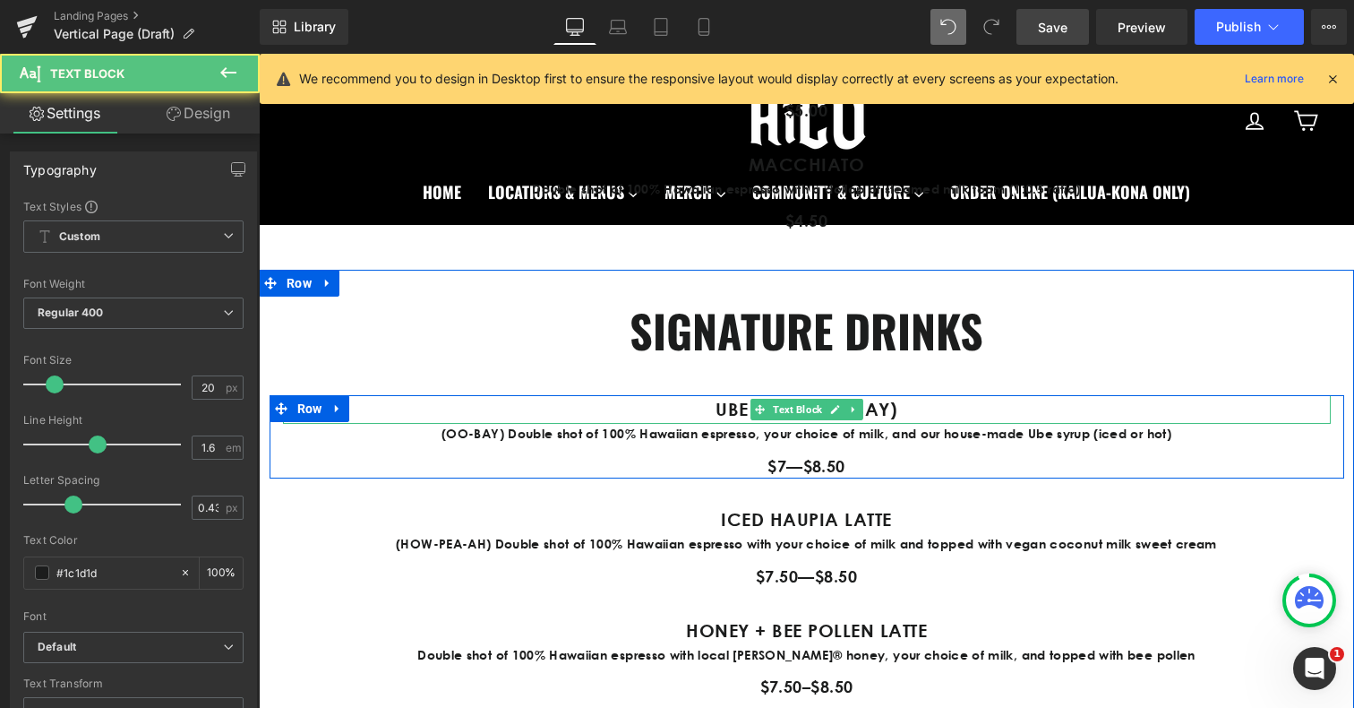
drag, startPoint x: 927, startPoint y: 407, endPoint x: 846, endPoint y: 410, distance: 80.7
click at [845, 410] on div "UBE LATTE (OO-BAY) Text Block" at bounding box center [807, 409] width 1048 height 29
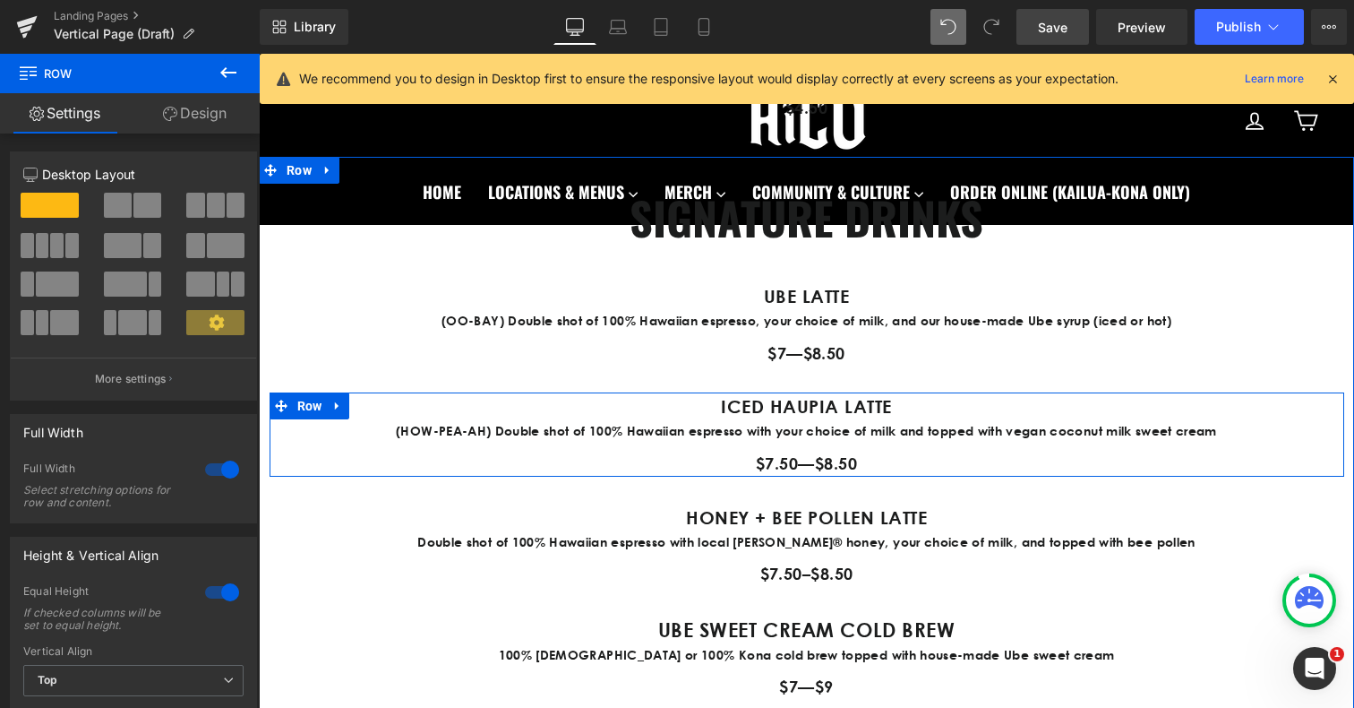
scroll to position [1785, 0]
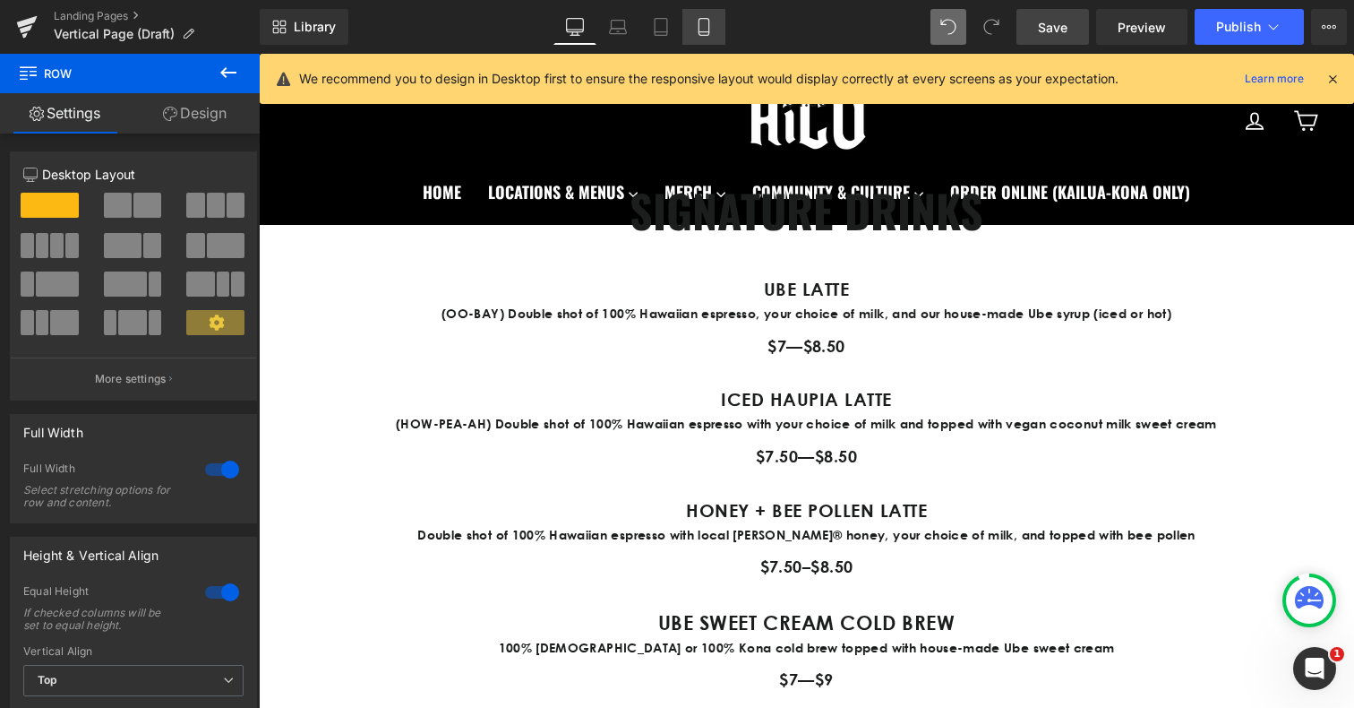
click at [708, 26] on icon at bounding box center [704, 27] width 18 height 18
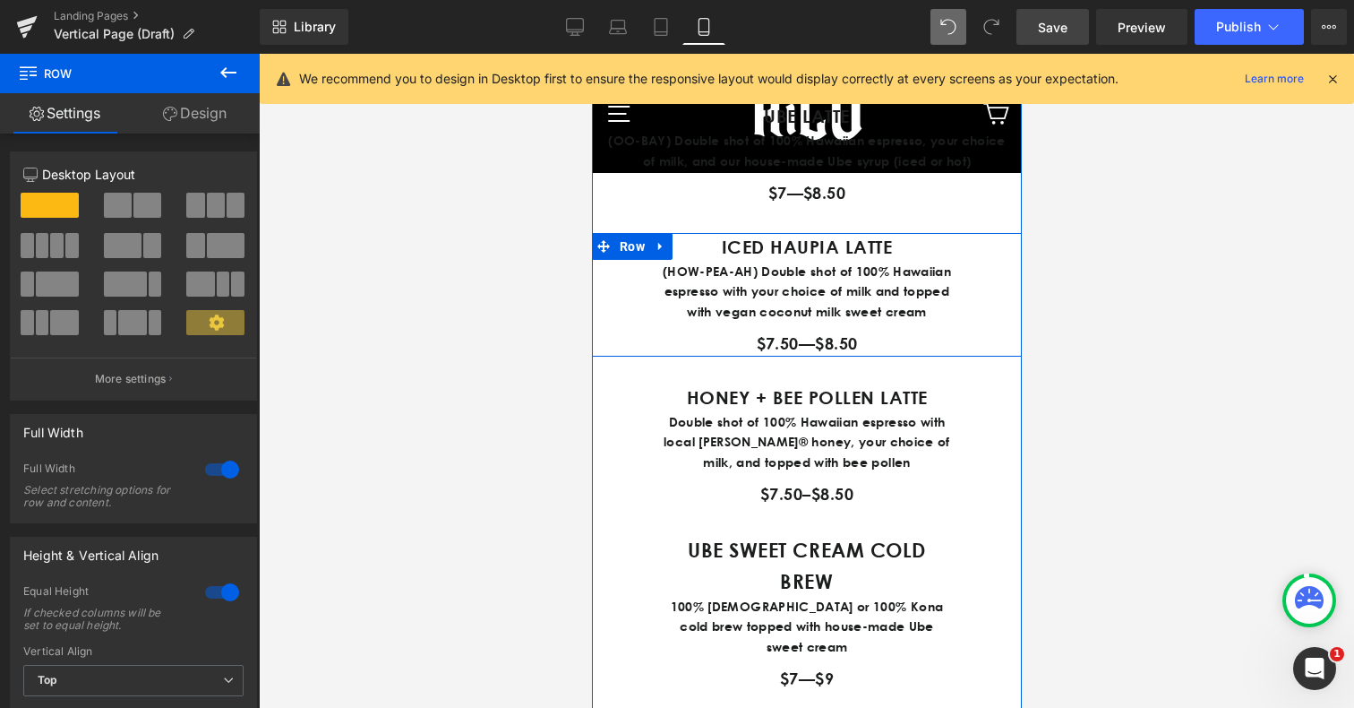
scroll to position [2393, 0]
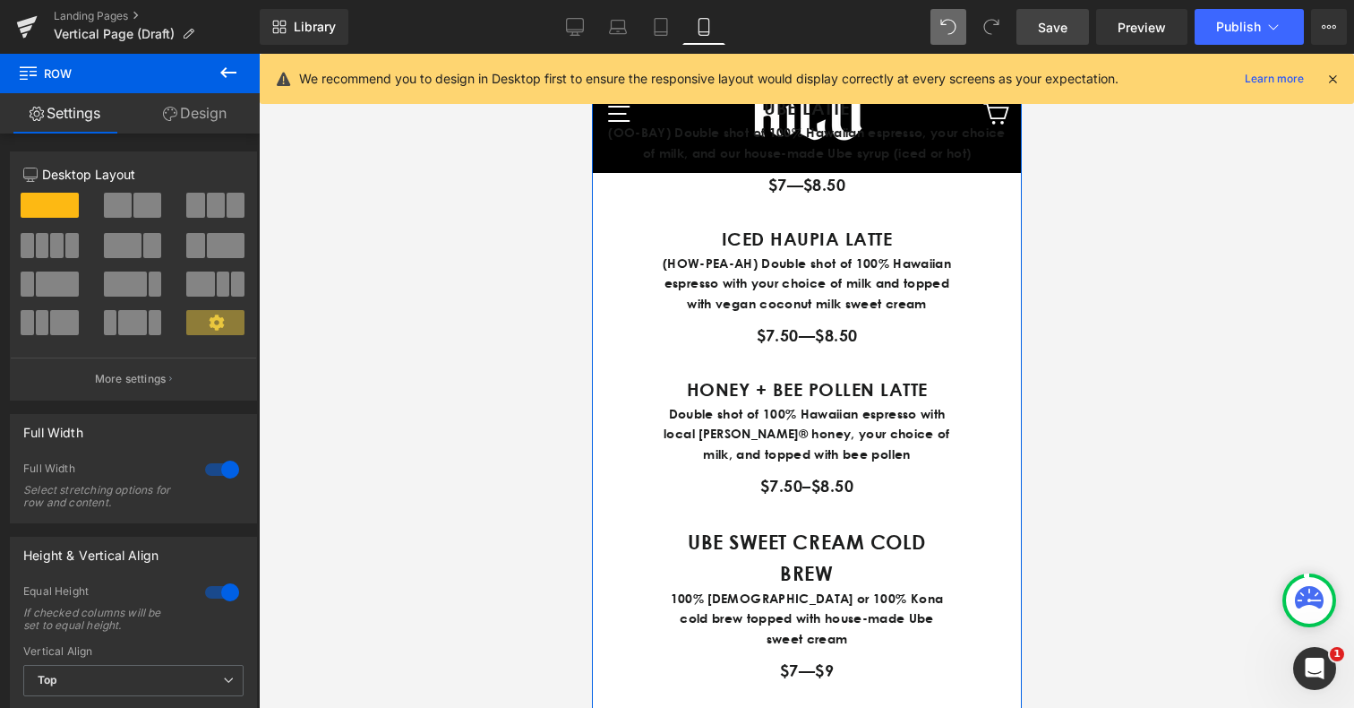
click at [888, 464] on p "Double shot of 100% Hawaiian espresso with local [PERSON_NAME]® honey, your cho…" at bounding box center [806, 434] width 287 height 60
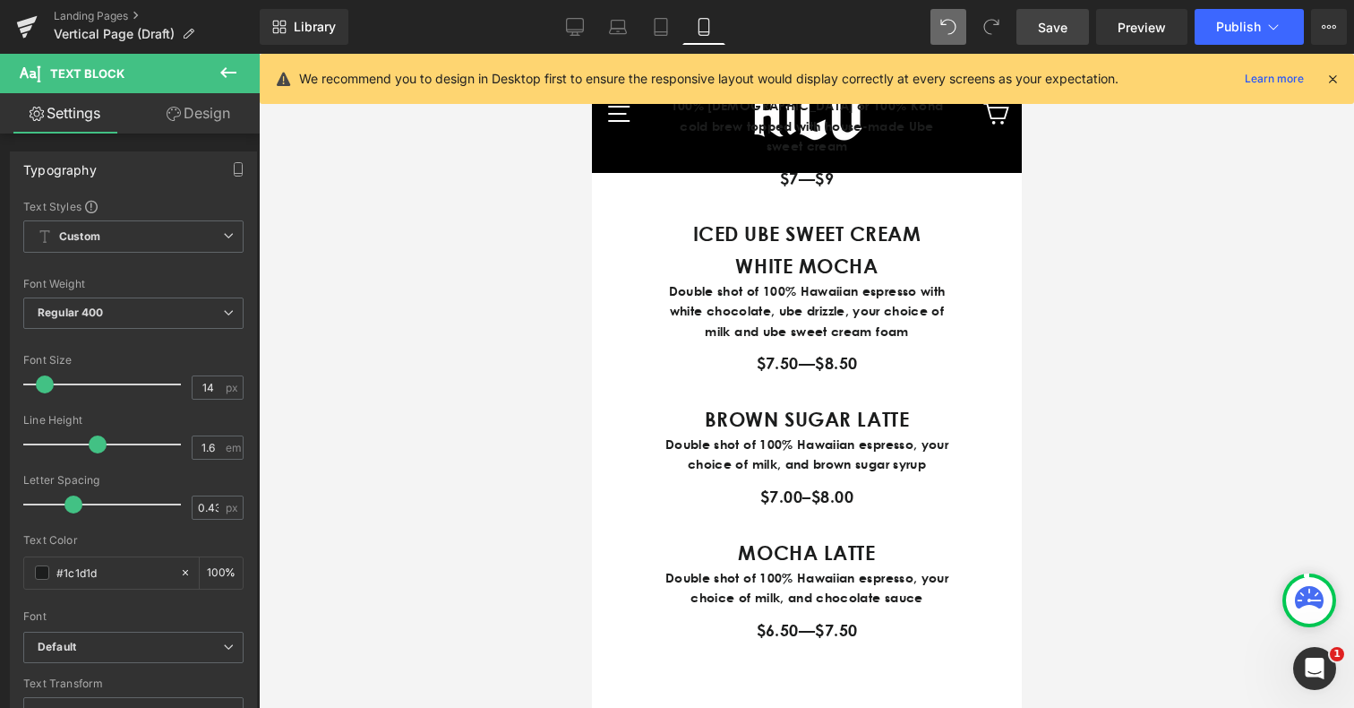
scroll to position [2909, 0]
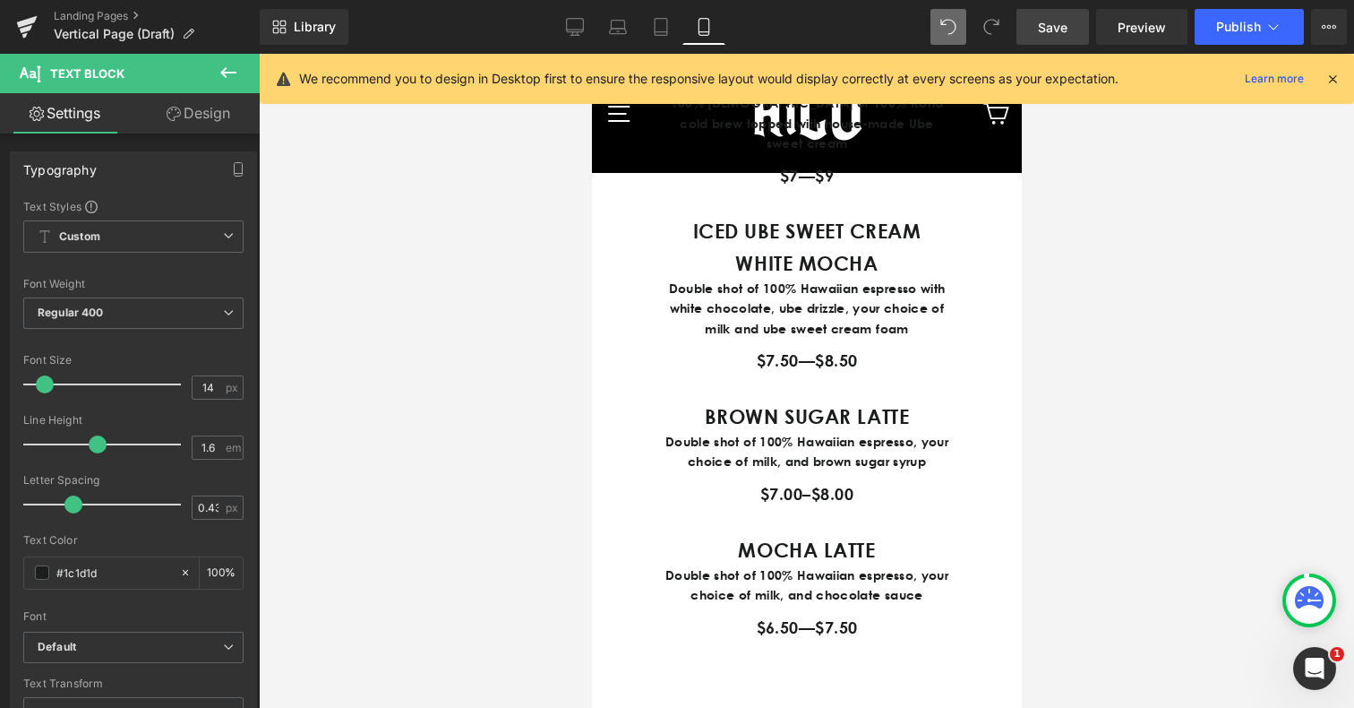
click at [922, 472] on div "Double shot of 100% Hawaiian espresso, your choice of milk, and brown sugar syr…" at bounding box center [806, 452] width 287 height 40
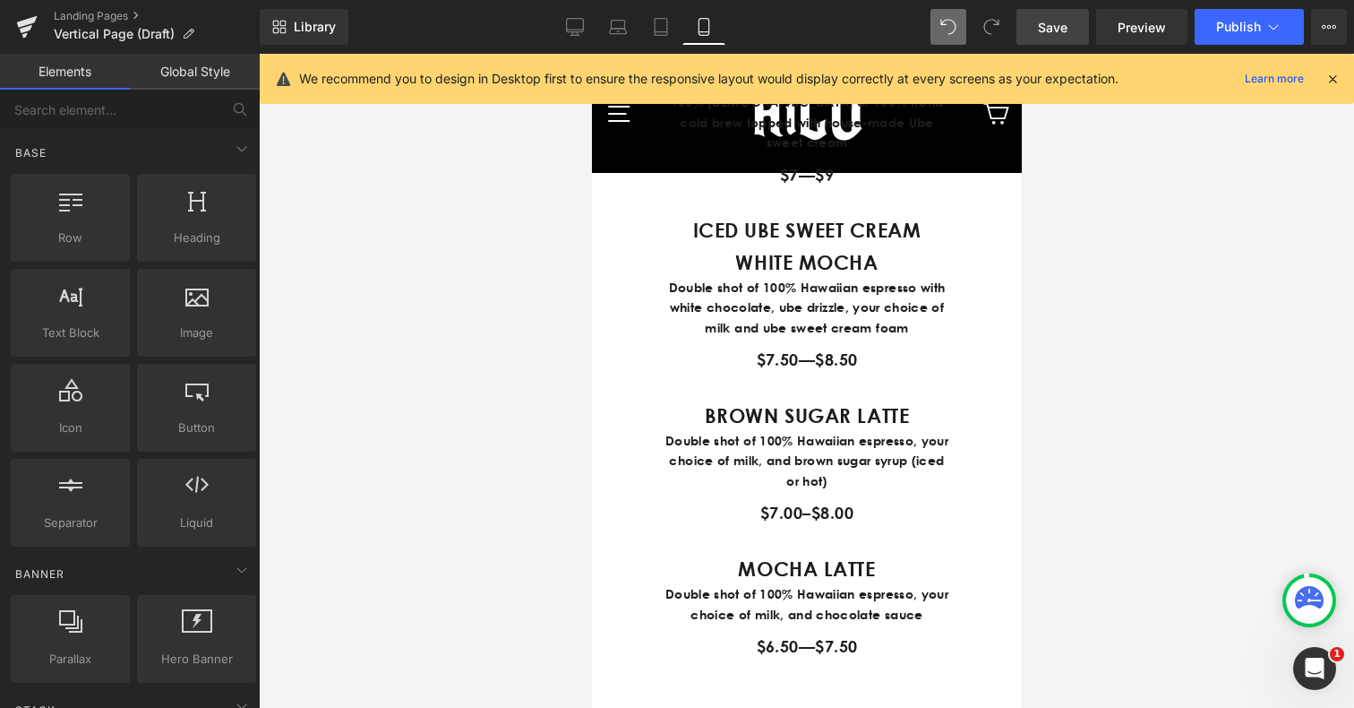
click at [1088, 526] on div at bounding box center [806, 381] width 1095 height 654
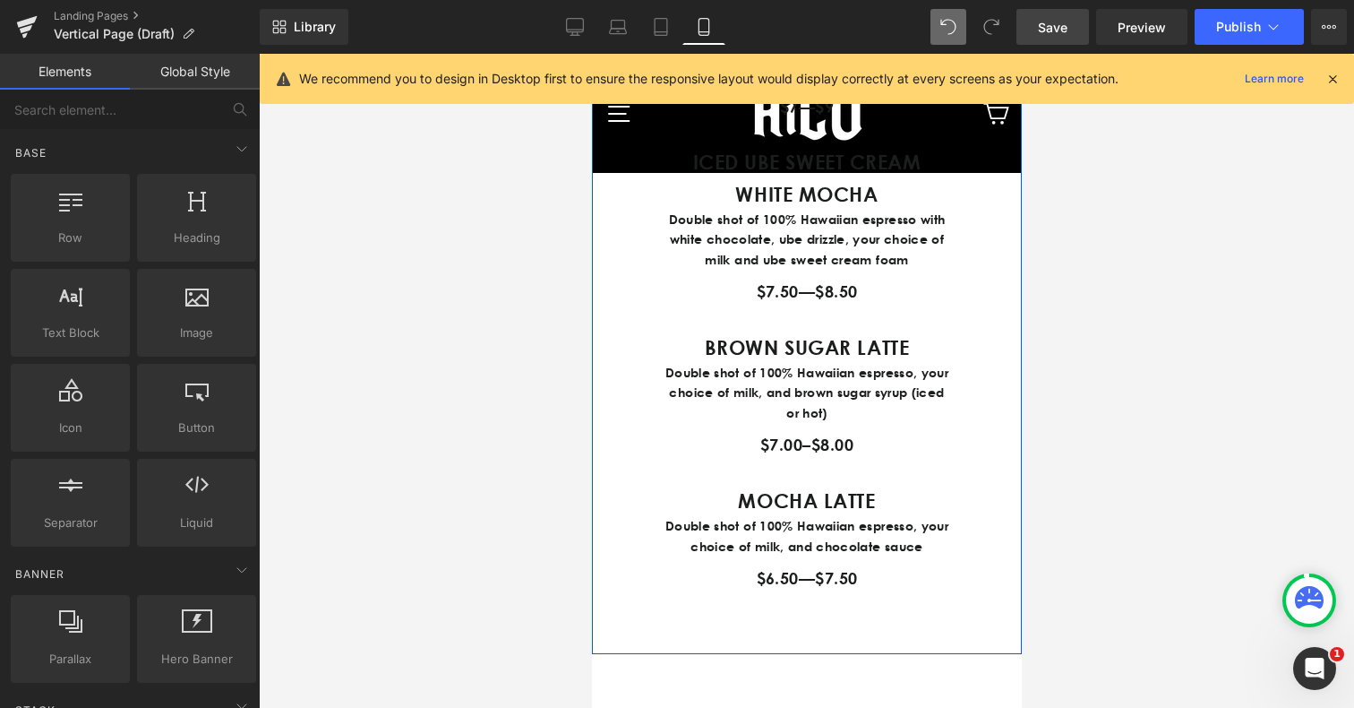
scroll to position [2999, 0]
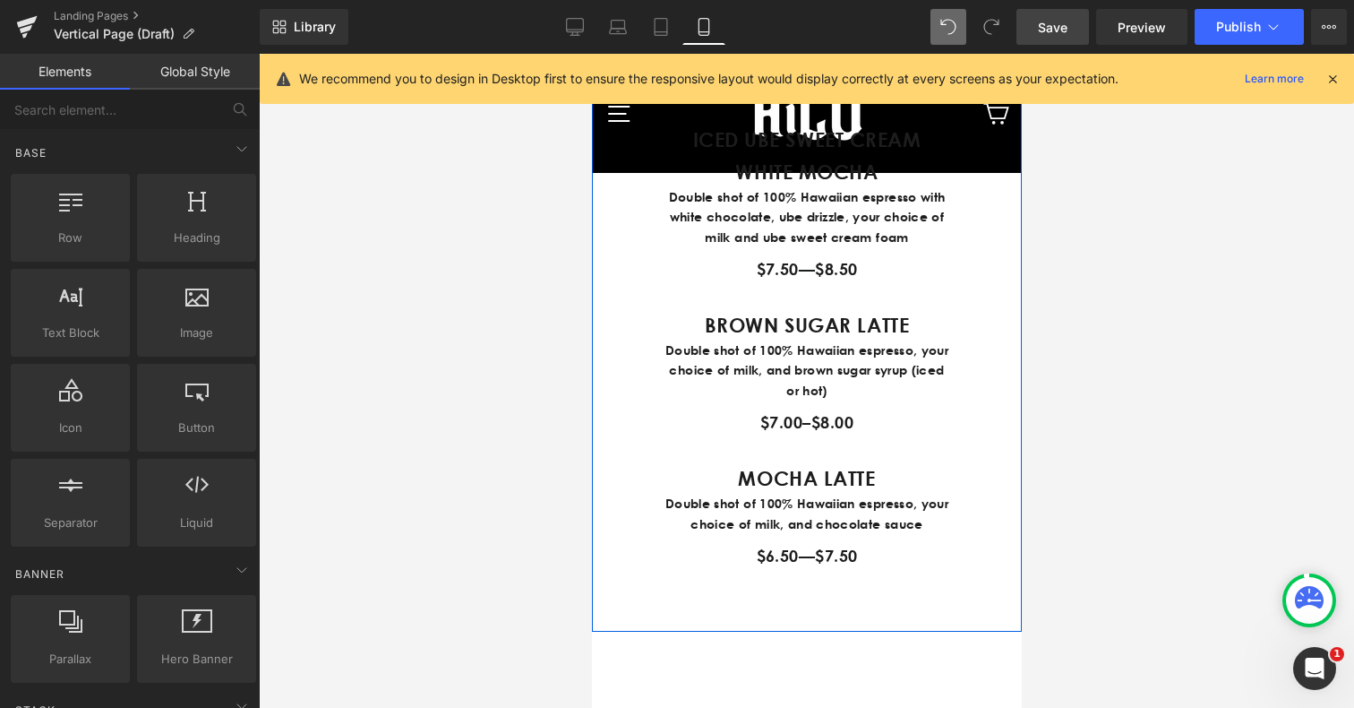
click at [903, 534] on p "Double shot of 100% Hawaiian espresso, your choice of milk, and chocolate sauce" at bounding box center [806, 513] width 287 height 40
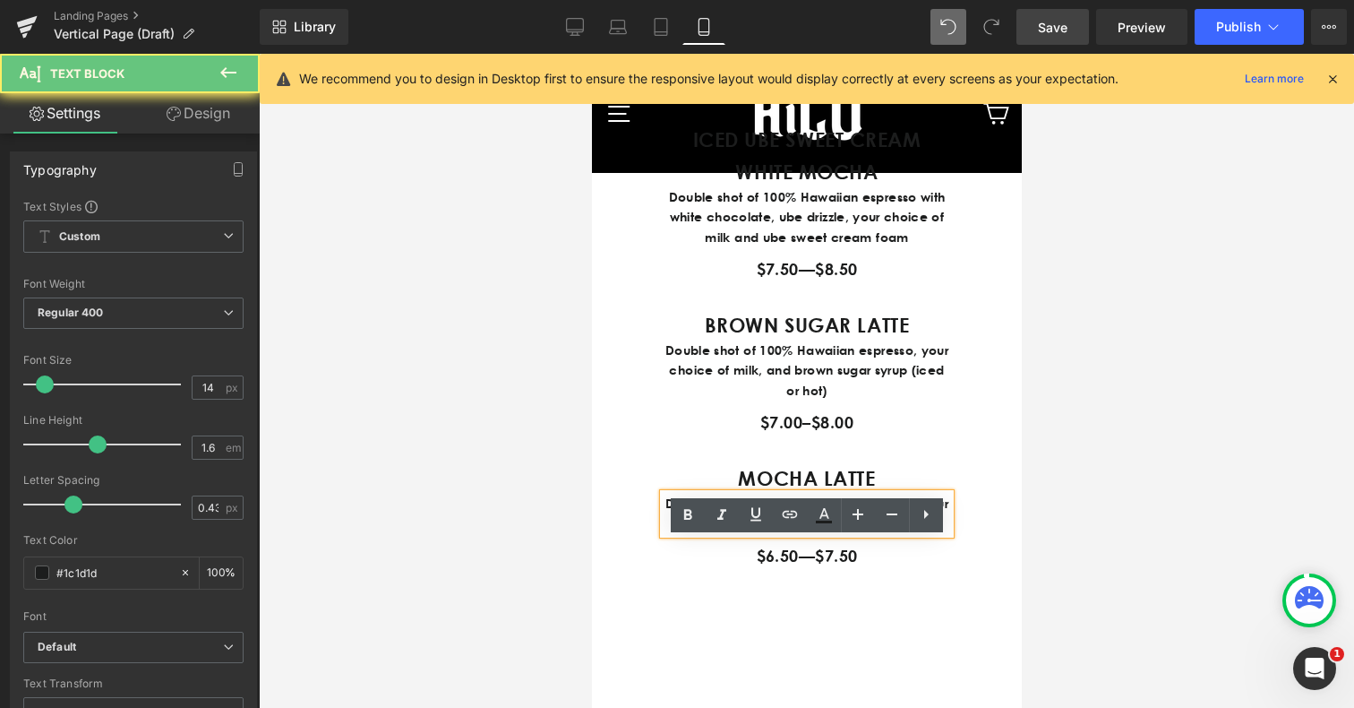
click at [921, 534] on p "Double shot of 100% Hawaiian espresso, your choice of milk, and chocolate sauce" at bounding box center [806, 513] width 287 height 40
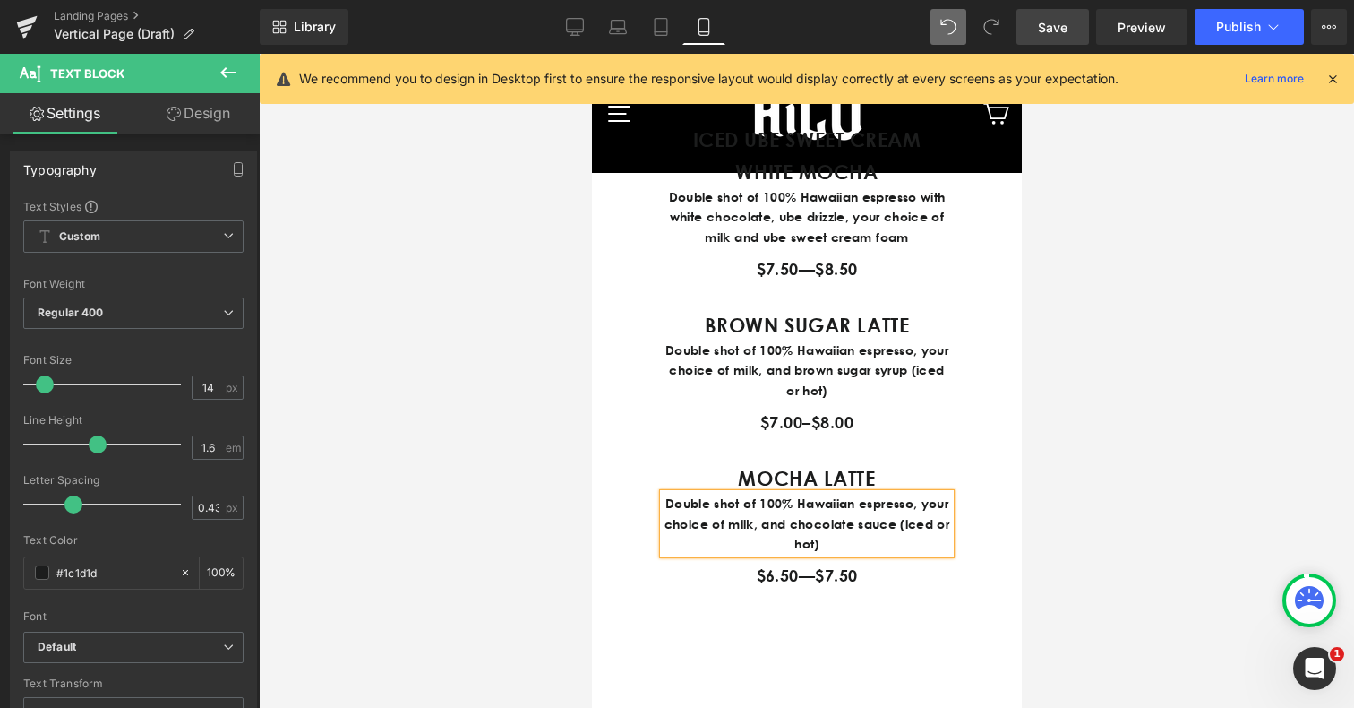
click at [1093, 534] on div at bounding box center [806, 381] width 1095 height 654
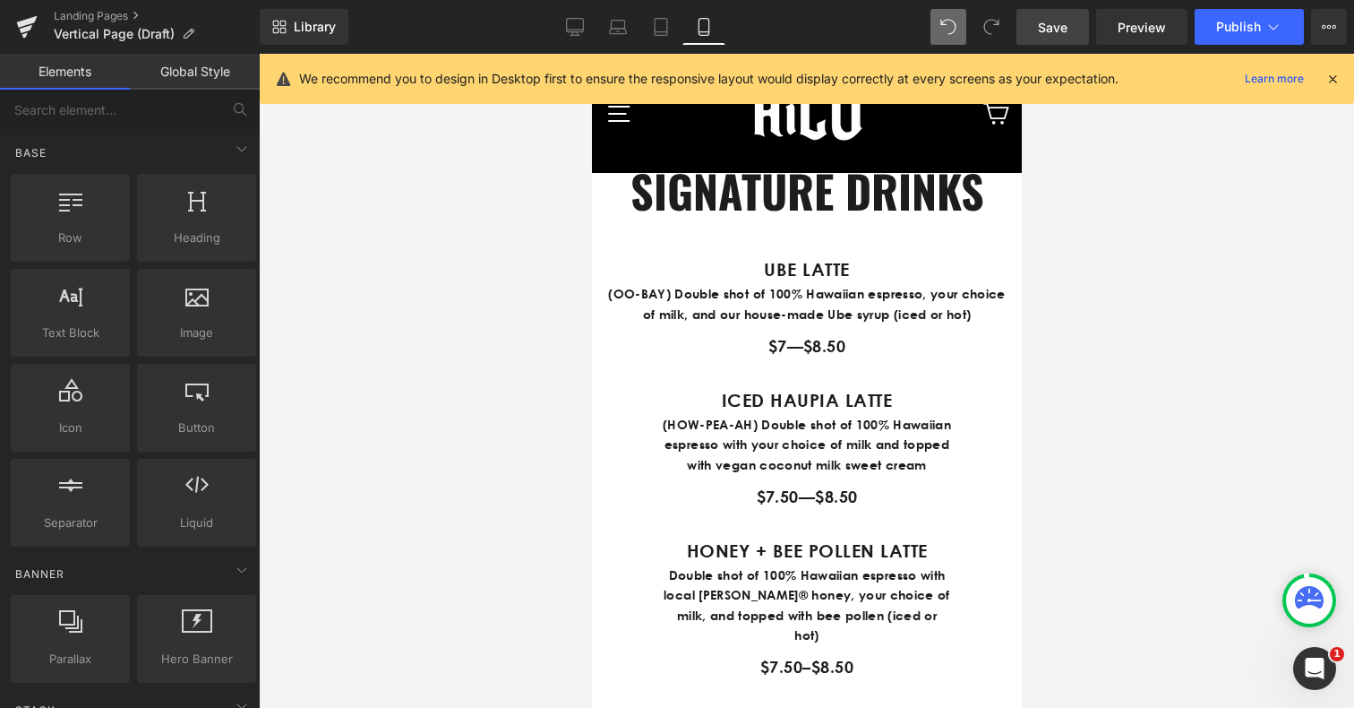
scroll to position [2201, 0]
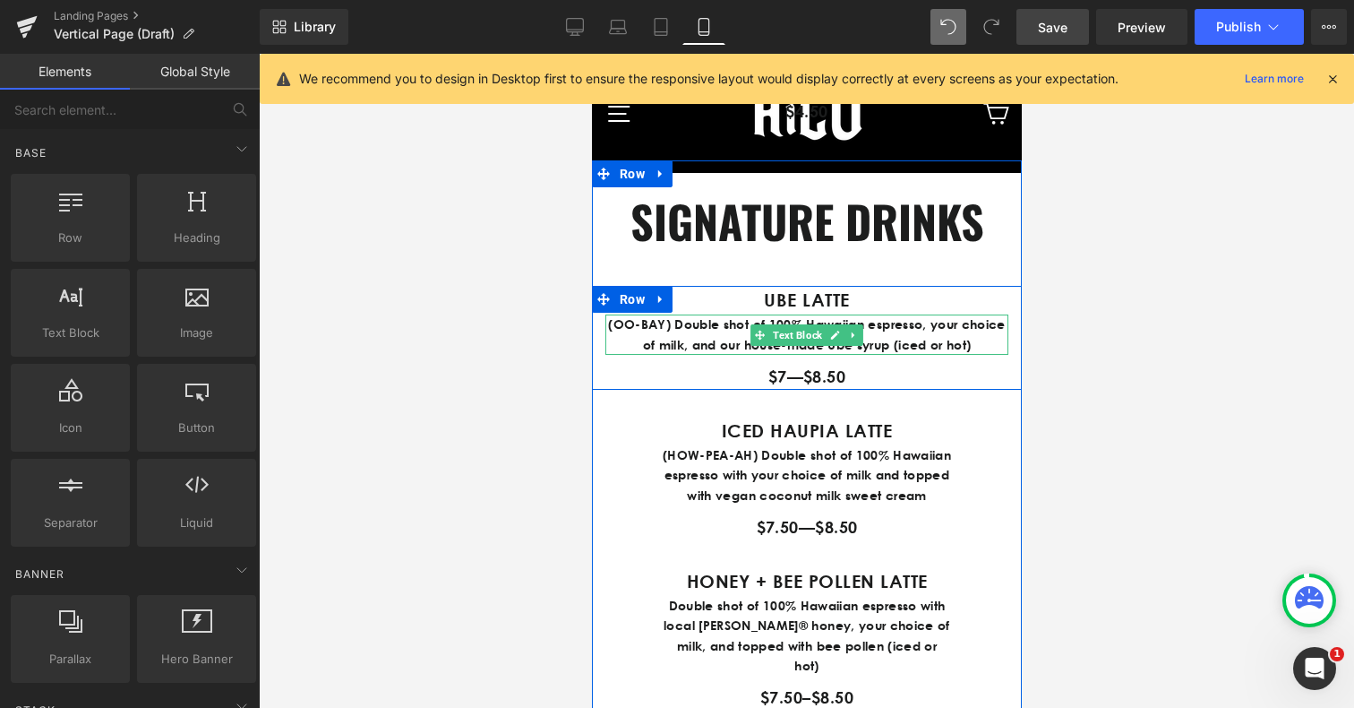
click at [682, 355] on p "(OO-BAY) Double shot of 100% Hawaiian espresso, your choice of milk, and our ho…" at bounding box center [806, 334] width 403 height 40
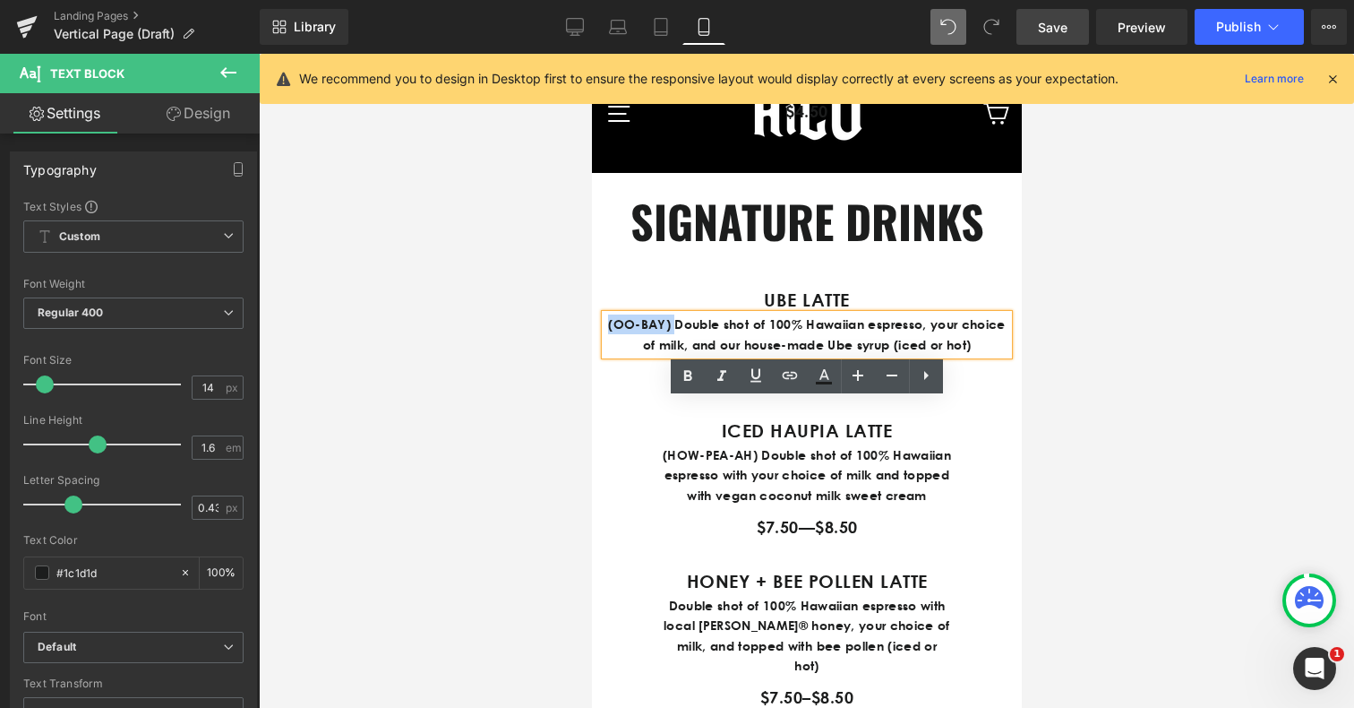
drag, startPoint x: 673, startPoint y: 411, endPoint x: 612, endPoint y: 408, distance: 61.0
click at [612, 355] on p "(OO-BAY) Double shot of 100% Hawaiian espresso, your choice of milk, and our ho…" at bounding box center [806, 334] width 403 height 40
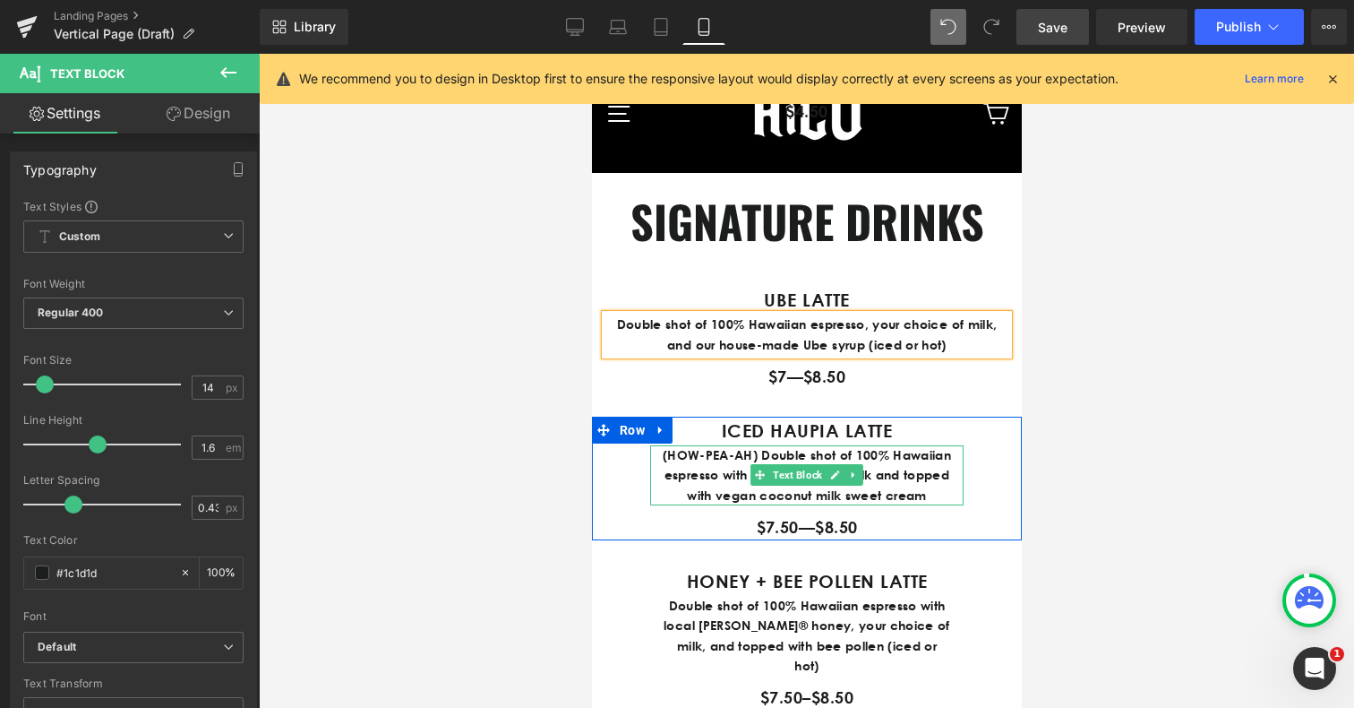
click at [825, 505] on p "(HOW-PEA-AH) Double shot of 100% Hawaiian espresso with your choice of milk and…" at bounding box center [805, 475] width 313 height 60
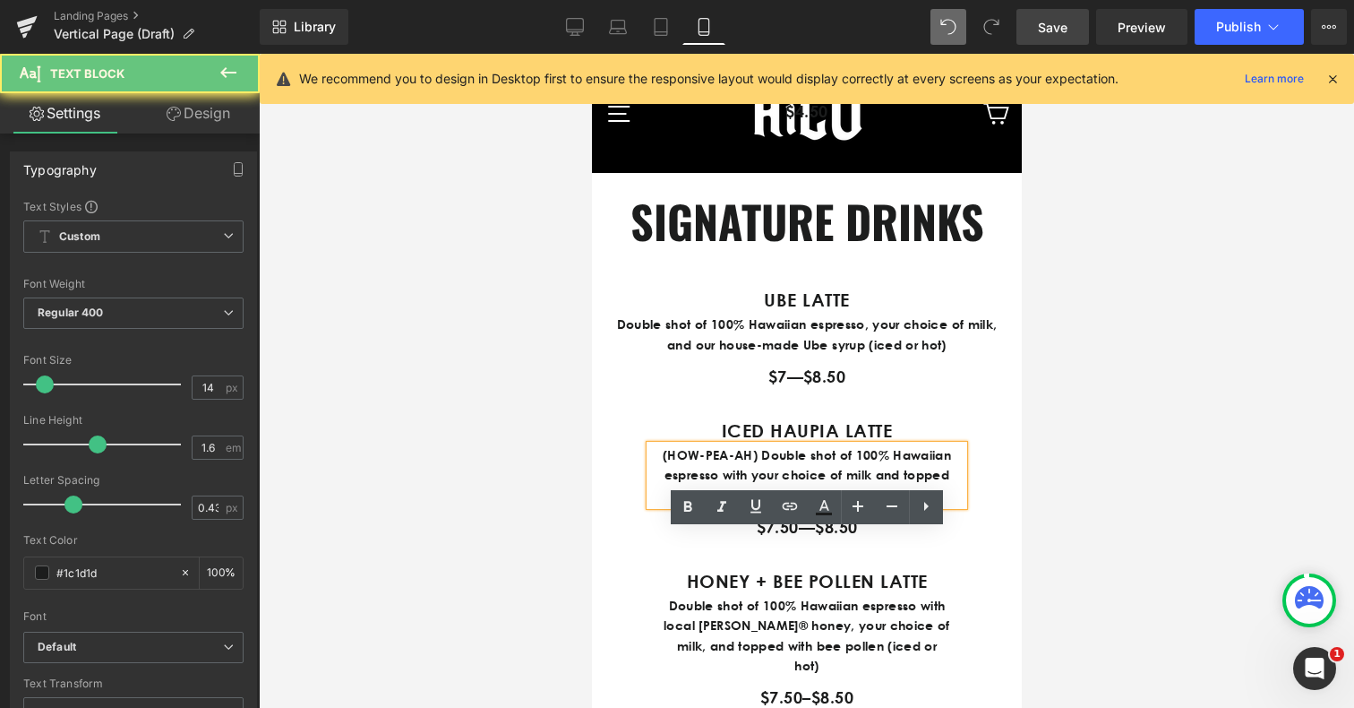
click at [858, 505] on p "(HOW-PEA-AH) Double shot of 100% Hawaiian espresso with your choice of milk and…" at bounding box center [805, 475] width 313 height 60
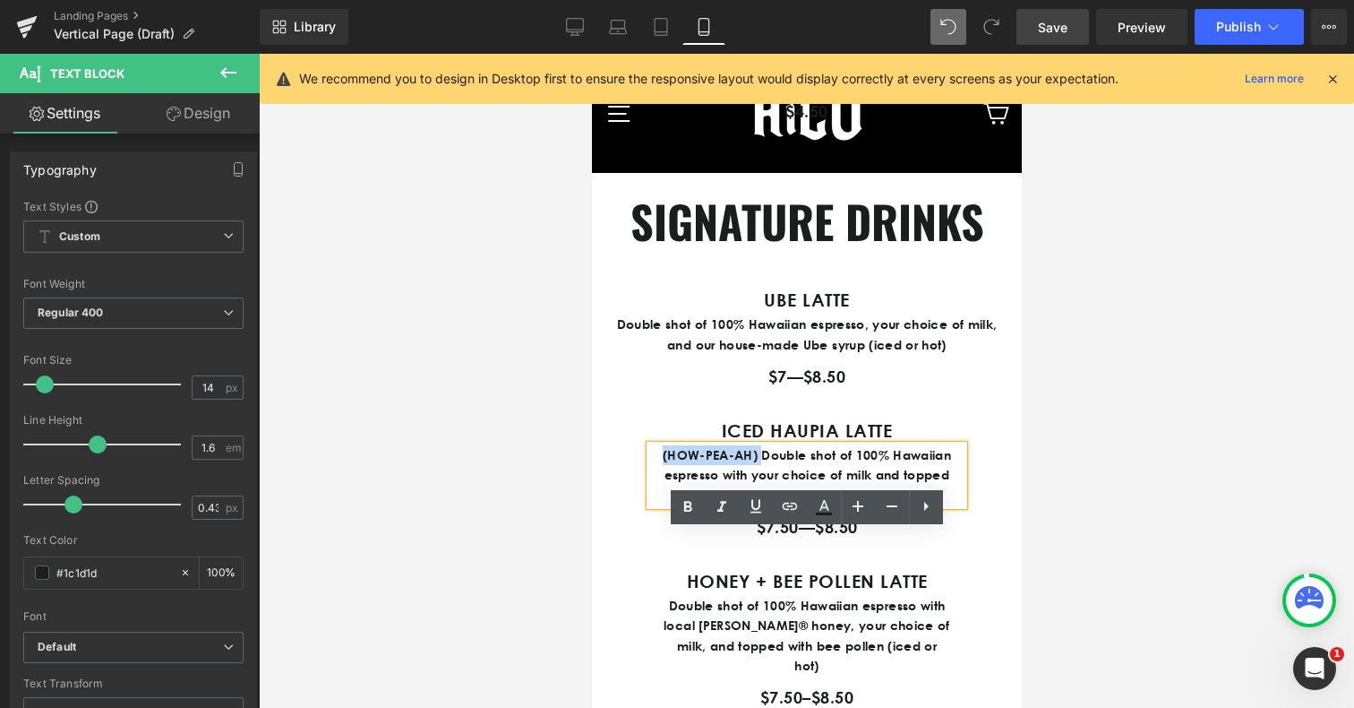
drag, startPoint x: 764, startPoint y: 545, endPoint x: 632, endPoint y: 543, distance: 131.7
click at [632, 540] on div "ICED HAUPIA LATTE Text Block (HOW-PEA-AH) Double shot of 100% Hawaiian espresso…" at bounding box center [806, 478] width 430 height 124
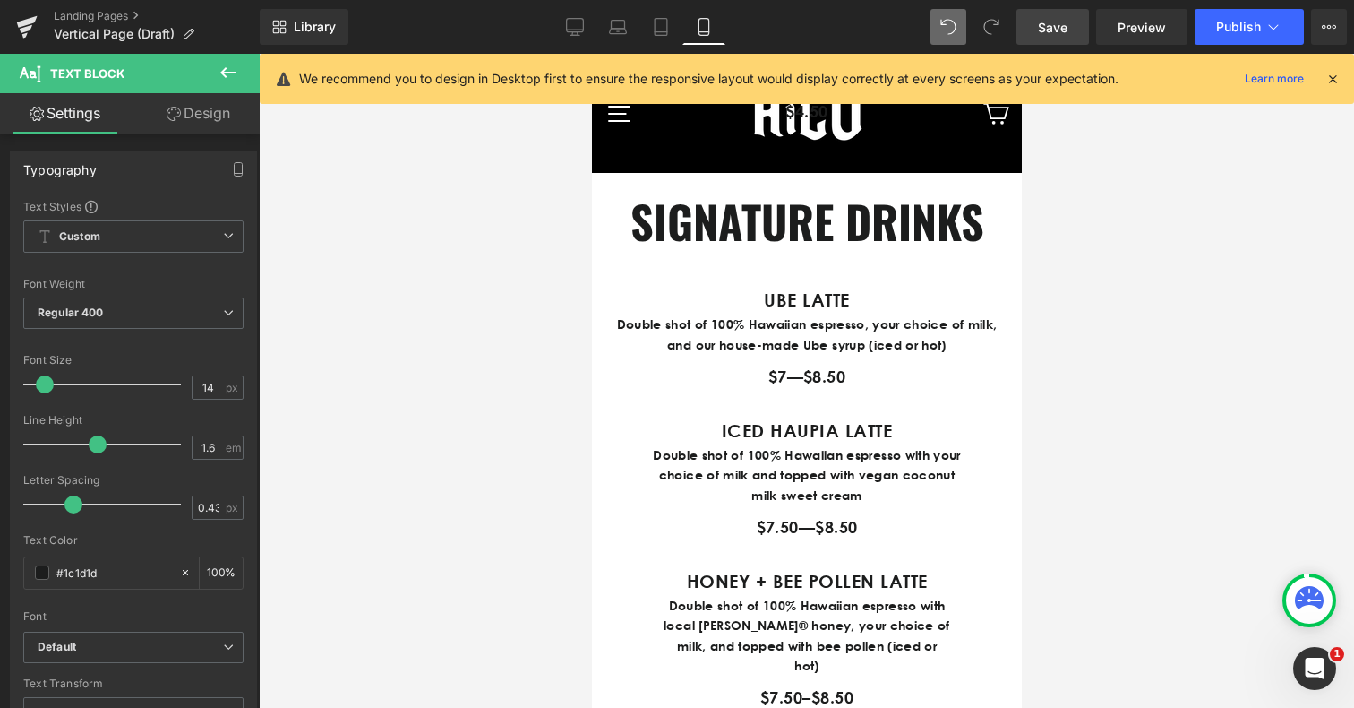
click at [1234, 499] on div at bounding box center [806, 381] width 1095 height 654
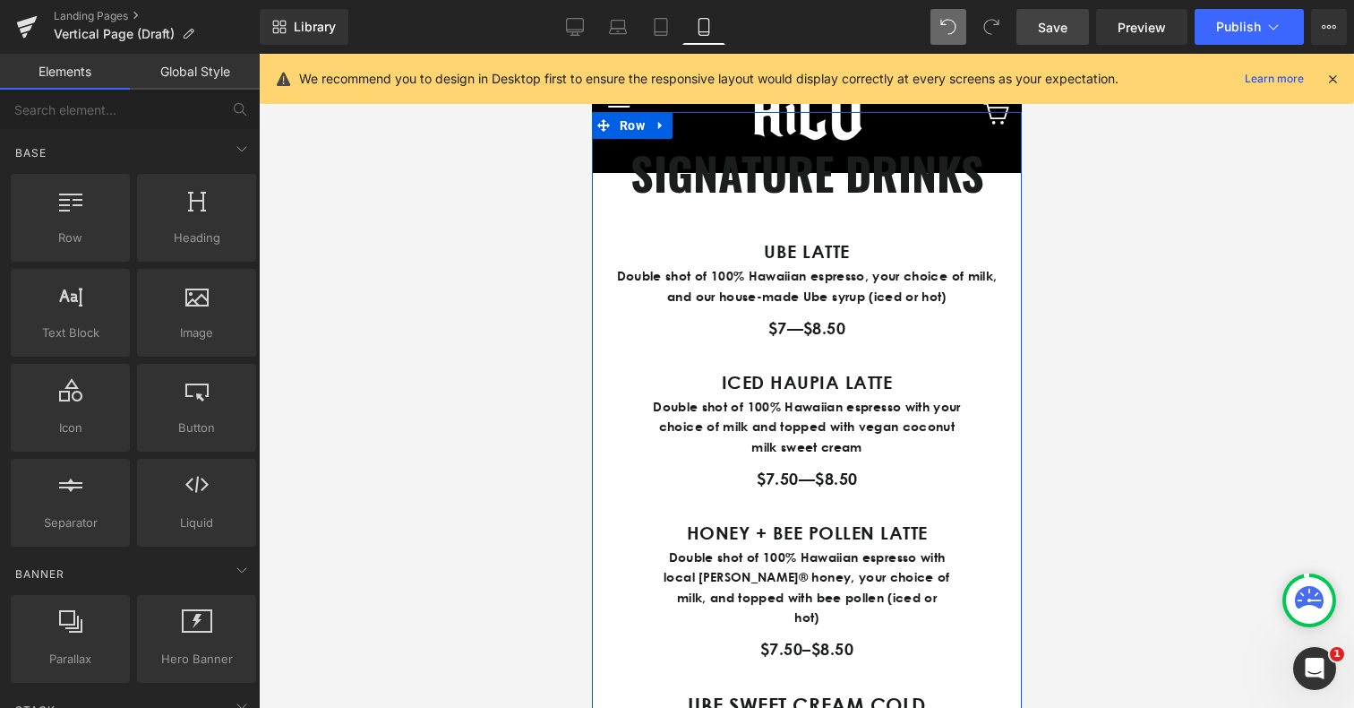
scroll to position [2238, 0]
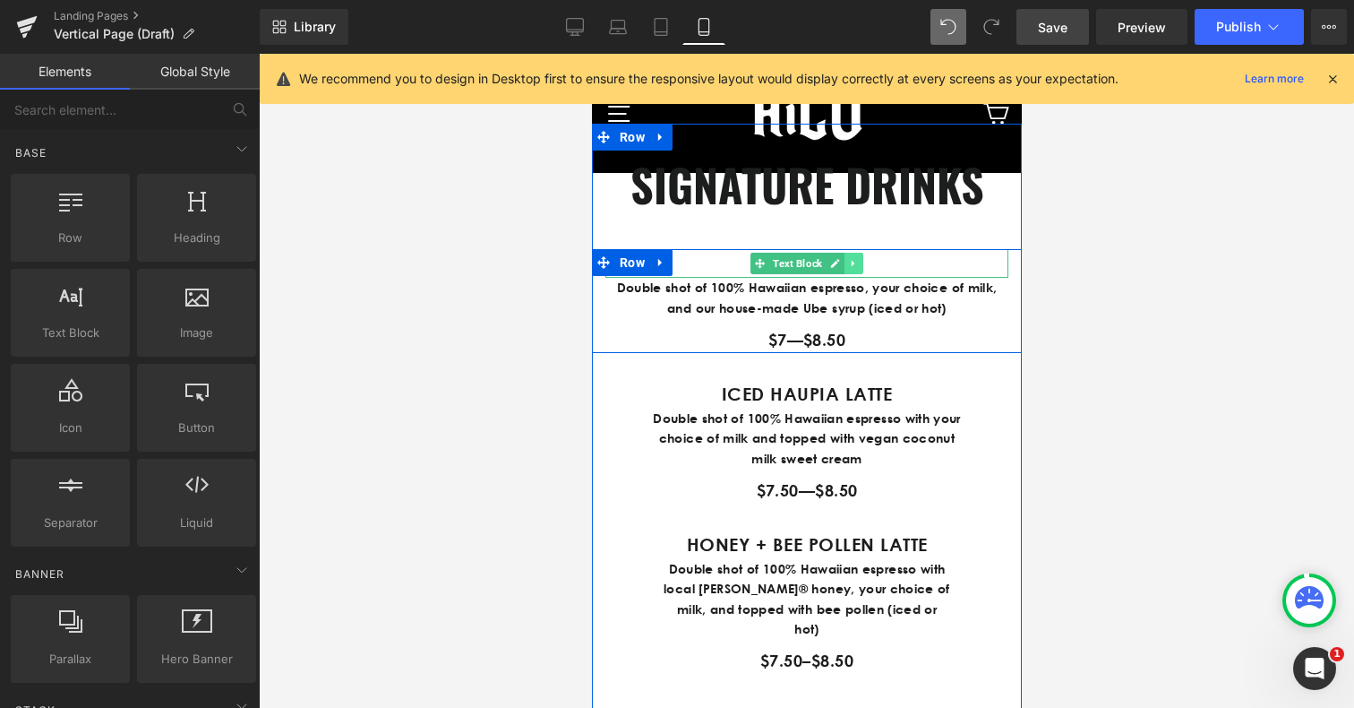
click at [858, 274] on link at bounding box center [853, 263] width 19 height 21
click at [846, 269] on icon at bounding box center [843, 264] width 10 height 10
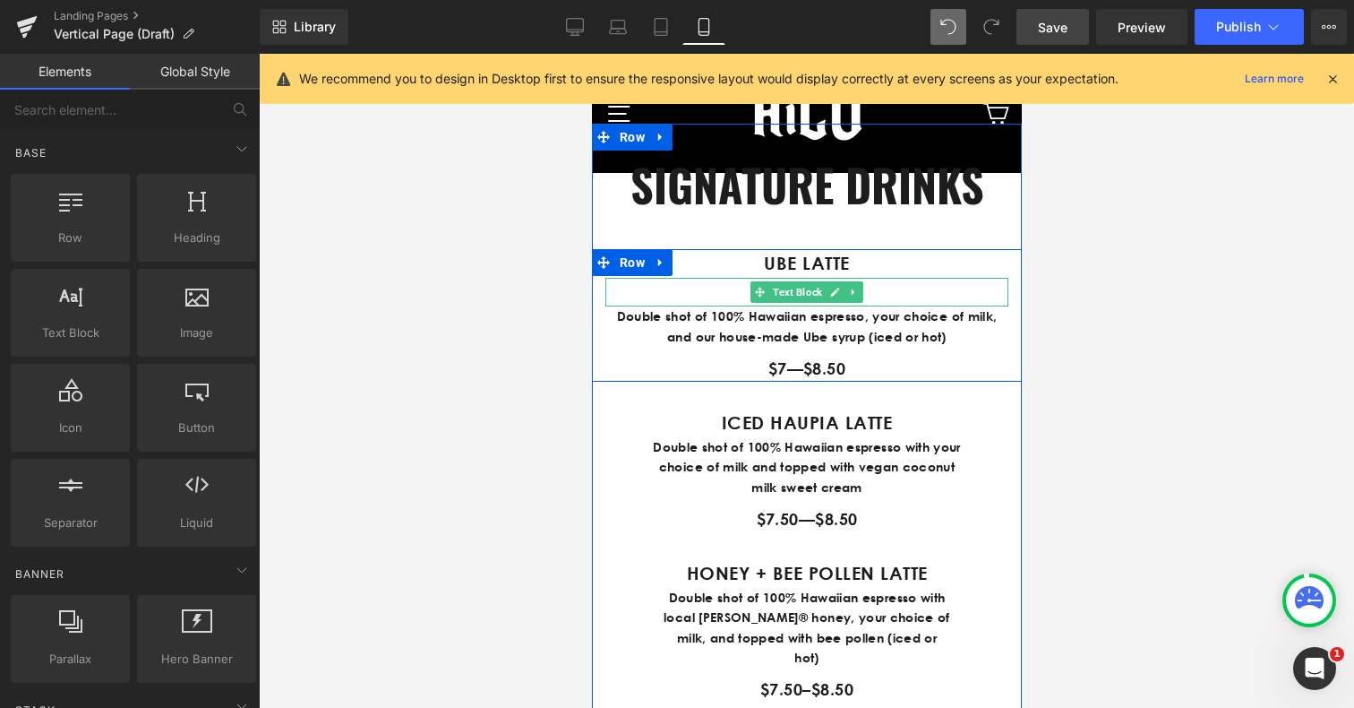
click at [734, 306] on p "UBE LATTE" at bounding box center [806, 292] width 403 height 29
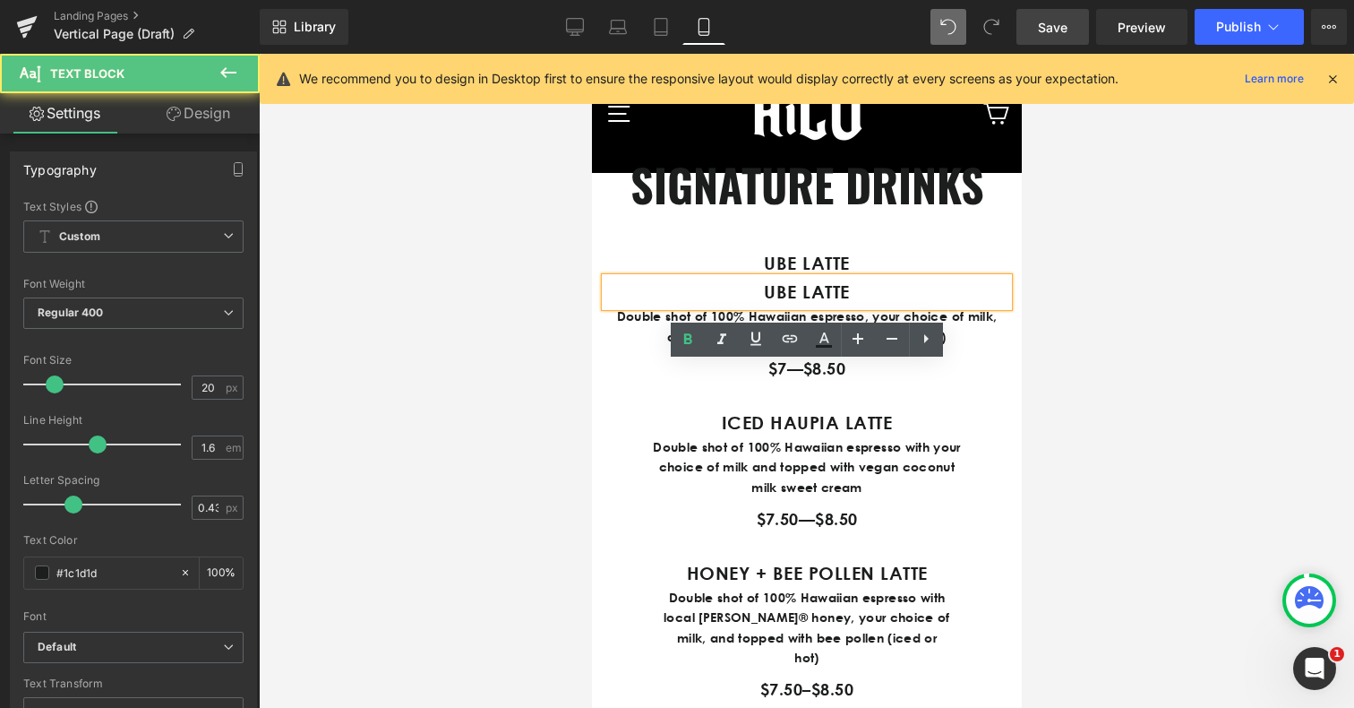
click at [742, 306] on p "UBE LATTE" at bounding box center [806, 292] width 403 height 29
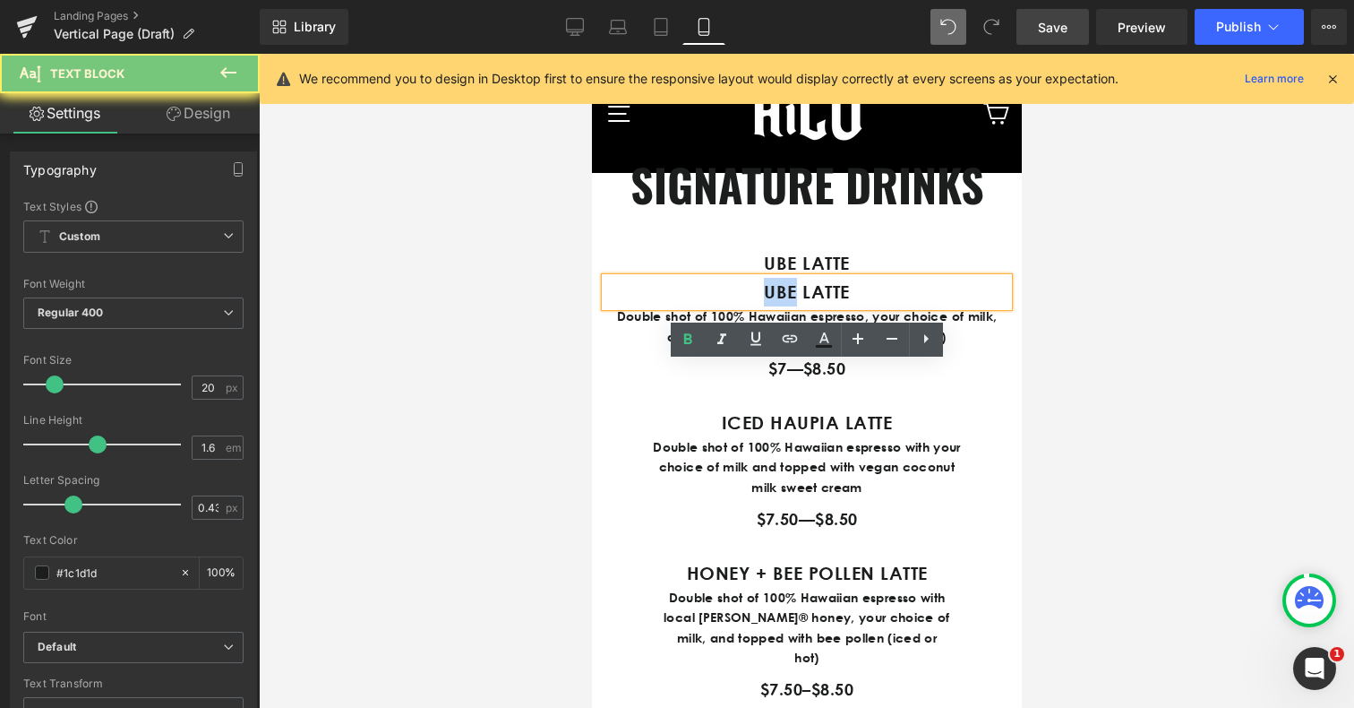
click at [742, 306] on p "UBE LATTE" at bounding box center [806, 292] width 403 height 29
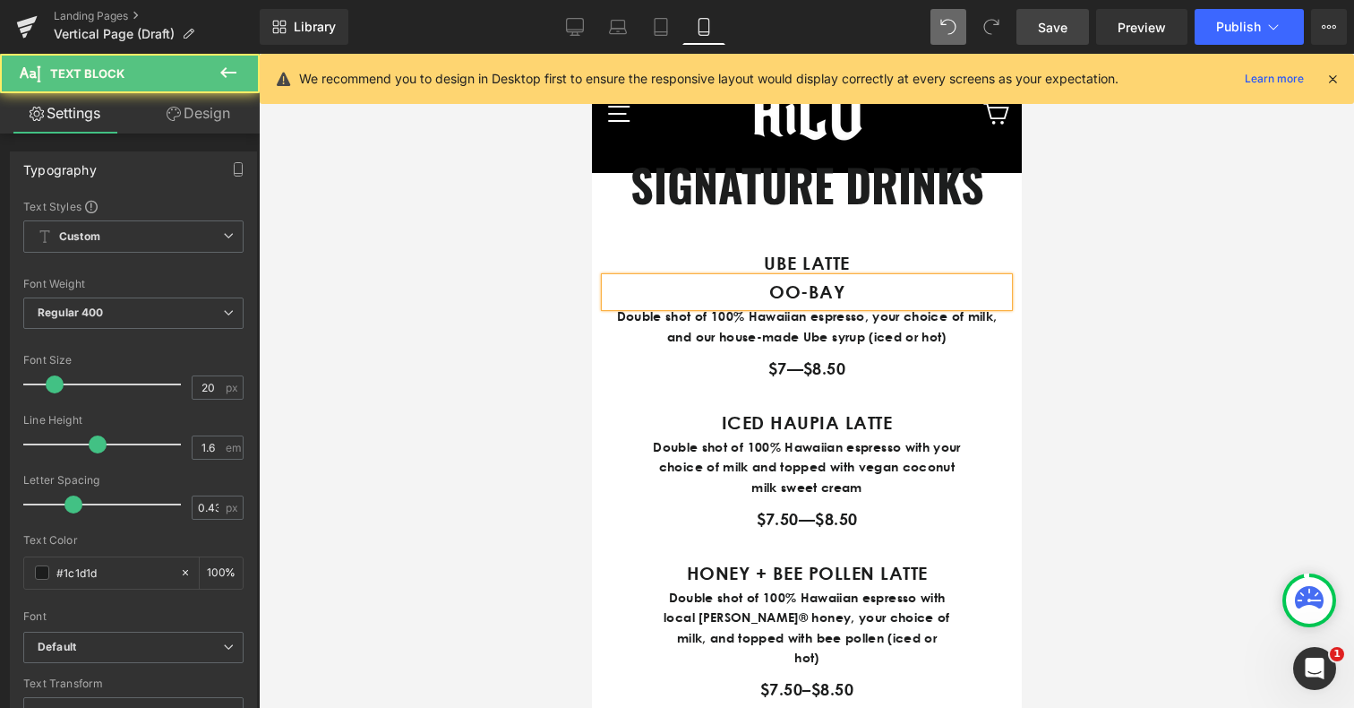
click at [754, 306] on p "OO-BAY" at bounding box center [806, 292] width 403 height 29
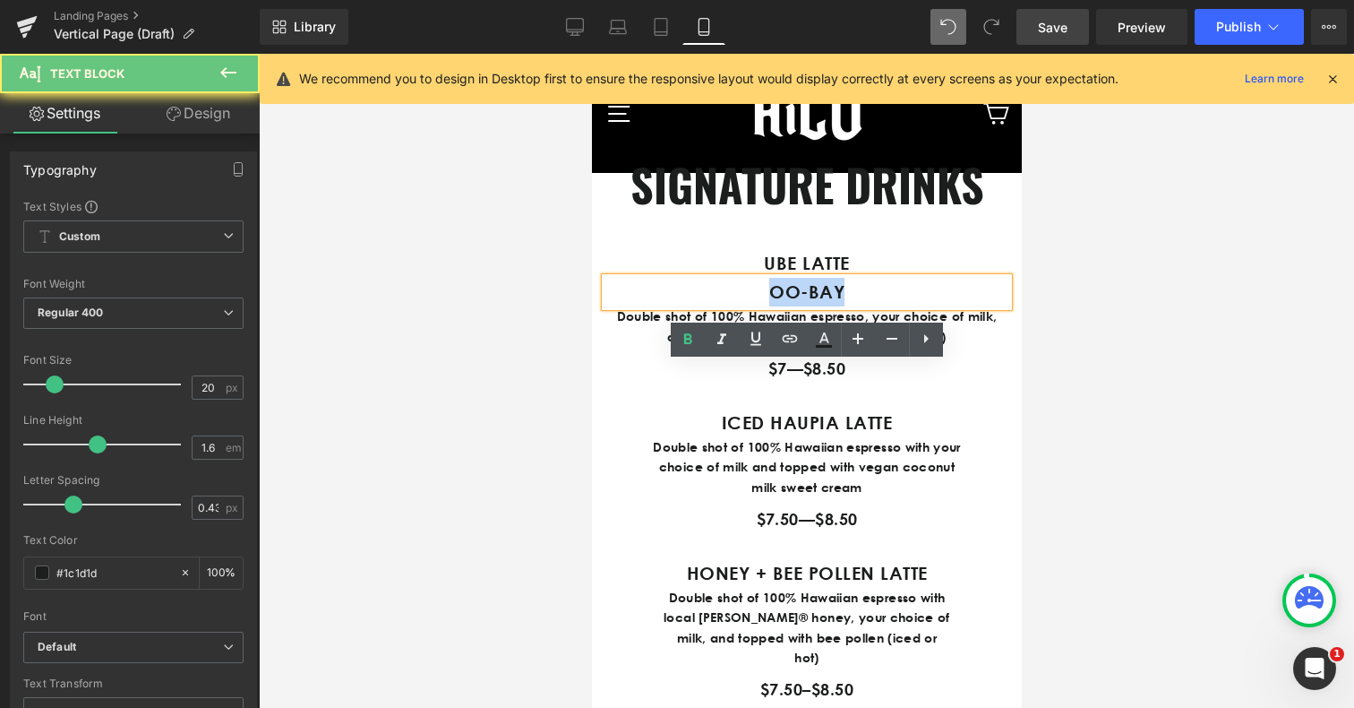
click at [754, 306] on p "OO-BAY" at bounding box center [806, 292] width 403 height 29
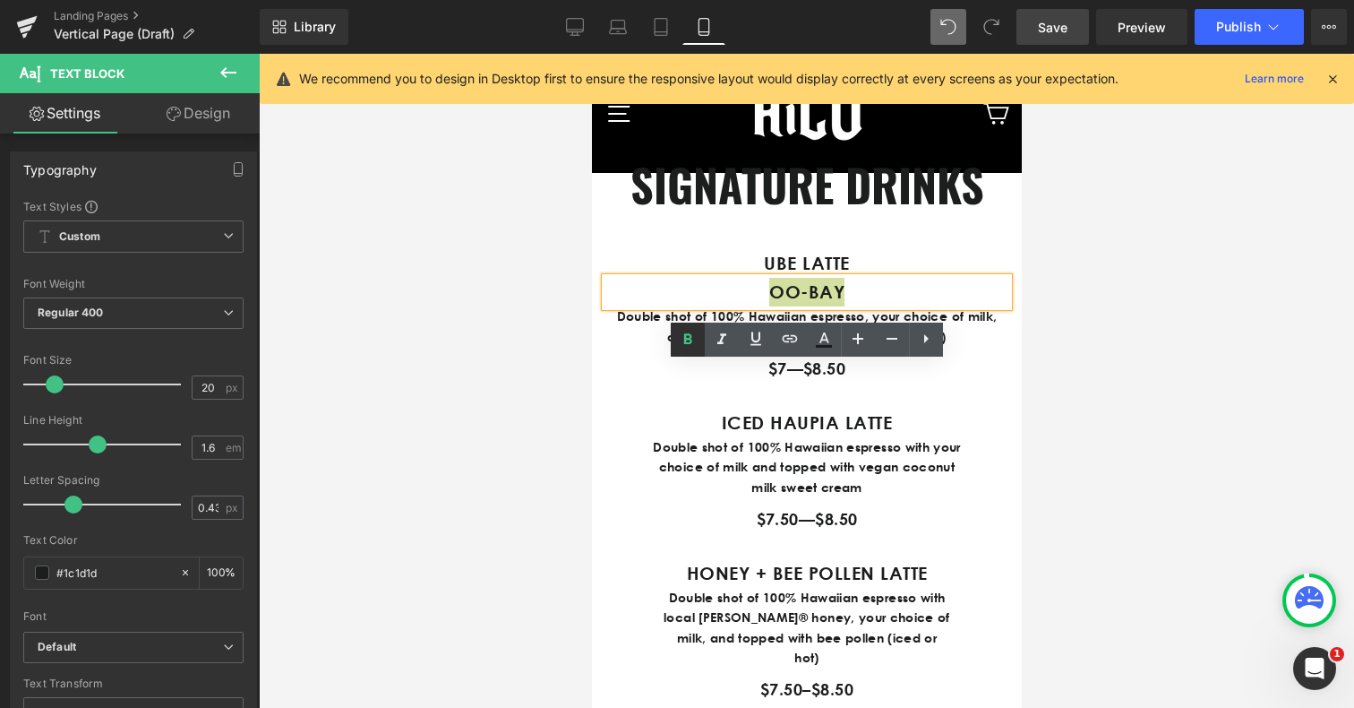
click at [683, 340] on icon at bounding box center [687, 338] width 8 height 11
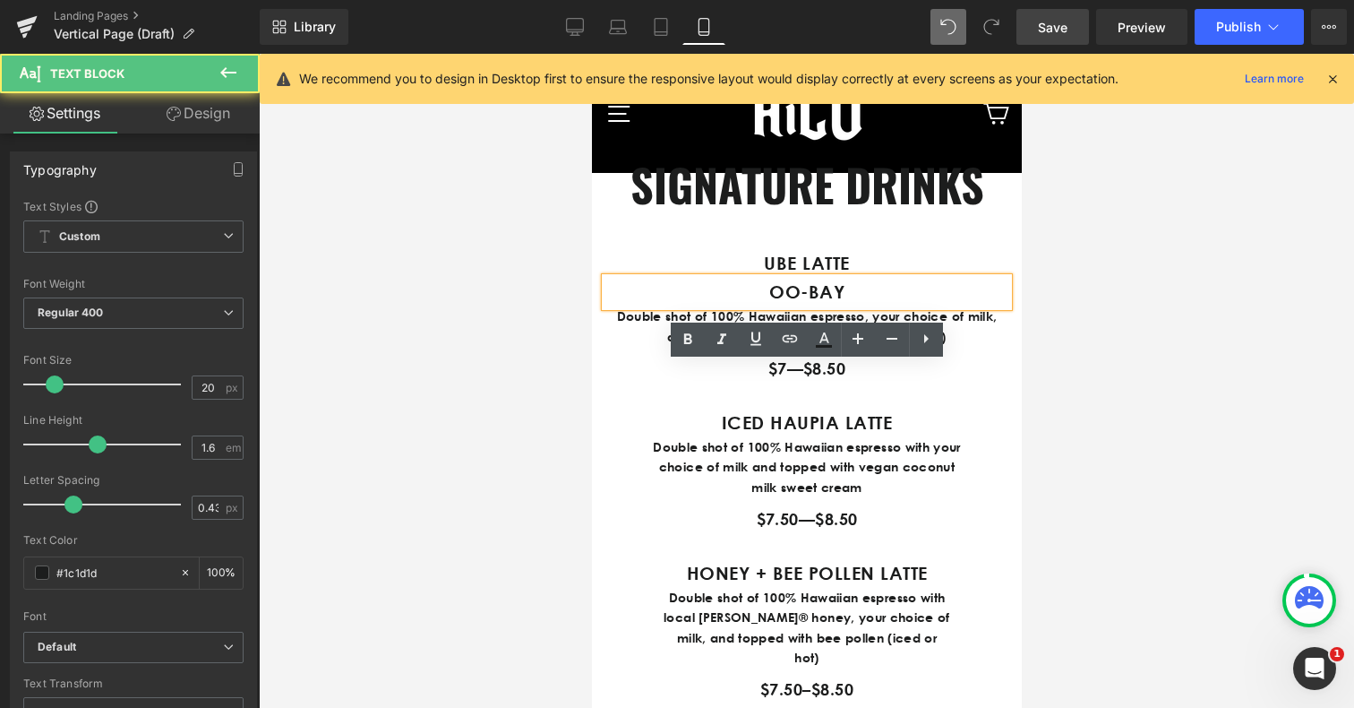
click at [765, 306] on p "OO-BAY" at bounding box center [806, 292] width 403 height 29
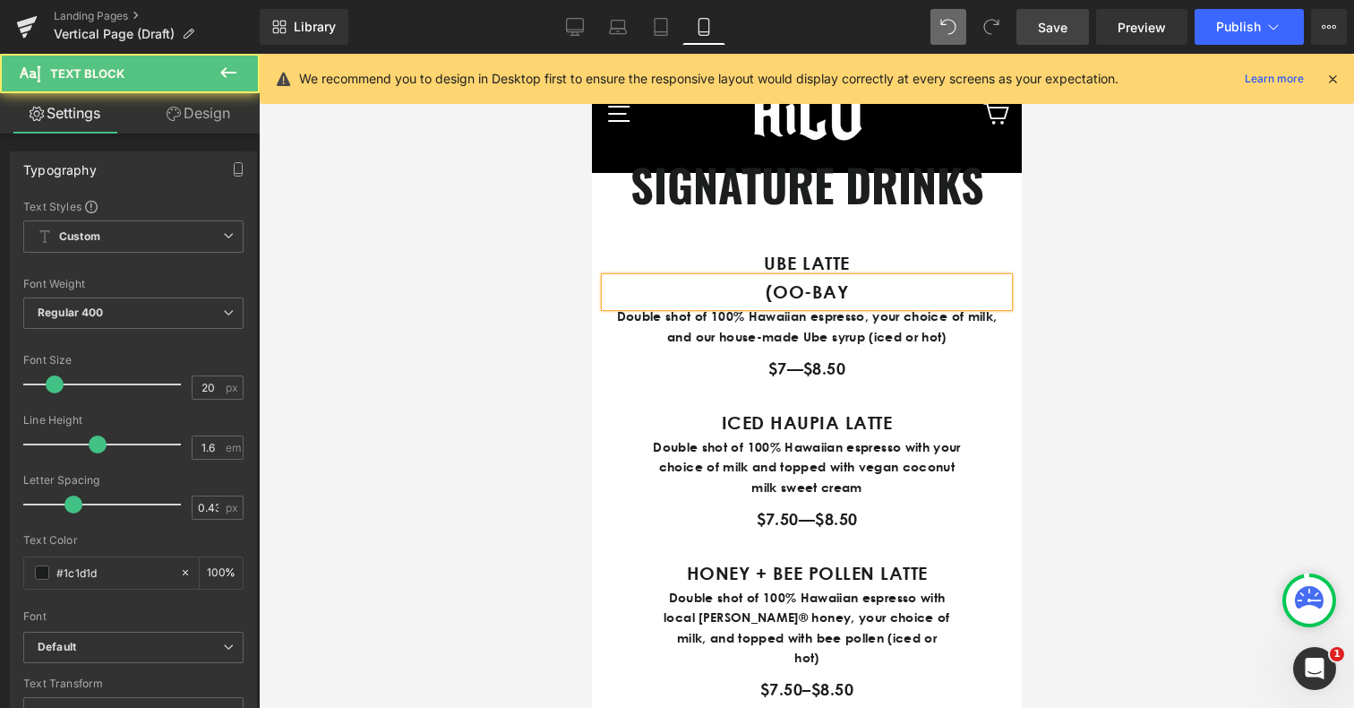
click at [852, 306] on p "(OO-BAY" at bounding box center [806, 292] width 403 height 29
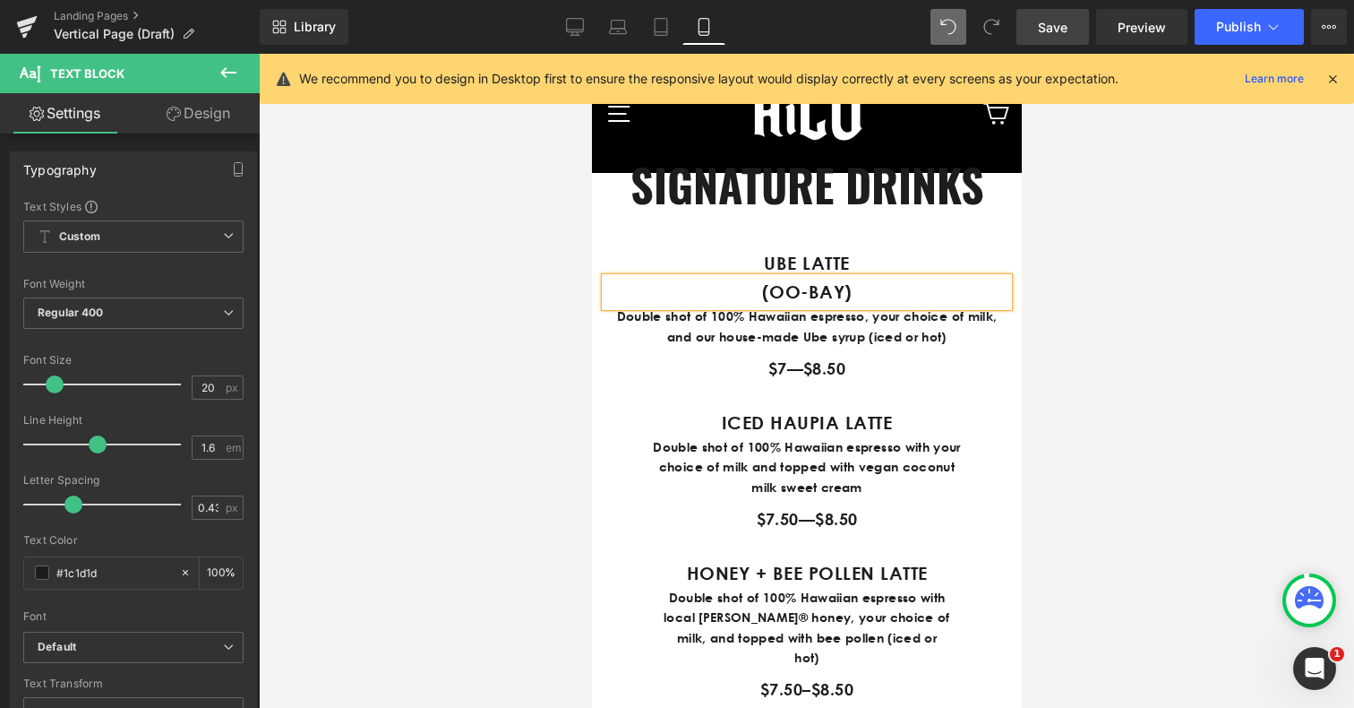
click at [1102, 408] on div at bounding box center [806, 381] width 1095 height 654
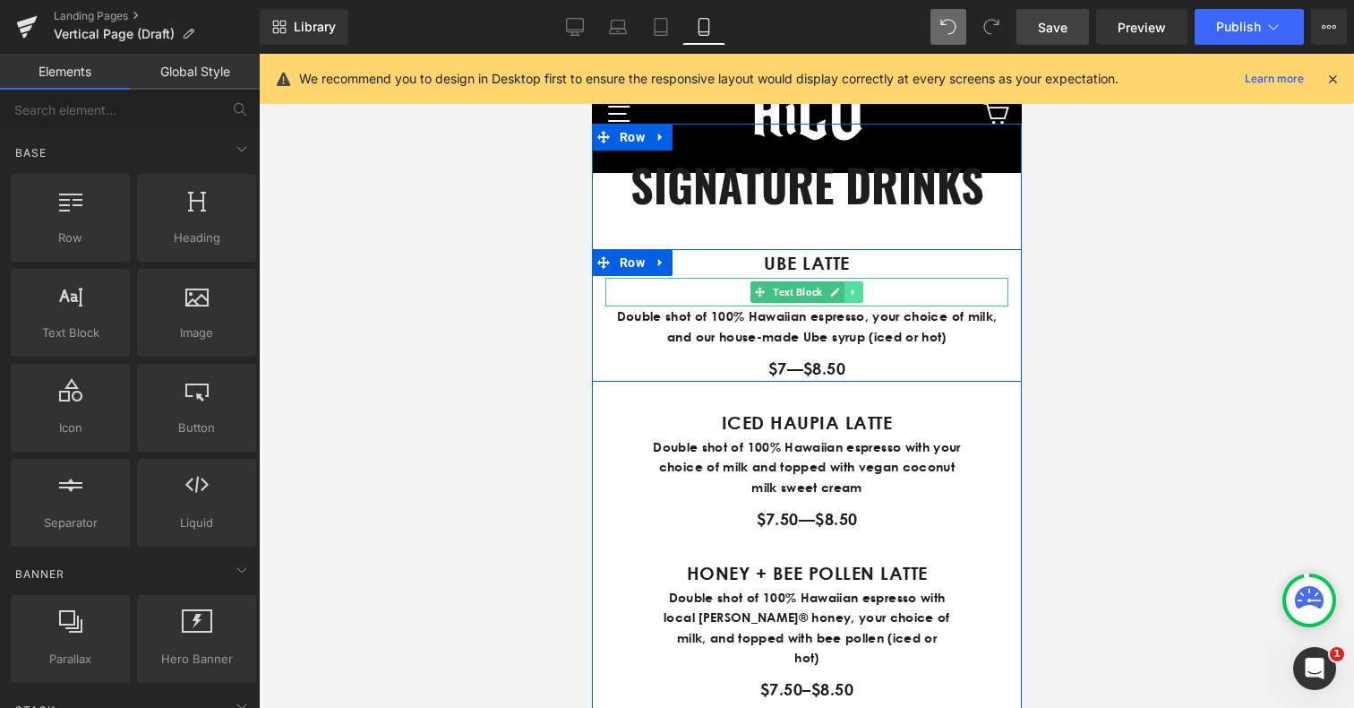
click at [856, 297] on icon at bounding box center [853, 292] width 10 height 11
click at [846, 297] on icon at bounding box center [843, 292] width 10 height 11
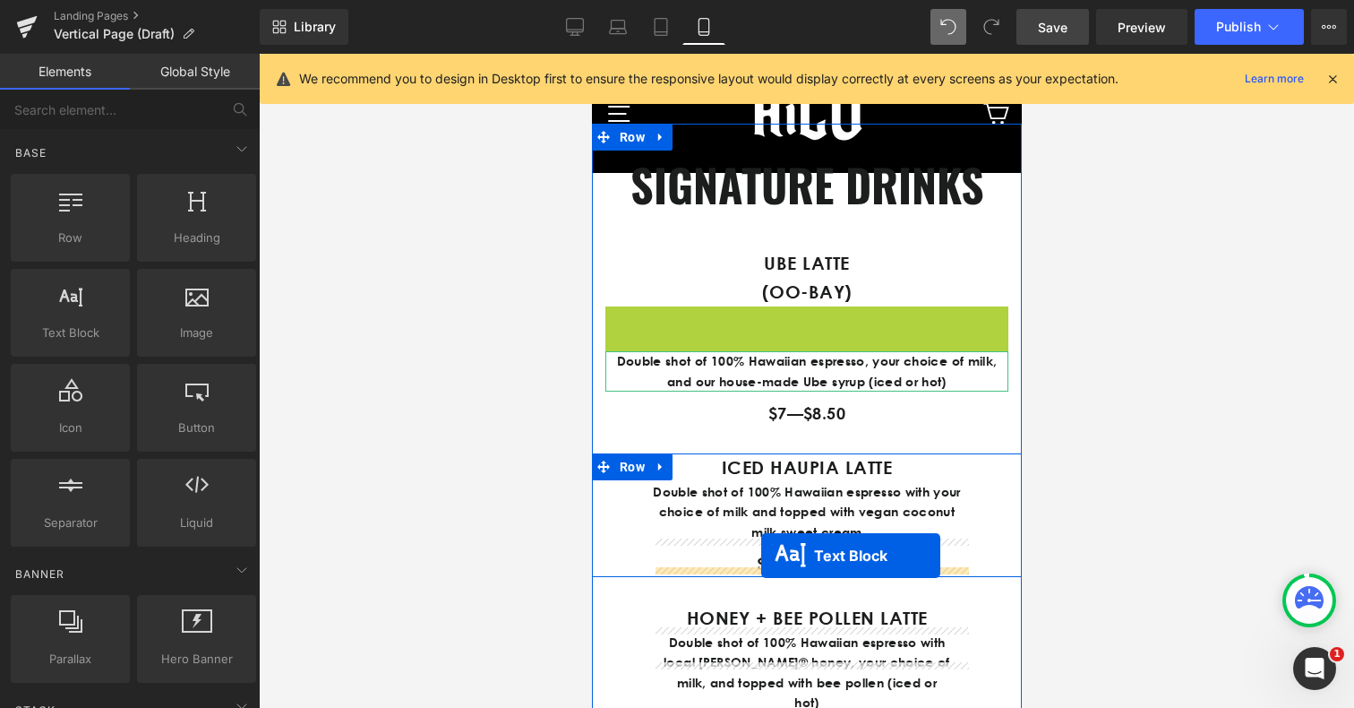
drag, startPoint x: 760, startPoint y: 408, endPoint x: 760, endPoint y: 555, distance: 147.8
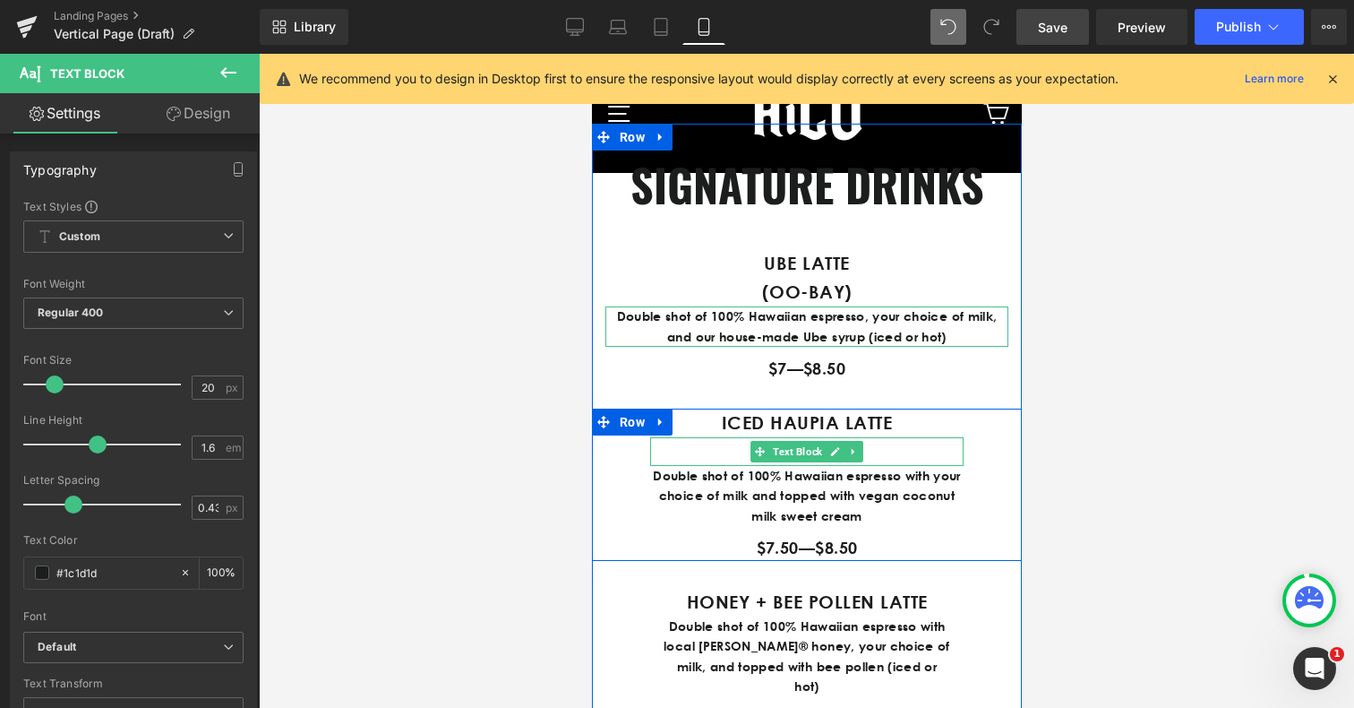
click at [737, 466] on p "(OO-BAY)" at bounding box center [805, 451] width 313 height 29
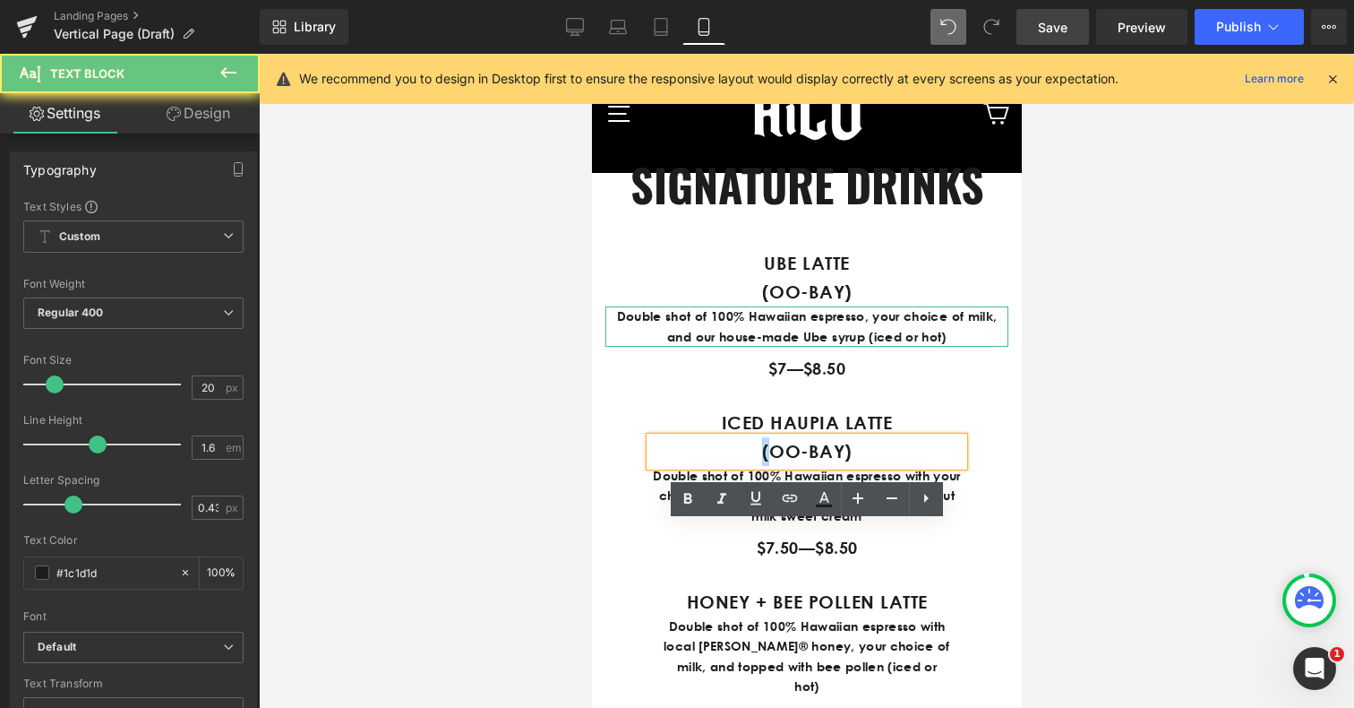
click at [737, 466] on p "(OO-BAY)" at bounding box center [805, 451] width 313 height 29
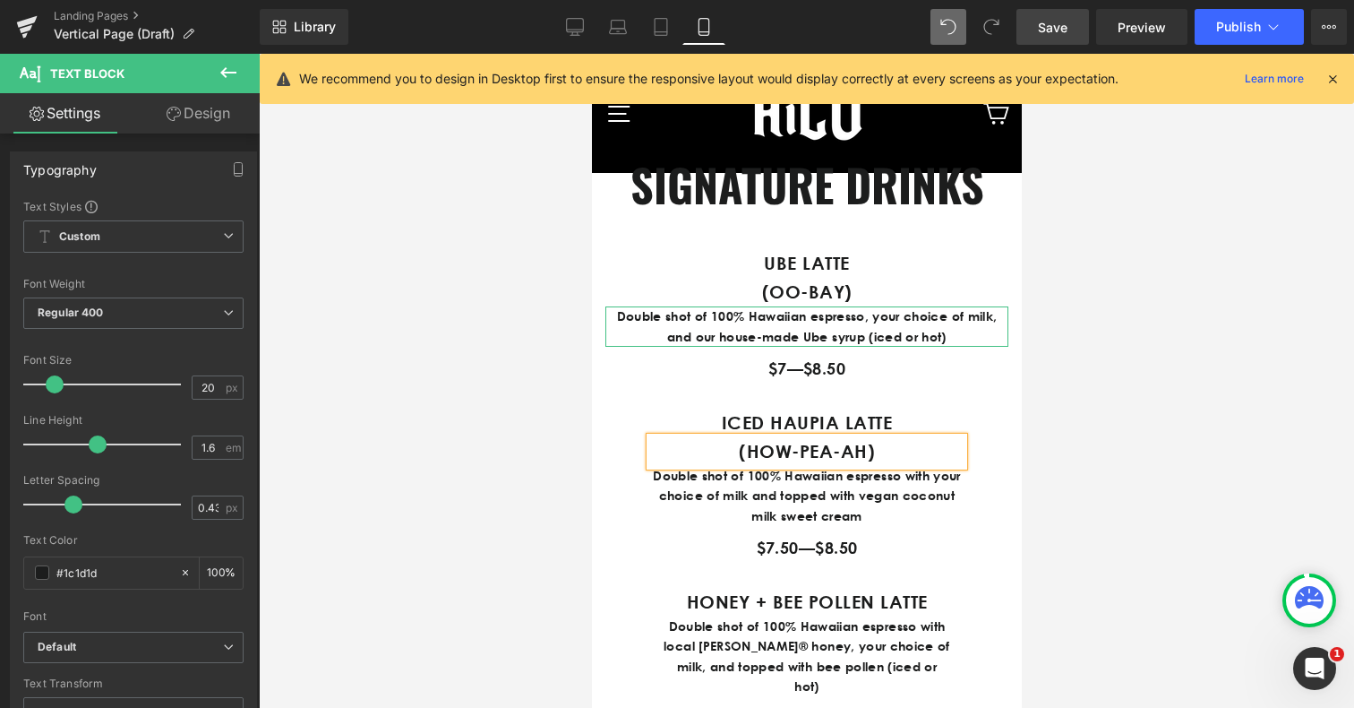
click at [774, 466] on p "(HOW-PEA-AH)" at bounding box center [805, 451] width 313 height 29
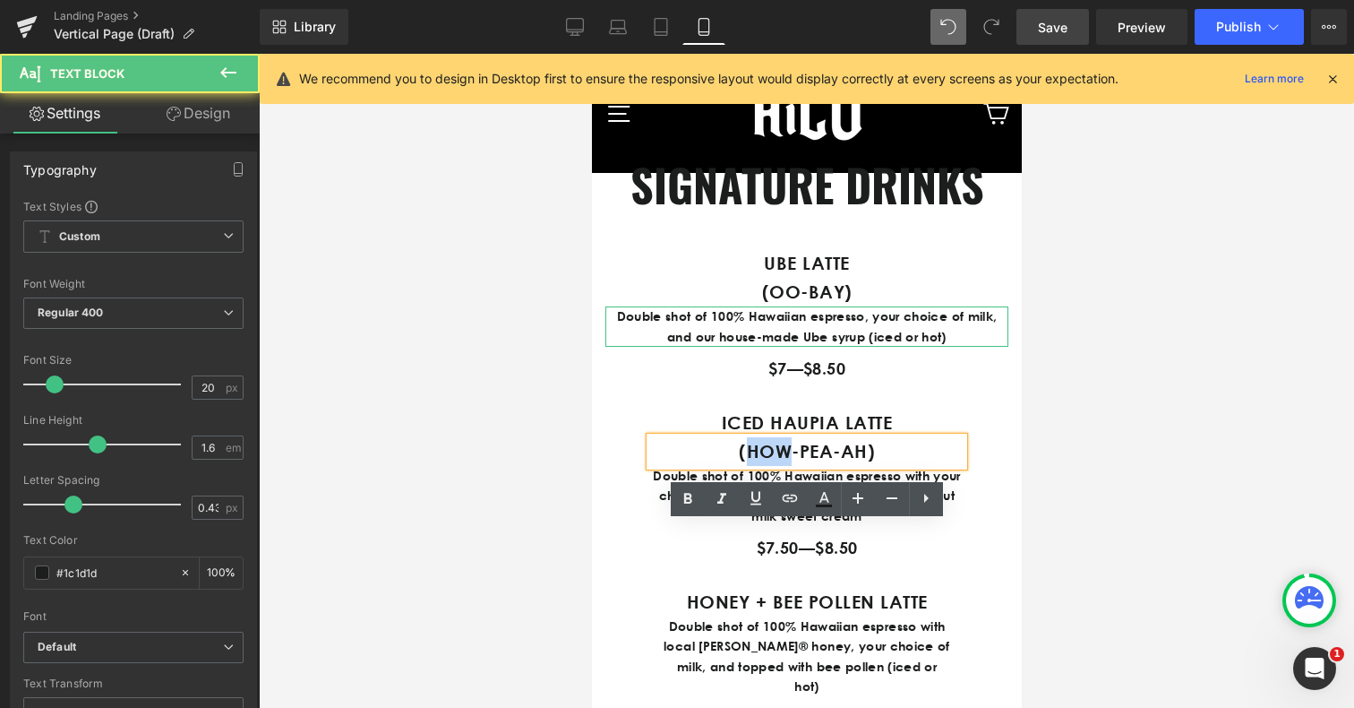
click at [774, 466] on p "(HOW-PEA-AH)" at bounding box center [805, 451] width 313 height 29
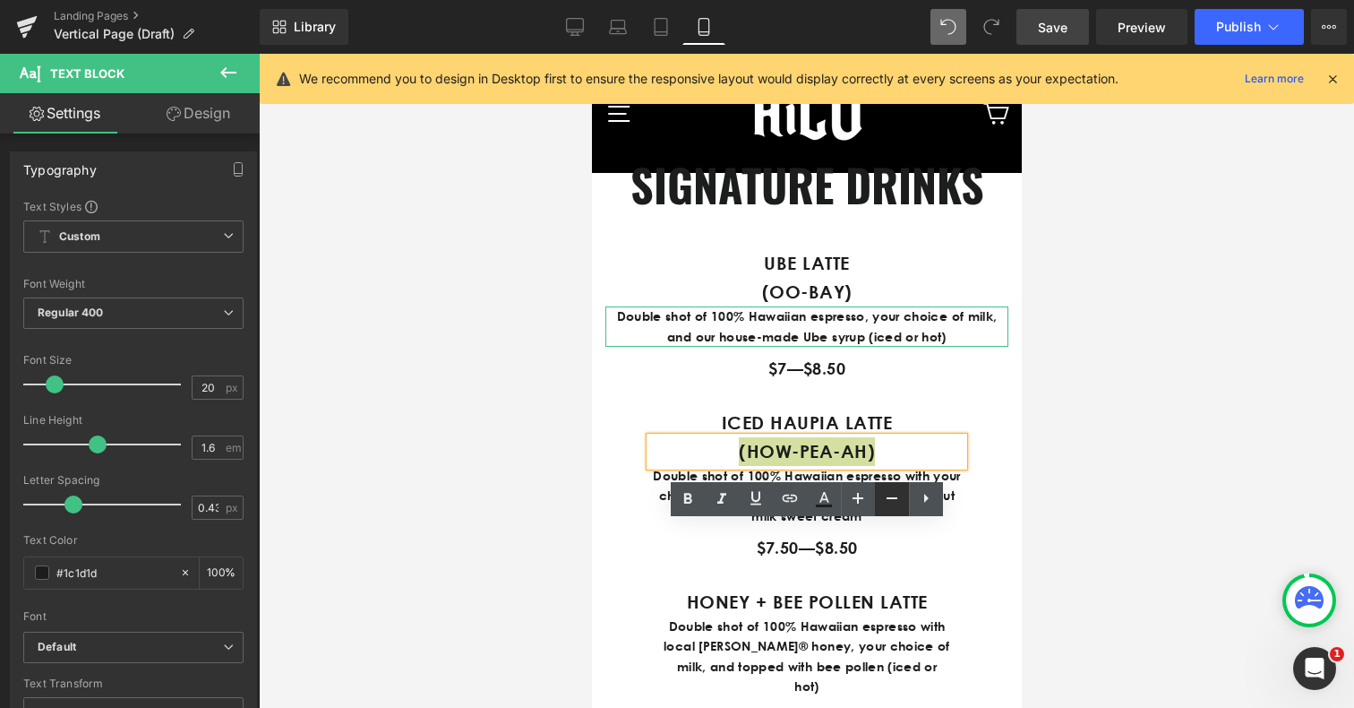
click at [890, 498] on icon at bounding box center [892, 498] width 11 height 2
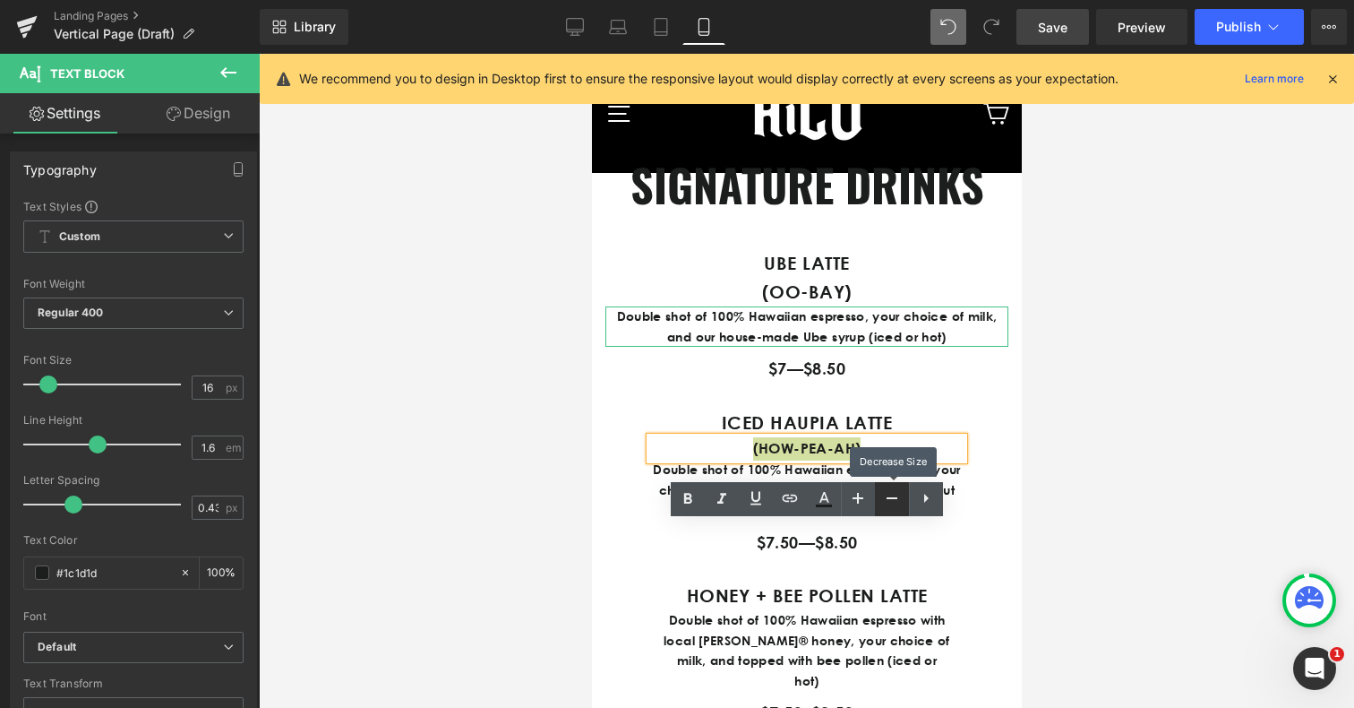
click at [890, 498] on icon at bounding box center [892, 498] width 11 height 2
type input "14"
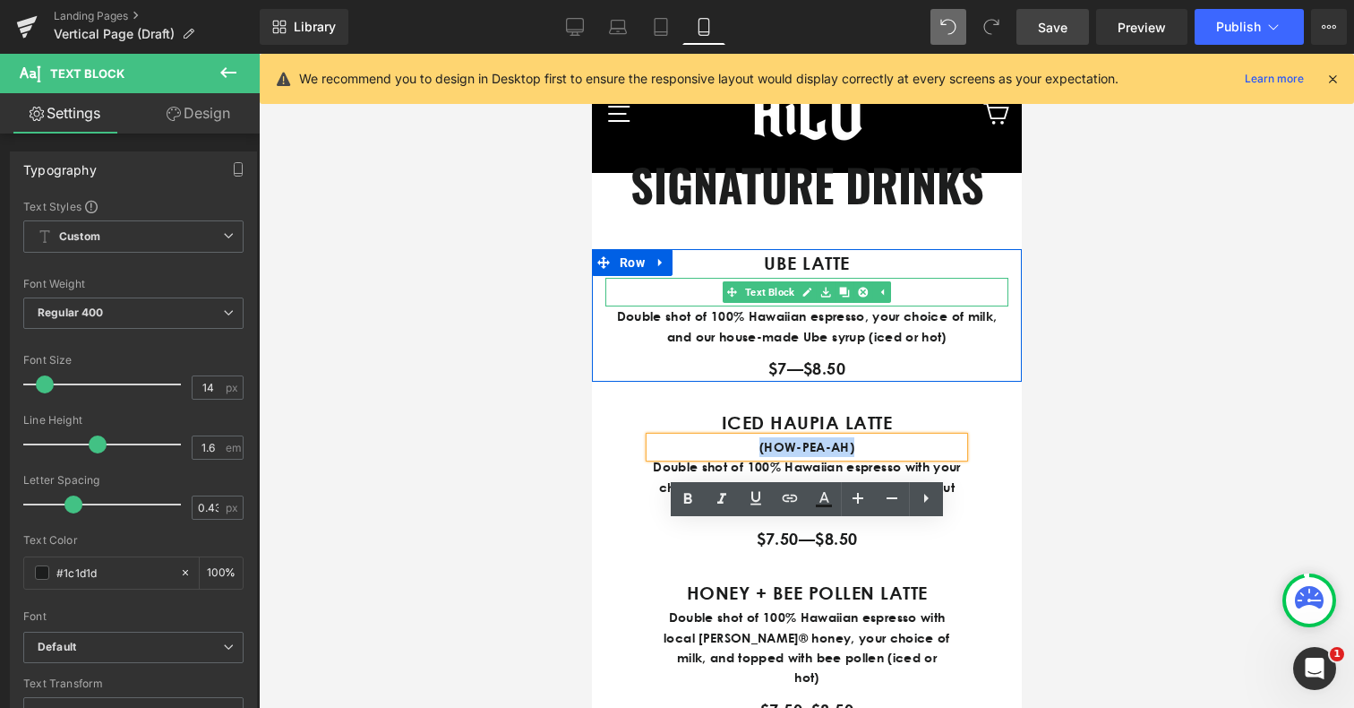
click at [716, 306] on p "(OO-BAY)" at bounding box center [806, 292] width 403 height 29
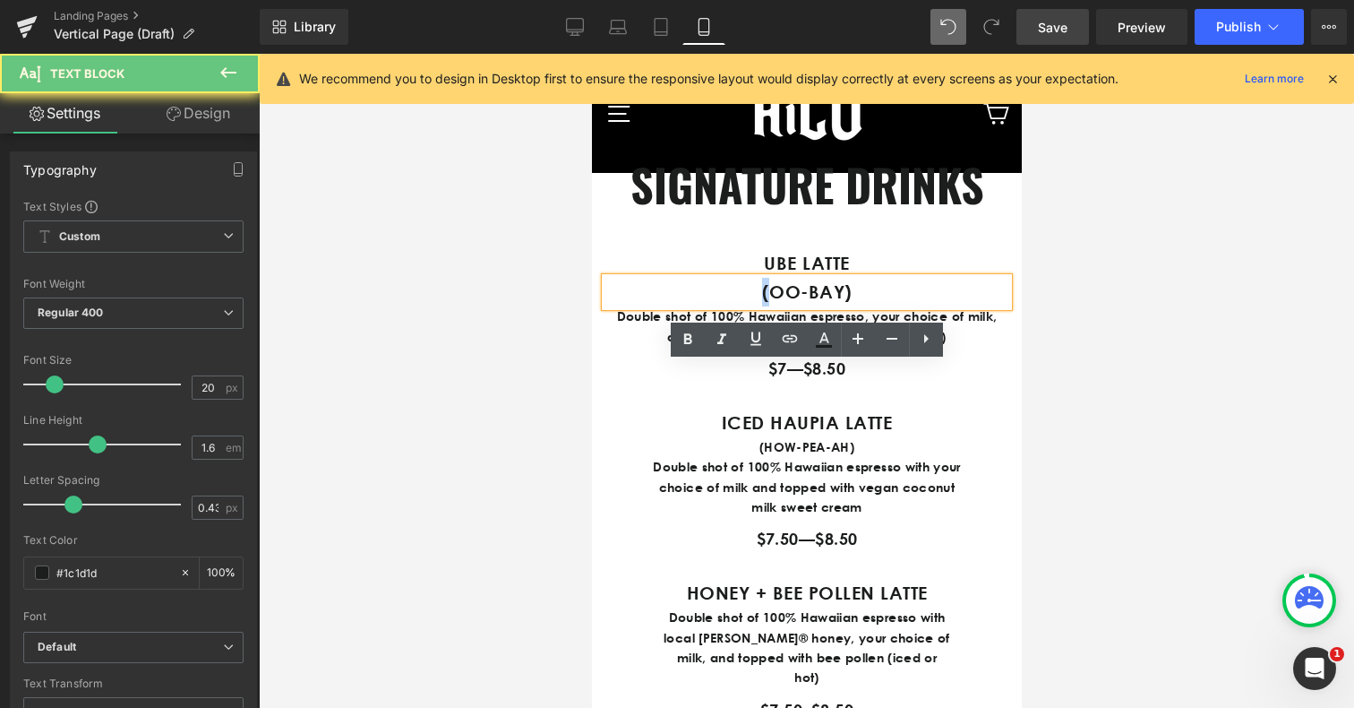
click at [716, 306] on p "(OO-BAY)" at bounding box center [806, 292] width 403 height 29
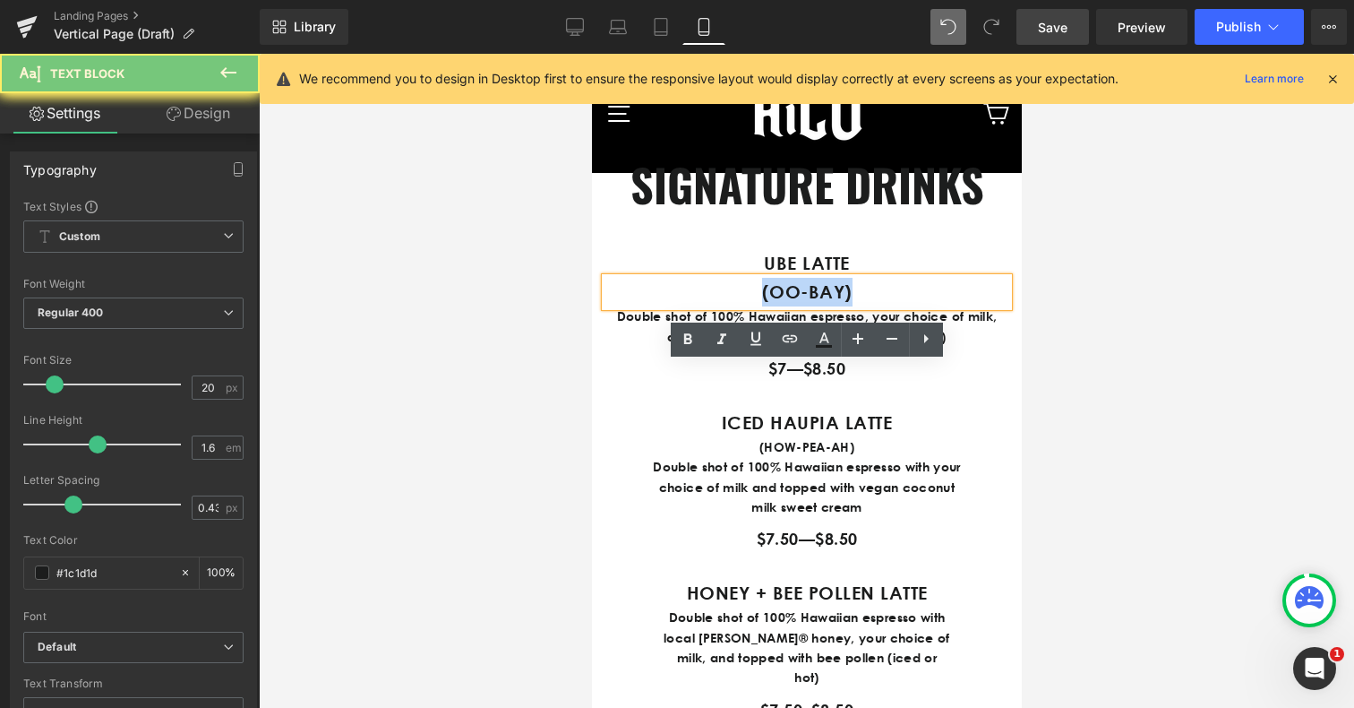
click at [716, 306] on p "(OO-BAY)" at bounding box center [806, 292] width 403 height 29
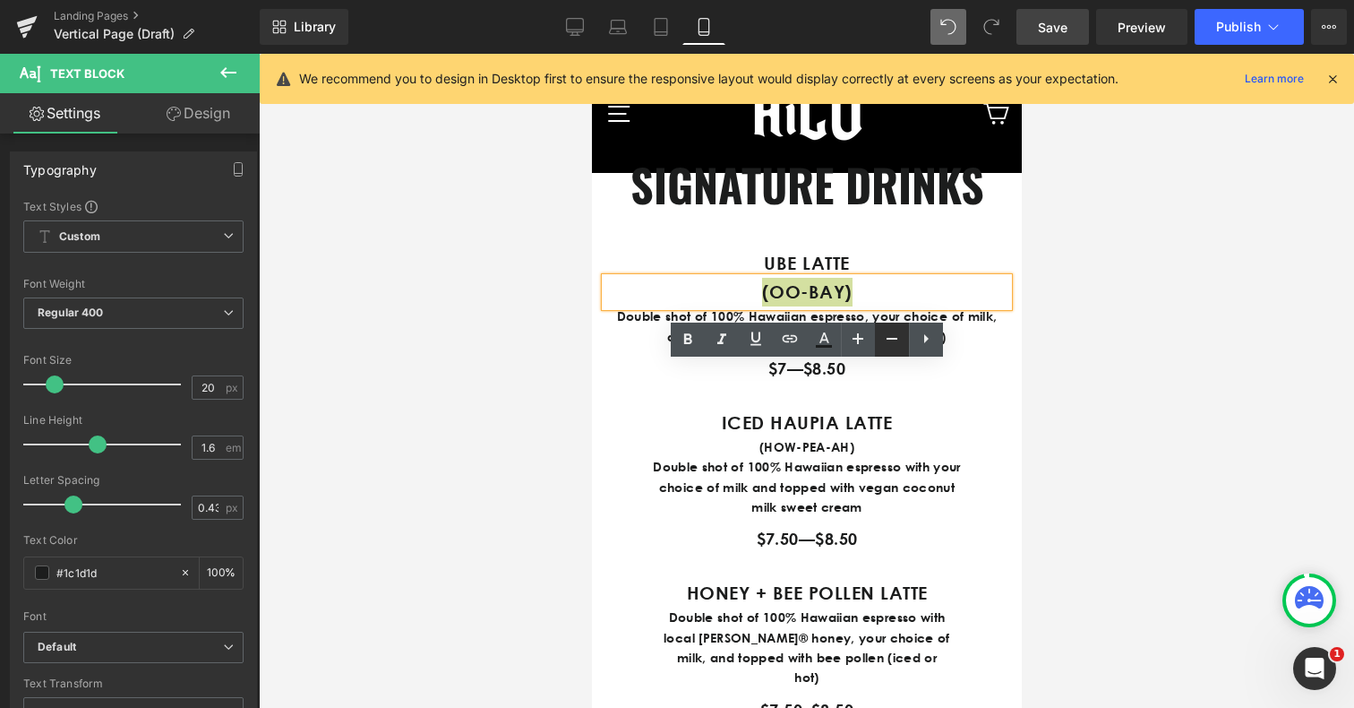
click at [901, 348] on icon at bounding box center [891, 338] width 21 height 21
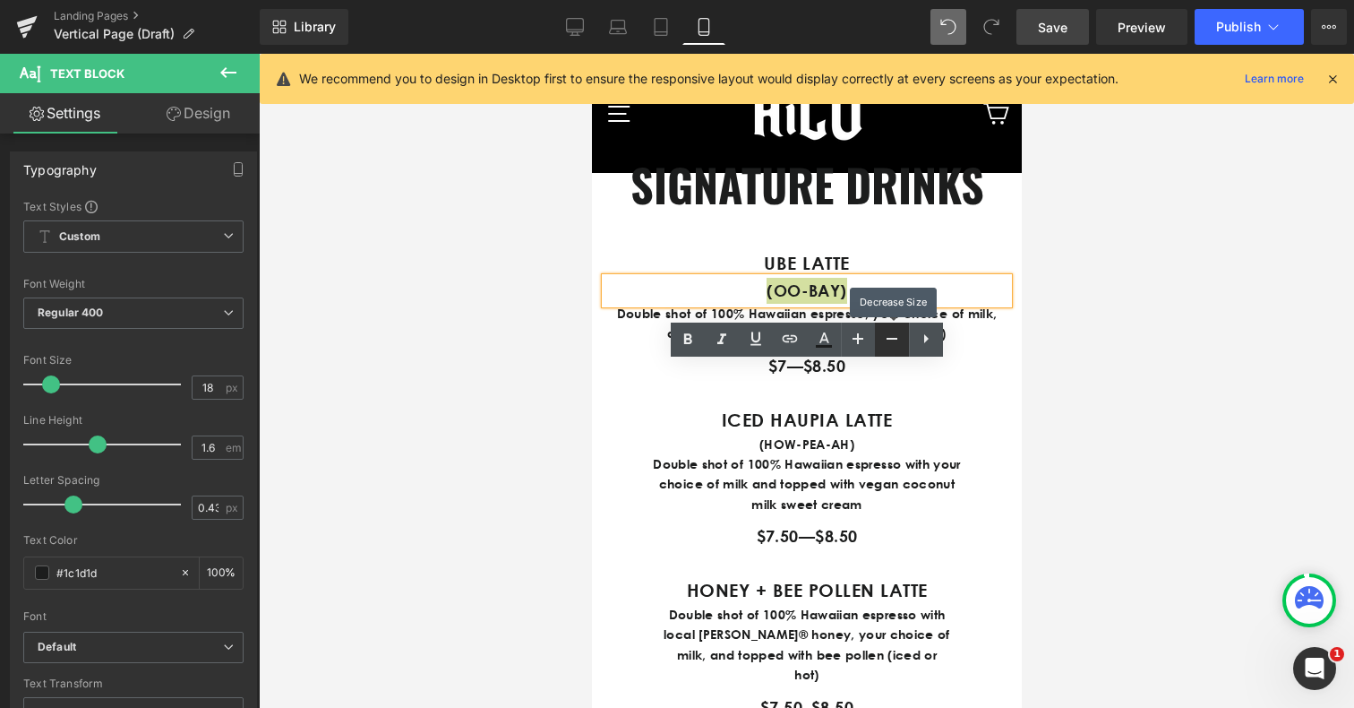
click at [901, 348] on icon at bounding box center [891, 338] width 21 height 21
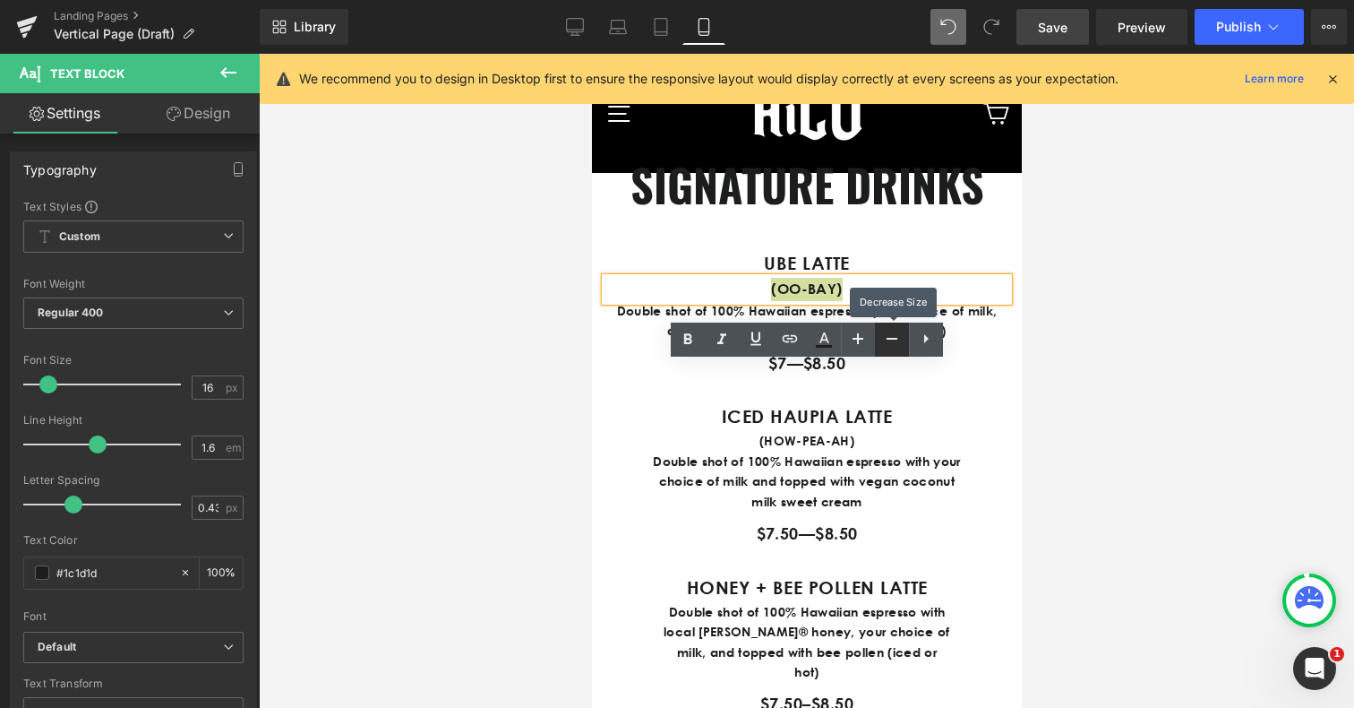
click at [901, 348] on icon at bounding box center [891, 338] width 21 height 21
type input "14"
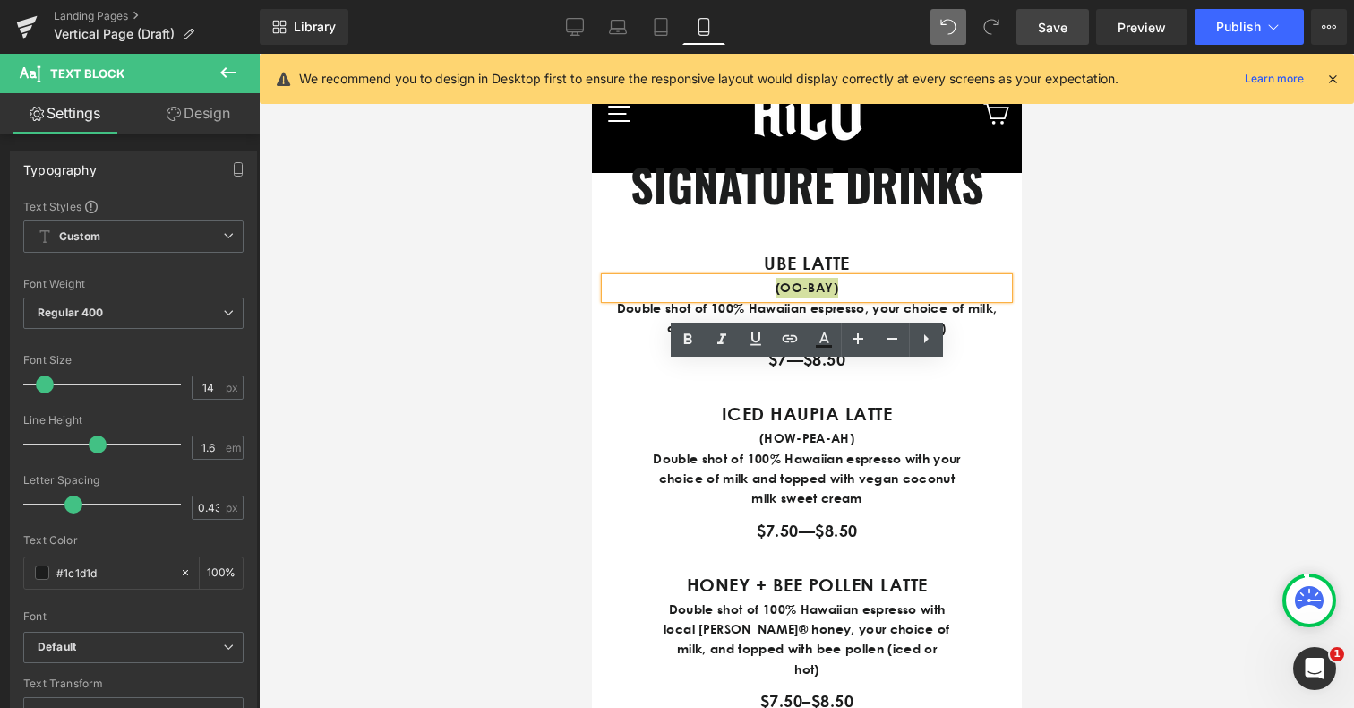
click at [1126, 512] on div at bounding box center [806, 381] width 1095 height 654
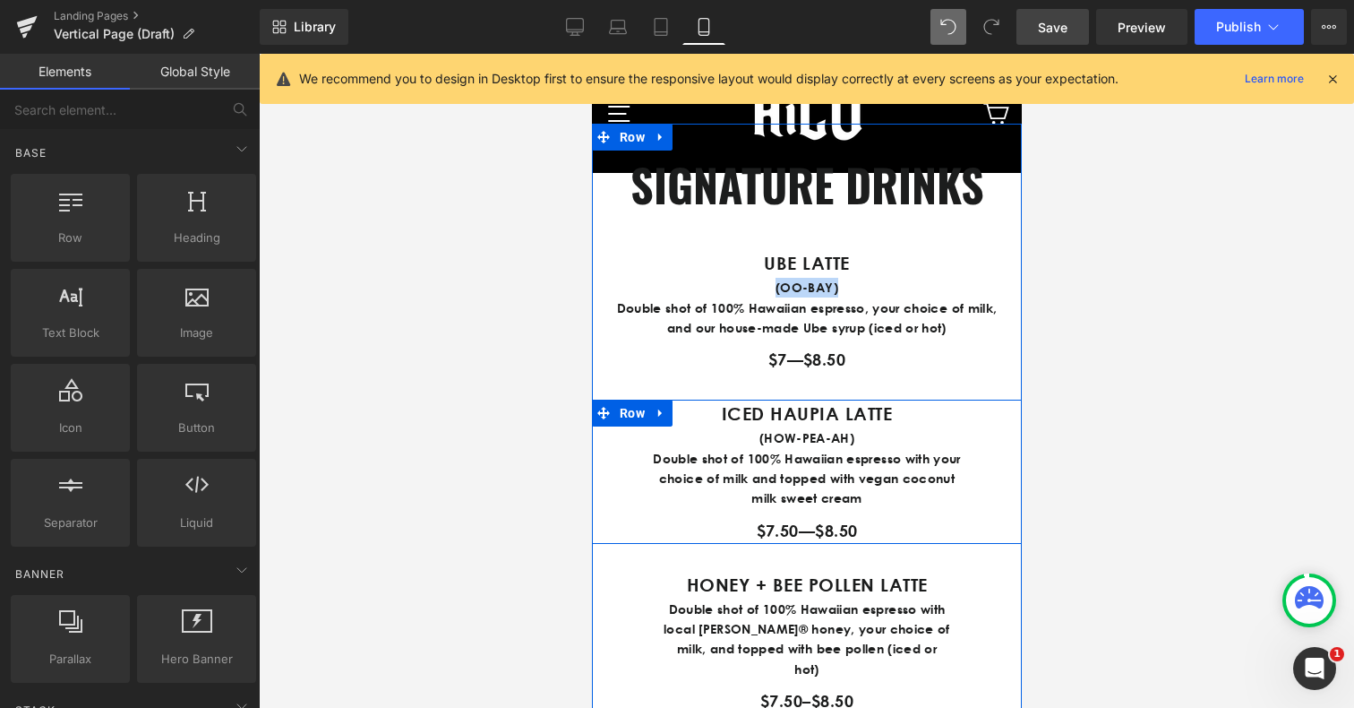
click at [1000, 543] on div "ICED HAUPIA LATTE Text Block (HOW-PEA-AH) Text Block Double shot of 100% Hawaii…" at bounding box center [806, 470] width 430 height 143
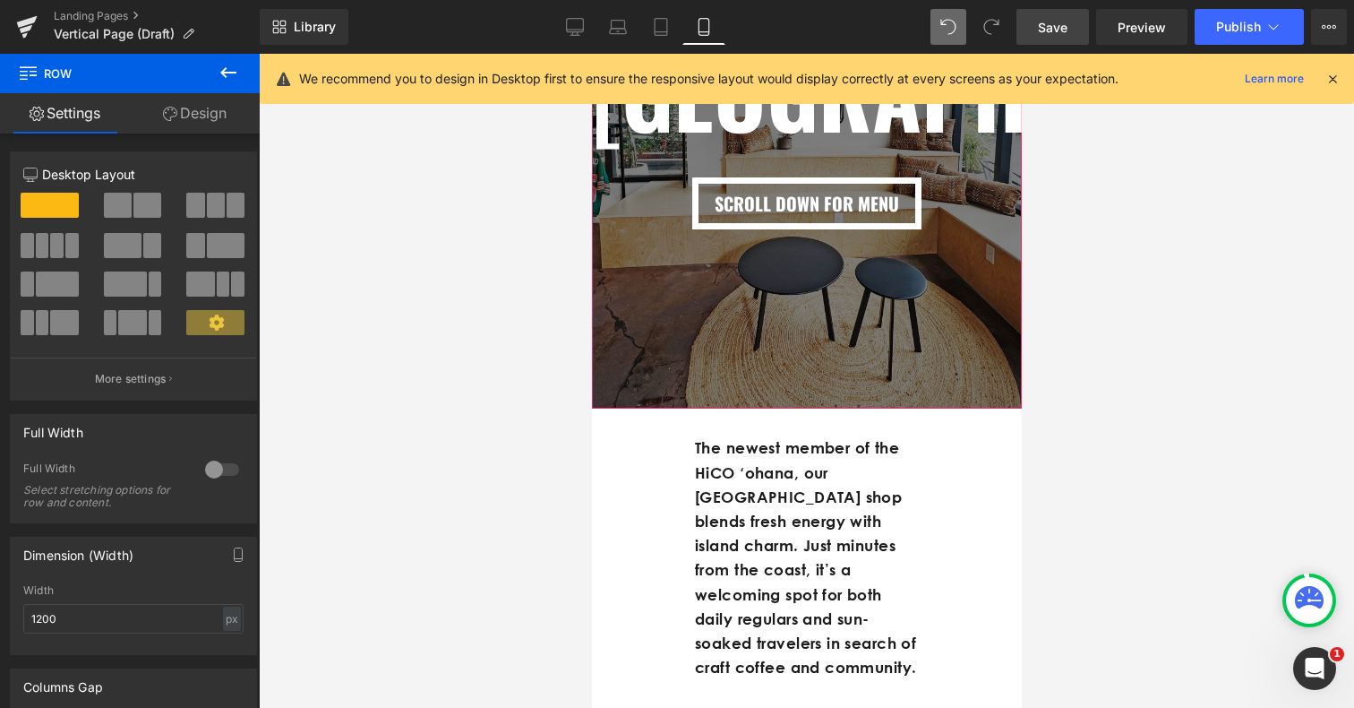
scroll to position [392, 0]
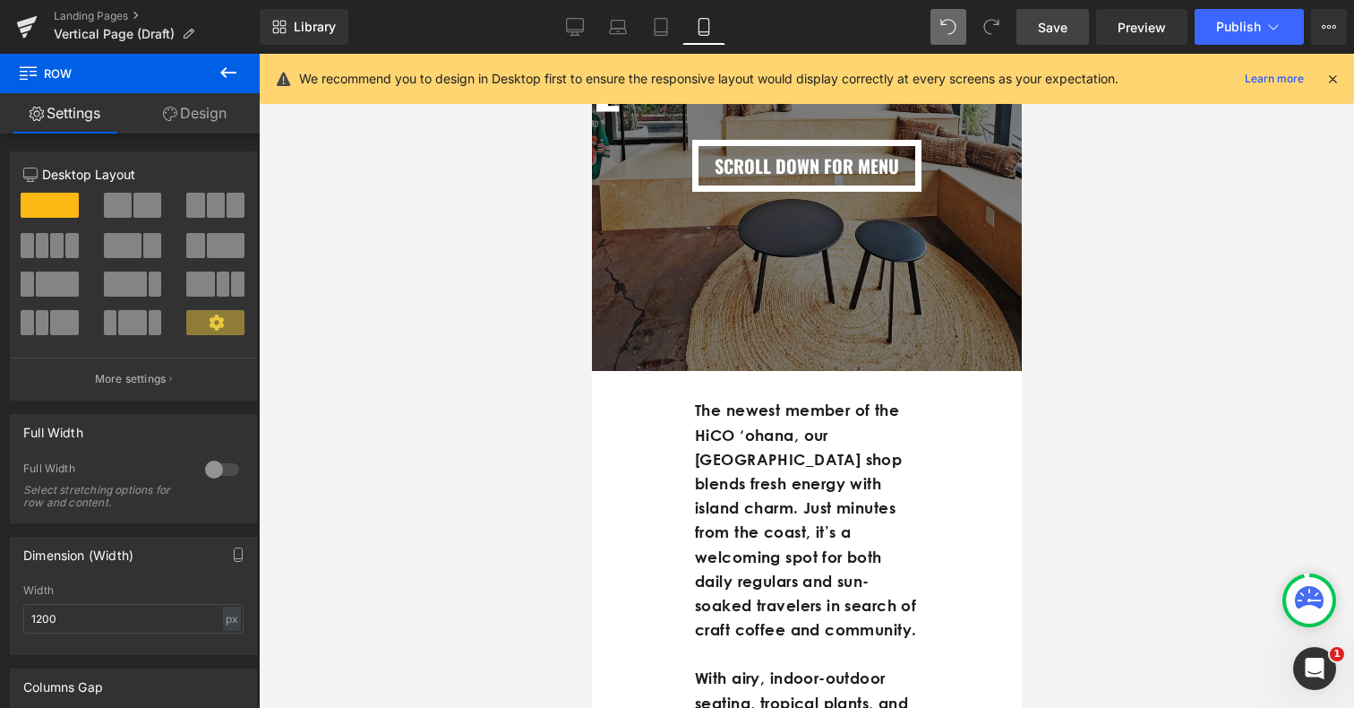
click at [1065, 22] on span "Save" at bounding box center [1053, 27] width 30 height 19
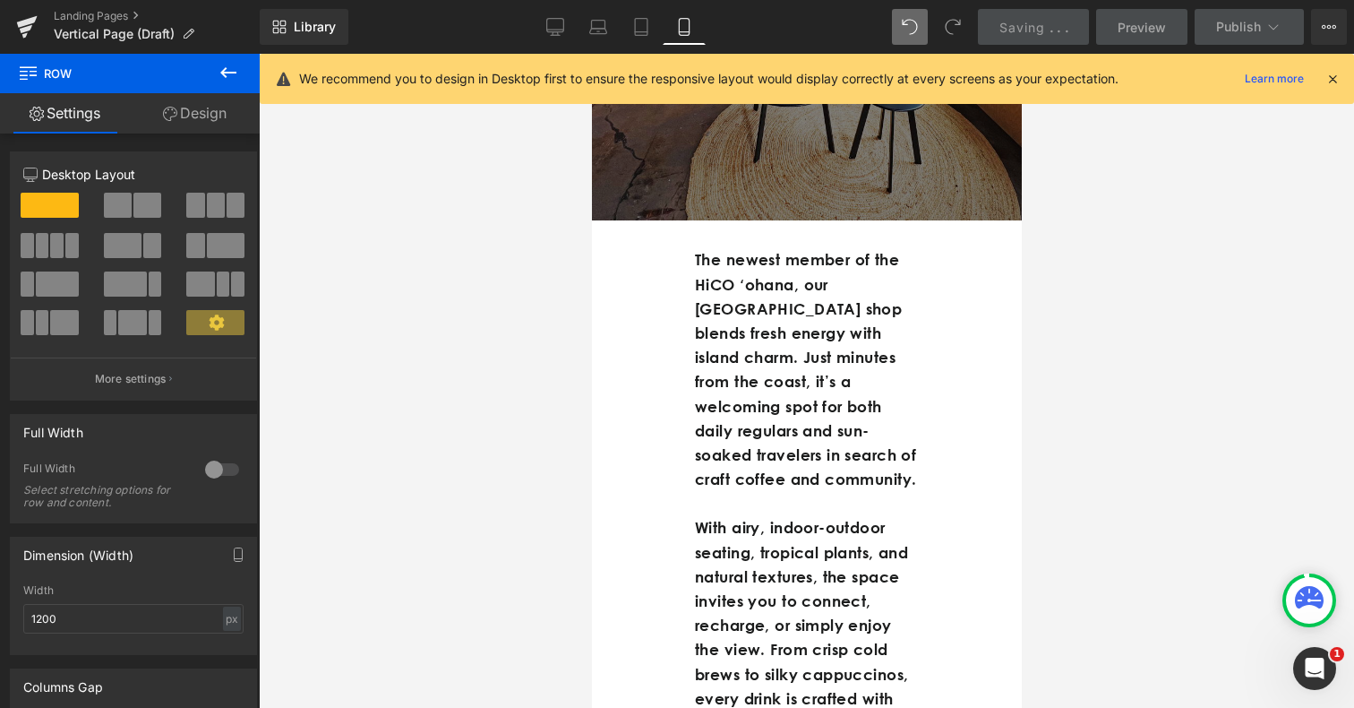
scroll to position [555, 0]
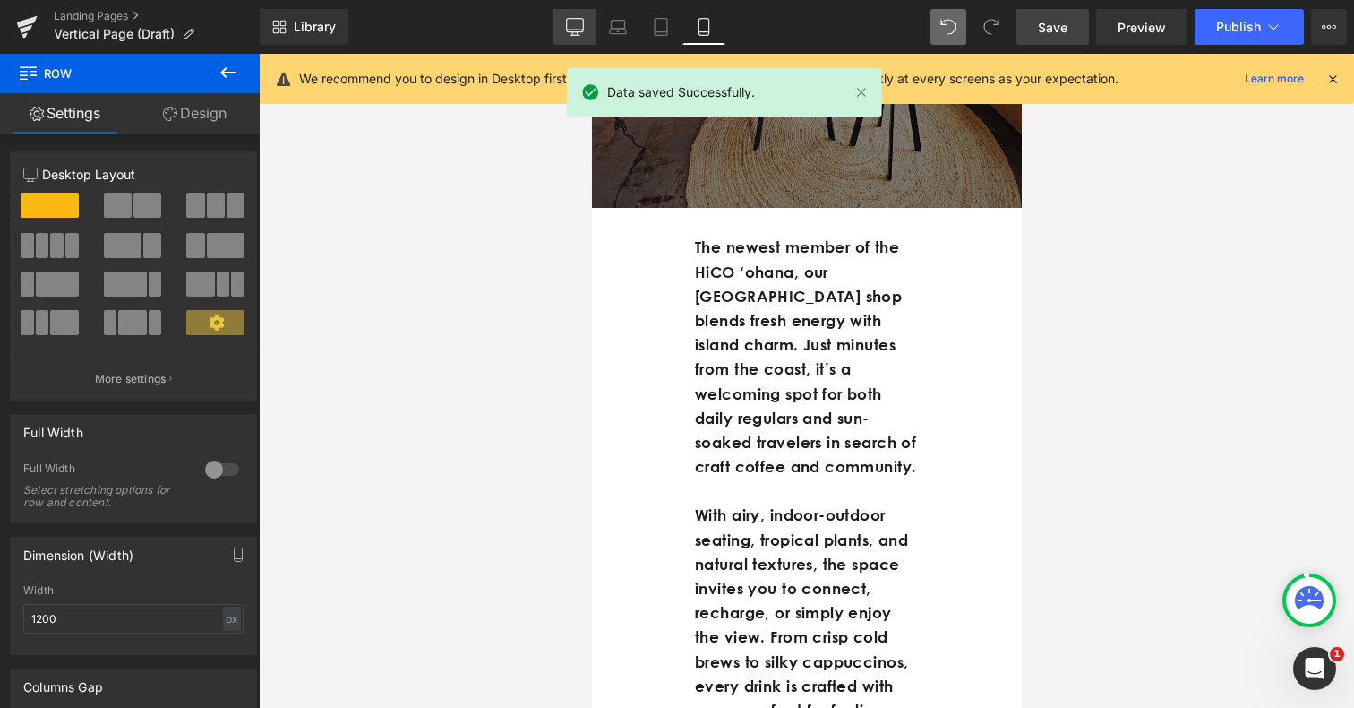
click at [576, 27] on icon at bounding box center [575, 27] width 18 height 18
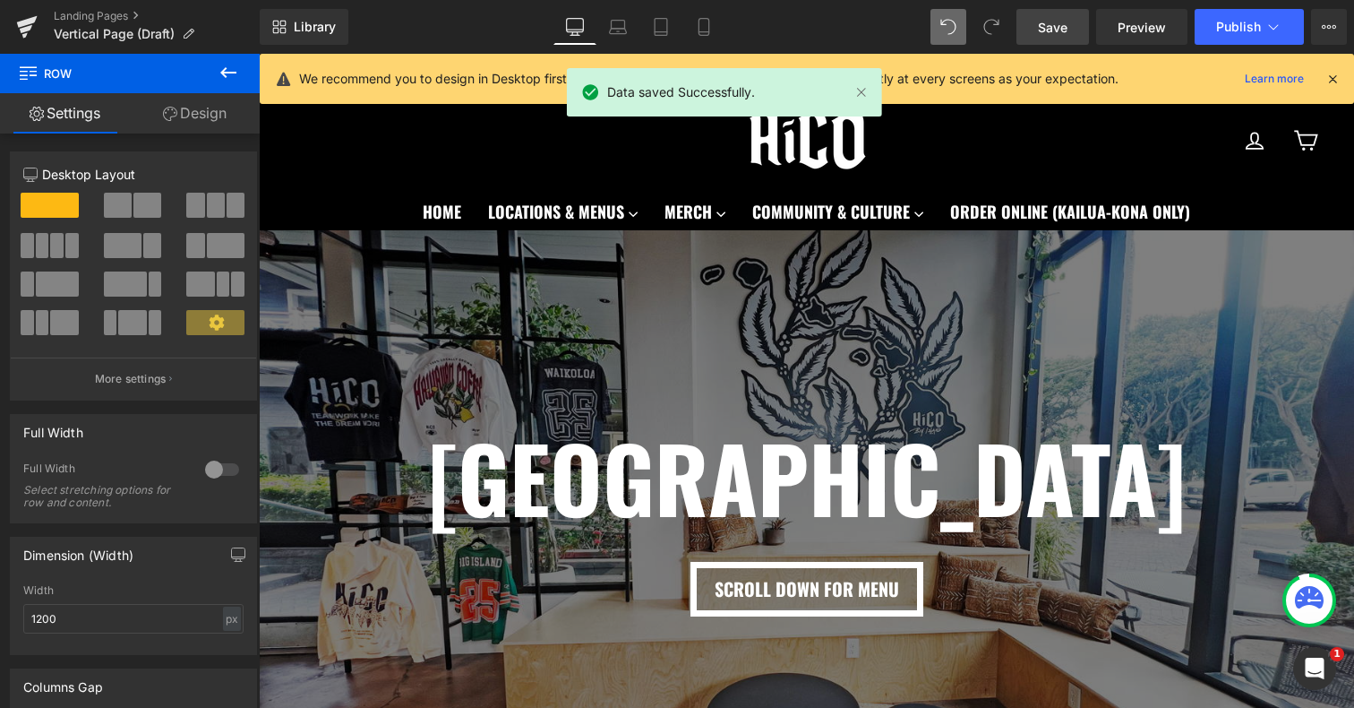
scroll to position [322, 0]
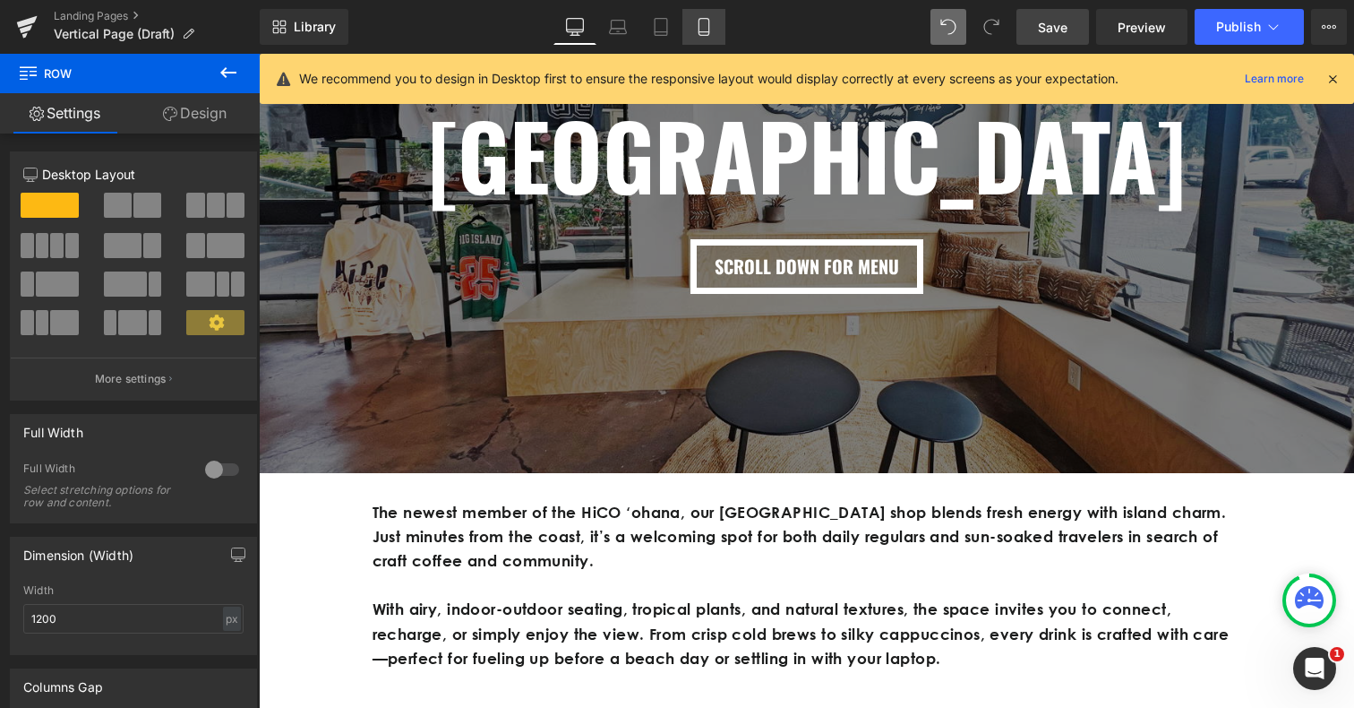
click at [706, 29] on icon at bounding box center [704, 27] width 18 height 18
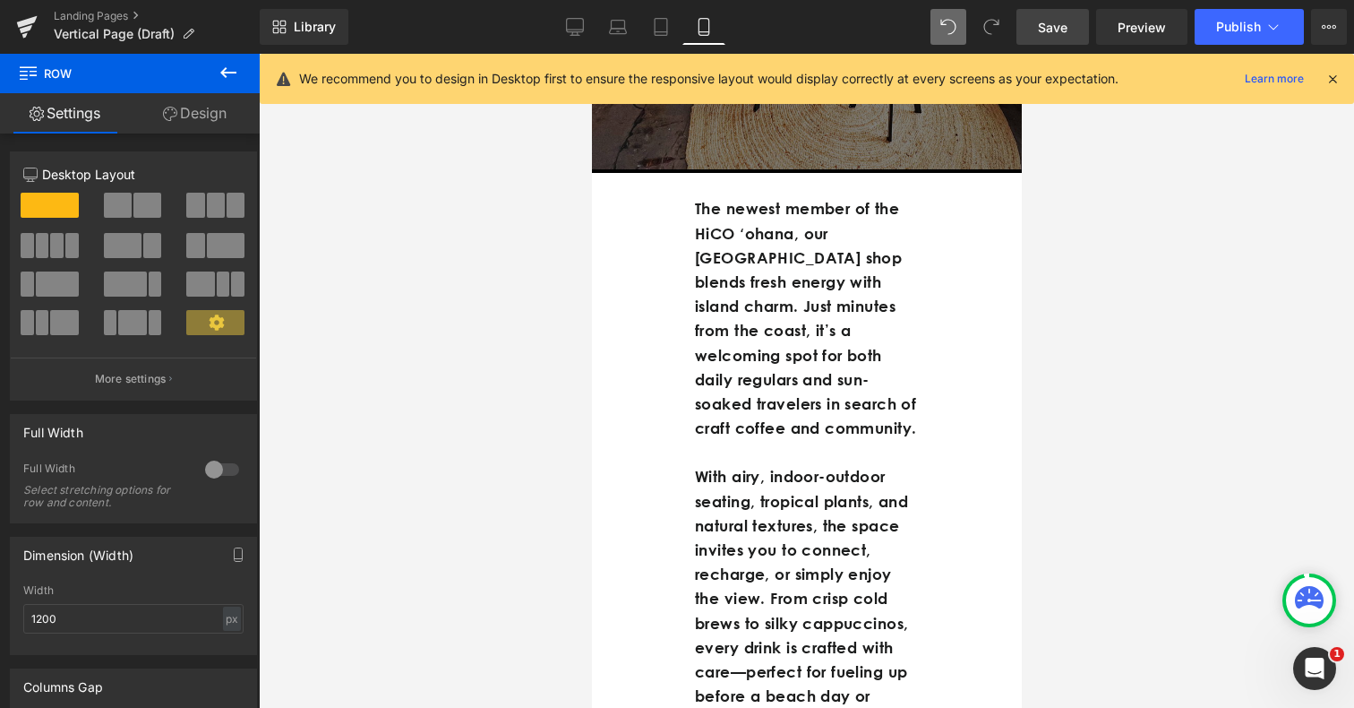
scroll to position [603, 0]
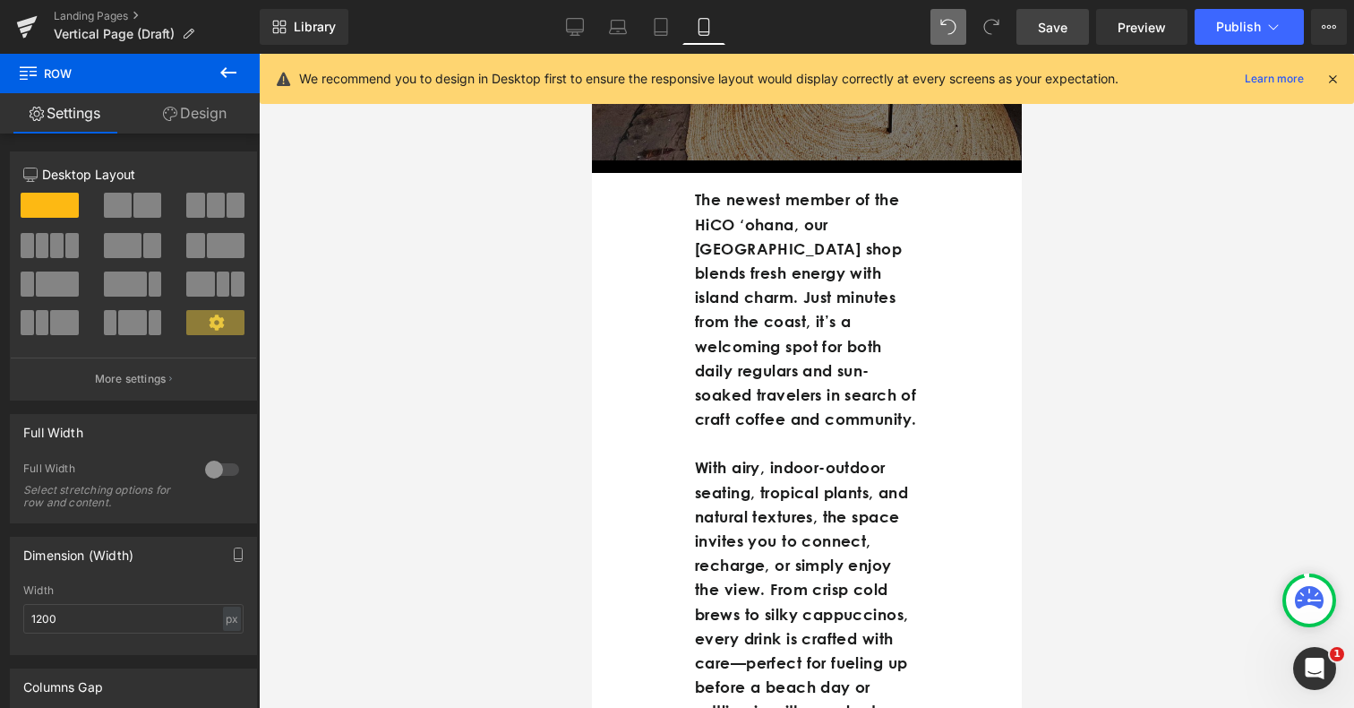
click at [591, 54] on div "100px" at bounding box center [591, 54] width 0 height 0
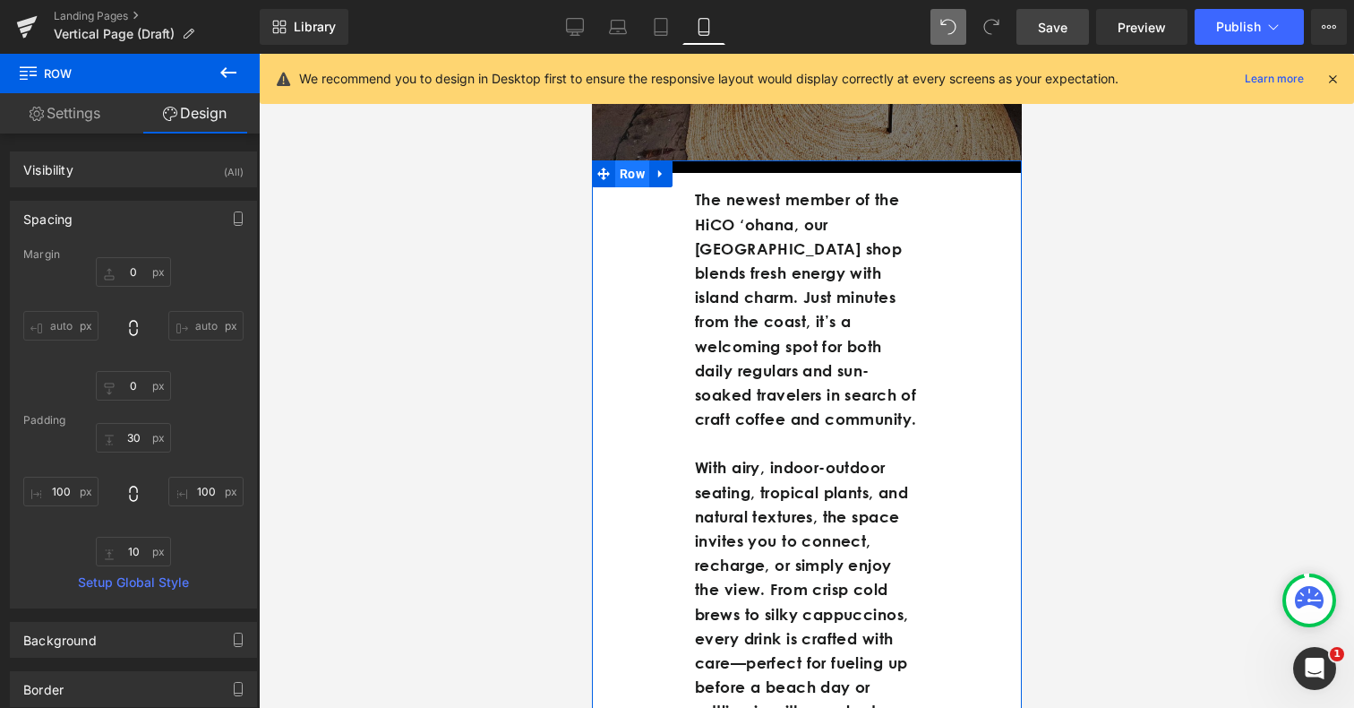
click at [637, 187] on span "Row" at bounding box center [631, 173] width 34 height 27
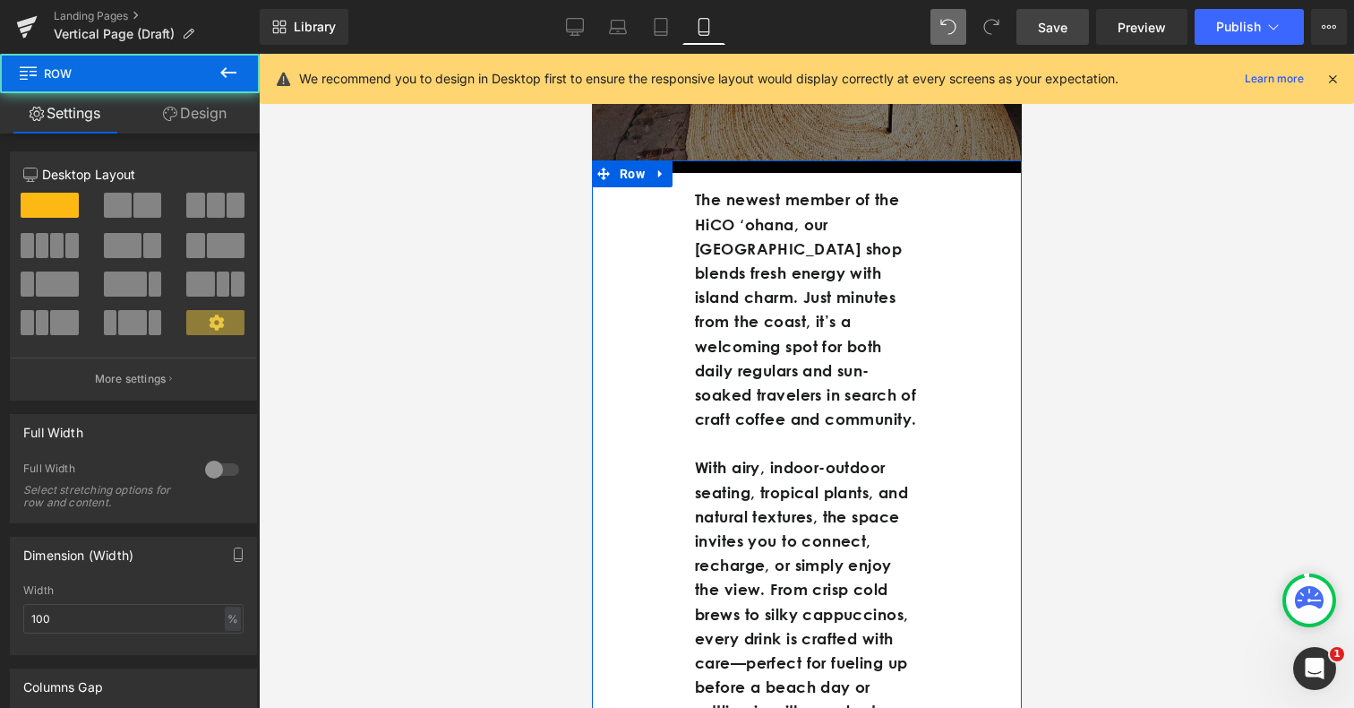
click at [193, 104] on link "Design" at bounding box center [195, 113] width 130 height 40
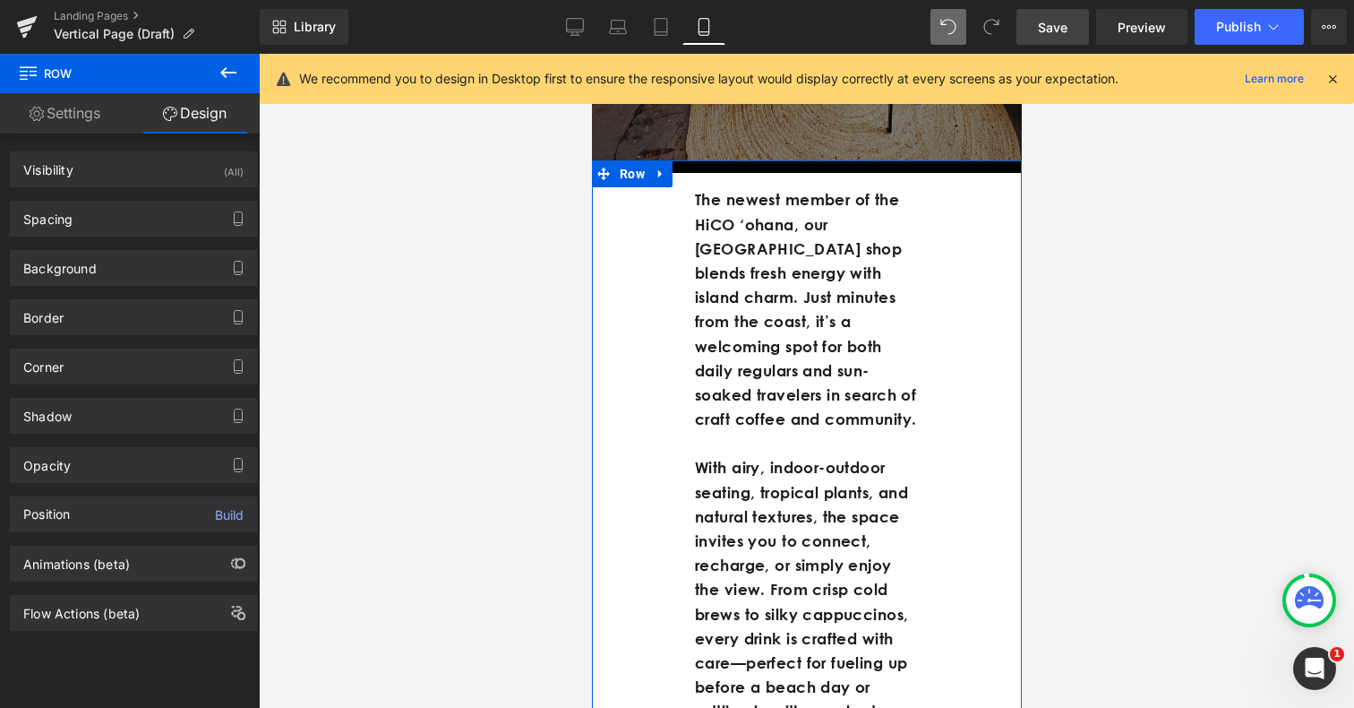
type input "0"
type input "30"
type input "100"
type input "10"
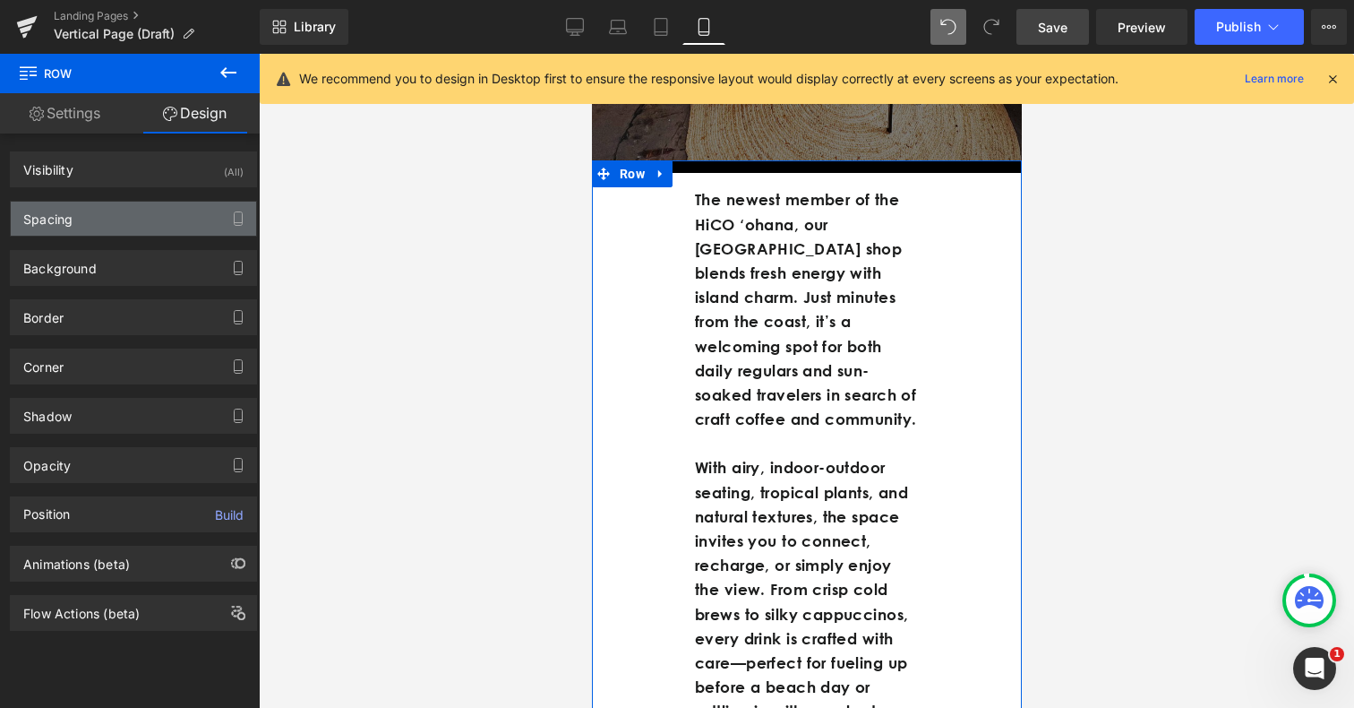
click at [101, 219] on div "Spacing" at bounding box center [133, 219] width 245 height 34
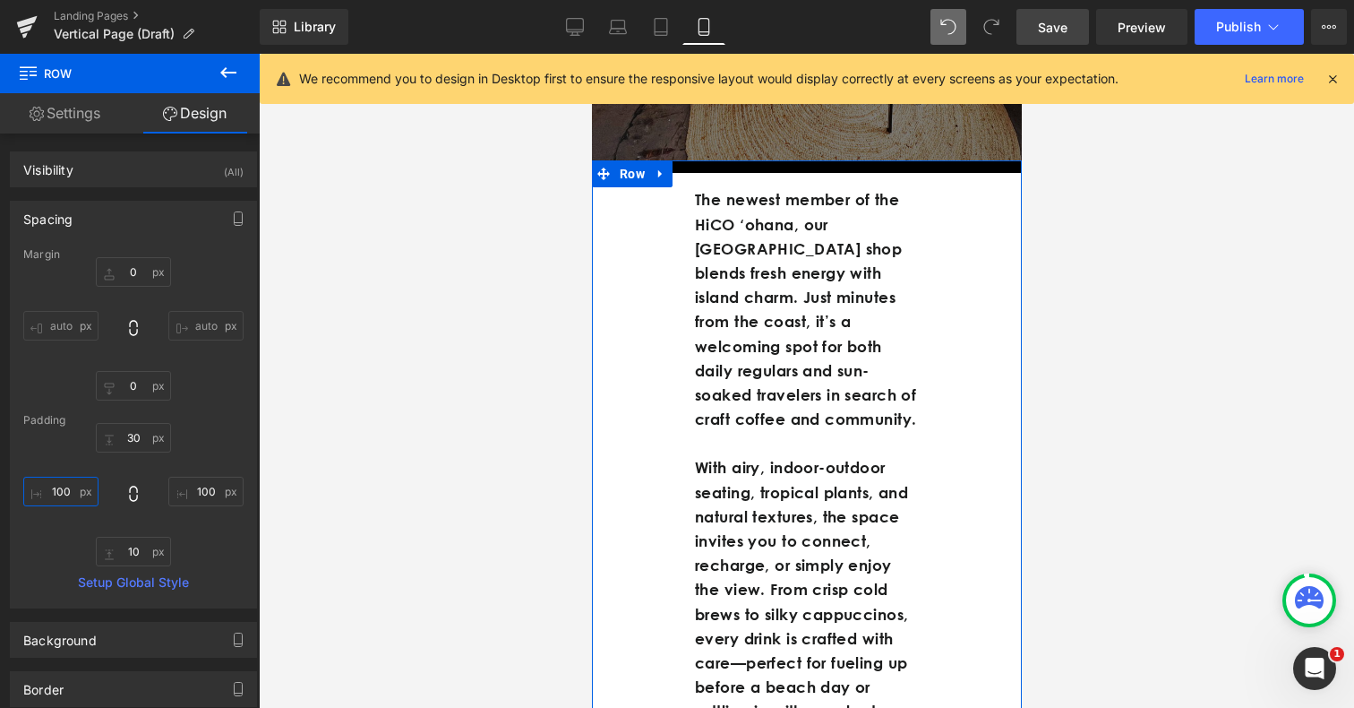
click at [63, 482] on input "100" at bounding box center [60, 491] width 75 height 30
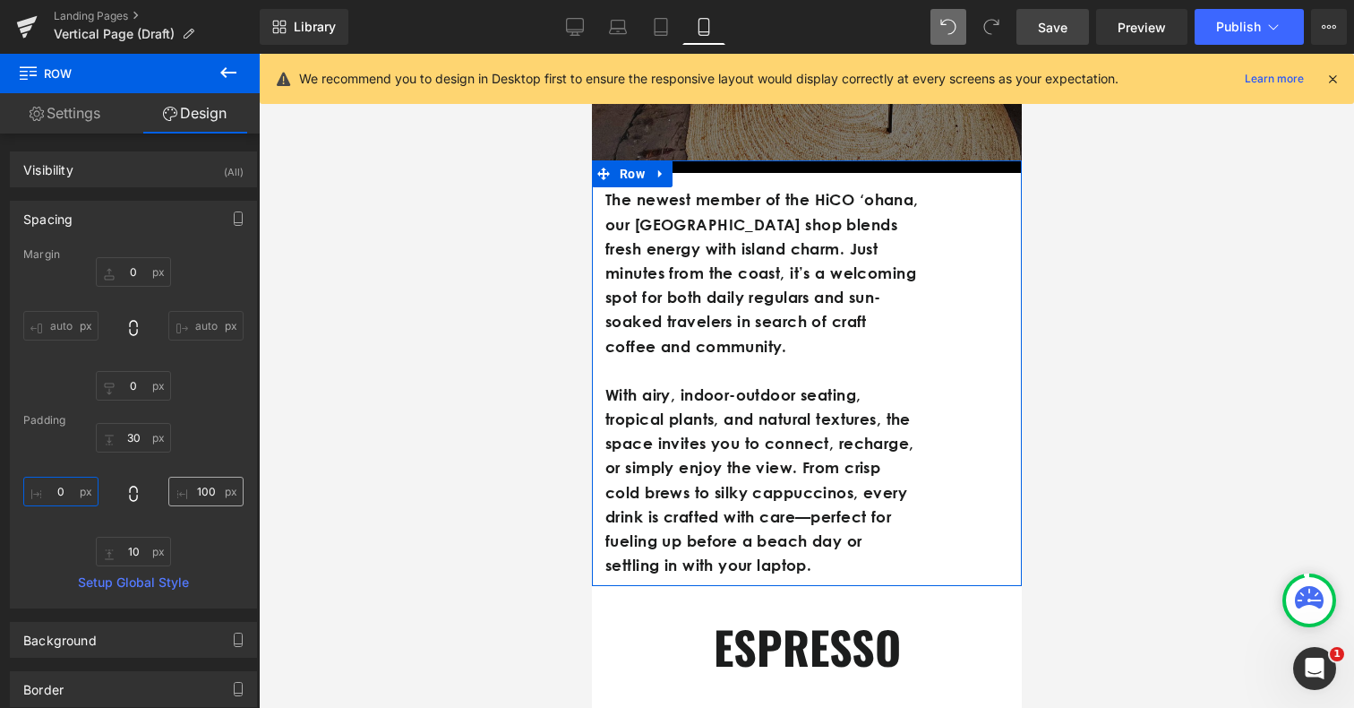
type input "0"
click at [203, 487] on input "100" at bounding box center [205, 491] width 75 height 30
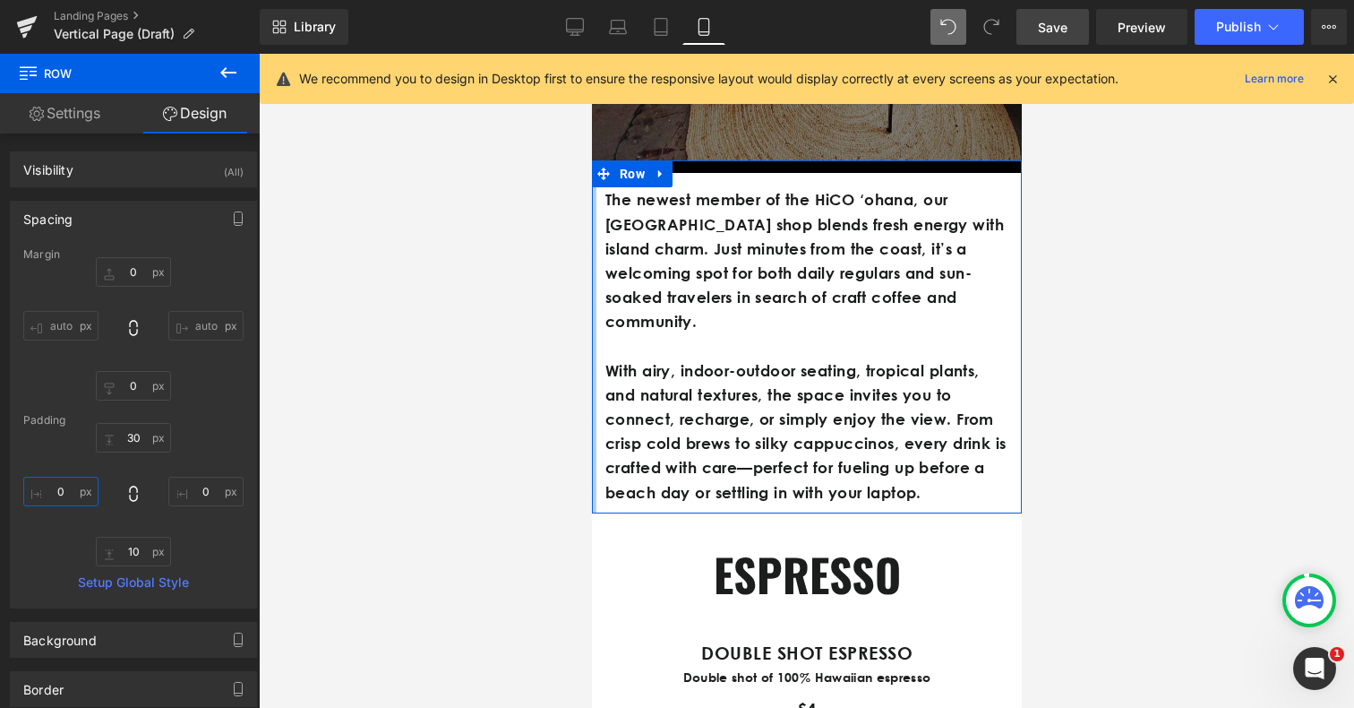
click at [64, 487] on input "0" at bounding box center [60, 491] width 75 height 30
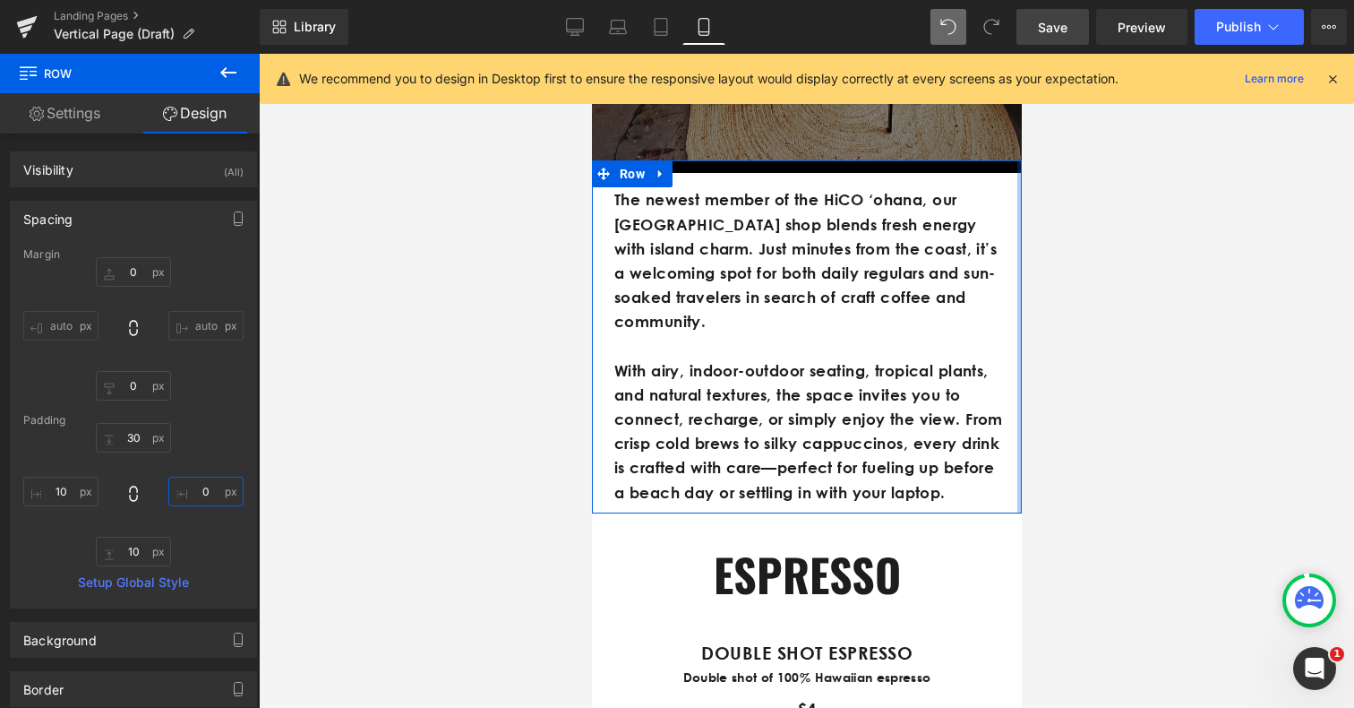
click at [190, 488] on input "0" at bounding box center [205, 491] width 75 height 30
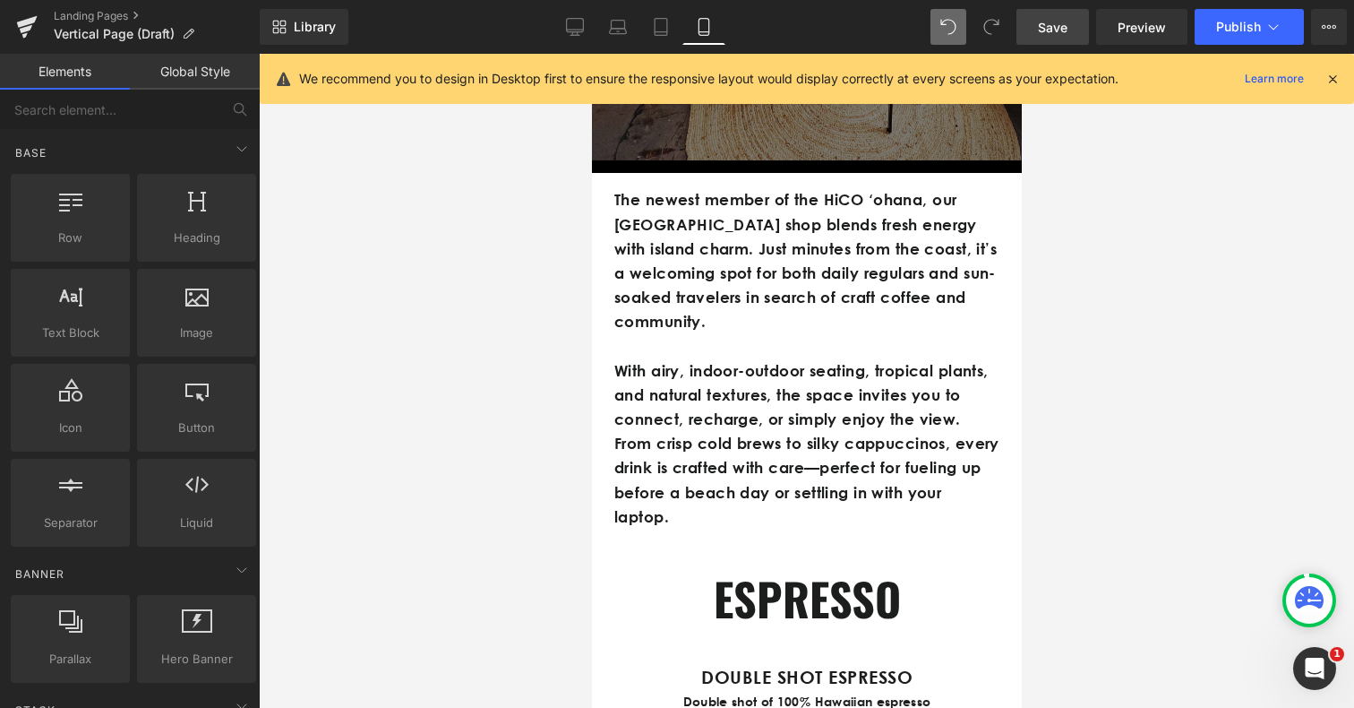
click at [1115, 534] on div at bounding box center [806, 381] width 1095 height 654
click at [1049, 35] on span "Save" at bounding box center [1053, 27] width 30 height 19
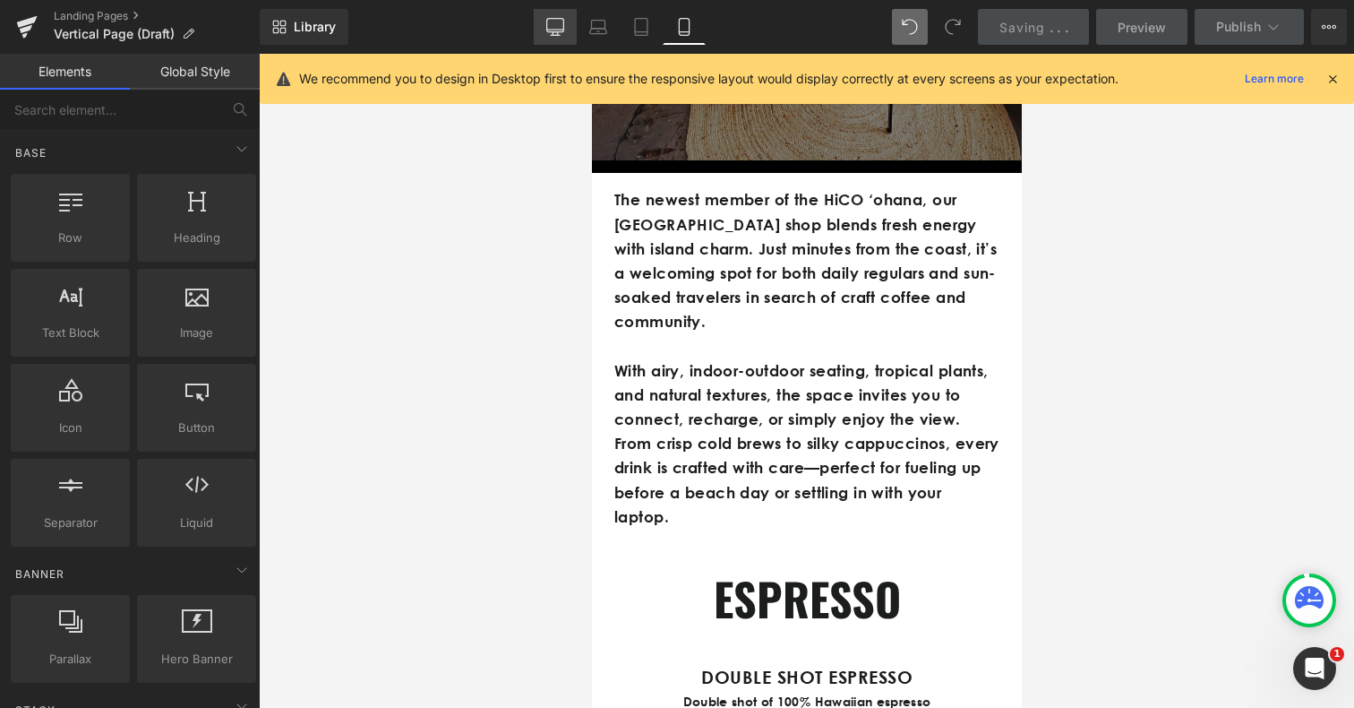
click at [561, 19] on icon at bounding box center [555, 25] width 17 height 13
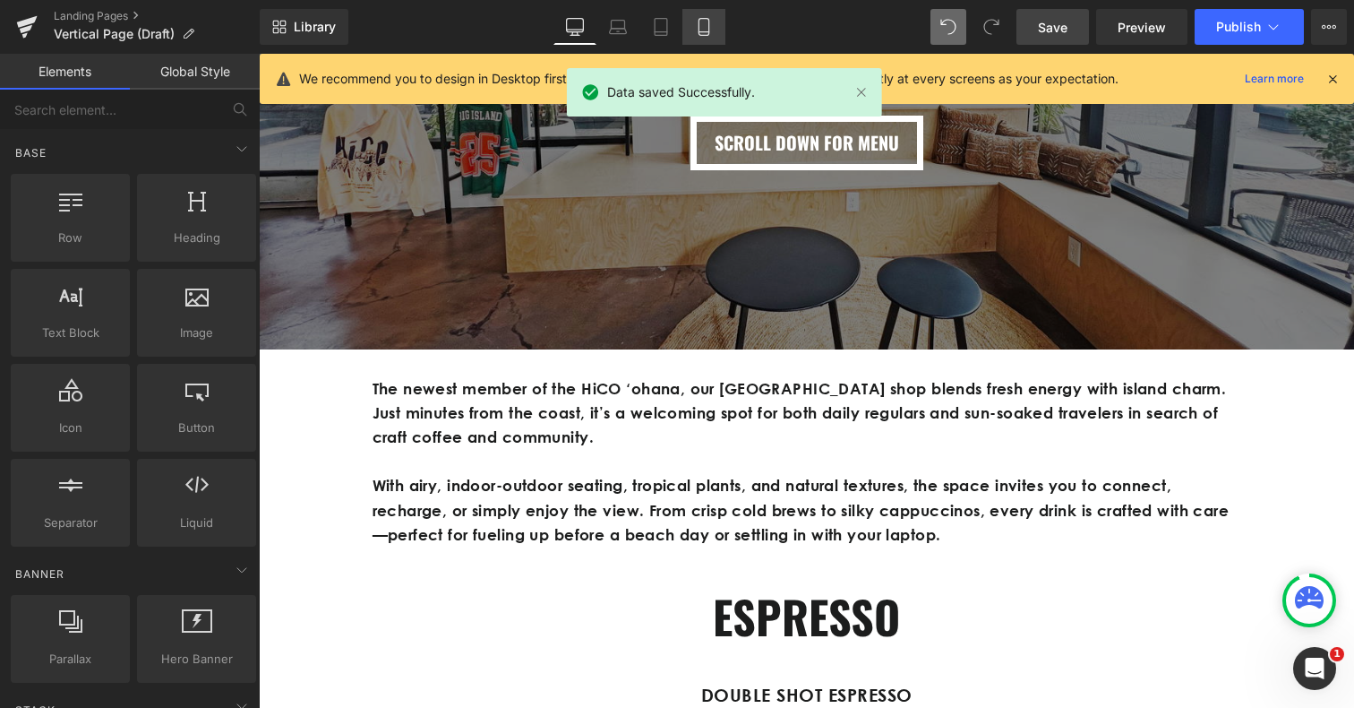
click at [716, 17] on link "Mobile" at bounding box center [703, 27] width 43 height 36
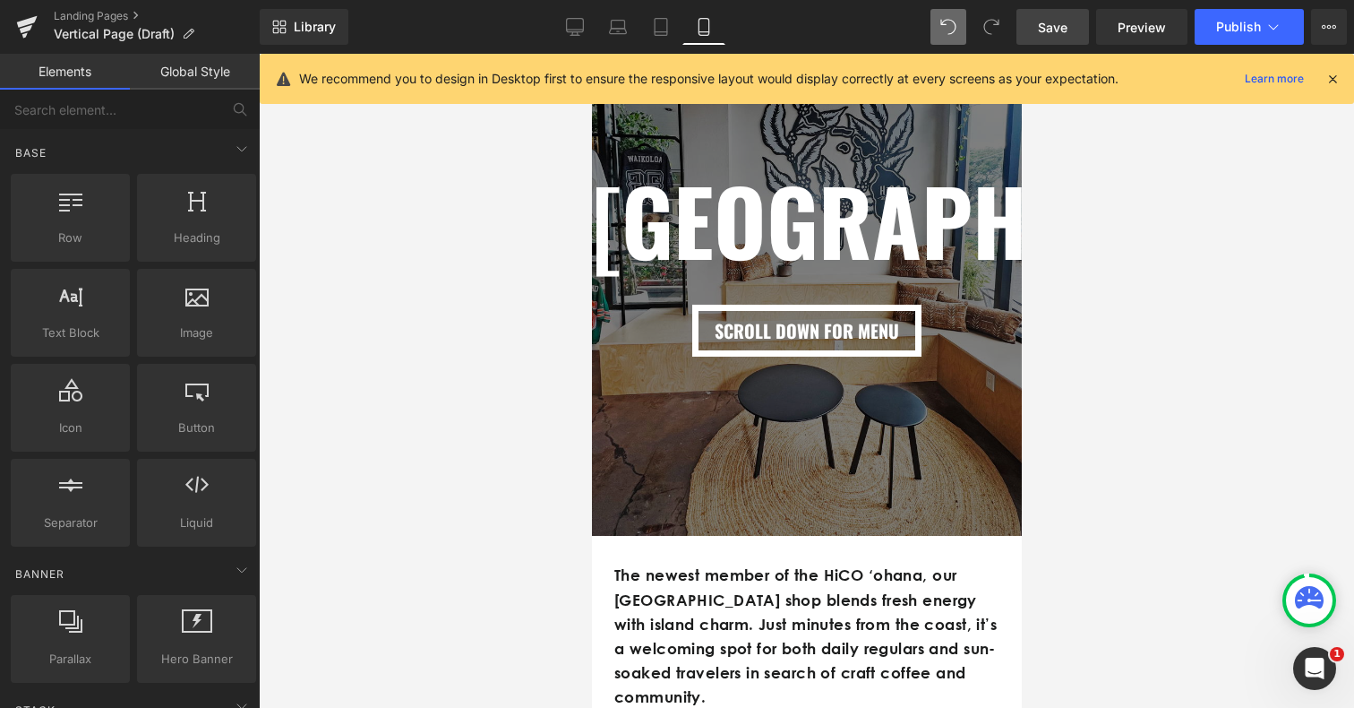
scroll to position [251, 0]
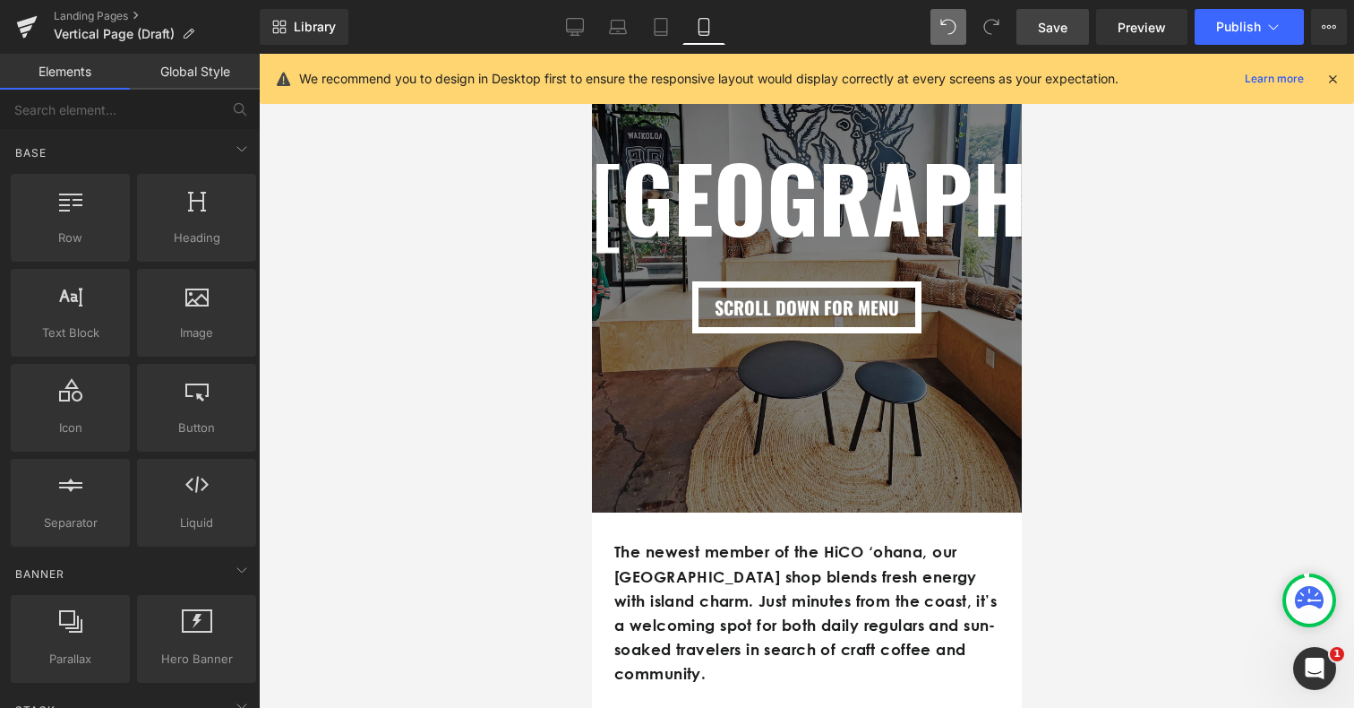
click at [605, 47] on div "Library Mobile Desktop Laptop Tablet Mobile Save Preview Publish Scheduled View…" at bounding box center [807, 27] width 1094 height 54
click at [568, 28] on icon at bounding box center [575, 27] width 18 height 18
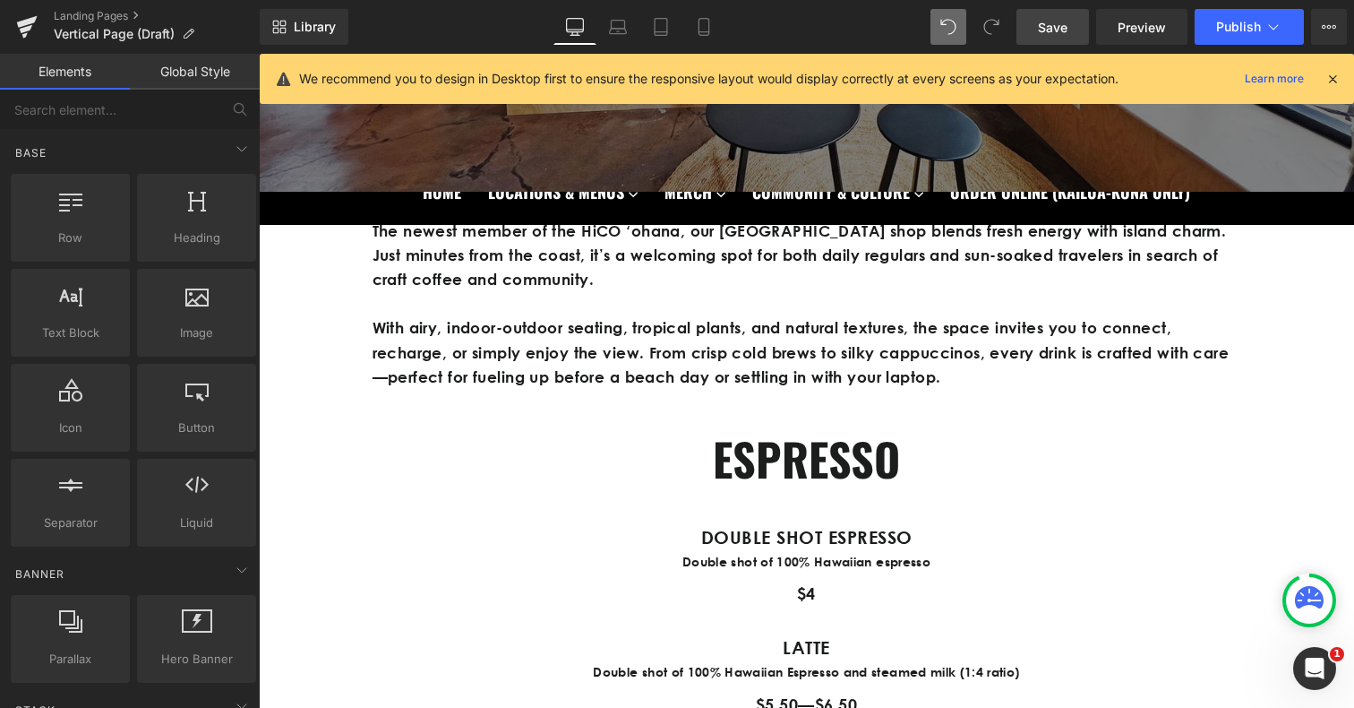
scroll to position [631, 0]
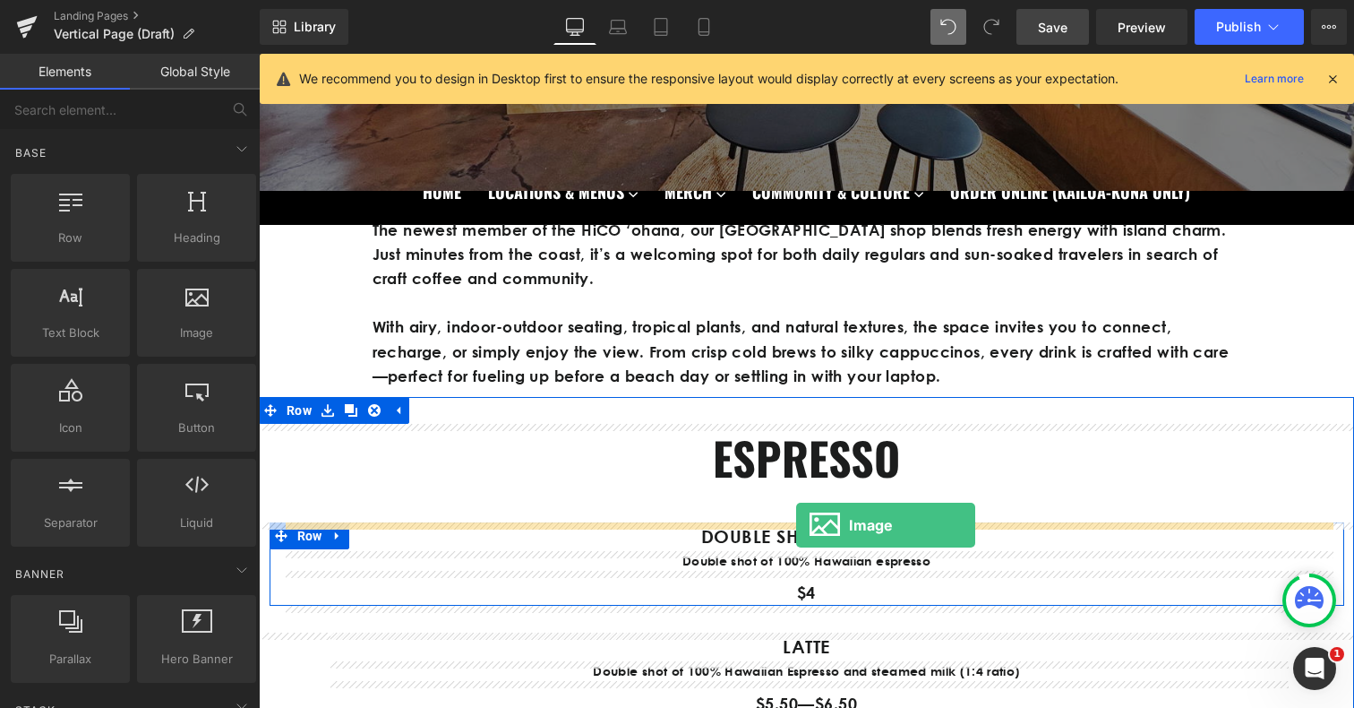
drag, startPoint x: 459, startPoint y: 373, endPoint x: 796, endPoint y: 523, distance: 368.5
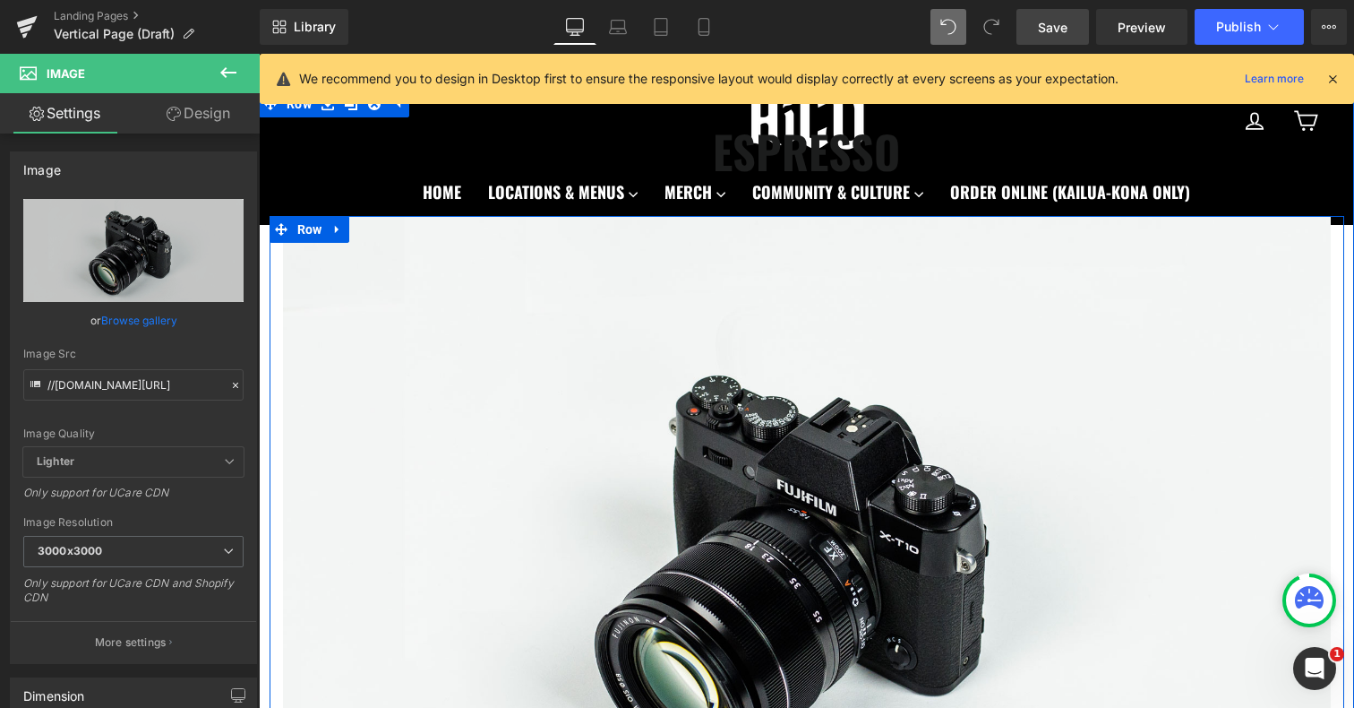
scroll to position [944, 0]
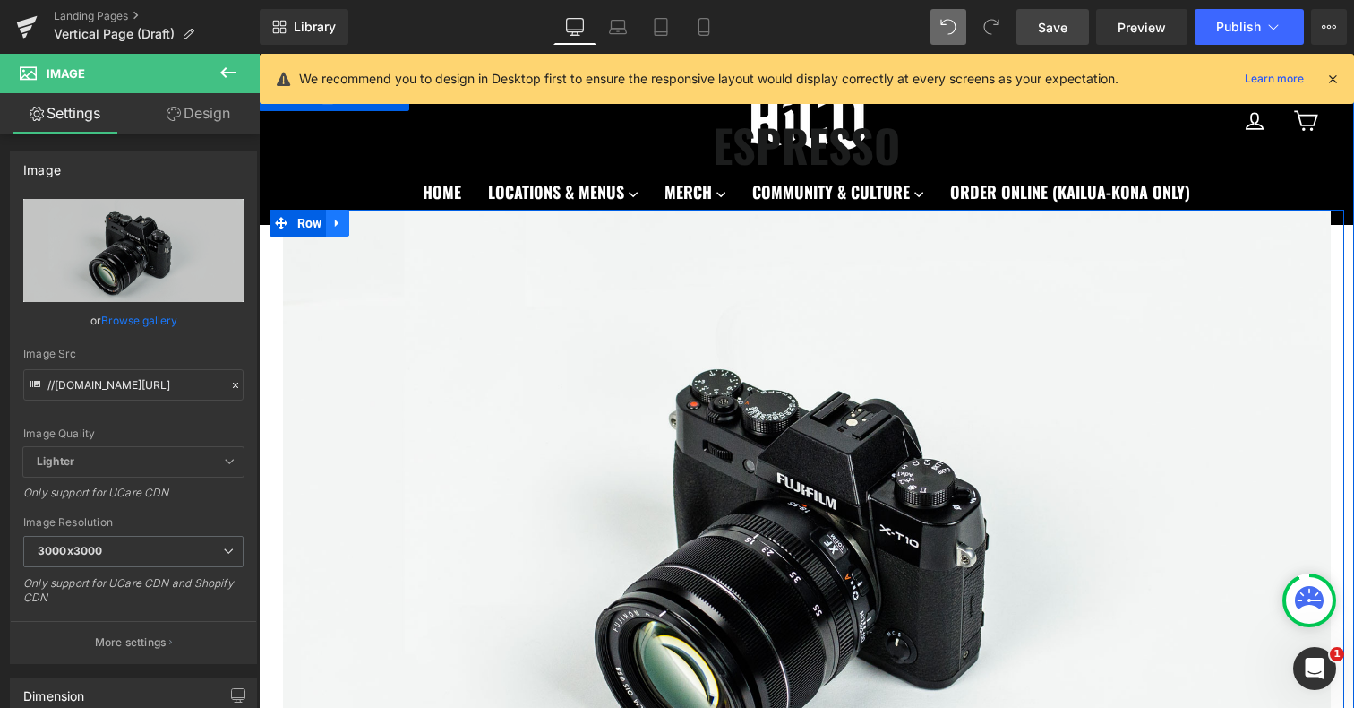
click at [345, 216] on link at bounding box center [337, 223] width 23 height 27
click at [386, 225] on icon at bounding box center [384, 223] width 13 height 13
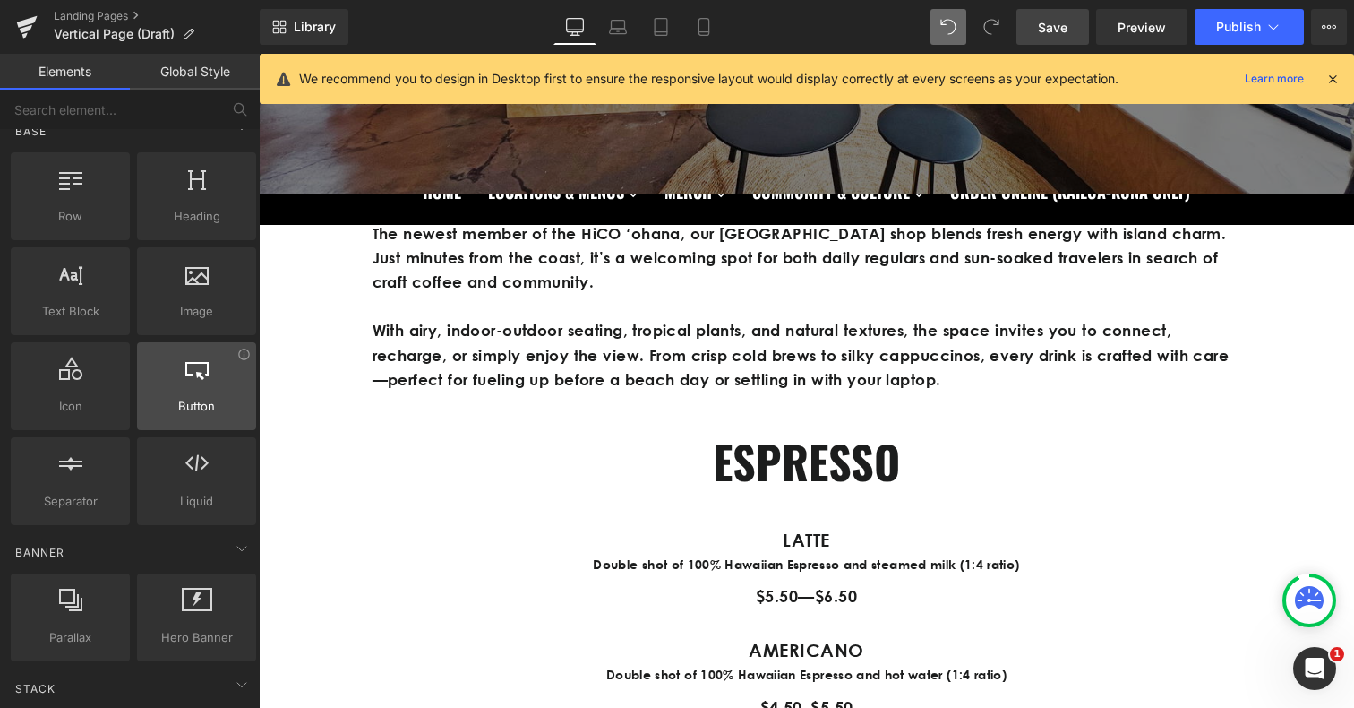
scroll to position [0, 0]
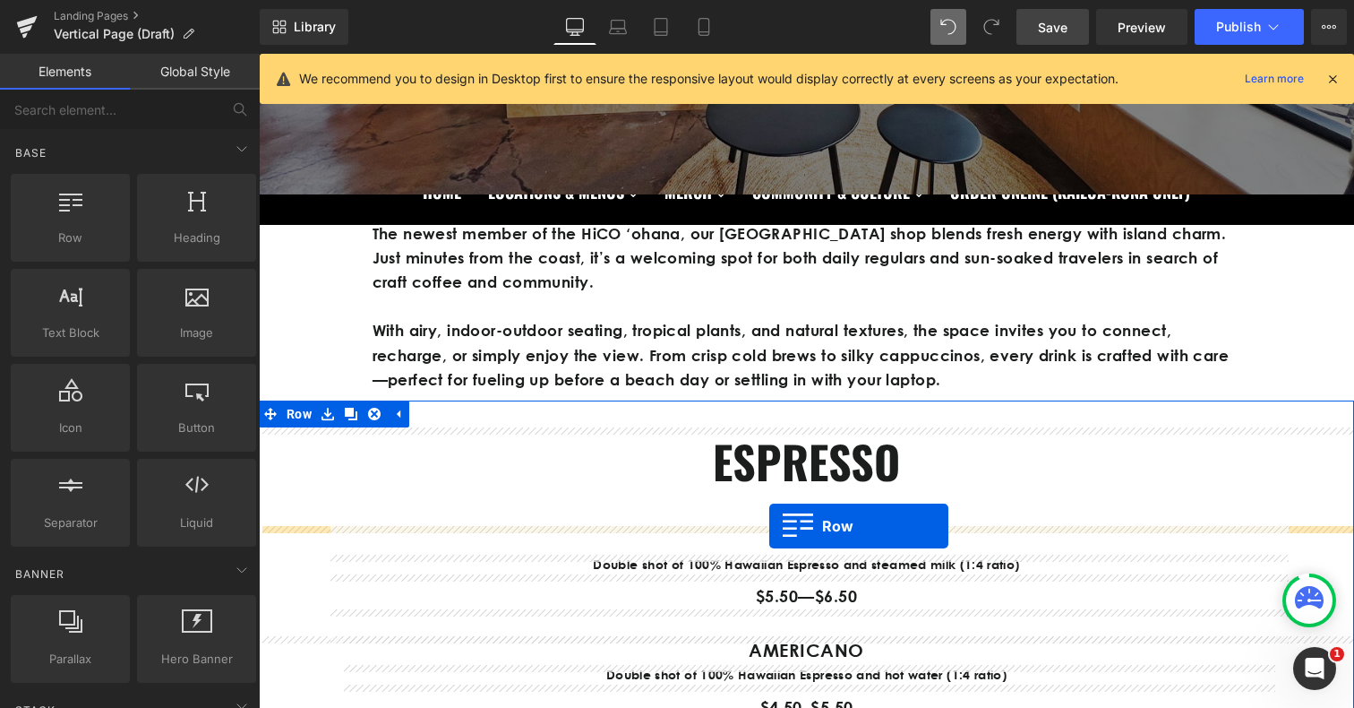
drag, startPoint x: 305, startPoint y: 269, endPoint x: 769, endPoint y: 526, distance: 530.4
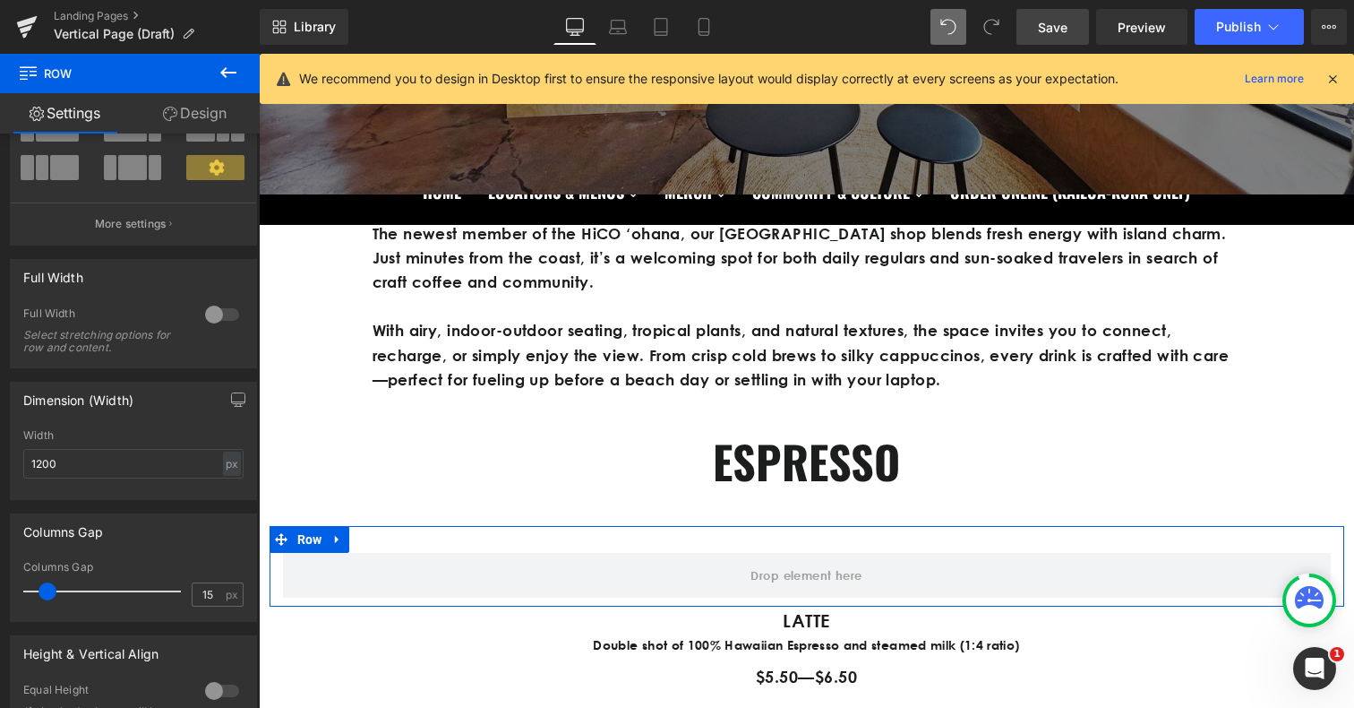
scroll to position [208, 0]
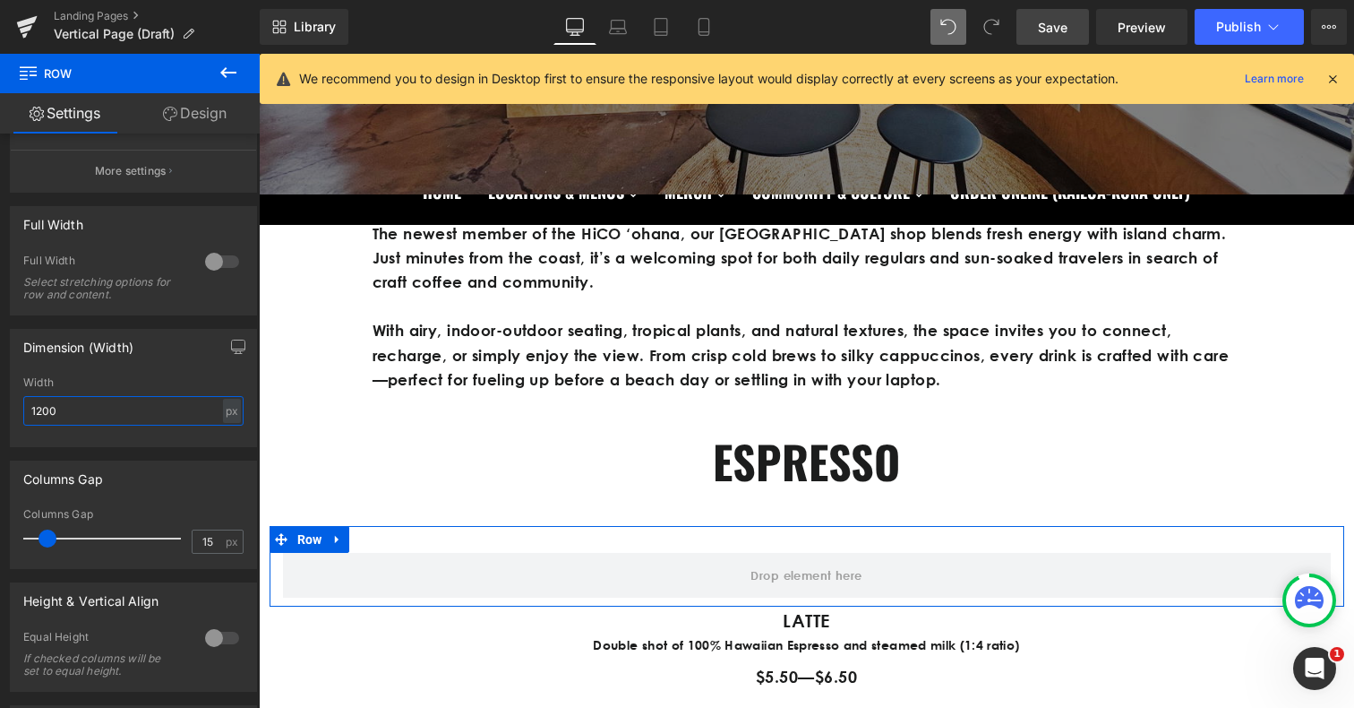
click at [139, 412] on input "1200" at bounding box center [133, 411] width 220 height 30
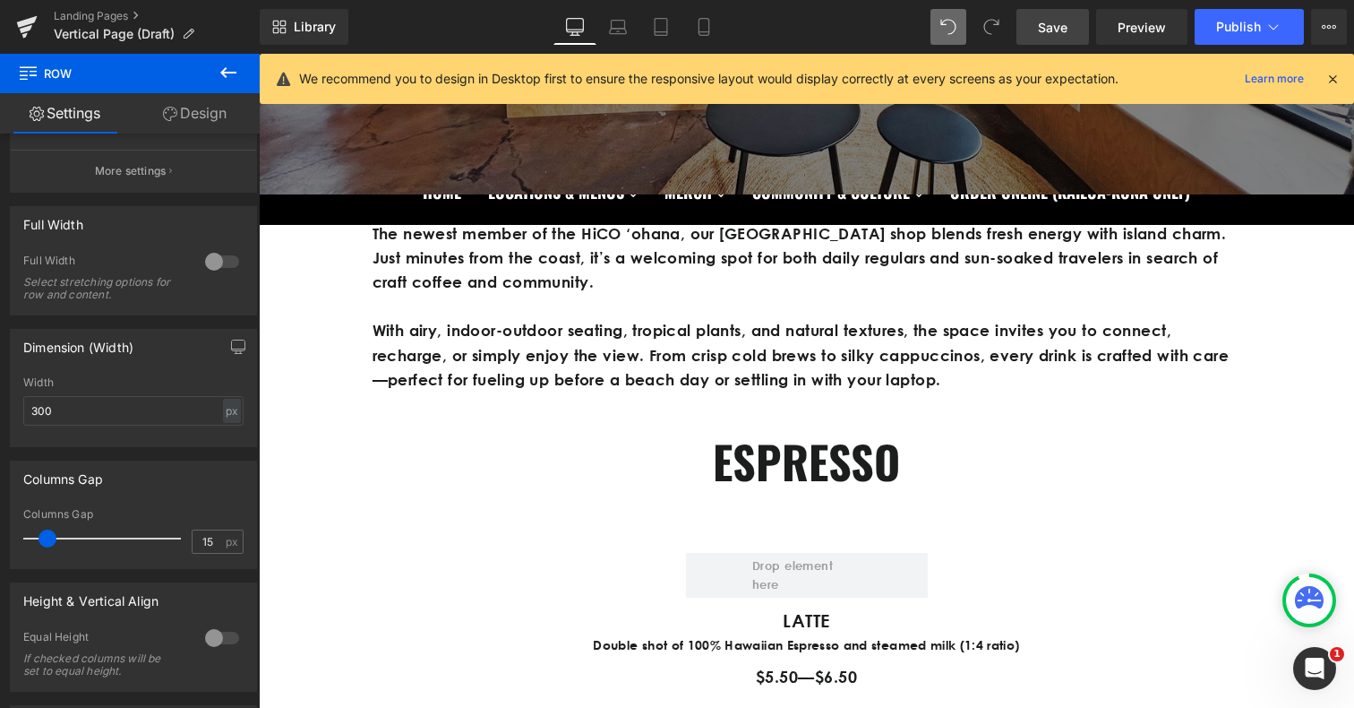
click at [225, 79] on icon at bounding box center [228, 72] width 21 height 21
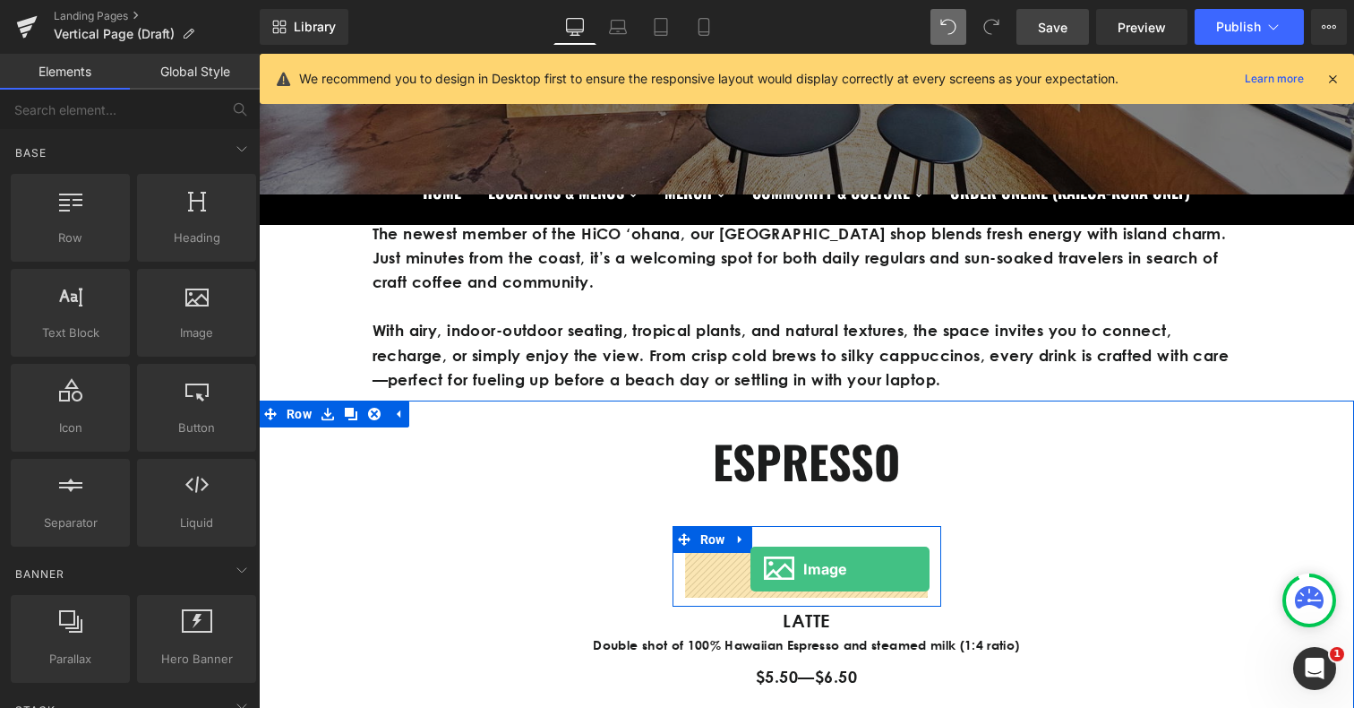
drag, startPoint x: 487, startPoint y: 365, endPoint x: 750, endPoint y: 569, distance: 332.0
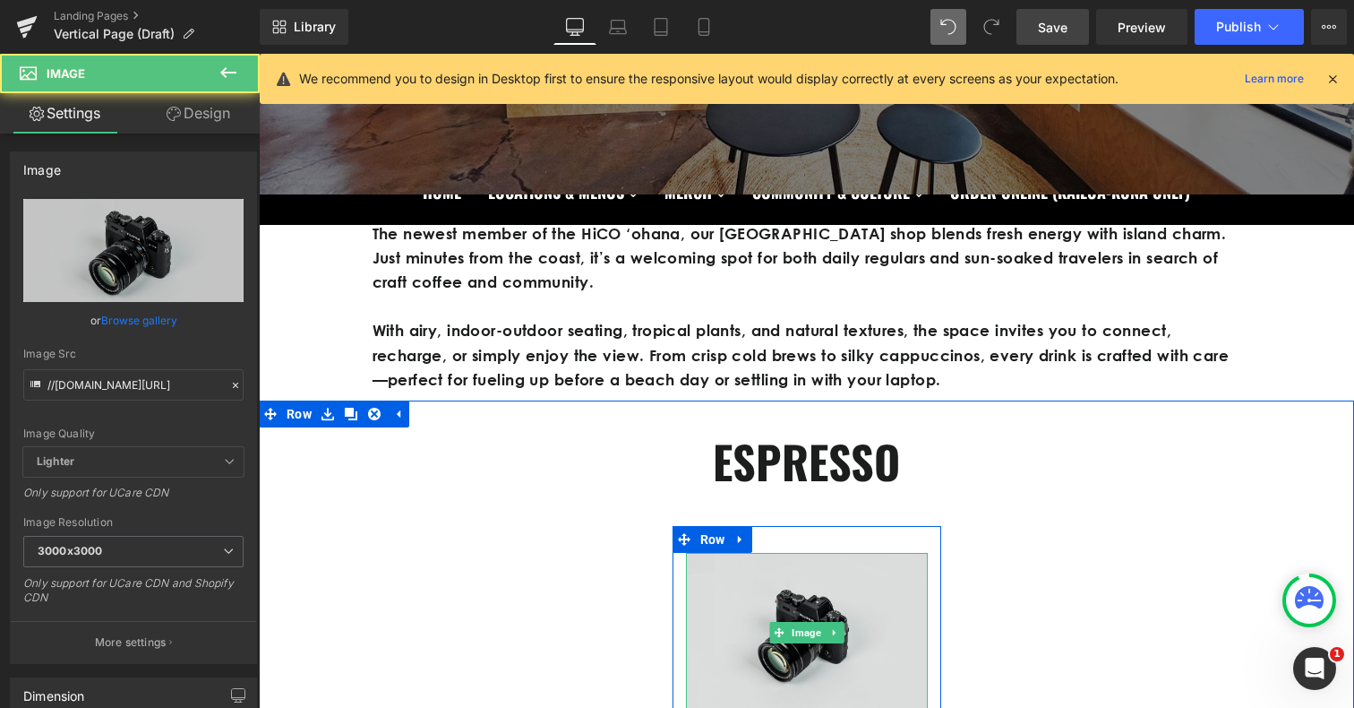
scroll to position [865, 0]
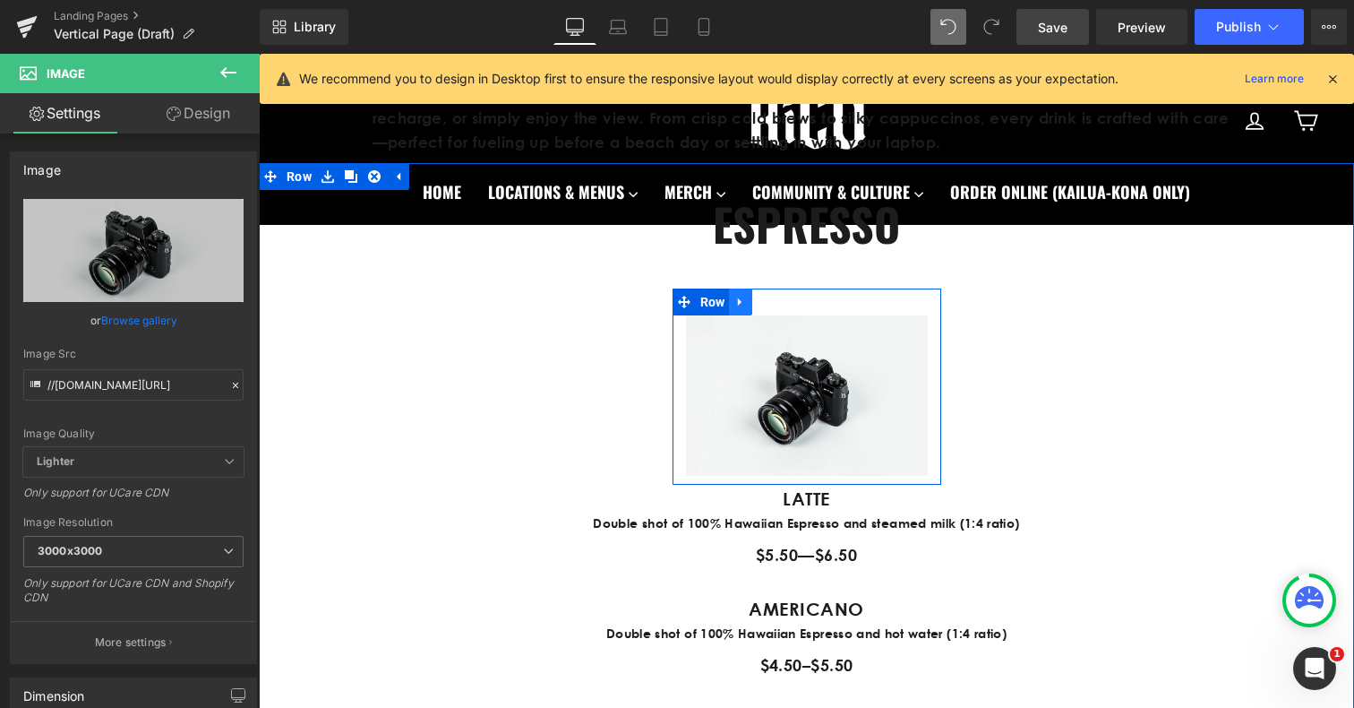
click at [735, 297] on icon at bounding box center [740, 301] width 13 height 13
click at [792, 303] on icon at bounding box center [787, 302] width 13 height 13
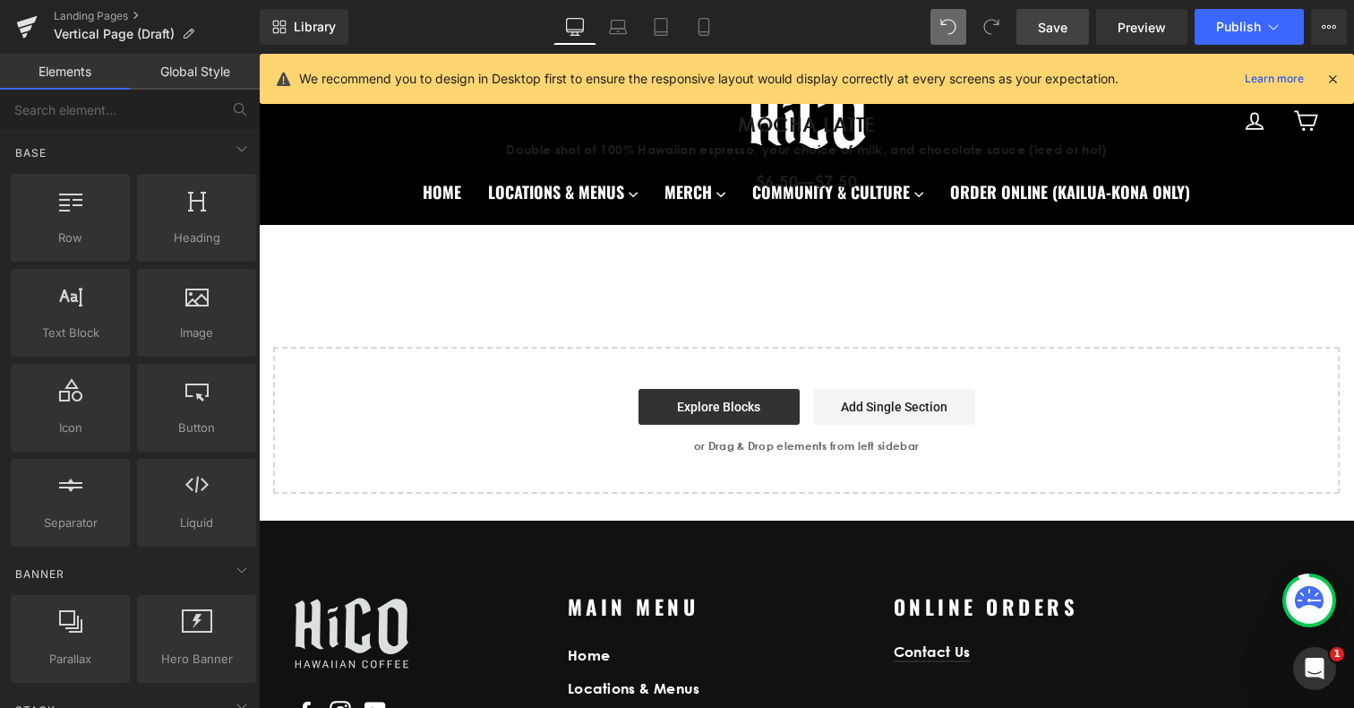
scroll to position [2578, 0]
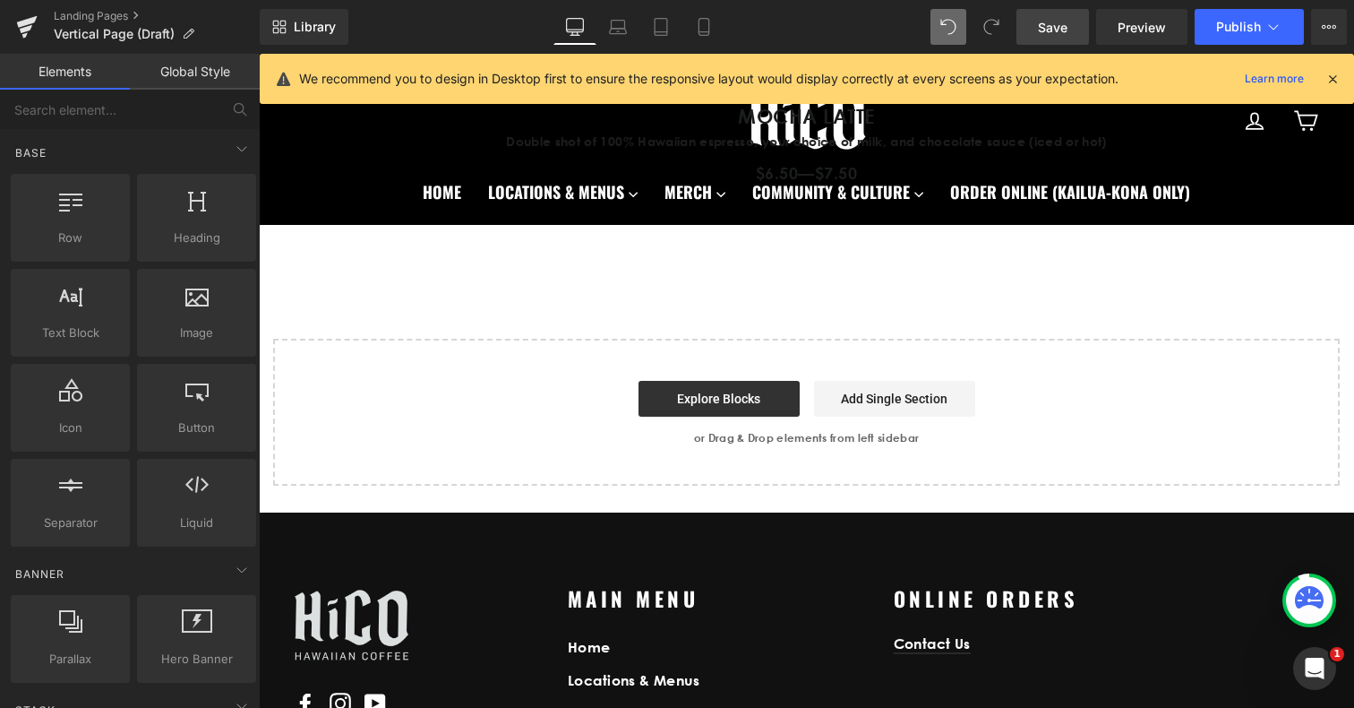
click at [1058, 38] on link "Save" at bounding box center [1053, 27] width 73 height 36
